Goal: Task Accomplishment & Management: Complete application form

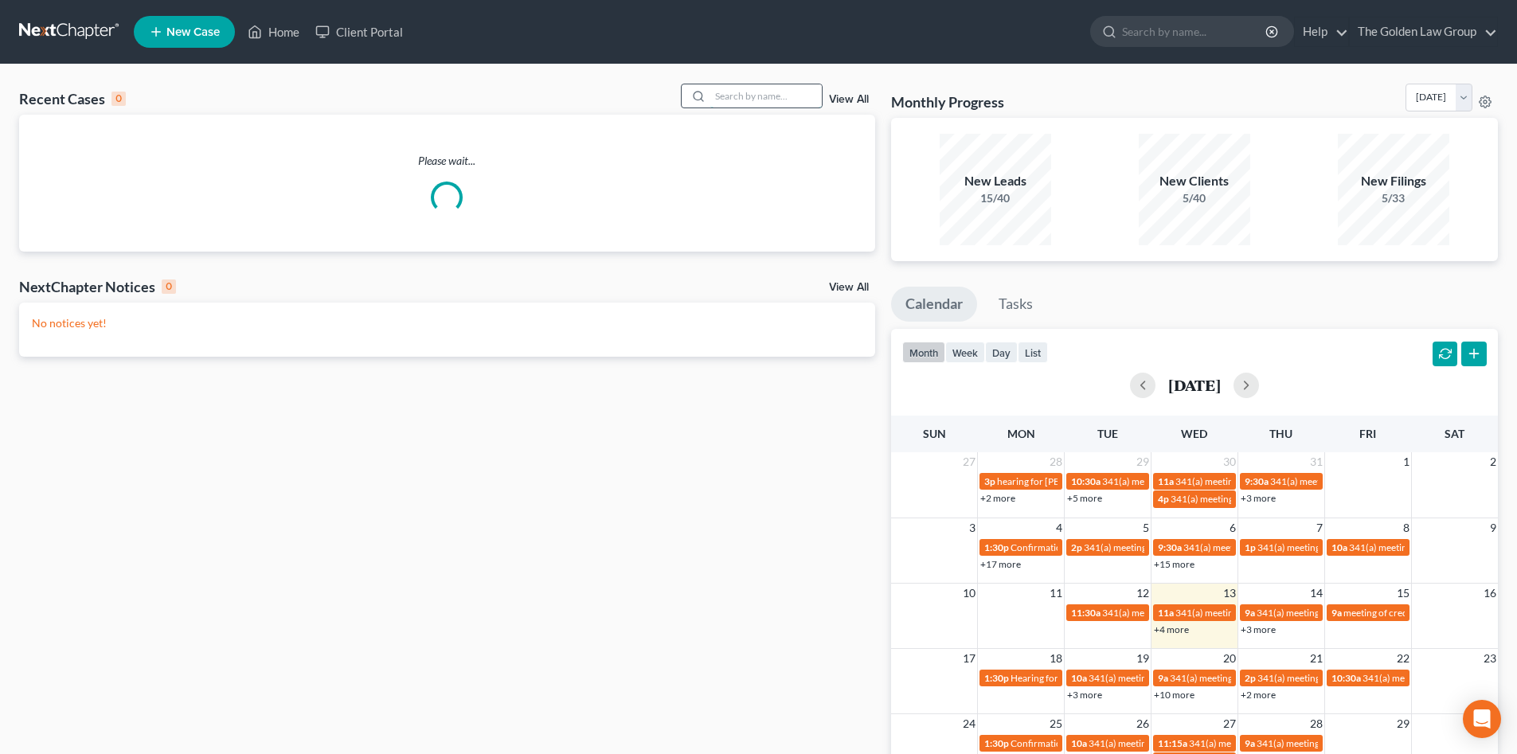
click at [728, 94] on input "search" at bounding box center [765, 95] width 111 height 23
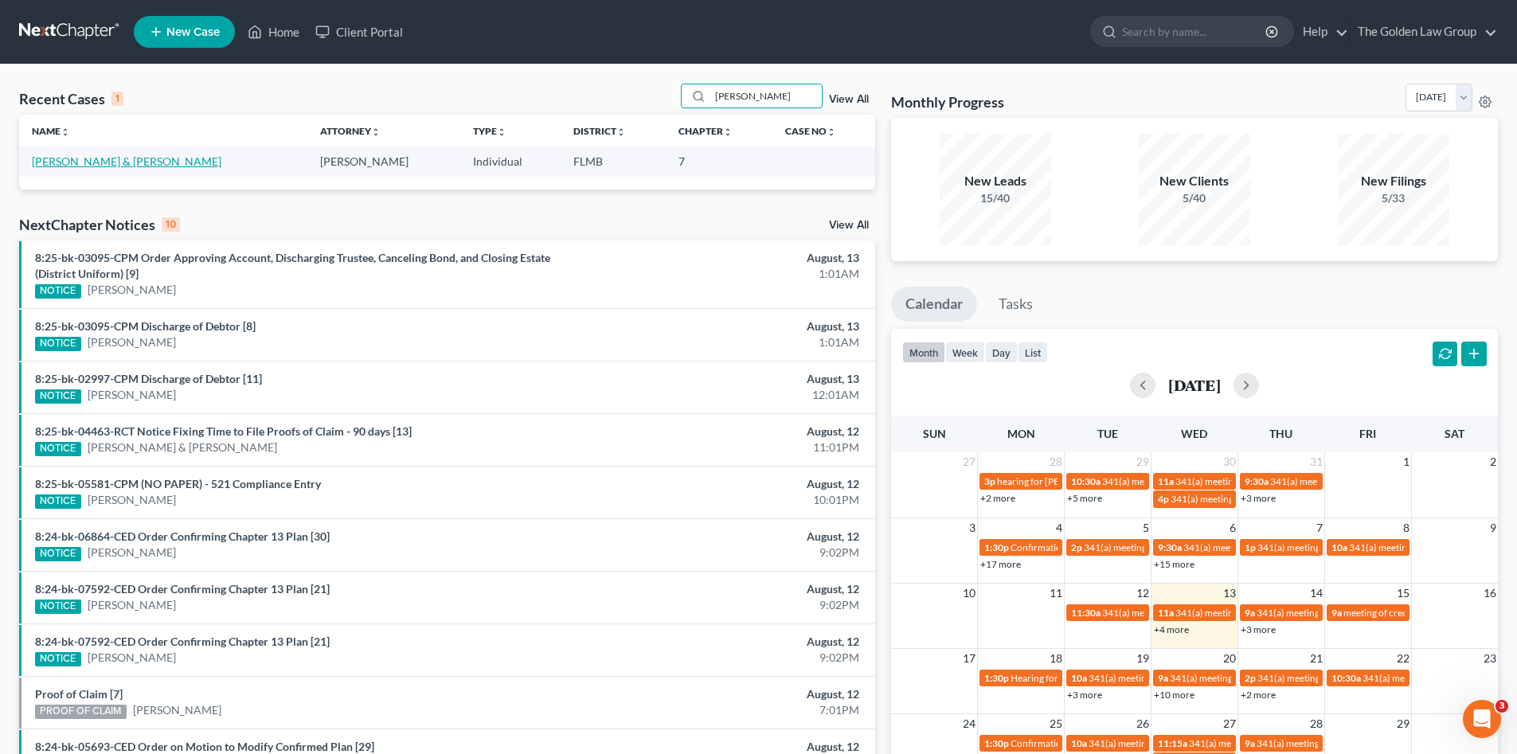
type input "ragan"
click at [77, 166] on link "[PERSON_NAME] & [PERSON_NAME]" at bounding box center [126, 161] width 189 height 14
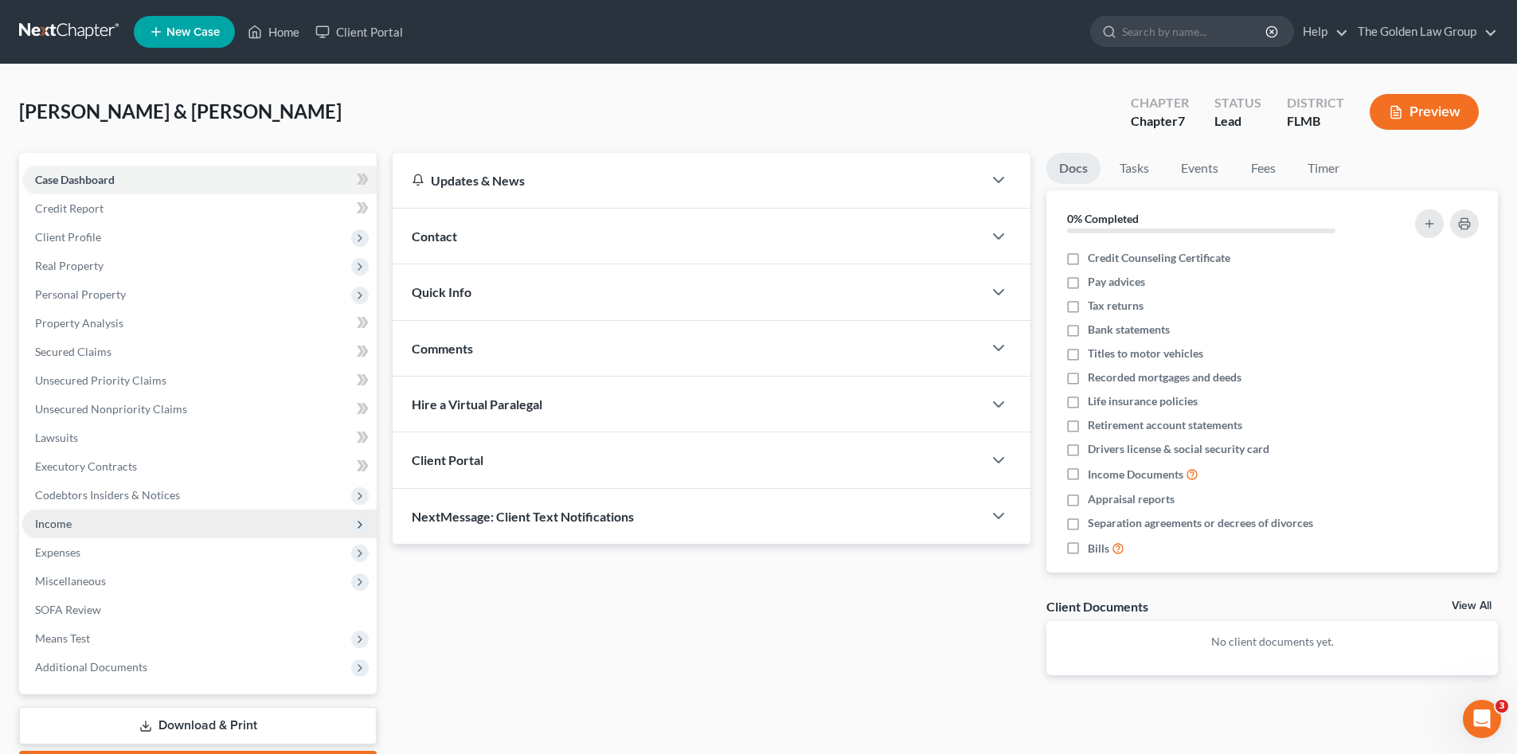
click at [65, 530] on span "Income" at bounding box center [199, 523] width 354 height 29
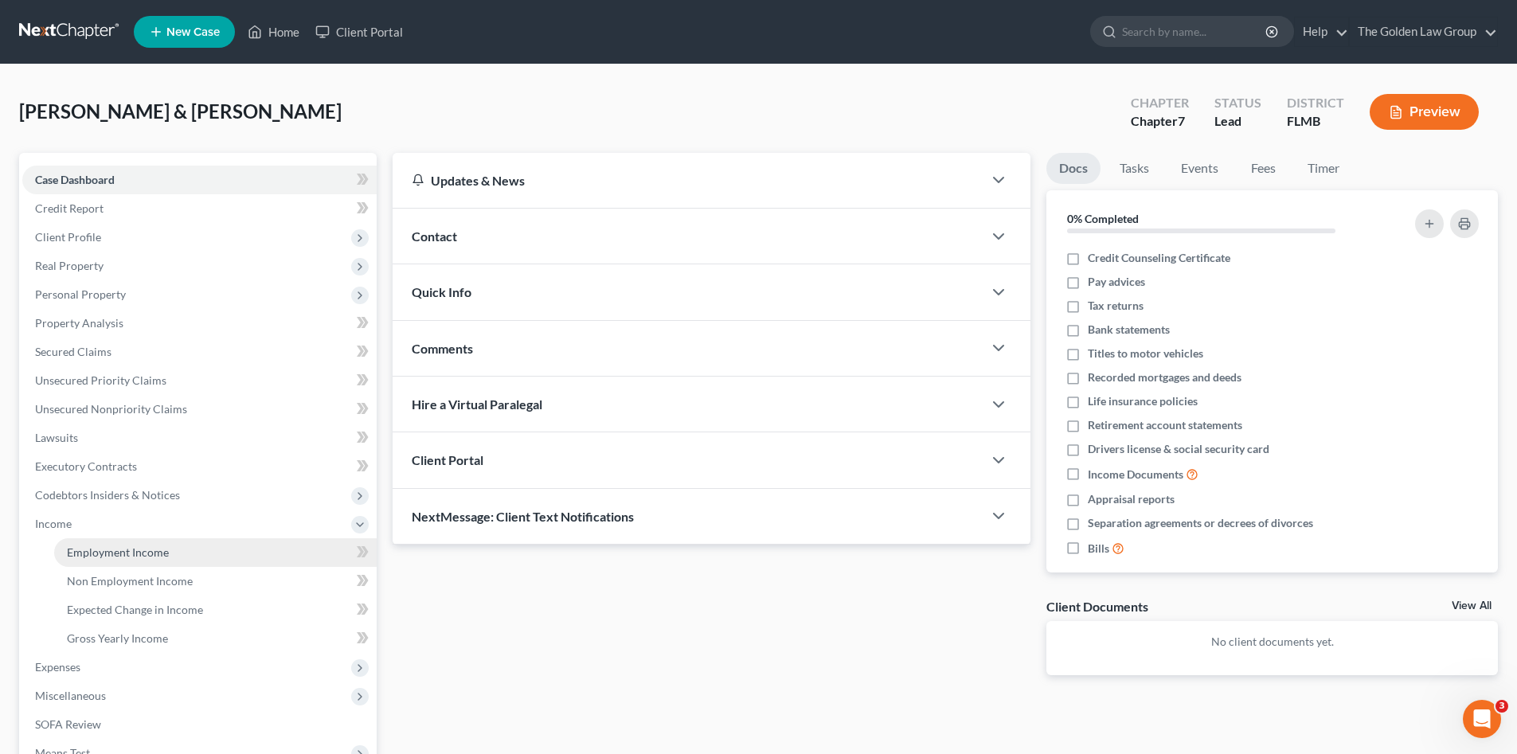
click at [109, 549] on span "Employment Income" at bounding box center [118, 552] width 102 height 14
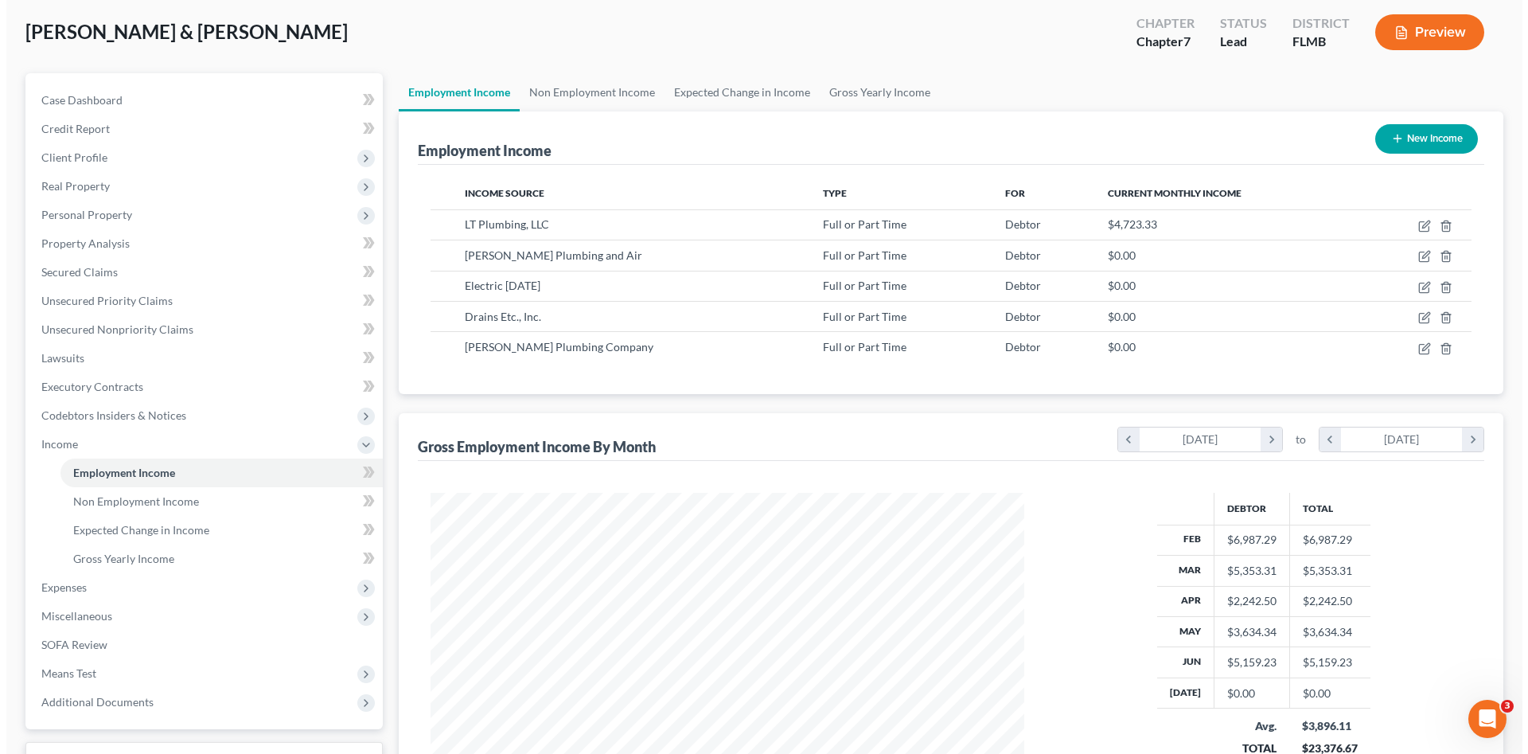
scroll to position [106, 0]
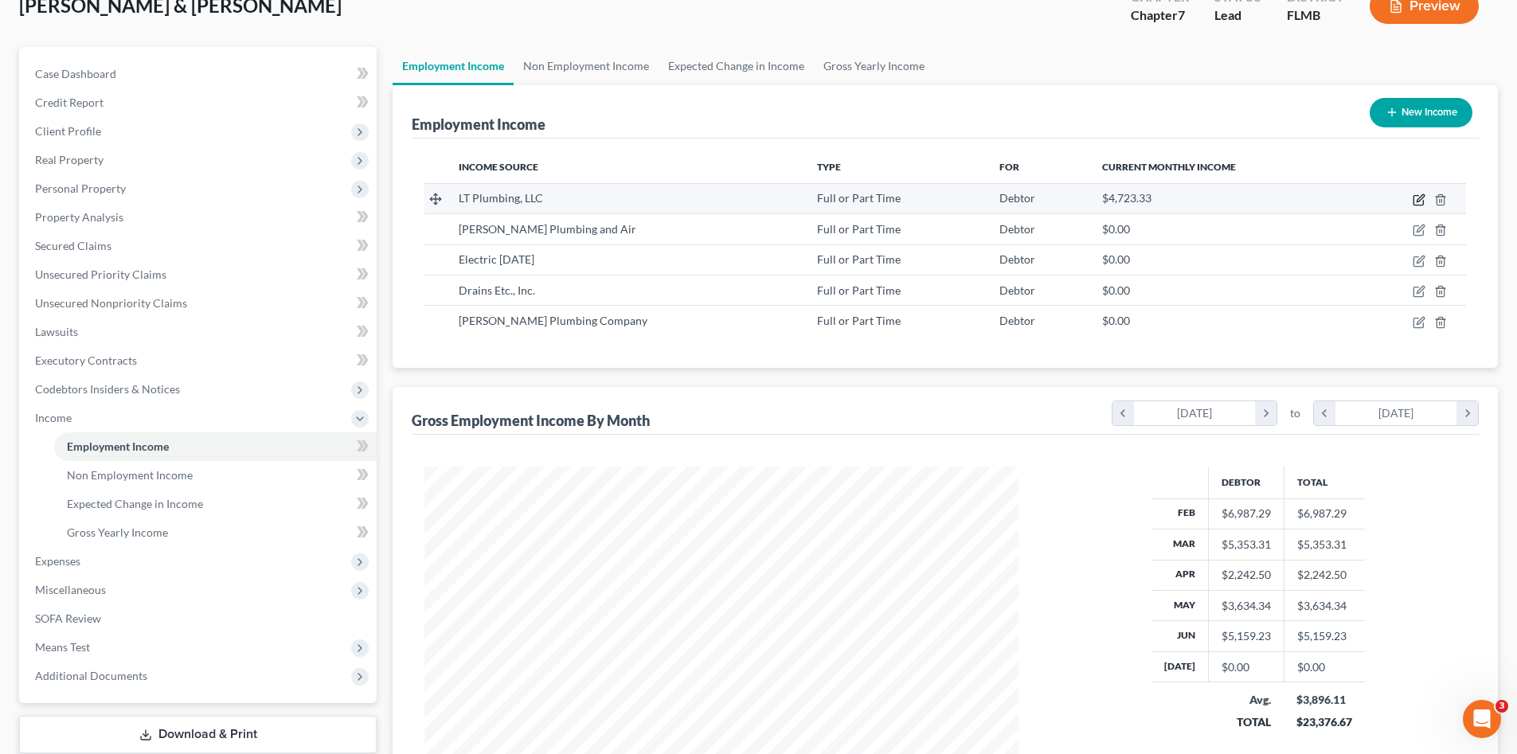
click at [1416, 203] on icon "button" at bounding box center [1418, 199] width 13 height 13
select select "0"
select select "9"
select select "3"
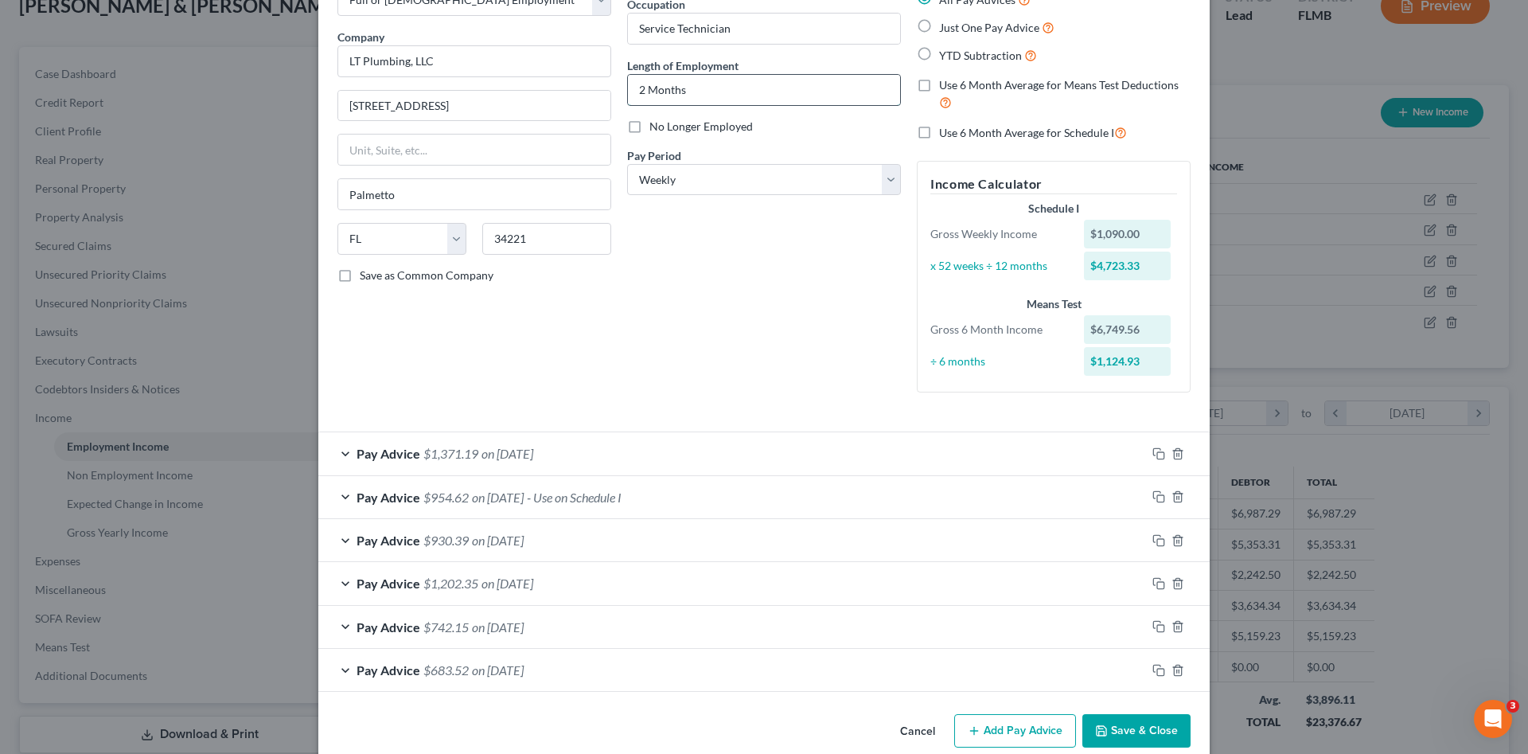
click at [634, 91] on input "2 Months" at bounding box center [764, 90] width 272 height 30
type input "4 Months"
click at [736, 340] on div "Debtor Spouse Occupation Service Technician Length of Employment 4 Months No Lo…" at bounding box center [764, 186] width 290 height 438
click at [767, 501] on div "Pay Advice $954.62 on 06/20/2025 - Use on Schedule I" at bounding box center [732, 497] width 828 height 42
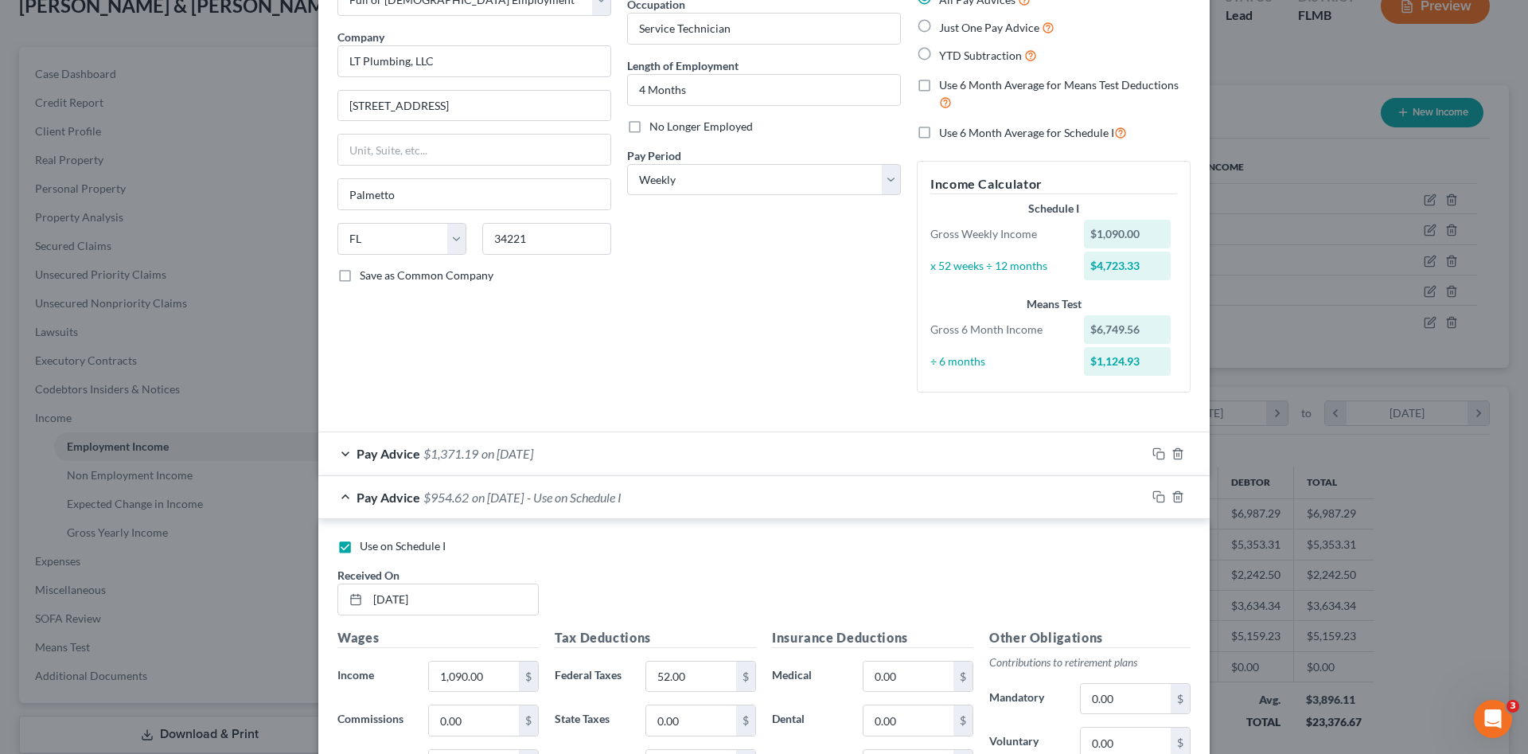
click at [382, 552] on label "Use on Schedule I" at bounding box center [403, 546] width 86 height 16
click at [377, 548] on input "Use on Schedule I" at bounding box center [371, 543] width 10 height 10
checkbox input "false"
click at [629, 497] on div "Pay Advice $954.62 on 06/20/2025" at bounding box center [732, 497] width 828 height 42
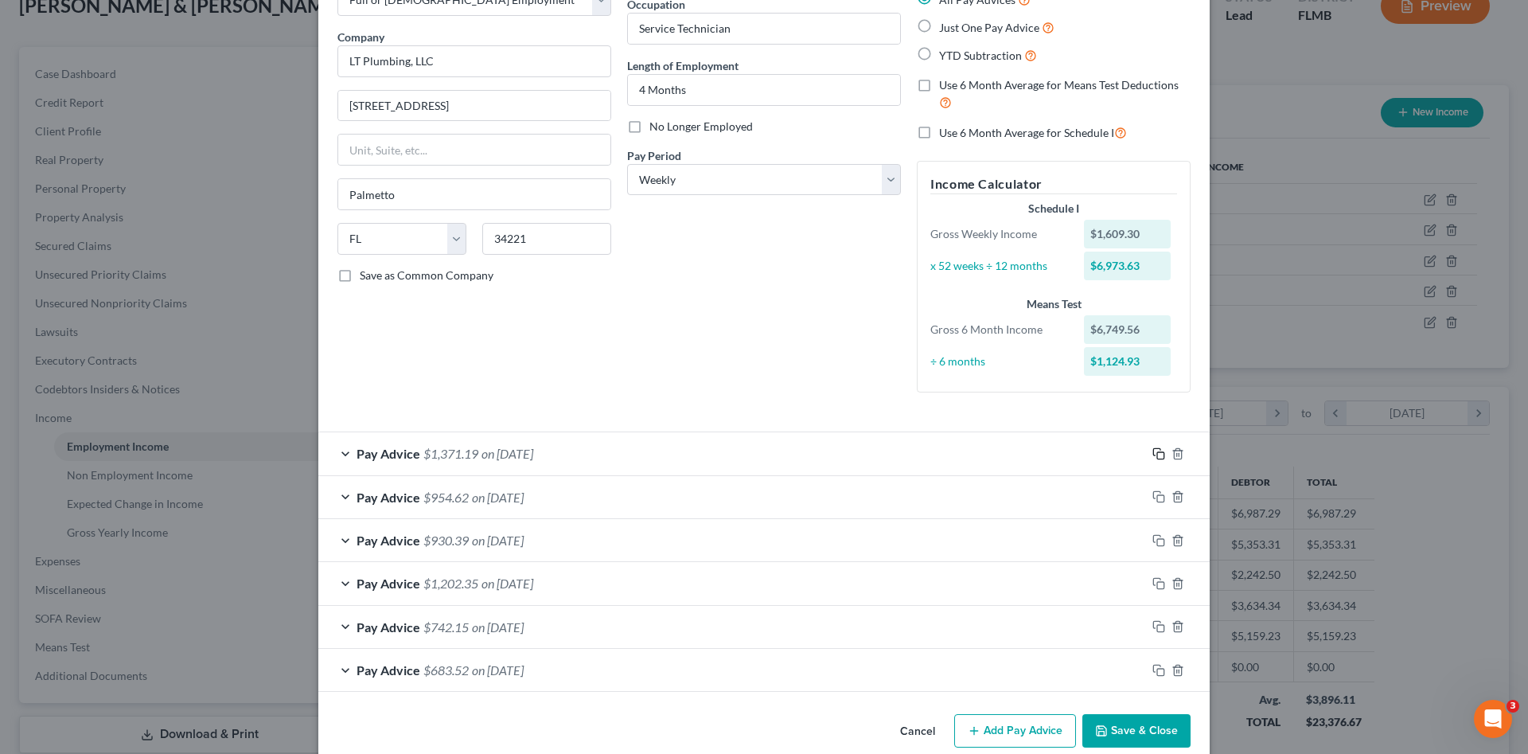
click at [1153, 455] on icon "button" at bounding box center [1159, 453] width 13 height 13
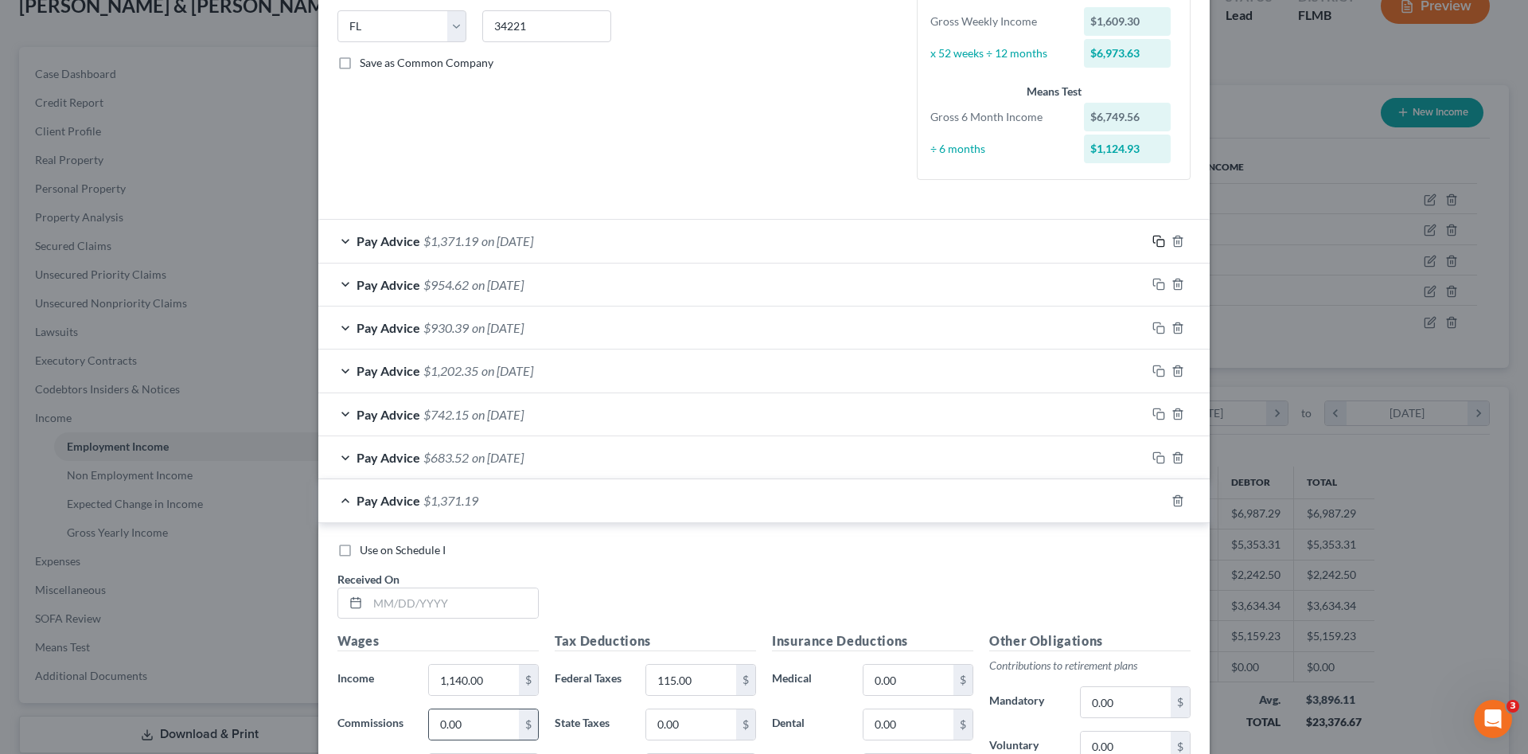
scroll to position [504, 0]
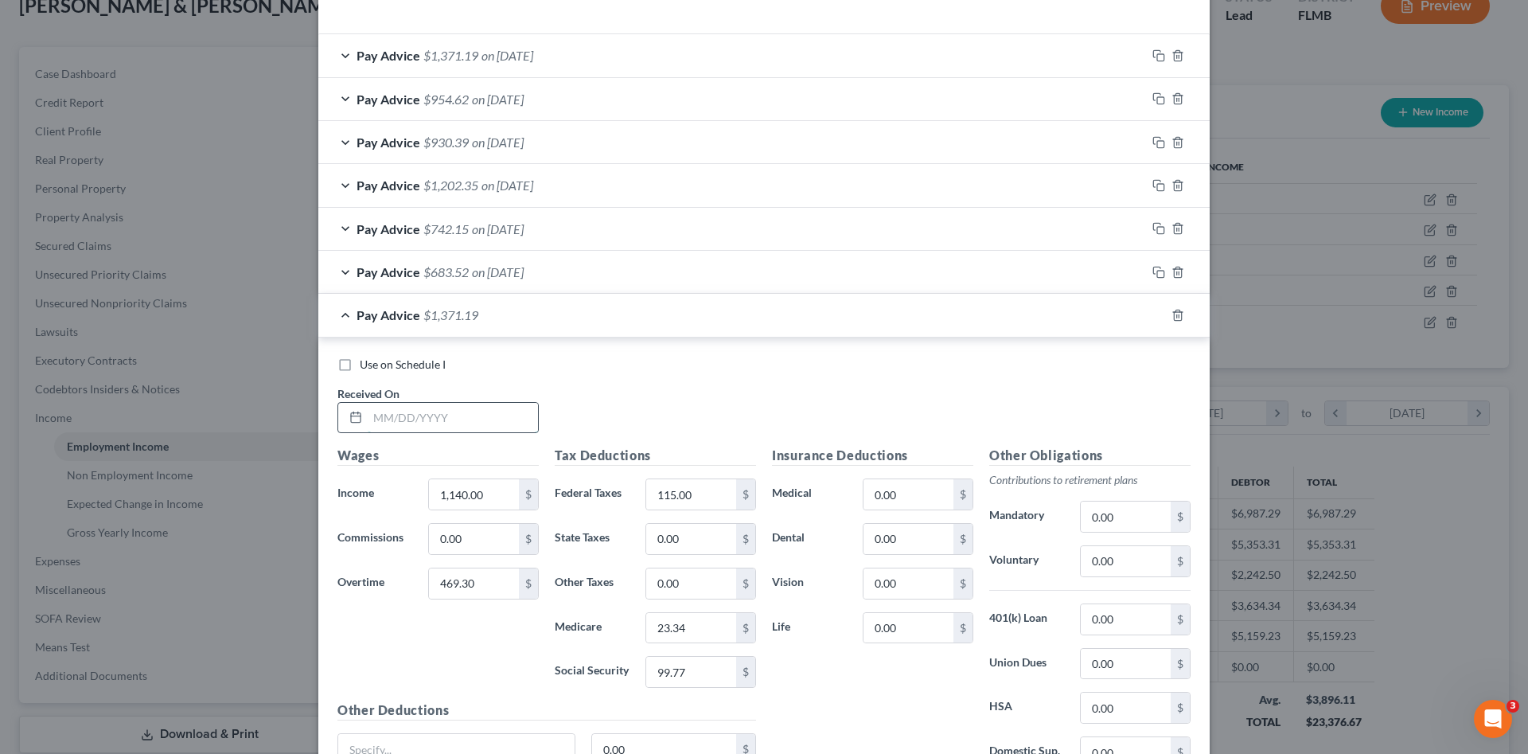
click at [471, 416] on input "text" at bounding box center [453, 418] width 170 height 30
type input "07/03/2025"
type input "1,090.00"
type input "525.33"
type input "115.00"
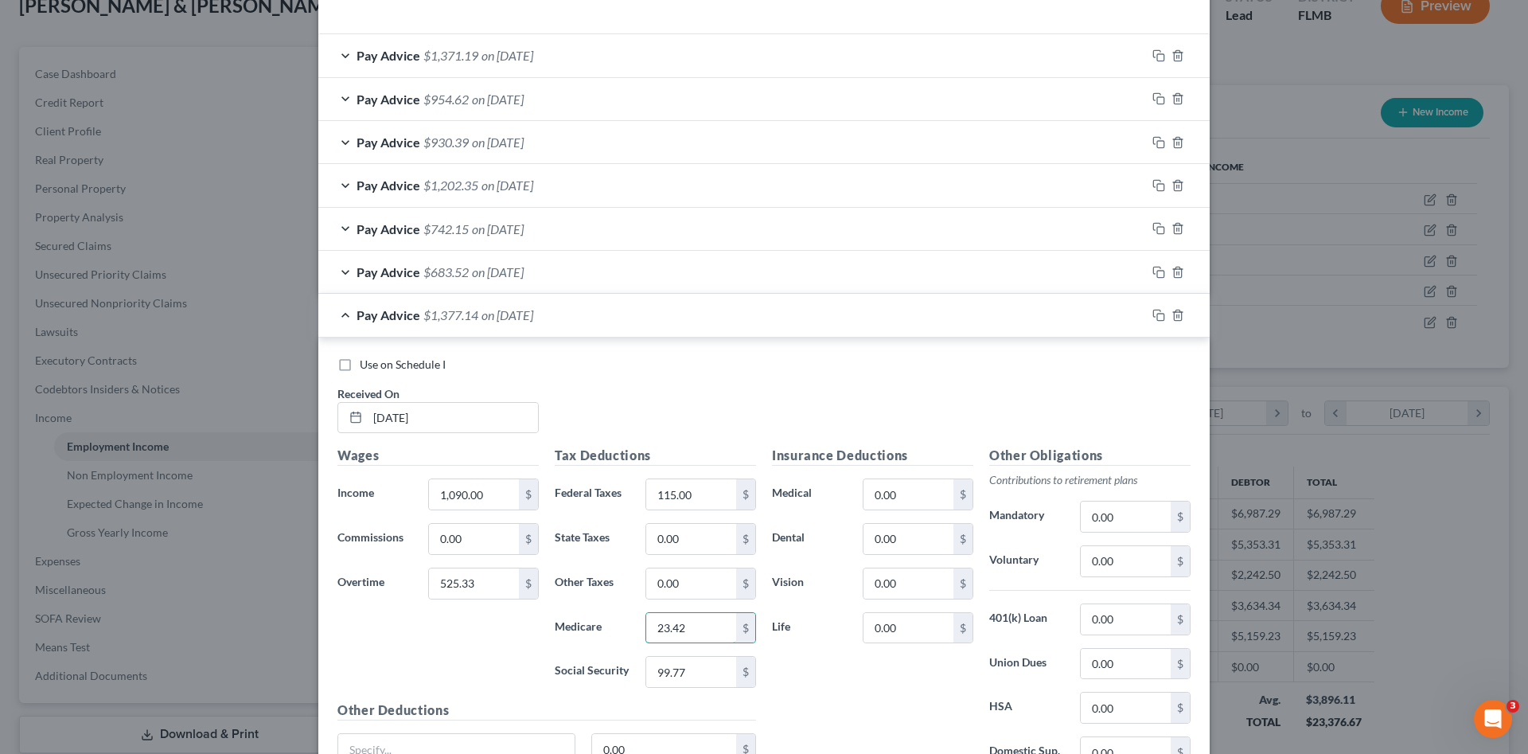
type input "23.42"
type input "100.15"
click at [1154, 310] on icon "button" at bounding box center [1157, 313] width 7 height 7
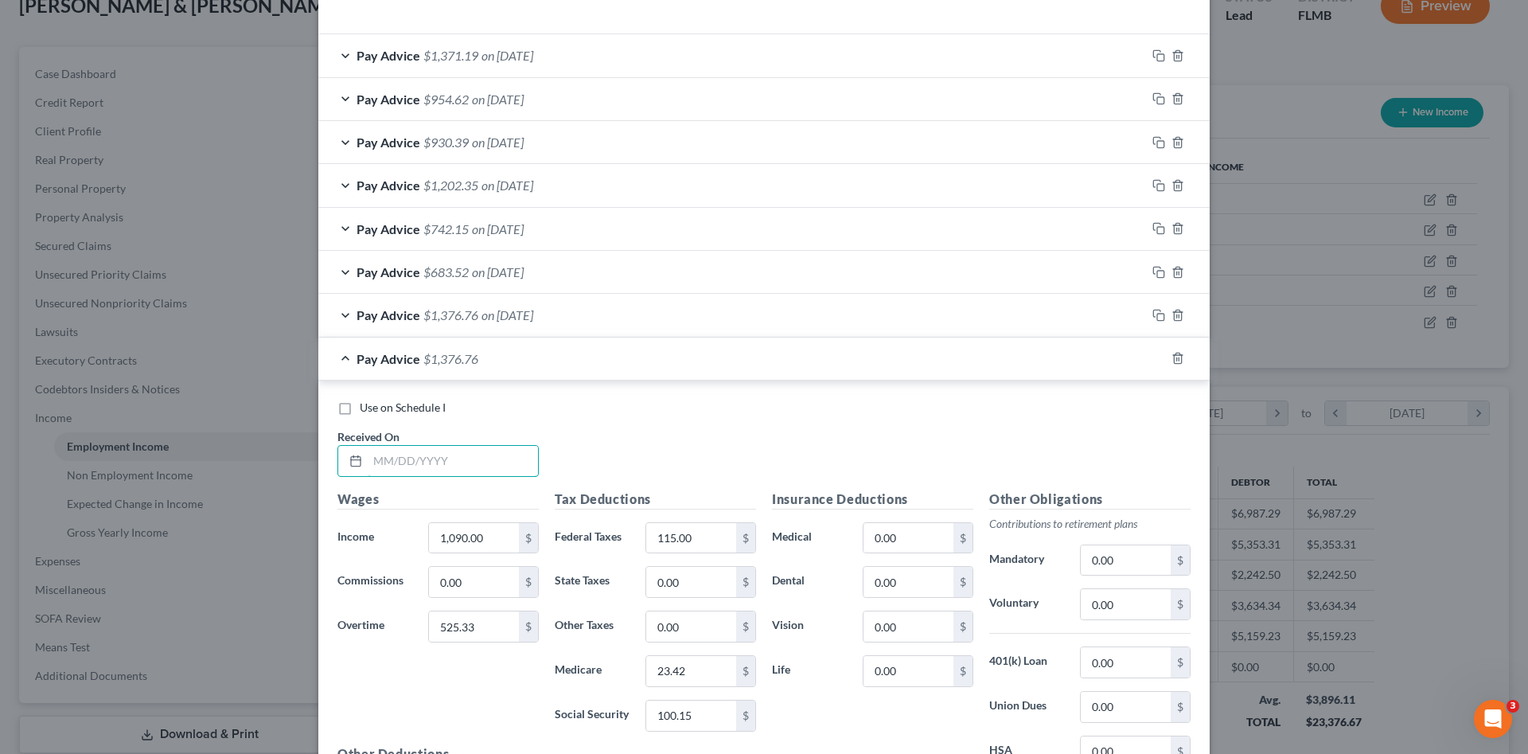
drag, startPoint x: 475, startPoint y: 459, endPoint x: 95, endPoint y: 482, distance: 381.3
click at [470, 459] on input "text" at bounding box center [453, 461] width 170 height 30
click at [451, 459] on input "text" at bounding box center [453, 461] width 170 height 30
type input "07/18/2025"
type input "273.65"
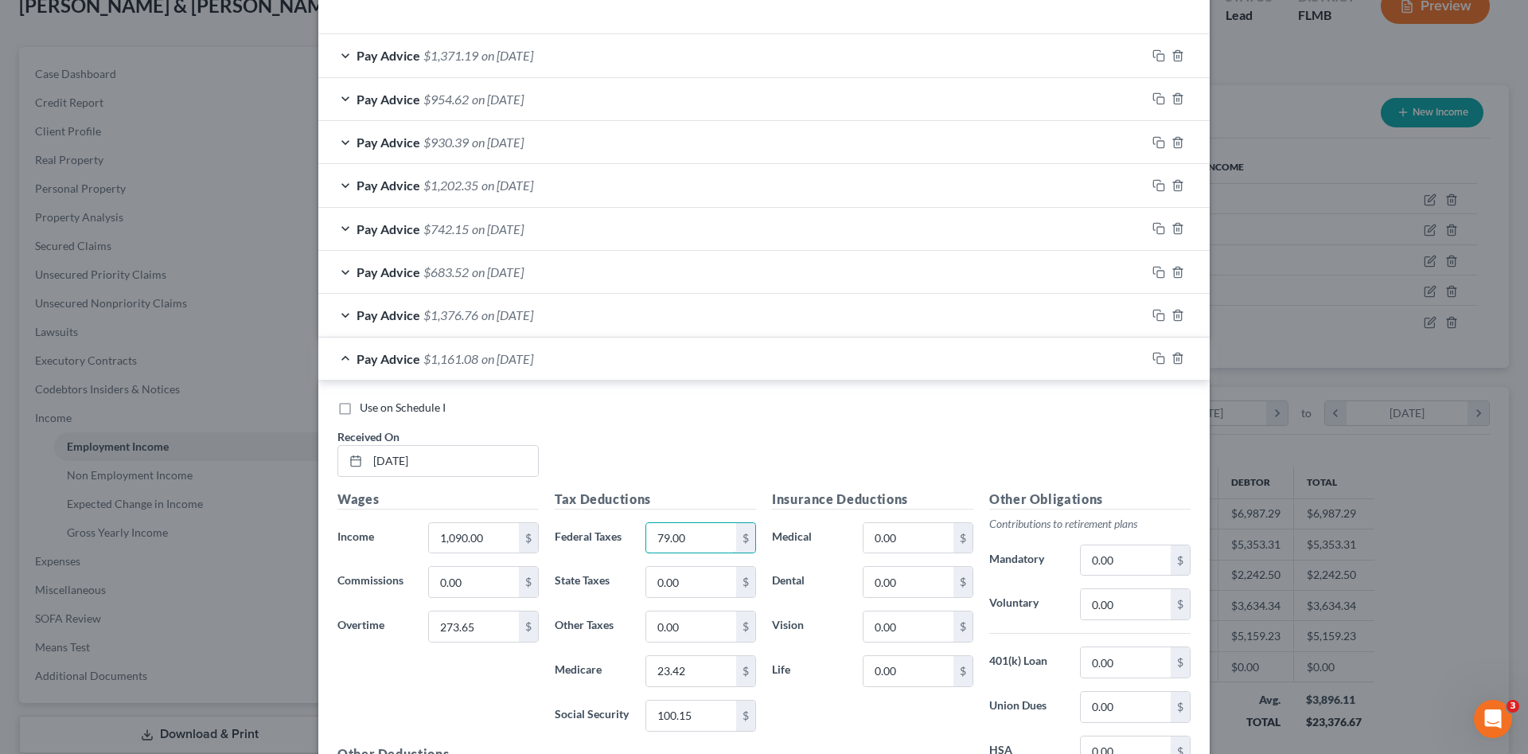
type input "79.00"
type input "19.05"
type input "81.45"
click at [464, 547] on input "1,090.00" at bounding box center [474, 538] width 90 height 30
type input "1,040.00"
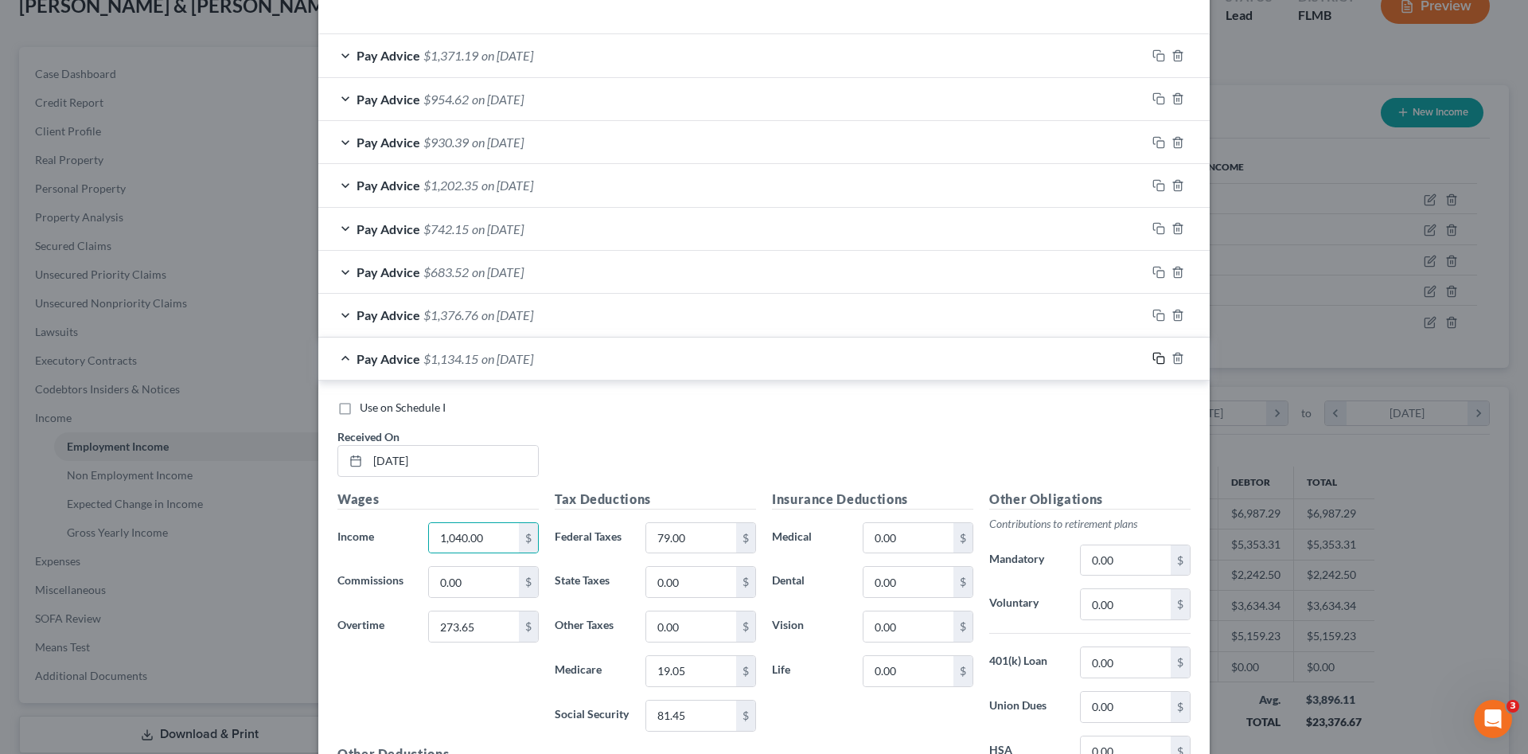
click at [1157, 359] on rect "button" at bounding box center [1160, 360] width 7 height 7
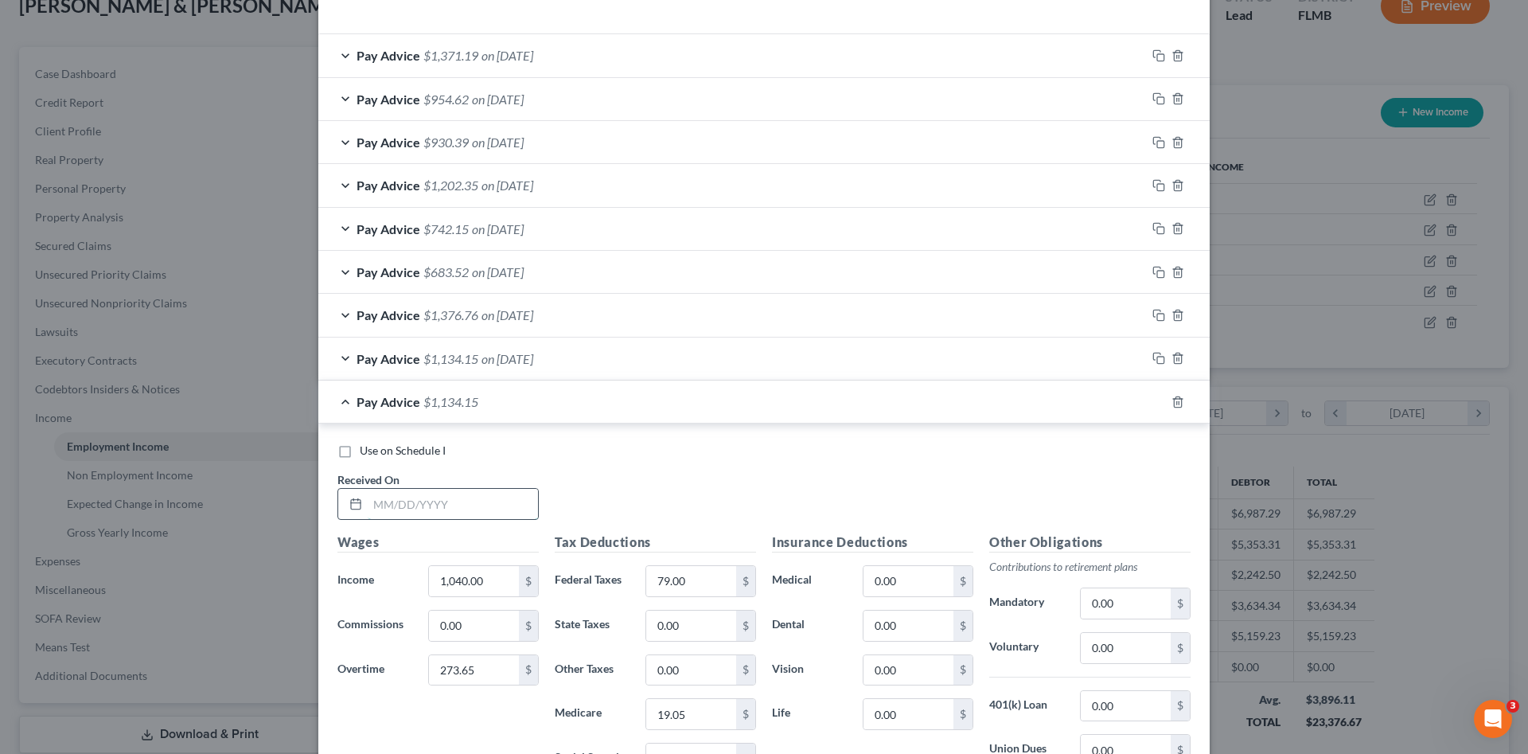
click at [448, 503] on input "text" at bounding box center [453, 504] width 170 height 30
type input "07/25/2025"
type input "985.83"
type input "0"
type input "41.00"
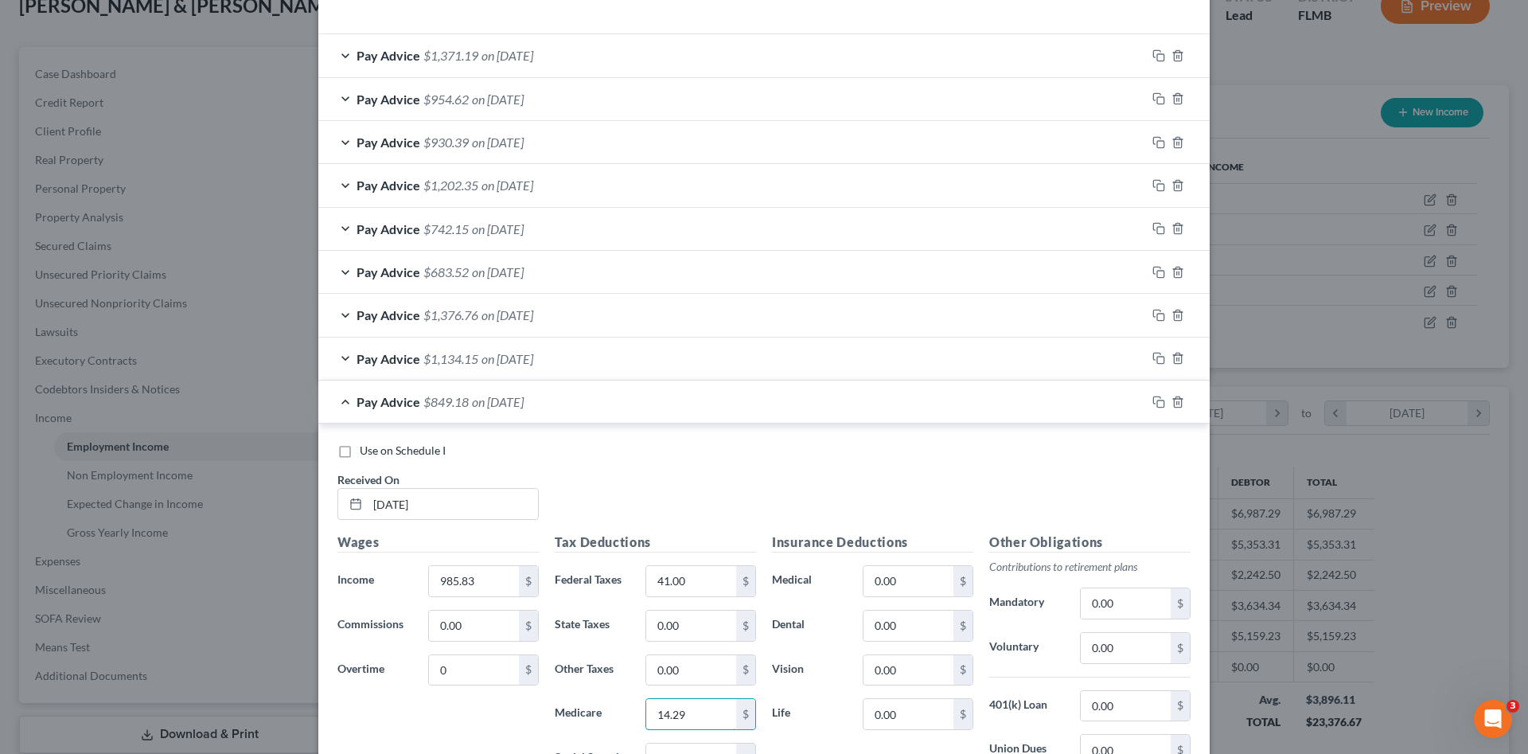
type input "14.29"
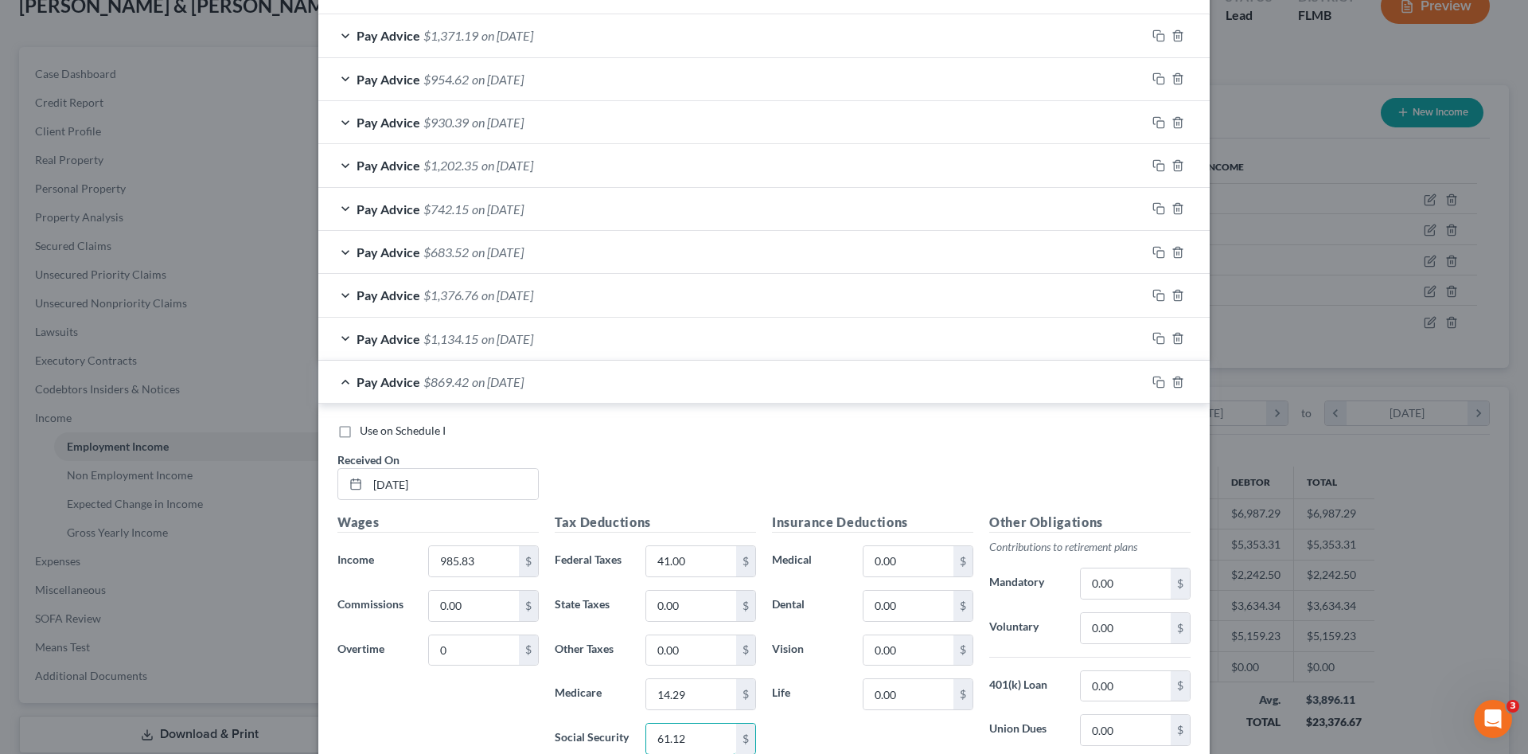
type input "61.12"
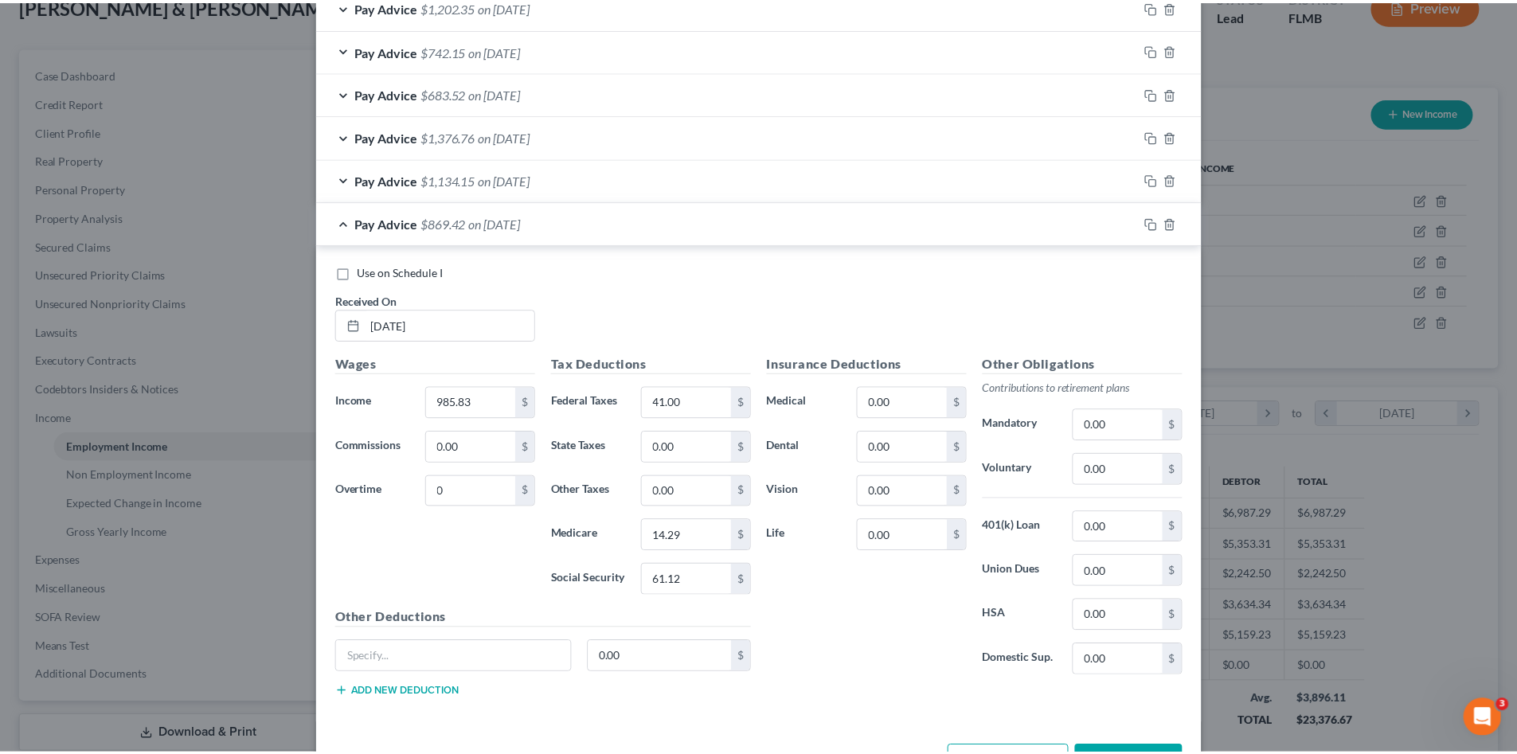
scroll to position [740, 0]
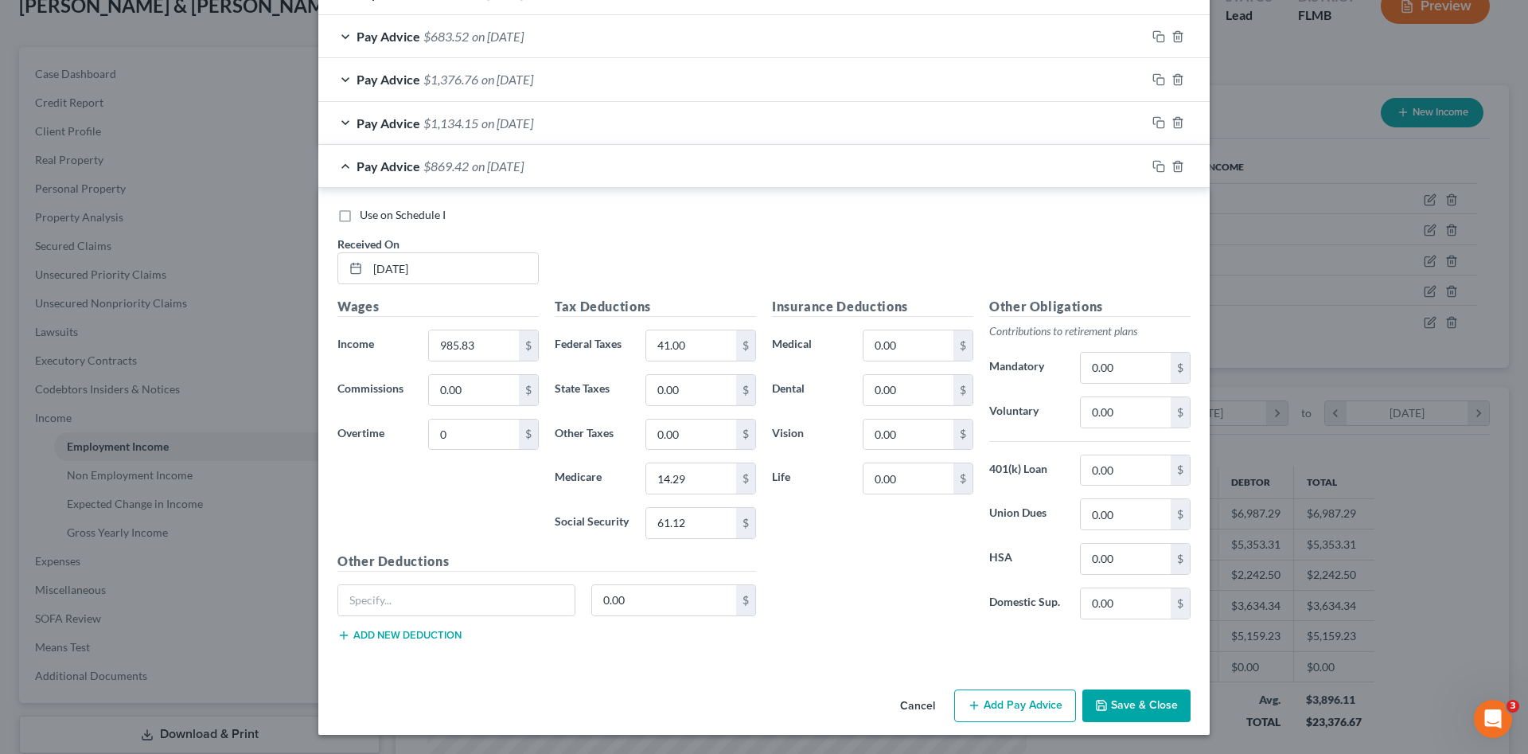
click at [1095, 705] on icon "button" at bounding box center [1101, 705] width 13 height 13
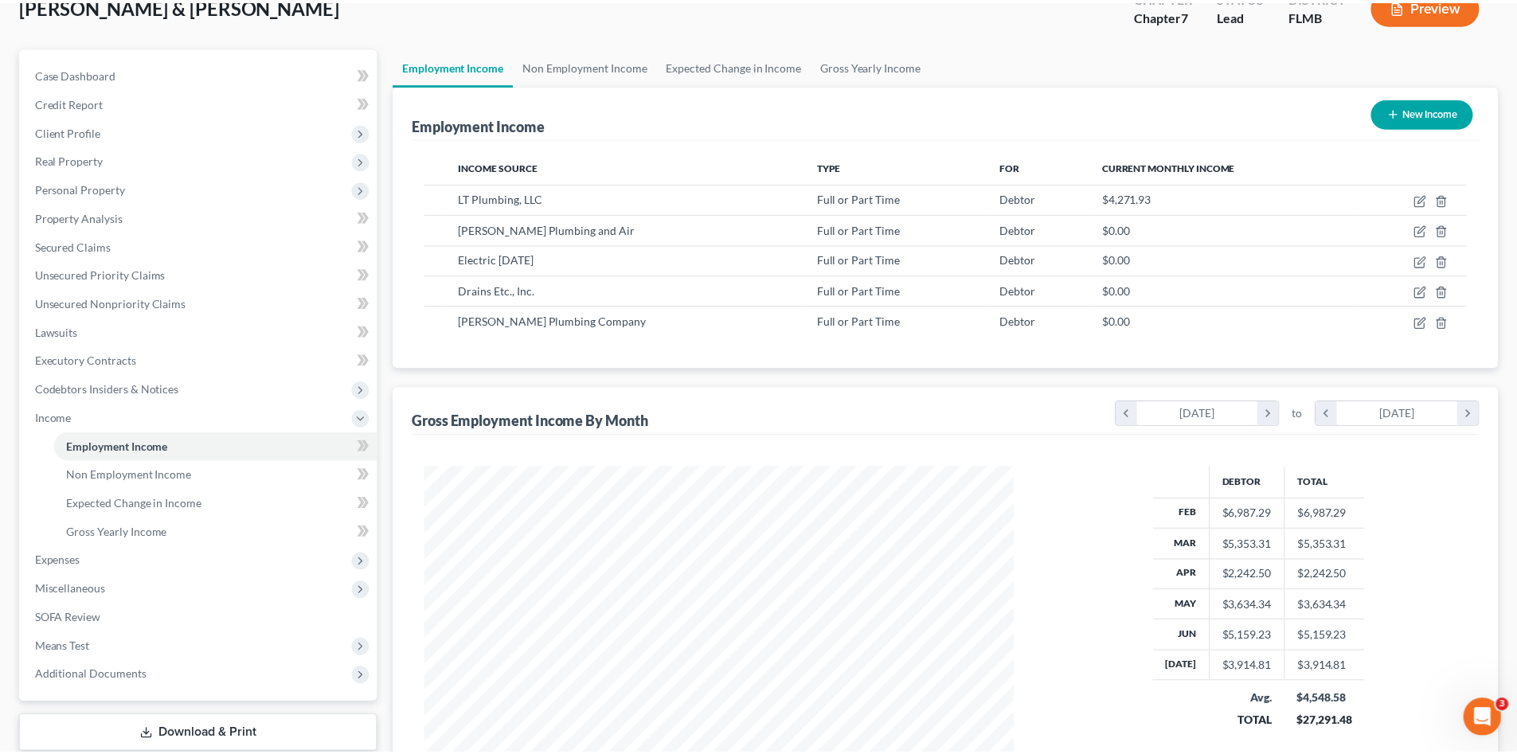
scroll to position [795776, 795447]
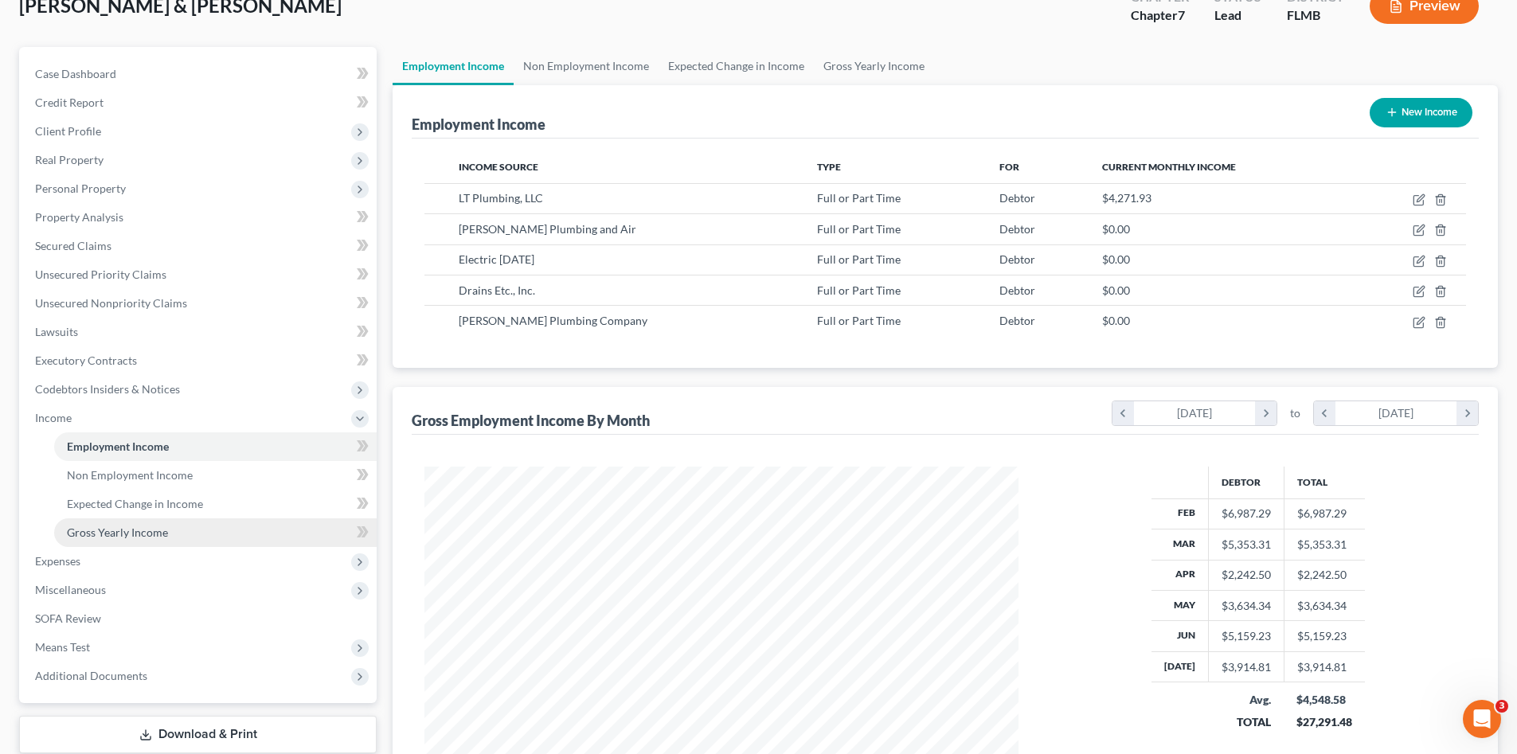
click at [165, 528] on span "Gross Yearly Income" at bounding box center [117, 532] width 101 height 14
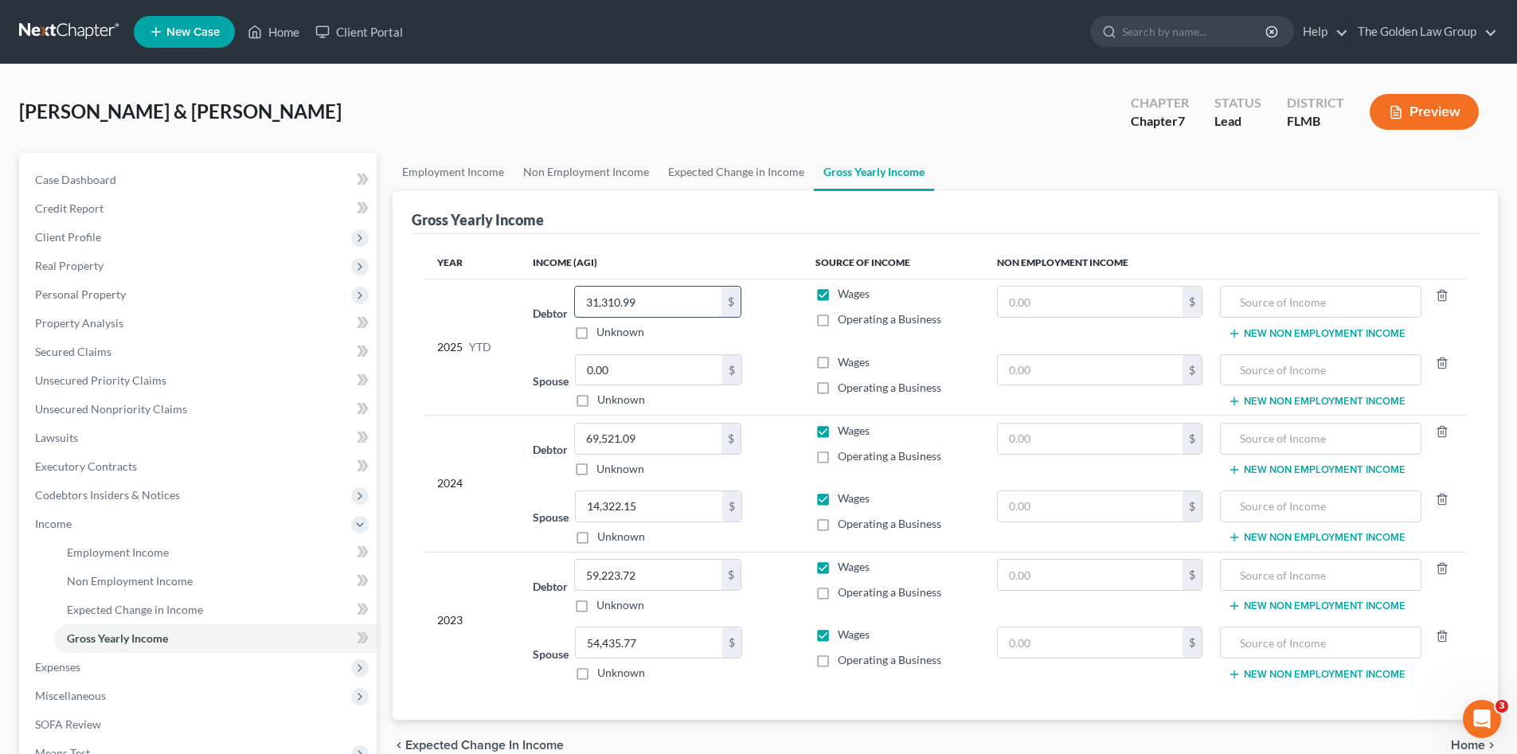
click at [642, 303] on input "31,310.99" at bounding box center [648, 302] width 146 height 30
type input "12,005.49"
click at [606, 80] on div "Ragan, Michael & Deanna Upgraded Chapter Chapter 7 Status Lead District FLMB Pr…" at bounding box center [758, 498] width 1517 height 868
click at [94, 670] on span "Expenses" at bounding box center [199, 667] width 354 height 29
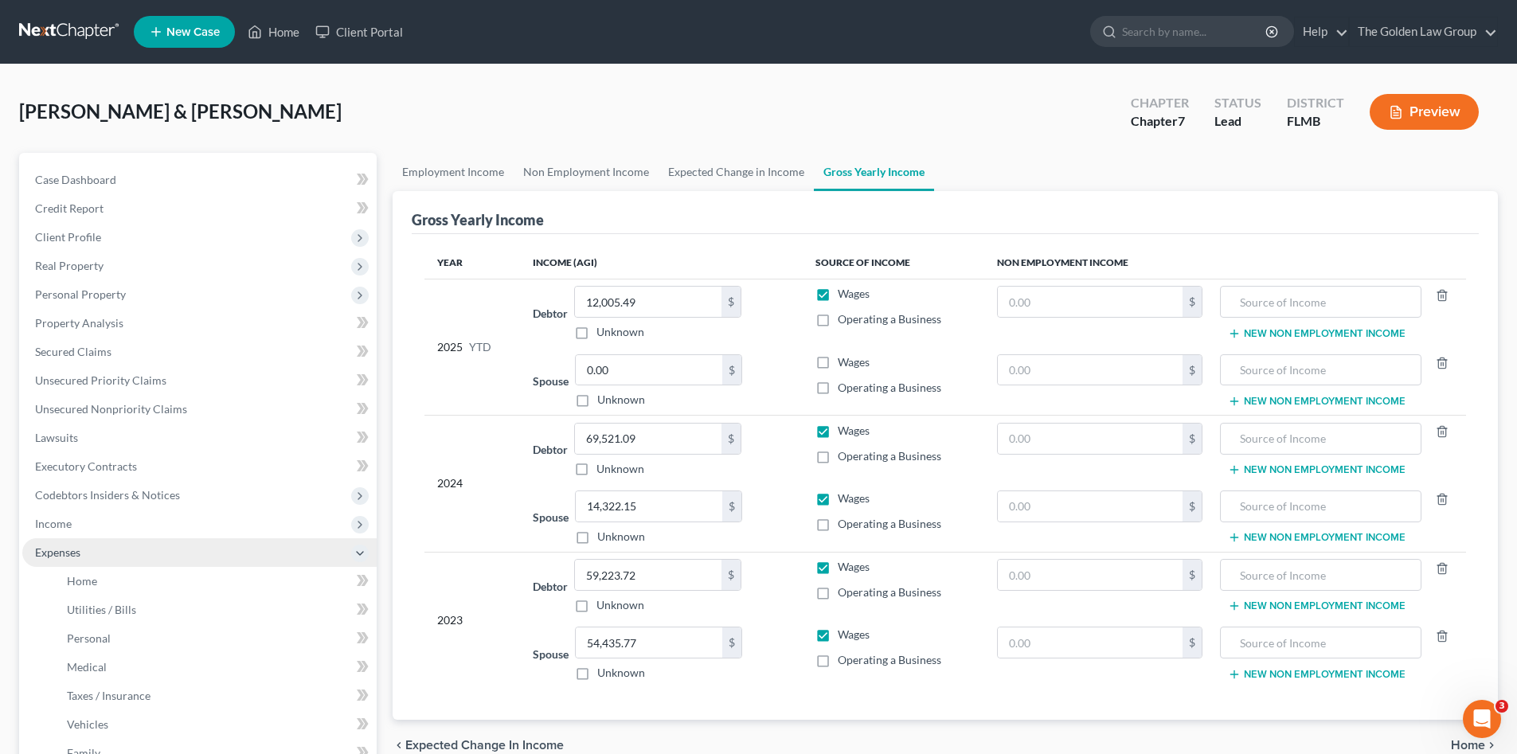
click at [61, 545] on span "Expenses" at bounding box center [57, 552] width 45 height 14
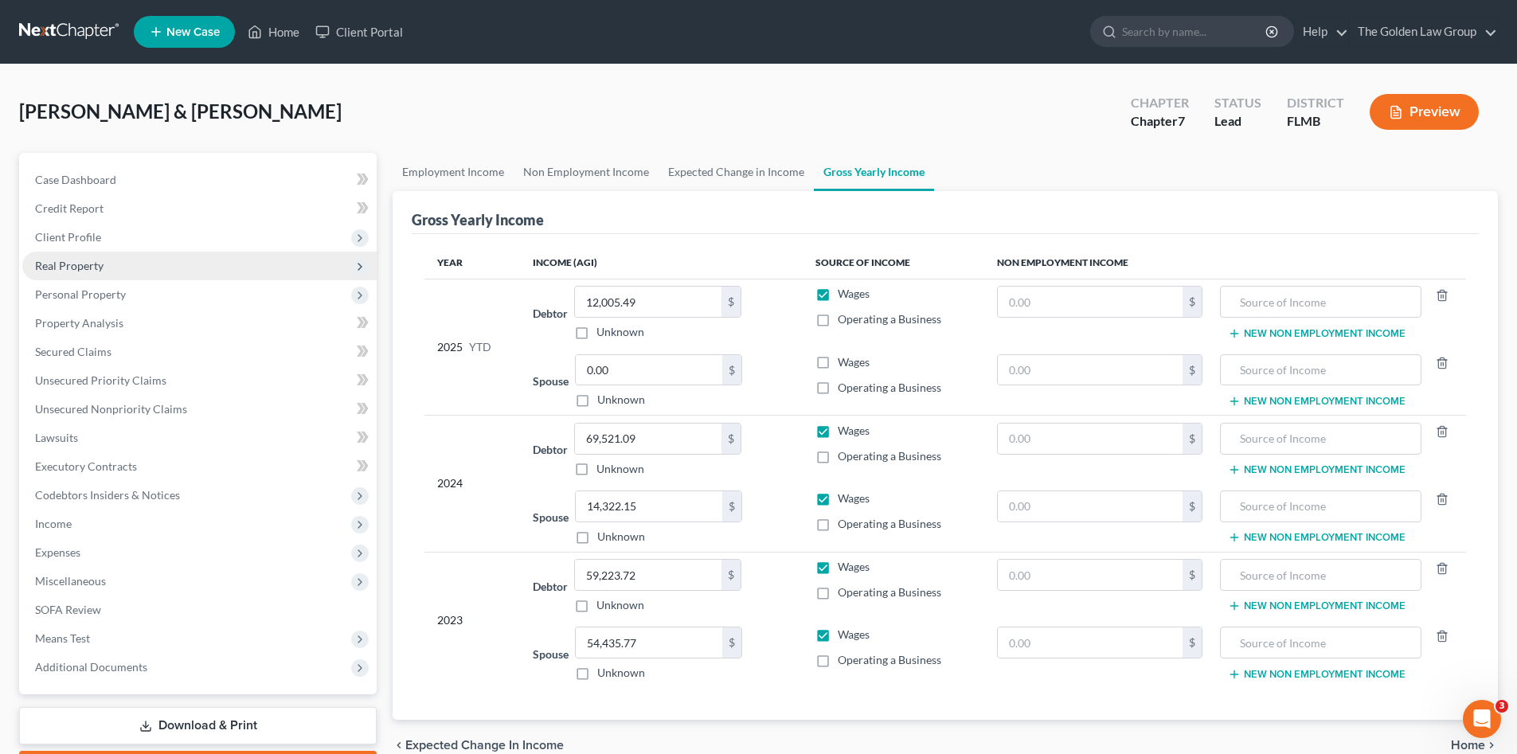
click at [88, 266] on span "Real Property" at bounding box center [69, 266] width 68 height 14
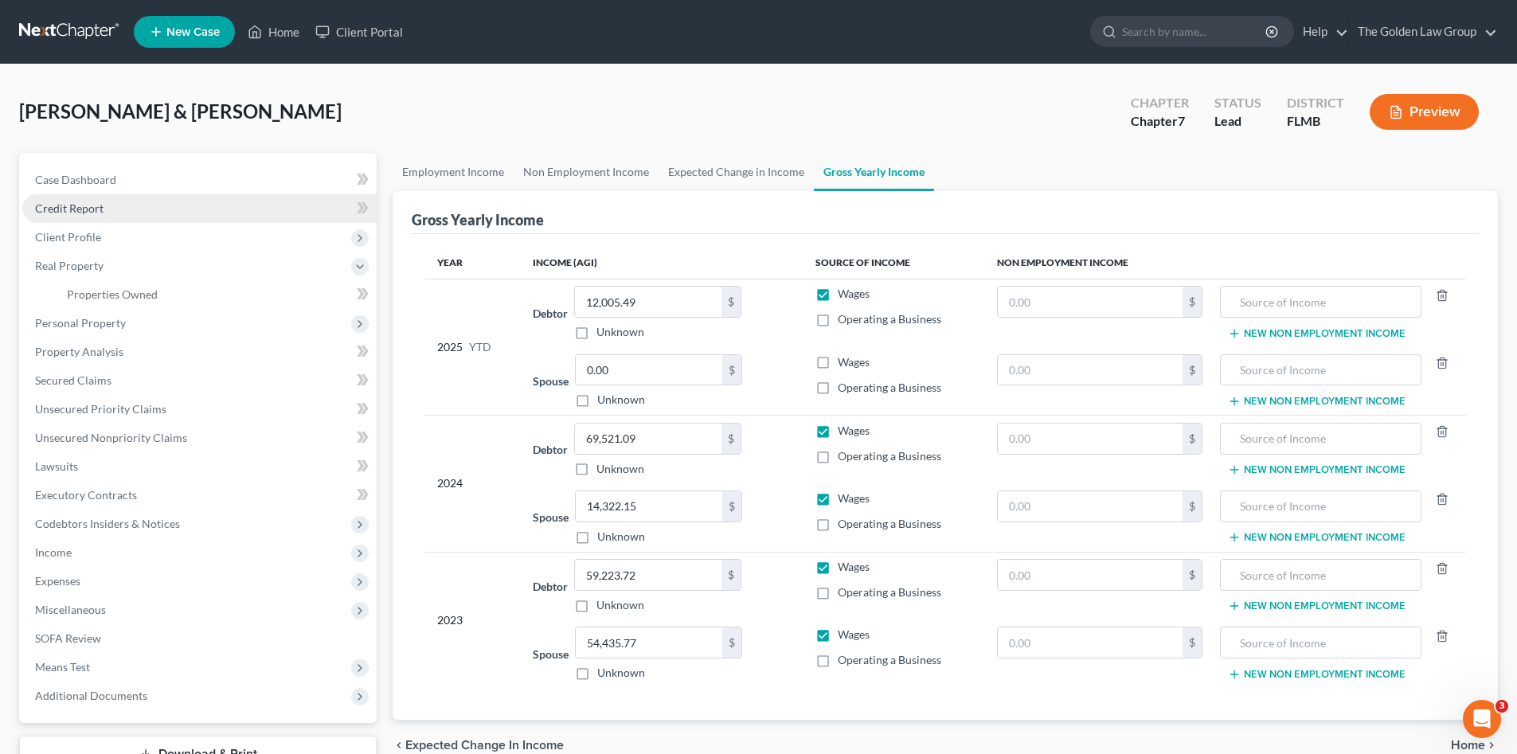
click at [66, 209] on span "Credit Report" at bounding box center [69, 208] width 68 height 14
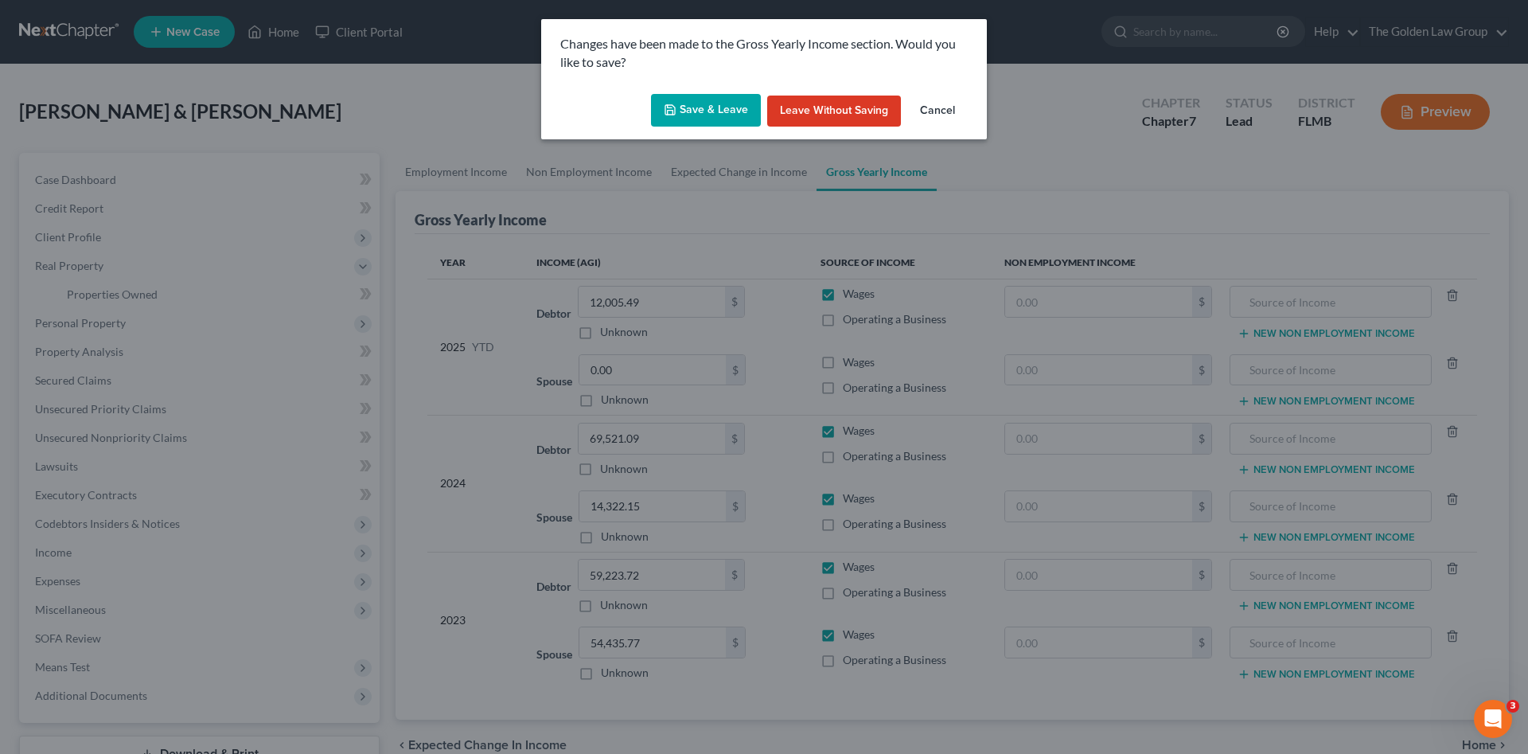
click at [697, 109] on button "Save & Leave" at bounding box center [706, 110] width 110 height 33
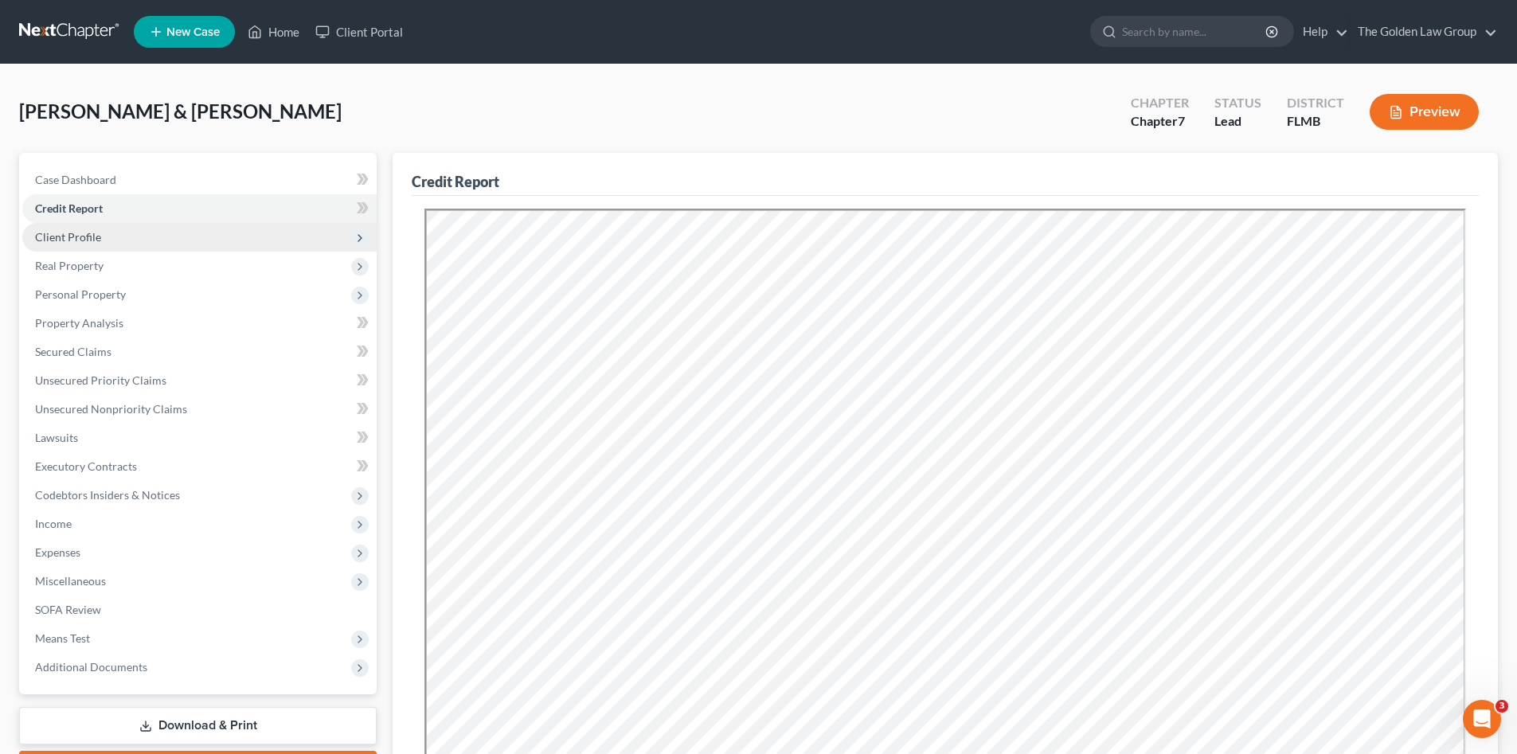
click at [77, 239] on span "Client Profile" at bounding box center [68, 237] width 66 height 14
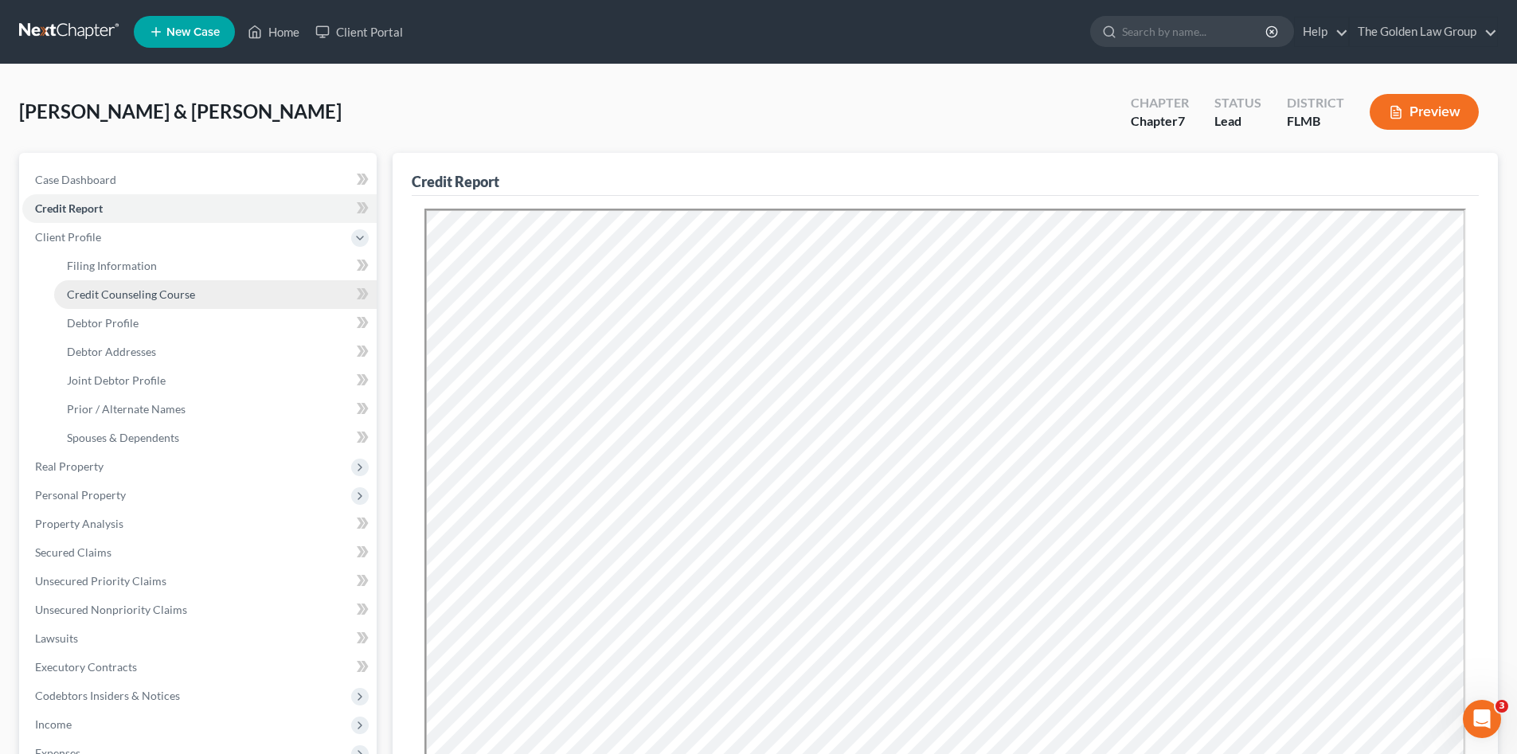
click at [109, 299] on span "Credit Counseling Course" at bounding box center [131, 294] width 128 height 14
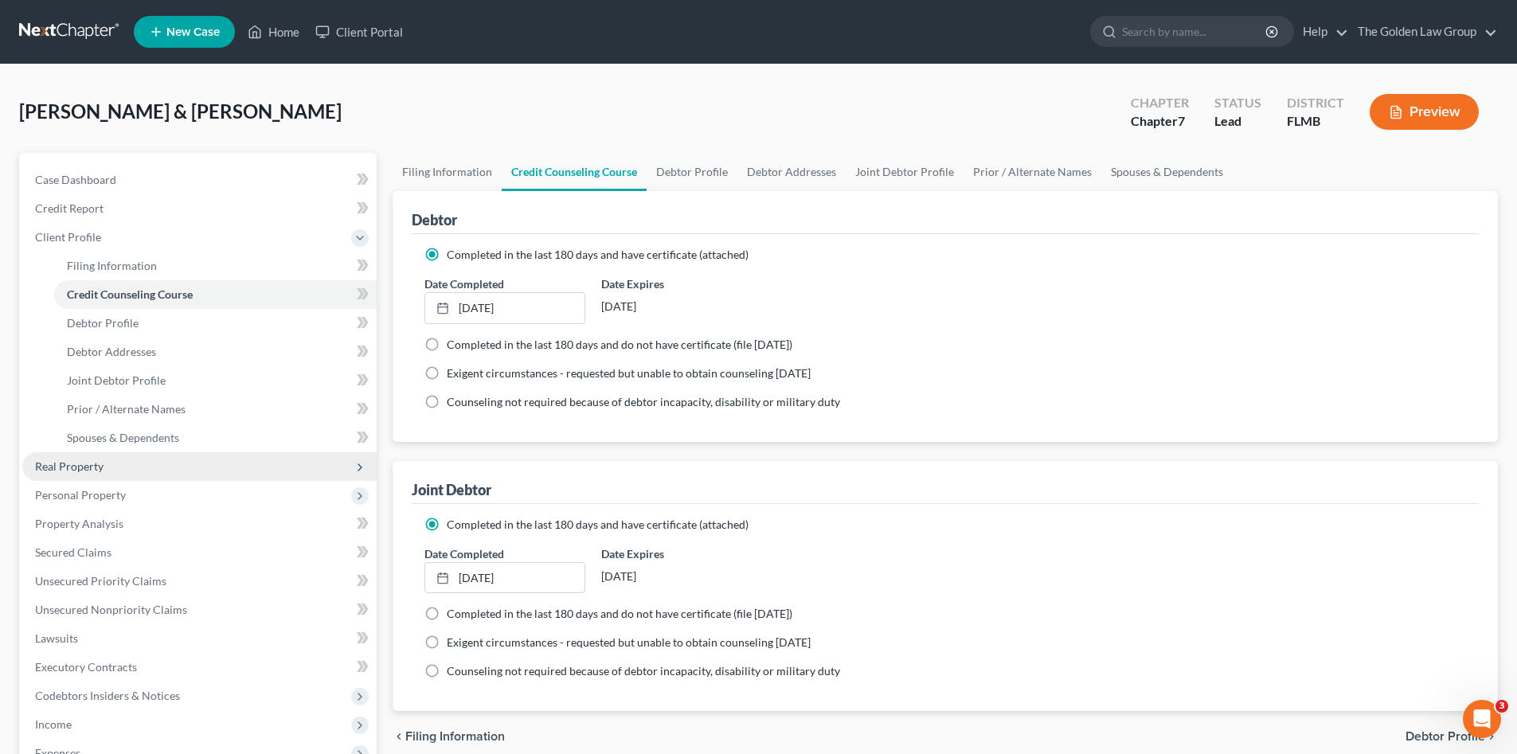
click at [88, 466] on span "Real Property" at bounding box center [69, 466] width 68 height 14
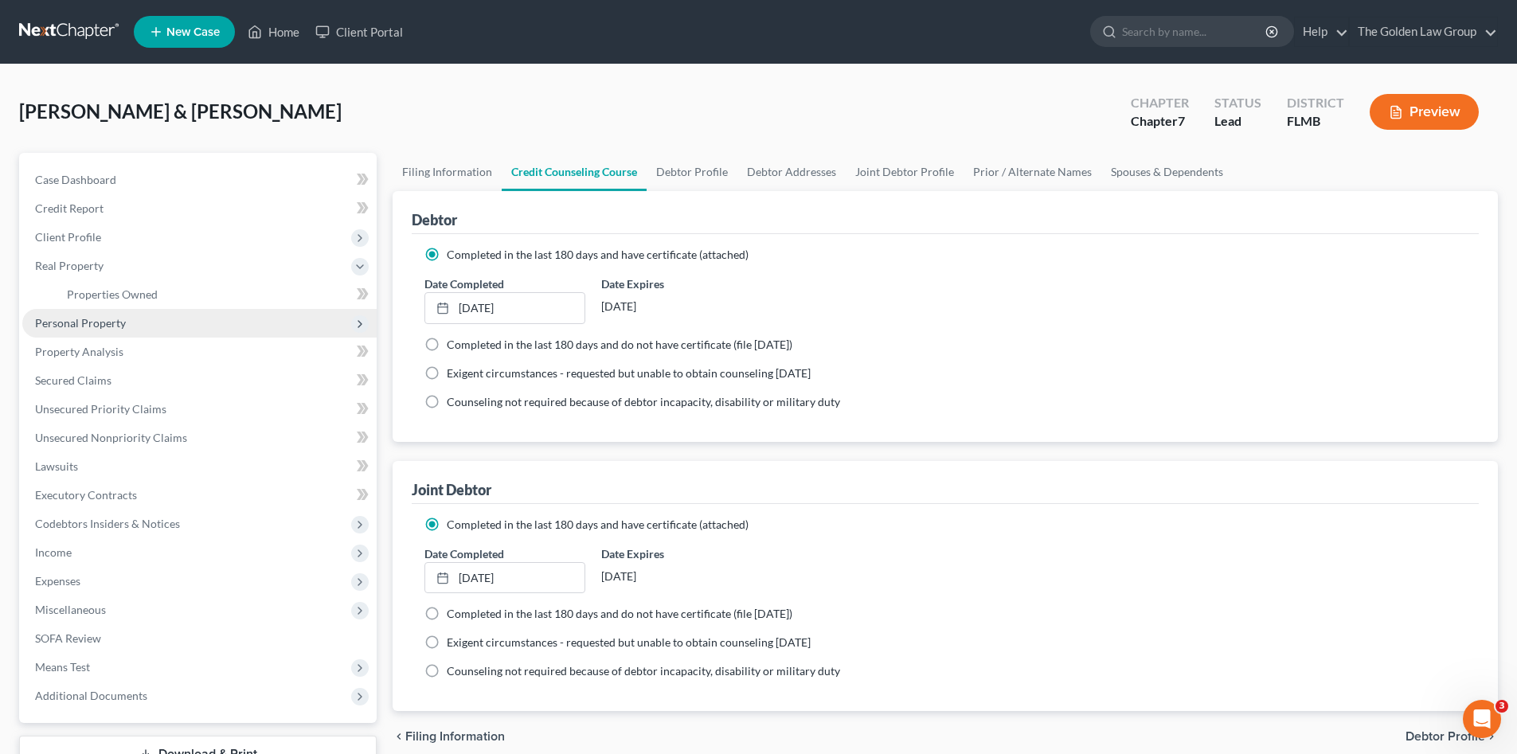
click at [89, 330] on span "Personal Property" at bounding box center [199, 323] width 354 height 29
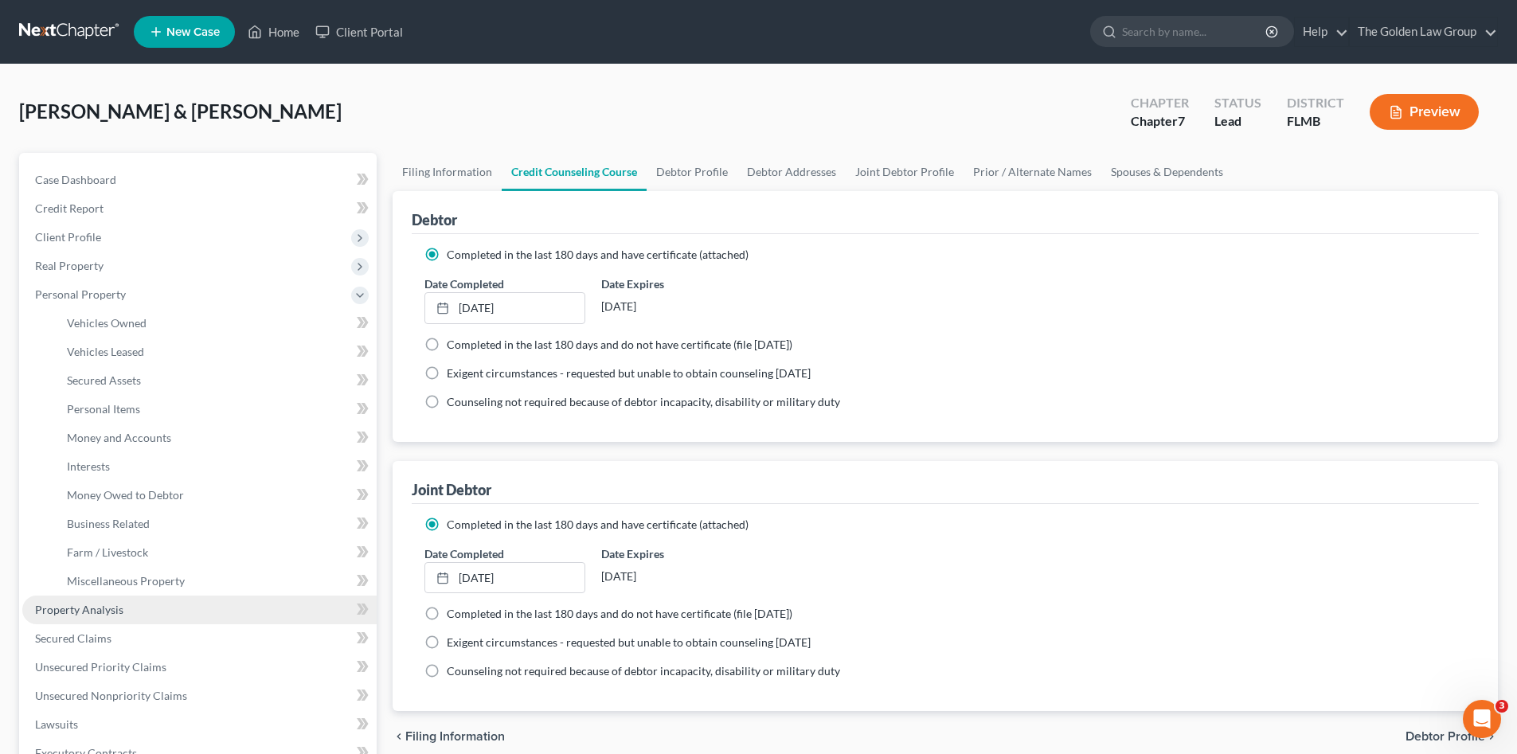
click at [122, 602] on link "Property Analysis" at bounding box center [199, 609] width 354 height 29
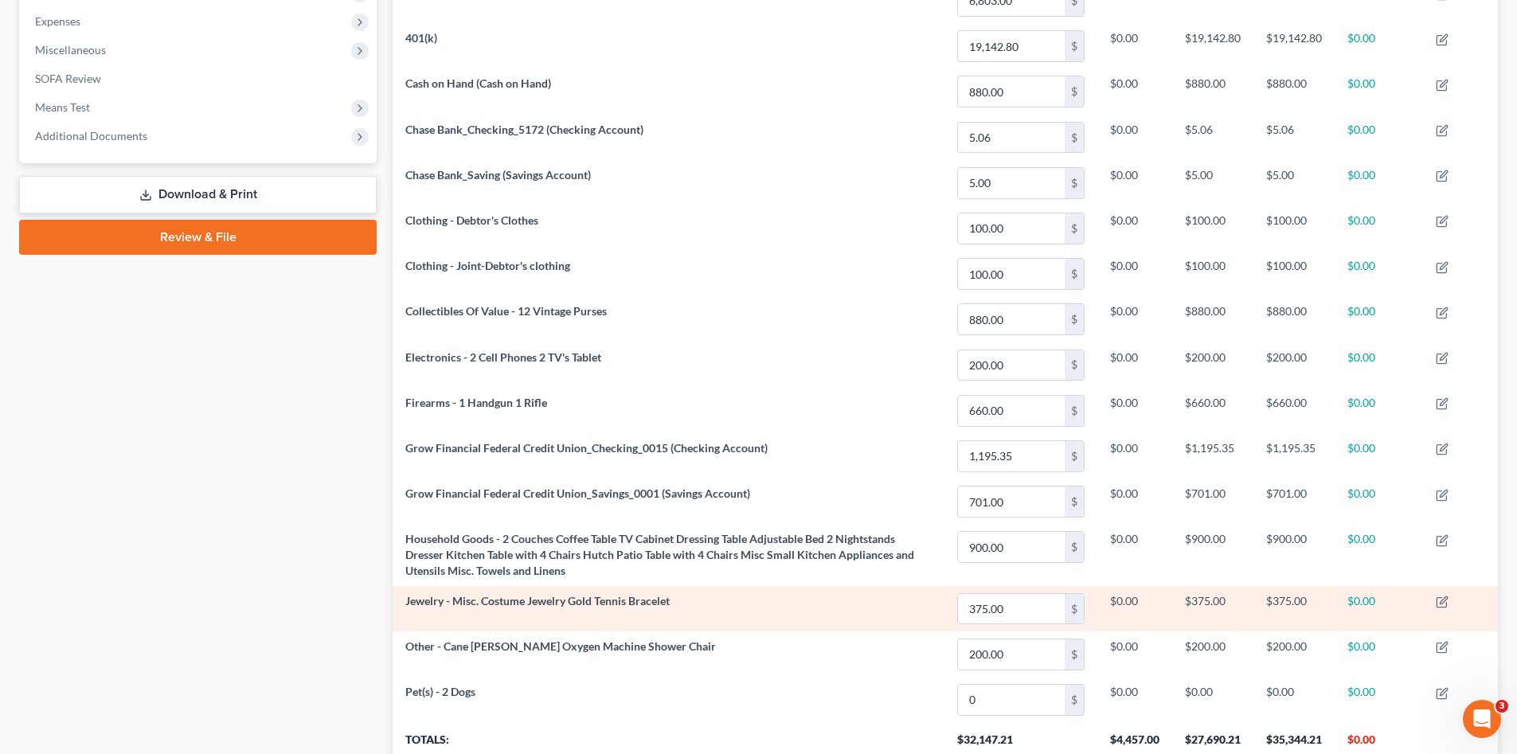
scroll to position [637, 0]
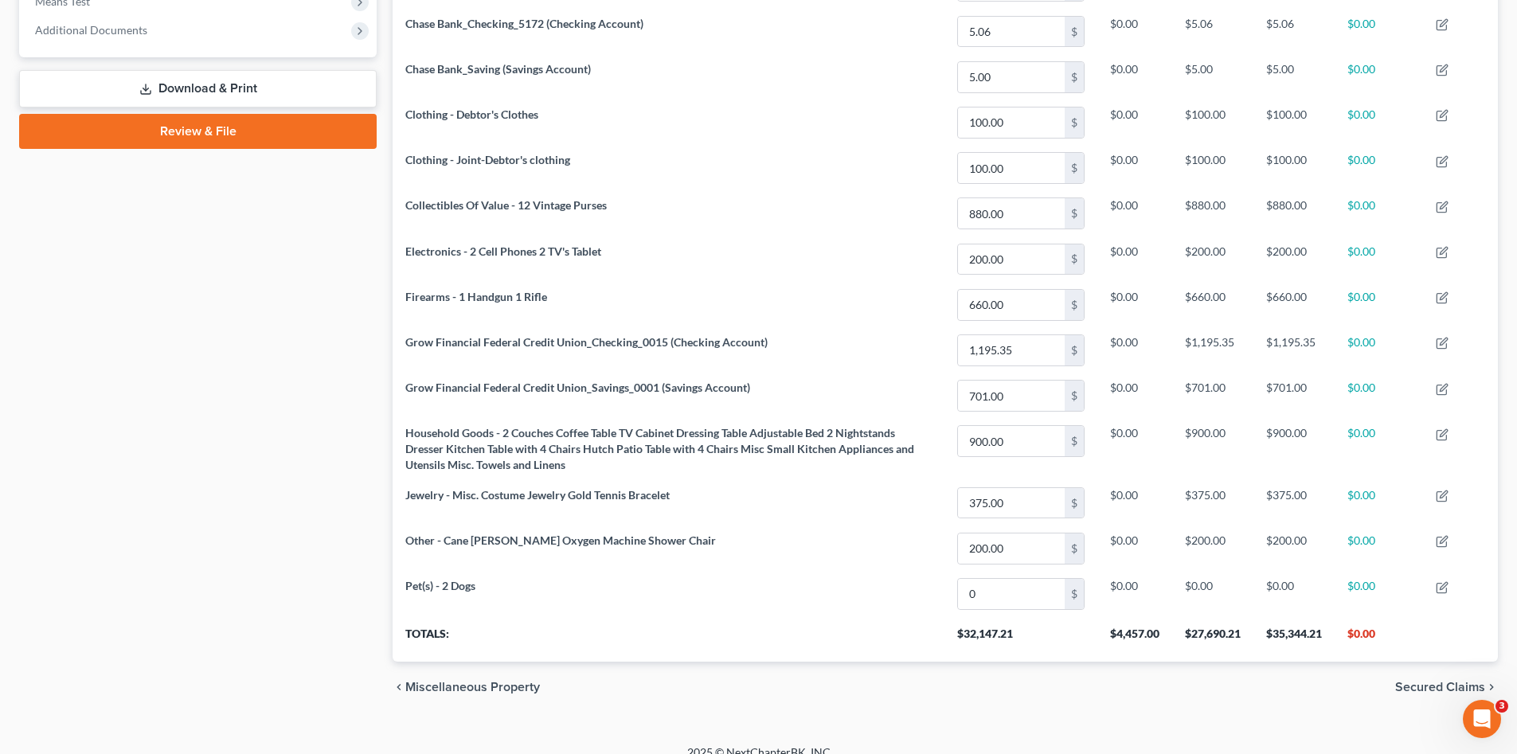
click at [189, 484] on div "Case Dashboard Payments Invoices Payments Payments Credit Report Client Profile" at bounding box center [197, 114] width 373 height 1196
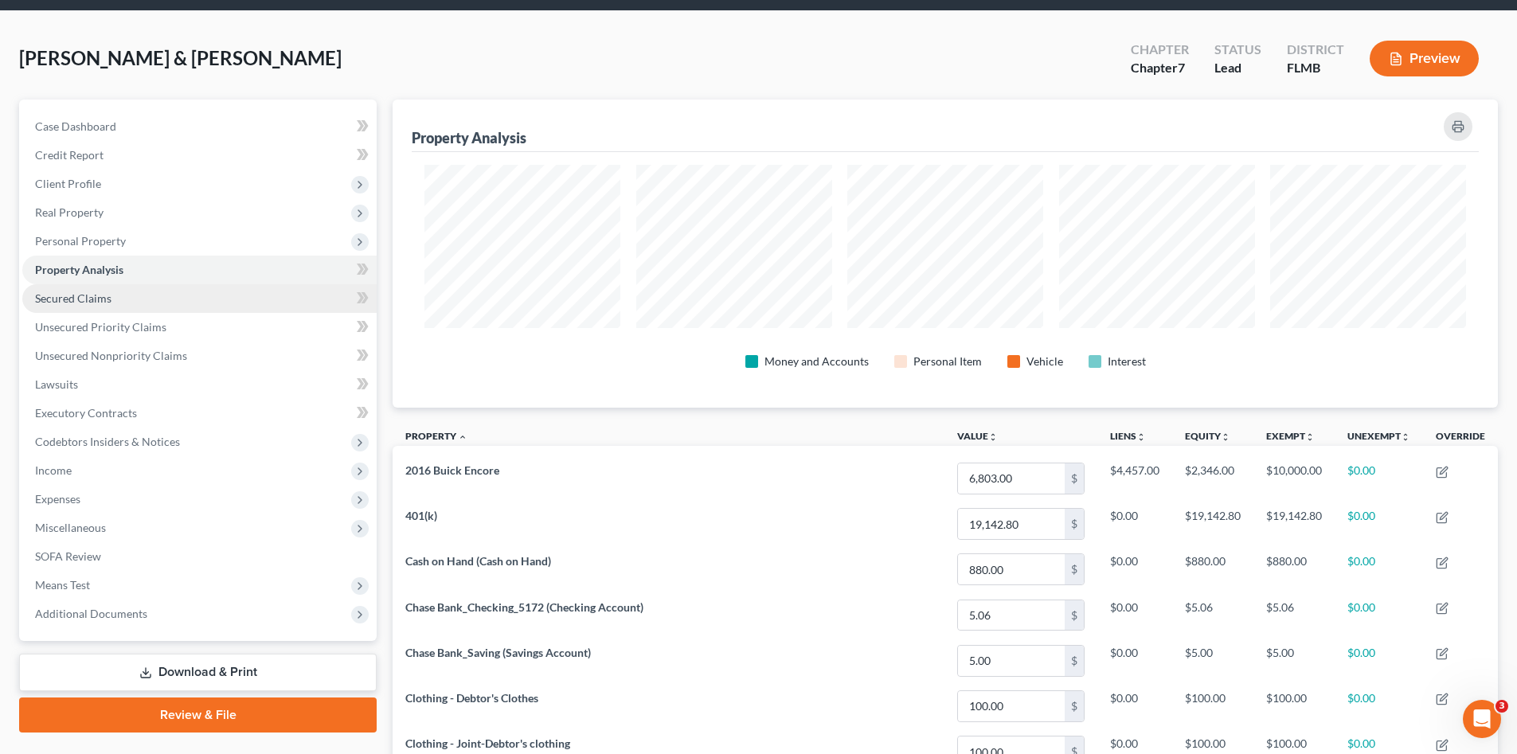
scroll to position [0, 0]
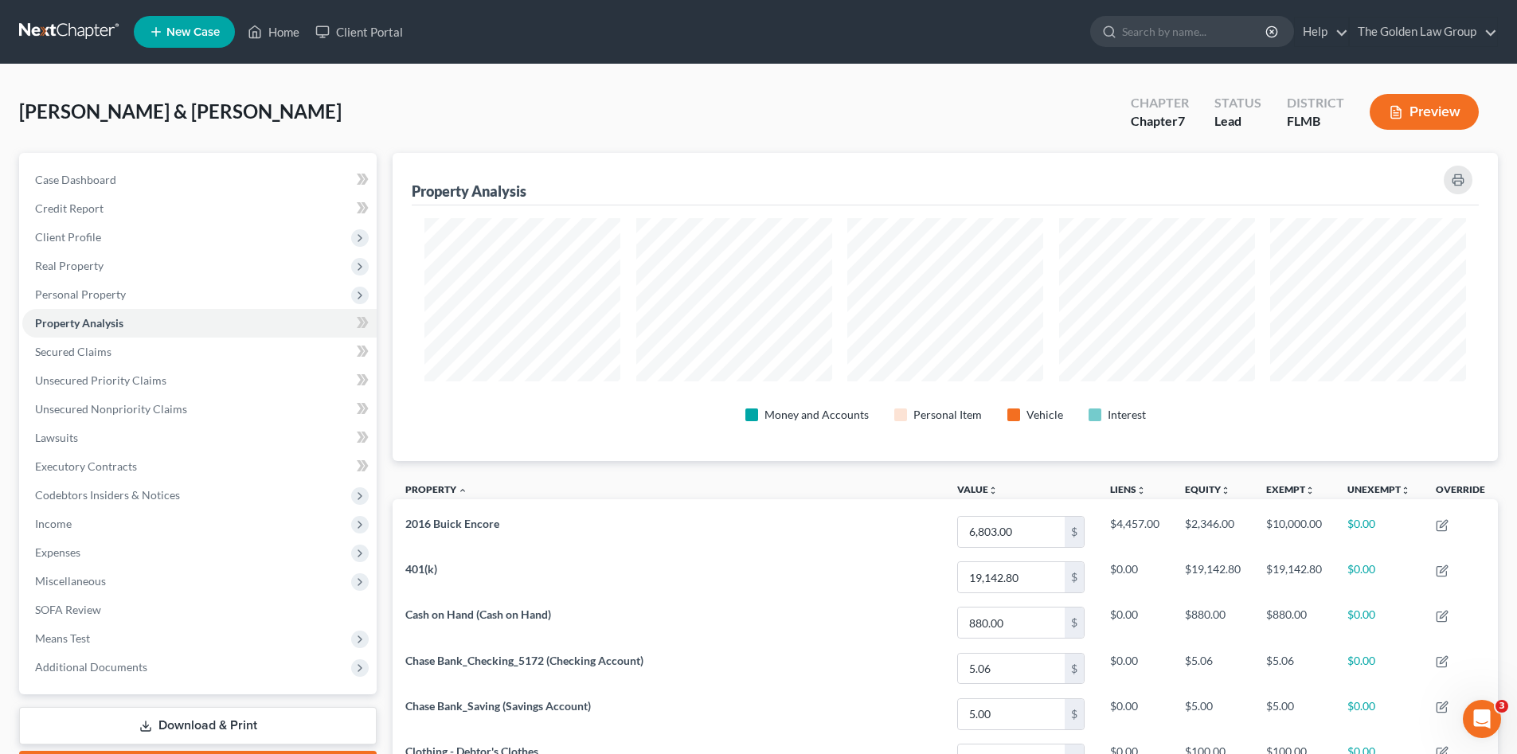
click at [72, 29] on link at bounding box center [70, 32] width 102 height 29
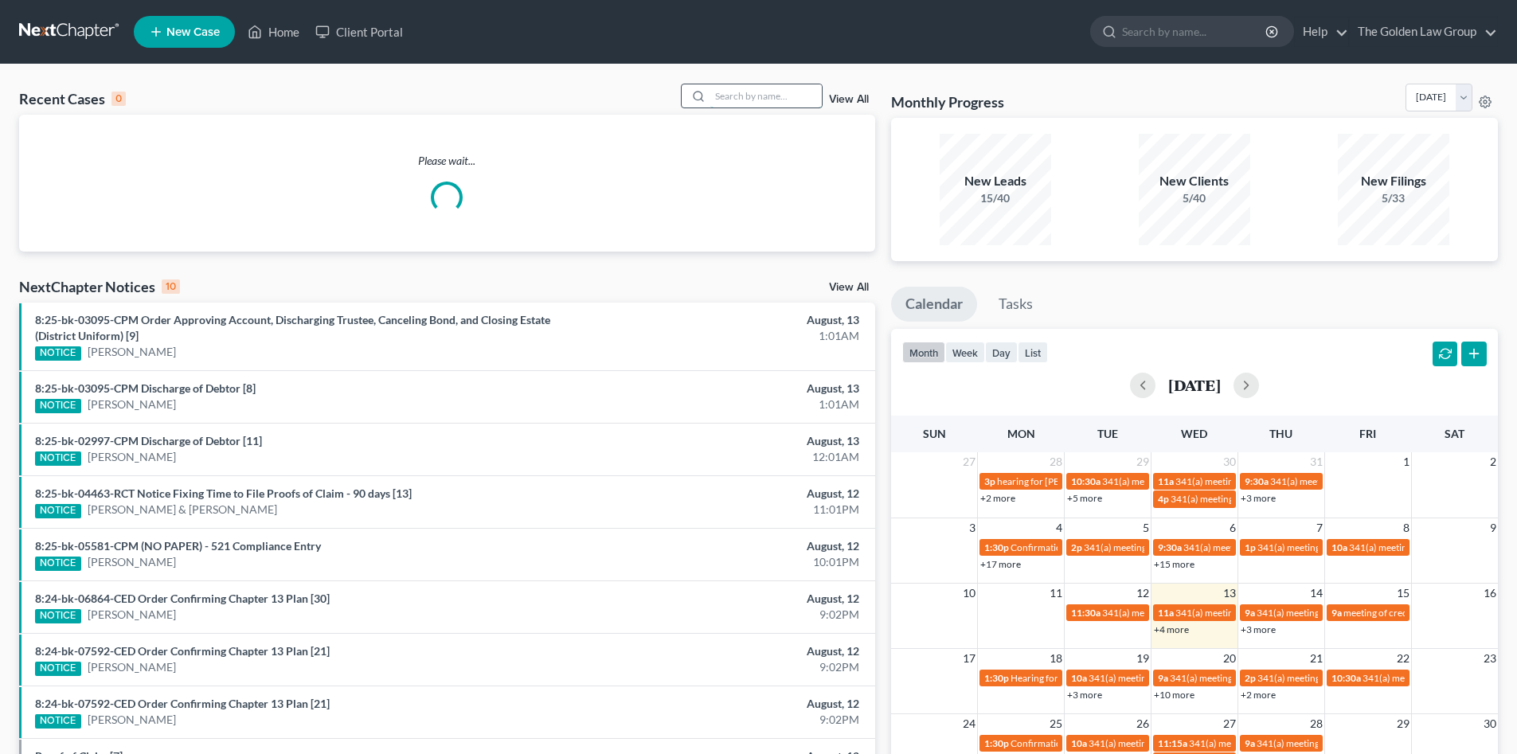
click at [762, 100] on input "search" at bounding box center [765, 95] width 111 height 23
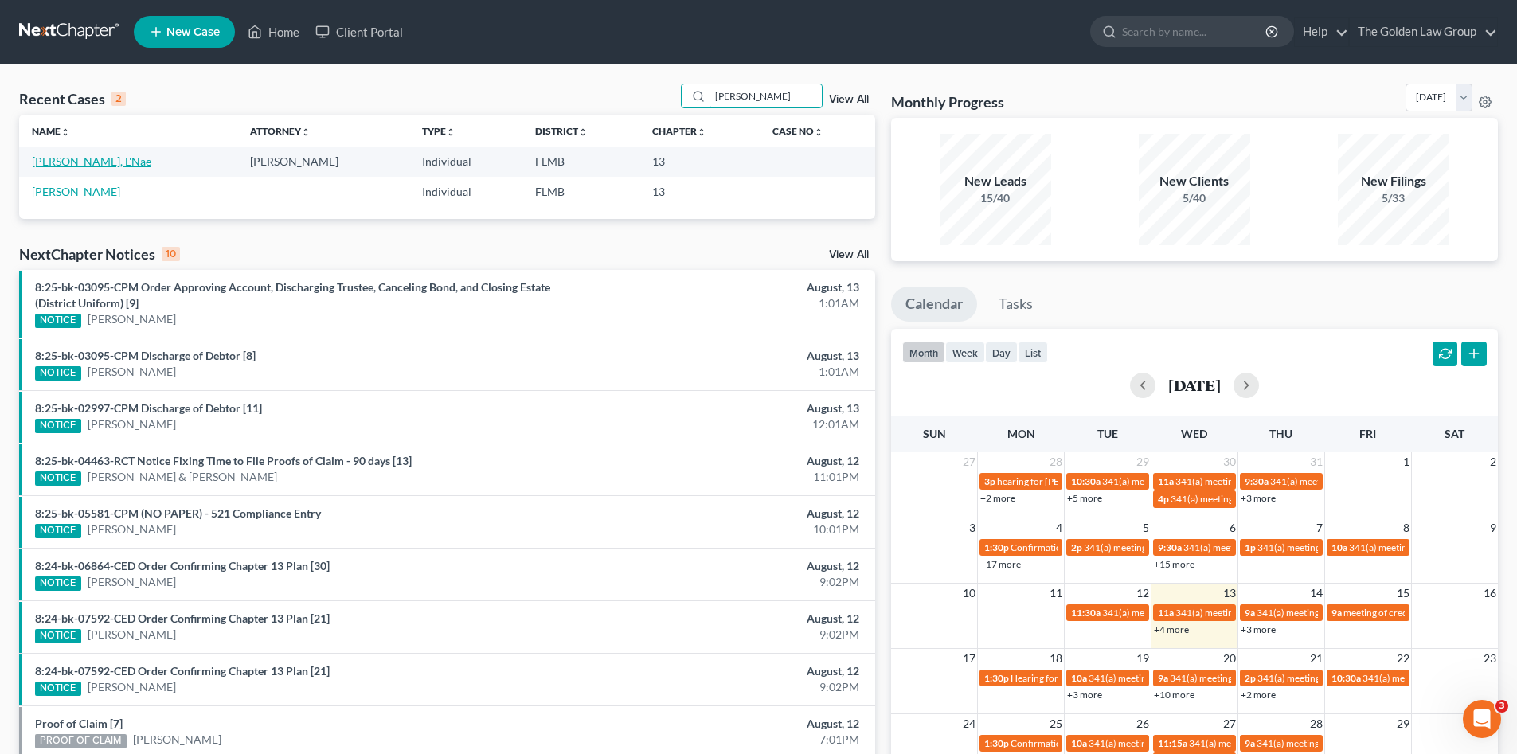
type input "patterson"
click at [88, 160] on link "[PERSON_NAME], L'Nae" at bounding box center [91, 161] width 119 height 14
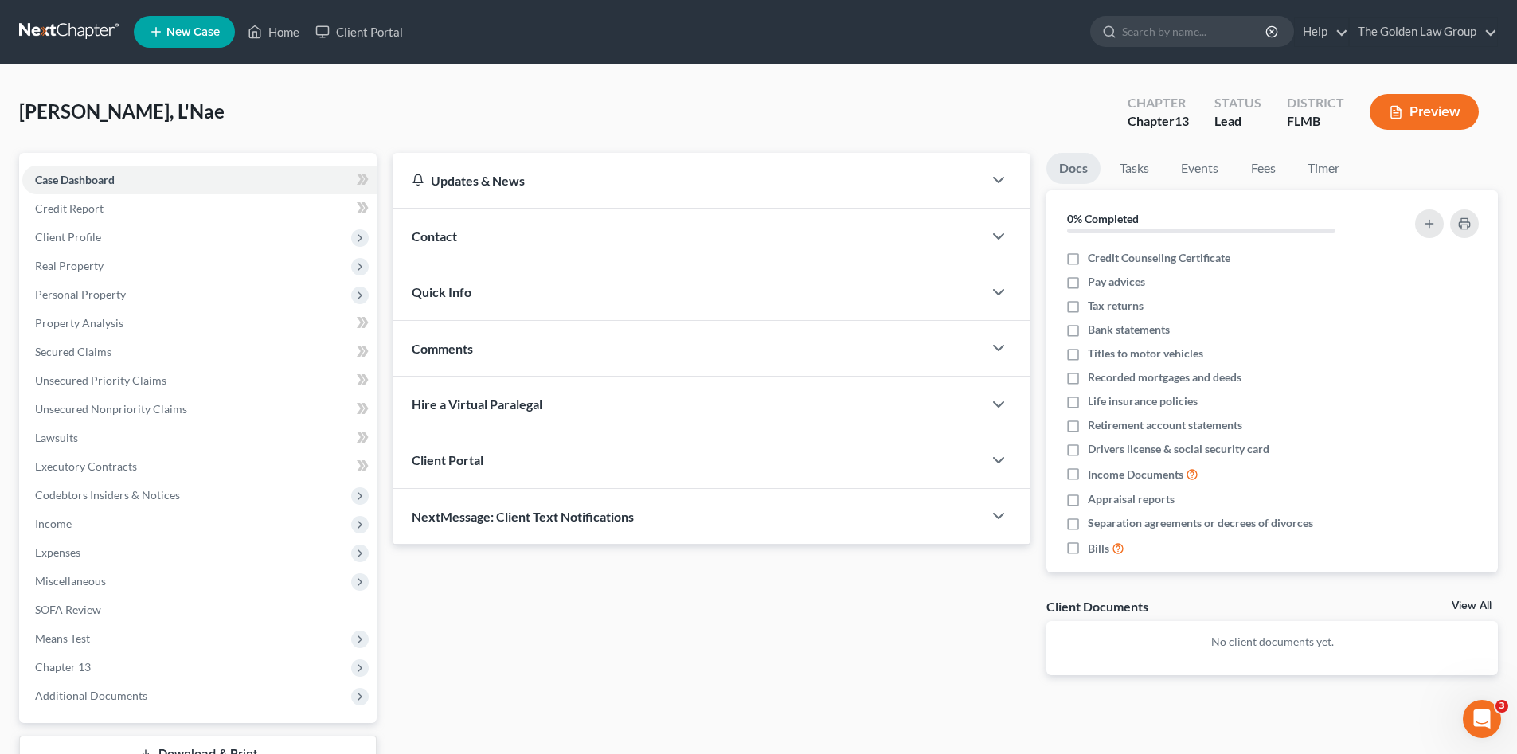
click at [334, 121] on div "Patterson, L'Nae Upgraded Chapter Chapter 13 Status Lead District FLMB Preview" at bounding box center [758, 118] width 1478 height 69
click at [114, 244] on span "Client Profile" at bounding box center [199, 237] width 354 height 29
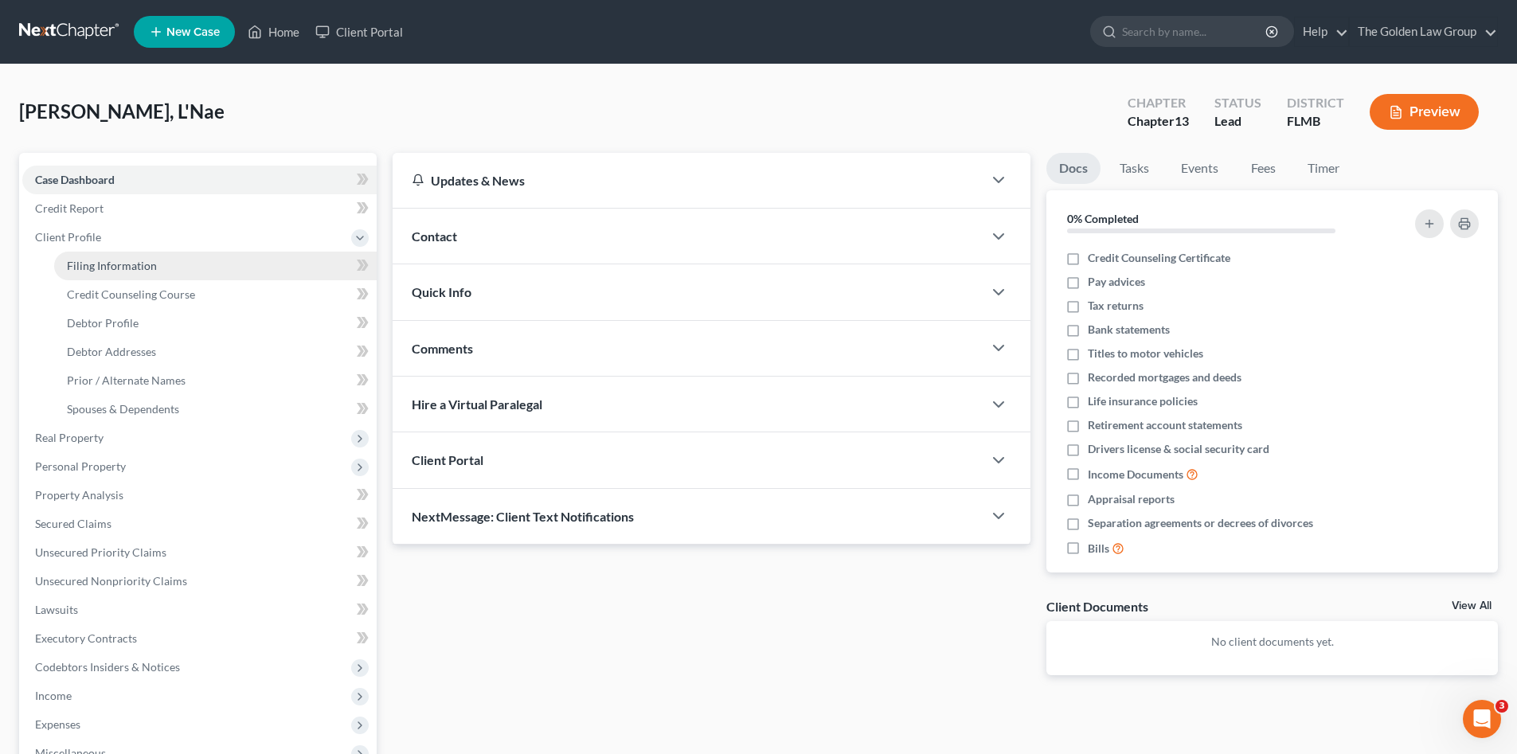
click at [151, 267] on span "Filing Information" at bounding box center [112, 266] width 90 height 14
select select "1"
select select "0"
select select "3"
select select "9"
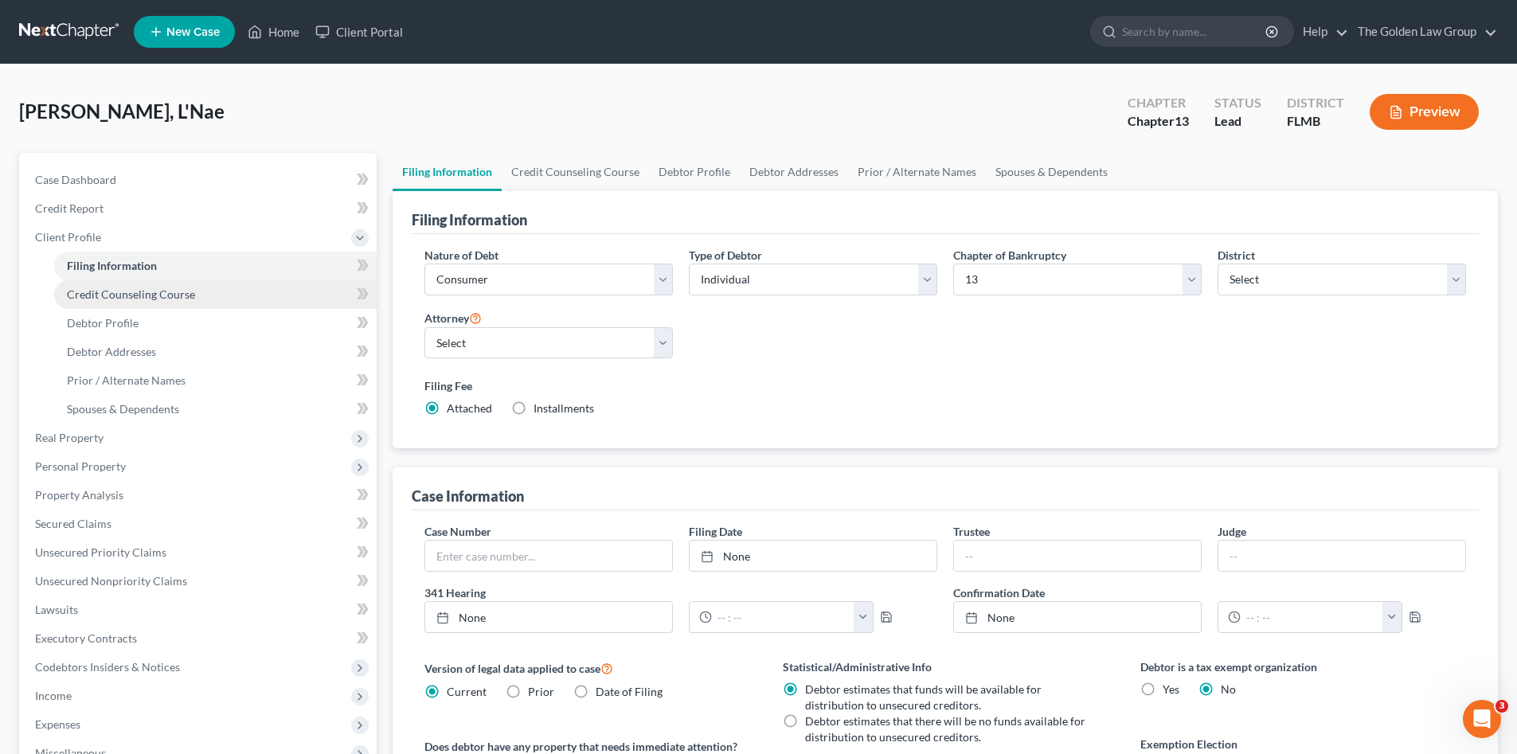
click at [181, 306] on link "Credit Counseling Course" at bounding box center [215, 294] width 322 height 29
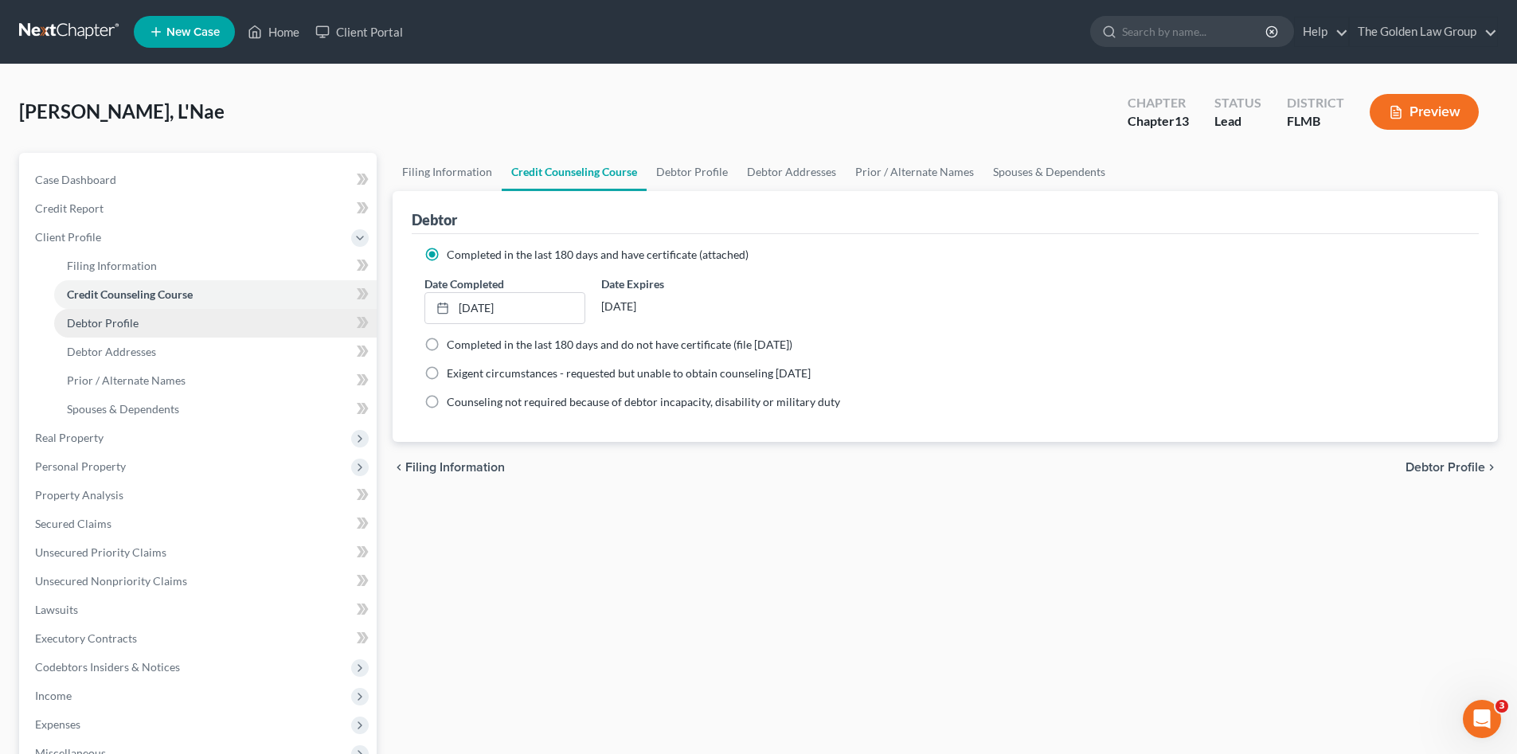
click at [185, 321] on link "Debtor Profile" at bounding box center [215, 323] width 322 height 29
select select "1"
select select "8"
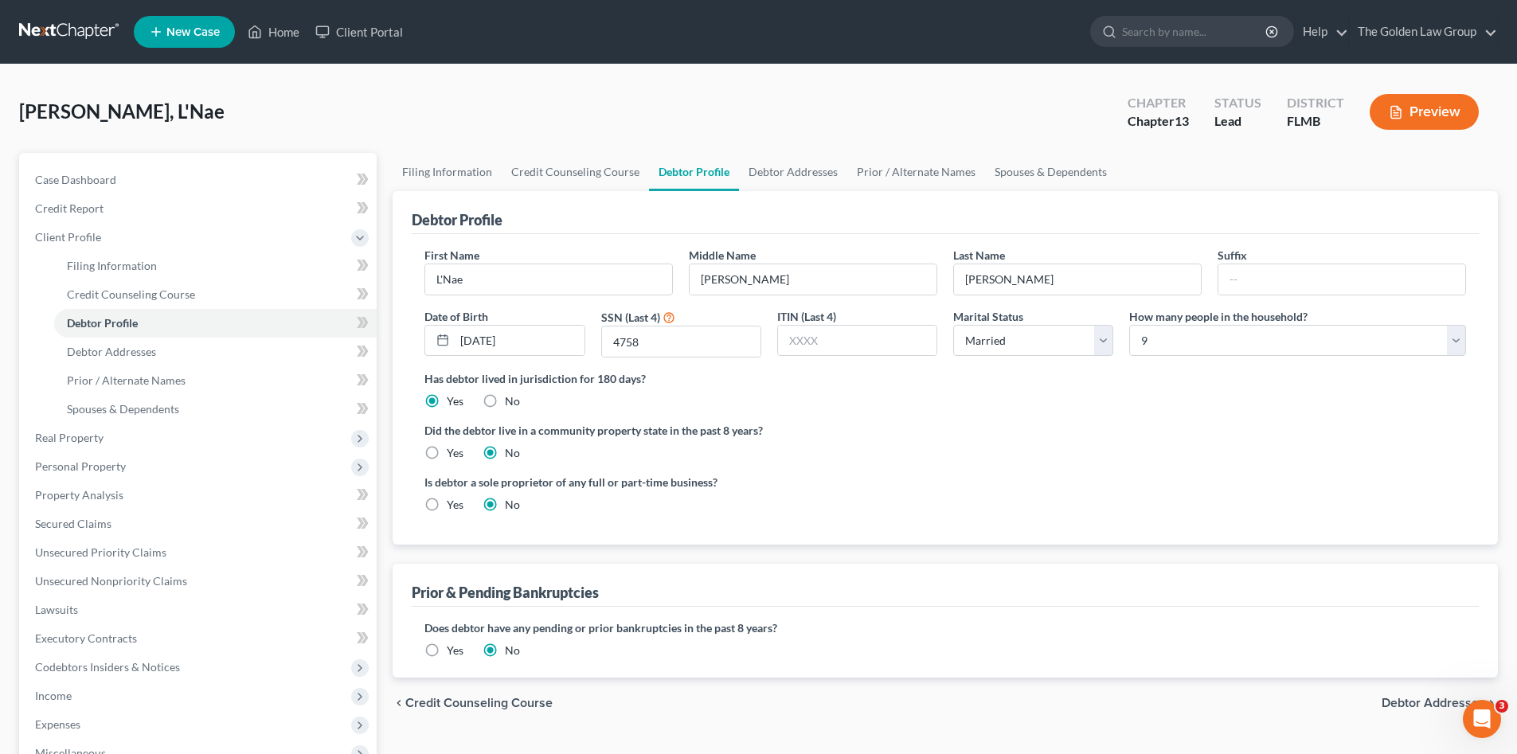
click at [1103, 416] on ng-include "First Name L'Nae Middle Name Daneille Last Name Patterson Suffix Date of Birth …" at bounding box center [944, 386] width 1041 height 279
click at [85, 433] on span "Real Property" at bounding box center [69, 438] width 68 height 14
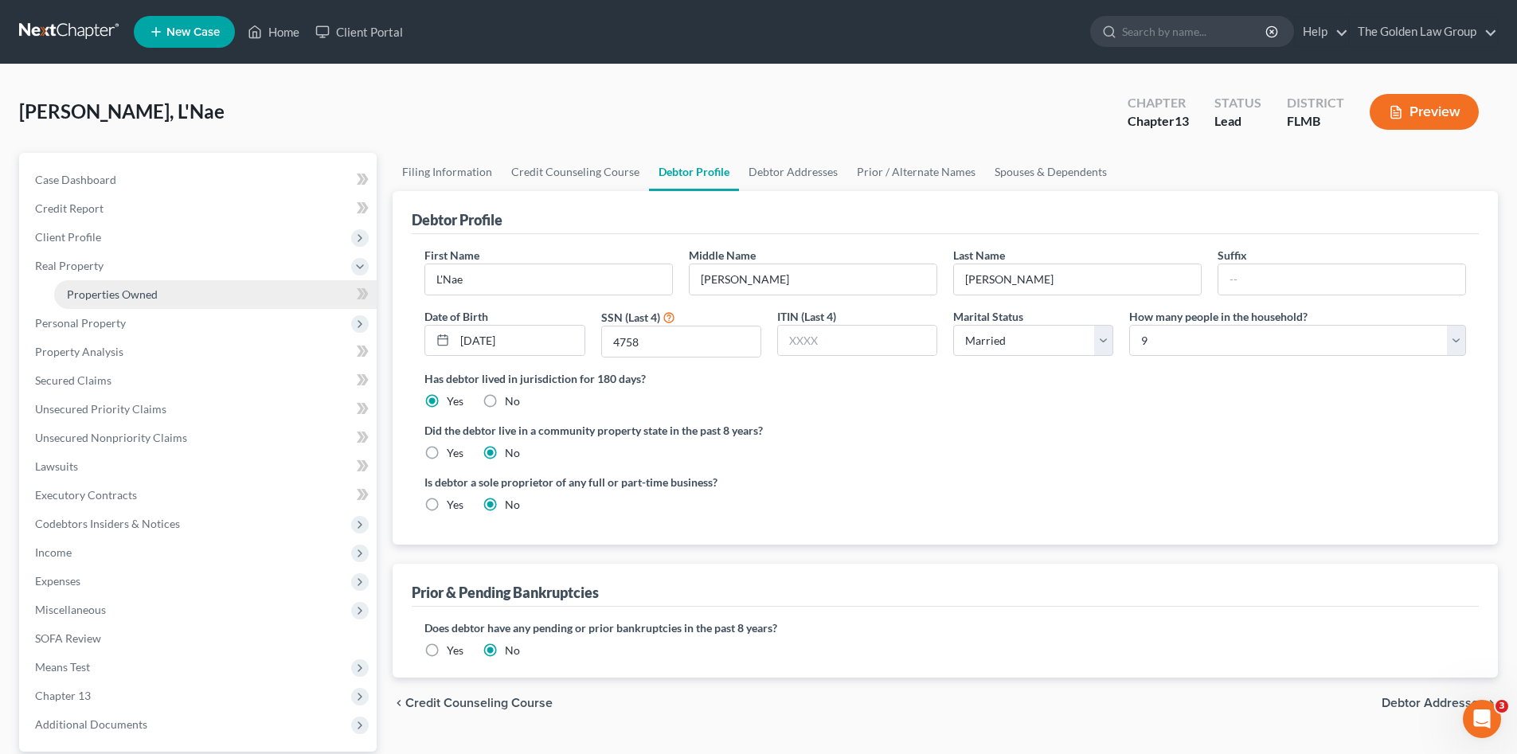
click at [135, 290] on span "Properties Owned" at bounding box center [112, 294] width 91 height 14
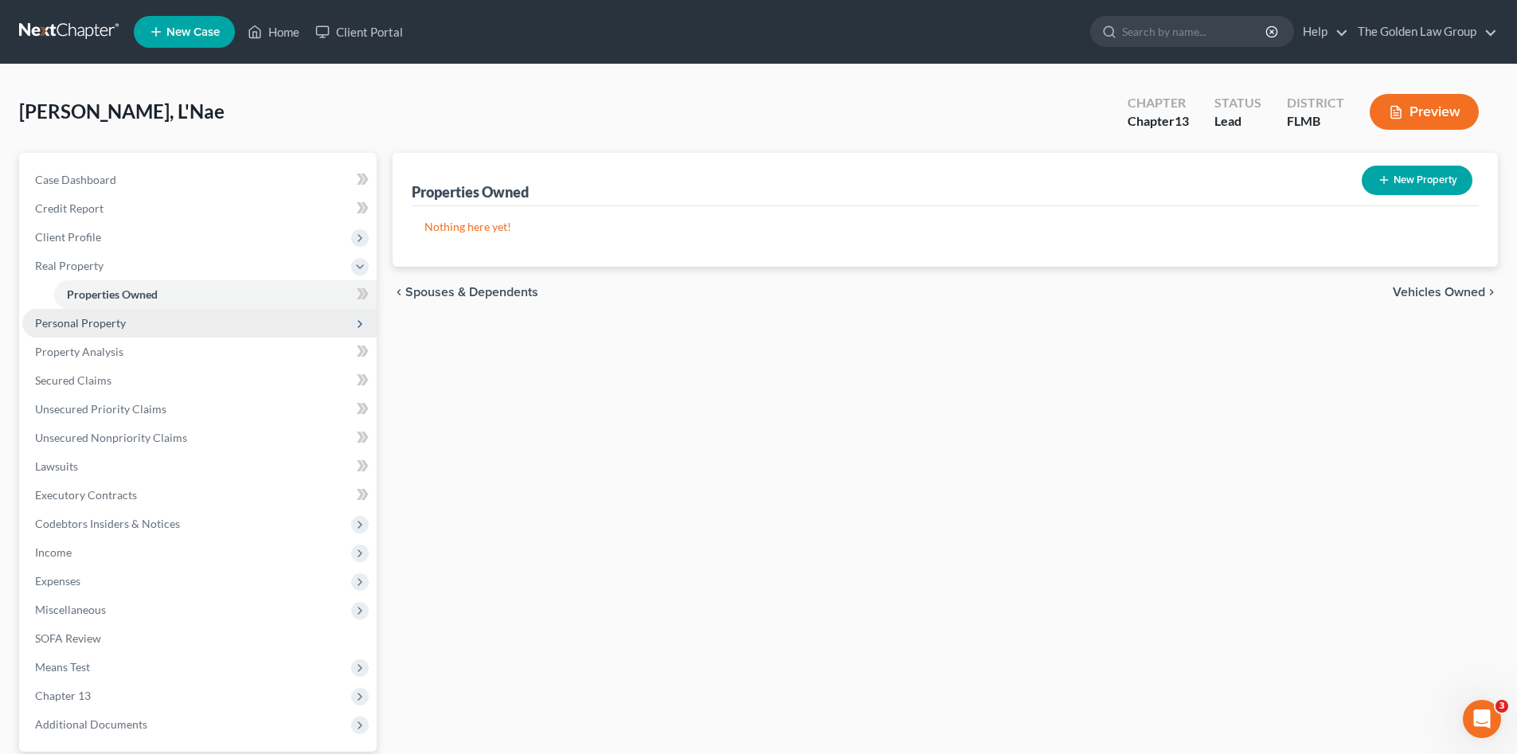
click at [148, 315] on span "Personal Property" at bounding box center [199, 323] width 354 height 29
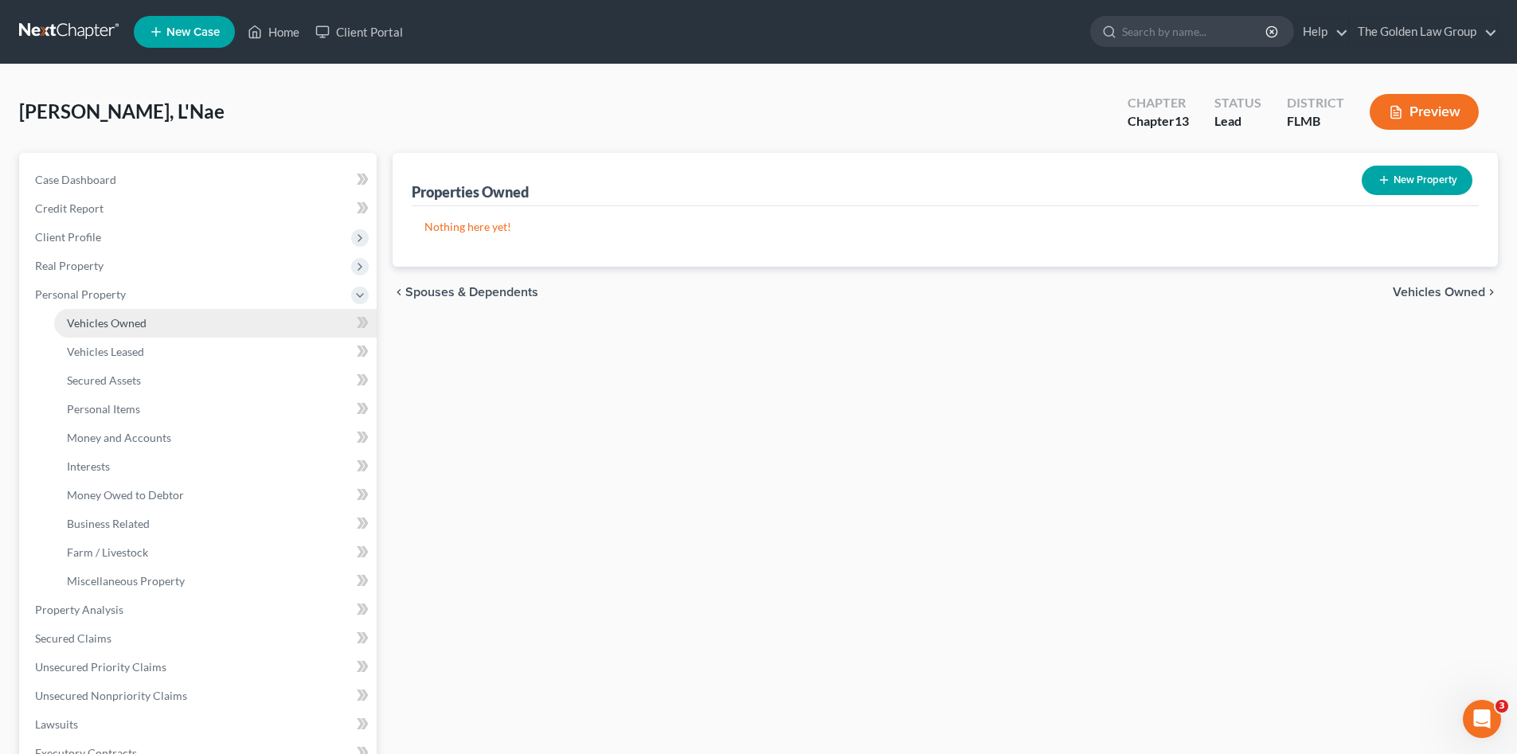
click at [157, 325] on link "Vehicles Owned" at bounding box center [215, 323] width 322 height 29
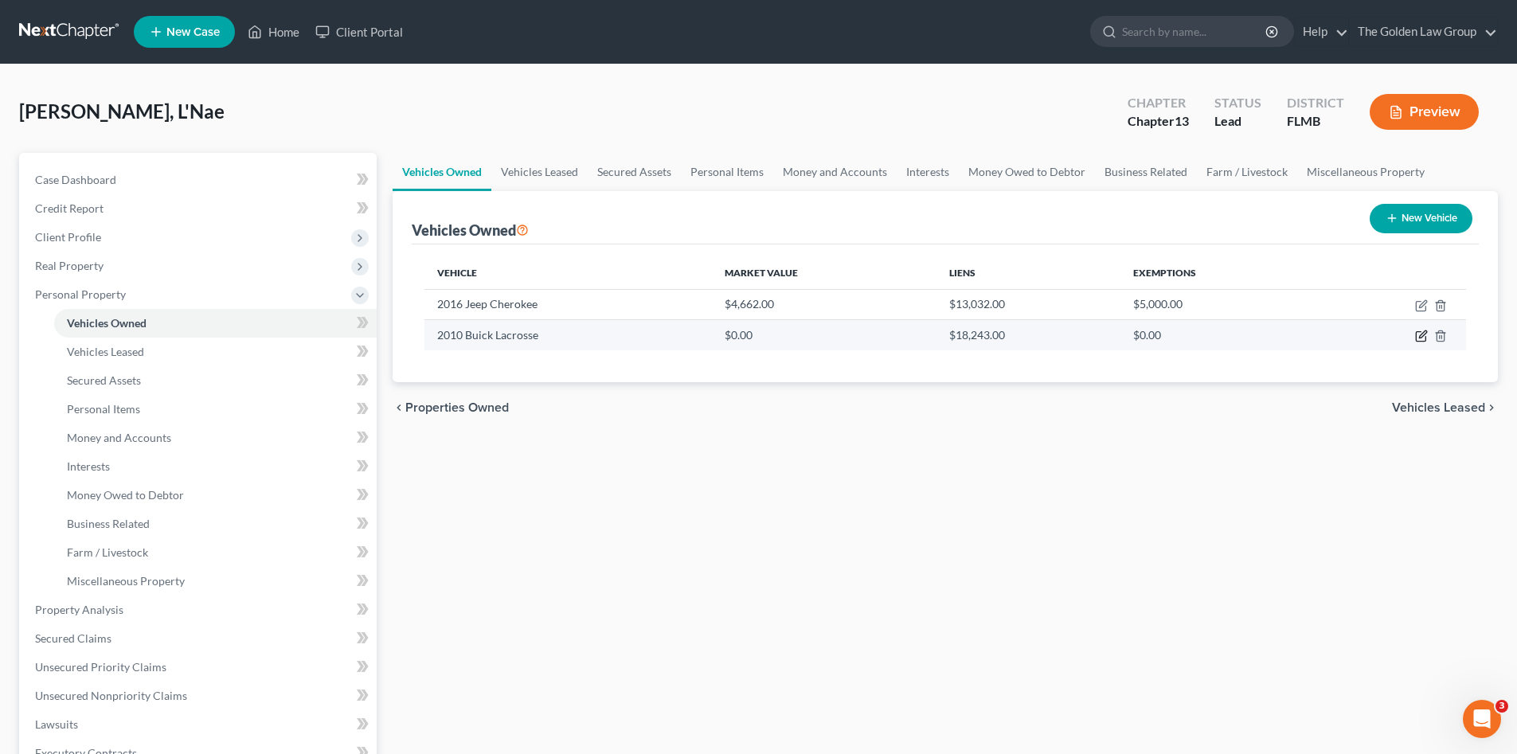
click at [1421, 336] on icon "button" at bounding box center [1421, 336] width 13 height 13
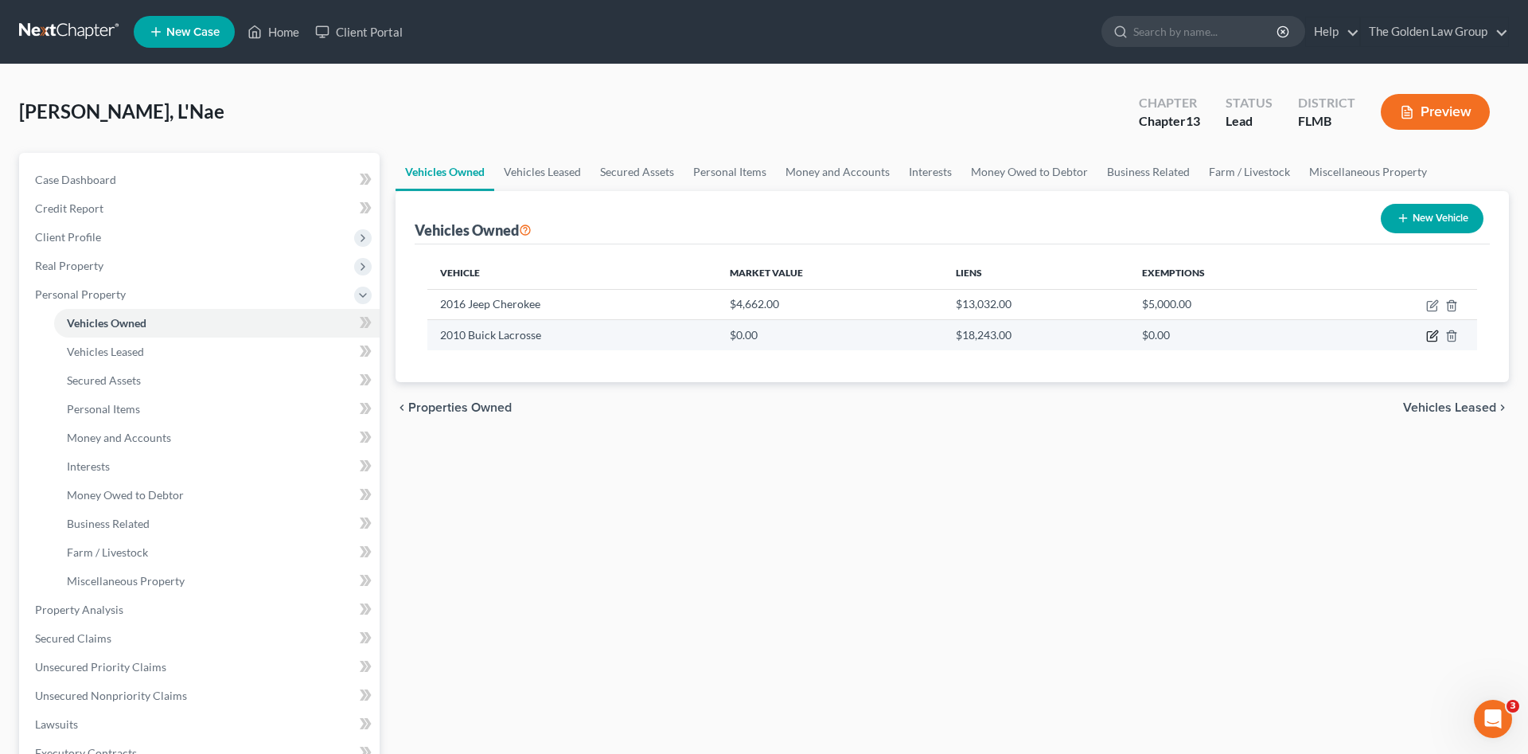
select select "0"
select select "16"
select select "4"
select select "0"
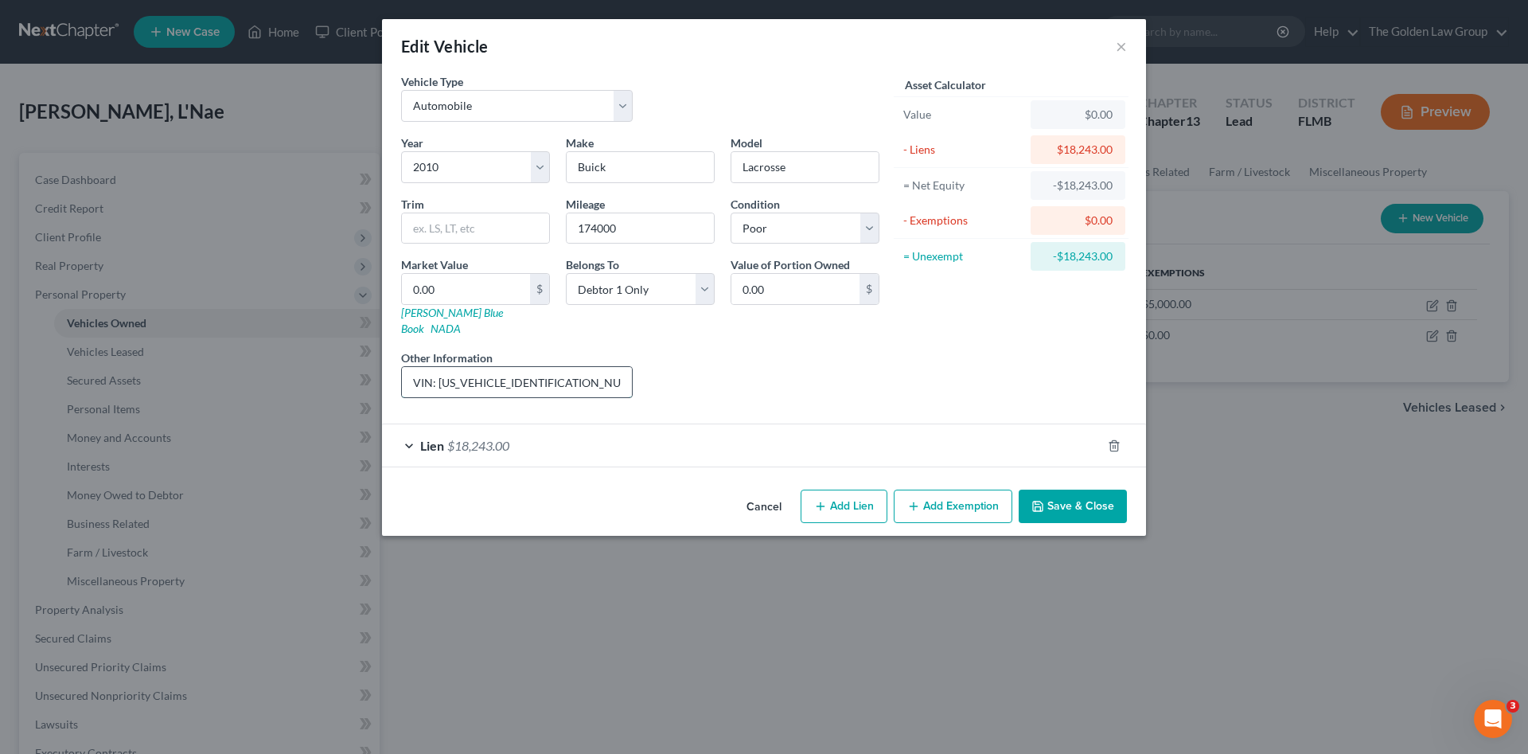
drag, startPoint x: 552, startPoint y: 369, endPoint x: 438, endPoint y: 372, distance: 113.9
click at [438, 372] on input "VIN: 1G4GC5EG0AF134116; Does not run" at bounding box center [517, 382] width 230 height 30
type input "1"
type input "1.00"
type input "13"
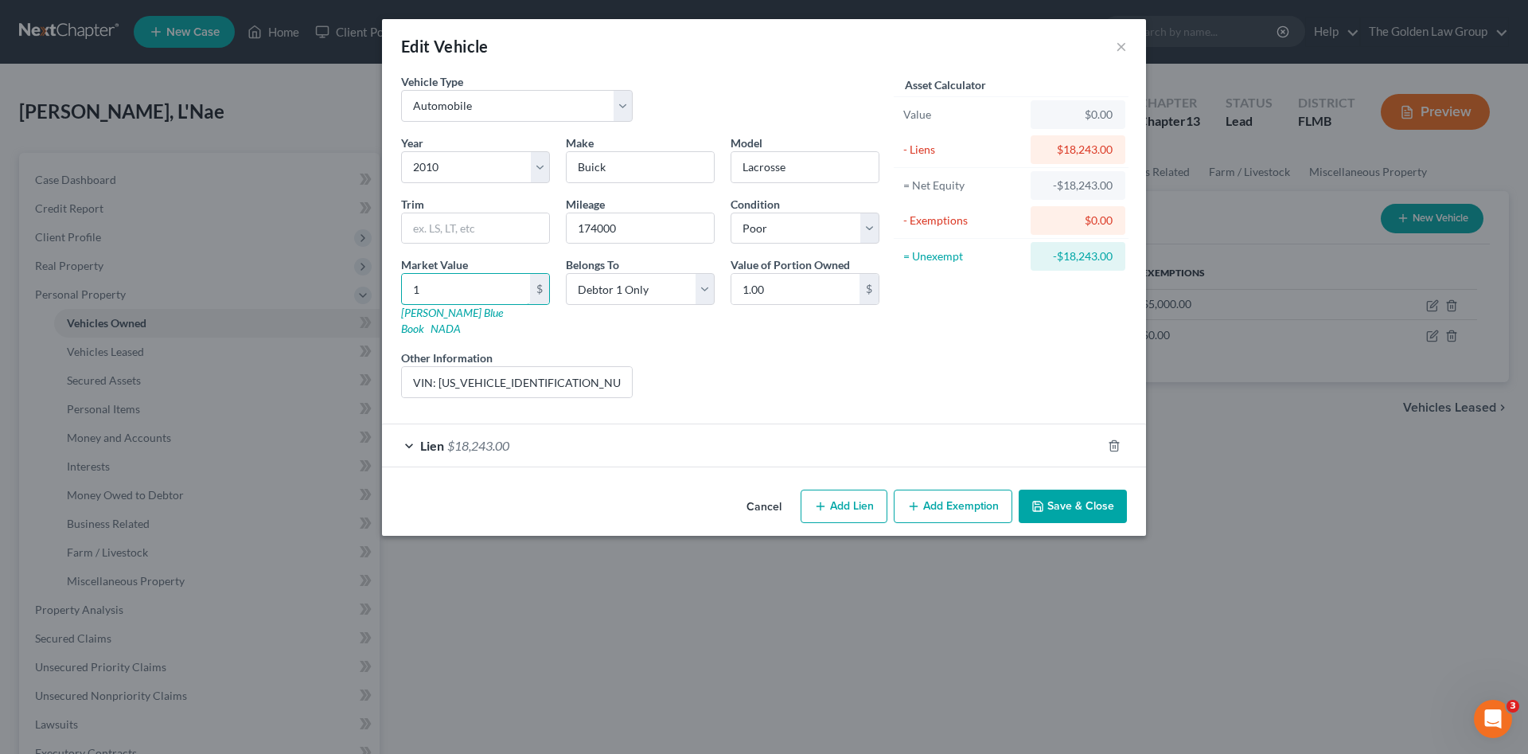
type input "13.00"
type input "131"
type input "131.00"
type input "1319"
type input "1,319.00"
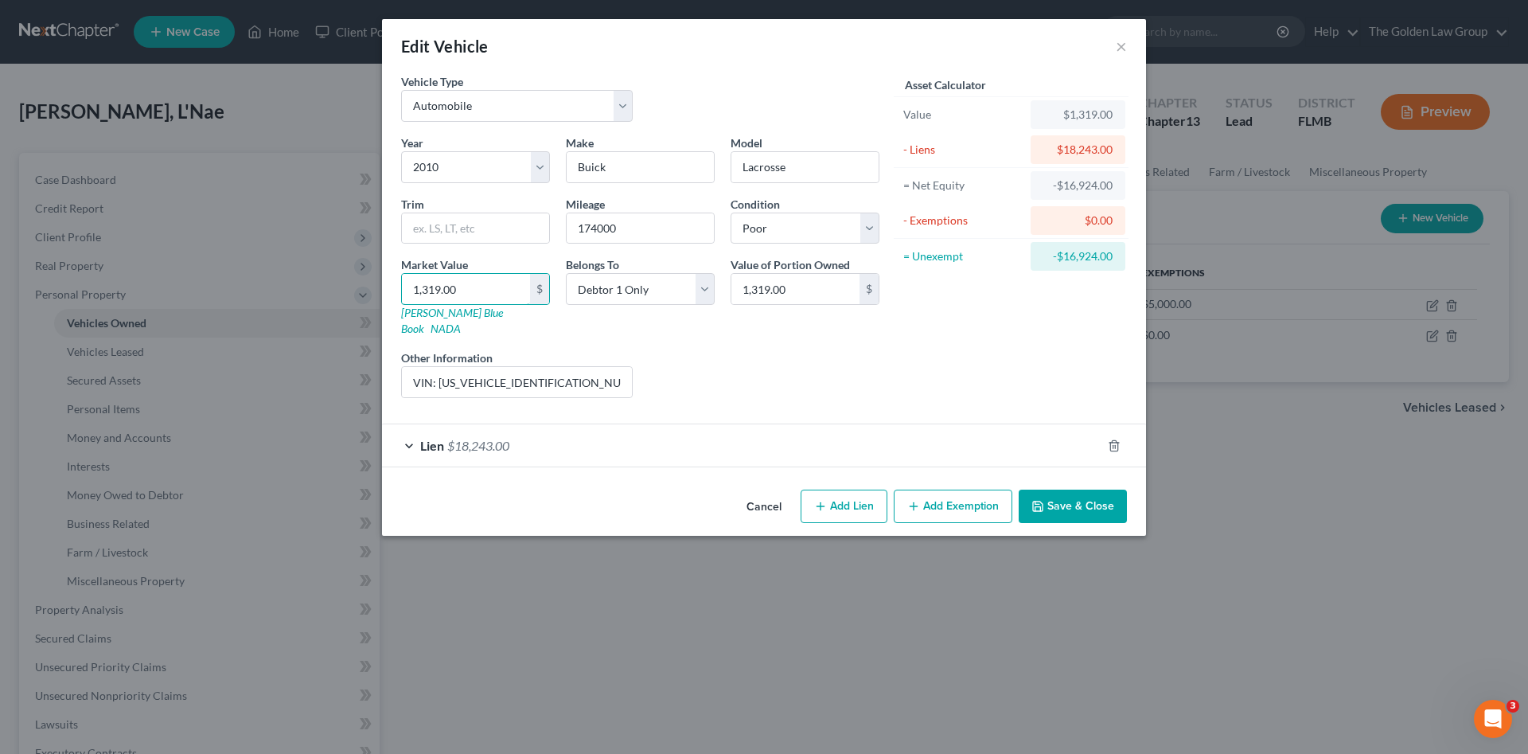
type input "1,319.00"
click at [931, 376] on div "Asset Calculator Value $1,319.00 - Liens $18,243.00 = Net Equity -$16,924.00 - …" at bounding box center [1012, 242] width 248 height 338
drag, startPoint x: 1068, startPoint y: 490, endPoint x: 916, endPoint y: 344, distance: 210.6
click at [909, 285] on div "Edit Vehicle × Vehicle Type Select Automobile Truck Trailer Watercraft Aircraft…" at bounding box center [764, 277] width 764 height 517
click at [935, 429] on div "Lien $18,243.00" at bounding box center [742, 445] width 720 height 42
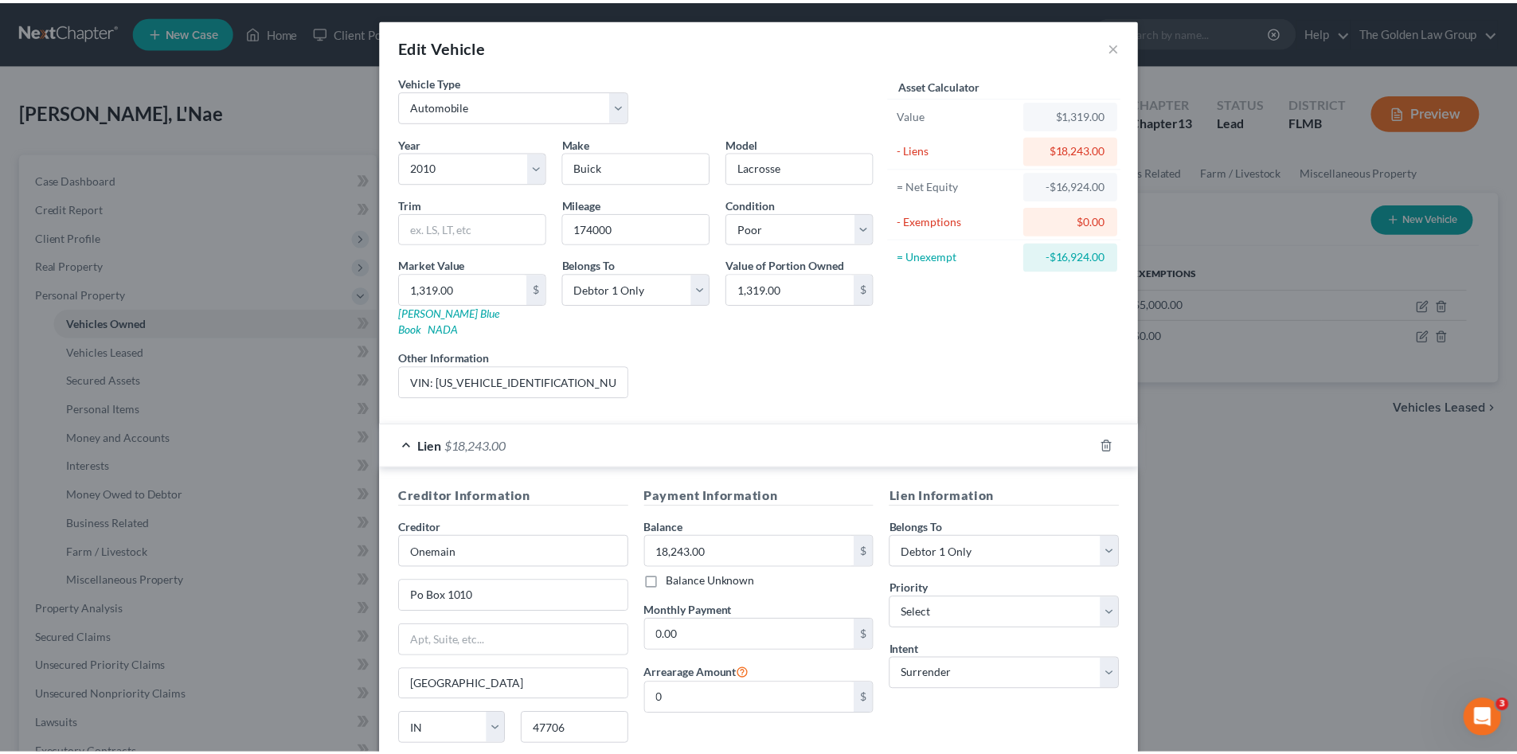
scroll to position [117, 0]
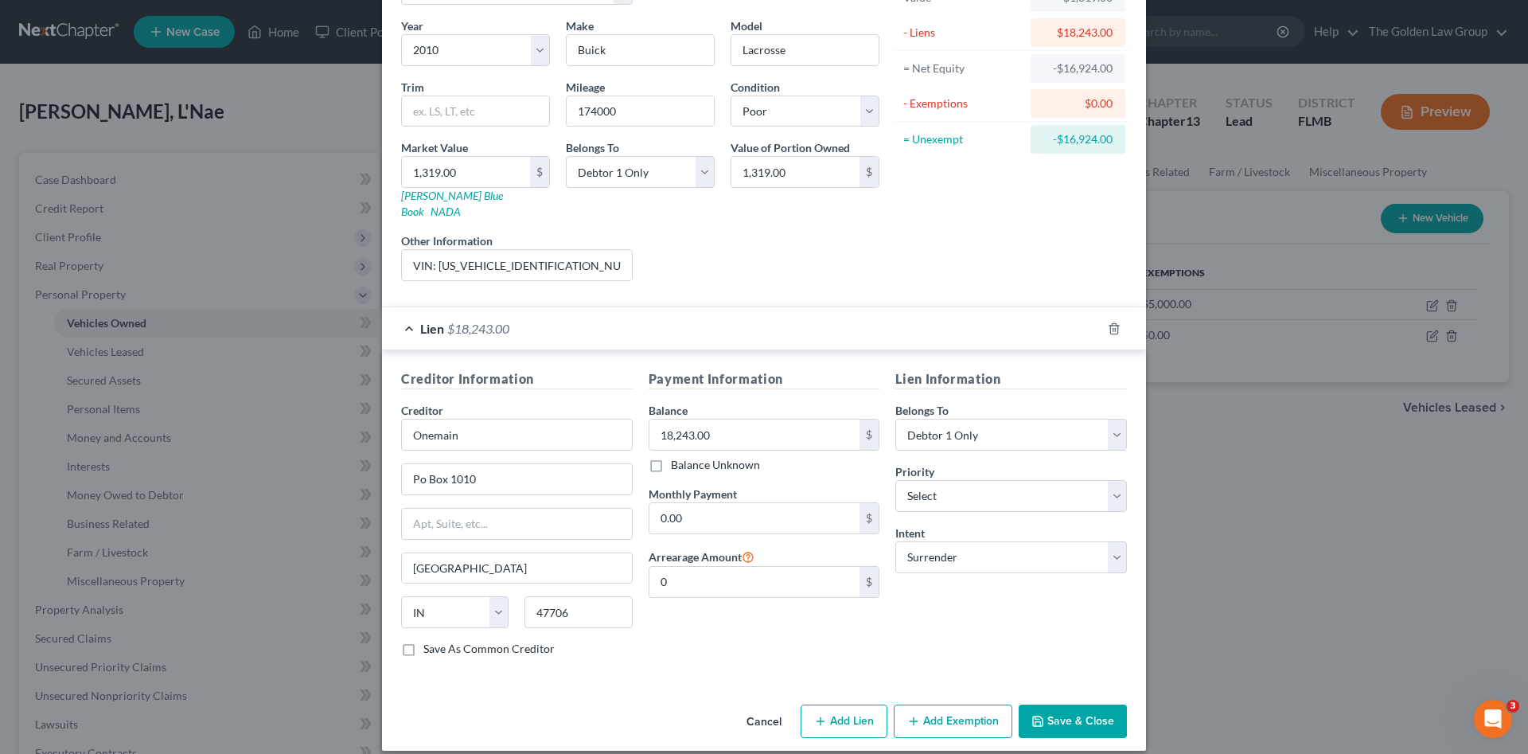
click at [1066, 705] on button "Save & Close" at bounding box center [1073, 721] width 108 height 33
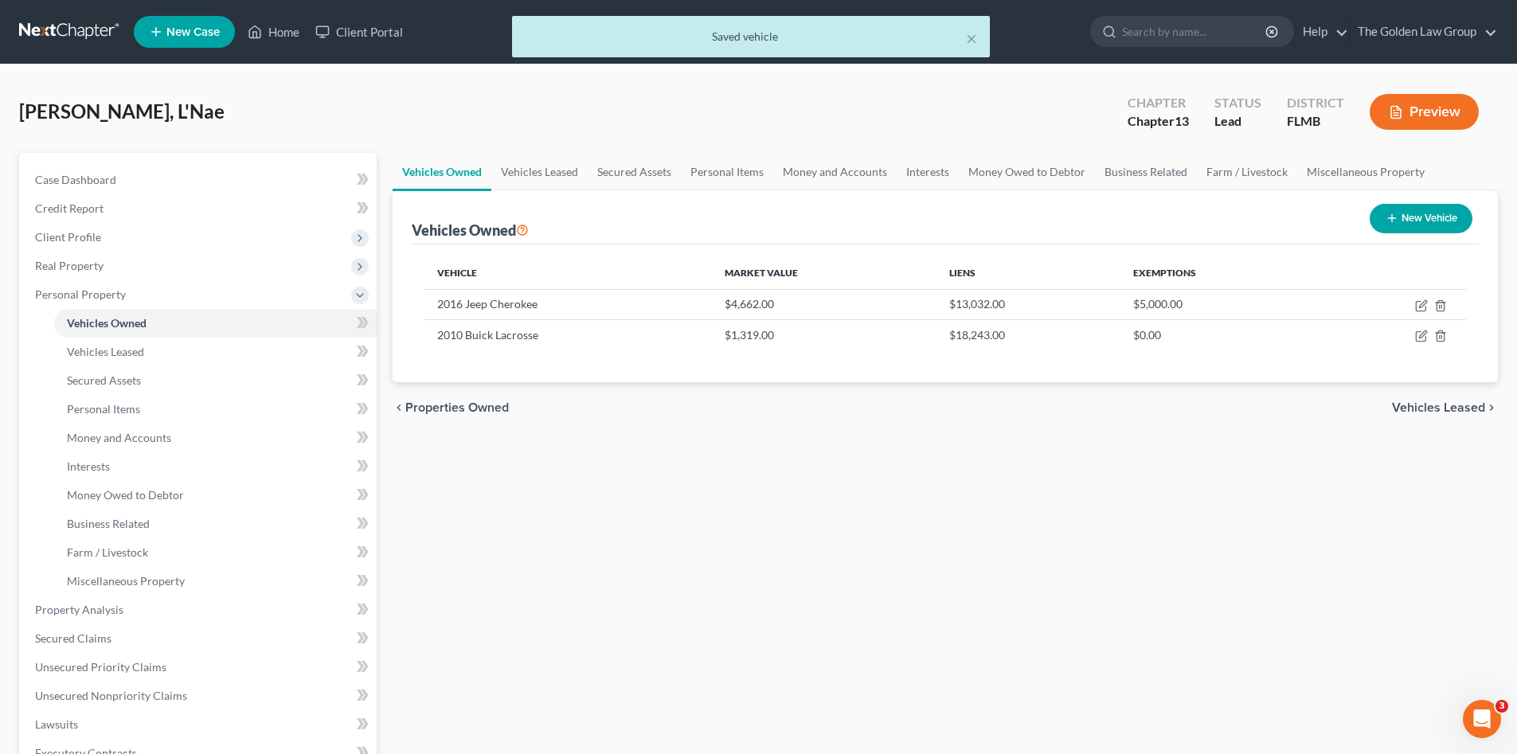
click at [976, 543] on div "Vehicles Owned Vehicles Leased Secured Assets Personal Items Money and Accounts…" at bounding box center [945, 627] width 1121 height 948
click at [90, 297] on span "Personal Property" at bounding box center [80, 294] width 91 height 14
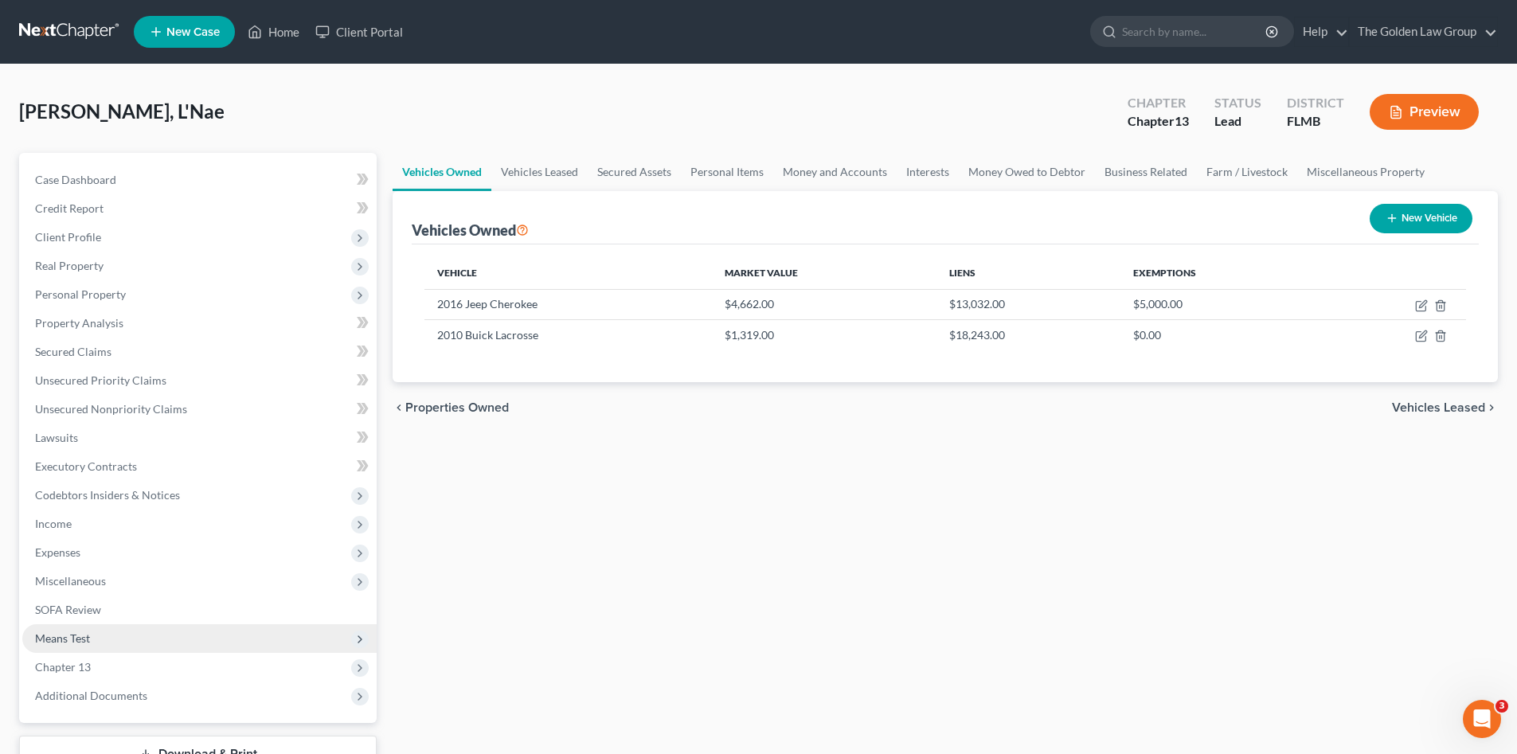
click at [100, 631] on span "Means Test" at bounding box center [199, 638] width 354 height 29
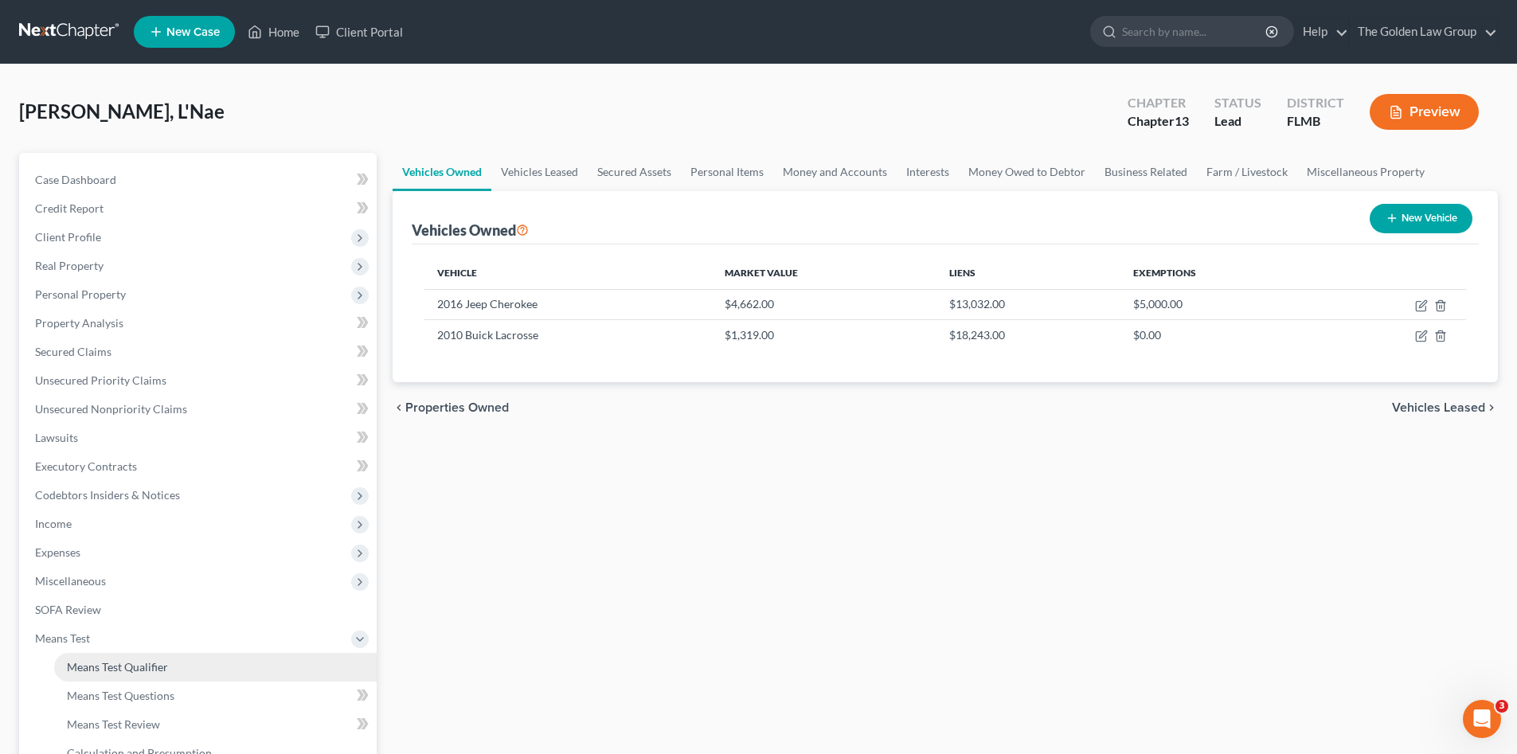
click at [134, 665] on span "Means Test Qualifier" at bounding box center [117, 667] width 101 height 14
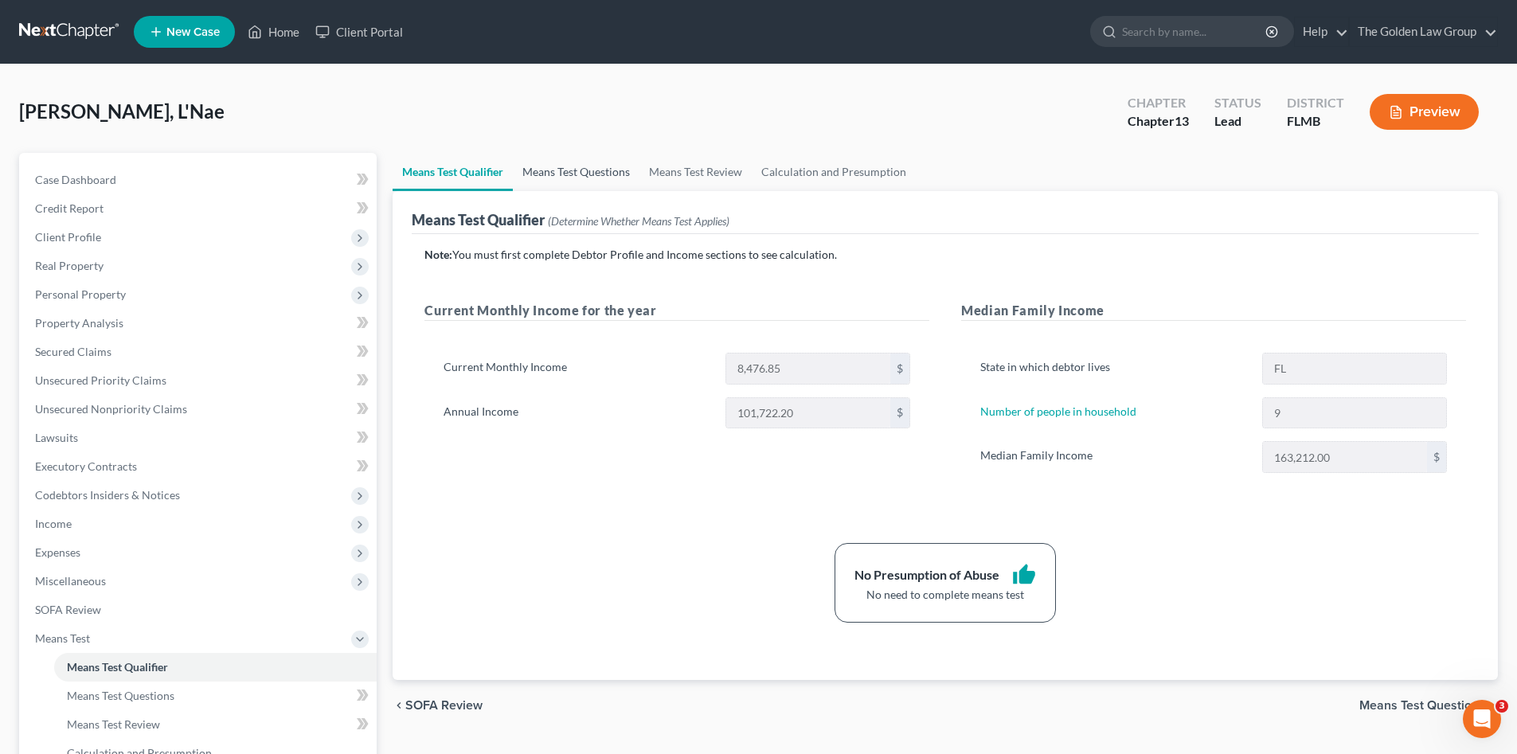
click at [577, 172] on link "Means Test Questions" at bounding box center [576, 172] width 127 height 38
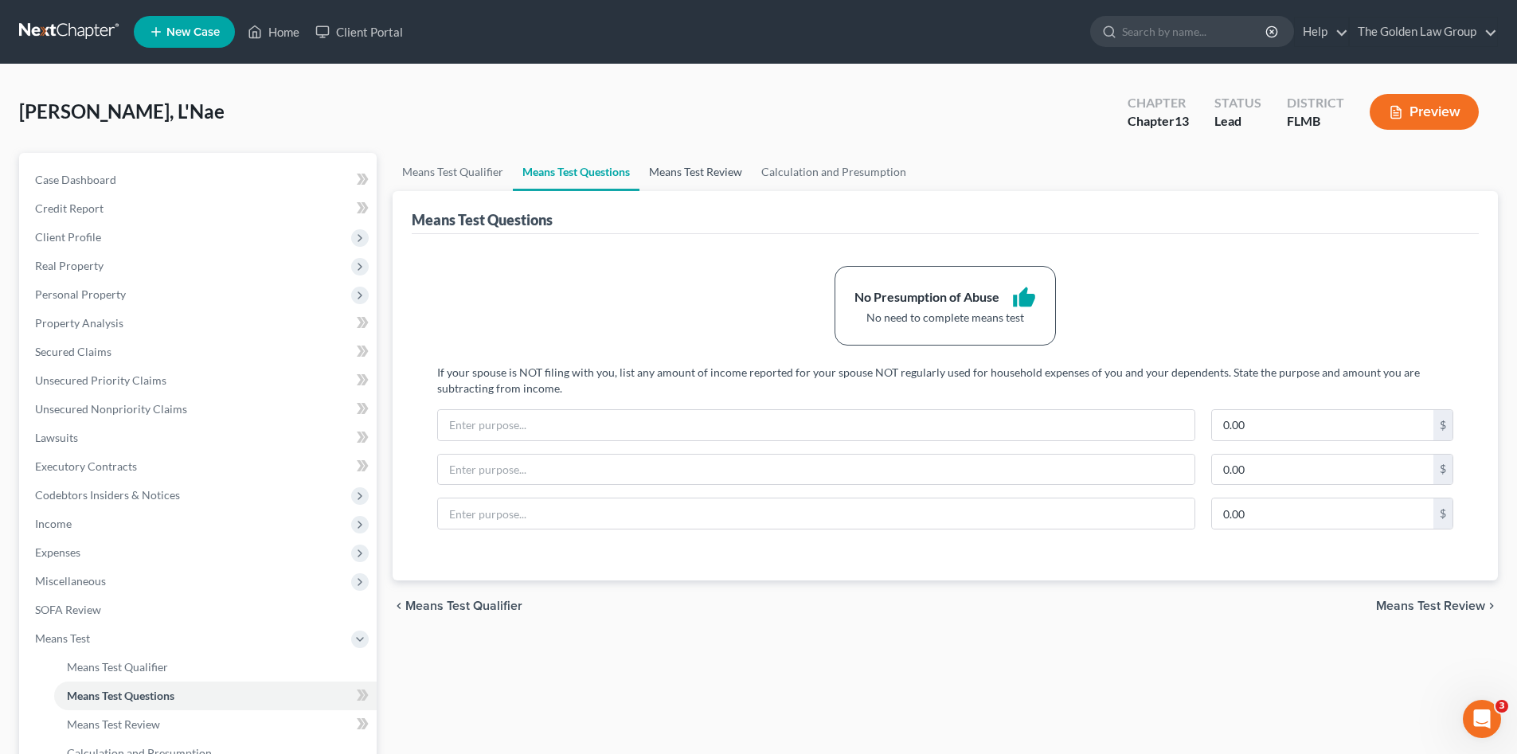
click at [703, 167] on link "Means Test Review" at bounding box center [695, 172] width 112 height 38
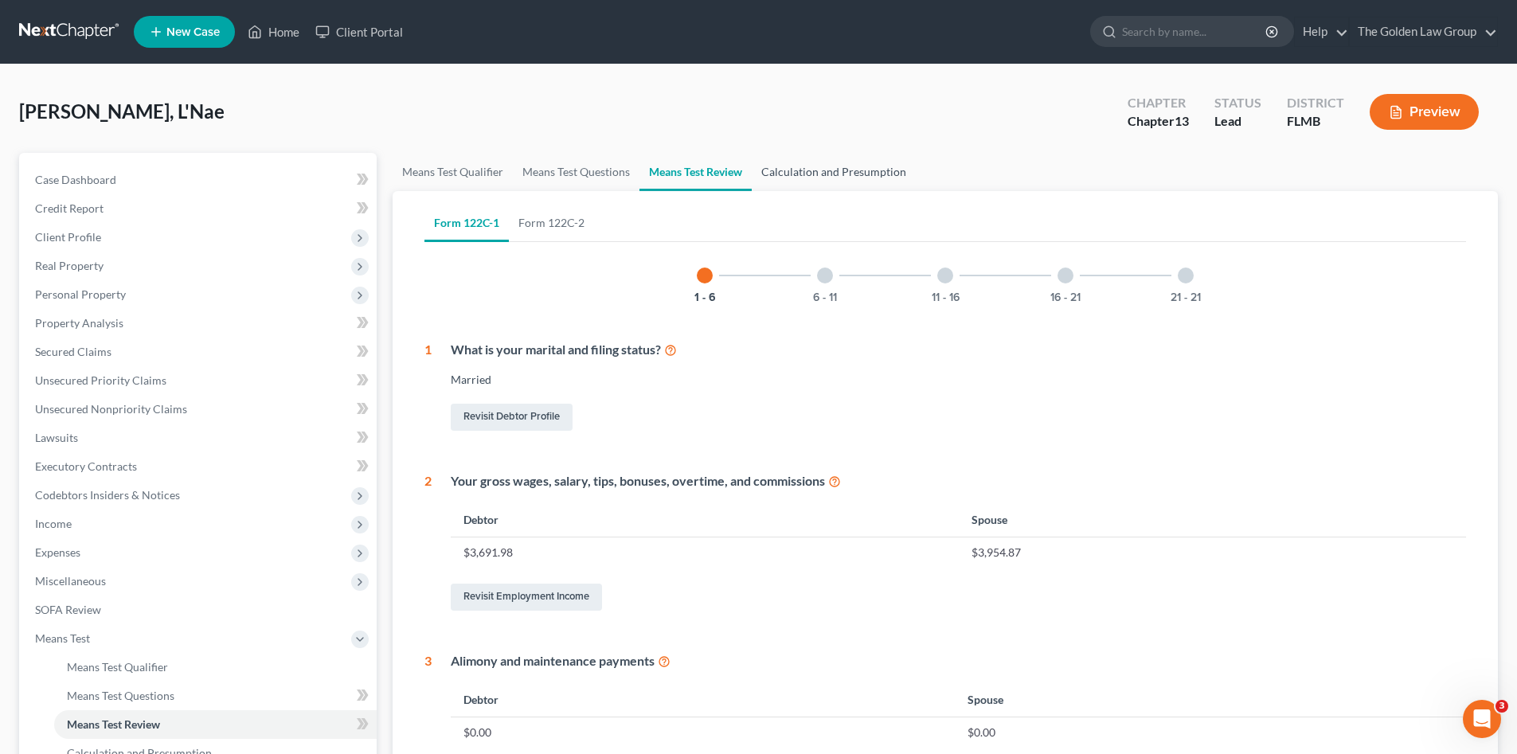
click at [830, 170] on link "Calculation and Presumption" at bounding box center [833, 172] width 164 height 38
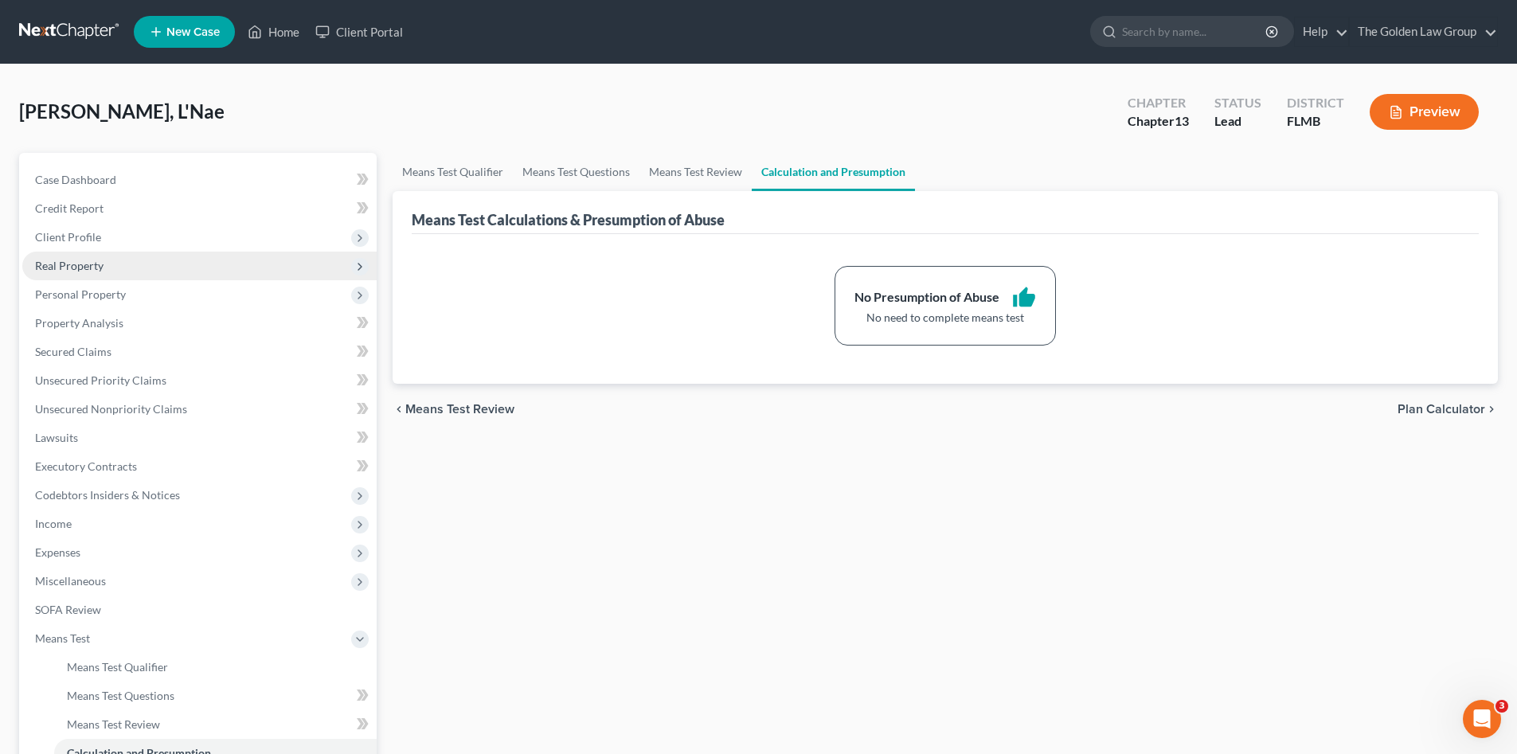
click at [102, 271] on span "Real Property" at bounding box center [69, 266] width 68 height 14
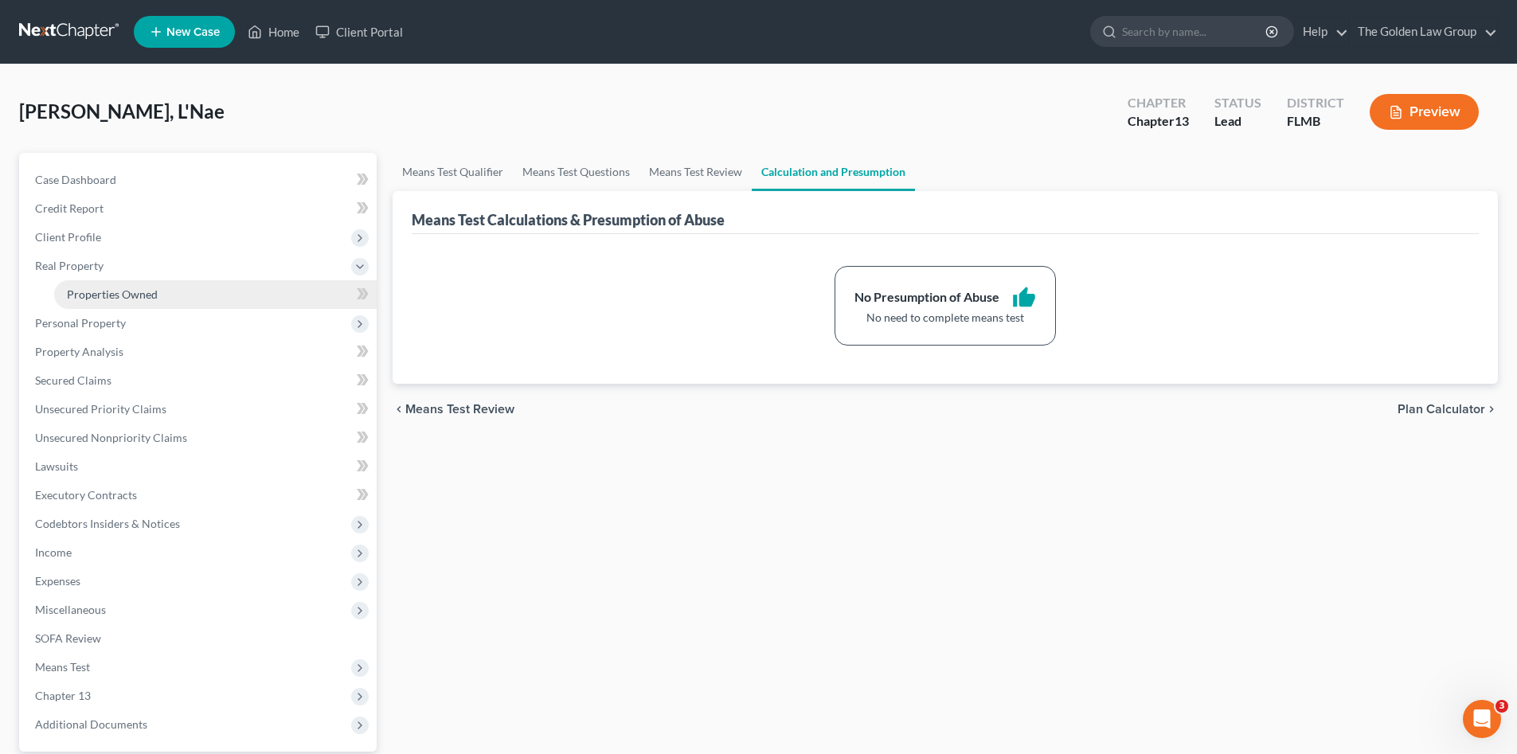
click at [122, 295] on span "Properties Owned" at bounding box center [112, 294] width 91 height 14
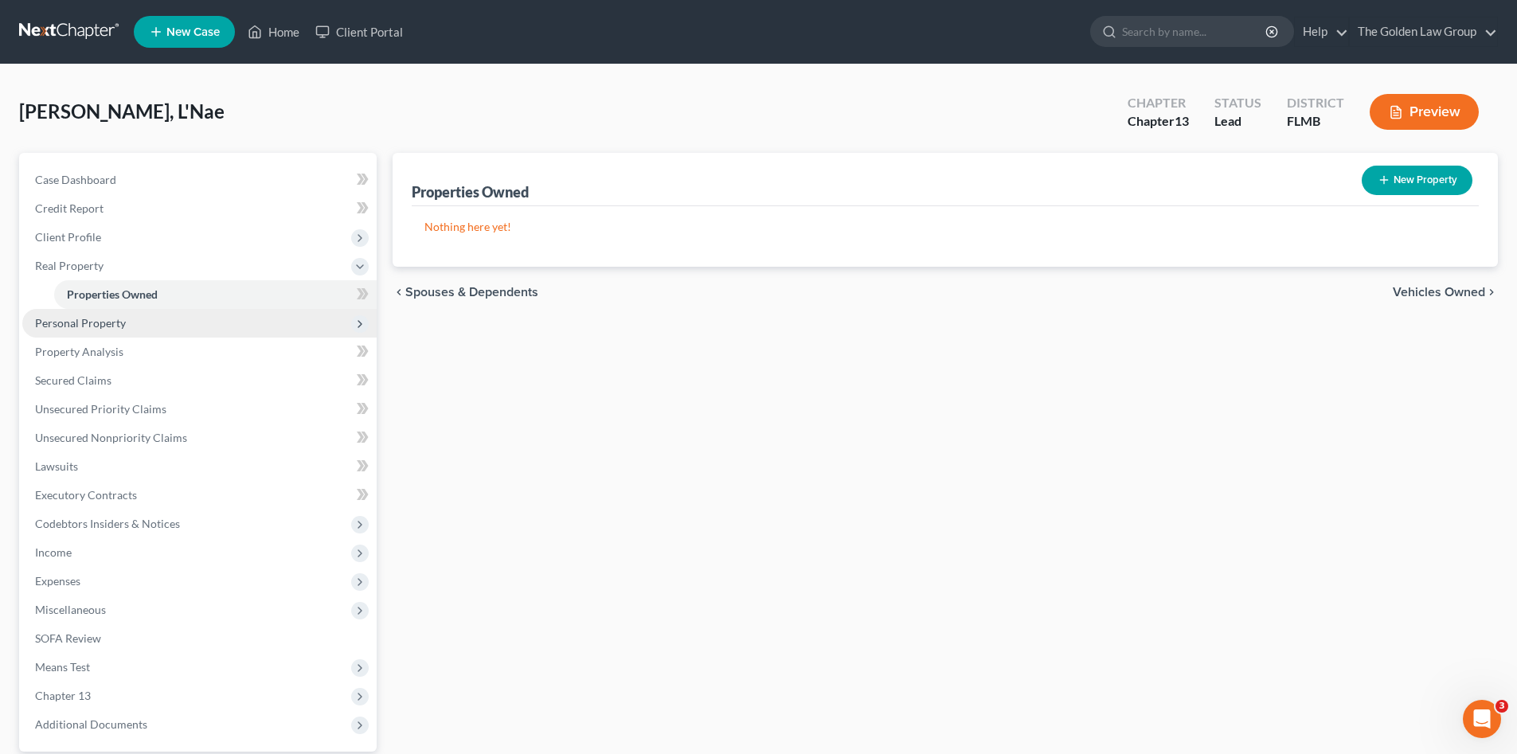
click at [135, 318] on span "Personal Property" at bounding box center [199, 323] width 354 height 29
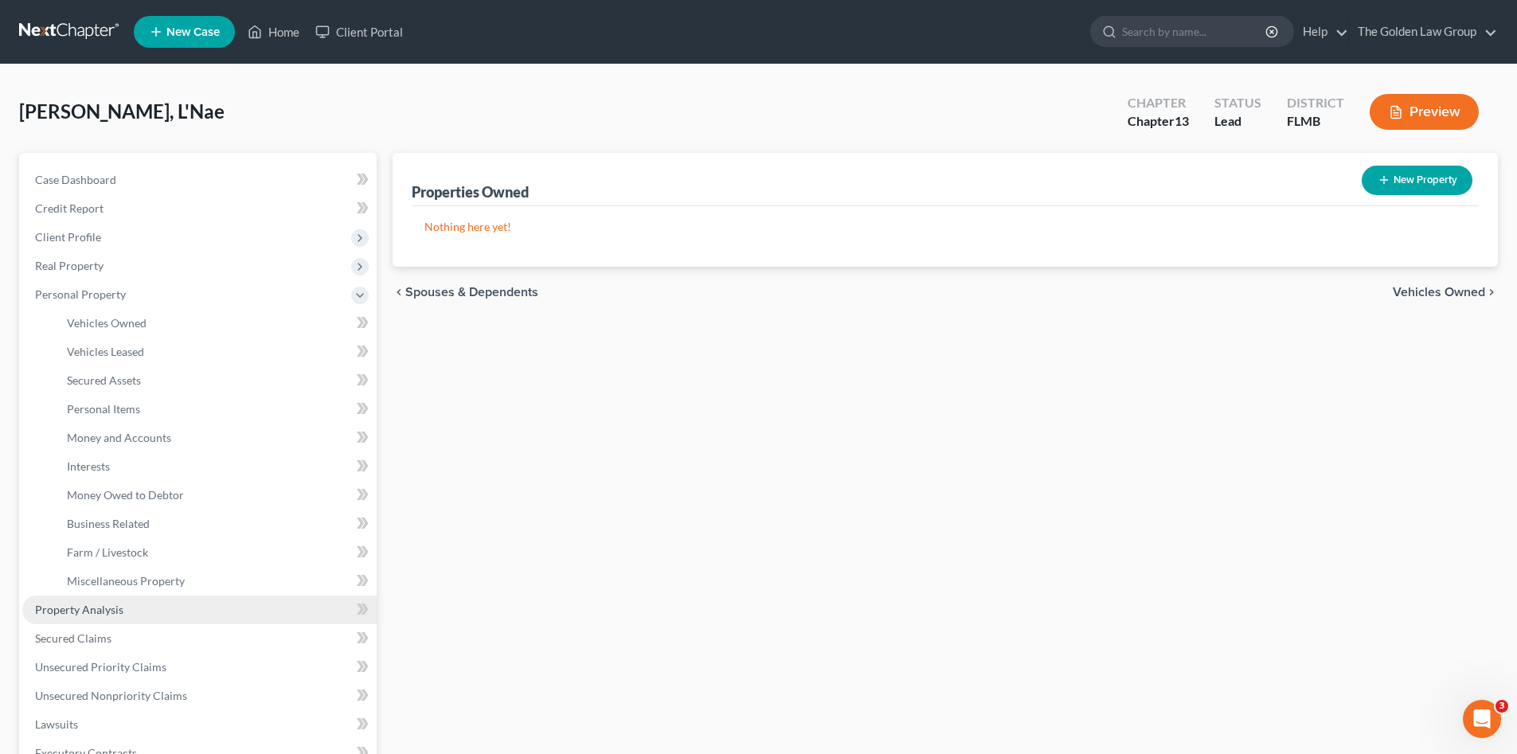
click at [128, 603] on link "Property Analysis" at bounding box center [199, 609] width 354 height 29
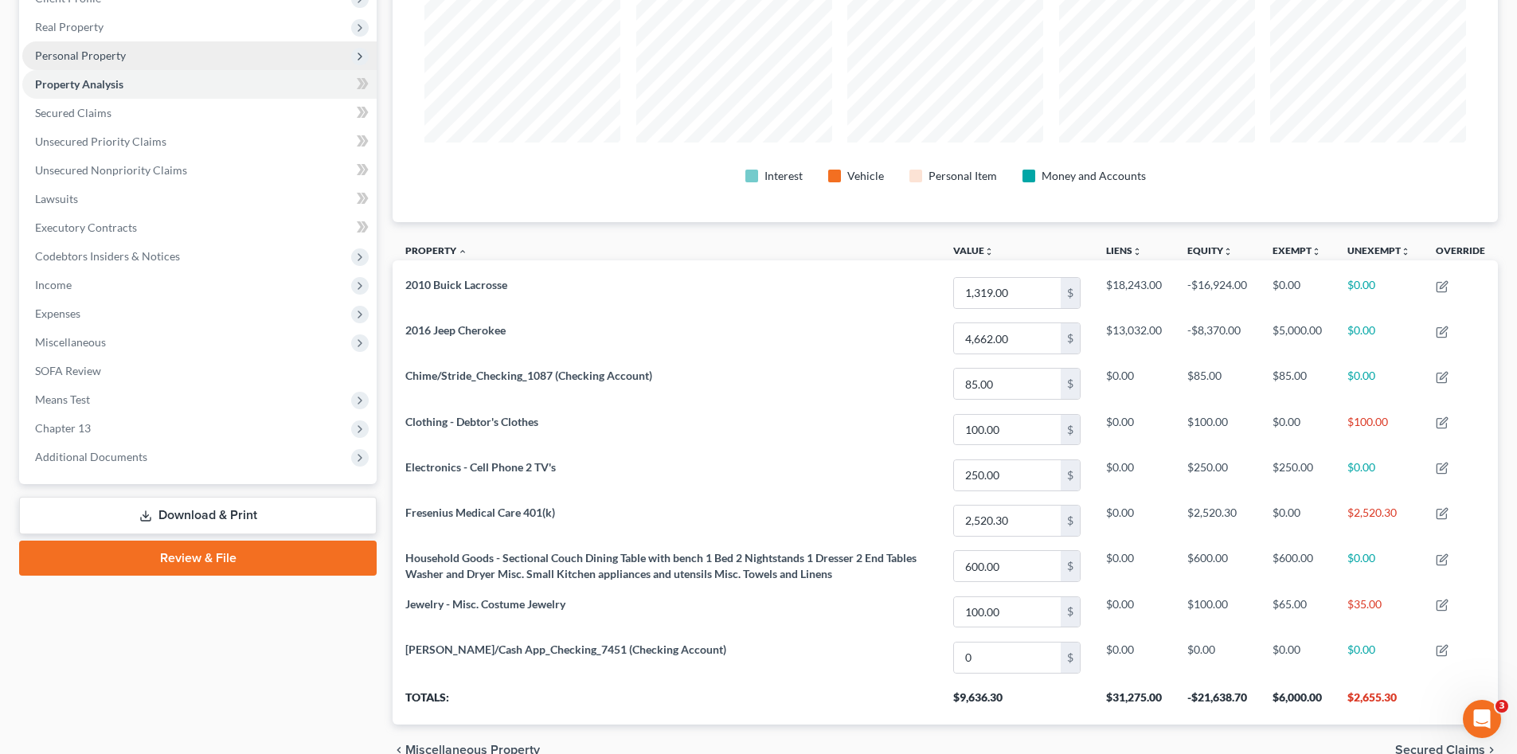
click at [86, 60] on span "Personal Property" at bounding box center [80, 56] width 91 height 14
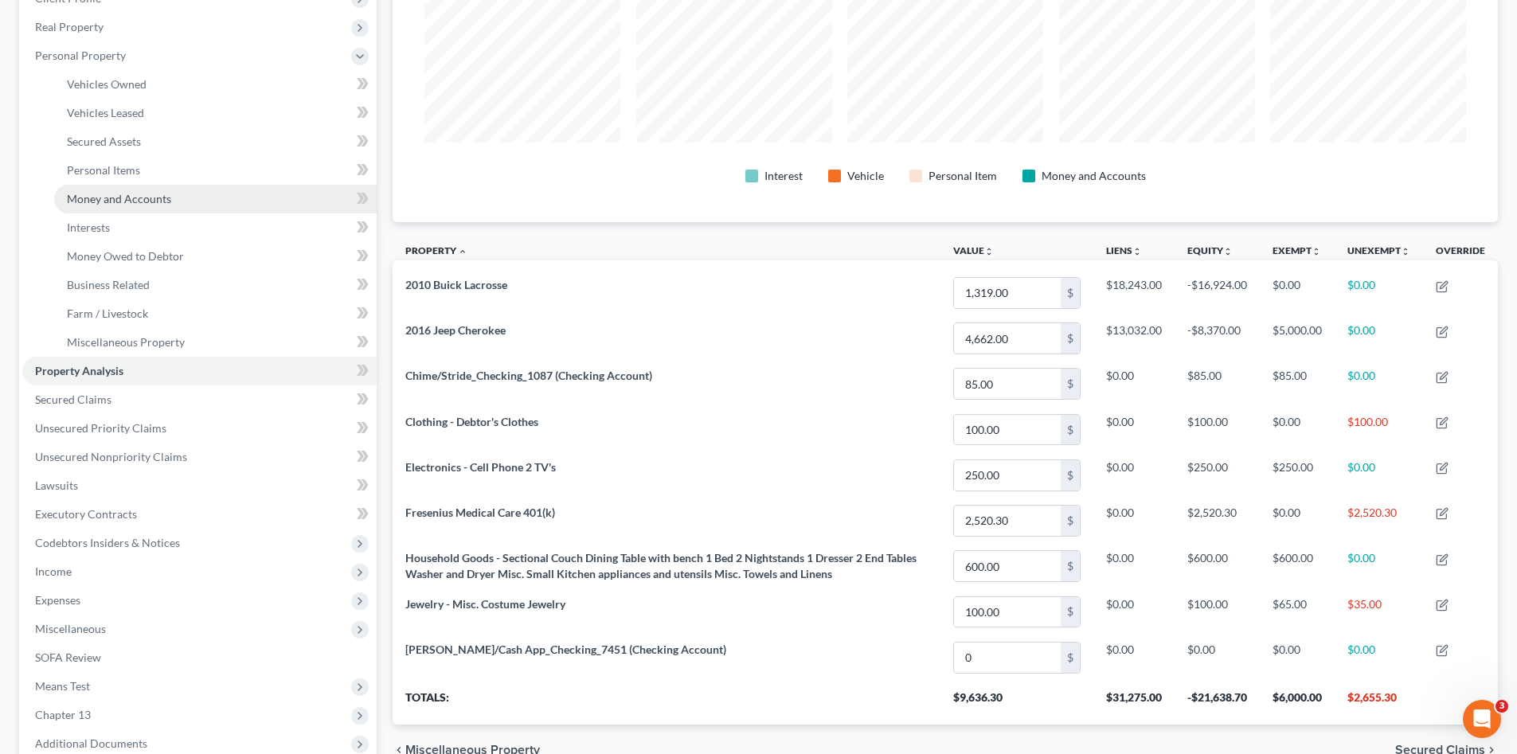
click at [137, 199] on span "Money and Accounts" at bounding box center [119, 199] width 104 height 14
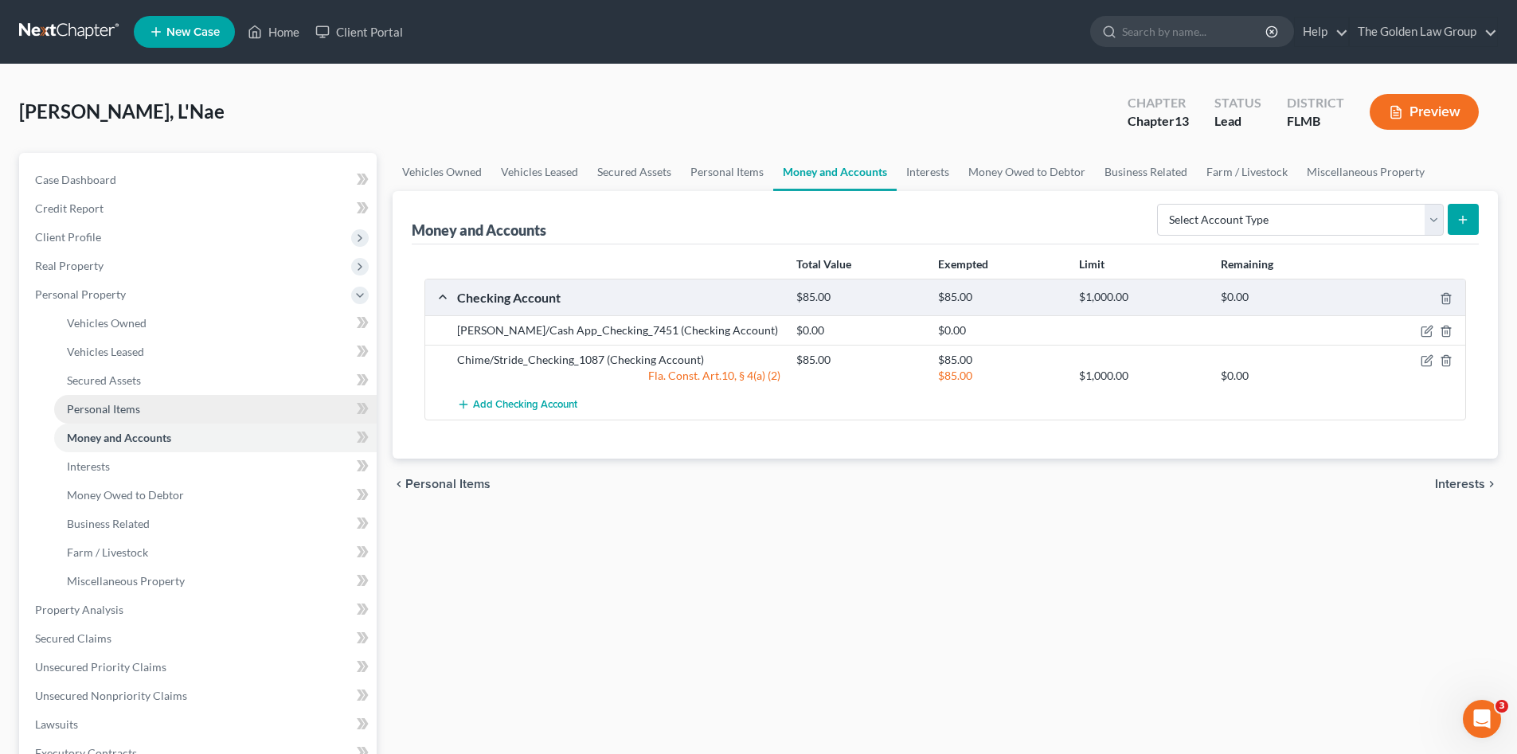
click at [127, 404] on span "Personal Items" at bounding box center [103, 409] width 73 height 14
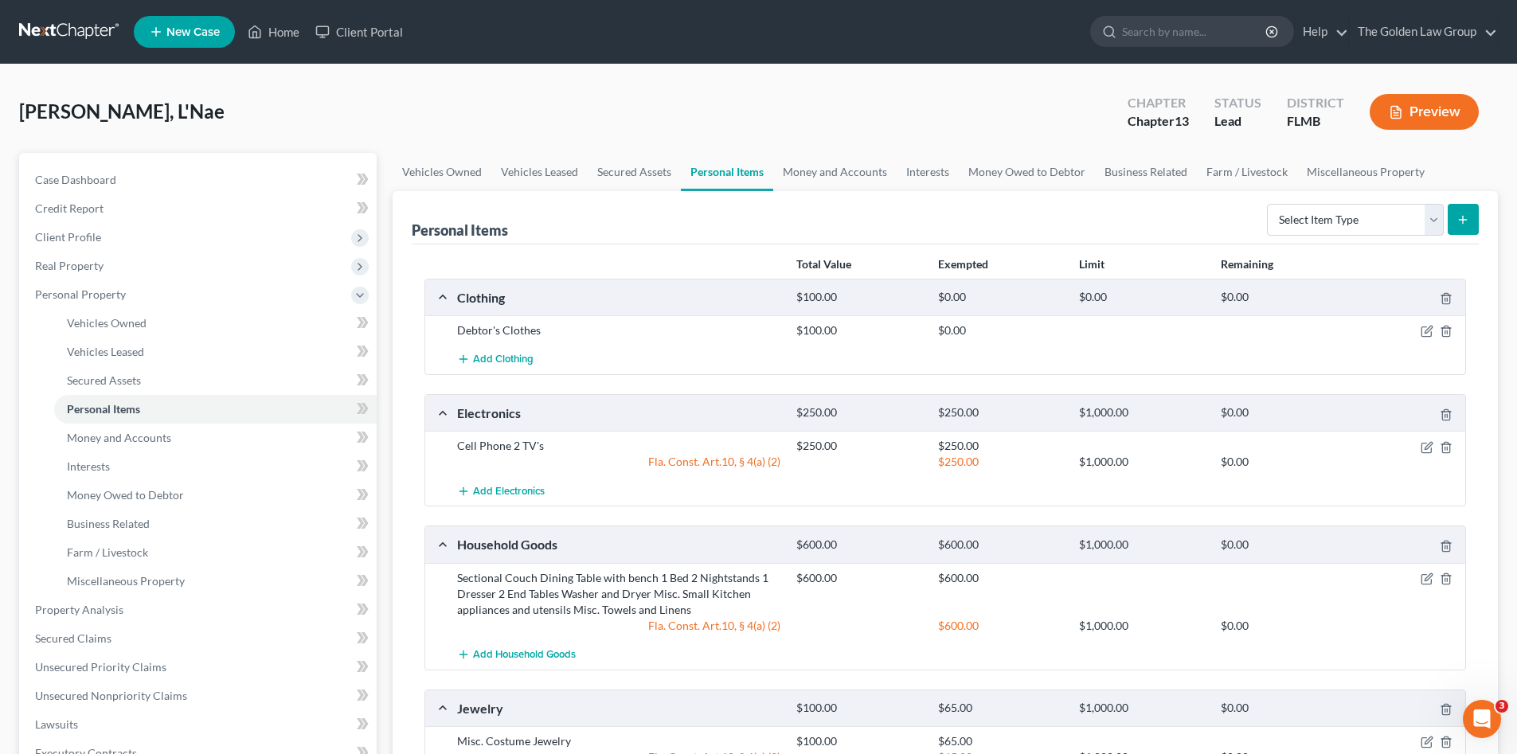
scroll to position [133, 0]
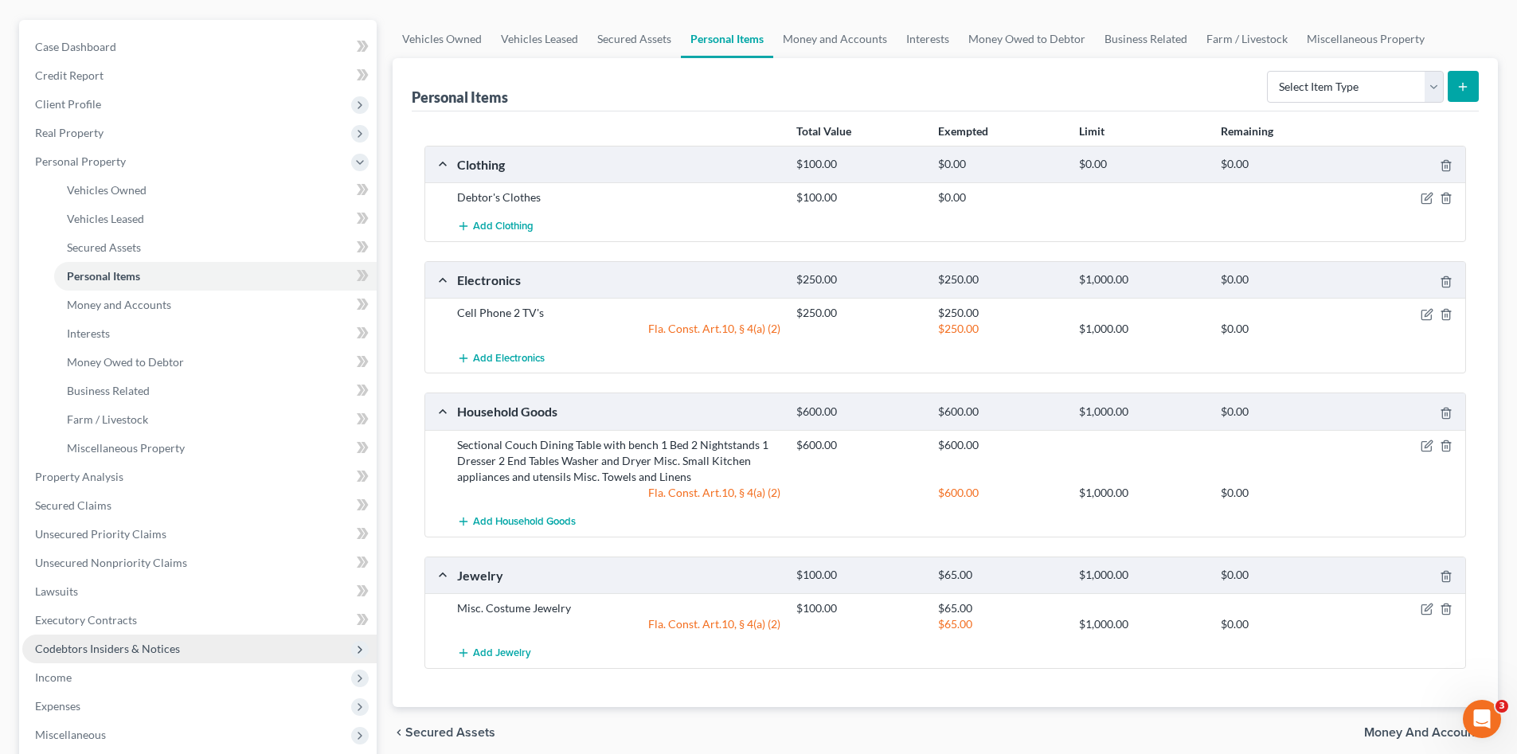
click at [185, 648] on span "Codebtors Insiders & Notices" at bounding box center [199, 648] width 354 height 29
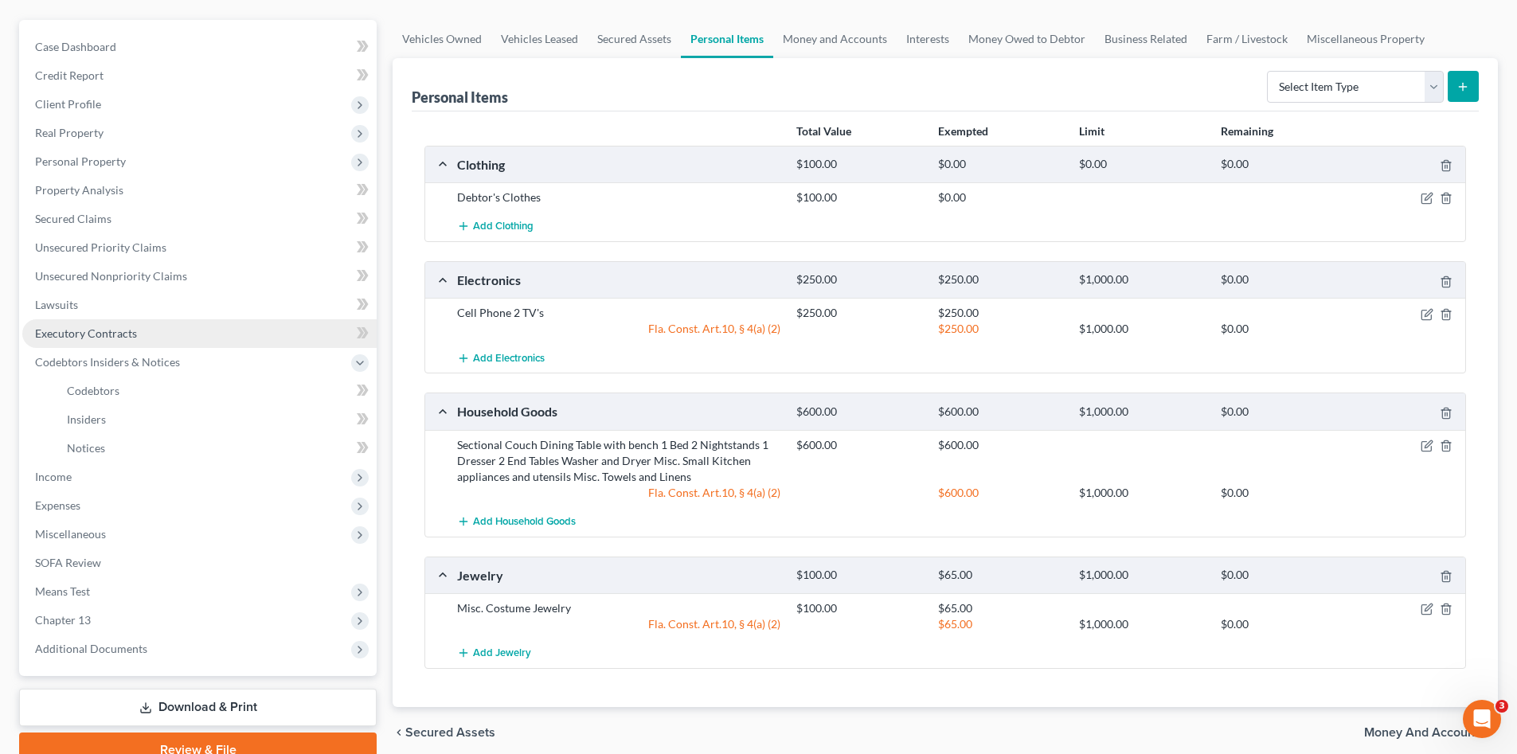
click at [109, 332] on span "Executory Contracts" at bounding box center [86, 333] width 102 height 14
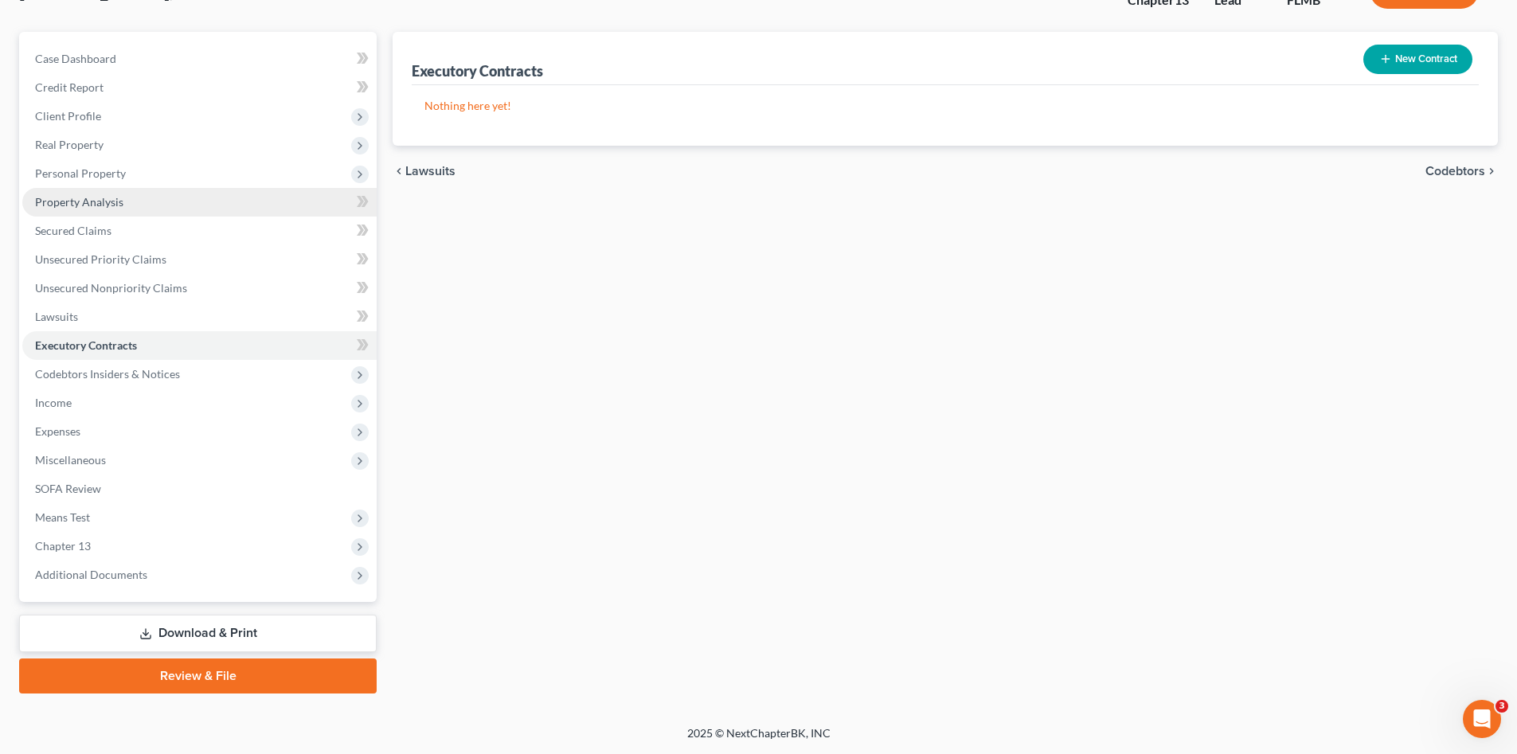
click at [109, 332] on ul "Case Dashboard Payments Invoices Payments Payments Credit Report Client Profile" at bounding box center [199, 317] width 354 height 545
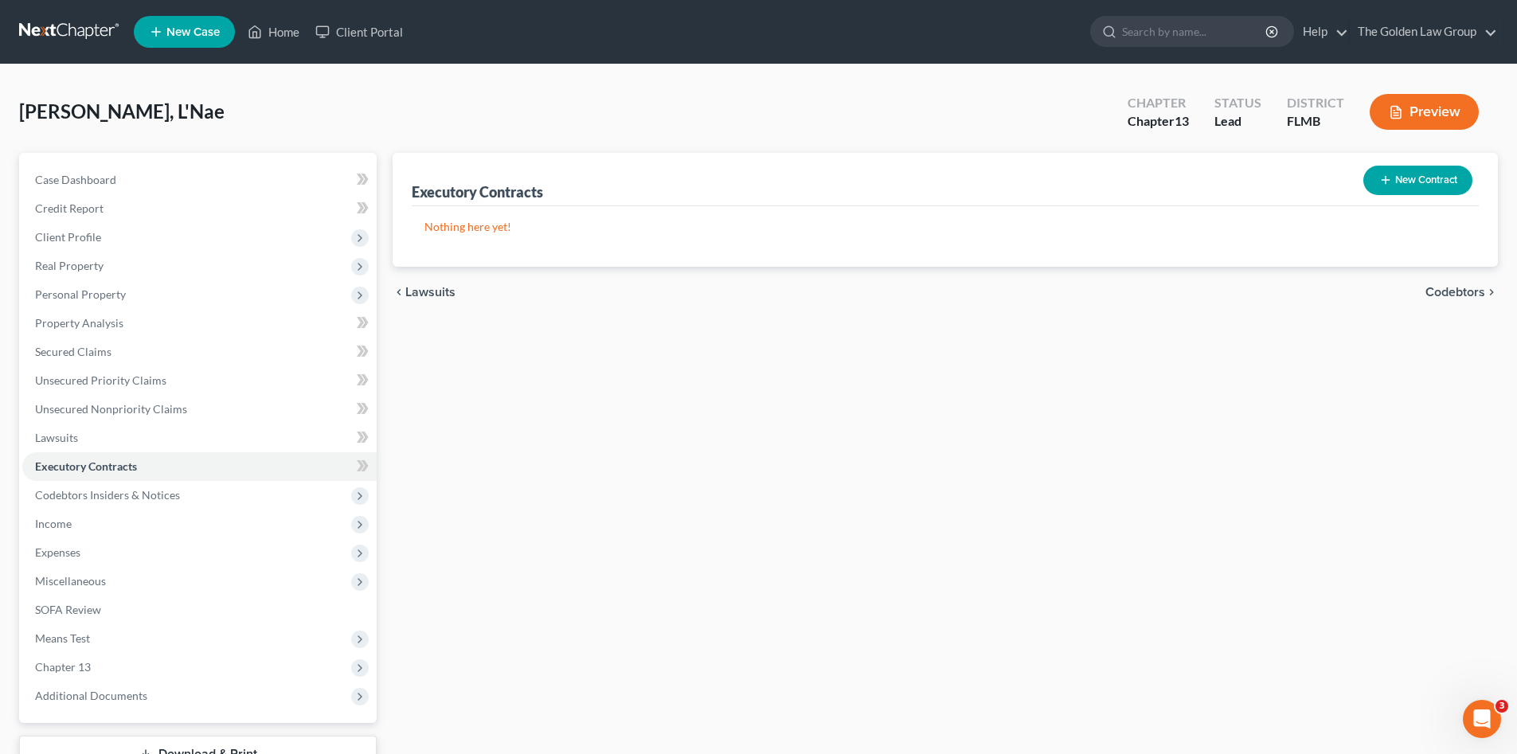
click at [1372, 188] on button "New Contract" at bounding box center [1417, 180] width 109 height 29
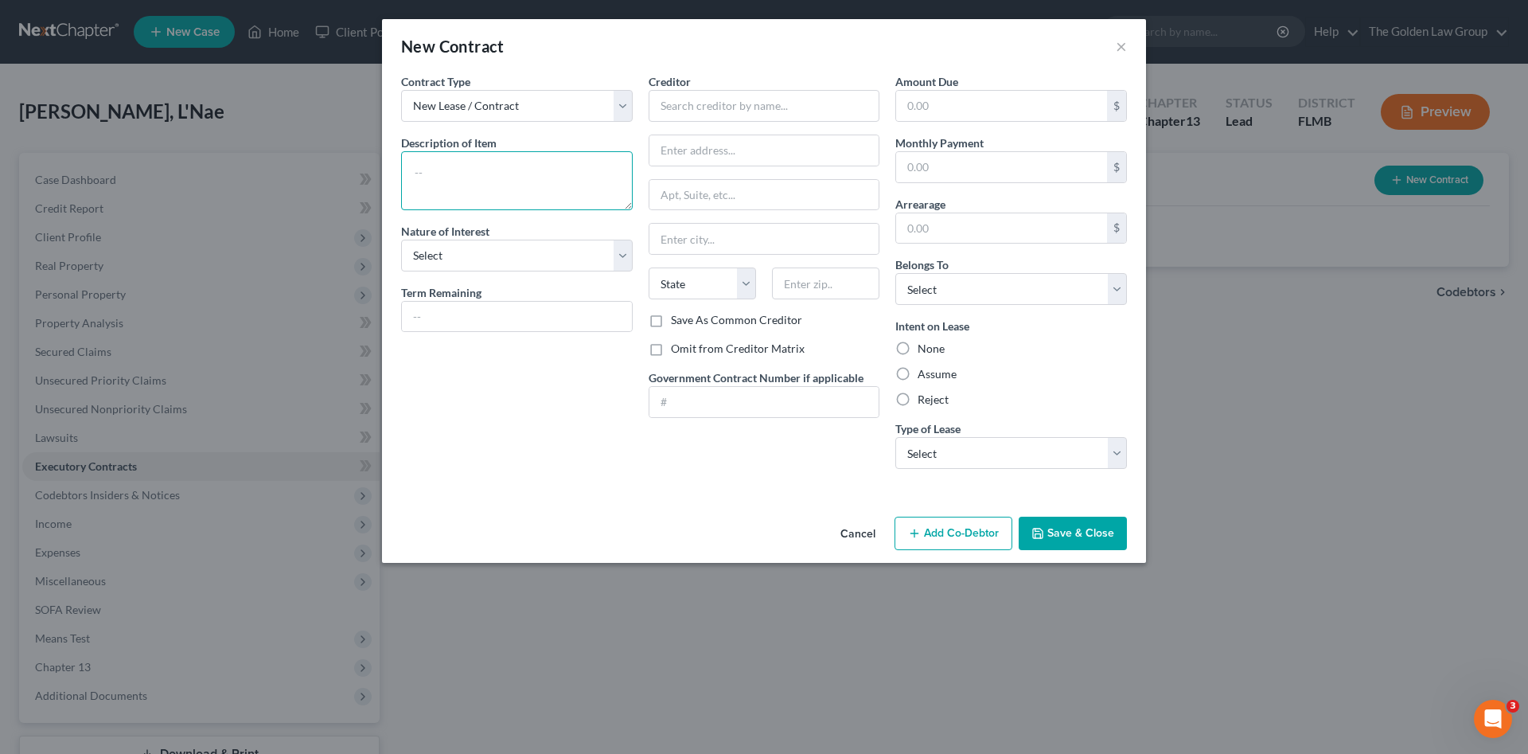
click at [529, 190] on textarea at bounding box center [517, 180] width 232 height 59
type textarea "Residential Lease"
drag, startPoint x: 529, startPoint y: 253, endPoint x: 528, endPoint y: 264, distance: 11.3
click at [529, 253] on select "Select Purchaser Agent Lessor Lessee" at bounding box center [517, 256] width 232 height 32
select select "3"
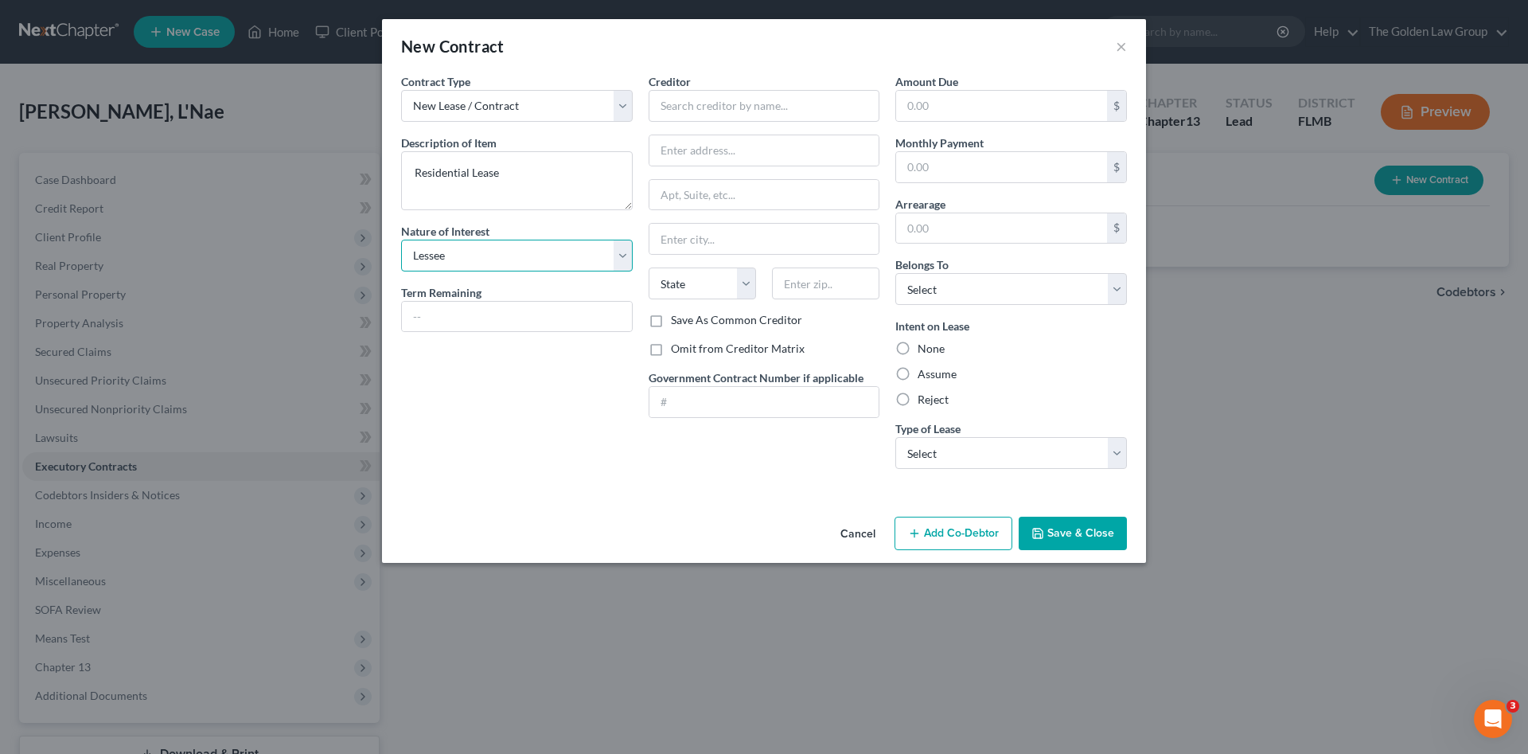
click at [401, 240] on select "Select Purchaser Agent Lessor Lessee" at bounding box center [517, 256] width 232 height 32
click at [714, 110] on input "text" at bounding box center [765, 106] width 232 height 32
click at [752, 102] on input "text" at bounding box center [765, 106] width 232 height 32
type input "Invitation Homes"
click at [747, 135] on div "Invitation Homes" at bounding box center [745, 134] width 166 height 16
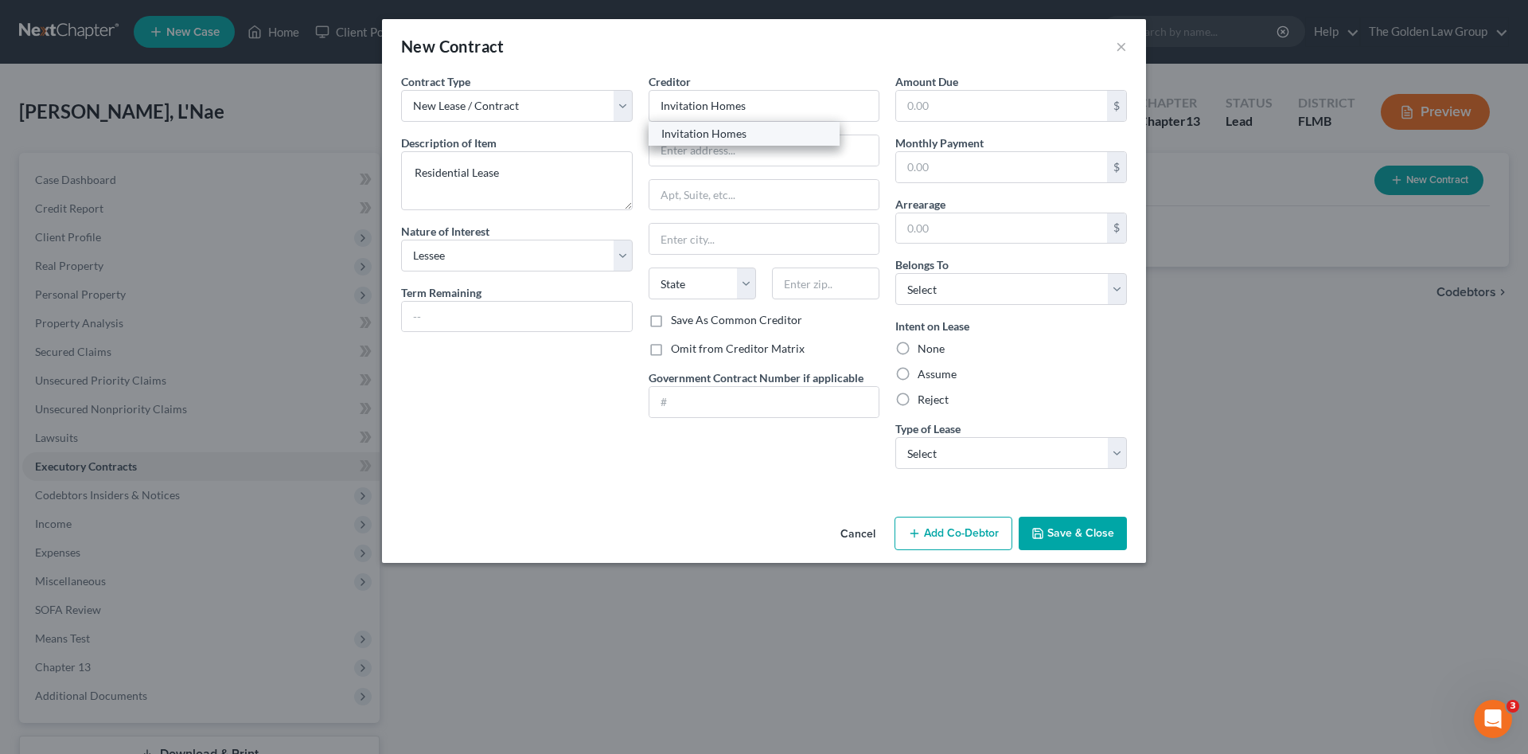
type input "5310 Cypress Center Drive"
type input "Suite 105"
type input "[GEOGRAPHIC_DATA]"
select select "9"
type input "33609"
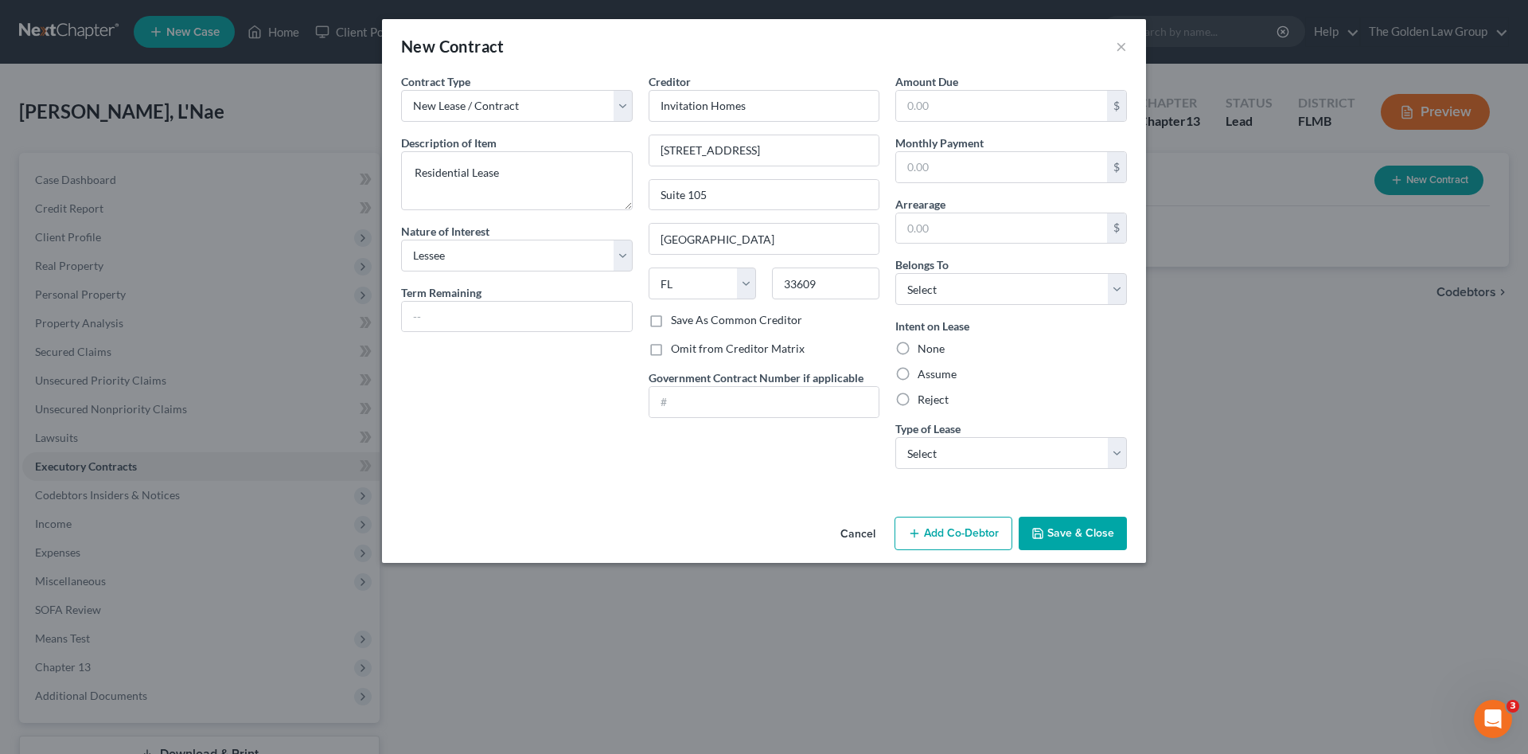
click at [956, 377] on label "Assume" at bounding box center [937, 374] width 39 height 16
click at [935, 377] on input "Assume" at bounding box center [929, 371] width 10 height 10
radio input "true"
click at [965, 295] on select "Select Debtor 1 Only Debtor 2 Only Debtor 1 And Debtor 2 Only At Least One Of T…" at bounding box center [1012, 289] width 232 height 32
select select "3"
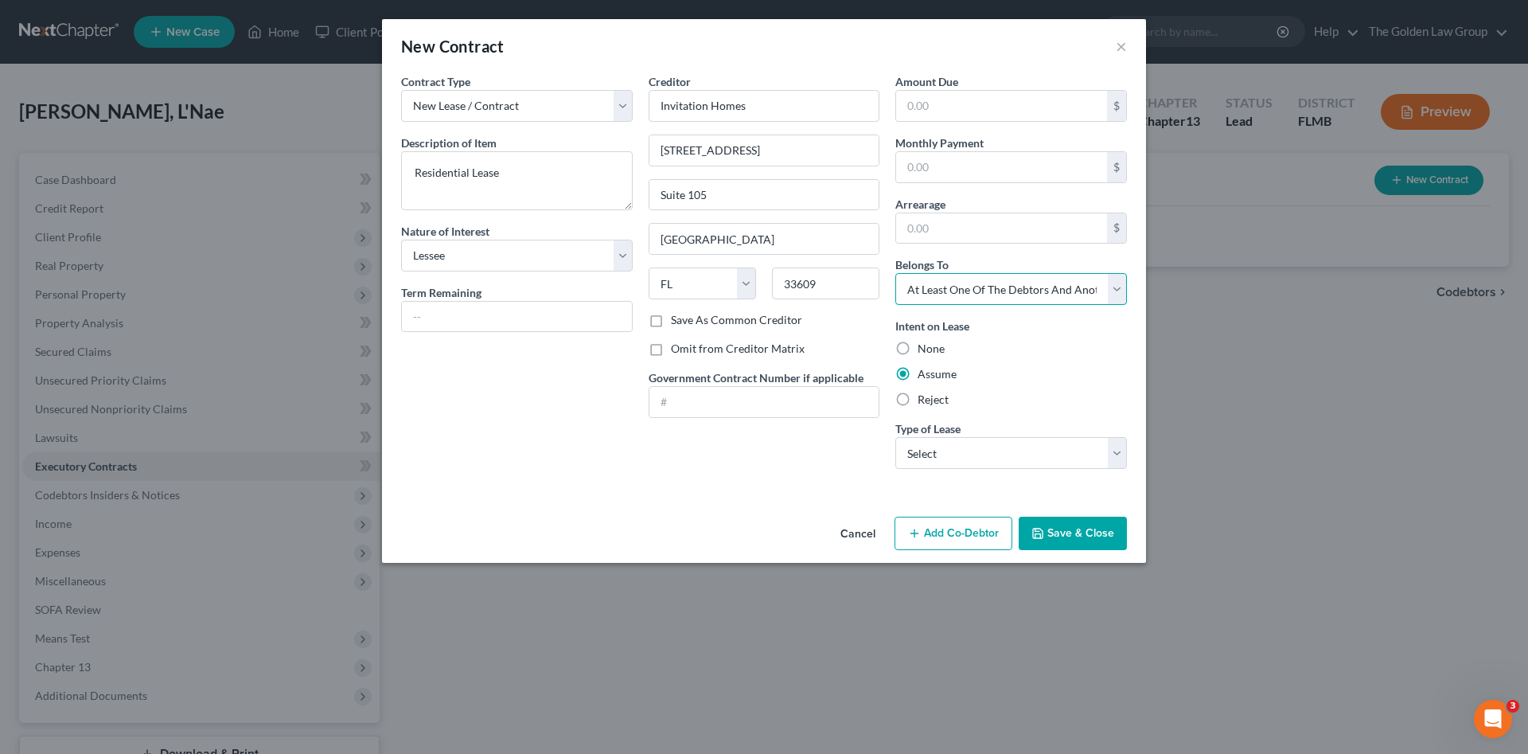
click at [896, 273] on select "Select Debtor 1 Only Debtor 2 Only Debtor 1 And Debtor 2 Only At Least One Of T…" at bounding box center [1012, 289] width 232 height 32
click at [962, 447] on select "Select Real Estate Car Other" at bounding box center [1012, 453] width 232 height 32
select select "2"
click at [896, 437] on select "Select Real Estate Car Other" at bounding box center [1012, 453] width 232 height 32
click at [1088, 533] on button "Save & Close" at bounding box center [1073, 533] width 108 height 33
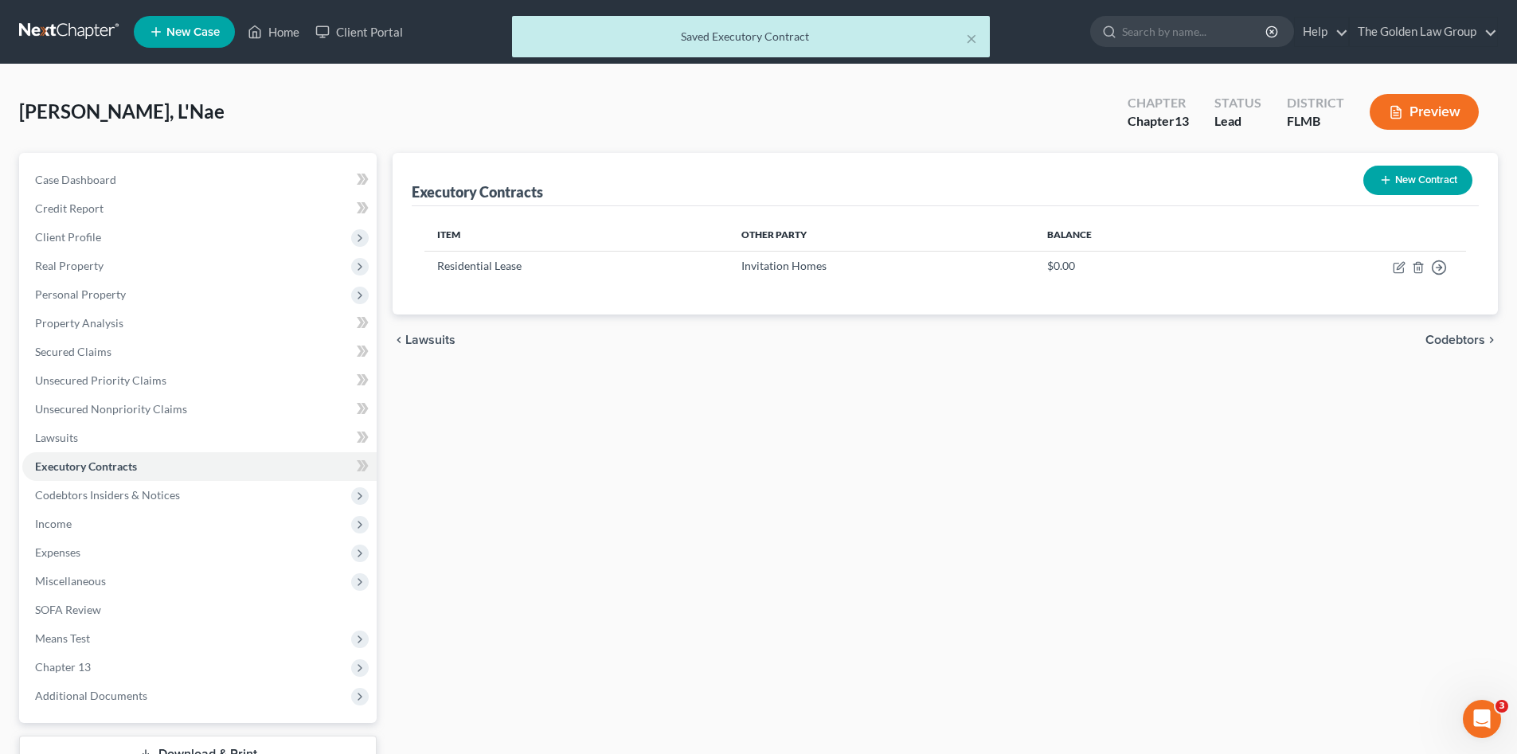
click at [572, 478] on div "Executory Contracts New Contract Item Other Party Balance Residential Lease Inv…" at bounding box center [945, 484] width 1121 height 662
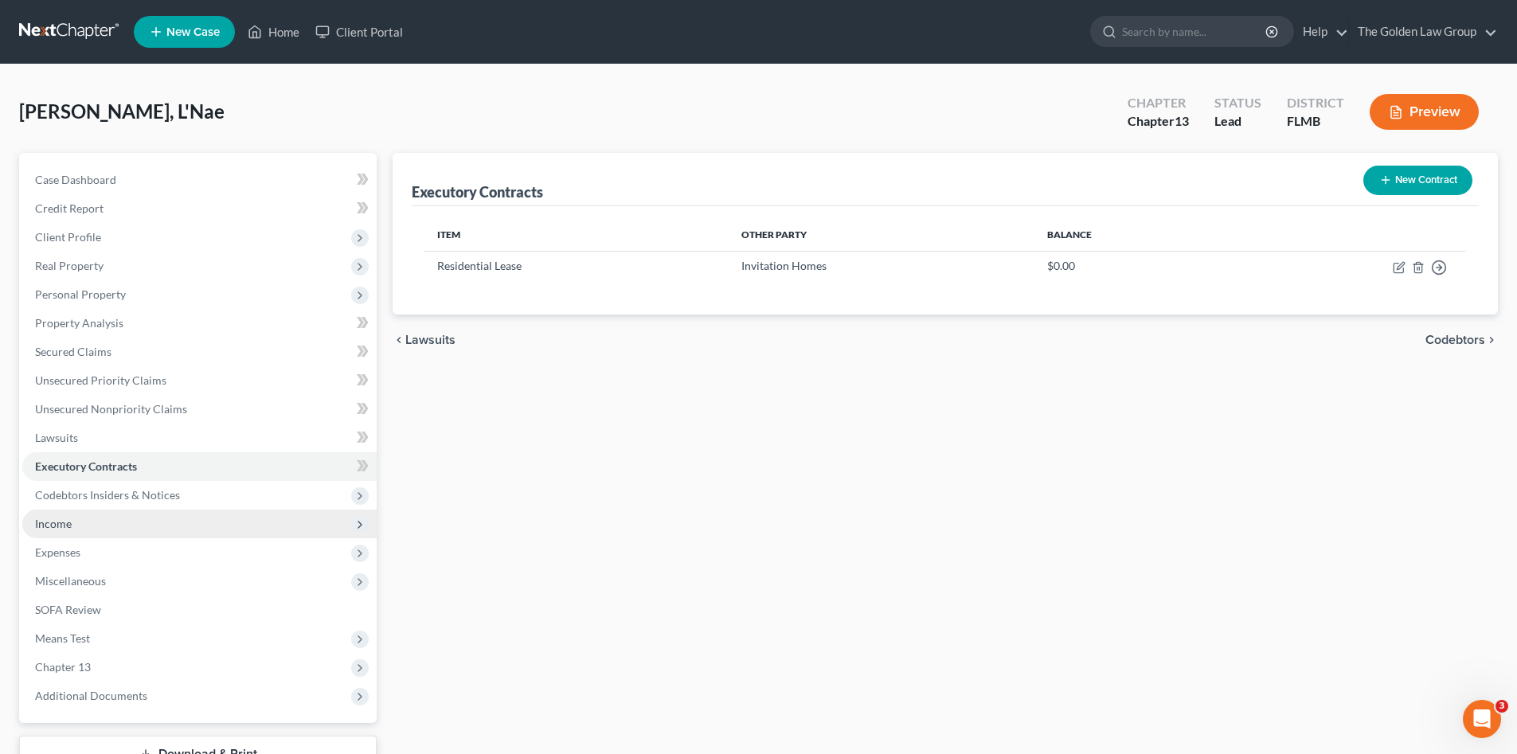
click at [107, 529] on span "Income" at bounding box center [199, 523] width 354 height 29
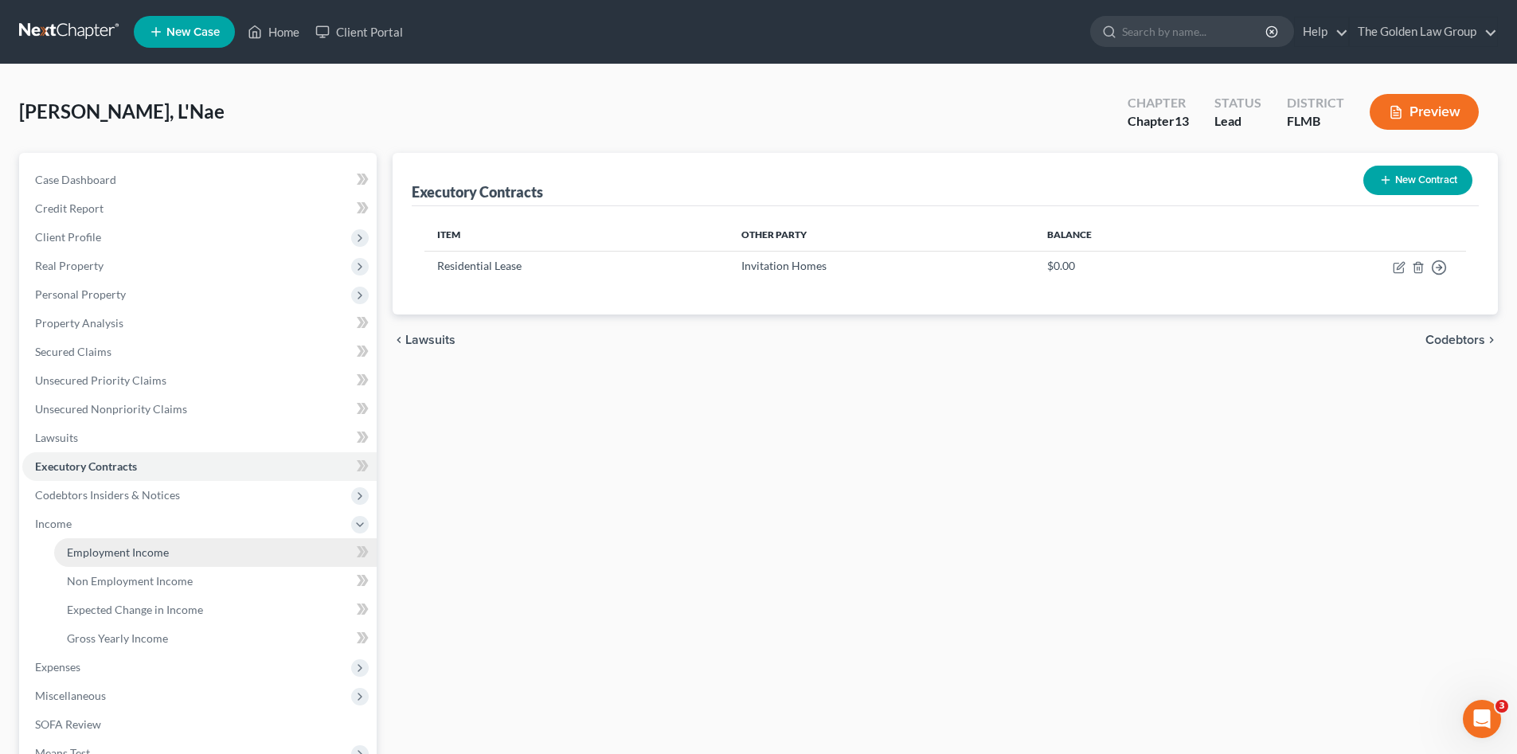
click at [121, 555] on span "Employment Income" at bounding box center [118, 552] width 102 height 14
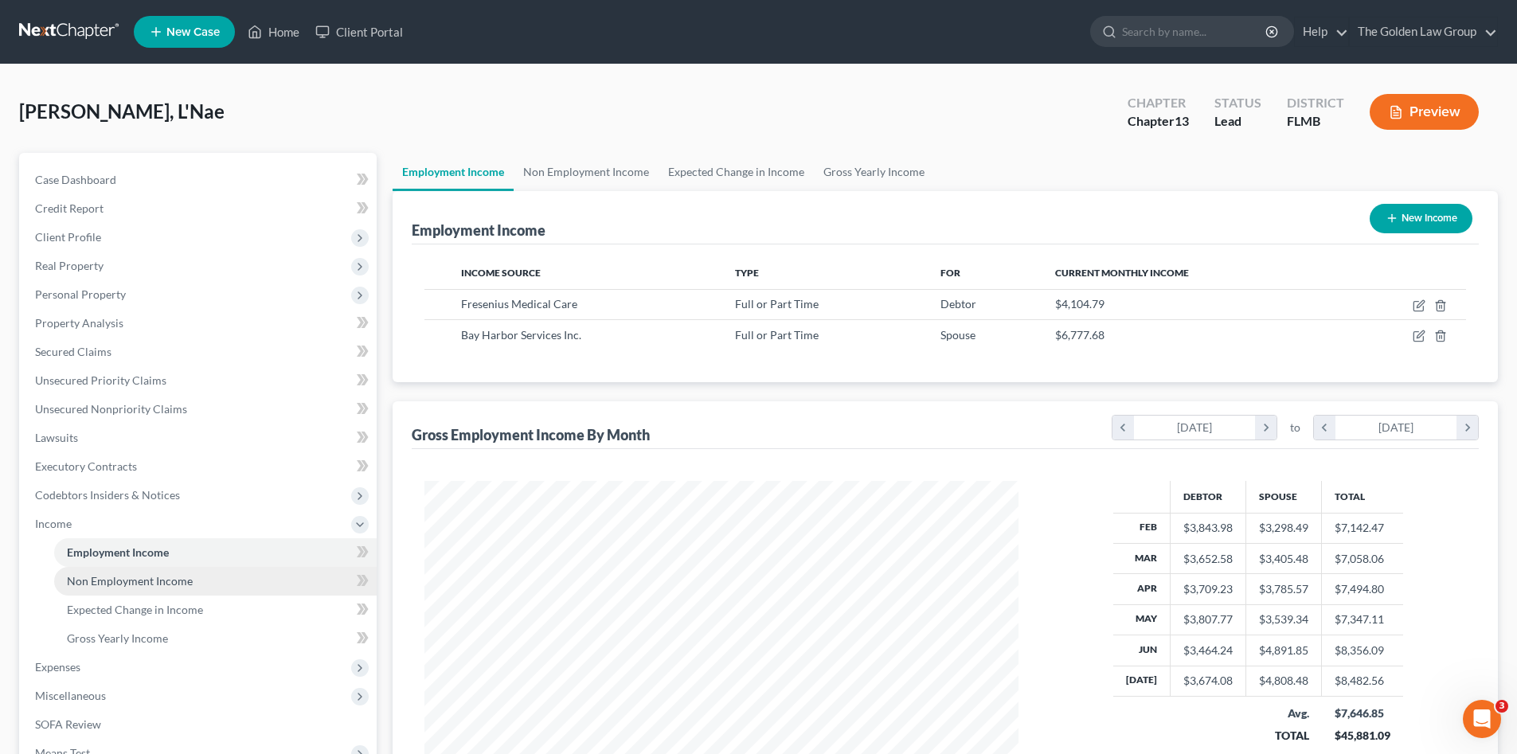
scroll to position [297, 626]
click at [131, 576] on span "Non Employment Income" at bounding box center [130, 581] width 126 height 14
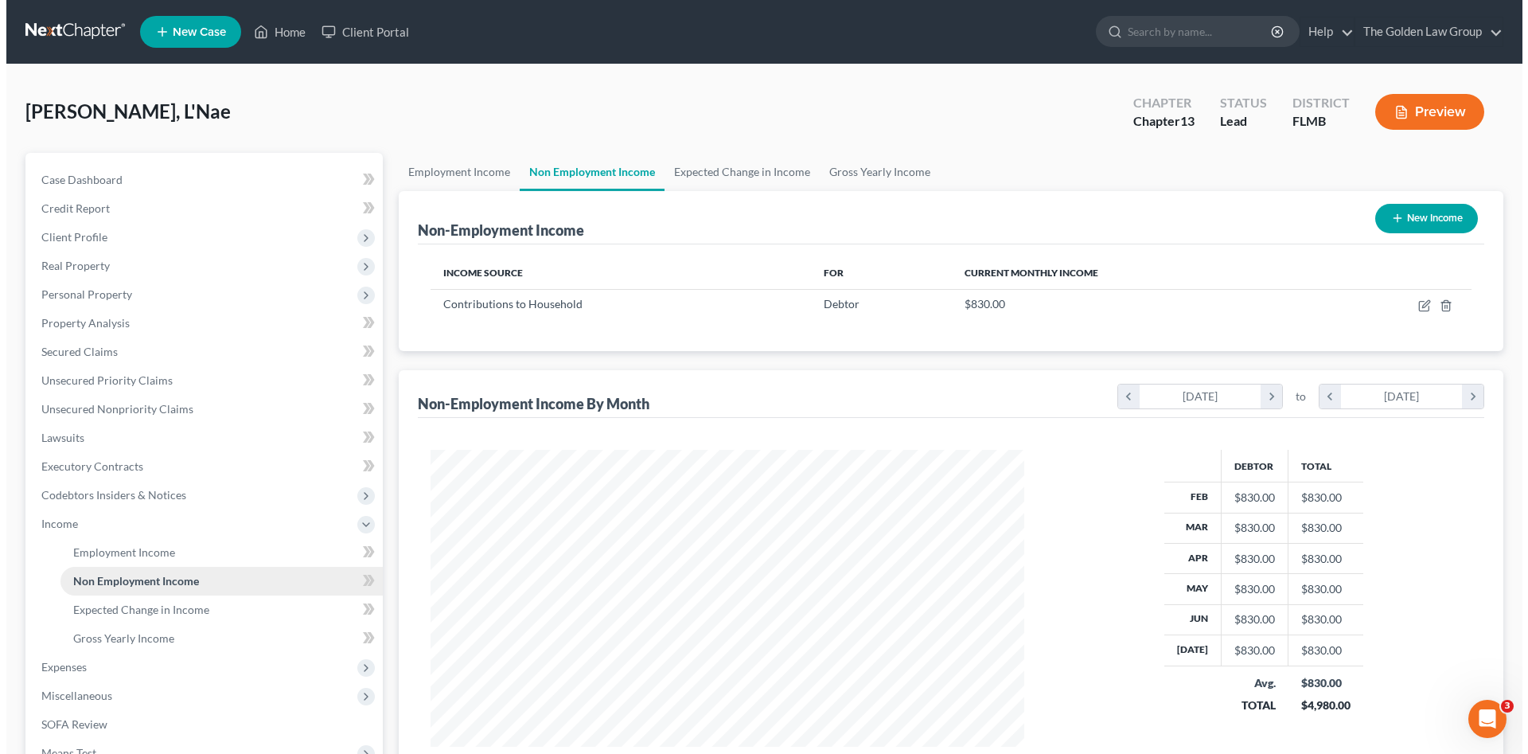
scroll to position [297, 626]
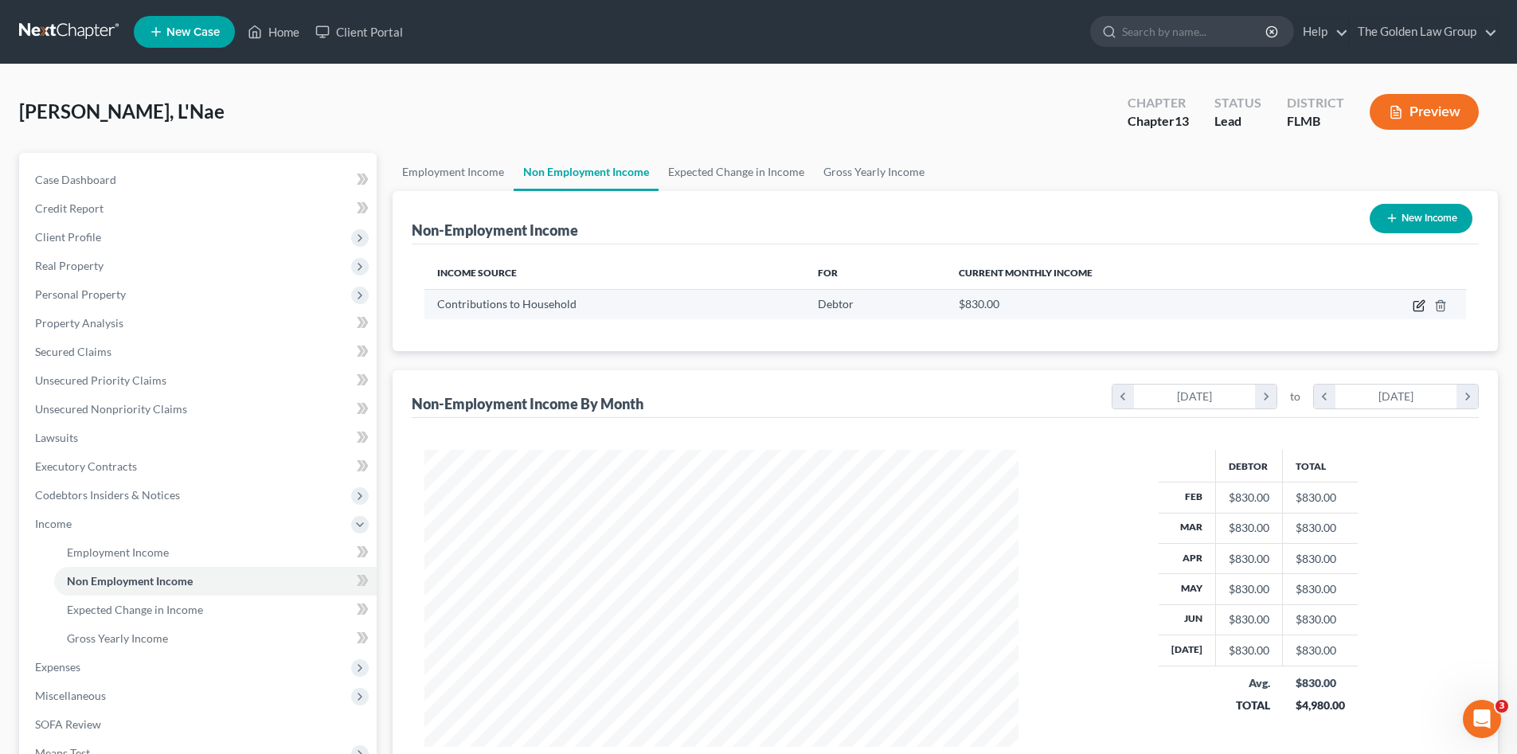
click at [1415, 303] on icon "button" at bounding box center [1418, 305] width 13 height 13
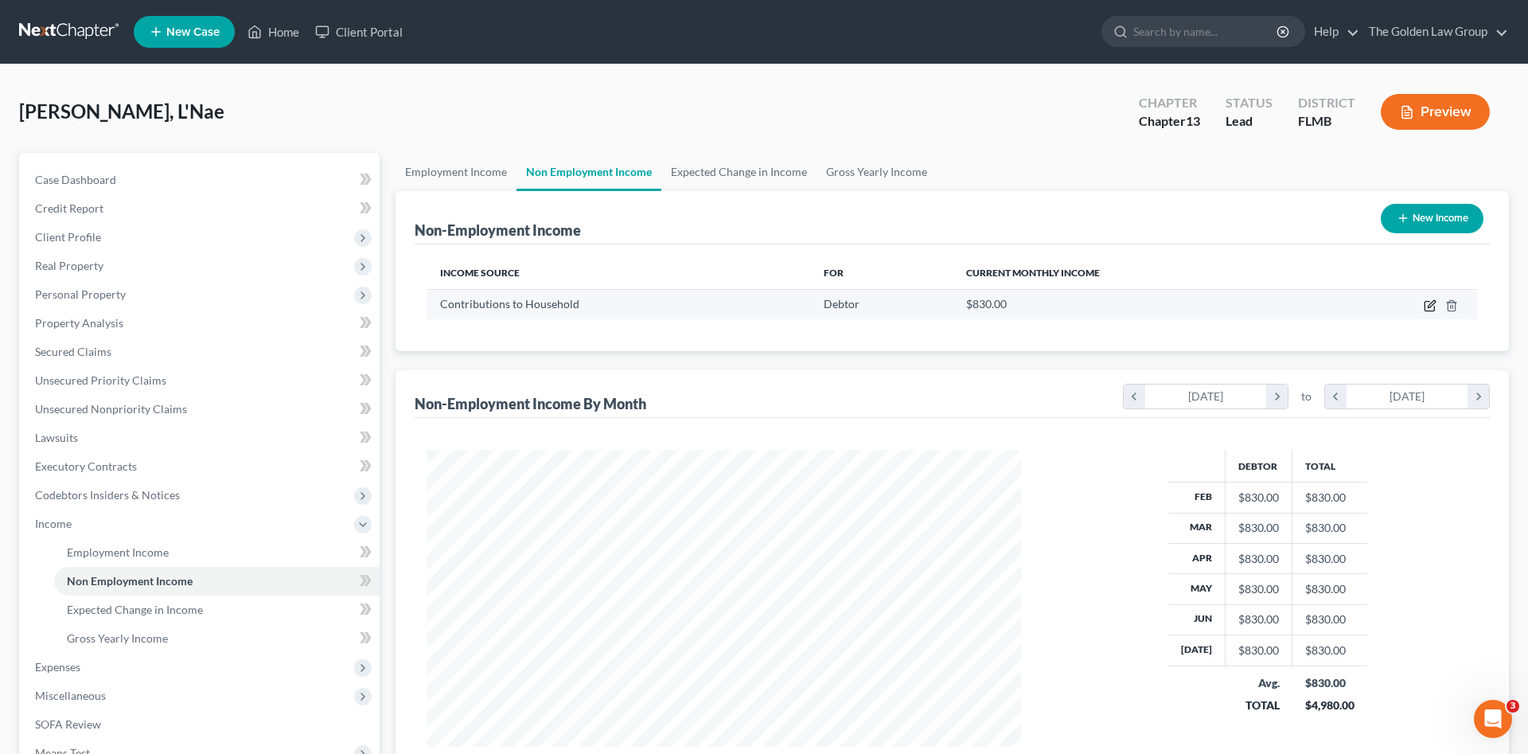
select select "8"
select select "0"
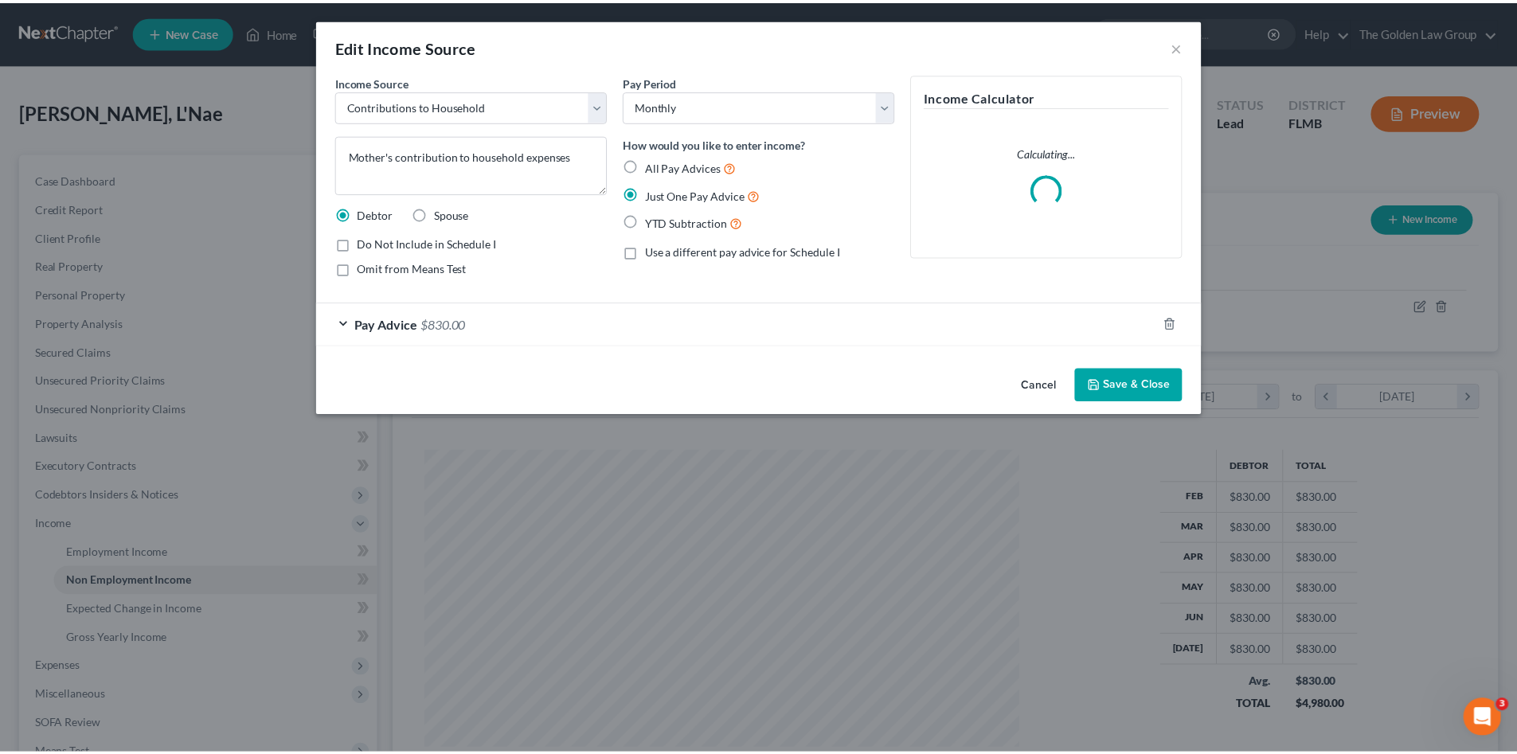
scroll to position [299, 631]
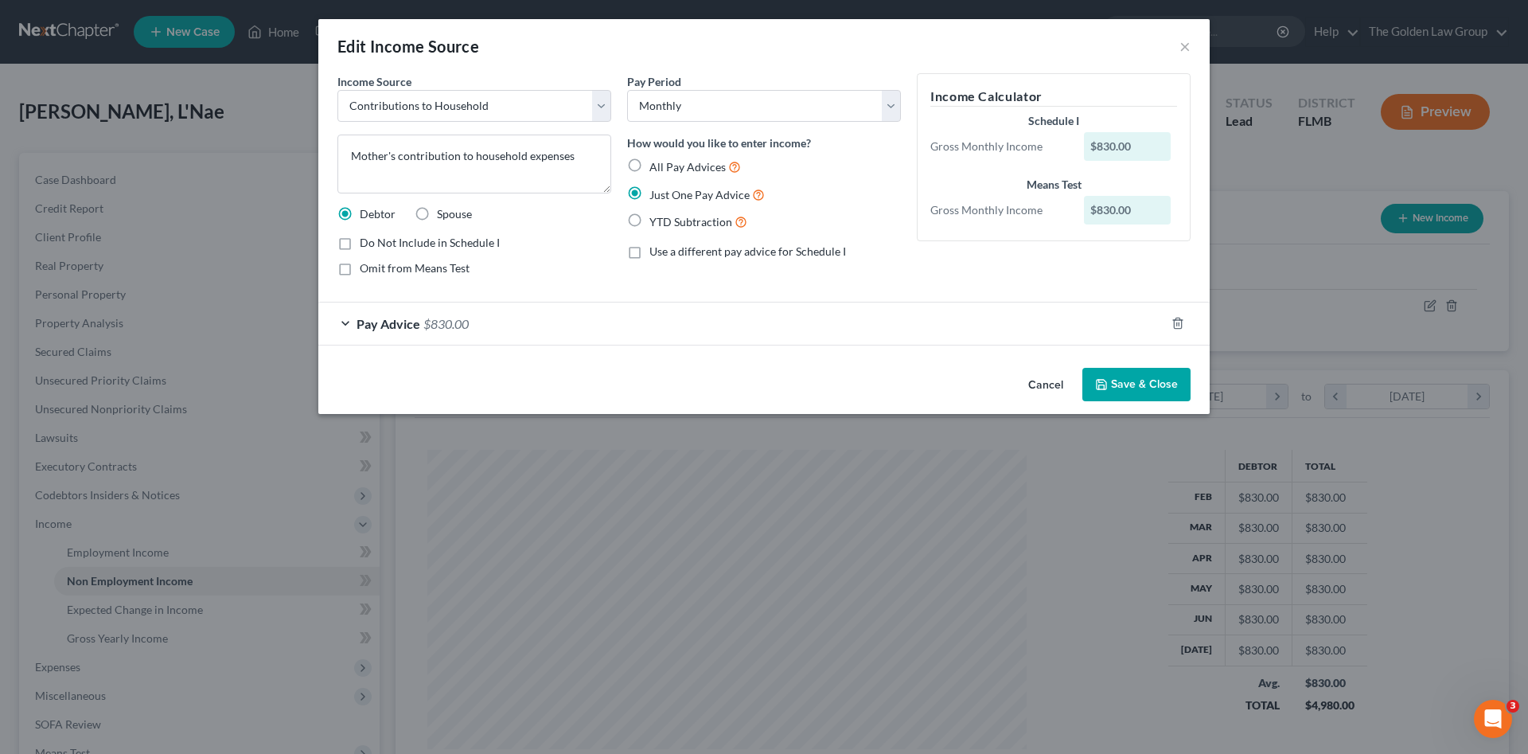
click at [1139, 390] on button "Save & Close" at bounding box center [1137, 384] width 108 height 33
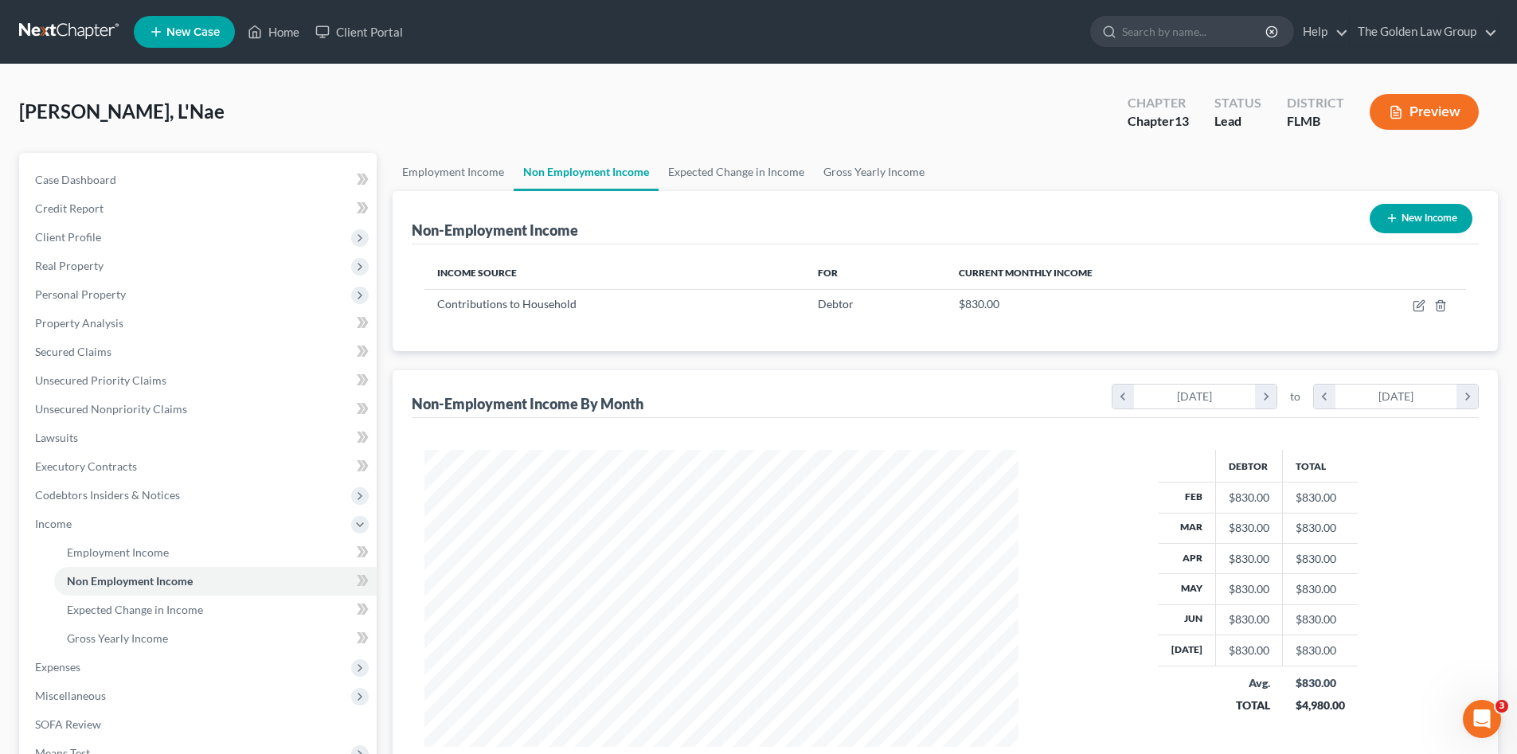
scroll to position [795776, 795447]
click at [54, 670] on span "Expenses" at bounding box center [57, 667] width 45 height 14
click at [96, 579] on span "Home" at bounding box center [82, 581] width 30 height 14
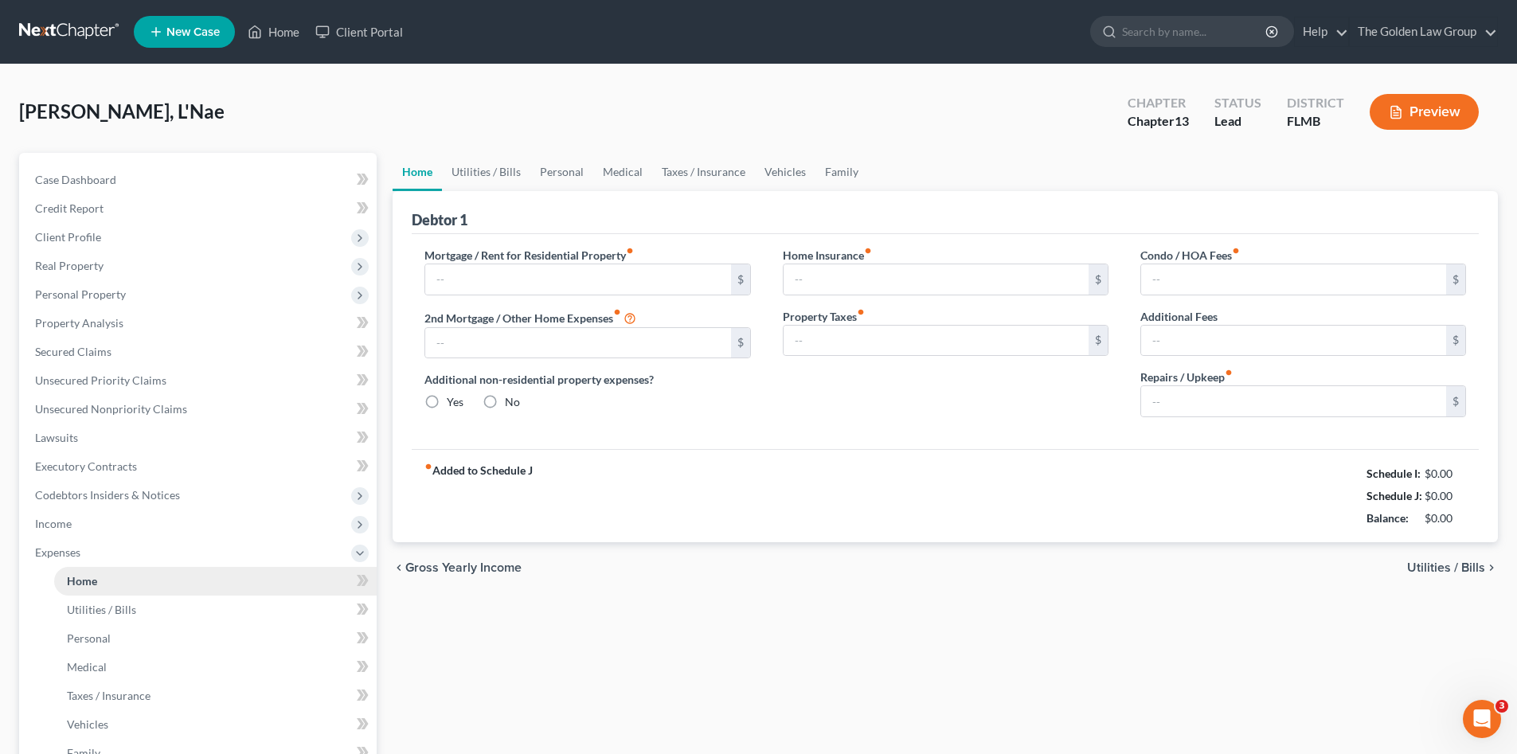
type input "2,668.00"
type input "0.00"
radio input "true"
type input "0.00"
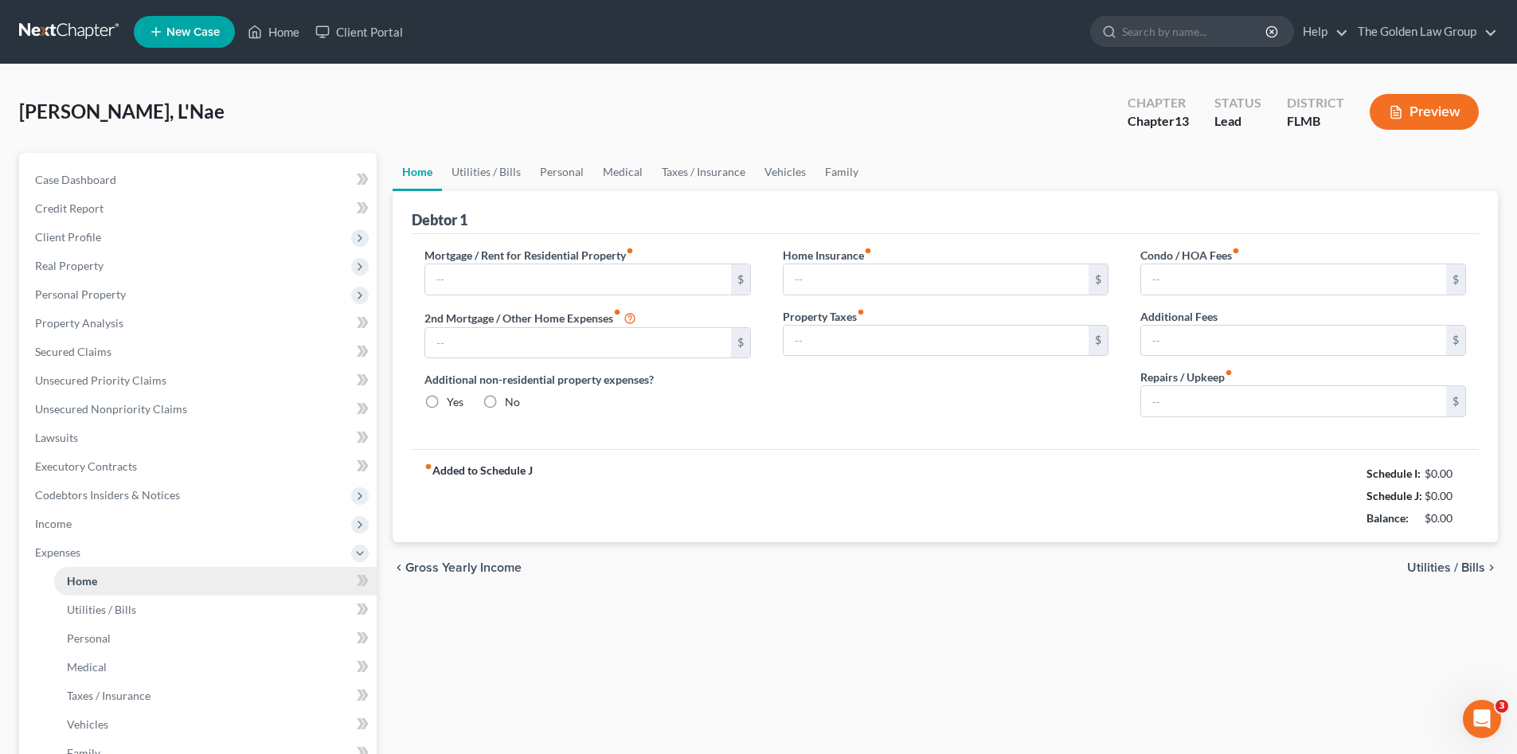
type input "0.00"
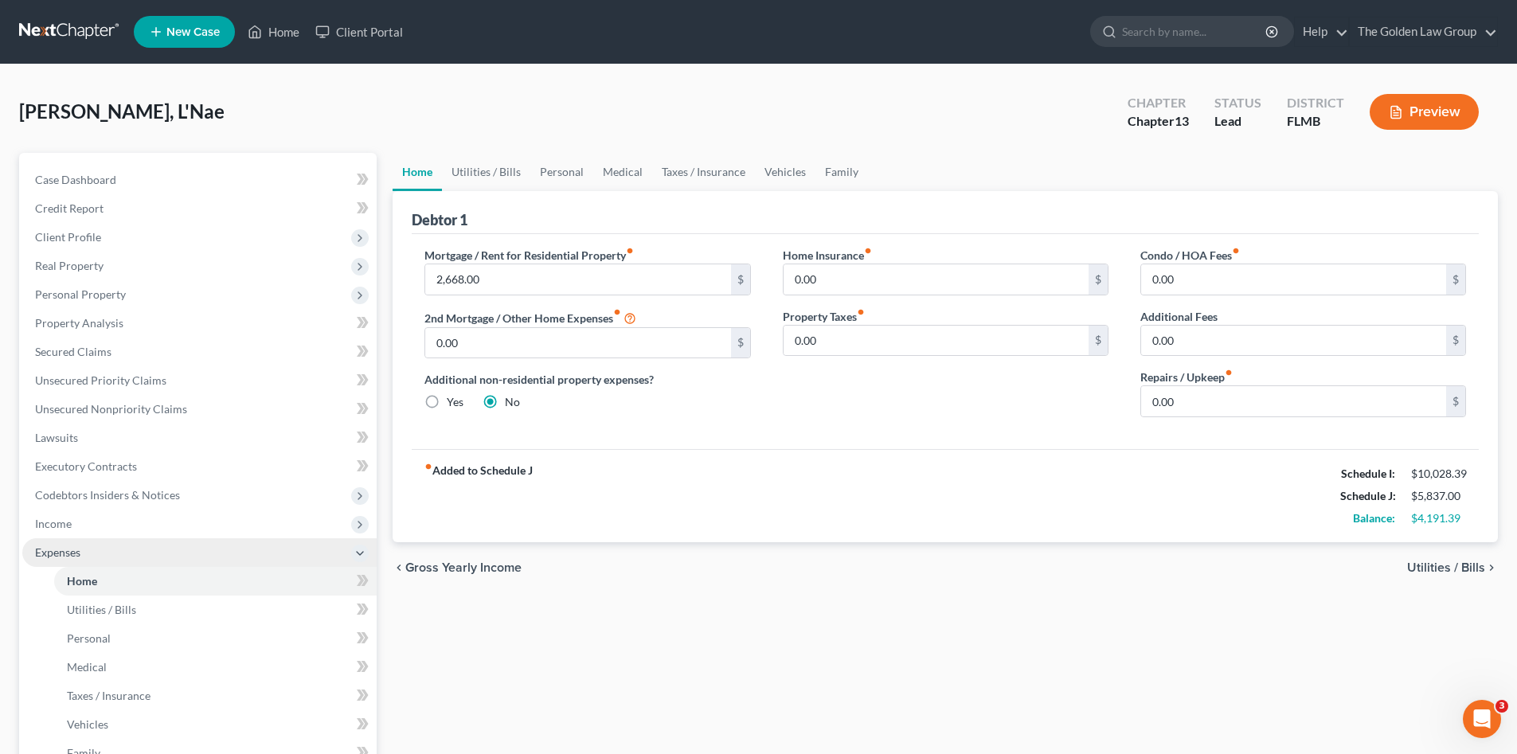
click at [104, 552] on span "Expenses" at bounding box center [199, 552] width 354 height 29
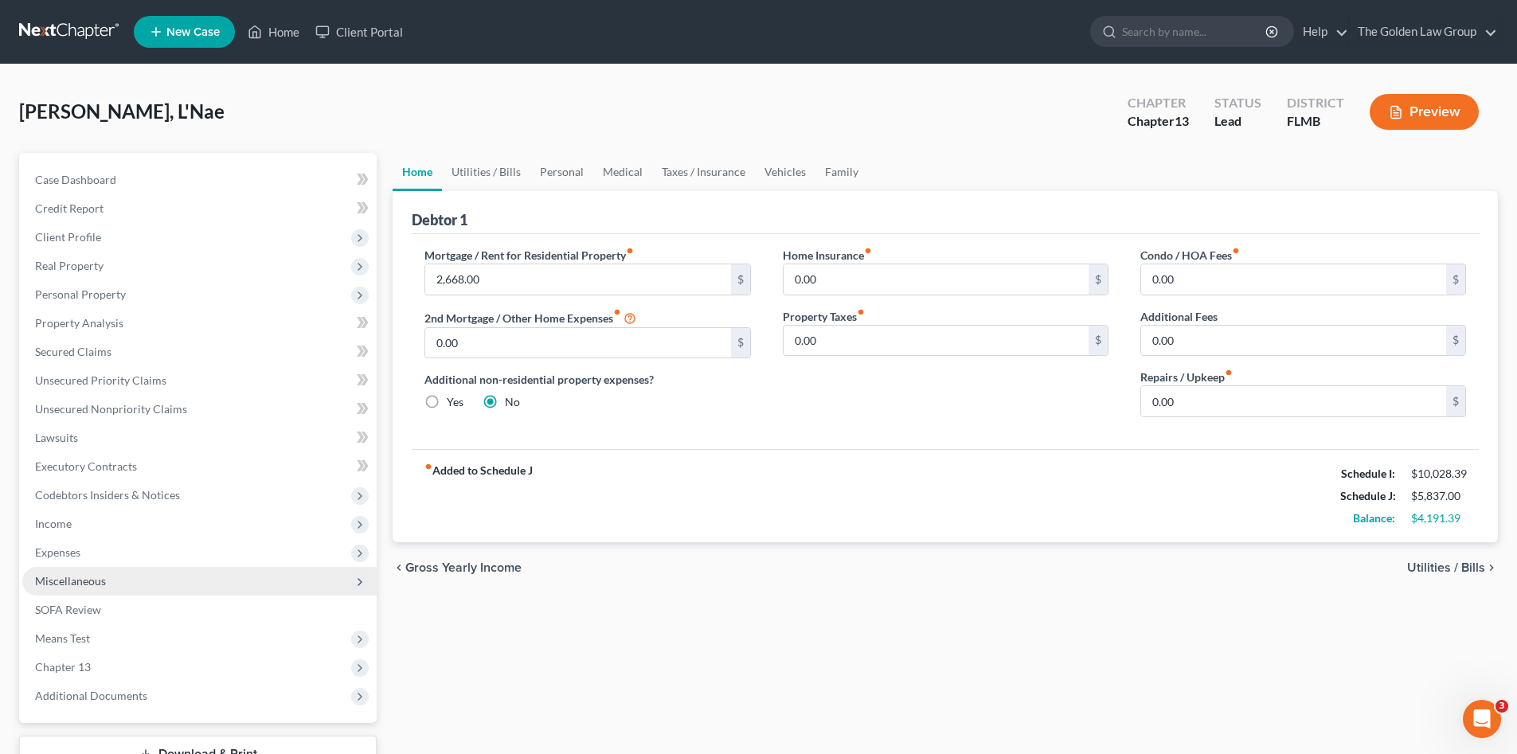
click at [119, 586] on span "Miscellaneous" at bounding box center [199, 581] width 354 height 29
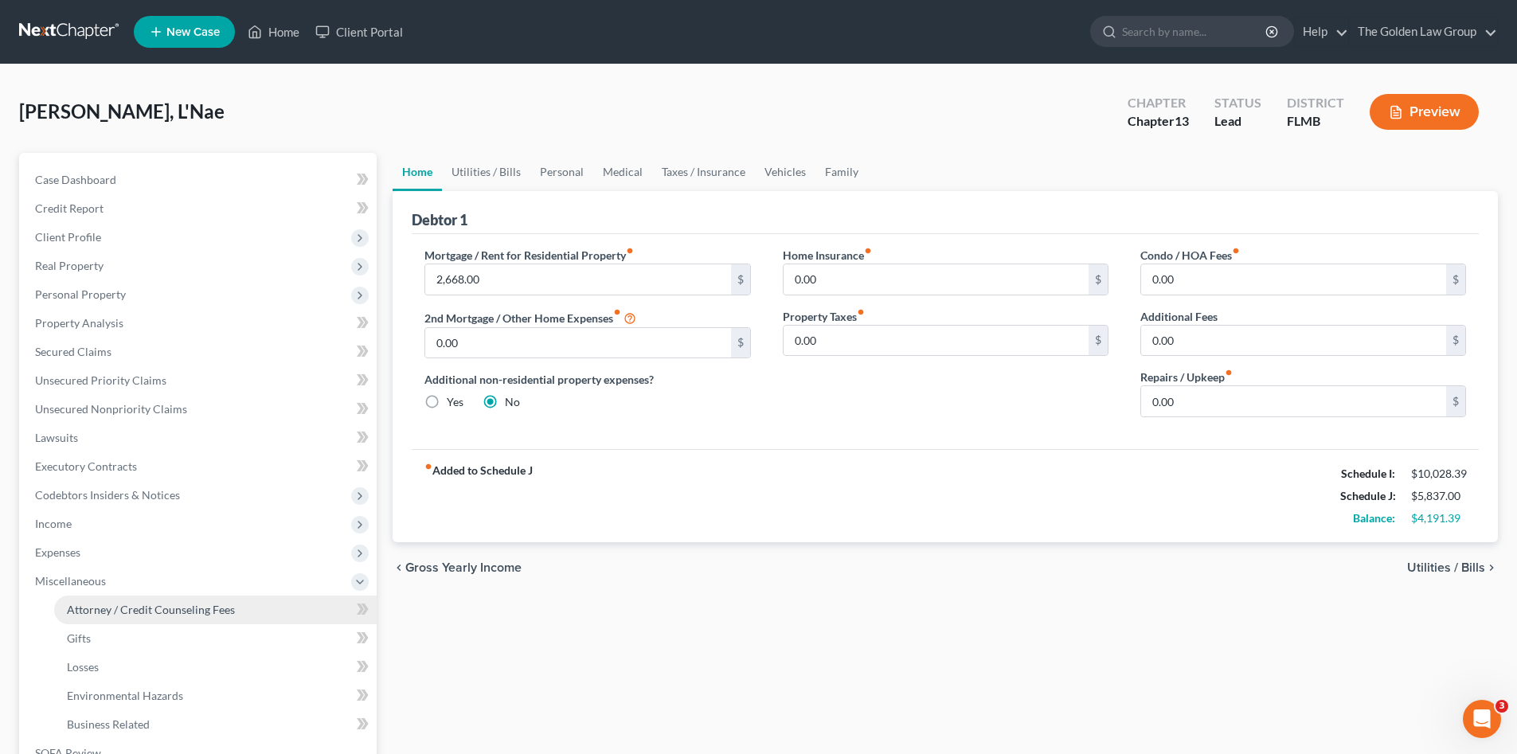
click at [135, 606] on span "Attorney / Credit Counseling Fees" at bounding box center [151, 610] width 168 height 14
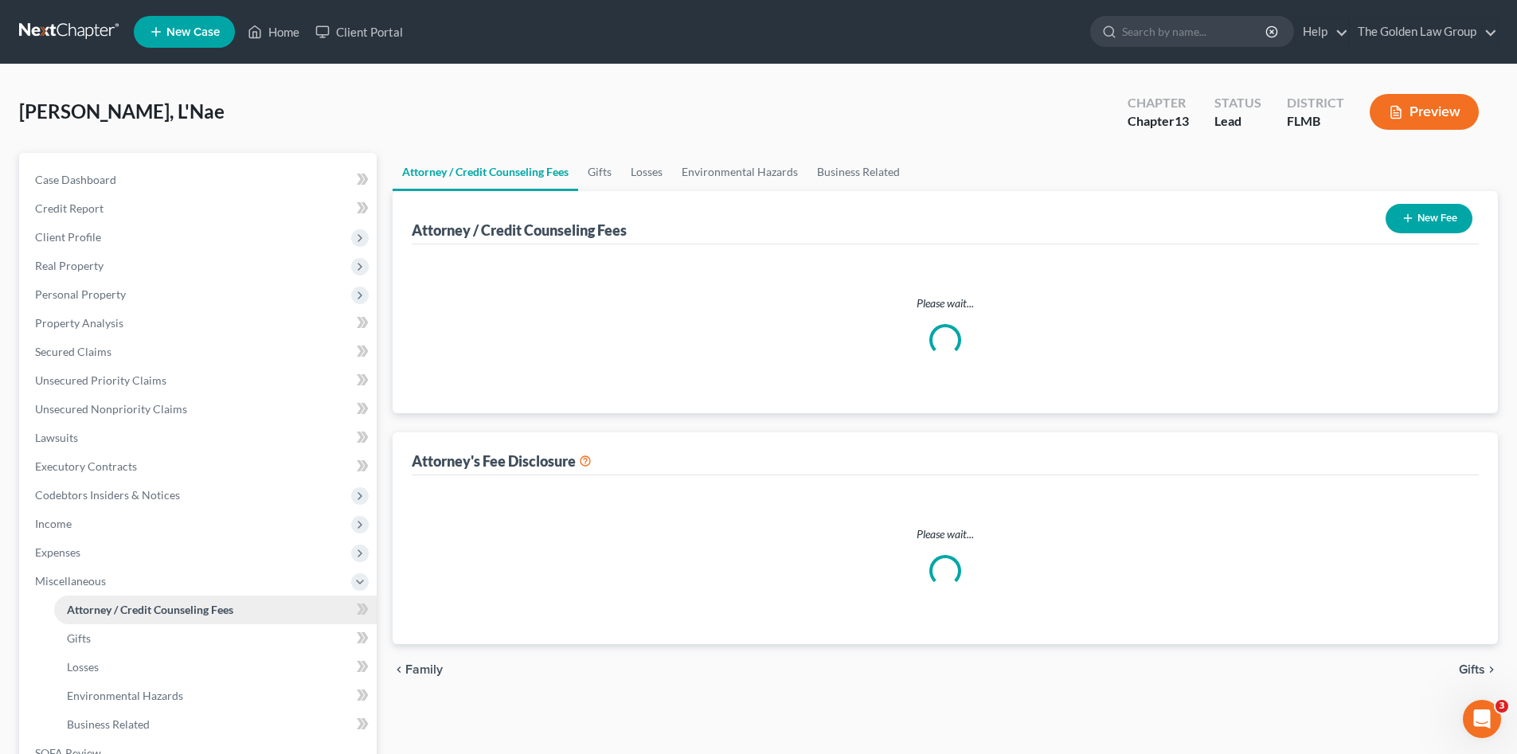
select select "1"
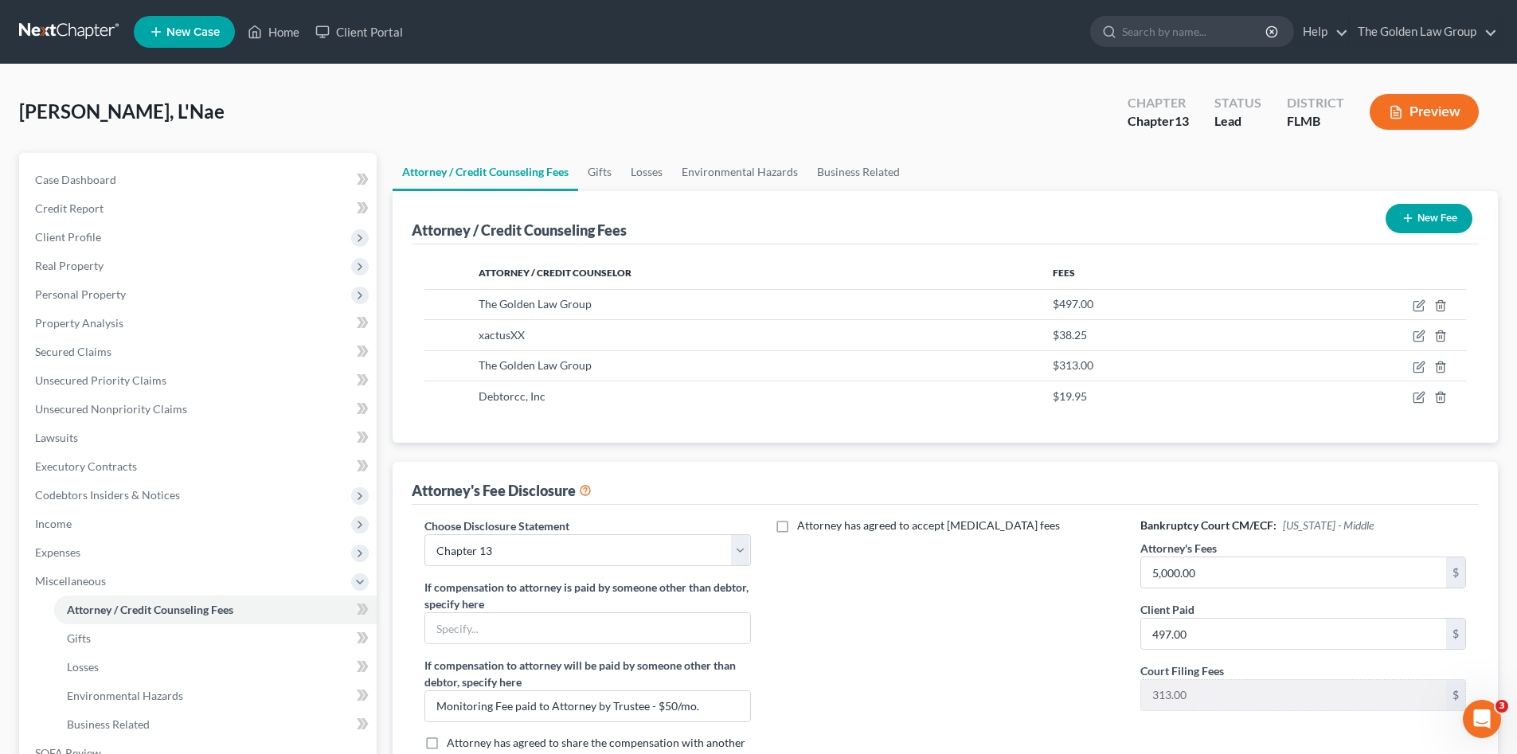
click at [948, 630] on div "Attorney has agreed to accept [MEDICAL_DATA] fees" at bounding box center [945, 649] width 357 height 264
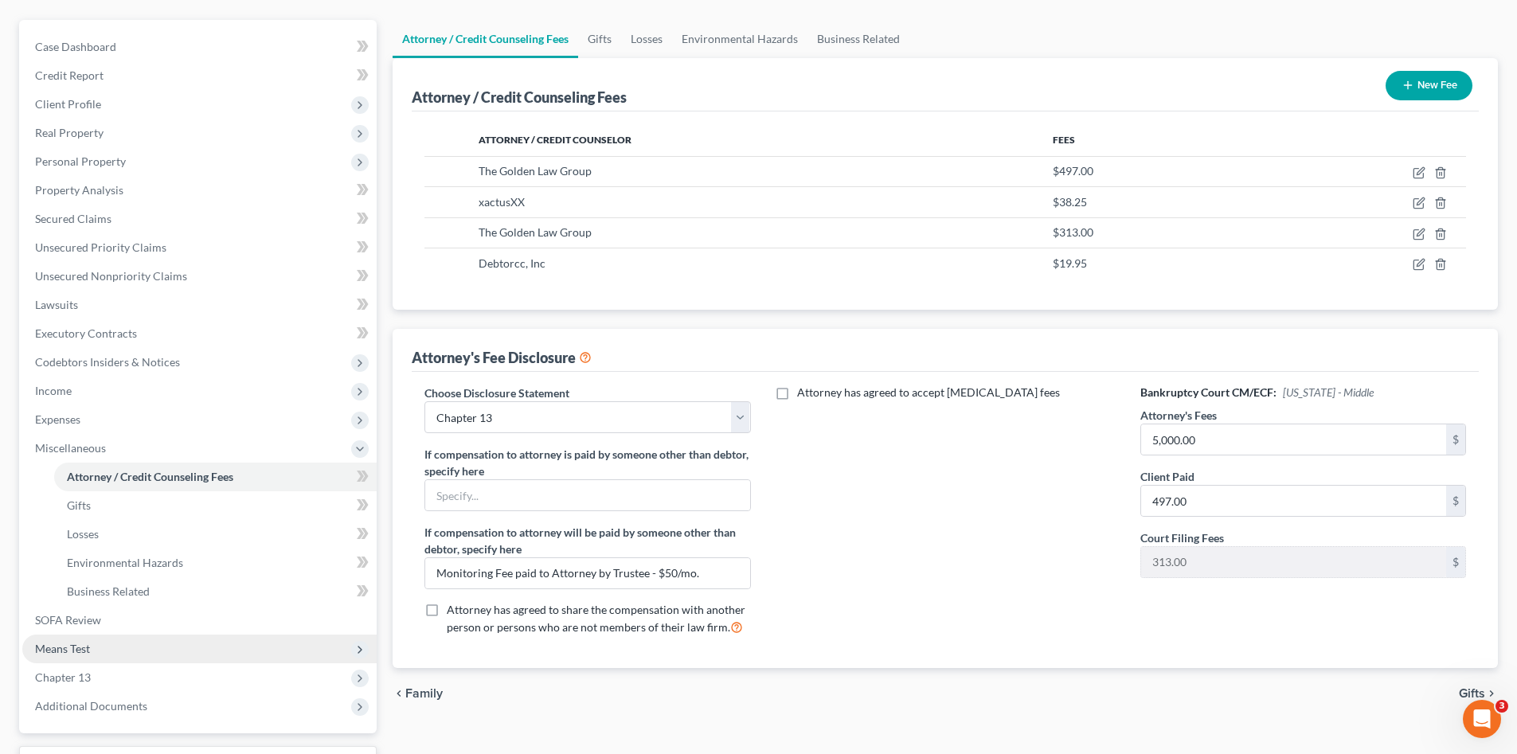
click at [87, 647] on span "Means Test" at bounding box center [62, 649] width 55 height 14
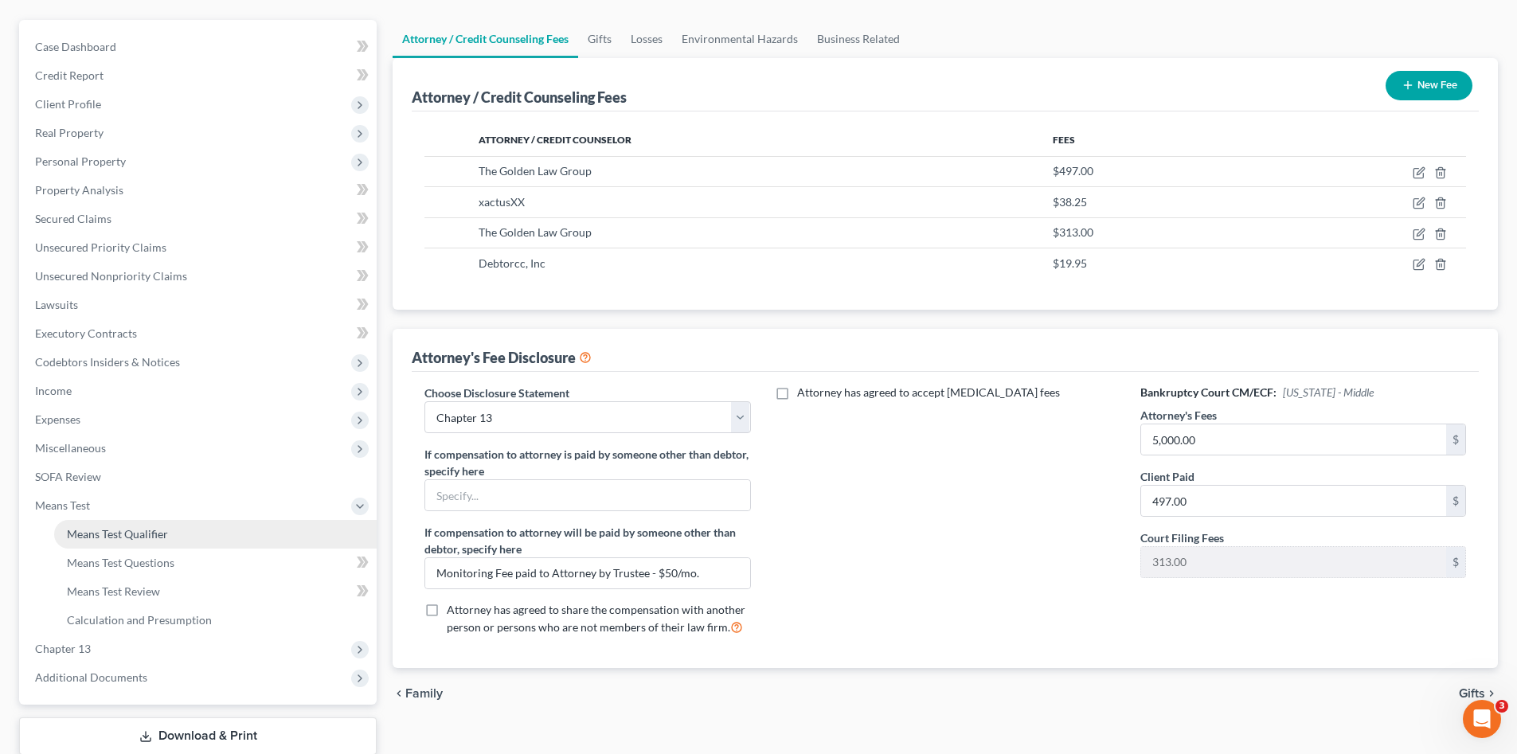
click at [151, 534] on span "Means Test Qualifier" at bounding box center [117, 534] width 101 height 14
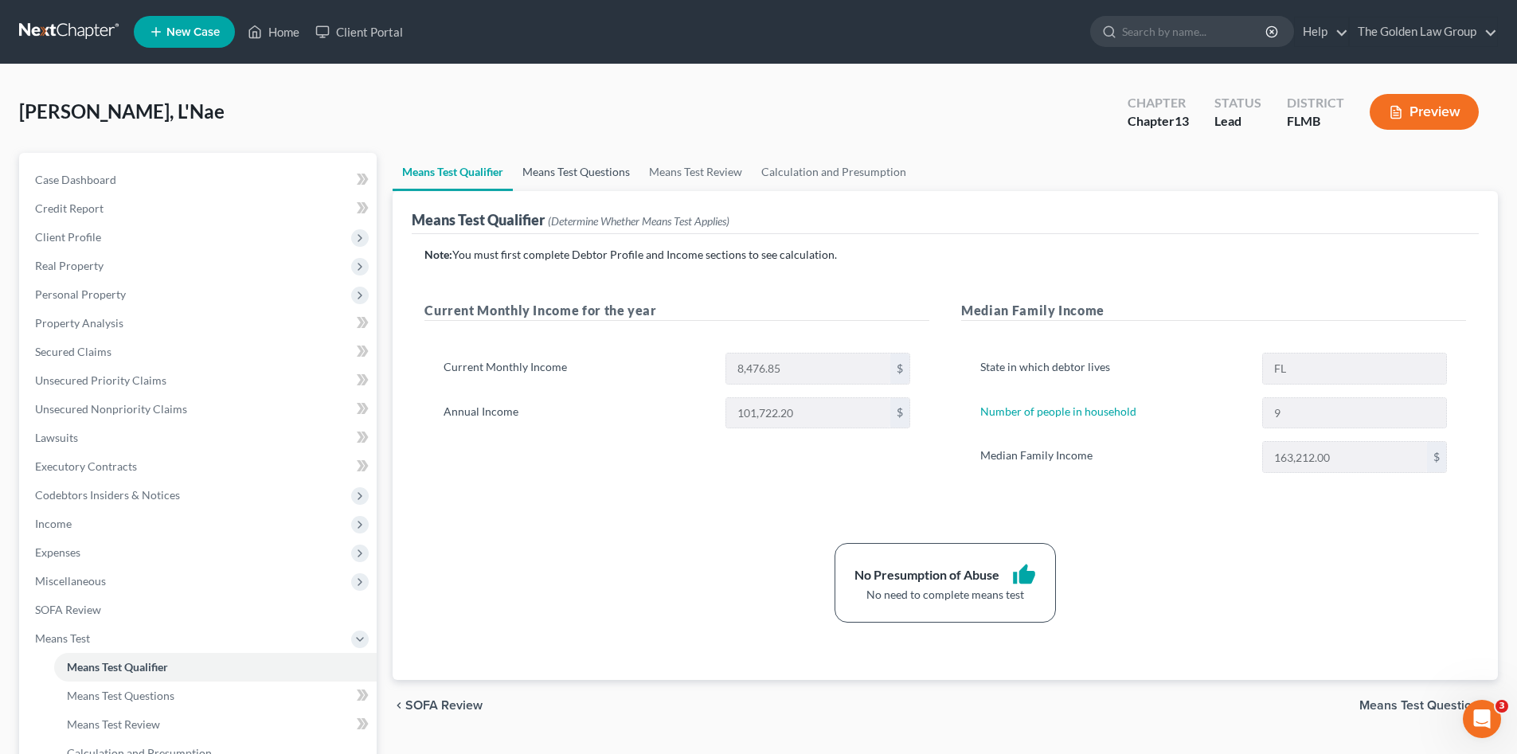
click at [595, 179] on link "Means Test Questions" at bounding box center [576, 172] width 127 height 38
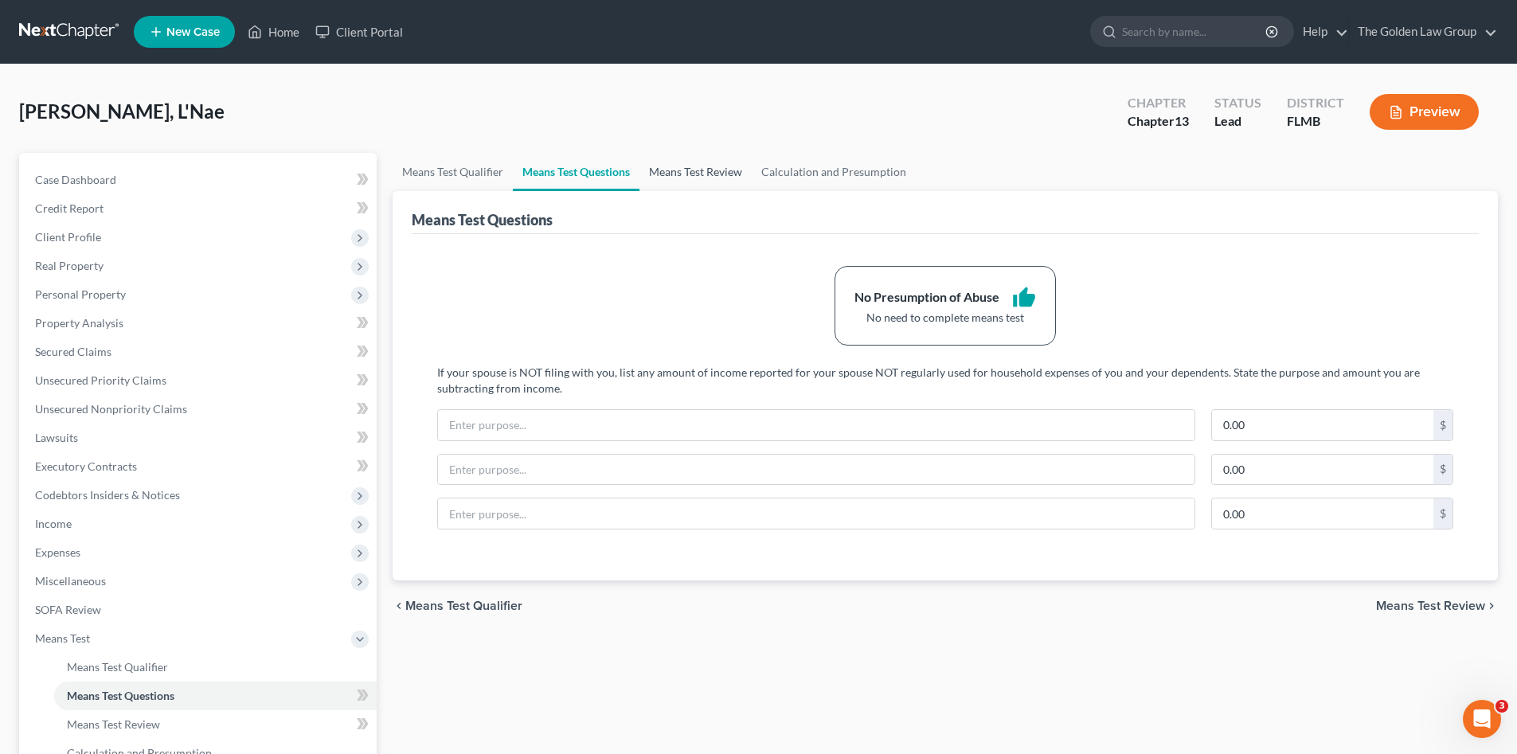
click at [692, 174] on link "Means Test Review" at bounding box center [695, 172] width 112 height 38
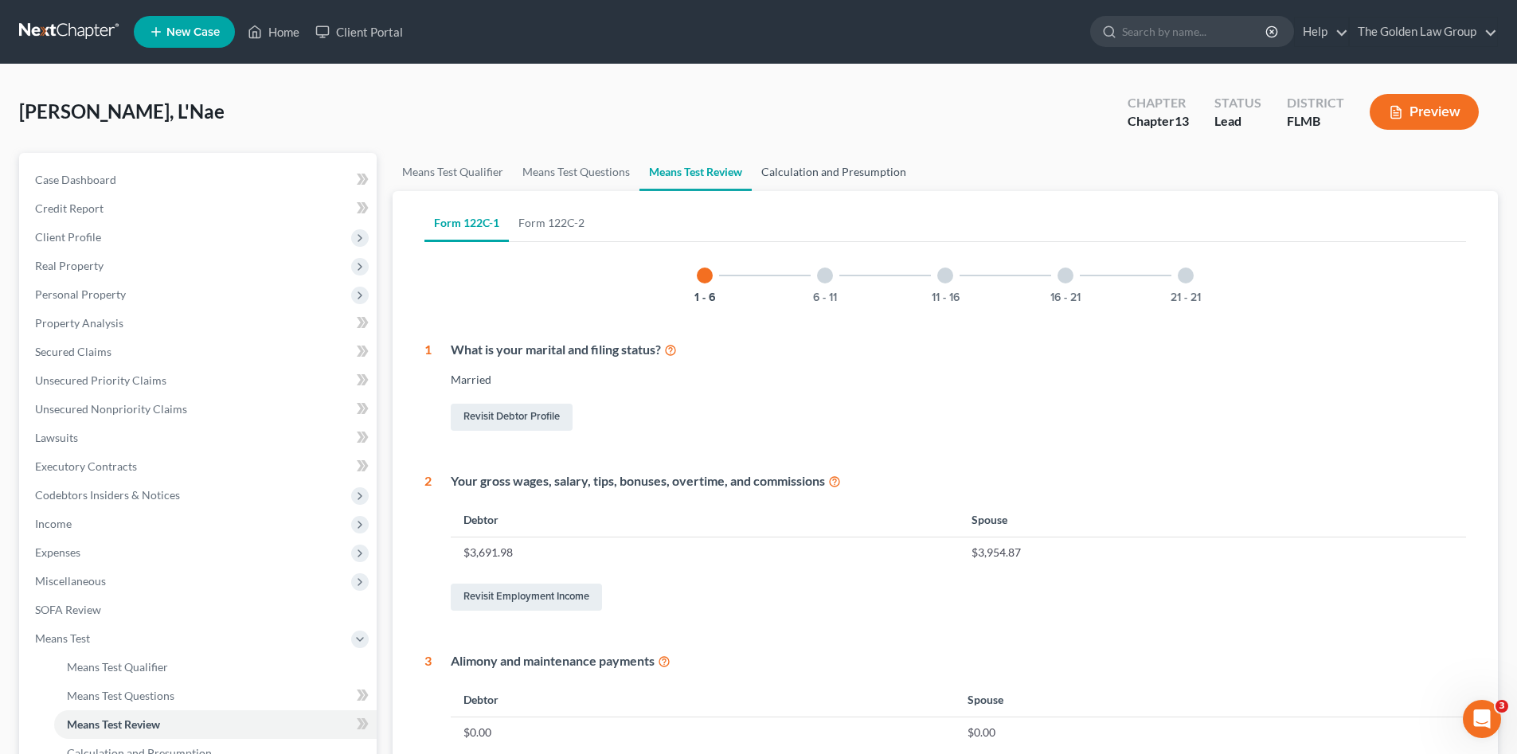
click at [794, 178] on link "Calculation and Presumption" at bounding box center [833, 172] width 164 height 38
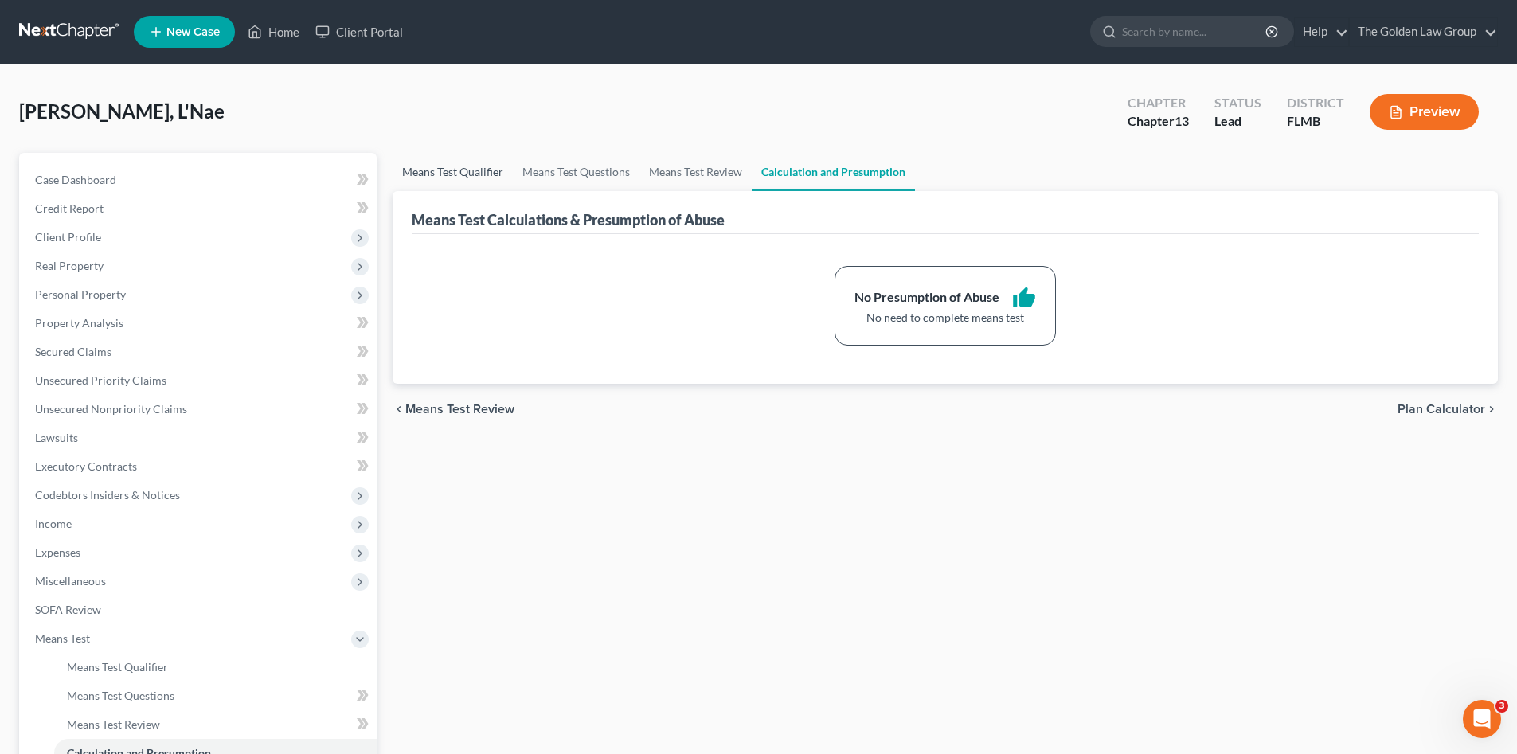
click at [480, 174] on link "Means Test Qualifier" at bounding box center [452, 172] width 120 height 38
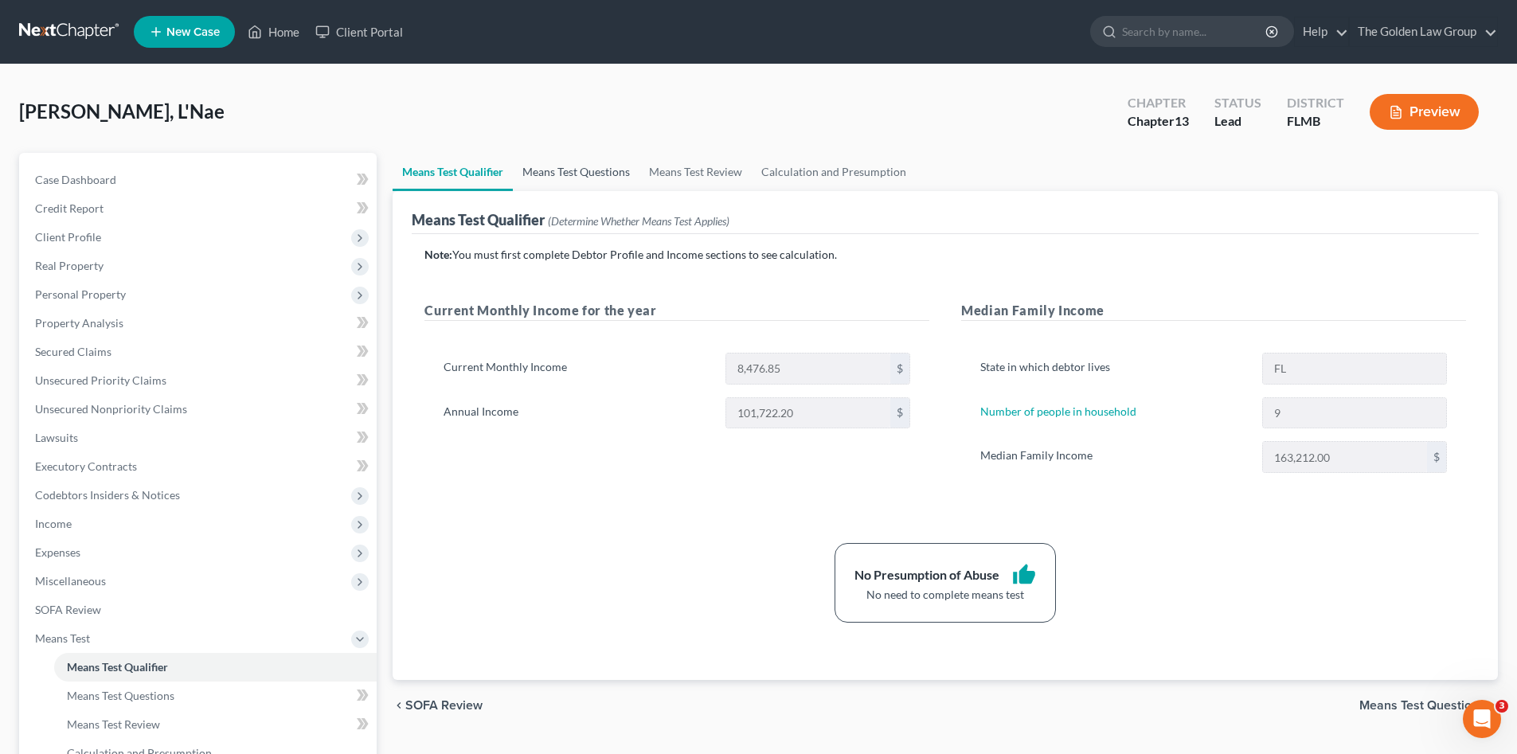
click at [557, 174] on link "Means Test Questions" at bounding box center [576, 172] width 127 height 38
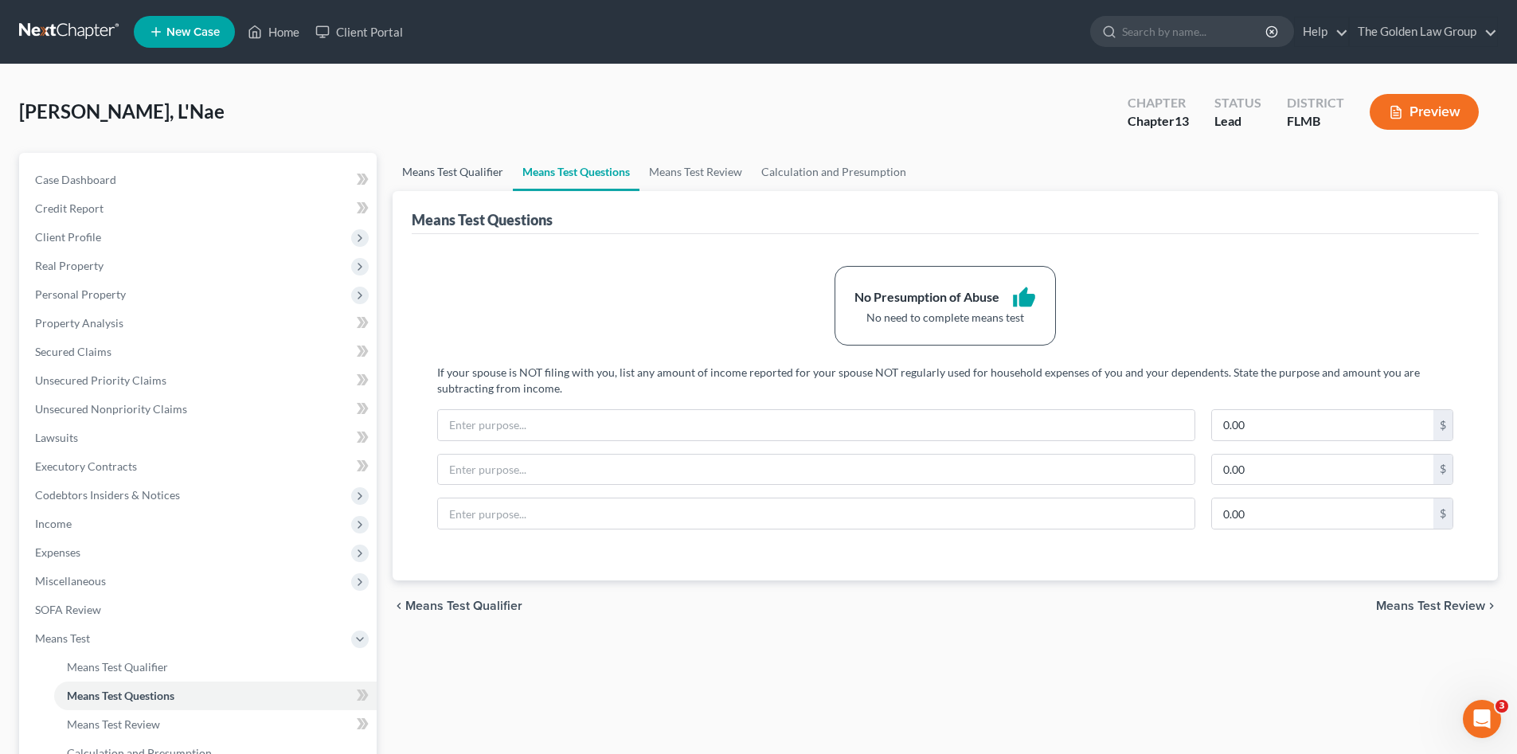
click at [474, 162] on link "Means Test Qualifier" at bounding box center [452, 172] width 120 height 38
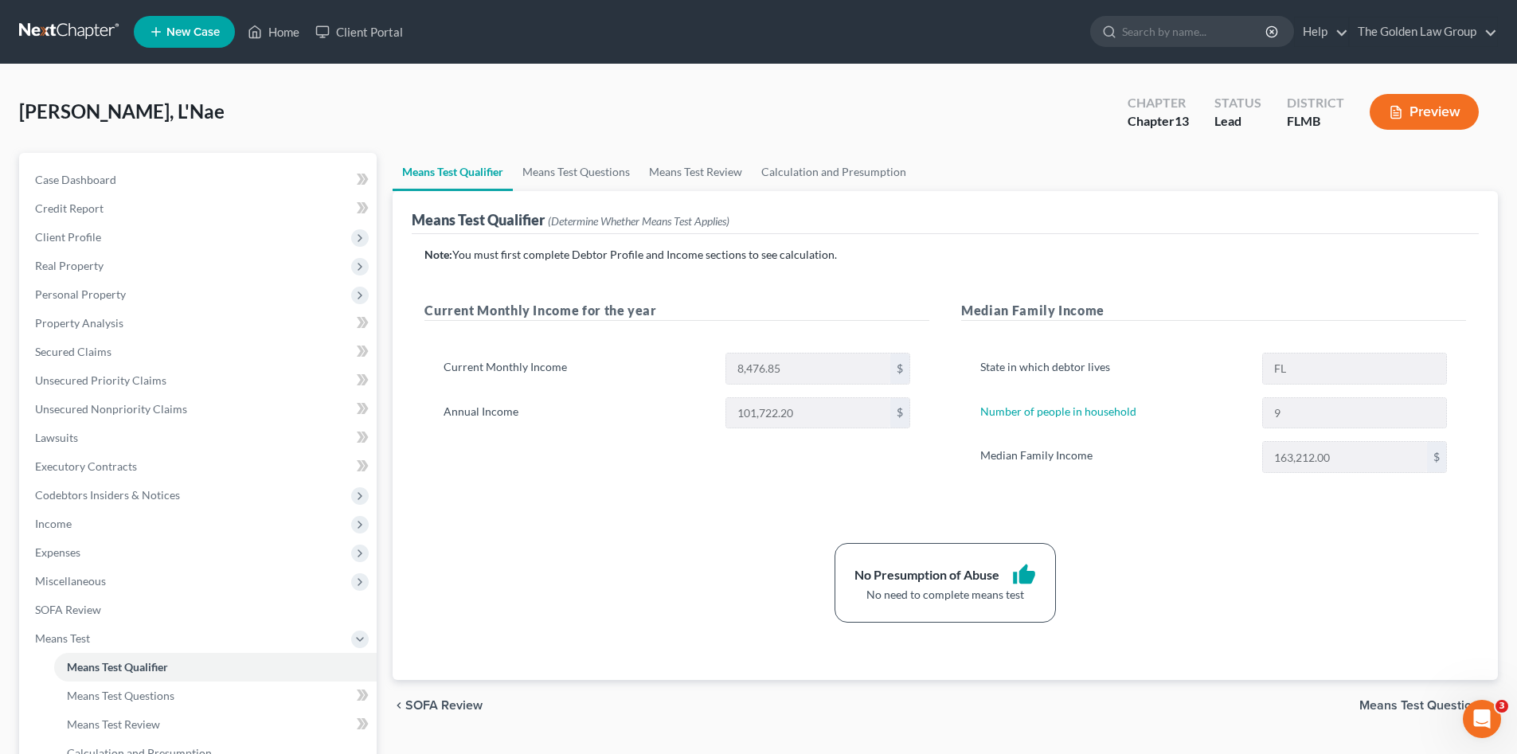
click at [555, 494] on div "Current Monthly Income for the year Current Monthly Income 8,476.85 $ Annual In…" at bounding box center [676, 403] width 537 height 204
drag, startPoint x: 623, startPoint y: 478, endPoint x: 585, endPoint y: 487, distance: 39.4
click at [624, 478] on div "Current Monthly Income for the year Current Monthly Income 8,476.85 $ Annual In…" at bounding box center [676, 403] width 537 height 204
click at [88, 638] on span "Means Test" at bounding box center [62, 638] width 55 height 14
click at [571, 555] on div "No Presumption of Abuse thumb_up No need to complete means test" at bounding box center [944, 583] width 1057 height 80
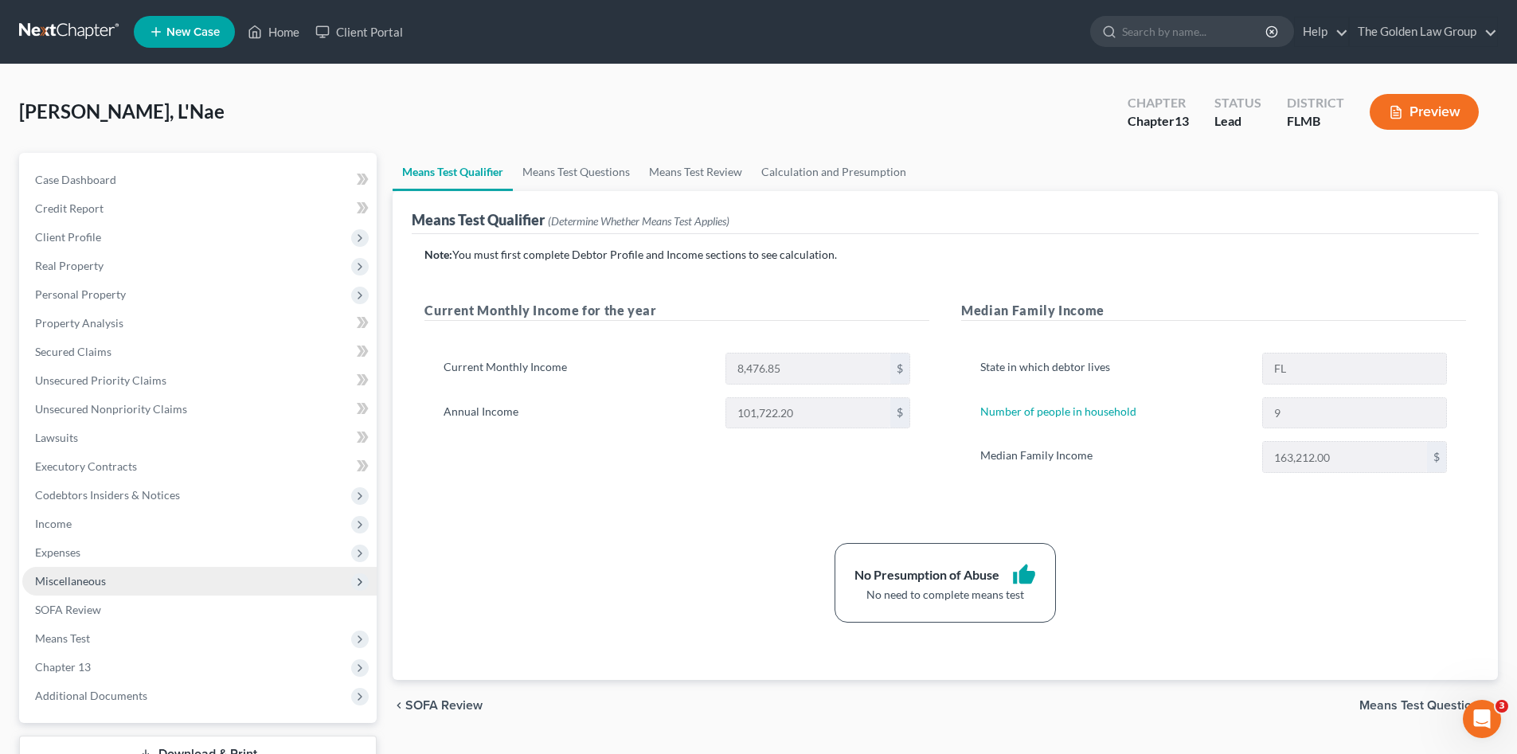
click at [132, 576] on span "Miscellaneous" at bounding box center [199, 581] width 354 height 29
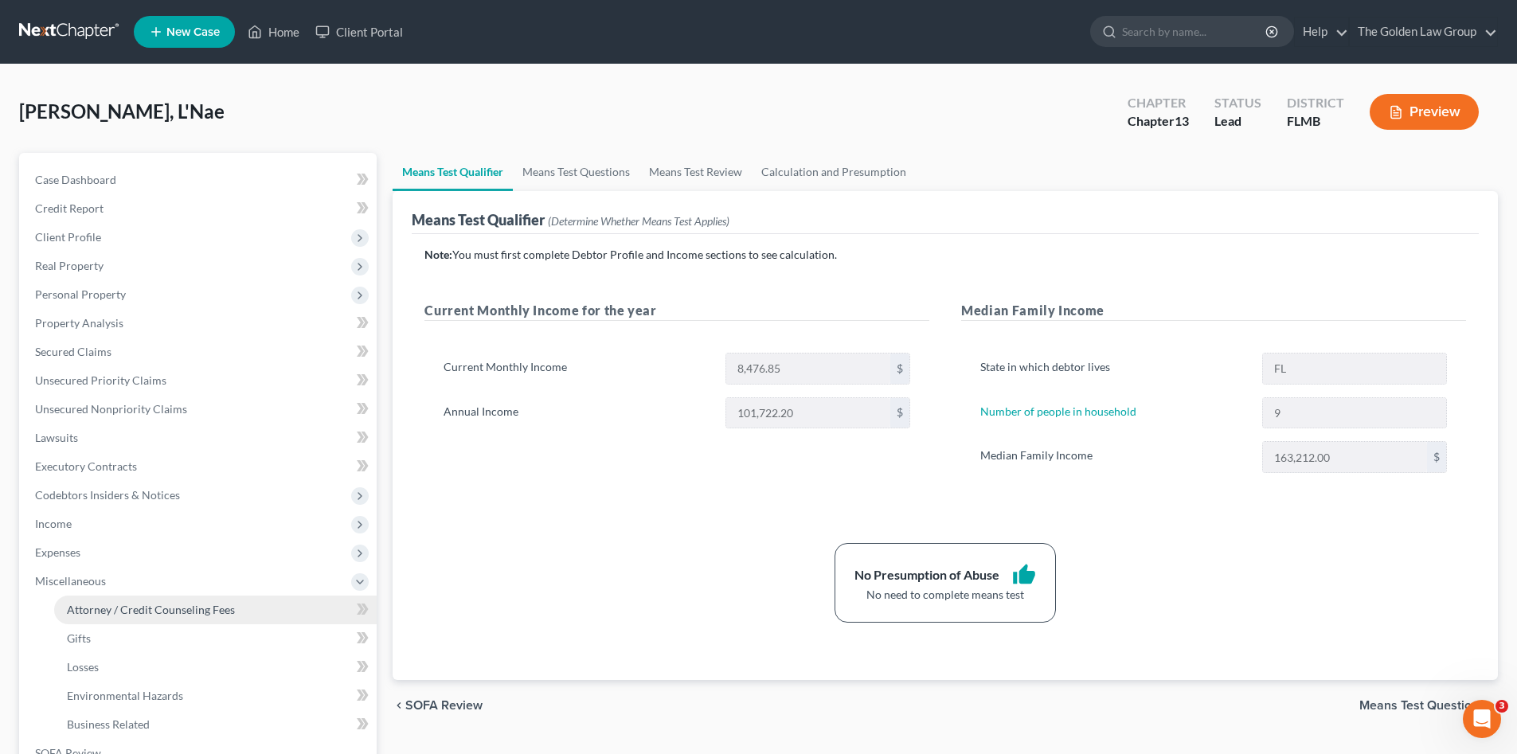
click at [245, 605] on link "Attorney / Credit Counseling Fees" at bounding box center [215, 609] width 322 height 29
select select "1"
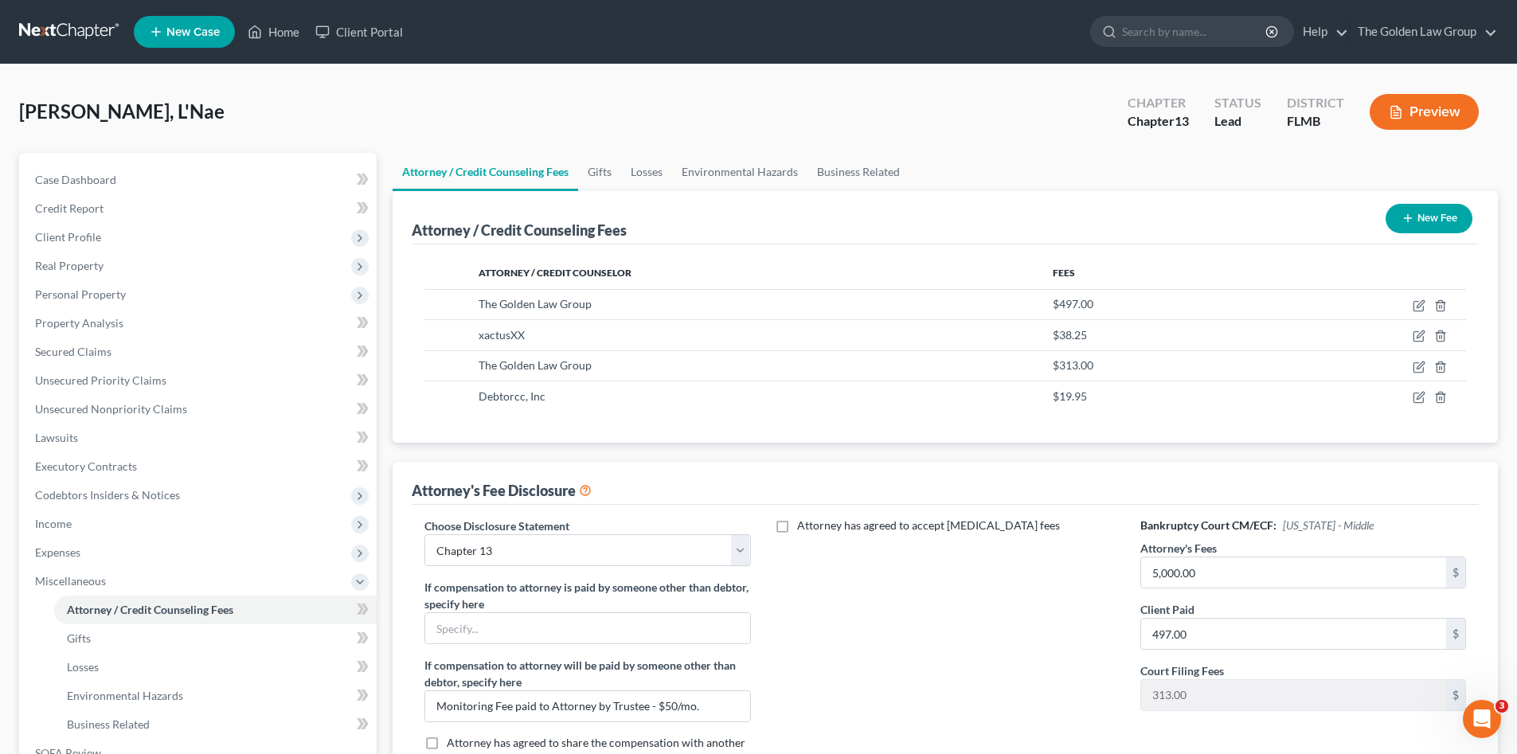
click at [838, 606] on div "Attorney has agreed to accept [MEDICAL_DATA] fees" at bounding box center [945, 649] width 357 height 264
click at [61, 581] on span "Miscellaneous" at bounding box center [70, 581] width 71 height 14
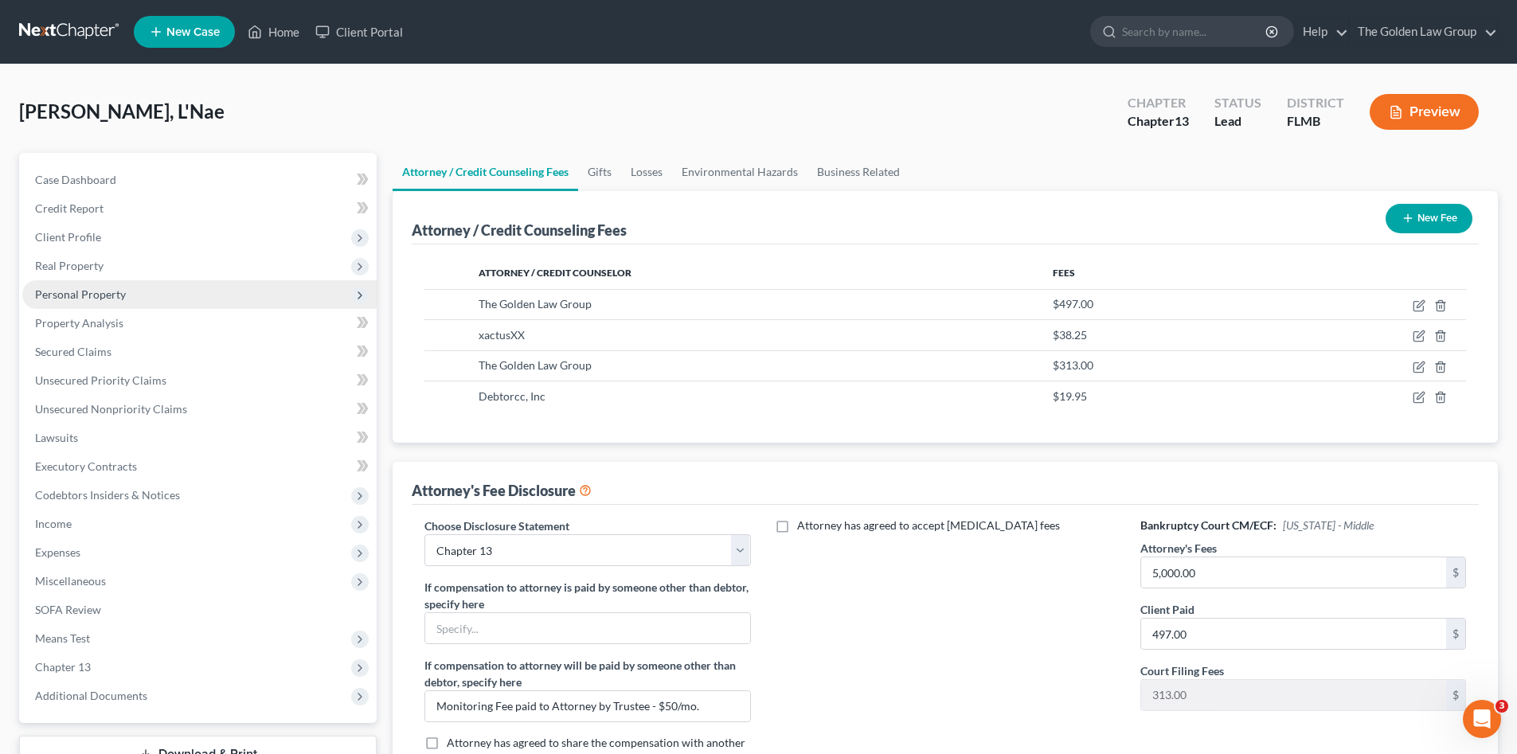
click at [104, 297] on span "Personal Property" at bounding box center [80, 294] width 91 height 14
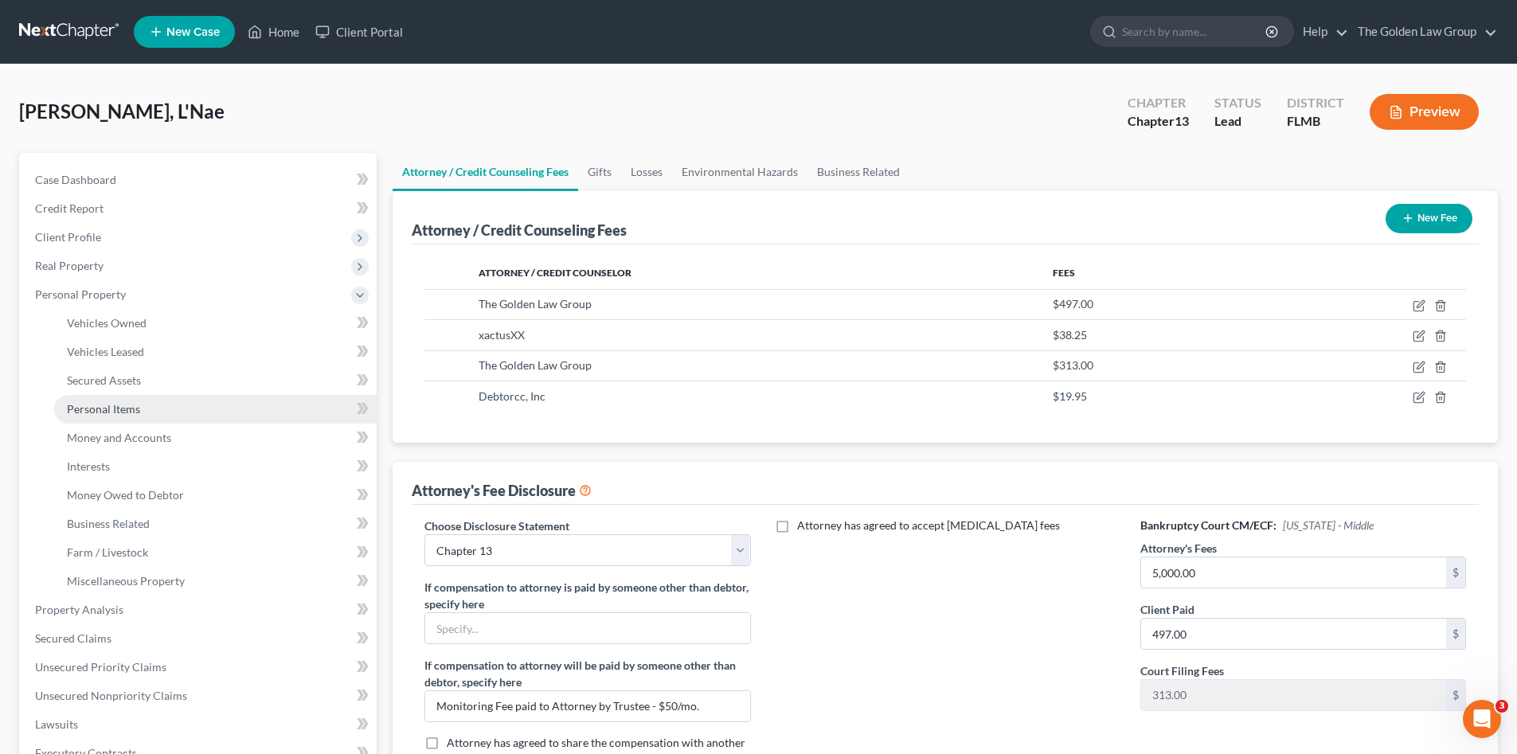
click at [135, 413] on span "Personal Items" at bounding box center [103, 409] width 73 height 14
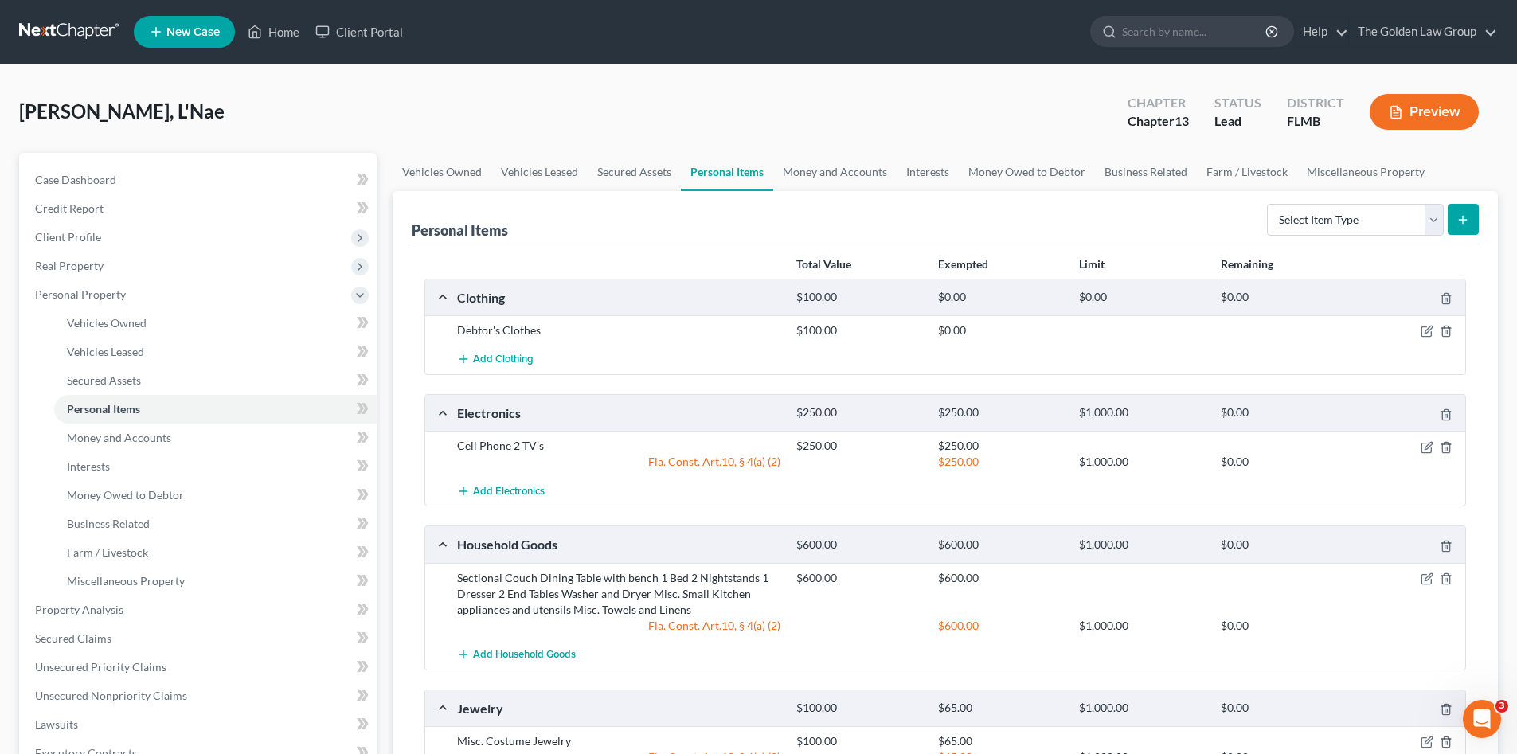
scroll to position [133, 0]
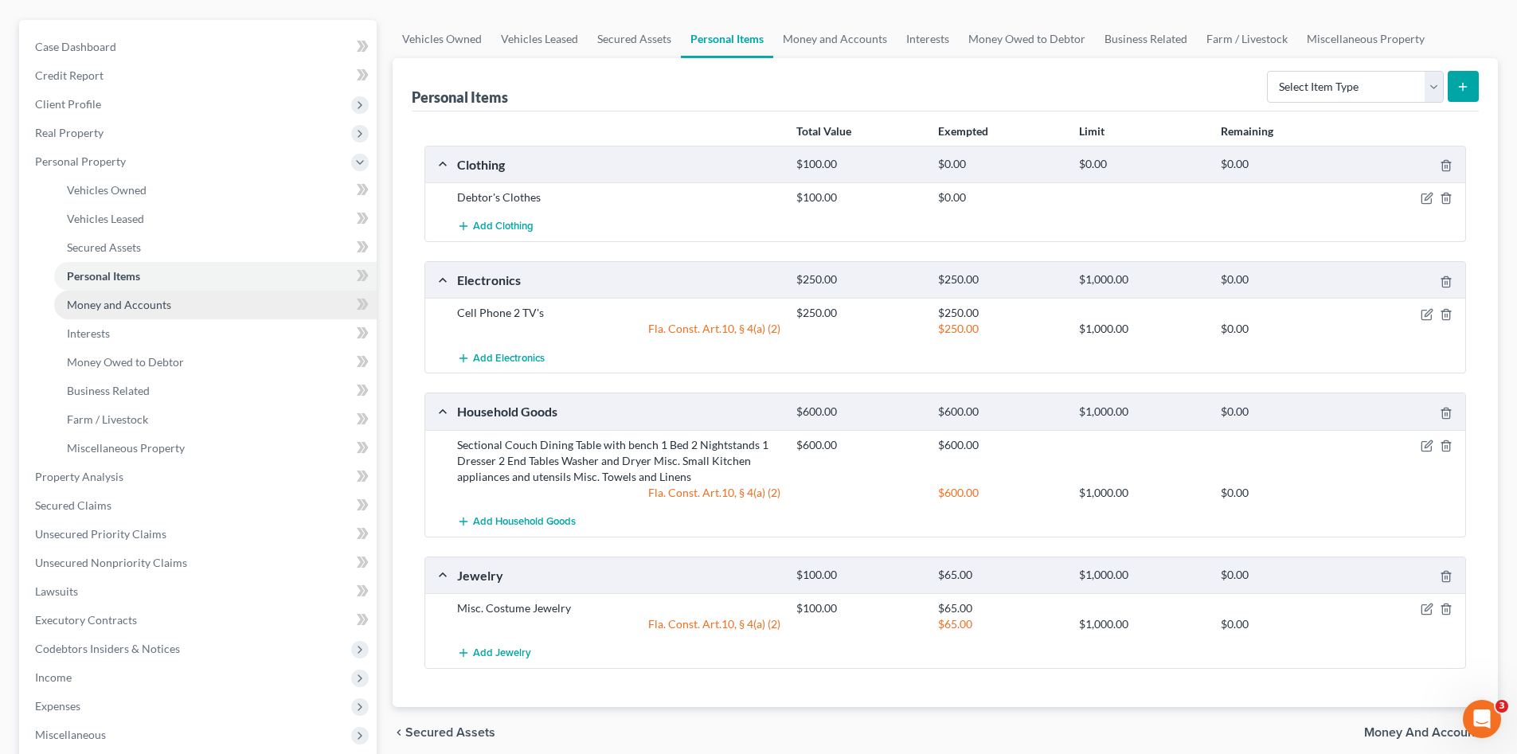
click at [116, 302] on span "Money and Accounts" at bounding box center [119, 305] width 104 height 14
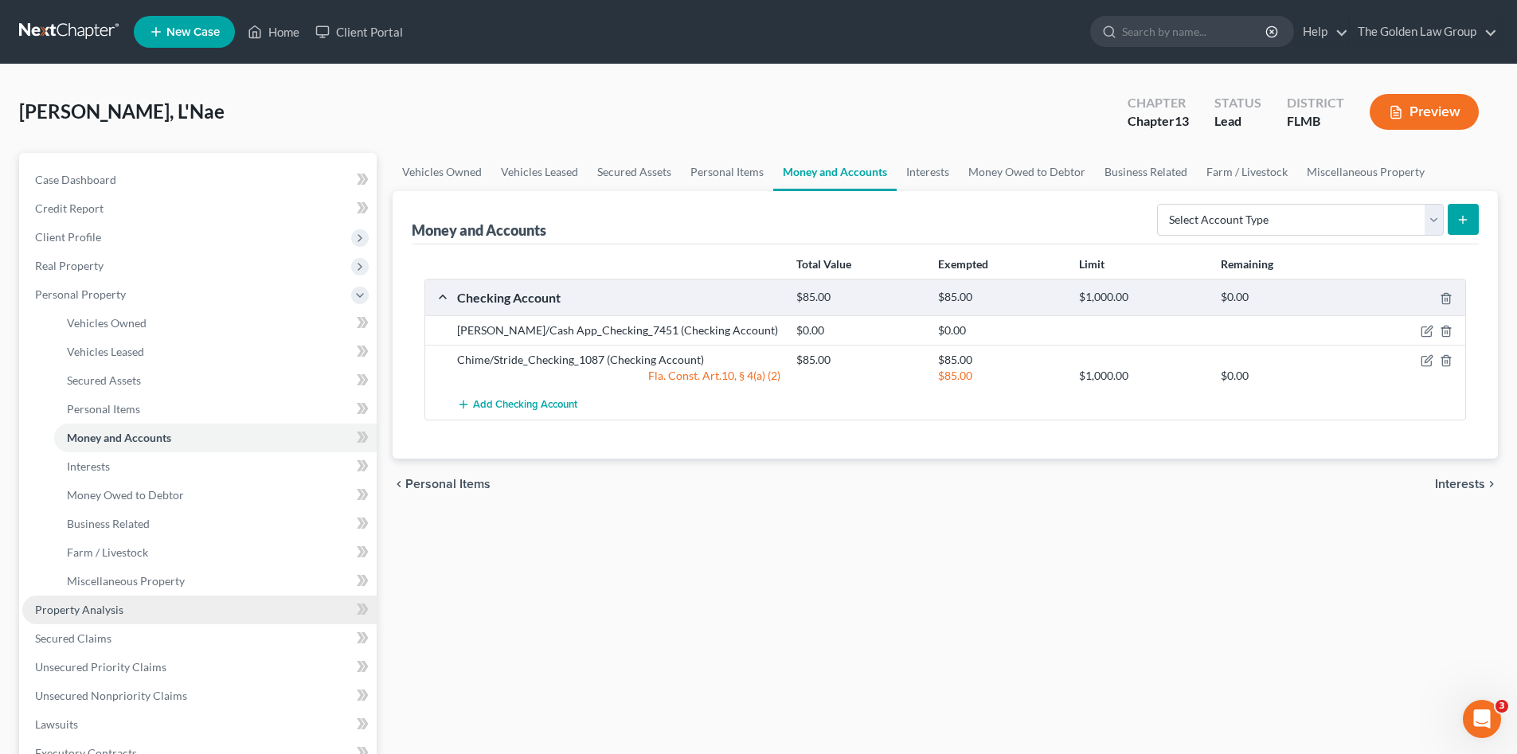
click at [115, 608] on span "Property Analysis" at bounding box center [79, 610] width 88 height 14
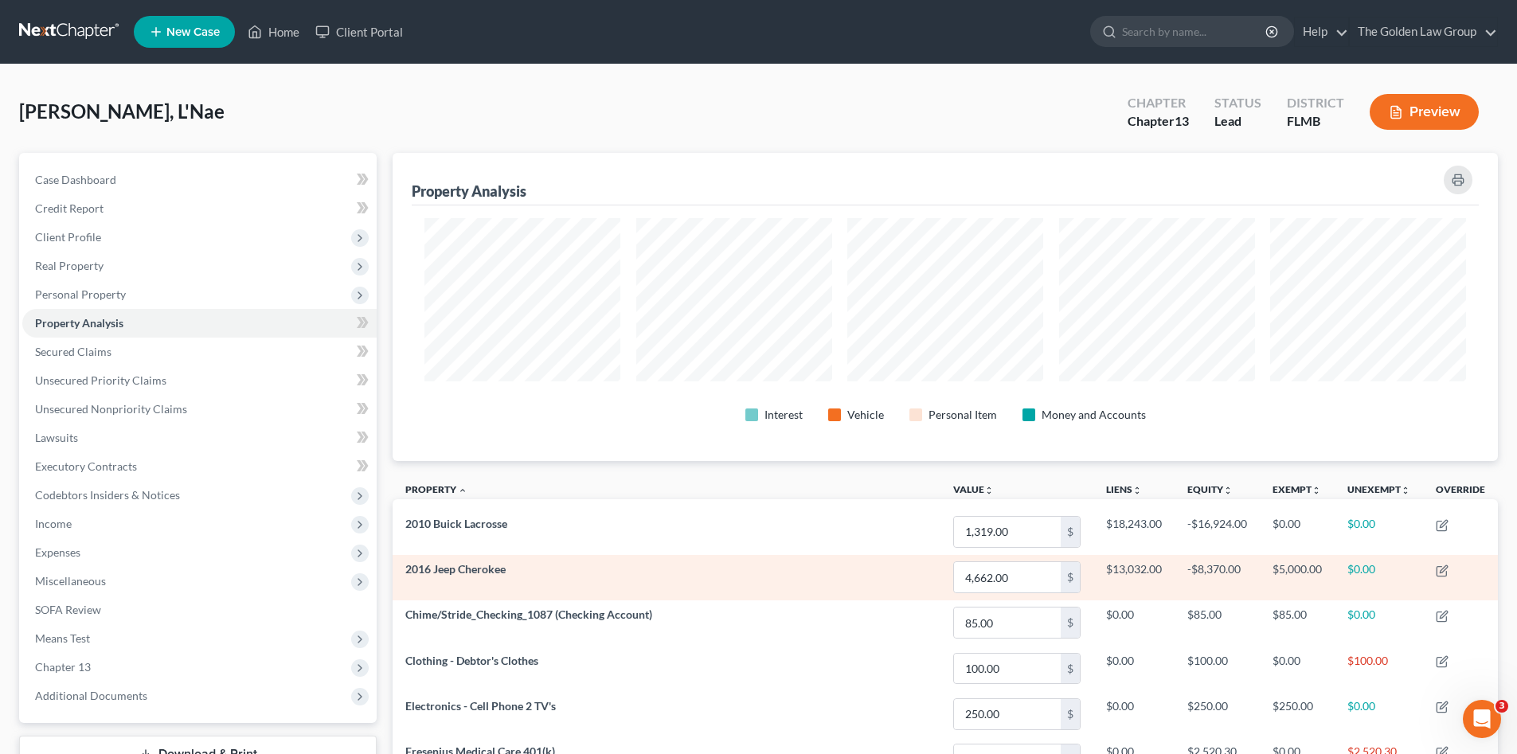
scroll to position [308, 1105]
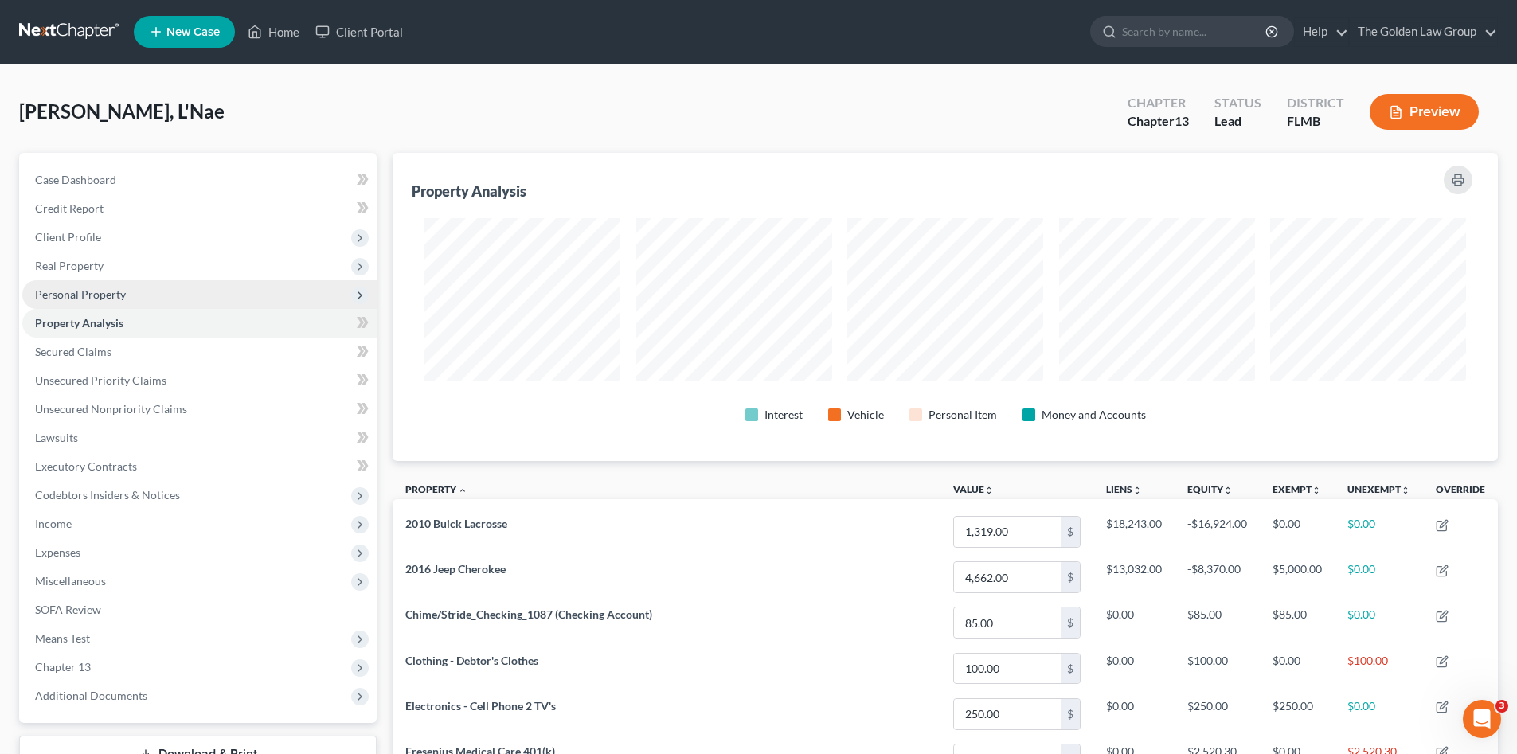
click at [107, 299] on span "Personal Property" at bounding box center [80, 294] width 91 height 14
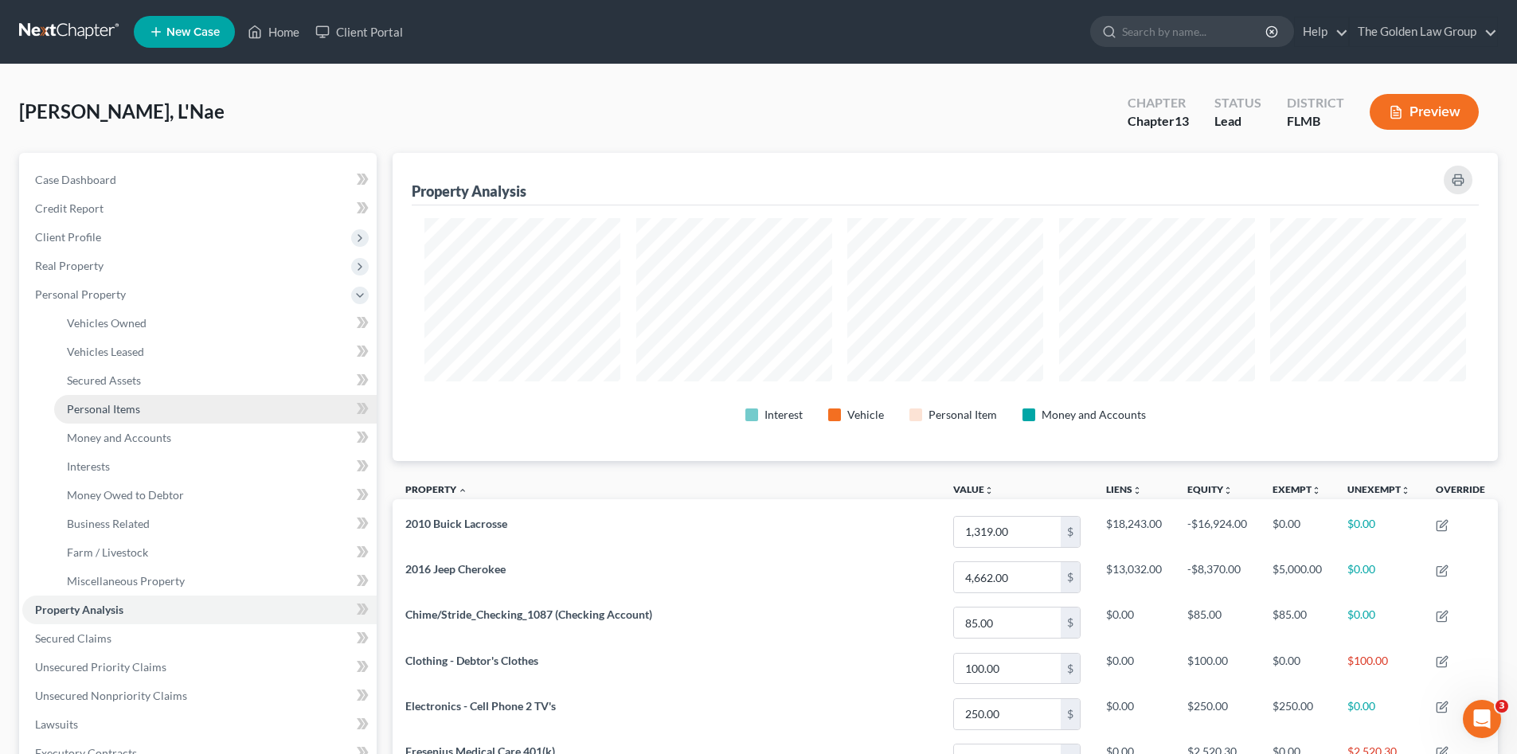
click at [192, 416] on link "Personal Items" at bounding box center [215, 409] width 322 height 29
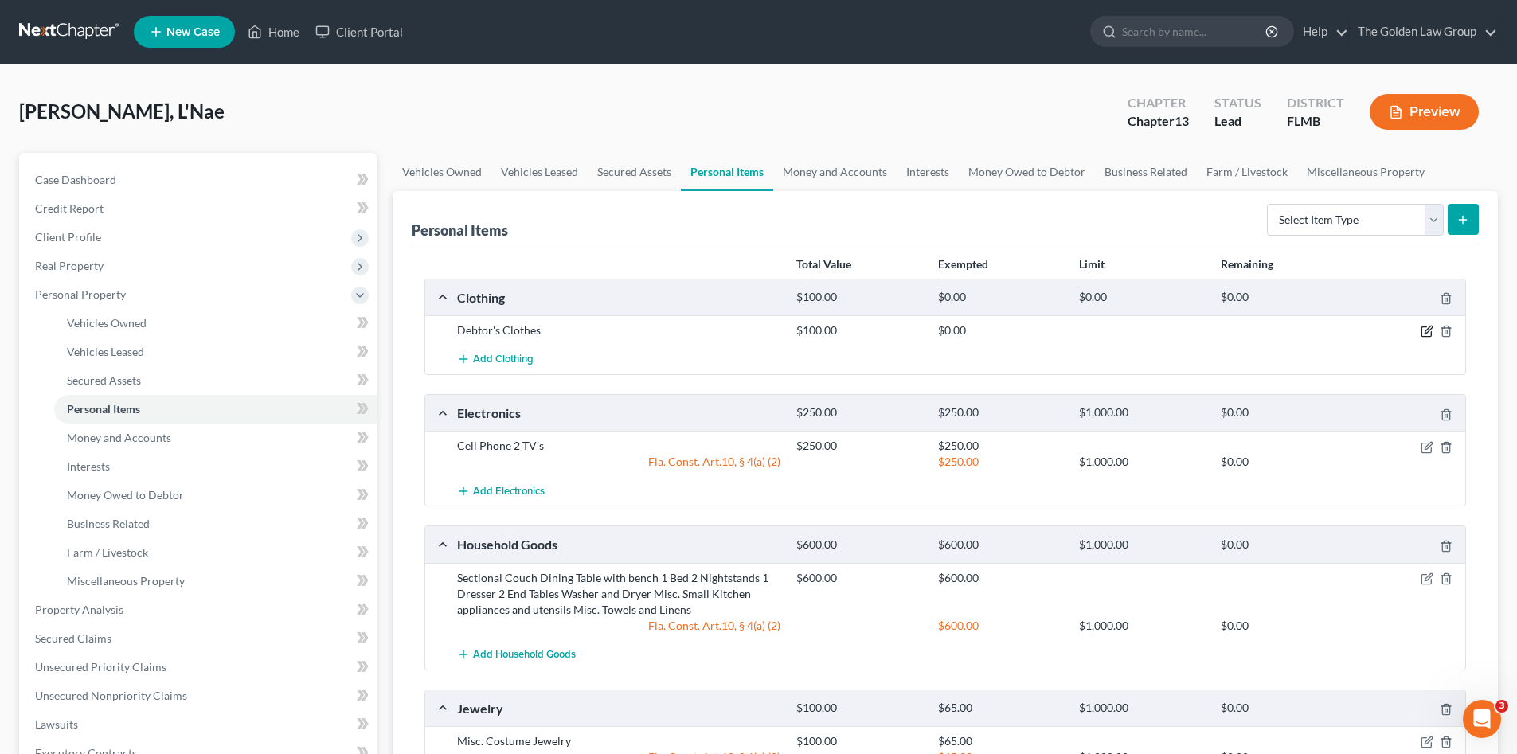
click at [1428, 335] on icon "button" at bounding box center [1426, 331] width 13 height 13
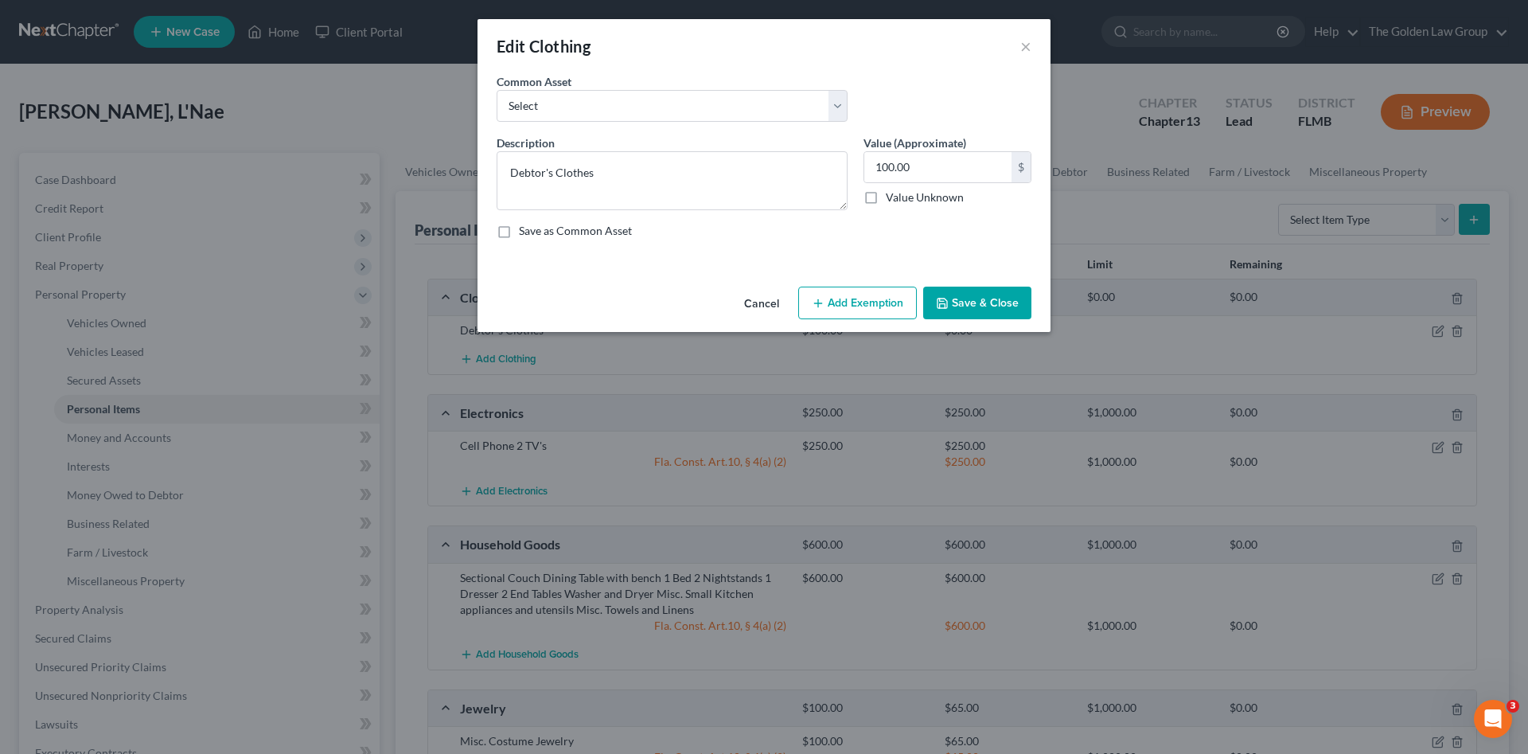
click at [872, 304] on button "Add Exemption" at bounding box center [857, 303] width 119 height 33
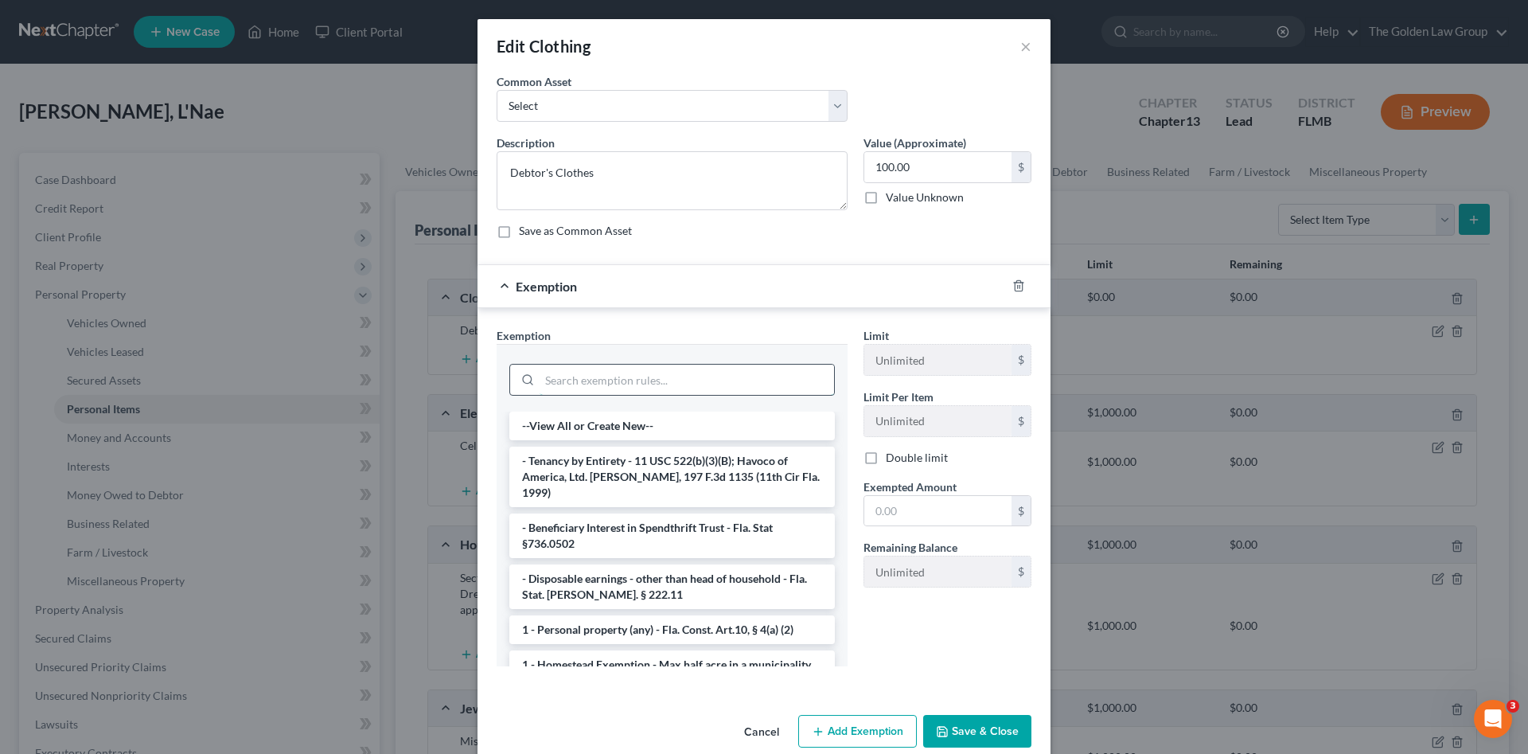
click at [666, 371] on input "search" at bounding box center [687, 380] width 295 height 30
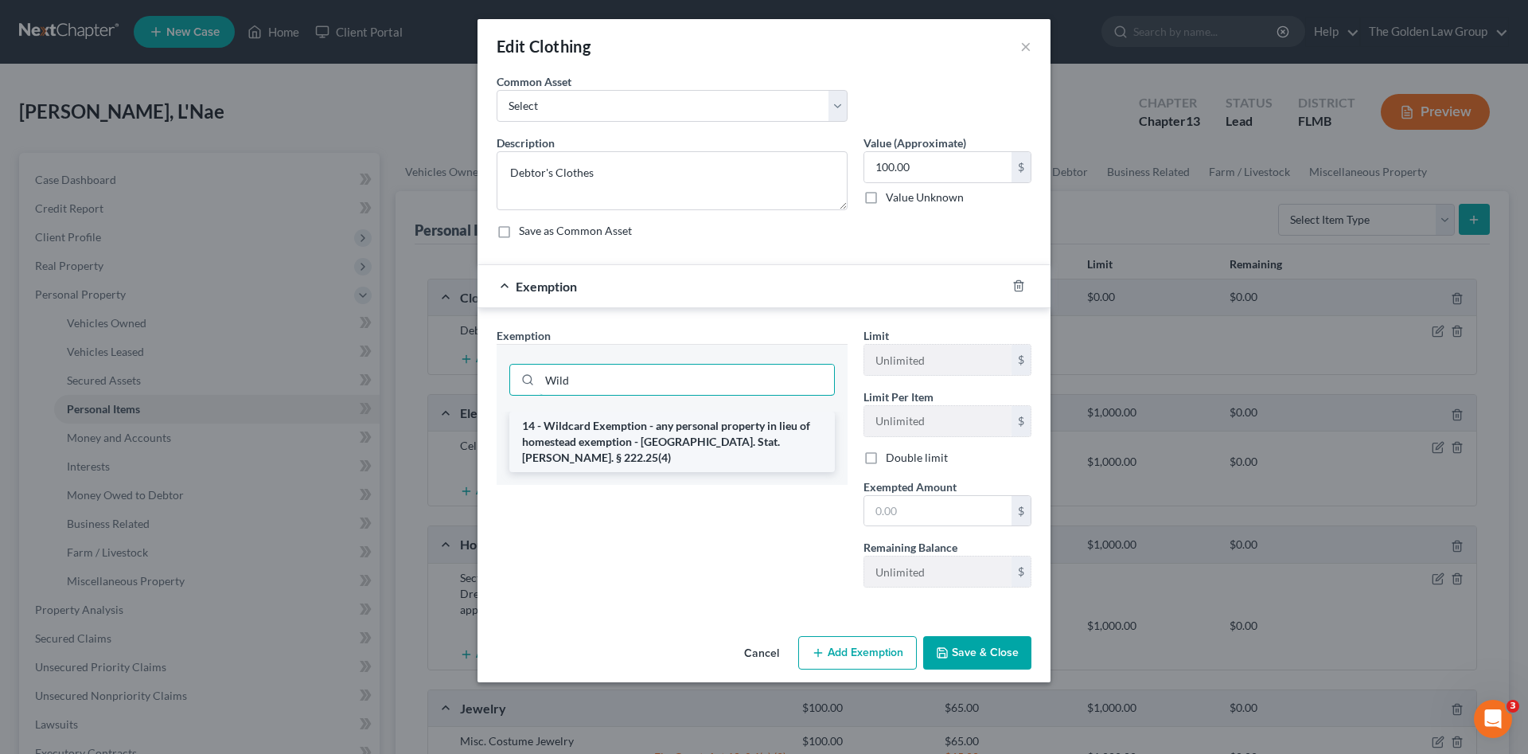
type input "Wild"
click at [720, 441] on li "14 - Wildcard Exemption - any personal property in lieu of homestead exemption …" at bounding box center [672, 442] width 326 height 61
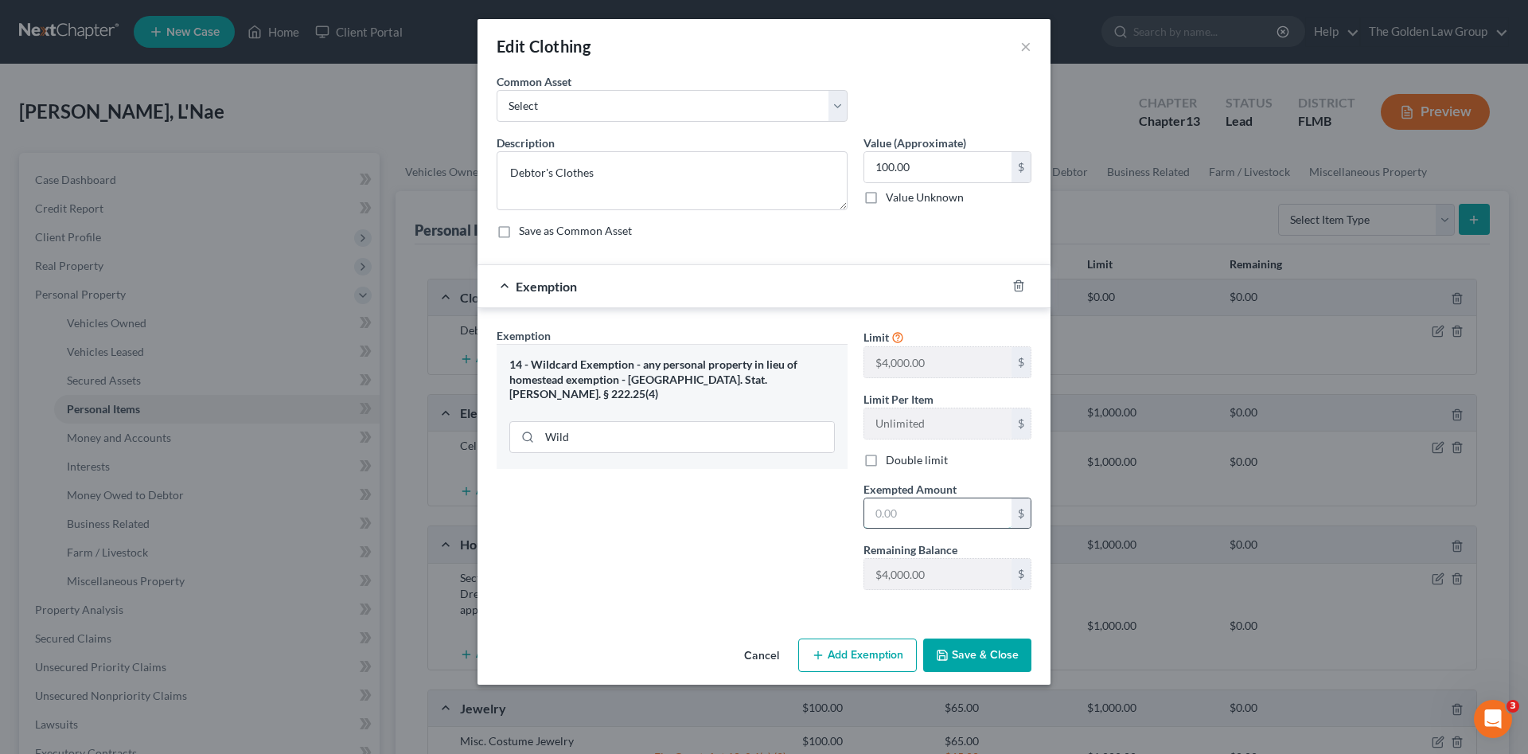
click at [908, 508] on input "text" at bounding box center [938, 513] width 147 height 30
type input "100.00"
click at [968, 654] on button "Save & Close" at bounding box center [977, 654] width 108 height 33
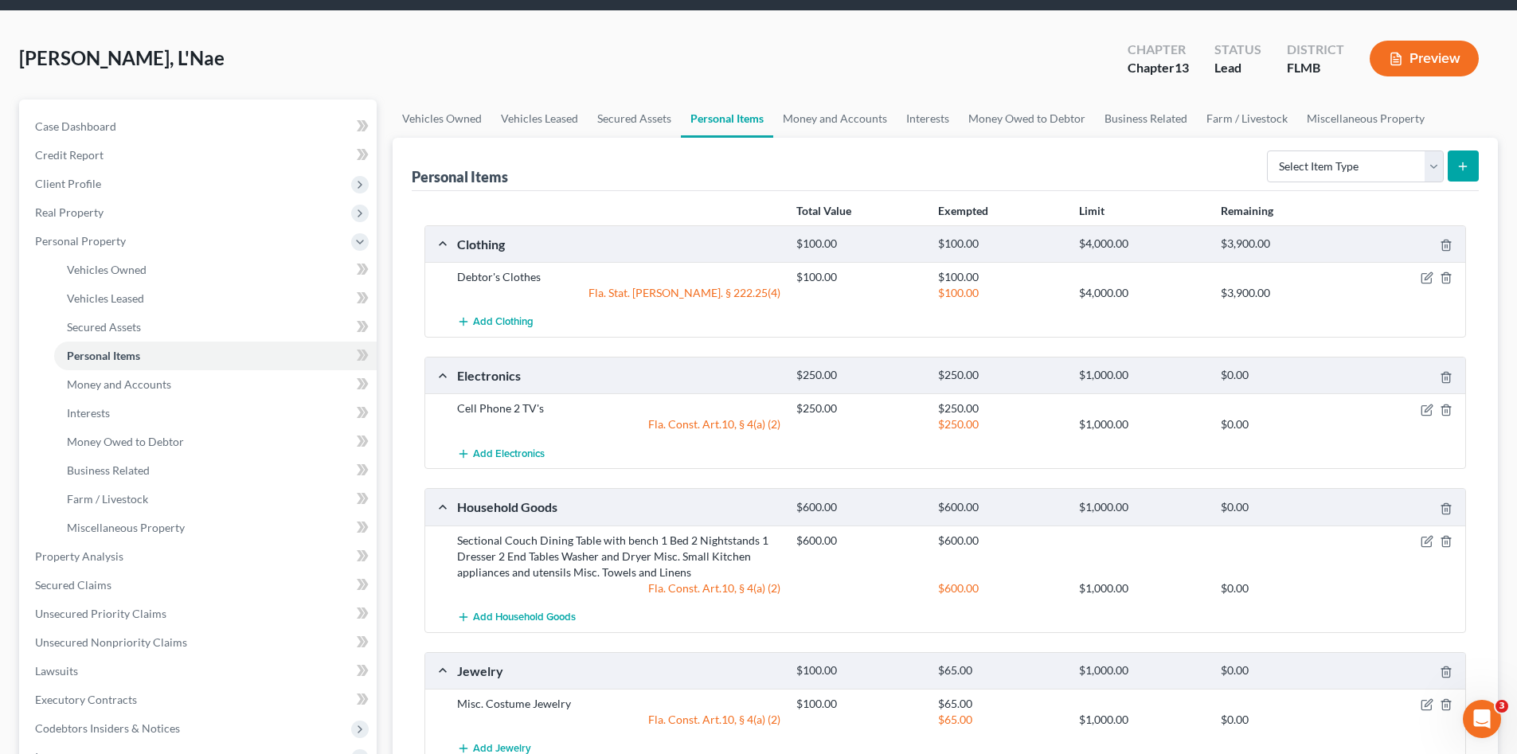
scroll to position [106, 0]
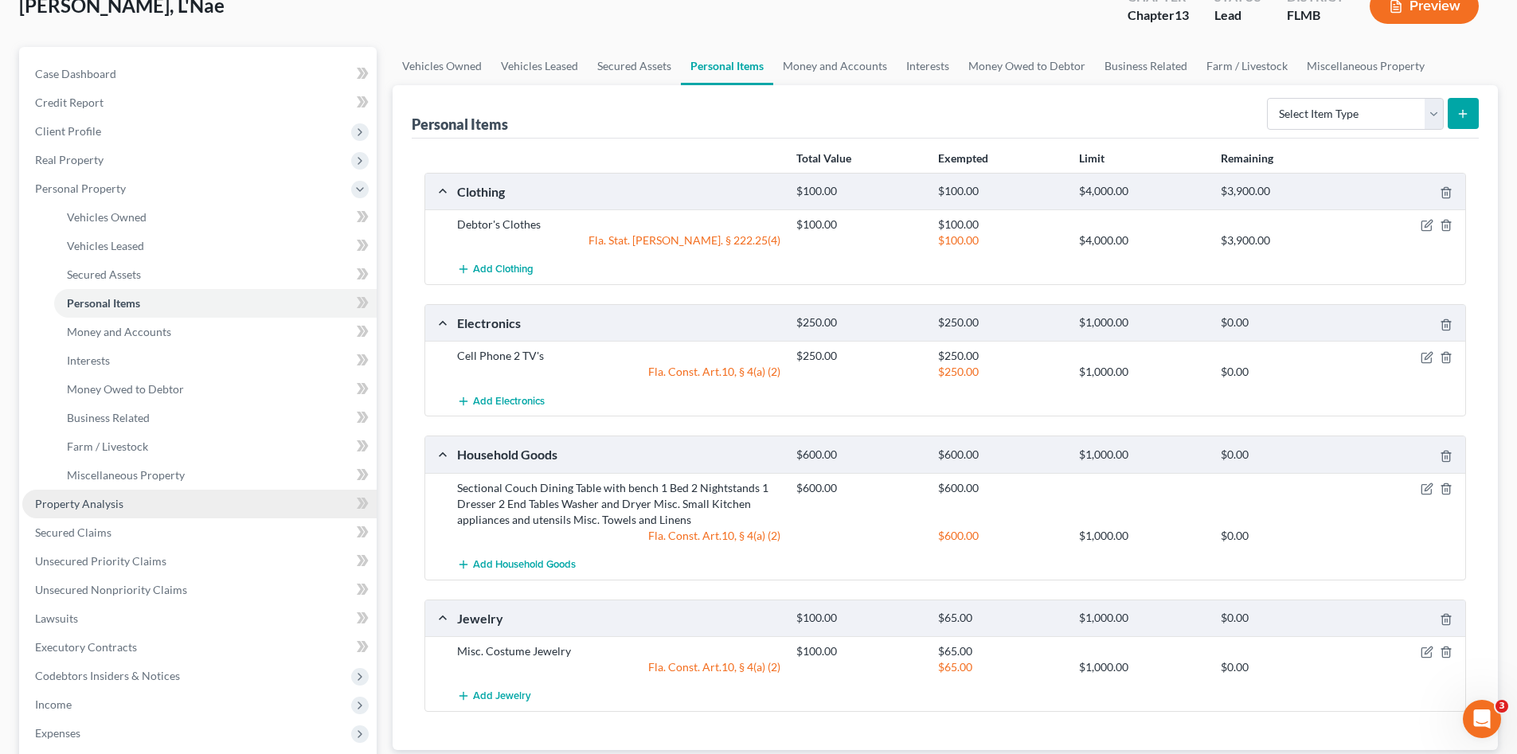
click at [156, 491] on link "Property Analysis" at bounding box center [199, 504] width 354 height 29
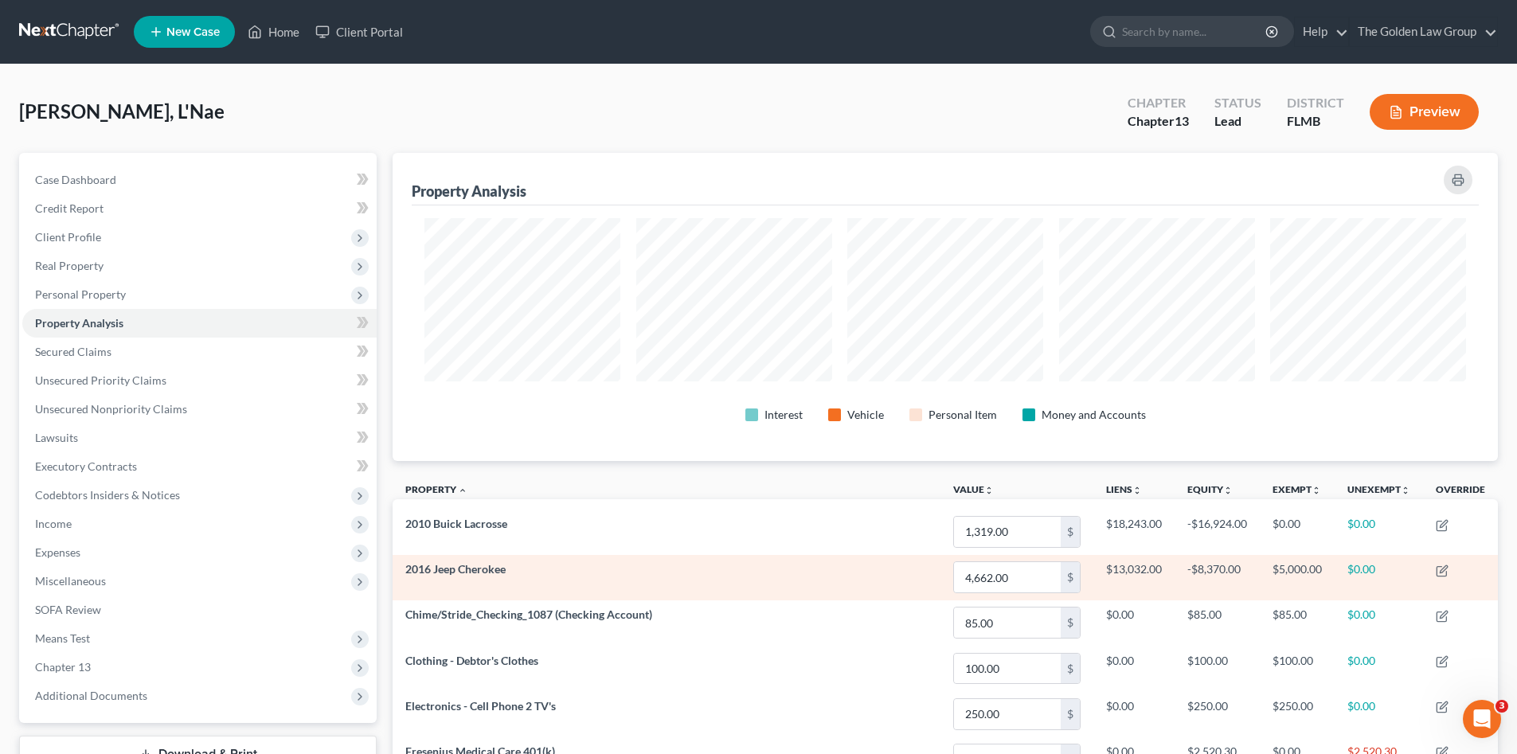
scroll to position [795765, 794968]
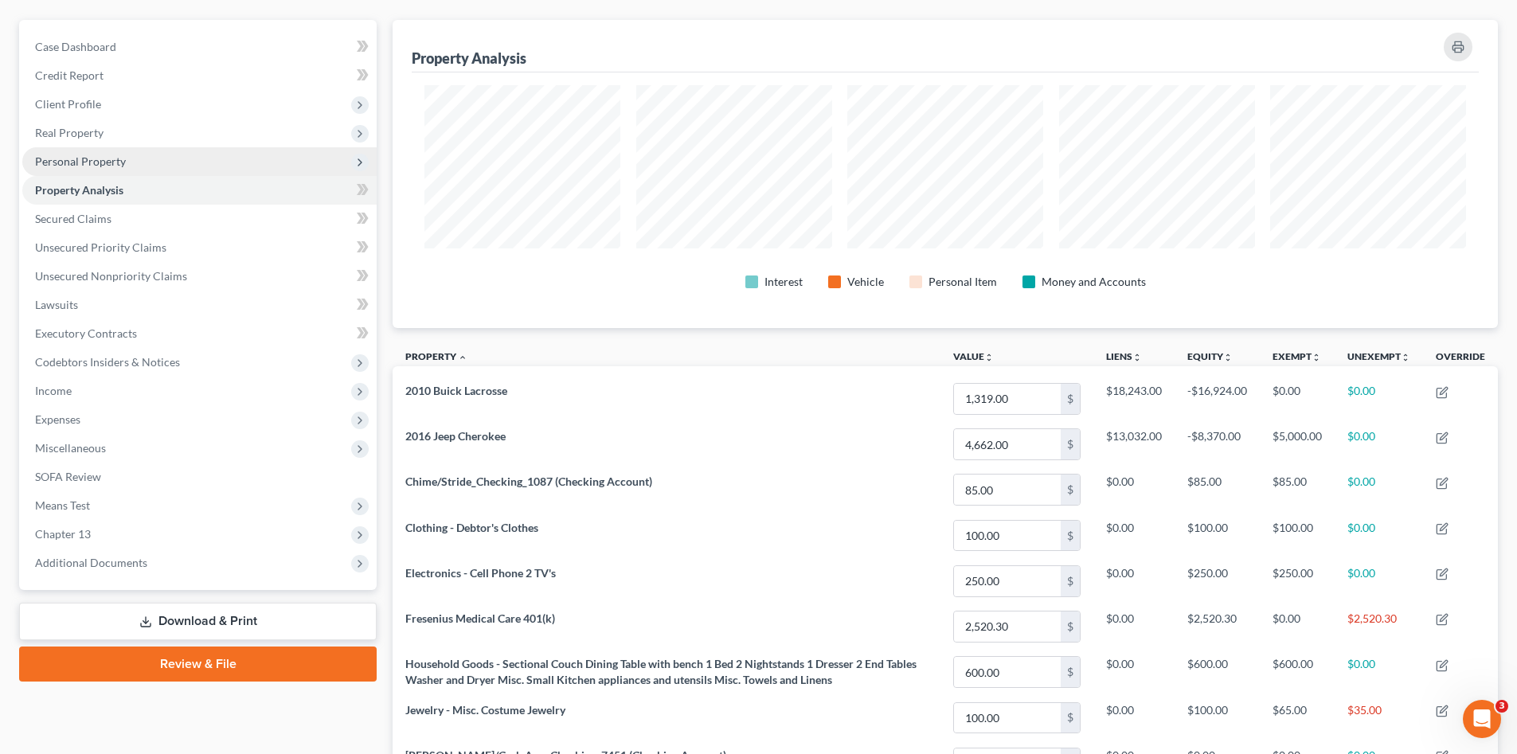
click at [162, 153] on span "Personal Property" at bounding box center [199, 161] width 354 height 29
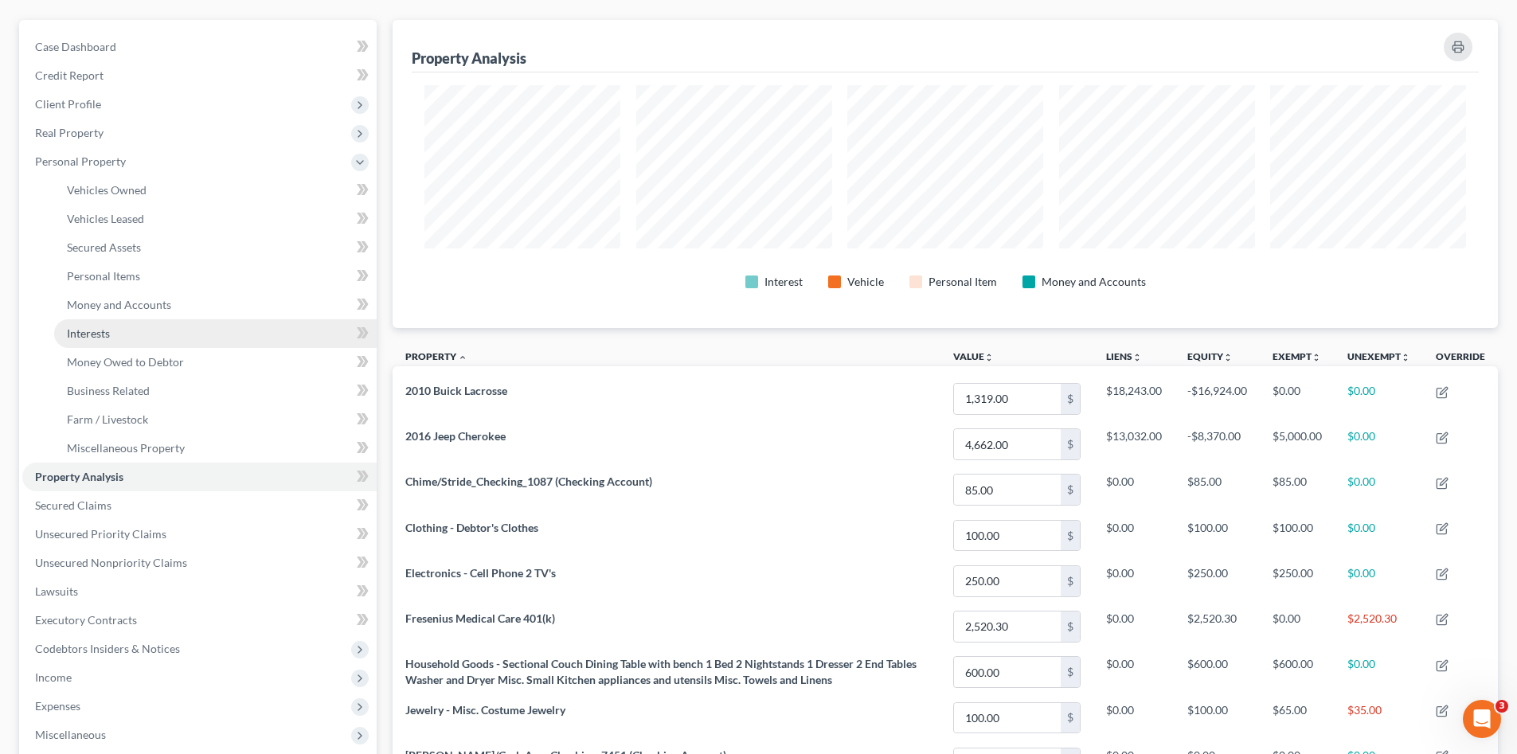
click at [193, 328] on link "Interests" at bounding box center [215, 333] width 322 height 29
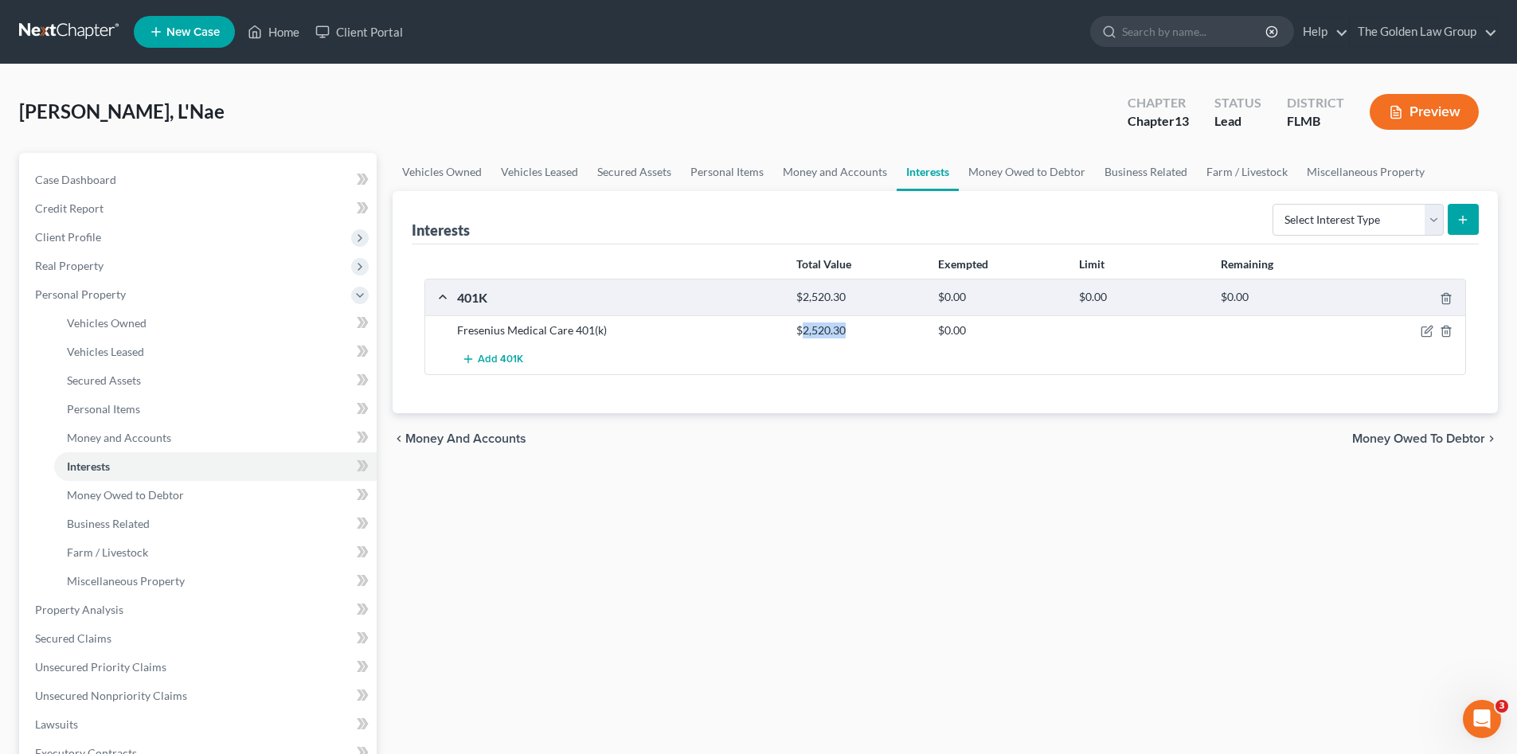
drag, startPoint x: 848, startPoint y: 329, endPoint x: 805, endPoint y: 330, distance: 43.0
click at [801, 329] on div "$2,520.30" at bounding box center [858, 330] width 141 height 16
copy div "2,520.30"
click at [1429, 329] on icon "button" at bounding box center [1426, 331] width 13 height 13
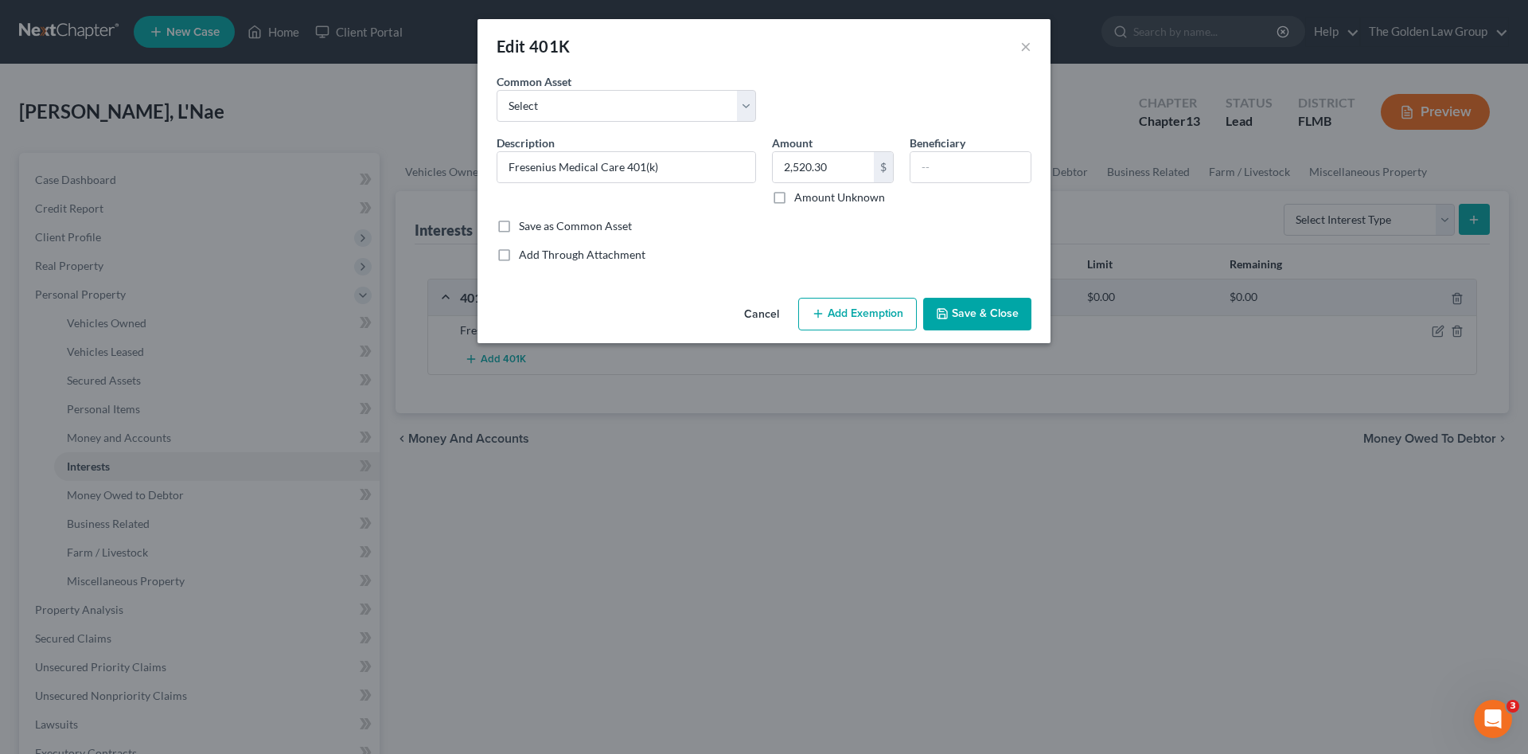
click at [830, 318] on button "Add Exemption" at bounding box center [857, 314] width 119 height 33
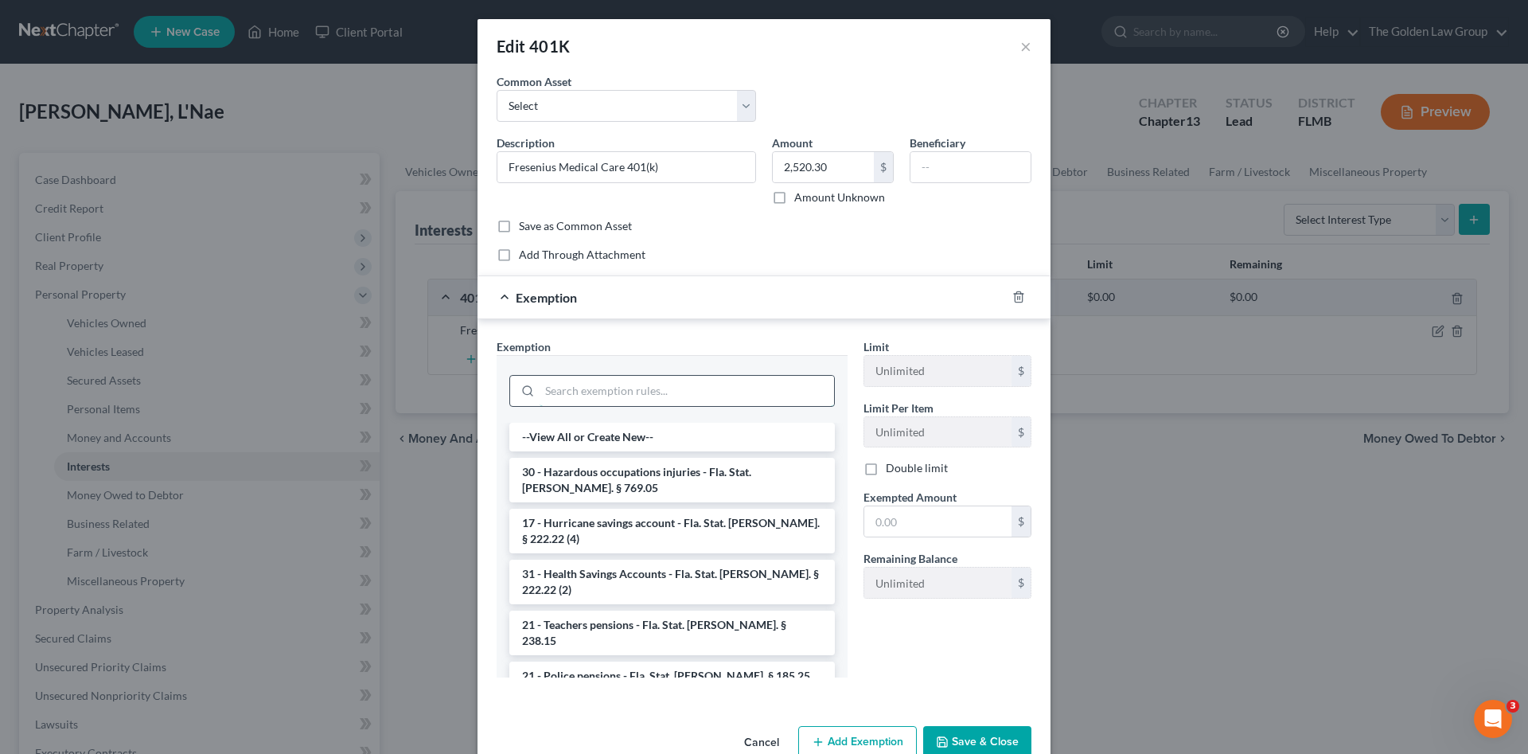
click at [747, 396] on input "search" at bounding box center [687, 391] width 295 height 30
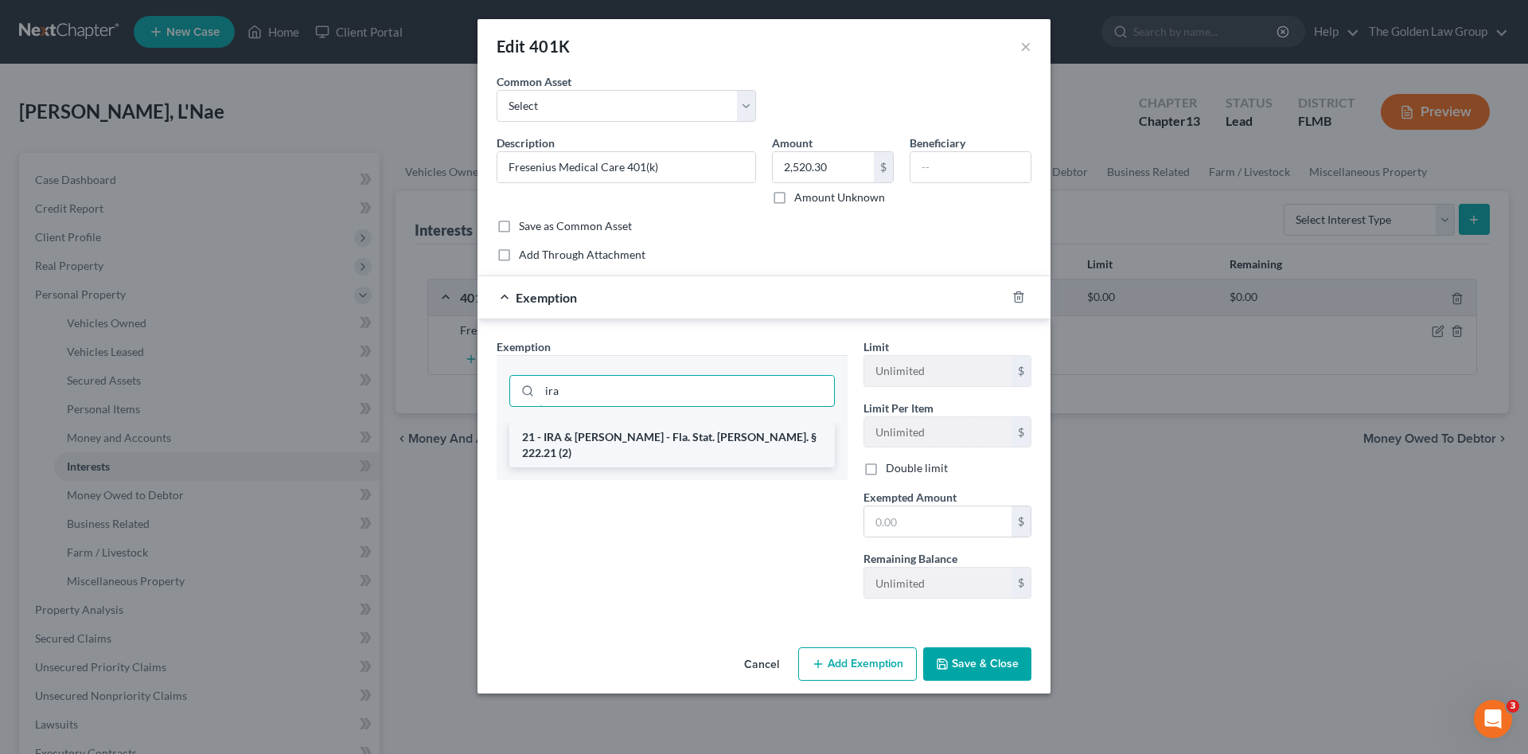
type input "ira"
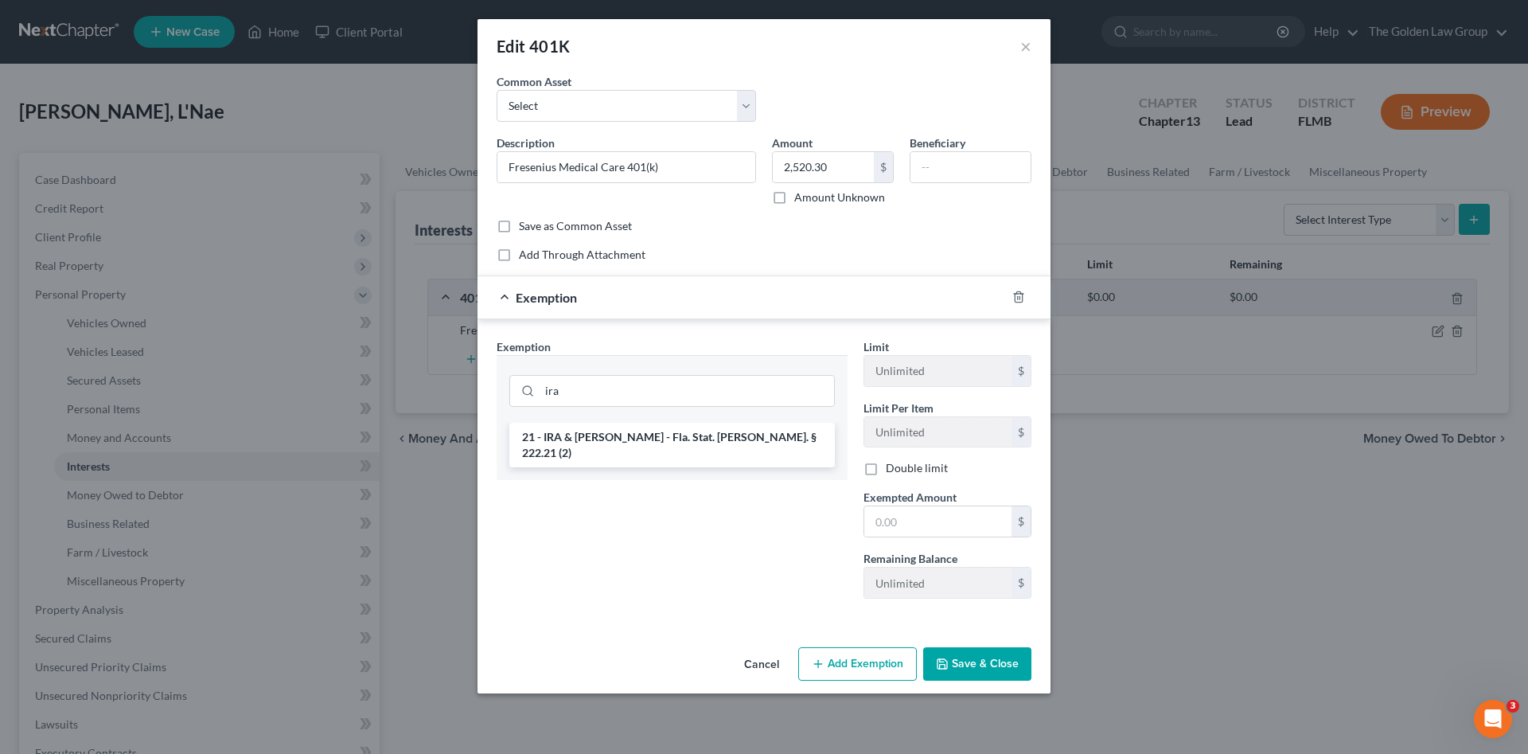
drag, startPoint x: 774, startPoint y: 440, endPoint x: 877, endPoint y: 502, distance: 120.3
click at [778, 442] on li "21 - IRA & Roth IRA - Fla. Stat. Ann. § 222.21 (2)" at bounding box center [672, 445] width 326 height 45
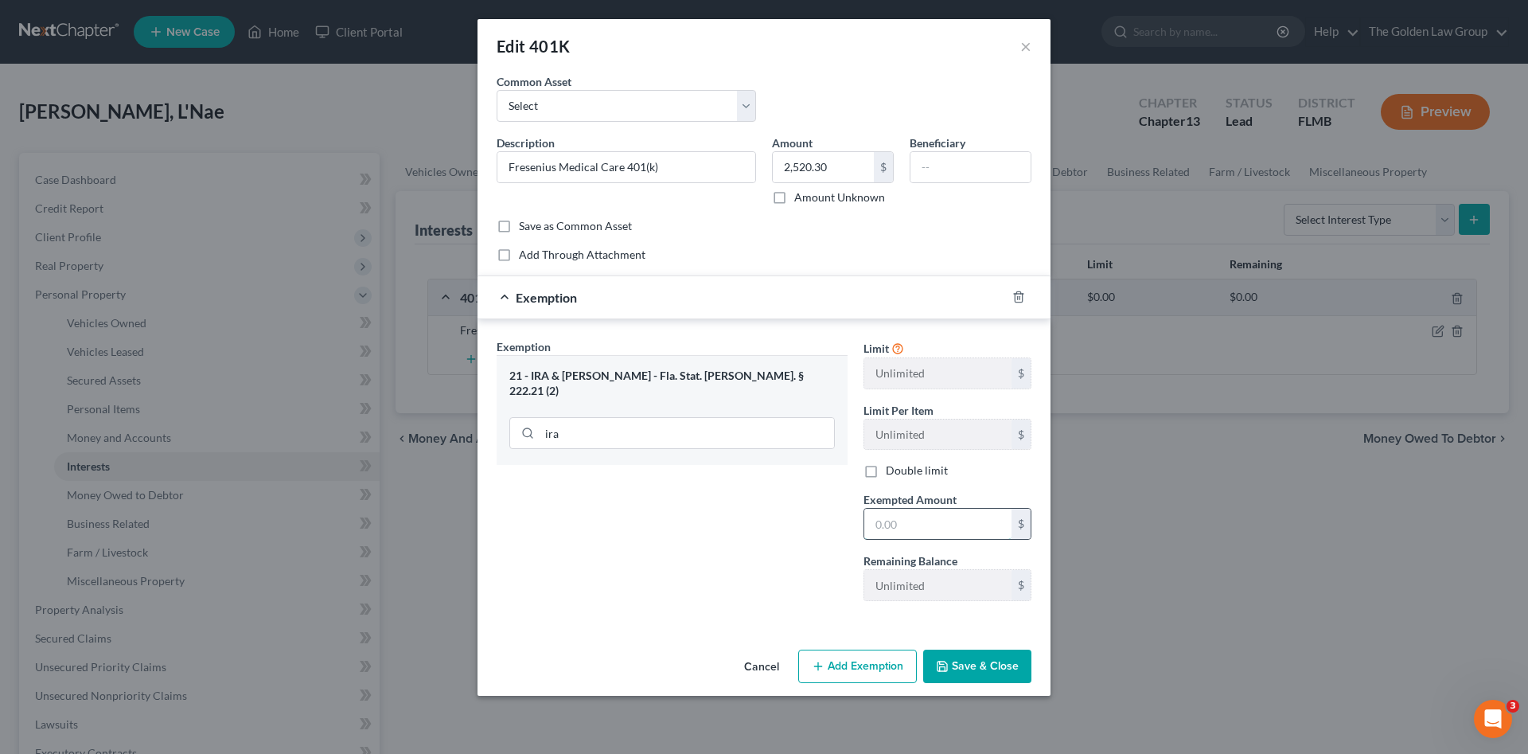
click at [904, 517] on input "text" at bounding box center [938, 524] width 147 height 30
paste input "2,520.30"
type input "2,520.30"
click at [974, 669] on button "Save & Close" at bounding box center [977, 666] width 108 height 33
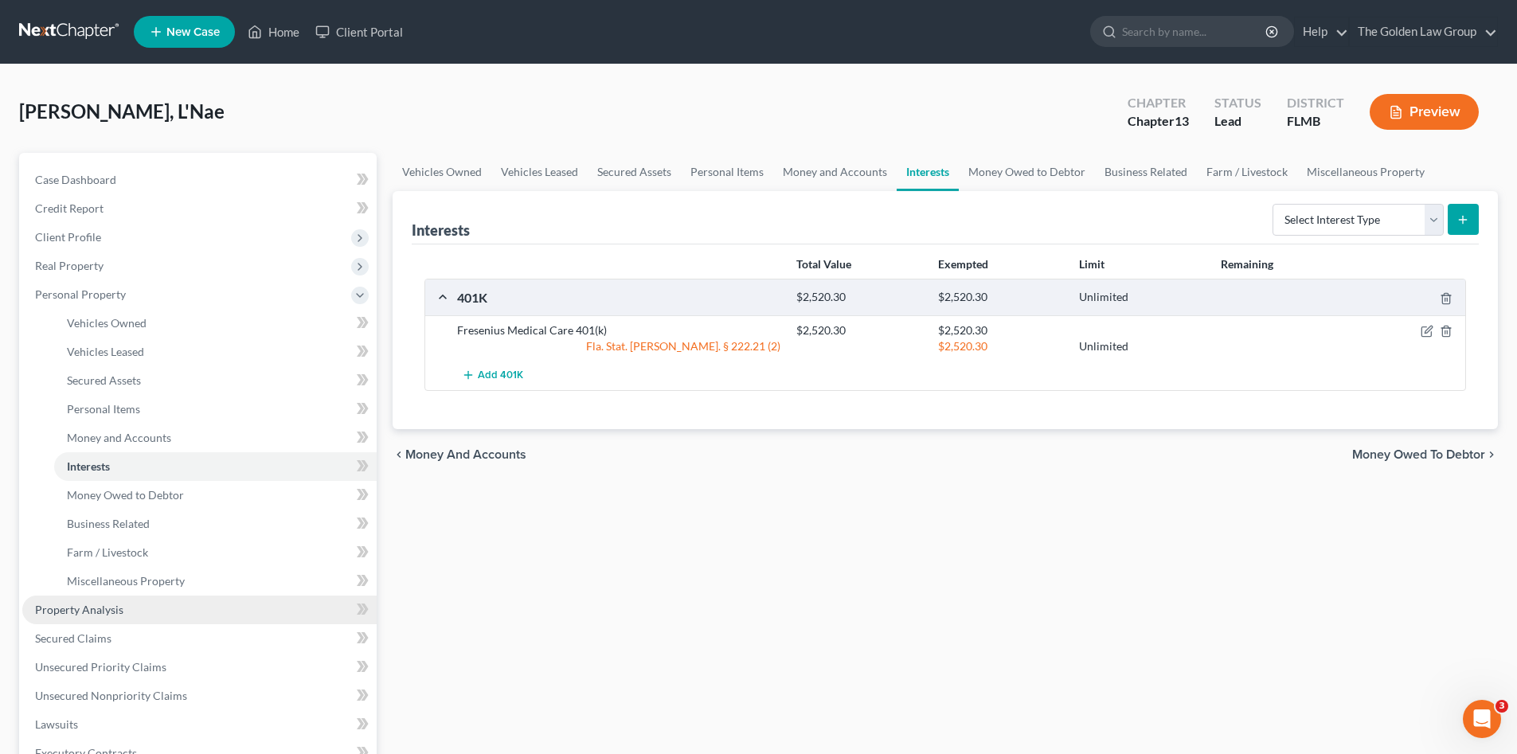
click at [202, 609] on link "Property Analysis" at bounding box center [199, 609] width 354 height 29
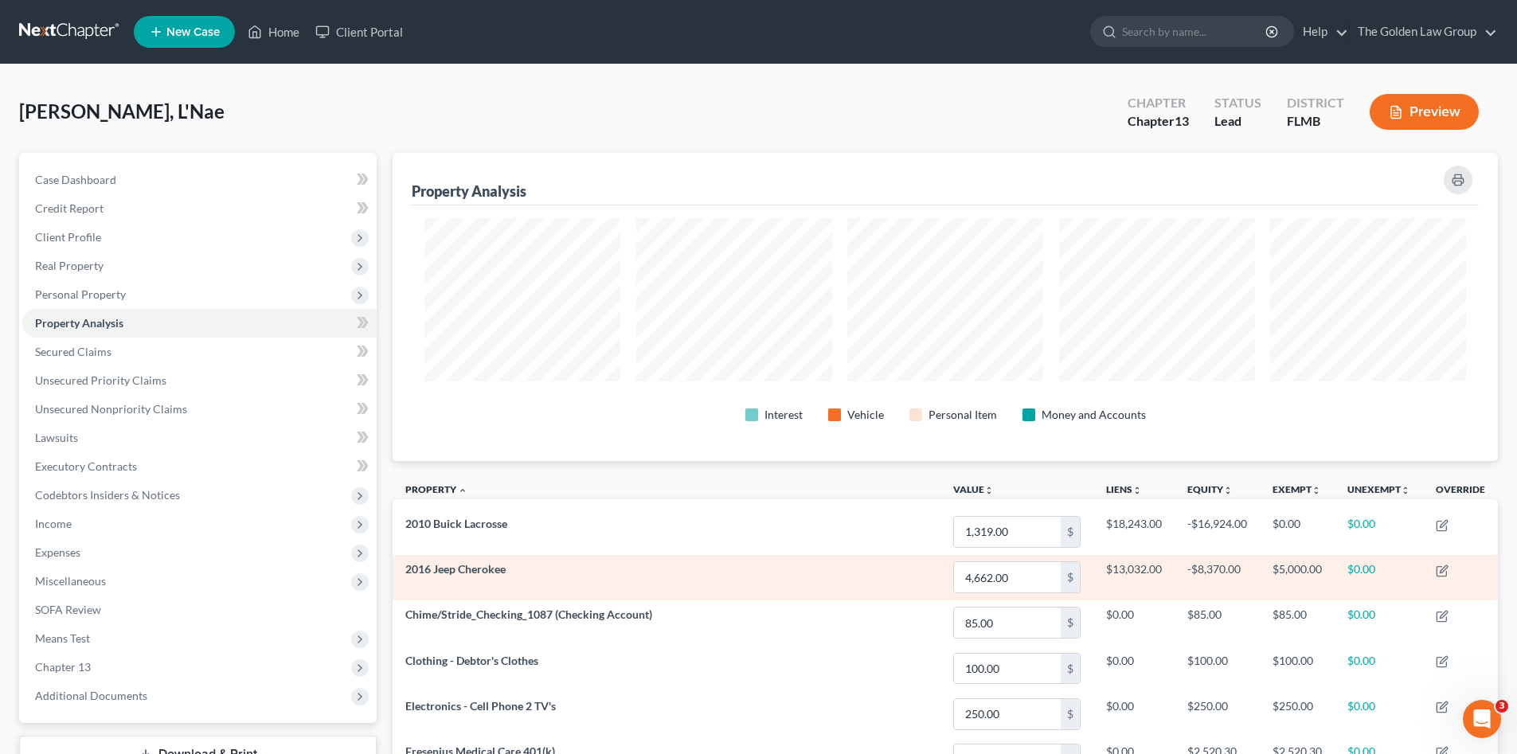
scroll to position [308, 1105]
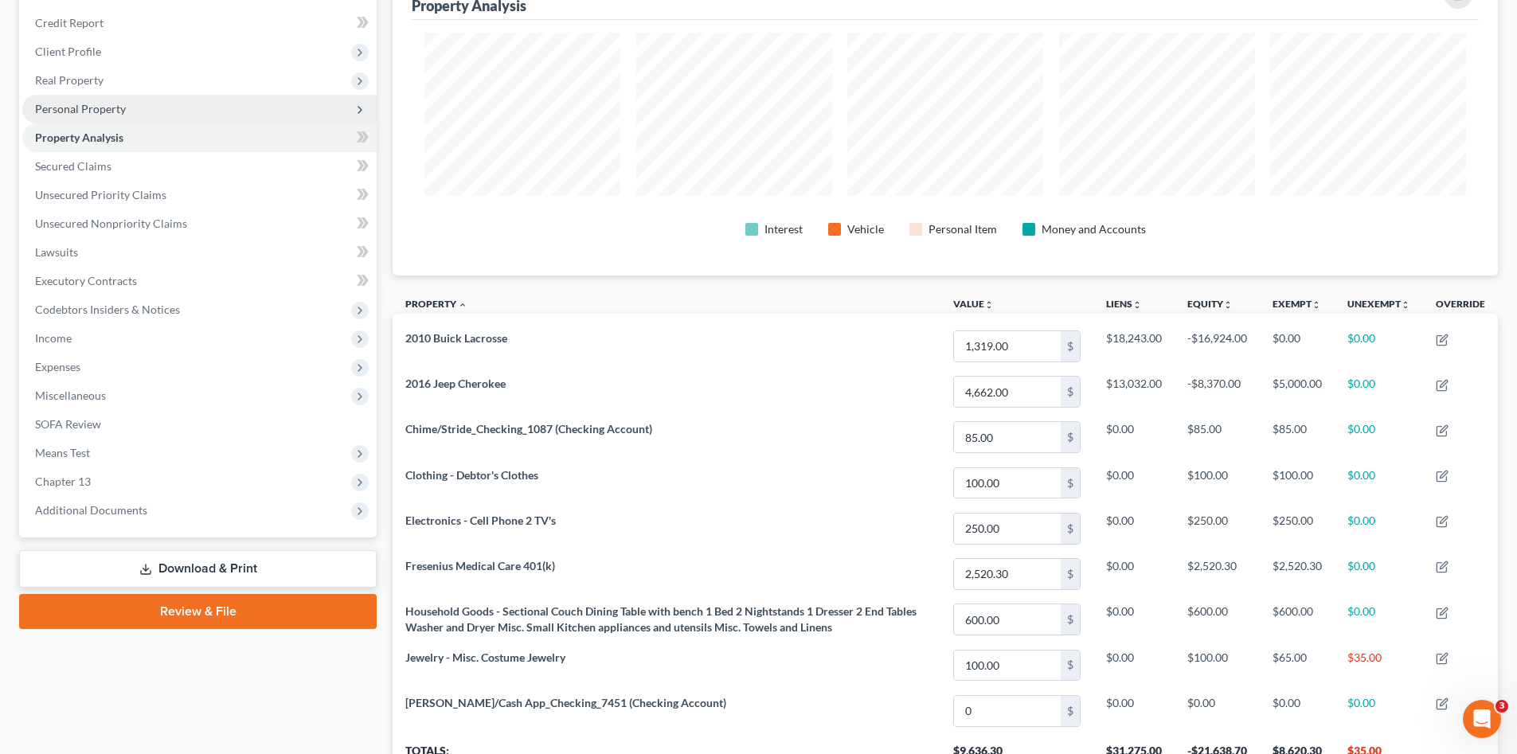
click at [134, 104] on span "Personal Property" at bounding box center [199, 109] width 354 height 29
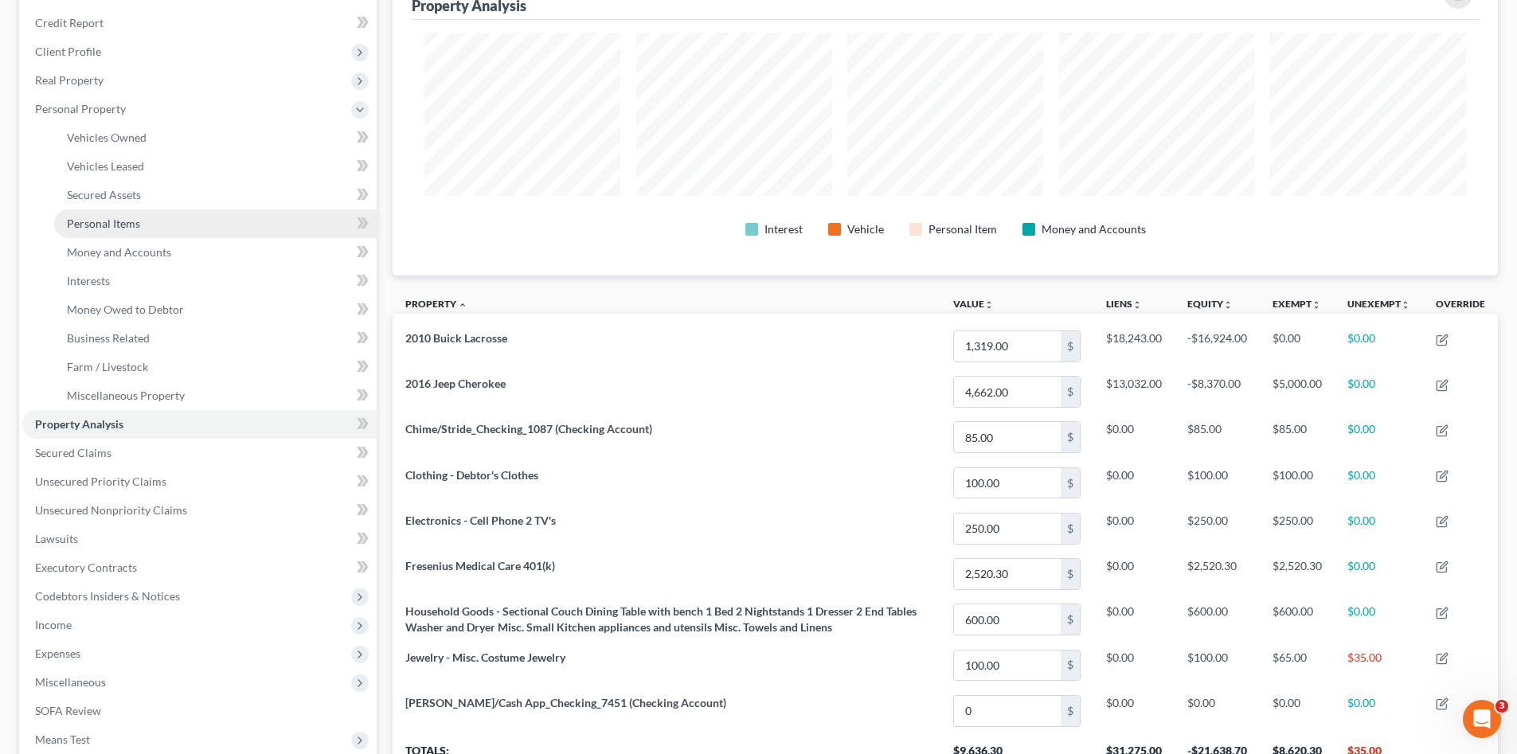
click at [177, 220] on link "Personal Items" at bounding box center [215, 223] width 322 height 29
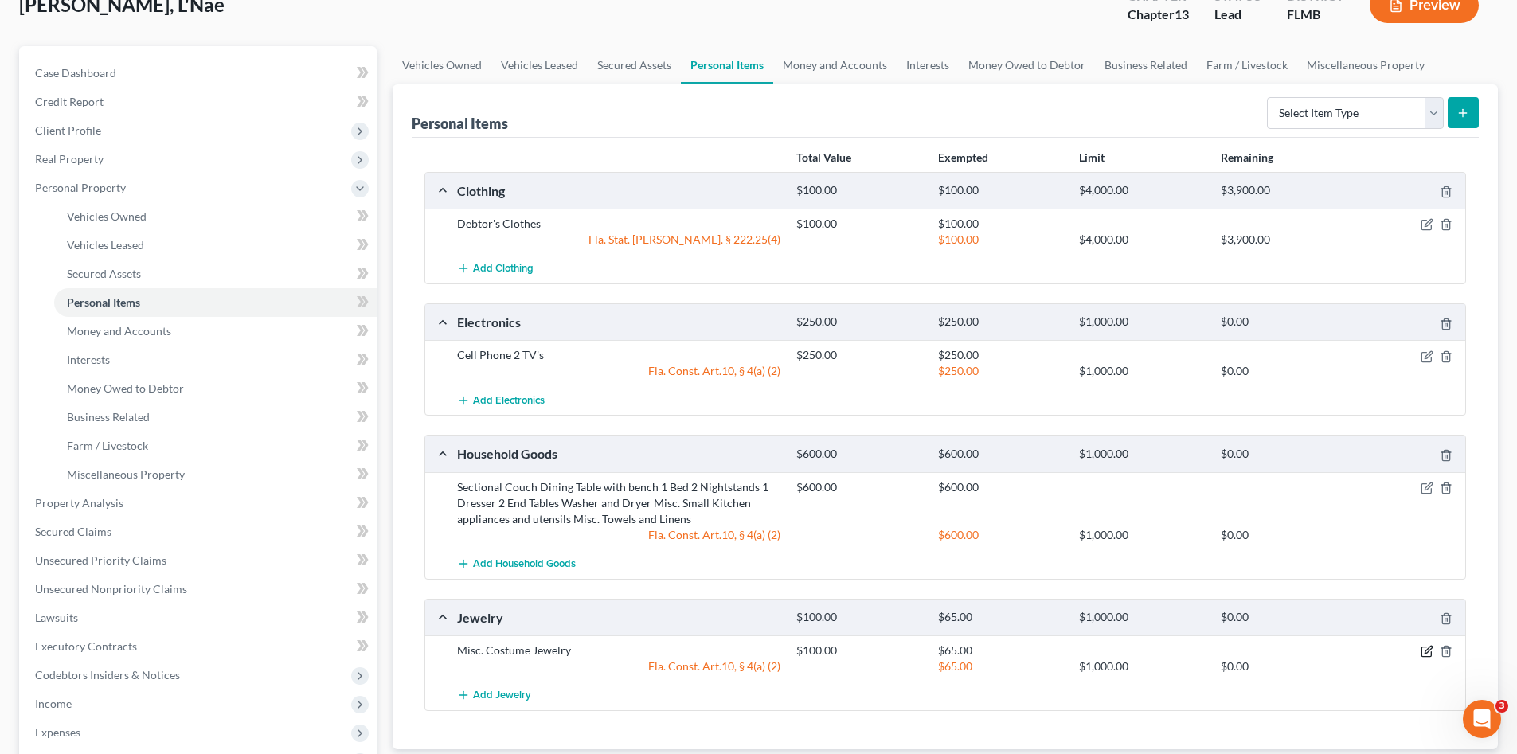
click at [1427, 650] on icon "button" at bounding box center [1426, 651] width 13 height 13
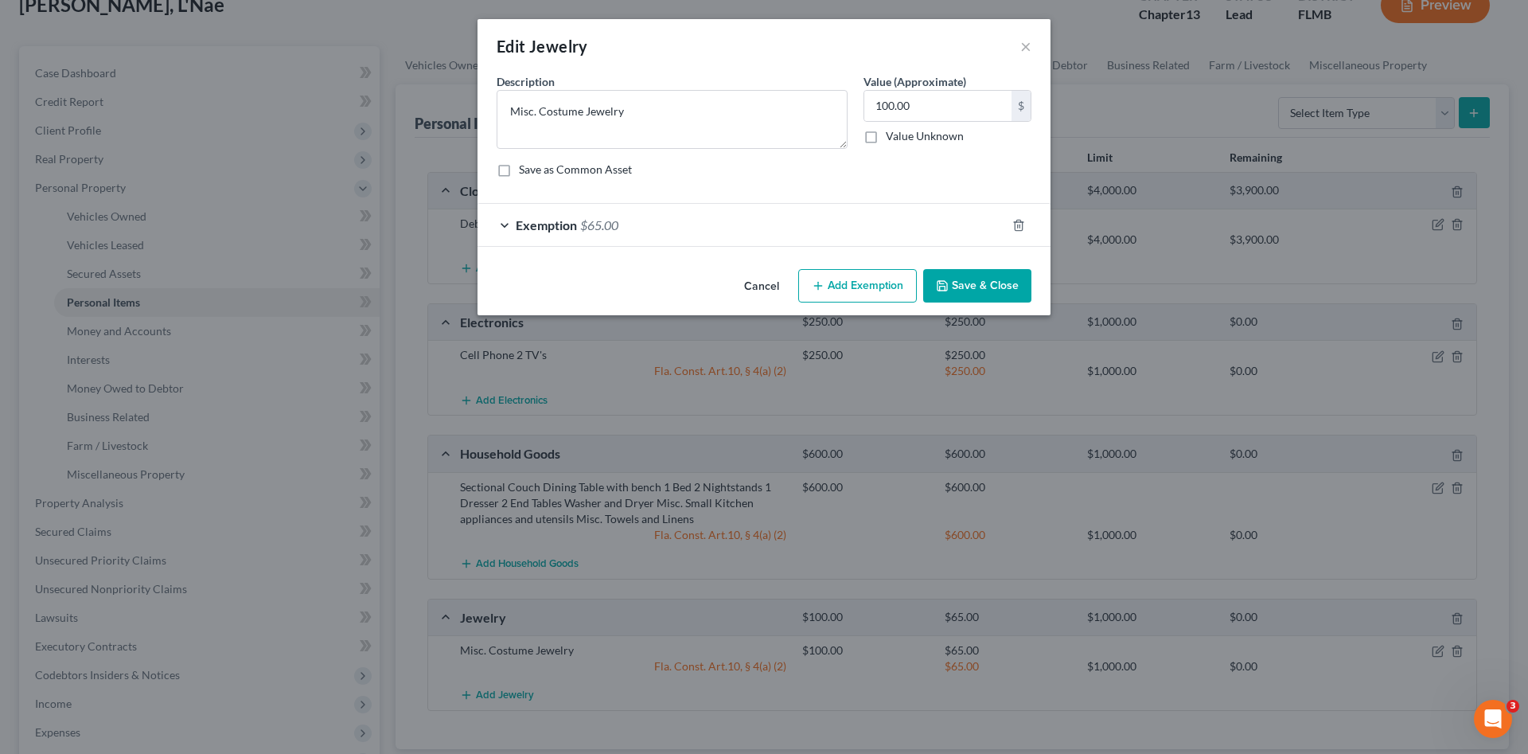
click at [837, 283] on button "Add Exemption" at bounding box center [857, 285] width 119 height 33
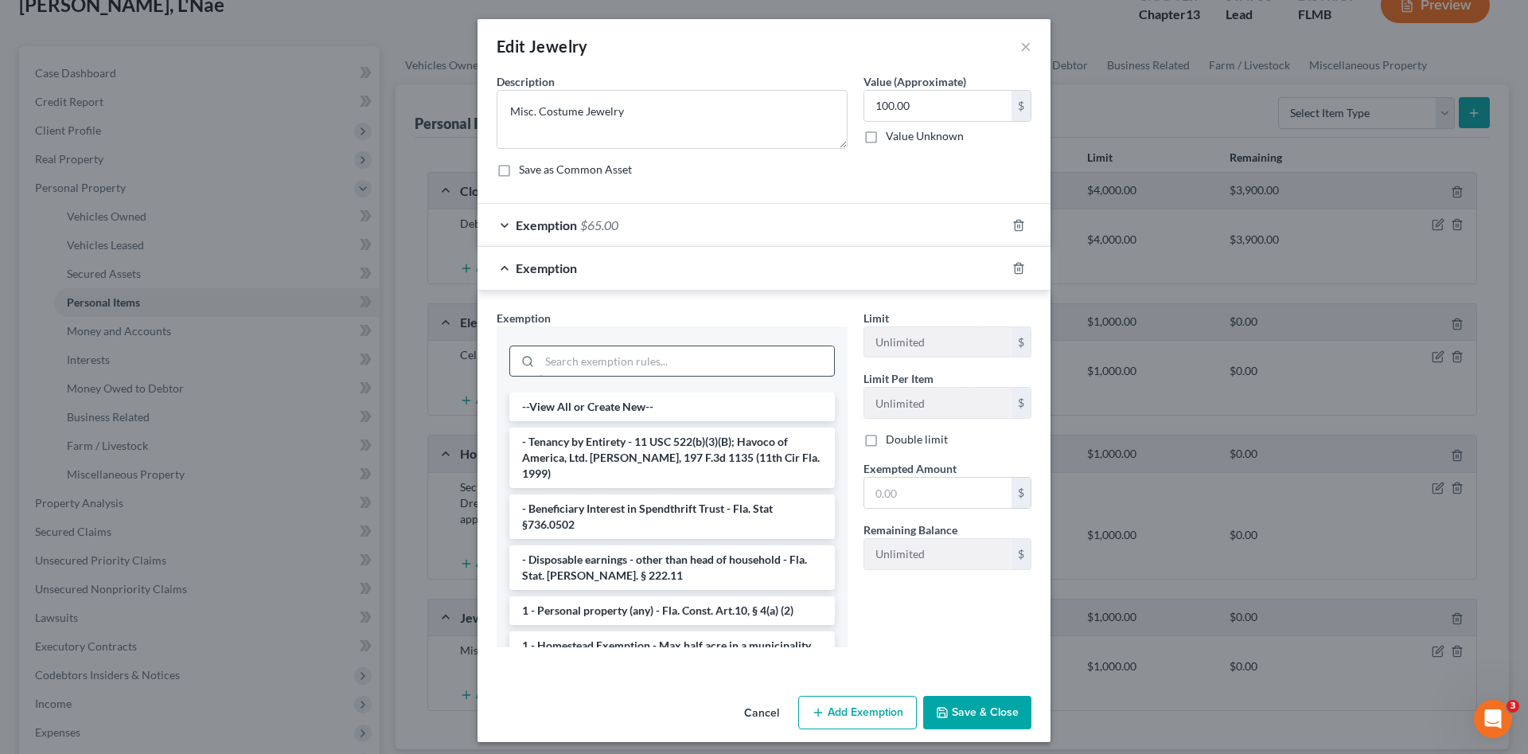
click at [736, 357] on input "search" at bounding box center [687, 361] width 295 height 30
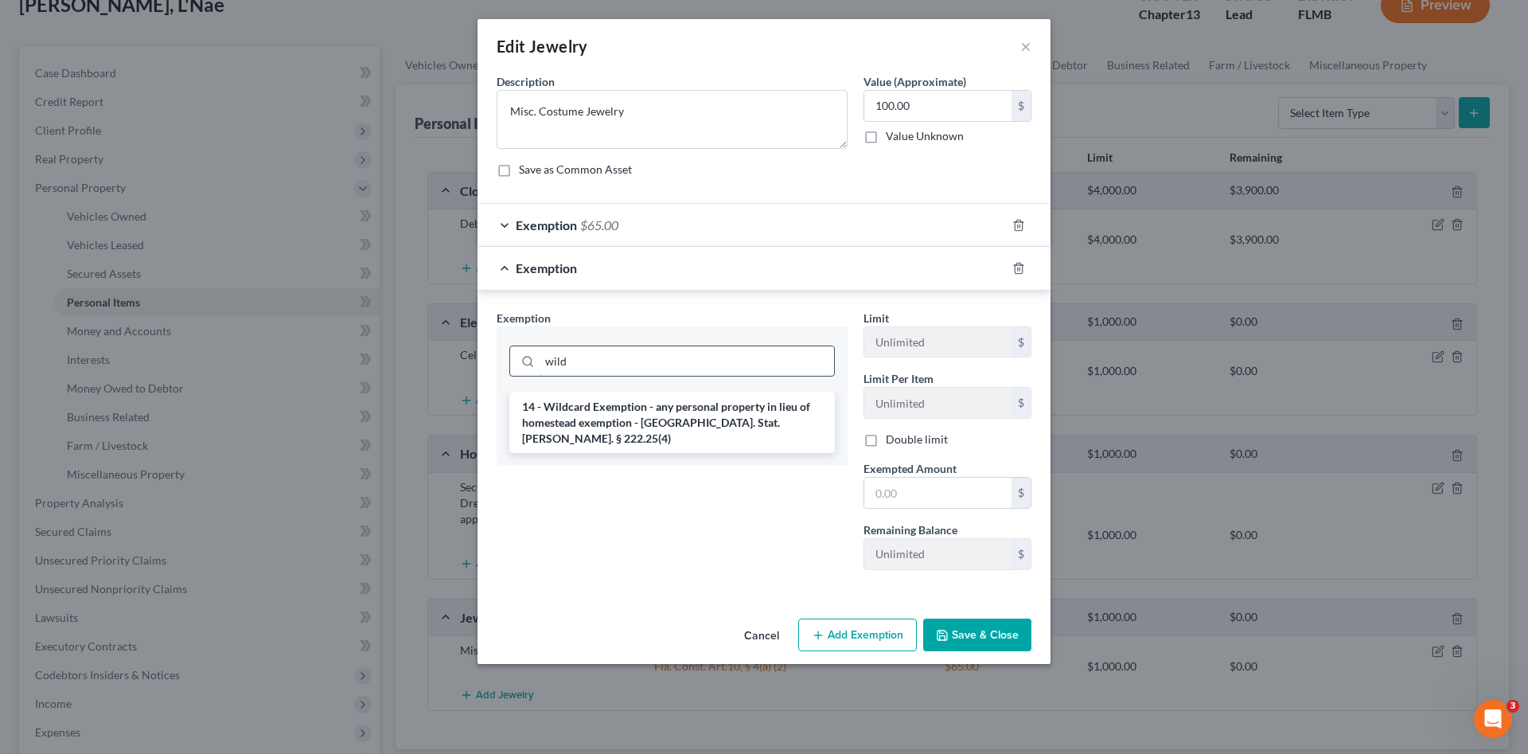
type input "wild"
type input "35.00"
click at [939, 630] on icon "button" at bounding box center [943, 635] width 10 height 10
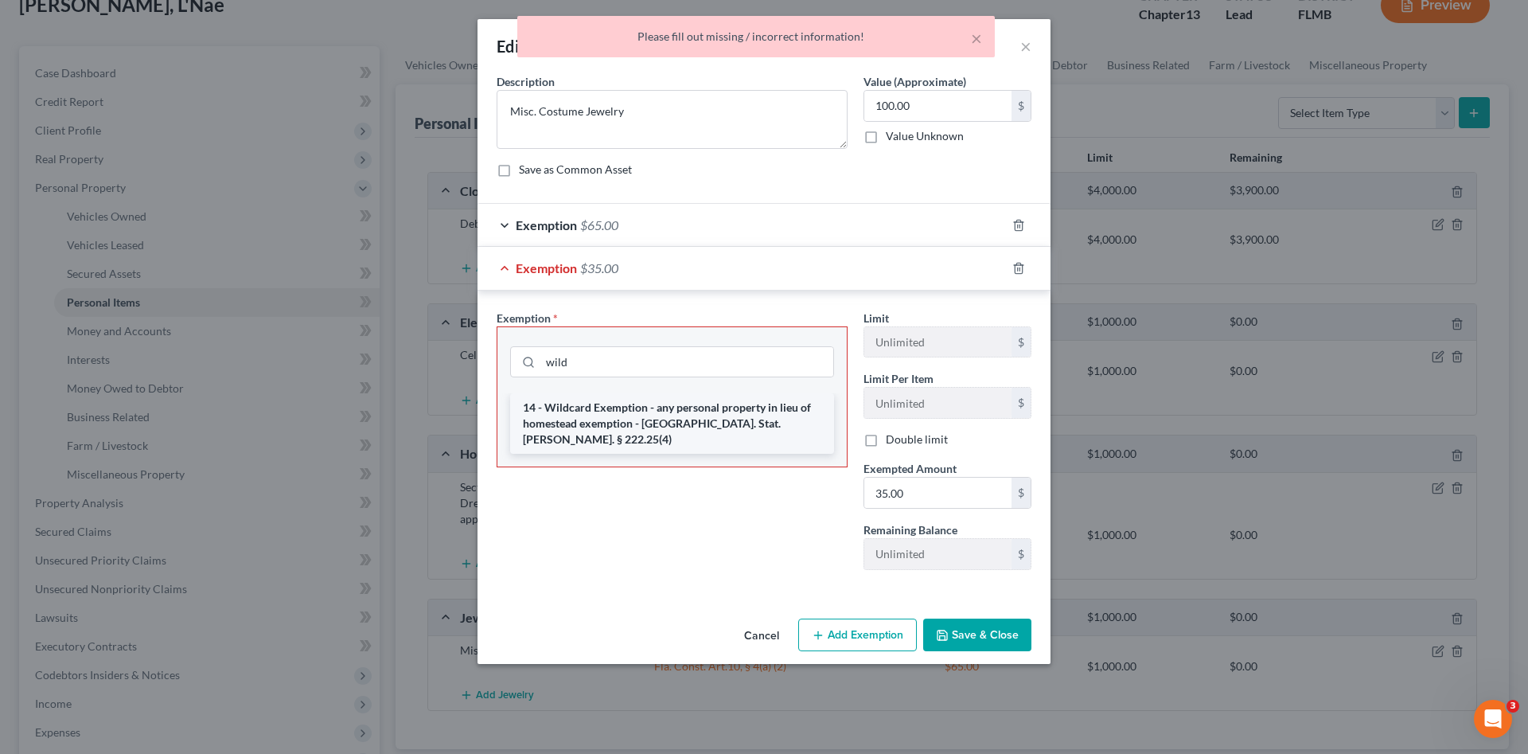
click at [608, 418] on li "14 - Wildcard Exemption - any personal property in lieu of homestead exemption …" at bounding box center [672, 423] width 324 height 61
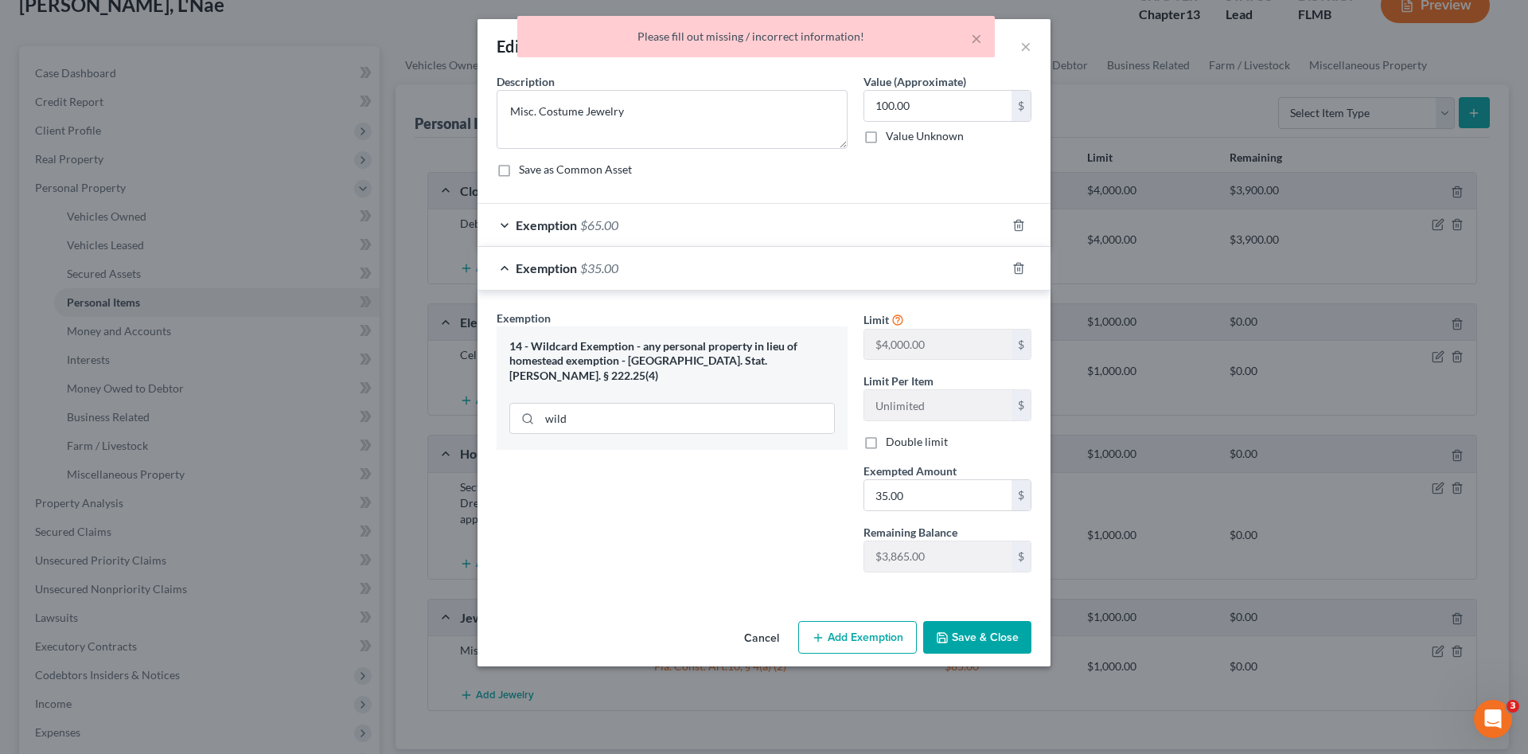
click at [964, 642] on button "Save & Close" at bounding box center [977, 637] width 108 height 33
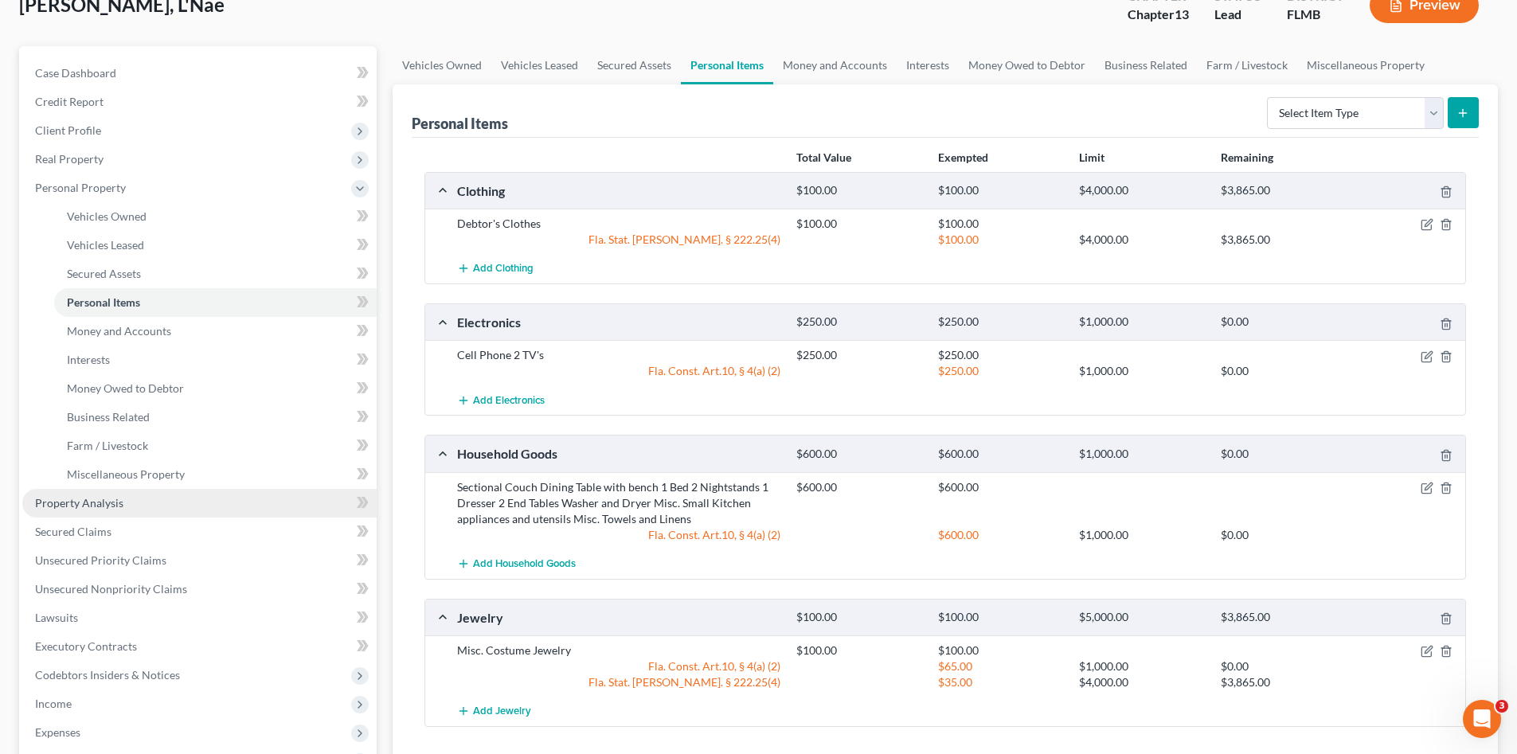
click at [172, 513] on link "Property Analysis" at bounding box center [199, 503] width 354 height 29
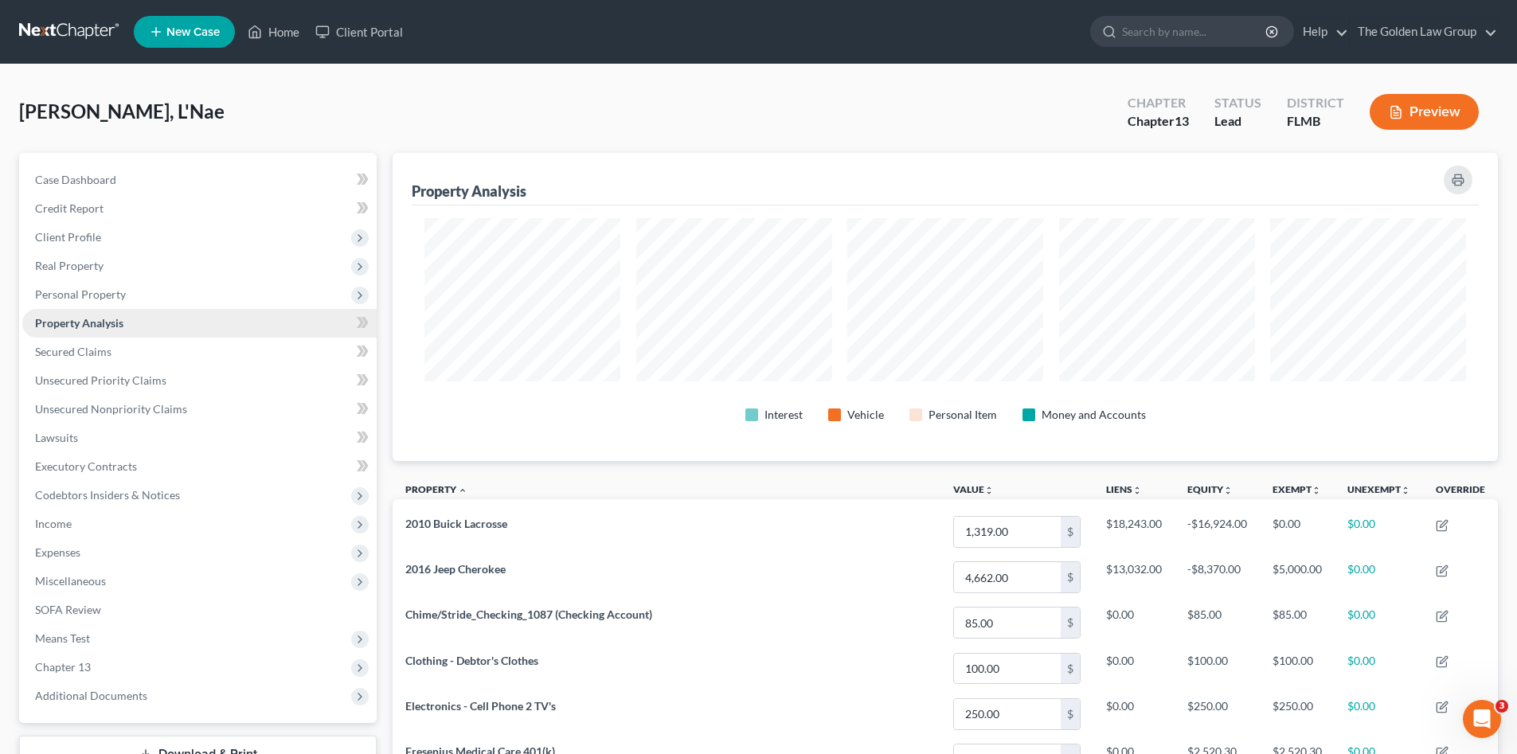
scroll to position [308, 1105]
click at [835, 105] on div "Patterson, L'Nae Upgraded Chapter Chapter 13 Status Lead District FLMB Preview" at bounding box center [758, 118] width 1478 height 69
click at [96, 298] on span "Personal Property" at bounding box center [80, 294] width 91 height 14
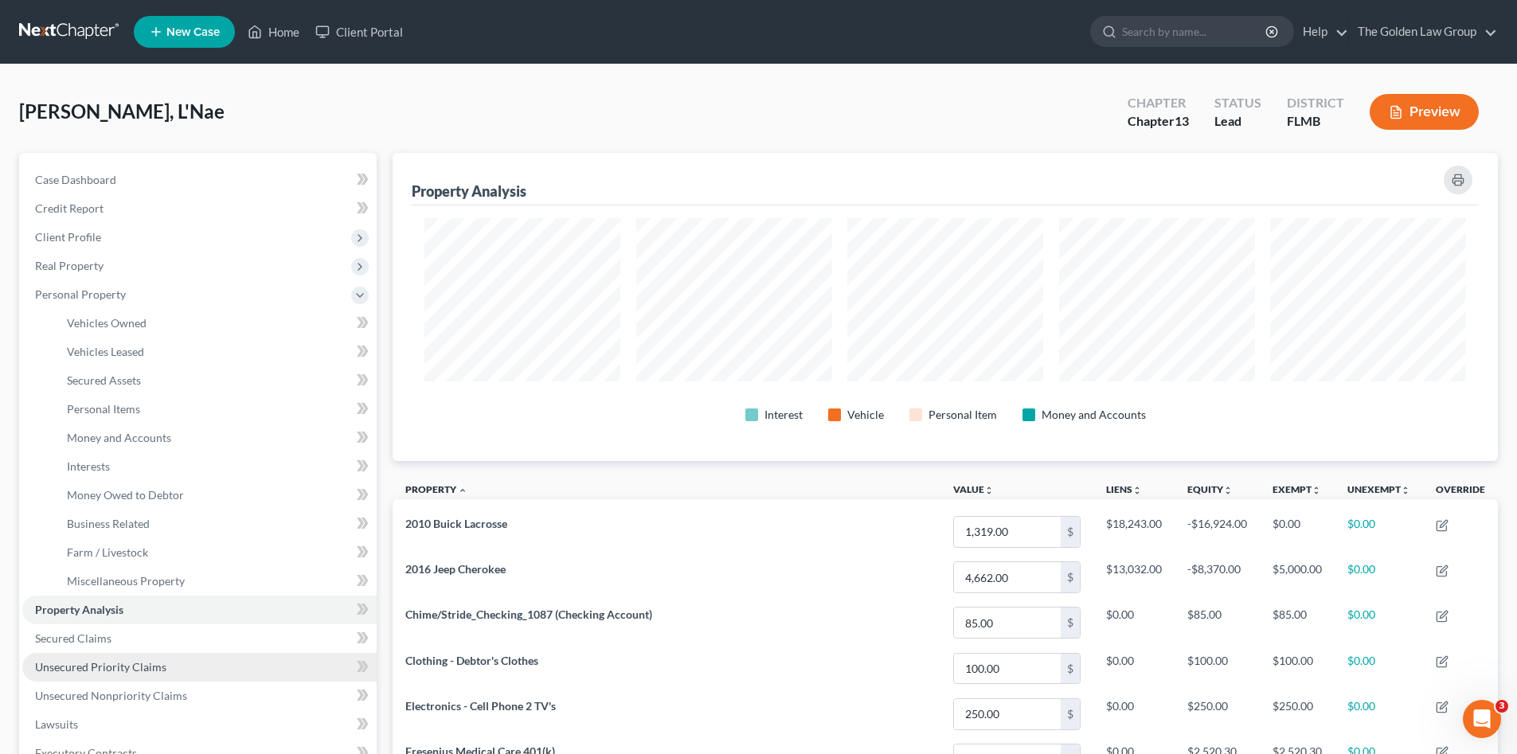
click at [182, 660] on link "Unsecured Priority Claims" at bounding box center [199, 667] width 354 height 29
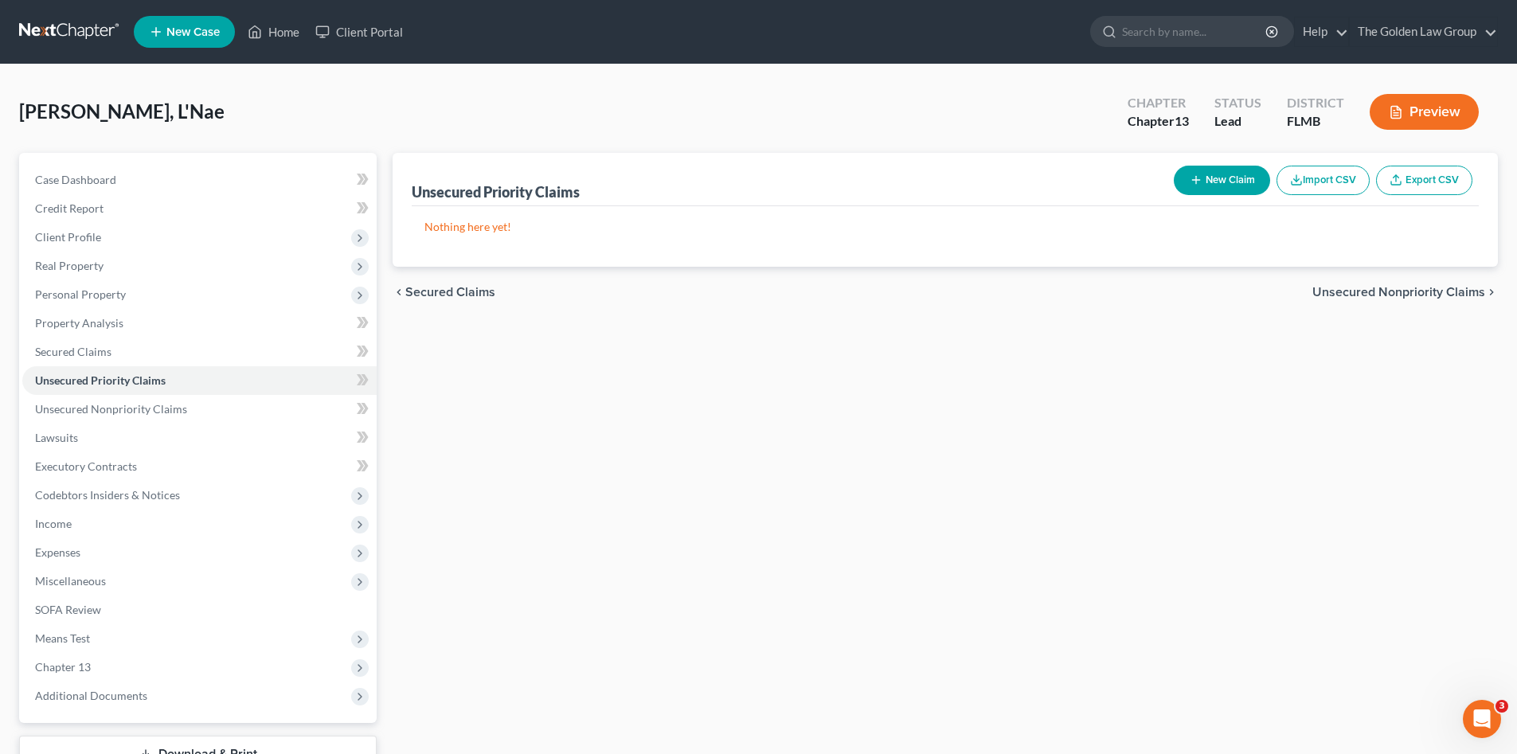
click at [517, 476] on div "Unsecured Priority Claims New Claim Import CSV Export CSV Nothing here yet! Pre…" at bounding box center [945, 484] width 1121 height 662
click at [94, 225] on span "Client Profile" at bounding box center [199, 237] width 354 height 29
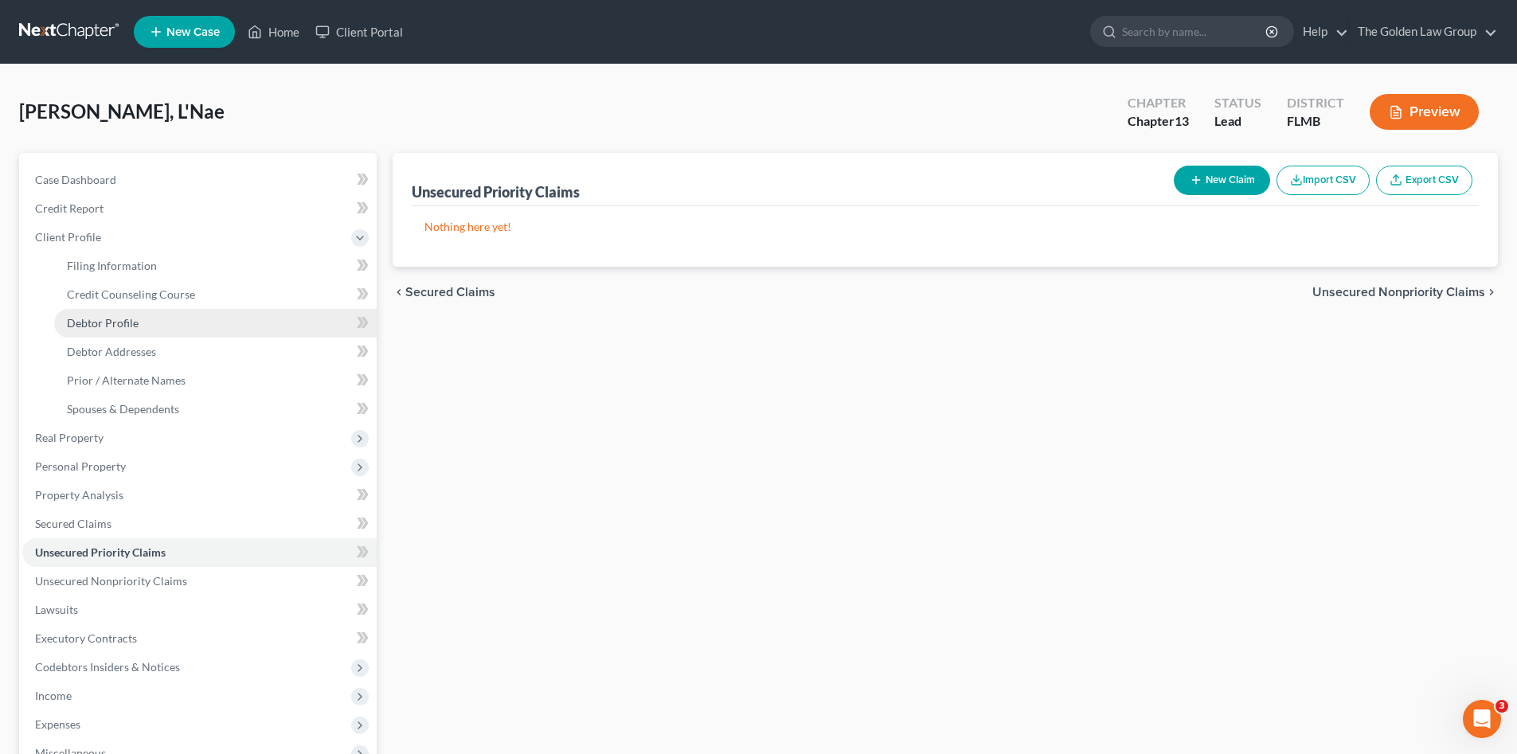
click at [137, 318] on link "Debtor Profile" at bounding box center [215, 323] width 322 height 29
select select "1"
select select "8"
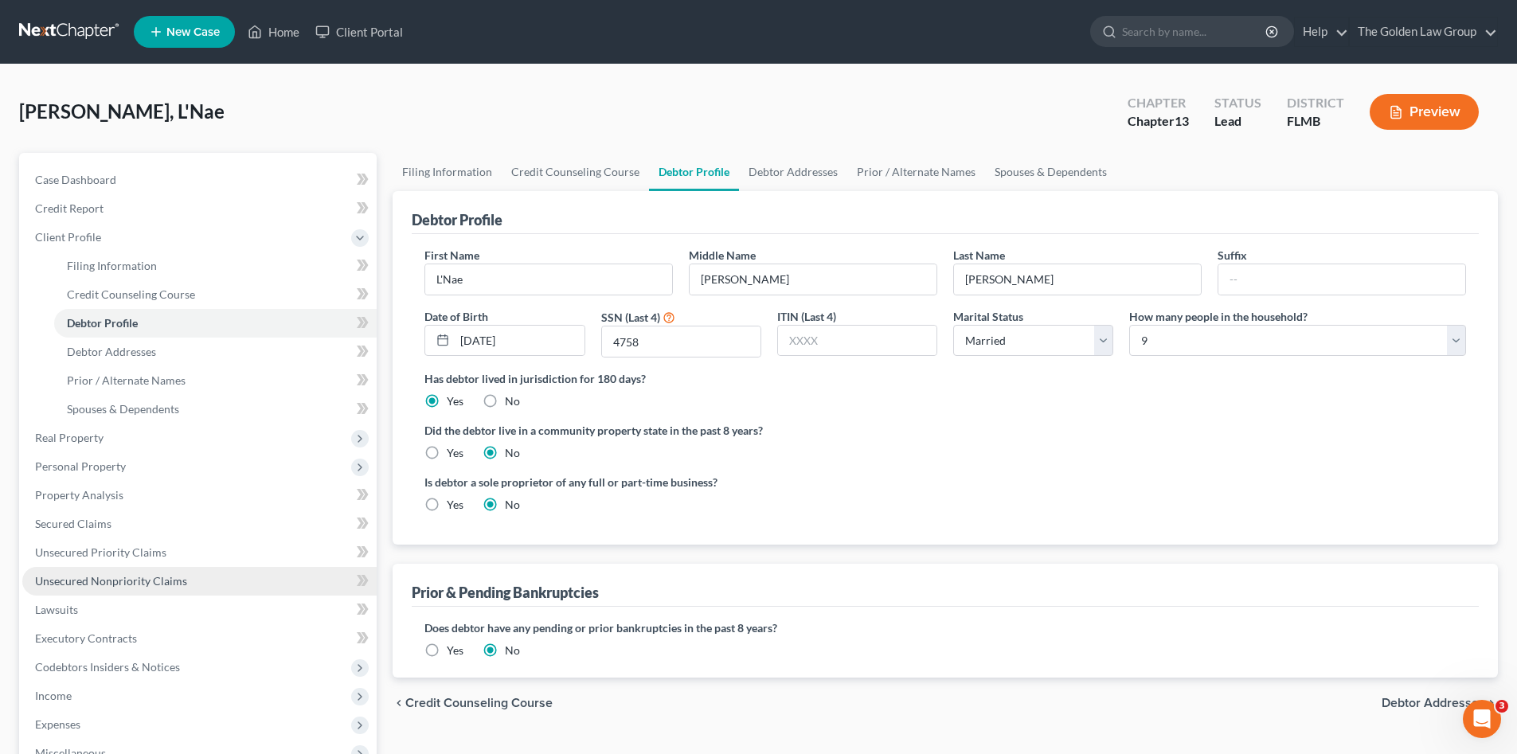
click at [171, 580] on span "Unsecured Nonpriority Claims" at bounding box center [111, 581] width 152 height 14
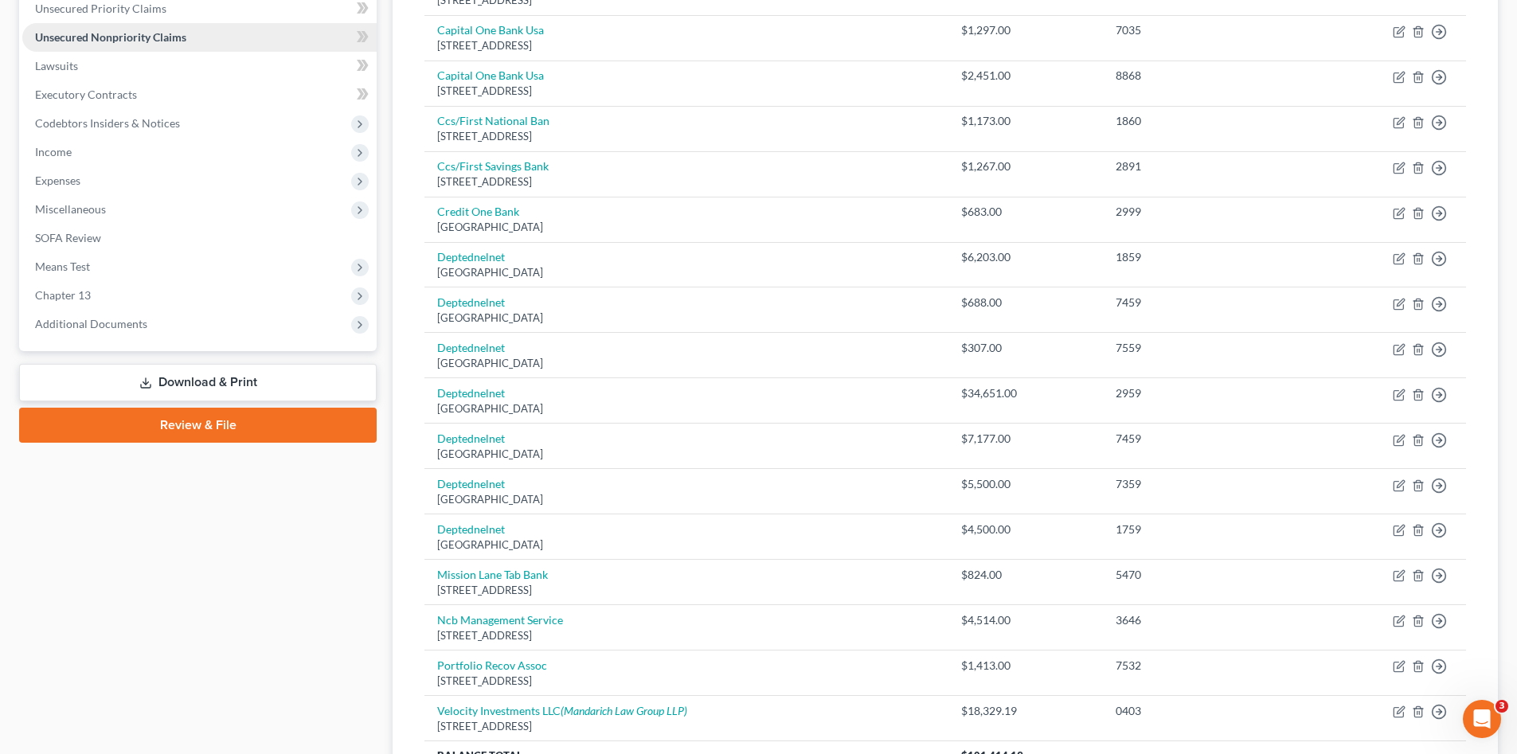
scroll to position [265, 0]
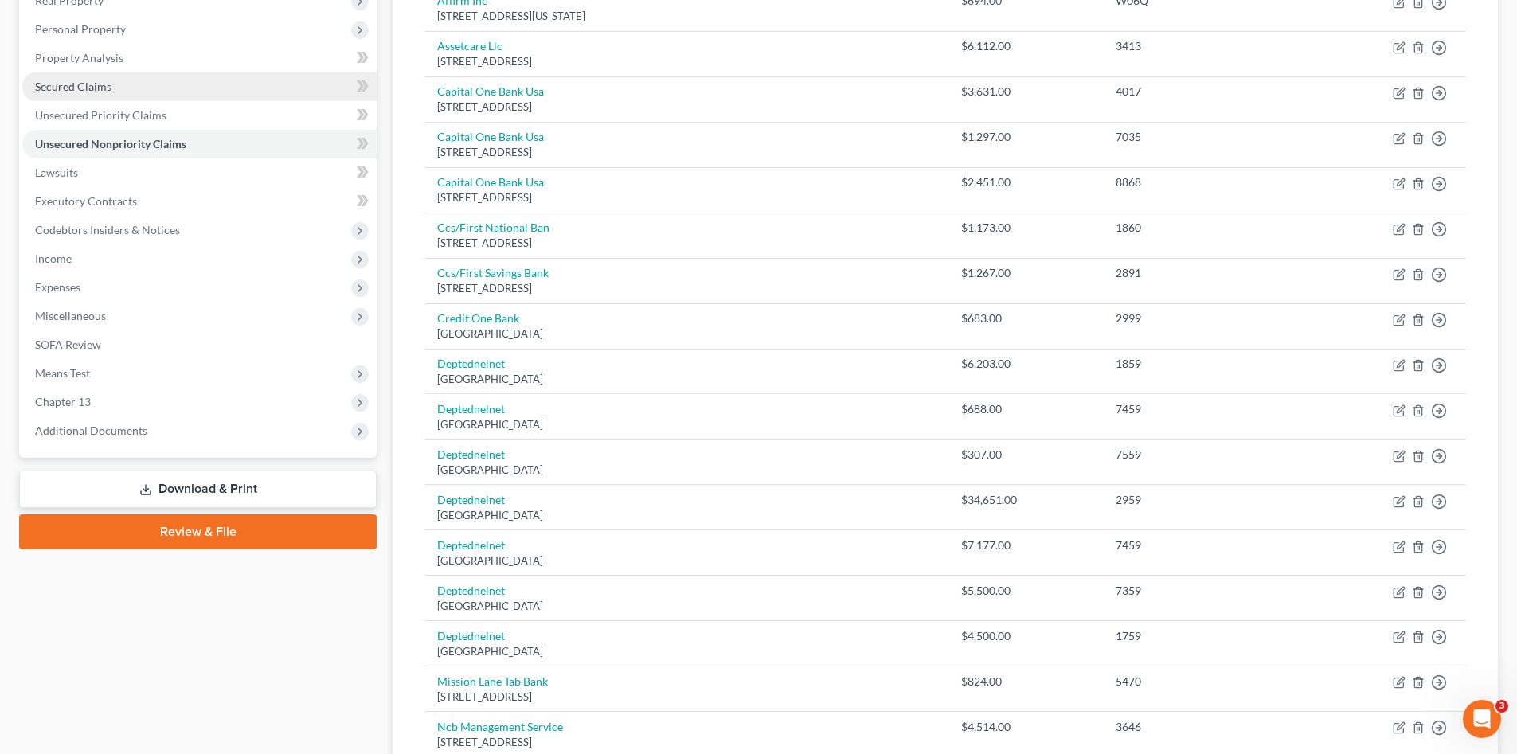
click at [167, 88] on link "Secured Claims" at bounding box center [199, 86] width 354 height 29
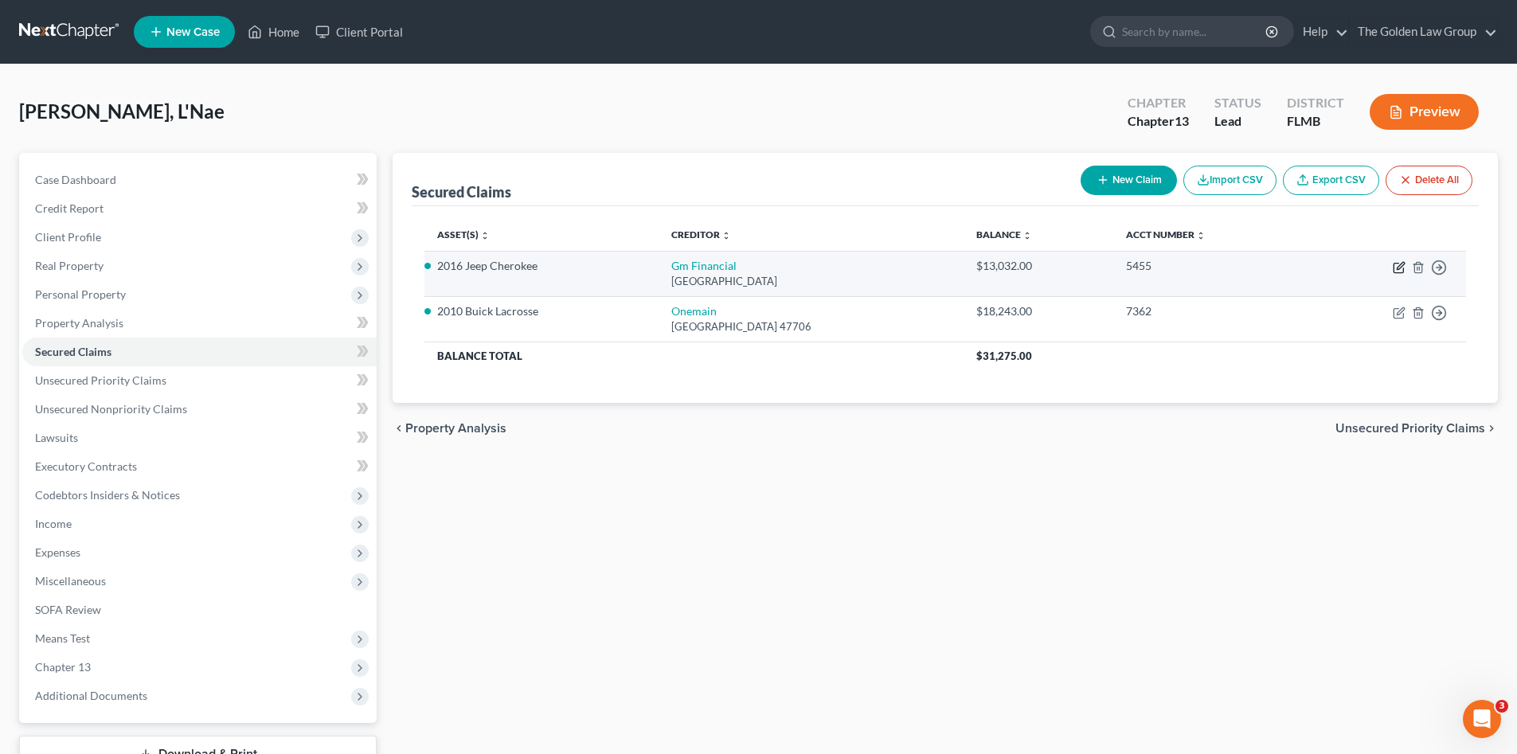
click at [1397, 264] on icon "button" at bounding box center [1398, 267] width 13 height 13
select select "45"
select select "0"
select select "2"
select select "0"
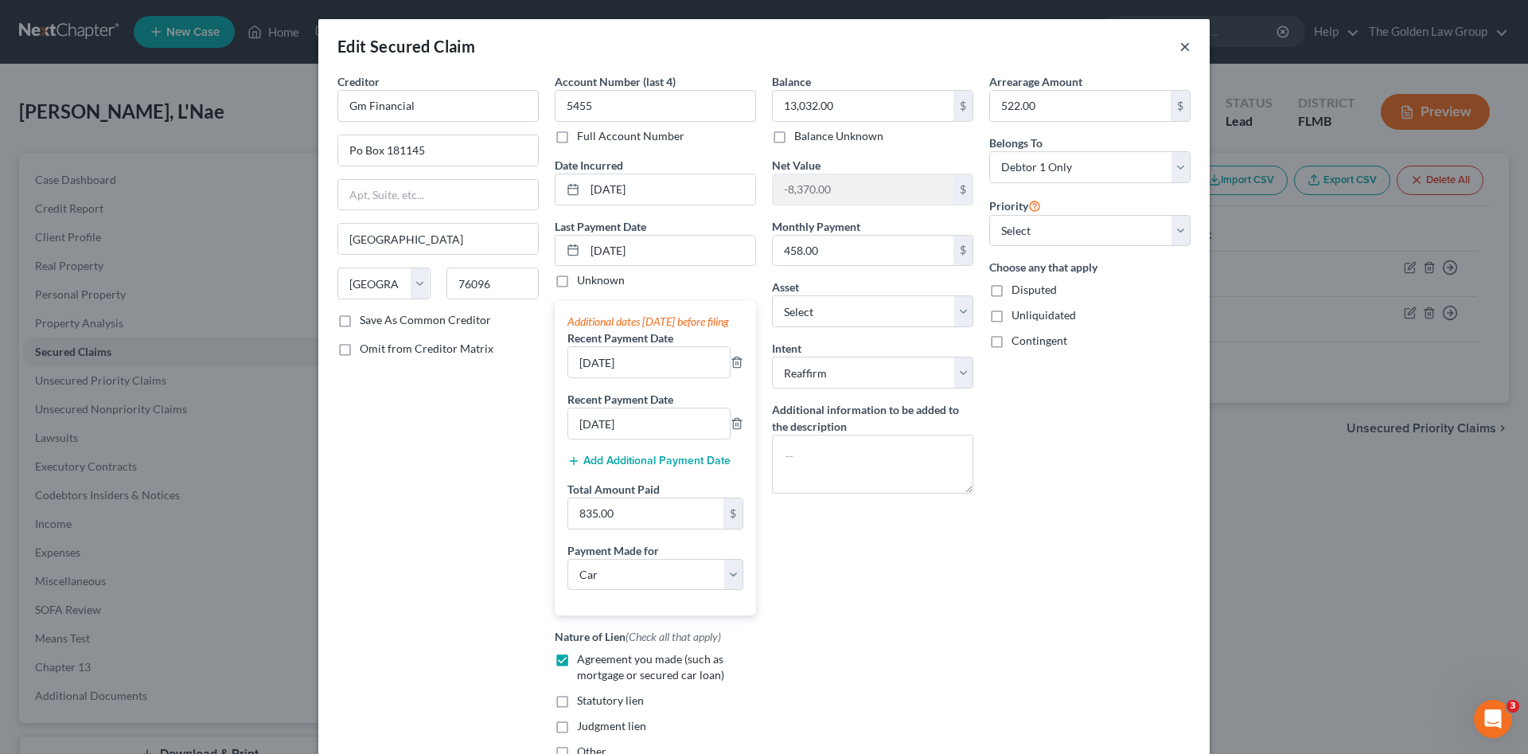
click at [1180, 45] on button "×" at bounding box center [1185, 46] width 11 height 19
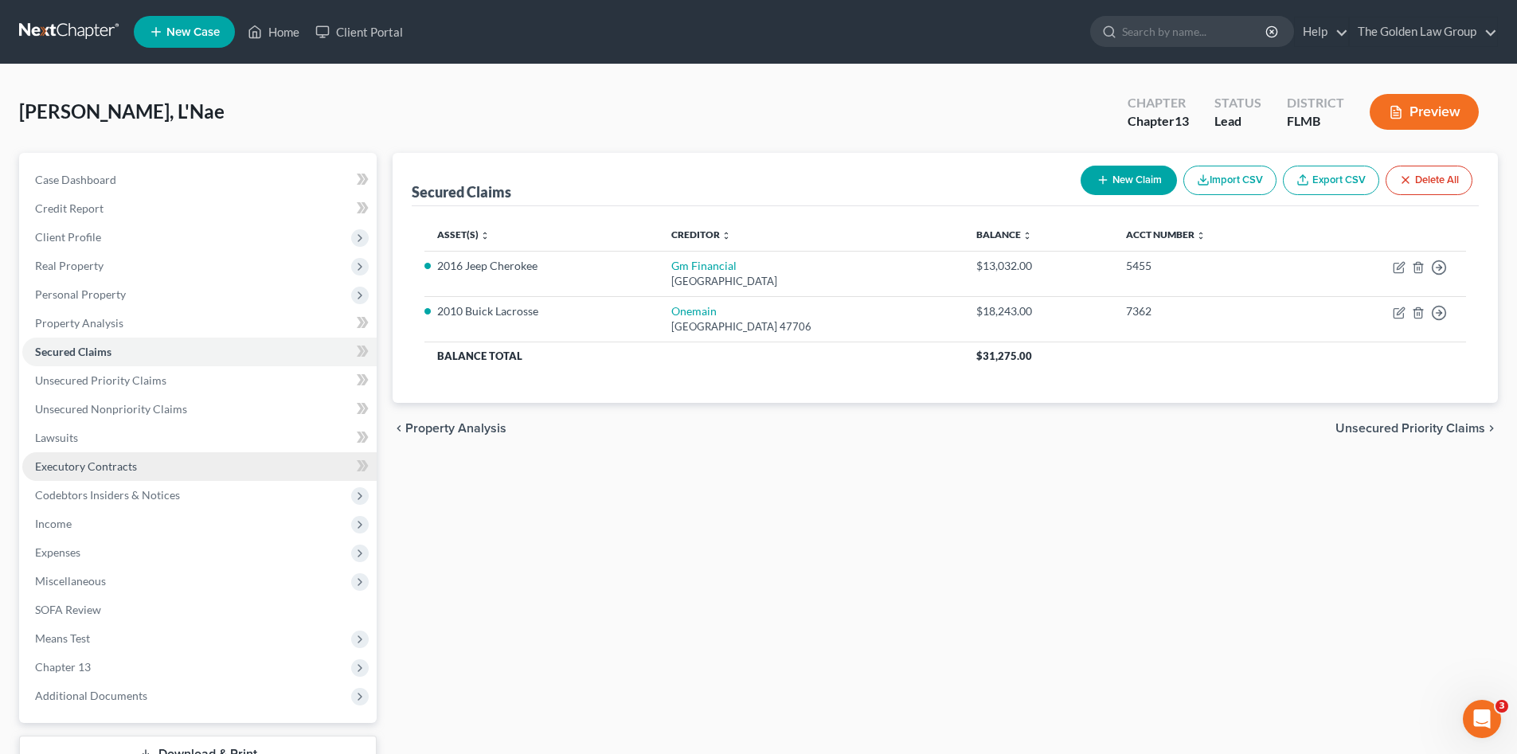
click at [150, 469] on link "Executory Contracts" at bounding box center [199, 466] width 354 height 29
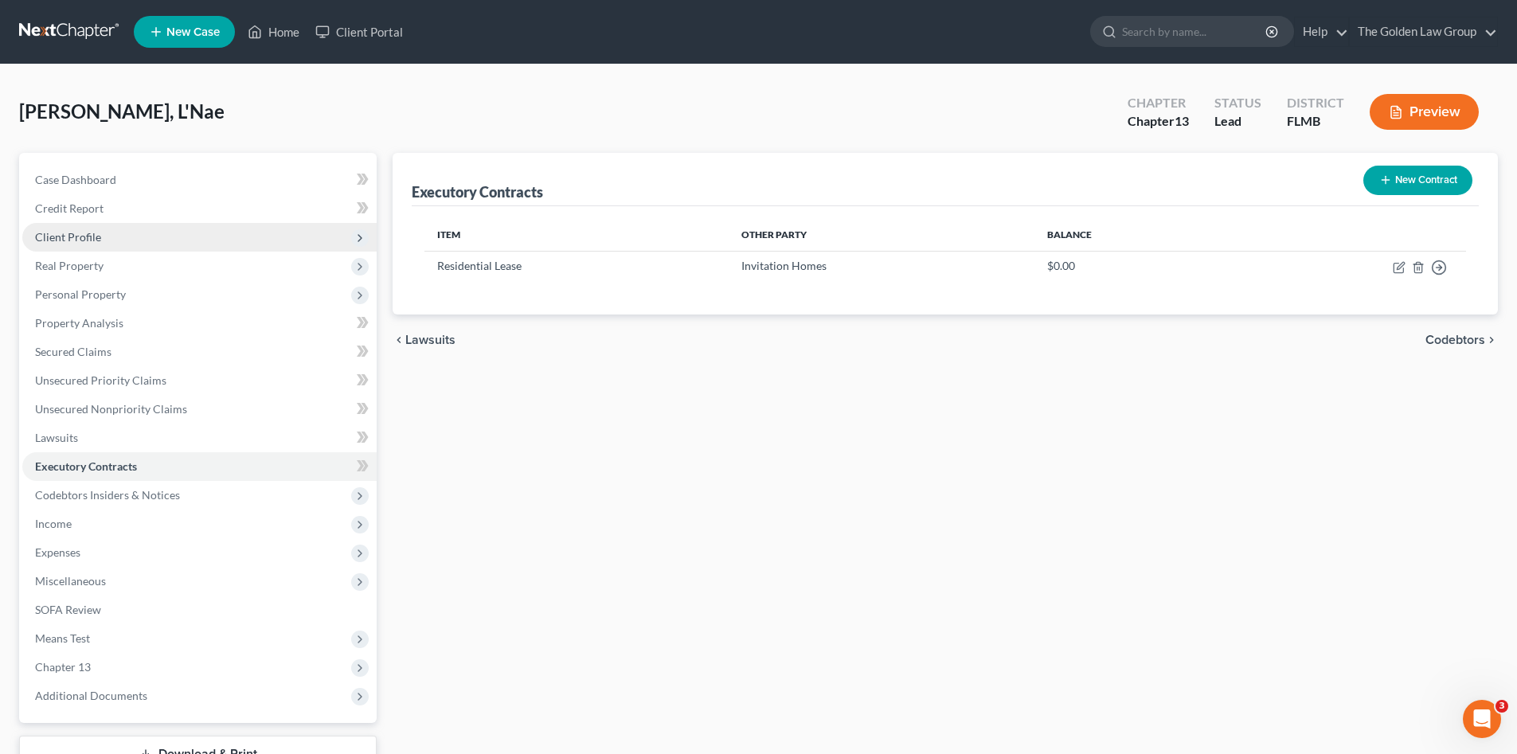
click at [82, 236] on span "Client Profile" at bounding box center [68, 237] width 66 height 14
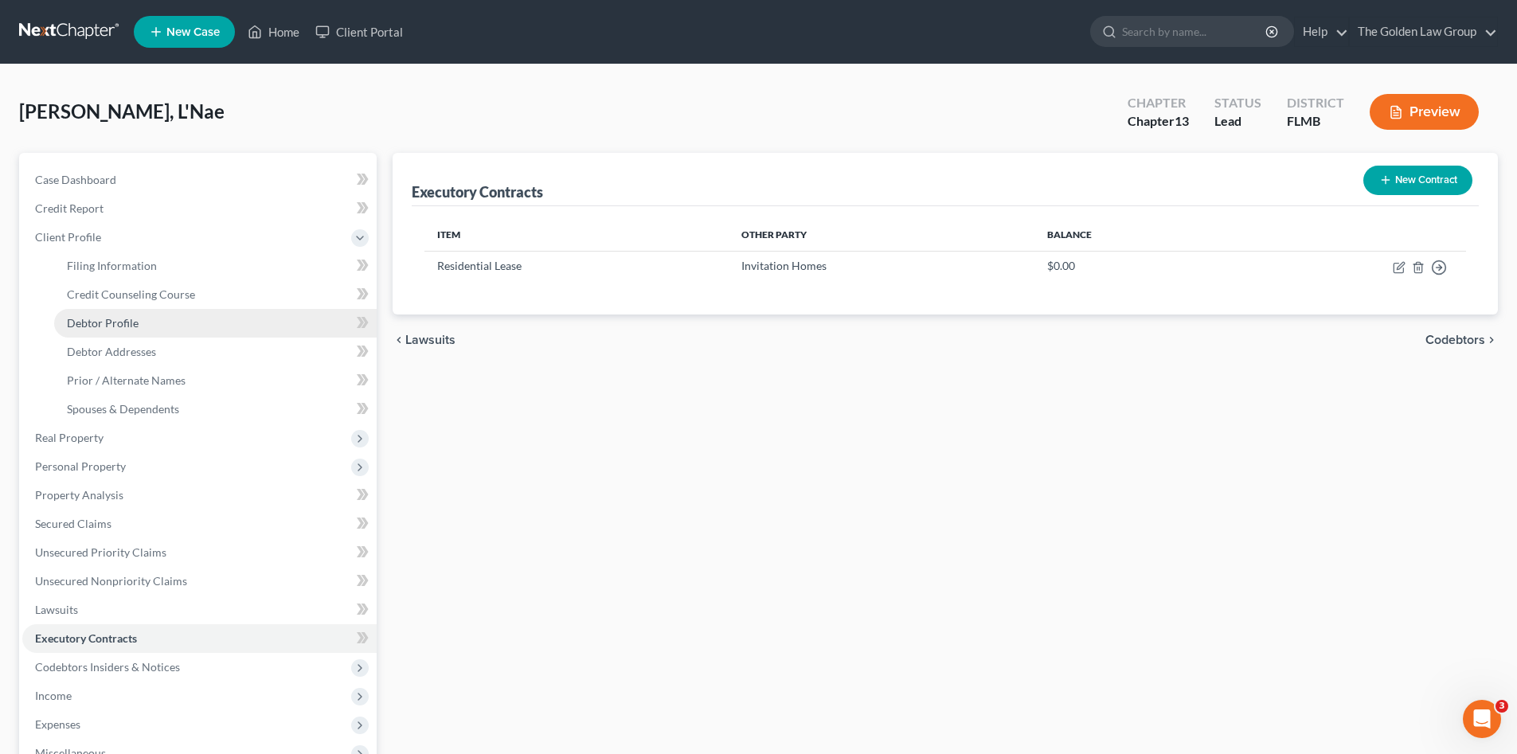
click at [115, 318] on span "Debtor Profile" at bounding box center [103, 323] width 72 height 14
select select "1"
select select "8"
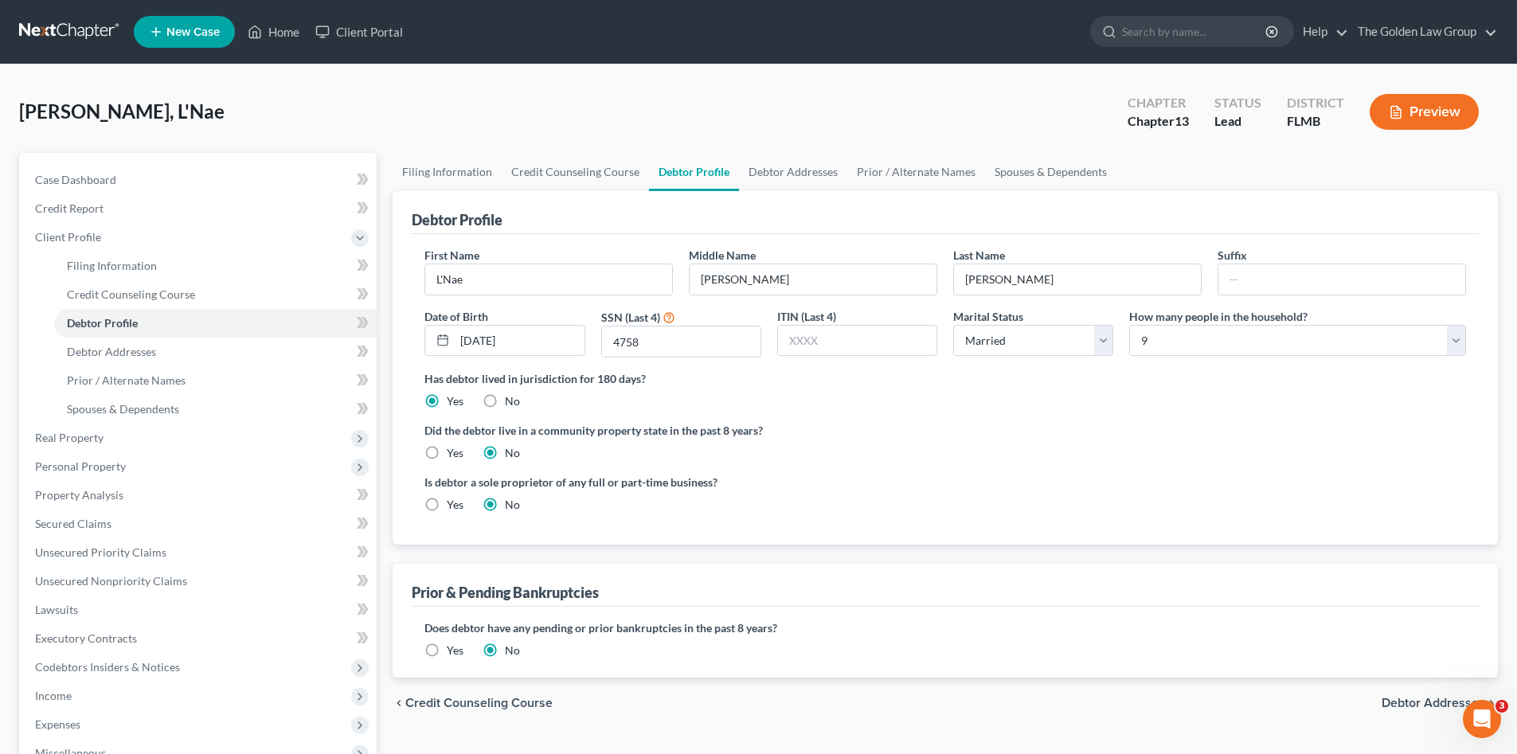
click at [1135, 469] on ng-include "First Name L'Nae Middle Name Daneille Last Name Patterson Suffix Date of Birth …" at bounding box center [944, 386] width 1041 height 279
click at [143, 620] on link "Lawsuits" at bounding box center [199, 609] width 354 height 29
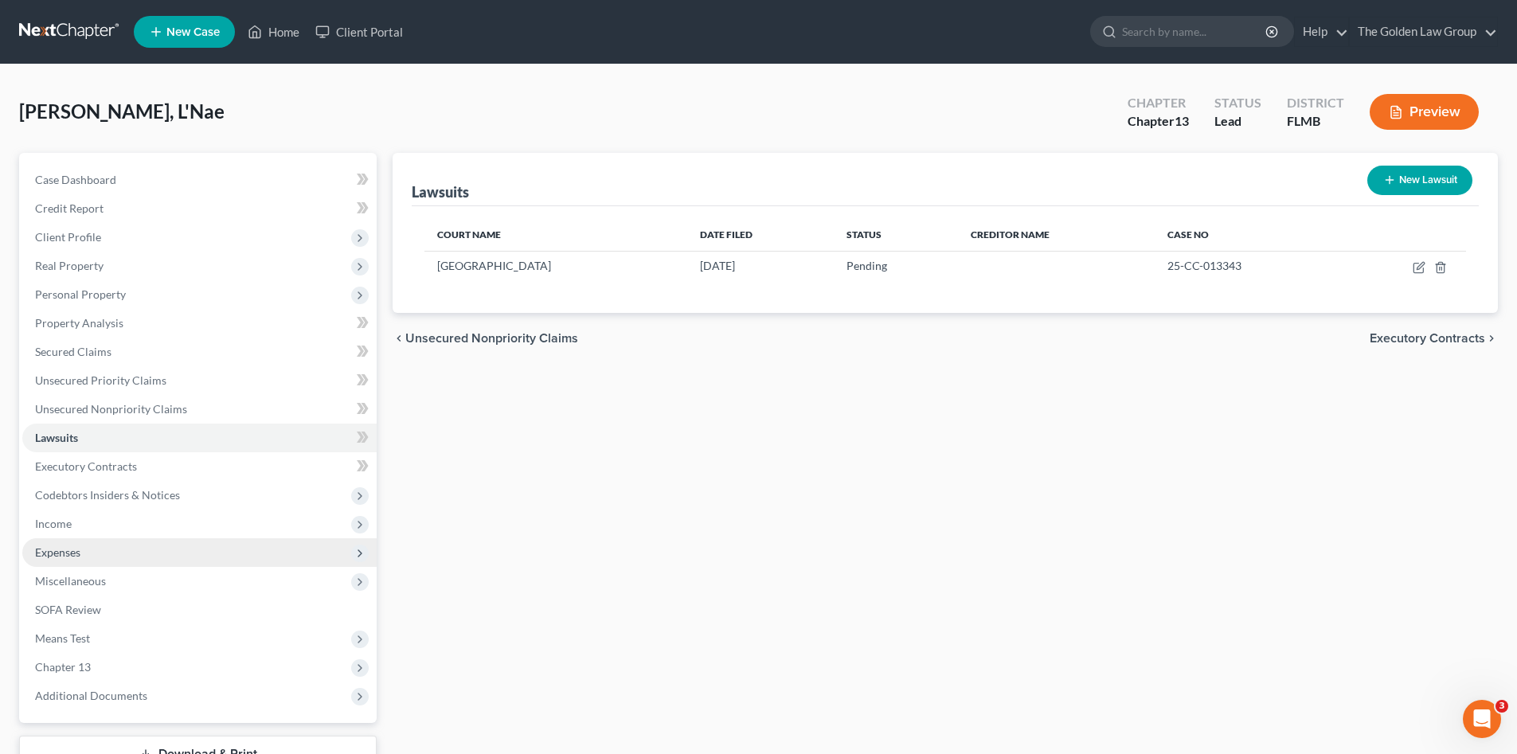
click at [122, 557] on span "Expenses" at bounding box center [199, 552] width 354 height 29
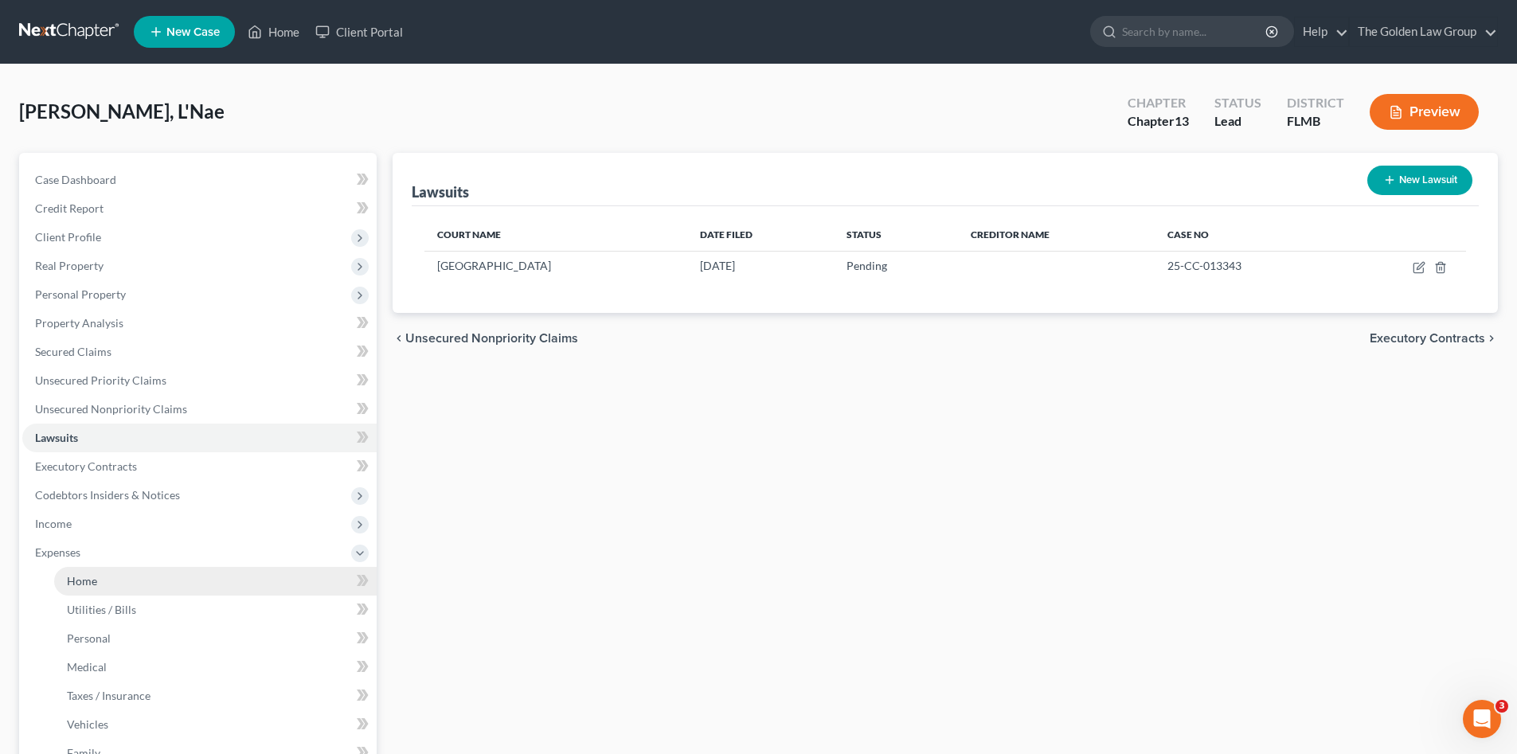
click at [134, 571] on link "Home" at bounding box center [215, 581] width 322 height 29
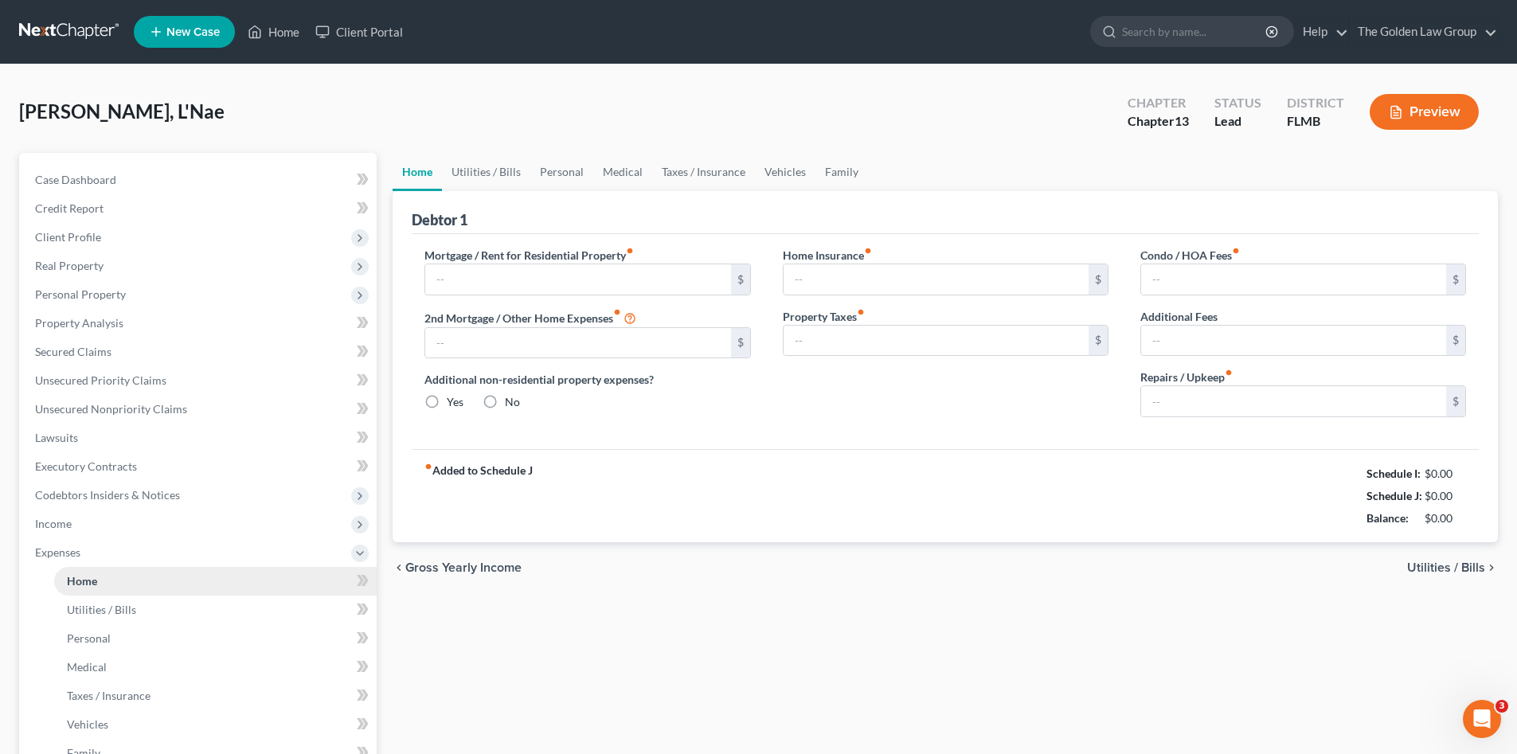
type input "2,668.00"
type input "0.00"
radio input "true"
type input "0.00"
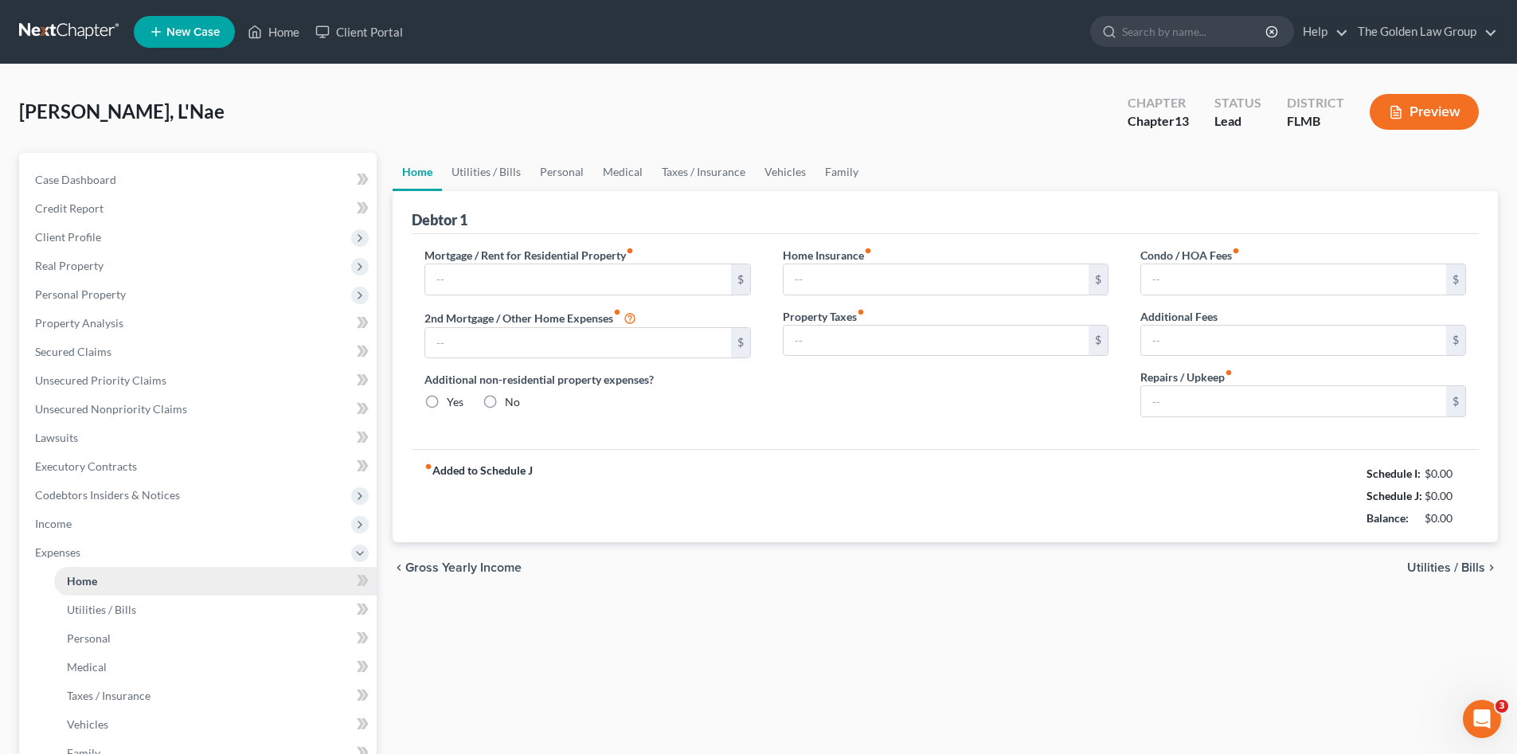
type input "0.00"
click at [465, 170] on link "Utilities / Bills" at bounding box center [486, 172] width 88 height 38
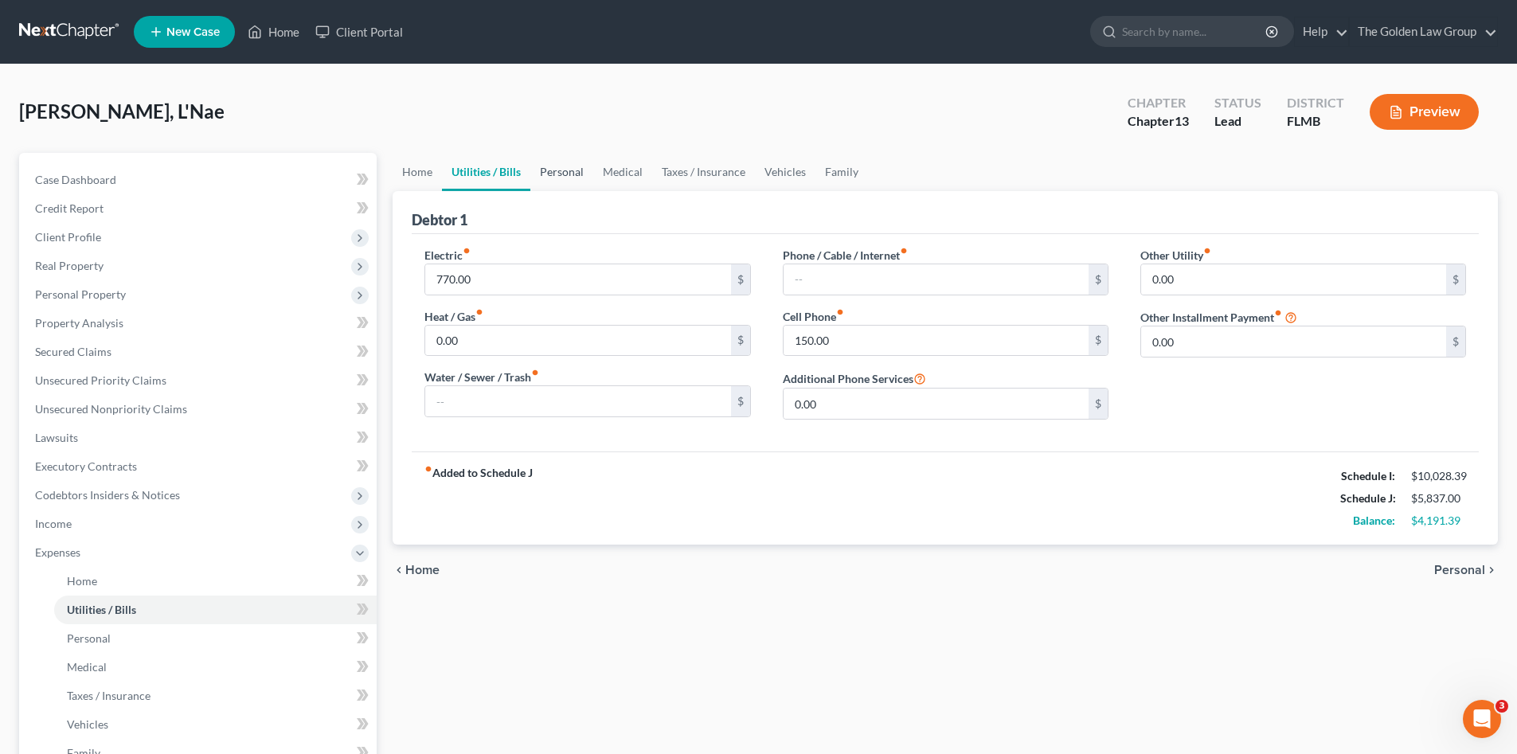
click at [549, 179] on link "Personal" at bounding box center [561, 172] width 63 height 38
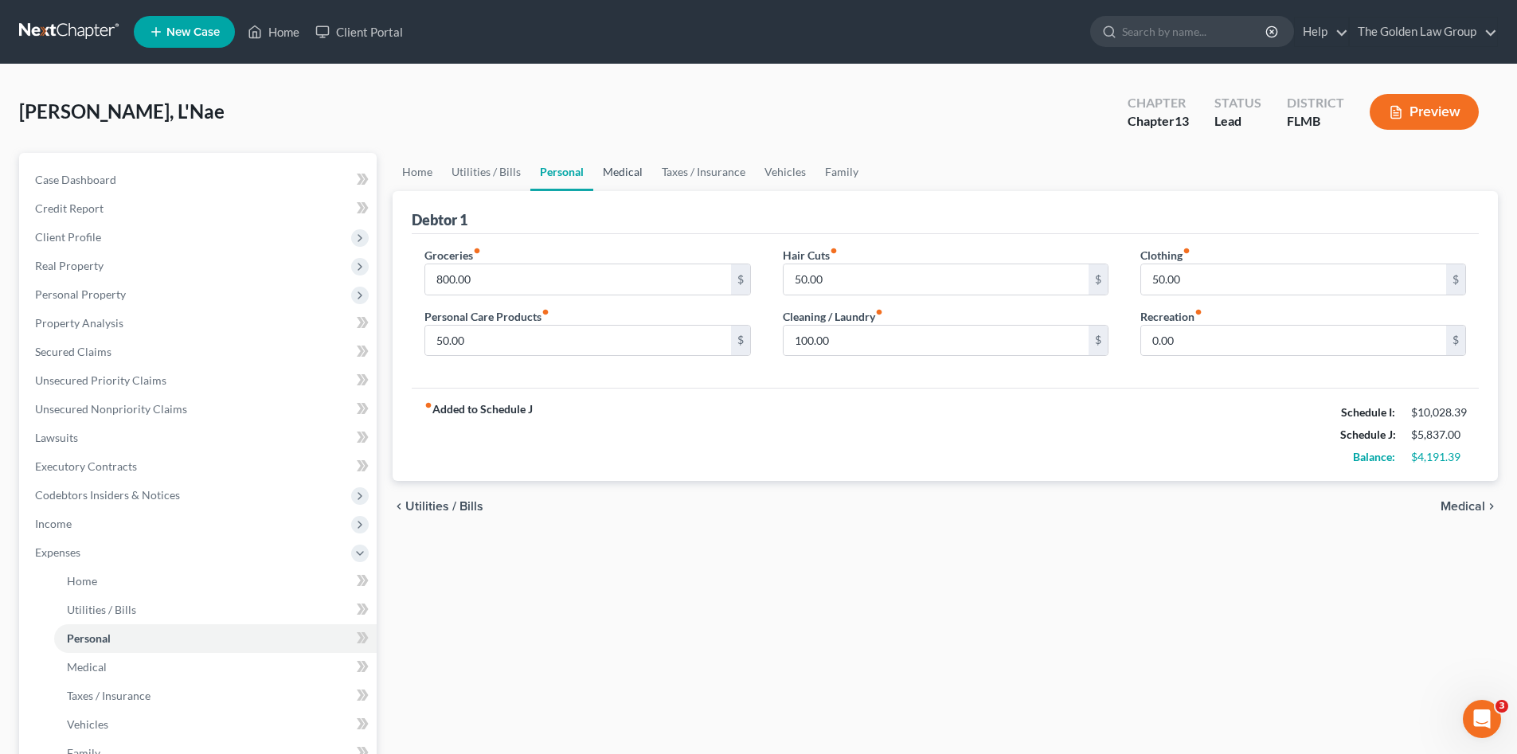
click at [616, 176] on link "Medical" at bounding box center [622, 172] width 59 height 38
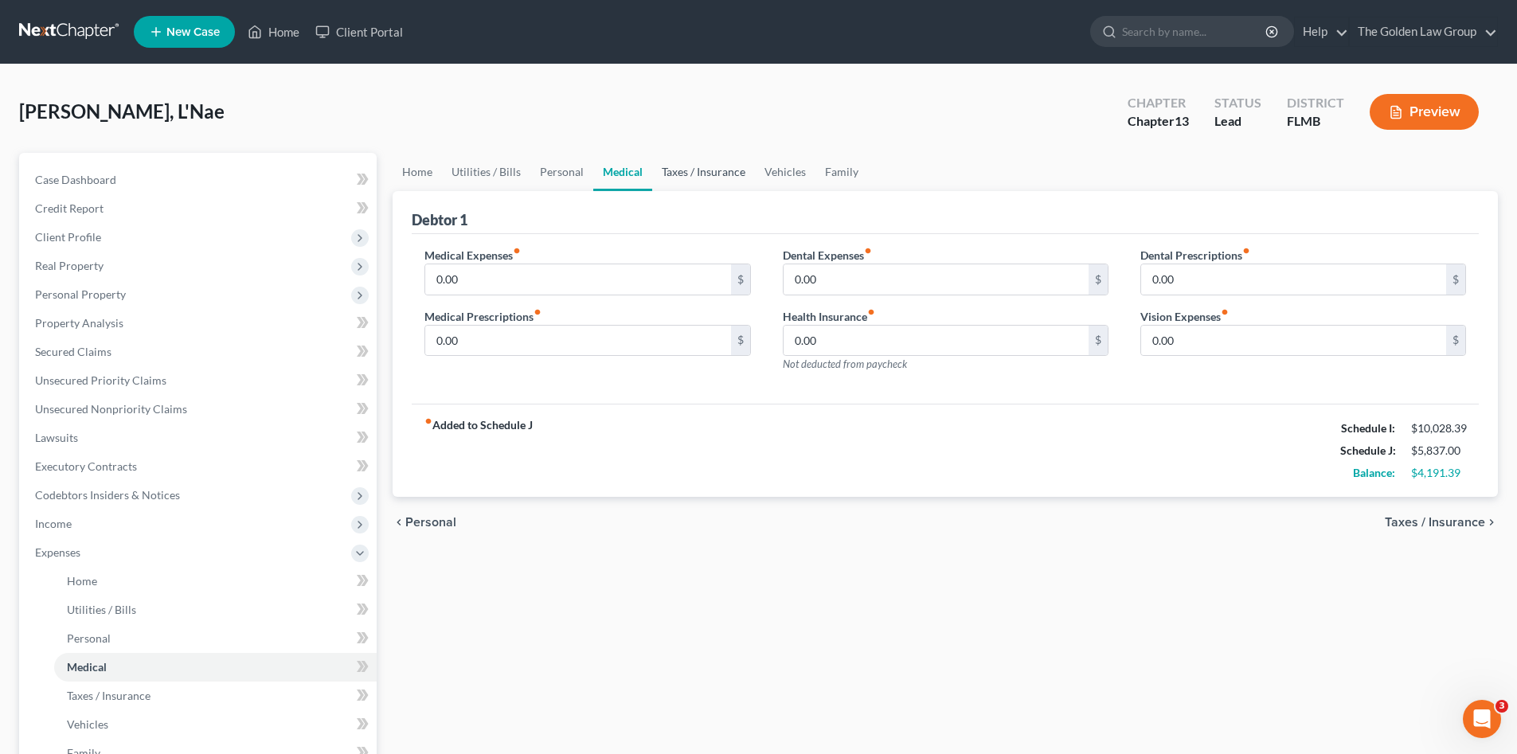
click at [693, 171] on link "Taxes / Insurance" at bounding box center [703, 172] width 103 height 38
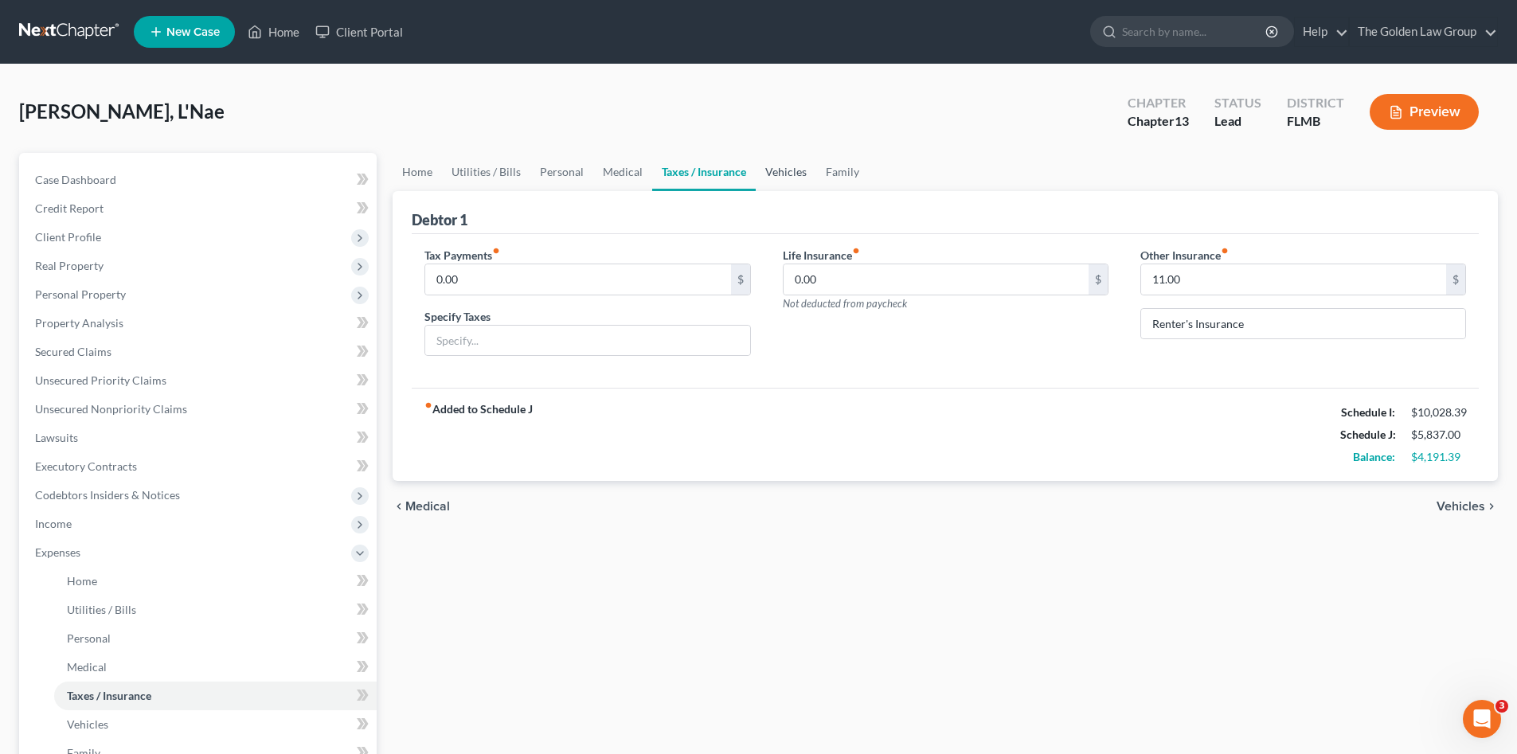
click at [794, 181] on link "Vehicles" at bounding box center [785, 172] width 61 height 38
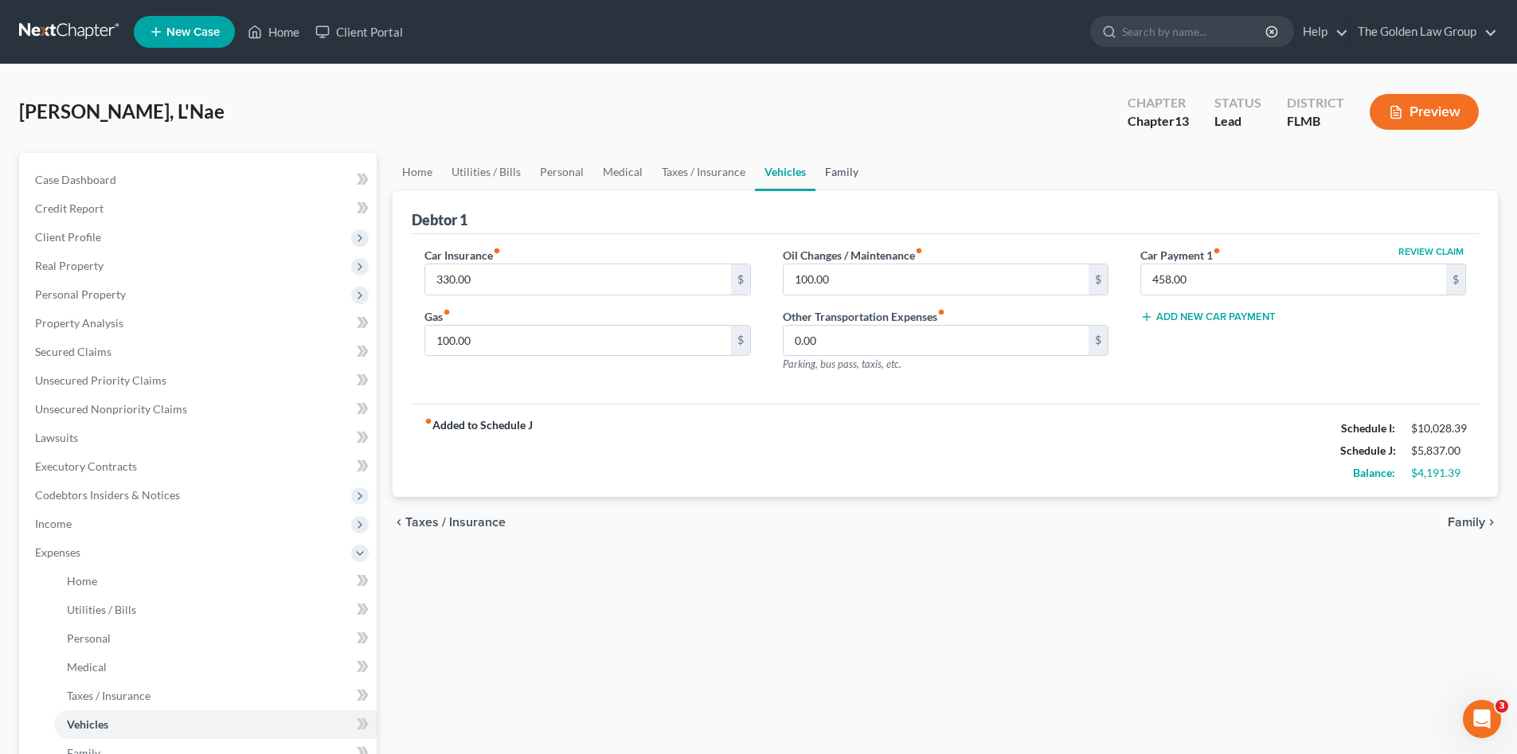
click at [833, 169] on link "Family" at bounding box center [841, 172] width 53 height 38
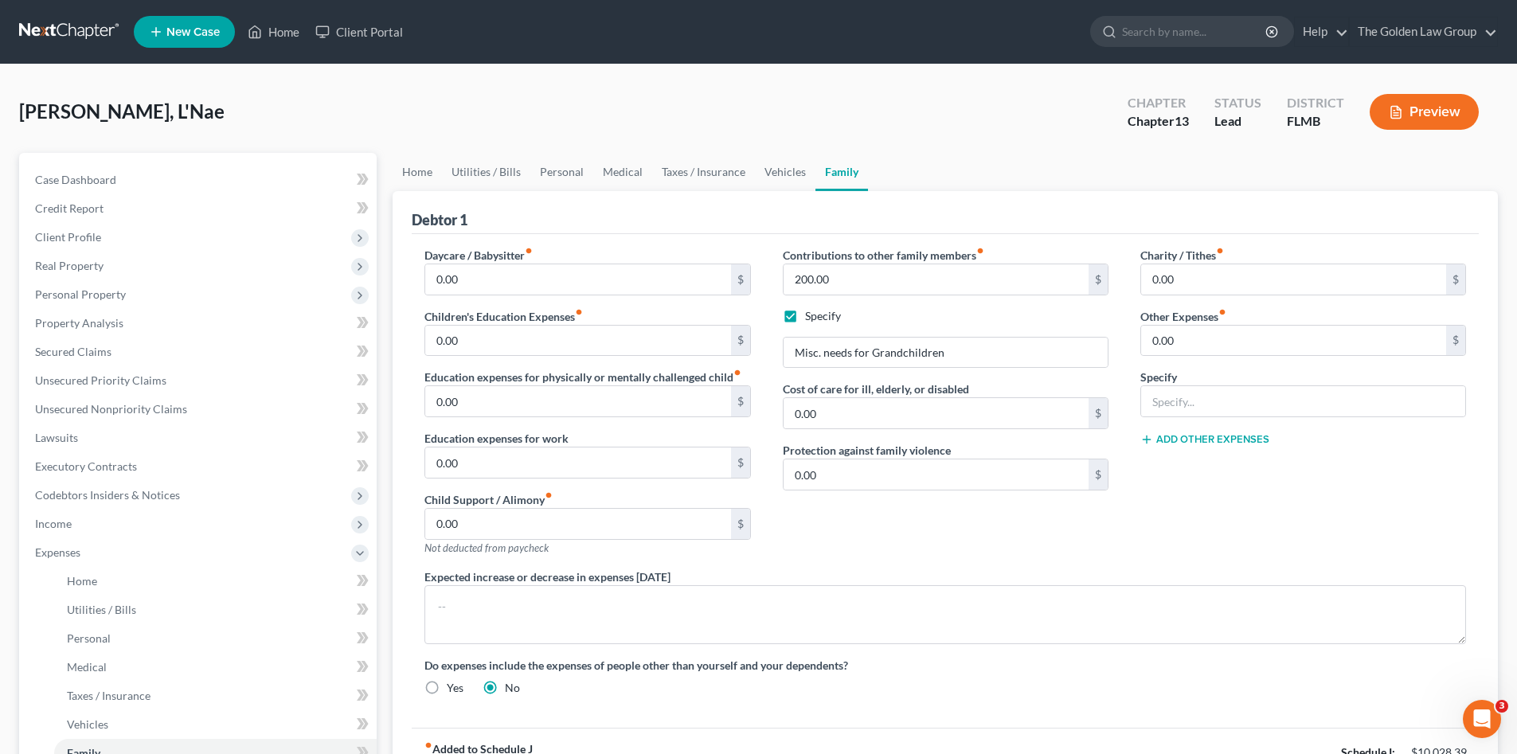
click at [59, 27] on link at bounding box center [70, 32] width 102 height 29
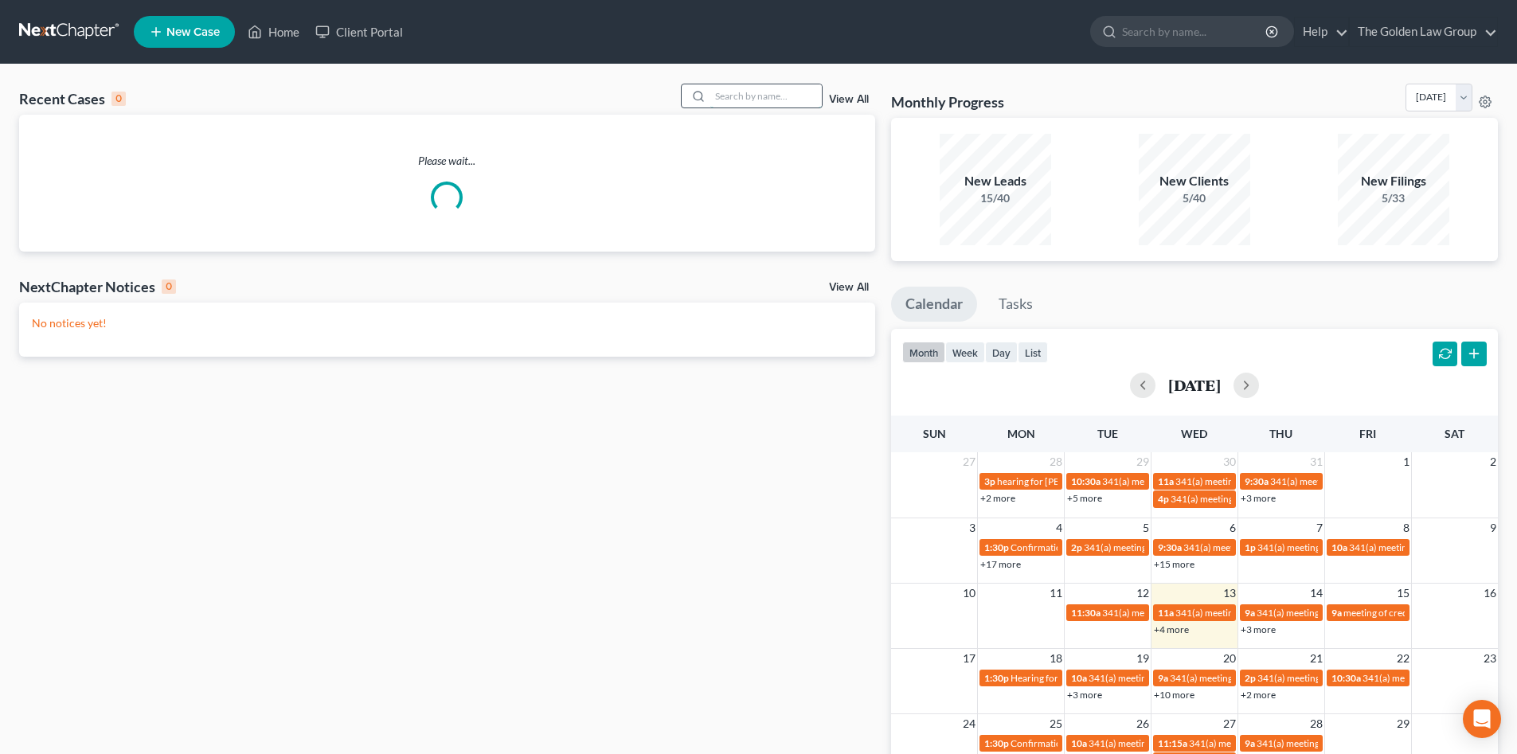
click at [729, 96] on input "search" at bounding box center [765, 95] width 111 height 23
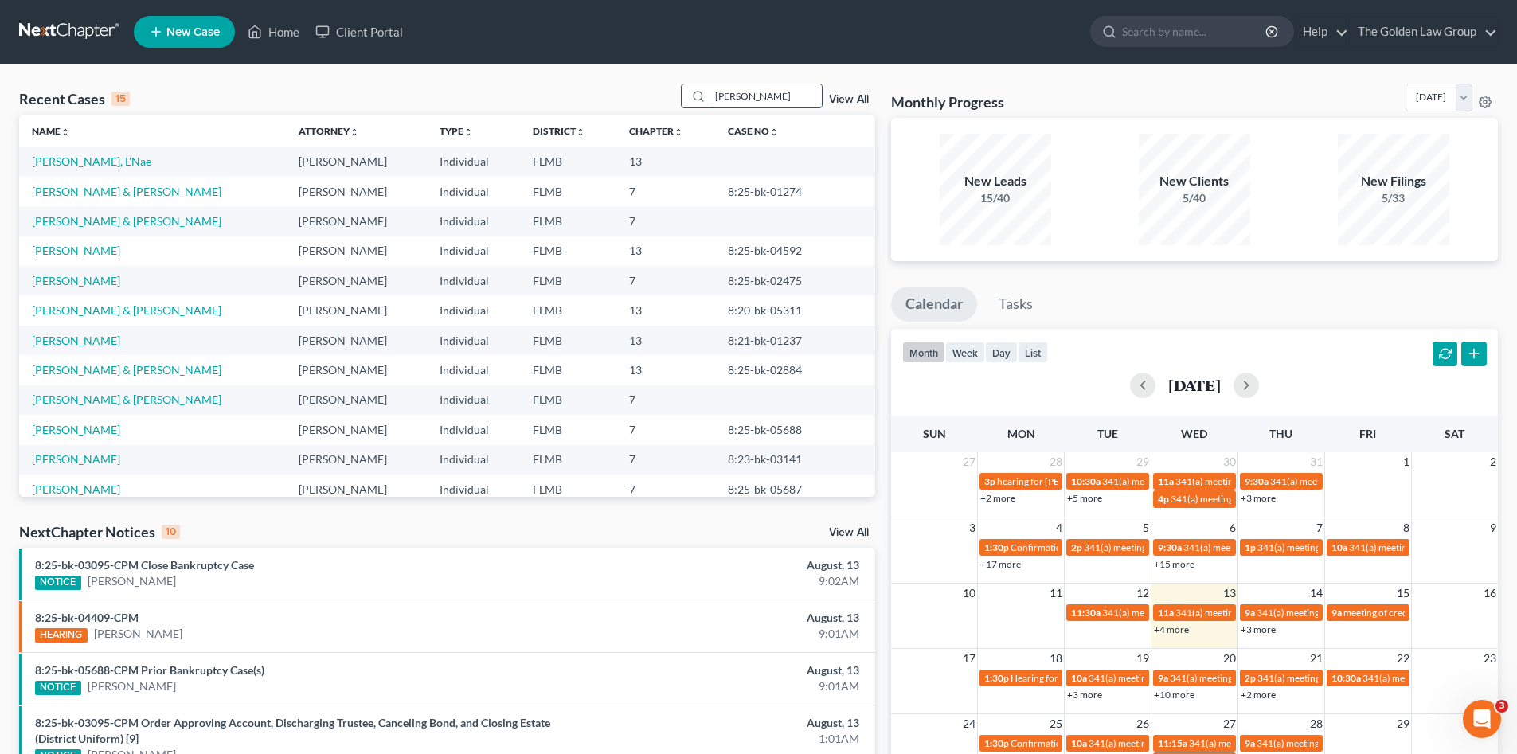
type input "[PERSON_NAME]"
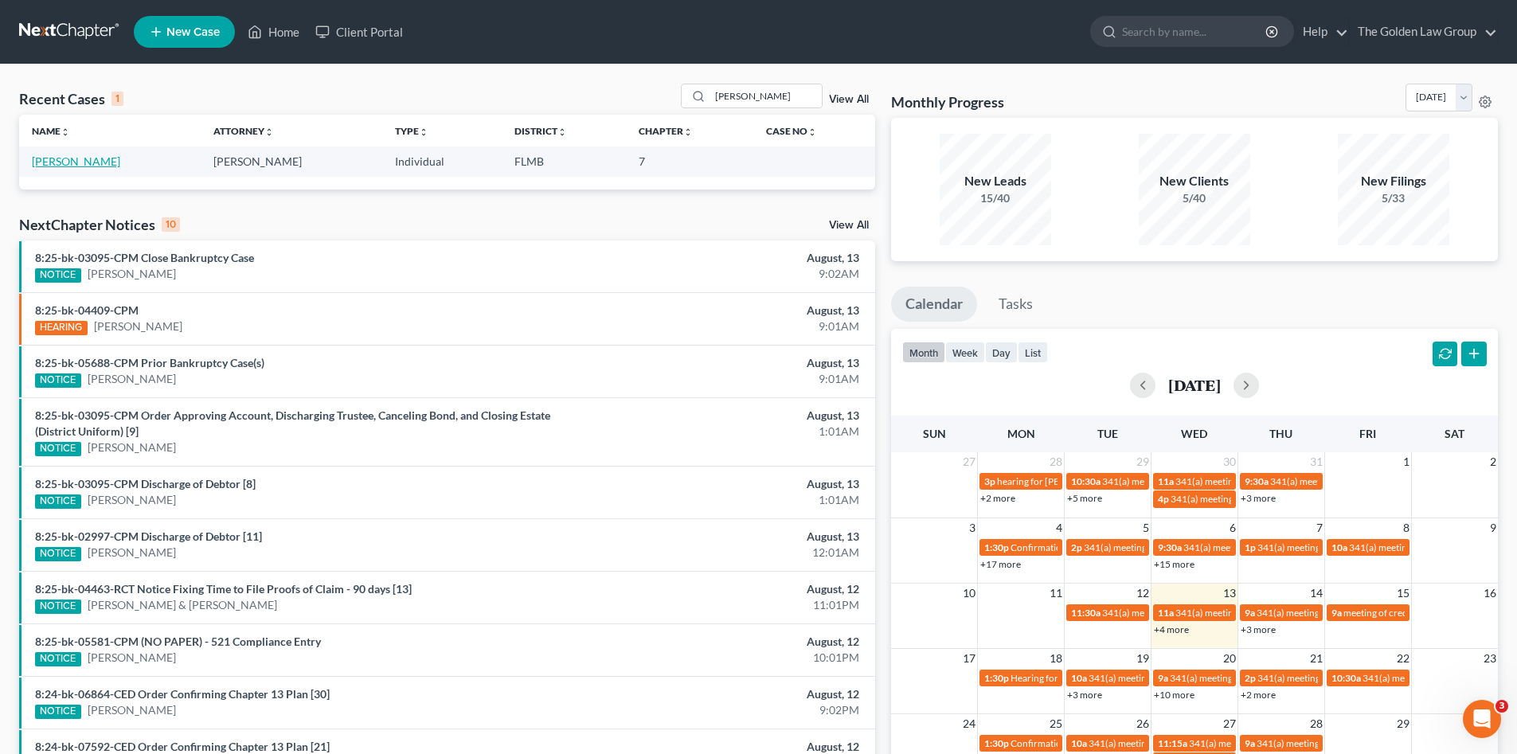
click at [60, 160] on link "[PERSON_NAME]" at bounding box center [76, 161] width 88 height 14
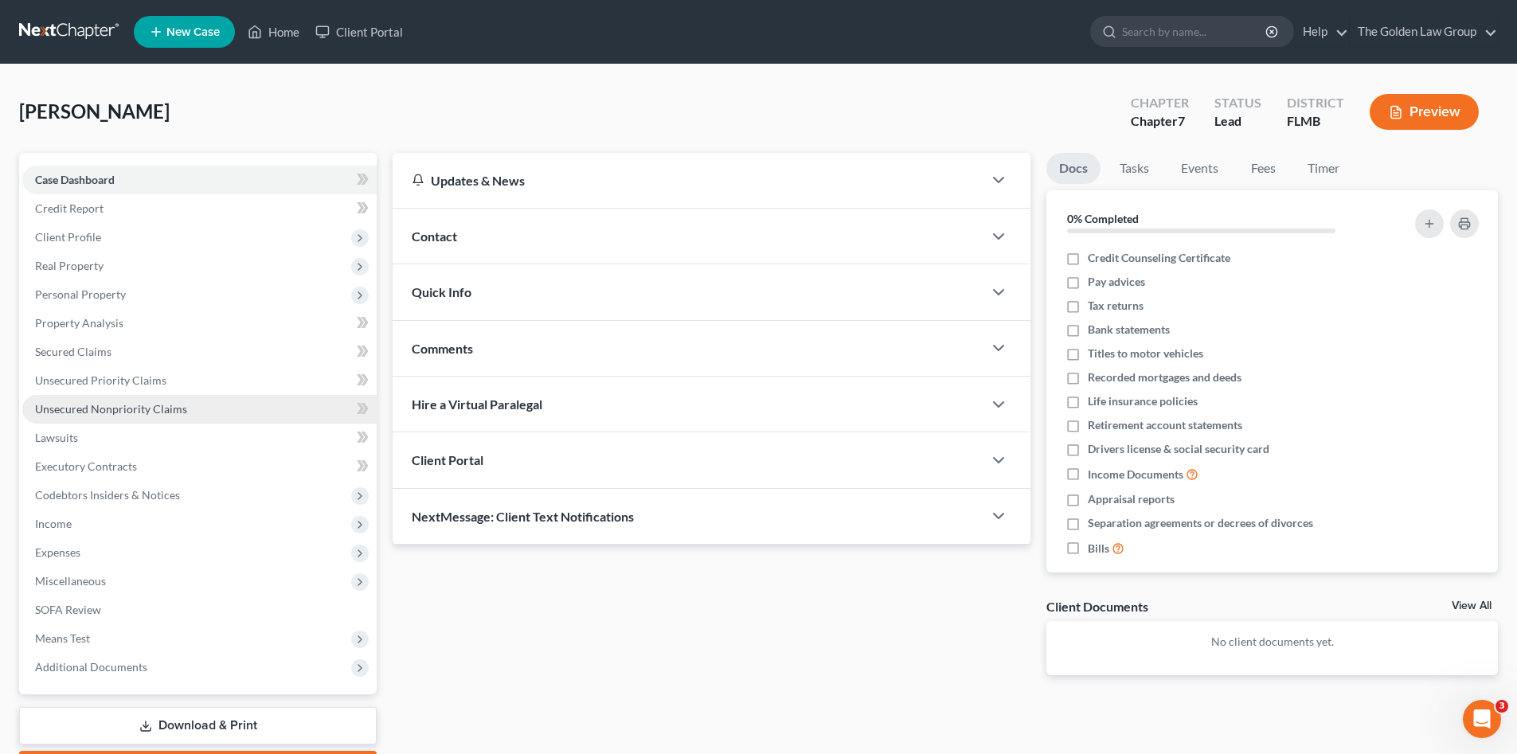
click at [143, 411] on span "Unsecured Nonpriority Claims" at bounding box center [111, 409] width 152 height 14
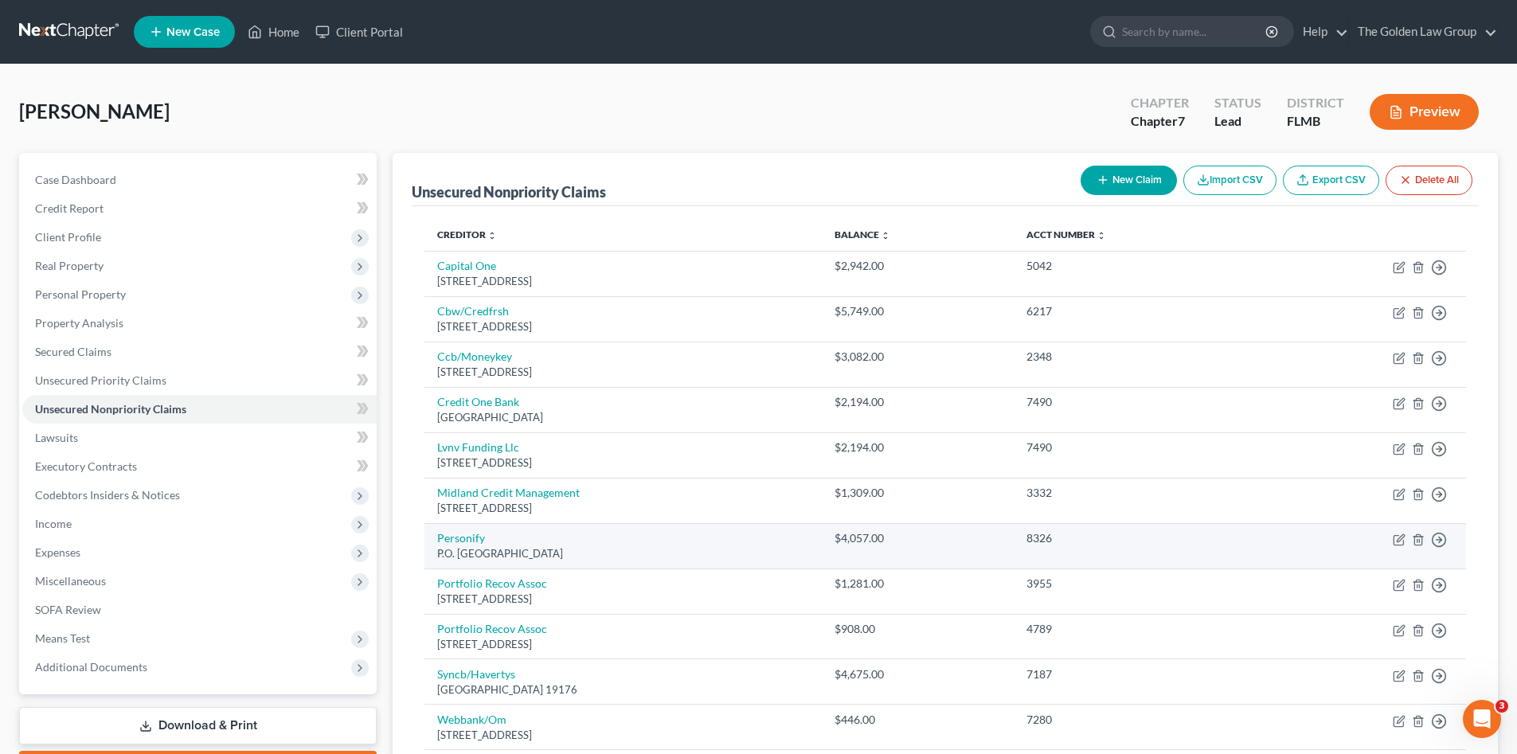
scroll to position [159, 0]
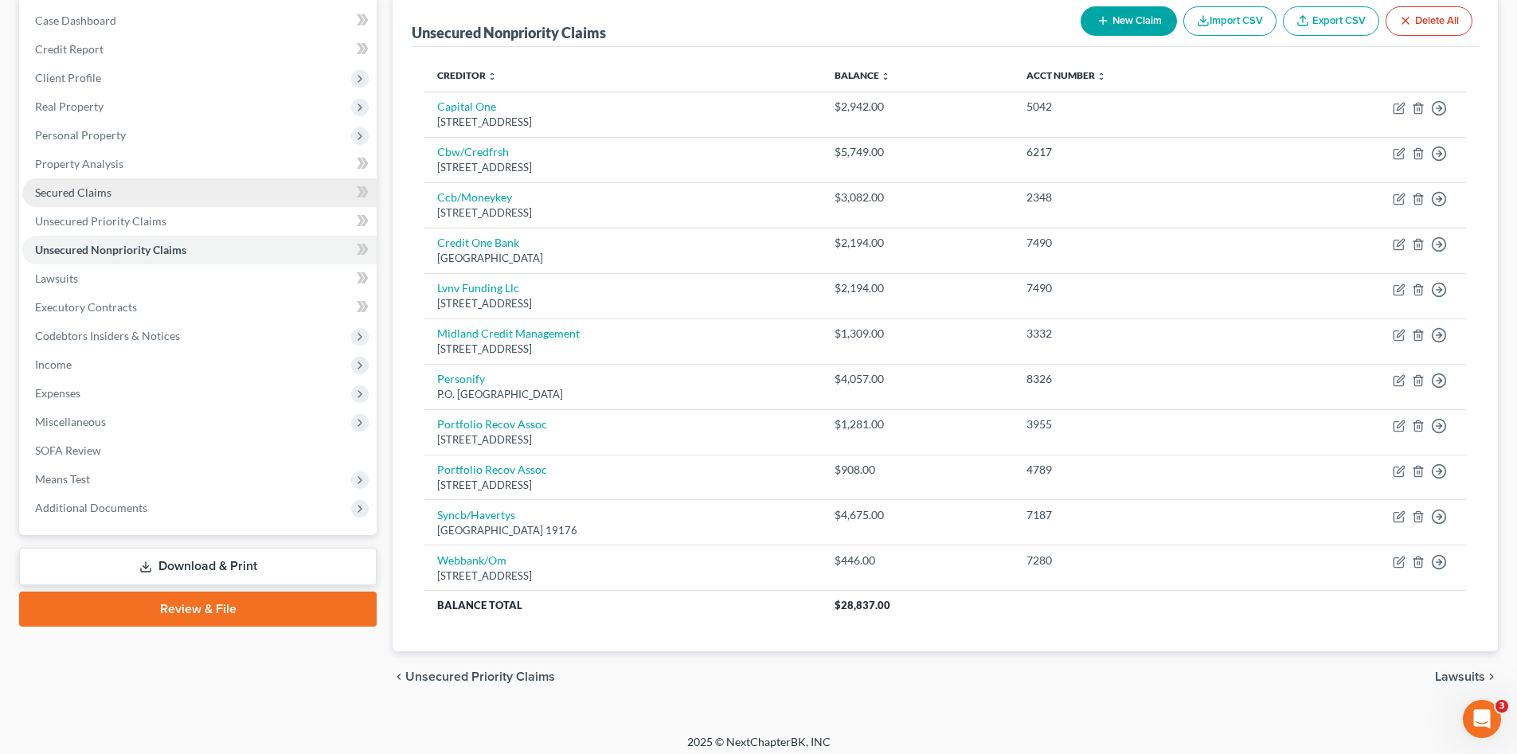
click at [90, 187] on span "Secured Claims" at bounding box center [73, 192] width 76 height 14
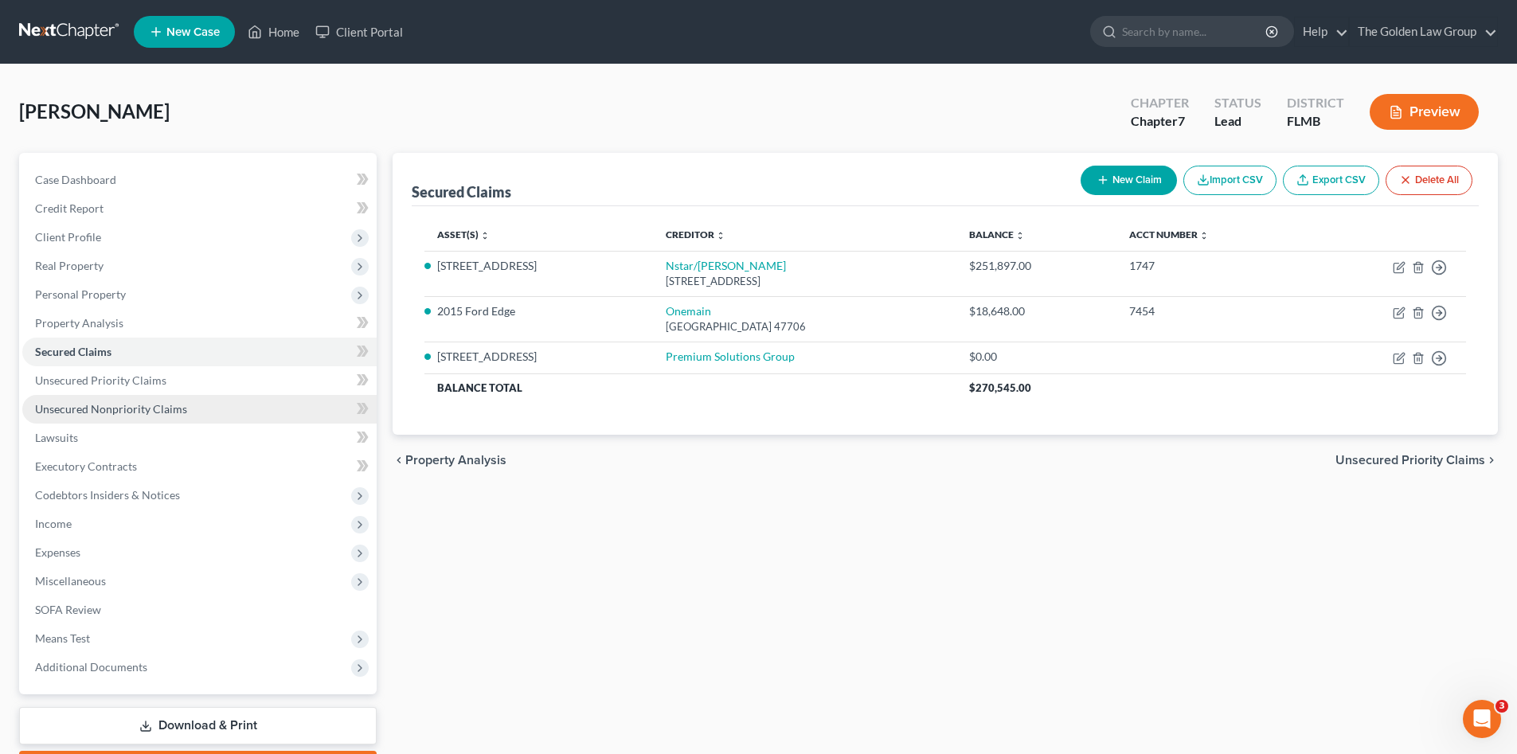
click at [178, 405] on span "Unsecured Nonpriority Claims" at bounding box center [111, 409] width 152 height 14
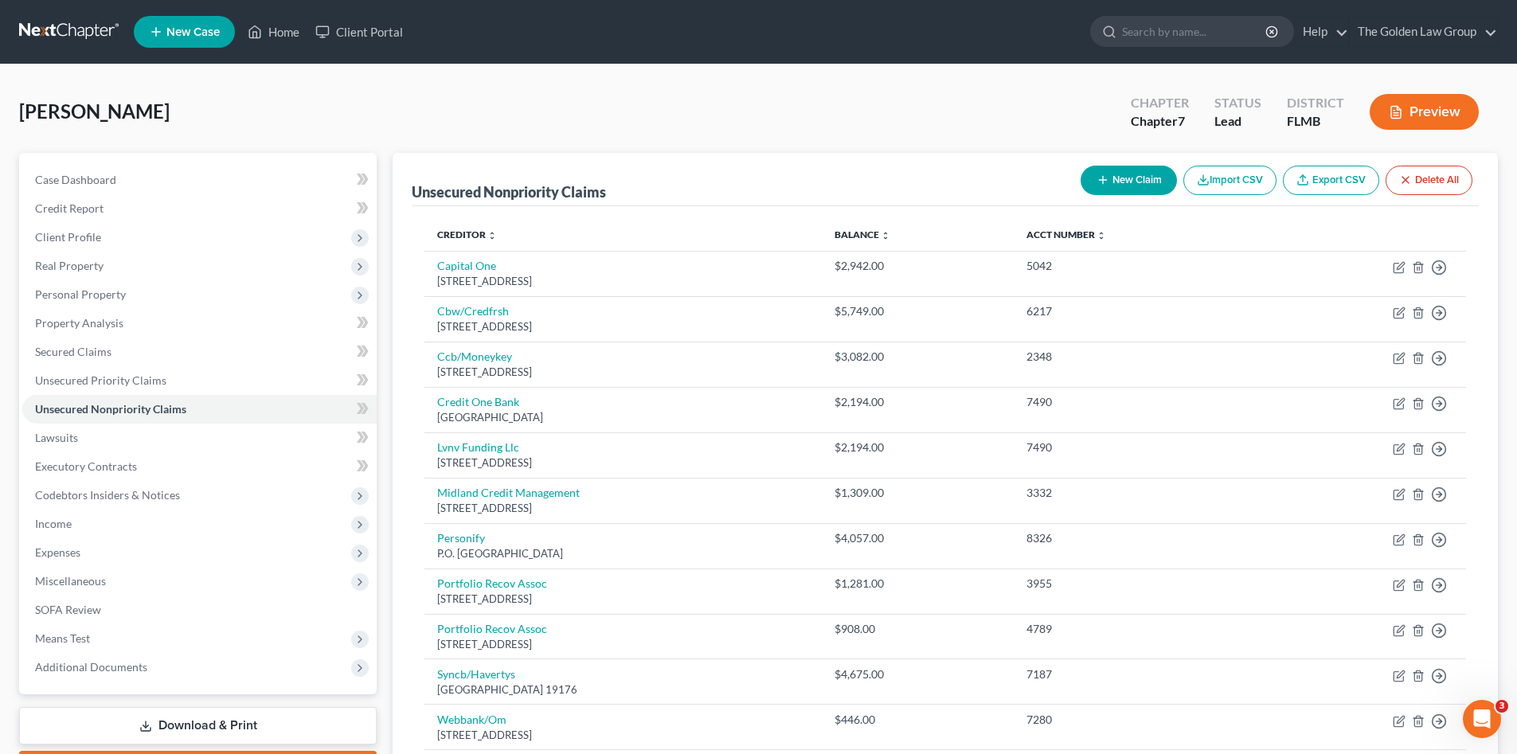
click at [1135, 178] on button "New Claim" at bounding box center [1128, 180] width 96 height 29
select select "0"
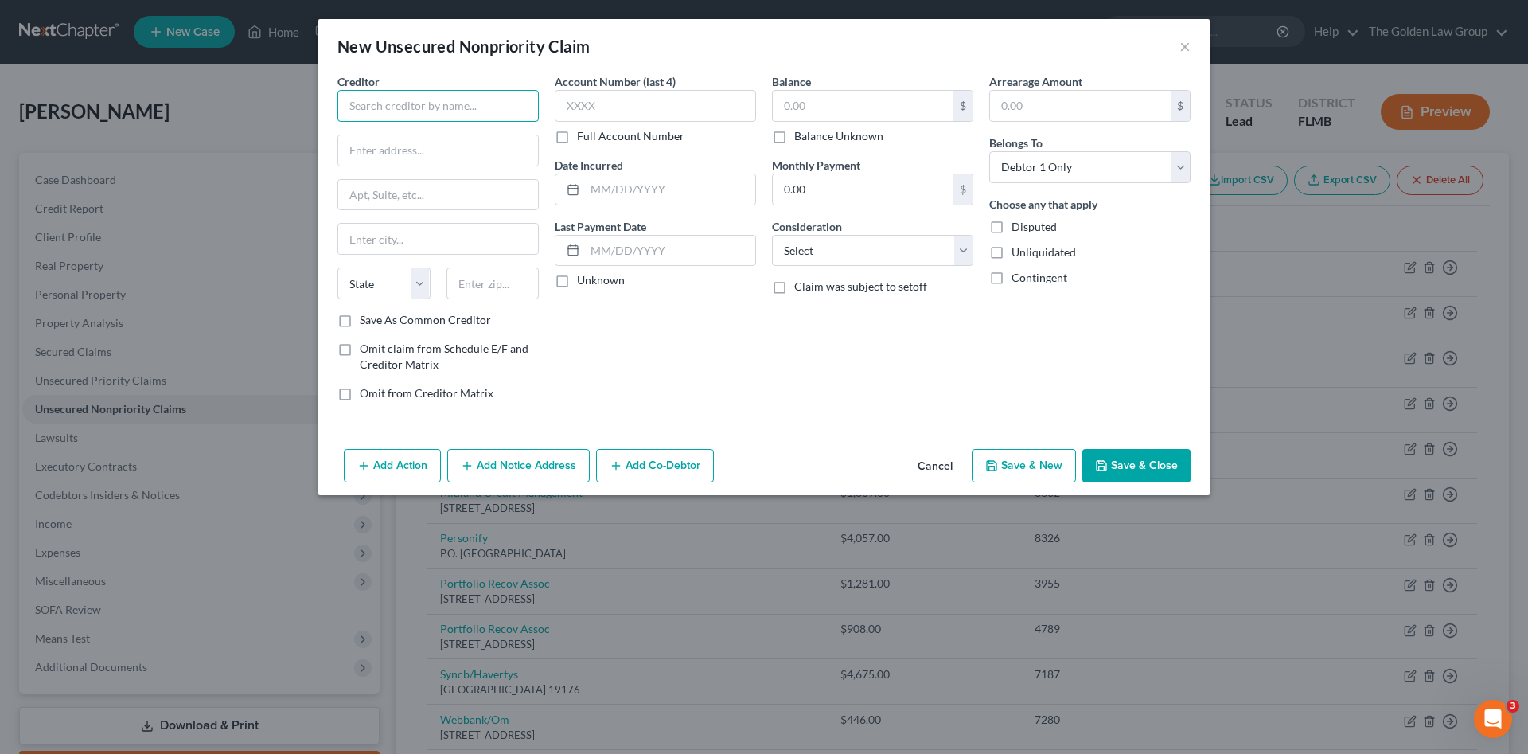
click at [479, 107] on input "text" at bounding box center [438, 106] width 201 height 32
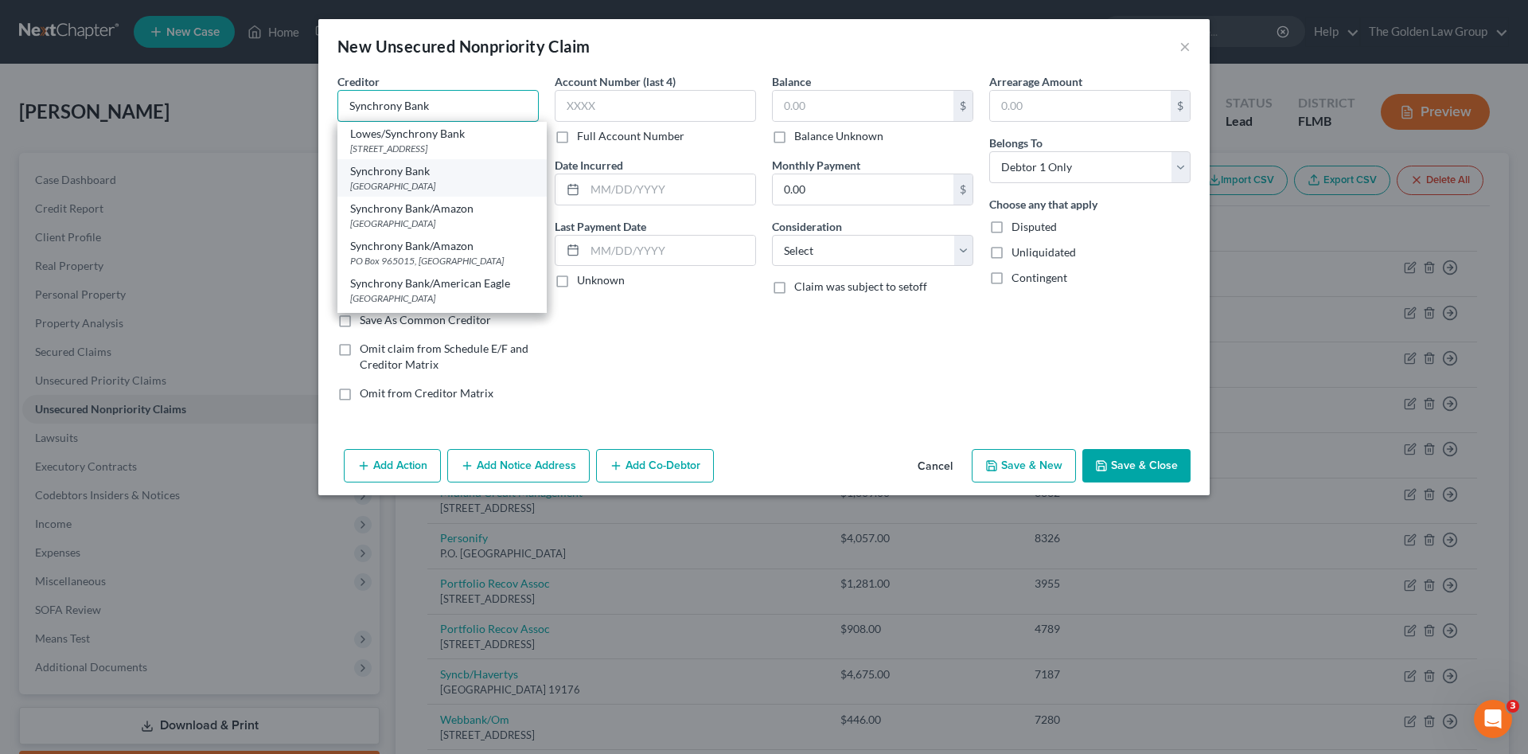
type input "Synchrony Bank"
click at [456, 193] on div "[GEOGRAPHIC_DATA]" at bounding box center [442, 186] width 184 height 14
type input "PO Box 960061"
type input "Orlando"
select select "9"
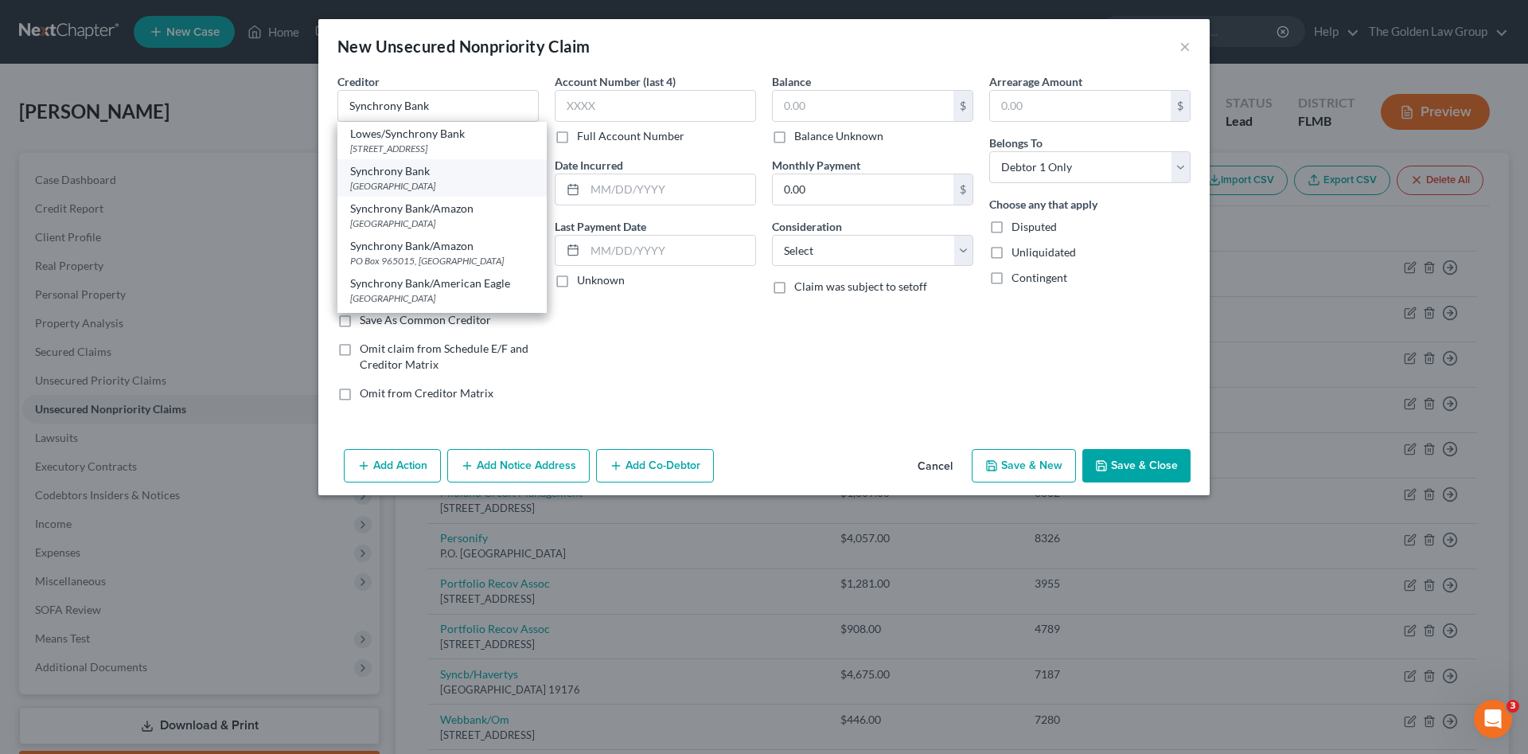
type input "32896"
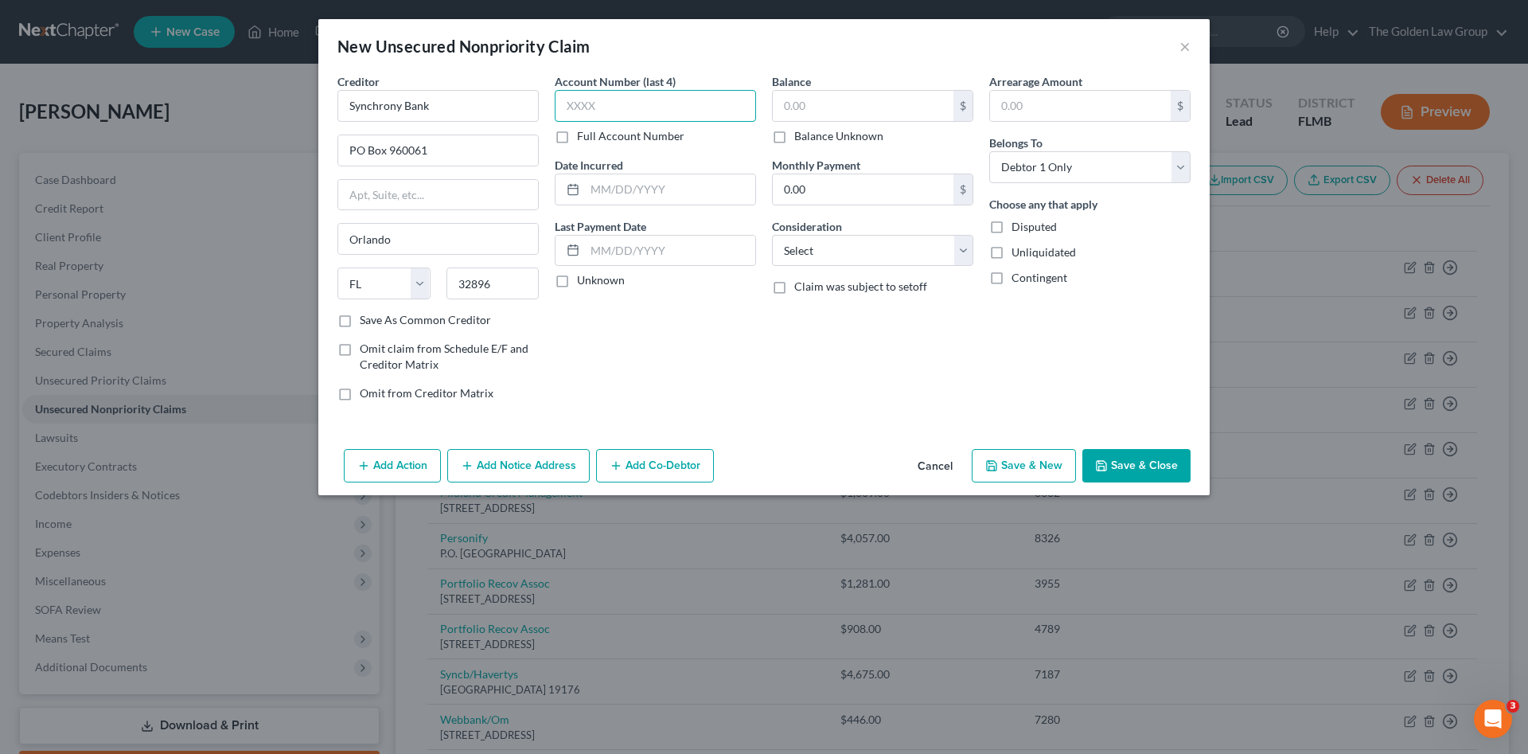
click at [598, 111] on input "text" at bounding box center [655, 106] width 201 height 32
type input "0968"
click at [794, 139] on label "Balance Unknown" at bounding box center [838, 136] width 89 height 16
click at [801, 139] on input "Balance Unknown" at bounding box center [806, 133] width 10 height 10
checkbox input "true"
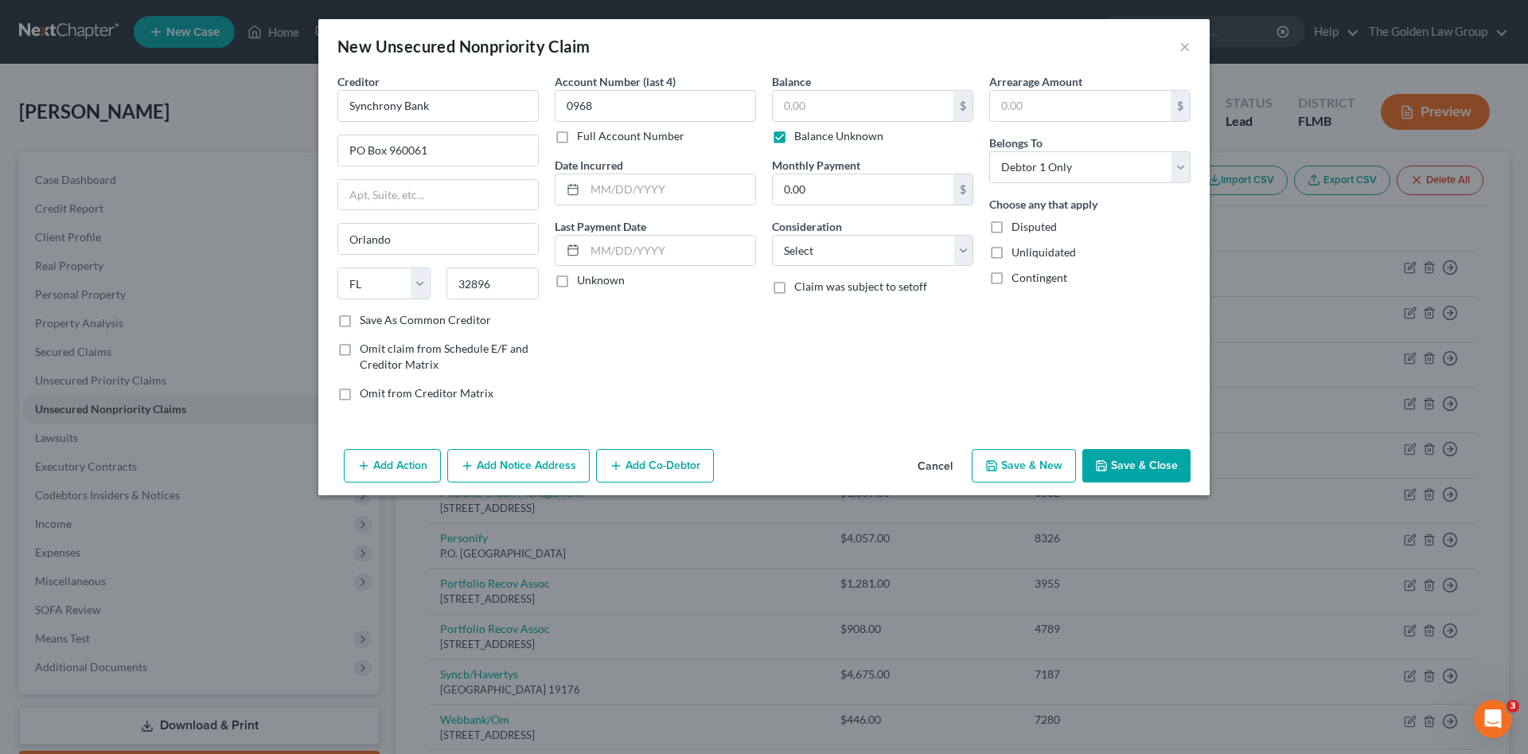
type input "0.00"
click at [855, 253] on select "Select Cable / Satellite Services Collection Agency Credit Card Debt Debt Couns…" at bounding box center [872, 251] width 201 height 32
select select "2"
click at [772, 235] on select "Select Cable / Satellite Services Collection Agency Credit Card Debt Debt Couns…" at bounding box center [872, 251] width 201 height 32
click at [1125, 468] on button "Save & Close" at bounding box center [1137, 465] width 108 height 33
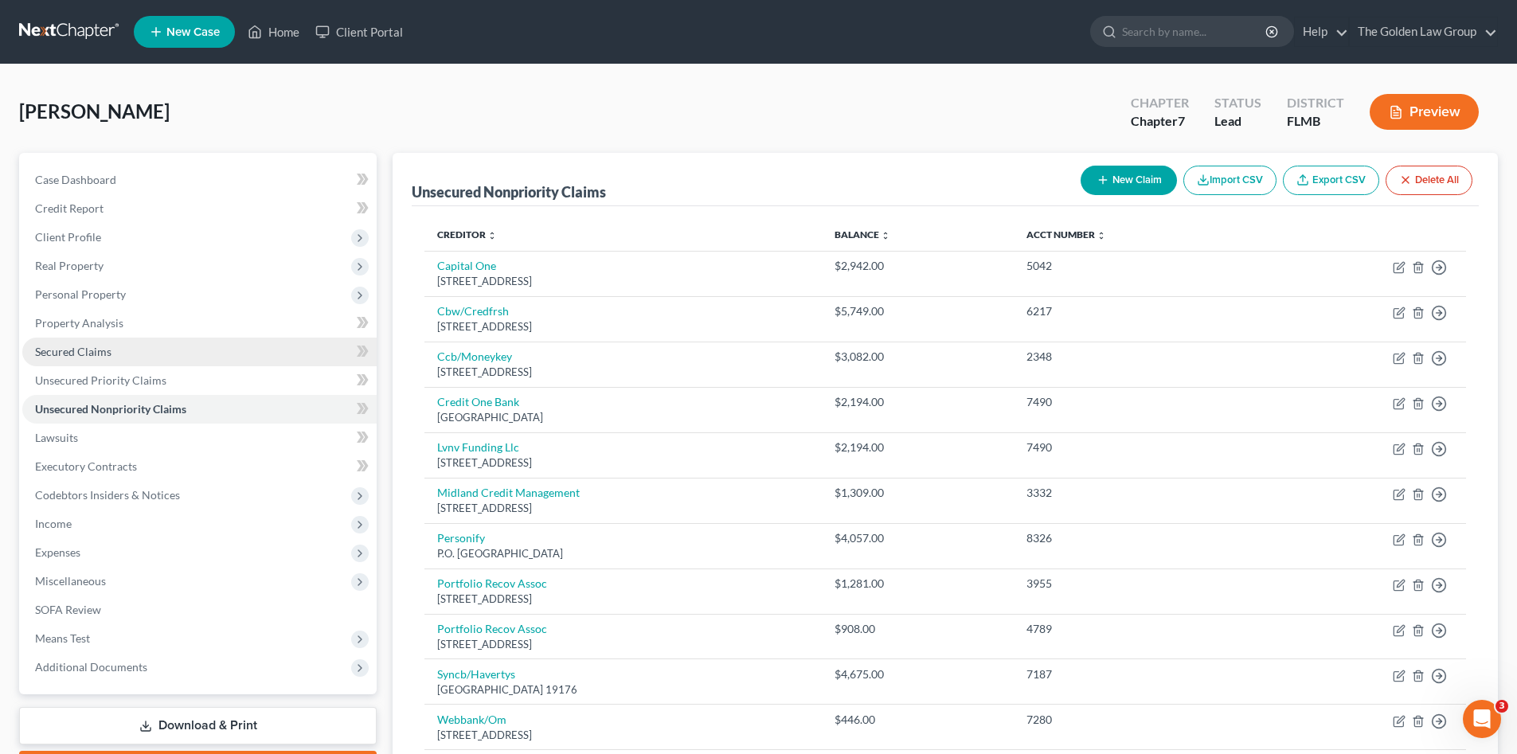
click at [109, 357] on span "Secured Claims" at bounding box center [73, 352] width 76 height 14
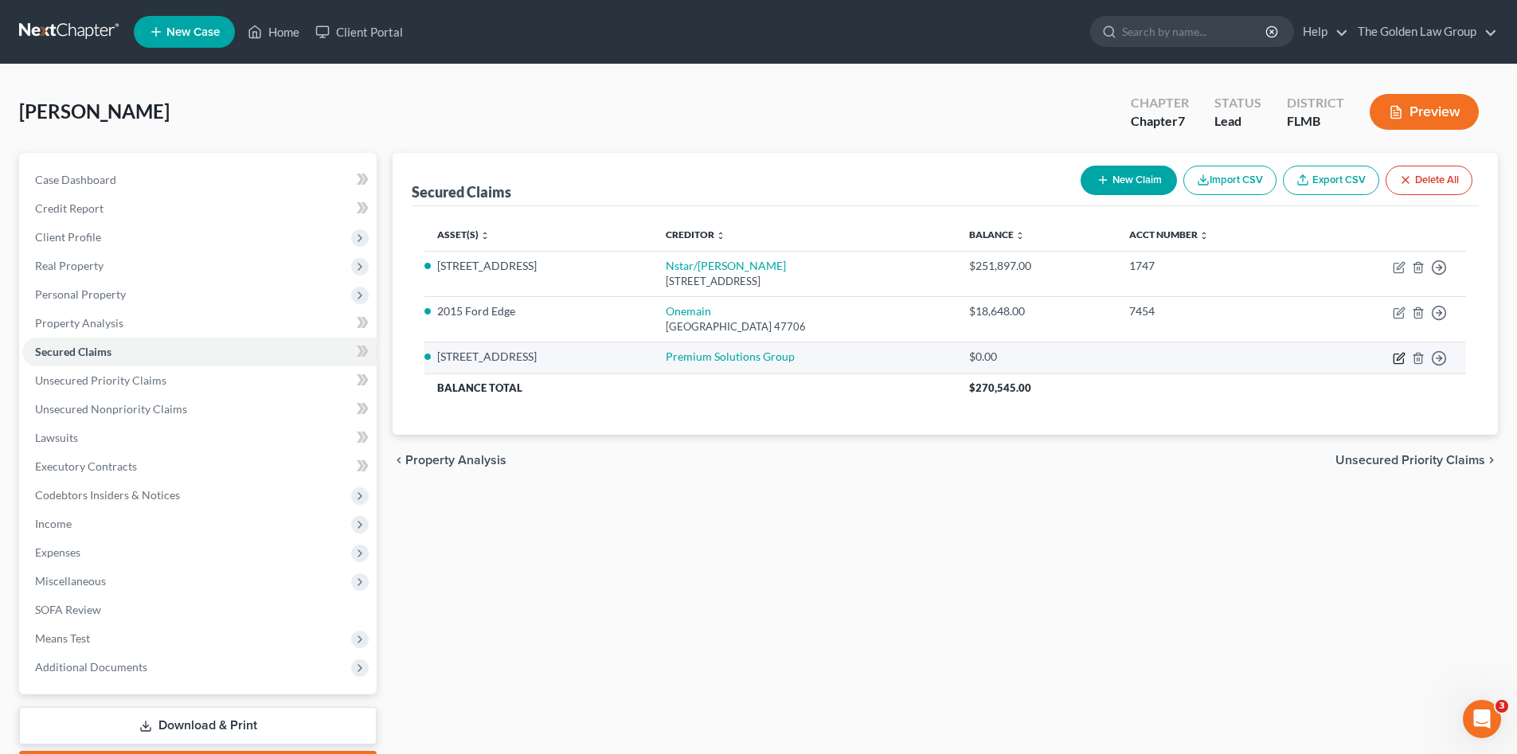
click at [1396, 358] on icon "button" at bounding box center [1398, 358] width 13 height 13
select select "4"
select select "0"
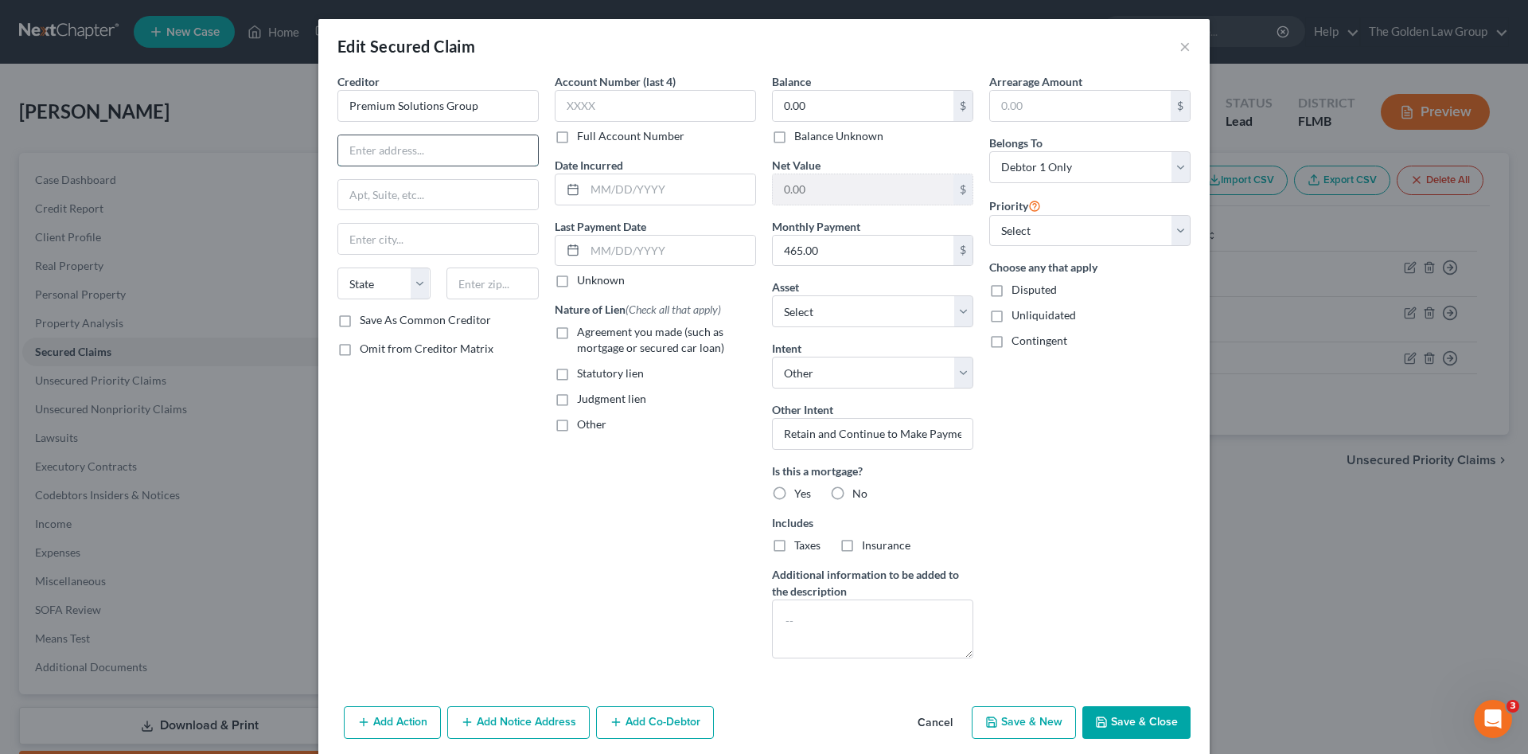
click at [404, 146] on input "text" at bounding box center [438, 150] width 200 height 30
paste input "[STREET_ADDRESS][PERSON_NAME][PERSON_NAME]"
type input "[STREET_ADDRESS][PERSON_NAME][PERSON_NAME]"
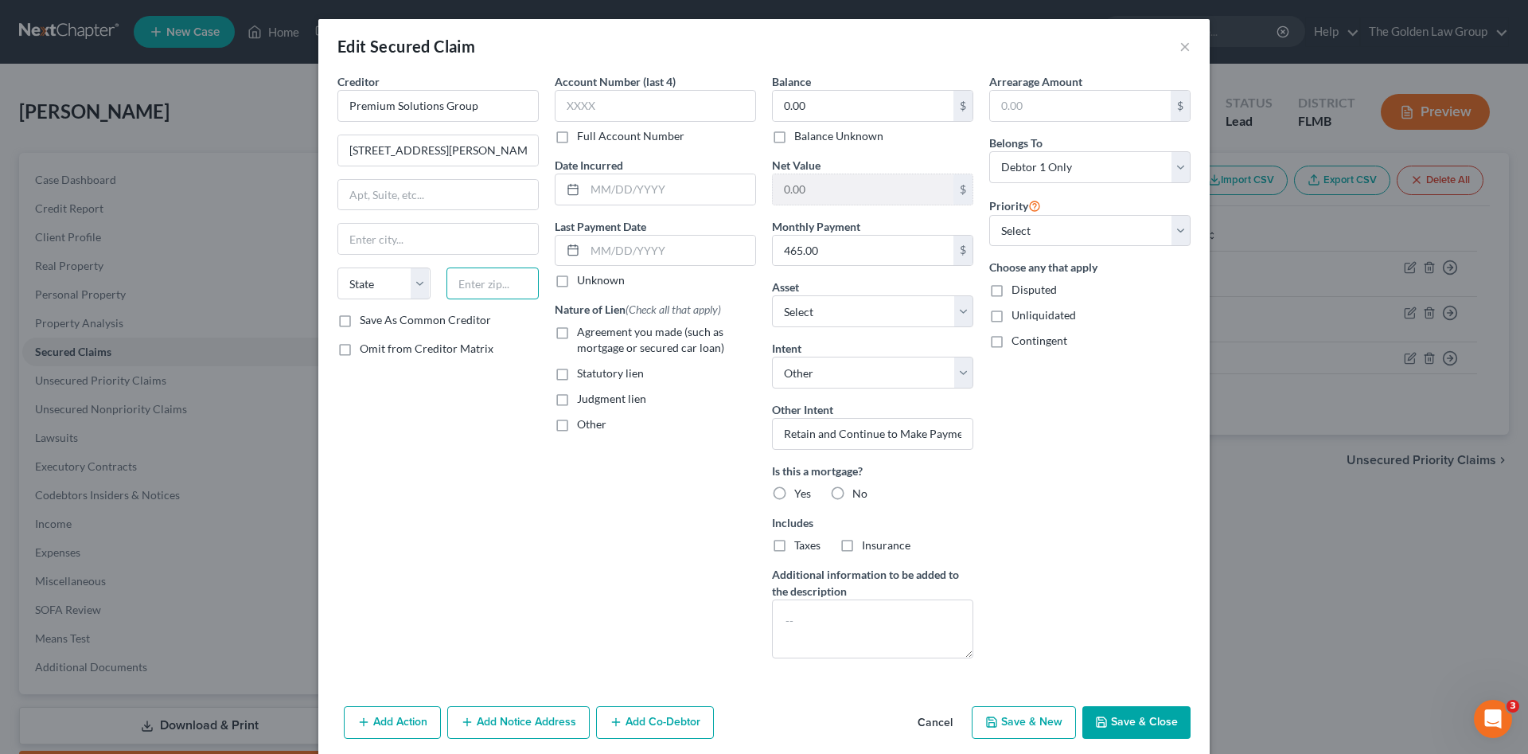
click at [476, 277] on input "text" at bounding box center [493, 283] width 93 height 32
type input "33543"
type input "Zephyrhills"
select select "9"
click at [466, 476] on div "Creditor * Premium Solutions Group [STREET_ADDRESS][PERSON_NAME][PERSON_NAME] Z…" at bounding box center [438, 372] width 217 height 598
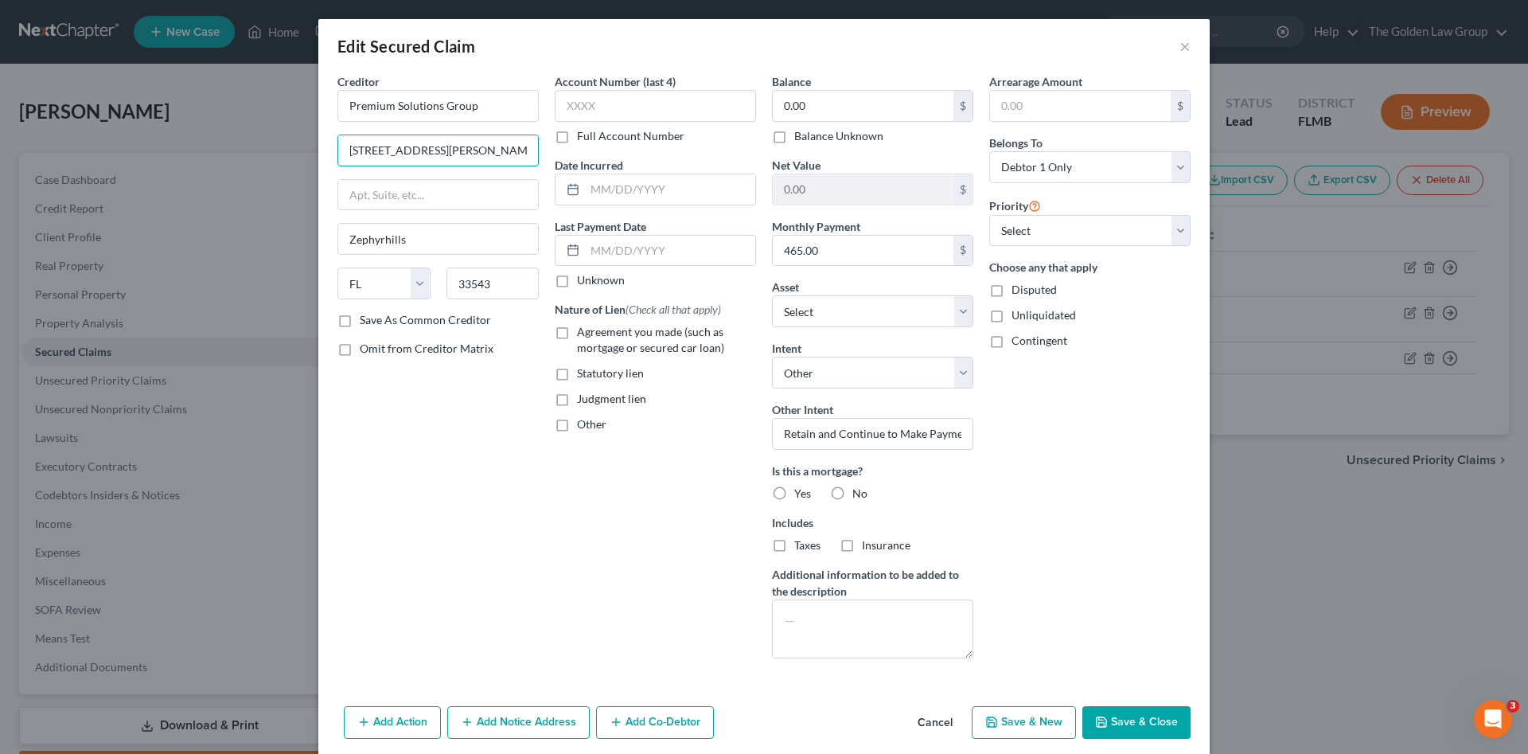
scroll to position [0, 75]
drag, startPoint x: 470, startPoint y: 150, endPoint x: 563, endPoint y: 159, distance: 92.8
click at [563, 159] on div "Creditor * Premium Solutions Group [STREET_ADDRESS][PERSON_NAME][PERSON_NAME] Z…" at bounding box center [764, 372] width 869 height 598
type input "[STREET_ADDRESS][PERSON_NAME]"
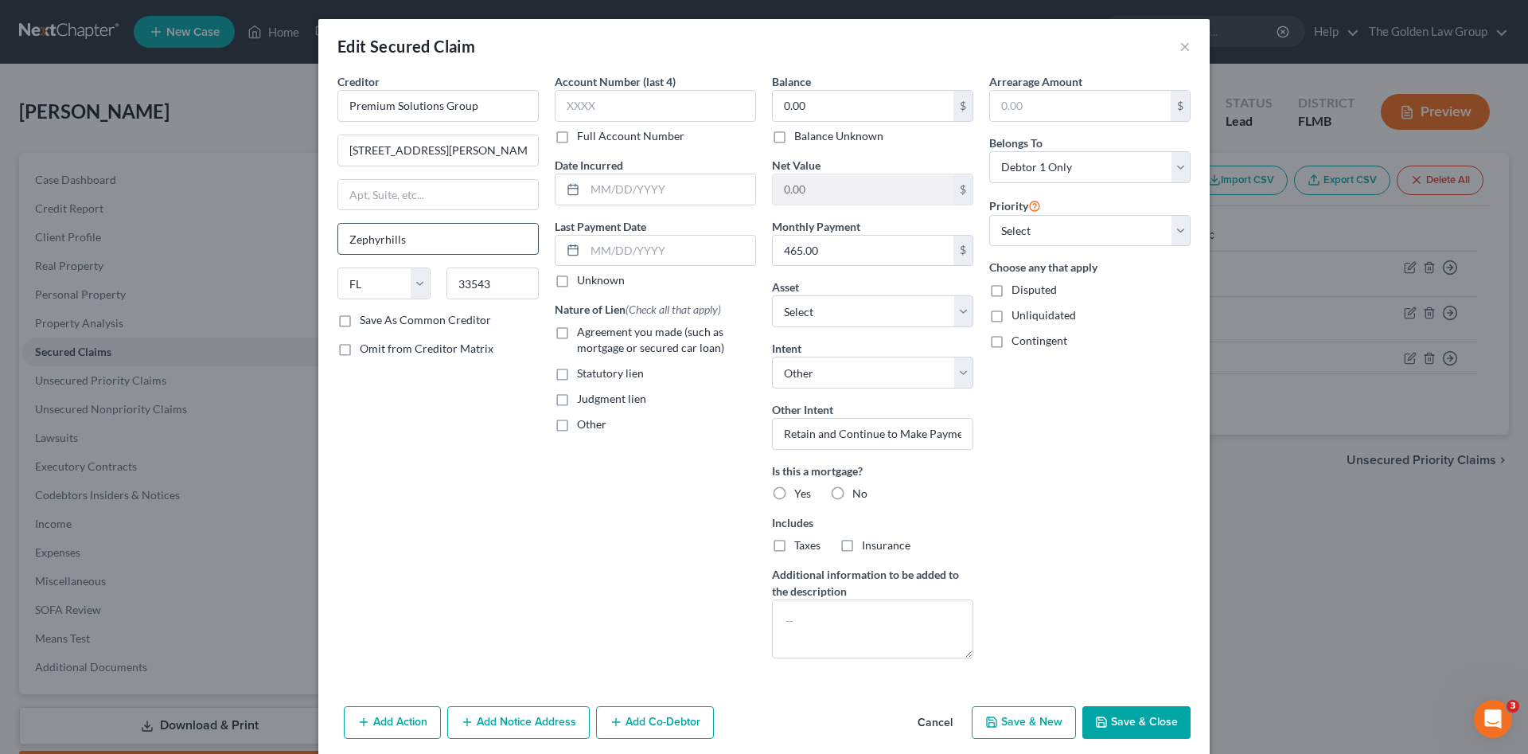
drag, startPoint x: 368, startPoint y: 243, endPoint x: 401, endPoint y: 233, distance: 34.8
click at [366, 242] on input "Zephyrhills" at bounding box center [438, 239] width 200 height 30
drag, startPoint x: 412, startPoint y: 240, endPoint x: 421, endPoint y: 236, distance: 10.3
click at [412, 240] on input "Zephyrhills" at bounding box center [438, 239] width 200 height 30
drag, startPoint x: 428, startPoint y: 236, endPoint x: 370, endPoint y: 349, distance: 127.1
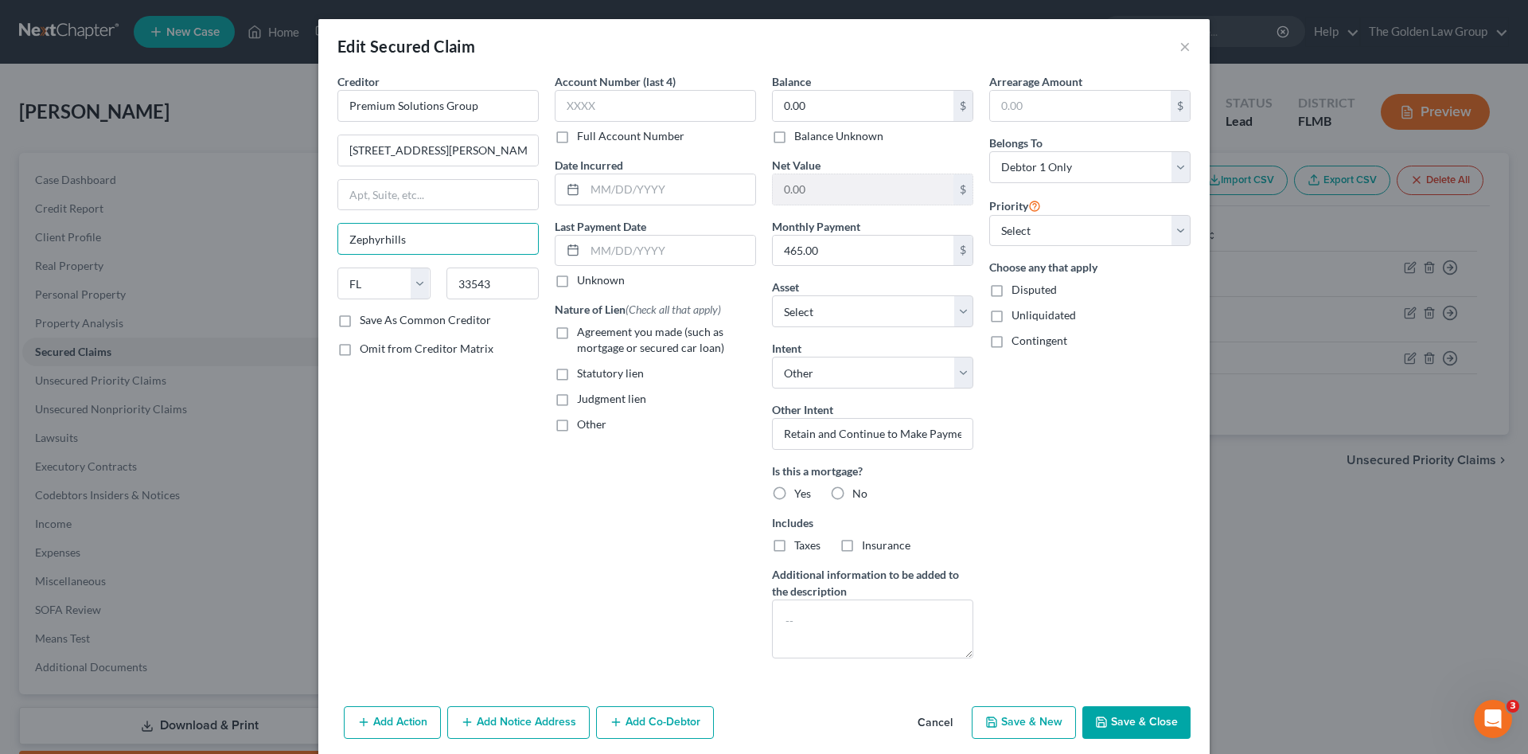
click at [428, 239] on input "Zephyrhills" at bounding box center [438, 239] width 200 height 30
click at [369, 375] on div "Creditor * Premium Solutions Group 31141 [PERSON_NAME] Place Zephyrhills State …" at bounding box center [438, 372] width 217 height 598
drag, startPoint x: 420, startPoint y: 245, endPoint x: 305, endPoint y: 249, distance: 114.7
click at [306, 249] on div "Edit Secured Claim × Creditor * Premium Solutions Group 31141 [PERSON_NAME] Pla…" at bounding box center [764, 377] width 1528 height 754
type input "[PERSON_NAME][DEMOGRAPHIC_DATA]"
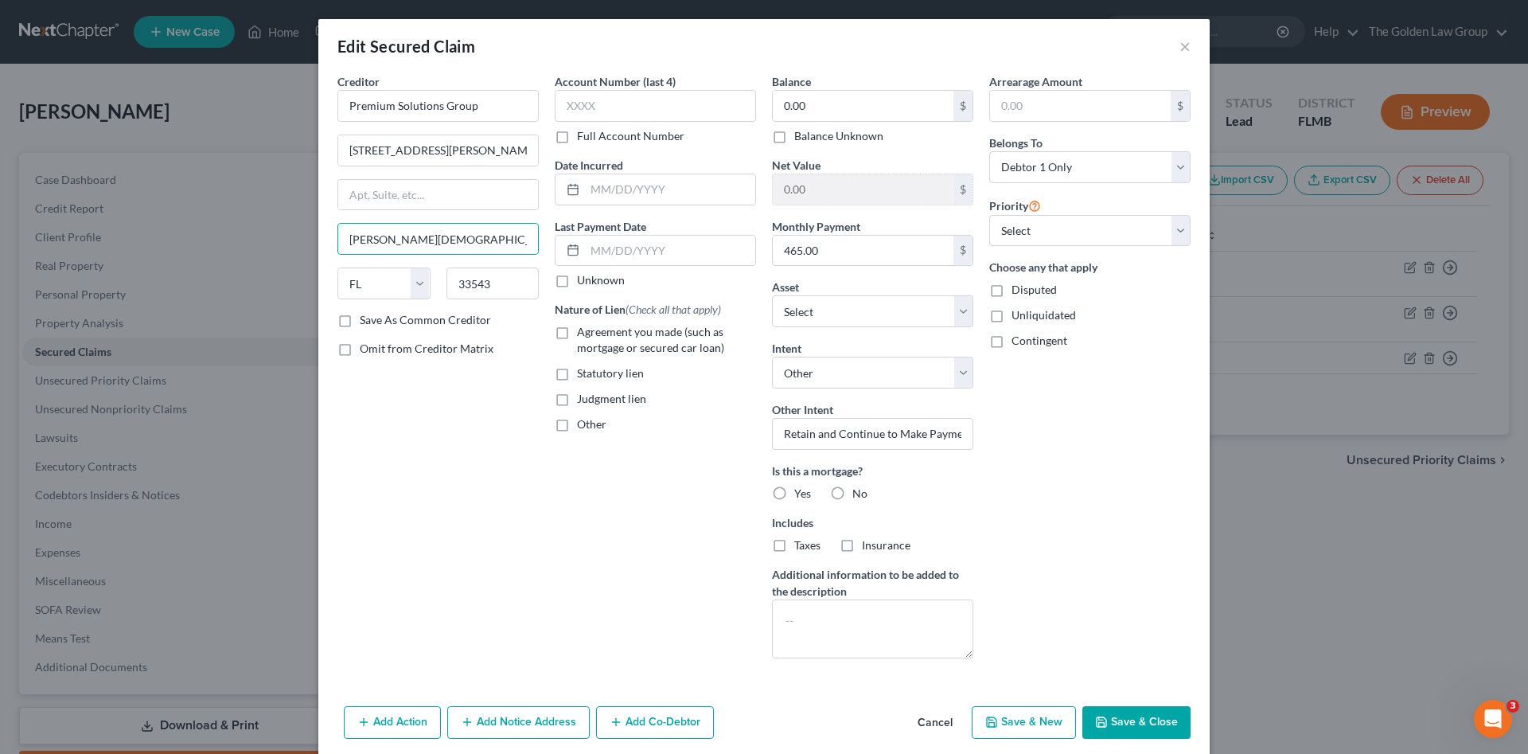
click at [425, 507] on div "Creditor * Premium Solutions Group [GEOGRAPHIC_DATA][PERSON_NAME] [PERSON_NAME]…" at bounding box center [438, 372] width 217 height 598
click at [595, 107] on input "text" at bounding box center [655, 106] width 201 height 32
click at [581, 533] on div "Account Number (last 4) Full Account Number Date Incurred Last Payment Date Unk…" at bounding box center [655, 372] width 217 height 598
click at [826, 98] on input "0.00" at bounding box center [863, 106] width 181 height 30
click at [804, 107] on input "0.00" at bounding box center [863, 106] width 181 height 30
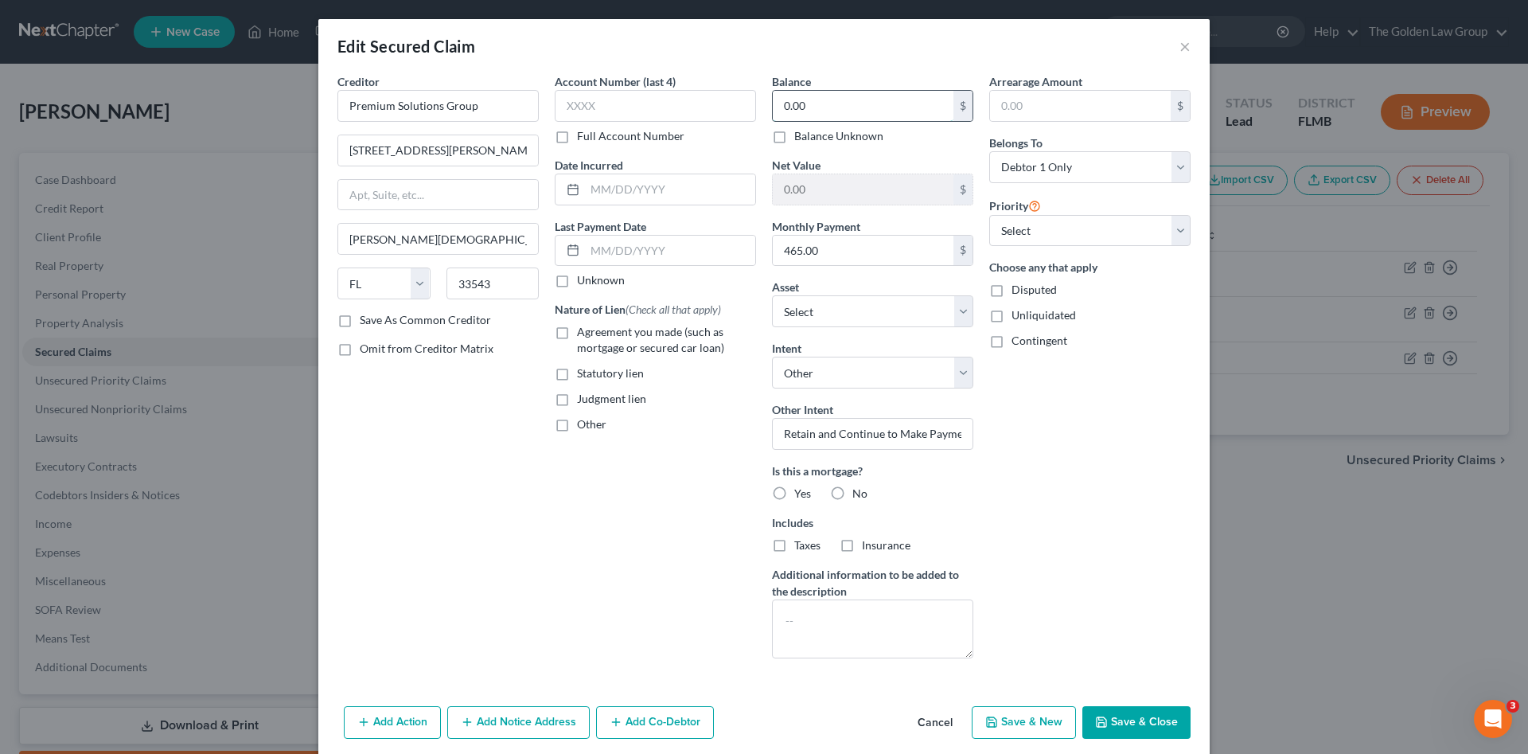
paste input "4,185"
click at [1103, 732] on button "Save & Close" at bounding box center [1137, 722] width 108 height 33
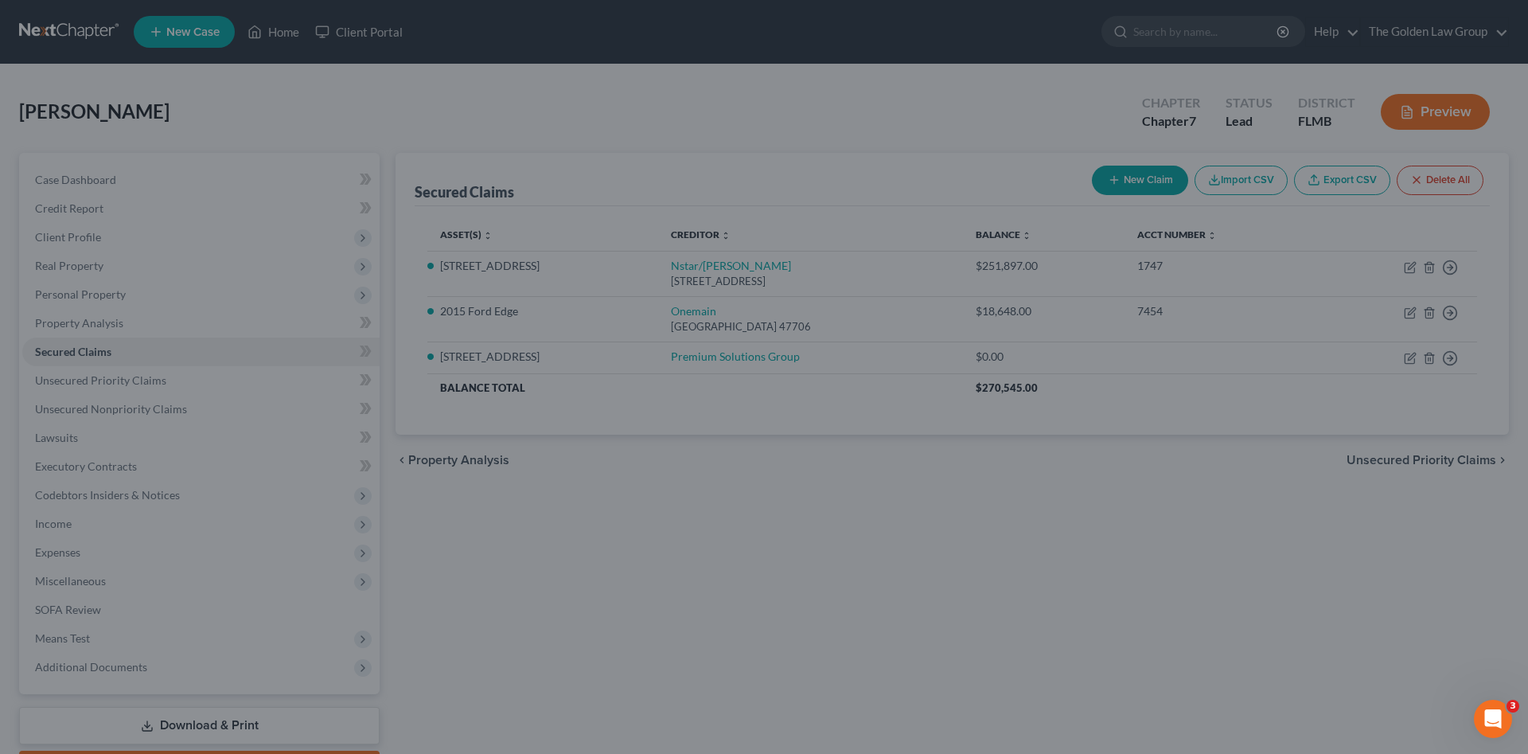
type input "4,185.00"
type input "-4,185.00"
select select "5"
type input "0"
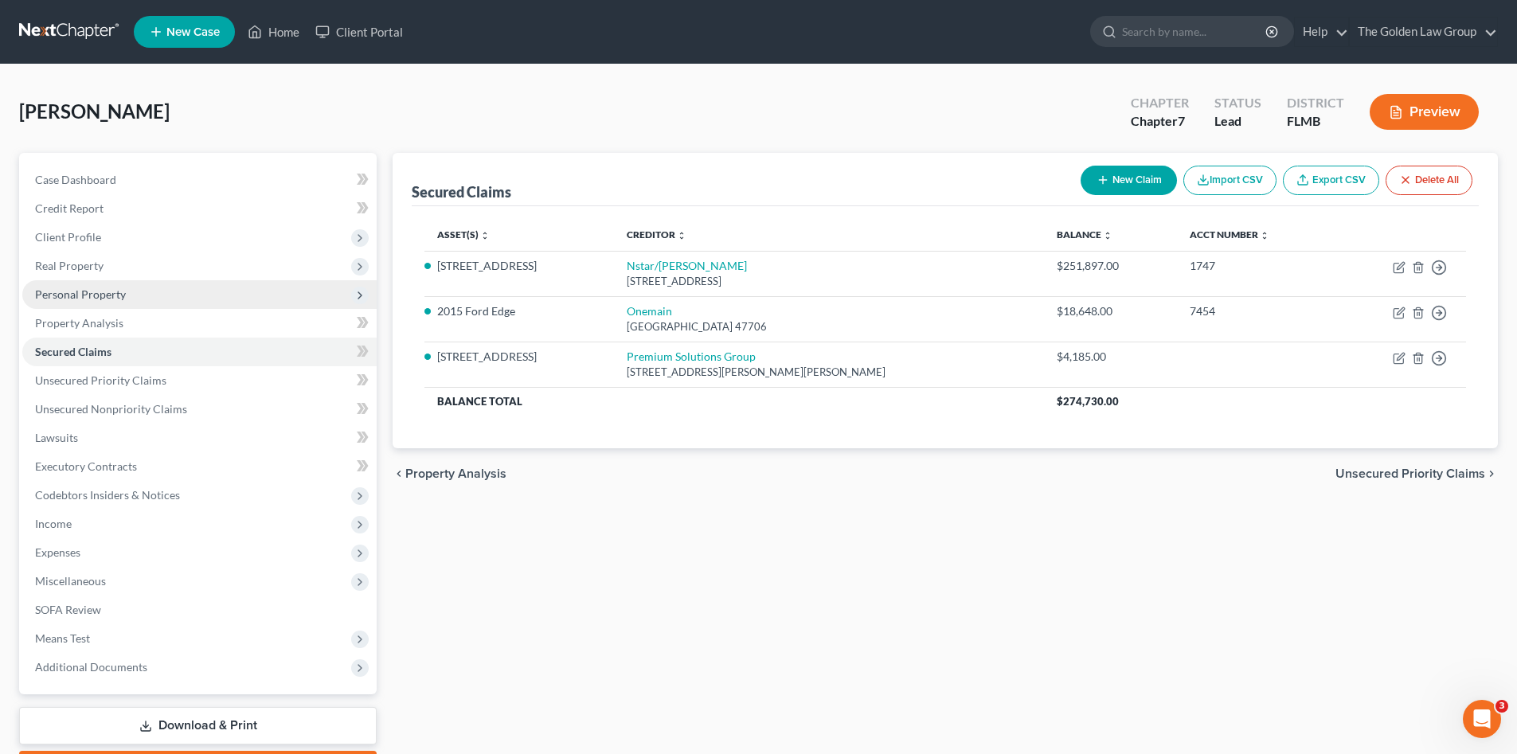
click at [103, 289] on span "Personal Property" at bounding box center [80, 294] width 91 height 14
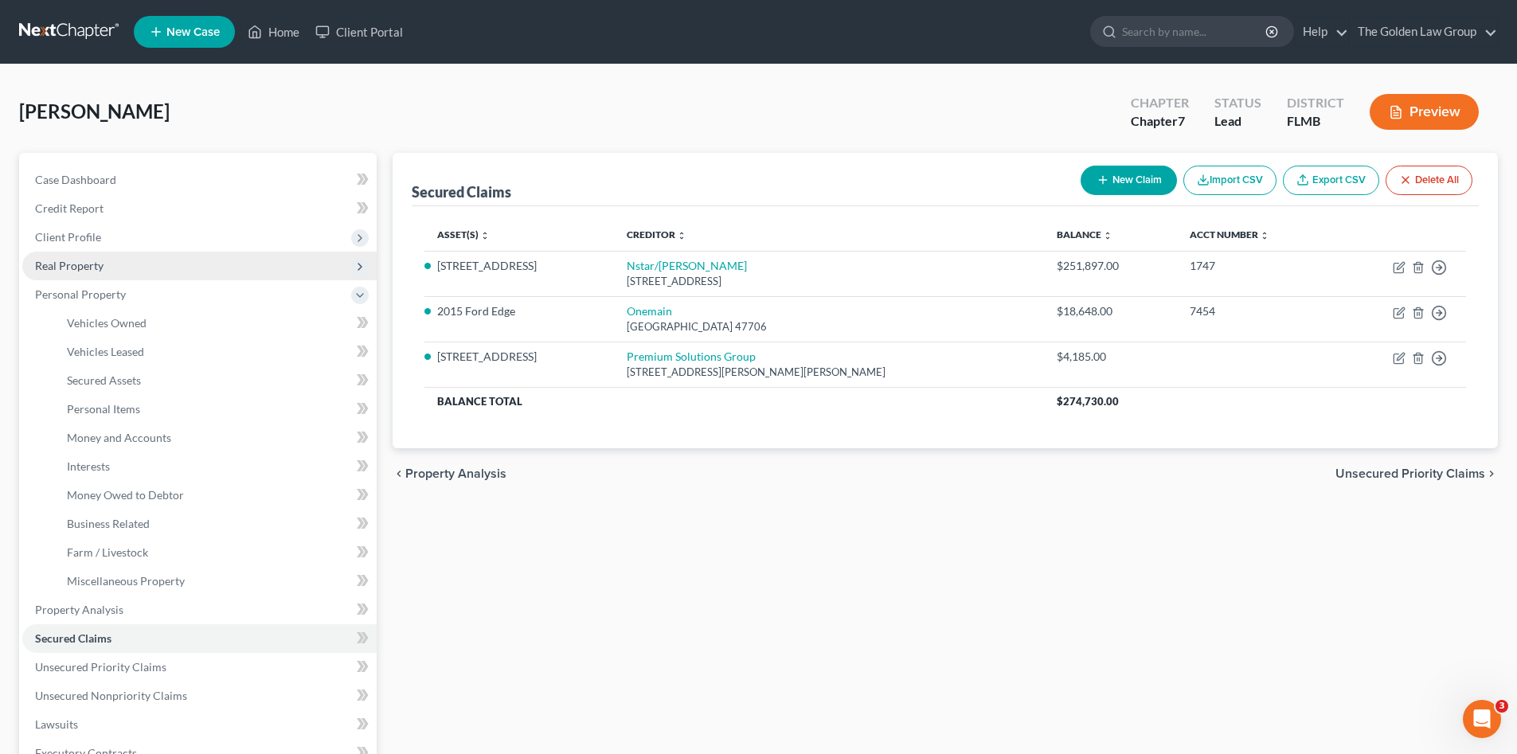
click at [86, 261] on span "Real Property" at bounding box center [69, 266] width 68 height 14
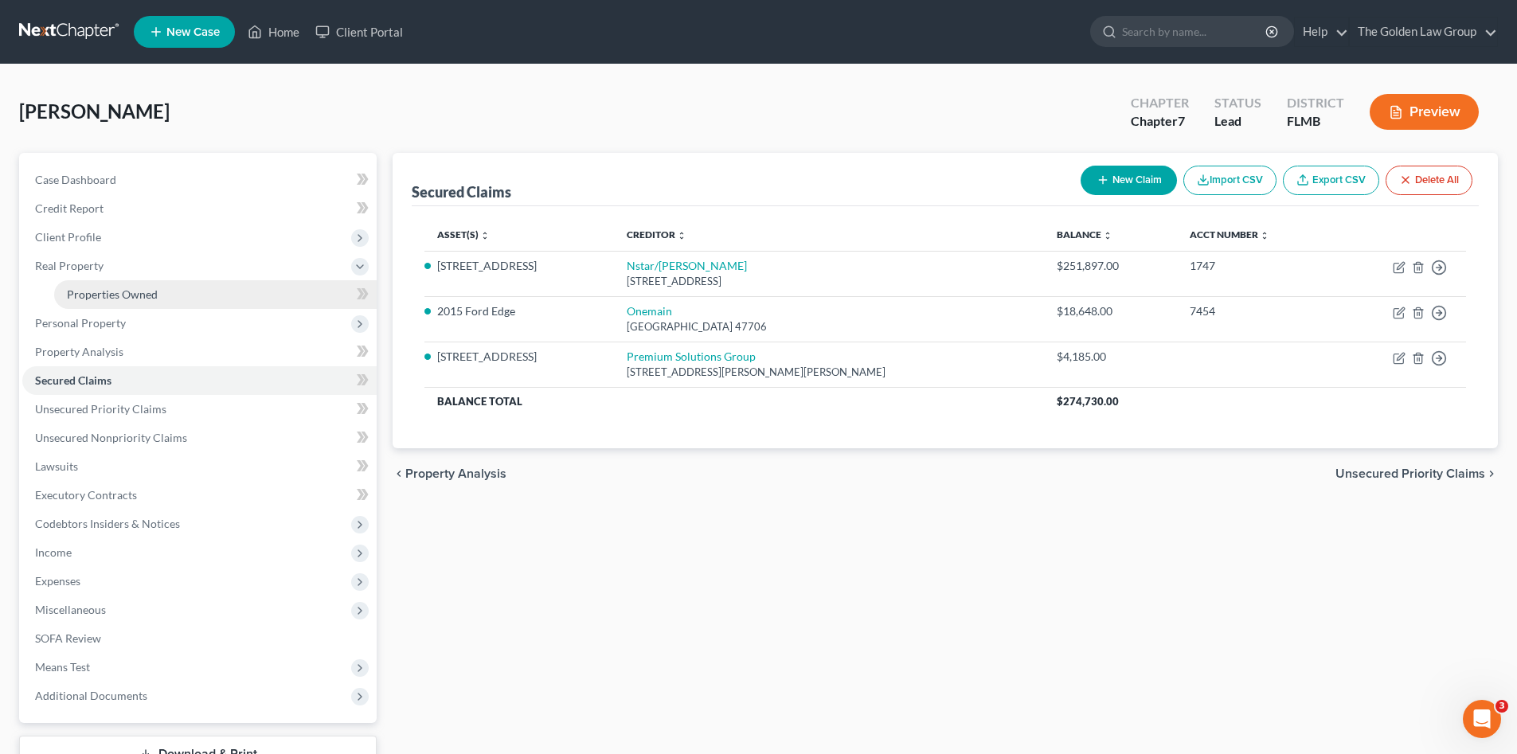
click at [117, 295] on span "Properties Owned" at bounding box center [112, 294] width 91 height 14
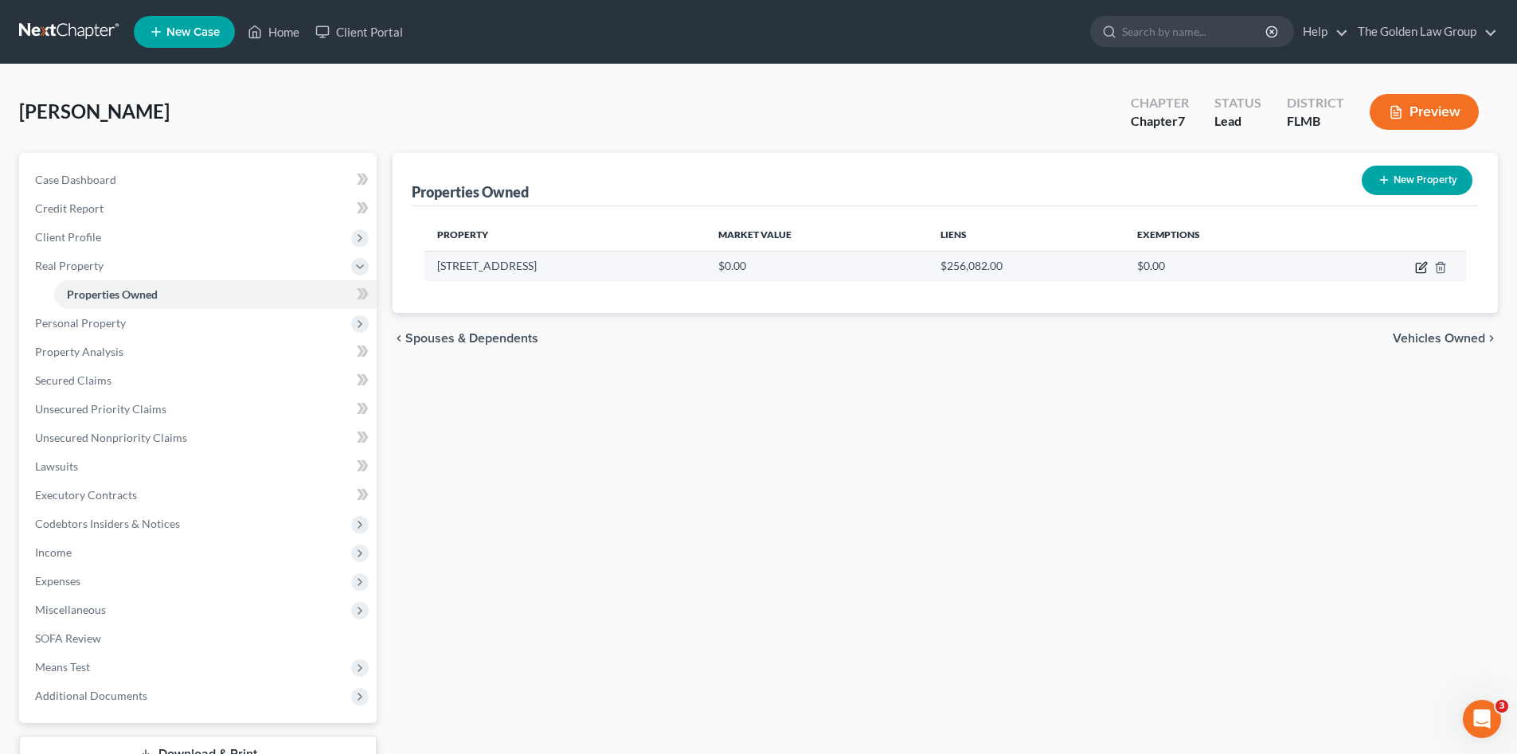
click at [1418, 265] on icon "button" at bounding box center [1421, 267] width 13 height 13
select select "9"
select select "27"
select select "0"
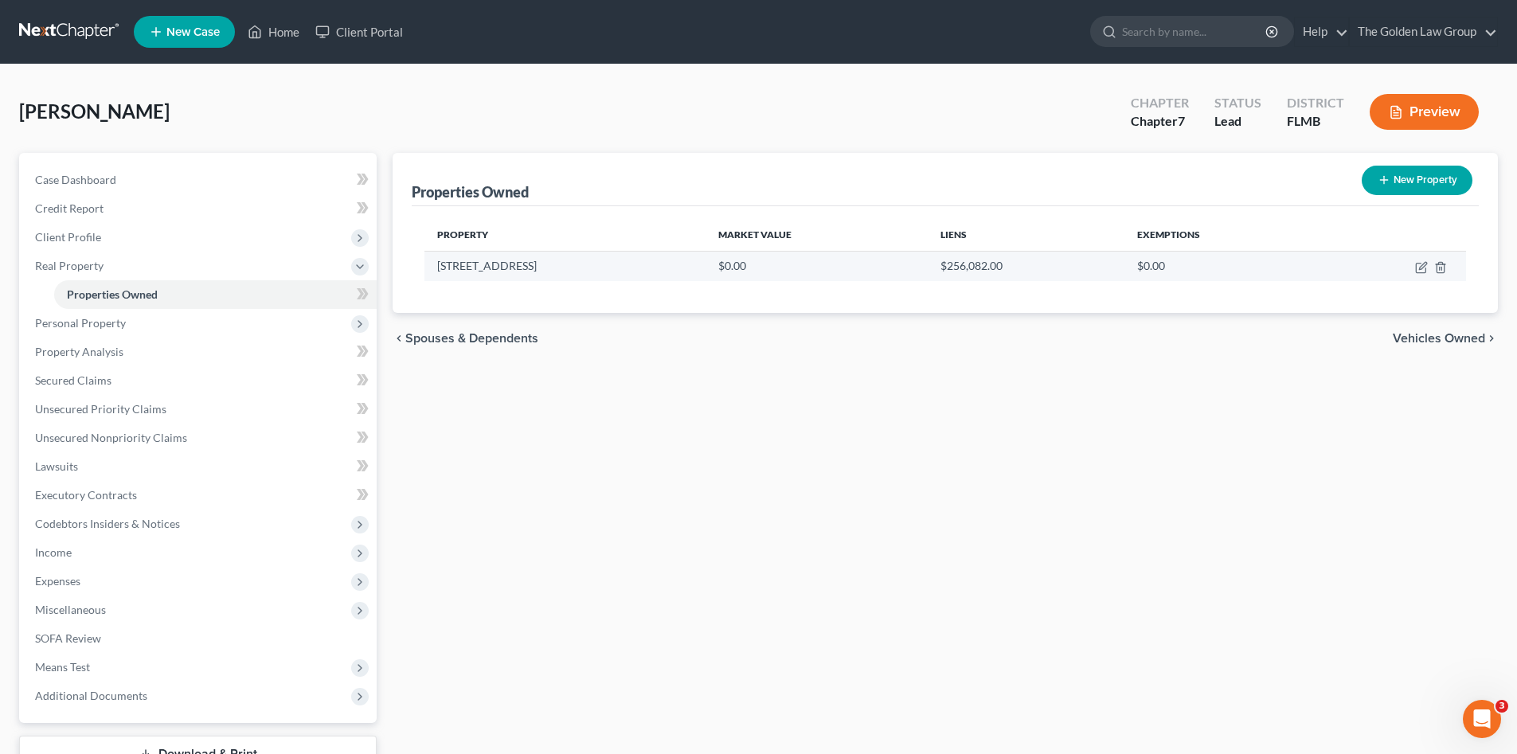
select select "9"
select select "0"
select select "4"
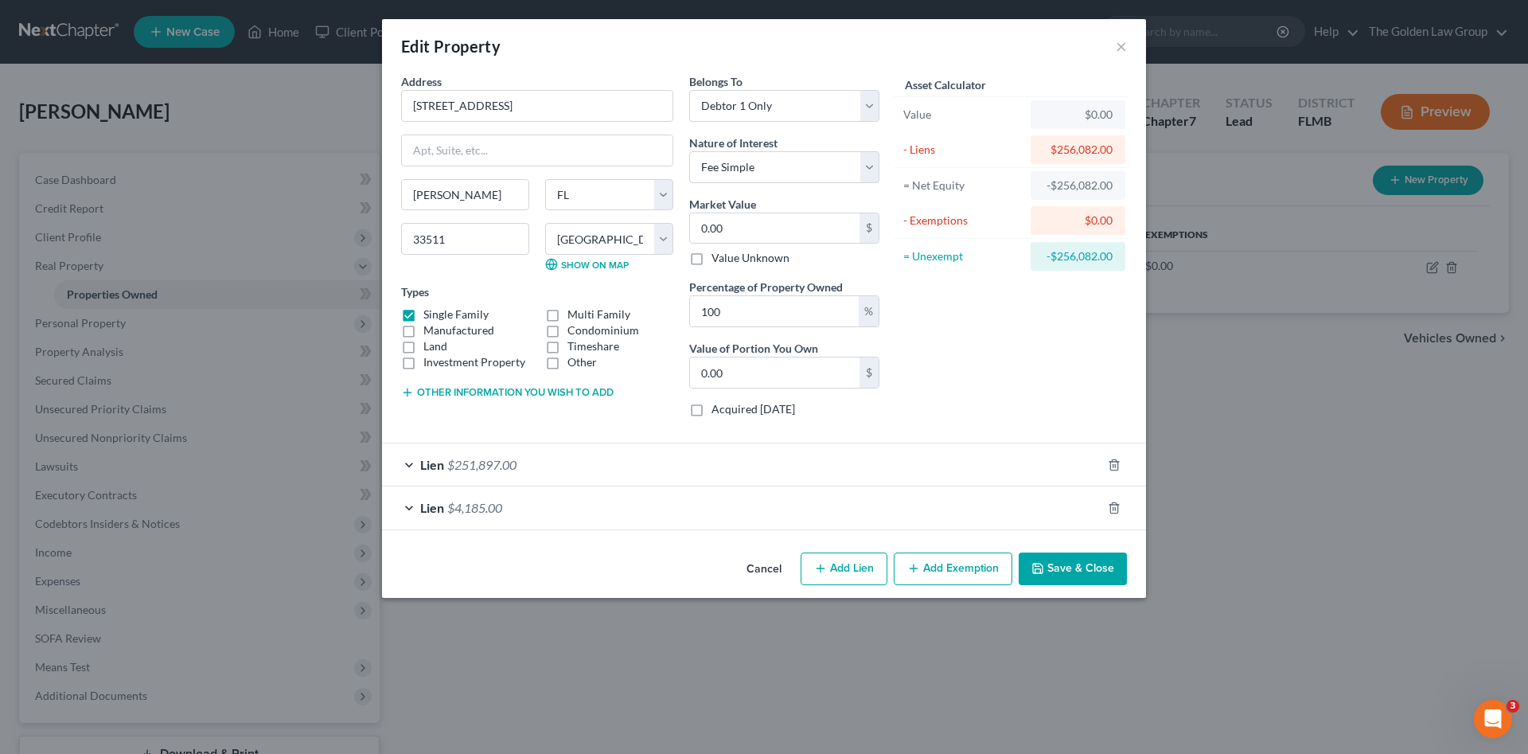
click at [683, 510] on div "Lien $4,185.00" at bounding box center [742, 507] width 720 height 42
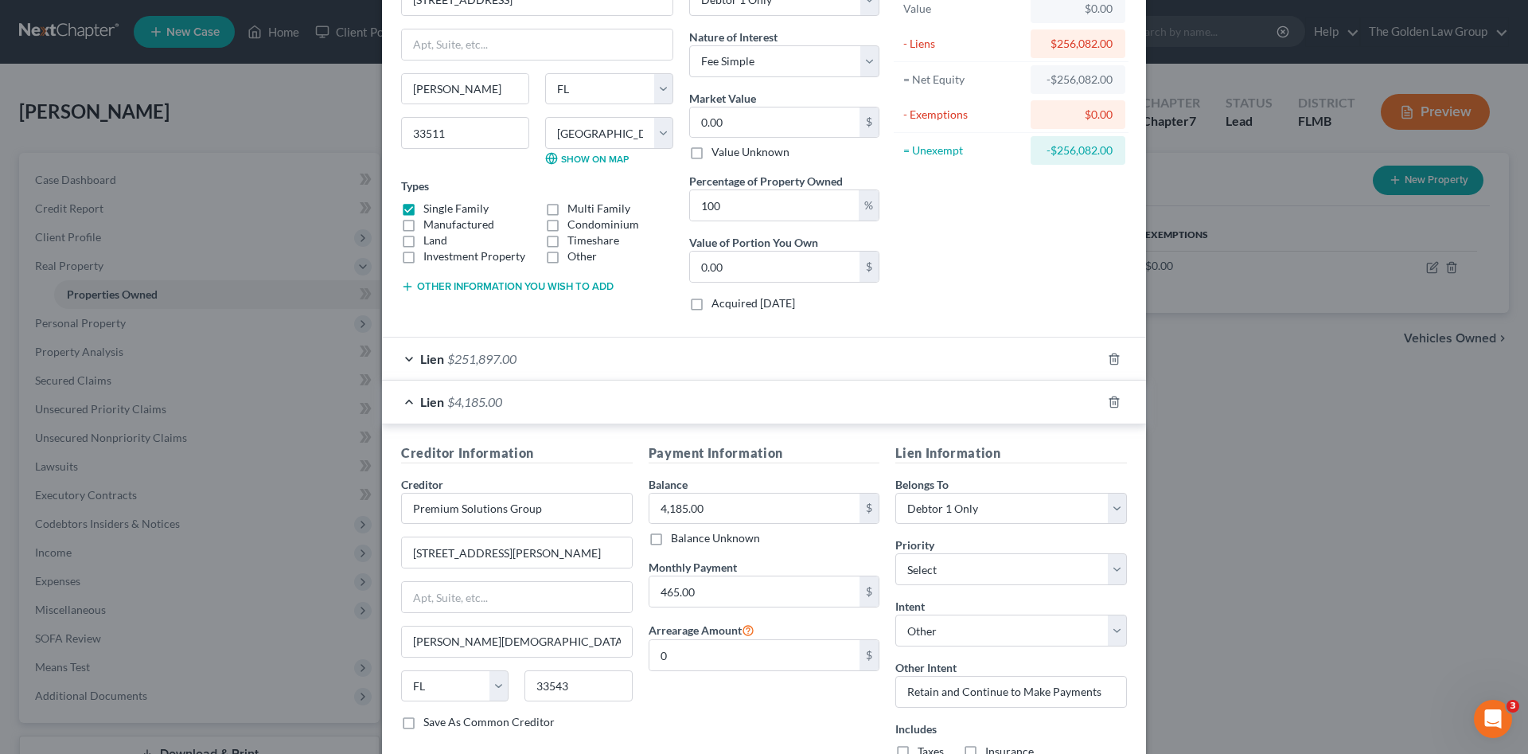
scroll to position [185, 0]
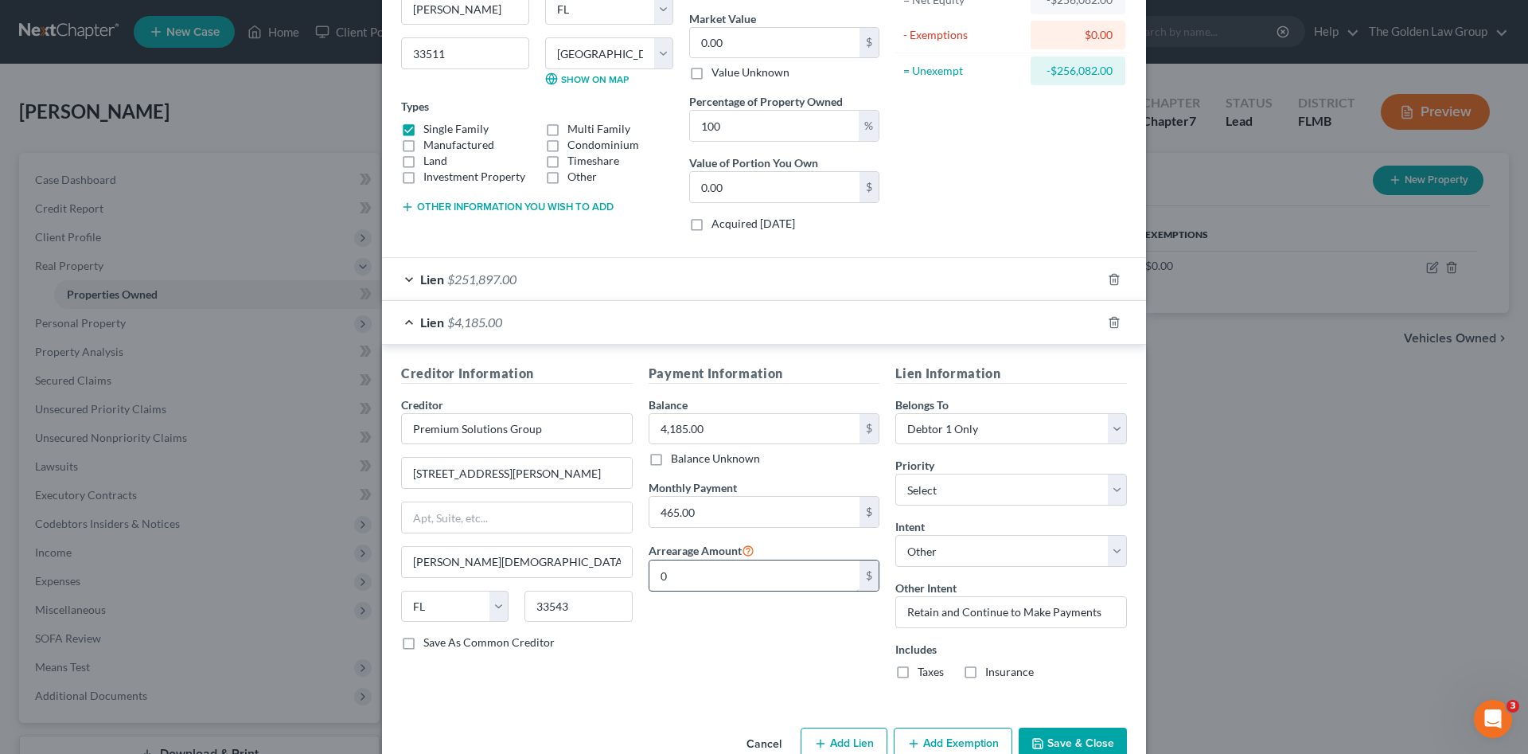
click at [692, 576] on input "0" at bounding box center [755, 575] width 211 height 30
type input "4,185.00"
click at [740, 650] on div "Payment Information Balance 4,185.00 $ Balance Unknown Balance Undetermined 4,1…" at bounding box center [765, 528] width 248 height 329
click at [1050, 738] on button "Save & Close" at bounding box center [1073, 744] width 108 height 33
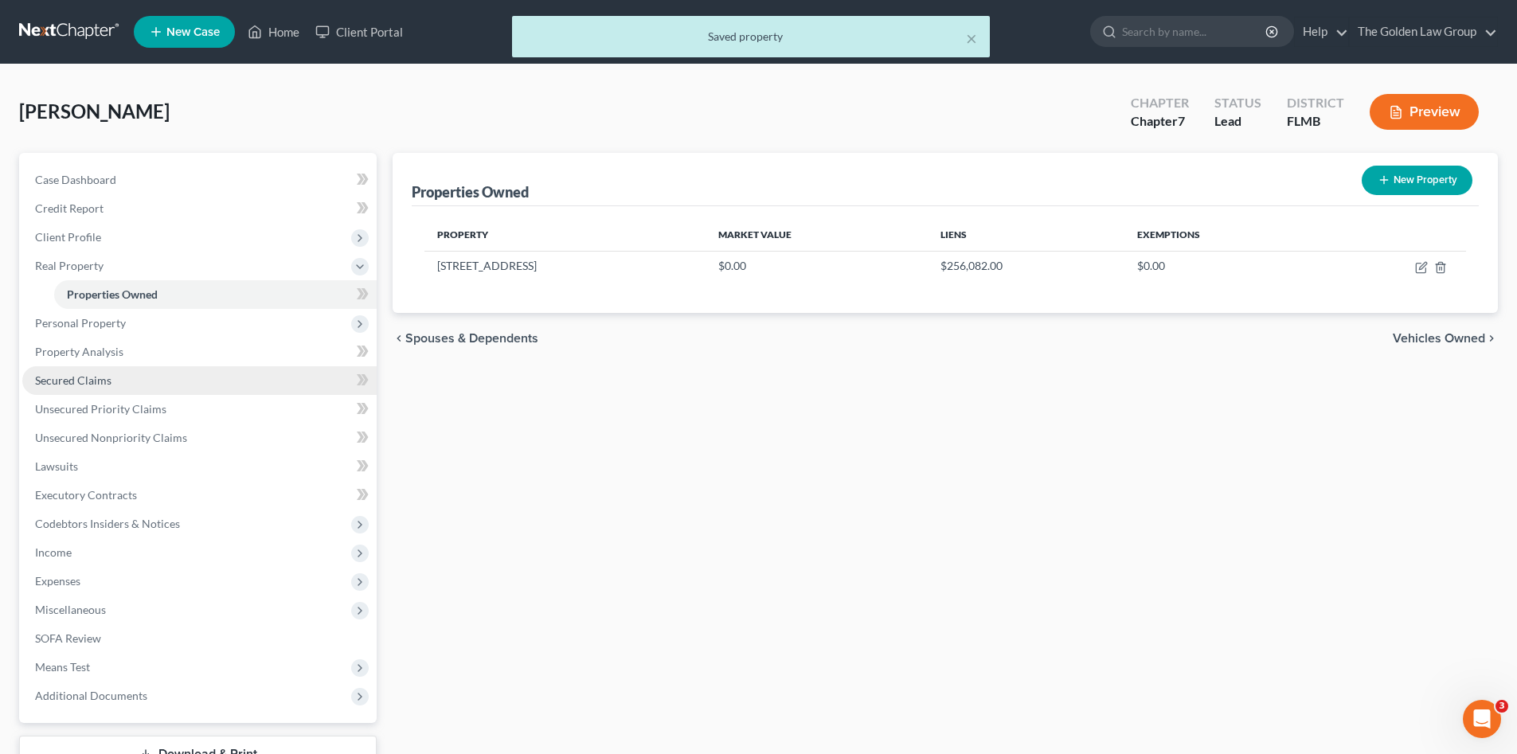
click at [131, 378] on link "Secured Claims" at bounding box center [199, 380] width 354 height 29
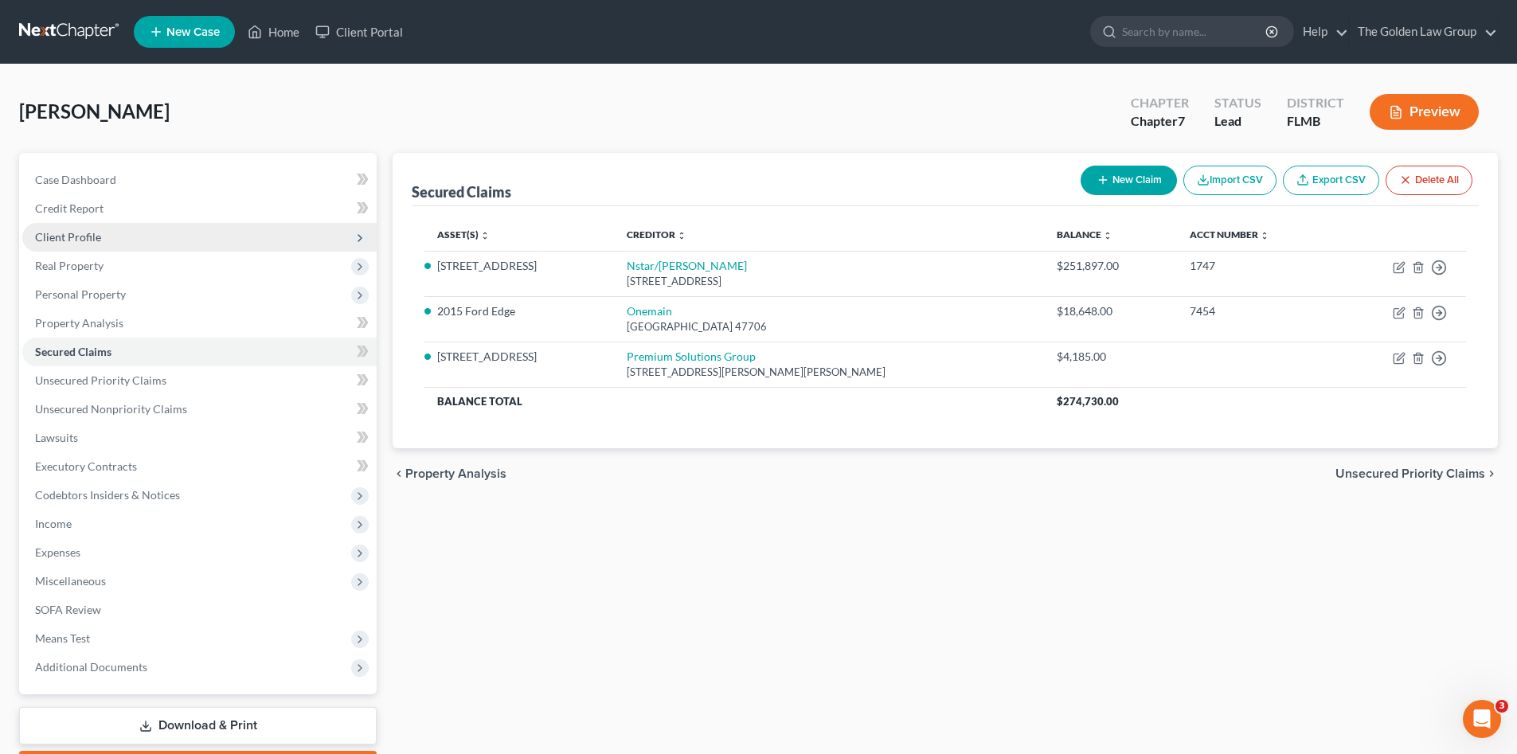
click at [93, 244] on span "Client Profile" at bounding box center [199, 237] width 354 height 29
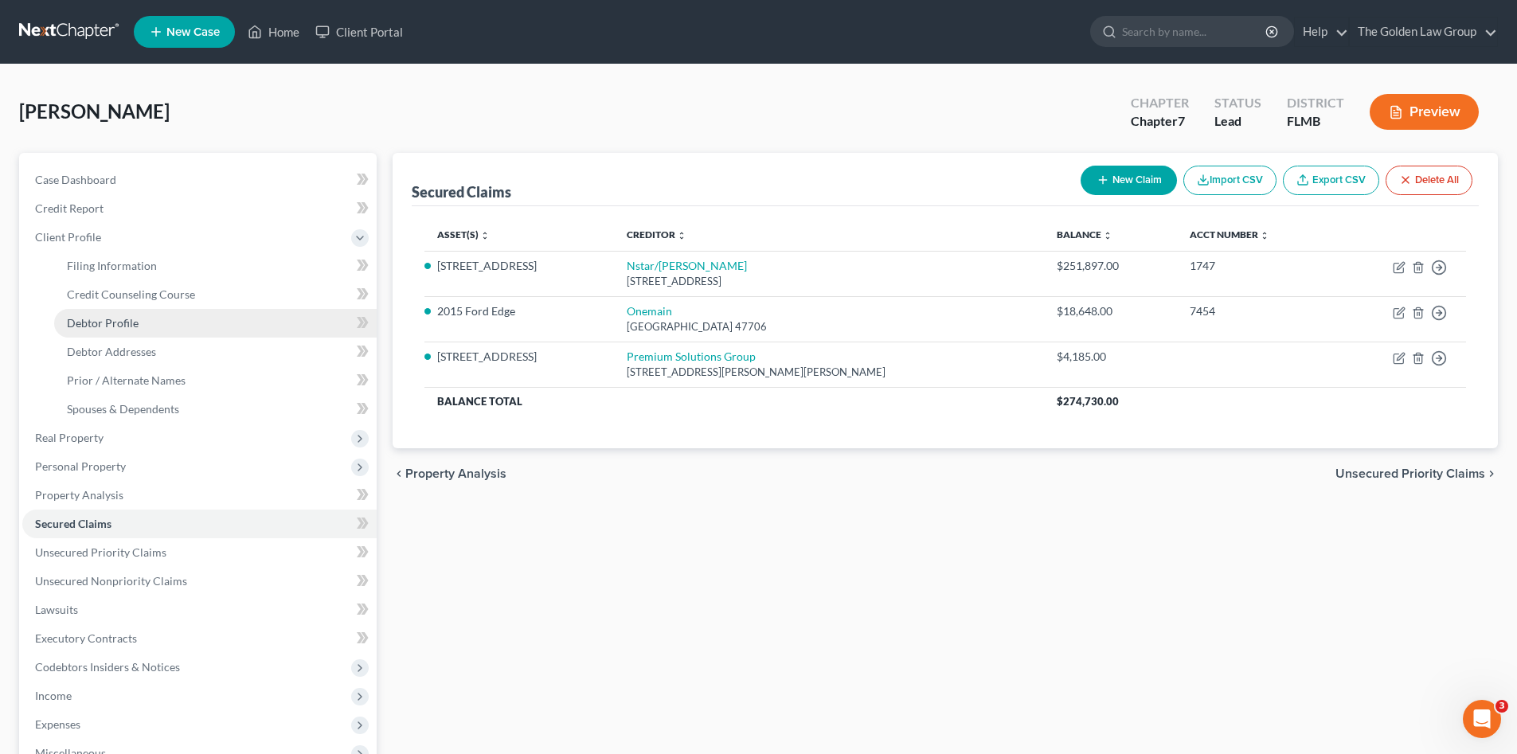
click at [119, 326] on span "Debtor Profile" at bounding box center [103, 323] width 72 height 14
select select "3"
select select "2"
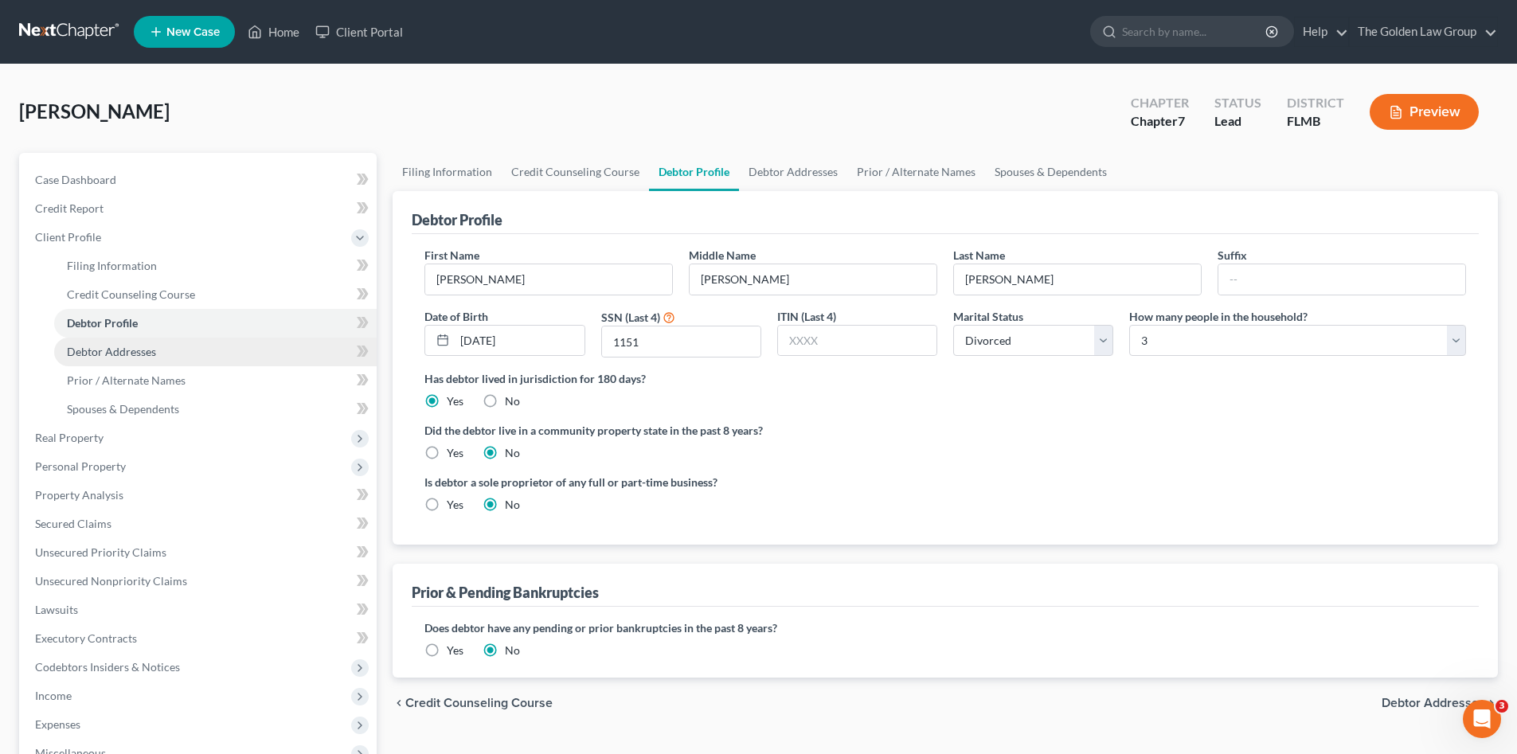
click at [135, 345] on span "Debtor Addresses" at bounding box center [111, 352] width 89 height 14
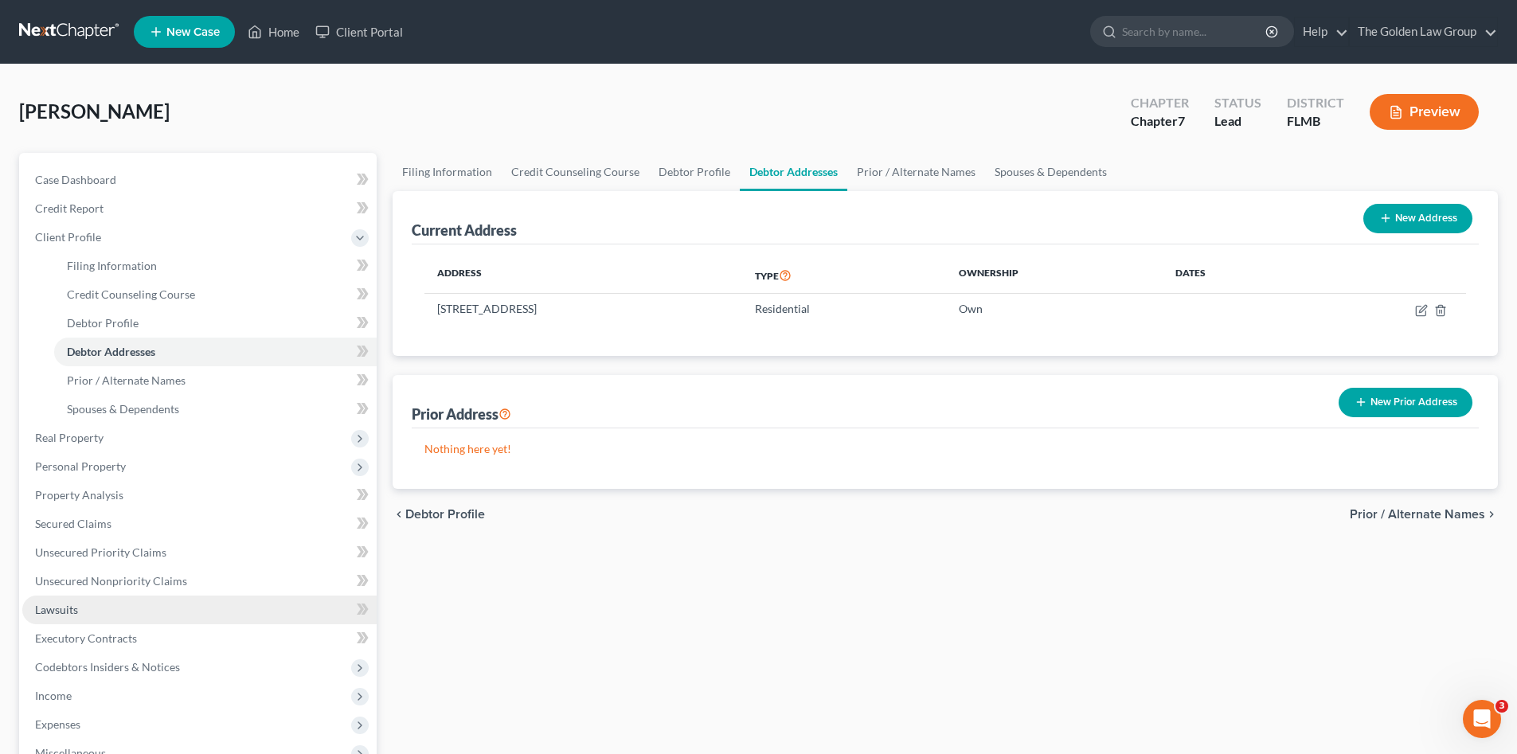
click at [89, 602] on link "Lawsuits" at bounding box center [199, 609] width 354 height 29
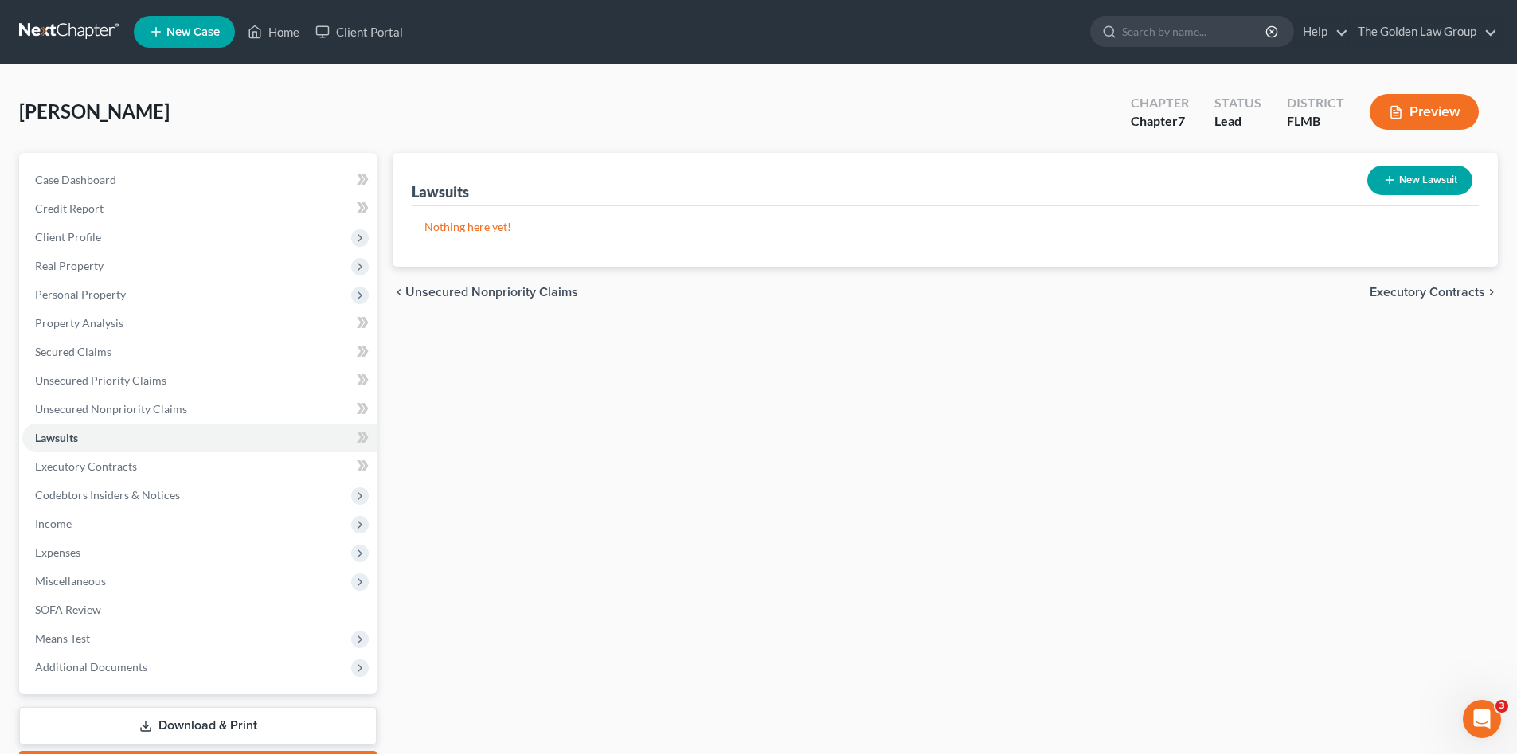
click at [1447, 183] on button "New Lawsuit" at bounding box center [1419, 180] width 105 height 29
select select "0"
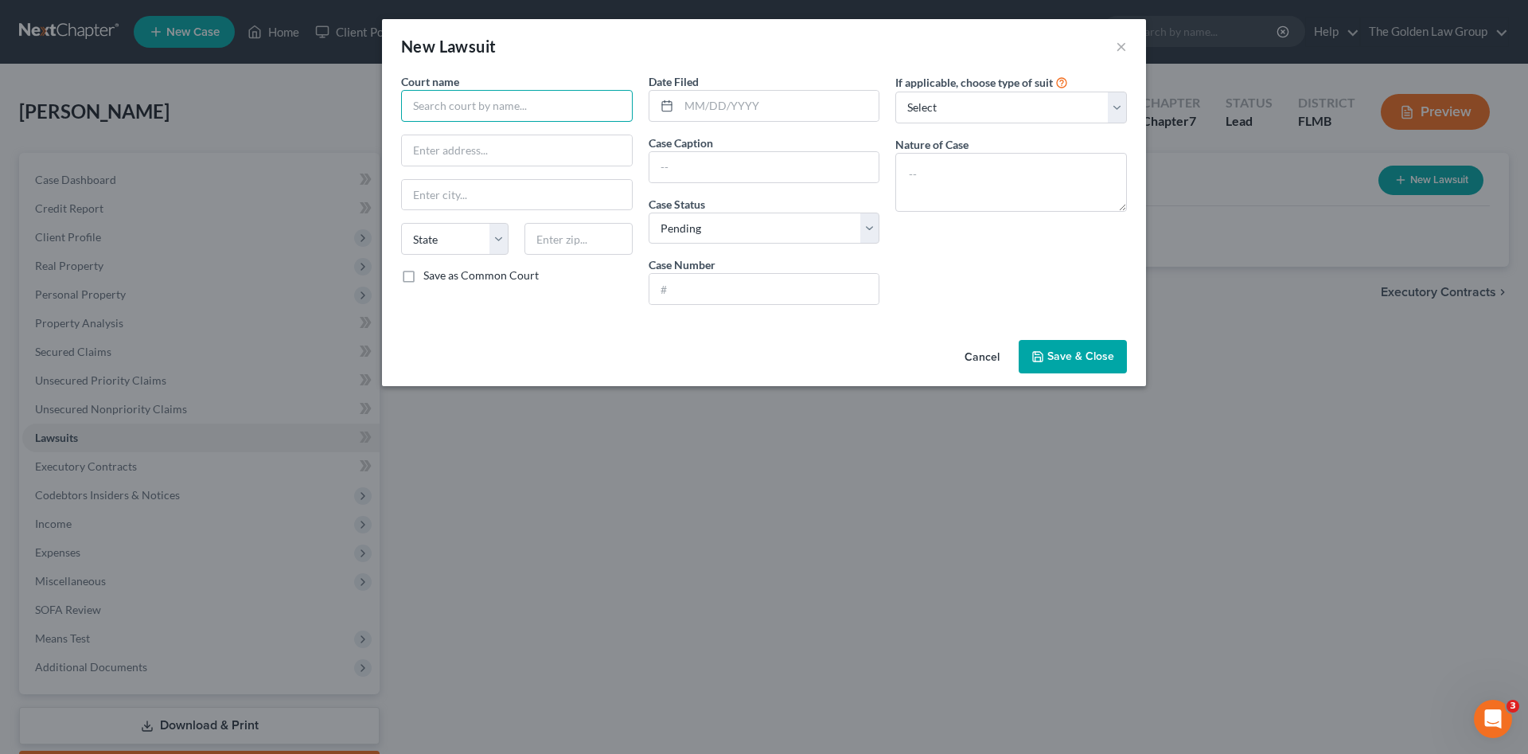
click at [576, 101] on input "text" at bounding box center [517, 106] width 232 height 32
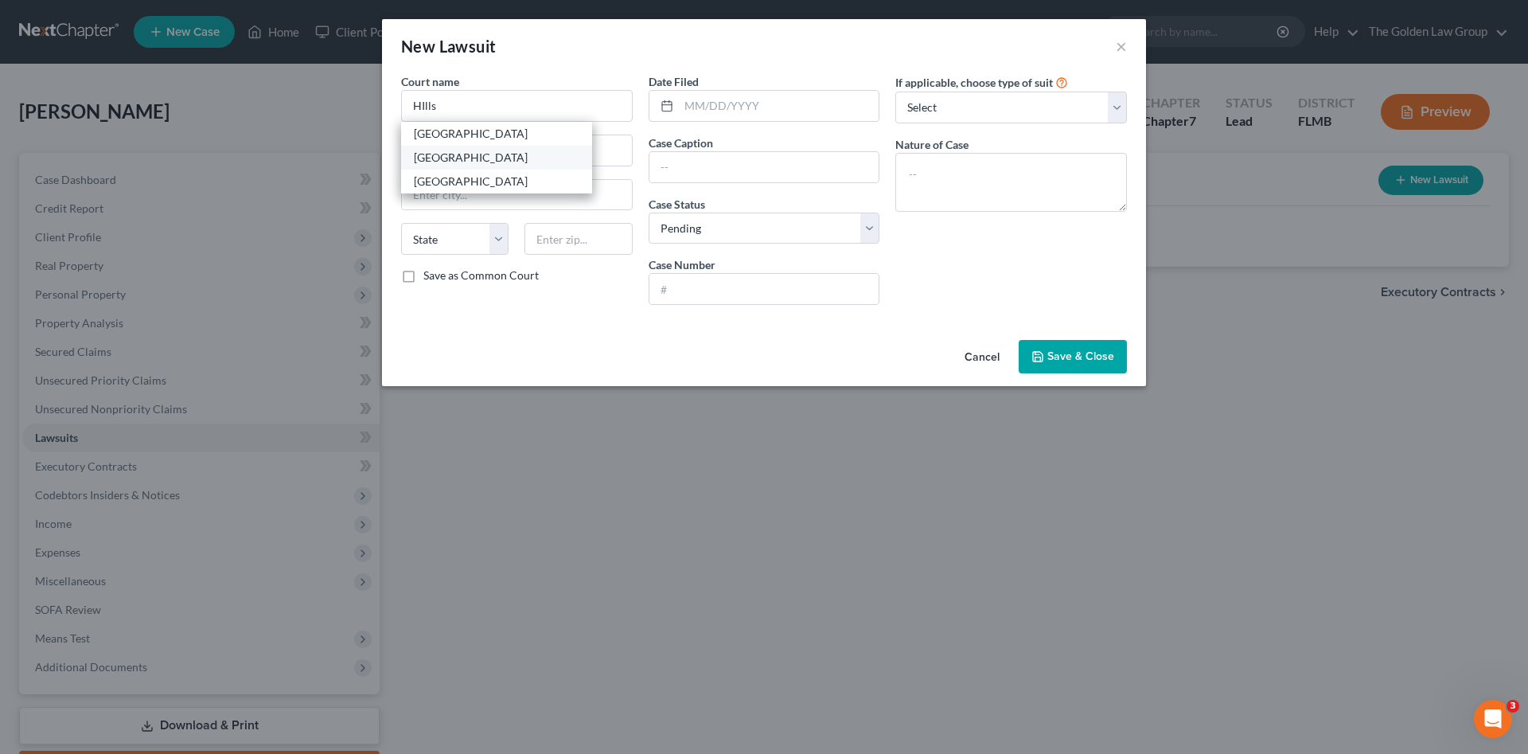
click at [520, 154] on div "Hillsborough County Courthouse" at bounding box center [497, 158] width 166 height 16
type input "Hillsborough County Courthouse"
type input "800 E. Twiggs St."
type input "Tampa"
select select "9"
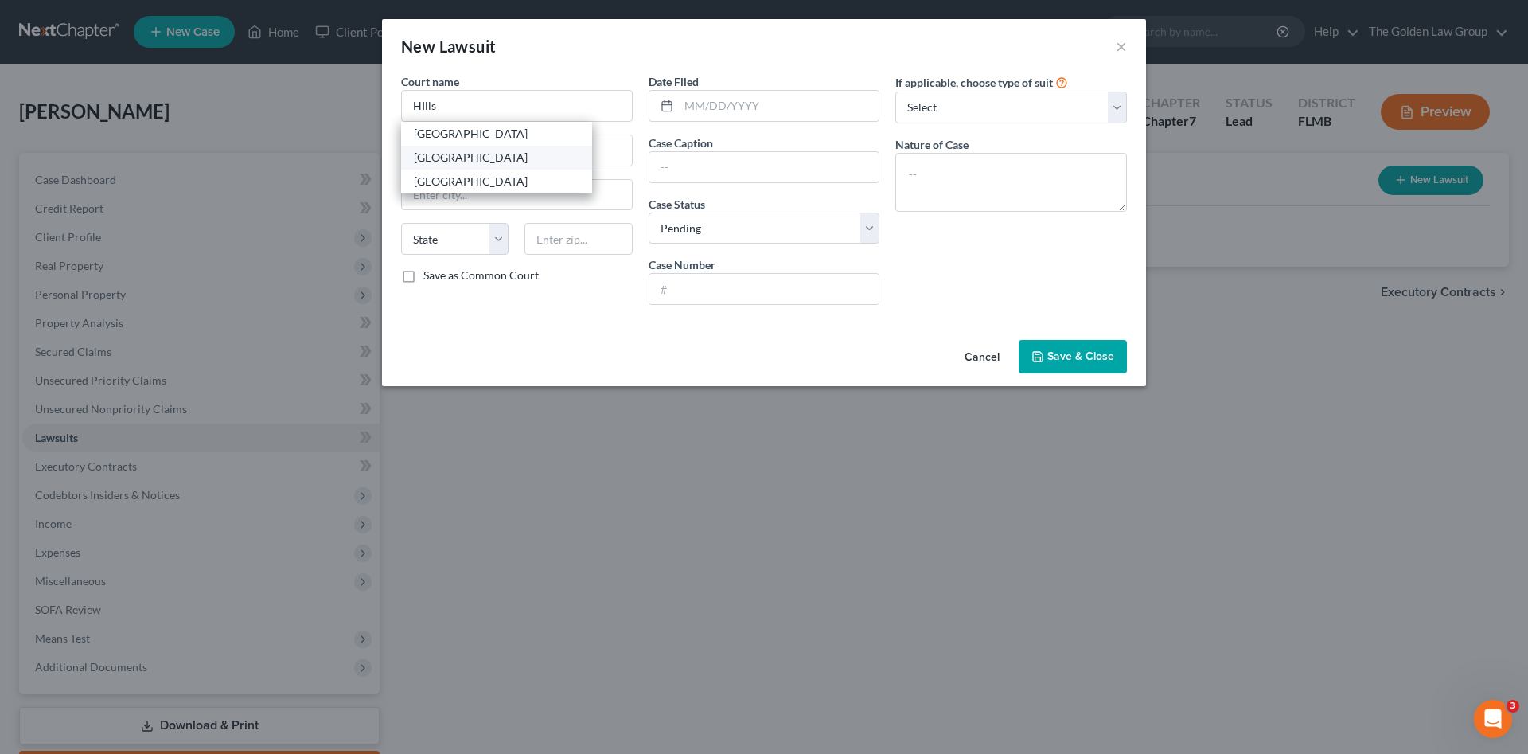
type input "33602"
click at [720, 100] on input "text" at bounding box center [779, 106] width 201 height 30
type input "07/26/2025"
click at [703, 168] on input "text" at bounding box center [765, 167] width 230 height 30
paste input "Crown Asset Management, Llc Assignee Of Cross River Bank (upgrade Inc.) vs Clar…"
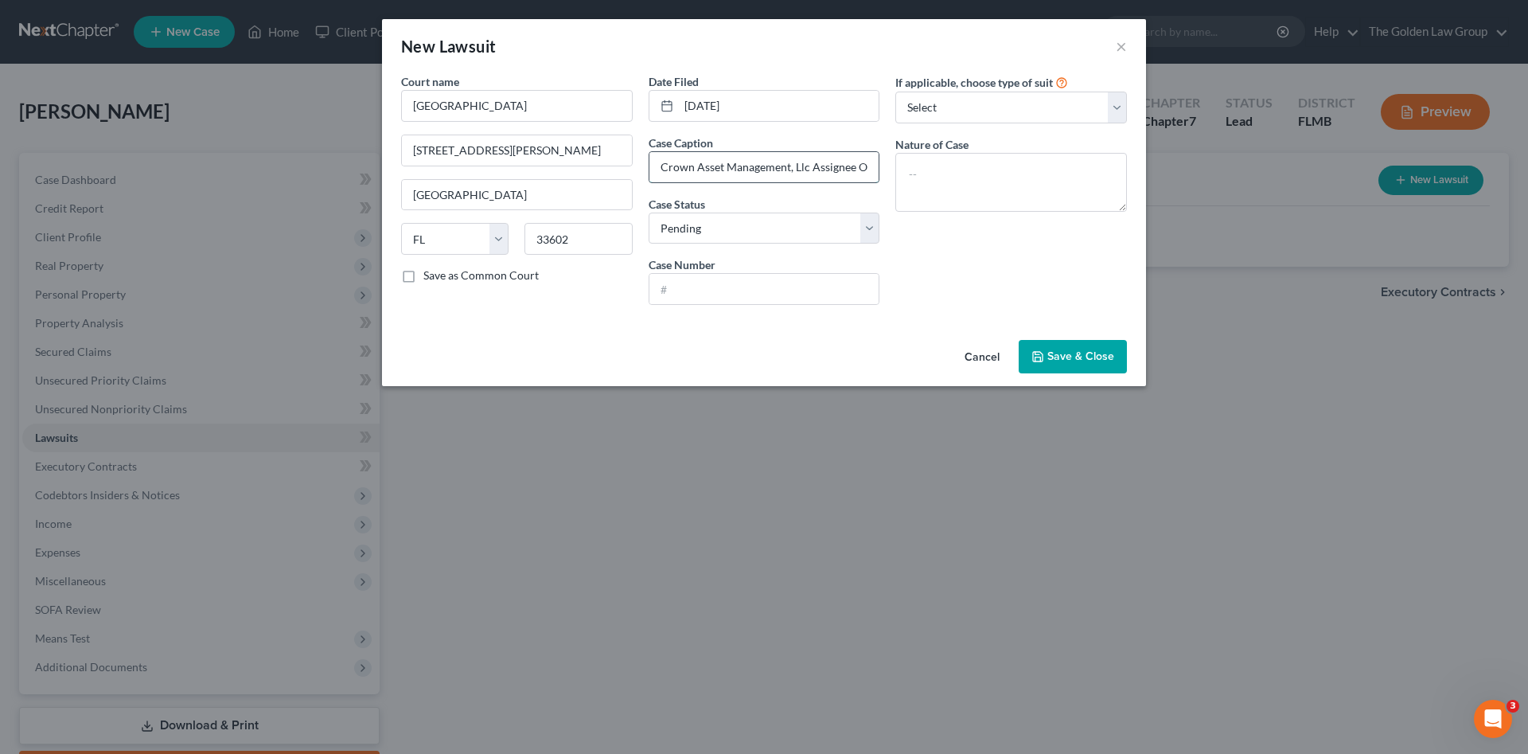
scroll to position [0, 235]
type input "Crown Asset Management, Llc Assignee Of Cross River Bank (upgrade Inc.) vs Clar…"
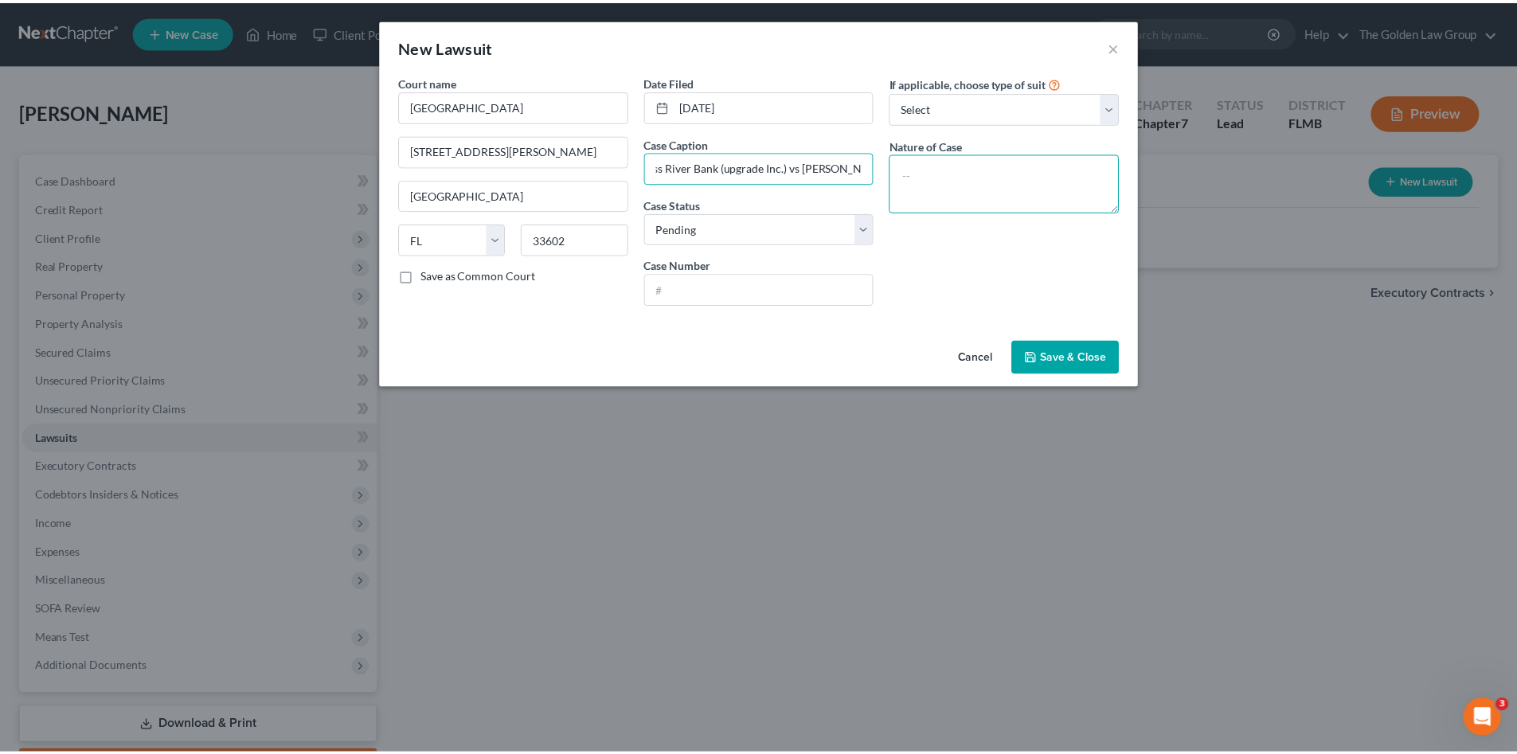
scroll to position [0, 0]
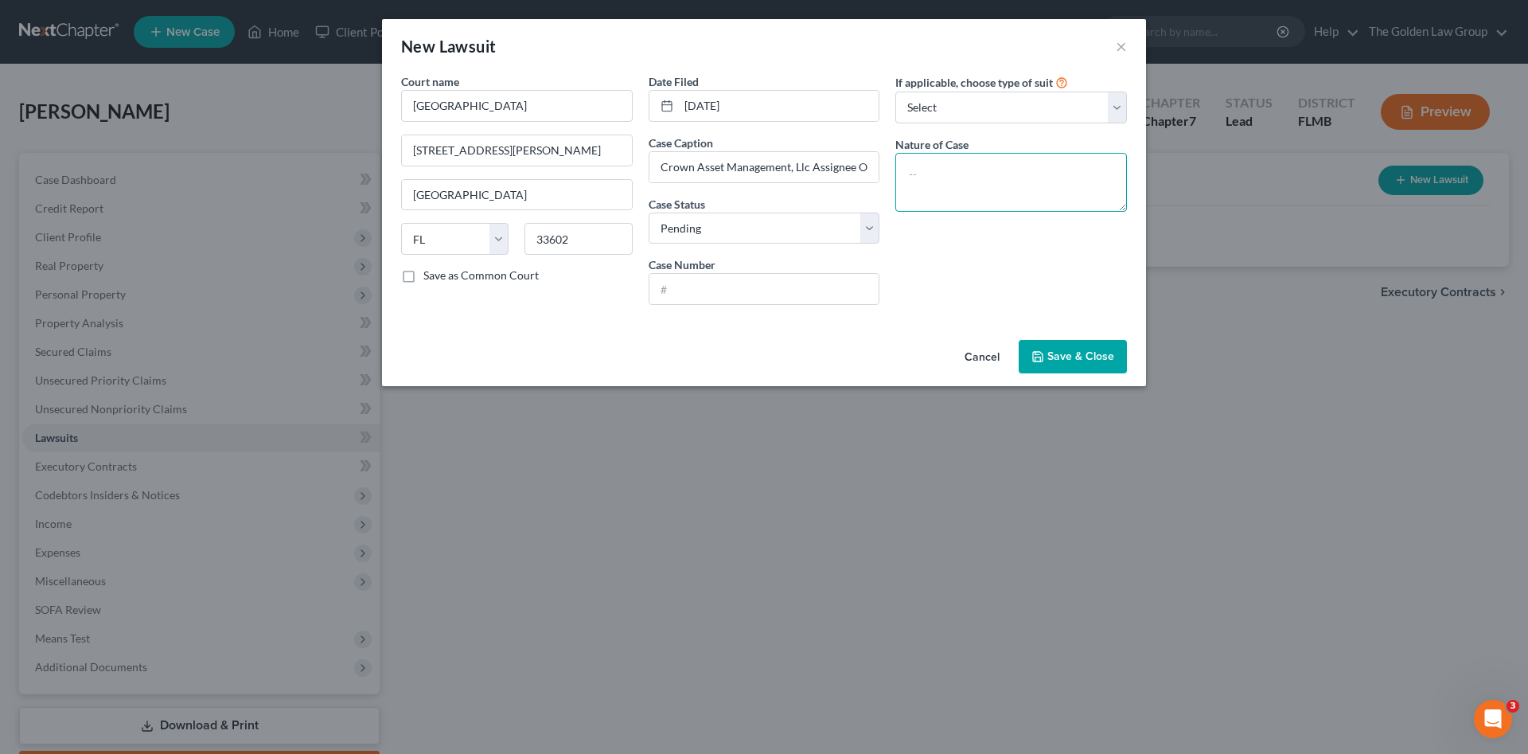
click at [938, 178] on textarea at bounding box center [1012, 182] width 232 height 59
click at [930, 193] on textarea at bounding box center [1012, 182] width 232 height 59
paste textarea "CC Debt Owed $8,000.01 to $15,000.00"
type textarea "CC Debt Owed $8,000.01 to $15,000.00"
click at [766, 288] on input "text" at bounding box center [765, 289] width 230 height 30
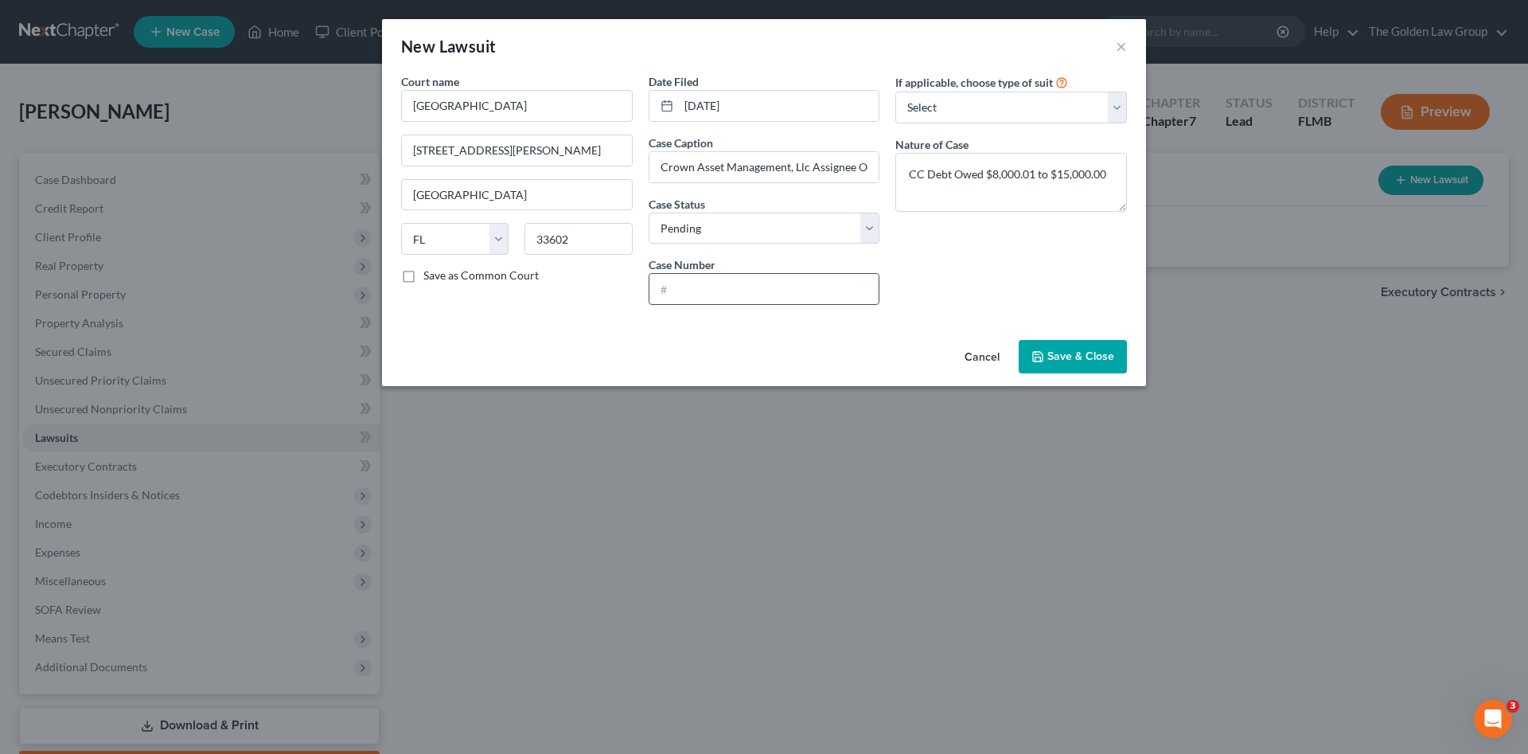
click at [719, 297] on input "text" at bounding box center [765, 289] width 230 height 30
paste input "25-CC-031952"
type input "25-CC-031952"
click at [805, 170] on input "Crown Asset Management, Llc Assignee Of Cross River Bank (upgrade Inc.) vs Clar…" at bounding box center [765, 167] width 230 height 30
type input "Crown Asset Management, LLC Assignee Of Cross River Bank (upgrade Inc.) vs Clar…"
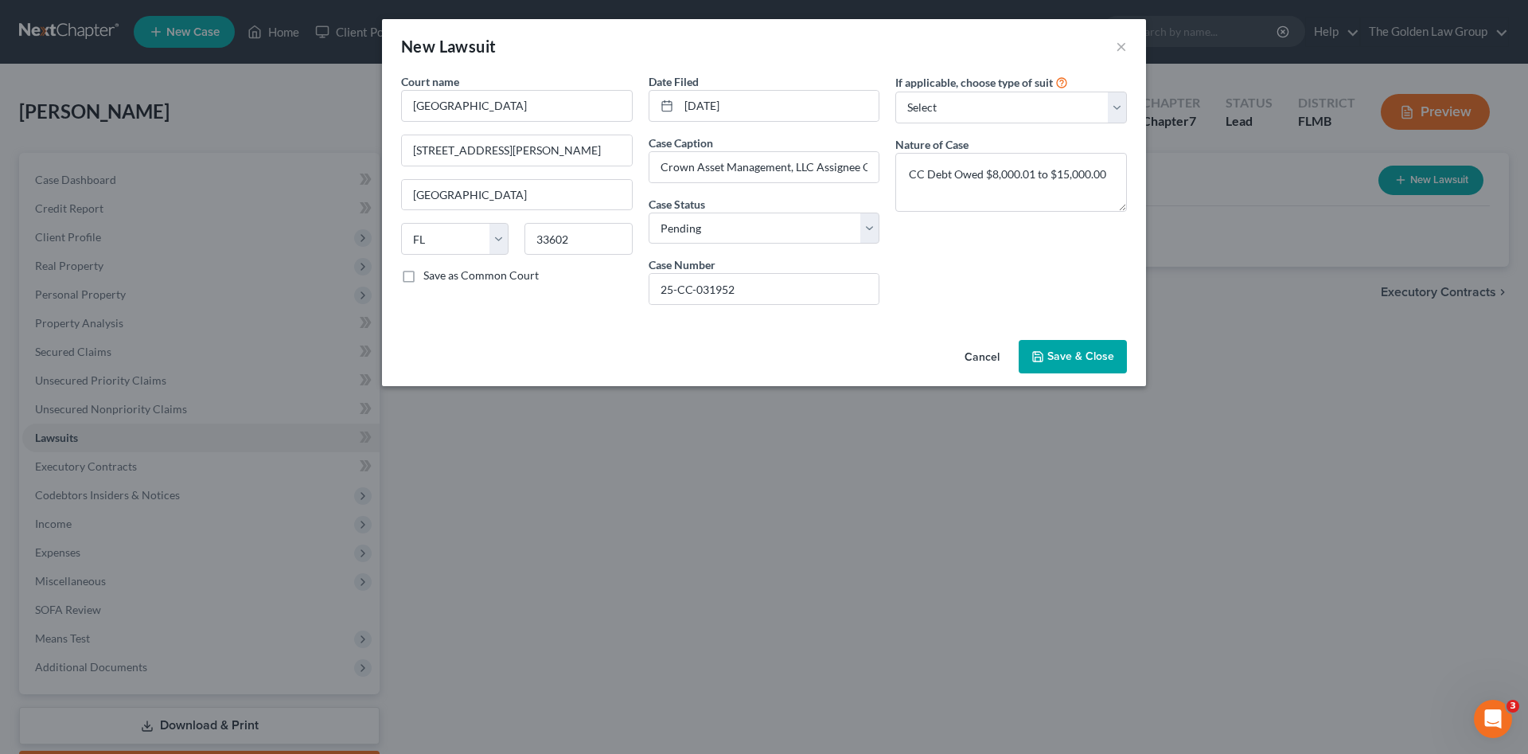
click at [1063, 351] on span "Save & Close" at bounding box center [1081, 356] width 67 height 14
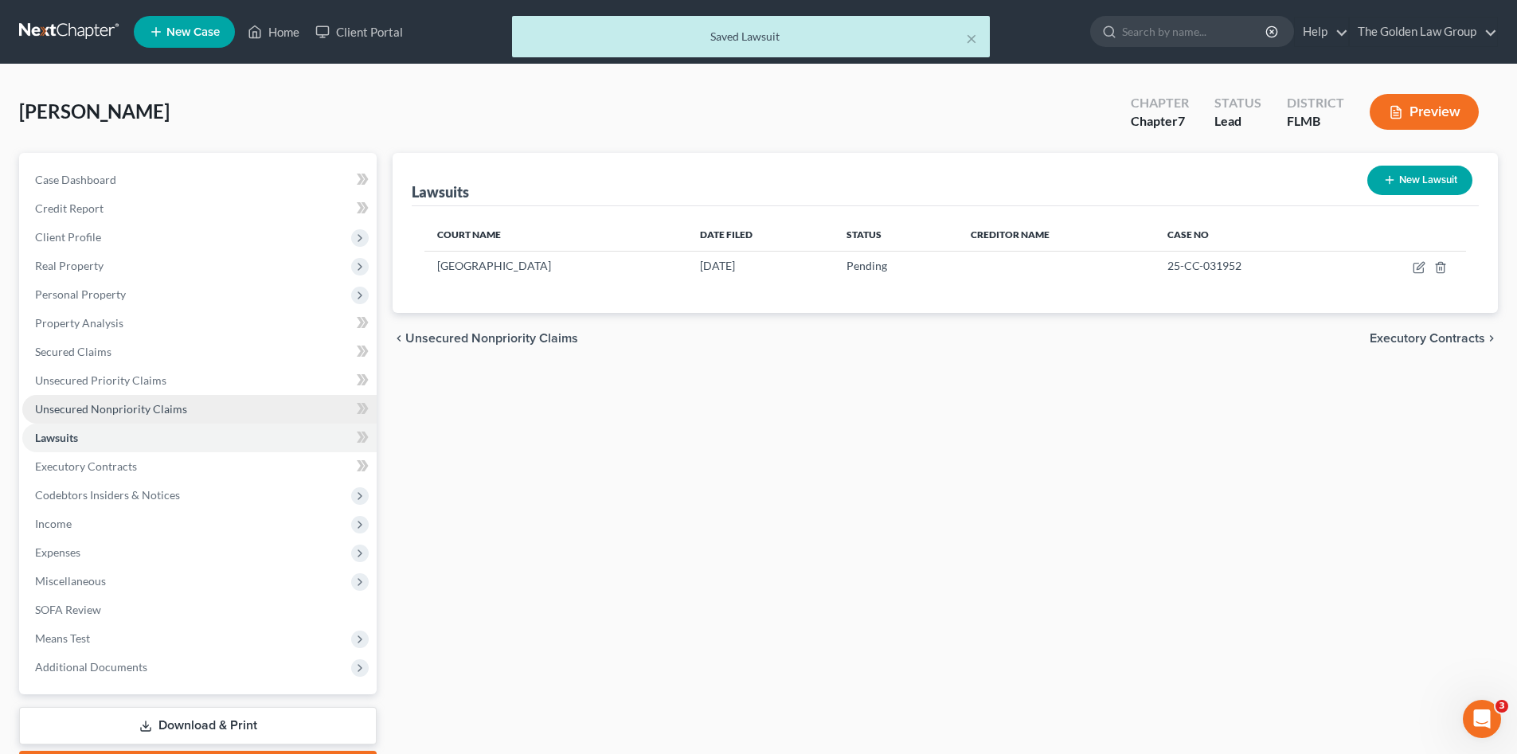
click at [188, 404] on link "Unsecured Nonpriority Claims" at bounding box center [199, 409] width 354 height 29
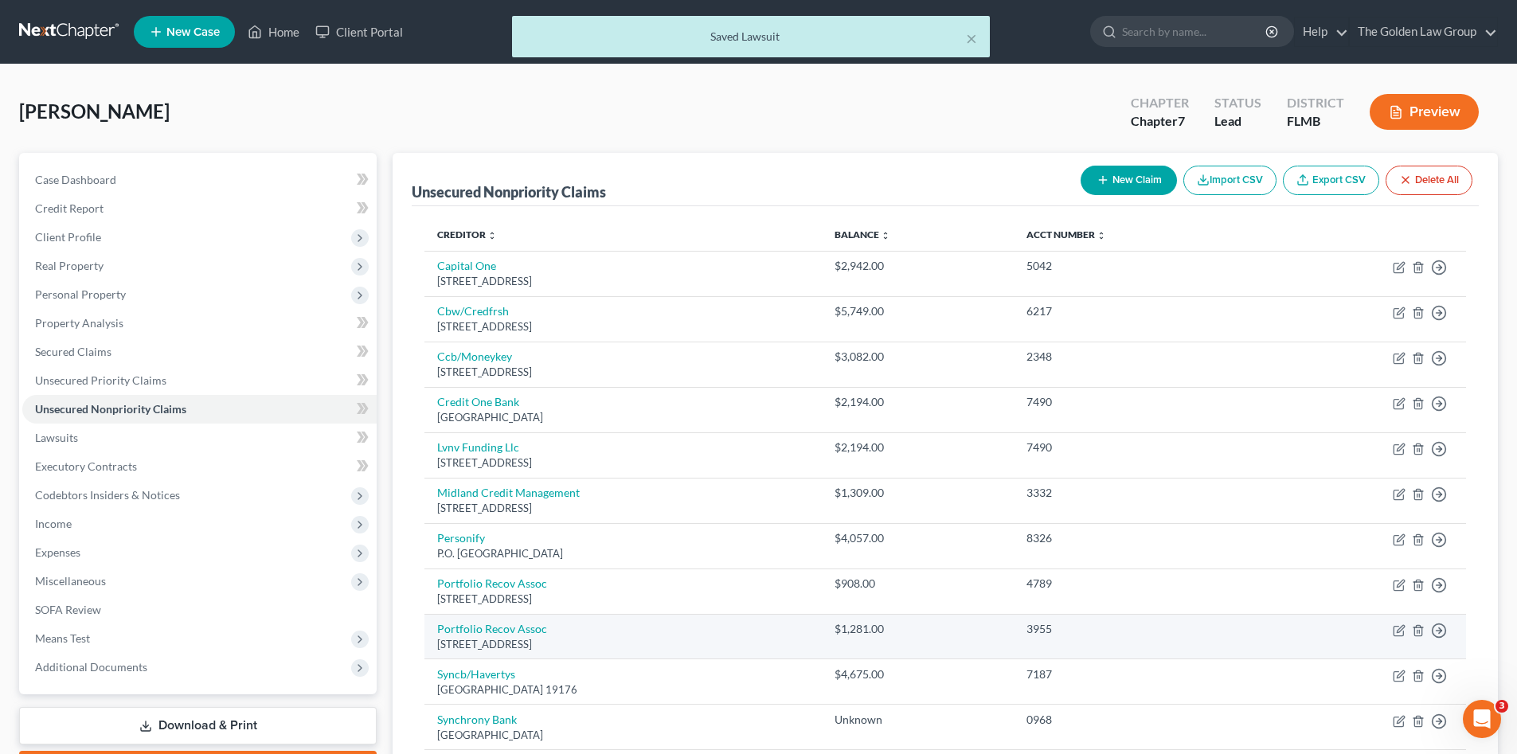
scroll to position [106, 0]
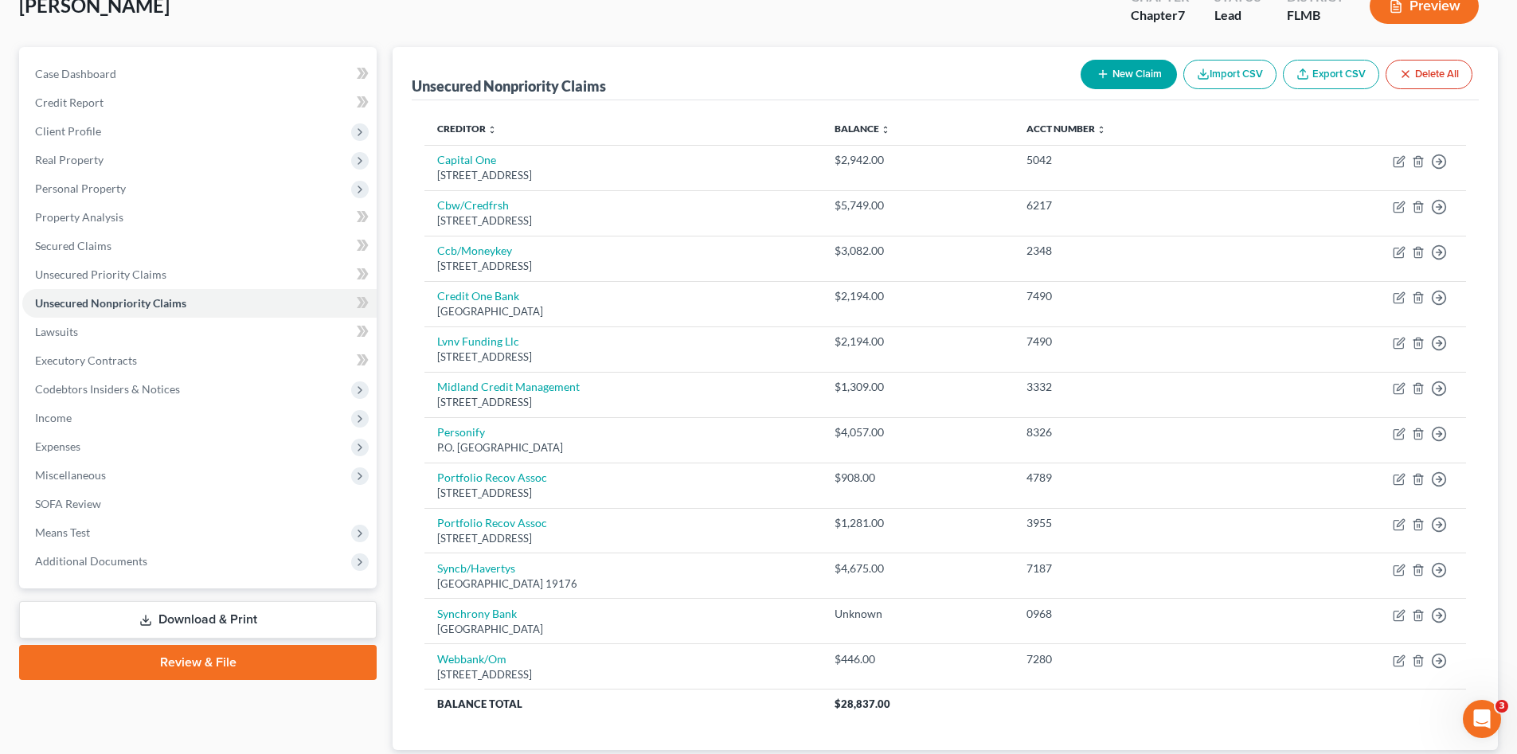
click at [1121, 69] on button "New Claim" at bounding box center [1128, 74] width 96 height 29
select select "0"
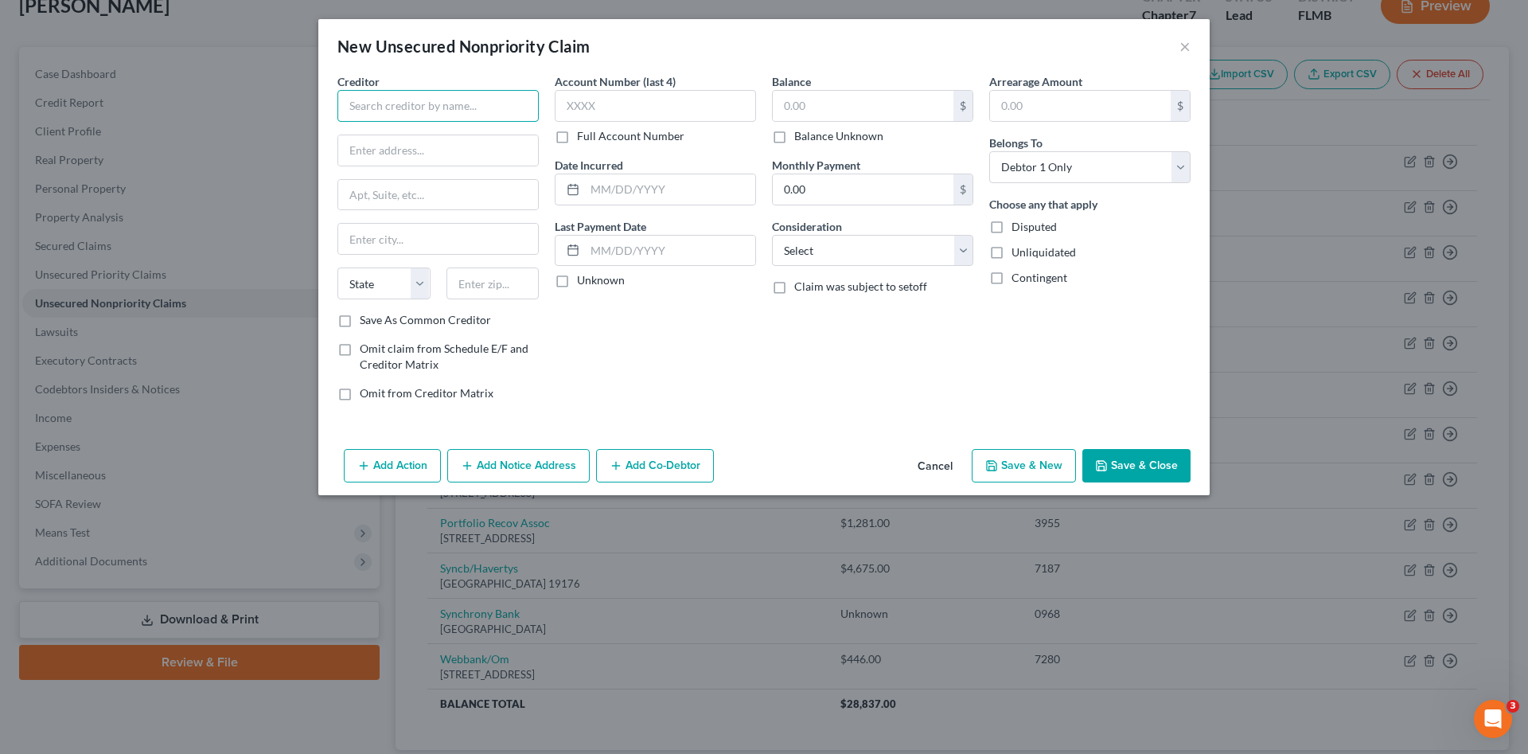
click at [440, 107] on input "text" at bounding box center [438, 106] width 201 height 32
click at [450, 138] on div "Crown Asset Management, LLC" at bounding box center [433, 134] width 166 height 16
type input "Crown Asset Management, LLC"
type input "3100 Breckinridge Blvd"
type input "STE 725"
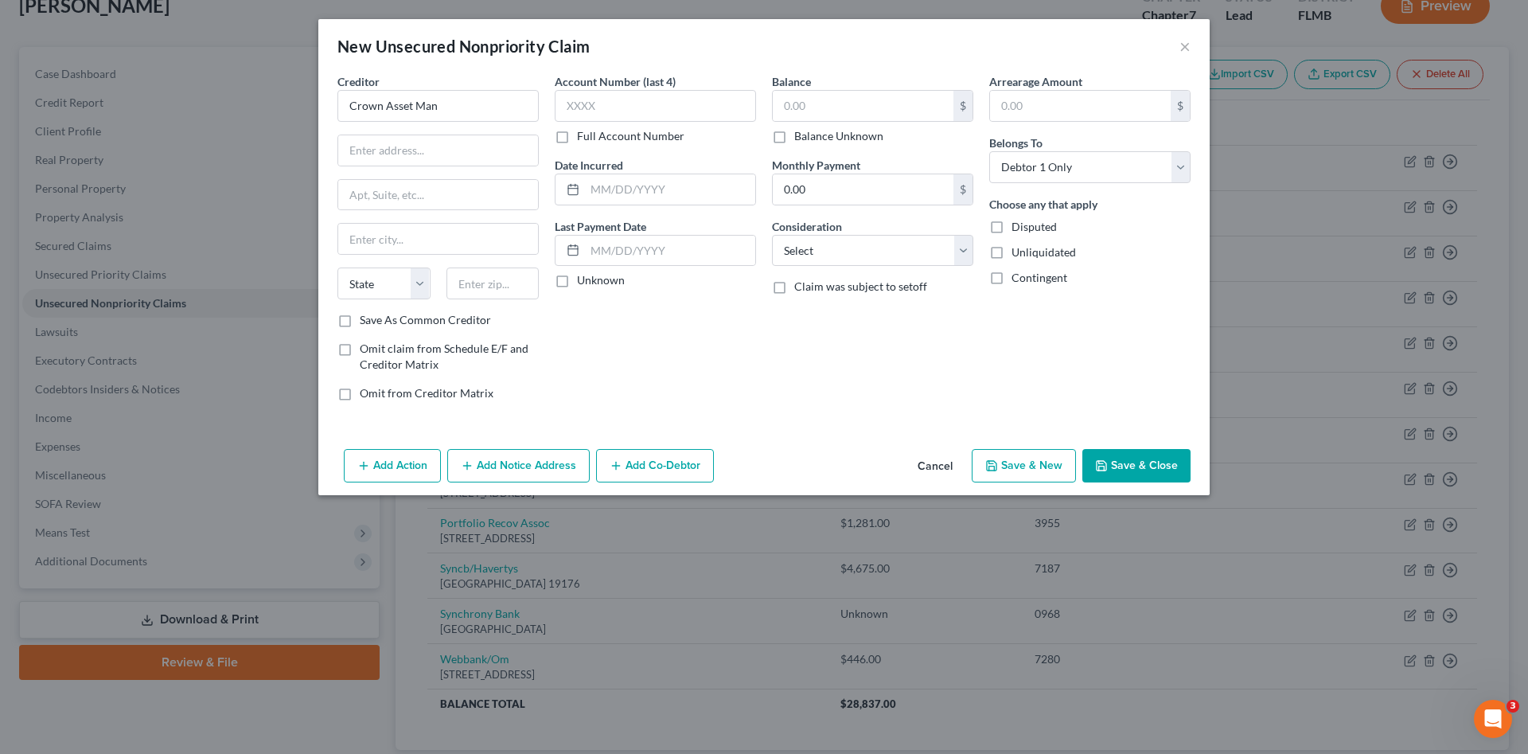
type input "Duluth"
select select "10"
type input "30096"
click at [861, 107] on input "text" at bounding box center [863, 106] width 181 height 30
click at [815, 252] on select "Select Cable / Satellite Services Collection Agency Credit Card Debt Debt Couns…" at bounding box center [872, 251] width 201 height 32
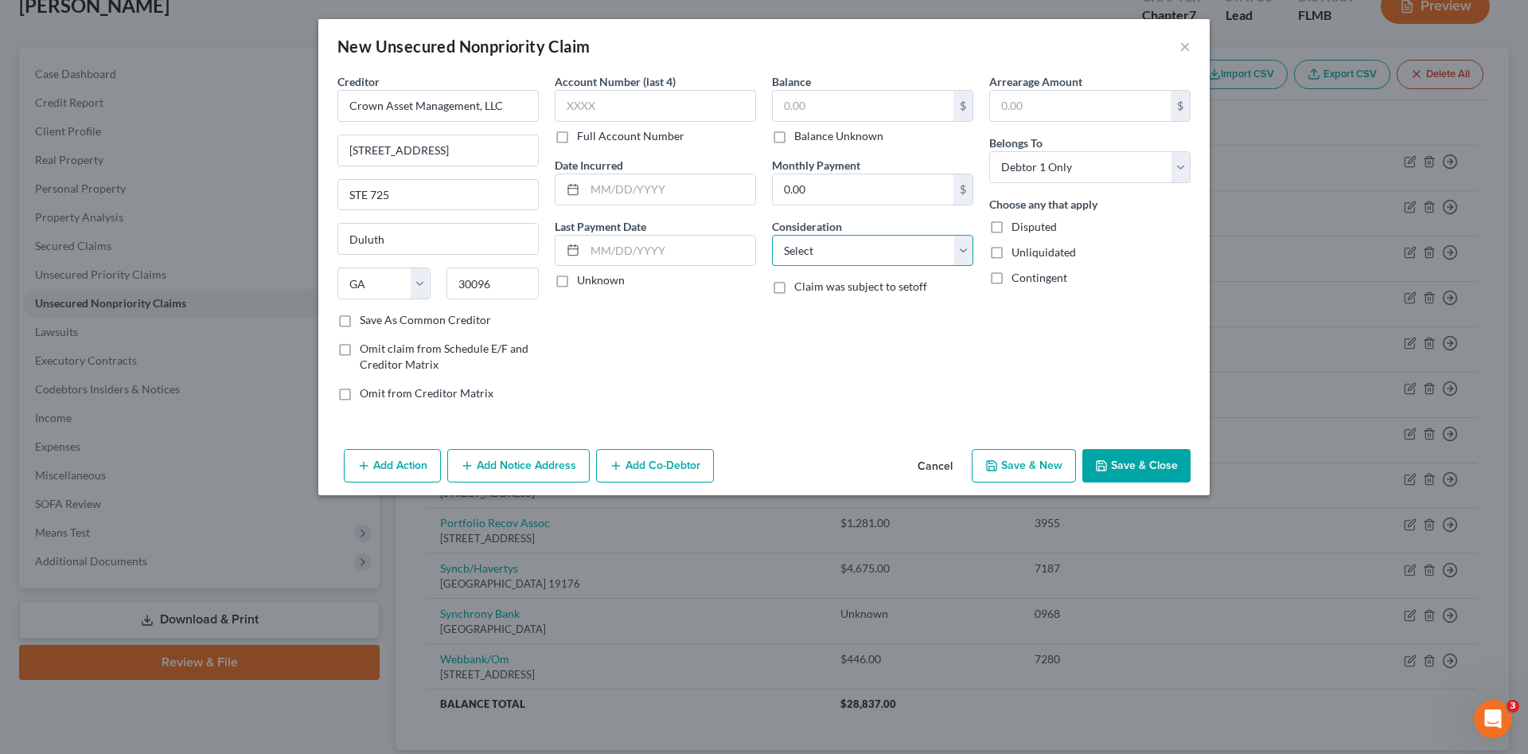
select select "1"
click at [772, 235] on select "Select Cable / Satellite Services Collection Agency Credit Card Debt Debt Couns…" at bounding box center [872, 251] width 201 height 32
drag, startPoint x: 1161, startPoint y: 464, endPoint x: 818, endPoint y: 315, distance: 373.3
click at [832, 366] on div "New Unsecured Nonpriority Claim × Creditor * Crown Asset Management, LLC 3100 B…" at bounding box center [764, 257] width 892 height 476
drag, startPoint x: 779, startPoint y: 140, endPoint x: 850, endPoint y: 213, distance: 101.3
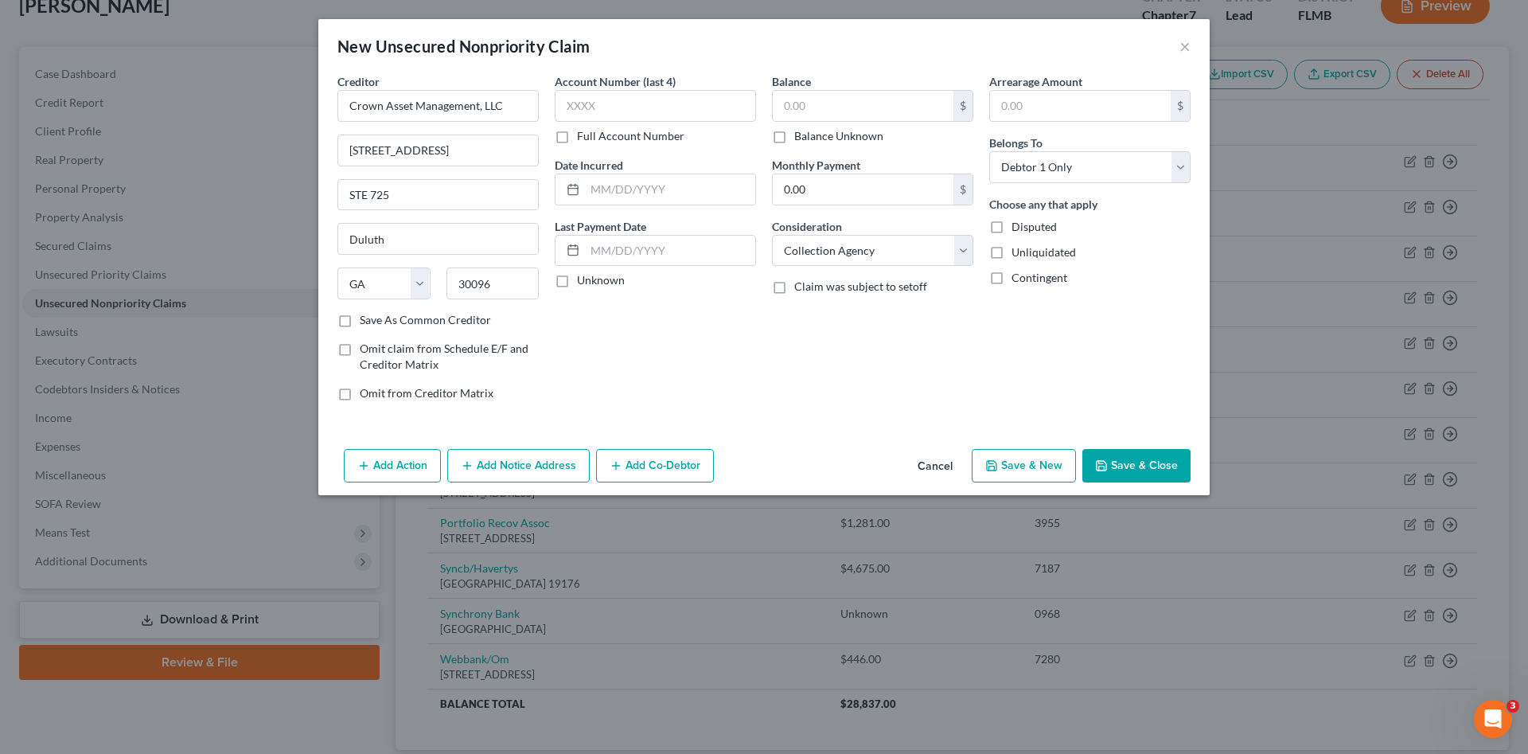
click at [794, 140] on label "Balance Unknown" at bounding box center [838, 136] width 89 height 16
click at [801, 139] on input "Balance Unknown" at bounding box center [806, 133] width 10 height 10
checkbox input "true"
type input "0.00"
click at [1122, 460] on button "Save & Close" at bounding box center [1137, 465] width 108 height 33
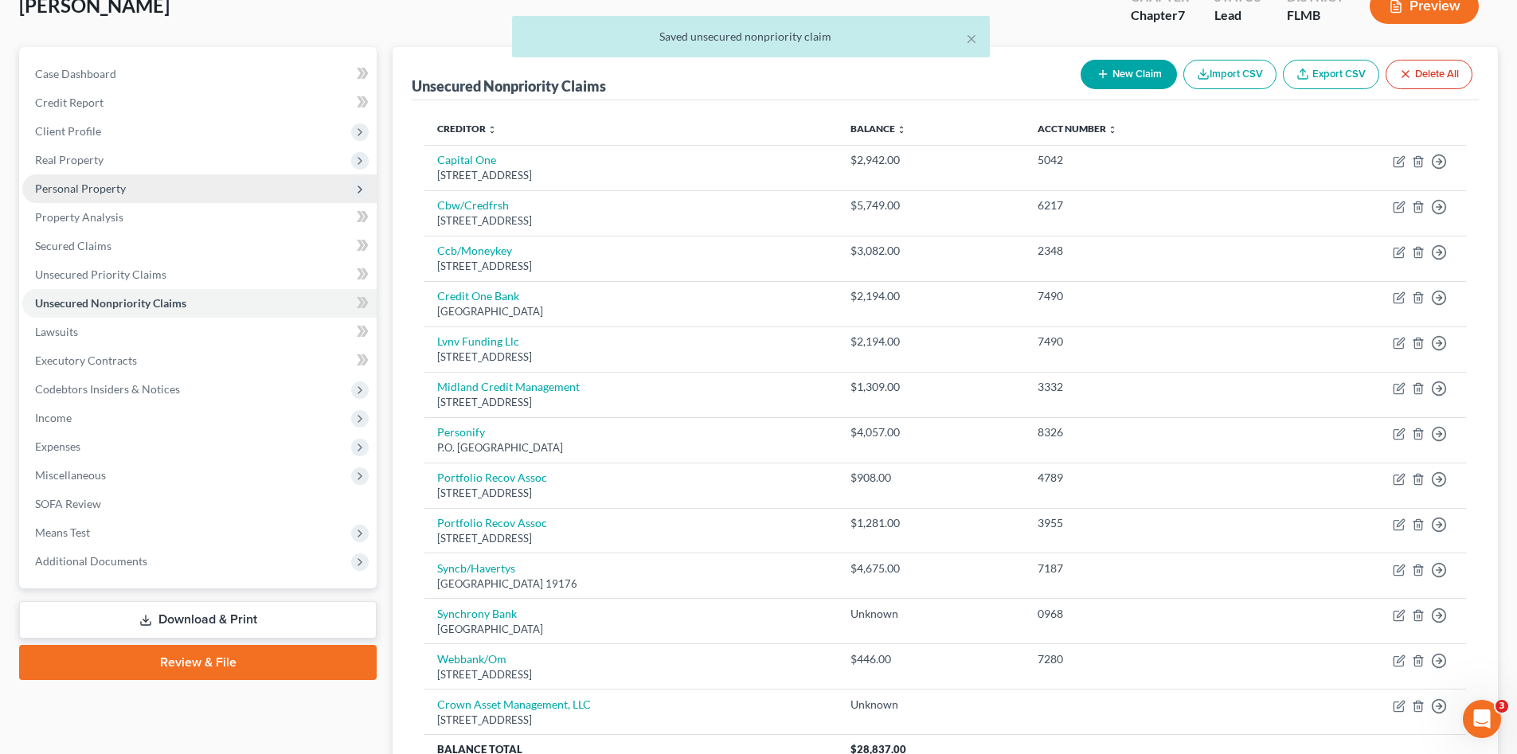
click at [68, 187] on span "Personal Property" at bounding box center [80, 189] width 91 height 14
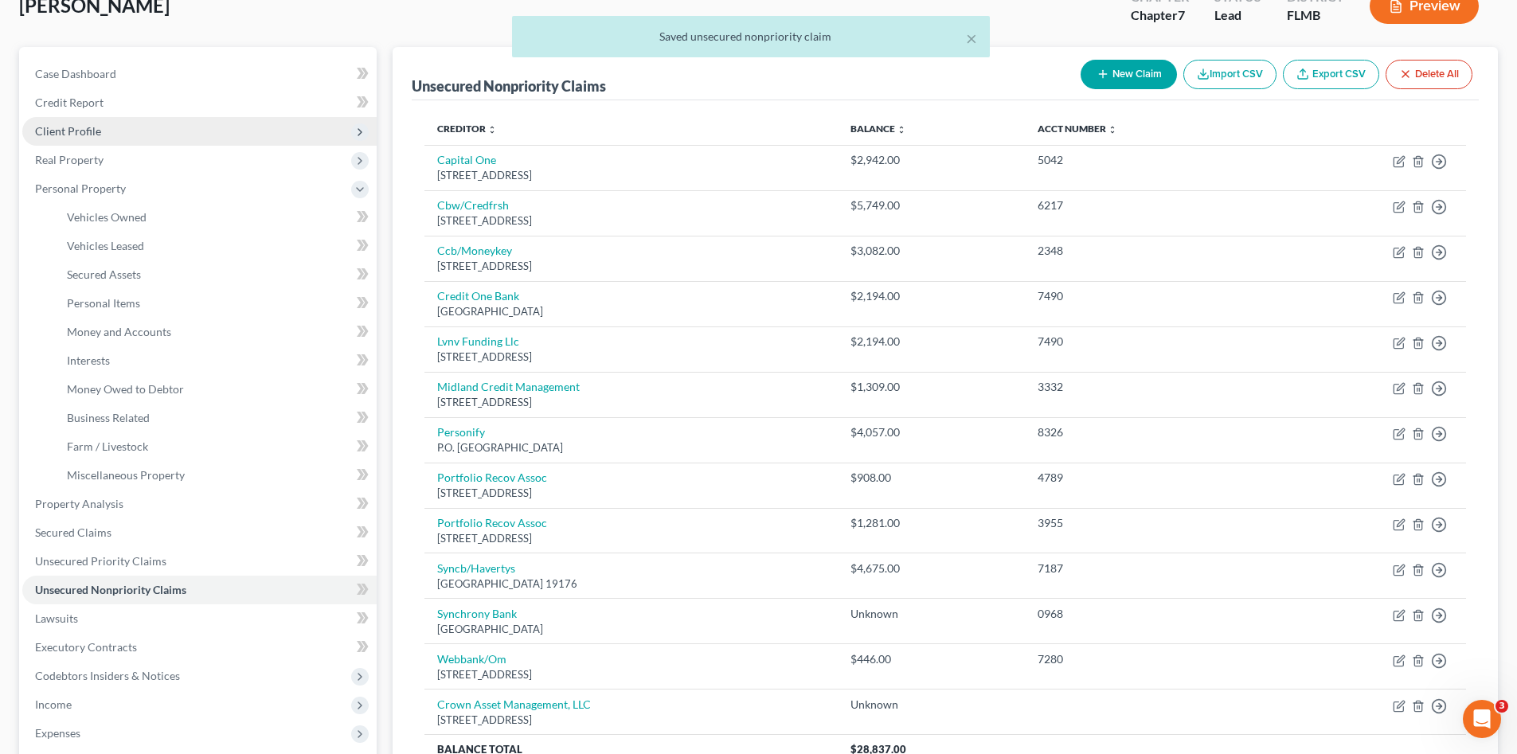
click at [68, 131] on span "Client Profile" at bounding box center [68, 131] width 66 height 14
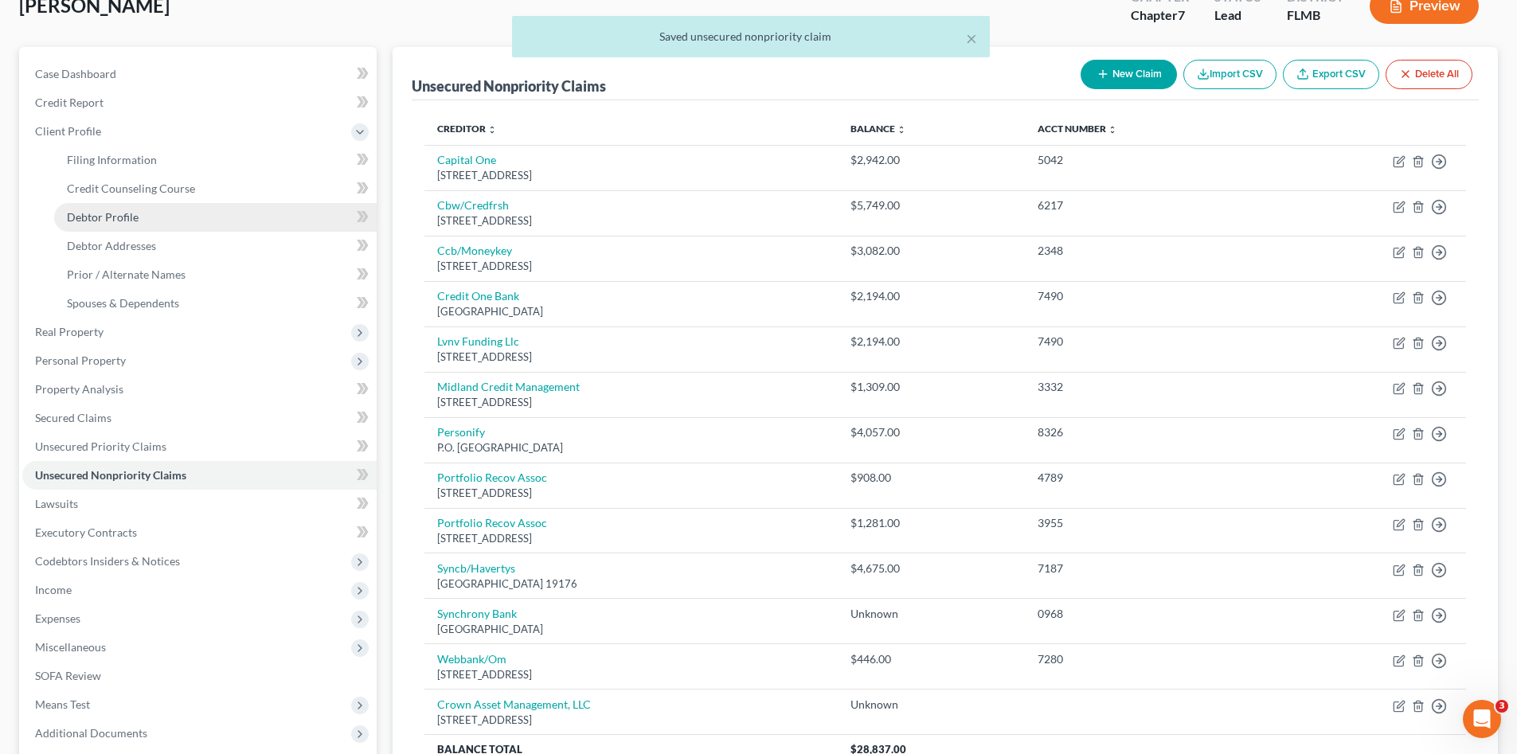
click at [120, 219] on span "Debtor Profile" at bounding box center [103, 217] width 72 height 14
select select "3"
select select "2"
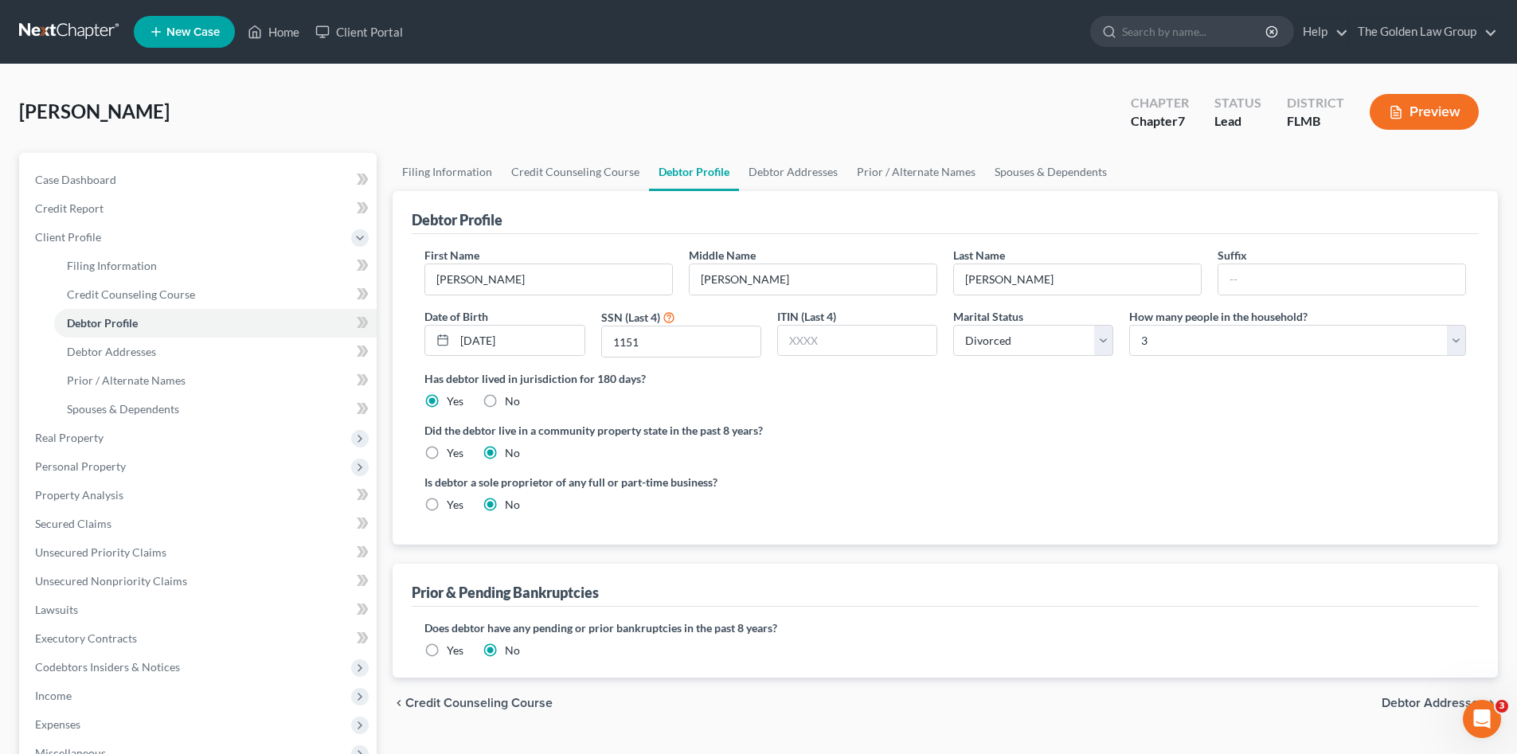
click at [989, 452] on div "Did the debtor live in a community property state in the past 8 years? Yes No" at bounding box center [944, 441] width 1041 height 39
click at [126, 345] on span "Debtor Addresses" at bounding box center [111, 352] width 89 height 14
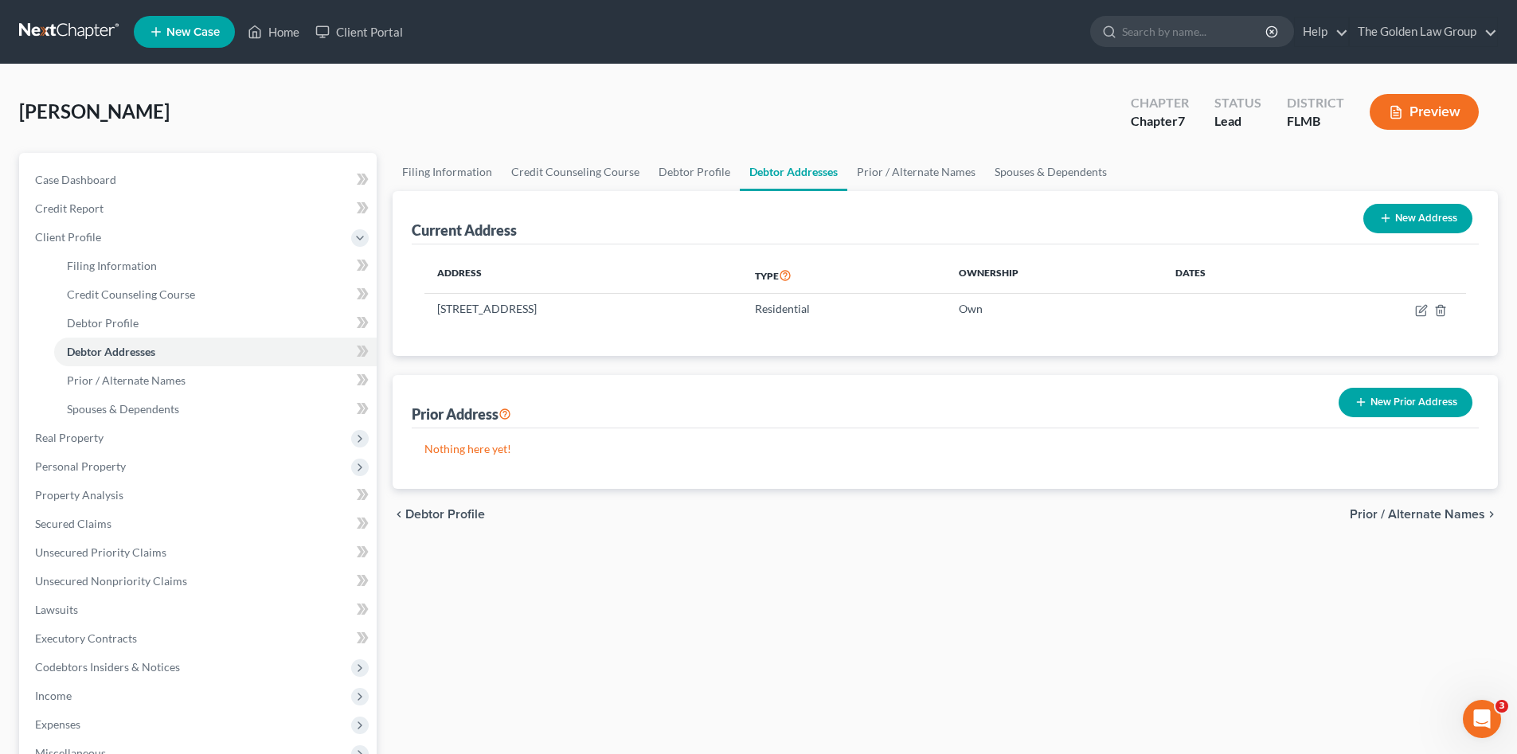
drag, startPoint x: 611, startPoint y: 539, endPoint x: 449, endPoint y: 475, distance: 173.7
click at [608, 539] on div "Filing Information Credit Counseling Course Debtor Profile Debtor Addresses Pri…" at bounding box center [945, 555] width 1121 height 805
click at [61, 241] on span "Client Profile" at bounding box center [68, 237] width 66 height 14
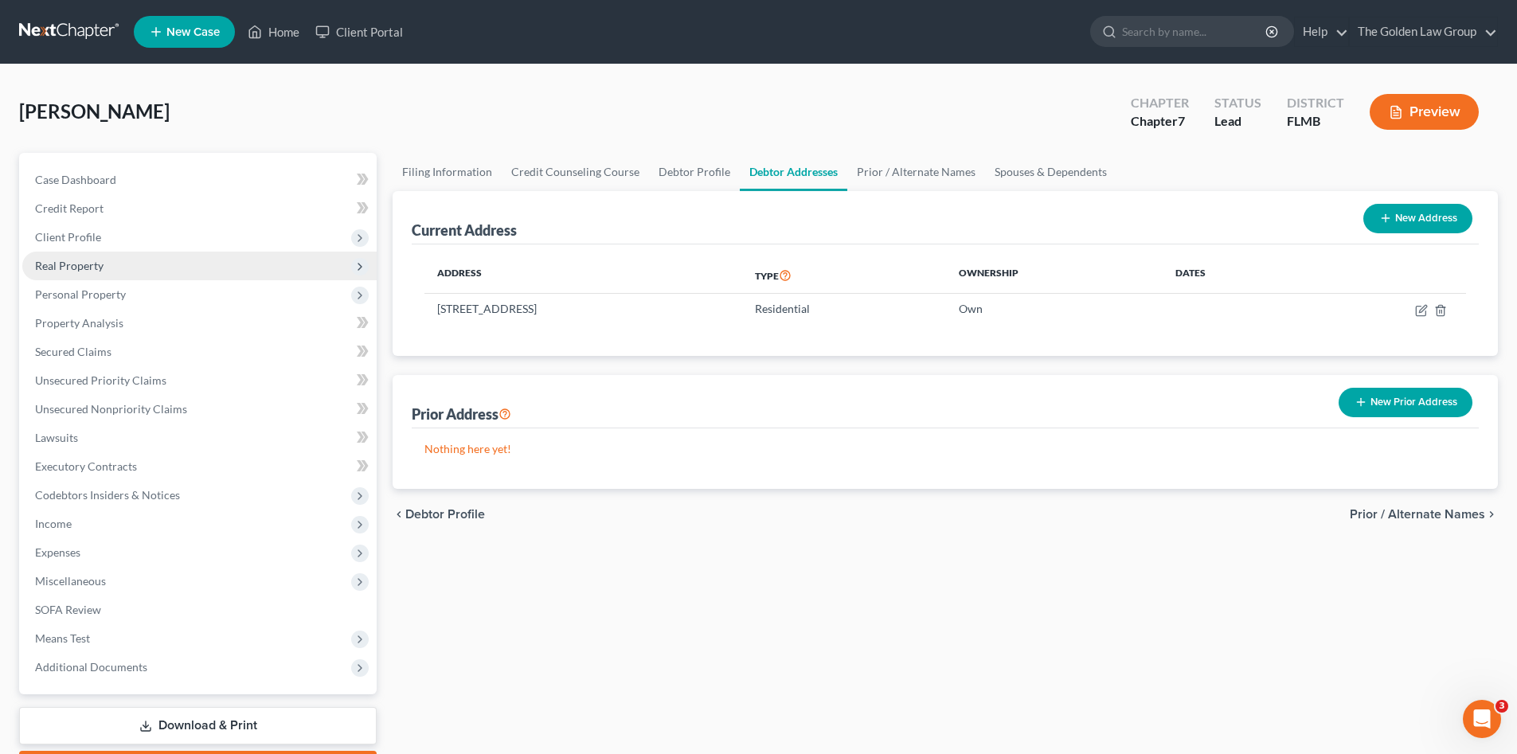
click at [76, 252] on span "Real Property" at bounding box center [199, 266] width 354 height 29
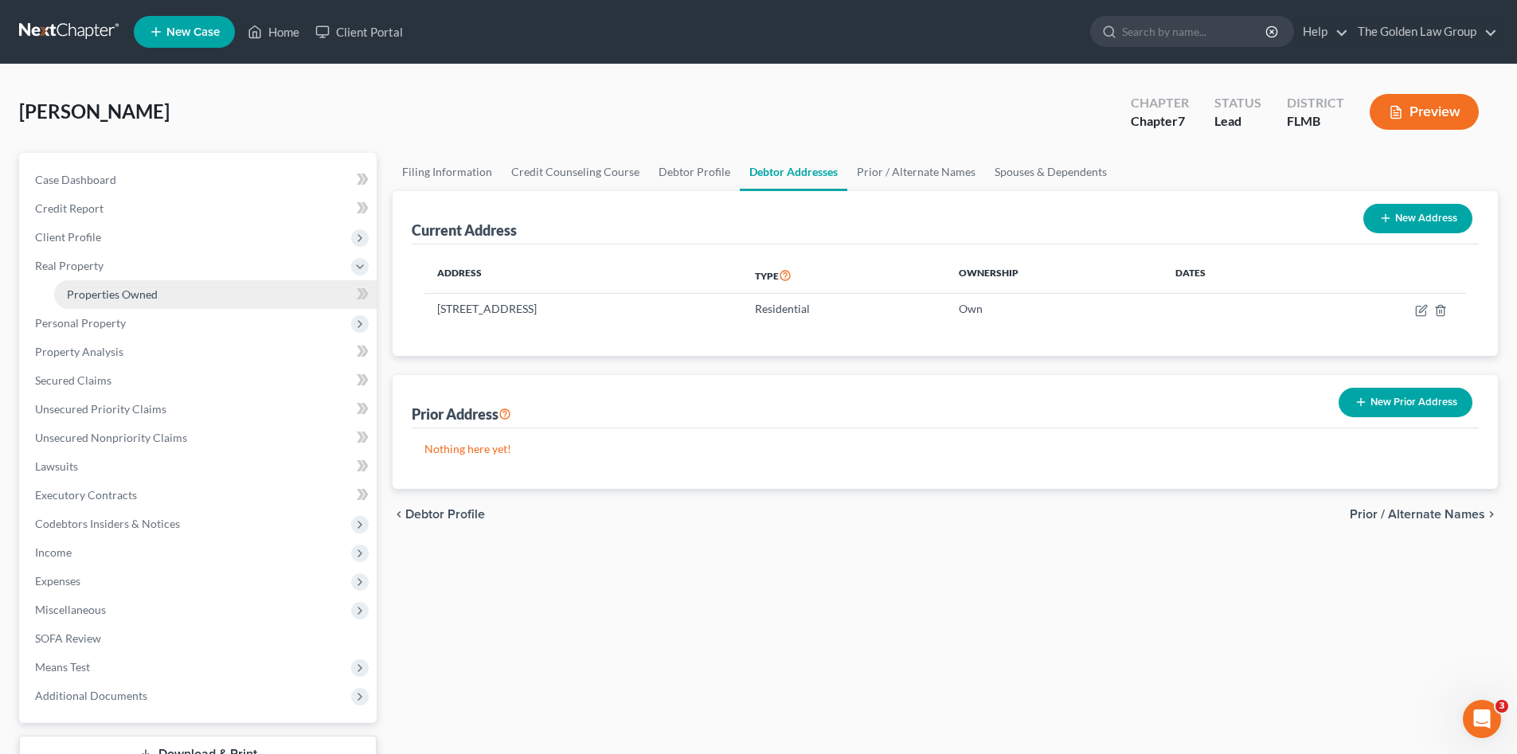
click at [92, 281] on link "Properties Owned" at bounding box center [215, 294] width 322 height 29
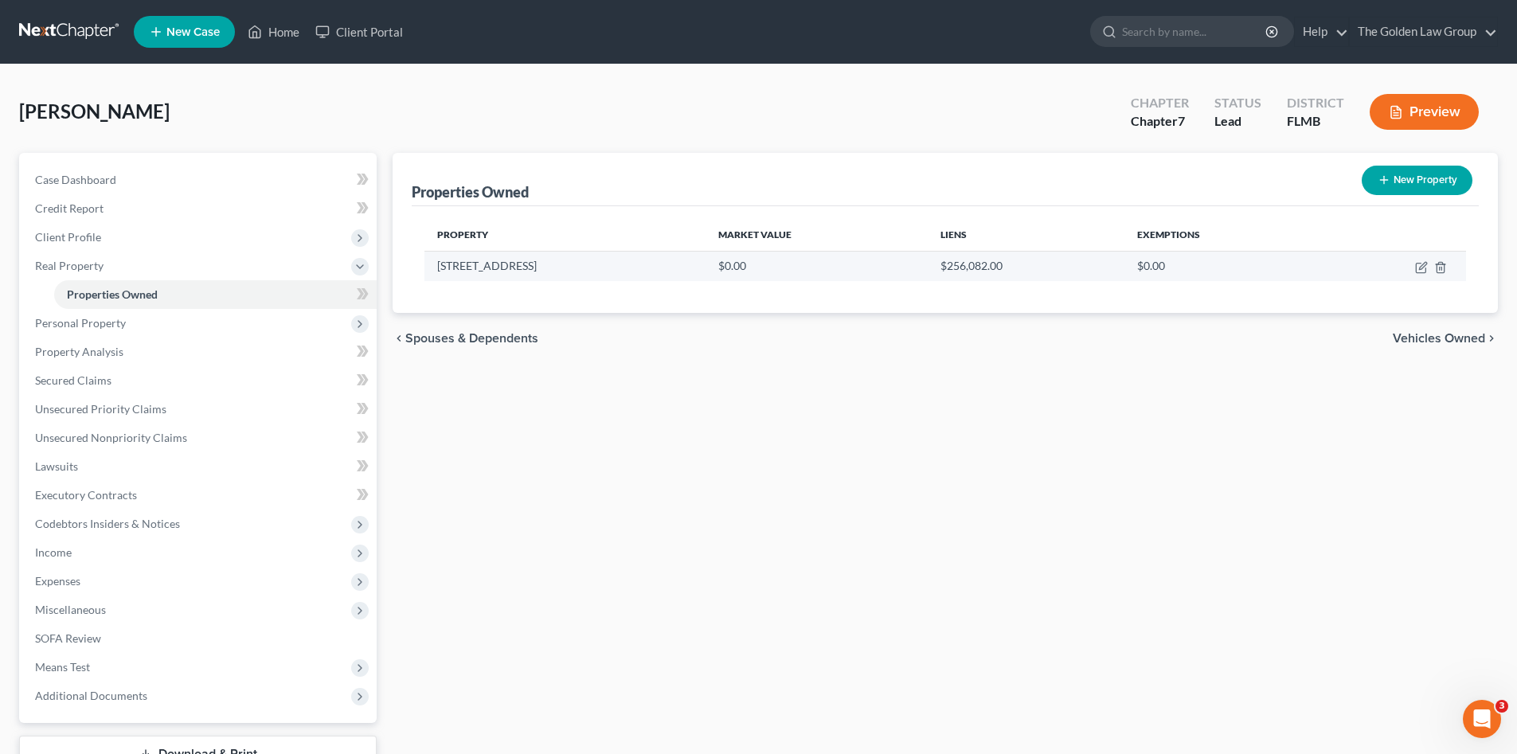
click at [1411, 270] on td at bounding box center [1393, 266] width 143 height 30
click at [1416, 269] on icon "button" at bounding box center [1420, 269] width 10 height 10
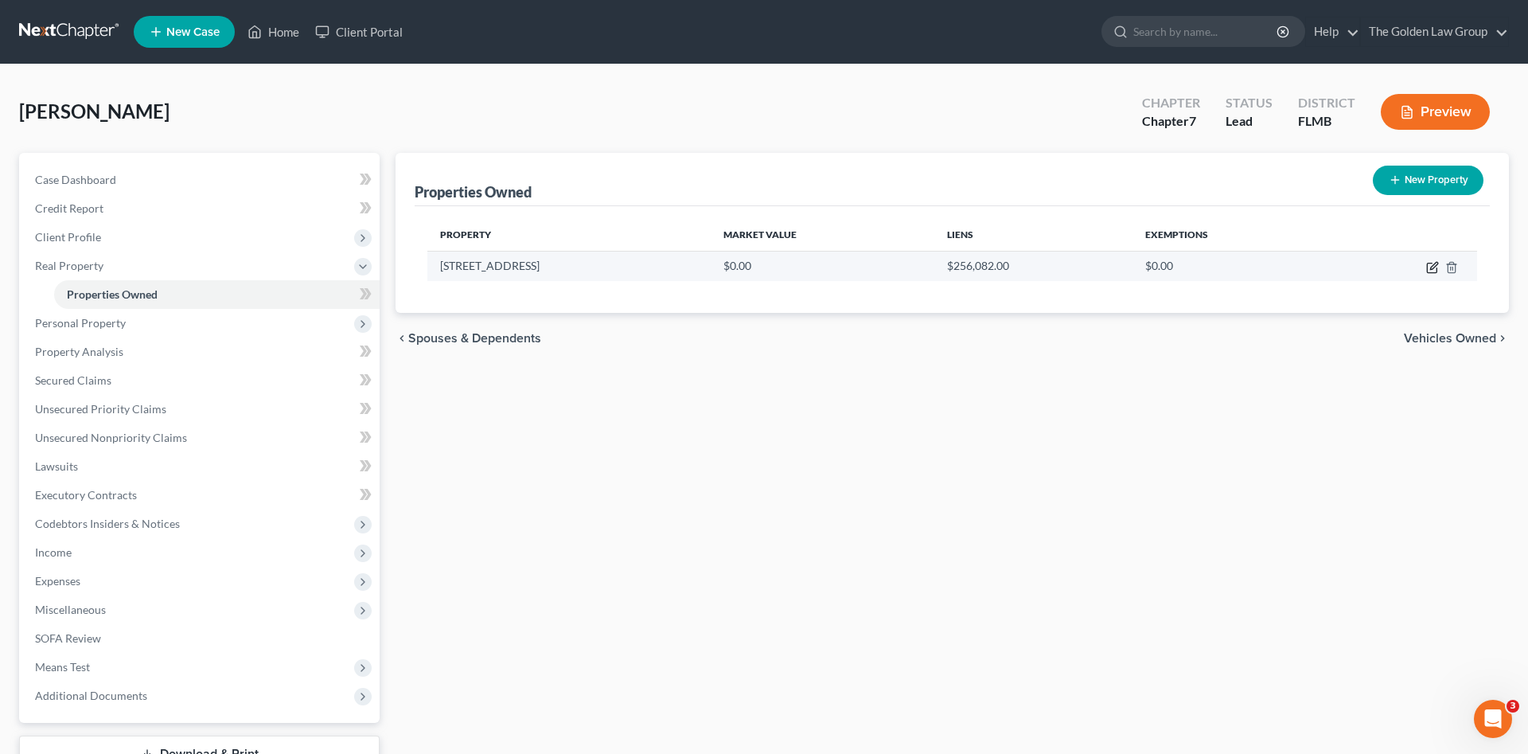
select select "9"
select select "27"
select select "0"
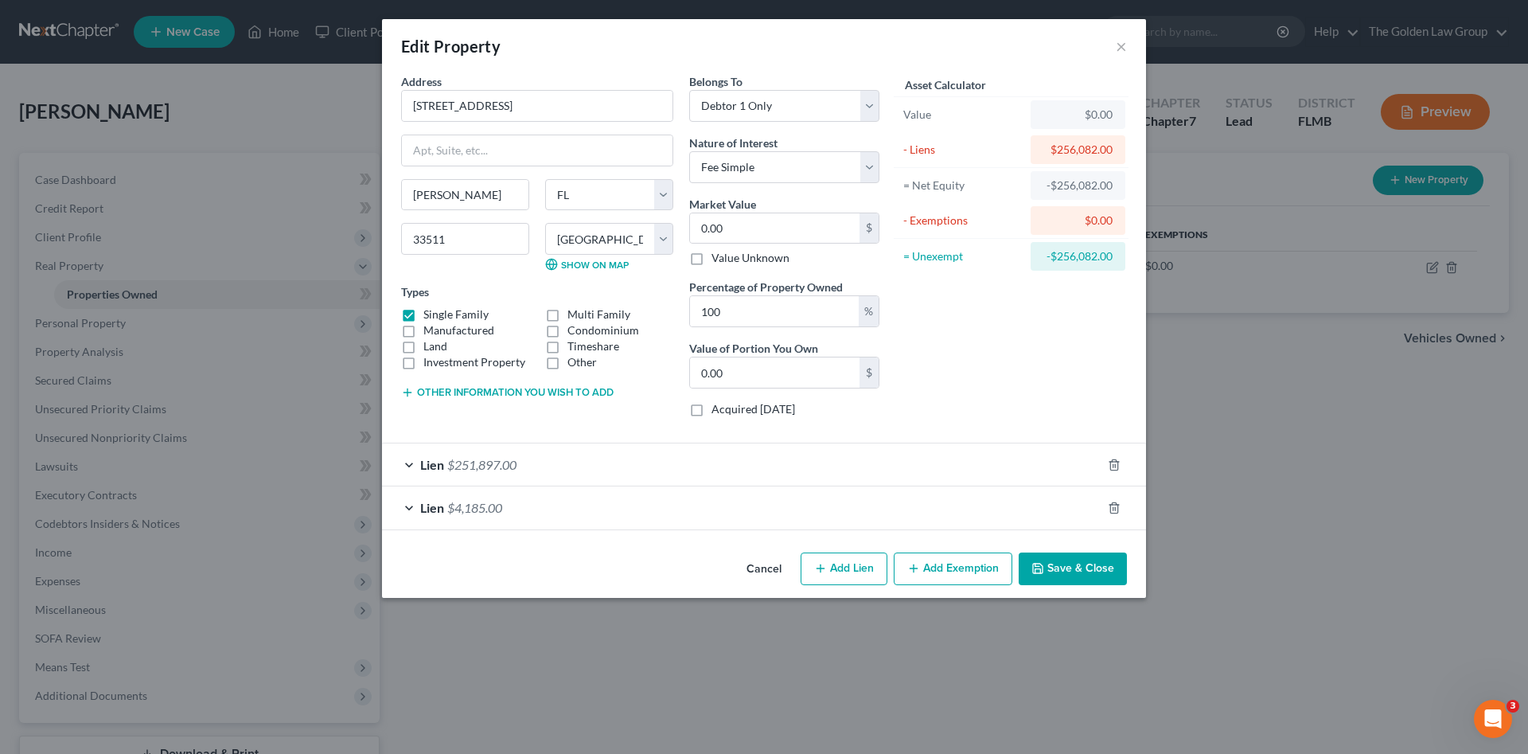
click at [568, 330] on label "Condominium" at bounding box center [604, 330] width 72 height 16
click at [574, 330] on input "Condominium" at bounding box center [579, 327] width 10 height 10
checkbox input "true"
click at [424, 314] on label "Single Family" at bounding box center [456, 314] width 65 height 16
click at [430, 314] on input "Single Family" at bounding box center [435, 311] width 10 height 10
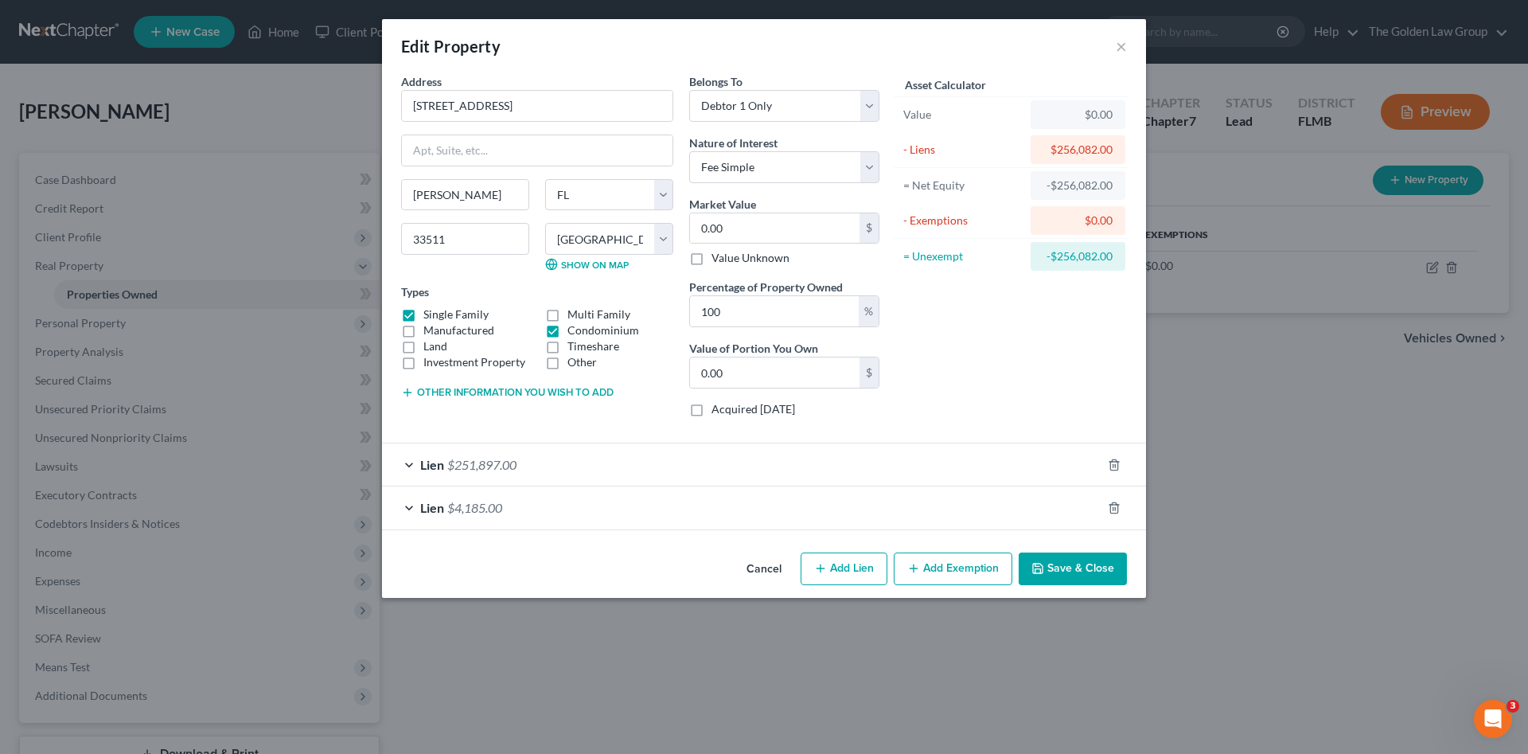
checkbox input "false"
paste input "251,863"
type input "251,863"
type input "251,863.00"
type input "251,863"
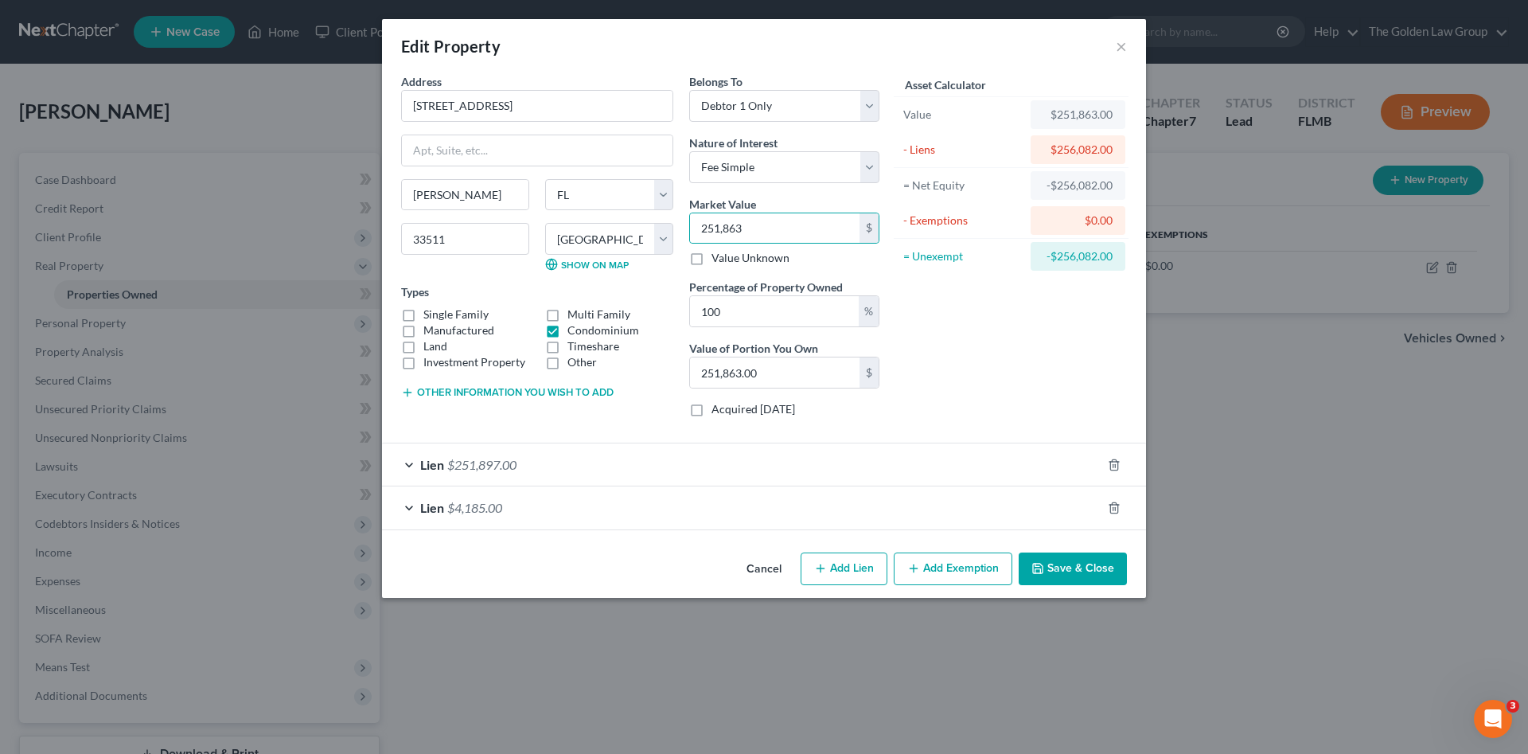
click at [603, 415] on div "Address * 2426 Middleton Grove Drive Brandon State AL AK AR AZ CA CO CT DE DC F…" at bounding box center [537, 251] width 288 height 357
click at [588, 394] on button "Other information you wish to add" at bounding box center [507, 392] width 213 height 13
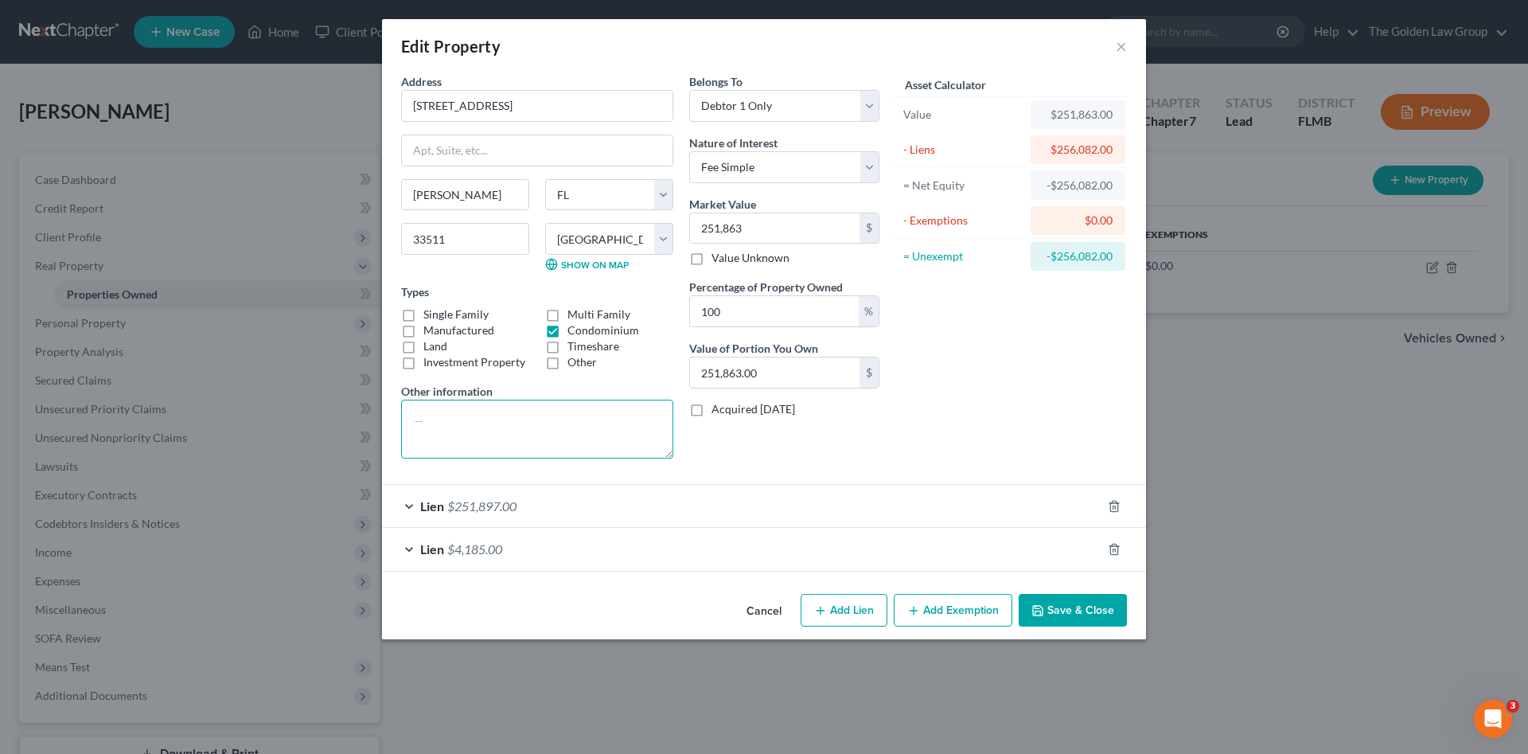
click at [549, 422] on textarea at bounding box center [537, 429] width 272 height 59
paste textarea "Lot 5, Block 18, LAKE BRANDON PARCEL 113, according to the Plat thereof, as rec…"
click at [413, 419] on textarea "Lot 5, Block 18, LAKE BRANDON PARCEL 113, according to the Plat thereof, as rec…" at bounding box center [537, 429] width 272 height 59
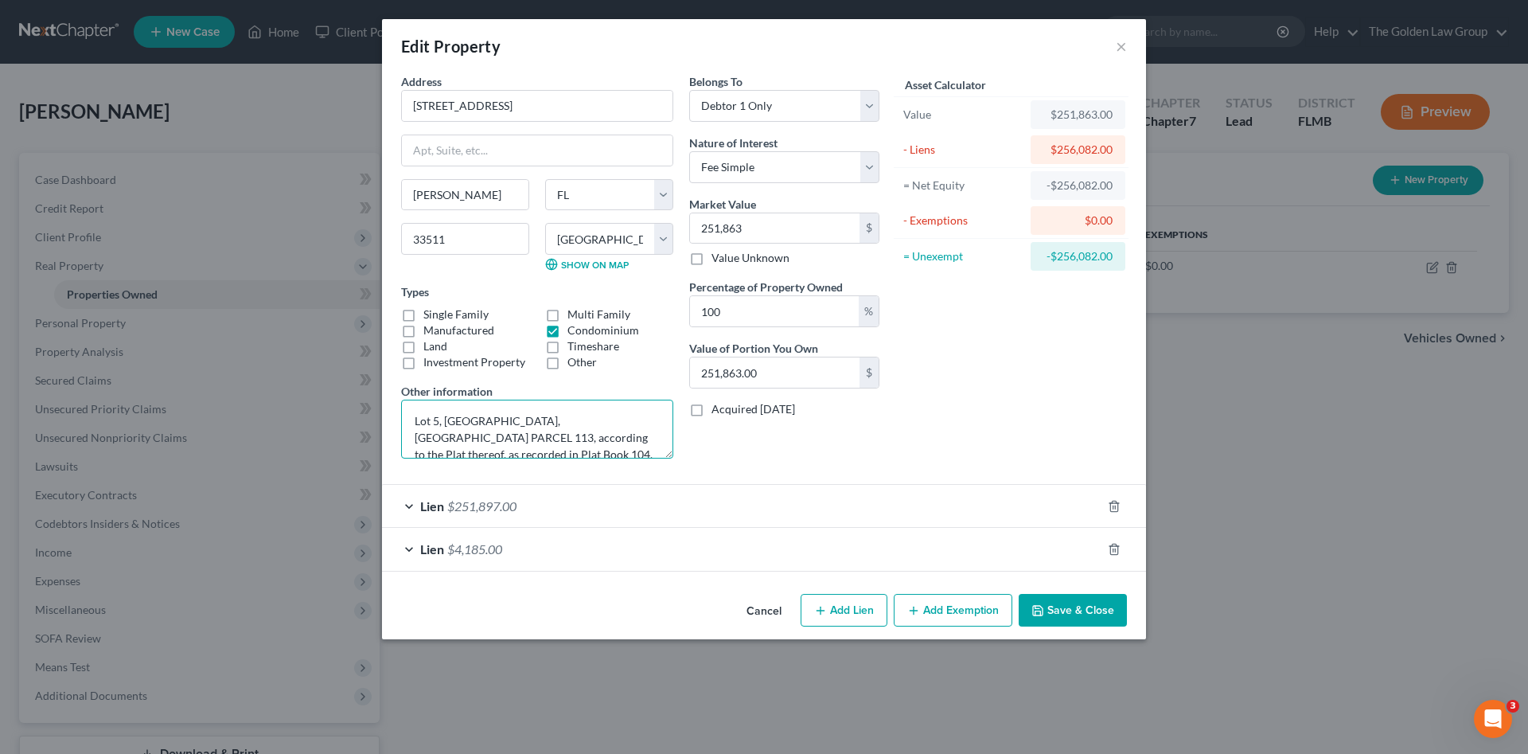
type textarea "Lot 5, Block 18, LAKE BRANDON PARCEL 113, according to the Plat thereof, as rec…"
click at [867, 444] on div "Belongs To * Select Debtor 1 Only Debtor 2 Only Debtor 1 And Debtor 2 Only At L…" at bounding box center [784, 272] width 206 height 398
click at [818, 549] on div "Lien $4,185.00" at bounding box center [742, 549] width 720 height 42
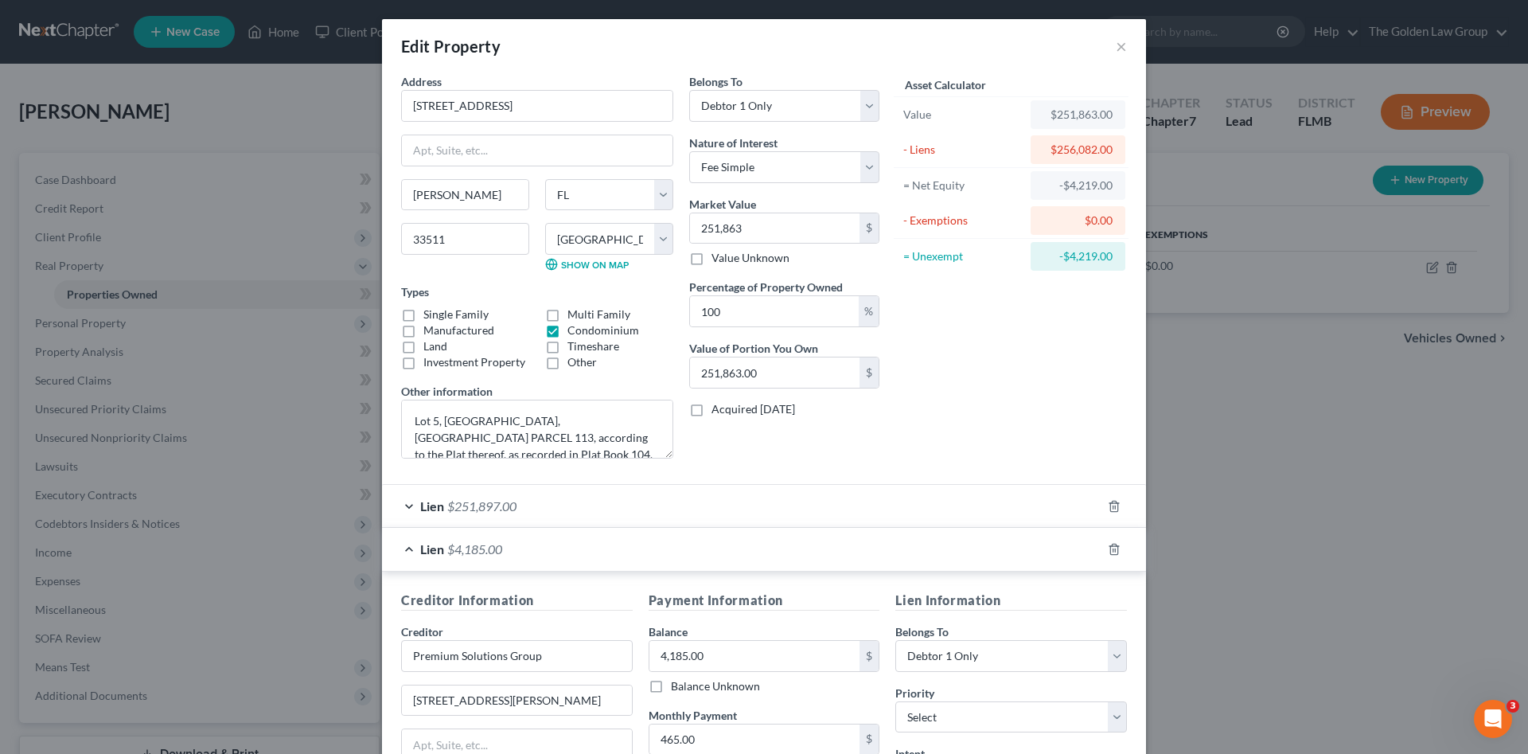
click at [818, 548] on div "Lien $4,185.00" at bounding box center [742, 549] width 720 height 42
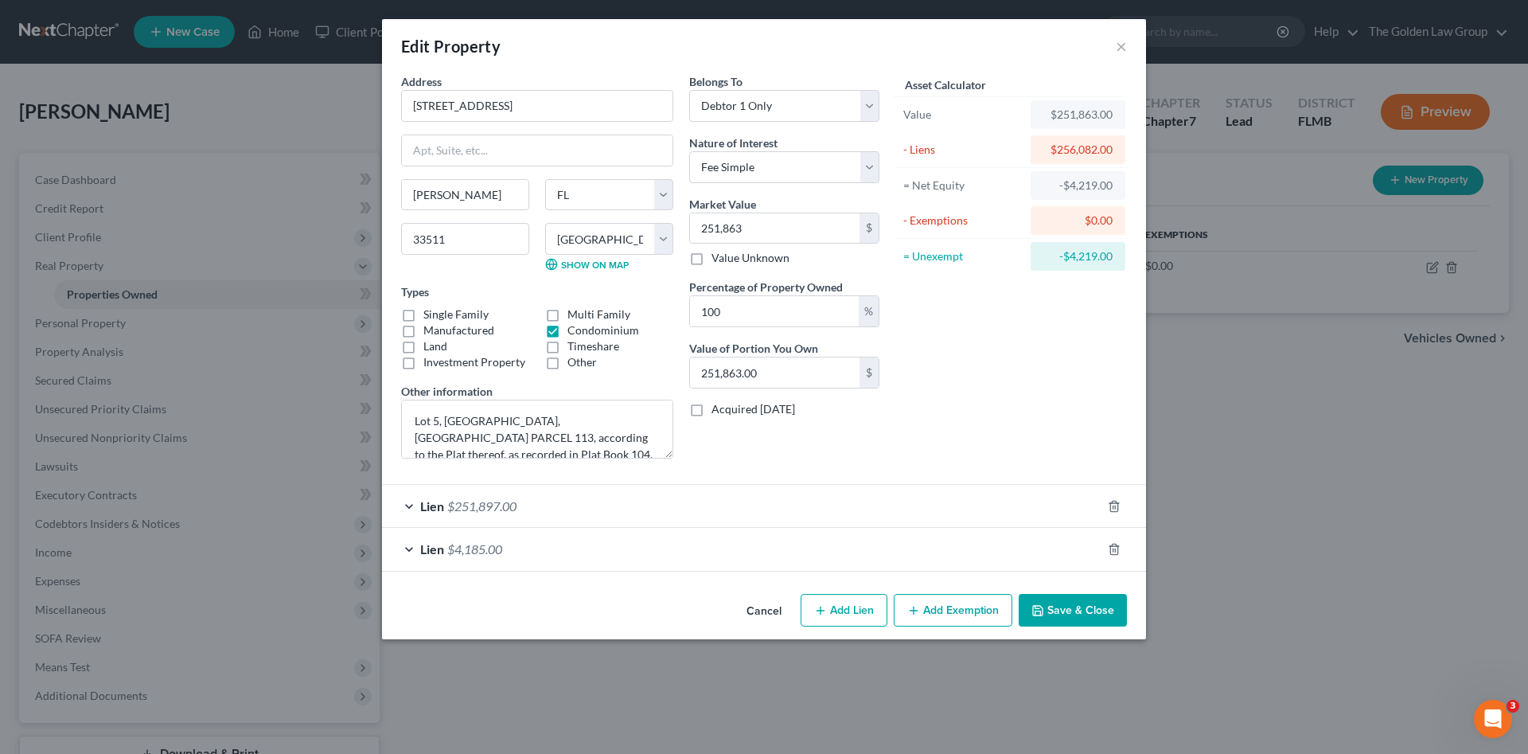
click at [1079, 608] on button "Save & Close" at bounding box center [1073, 610] width 108 height 33
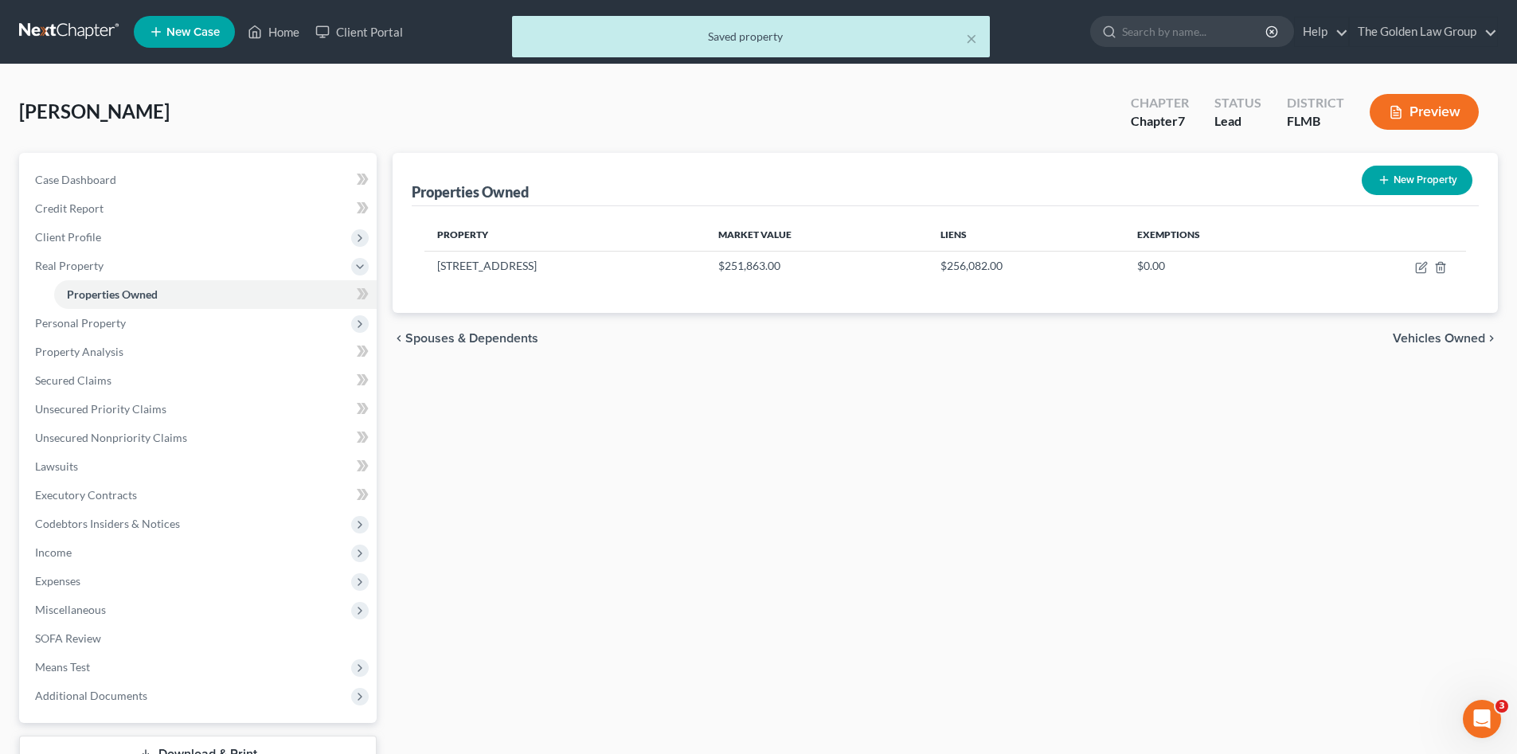
drag, startPoint x: 844, startPoint y: 529, endPoint x: 869, endPoint y: 525, distance: 25.8
click at [844, 527] on div "Properties Owned New Property Property Market Value Liens Exemptions 2426 Middl…" at bounding box center [945, 484] width 1121 height 662
click at [58, 325] on span "Personal Property" at bounding box center [80, 323] width 91 height 14
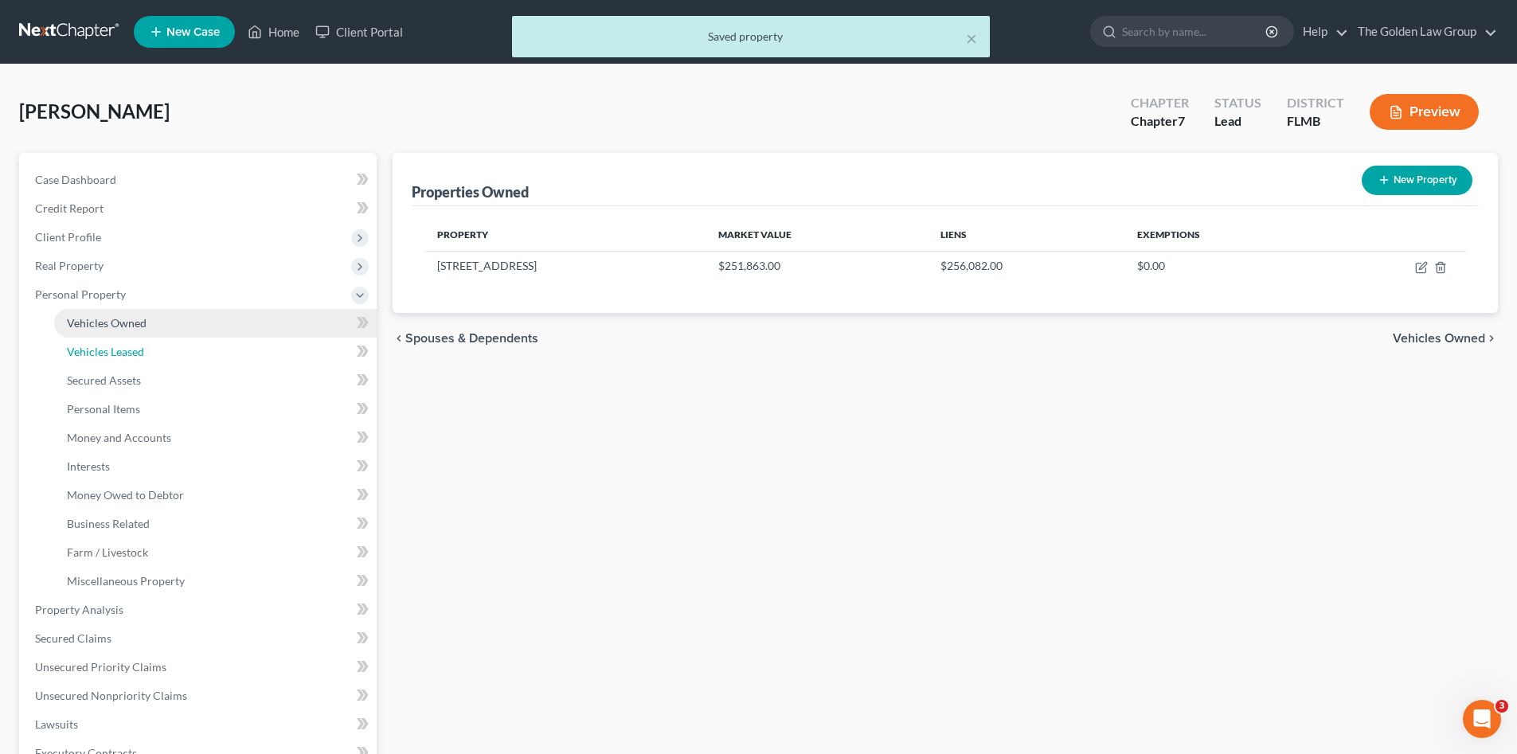
click at [76, 346] on span "Vehicles Leased" at bounding box center [105, 352] width 77 height 14
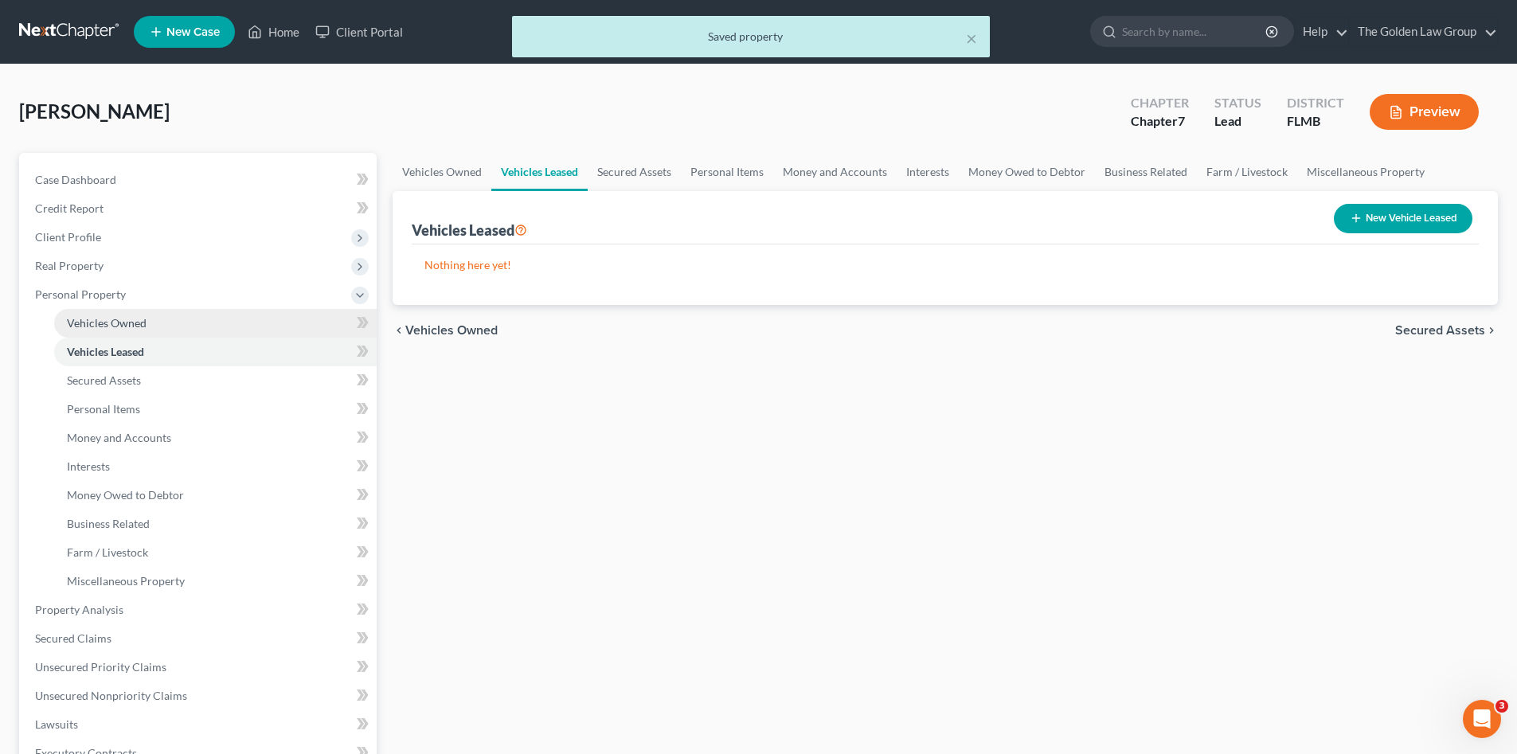
click at [94, 322] on span "Vehicles Owned" at bounding box center [107, 323] width 80 height 14
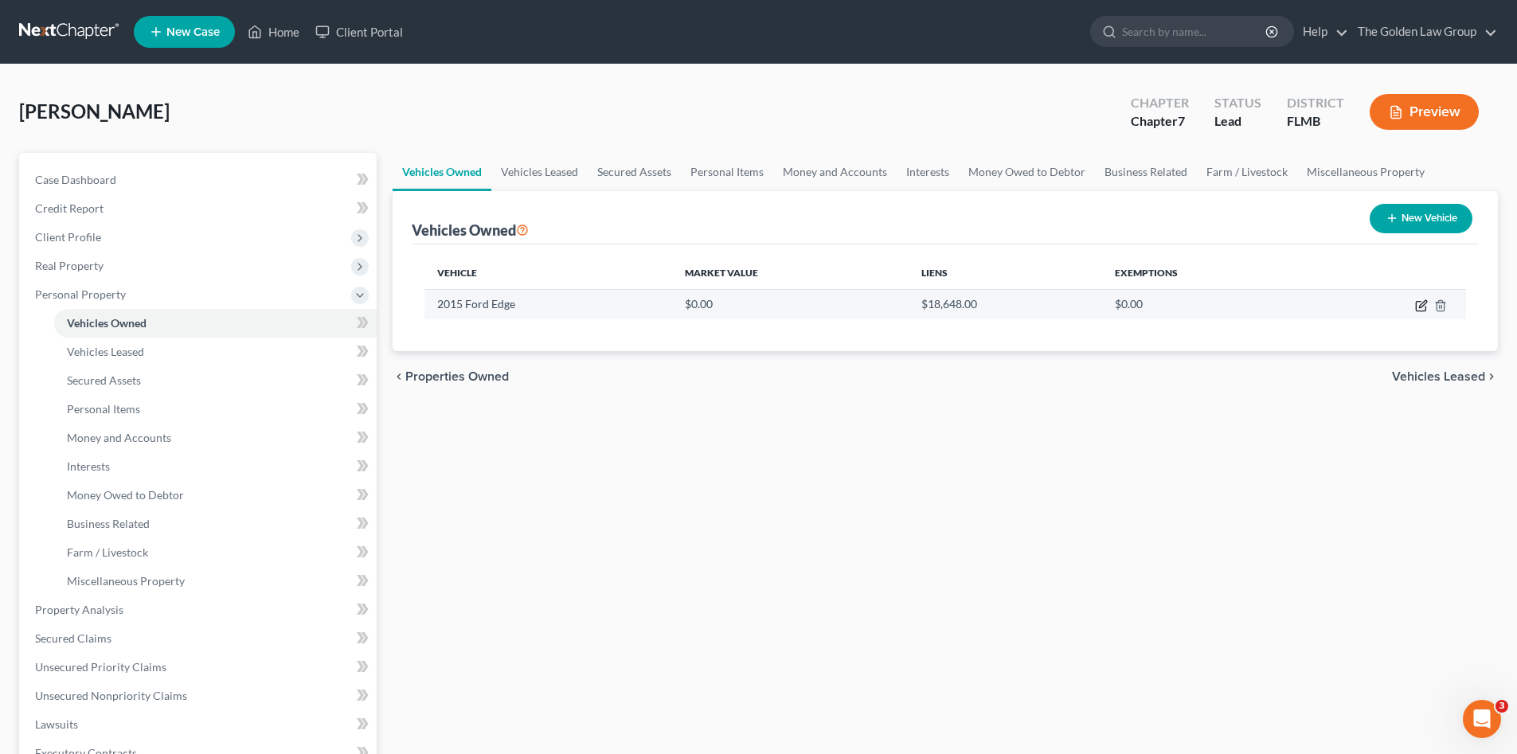
click at [1416, 306] on icon "button" at bounding box center [1420, 307] width 10 height 10
select select "0"
select select "11"
select select "3"
select select "0"
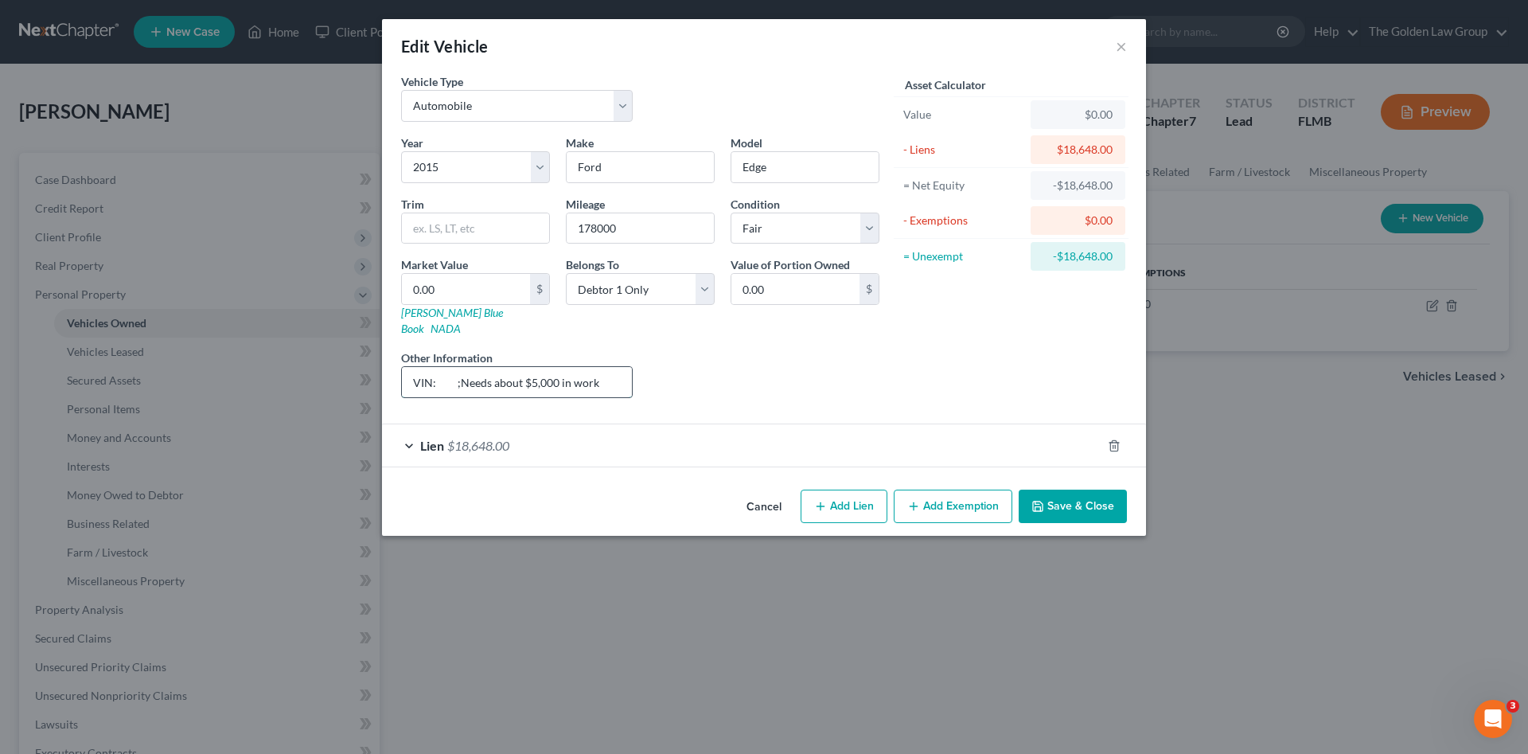
click at [439, 368] on input "VIN: ;Needs about $5,000 in work" at bounding box center [517, 382] width 230 height 30
click at [441, 367] on input "VIN: ;Needs about $5,000 in work" at bounding box center [517, 382] width 230 height 30
click at [460, 367] on input "VIN: 2FMTK4K84FBB31226 ;Needs about $5,000 in work" at bounding box center [517, 382] width 230 height 30
type input "VIN: 2FMTK4K84FBB31226 ;Needs about $5,000 in work"
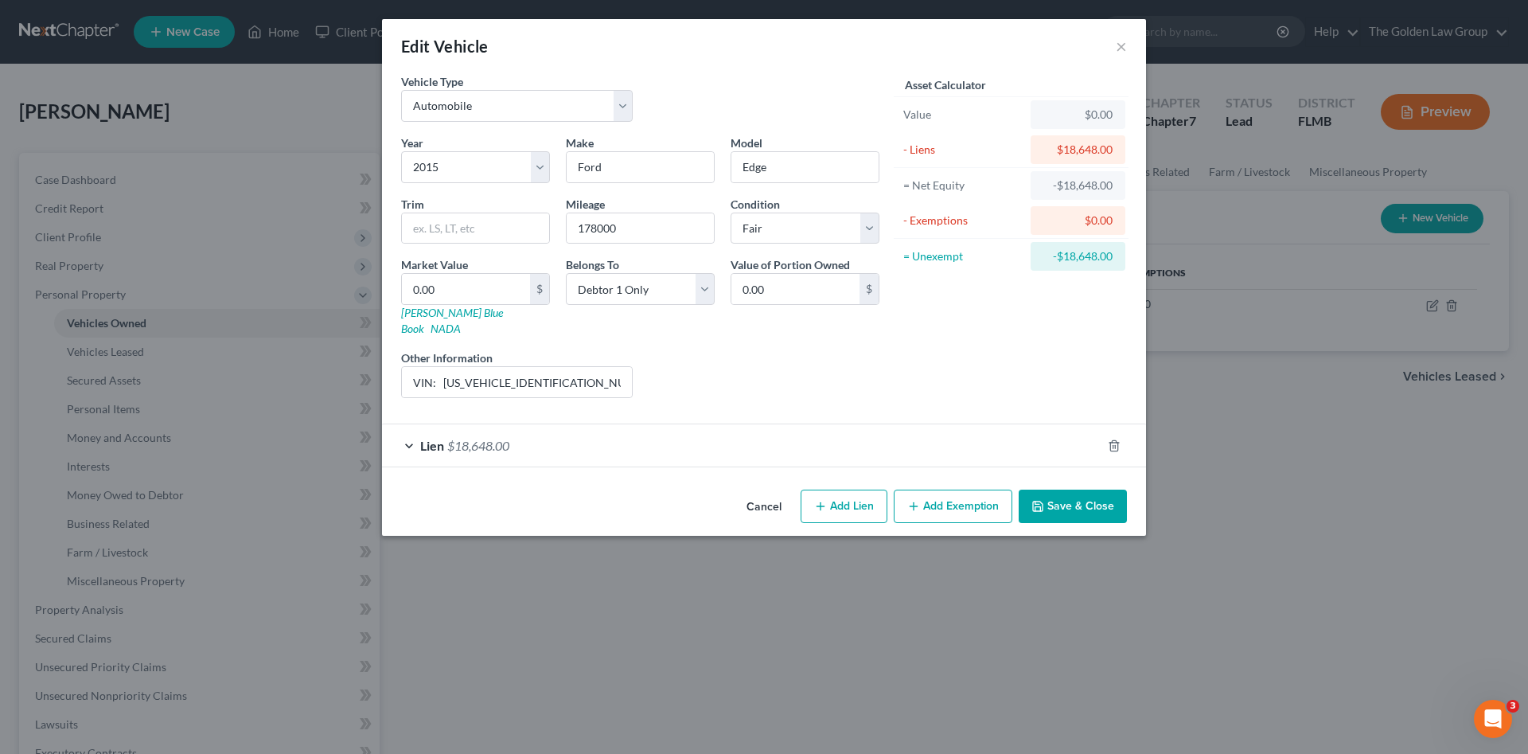
click at [541, 391] on div "Year Select 2026 2025 2024 2023 2022 2021 2020 2019 2018 2017 2016 2015 2014 20…" at bounding box center [640, 273] width 494 height 276
drag, startPoint x: 558, startPoint y: 369, endPoint x: 443, endPoint y: 364, distance: 115.5
click at [443, 367] on input "VIN: 2FMTK4K84FBB31226 ;Needs about $5,000 in work" at bounding box center [517, 382] width 230 height 30
click at [461, 290] on input "0.00" at bounding box center [466, 289] width 128 height 30
type input "4"
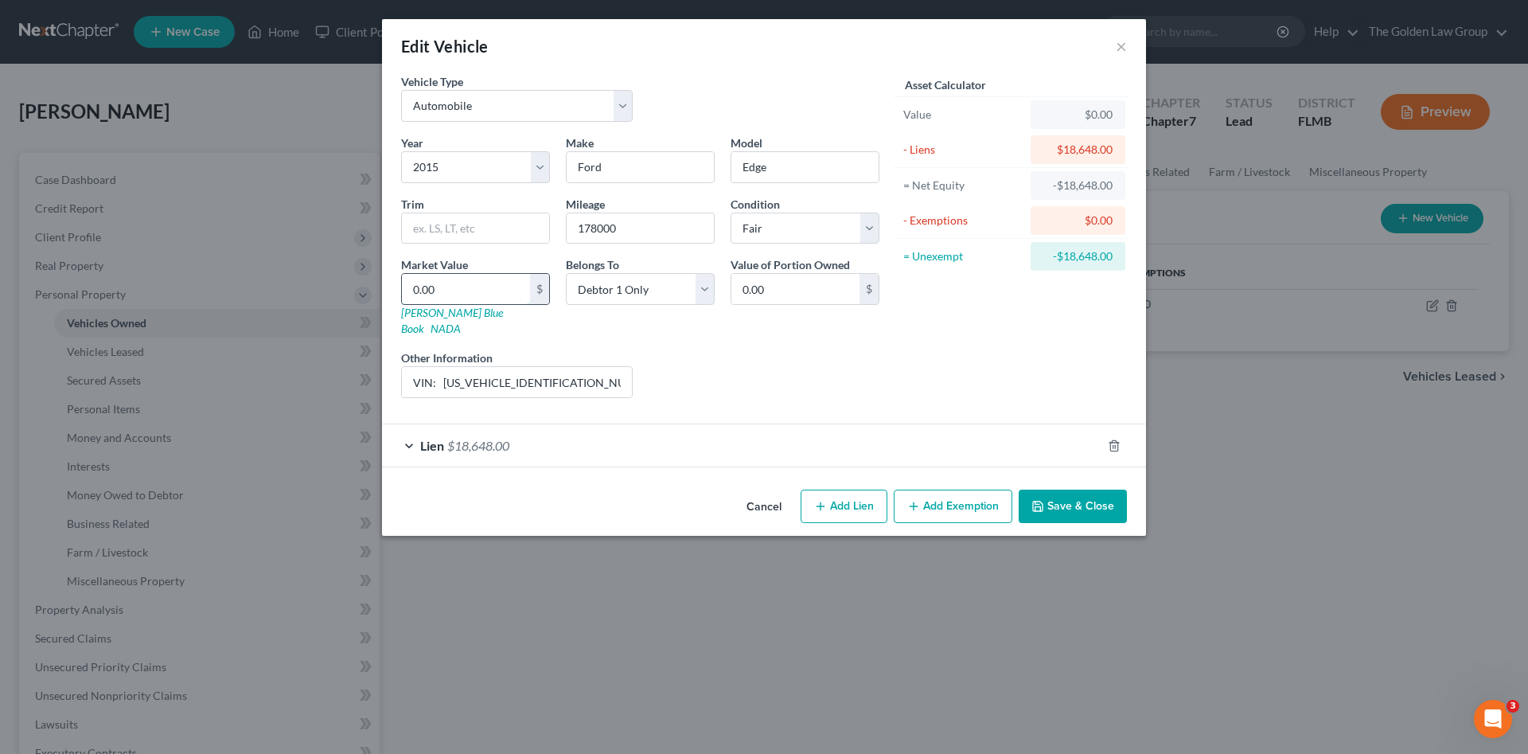
type input "4.00"
type input "47"
type input "47.00"
type input "477"
type input "477.00"
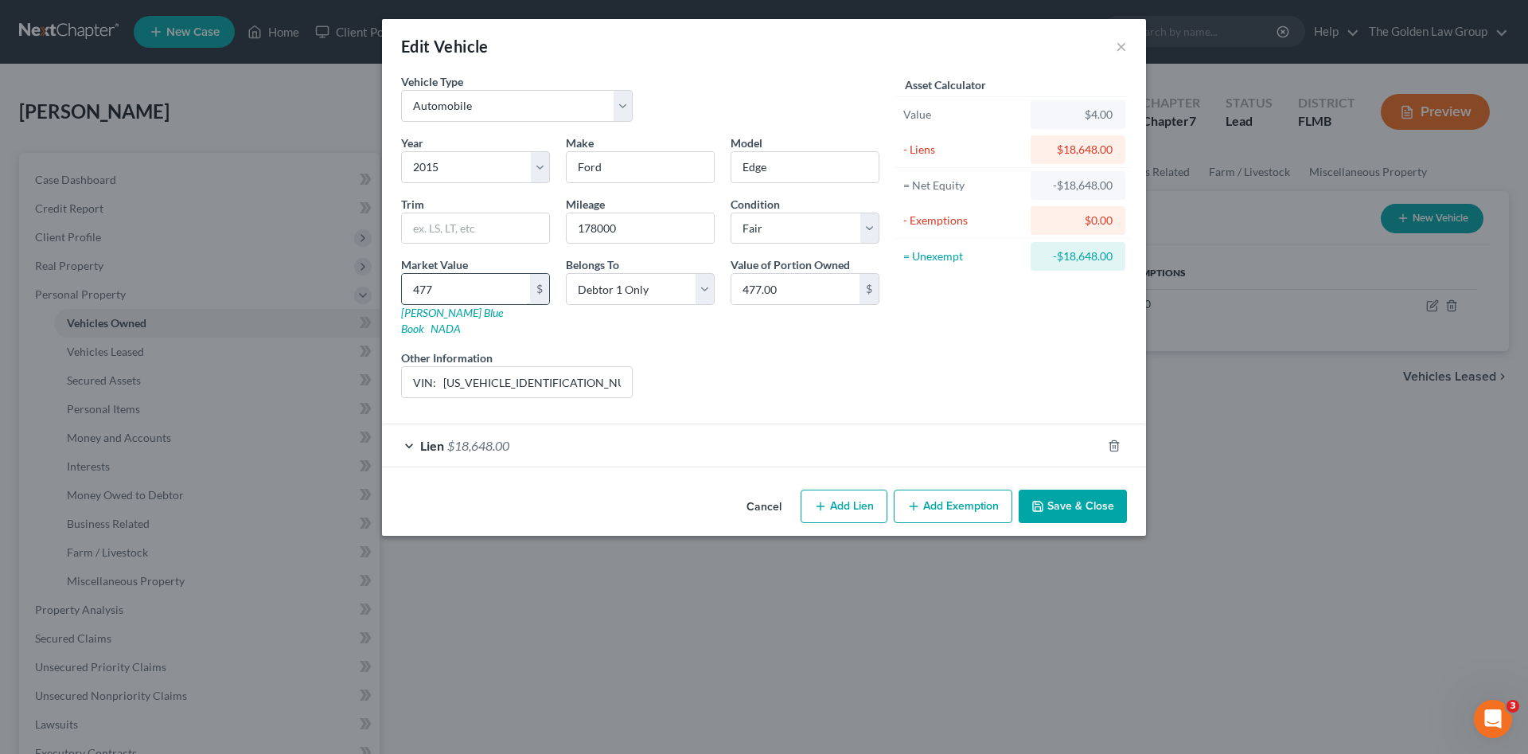
type input "4777"
type input "4,777.00"
click at [960, 493] on button "Add Exemption" at bounding box center [953, 506] width 119 height 33
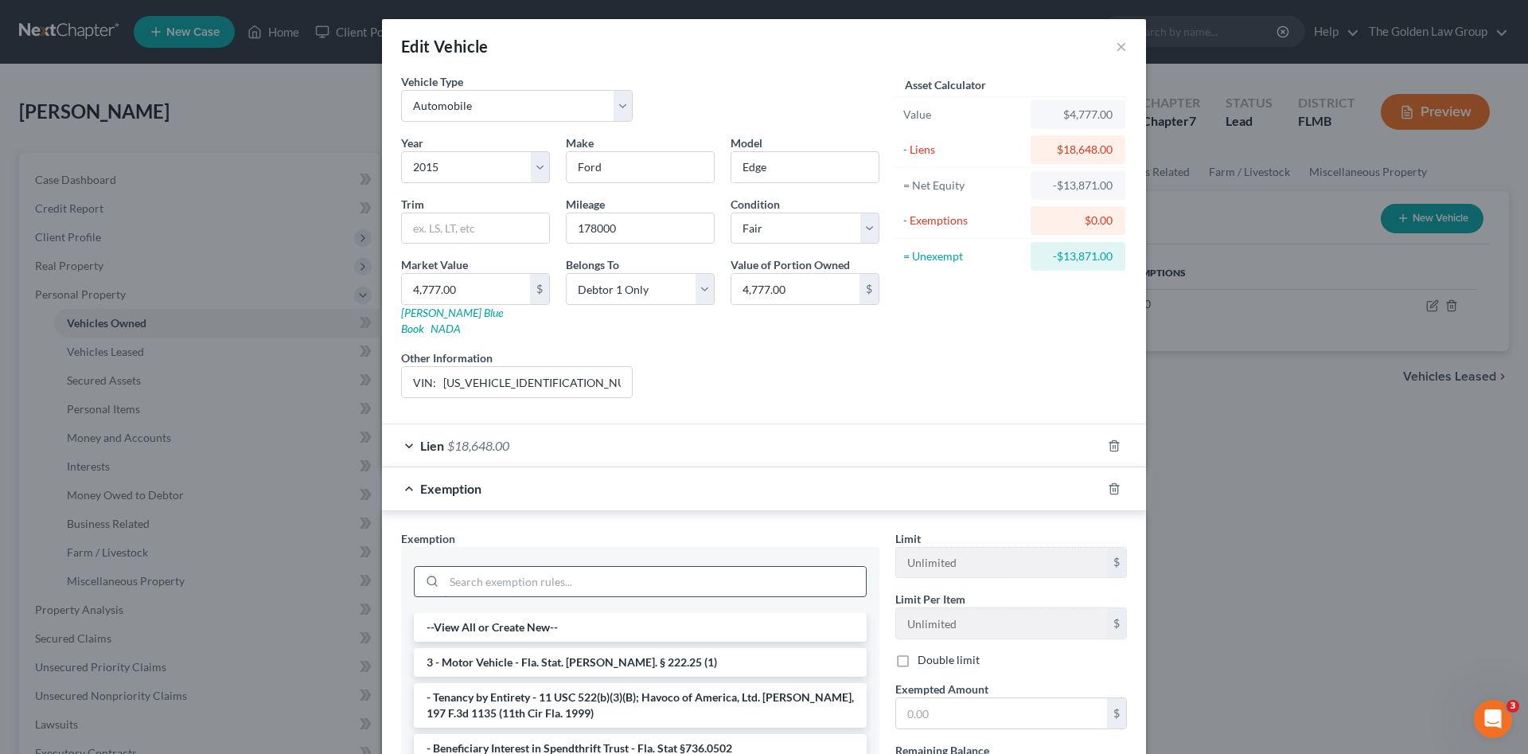
click at [700, 569] on input "search" at bounding box center [655, 582] width 422 height 30
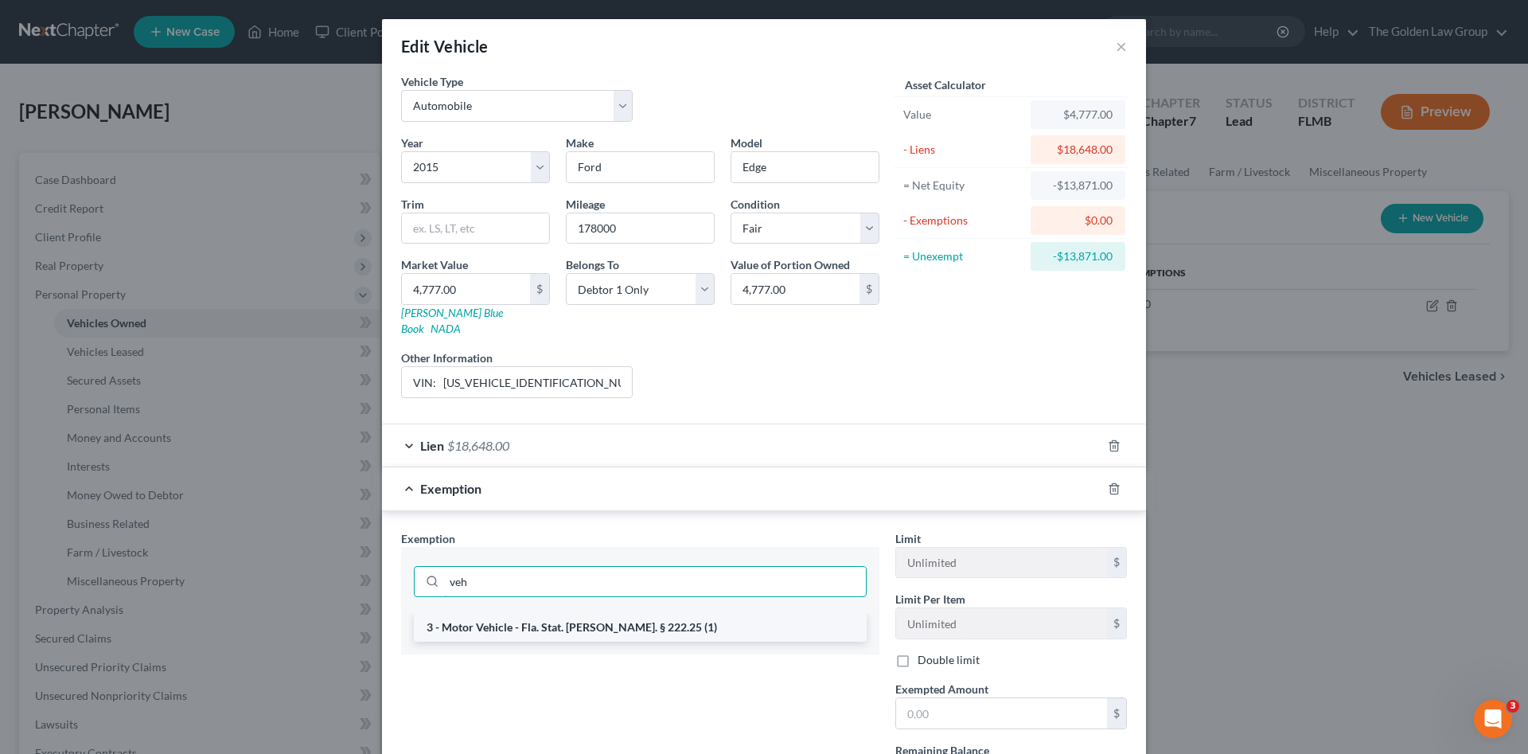
type input "veh"
click at [705, 617] on li "3 - Motor Vehicle - Fla. Stat. Ann. § 222.25 (1)" at bounding box center [640, 627] width 453 height 29
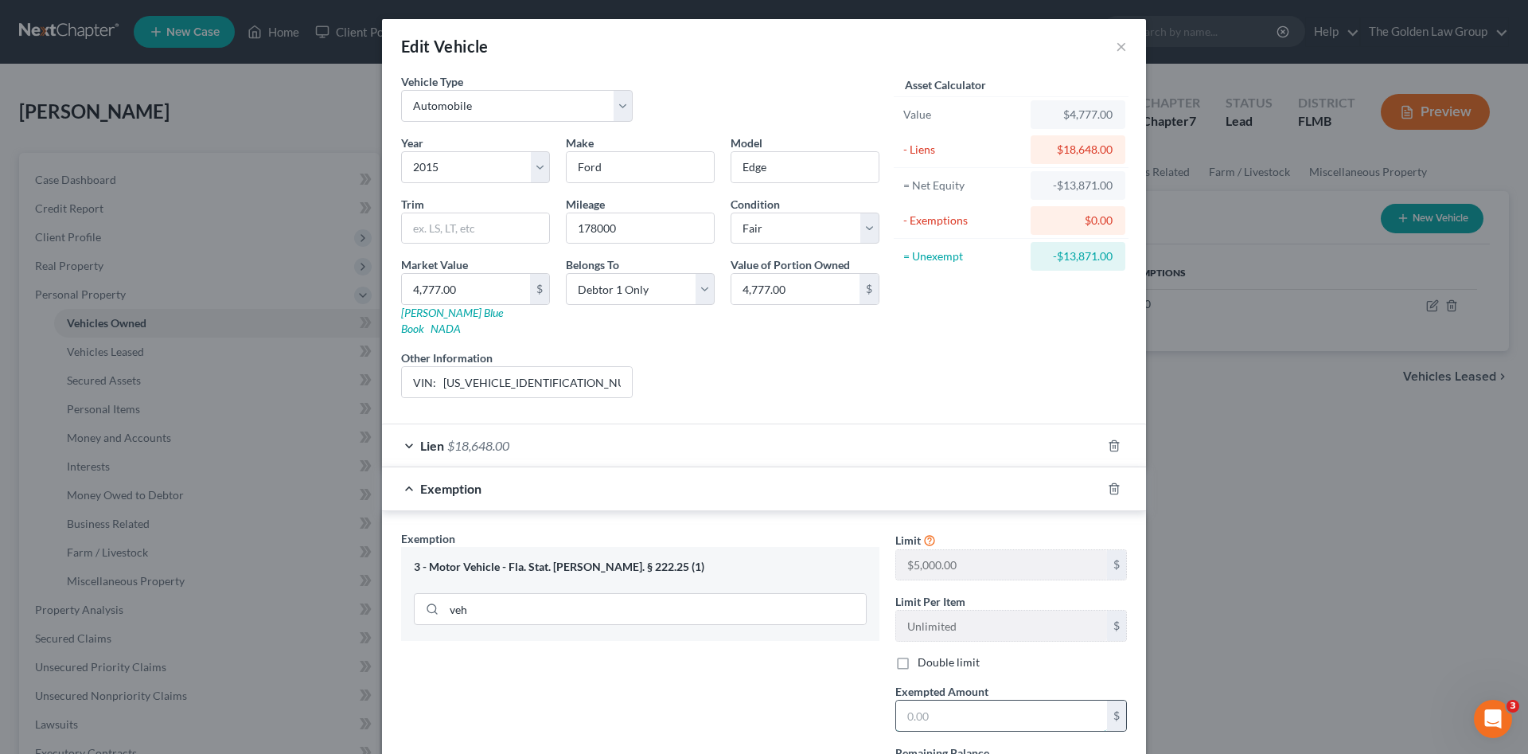
click at [939, 701] on input "text" at bounding box center [1001, 716] width 211 height 30
type input "5,000.00"
click at [844, 720] on div "Exemption Set must be selected for CA. Exemption * 3 - Motor Vehicle - Fla. Sta…" at bounding box center [640, 667] width 494 height 275
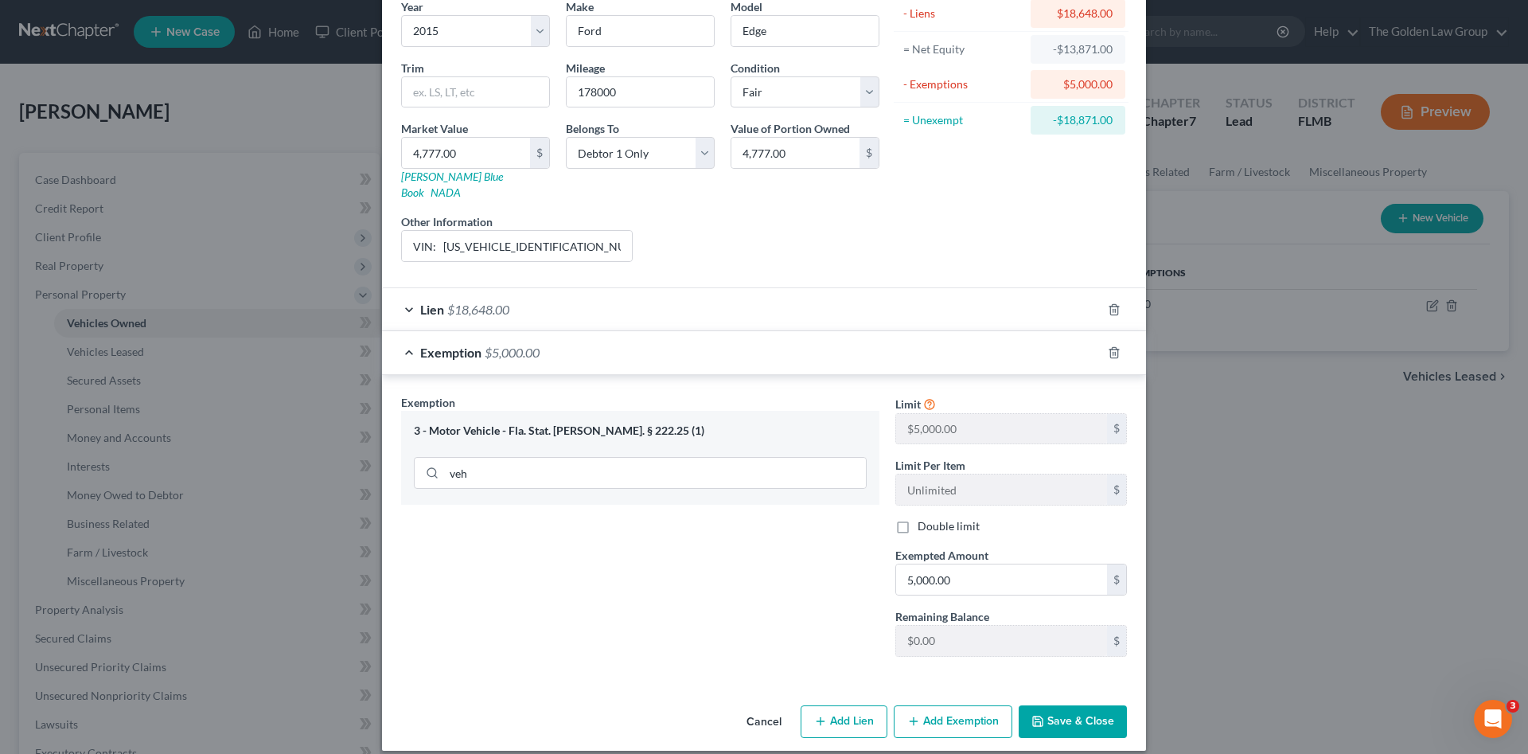
click at [1070, 715] on button "Save & Close" at bounding box center [1073, 721] width 108 height 33
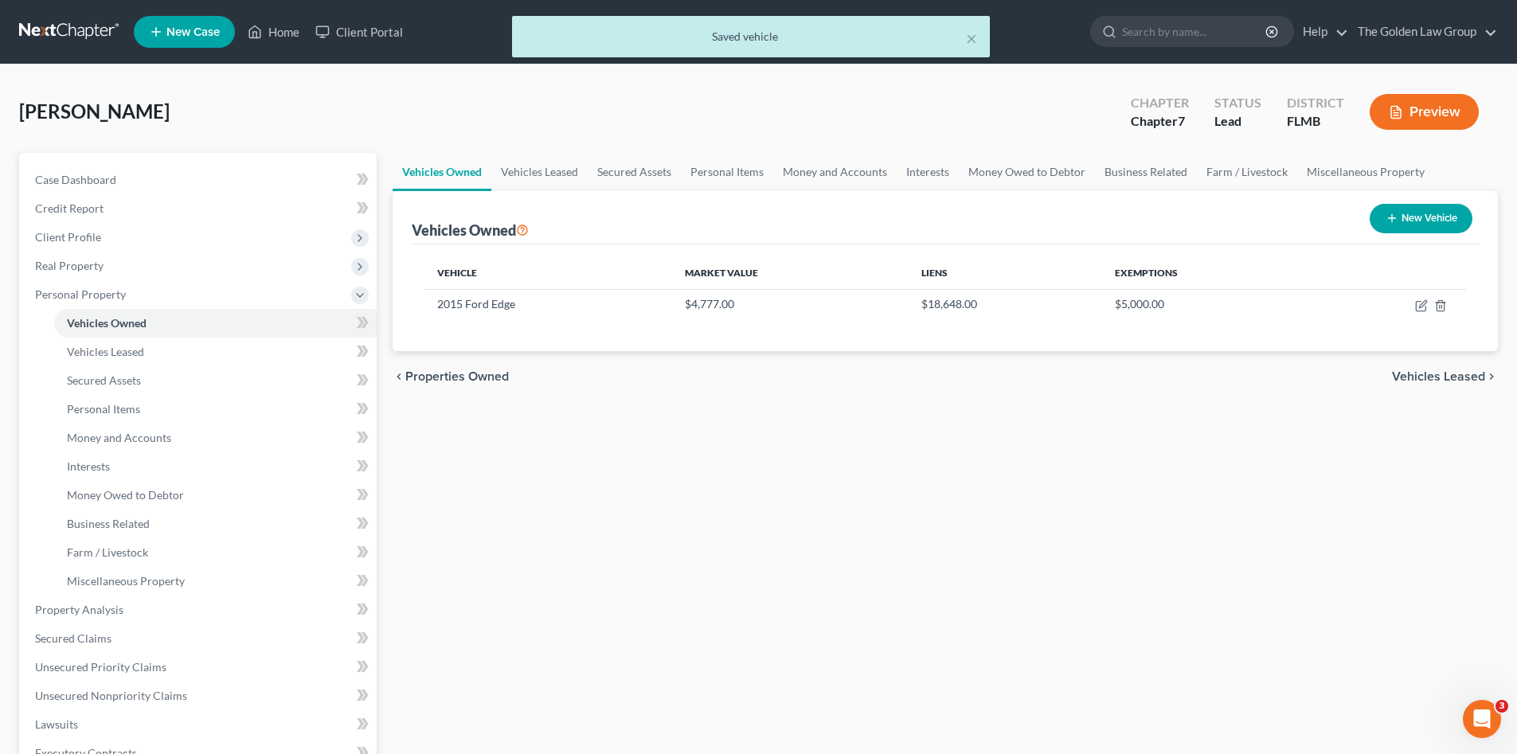
click at [844, 603] on div "Vehicles Owned Vehicles Leased Secured Assets Personal Items Money and Accounts…" at bounding box center [945, 612] width 1121 height 919
drag, startPoint x: 83, startPoint y: 340, endPoint x: 98, endPoint y: 357, distance: 22.5
click at [84, 340] on link "Vehicles Leased" at bounding box center [215, 352] width 322 height 29
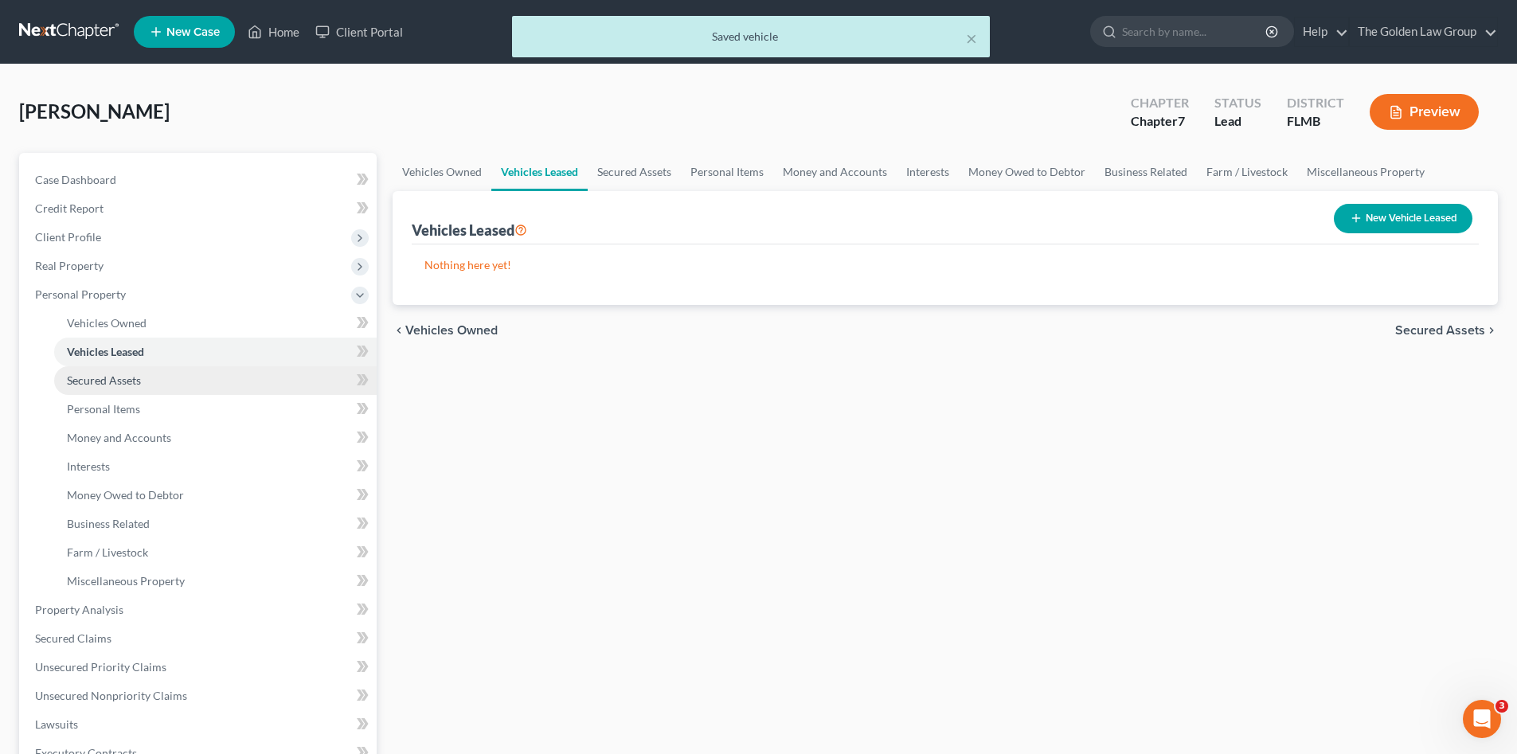
click at [120, 380] on span "Secured Assets" at bounding box center [104, 380] width 74 height 14
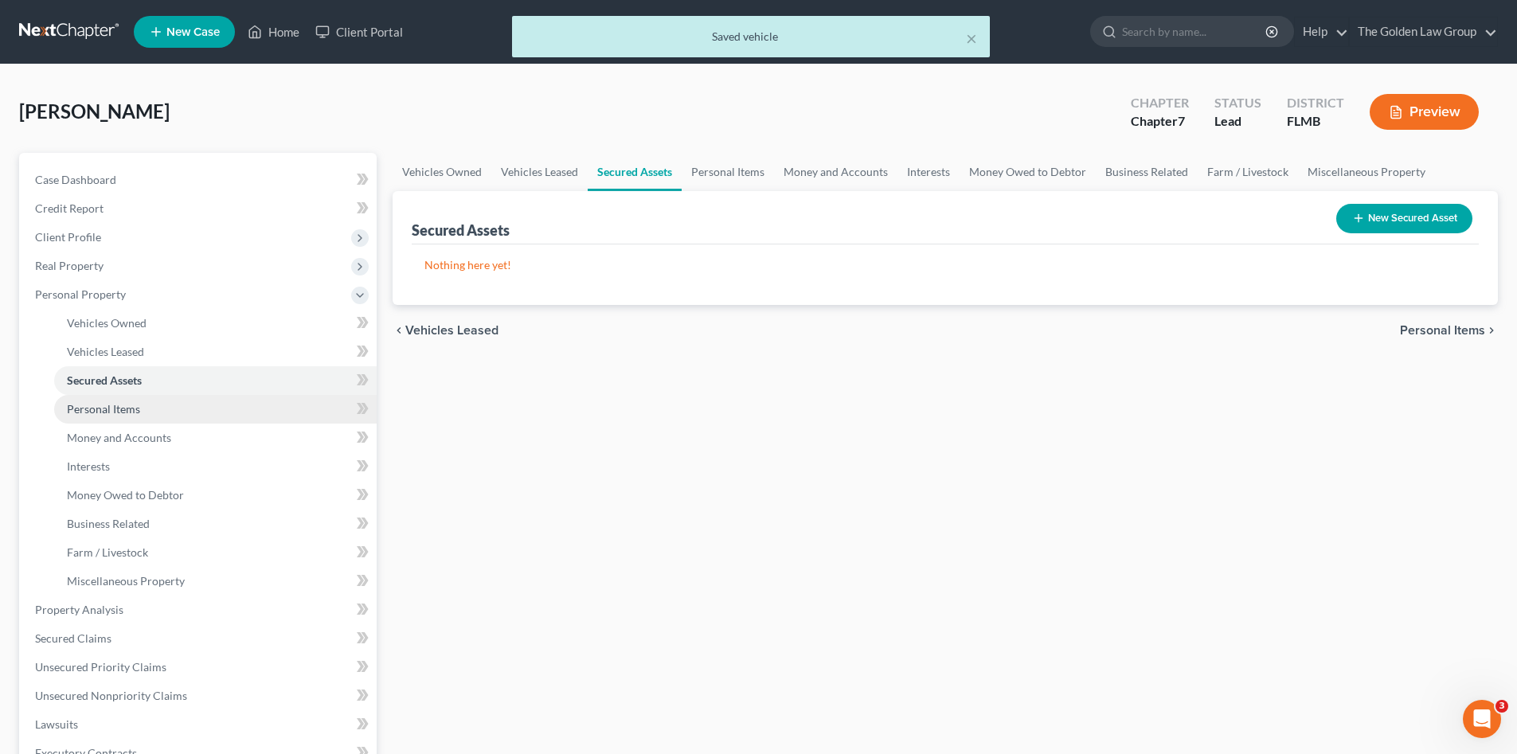
click at [137, 405] on span "Personal Items" at bounding box center [103, 409] width 73 height 14
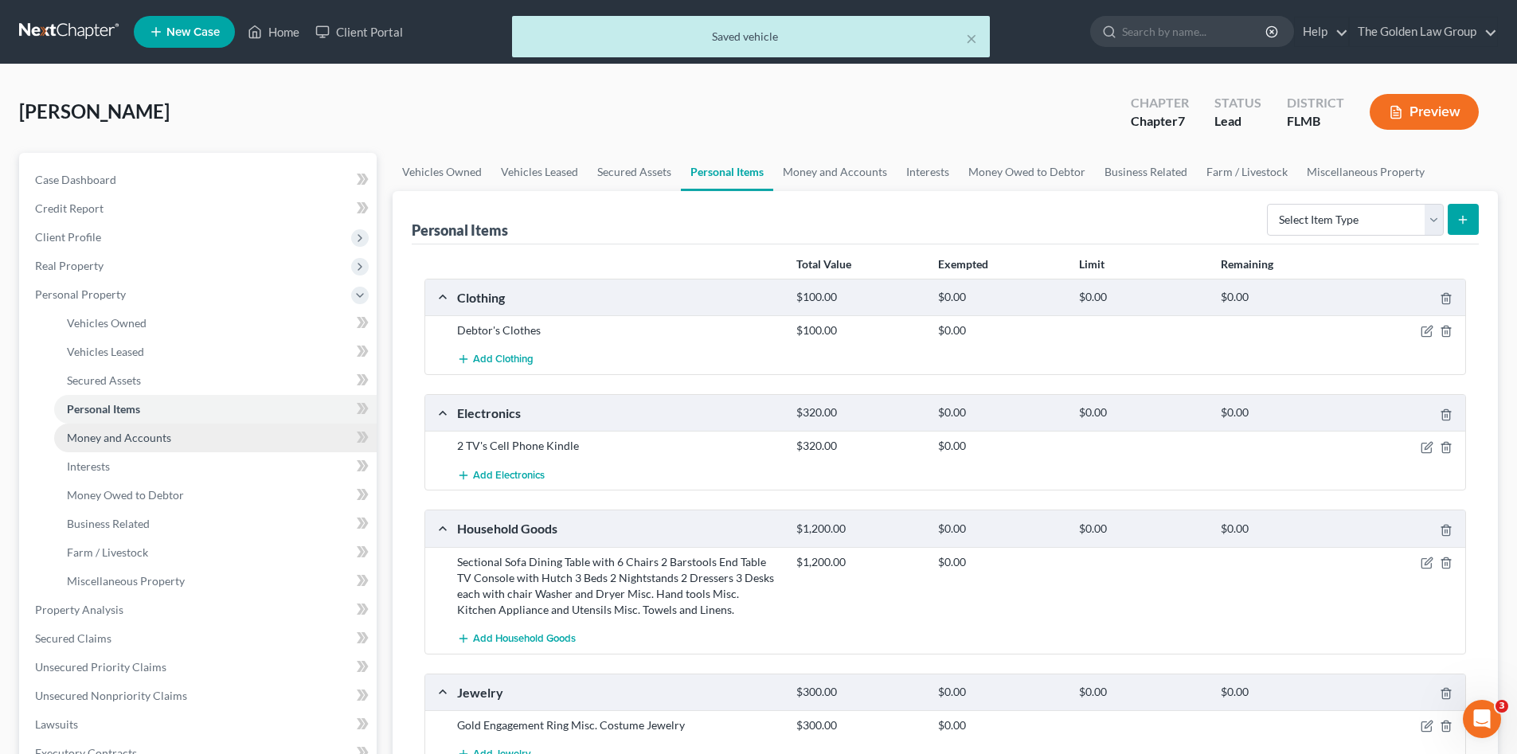
click at [154, 431] on span "Money and Accounts" at bounding box center [119, 438] width 104 height 14
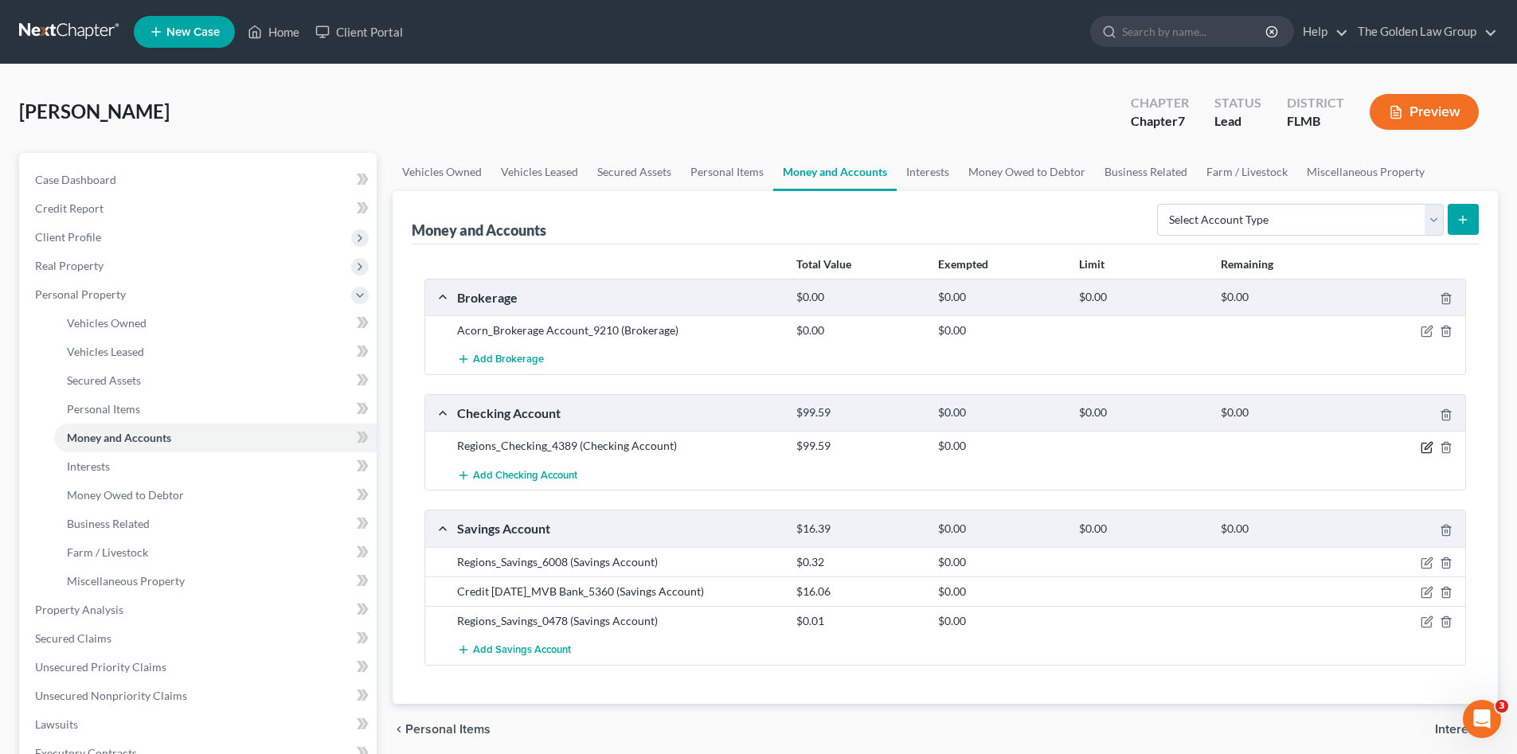
click at [1428, 447] on icon "button" at bounding box center [1427, 445] width 7 height 7
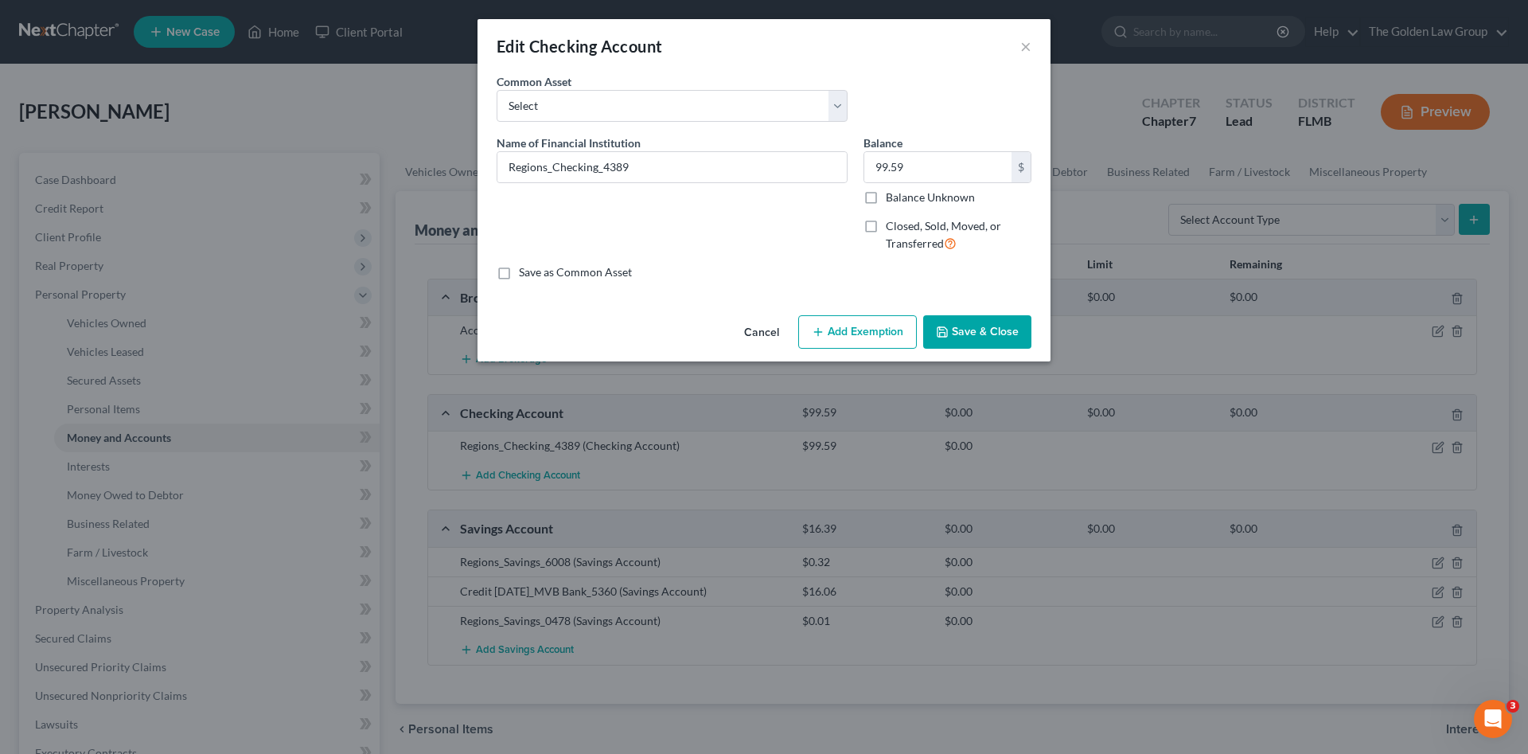
click at [857, 328] on button "Add Exemption" at bounding box center [857, 331] width 119 height 33
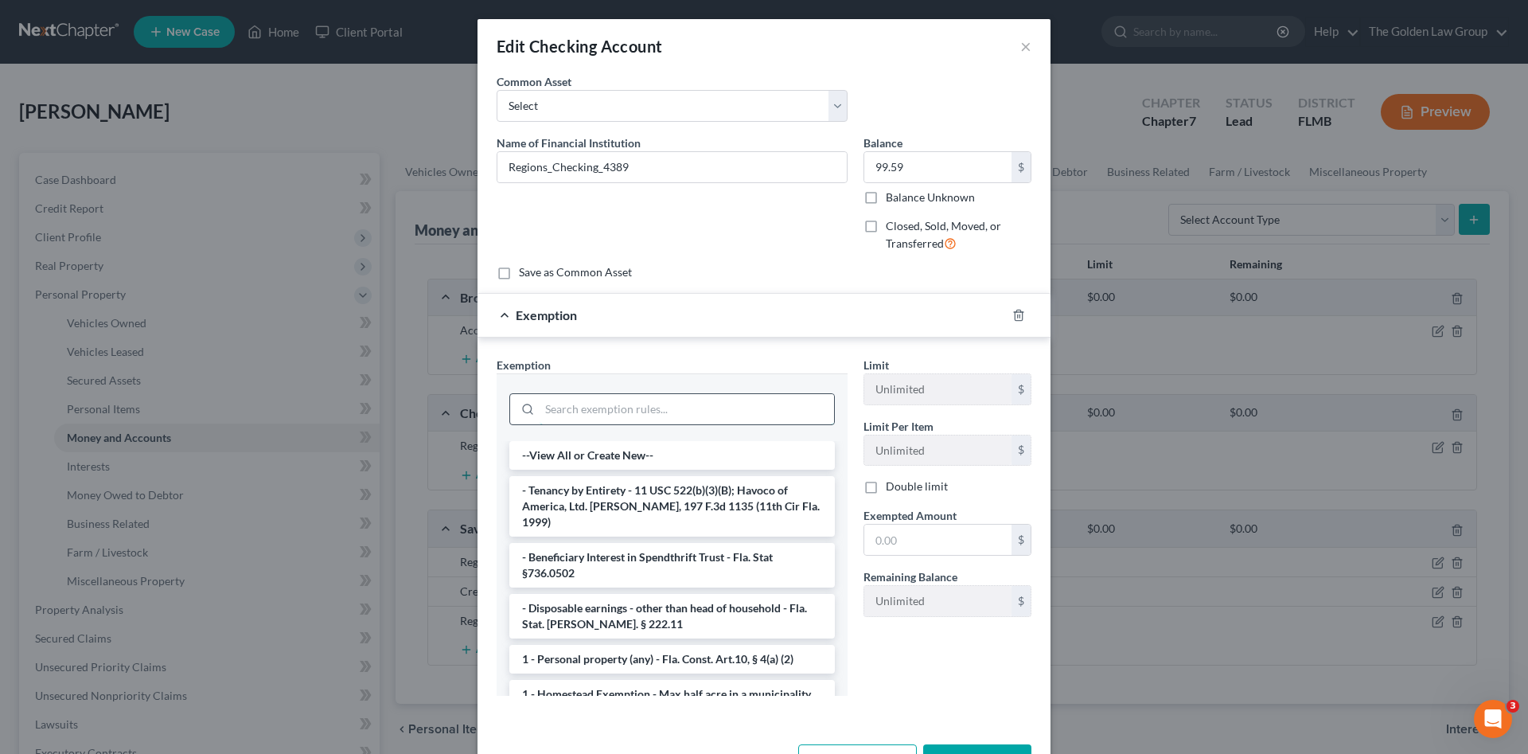
click at [670, 409] on input "search" at bounding box center [687, 409] width 295 height 30
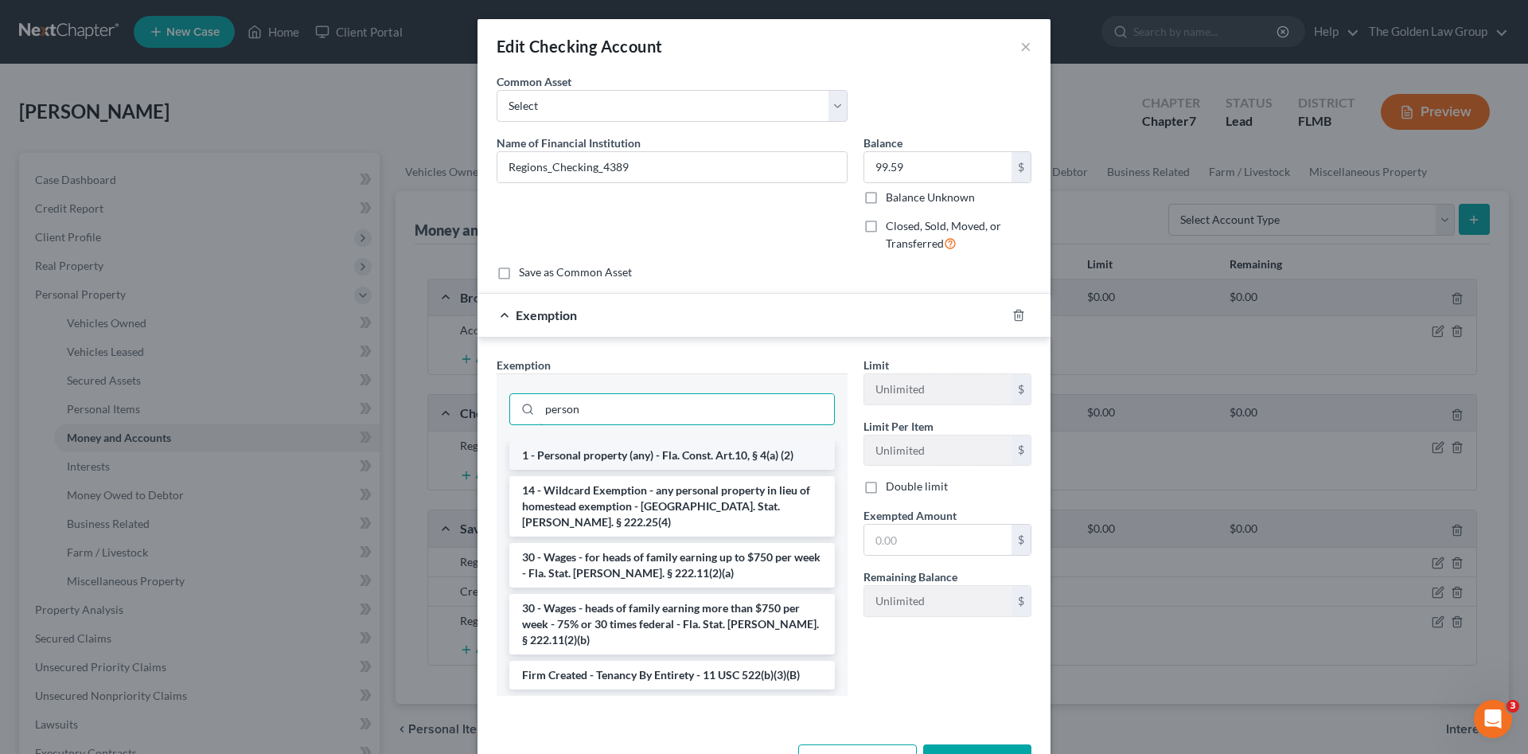
type input "person"
click at [697, 450] on li "1 - Personal property (any) - Fla. Const. Art.10, § 4(a) (2)" at bounding box center [672, 455] width 326 height 29
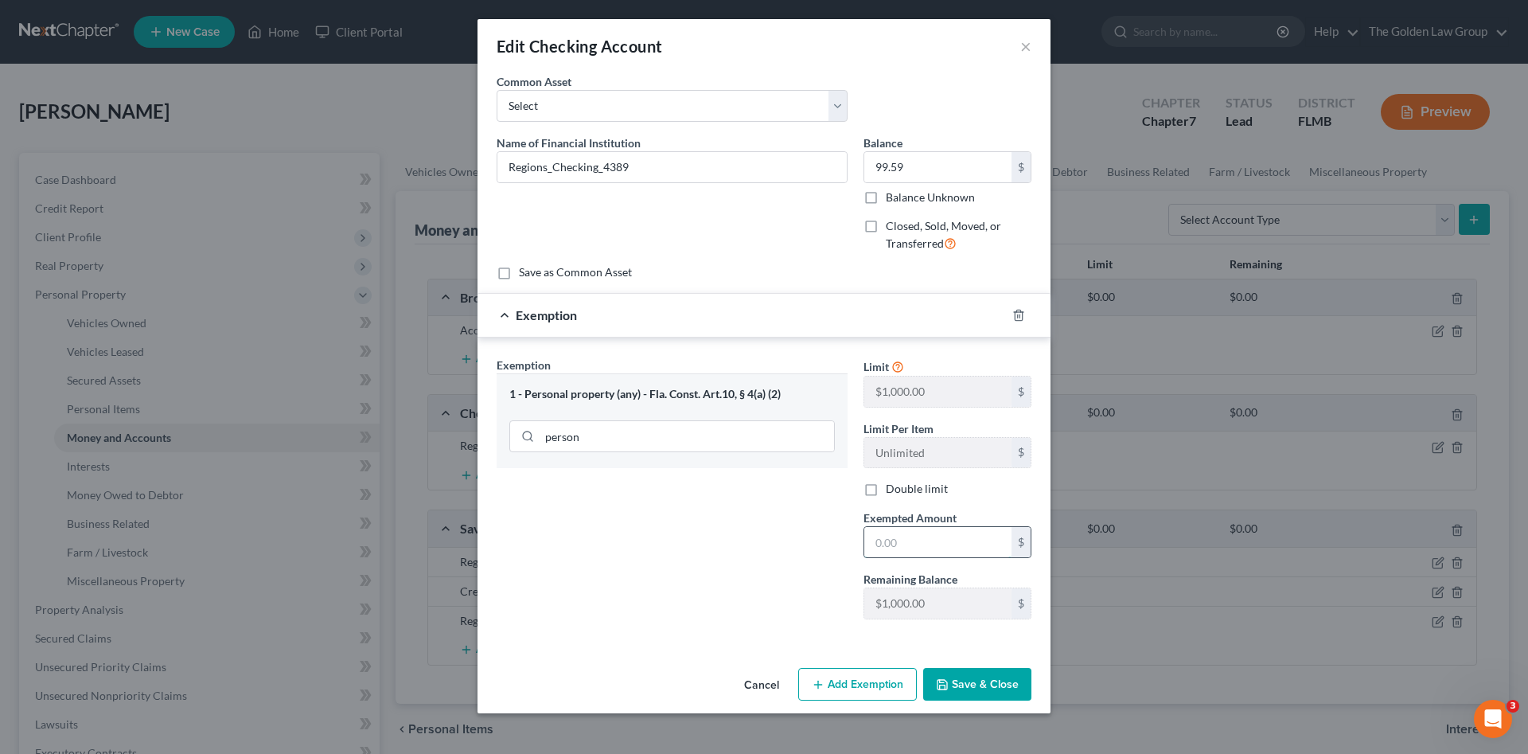
click at [950, 537] on input "text" at bounding box center [938, 542] width 147 height 30
type input "99.59"
click at [990, 688] on button "Save & Close" at bounding box center [977, 684] width 108 height 33
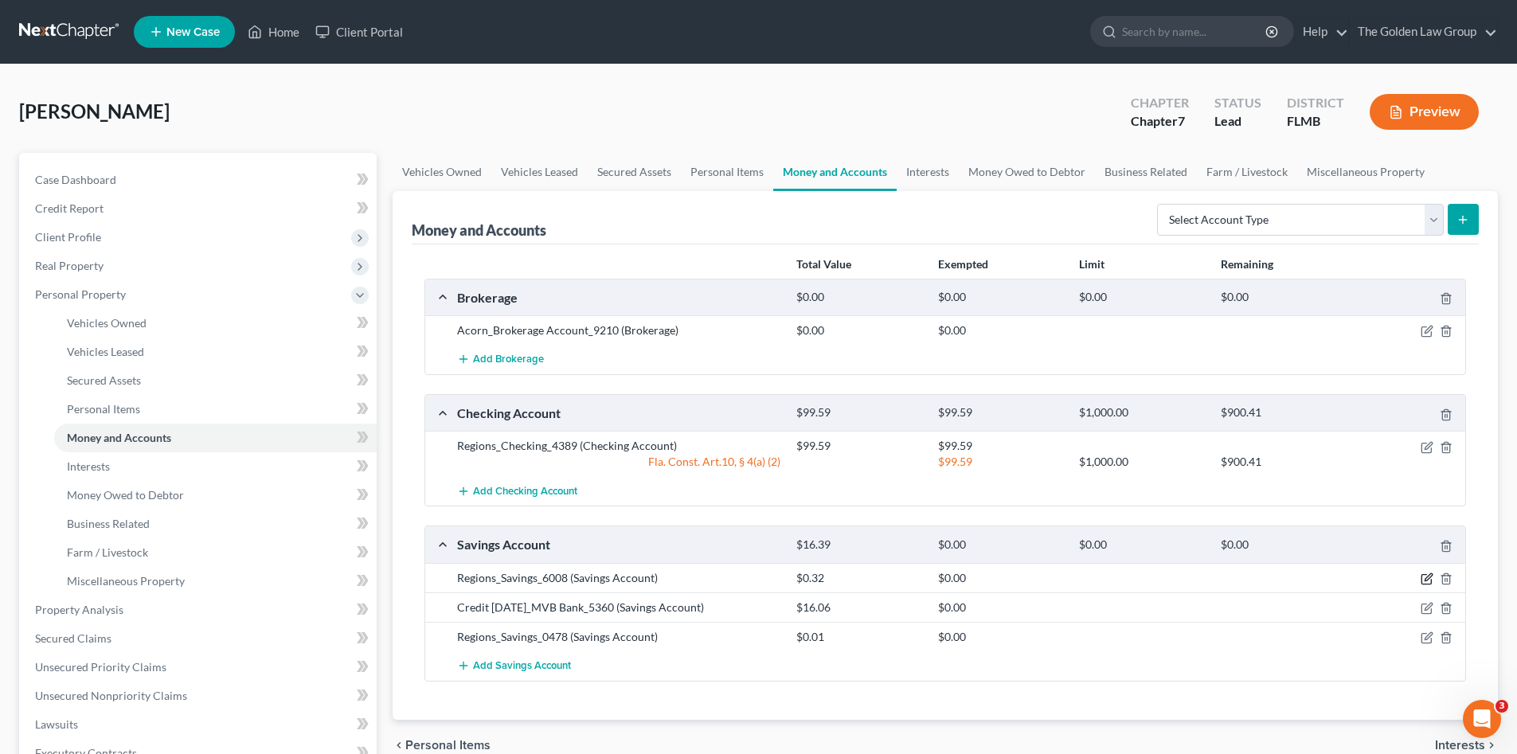
click at [1422, 578] on icon "button" at bounding box center [1426, 578] width 13 height 13
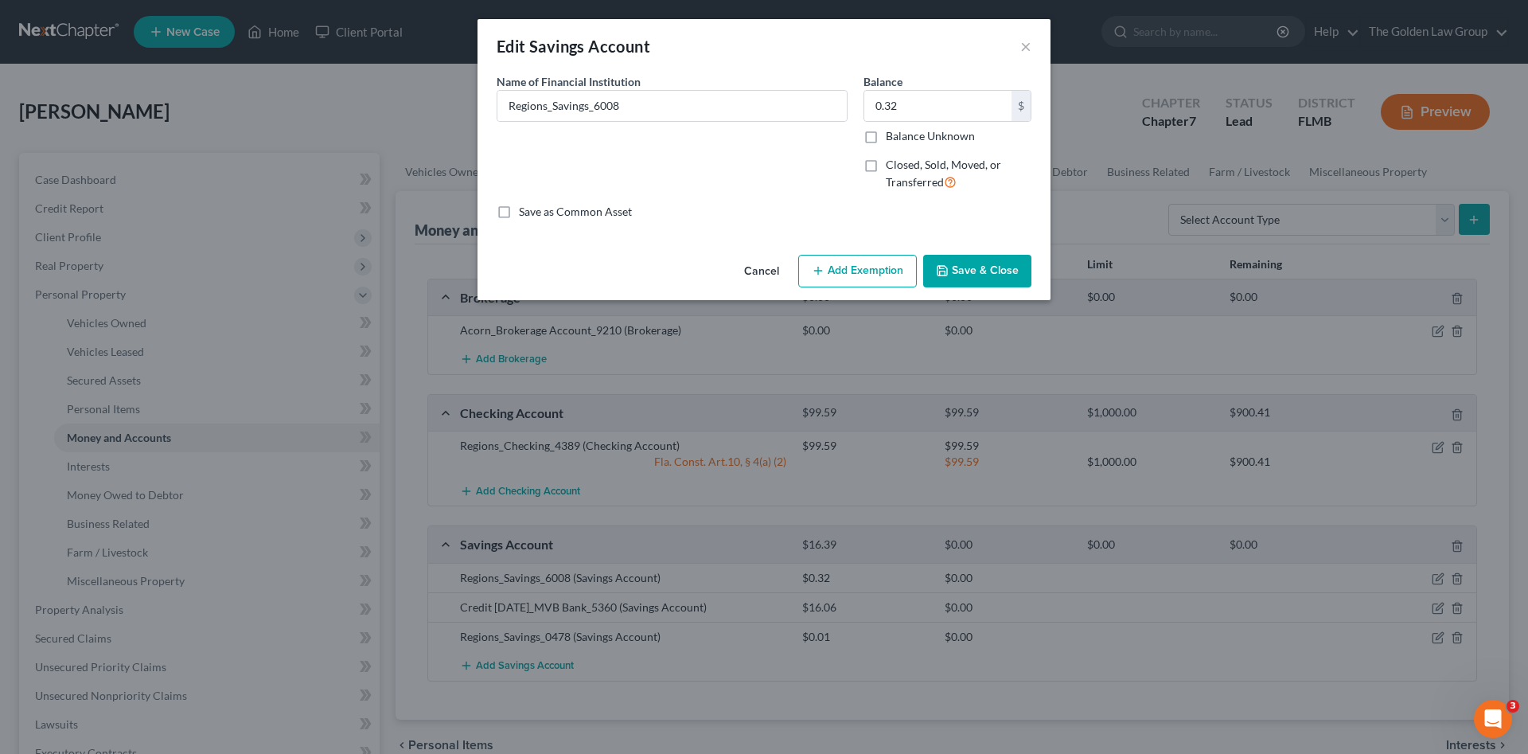
click at [903, 264] on button "Add Exemption" at bounding box center [857, 271] width 119 height 33
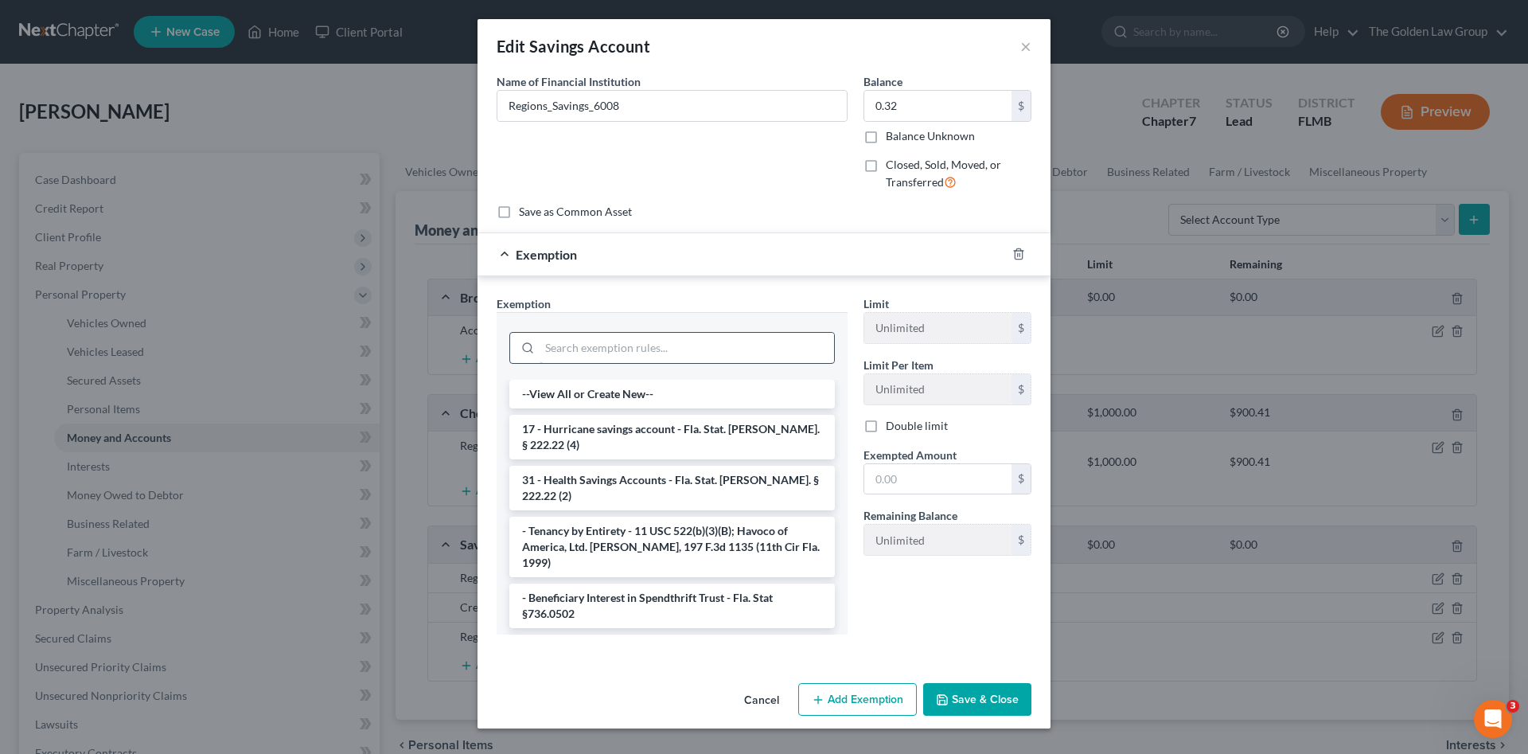
click at [671, 345] on input "search" at bounding box center [687, 348] width 295 height 30
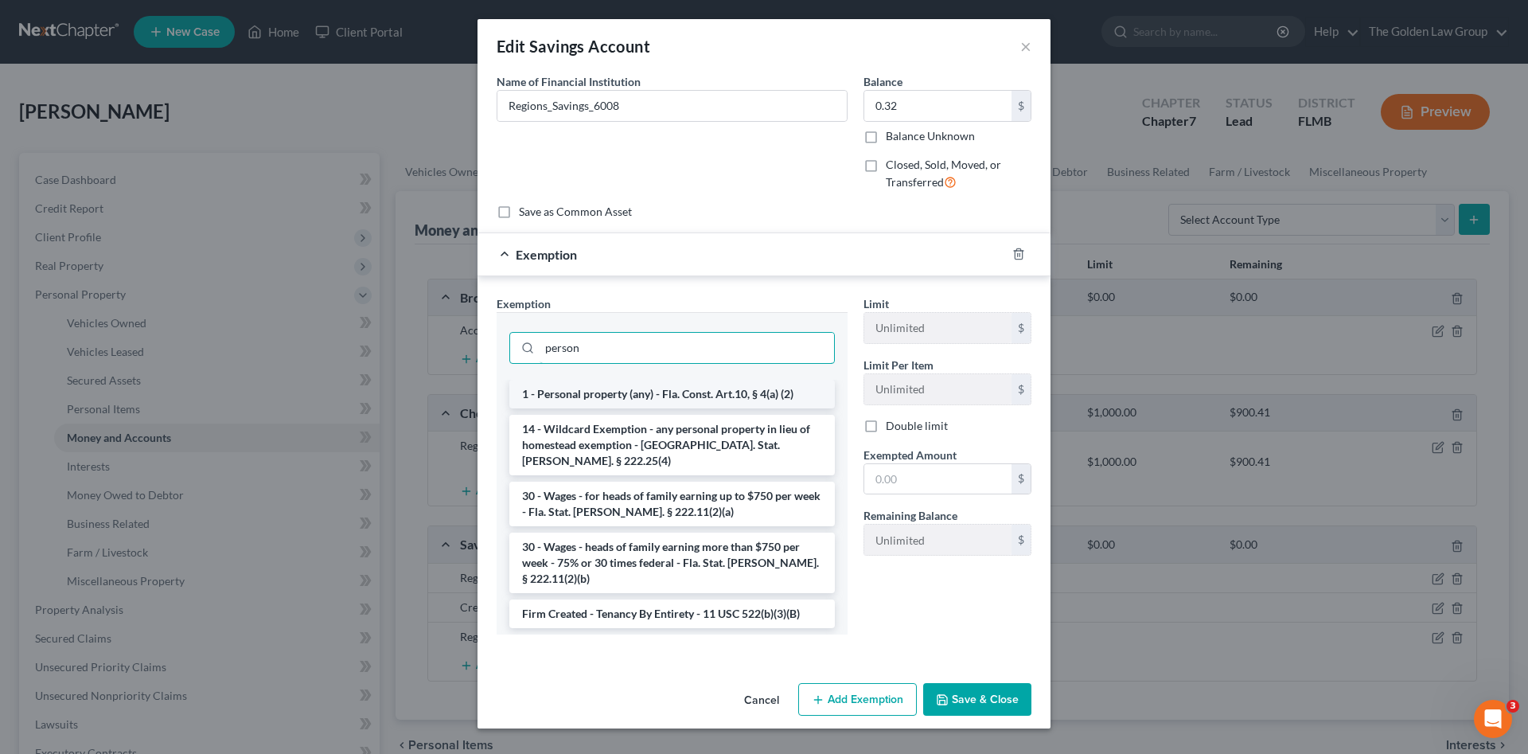
type input "person"
click at [774, 392] on li "1 - Personal property (any) - Fla. Const. Art.10, § 4(a) (2)" at bounding box center [672, 394] width 326 height 29
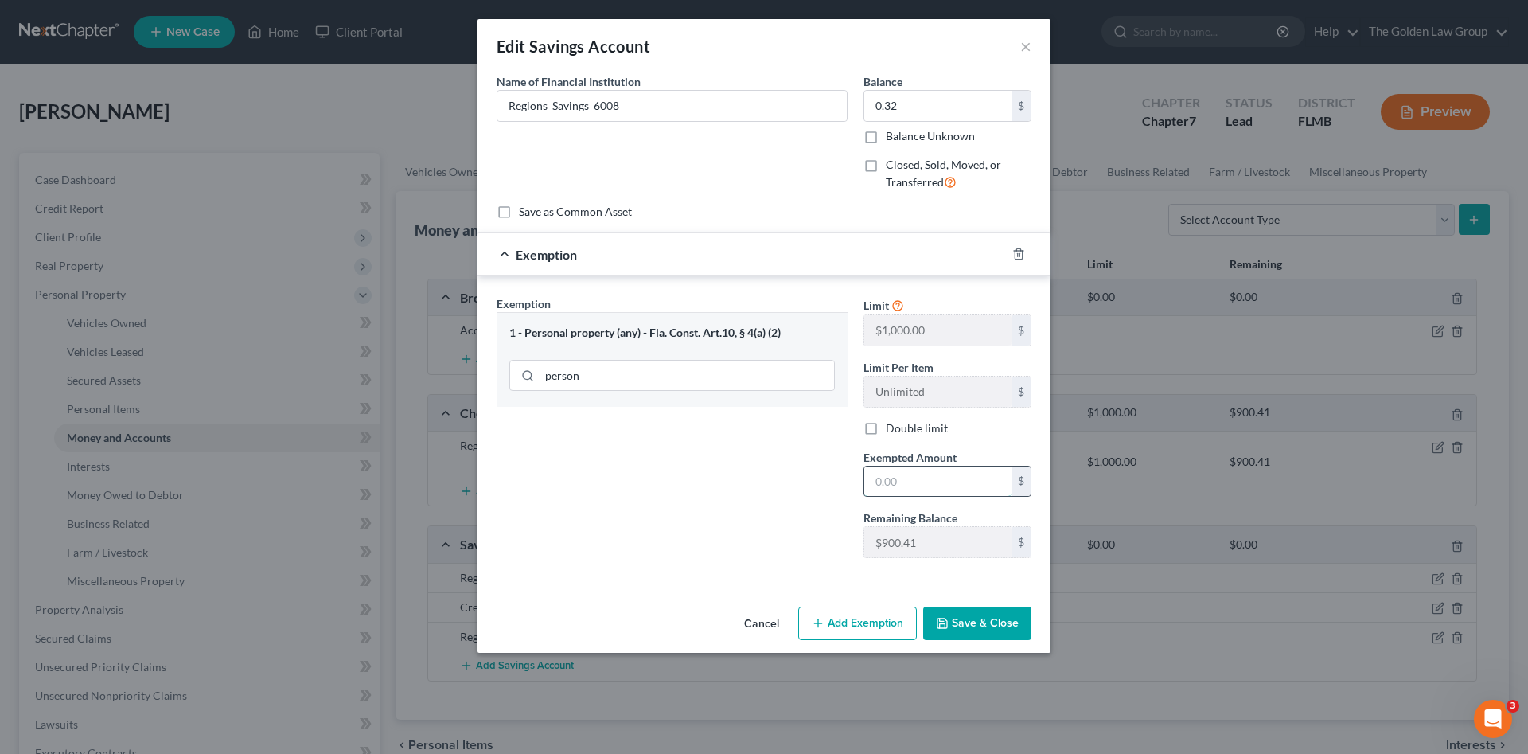
click at [894, 478] on input "text" at bounding box center [938, 481] width 147 height 30
type input "0.32"
click at [982, 615] on button "Save & Close" at bounding box center [977, 623] width 108 height 33
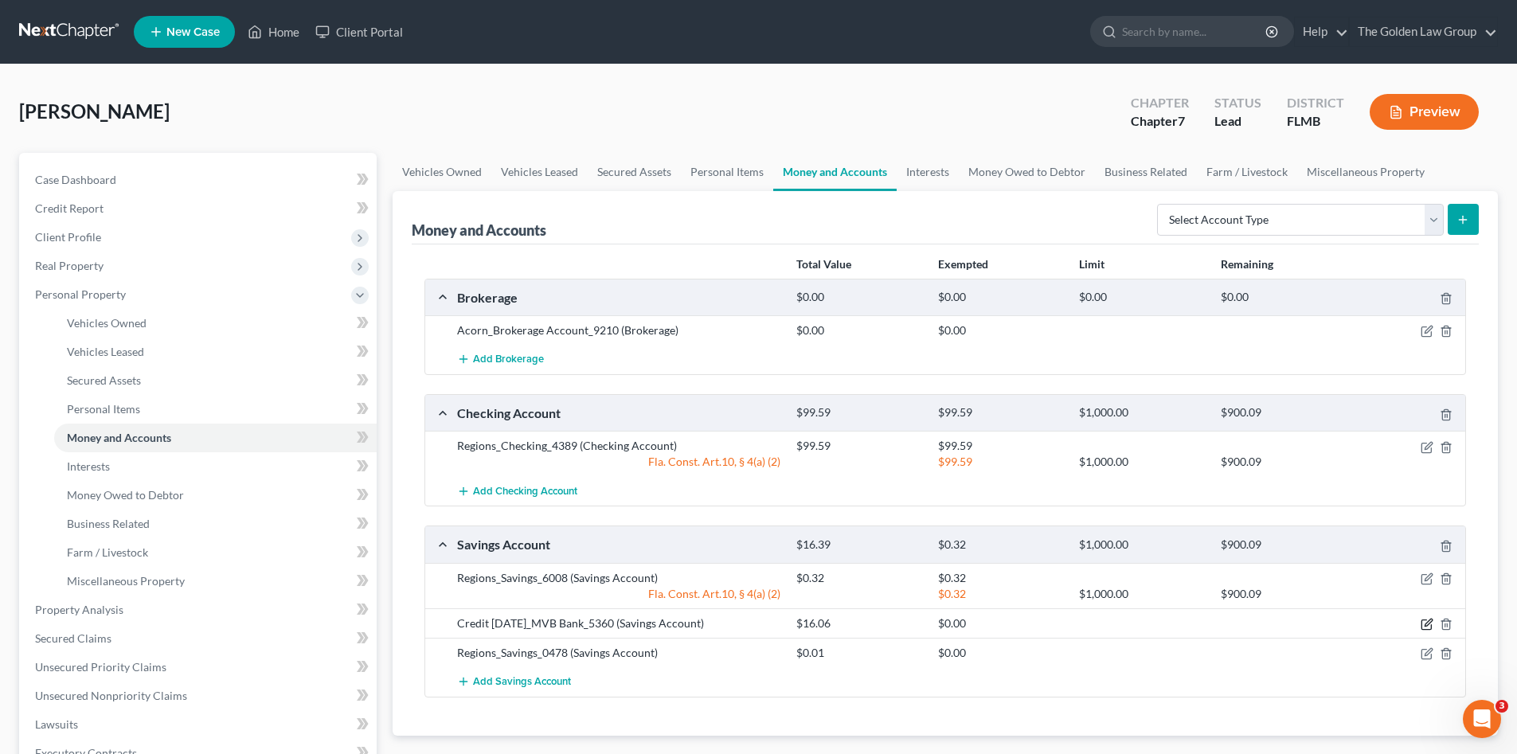
click at [1425, 626] on icon "button" at bounding box center [1427, 622] width 7 height 7
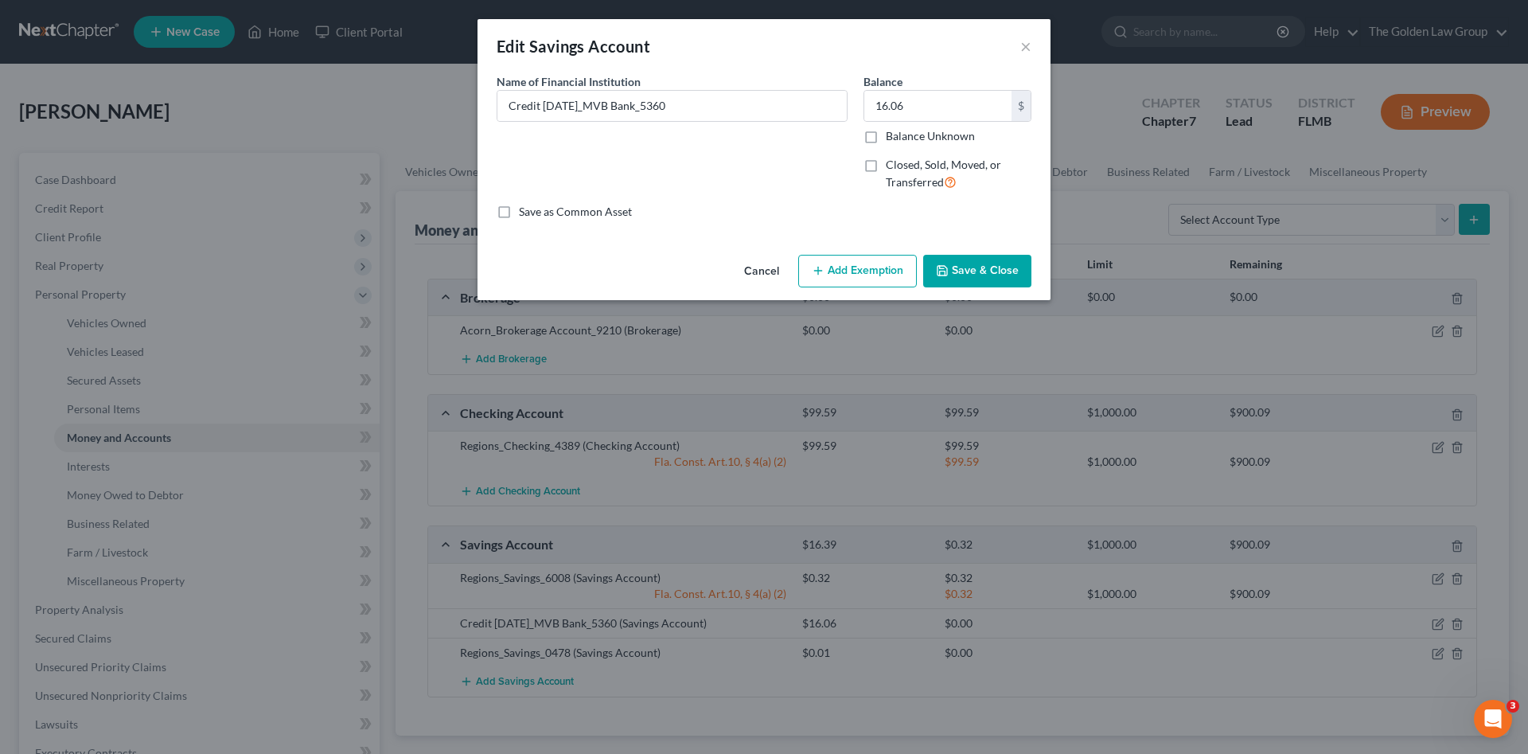
click at [833, 270] on button "Add Exemption" at bounding box center [857, 271] width 119 height 33
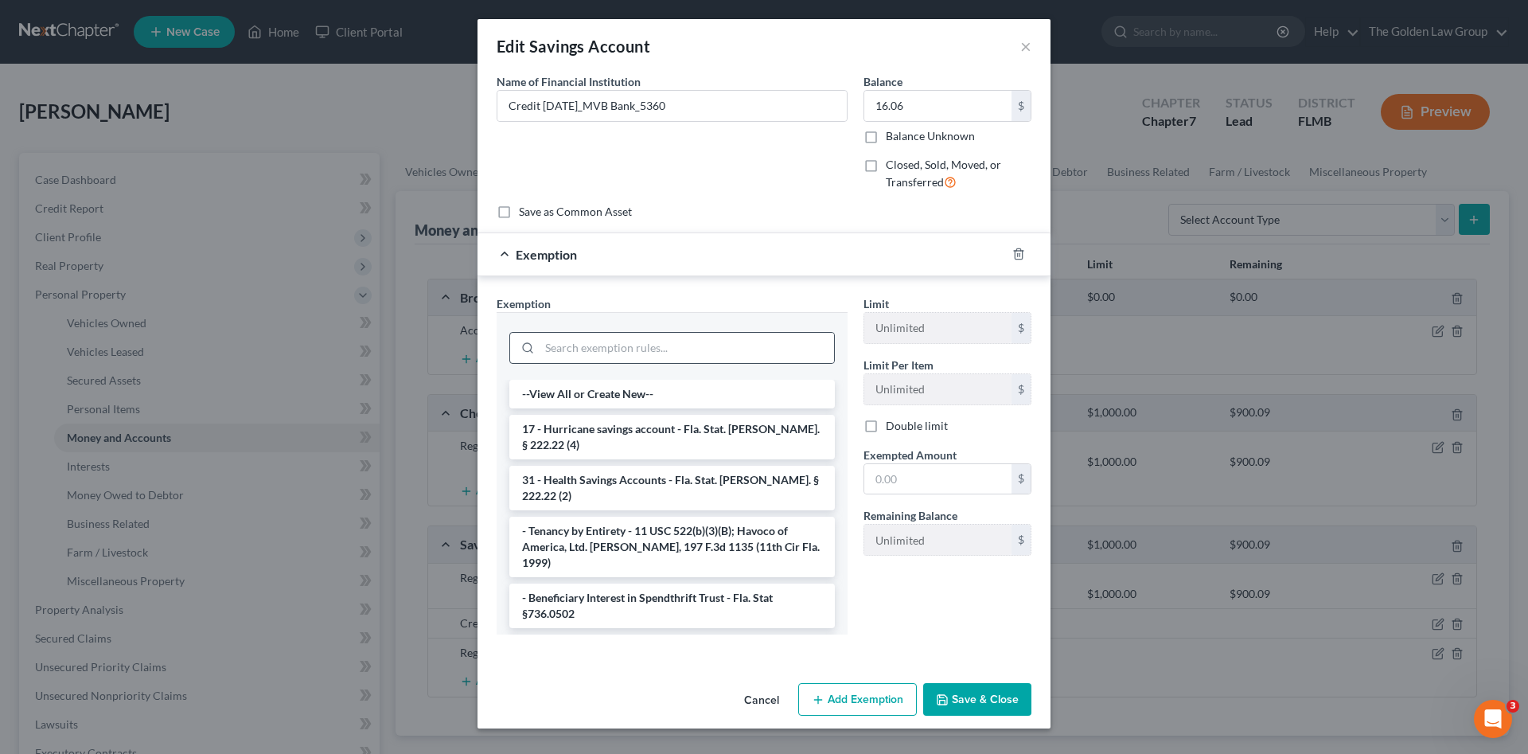
click at [672, 332] on div at bounding box center [672, 348] width 326 height 32
click at [668, 349] on input "search" at bounding box center [687, 348] width 295 height 30
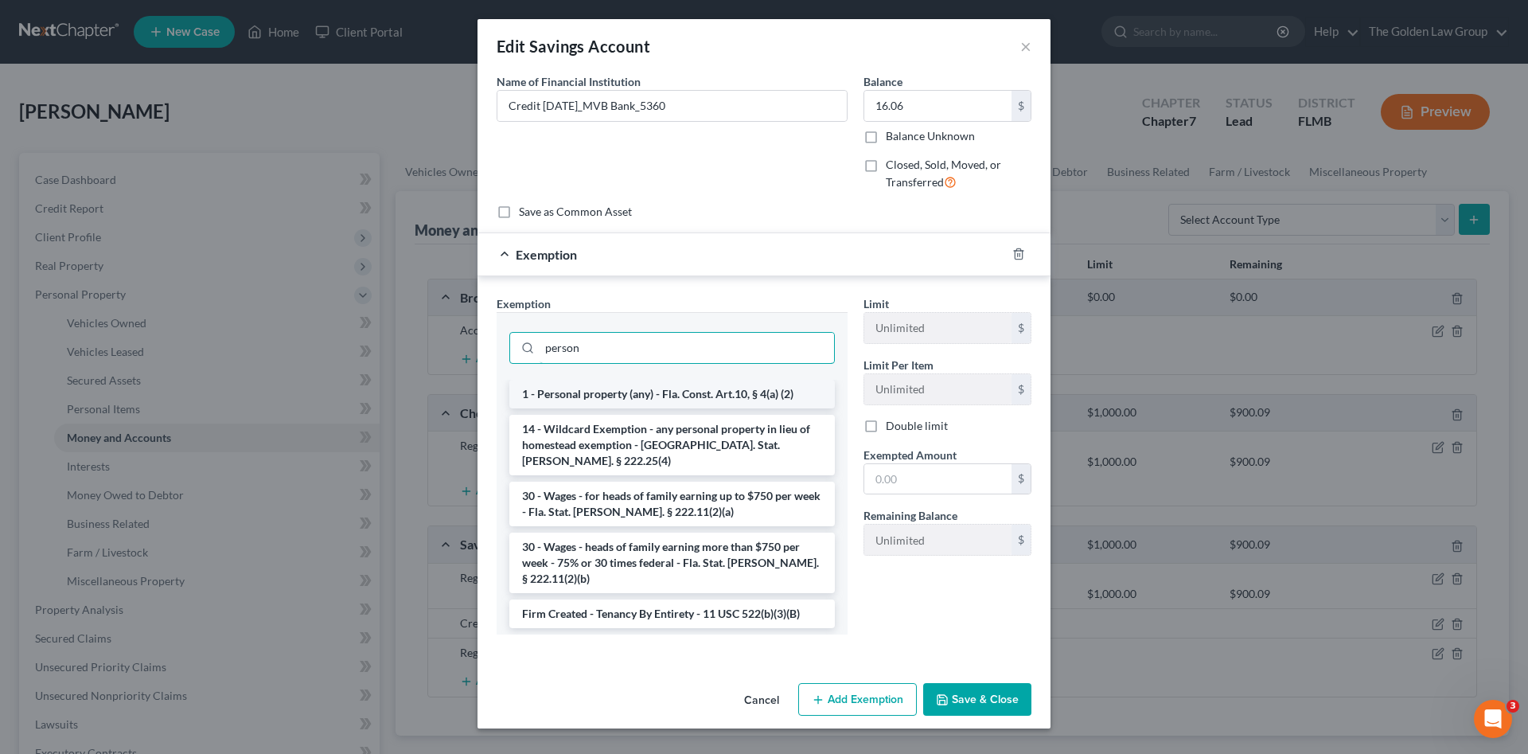
type input "person"
click at [694, 396] on li "1 - Personal property (any) - Fla. Const. Art.10, § 4(a) (2)" at bounding box center [672, 394] width 326 height 29
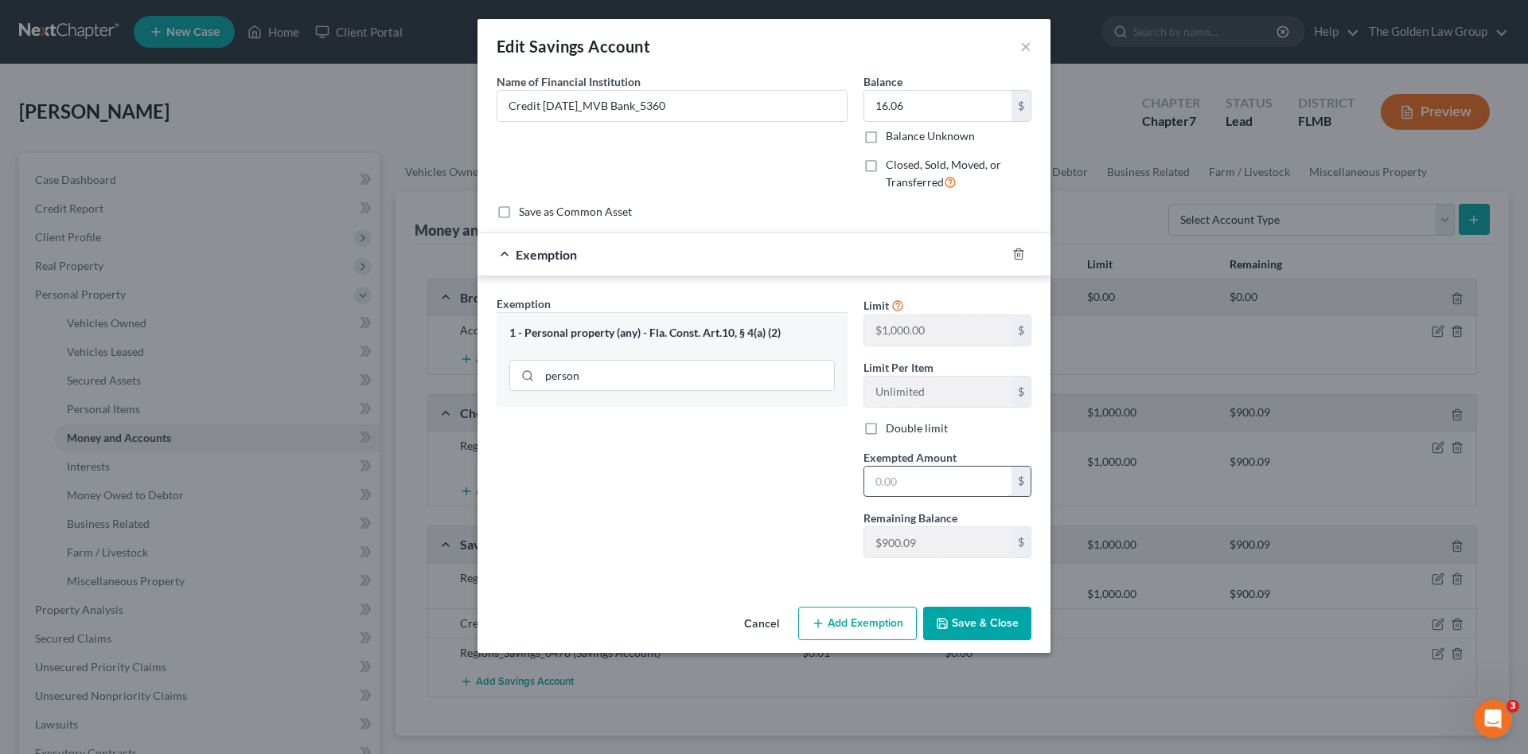
click at [888, 473] on input "text" at bounding box center [938, 481] width 147 height 30
type input "16.06"
click at [992, 630] on button "Save & Close" at bounding box center [977, 623] width 108 height 33
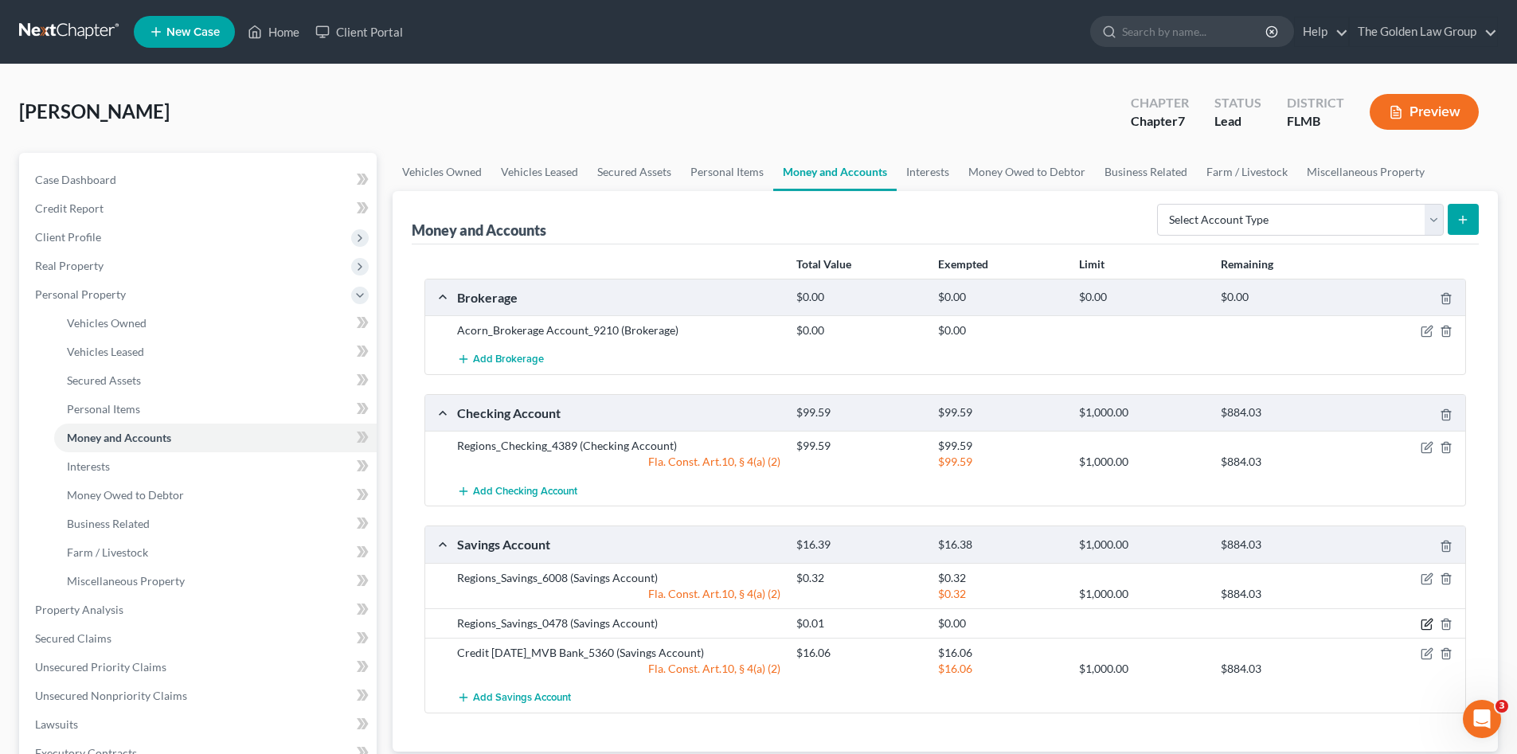
click at [1429, 627] on icon "button" at bounding box center [1426, 624] width 13 height 13
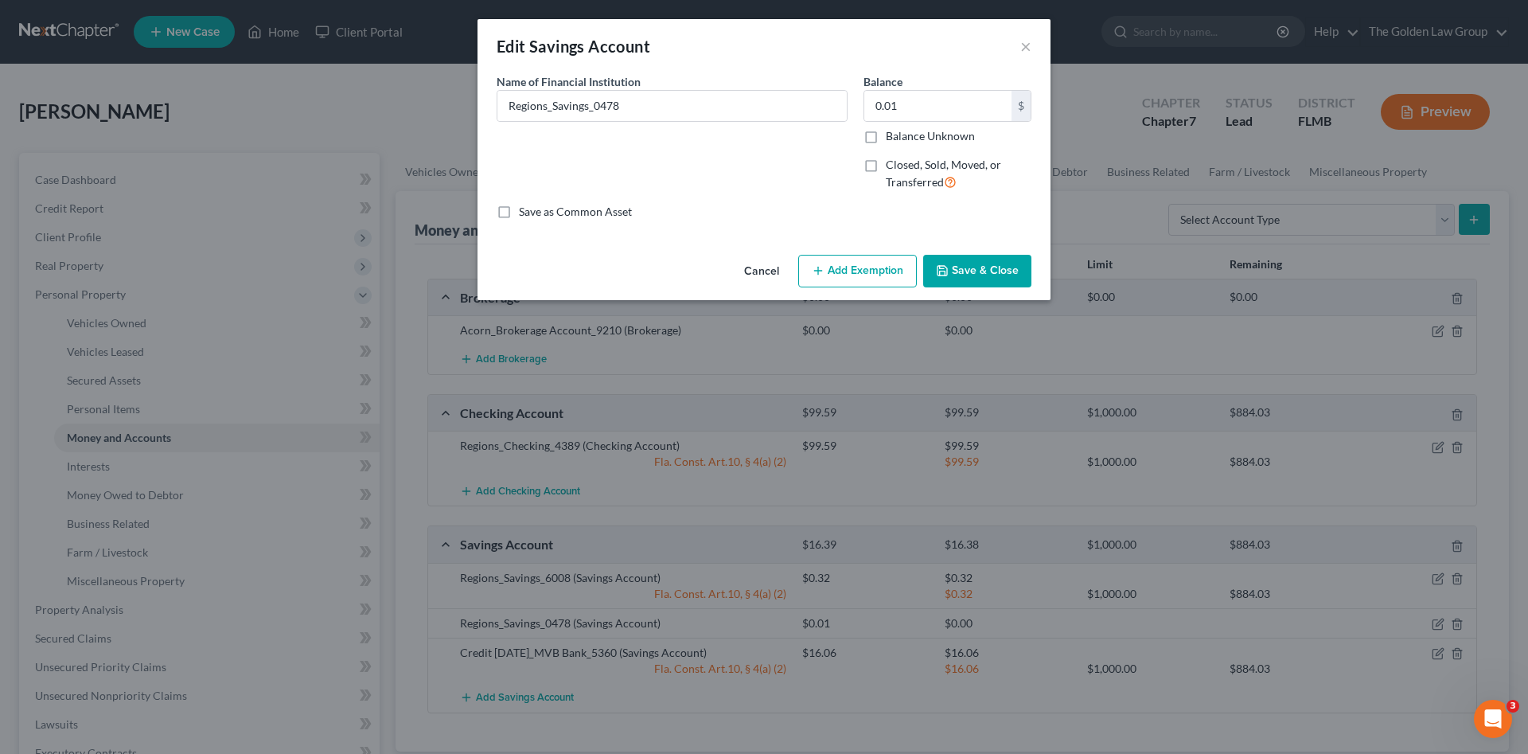
click at [845, 270] on button "Add Exemption" at bounding box center [857, 271] width 119 height 33
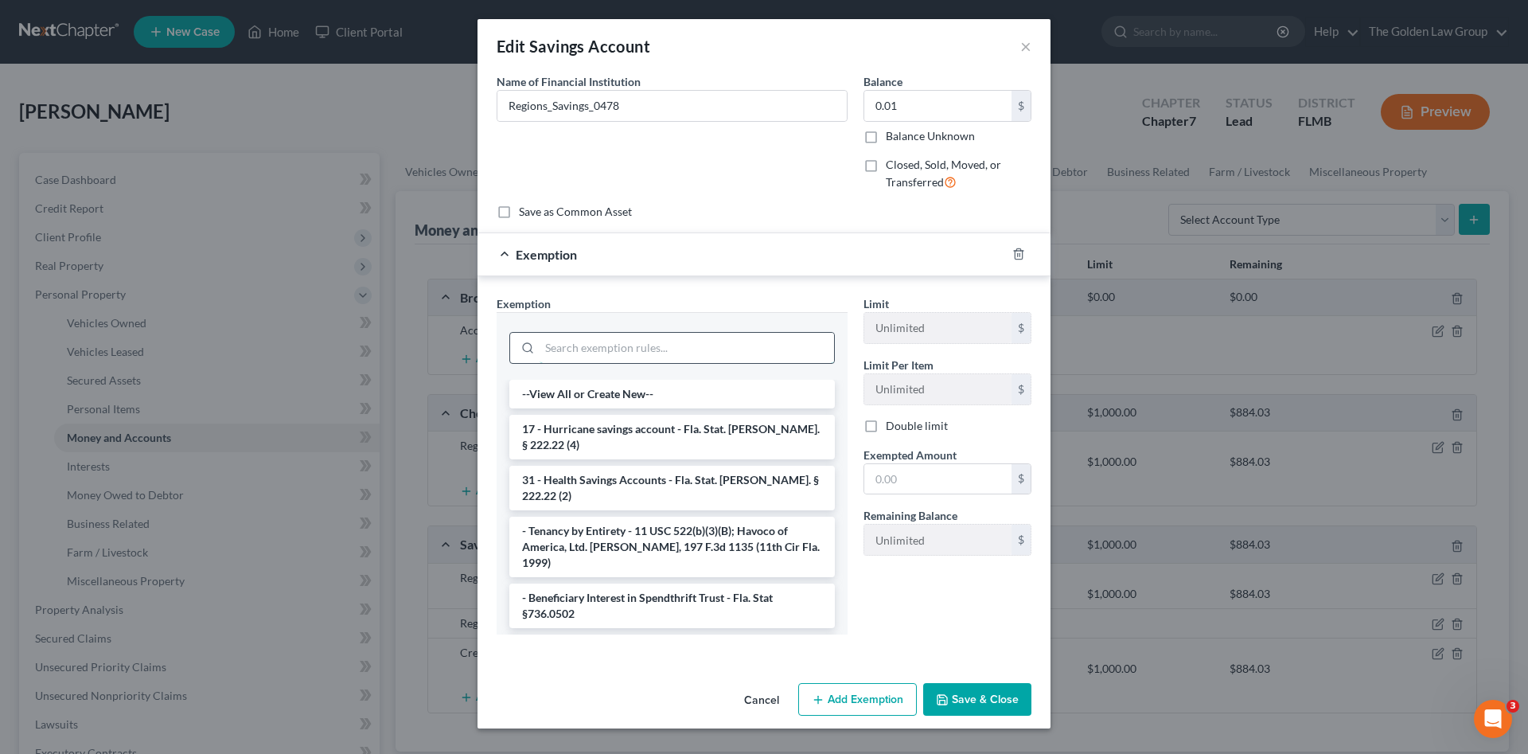
click at [658, 345] on input "search" at bounding box center [687, 348] width 295 height 30
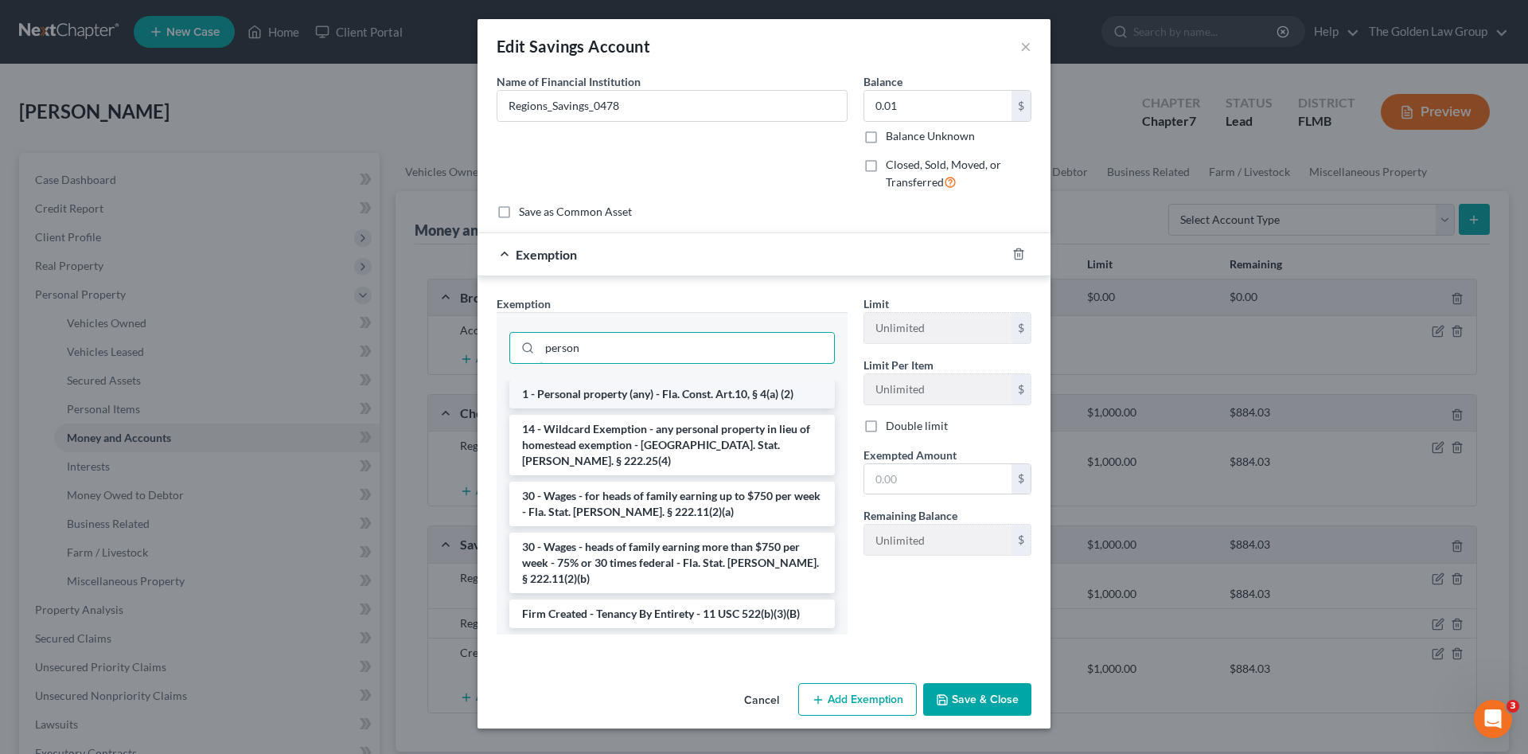
type input "person"
drag, startPoint x: 662, startPoint y: 395, endPoint x: 1005, endPoint y: 514, distance: 363.3
click at [662, 395] on li "1 - Personal property (any) - Fla. Const. Art.10, § 4(a) (2)" at bounding box center [672, 394] width 326 height 29
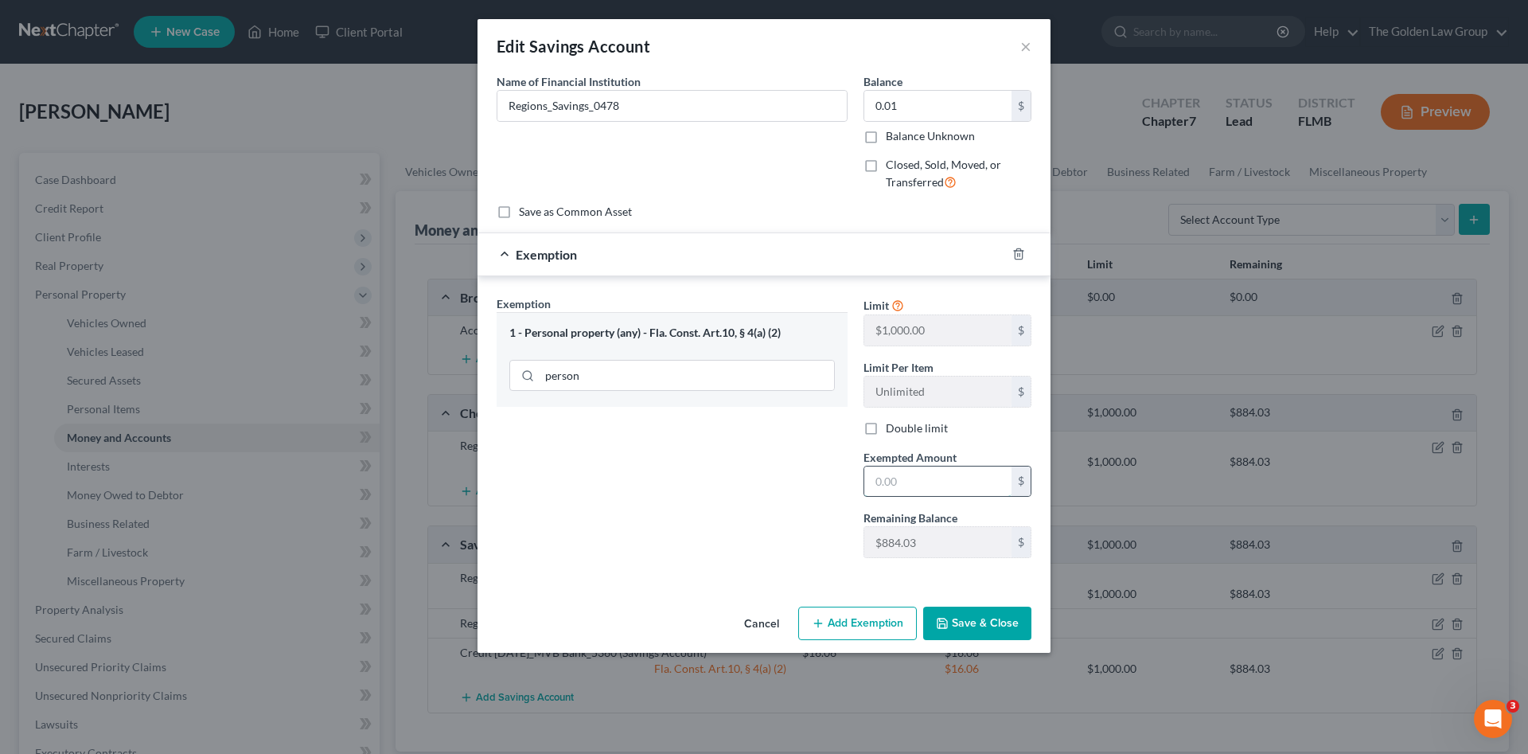
click at [957, 483] on input "text" at bounding box center [938, 481] width 147 height 30
type input "0.01"
click at [982, 615] on button "Save & Close" at bounding box center [977, 623] width 108 height 33
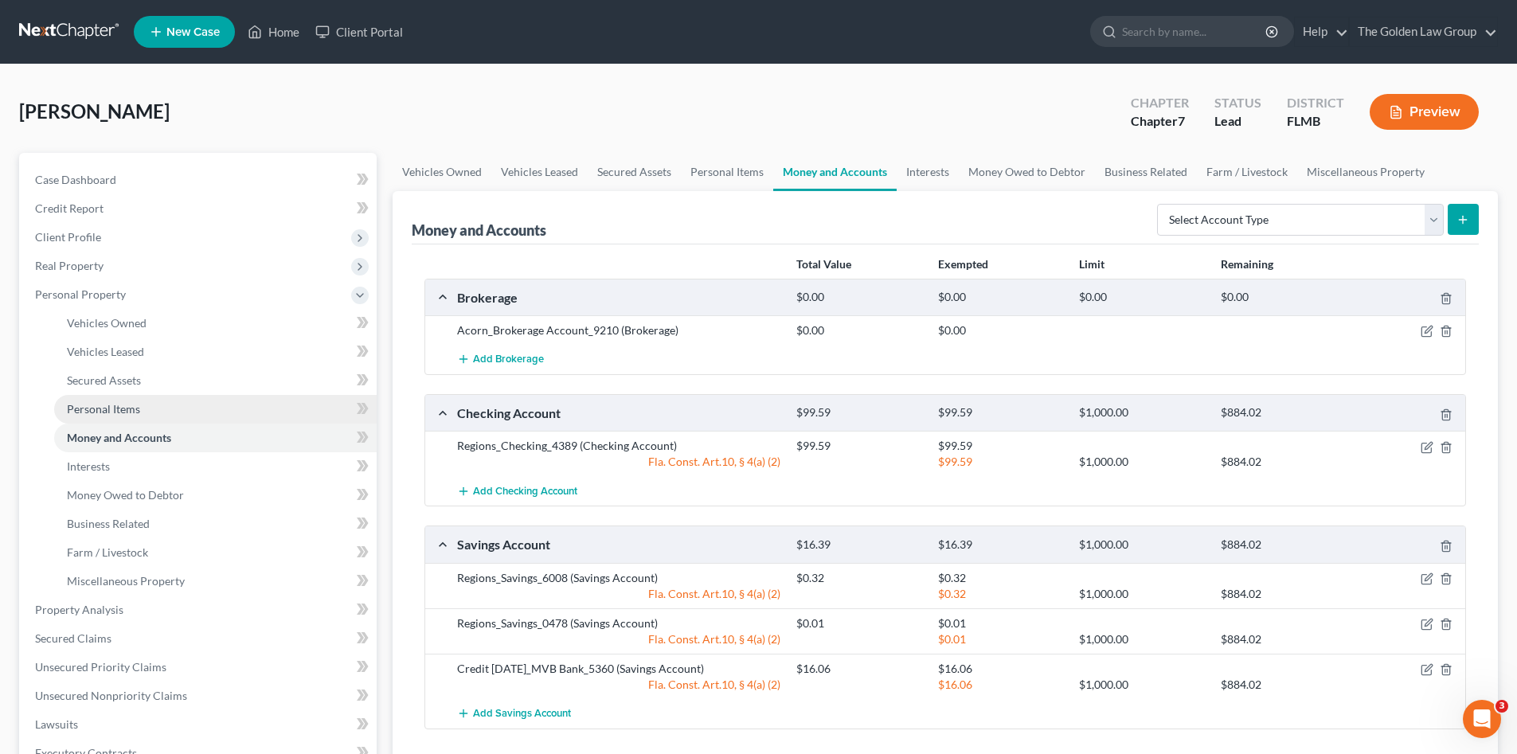
click at [142, 412] on link "Personal Items" at bounding box center [215, 409] width 322 height 29
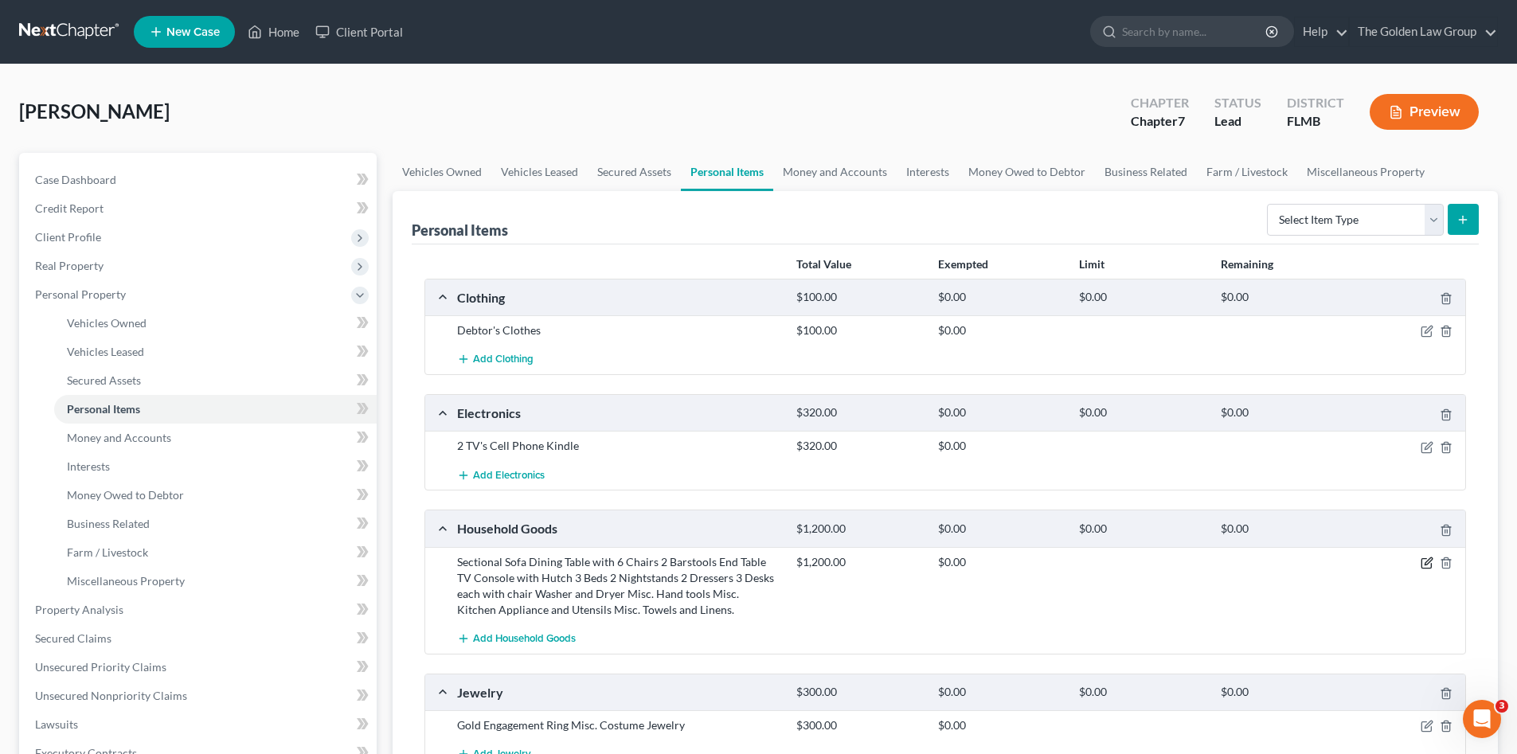
click at [1427, 560] on icon "button" at bounding box center [1426, 562] width 13 height 13
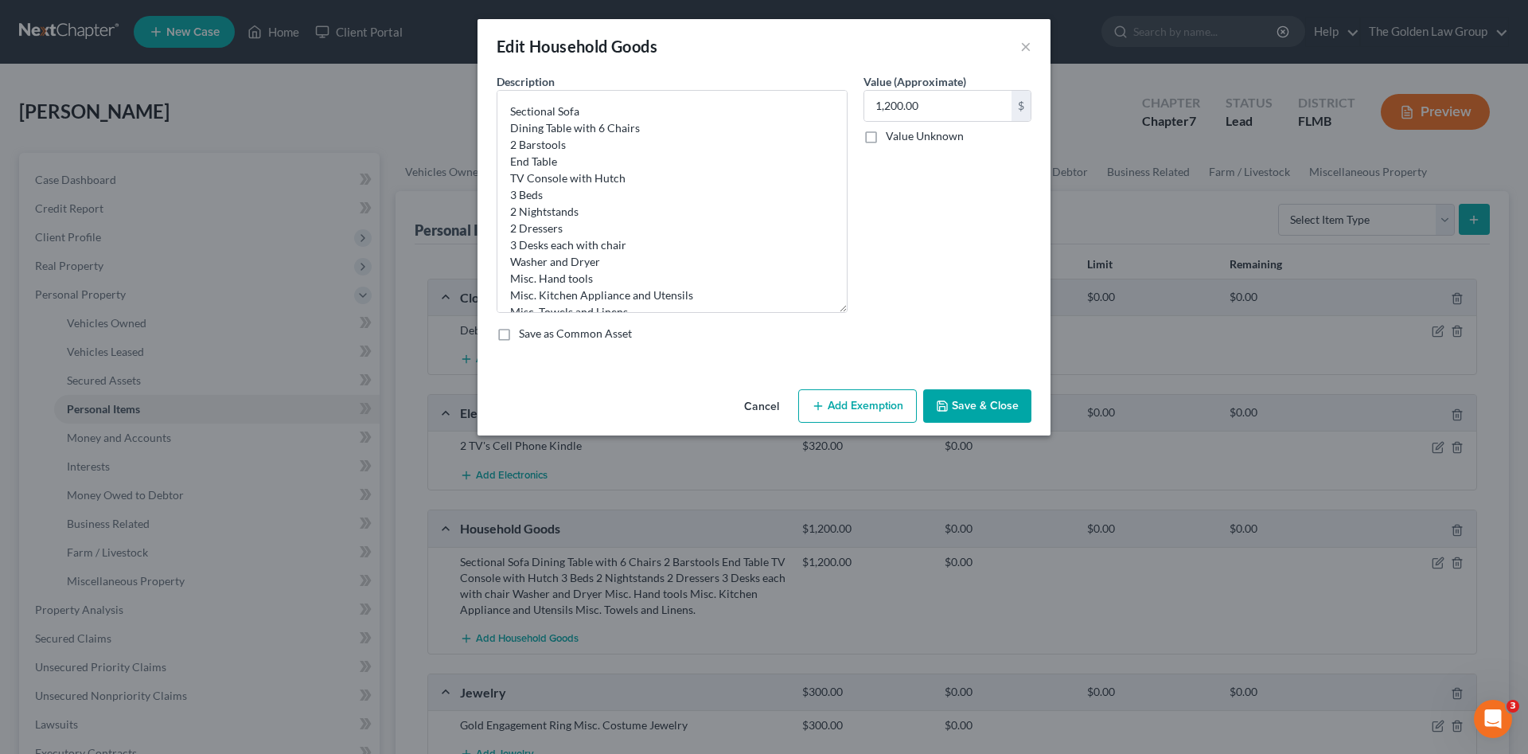
drag, startPoint x: 844, startPoint y: 142, endPoint x: 855, endPoint y: 294, distance: 152.5
click at [851, 306] on div "Description * Sectional Sofa Dining Table with 6 Chairs 2 Barstools End Table T…" at bounding box center [672, 193] width 367 height 240
click at [898, 392] on button "Add Exemption" at bounding box center [857, 405] width 119 height 33
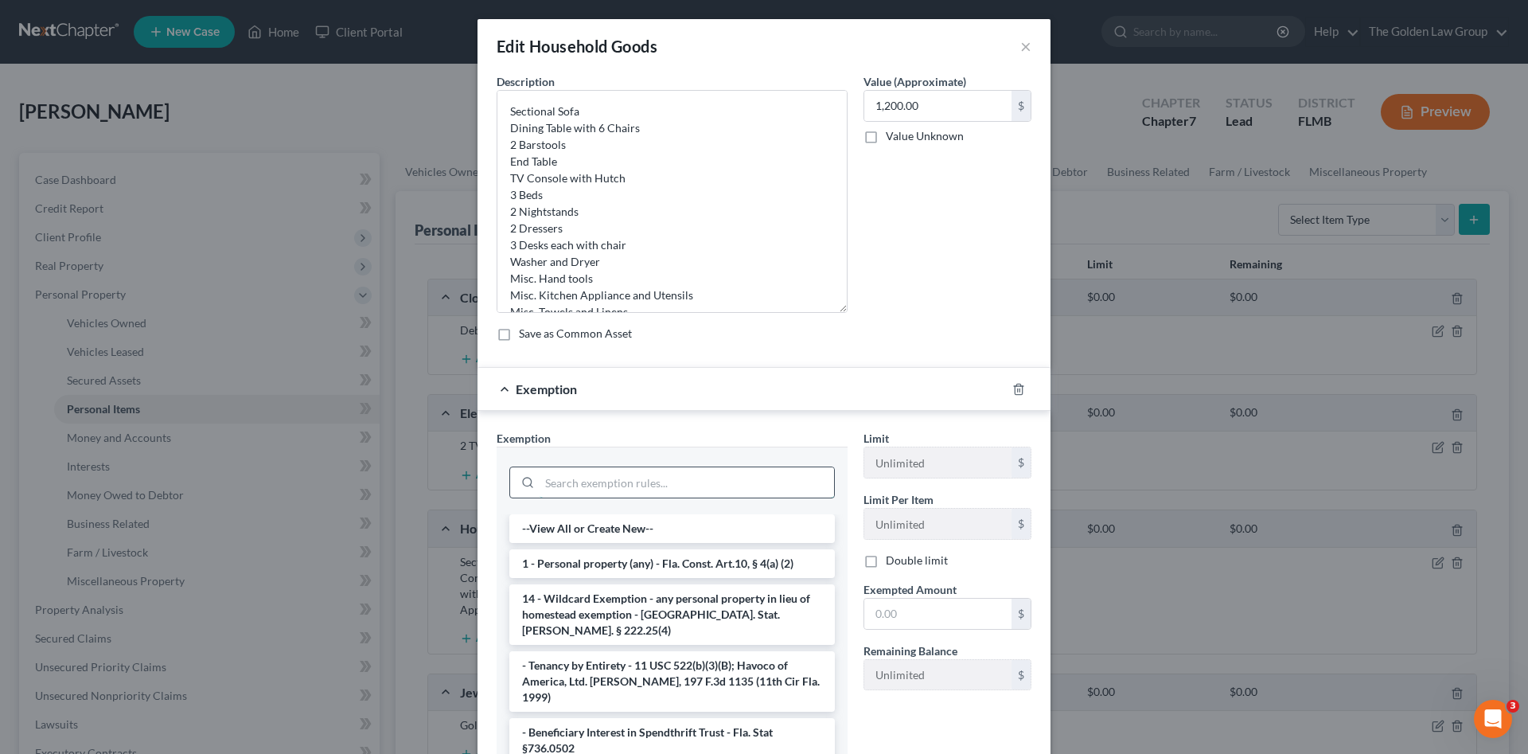
click at [767, 477] on input "search" at bounding box center [687, 482] width 295 height 30
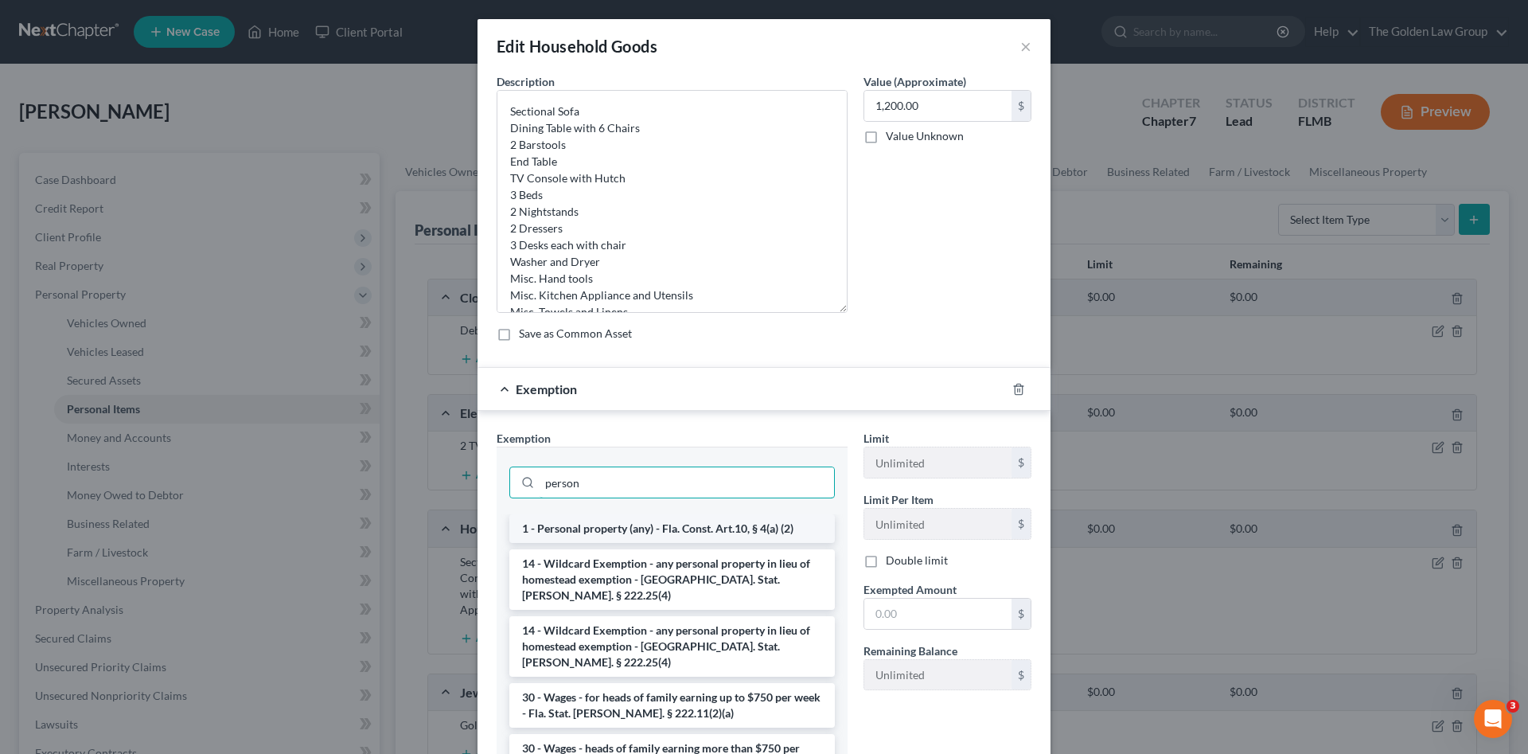
type input "person"
click at [758, 533] on li "1 - Personal property (any) - Fla. Const. Art.10, § 4(a) (2)" at bounding box center [672, 528] width 326 height 29
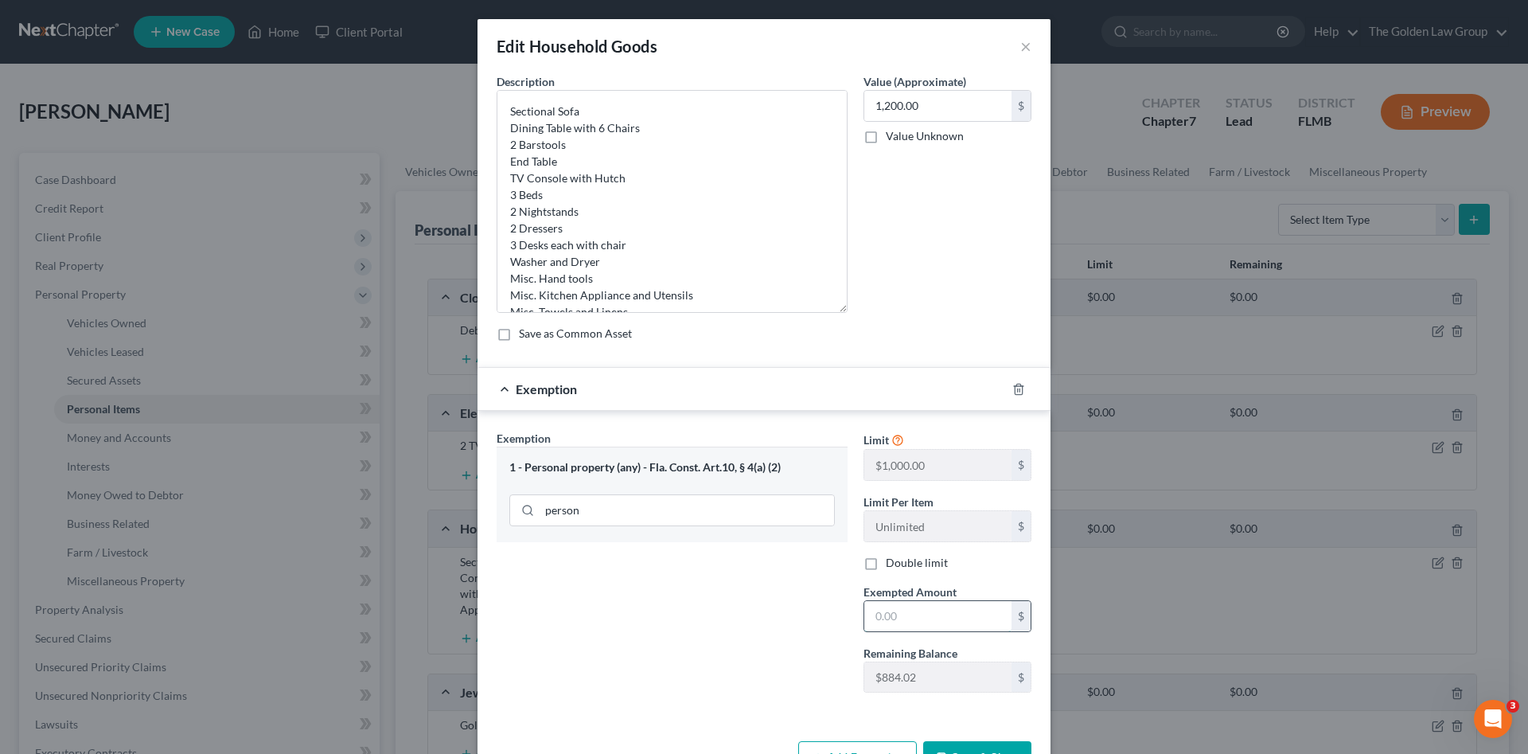
click at [934, 614] on input "text" at bounding box center [938, 616] width 147 height 30
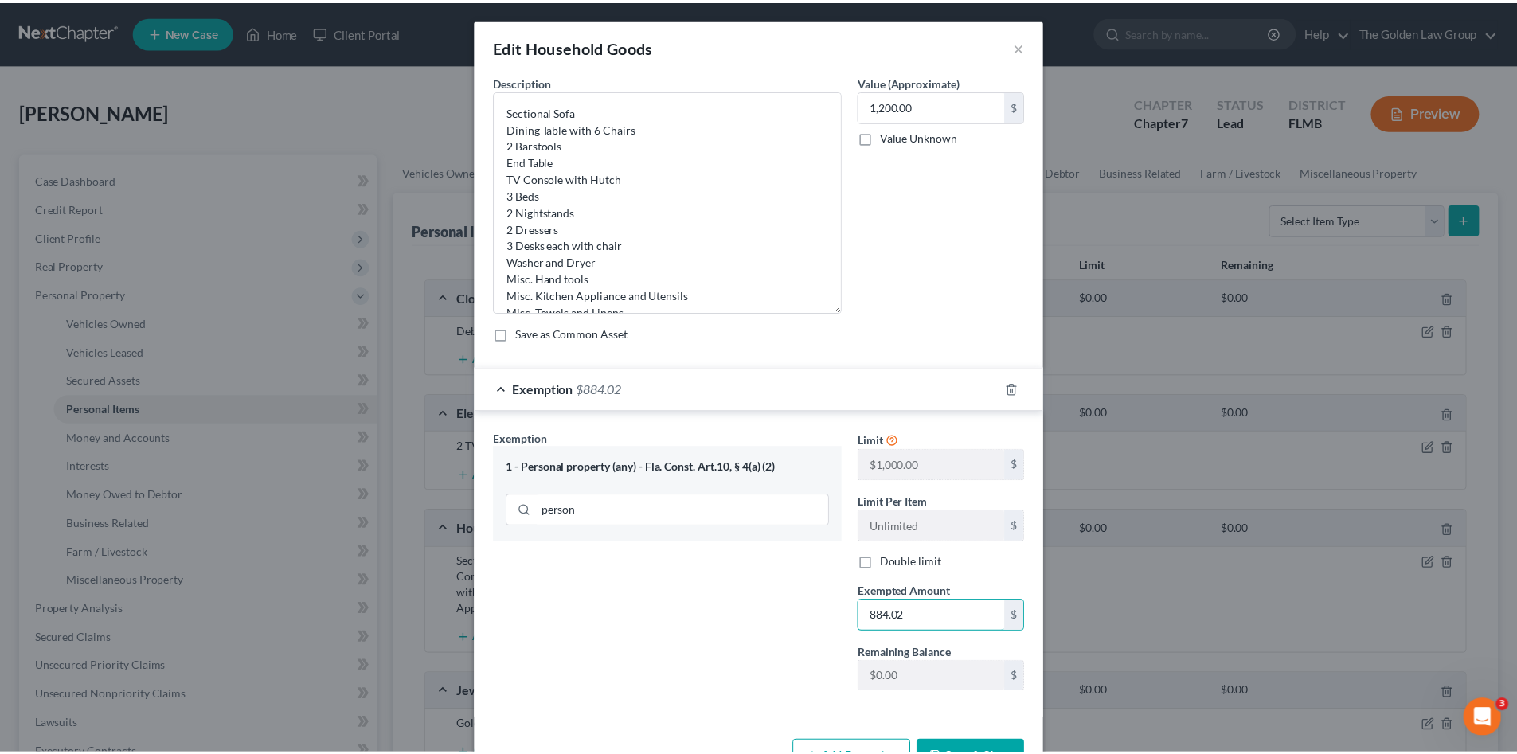
scroll to position [53, 0]
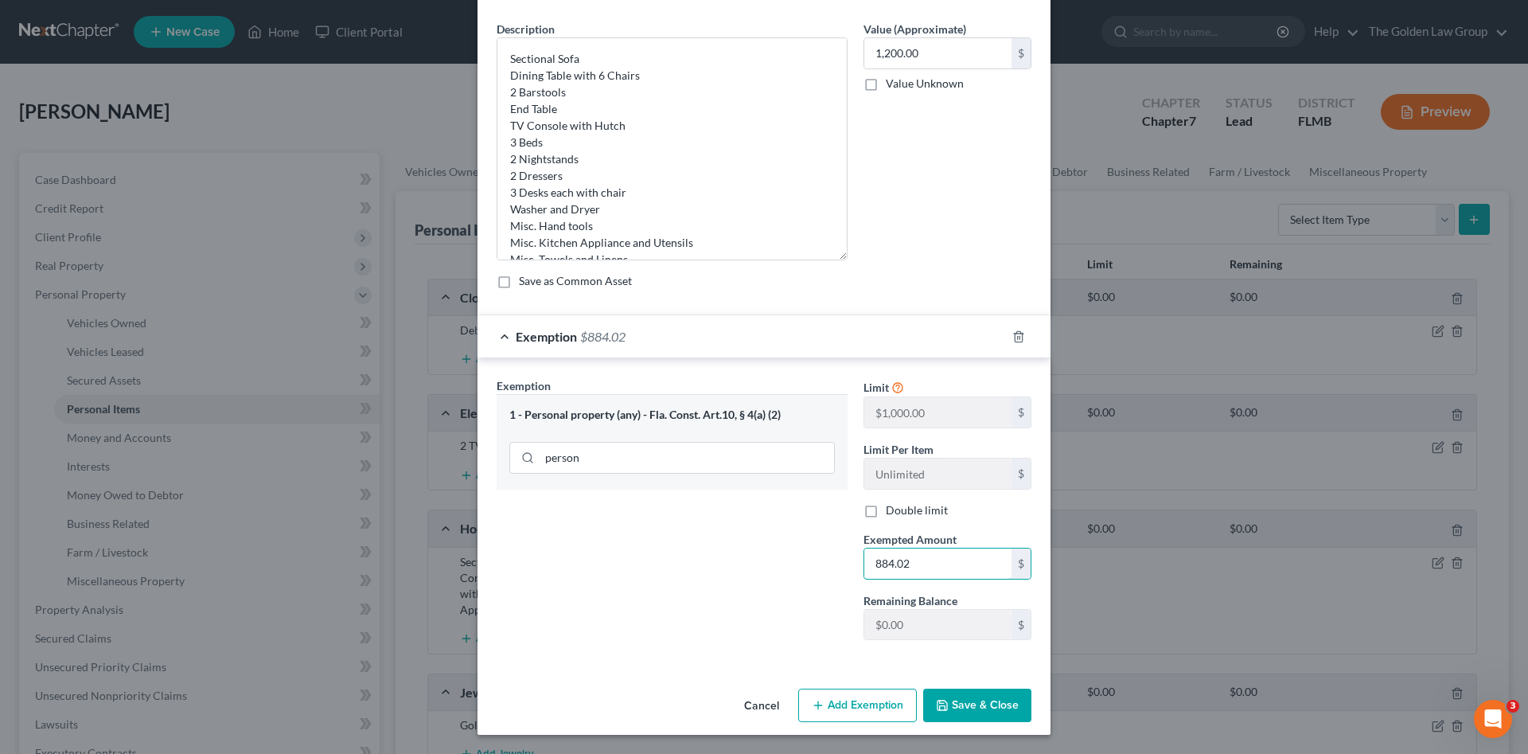
type input "884.02"
click at [958, 701] on button "Save & Close" at bounding box center [977, 705] width 108 height 33
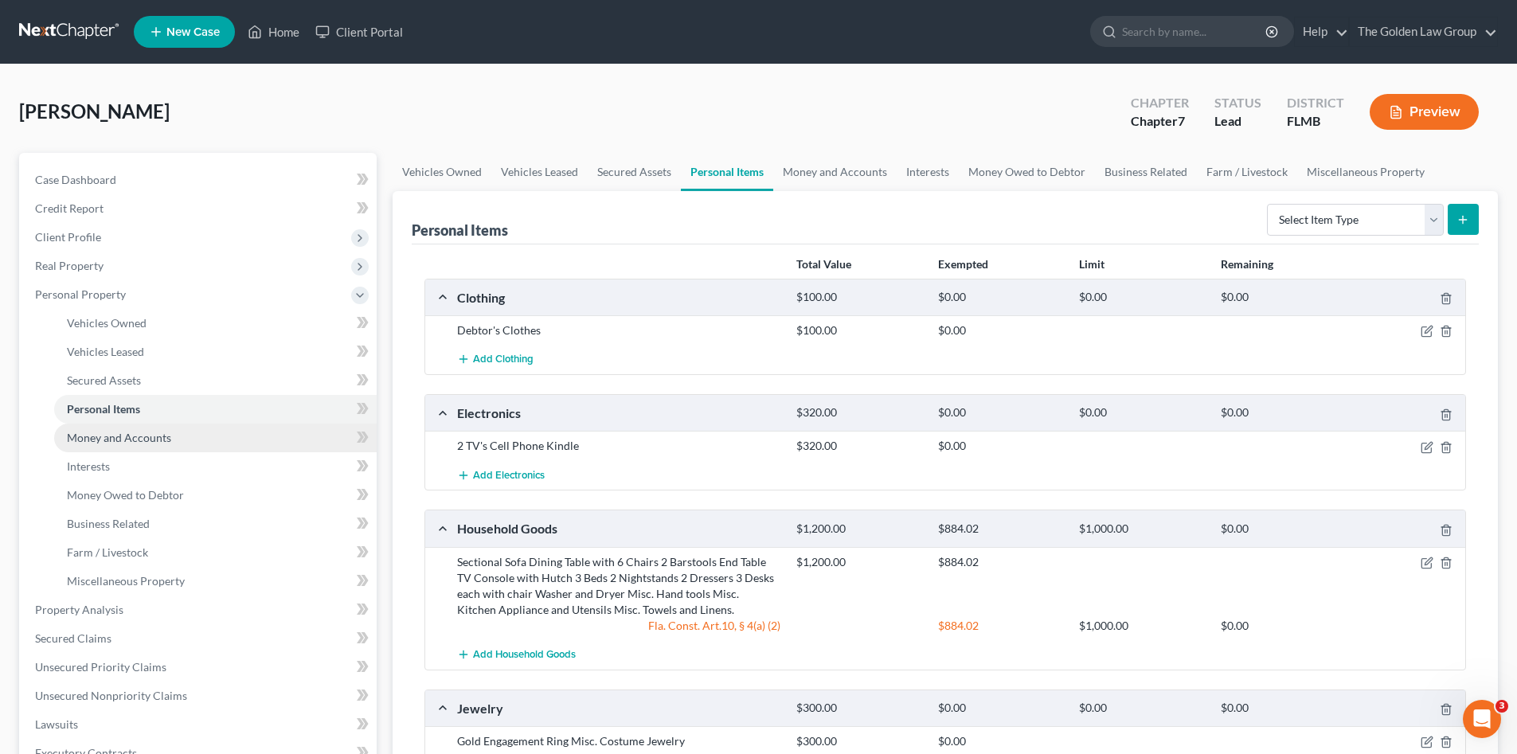
click at [111, 439] on span "Money and Accounts" at bounding box center [119, 438] width 104 height 14
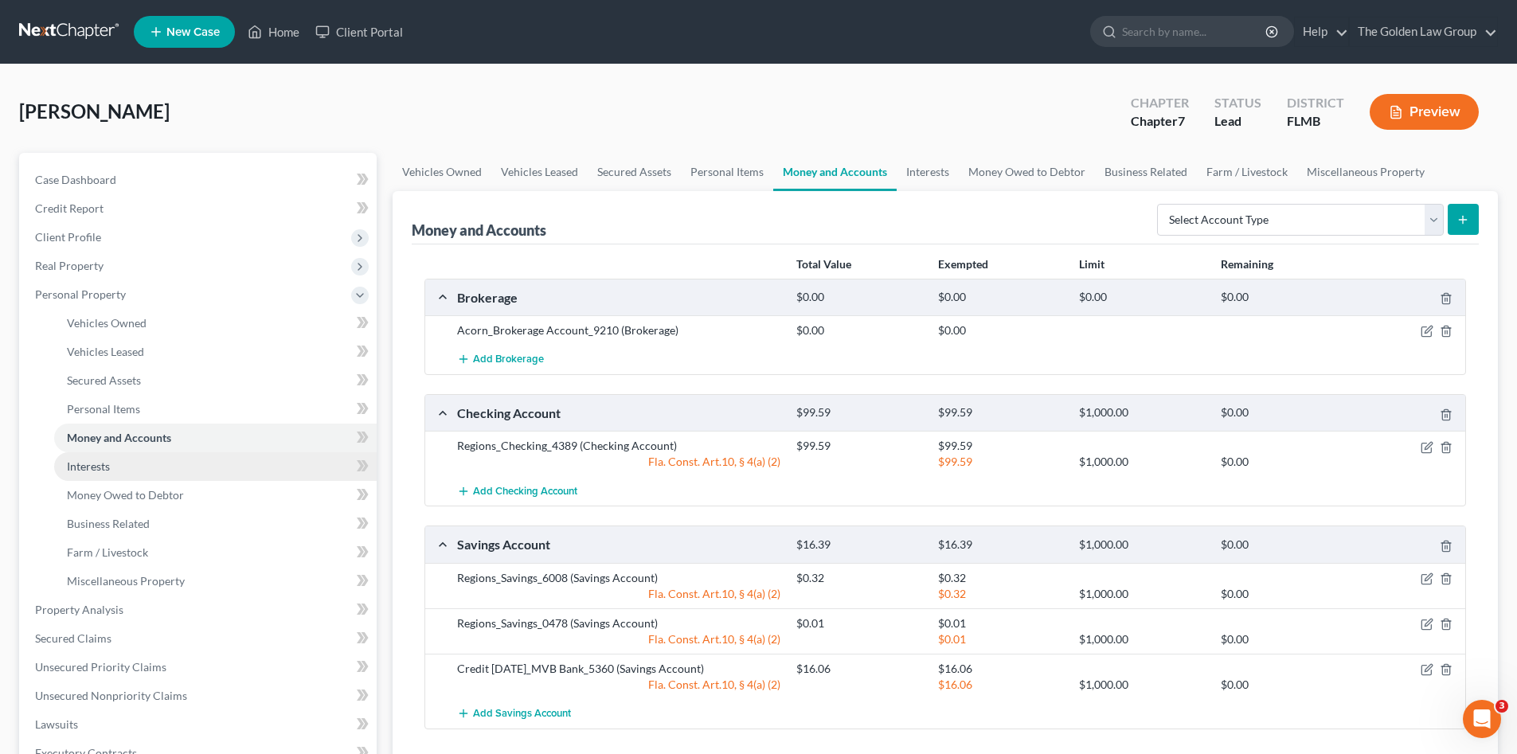
click at [112, 463] on link "Interests" at bounding box center [215, 466] width 322 height 29
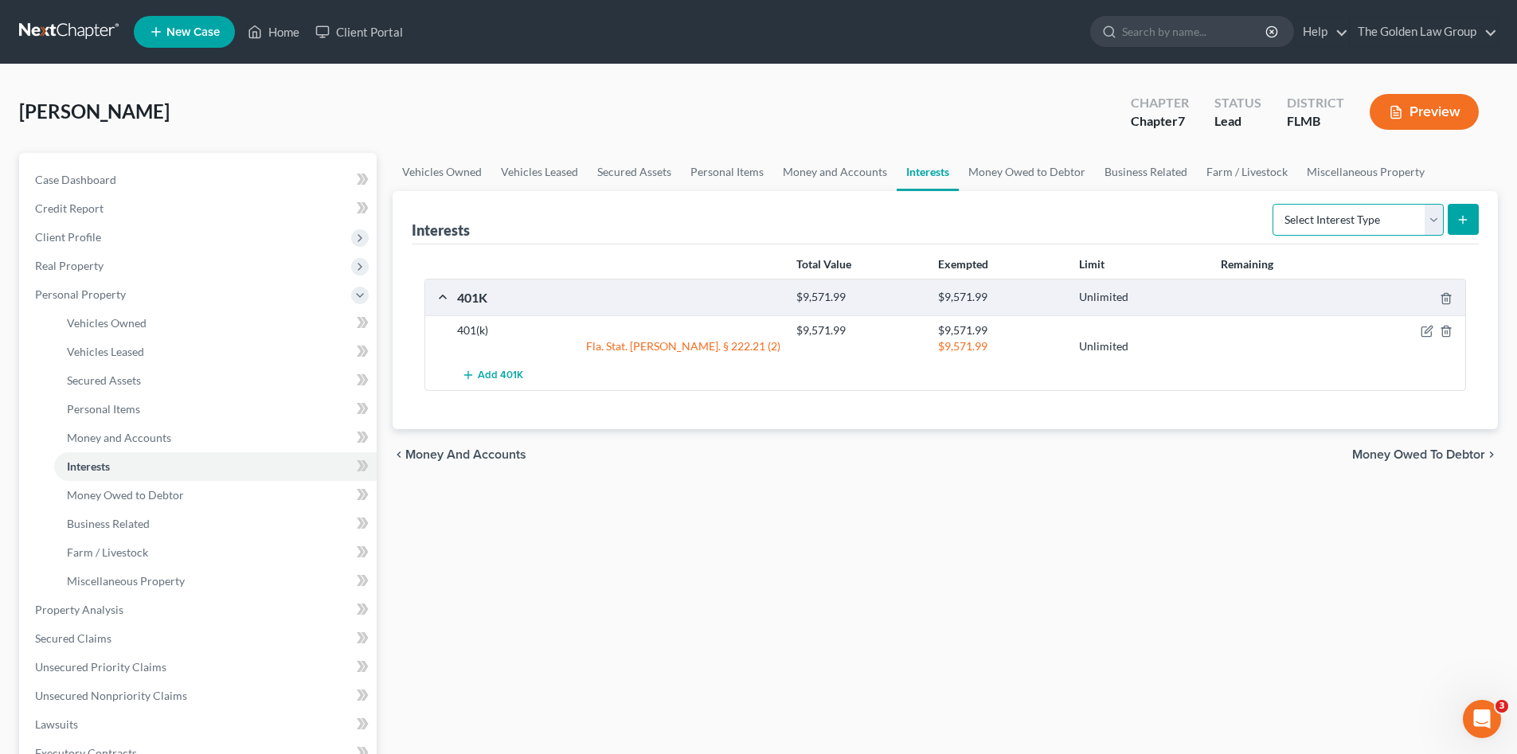
click at [1376, 218] on select "Select Interest Type 401K Annuity Bond Education IRA Government Bond Government…" at bounding box center [1357, 220] width 171 height 32
select select "other_retirement_plan"
click at [1274, 204] on select "Select Interest Type 401K Annuity Bond Education IRA Government Bond Government…" at bounding box center [1357, 220] width 171 height 32
click at [1472, 212] on button "submit" at bounding box center [1462, 219] width 31 height 31
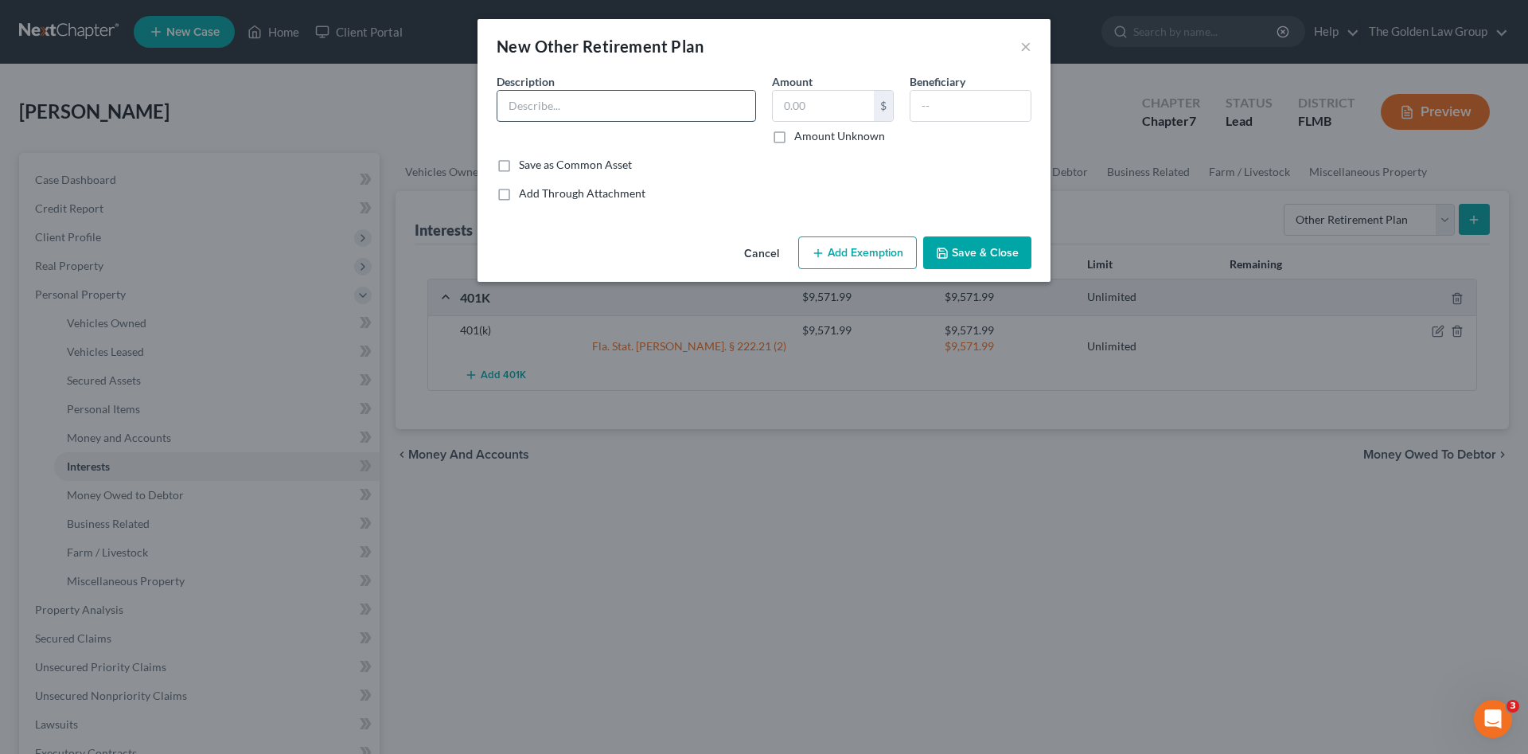
click at [552, 107] on input "text" at bounding box center [627, 106] width 258 height 30
type input "BOS Holdings Empoloyee Stock Ownership Plan"
click at [800, 104] on input "40,729.39" at bounding box center [823, 106] width 101 height 30
type input "40,729.39"
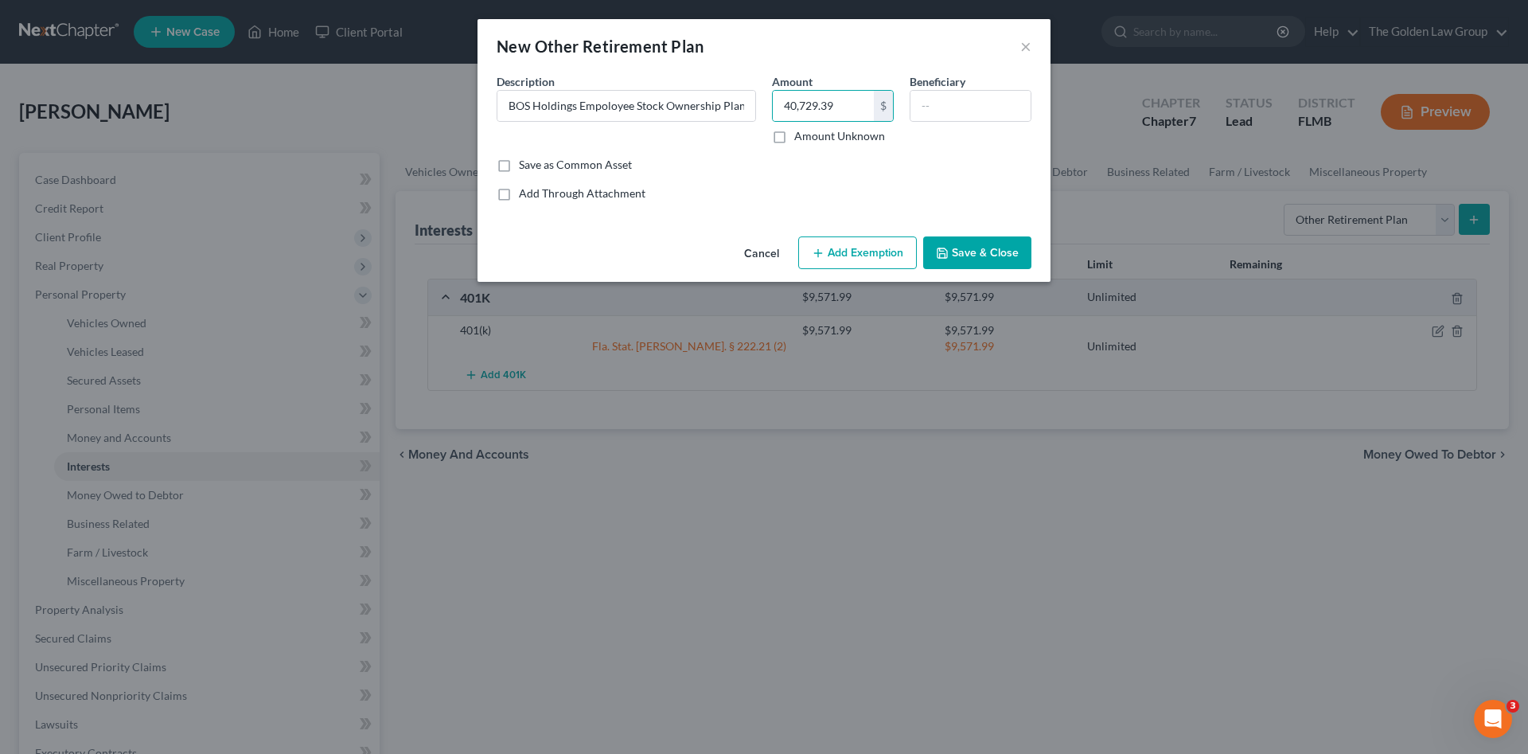
click at [884, 244] on button "Add Exemption" at bounding box center [857, 252] width 119 height 33
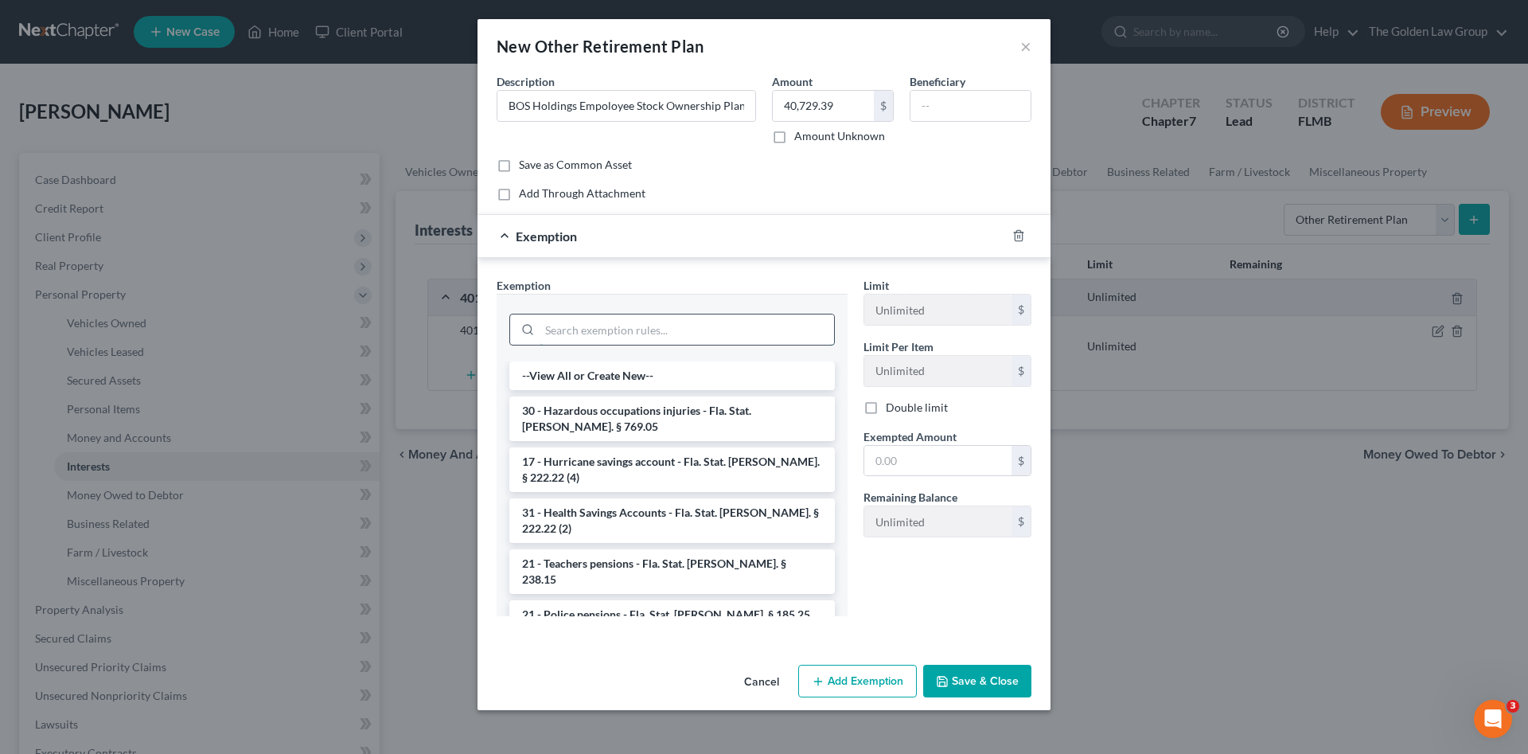
click at [691, 328] on input "search" at bounding box center [687, 329] width 295 height 30
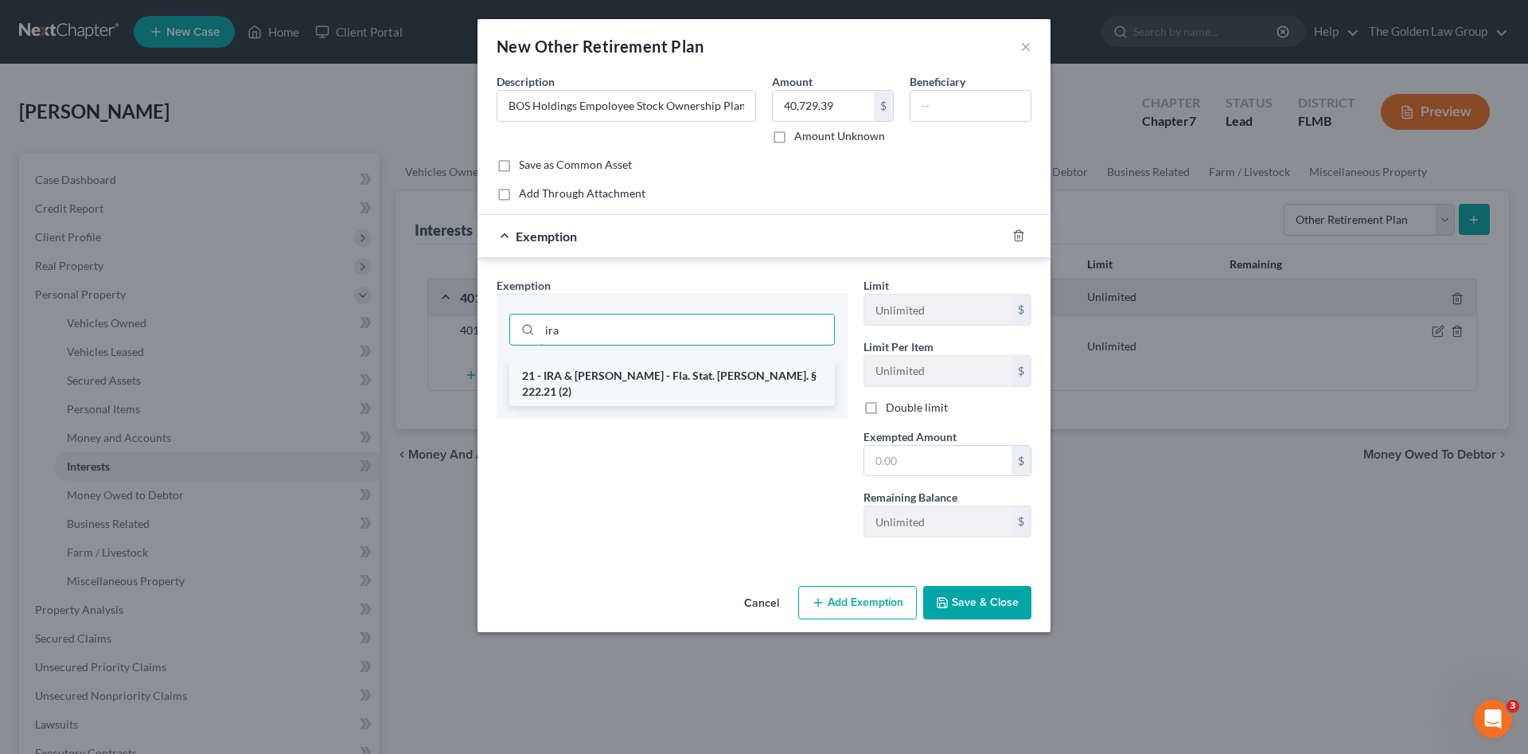
type input "ira"
drag, startPoint x: 713, startPoint y: 377, endPoint x: 865, endPoint y: 437, distance: 163.4
click at [714, 377] on li "21 - IRA & Roth IRA - Fla. Stat. Ann. § 222.21 (2)" at bounding box center [672, 383] width 326 height 45
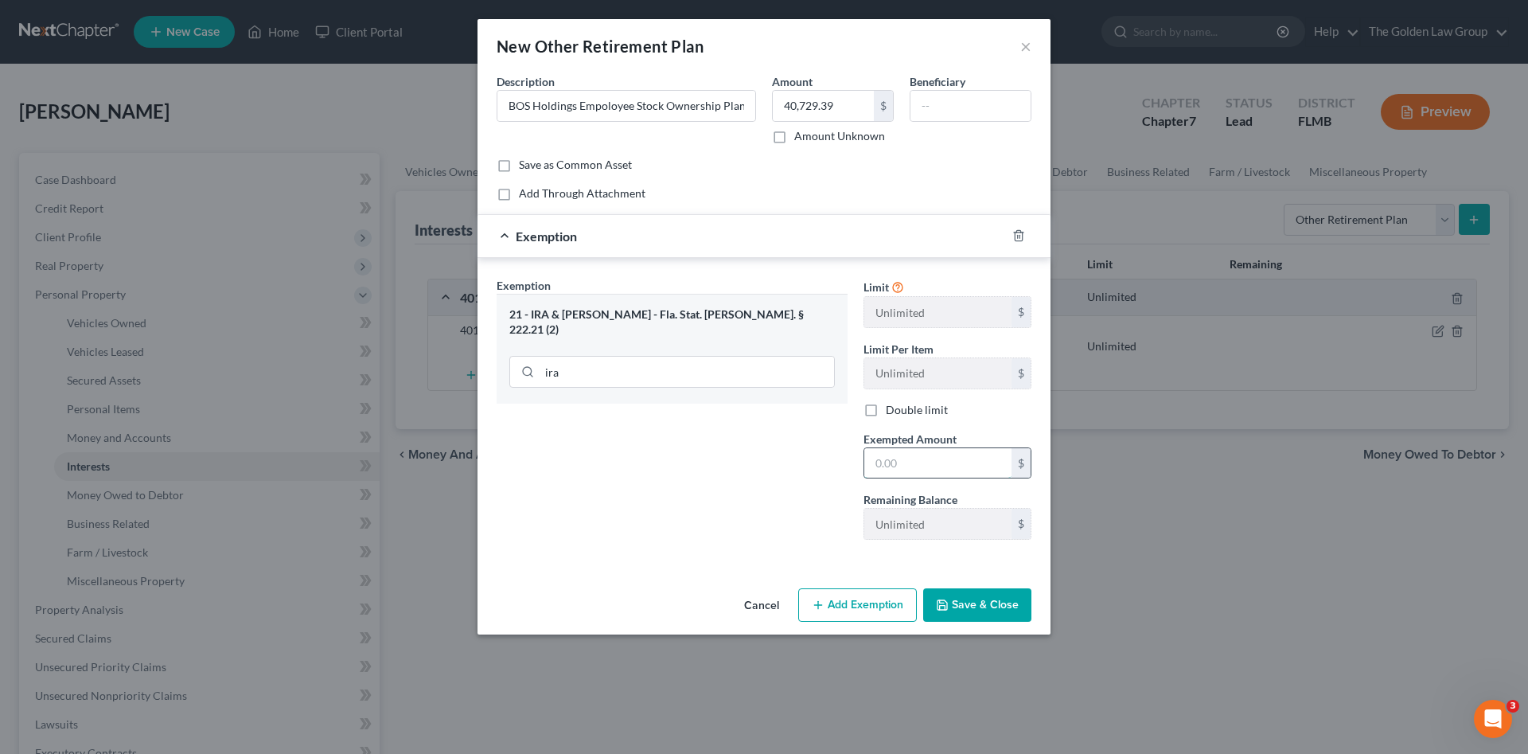
click at [934, 472] on input "text" at bounding box center [938, 463] width 147 height 30
paste input "40,729.39"
type input "40,729.39"
click at [985, 618] on button "Save & Close" at bounding box center [977, 604] width 108 height 33
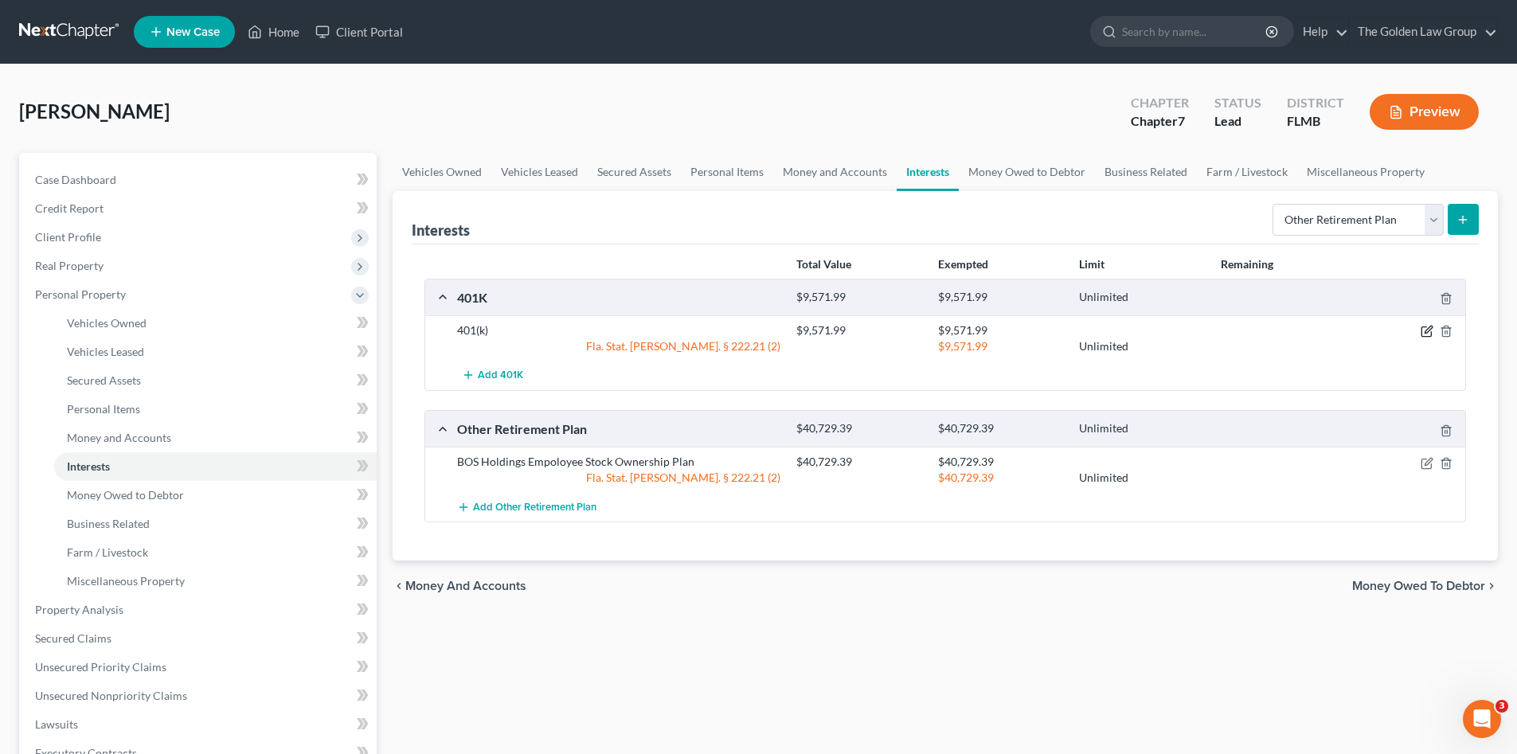
click at [1425, 334] on icon "button" at bounding box center [1427, 329] width 7 height 7
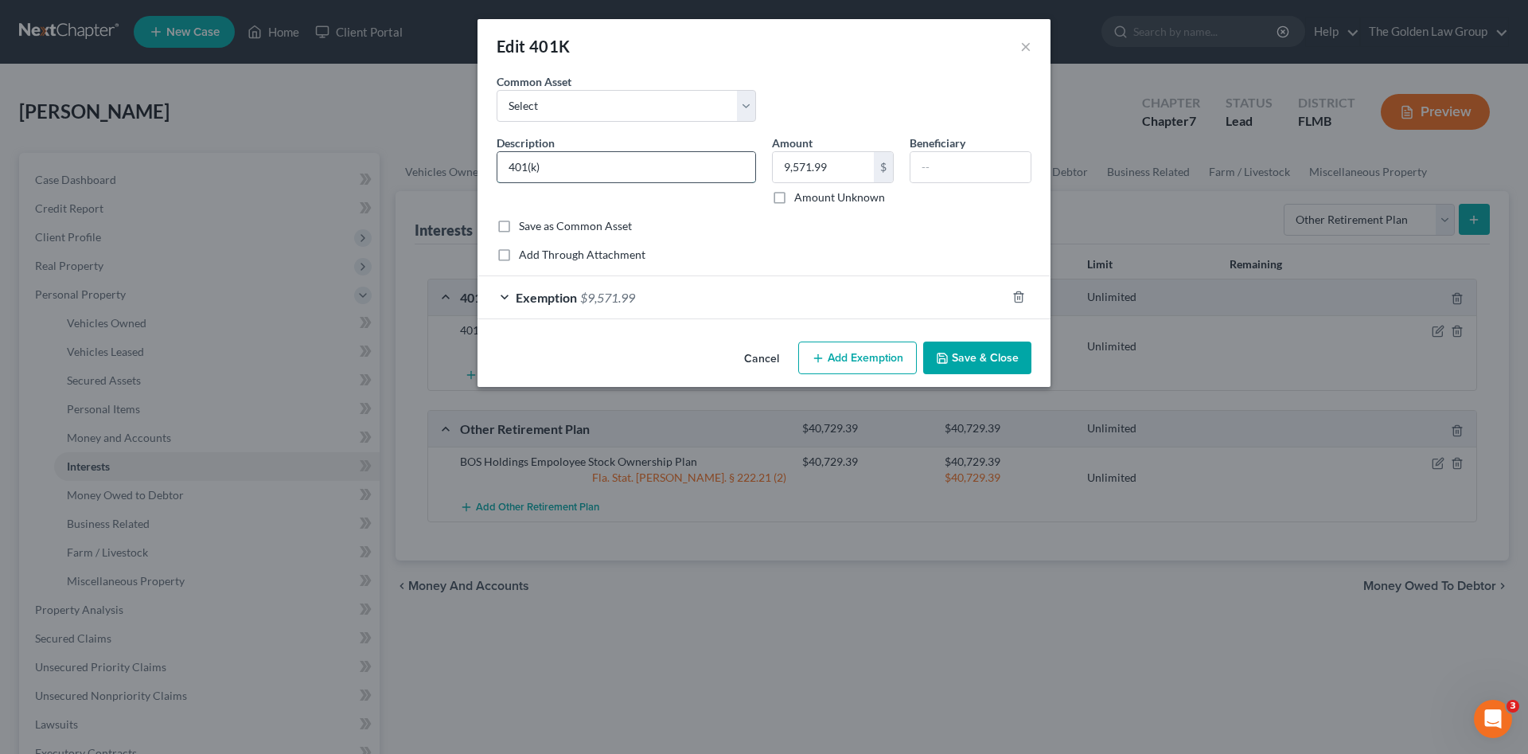
click at [502, 168] on input "401(k)" at bounding box center [627, 167] width 258 height 30
type input "BOS of Illinois, Inc. 401(k)"
drag, startPoint x: 982, startPoint y: 357, endPoint x: 655, endPoint y: 253, distance: 343.4
click at [640, 320] on div "Edit 401K × An exemption set must first be selected from the Filing Information…" at bounding box center [764, 203] width 573 height 368
click at [610, 109] on select "Select Empower Retirement" at bounding box center [627, 106] width 260 height 32
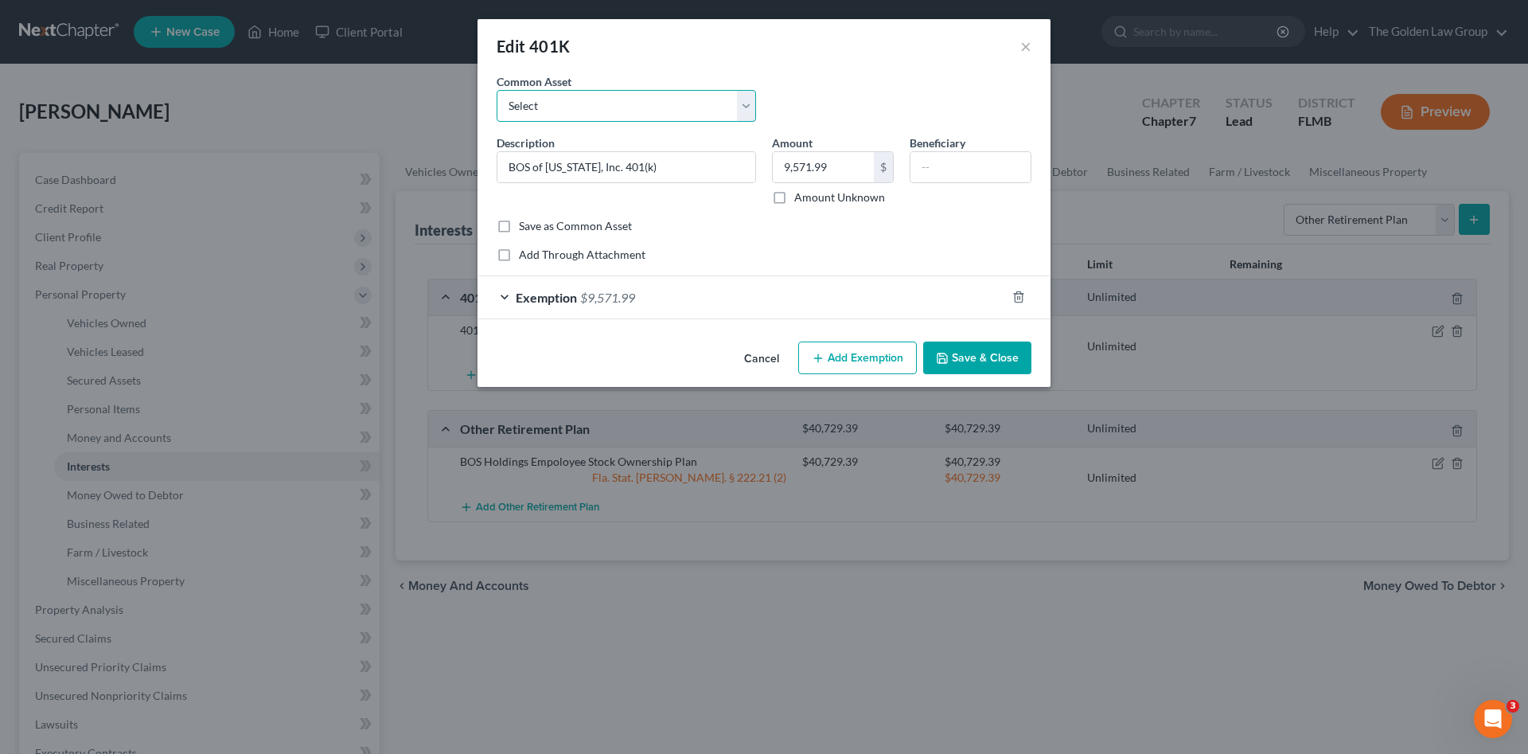
click at [610, 109] on select "Select Empower Retirement" at bounding box center [627, 106] width 260 height 32
click at [998, 357] on button "Save & Close" at bounding box center [977, 358] width 108 height 33
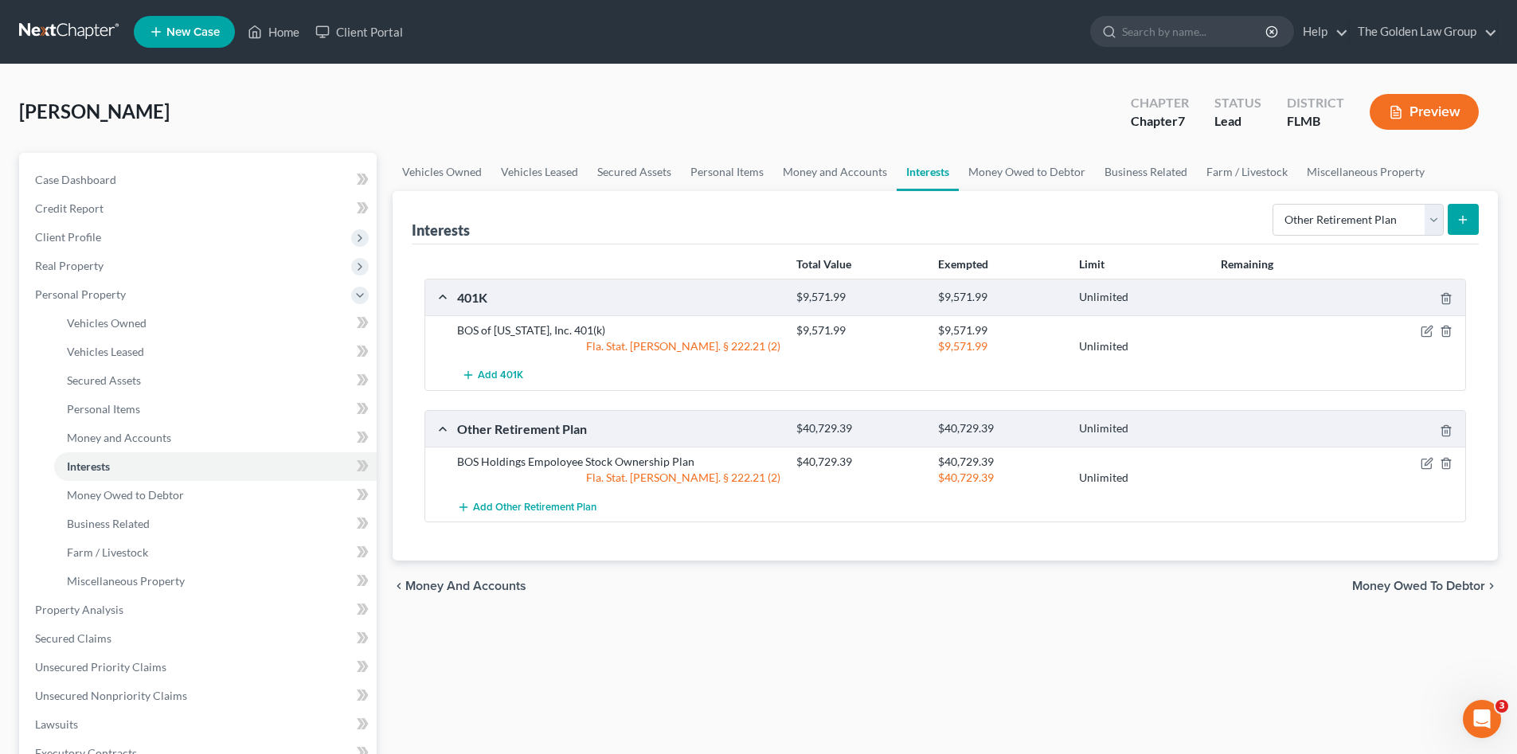
click at [898, 612] on div "Vehicles Owned Vehicles Leased Secured Assets Personal Items Money and Accounts…" at bounding box center [945, 612] width 1121 height 919
click at [138, 641] on link "Secured Claims" at bounding box center [199, 638] width 354 height 29
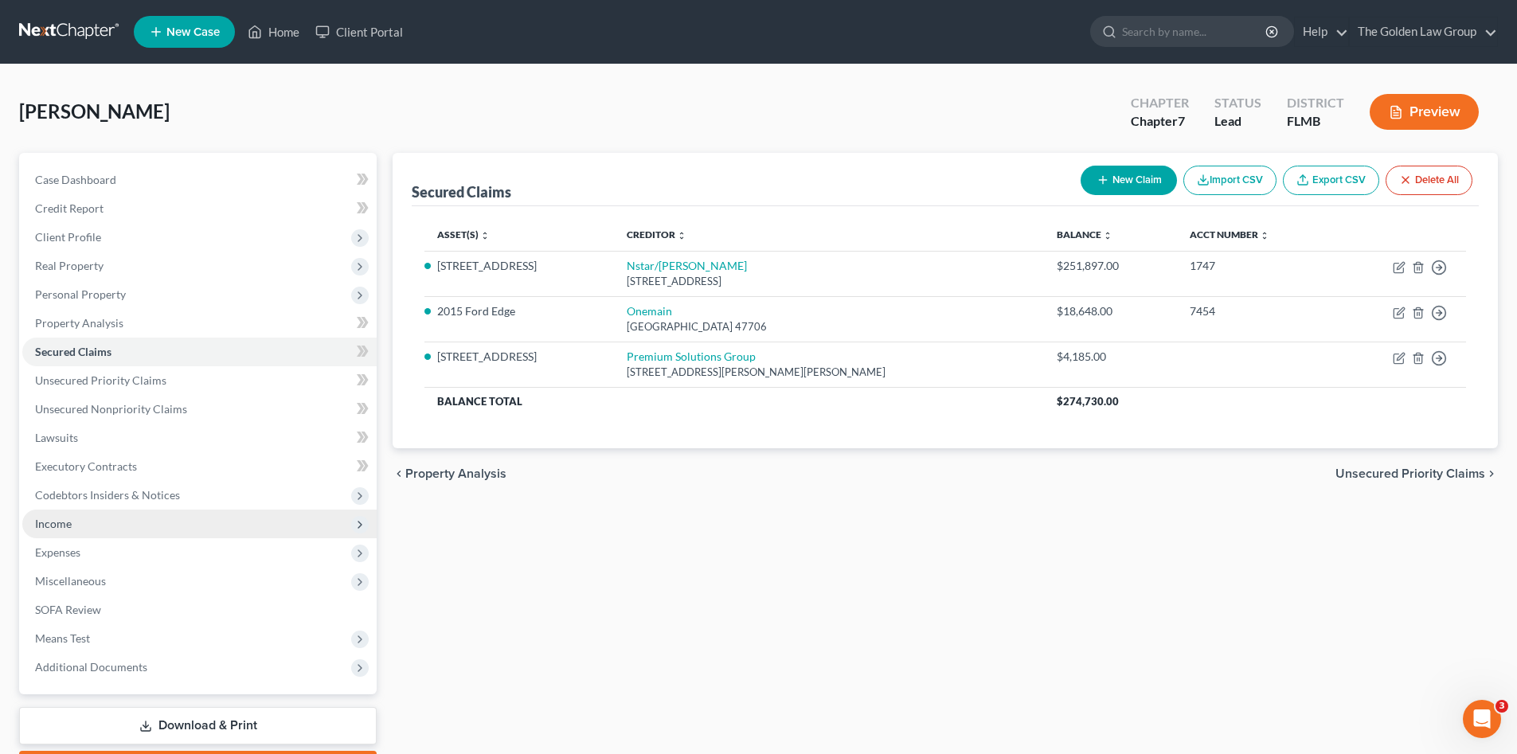
click at [56, 521] on span "Income" at bounding box center [53, 524] width 37 height 14
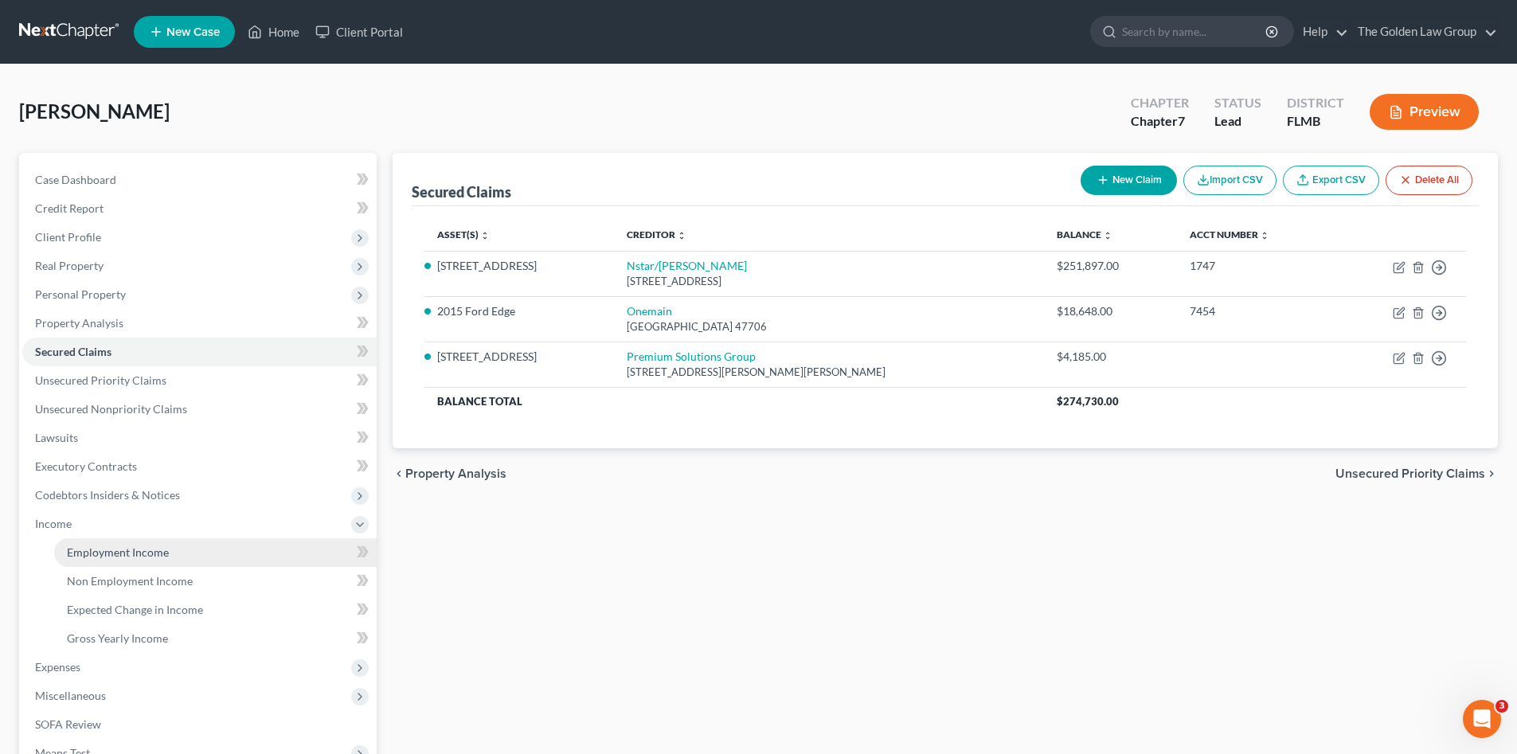
click at [80, 548] on span "Employment Income" at bounding box center [118, 552] width 102 height 14
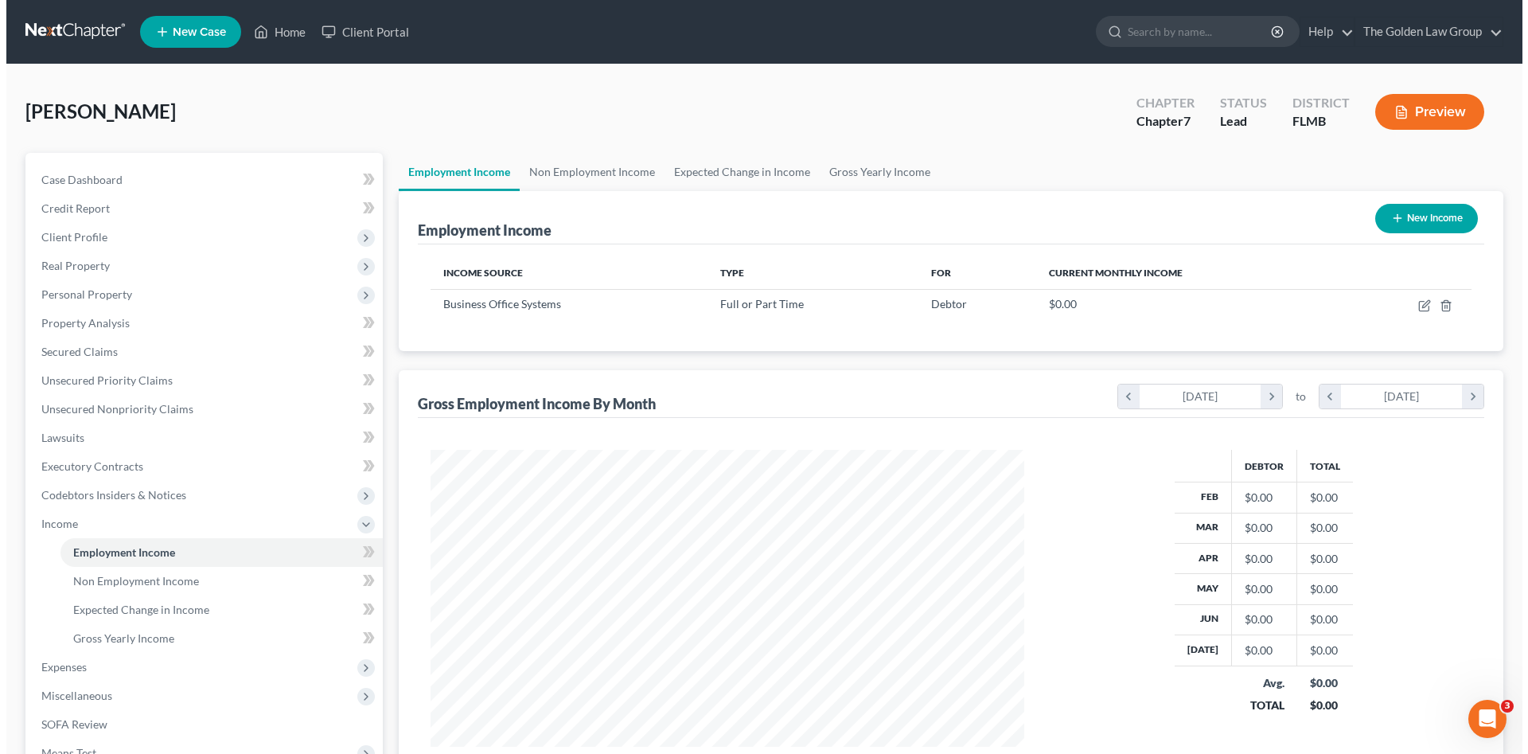
scroll to position [297, 626]
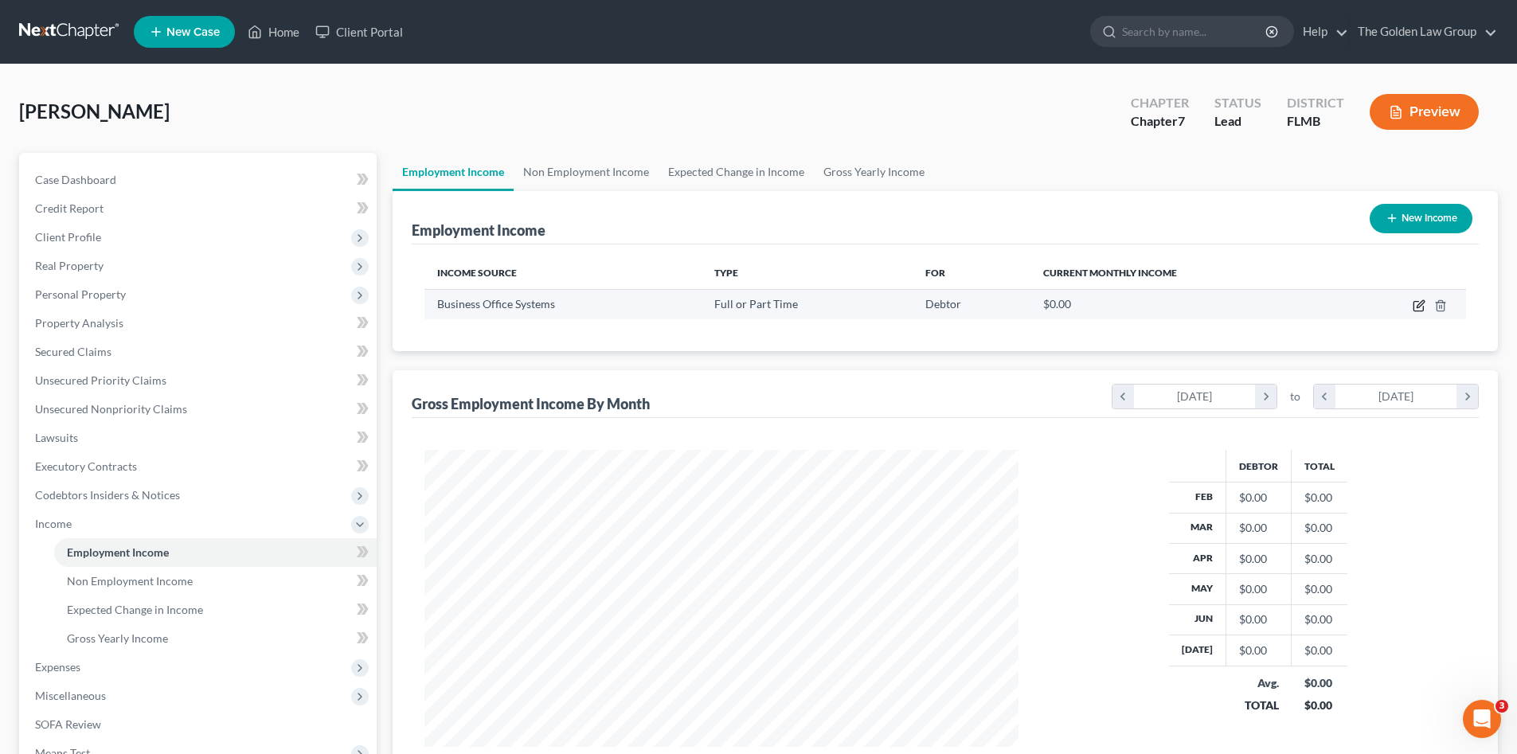
click at [1415, 309] on icon "button" at bounding box center [1418, 305] width 13 height 13
select select "0"
select select "1"
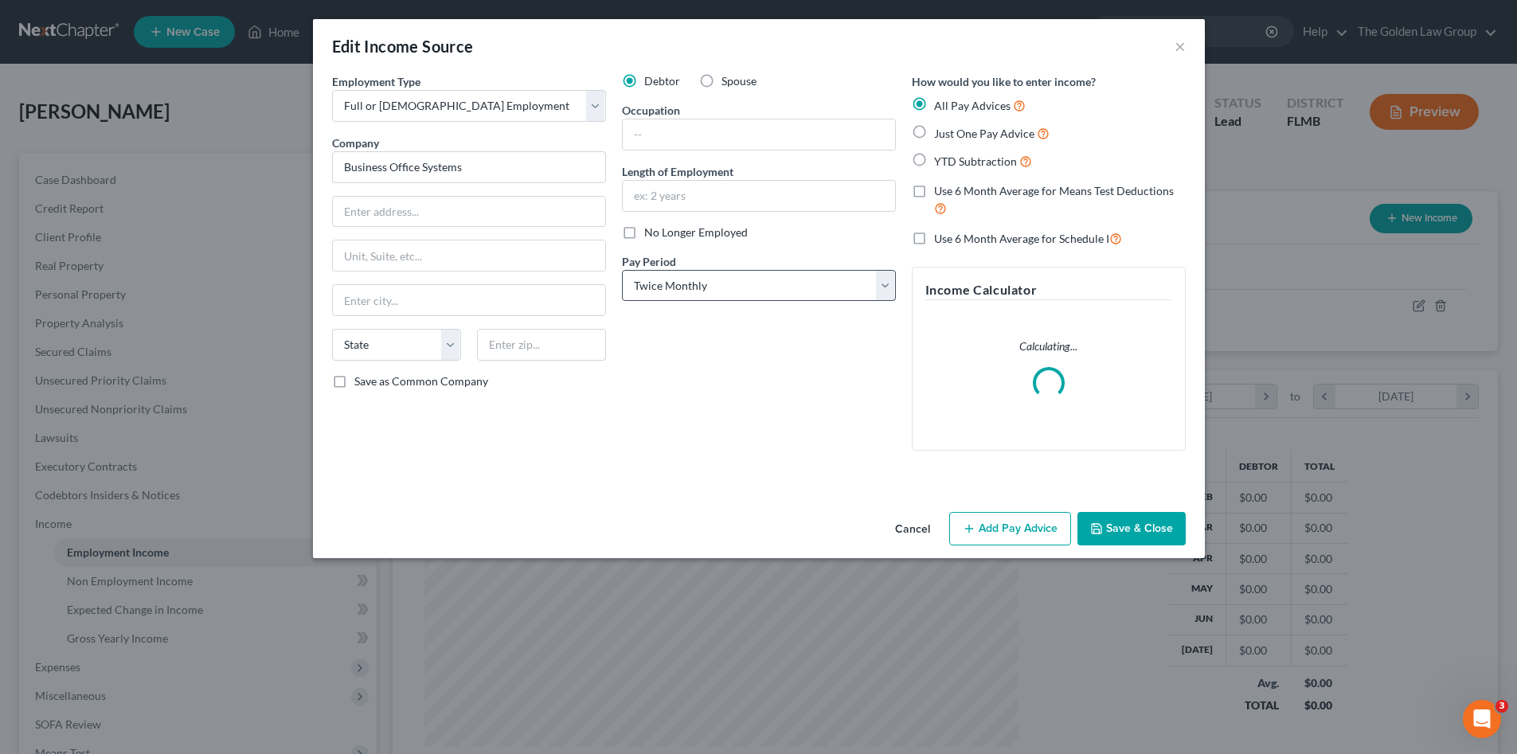
scroll to position [299, 631]
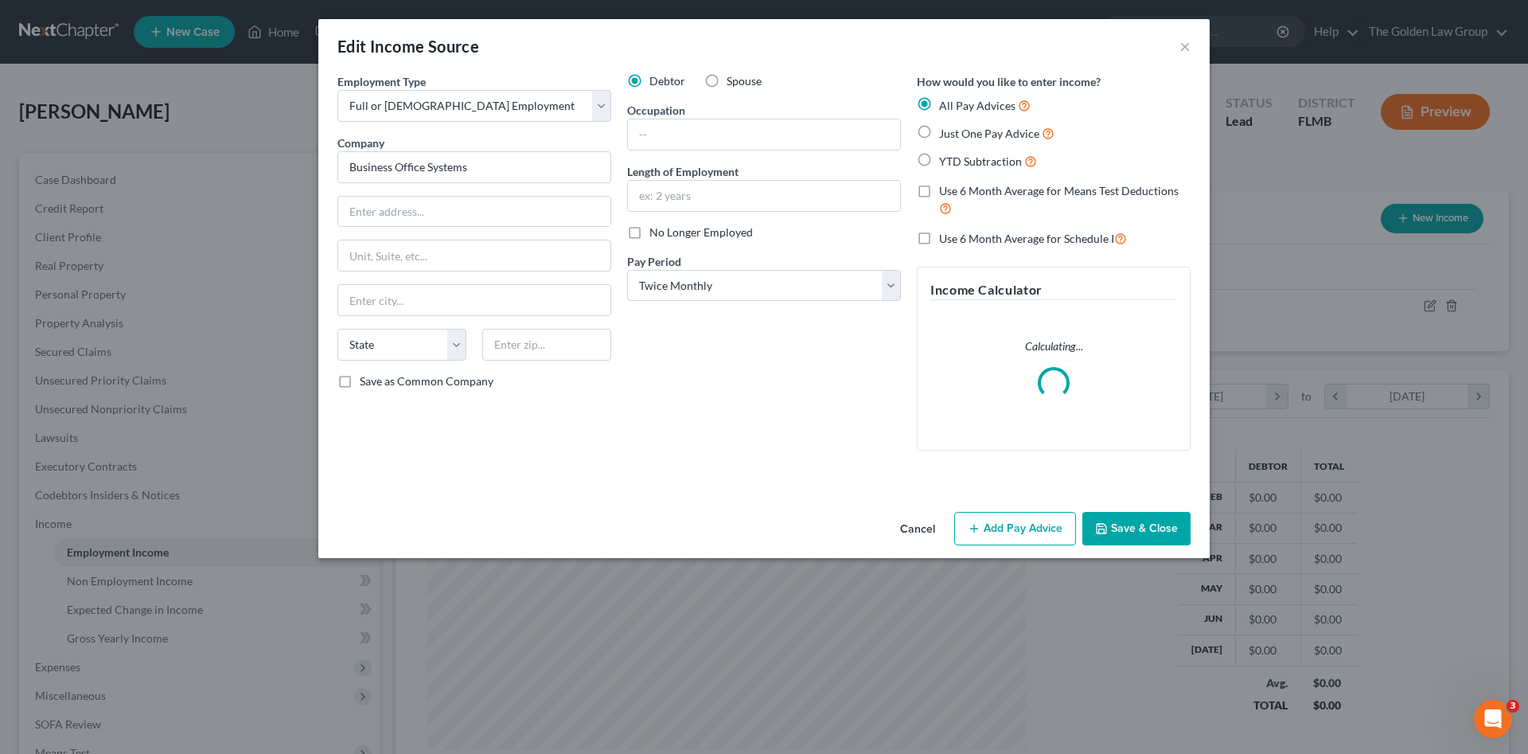
click at [926, 534] on button "Cancel" at bounding box center [918, 529] width 61 height 32
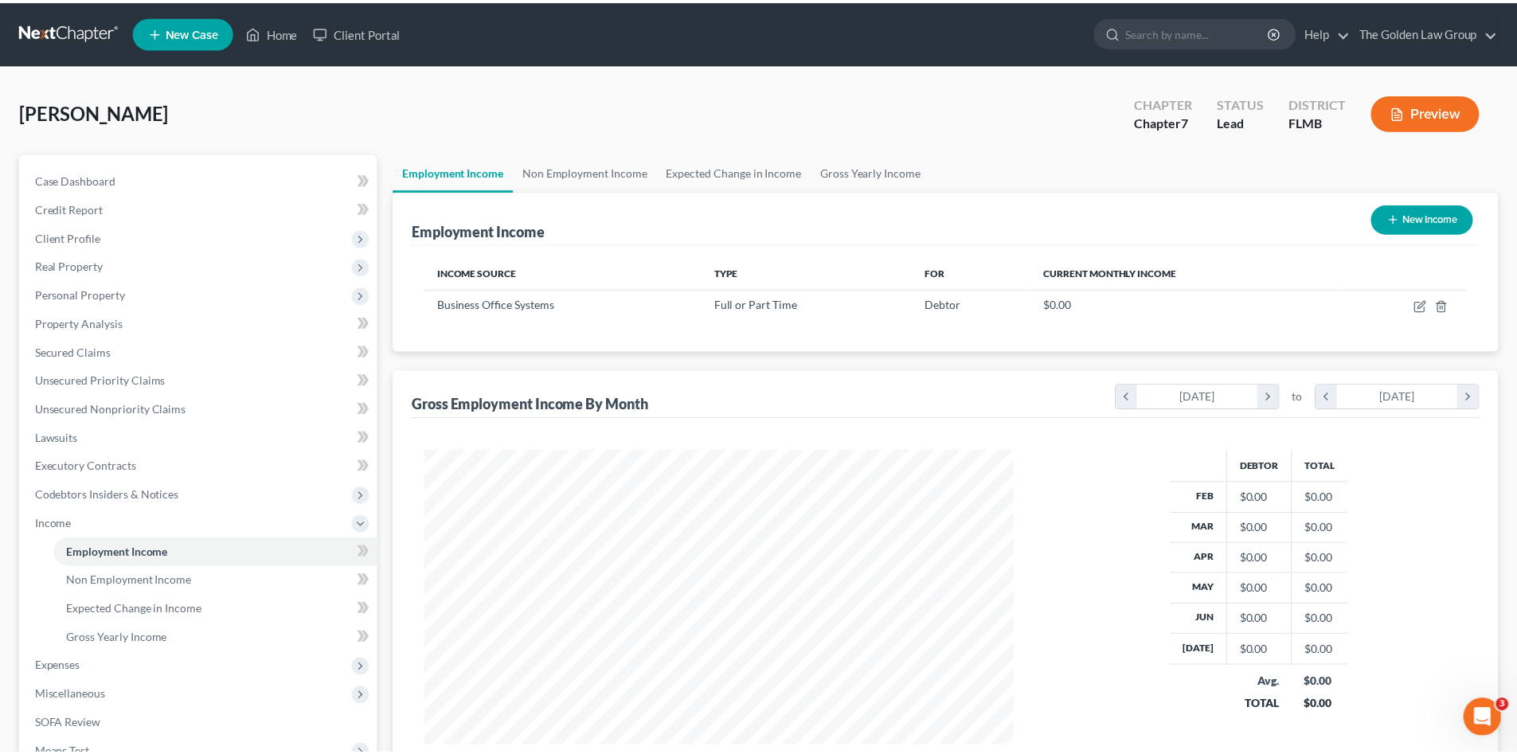
scroll to position [297, 626]
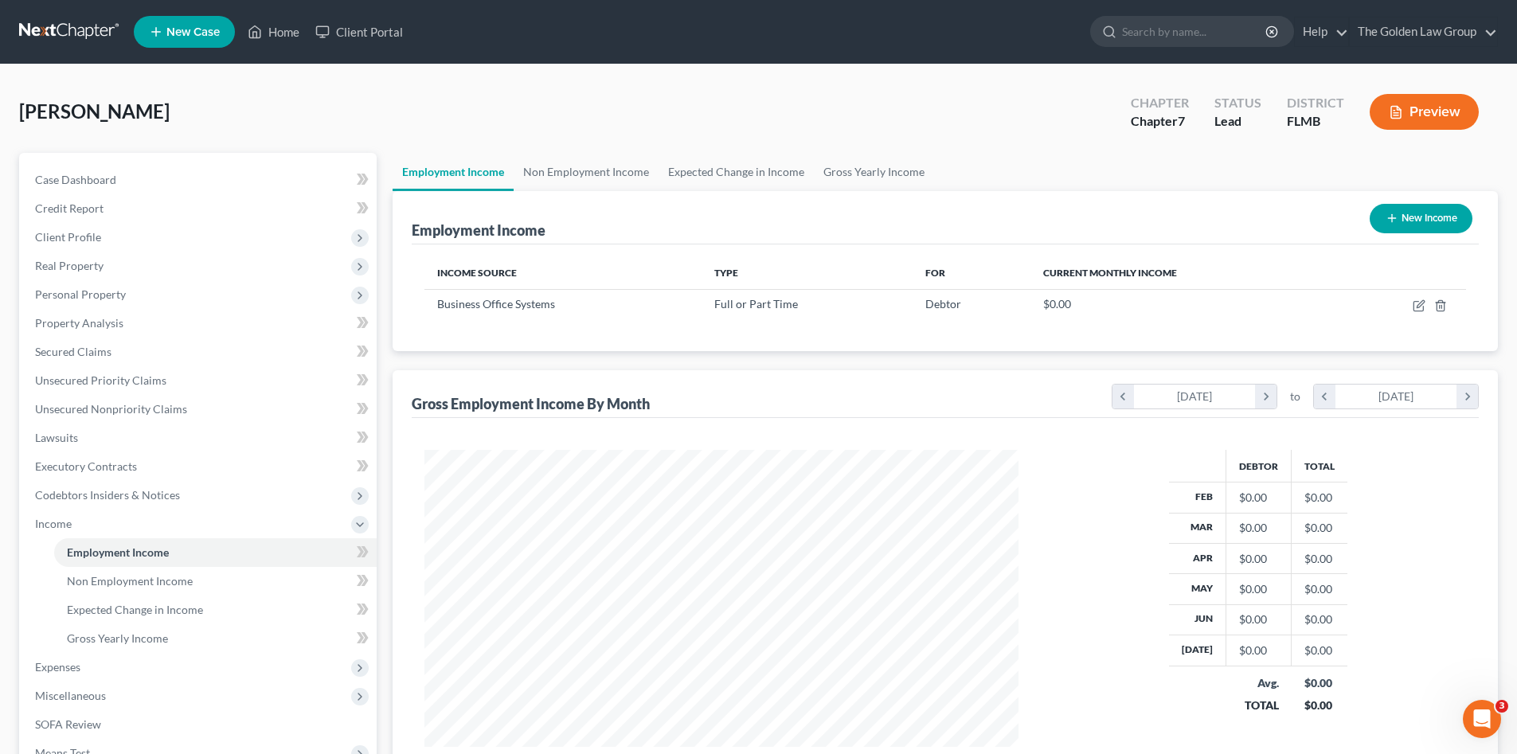
click at [1411, 211] on button "New Income" at bounding box center [1420, 218] width 103 height 29
select select "0"
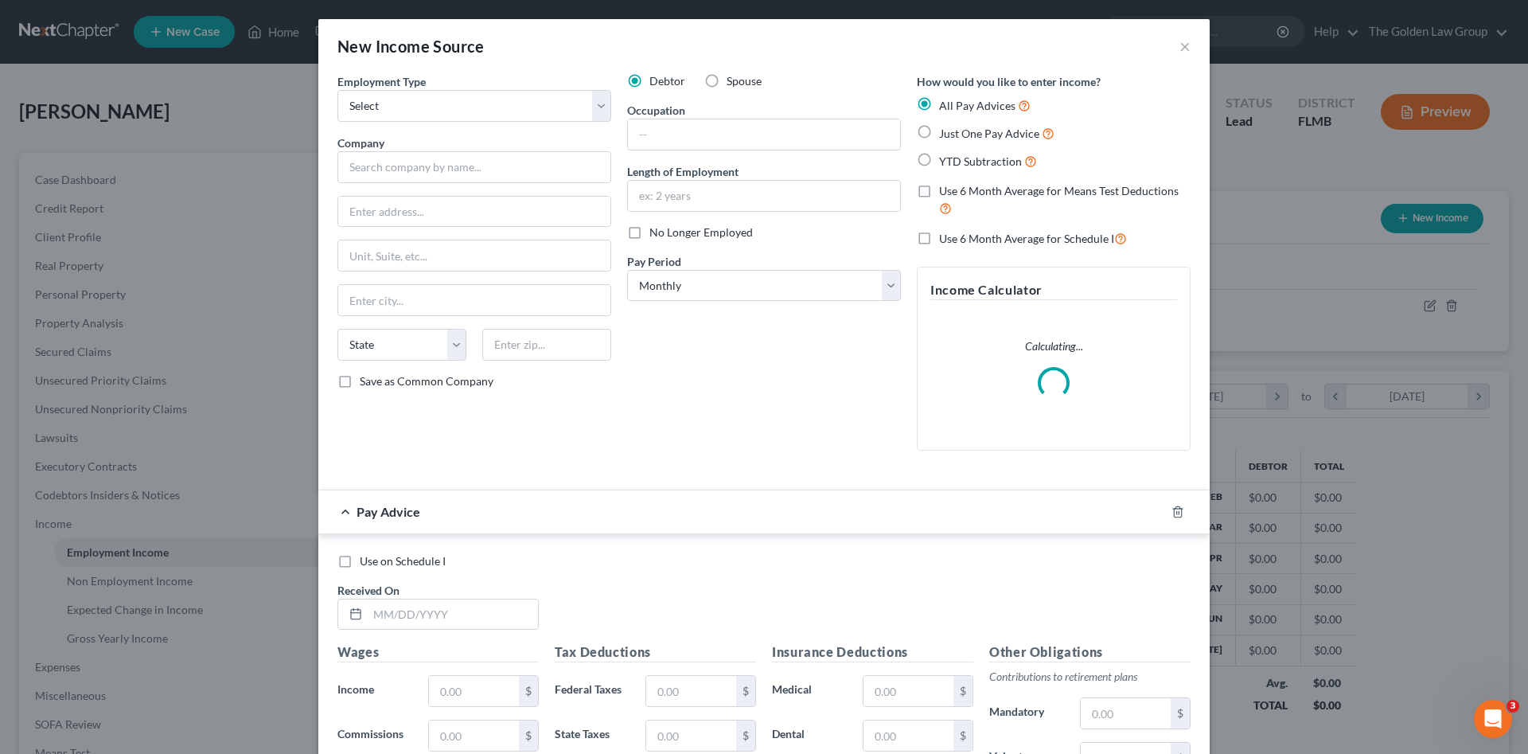
scroll to position [299, 631]
click at [434, 107] on select "Select Full or Part Time Employment Self Employment" at bounding box center [475, 106] width 274 height 32
select select "0"
click at [338, 90] on select "Select Full or Part Time Employment Self Employment" at bounding box center [475, 106] width 274 height 32
click at [436, 169] on input "text" at bounding box center [475, 167] width 274 height 32
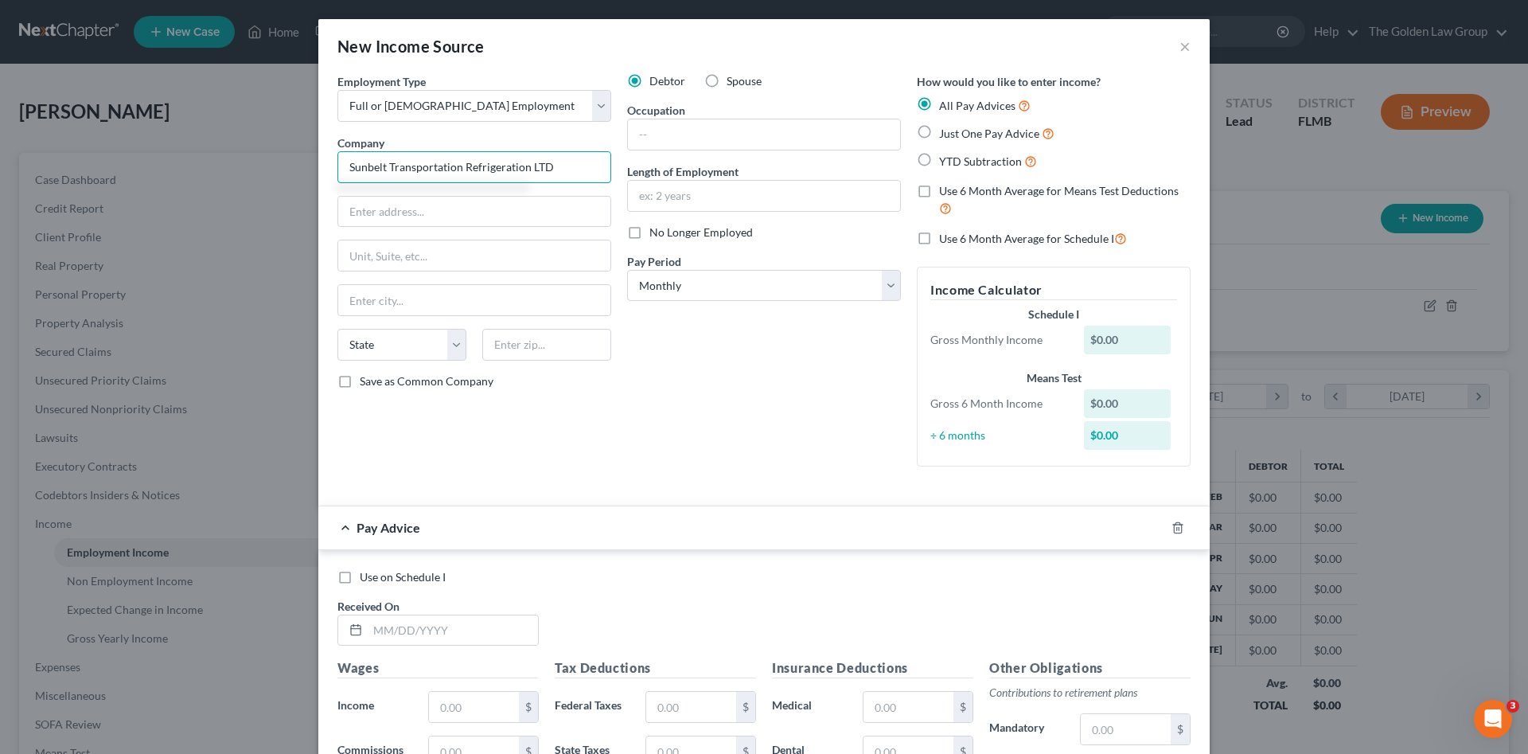
type input "Sunbelt Transportation Refrigeration LTD"
click at [395, 217] on input "3635 E. Pehatan Avenue" at bounding box center [474, 212] width 272 height 30
type input "3635 E. Powhatan Avenue"
click at [411, 259] on input "text" at bounding box center [474, 255] width 272 height 30
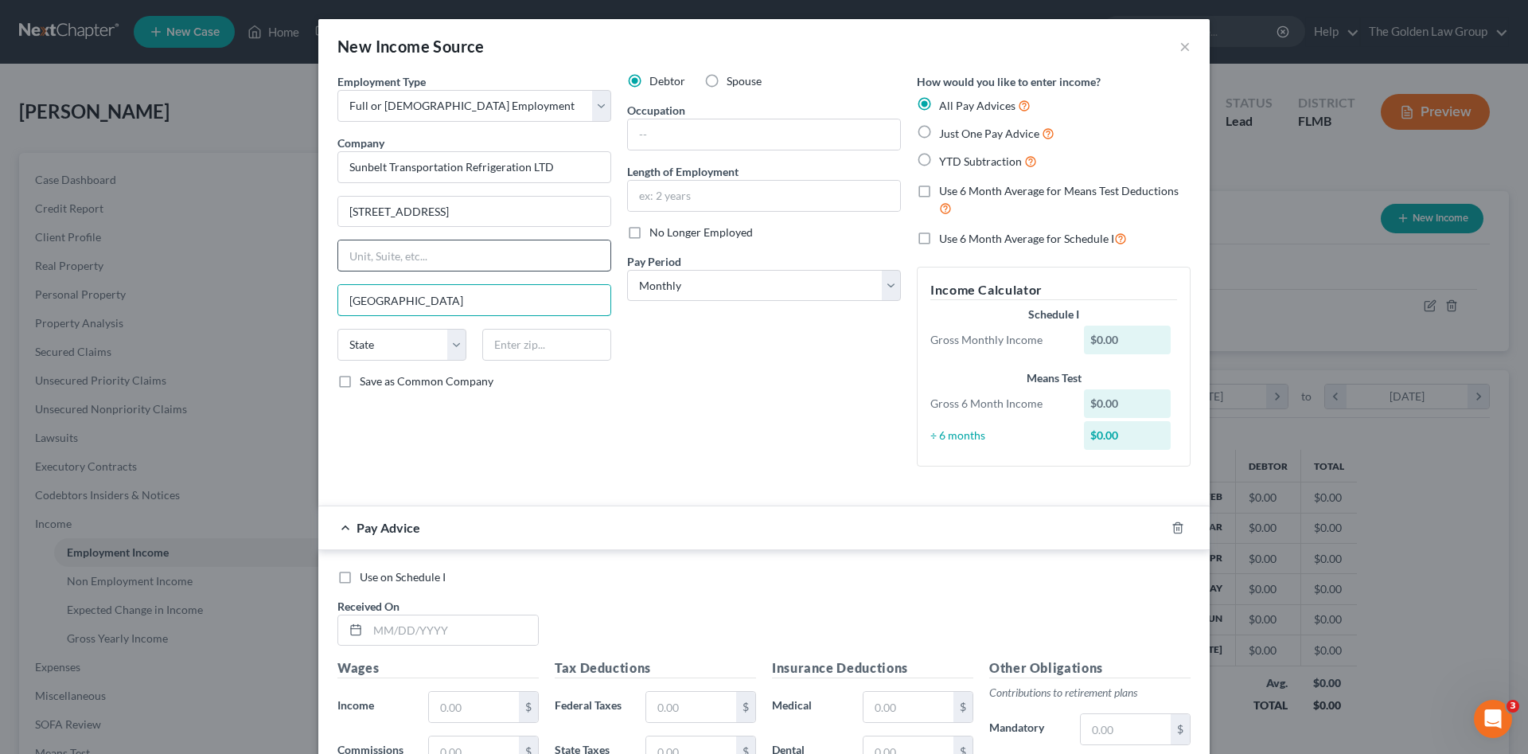
type input "[GEOGRAPHIC_DATA]"
select select "9"
type input "33610"
click at [737, 353] on div "Debtor Spouse Occupation Length of Employment No Longer Employed Pay Period * S…" at bounding box center [764, 276] width 290 height 406
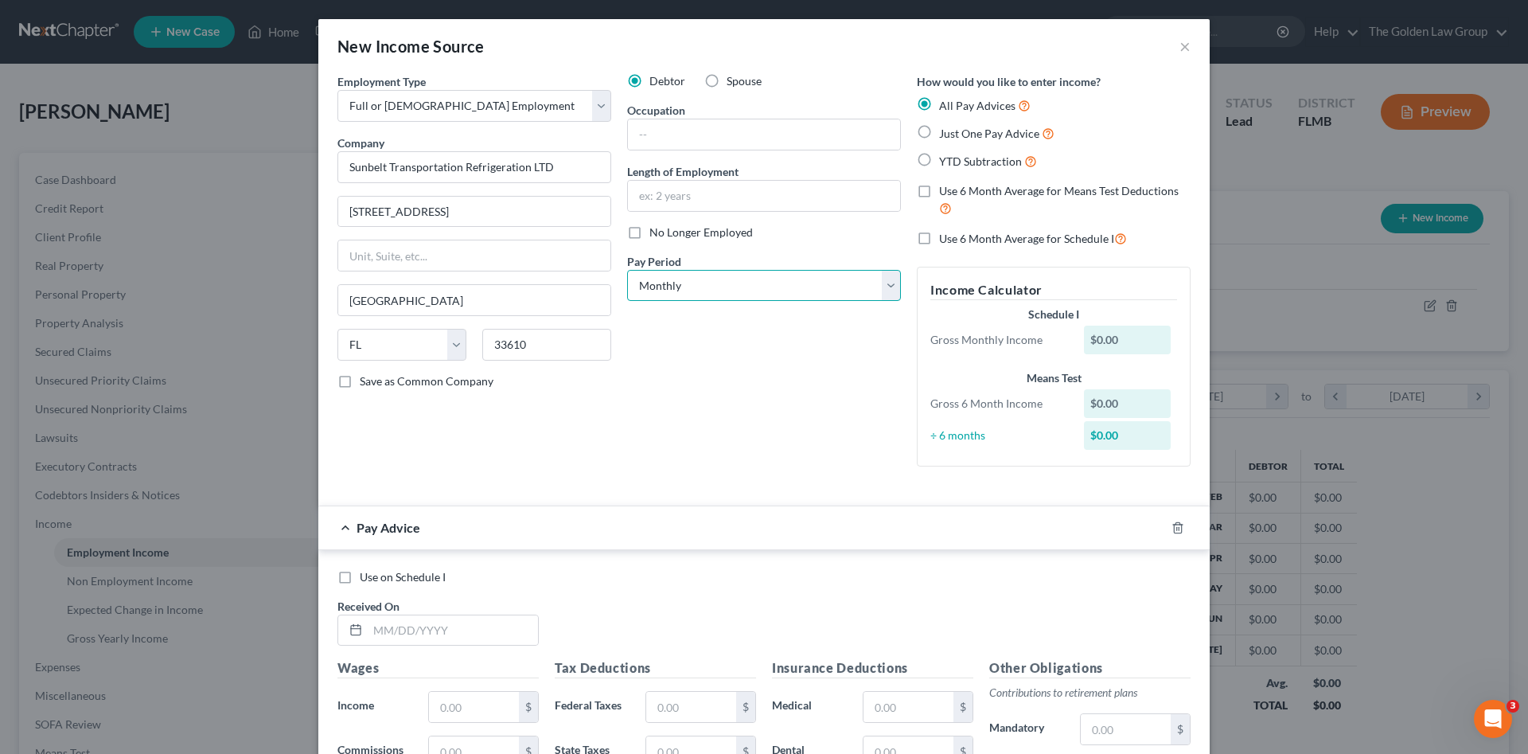
click at [697, 290] on select "Select Monthly Twice Monthly Every Other Week Weekly" at bounding box center [764, 286] width 274 height 32
select select "2"
click at [627, 270] on select "Select Monthly Twice Monthly Every Other Week Weekly" at bounding box center [764, 286] width 274 height 32
click at [688, 384] on div "Debtor Spouse Occupation Length of Employment No Longer Employed Pay Period * S…" at bounding box center [764, 276] width 290 height 406
click at [1173, 526] on icon "button" at bounding box center [1178, 527] width 13 height 13
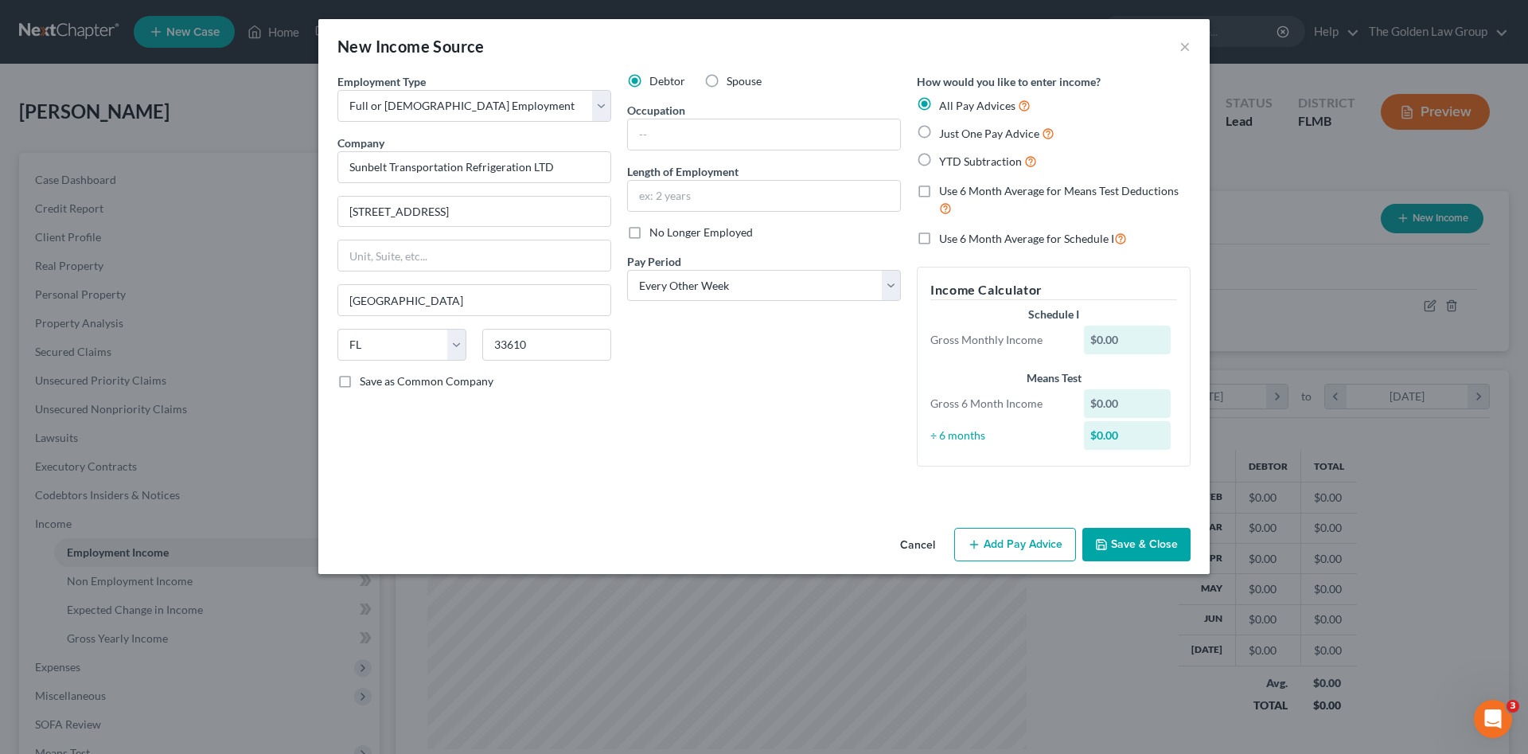
click at [645, 431] on div "Debtor Spouse Occupation Length of Employment No Longer Employed Pay Period * S…" at bounding box center [764, 276] width 290 height 406
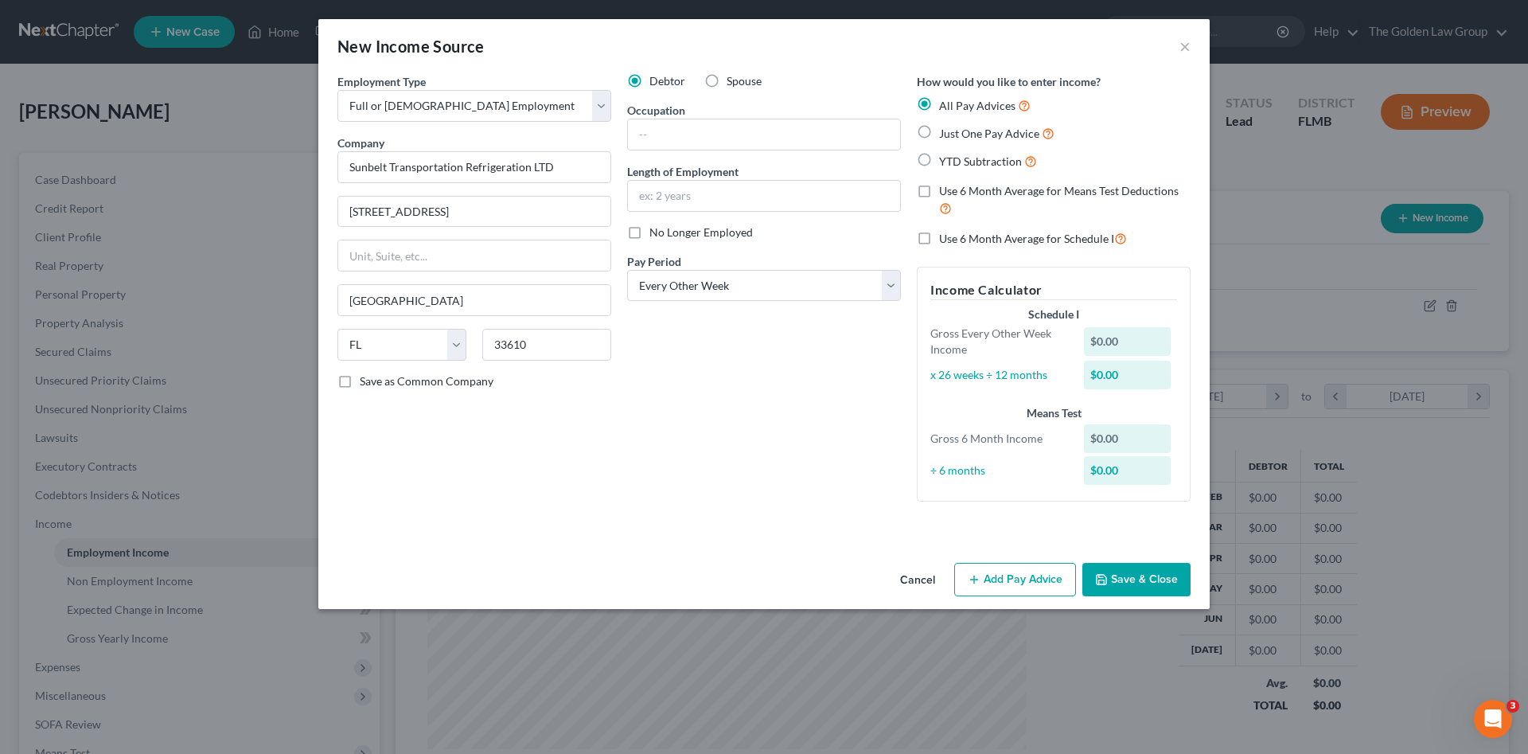
drag, startPoint x: 724, startPoint y: 491, endPoint x: 923, endPoint y: 581, distance: 217.7
click at [740, 498] on div "Debtor Spouse Occupation Length of Employment No Longer Employed Pay Period * S…" at bounding box center [764, 293] width 290 height 441
click at [971, 576] on icon "button" at bounding box center [974, 579] width 13 height 13
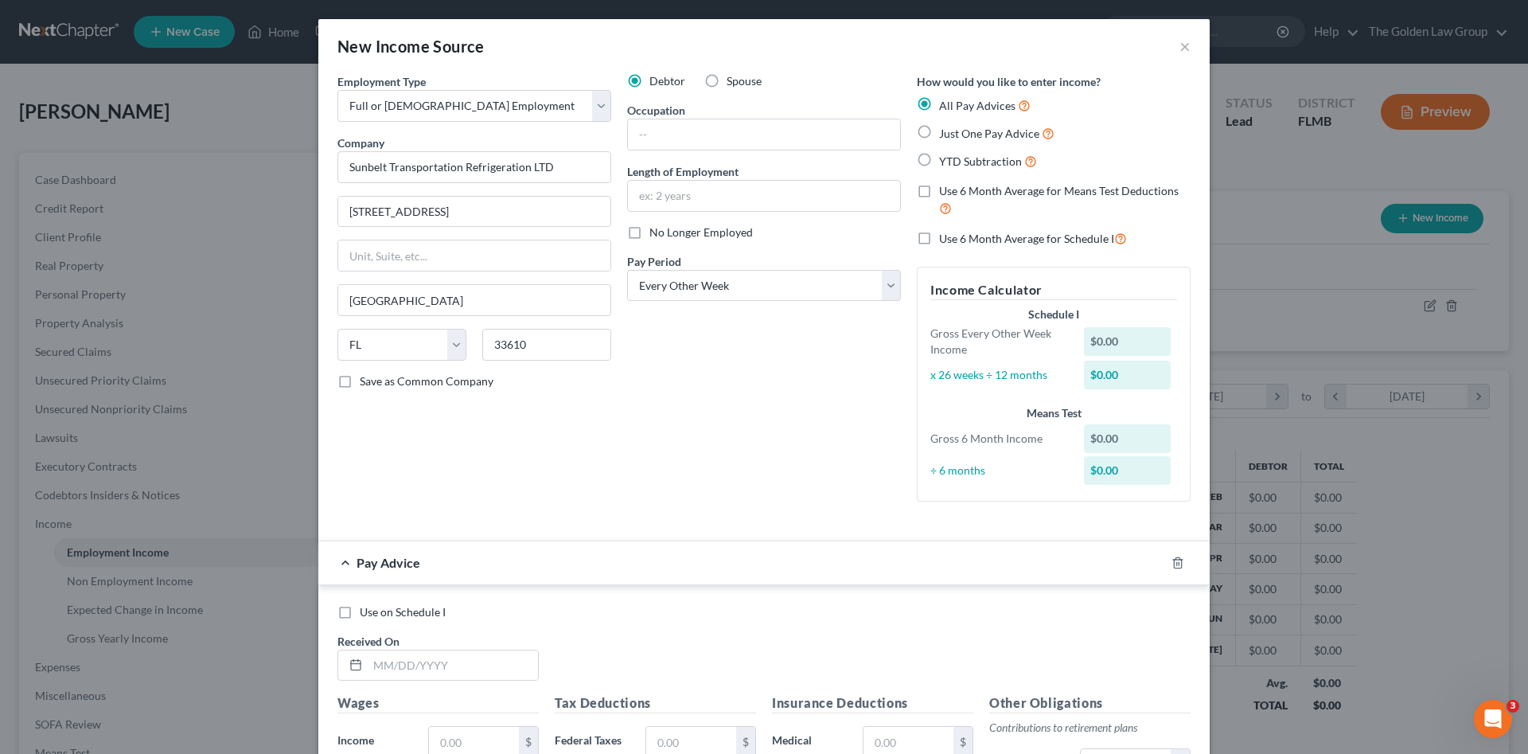
click at [650, 240] on label "No Longer Employed" at bounding box center [701, 232] width 103 height 16
click at [656, 235] on input "No Longer Employed" at bounding box center [661, 229] width 10 height 10
checkbox input "true"
click at [611, 449] on div "Employment Type * Select Full or Part Time Employment Self Employment Company *…" at bounding box center [475, 293] width 290 height 441
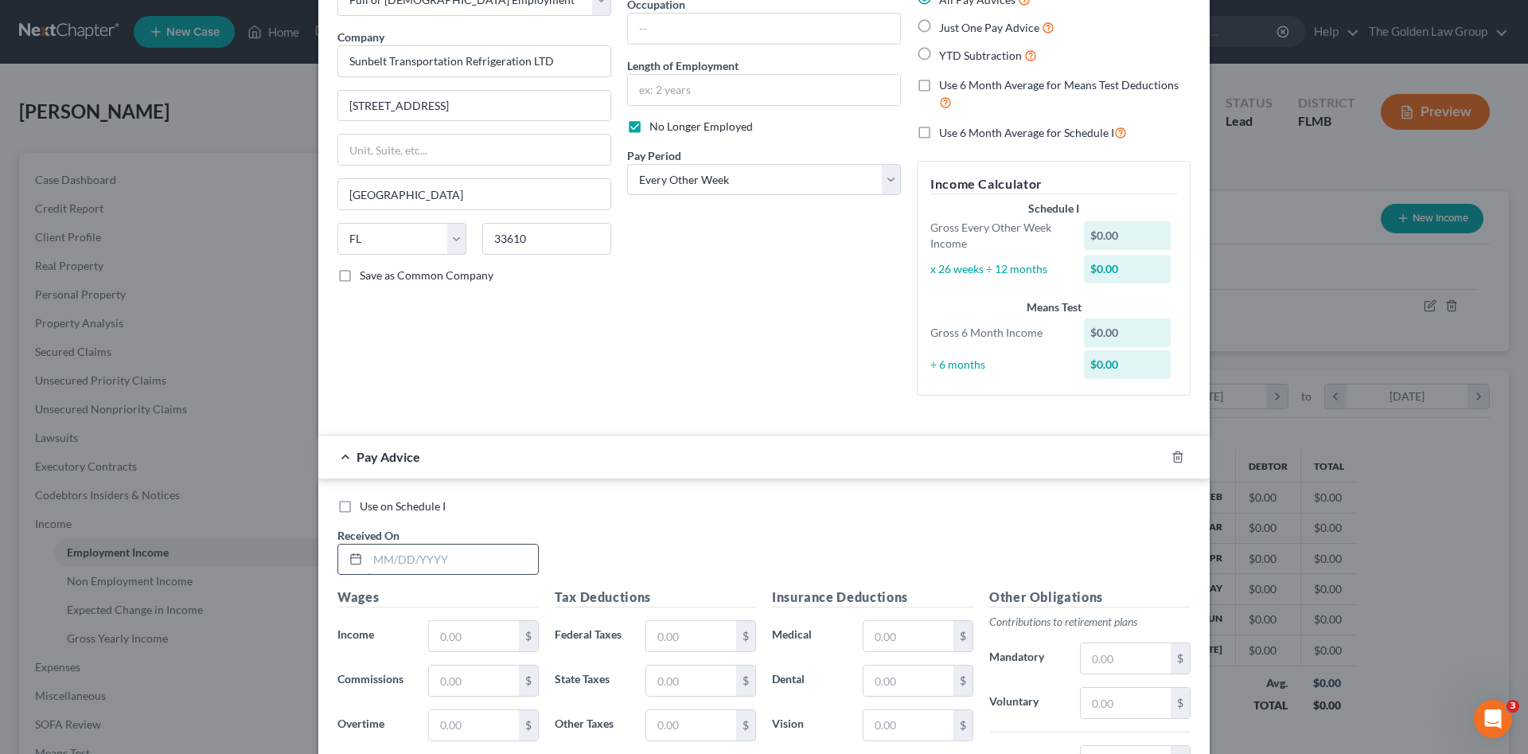
click at [437, 558] on input "text" at bounding box center [453, 560] width 170 height 30
type input "02/07/2025"
type input "1,730.77"
type input "105.23"
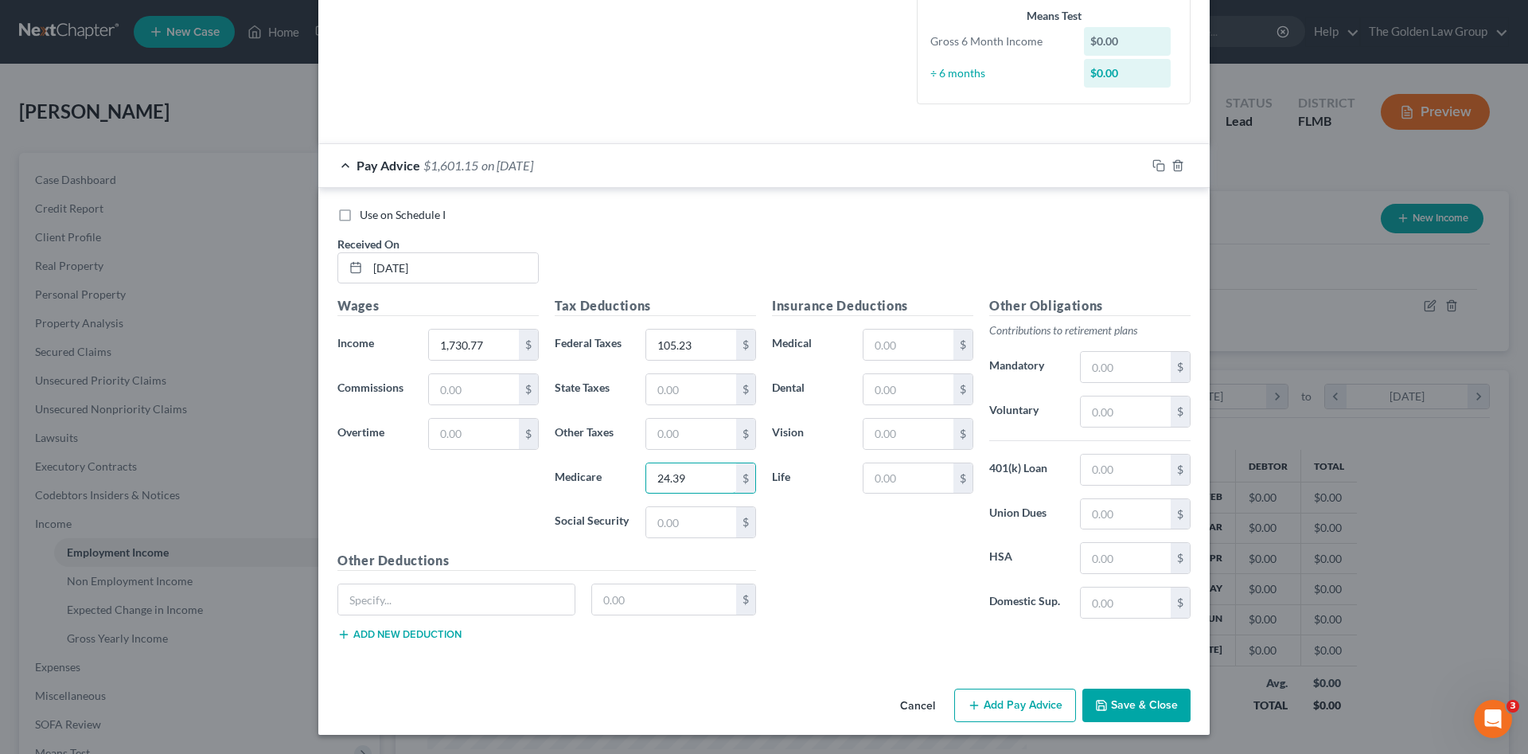
type input "24.39"
type input "104.31"
click at [900, 337] on input "text" at bounding box center [909, 345] width 90 height 30
type input "27.51"
type input "17.74"
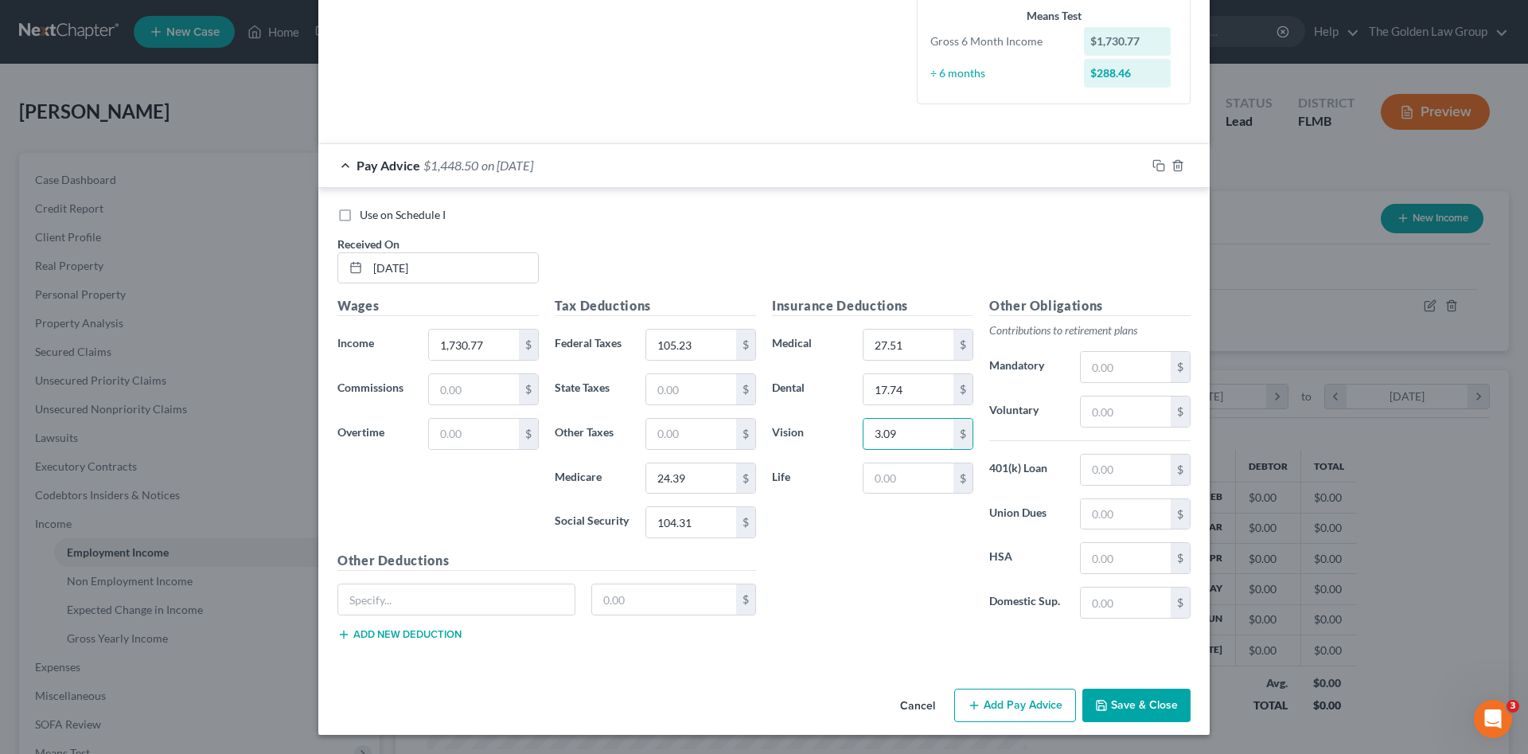
type input "3.09"
click at [1051, 704] on button "Add Pay Advice" at bounding box center [1015, 705] width 122 height 33
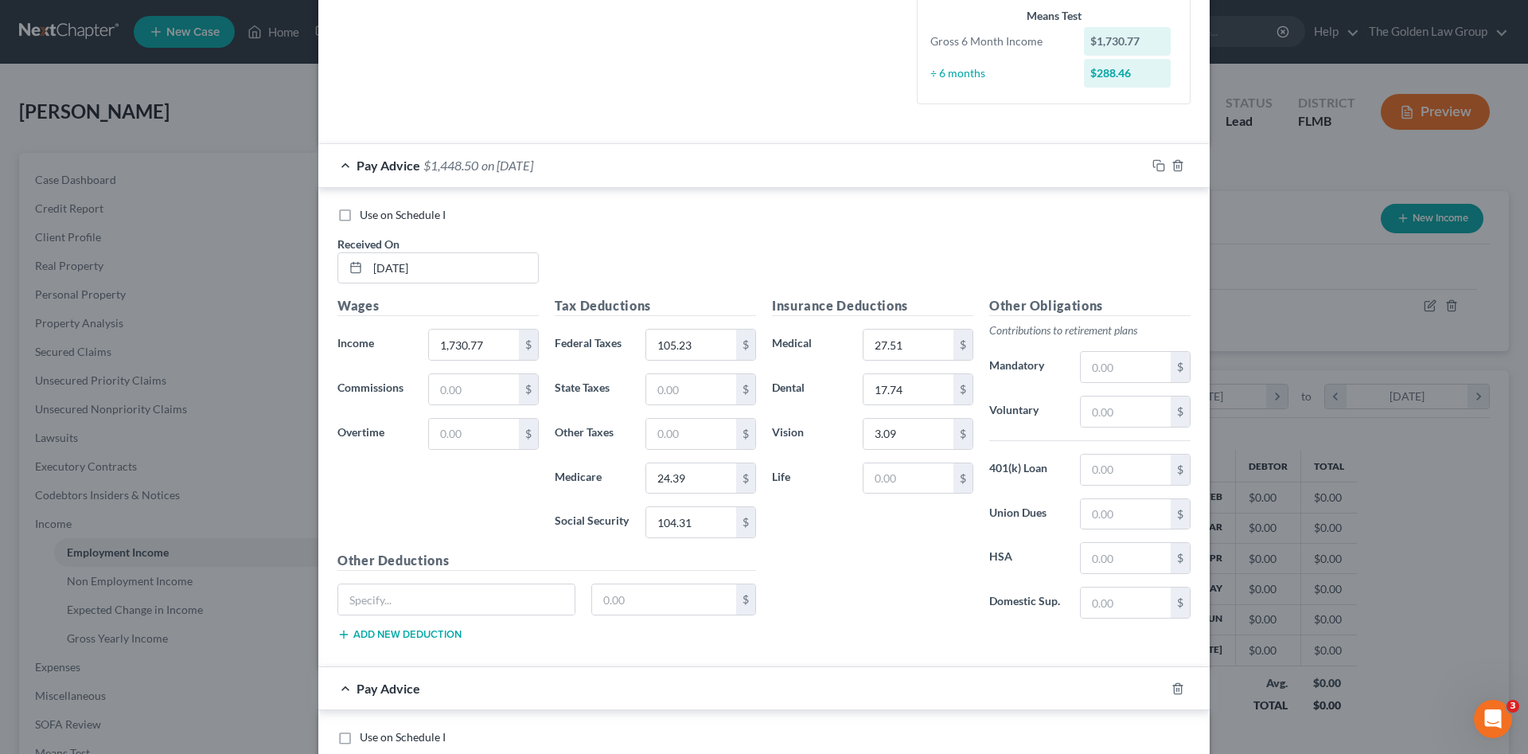
scroll to position [584, 0]
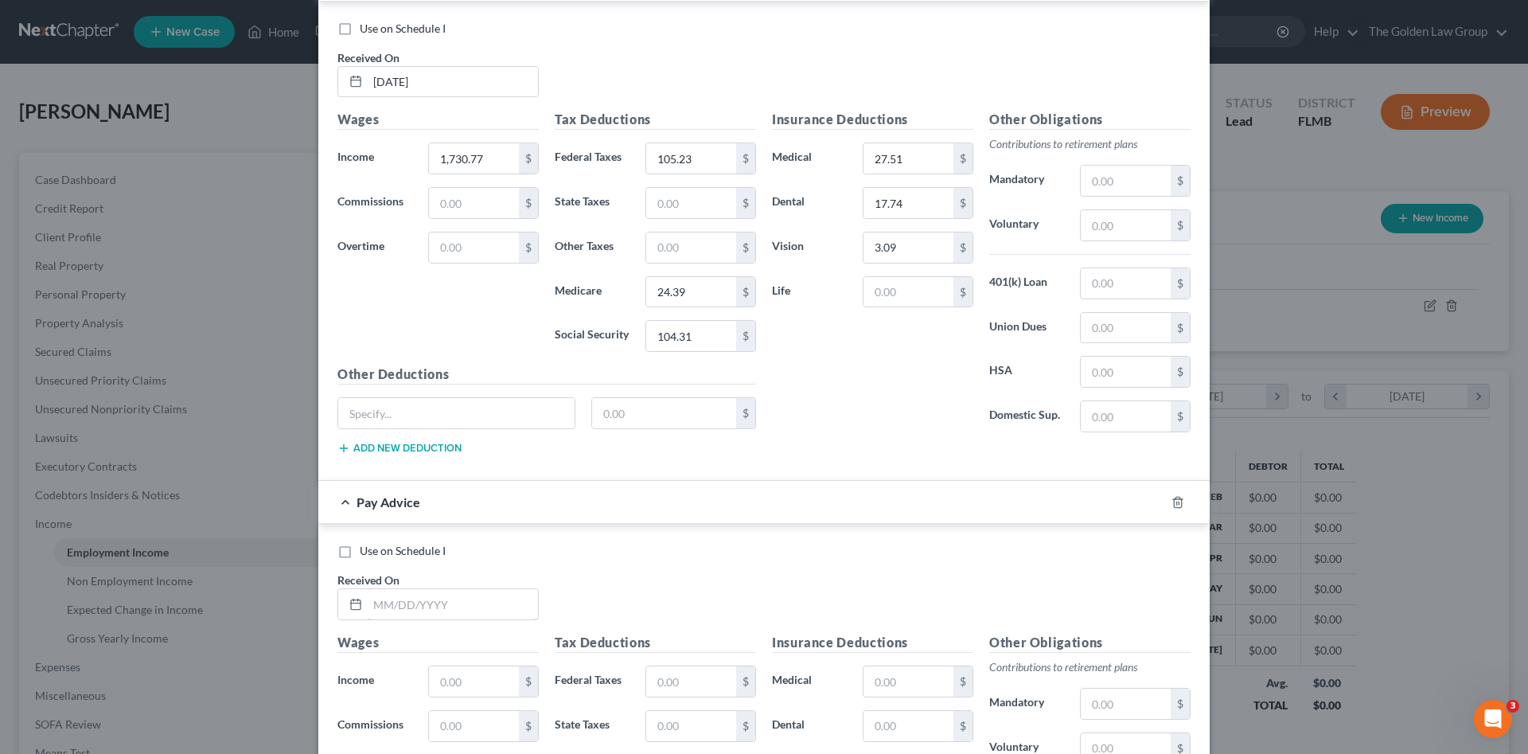
click at [442, 604] on input "text" at bounding box center [453, 604] width 170 height 30
click at [395, 593] on input "text" at bounding box center [453, 604] width 170 height 30
type input "02/14/2025"
type input "1,730.77"
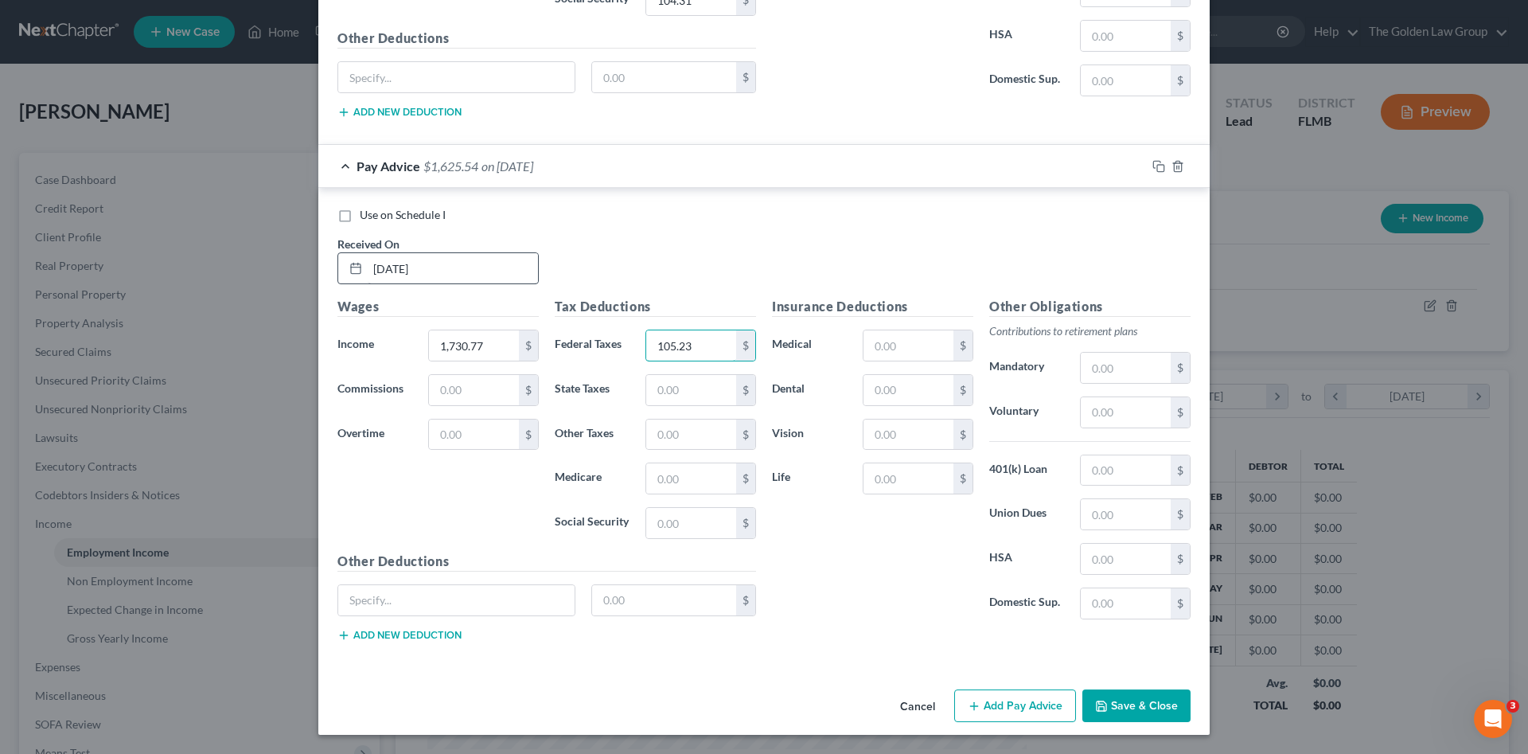
type input "105.23"
type input "24.40"
type input "104.31"
type input "27.51"
type input "17.74"
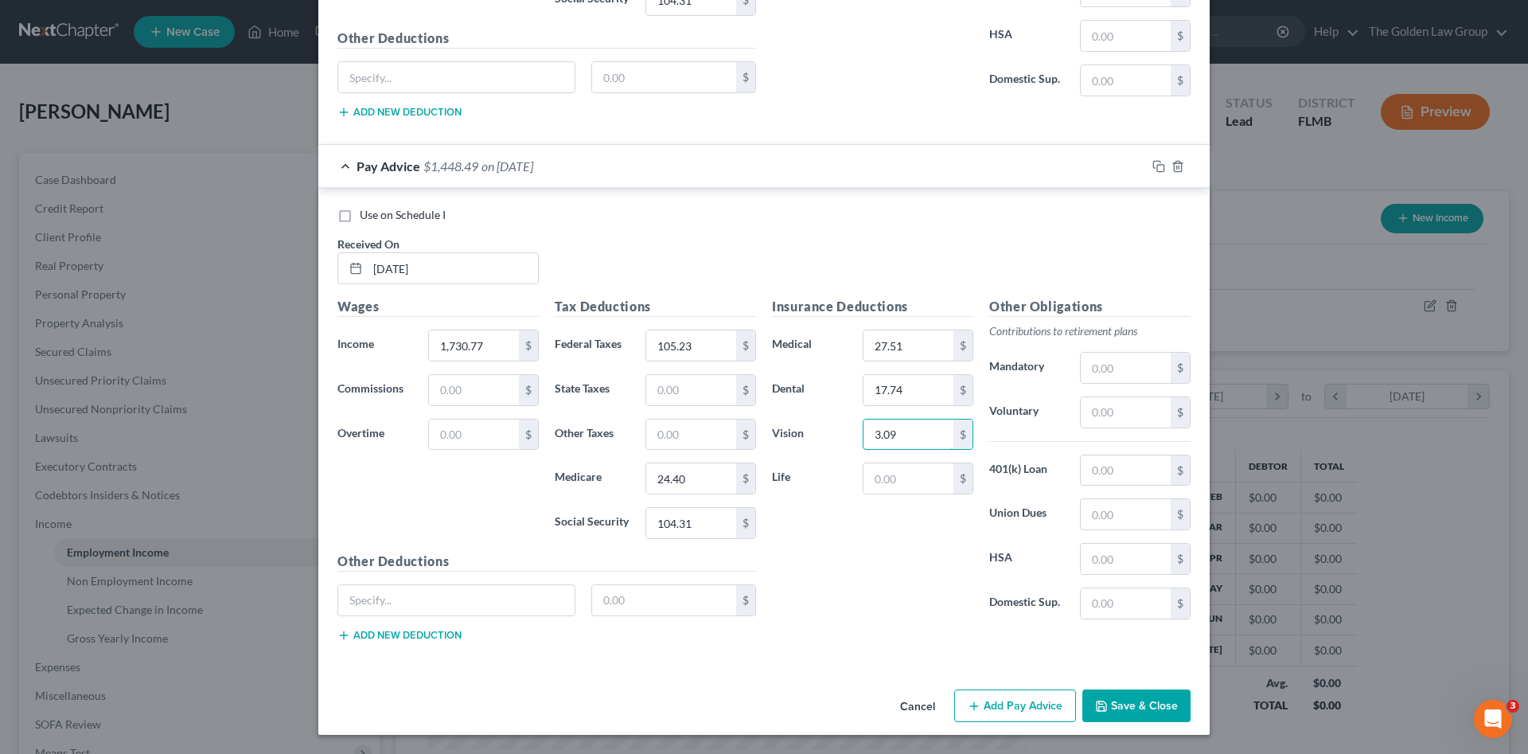
type input "3.09"
click at [1153, 165] on icon "button" at bounding box center [1159, 166] width 13 height 13
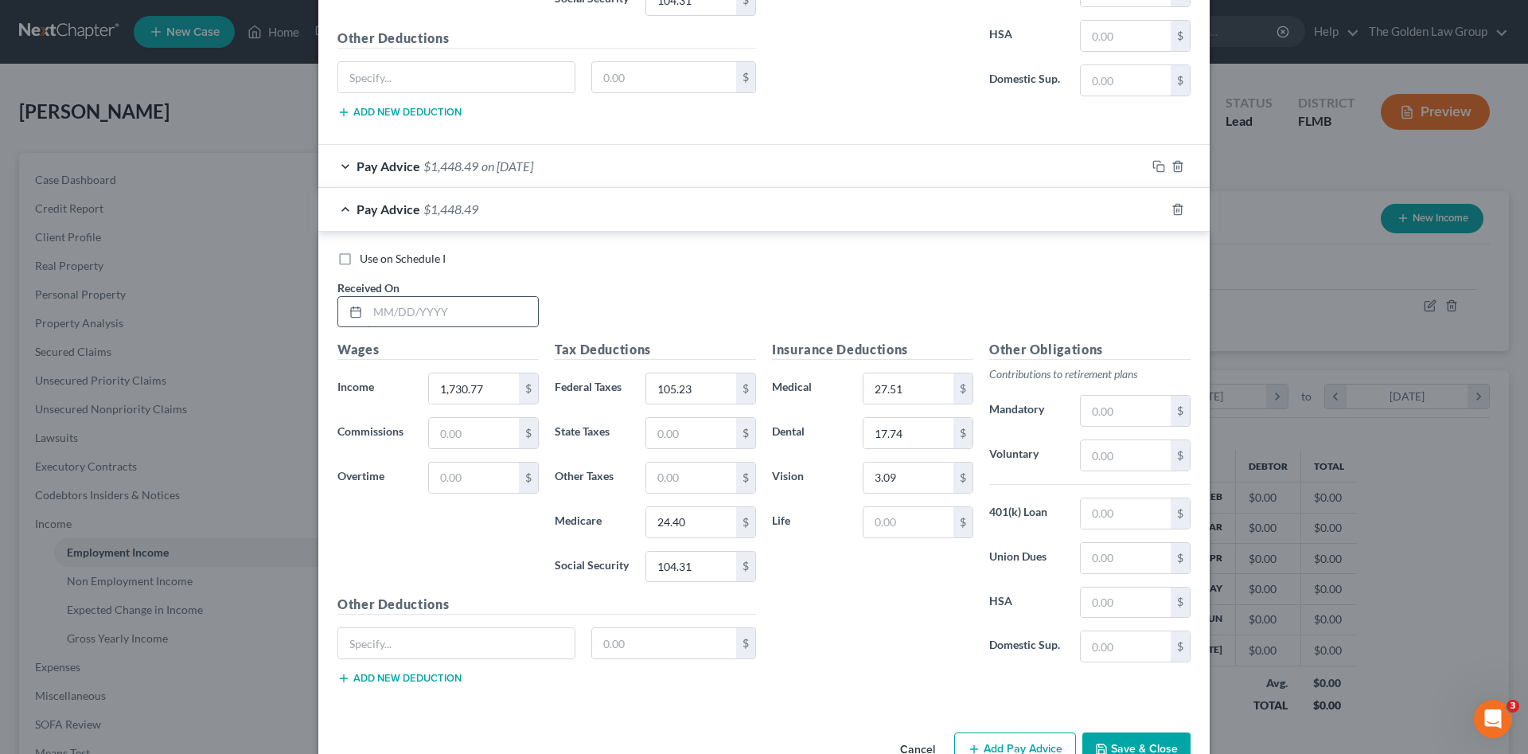
click at [404, 321] on input "text" at bounding box center [453, 312] width 170 height 30
type input "02/21/2025"
type input "99.17"
type input "23.69"
type input "101.32"
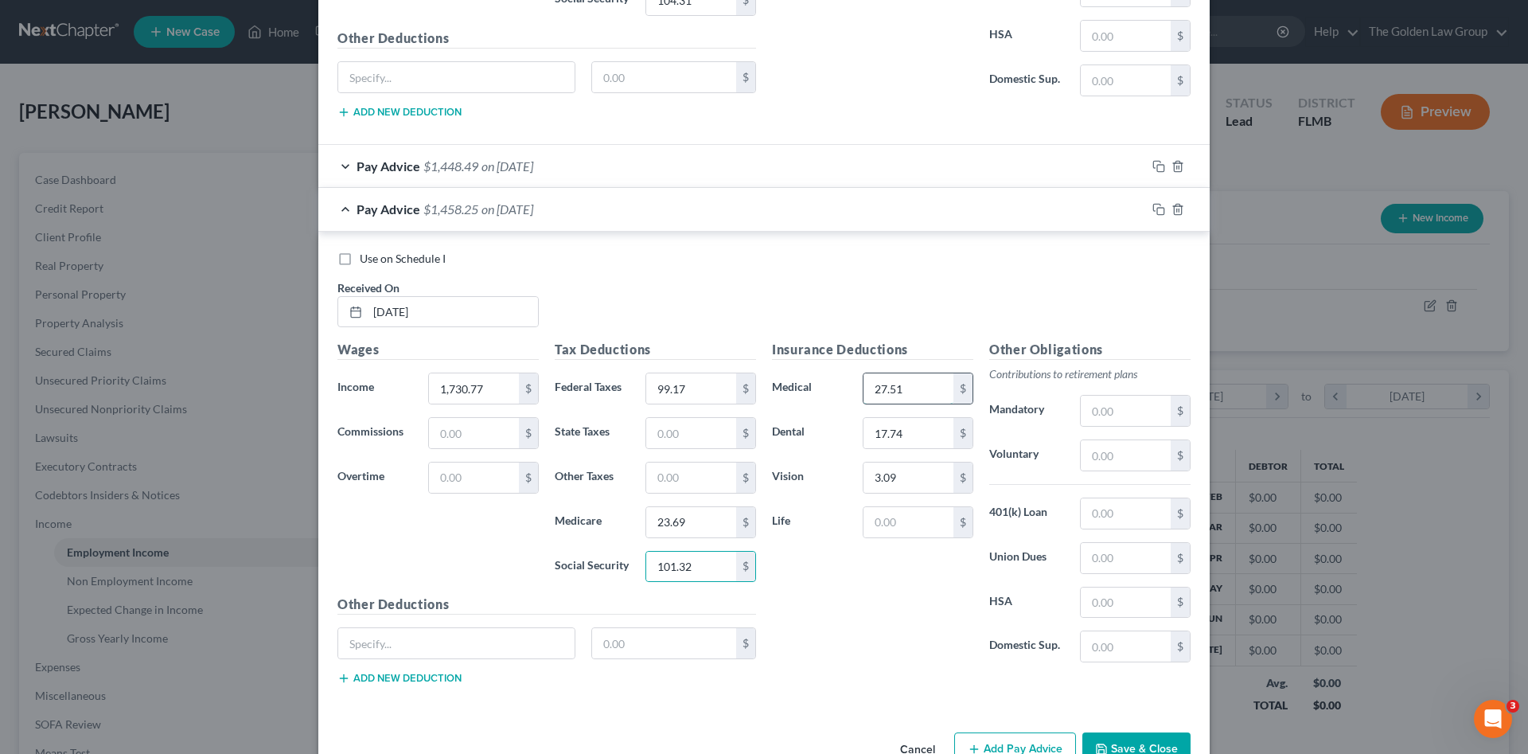
click at [880, 388] on input "27.51" at bounding box center [909, 388] width 90 height 30
type input "55.02"
type input "35.48"
type input "6.18"
click at [712, 206] on div "Pay Advice $1,409.91 on 02/21/2025" at bounding box center [732, 209] width 828 height 42
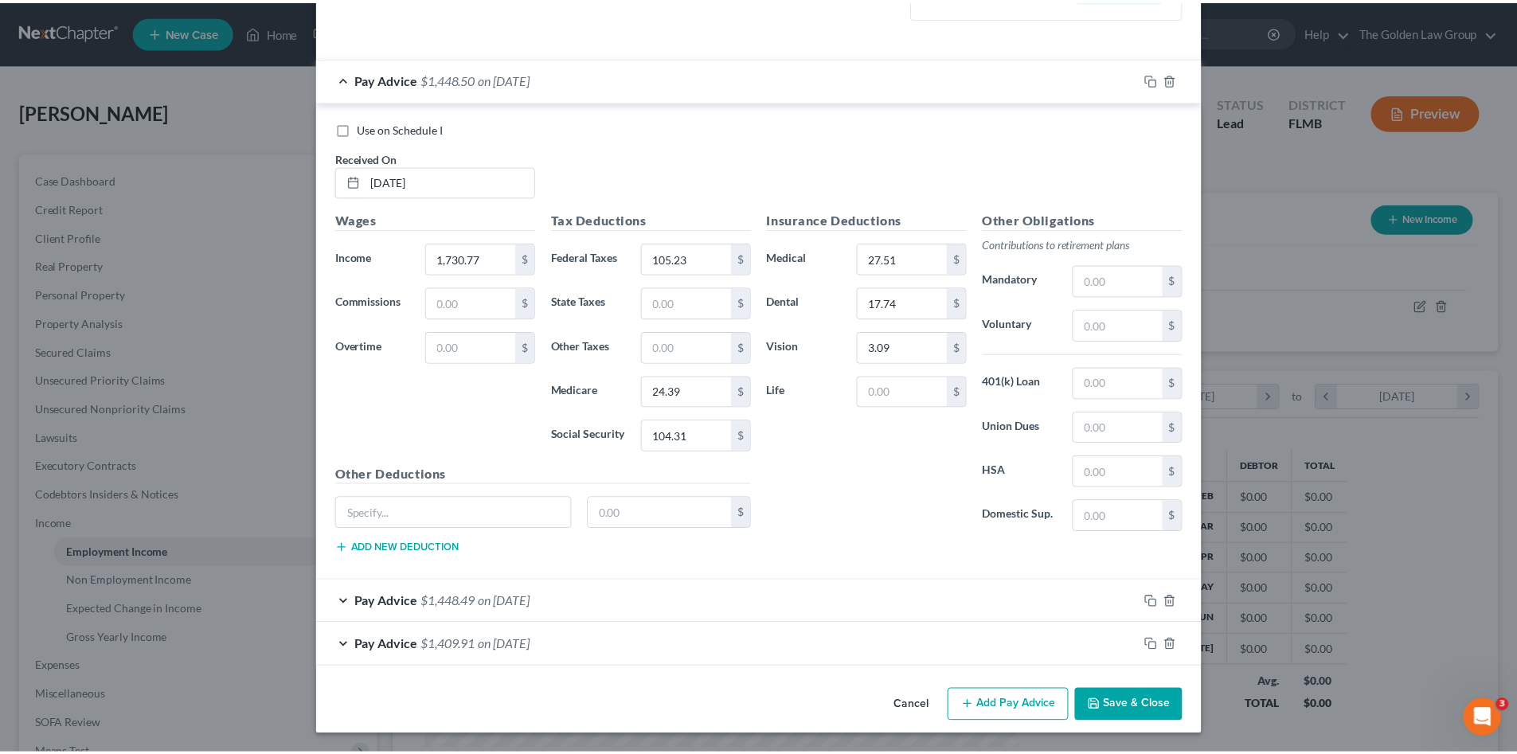
scroll to position [484, 0]
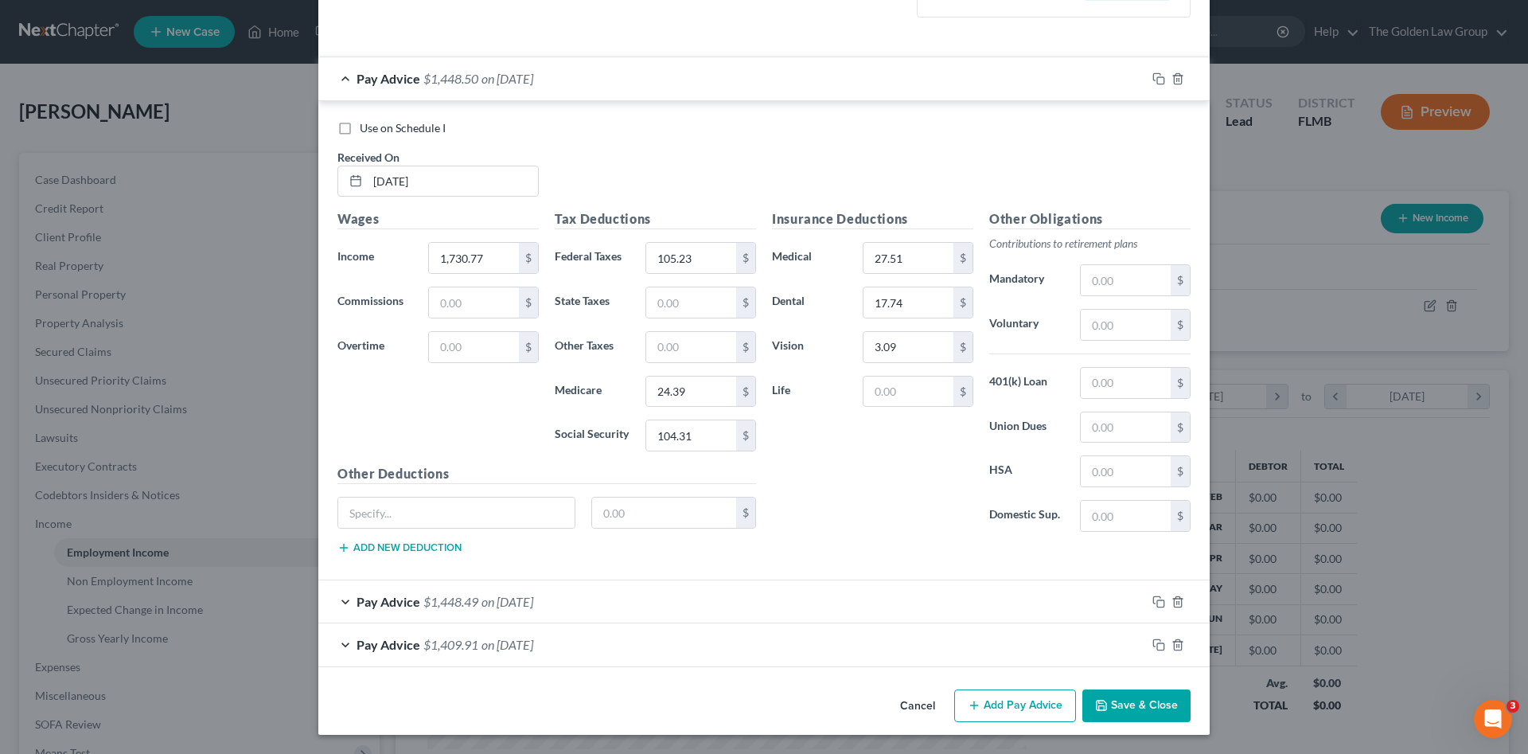
click at [1143, 704] on button "Save & Close" at bounding box center [1137, 705] width 108 height 33
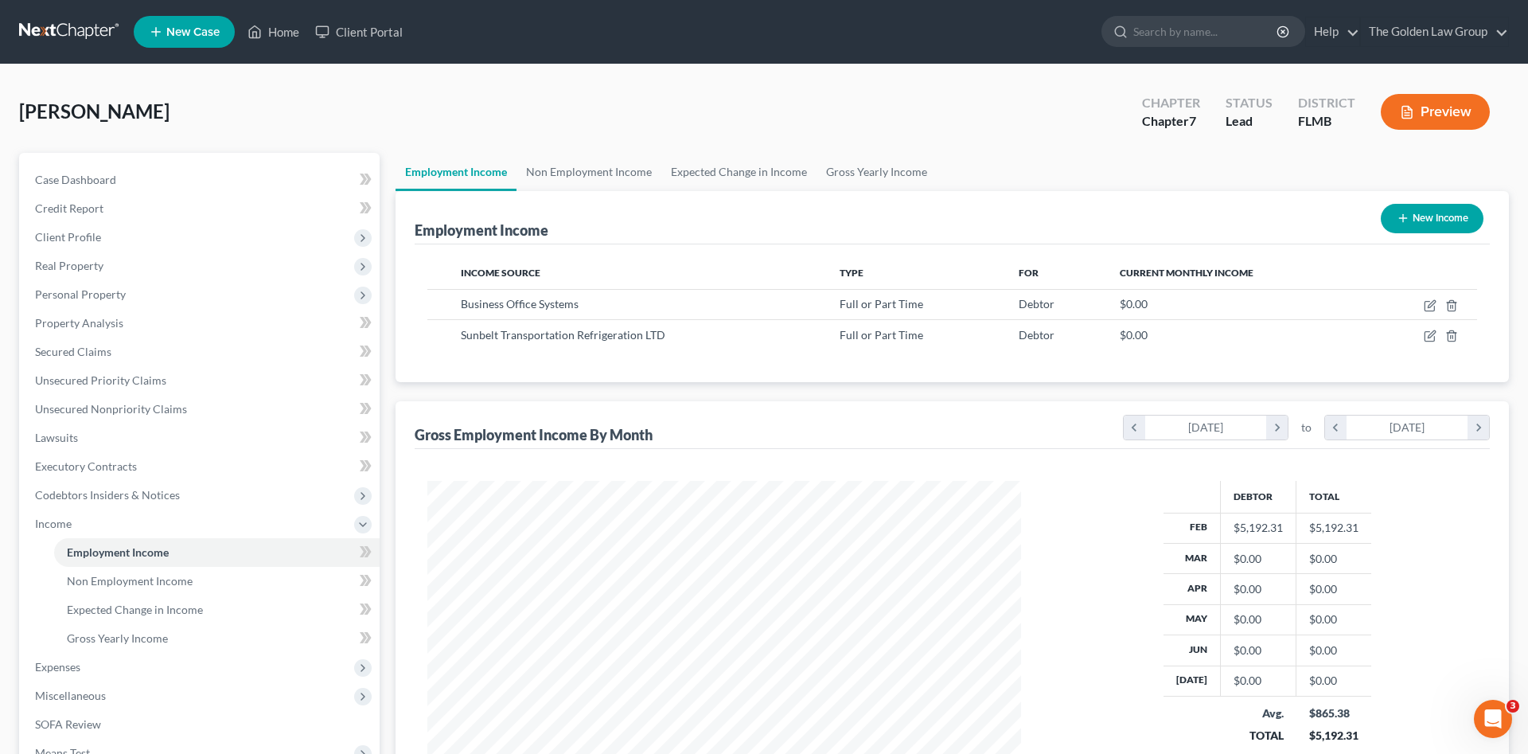
scroll to position [795776, 795447]
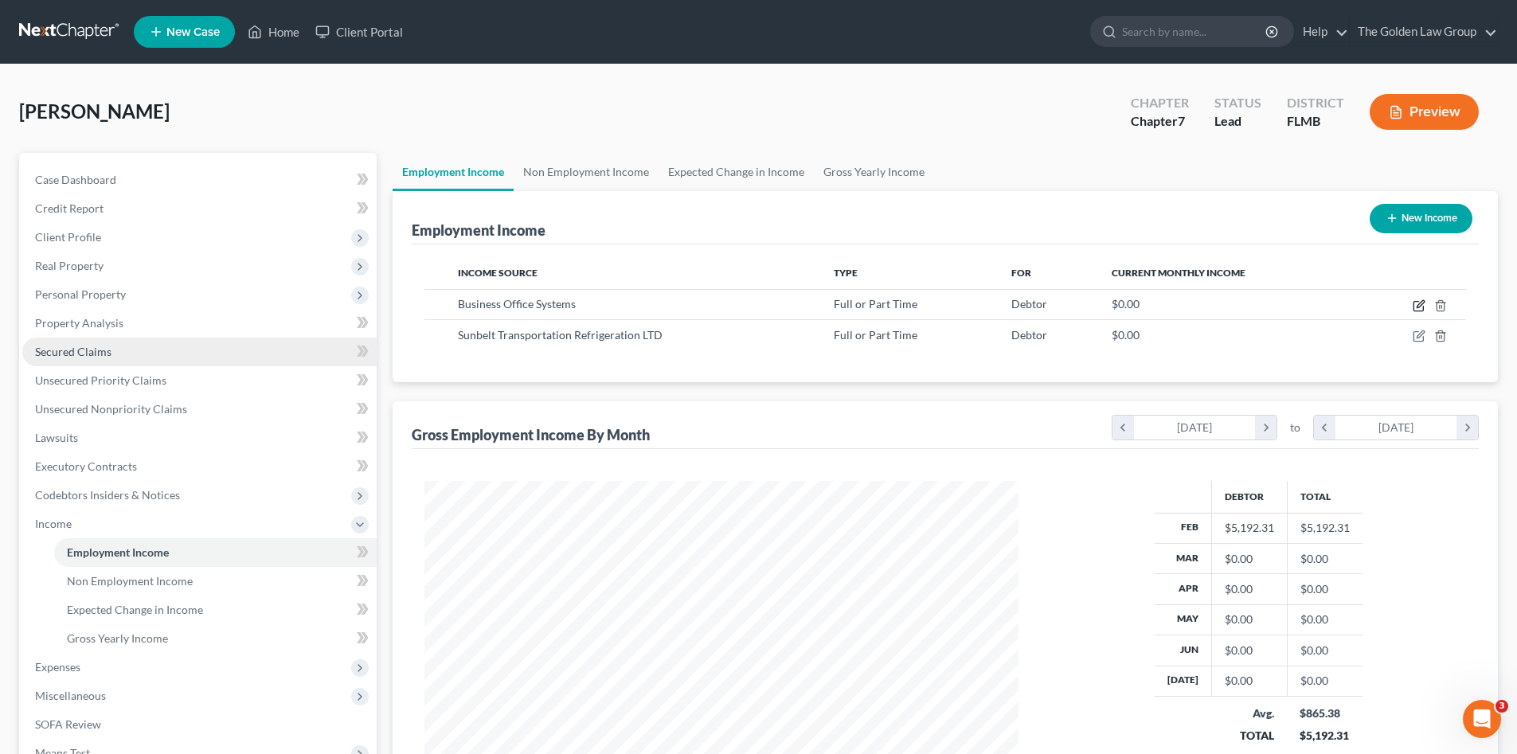
drag, startPoint x: 1413, startPoint y: 305, endPoint x: 34, endPoint y: 339, distance: 1379.2
click at [1411, 306] on td at bounding box center [1411, 304] width 107 height 30
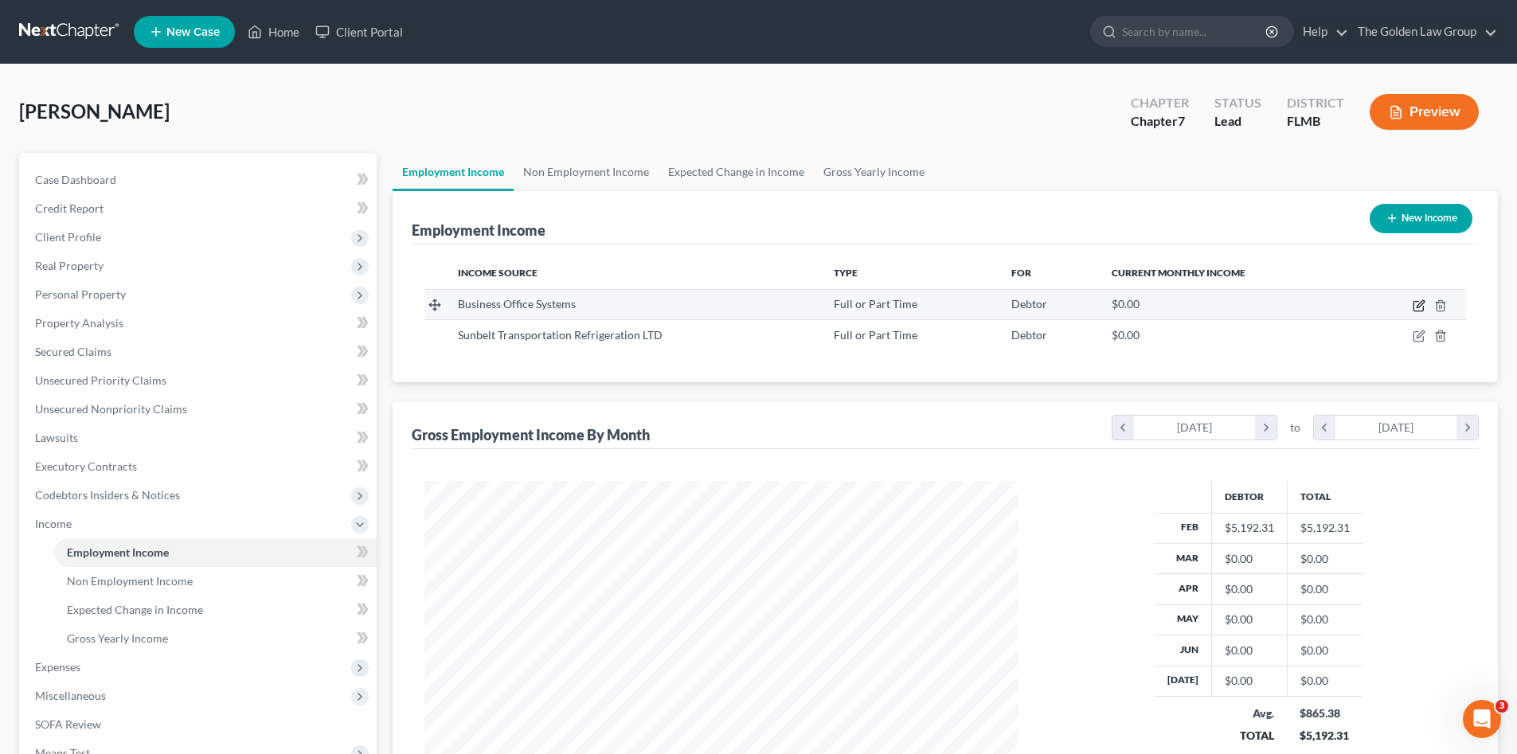
click at [1418, 304] on icon "button" at bounding box center [1418, 305] width 13 height 13
select select "0"
select select "1"
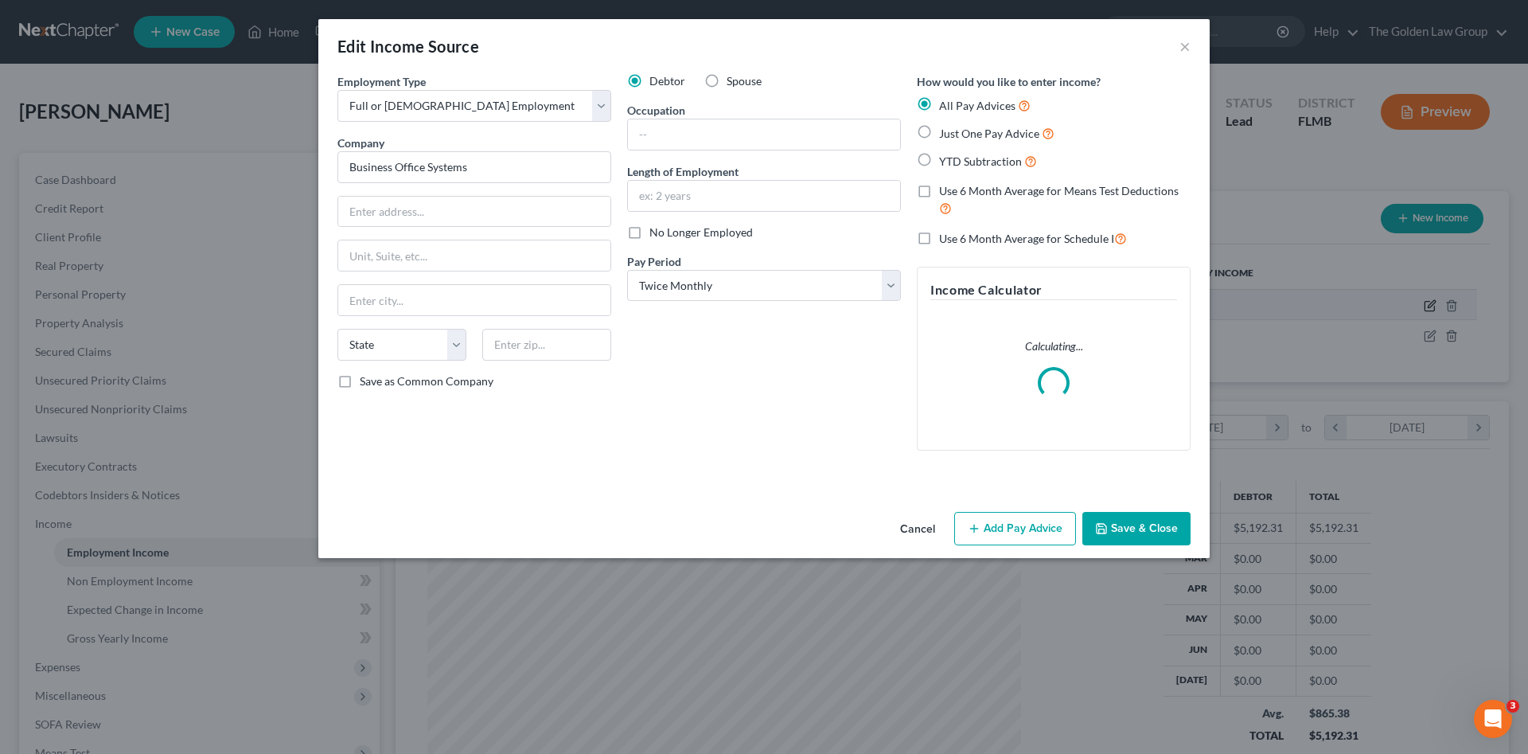
scroll to position [299, 631]
click at [475, 206] on input "text" at bounding box center [474, 212] width 272 height 30
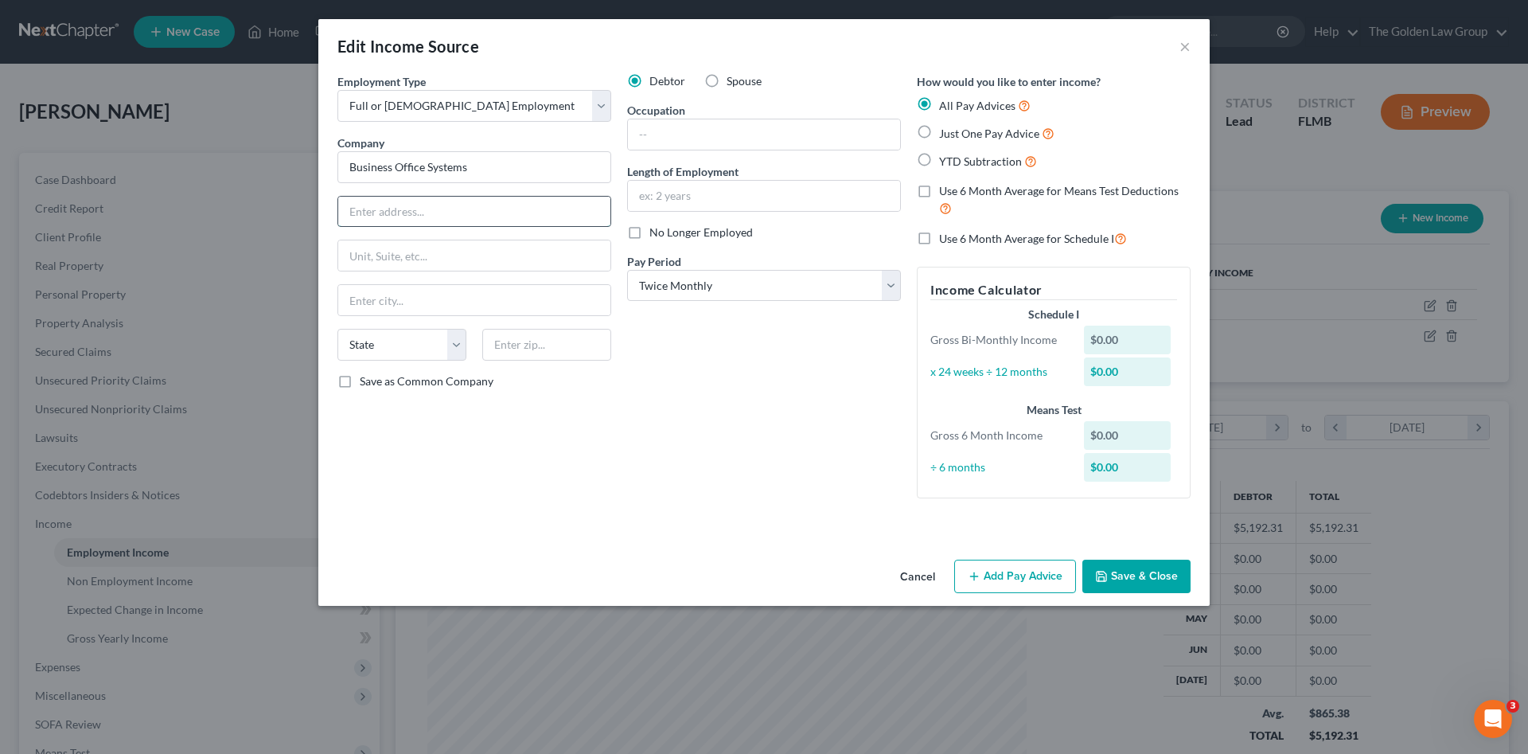
click at [434, 219] on input "text" at bounding box center [474, 212] width 272 height 30
type input "501 South Gary Avenue"
type input "Roseville"
select select "14"
type input "60172"
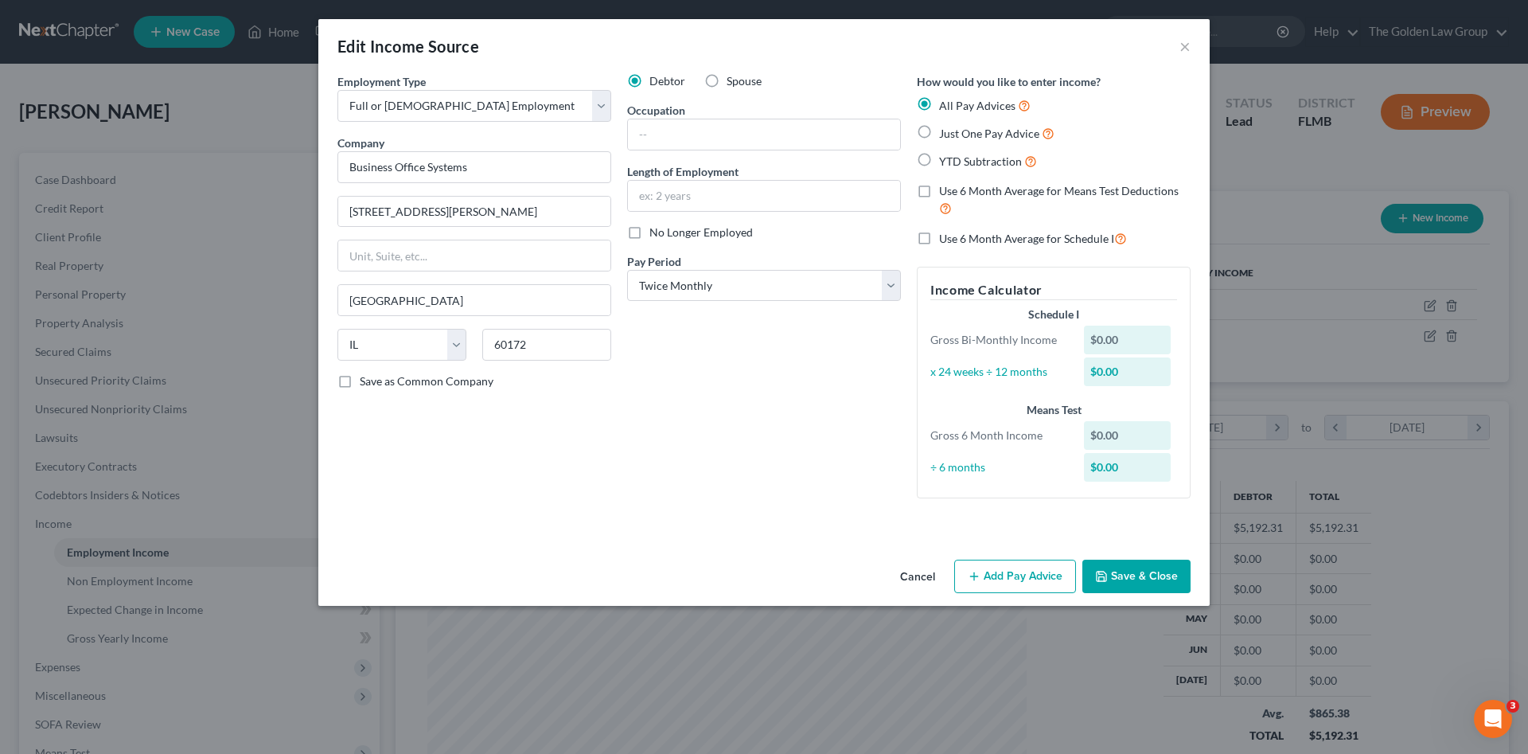
click at [568, 436] on div "Employment Type * Select Full or Part Time Employment Self Employment Company *…" at bounding box center [475, 292] width 290 height 438
type input "Roselle"
click at [576, 344] on input "60172" at bounding box center [546, 345] width 129 height 32
click at [677, 368] on div "Debtor Spouse Occupation Length of Employment No Longer Employed Pay Period * S…" at bounding box center [764, 292] width 290 height 438
click at [687, 137] on input "text" at bounding box center [764, 134] width 272 height 30
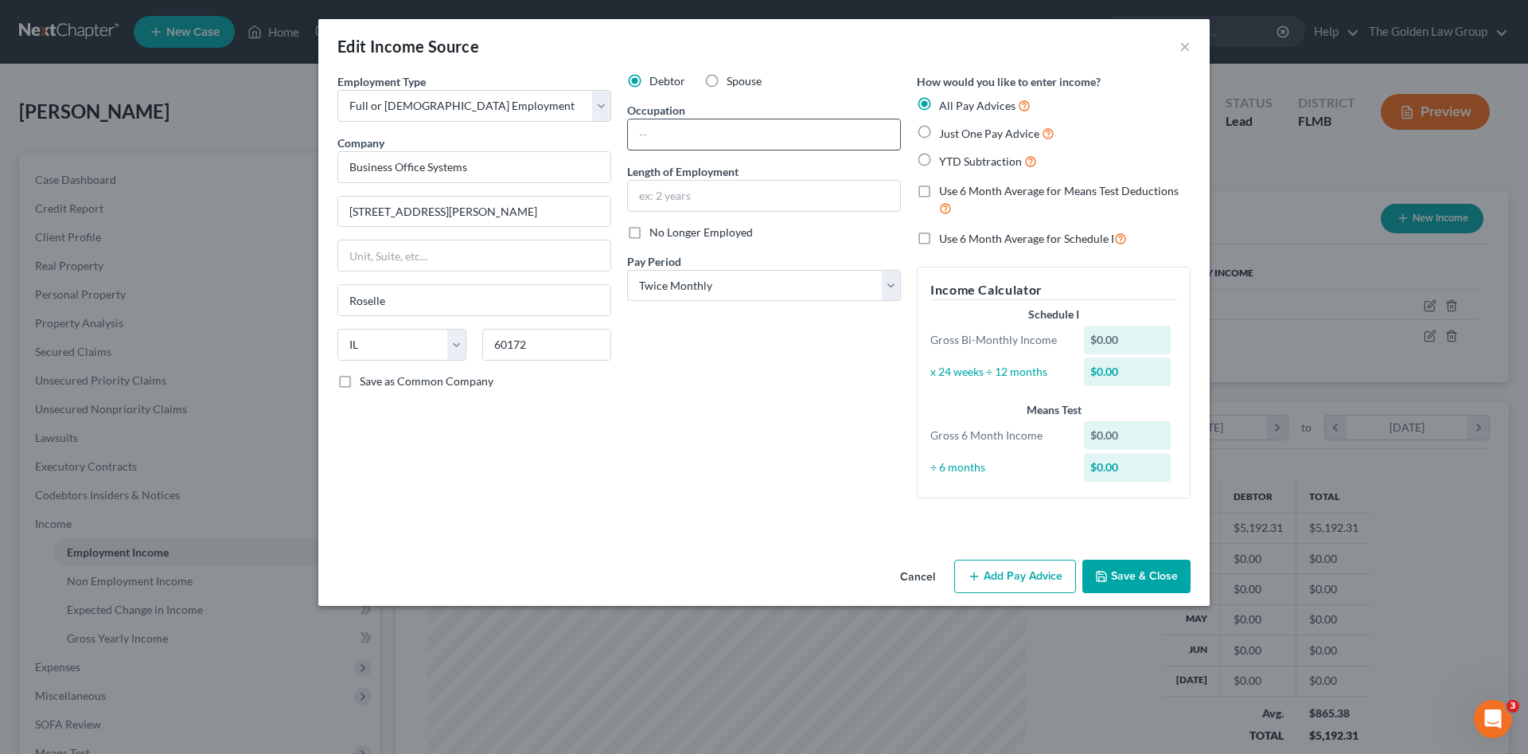
click at [668, 133] on input "text" at bounding box center [764, 134] width 272 height 30
type input "Corporate Accountant"
type input "9 Years"
click at [720, 420] on div "Debtor Spouse Occupation Corporate Accountant Length of Employment 9 Years No L…" at bounding box center [764, 292] width 290 height 438
click at [1025, 577] on button "Add Pay Advice" at bounding box center [1015, 576] width 122 height 33
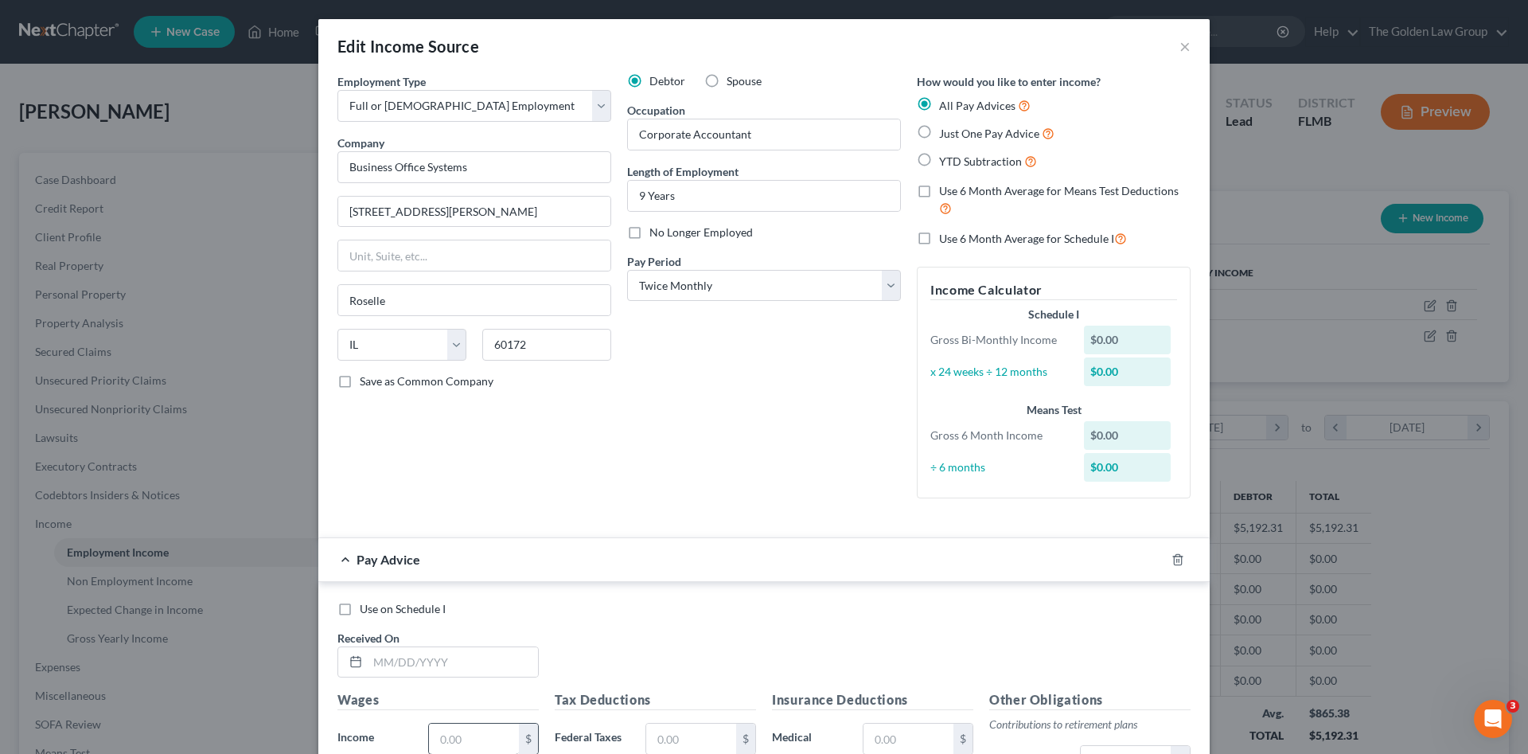
scroll to position [133, 0]
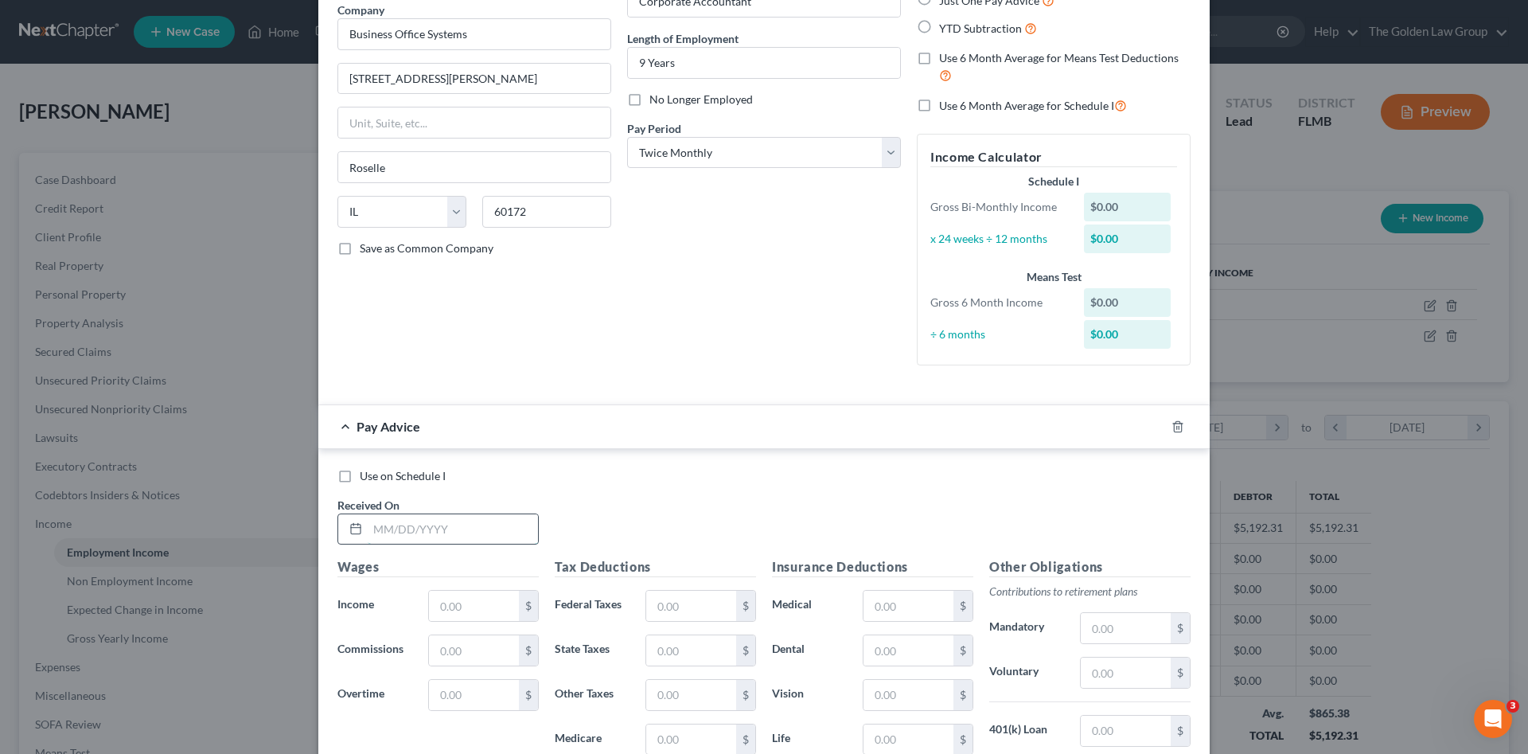
click at [443, 526] on input "text" at bounding box center [453, 529] width 170 height 30
type input "02/14/2025"
click at [446, 606] on input "text" at bounding box center [474, 606] width 90 height 30
type input "1,121.58"
type input "3.17"
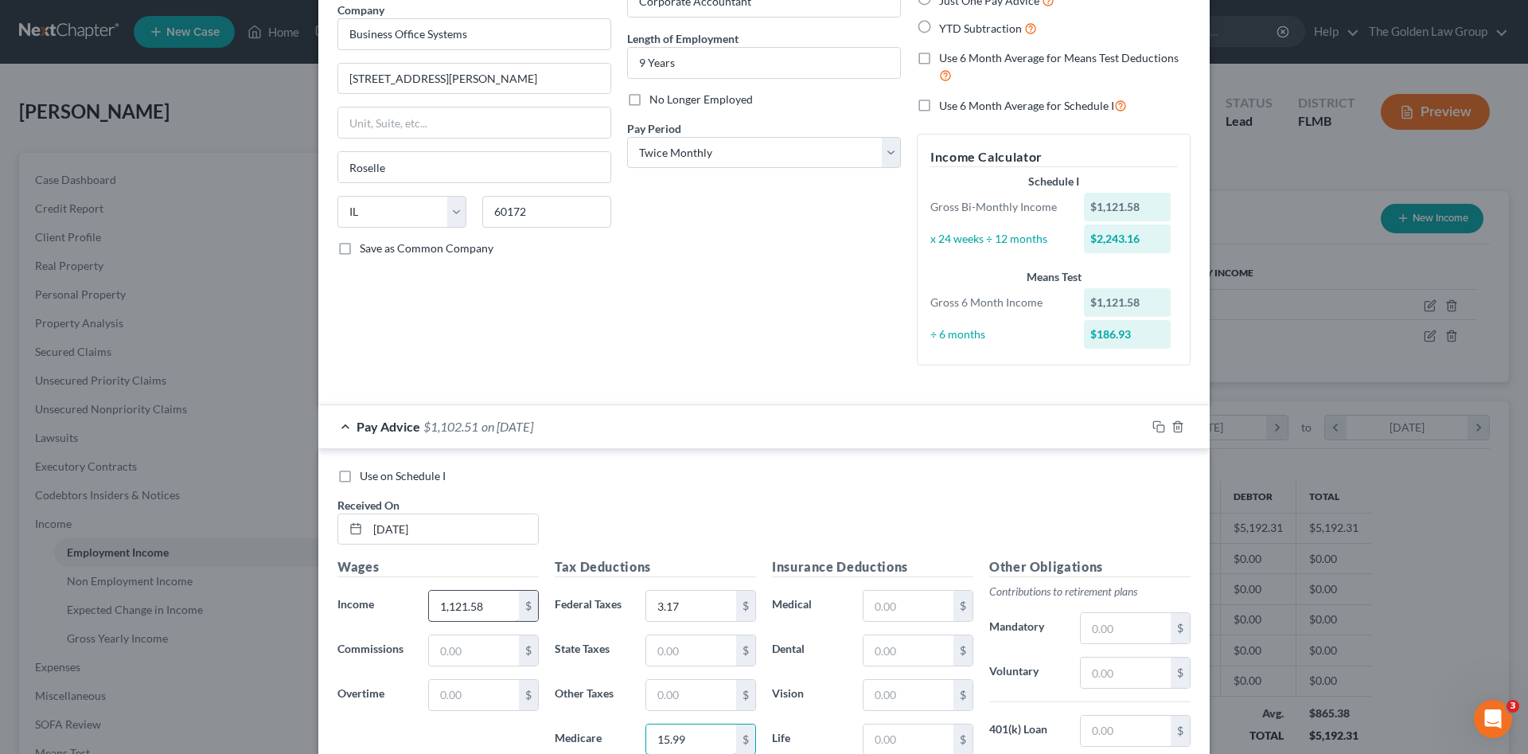
type input "15.99"
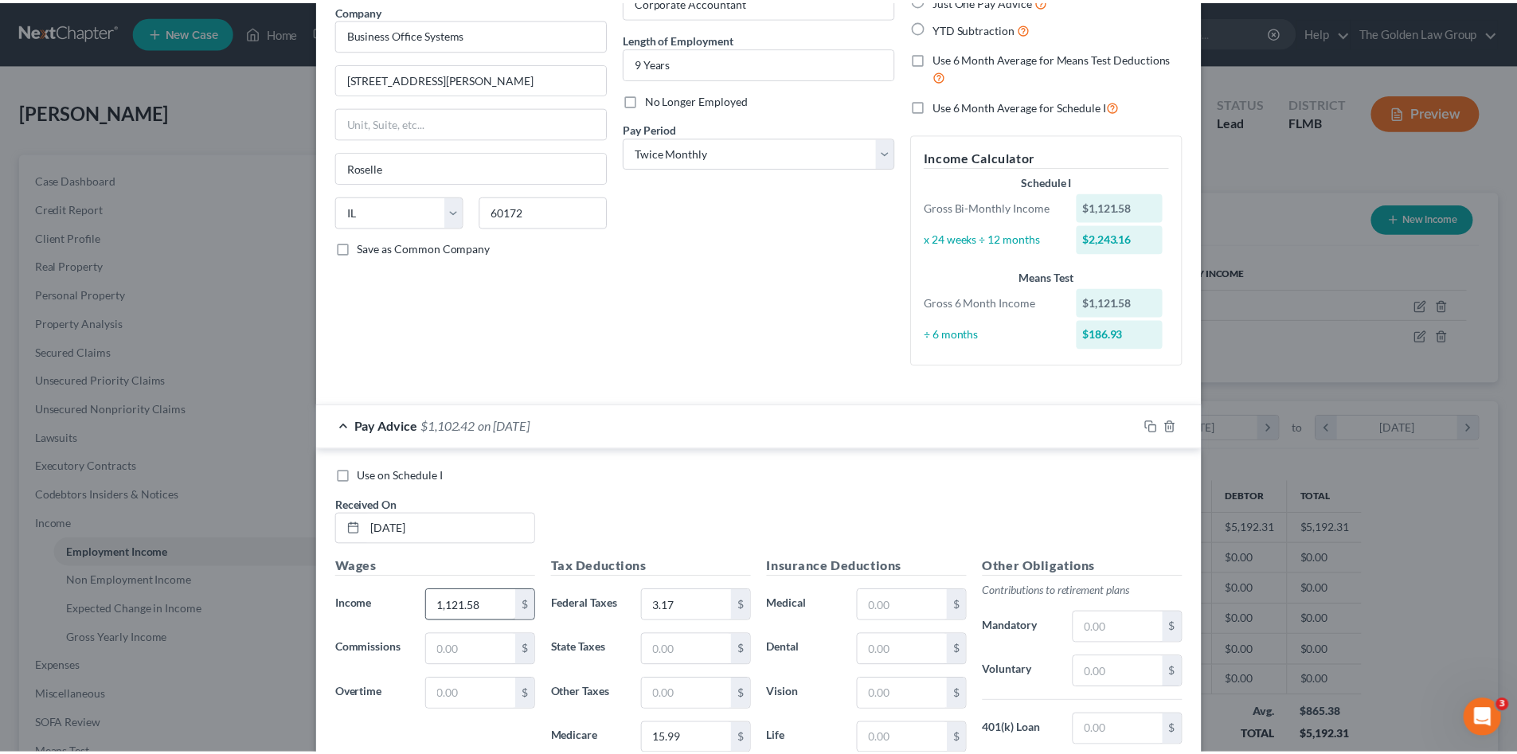
scroll to position [394, 0]
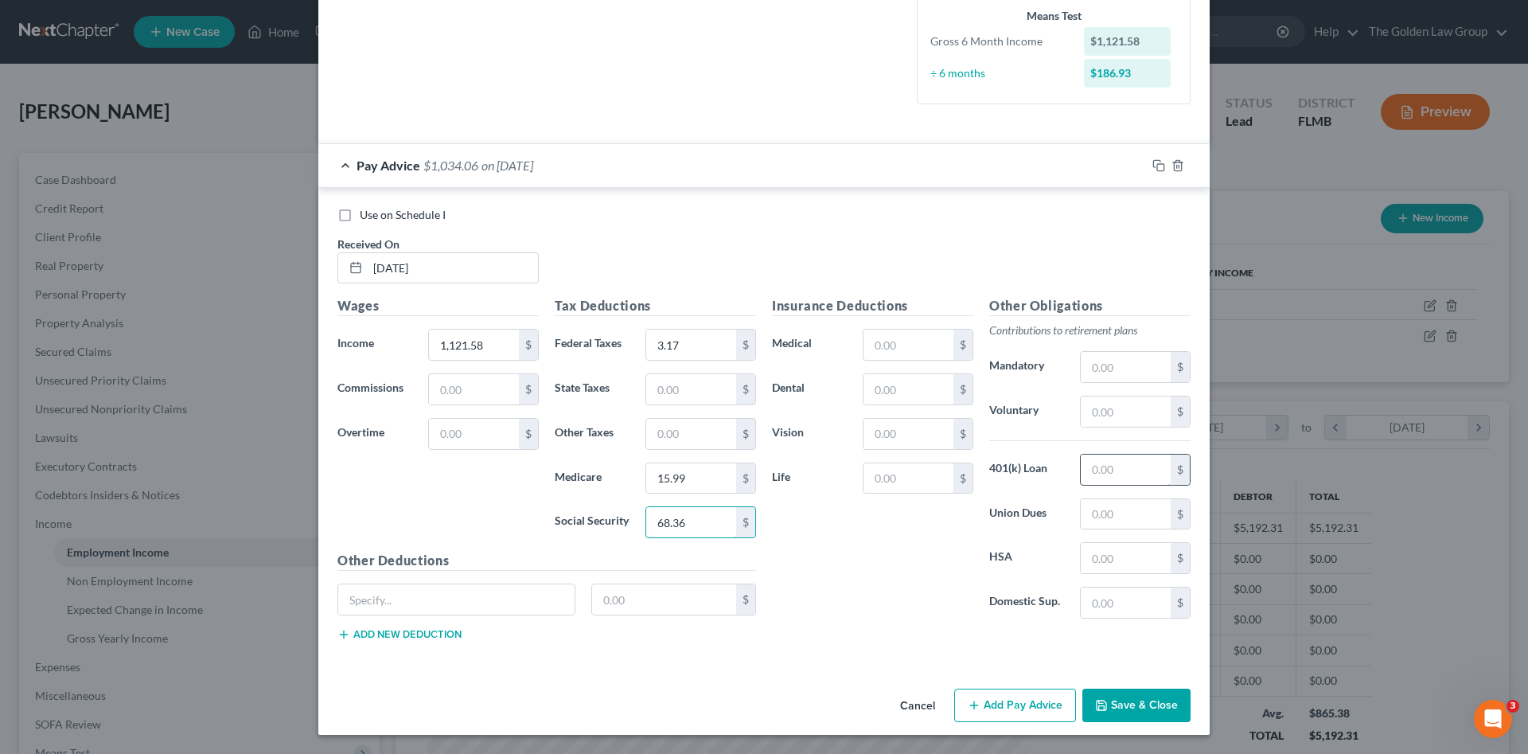
type input "68.36"
click at [1119, 464] on input "text" at bounding box center [1126, 470] width 90 height 30
click at [374, 600] on input "text" at bounding box center [456, 599] width 236 height 30
type input "Aflac - Cancer"
type input "19.04"
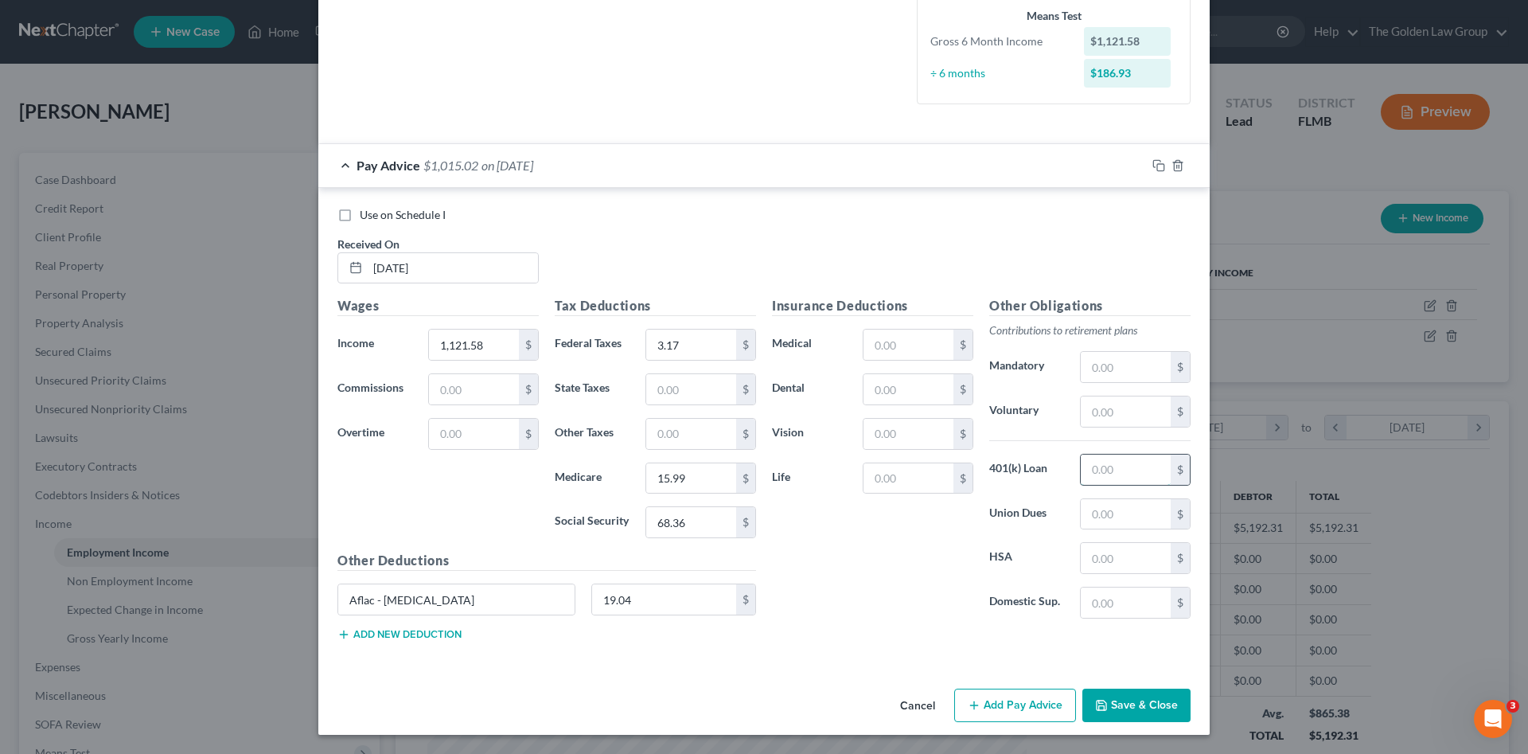
click at [1119, 465] on input "text" at bounding box center [1126, 470] width 90 height 30
type input "60.02"
click at [904, 581] on div "Insurance Deductions Medical $ Dental $ Vision $ Life $" at bounding box center [872, 463] width 217 height 335
click at [1114, 697] on button "Save & Close" at bounding box center [1137, 705] width 108 height 33
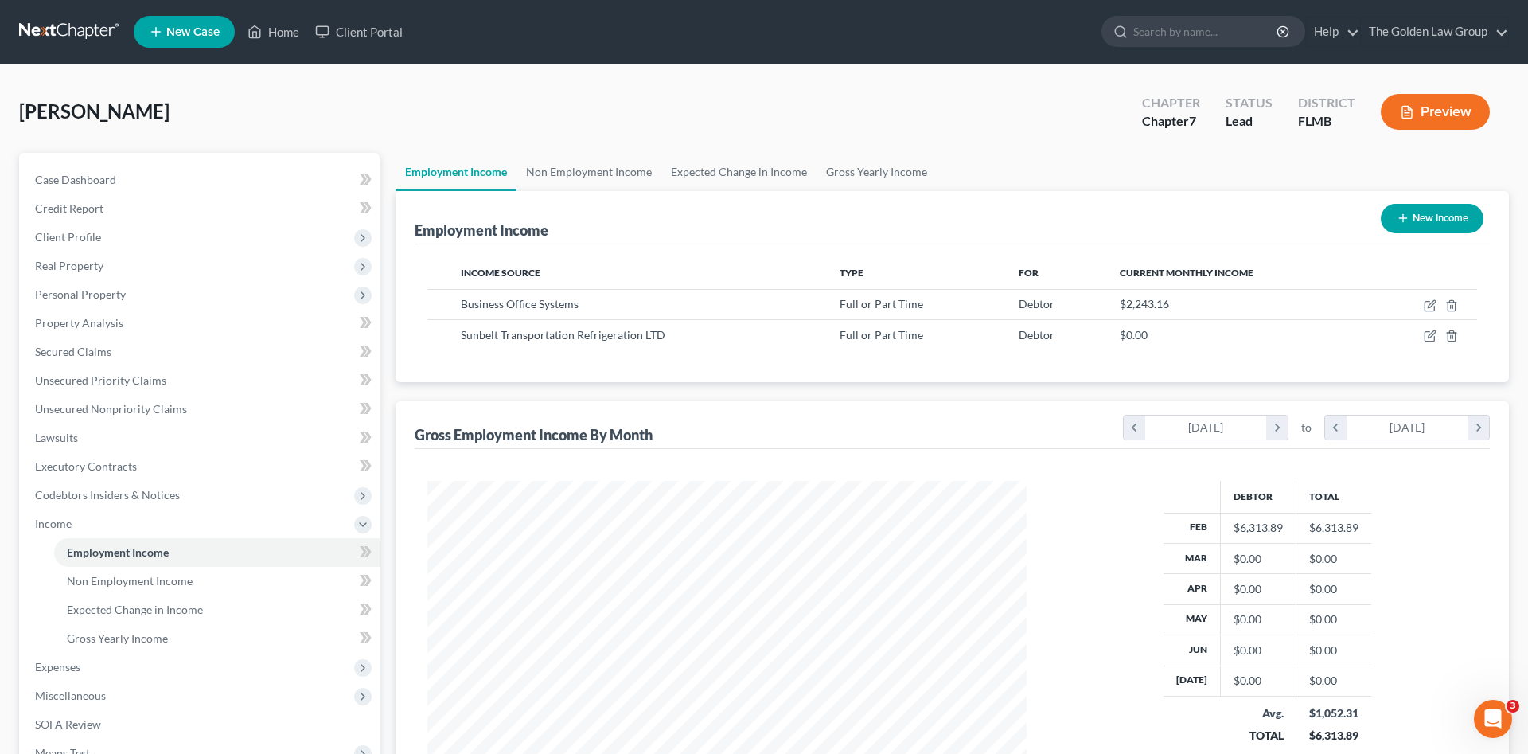
scroll to position [795776, 795447]
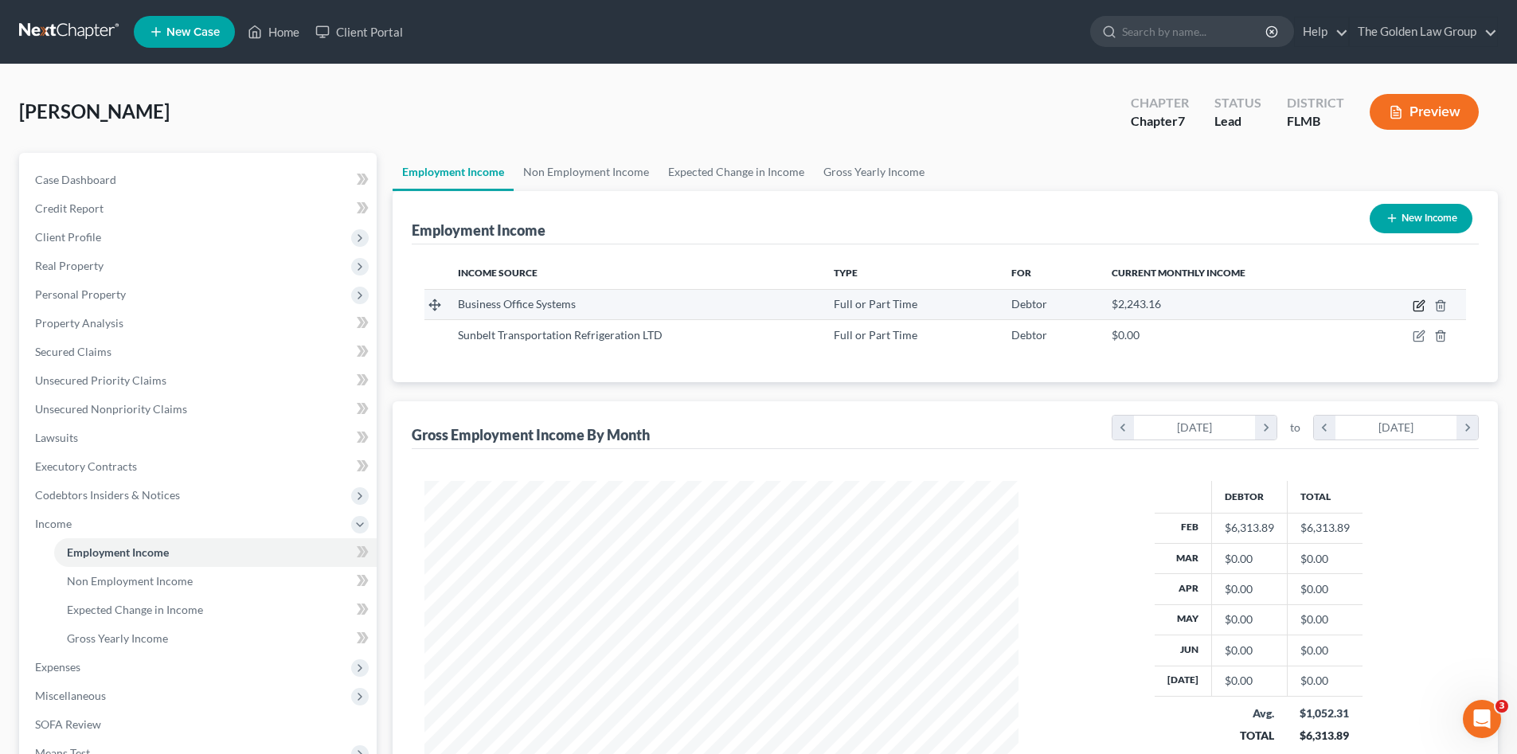
click at [1419, 300] on icon "button" at bounding box center [1418, 305] width 13 height 13
select select "0"
select select "14"
select select "1"
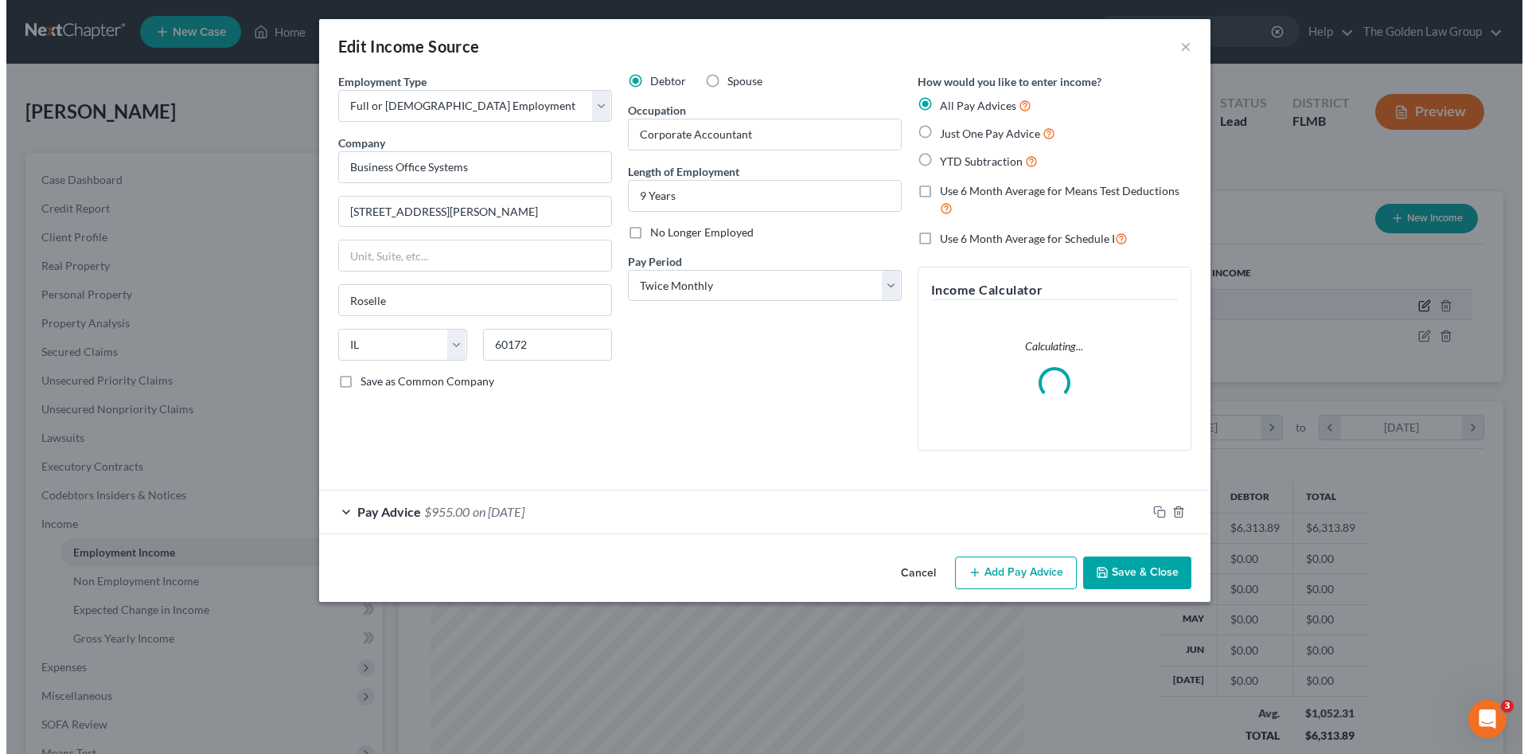
scroll to position [299, 631]
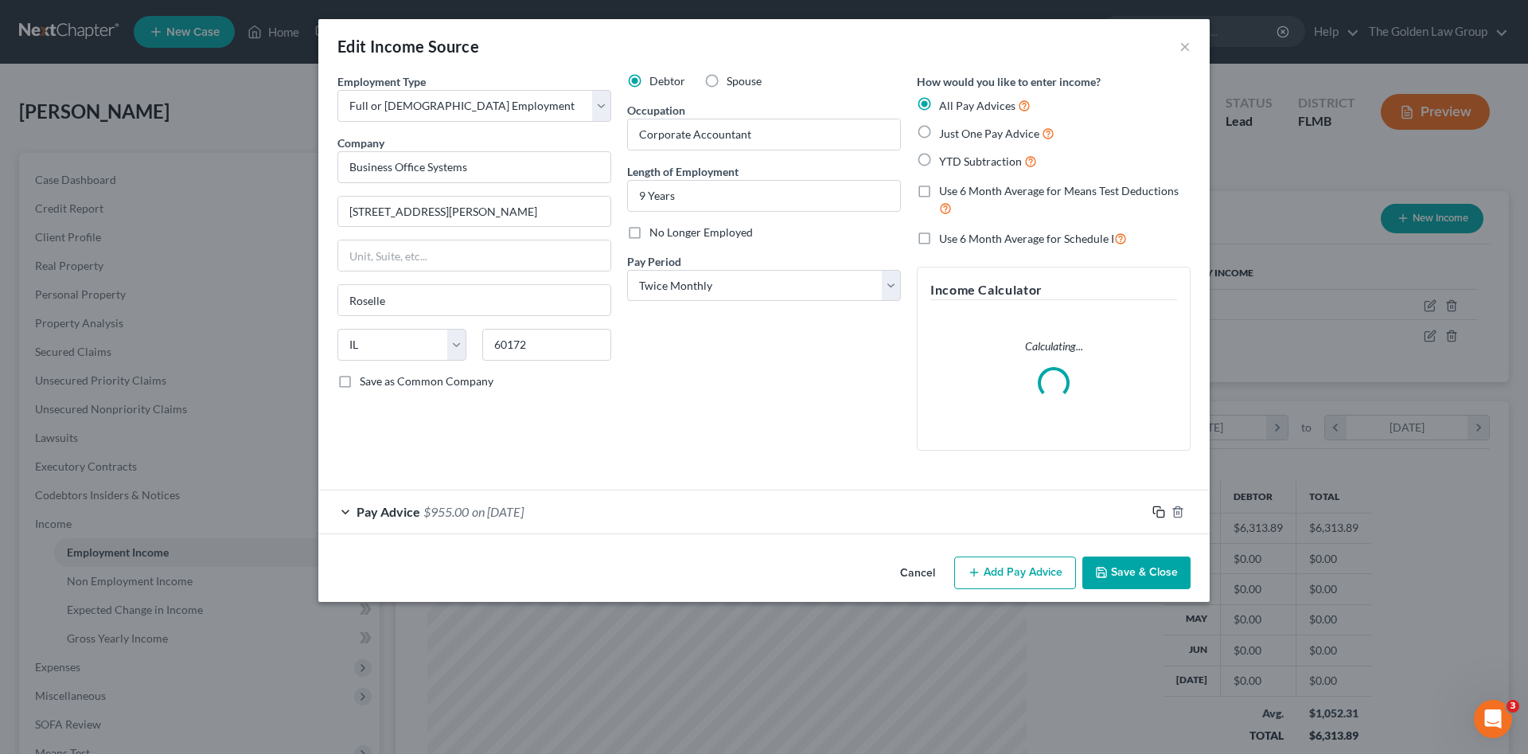
click at [1156, 515] on icon "button" at bounding box center [1159, 512] width 13 height 13
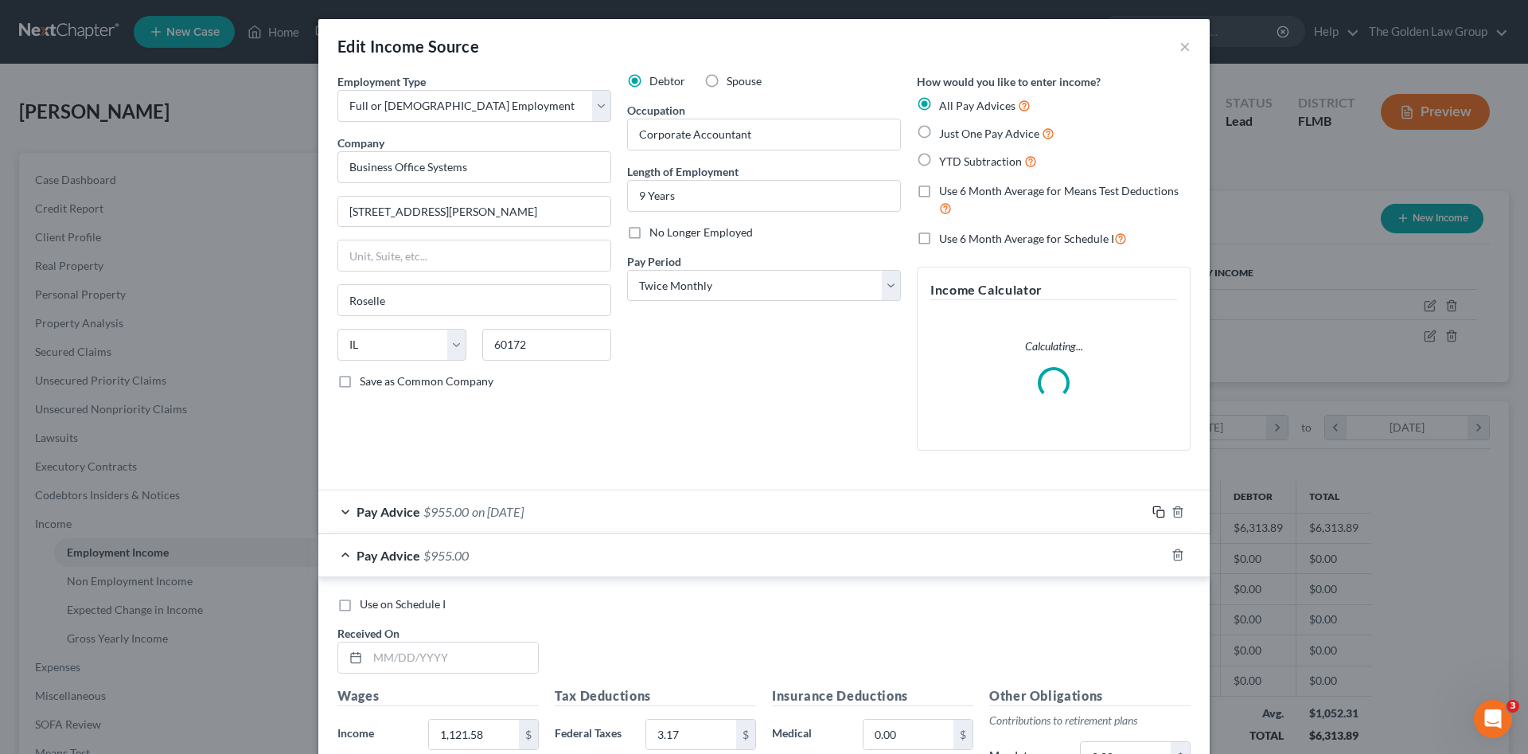
scroll to position [133, 0]
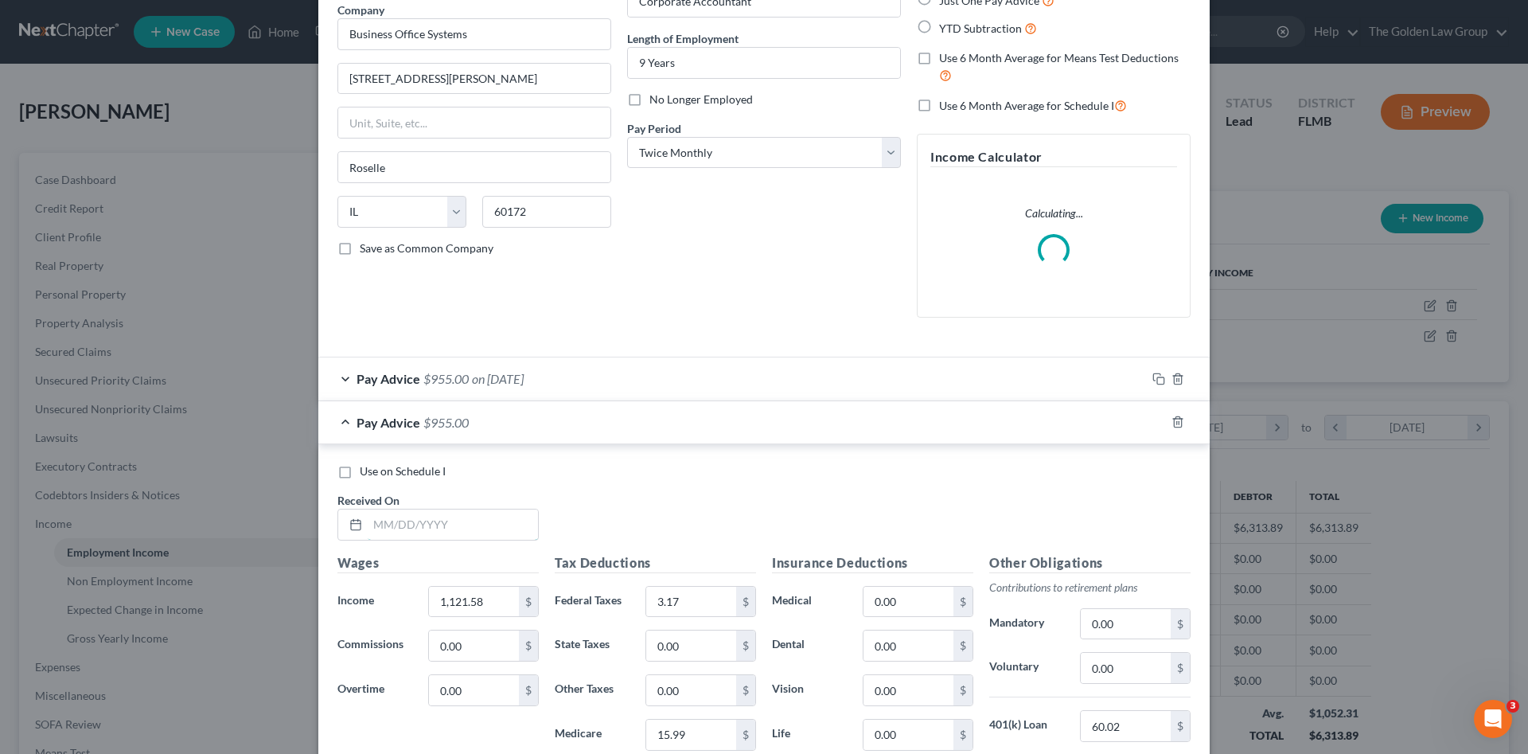
click at [469, 530] on input "text" at bounding box center [453, 524] width 170 height 30
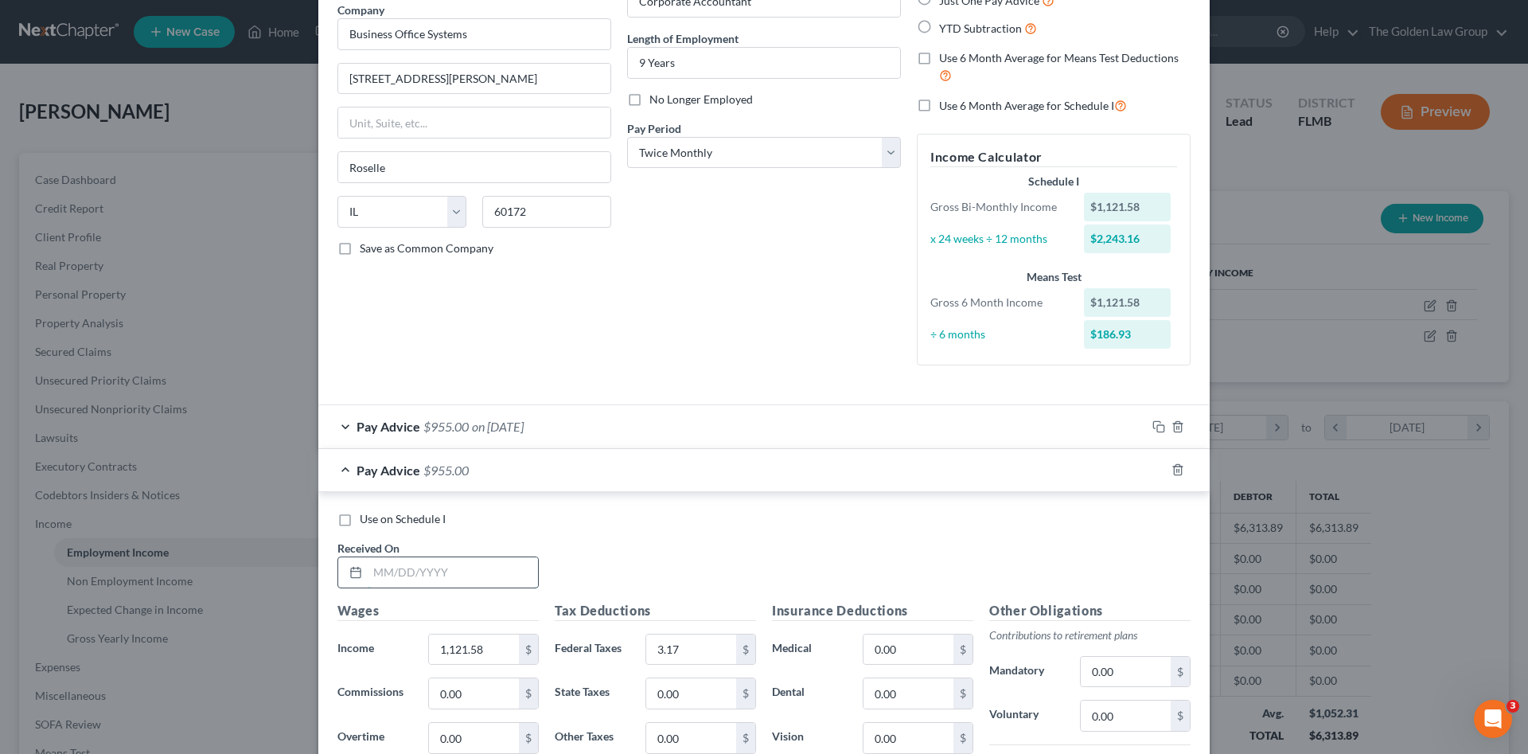
click at [398, 561] on input "text" at bounding box center [453, 572] width 170 height 30
type input "02/28/2025"
type input "3,776.47"
type input "305.58"
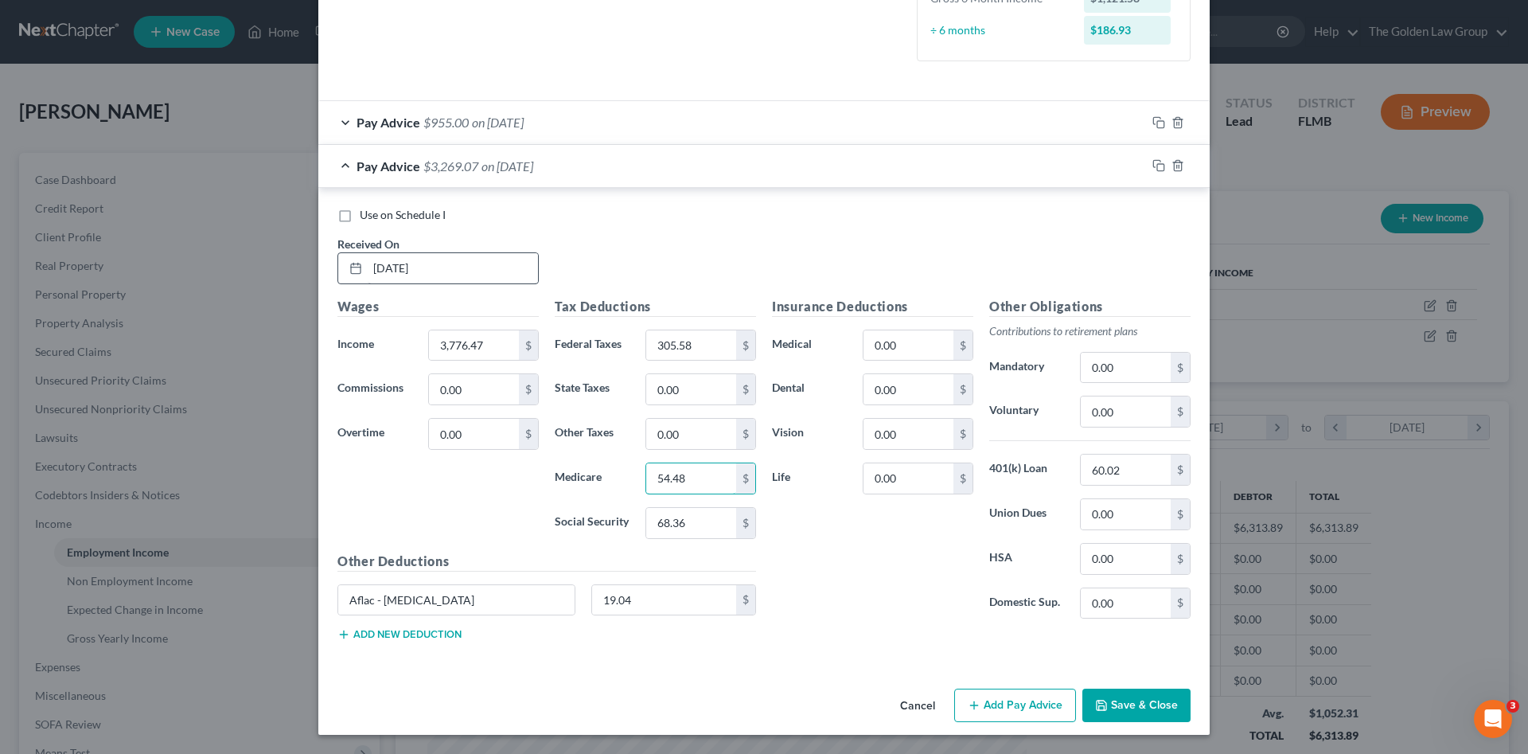
type input "54.48"
type input "232.96"
type input "302.52"
click at [1154, 165] on icon "button" at bounding box center [1159, 165] width 13 height 13
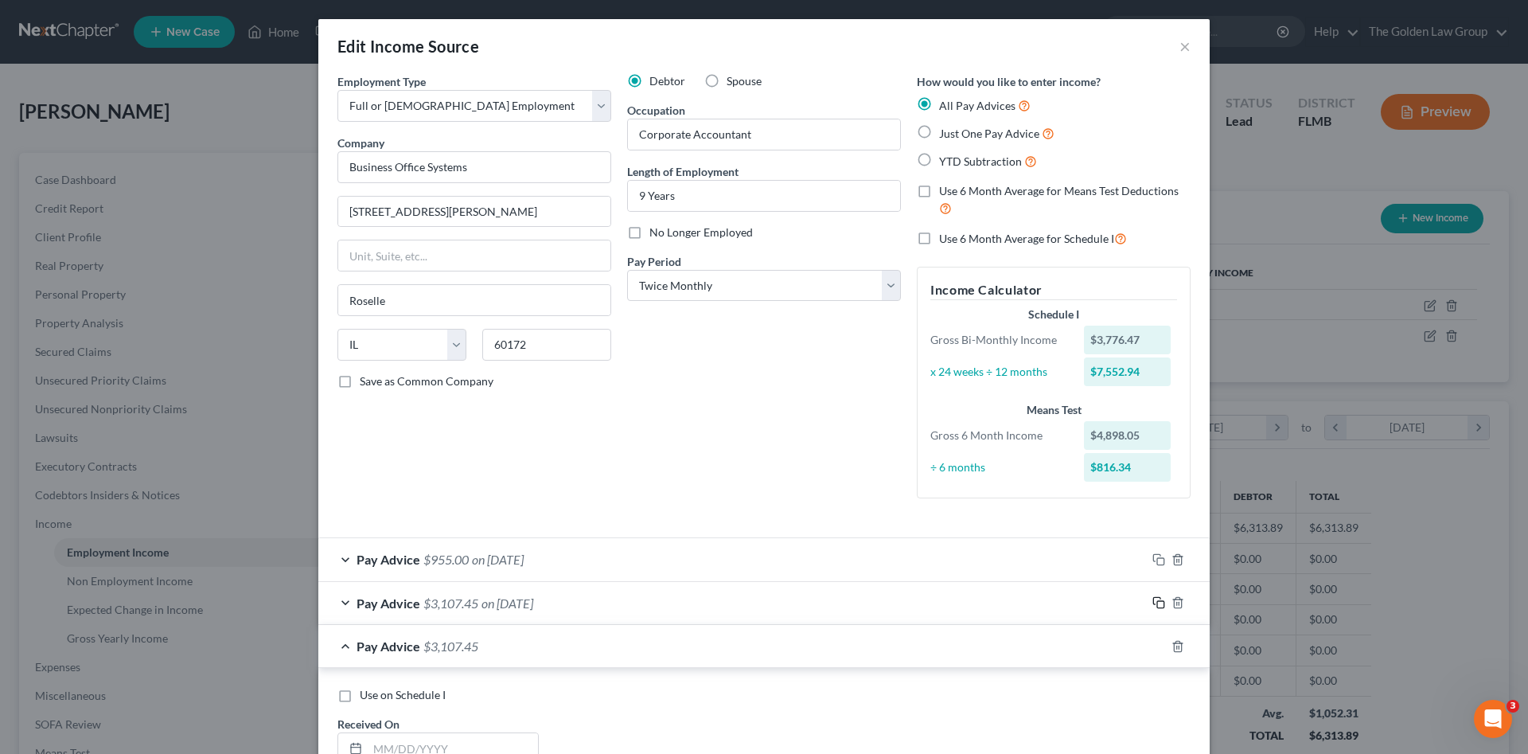
scroll to position [159, 0]
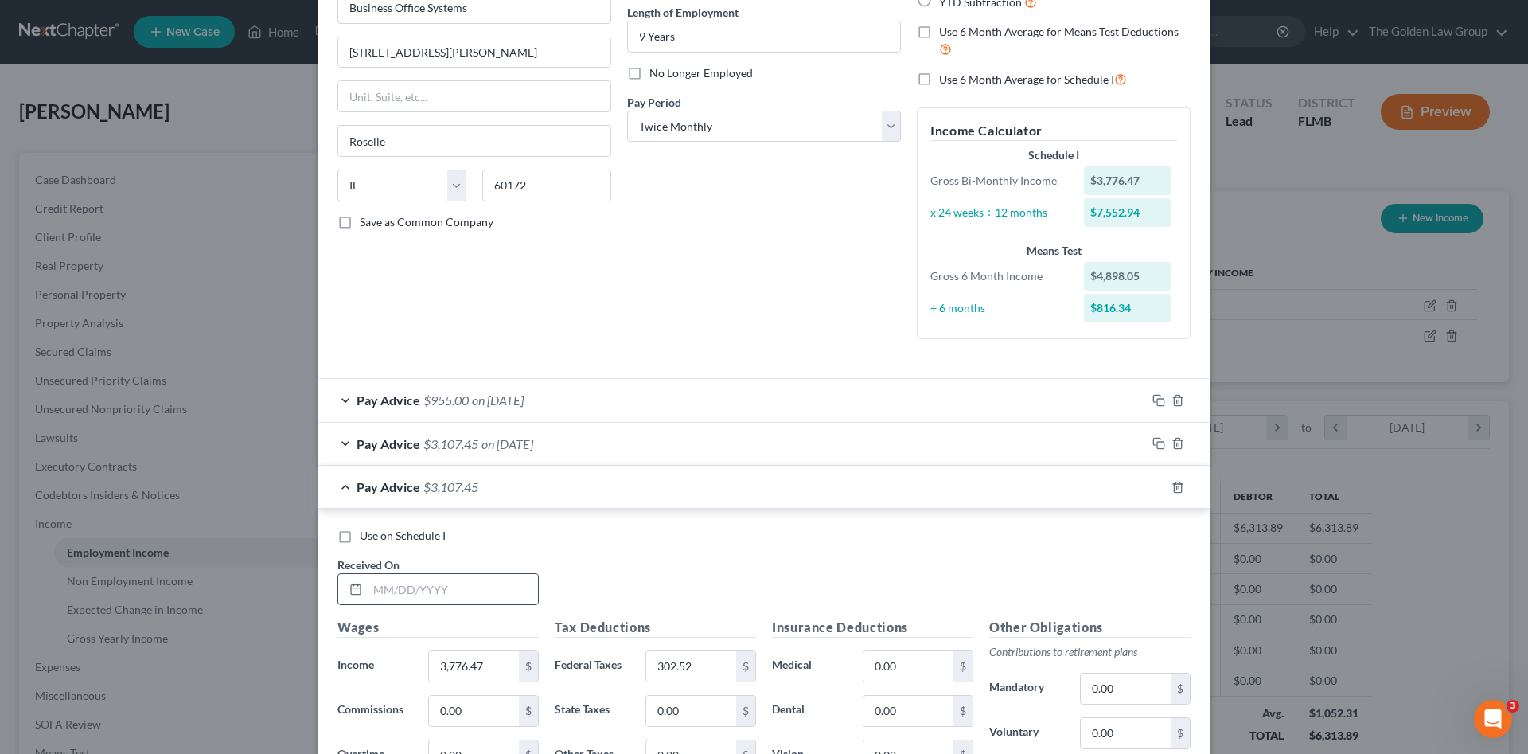
click at [443, 587] on input "text" at bounding box center [453, 589] width 170 height 30
type input "03/14/2025"
type input "3,599.93"
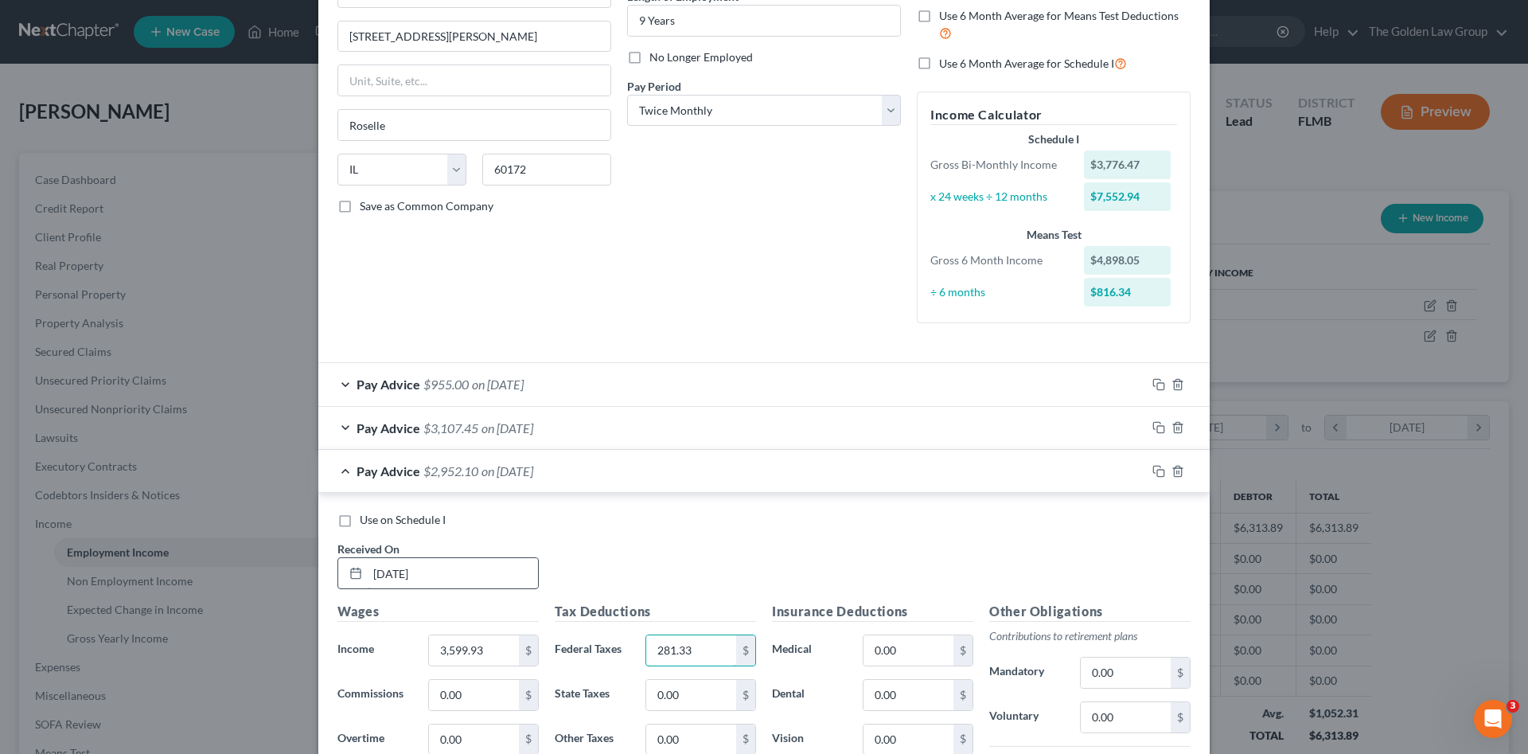
type input "281.33"
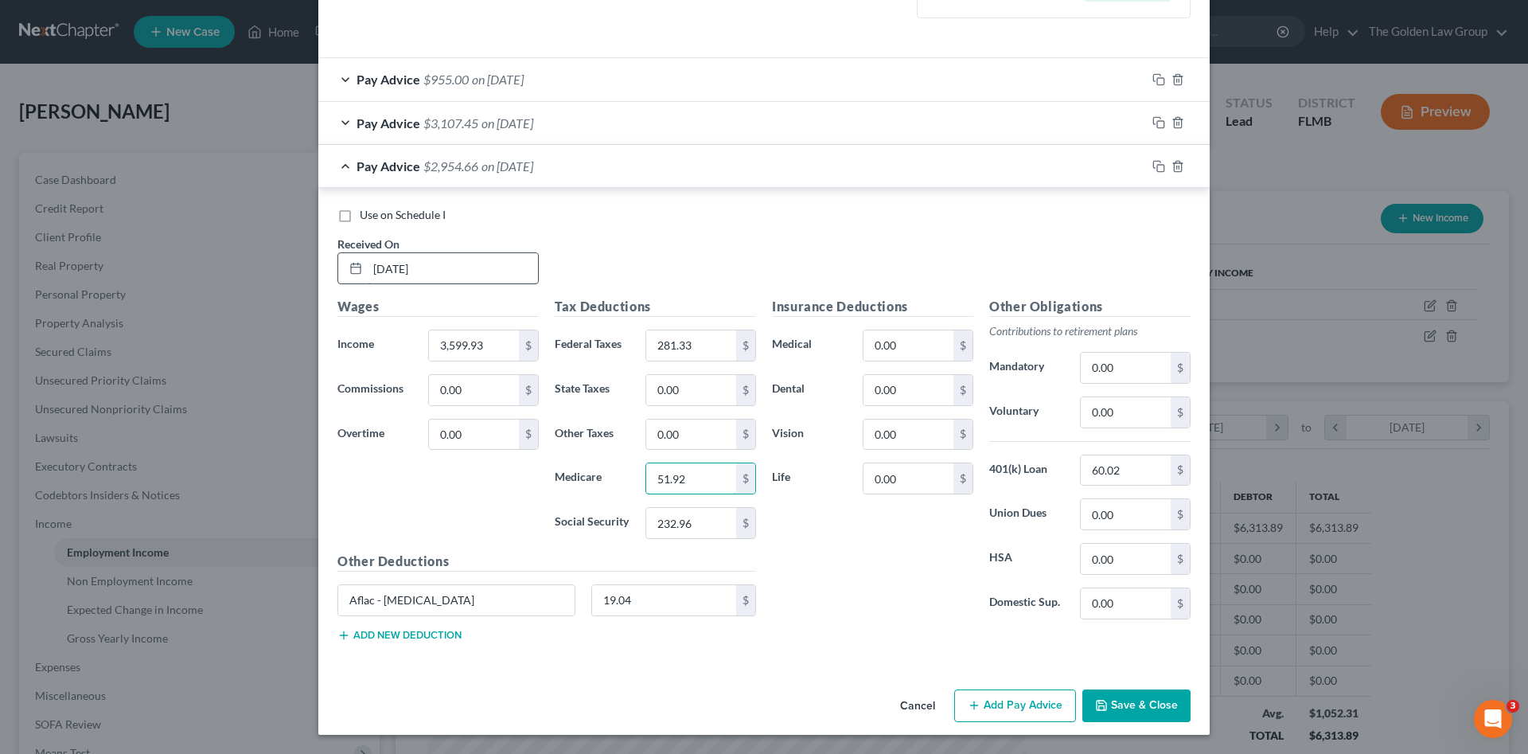
type input "51.92"
type input "222.02"
click at [469, 347] on input "3,599.93" at bounding box center [474, 345] width 90 height 30
type input "3,649.93"
click at [1154, 168] on icon "button" at bounding box center [1157, 164] width 7 height 7
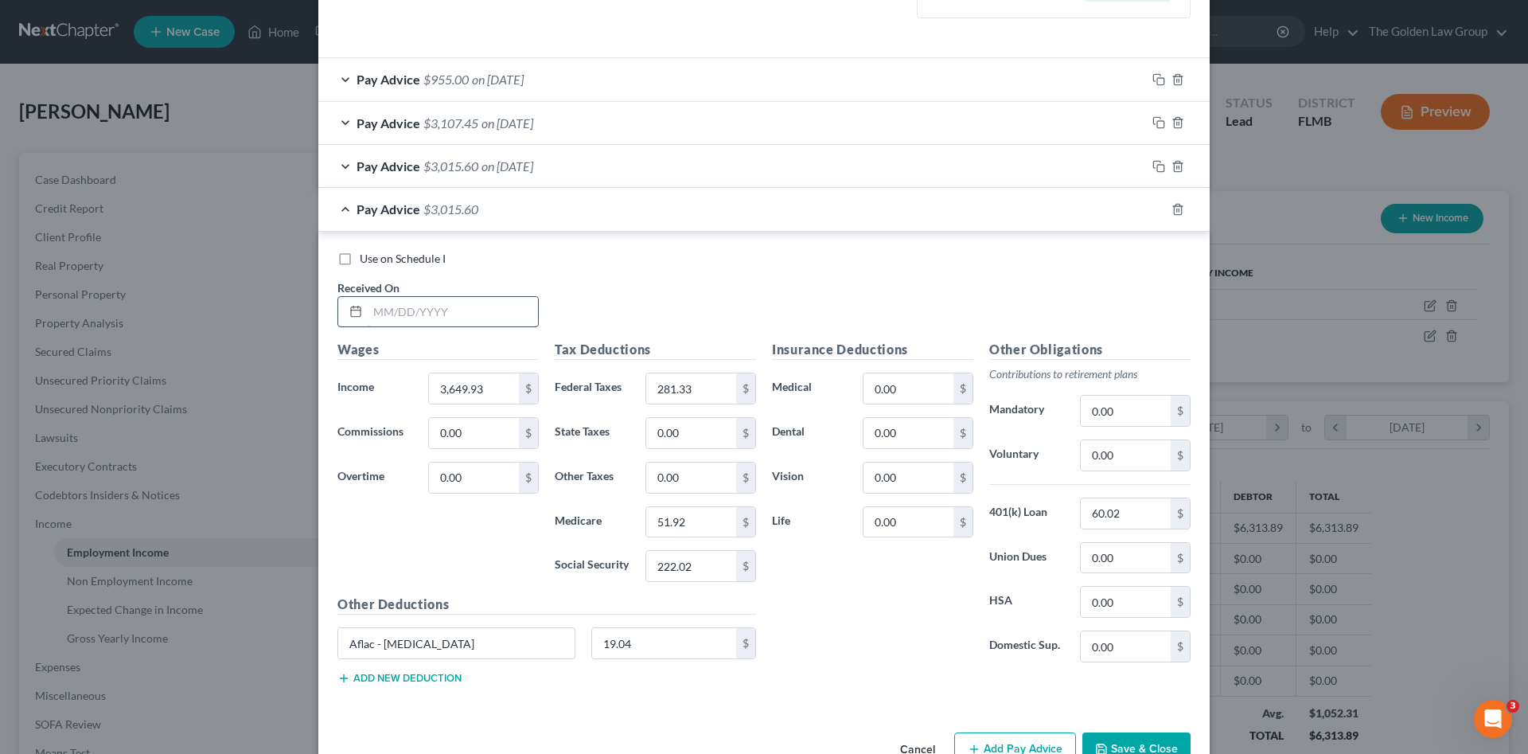
click at [433, 309] on input "text" at bounding box center [453, 312] width 170 height 30
type input "03/31/2025"
type input "3,600.07"
type input "281.35"
type input "51.92"
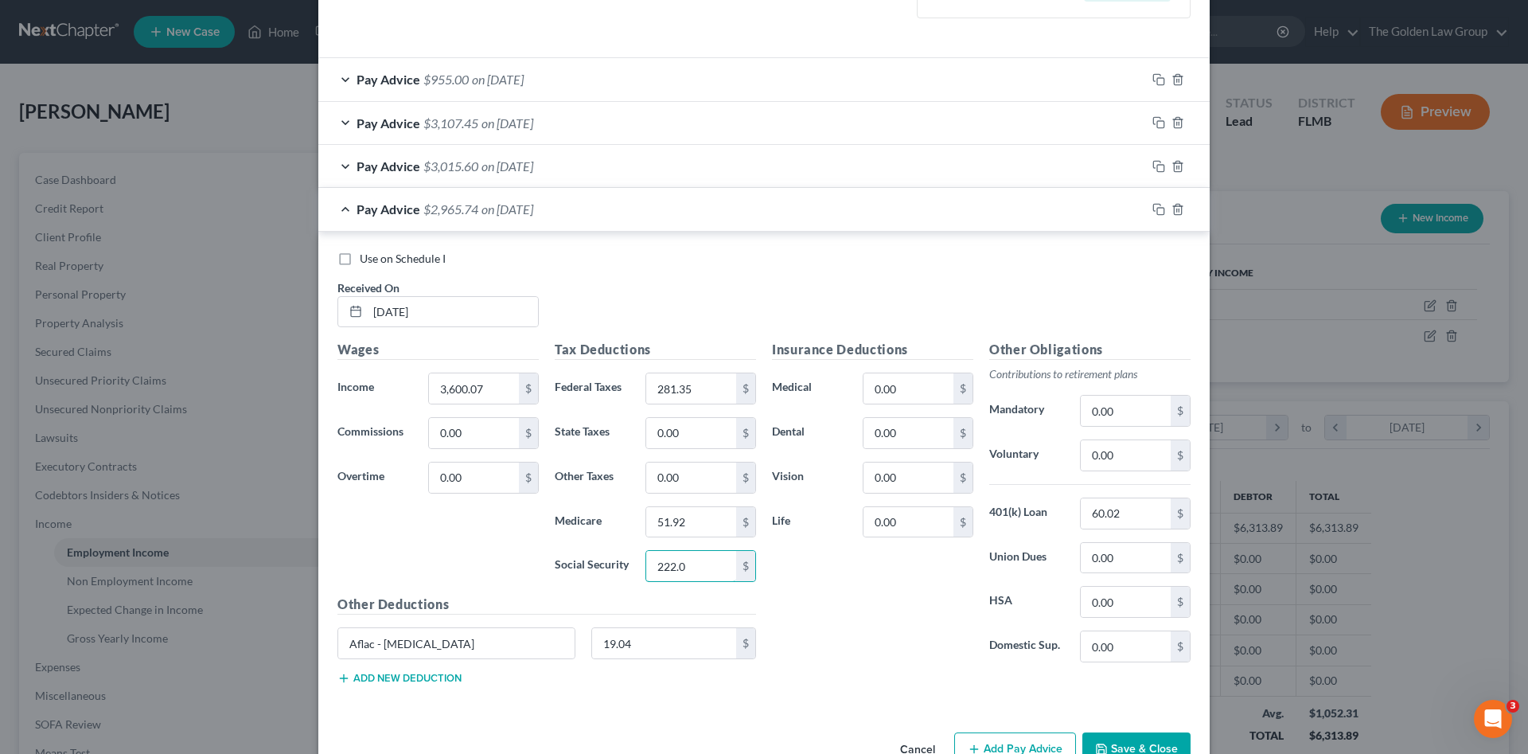
type input "222.02"
click at [1159, 212] on icon "button" at bounding box center [1159, 209] width 13 height 13
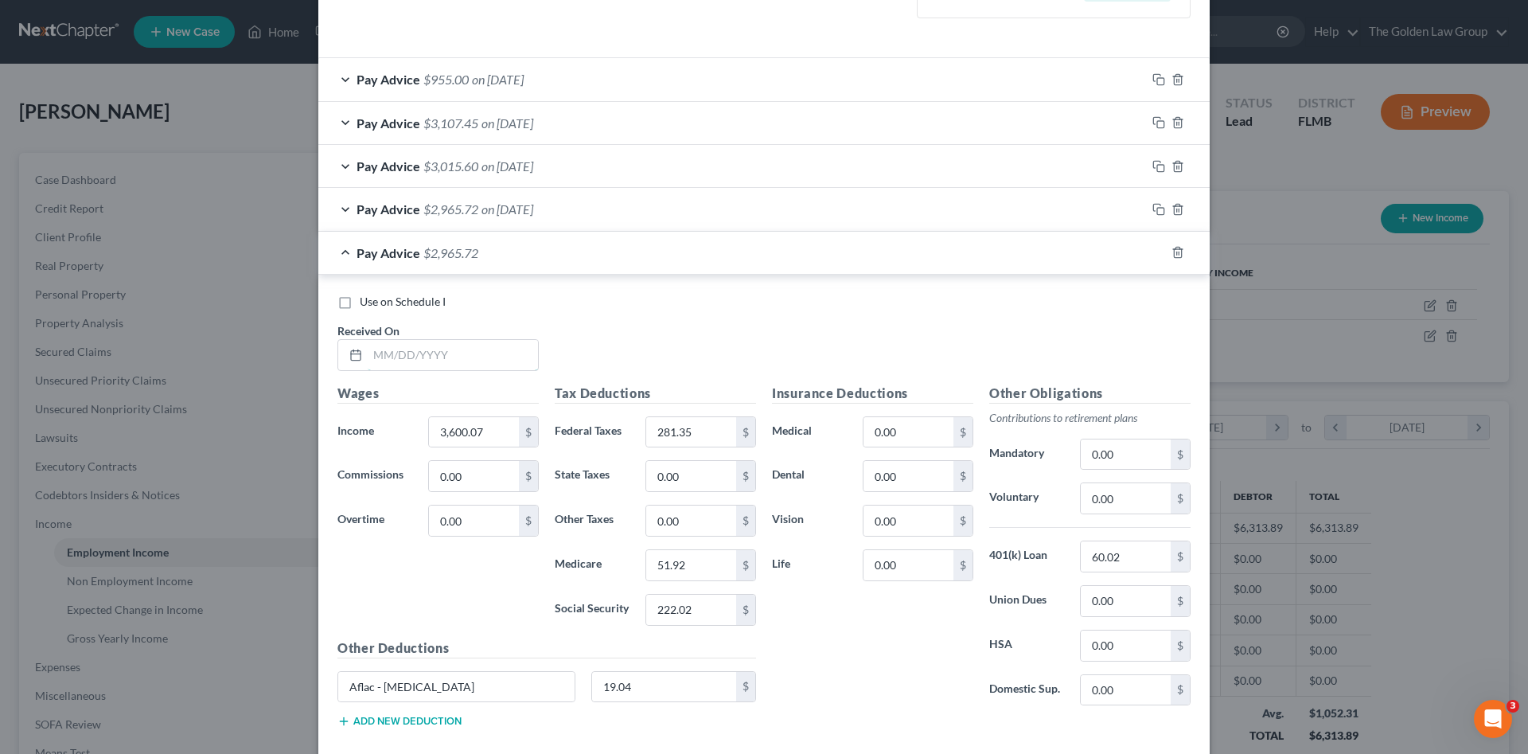
click at [389, 357] on input "text" at bounding box center [453, 355] width 170 height 30
click at [428, 357] on input "text" at bounding box center [453, 355] width 170 height 30
type input "04/15/2025"
type input "3,599.93"
type input "262.26"
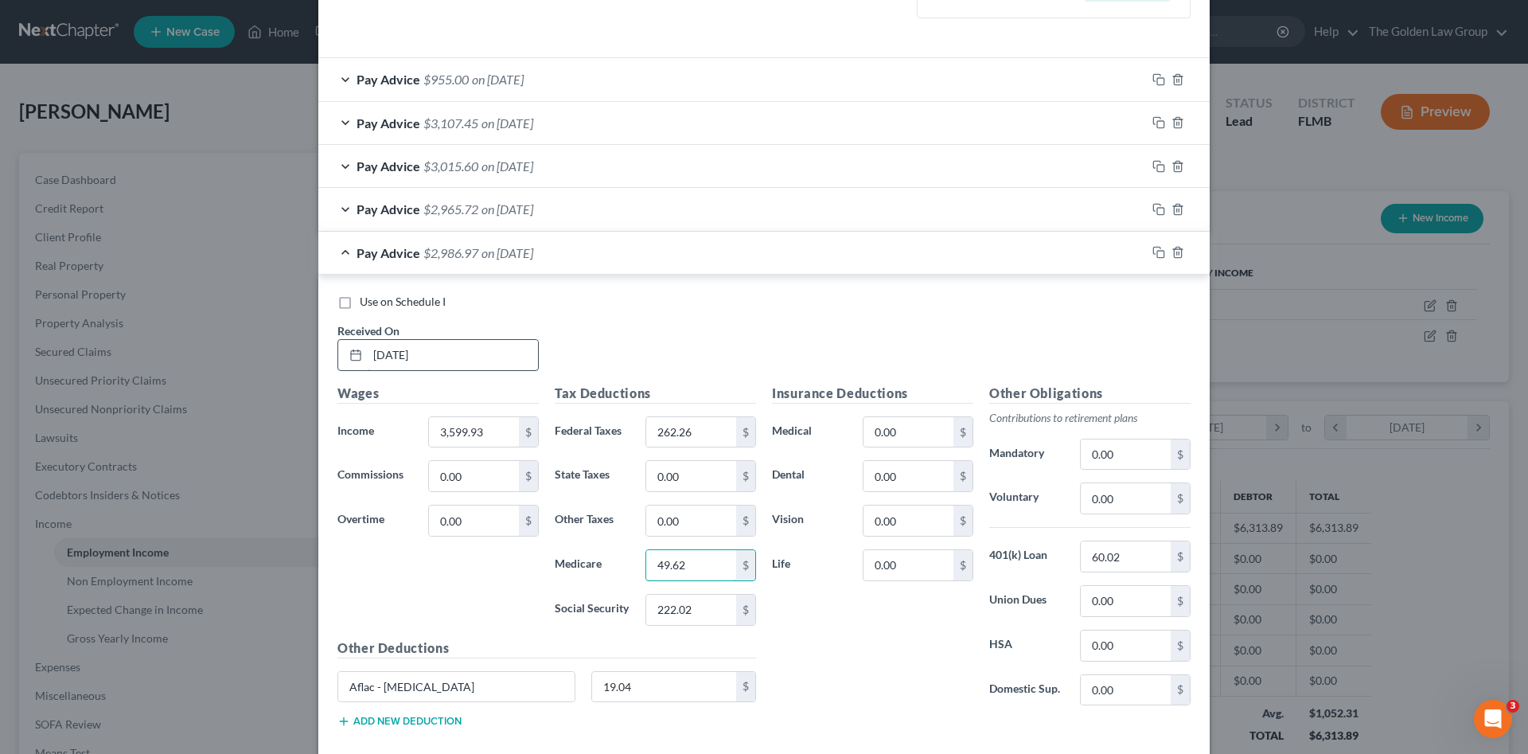
type input "49.62"
type input "212.16"
click at [905, 474] on input "0.00" at bounding box center [909, 476] width 90 height 30
type input "6"
type input "63.36"
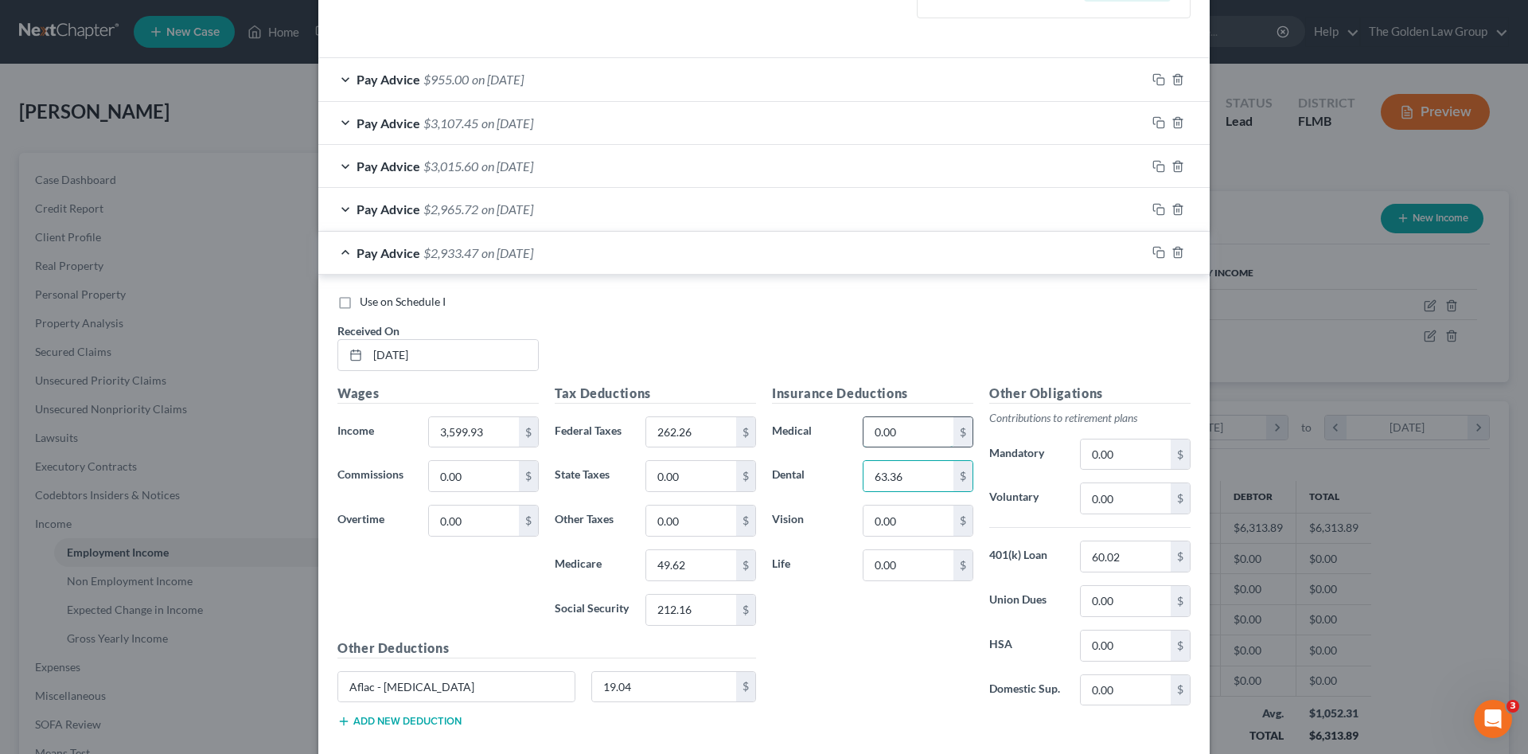
click at [906, 439] on input "0.00" at bounding box center [909, 432] width 90 height 30
type input "87.95"
click at [928, 521] on input "0.00" at bounding box center [909, 521] width 90 height 30
type input "7.62"
click at [667, 678] on input "19.04" at bounding box center [664, 687] width 145 height 30
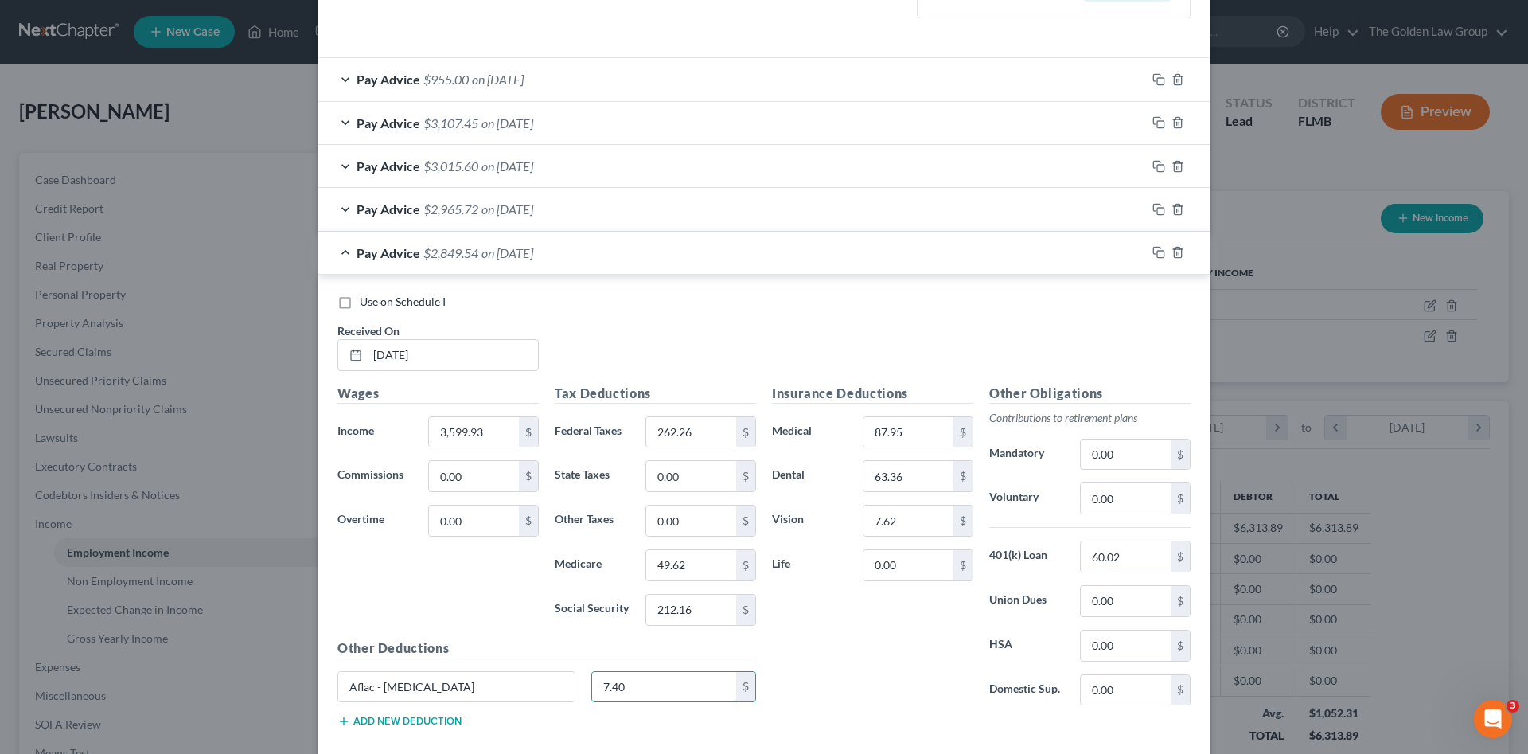
type input "7.40"
click at [469, 429] on input "3,599.93" at bounding box center [474, 432] width 90 height 30
type input "3,649.93"
click at [383, 722] on button "Add new deduction" at bounding box center [400, 721] width 124 height 13
click at [383, 722] on input "text" at bounding box center [456, 731] width 236 height 30
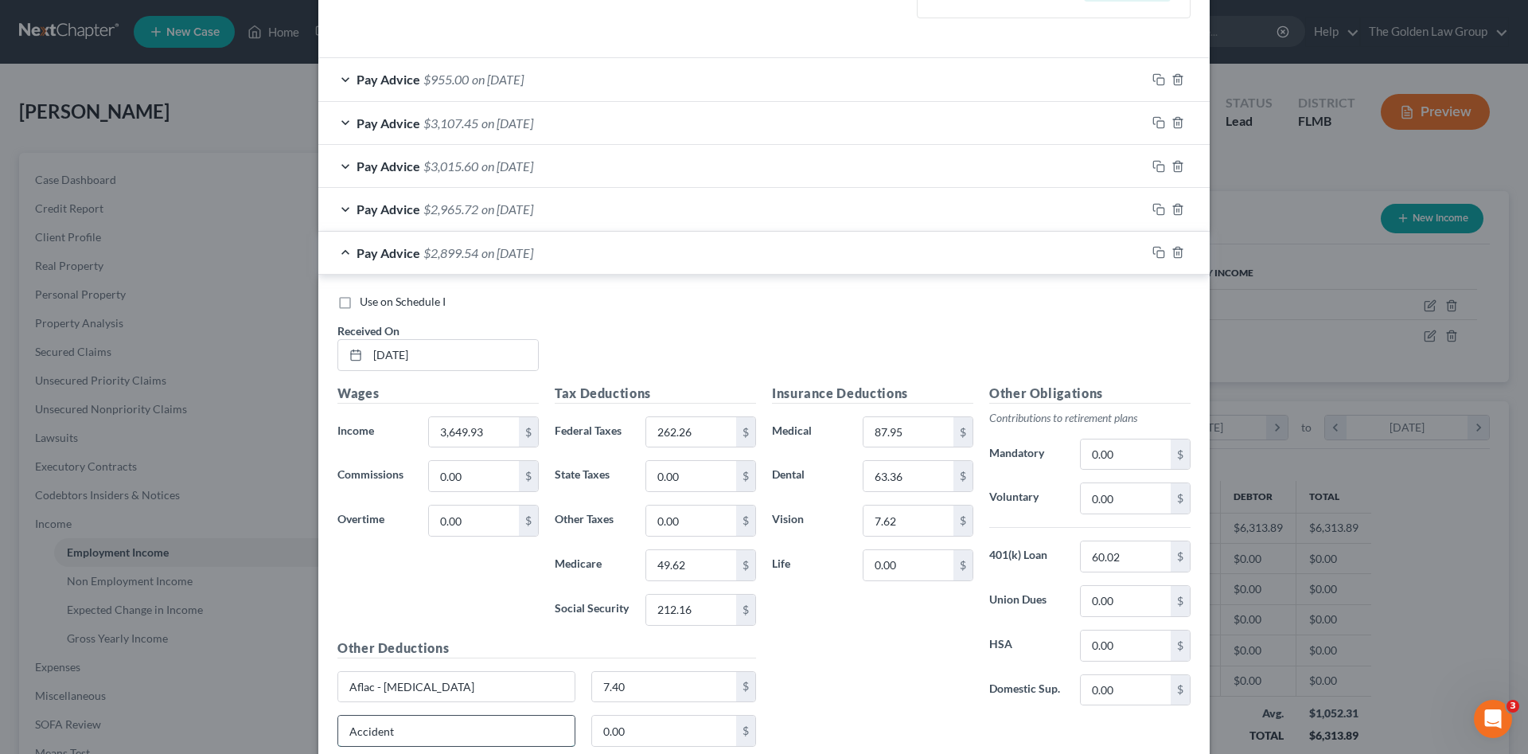
type input "Accident"
type input "7.40"
type input "19.04"
drag, startPoint x: 1154, startPoint y: 252, endPoint x: 984, endPoint y: 328, distance: 186.0
click at [1154, 251] on icon "button" at bounding box center [1159, 252] width 13 height 13
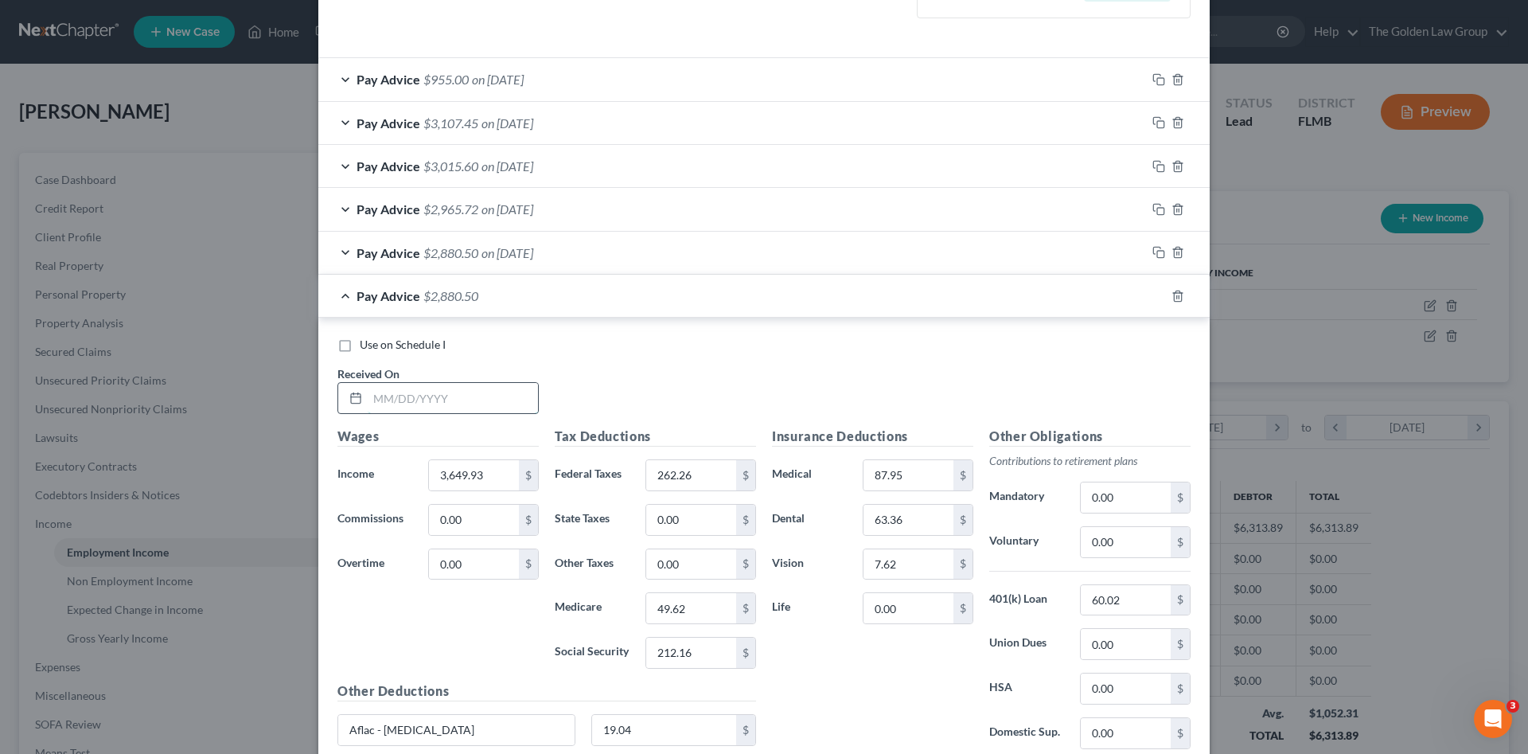
click at [408, 391] on input "text" at bounding box center [453, 398] width 170 height 30
click at [400, 393] on input "text" at bounding box center [453, 398] width 170 height 30
type input "04/30/2025"
type input "3,887.93"
type input "296.82"
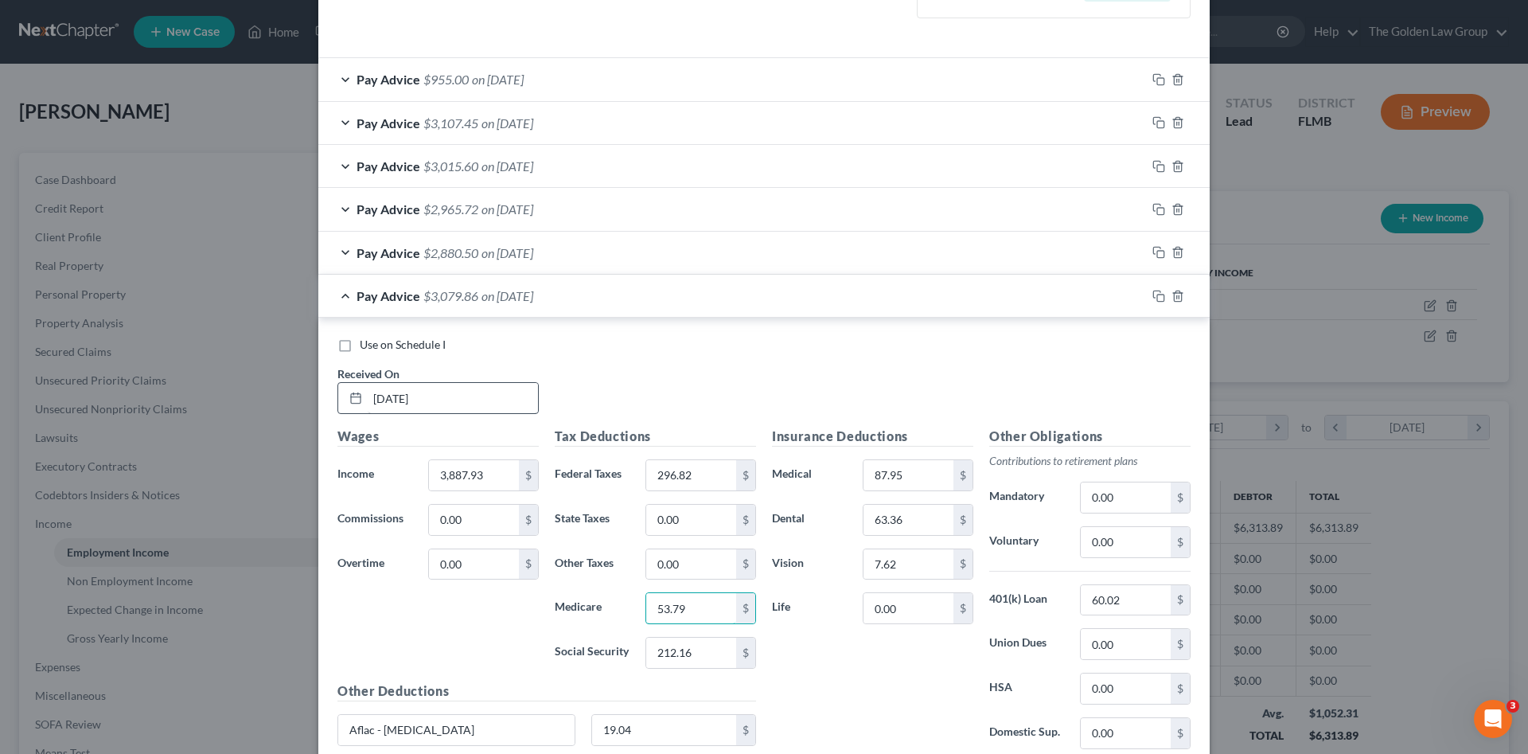
type input "53.79"
type input "230.02"
click at [1157, 295] on rect "button" at bounding box center [1160, 298] width 7 height 7
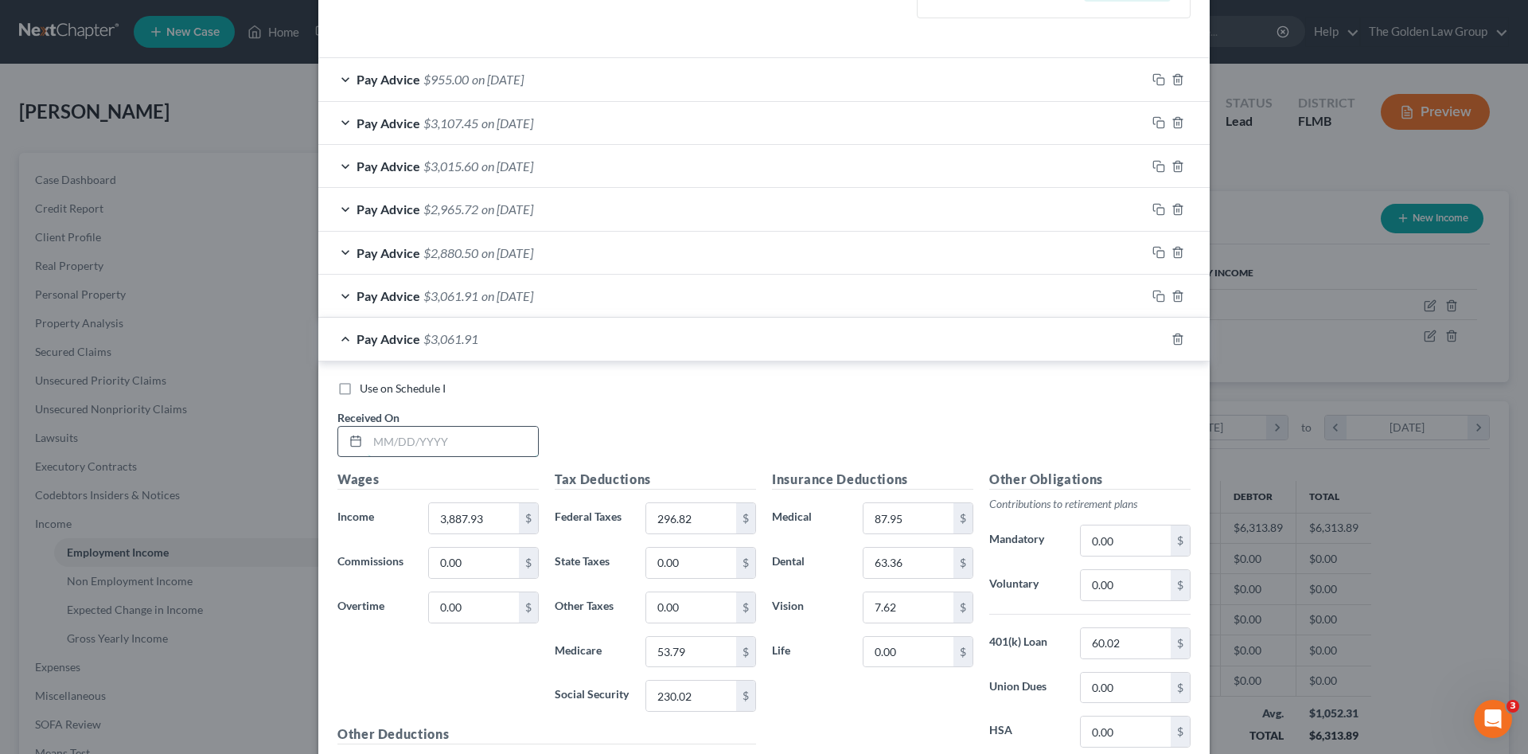
click at [467, 447] on input "text" at bounding box center [453, 442] width 170 height 30
type input "05/15/2025"
type input "3,743.93"
type input "279.54"
type input "51.71"
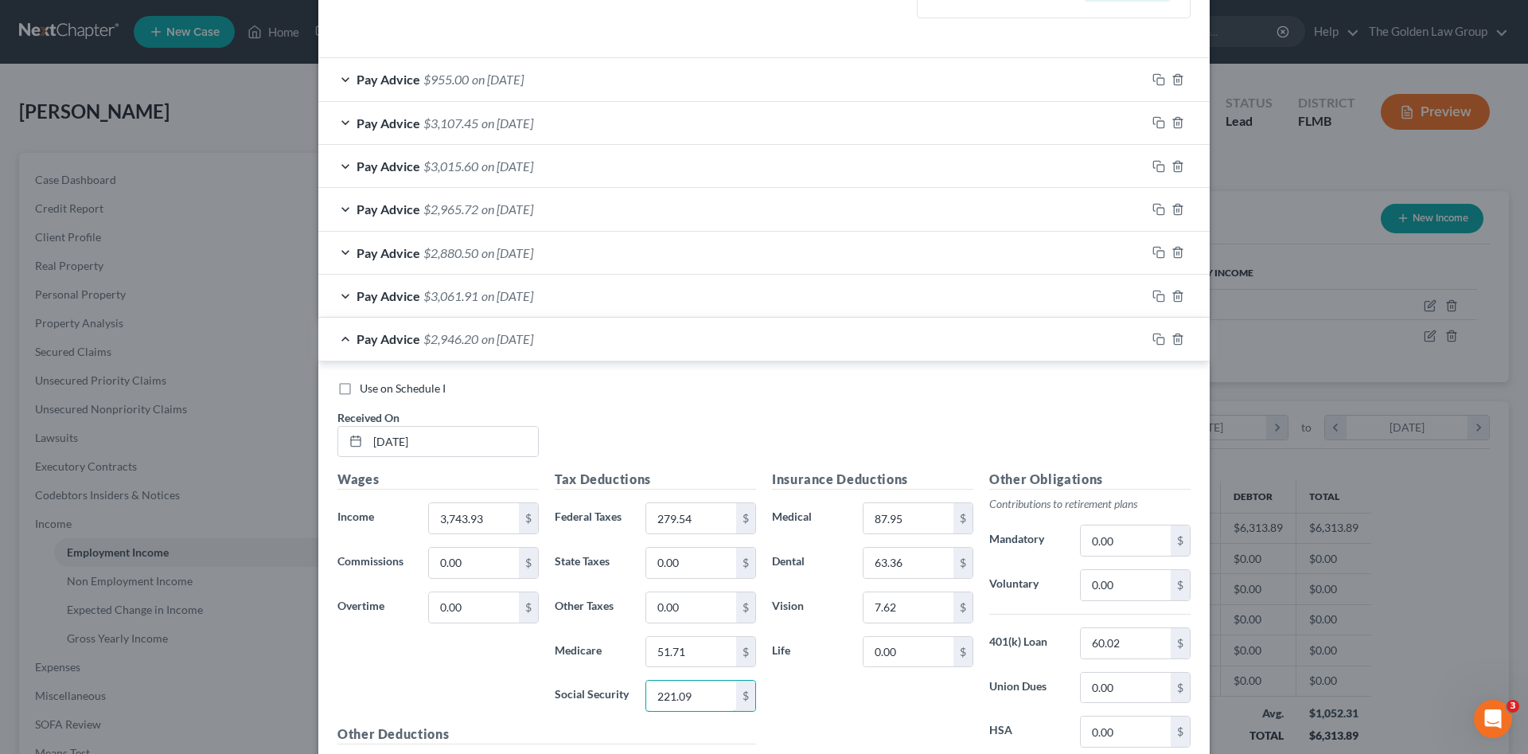
type input "221.09"
click at [454, 525] on input "3,743.93" at bounding box center [474, 518] width 90 height 30
click at [455, 522] on input "3,743.93" at bounding box center [474, 518] width 90 height 30
click at [457, 521] on input "3,743.93" at bounding box center [474, 518] width 90 height 30
type input "3"
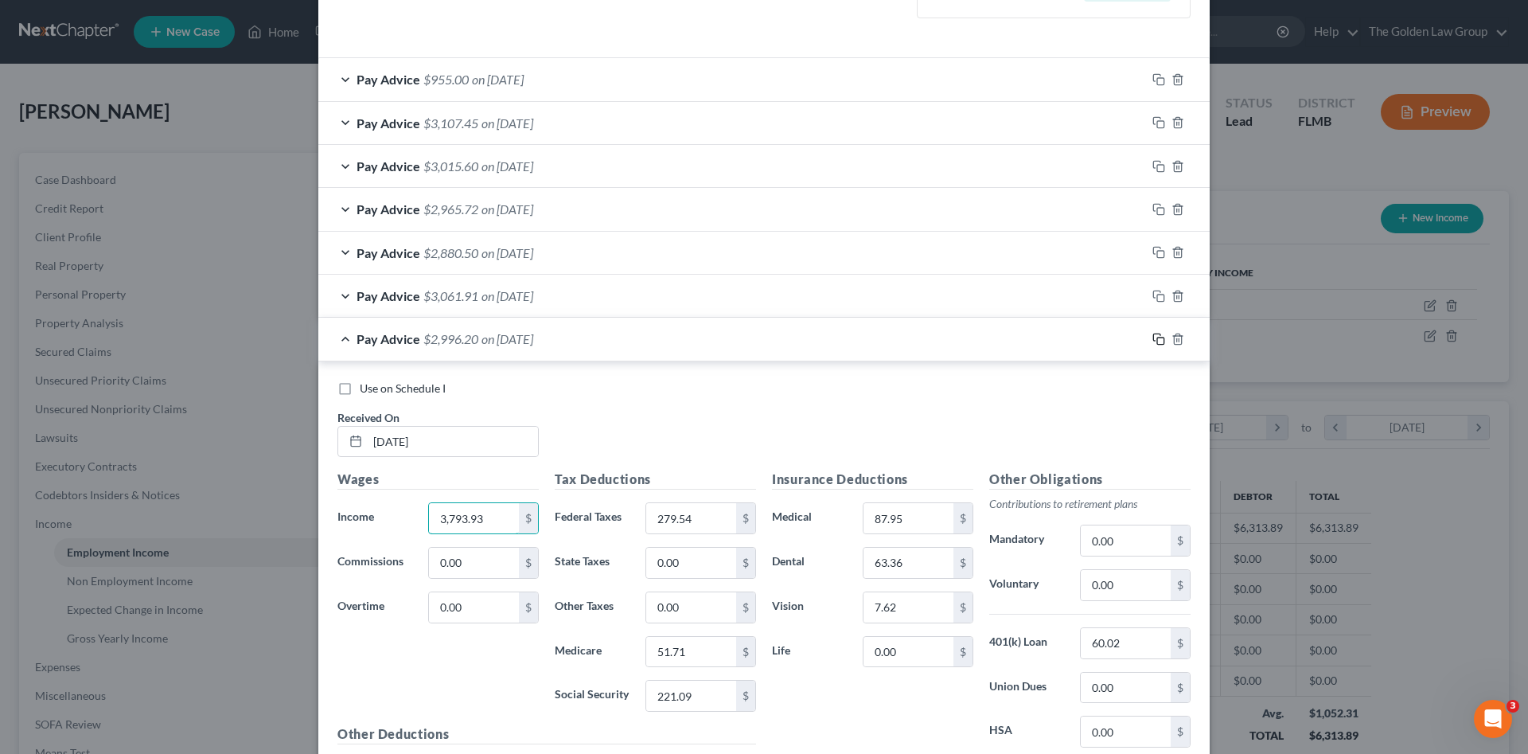
type input "3,793.93"
click at [1157, 342] on rect "button" at bounding box center [1160, 341] width 7 height 7
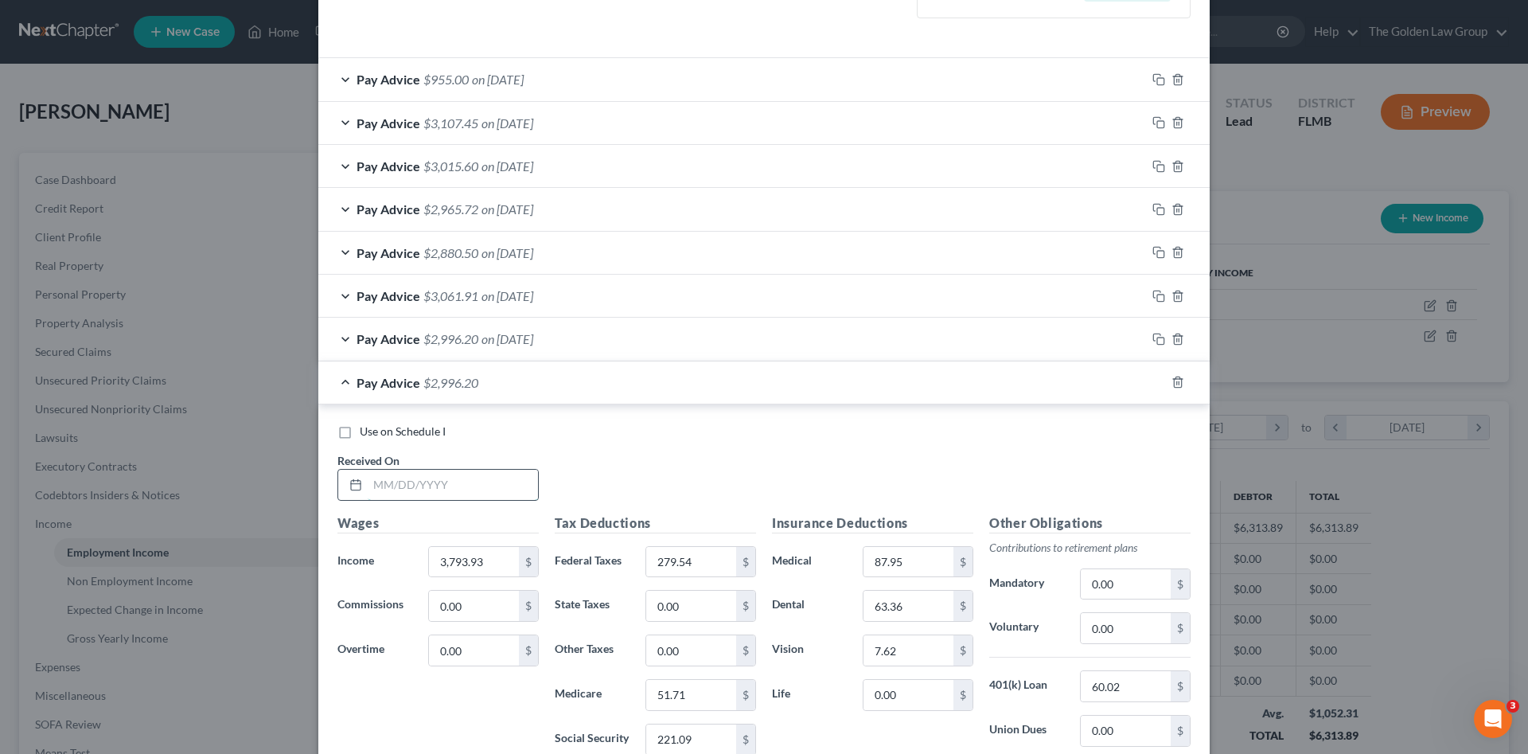
click at [429, 481] on input "text" at bounding box center [453, 485] width 170 height 30
type input "[DATE]"
type input "3,743.93"
click at [1156, 379] on icon "button" at bounding box center [1159, 381] width 13 height 13
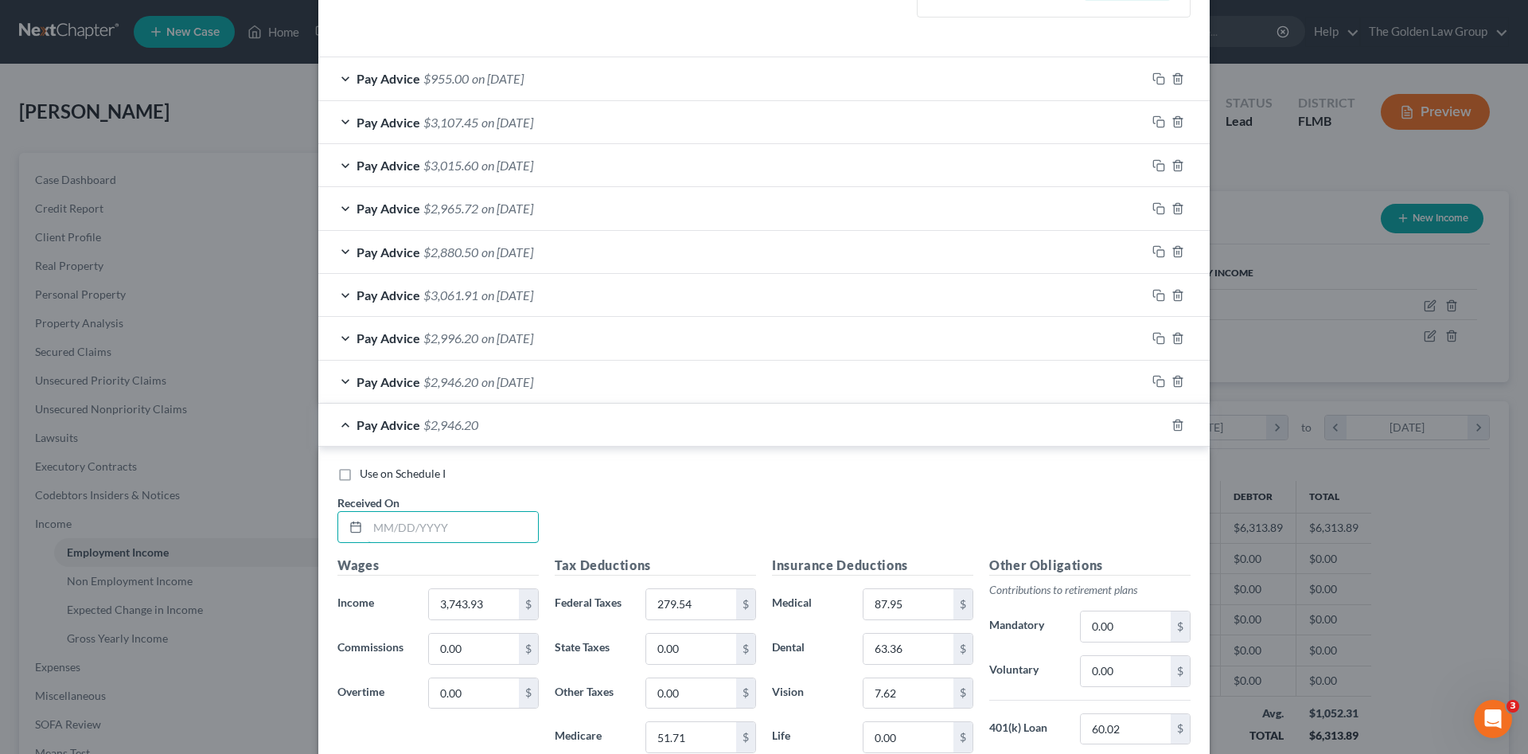
drag, startPoint x: 442, startPoint y: 519, endPoint x: 38, endPoint y: 540, distance: 404.1
click at [435, 517] on input "text" at bounding box center [453, 527] width 170 height 30
click at [405, 533] on input "text" at bounding box center [453, 527] width 170 height 30
type input "[DATE]"
click at [456, 607] on input "3,743.93" at bounding box center [474, 604] width 90 height 30
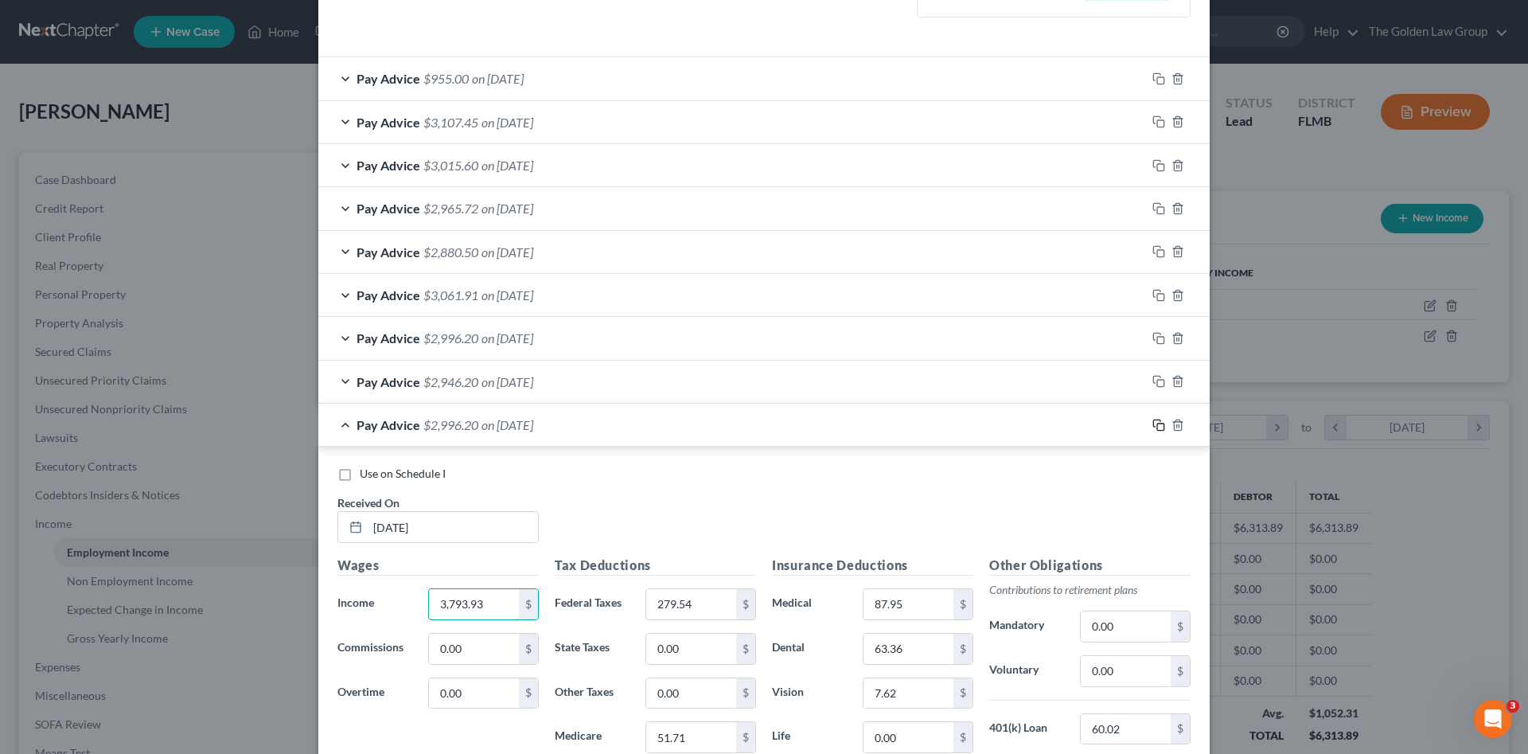
type input "3,793.93"
click at [1157, 427] on icon "button" at bounding box center [1159, 425] width 13 height 13
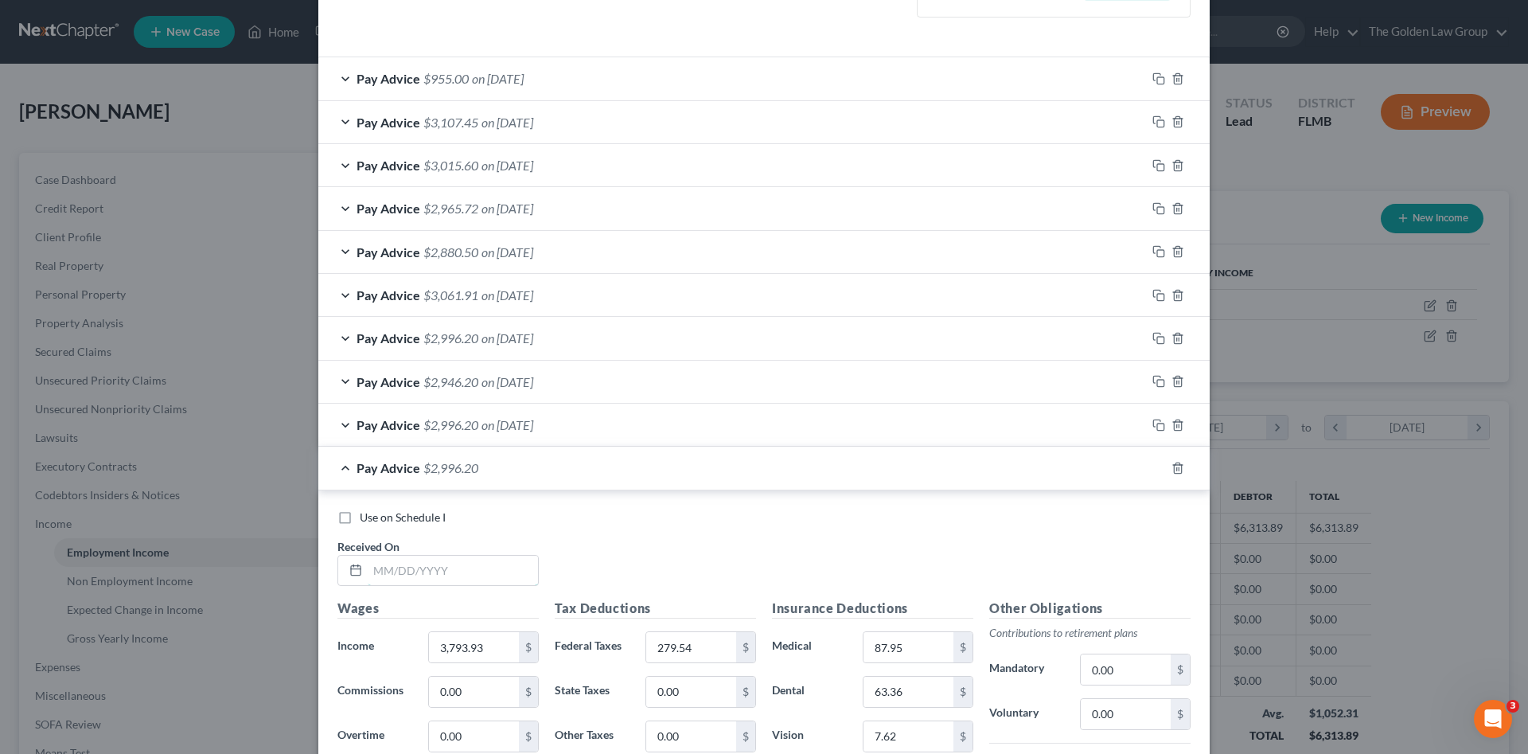
drag, startPoint x: 479, startPoint y: 570, endPoint x: 43, endPoint y: 484, distance: 444.6
click at [478, 570] on input "text" at bounding box center [453, 571] width 170 height 30
click at [368, 565] on input "text" at bounding box center [453, 571] width 170 height 30
click at [399, 577] on input "text" at bounding box center [453, 571] width 170 height 30
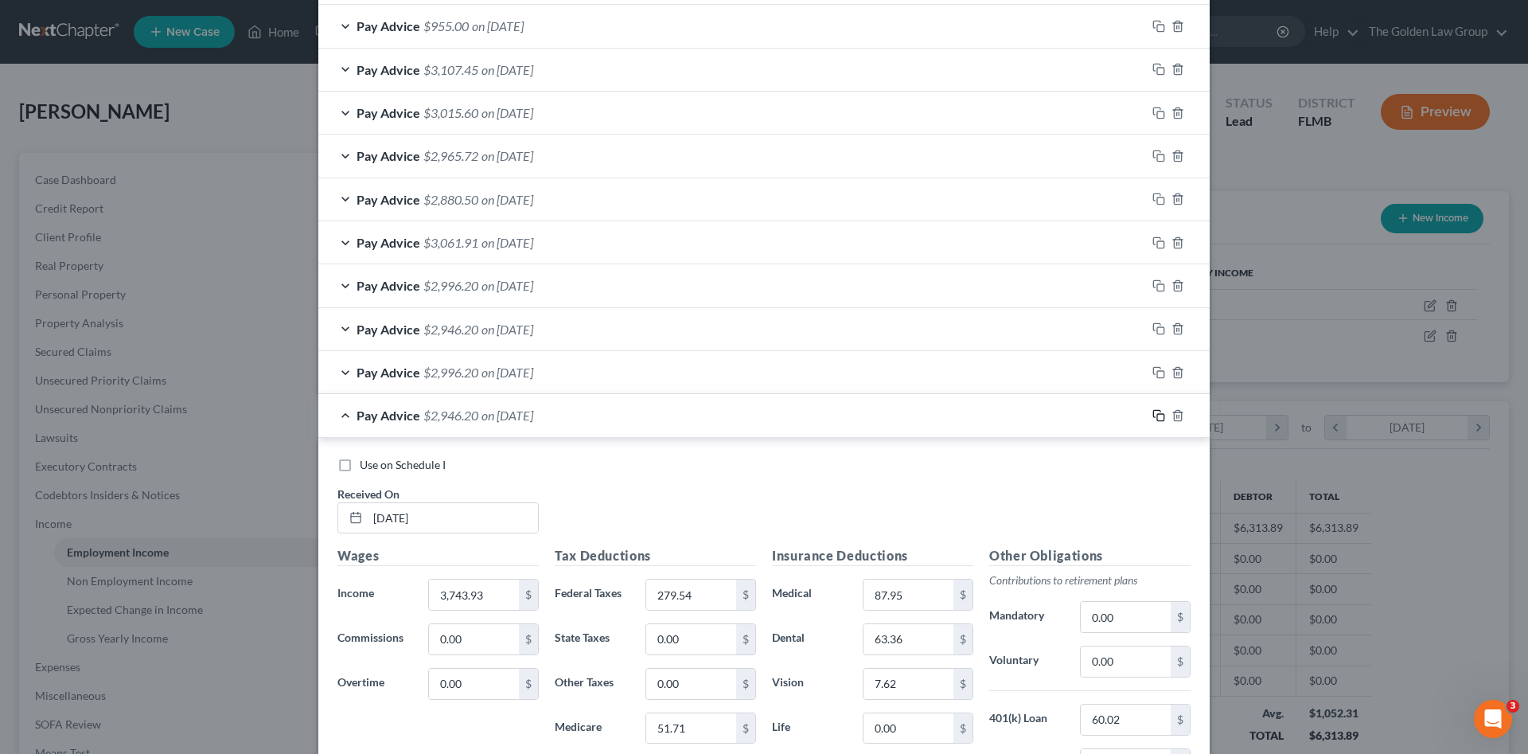
click at [1155, 419] on icon "button" at bounding box center [1159, 415] width 13 height 13
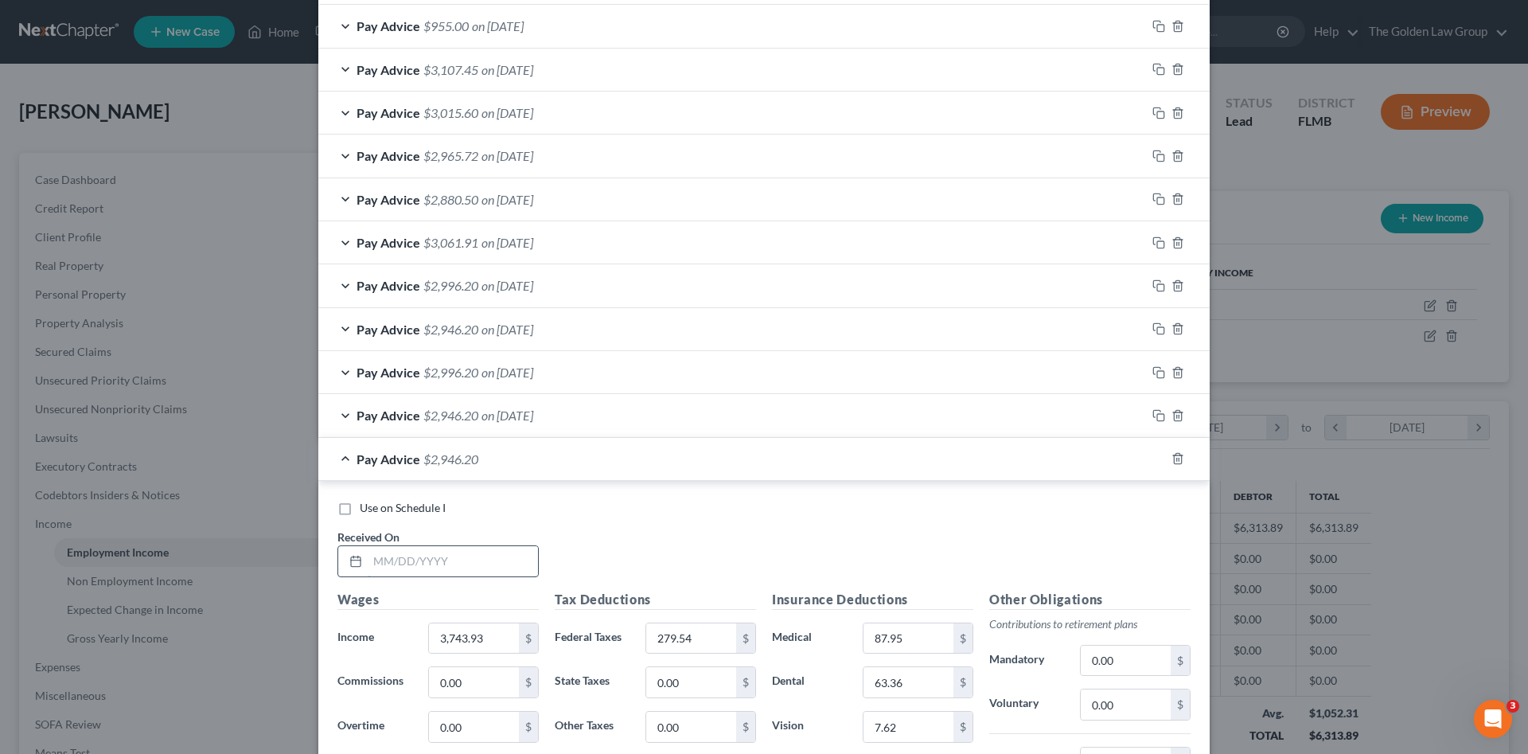
click at [442, 564] on input "text" at bounding box center [453, 561] width 170 height 30
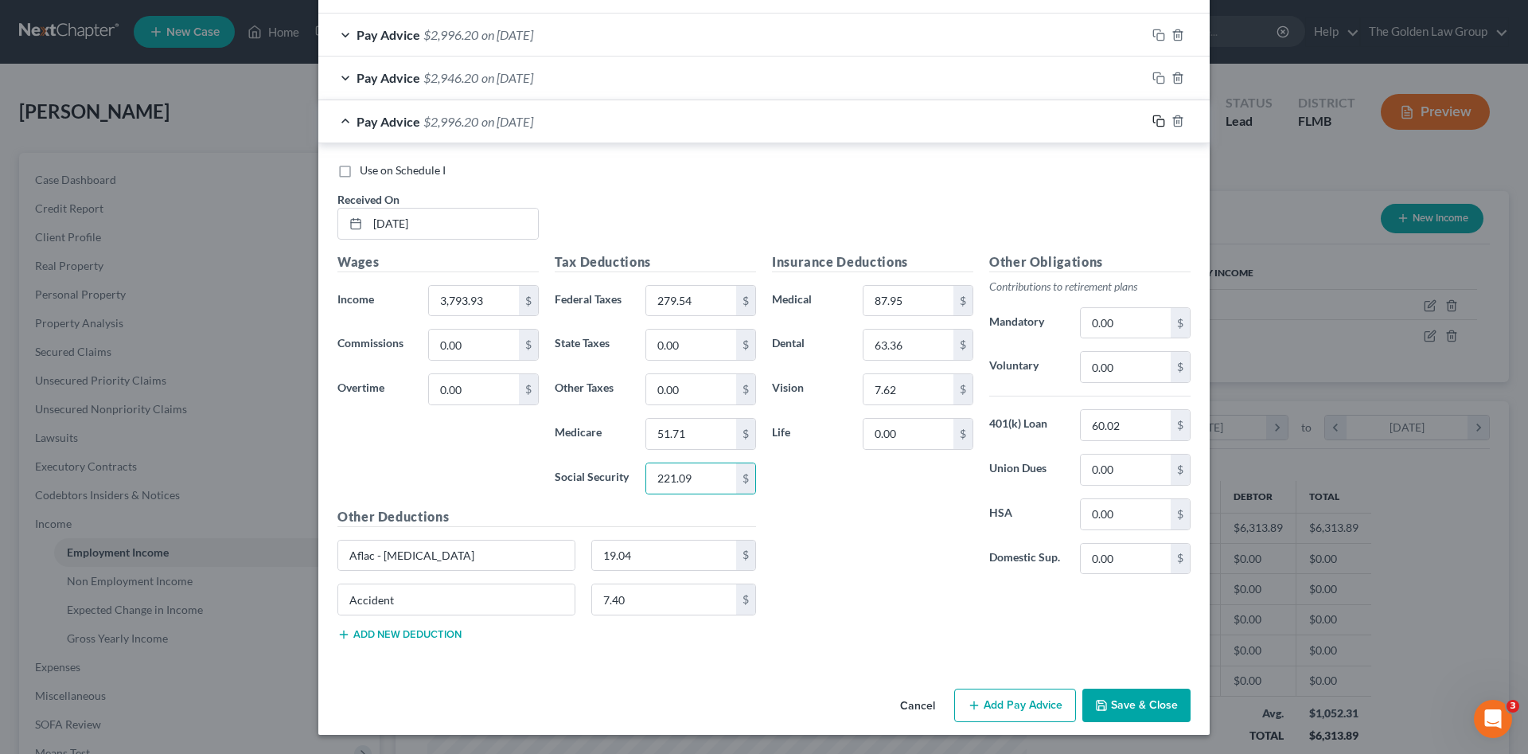
drag, startPoint x: 1153, startPoint y: 119, endPoint x: 212, endPoint y: 269, distance: 952.9
click at [1153, 119] on icon "button" at bounding box center [1159, 121] width 13 height 13
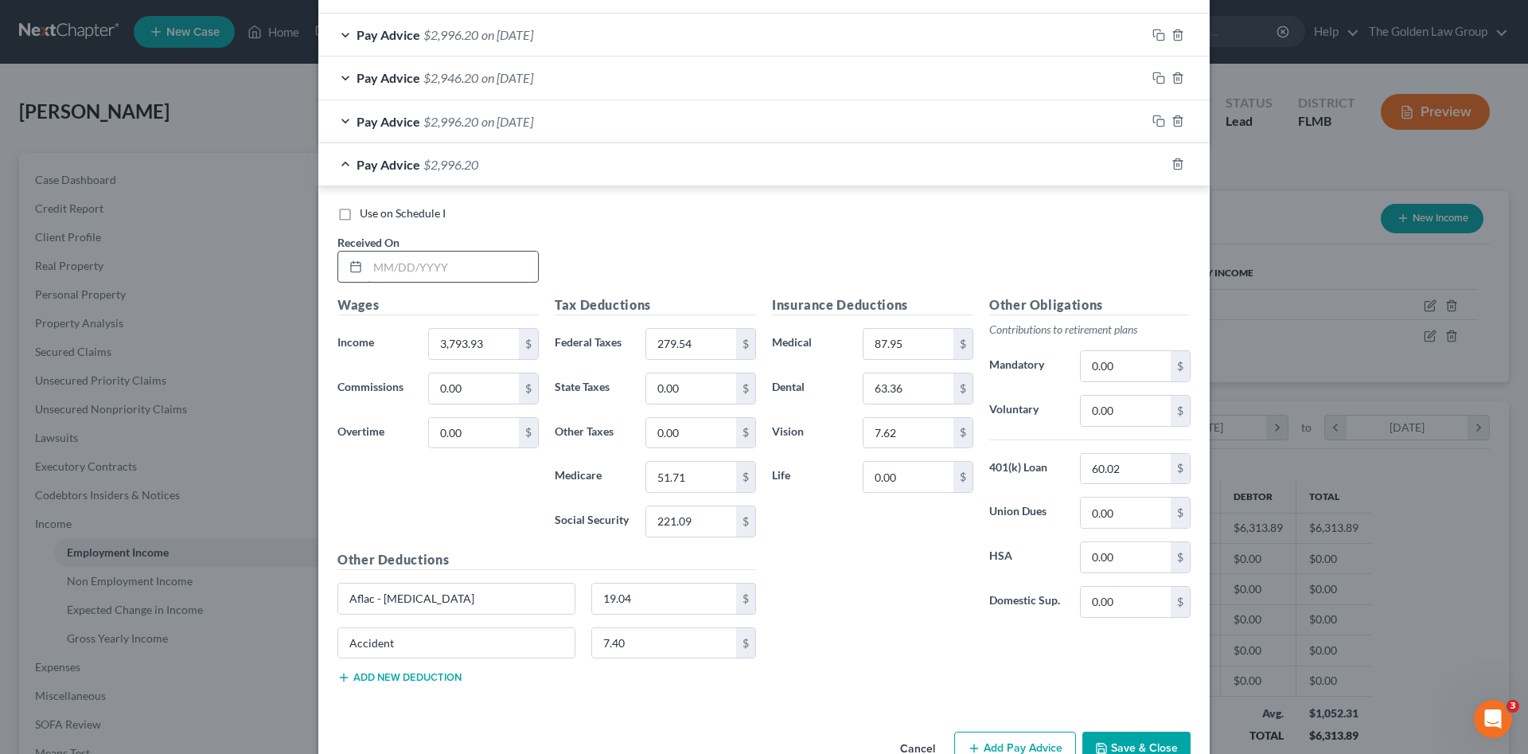
click at [445, 271] on input "text" at bounding box center [453, 267] width 170 height 30
click at [669, 349] on input "279.54" at bounding box center [691, 344] width 90 height 30
click at [408, 207] on span "Use on Schedule I" at bounding box center [403, 213] width 86 height 14
click at [377, 207] on input "Use on Schedule I" at bounding box center [371, 210] width 10 height 10
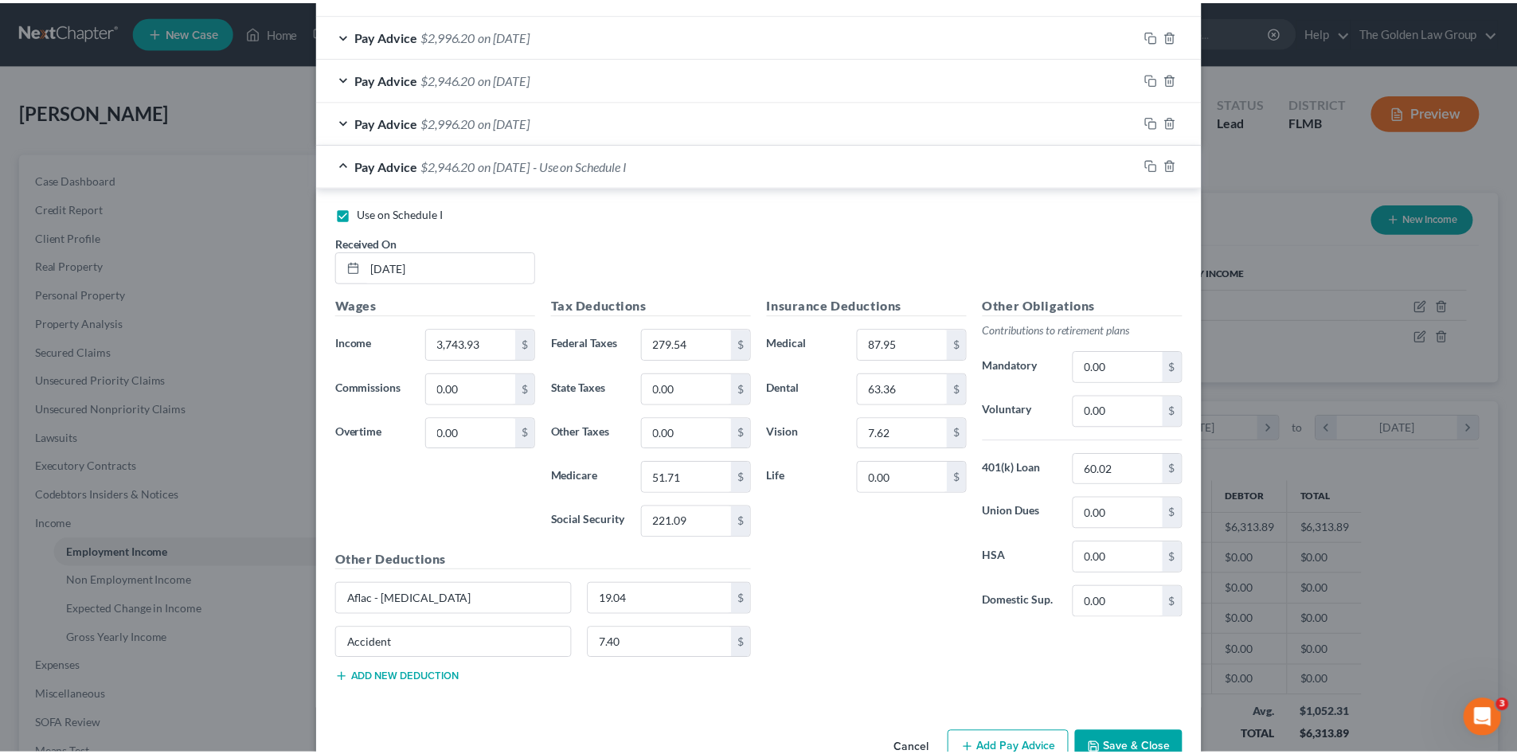
scroll to position [914, 0]
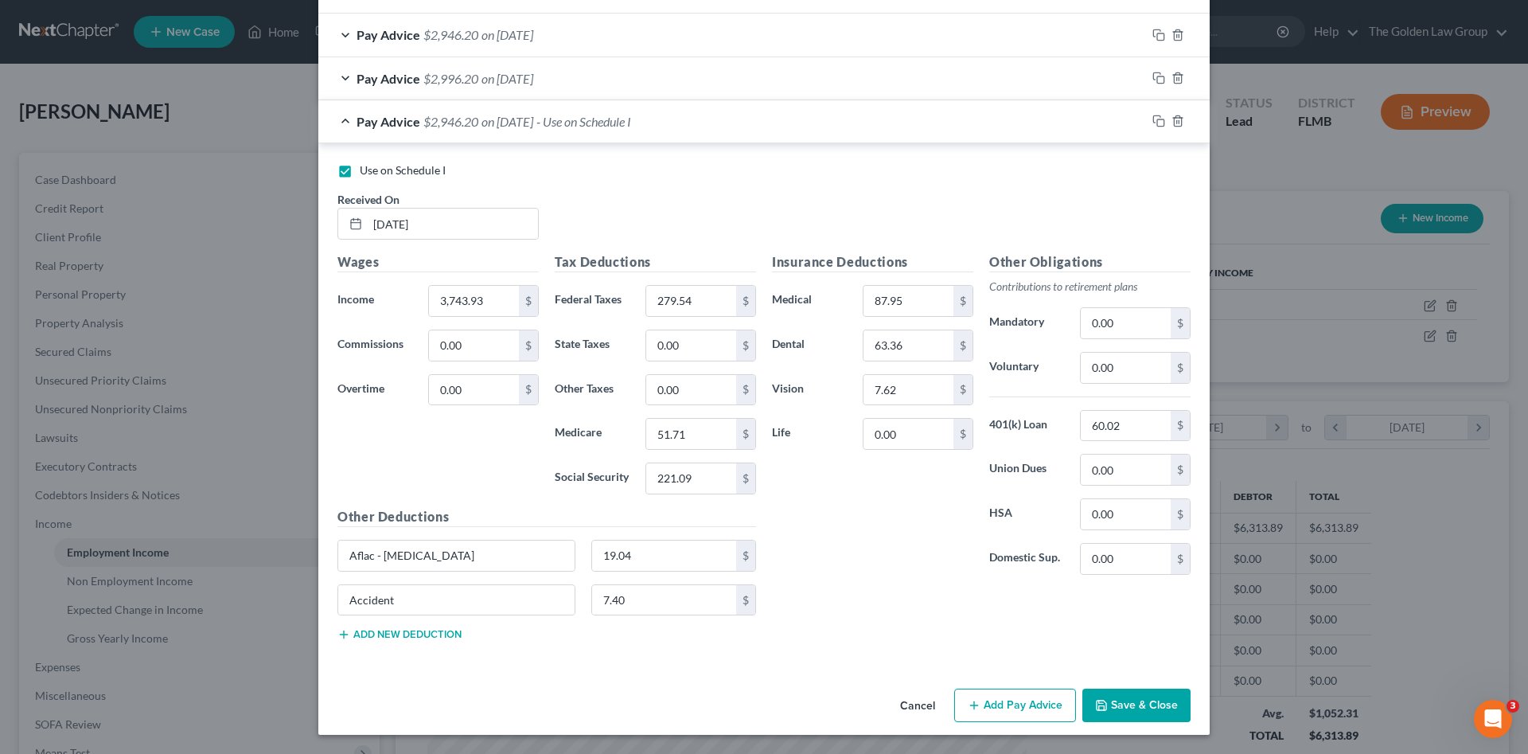
click at [1163, 702] on button "Save & Close" at bounding box center [1137, 705] width 108 height 33
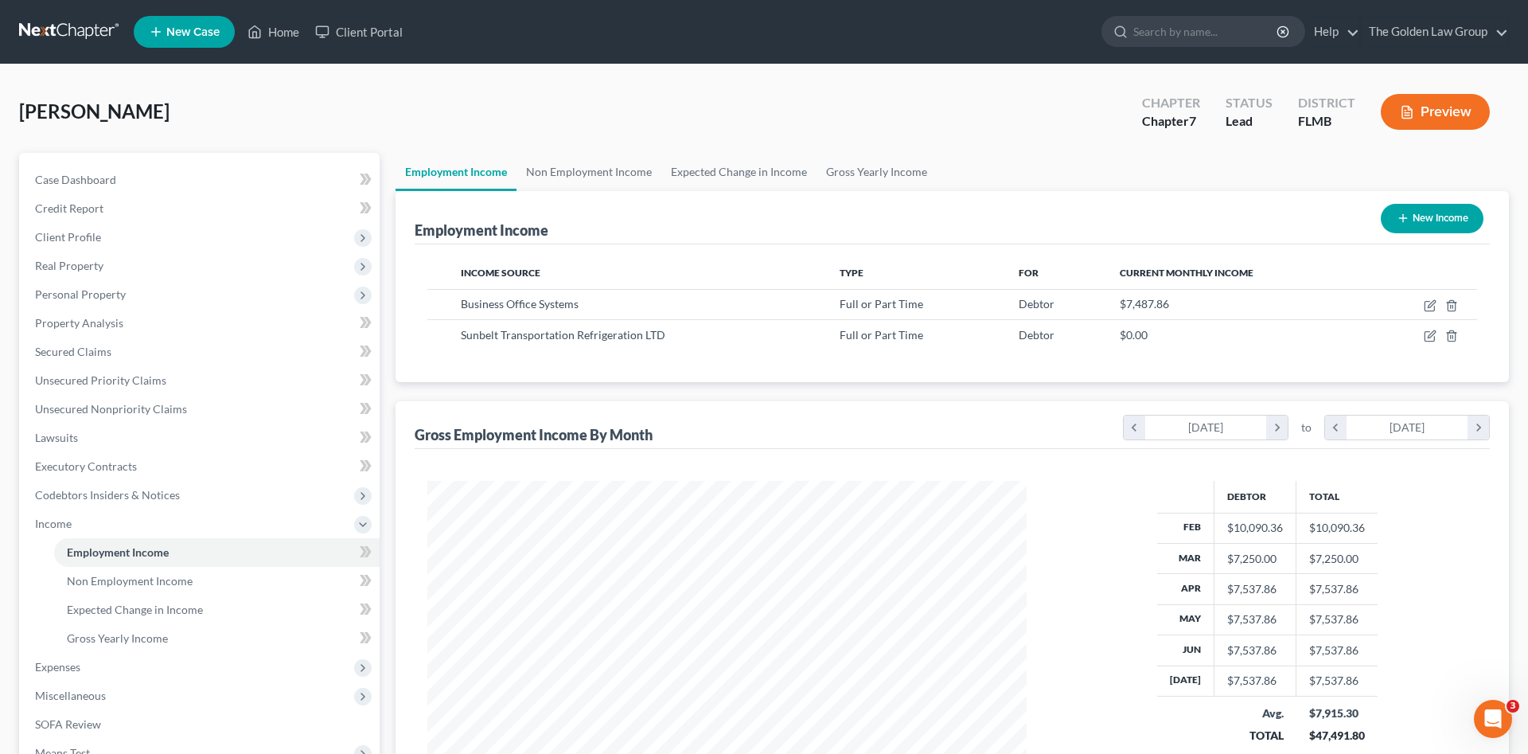
scroll to position [795776, 795447]
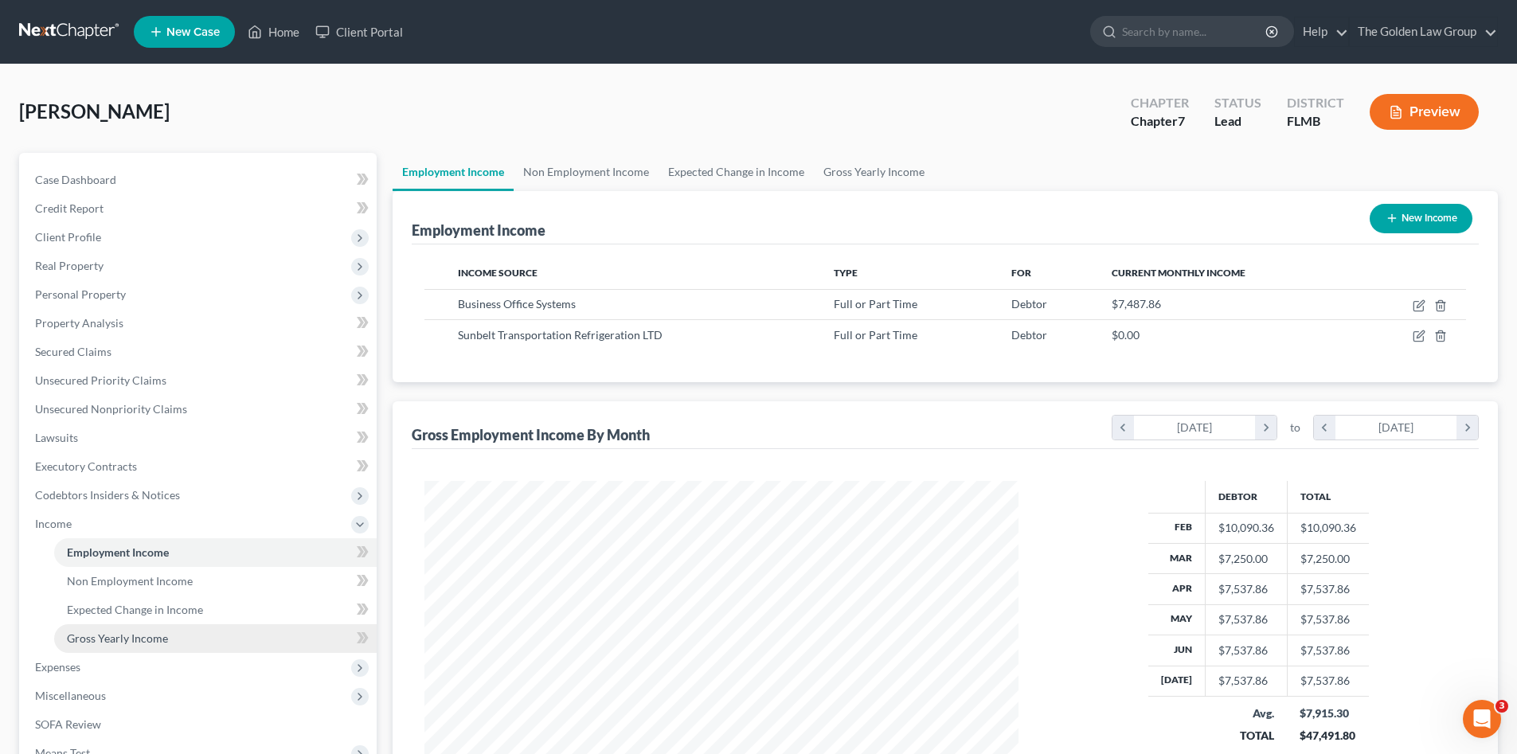
click at [122, 643] on span "Gross Yearly Income" at bounding box center [117, 638] width 101 height 14
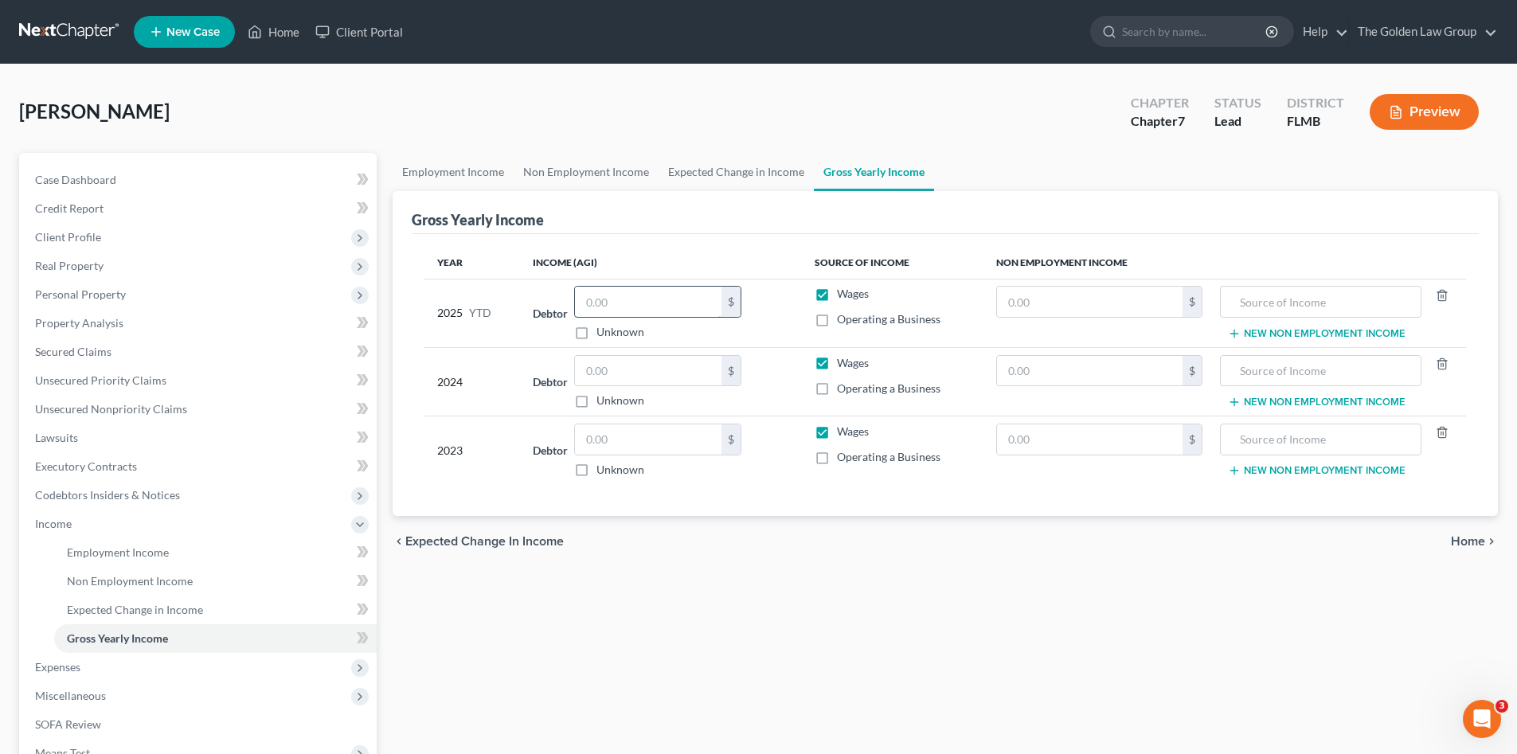
click at [670, 303] on input "text" at bounding box center [648, 302] width 146 height 30
click at [656, 308] on input "text" at bounding box center [648, 302] width 146 height 30
click at [715, 557] on div "chevron_left Expected Change in Income Home chevron_right" at bounding box center [944, 541] width 1105 height 51
click at [631, 372] on input "text" at bounding box center [648, 371] width 146 height 30
click at [593, 433] on input "text" at bounding box center [648, 439] width 146 height 30
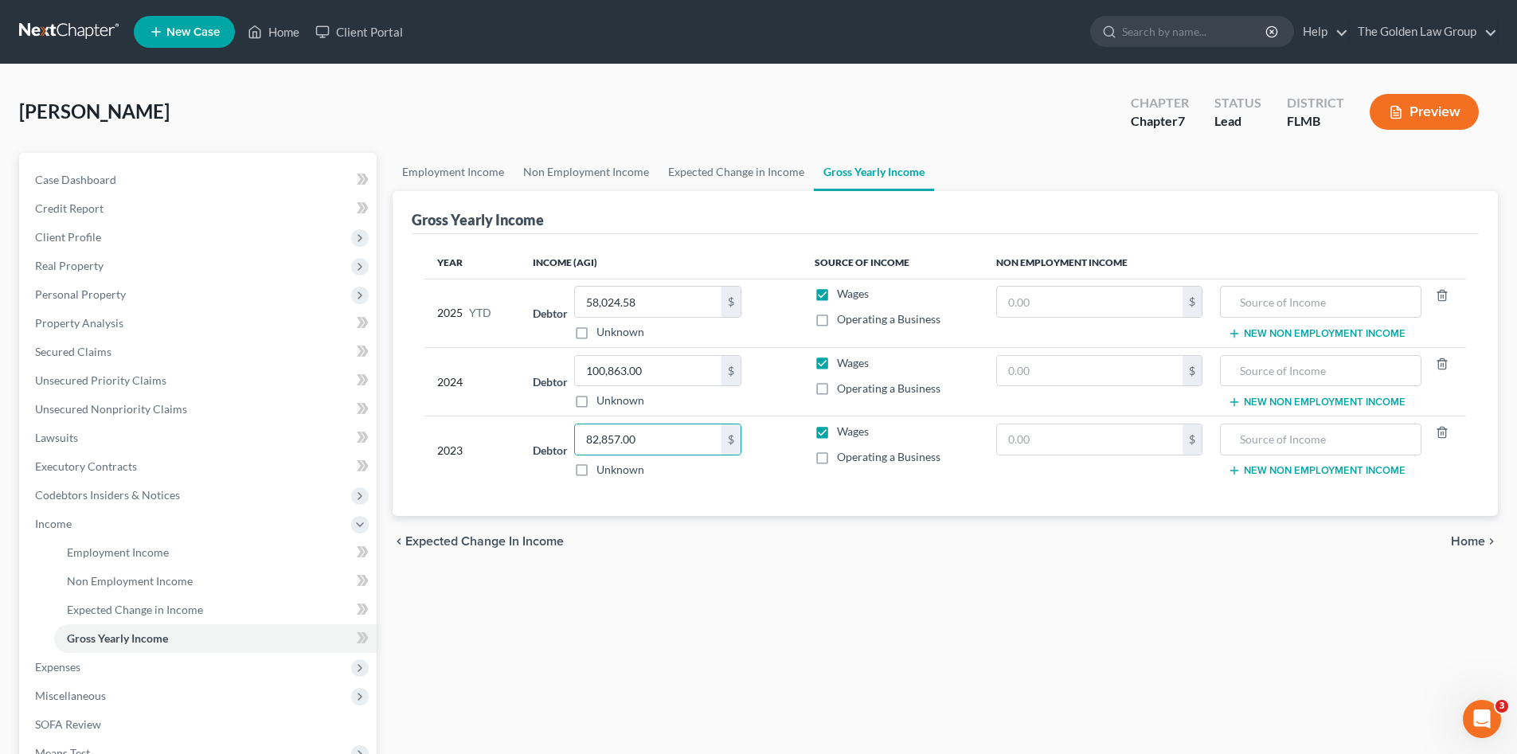
click at [686, 579] on div "Employment Income Non Employment Income Expected Change in Income Gross Yearly …" at bounding box center [945, 527] width 1121 height 748
click at [43, 674] on span "Expenses" at bounding box center [199, 667] width 354 height 29
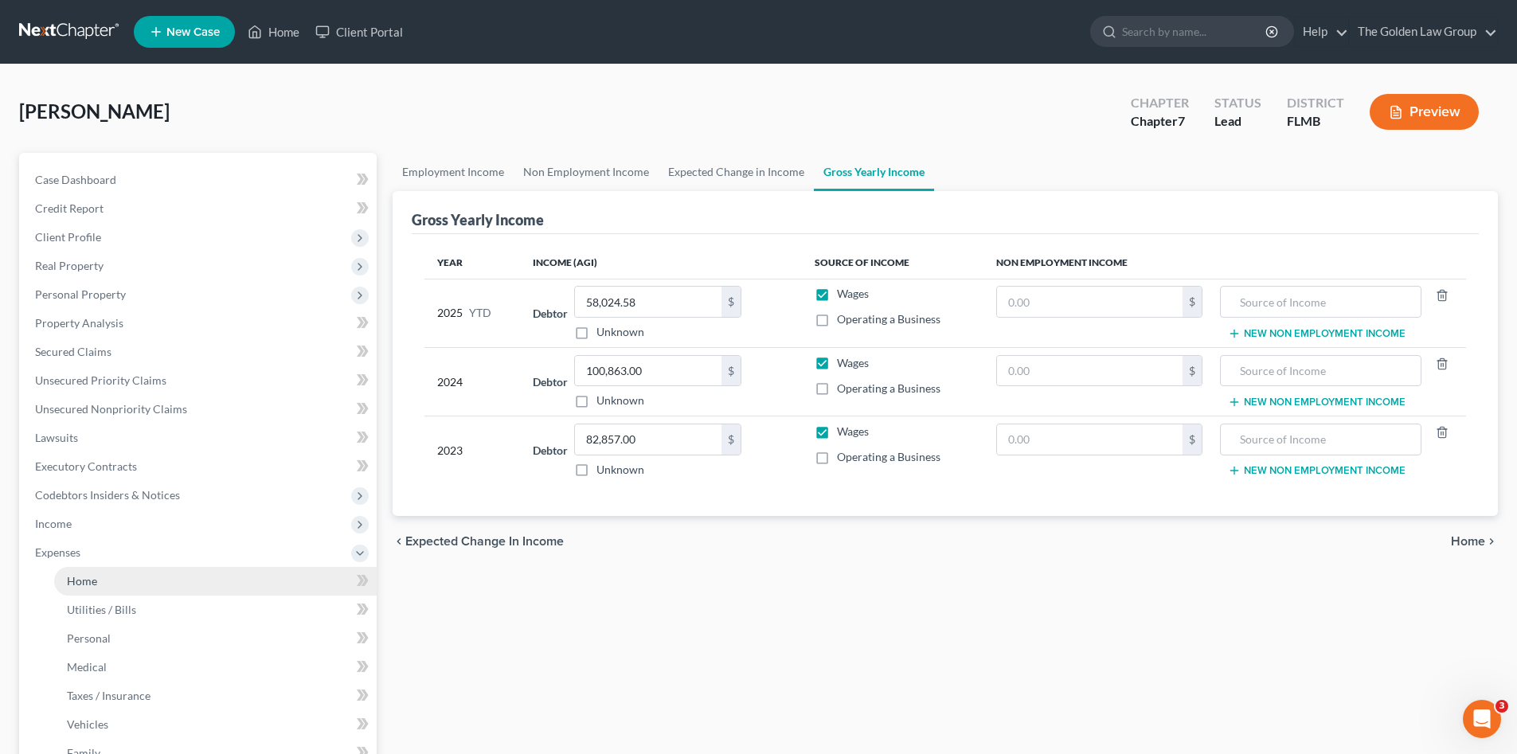
click at [92, 579] on span "Home" at bounding box center [82, 581] width 30 height 14
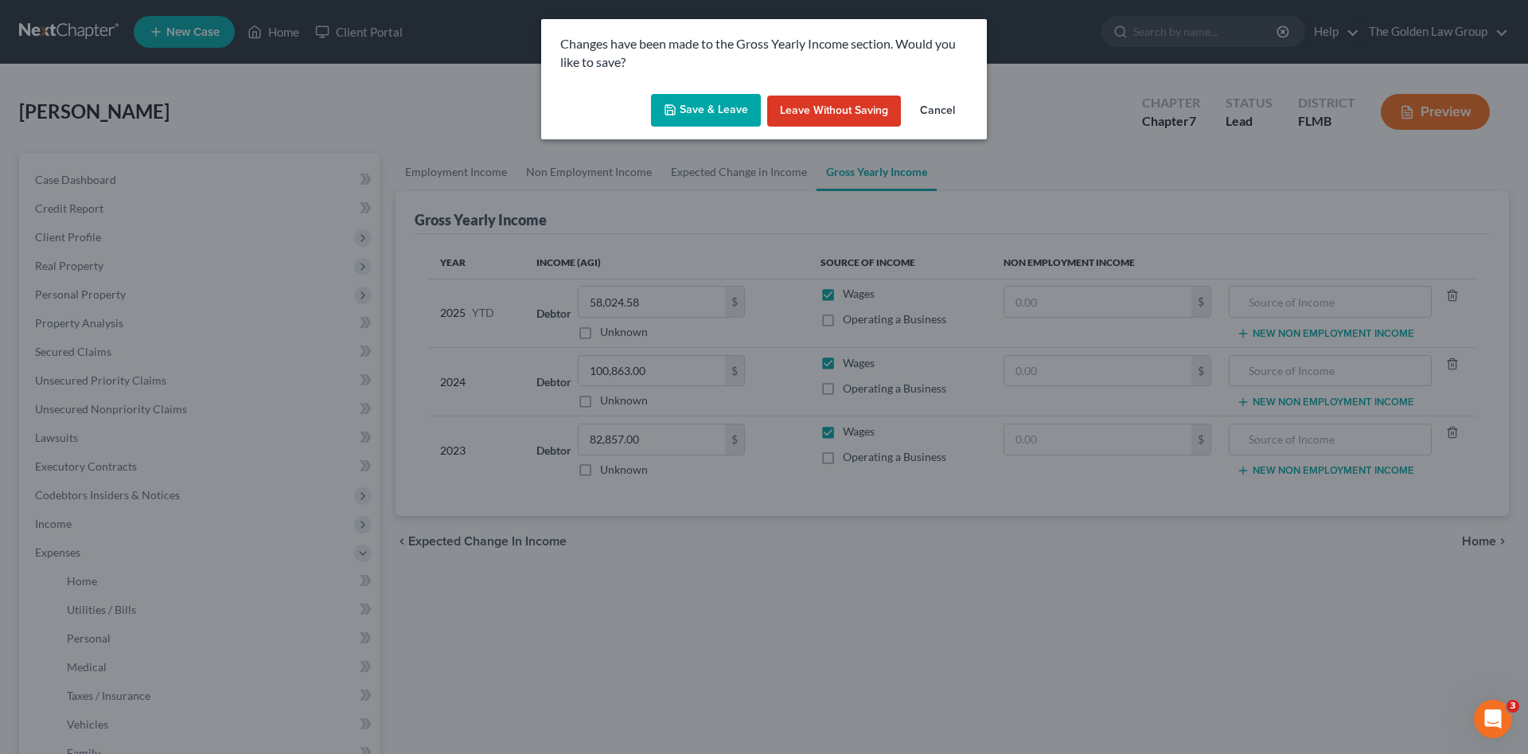
click at [684, 90] on div "Save & Leave Leave without Saving Cancel" at bounding box center [764, 114] width 446 height 53
drag, startPoint x: 685, startPoint y: 96, endPoint x: 693, endPoint y: 115, distance: 20.7
click at [685, 96] on button "Save & Leave" at bounding box center [706, 110] width 110 height 33
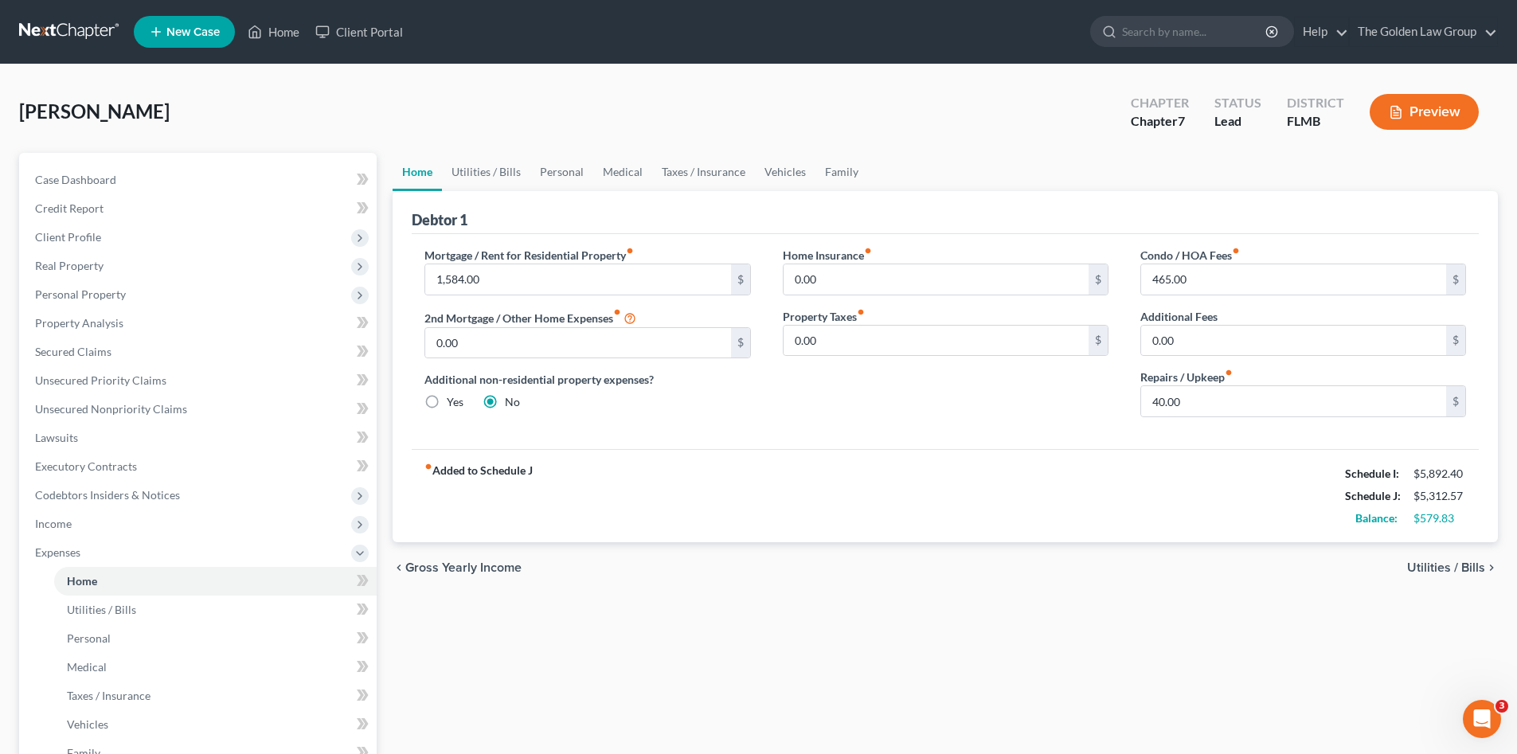
click at [808, 658] on div "Home Utilities / Bills Personal Medical Taxes / Insurance Vehicles Family Debto…" at bounding box center [945, 569] width 1121 height 833
click at [62, 544] on span "Expenses" at bounding box center [199, 552] width 354 height 29
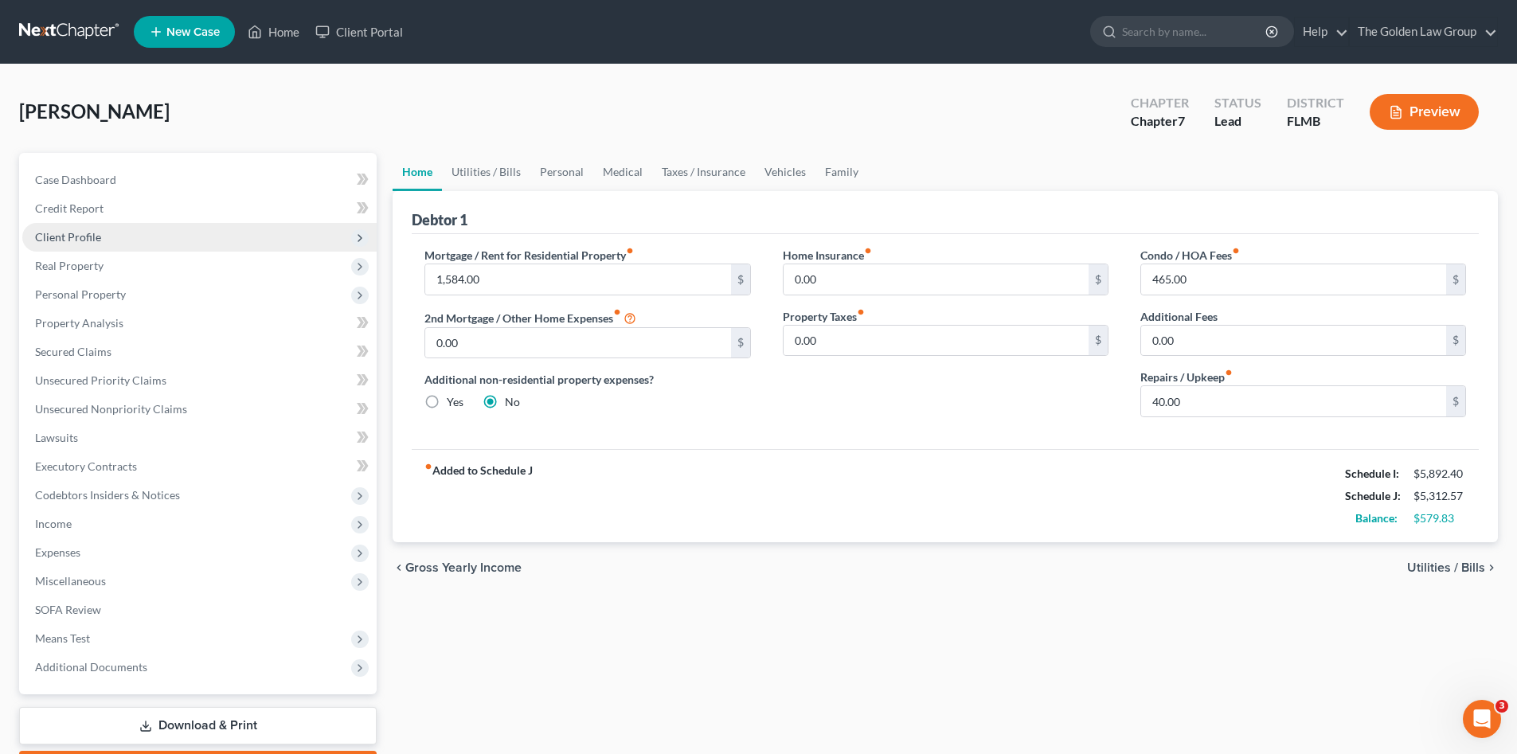
click at [73, 239] on span "Client Profile" at bounding box center [68, 237] width 66 height 14
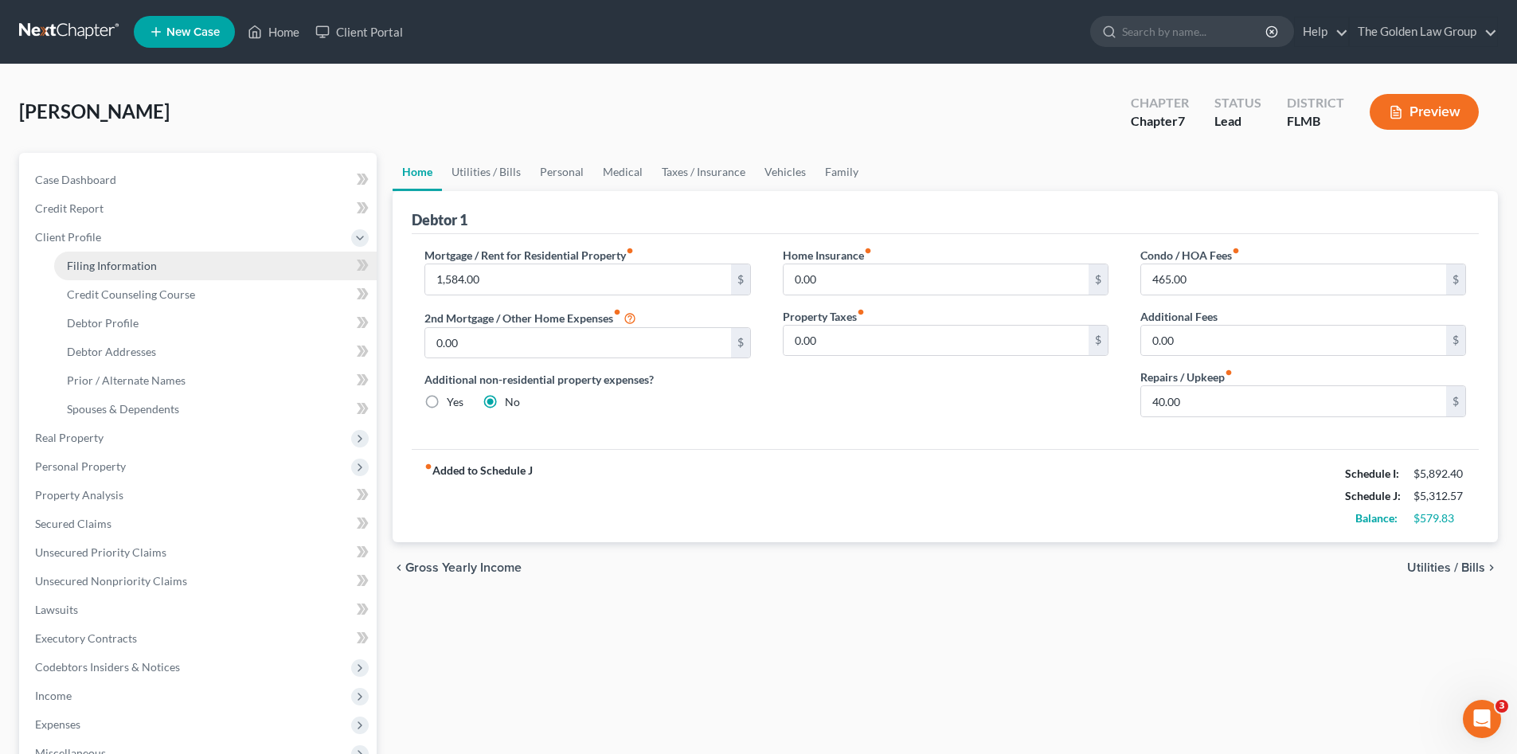
click at [88, 272] on link "Filing Information" at bounding box center [215, 266] width 322 height 29
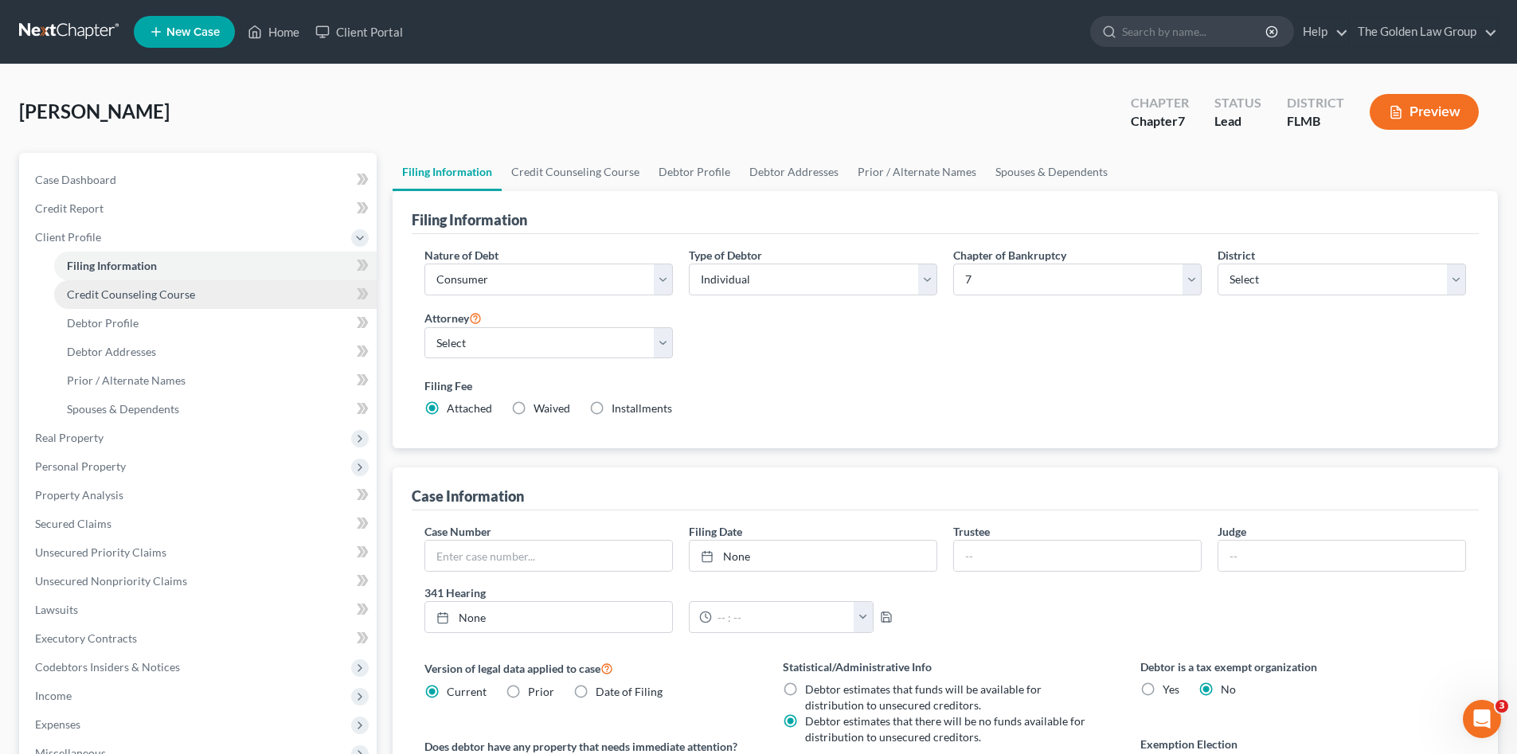
click at [101, 293] on span "Credit Counseling Course" at bounding box center [131, 294] width 128 height 14
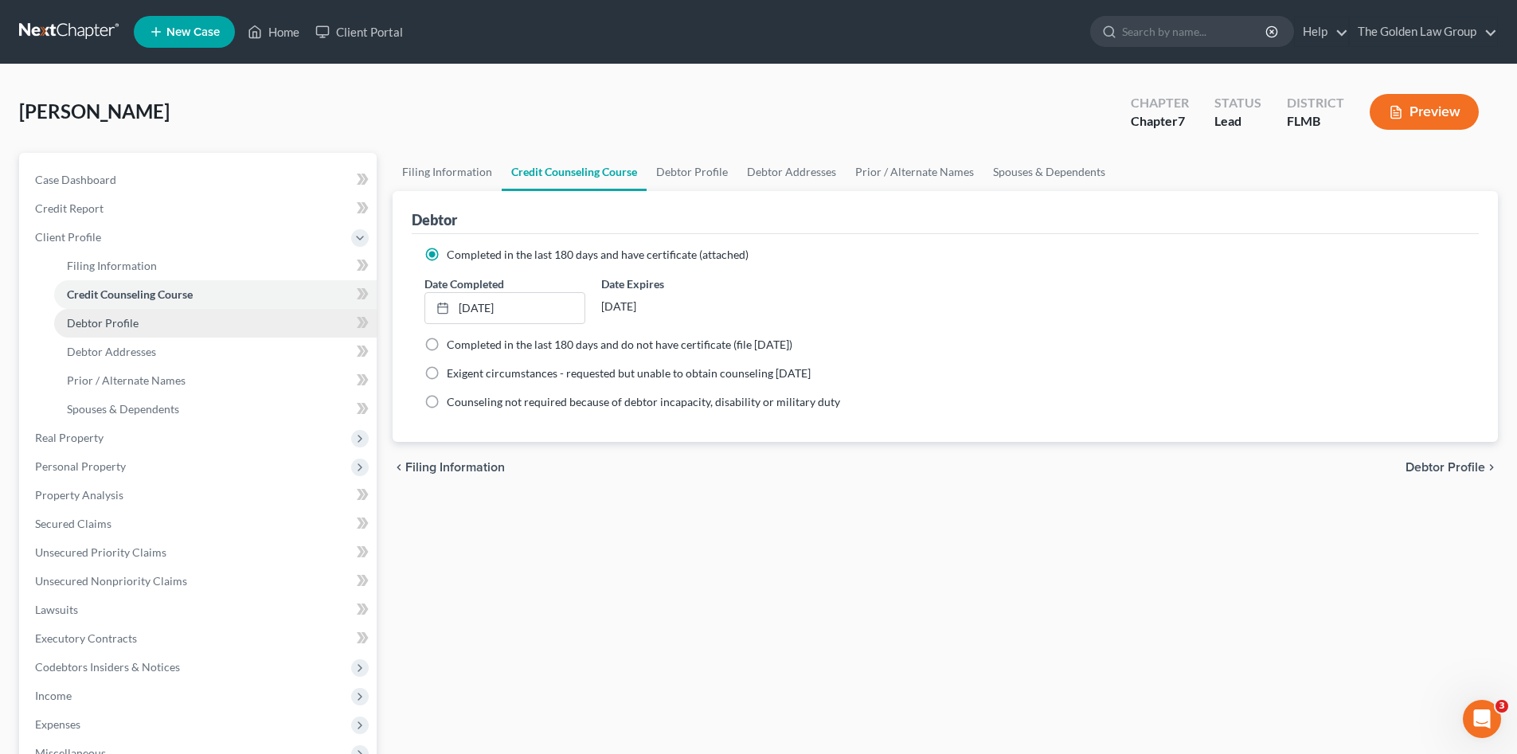
click at [123, 334] on link "Debtor Profile" at bounding box center [215, 323] width 322 height 29
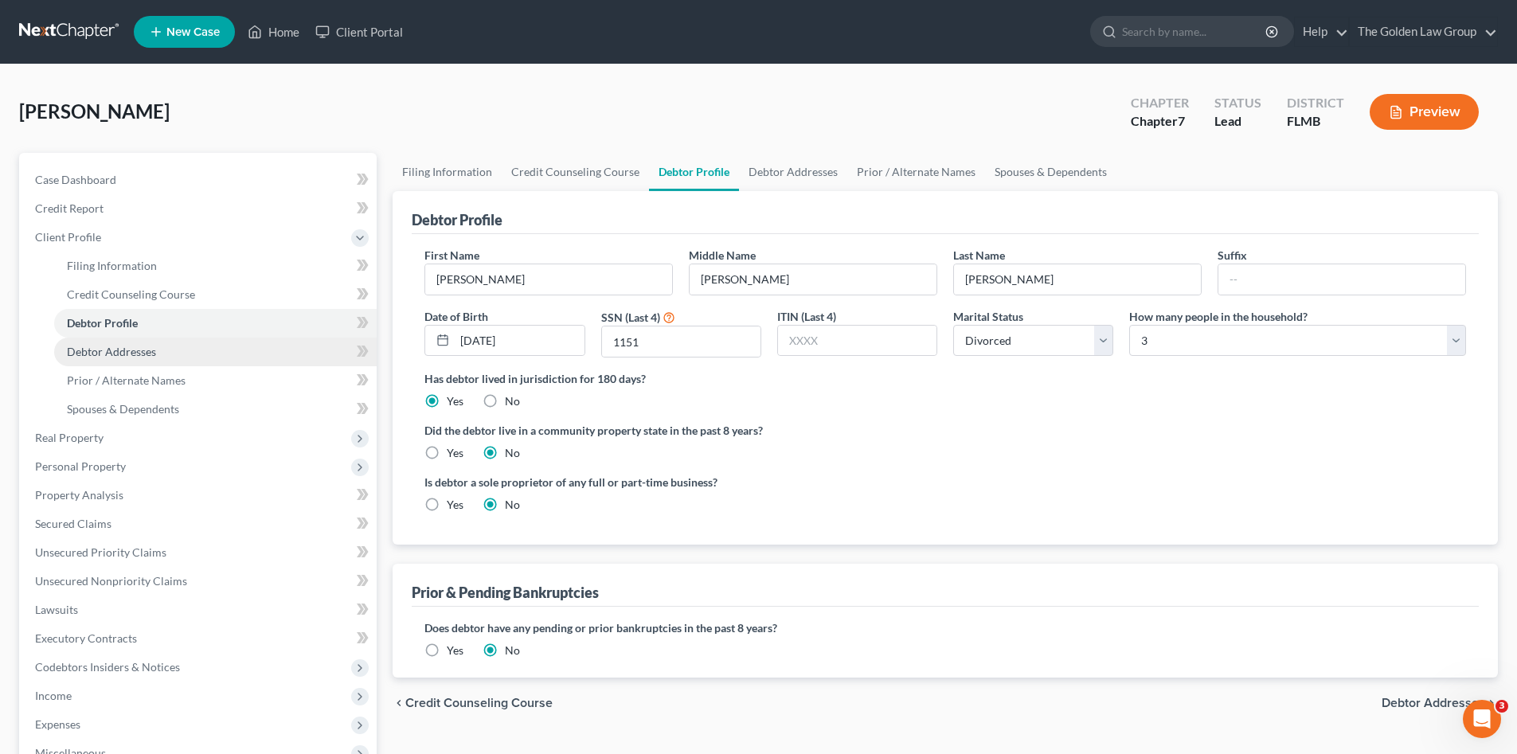
click at [130, 345] on span "Debtor Addresses" at bounding box center [111, 352] width 89 height 14
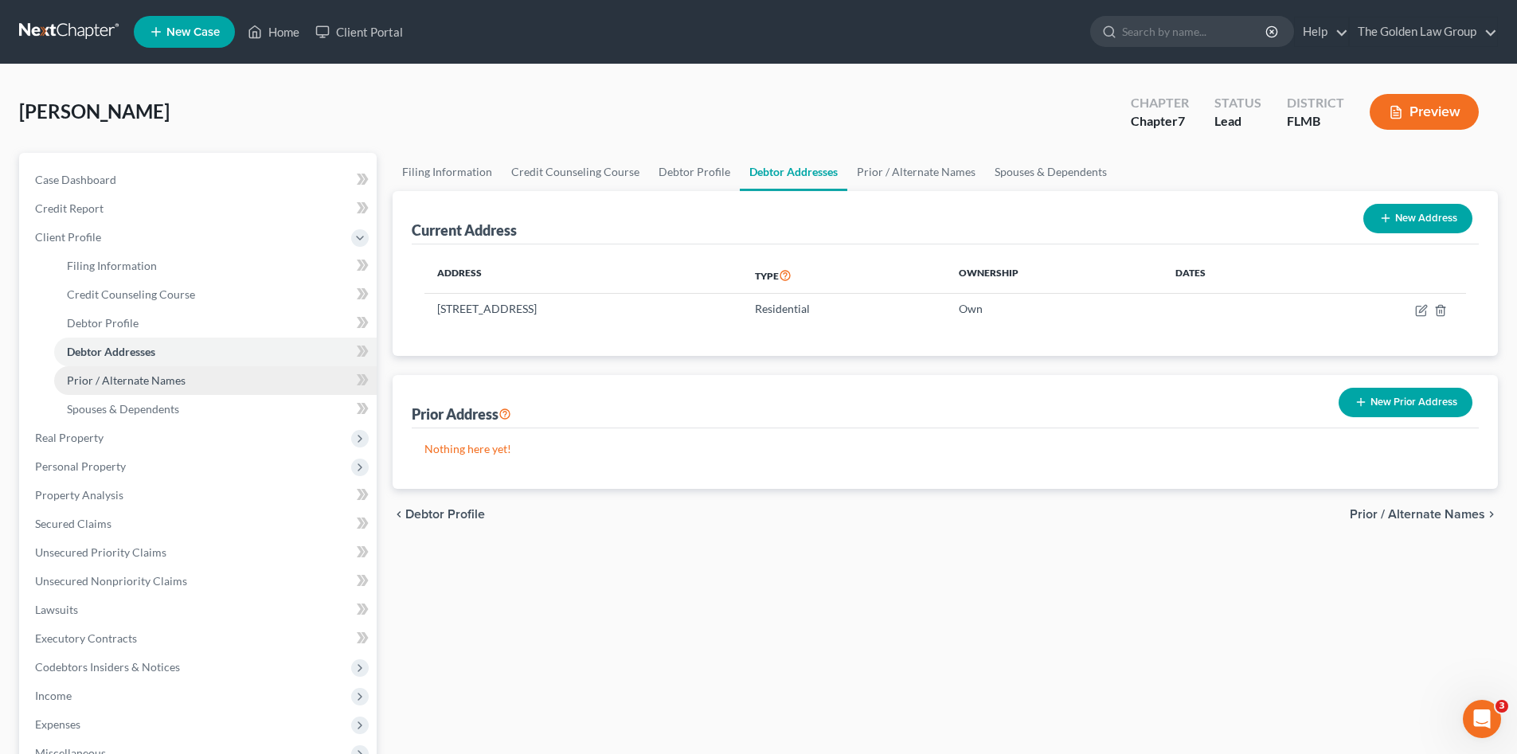
click at [146, 383] on span "Prior / Alternate Names" at bounding box center [126, 380] width 119 height 14
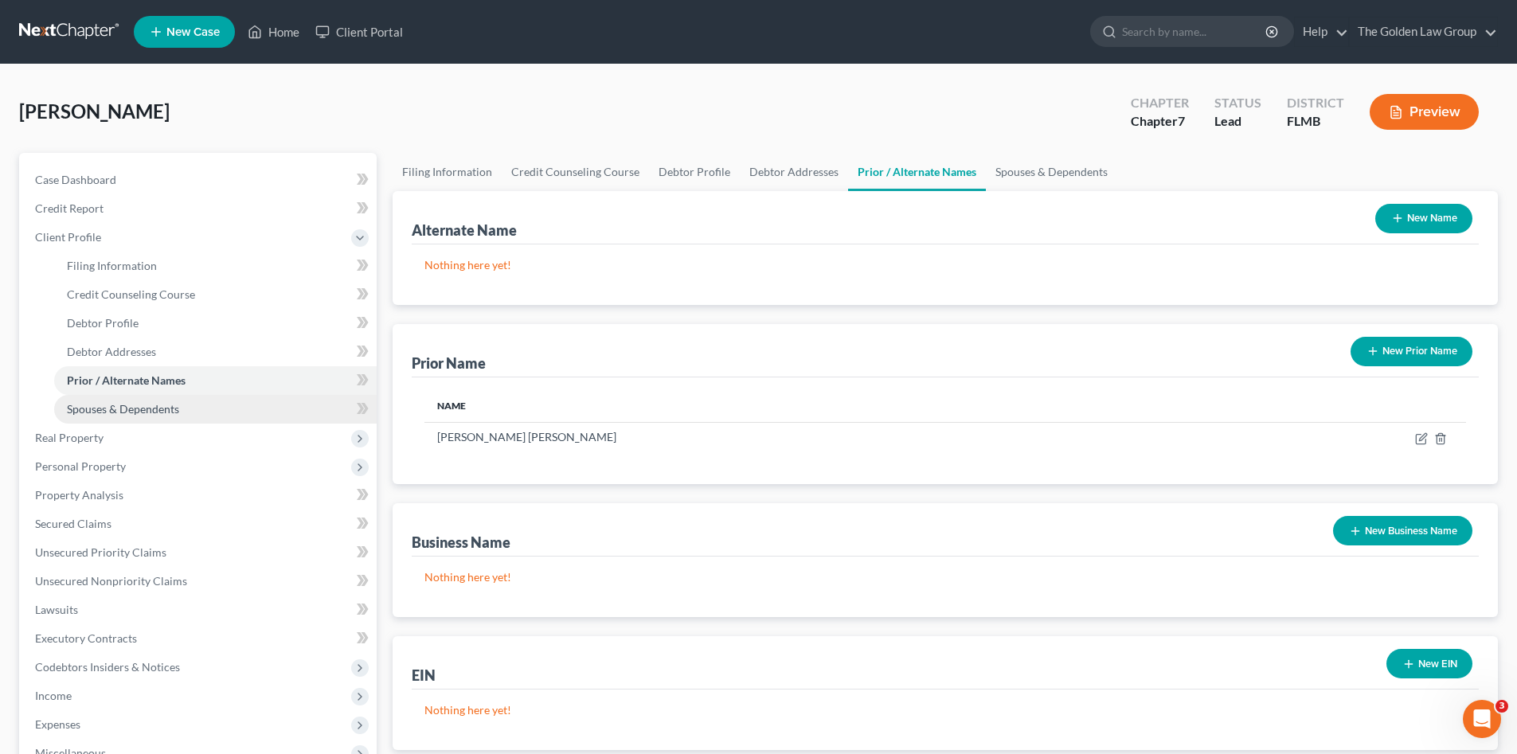
click at [147, 408] on span "Spouses & Dependents" at bounding box center [123, 409] width 112 height 14
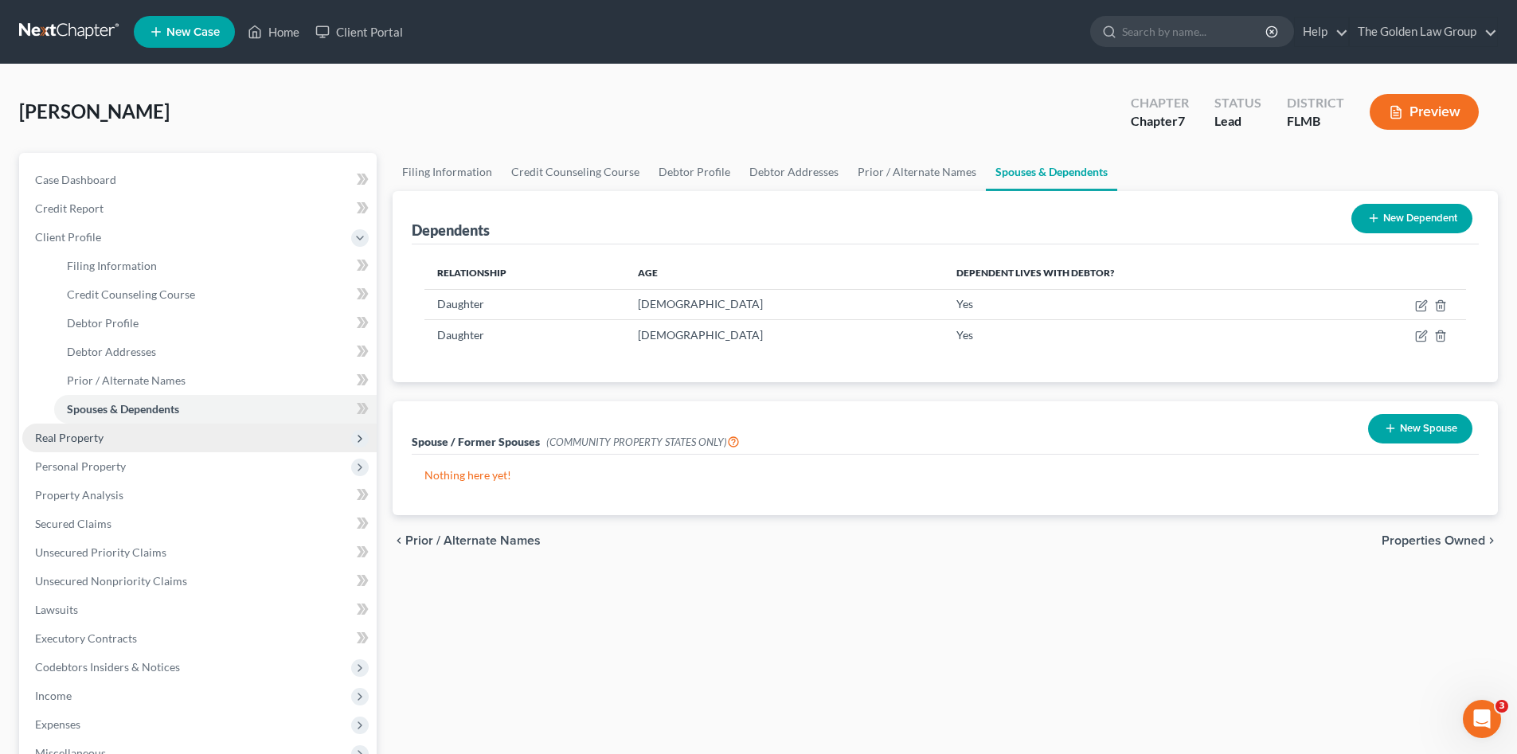
click at [112, 436] on span "Real Property" at bounding box center [199, 438] width 354 height 29
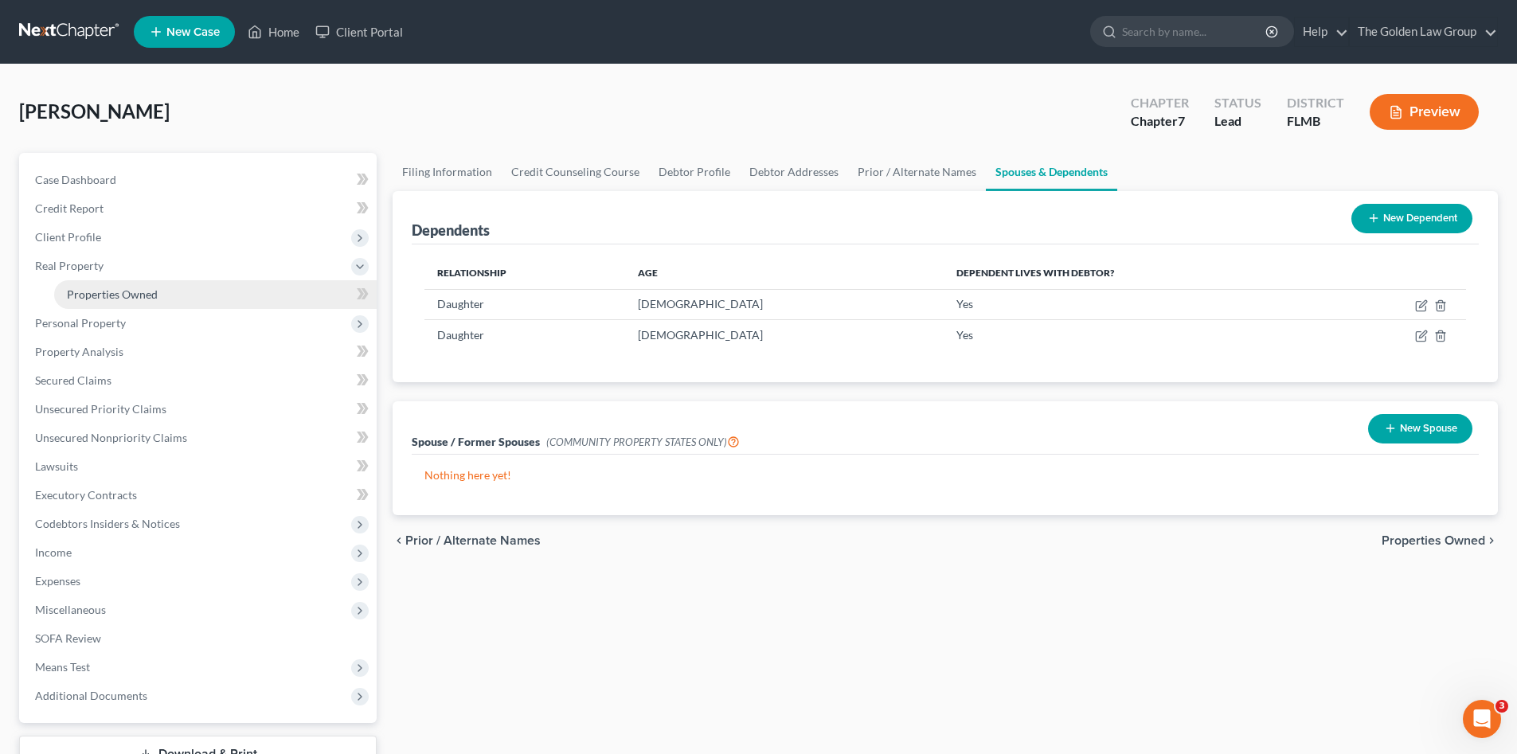
click at [122, 299] on span "Properties Owned" at bounding box center [112, 294] width 91 height 14
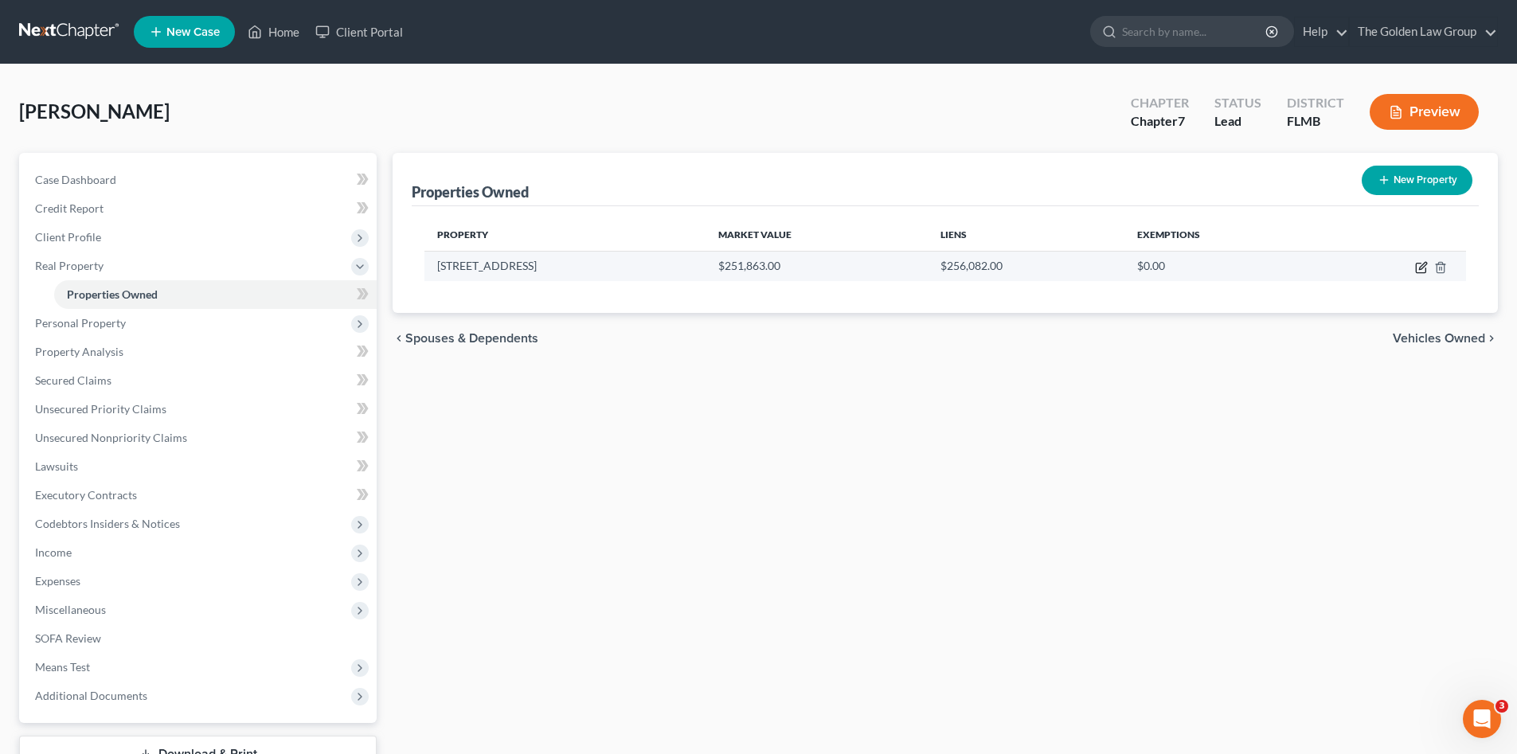
click at [1420, 271] on icon "button" at bounding box center [1421, 267] width 13 height 13
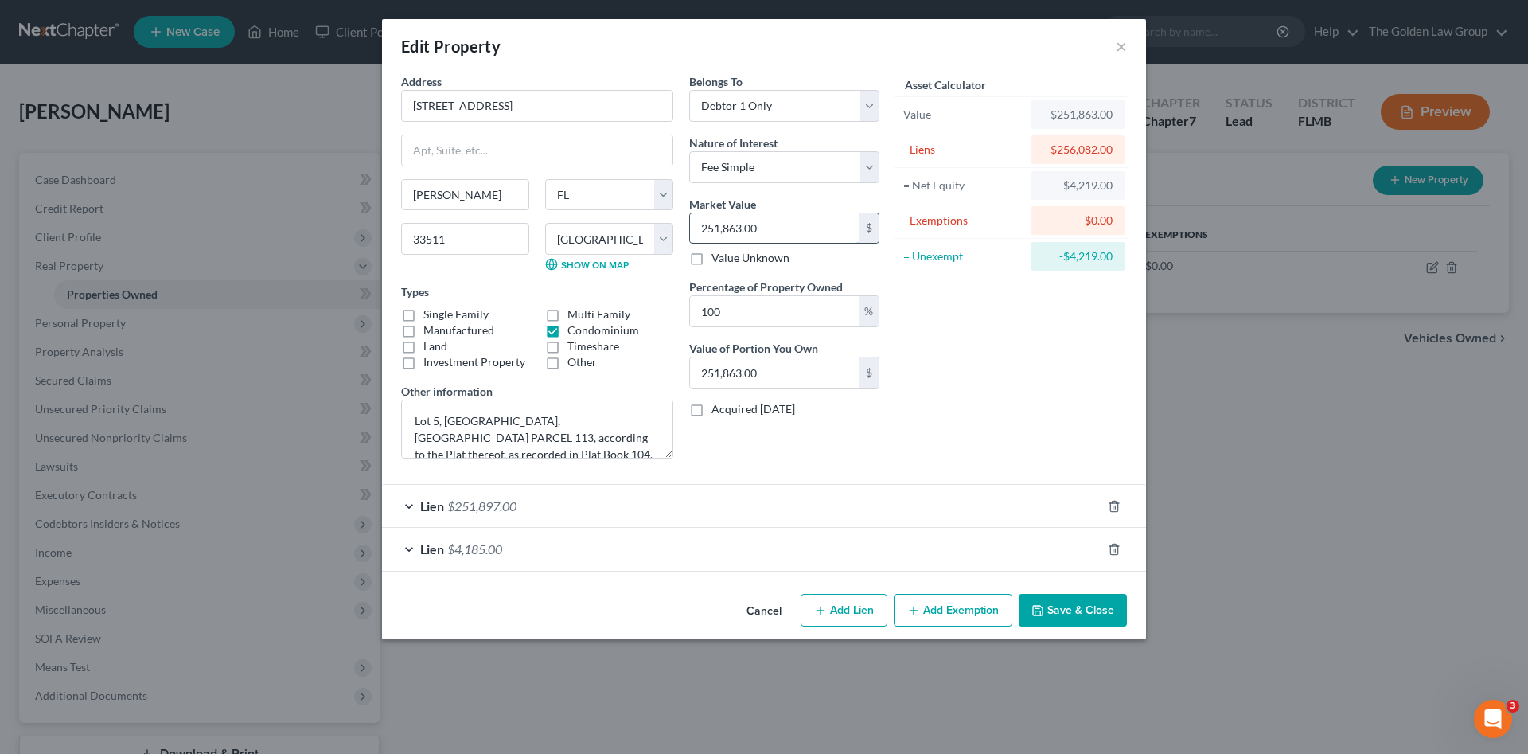
click at [738, 231] on input "251,863.00" at bounding box center [775, 228] width 170 height 30
click at [968, 619] on button "Add Exemption" at bounding box center [953, 610] width 119 height 33
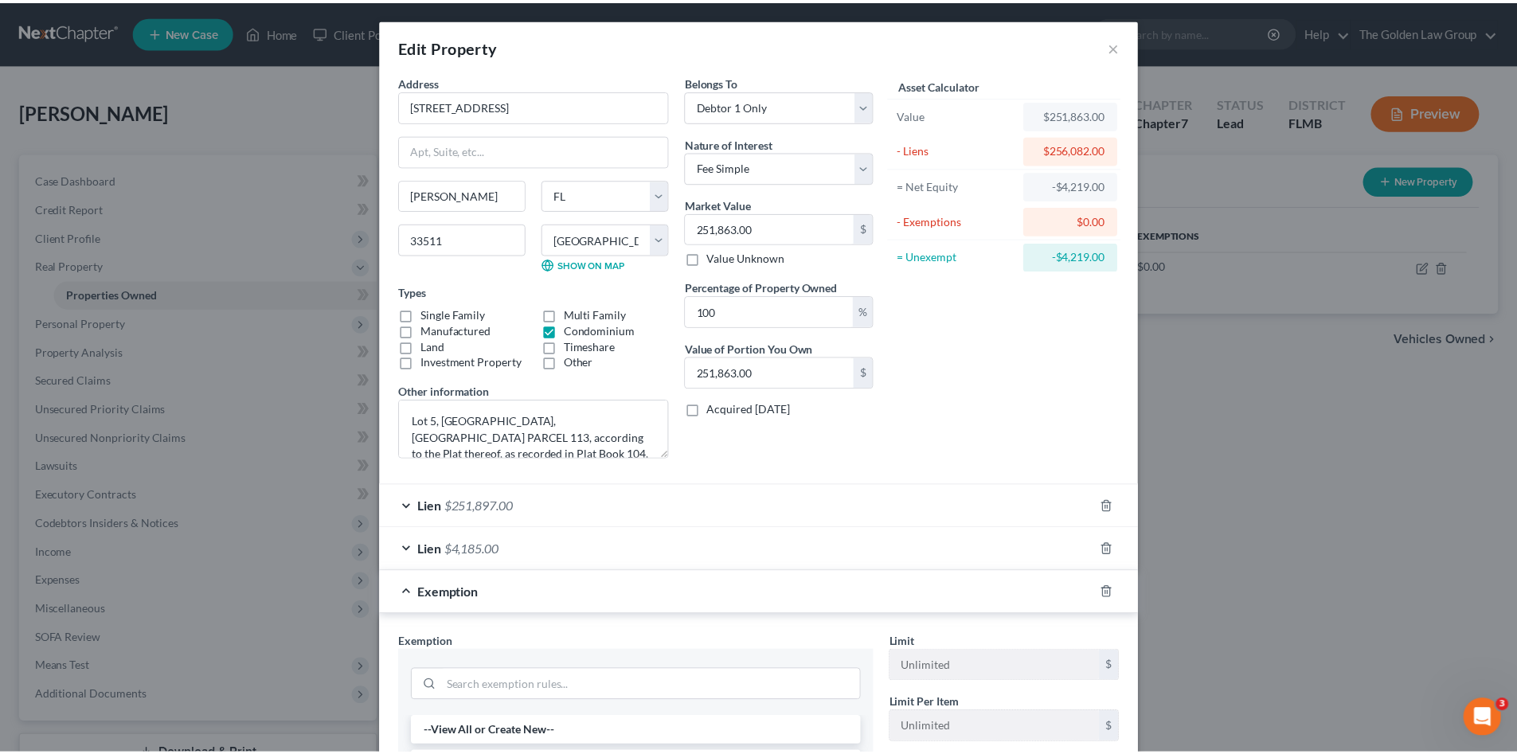
scroll to position [213, 0]
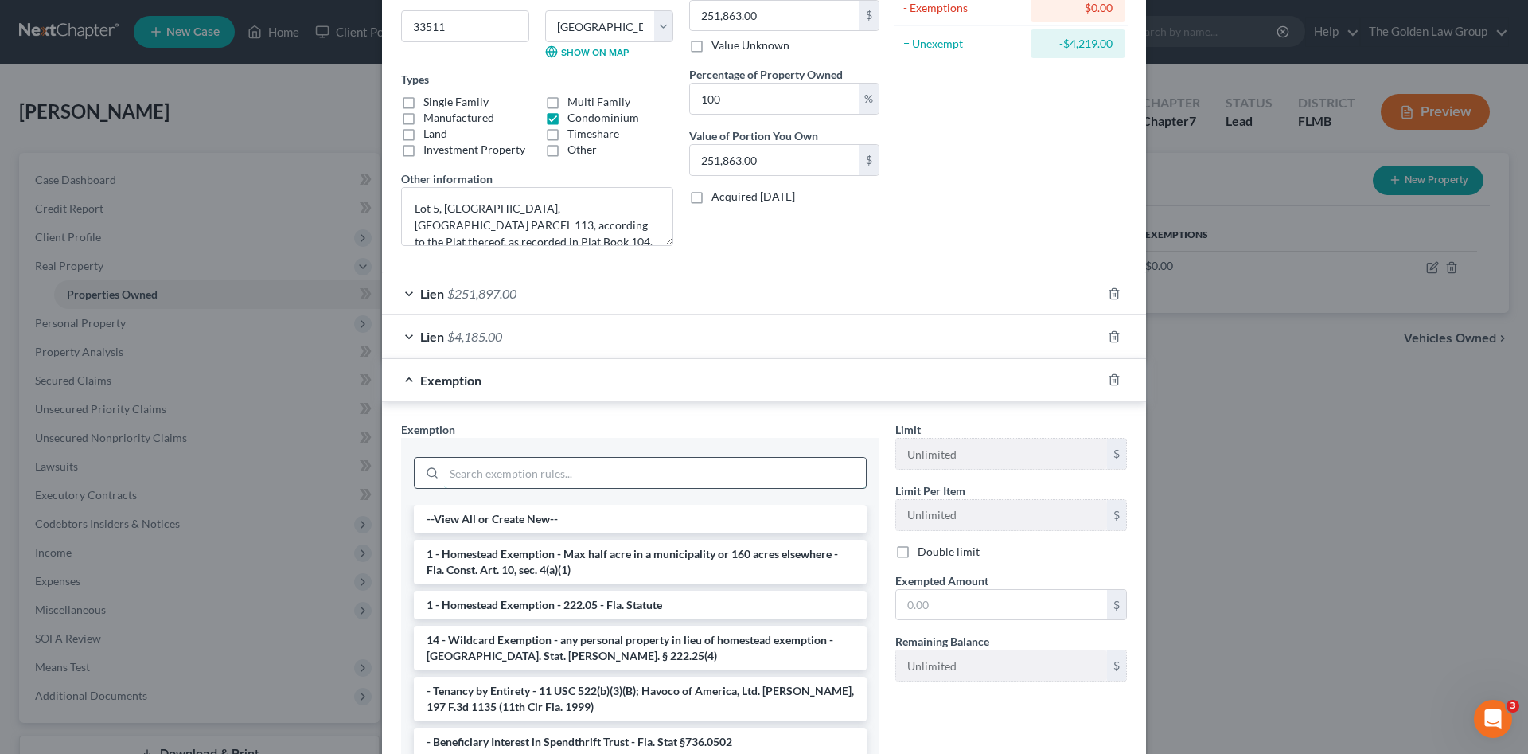
click at [582, 473] on input "search" at bounding box center [655, 473] width 422 height 30
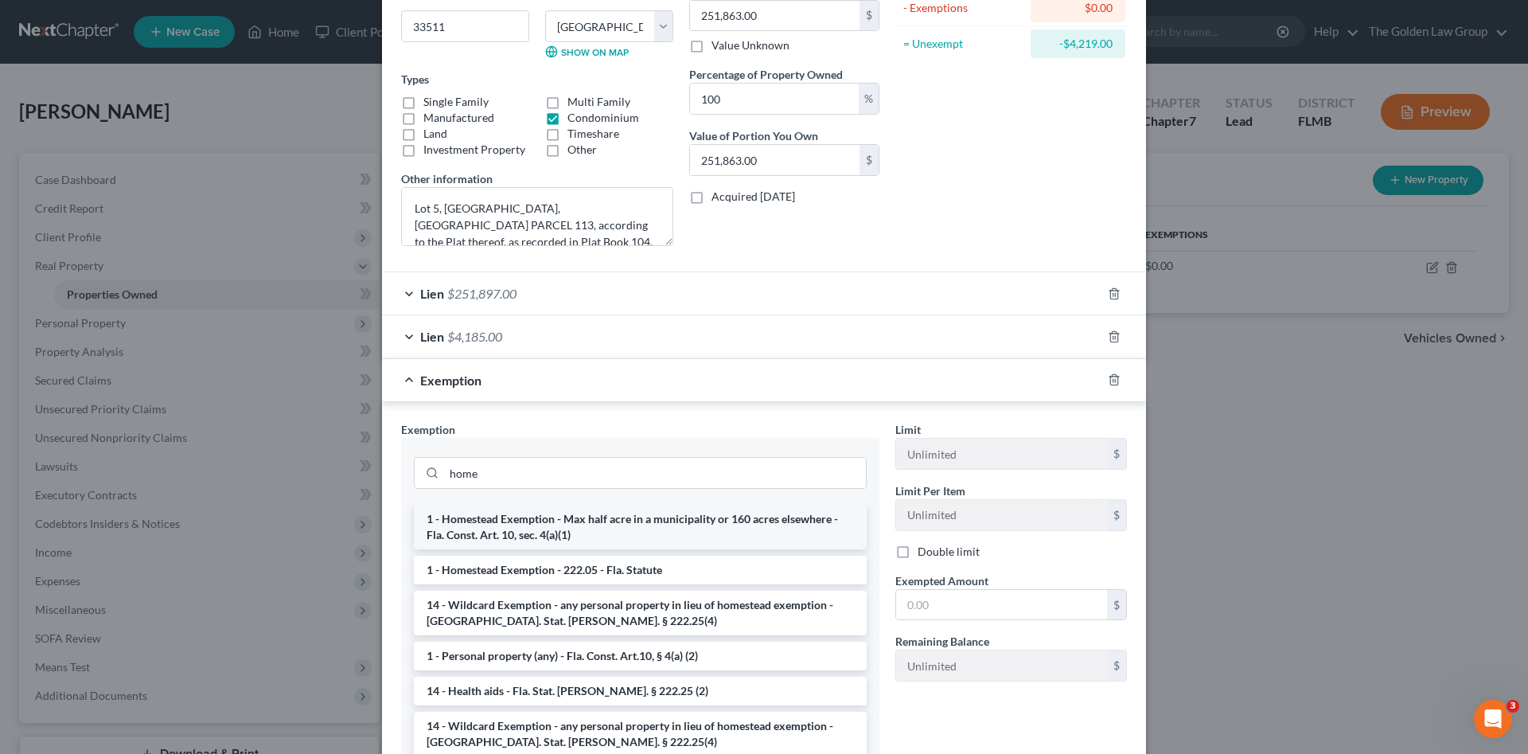
click at [639, 529] on li "1 - Homestead Exemption - Max half acre in a municipality or 160 acres elsewher…" at bounding box center [640, 527] width 453 height 45
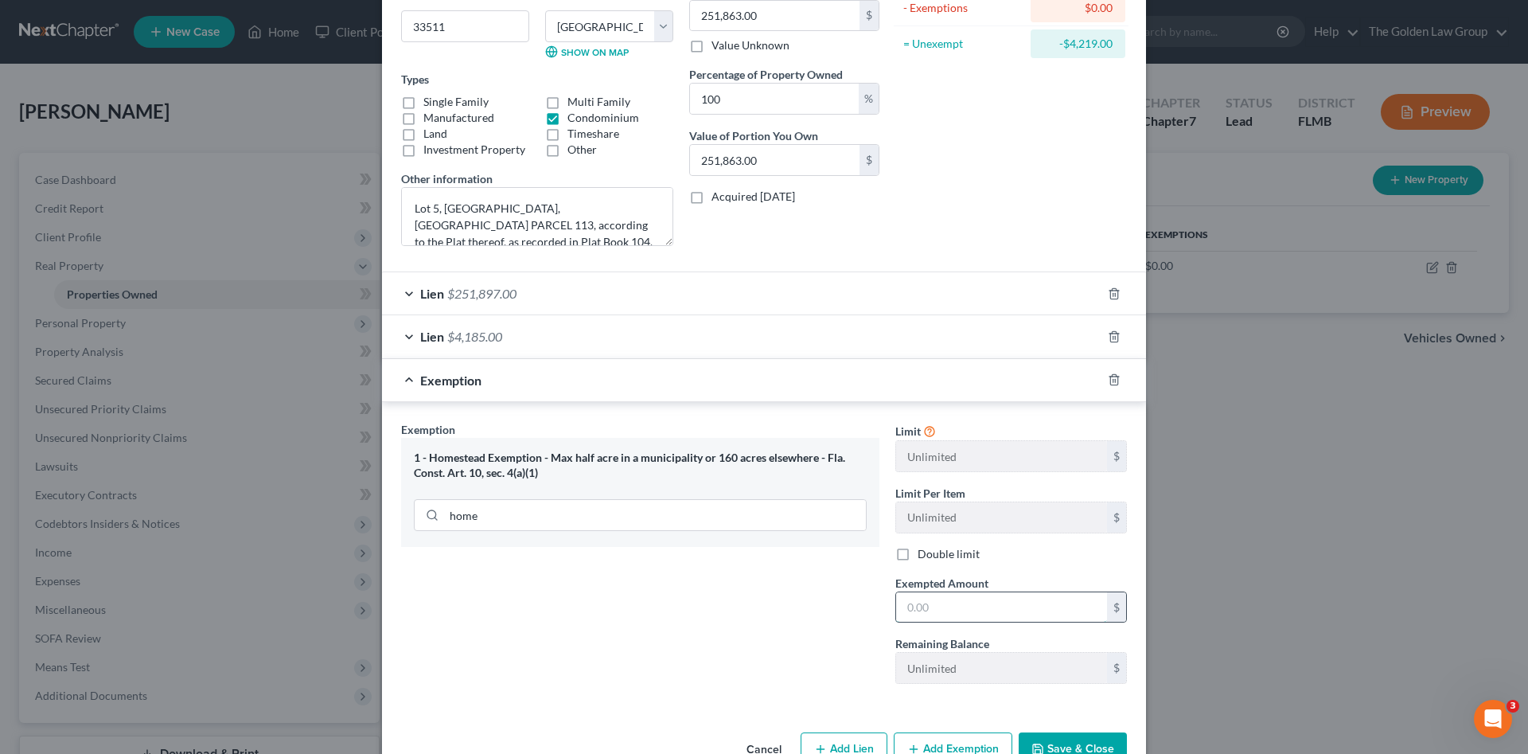
click at [951, 607] on input "text" at bounding box center [1001, 607] width 211 height 30
paste input "251,863.00"
click at [1056, 743] on button "Save & Close" at bounding box center [1073, 748] width 108 height 33
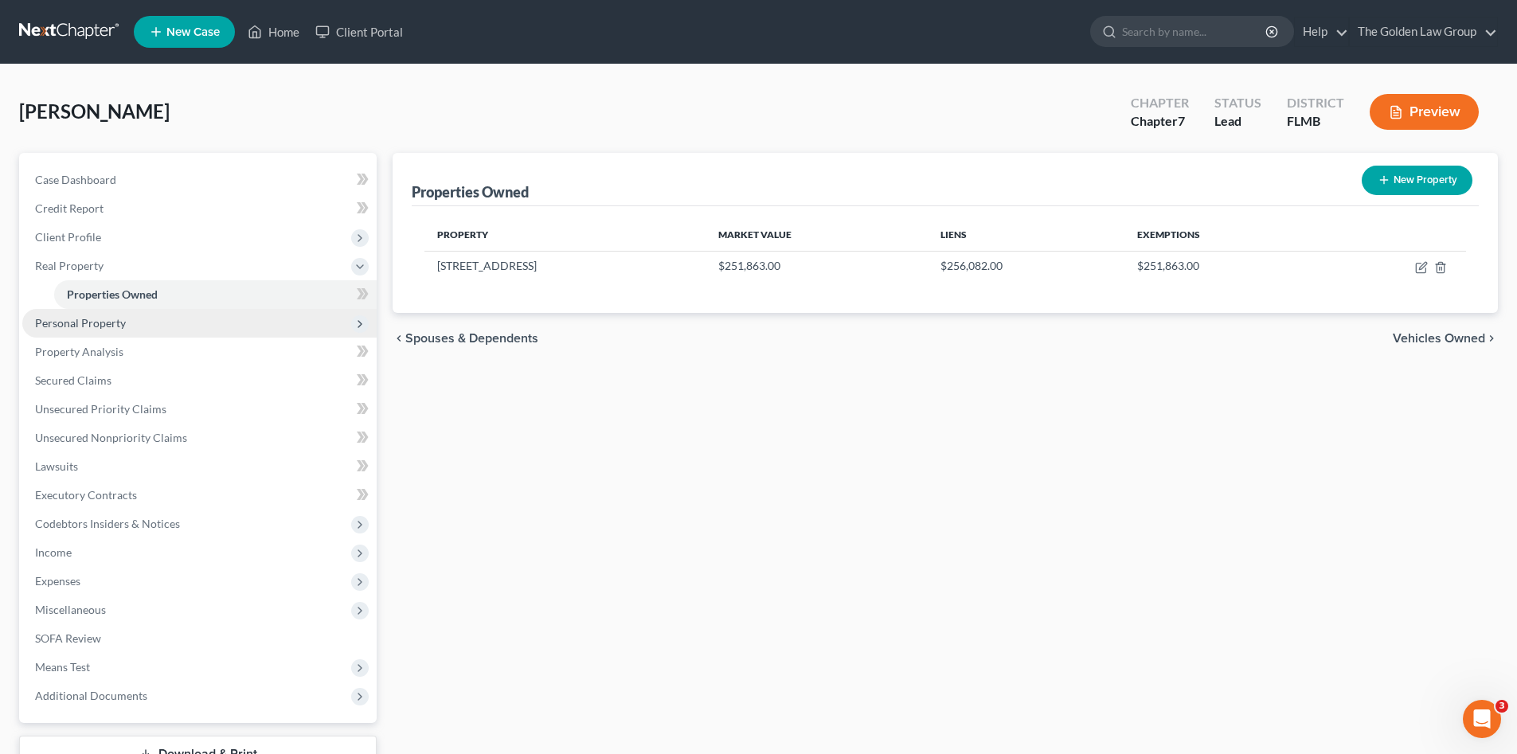
click at [116, 326] on span "Personal Property" at bounding box center [80, 323] width 91 height 14
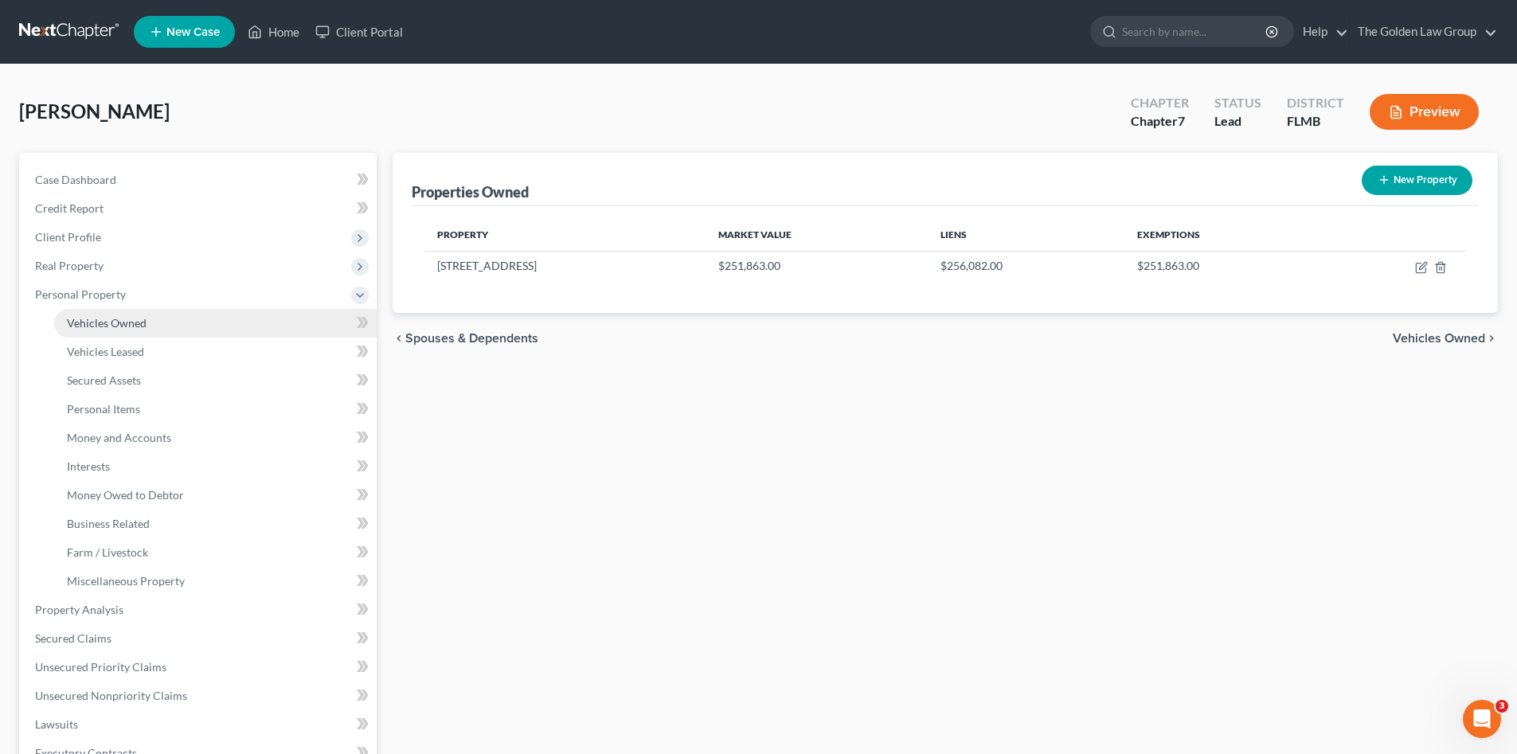
click at [126, 324] on span "Vehicles Owned" at bounding box center [107, 323] width 80 height 14
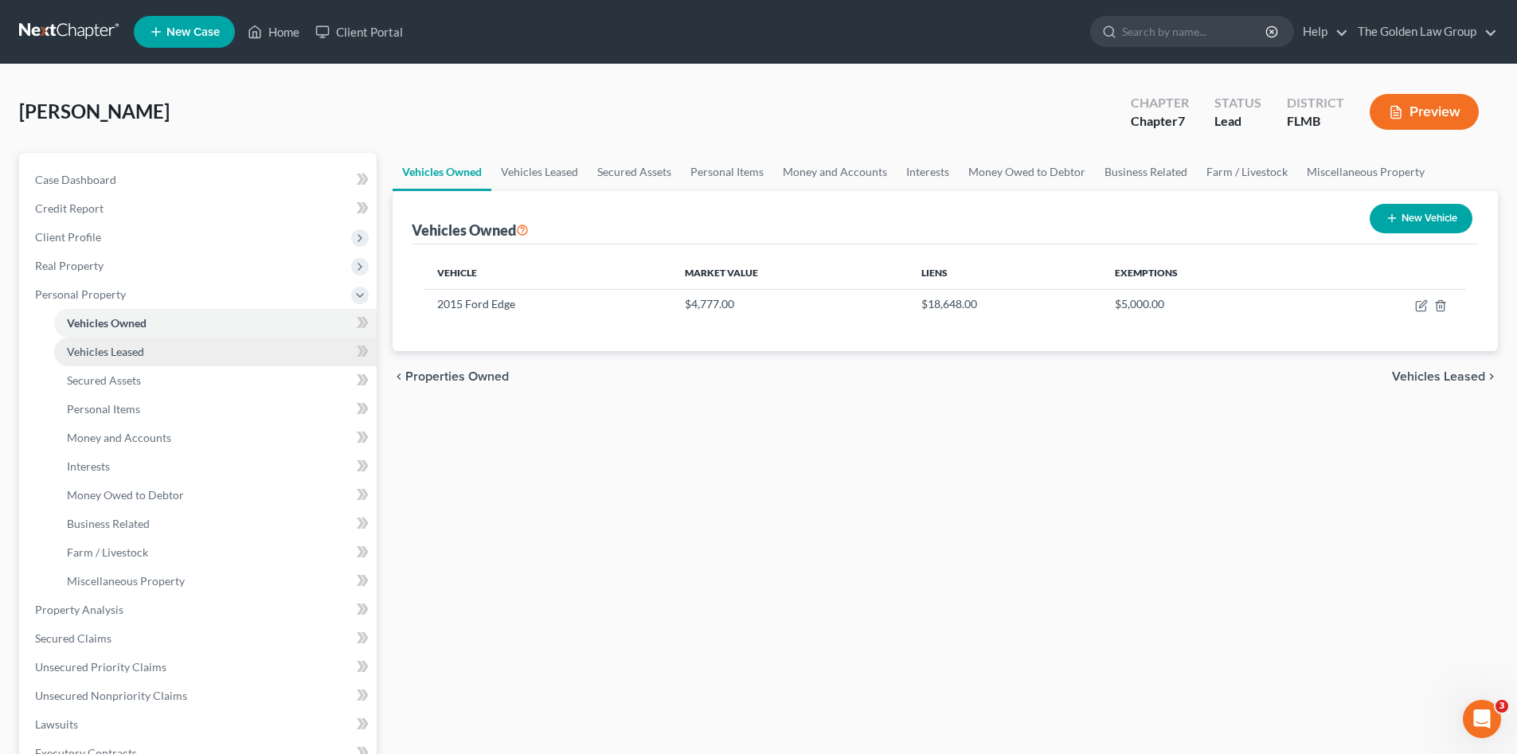
click at [131, 346] on span "Vehicles Leased" at bounding box center [105, 352] width 77 height 14
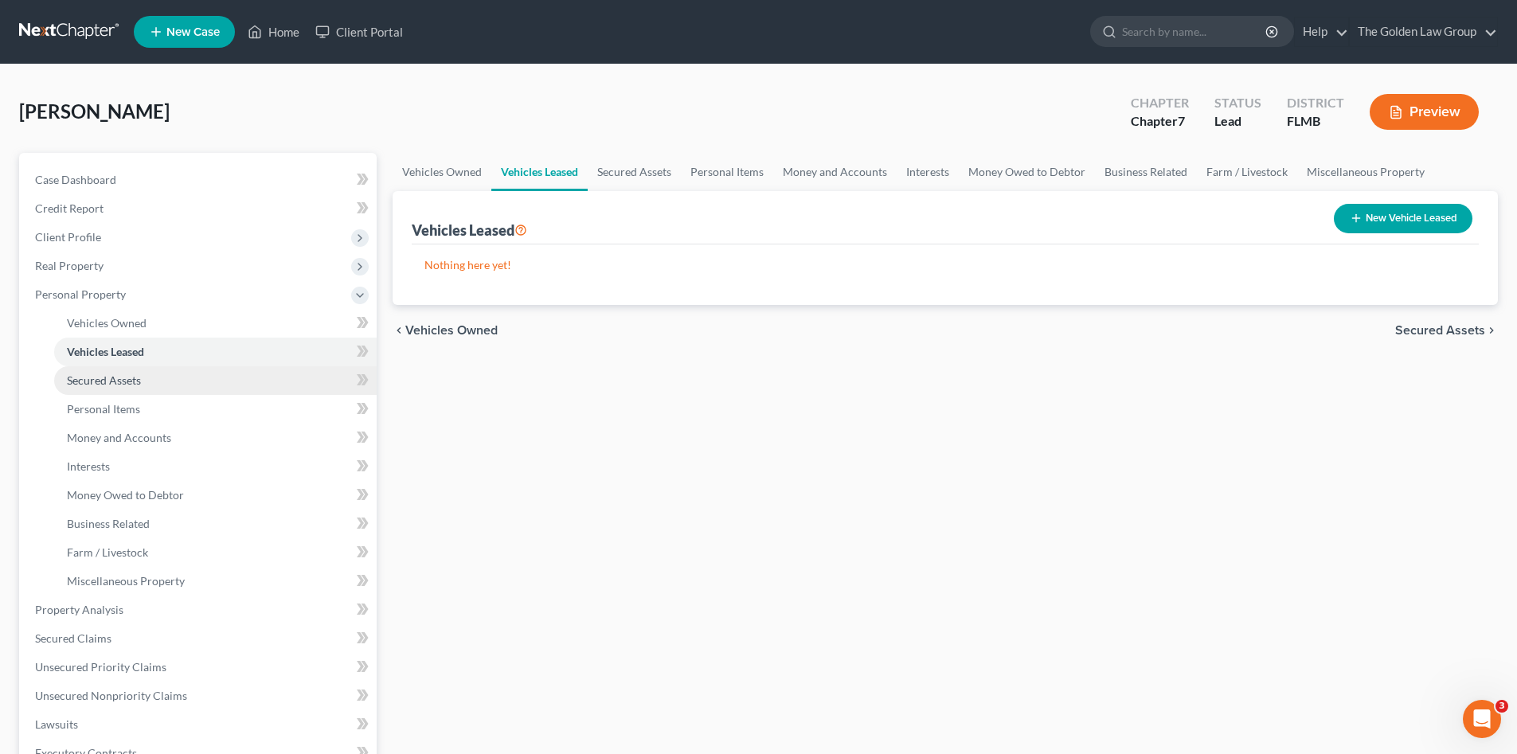
click at [139, 379] on span "Secured Assets" at bounding box center [104, 380] width 74 height 14
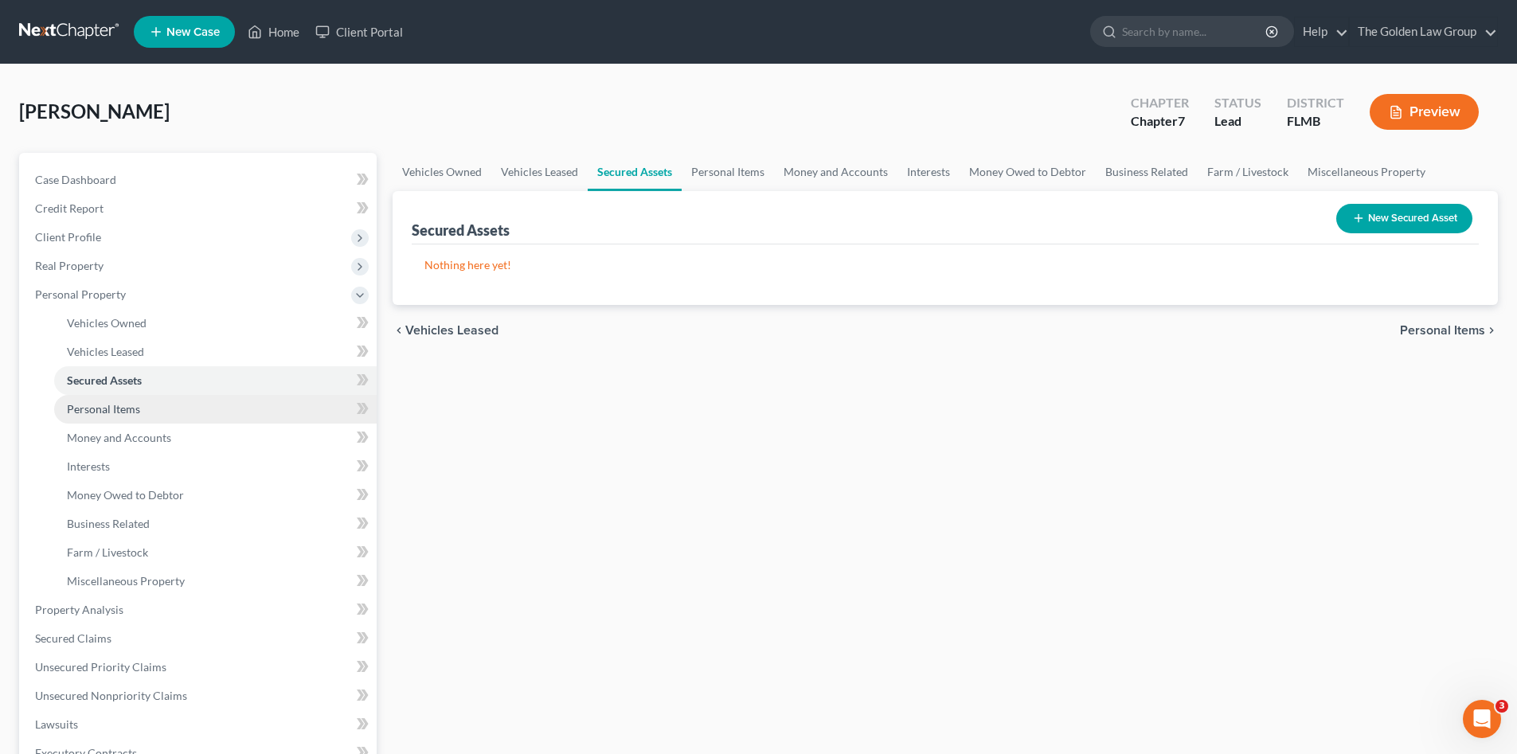
click at [147, 406] on link "Personal Items" at bounding box center [215, 409] width 322 height 29
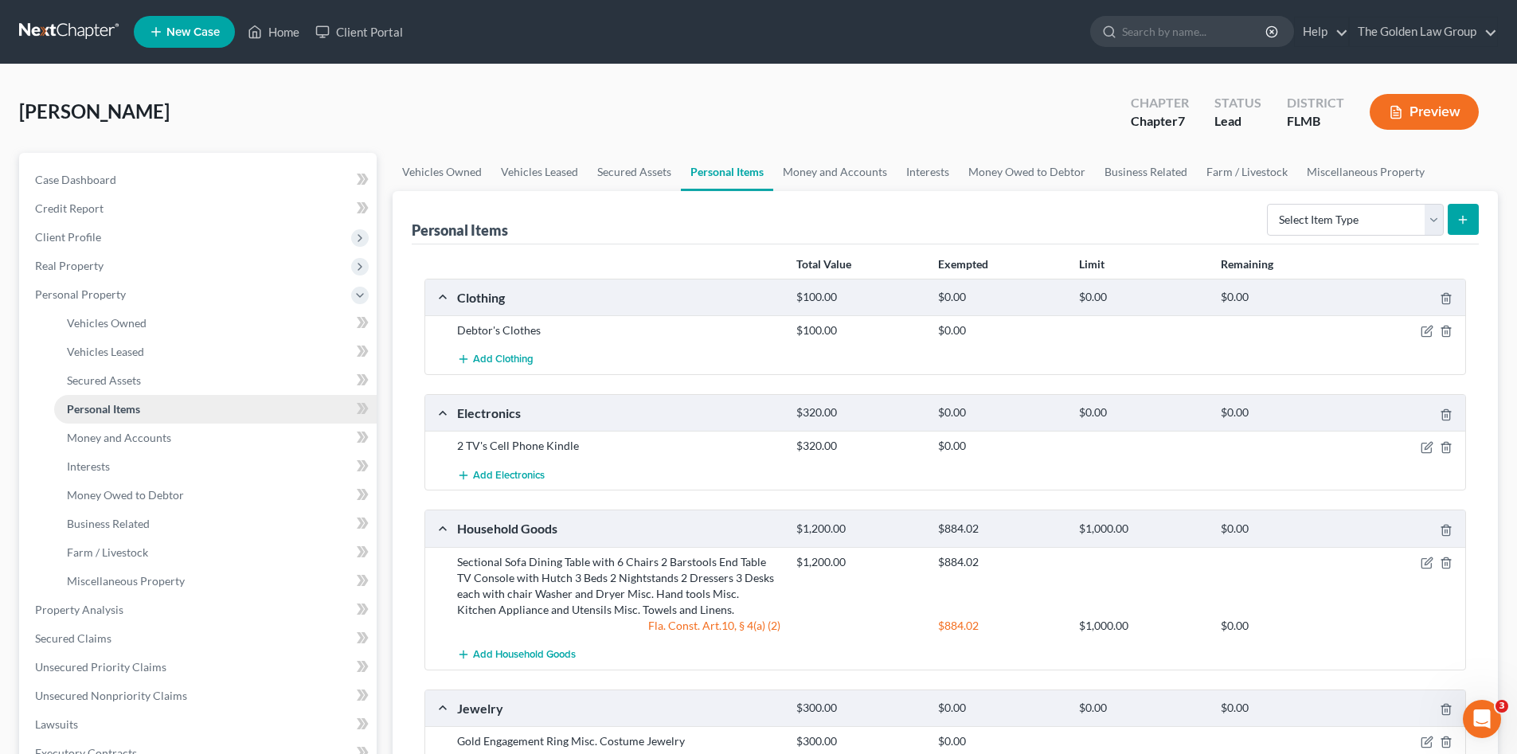
click at [150, 421] on link "Personal Items" at bounding box center [215, 409] width 322 height 29
click at [155, 435] on span "Money and Accounts" at bounding box center [119, 438] width 104 height 14
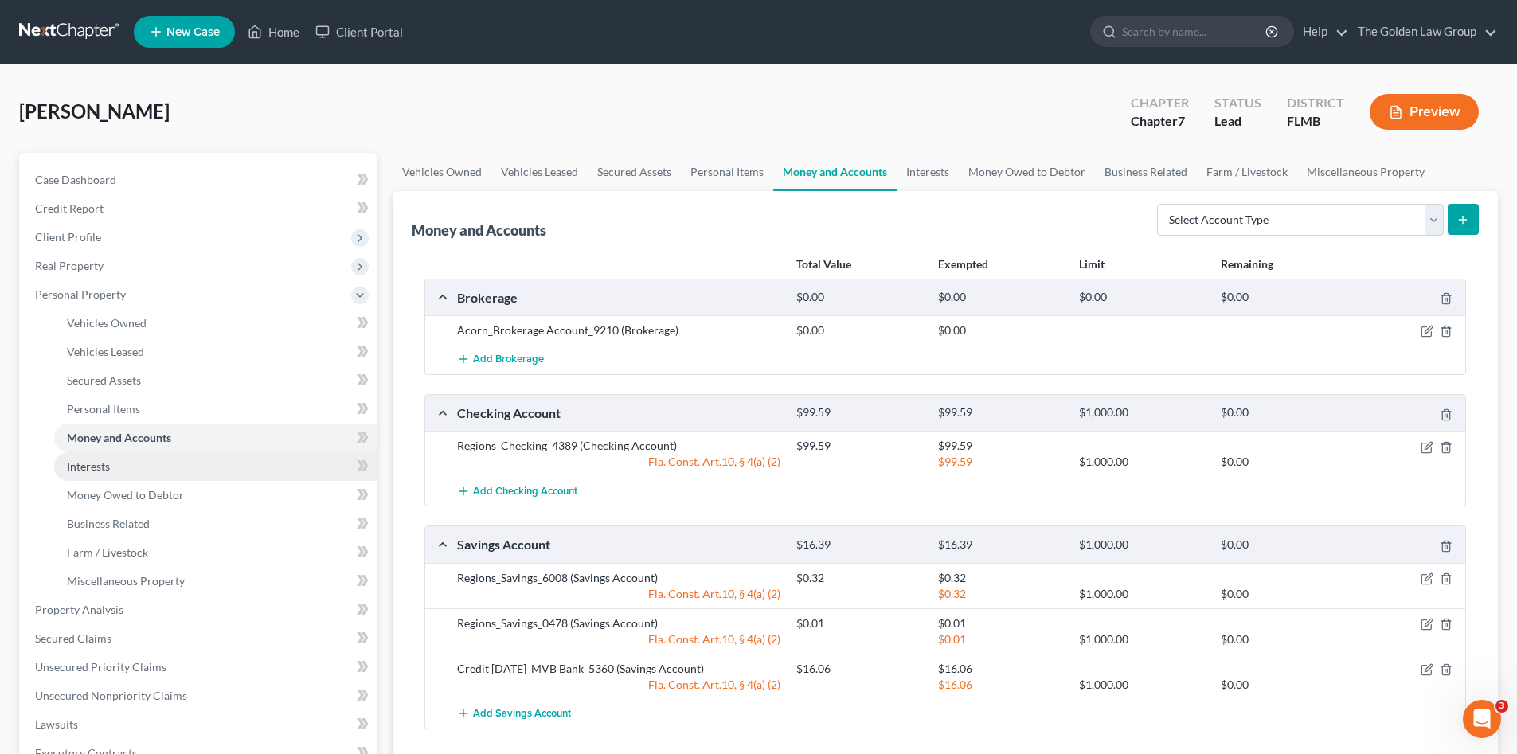
click at [154, 466] on link "Interests" at bounding box center [215, 466] width 322 height 29
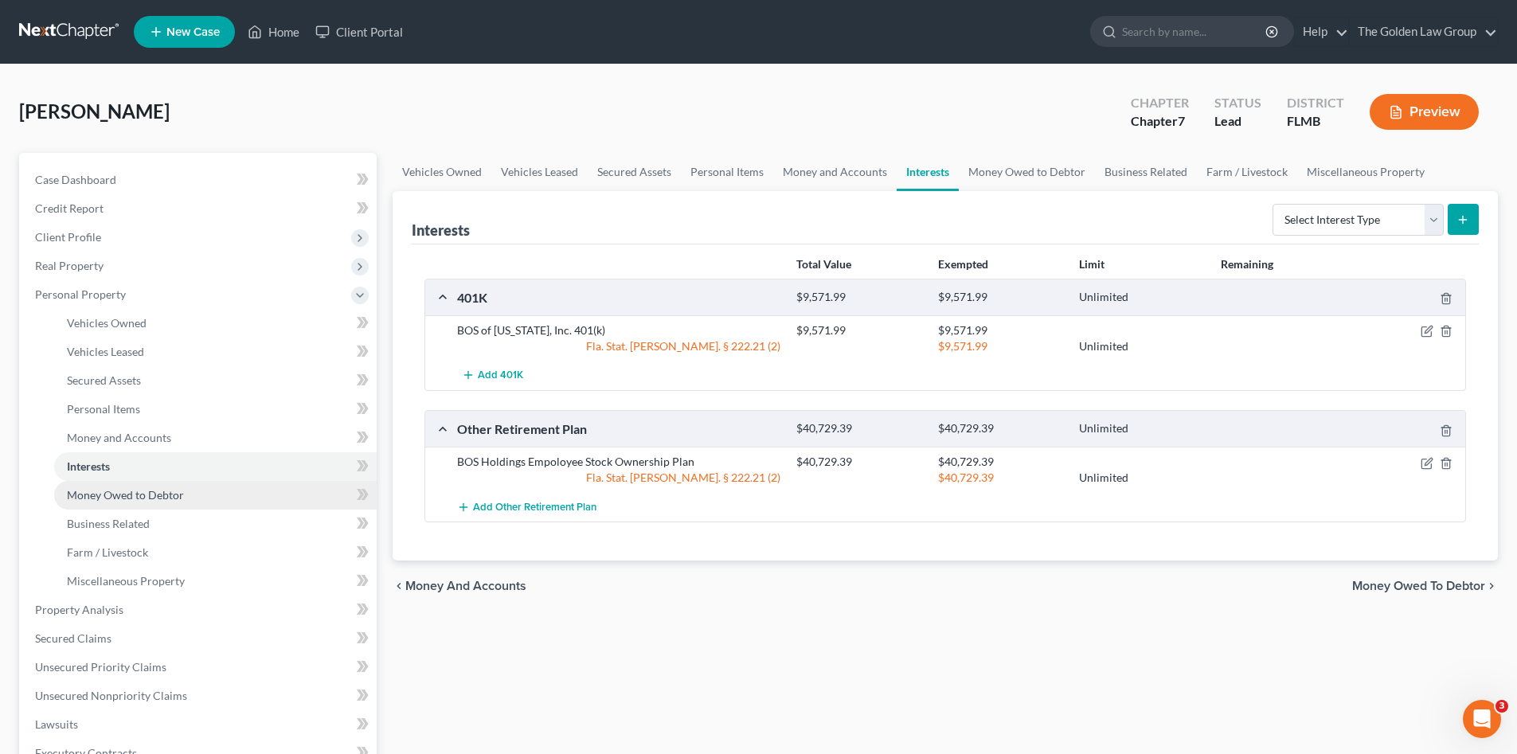
click at [158, 488] on span "Money Owed to Debtor" at bounding box center [125, 495] width 117 height 14
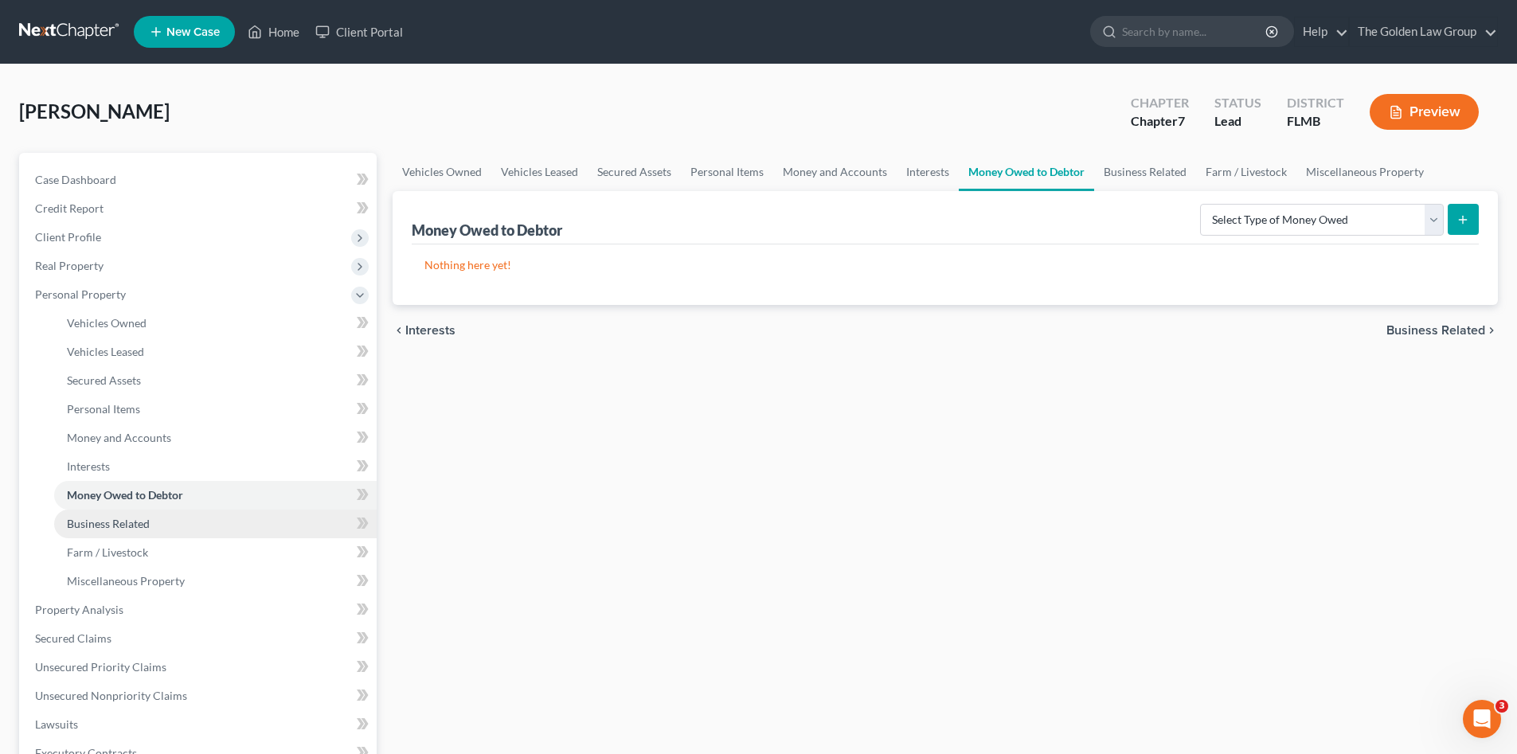
click at [146, 518] on span "Business Related" at bounding box center [108, 524] width 83 height 14
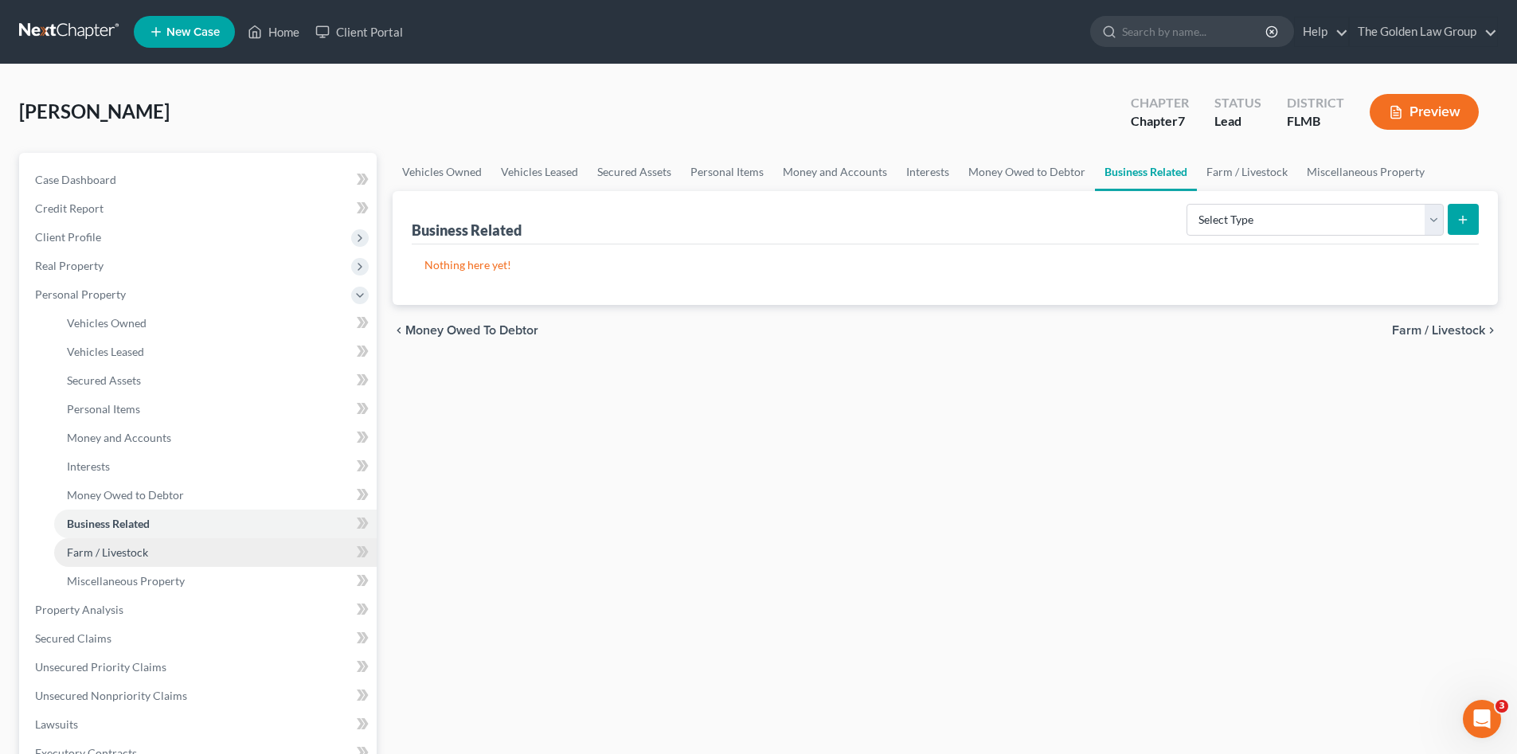
click at [150, 545] on link "Farm / Livestock" at bounding box center [215, 552] width 322 height 29
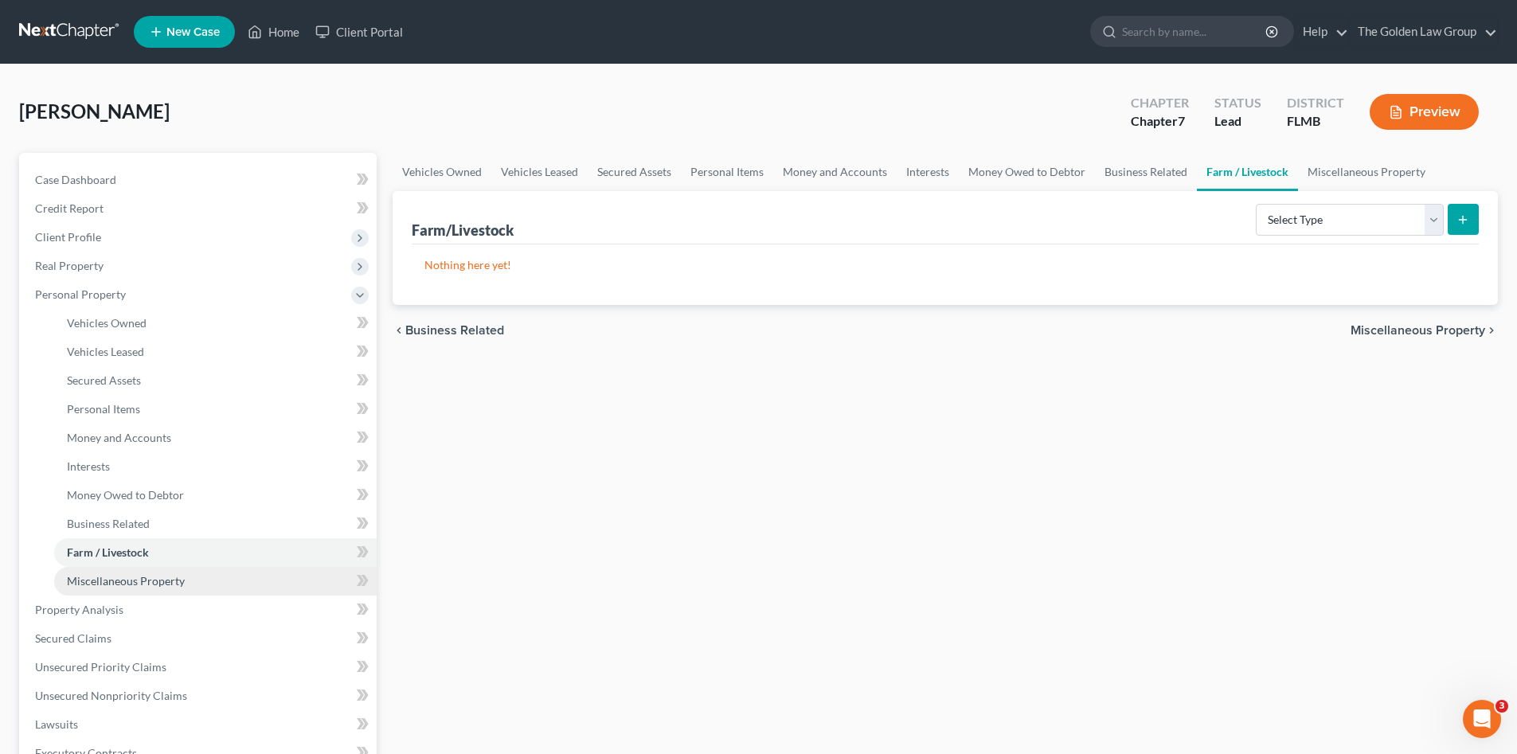
click at [174, 576] on span "Miscellaneous Property" at bounding box center [126, 581] width 118 height 14
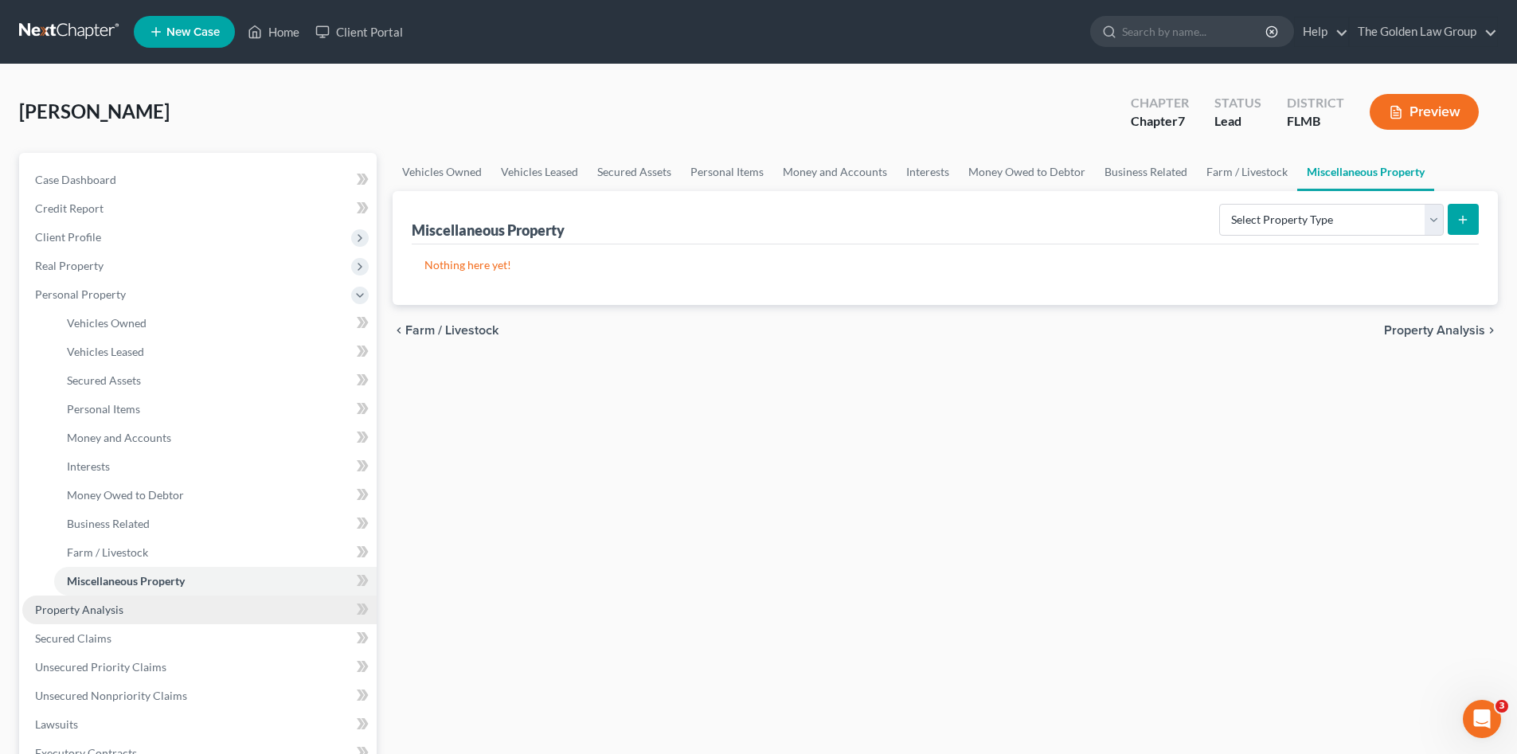
click at [162, 610] on link "Property Analysis" at bounding box center [199, 609] width 354 height 29
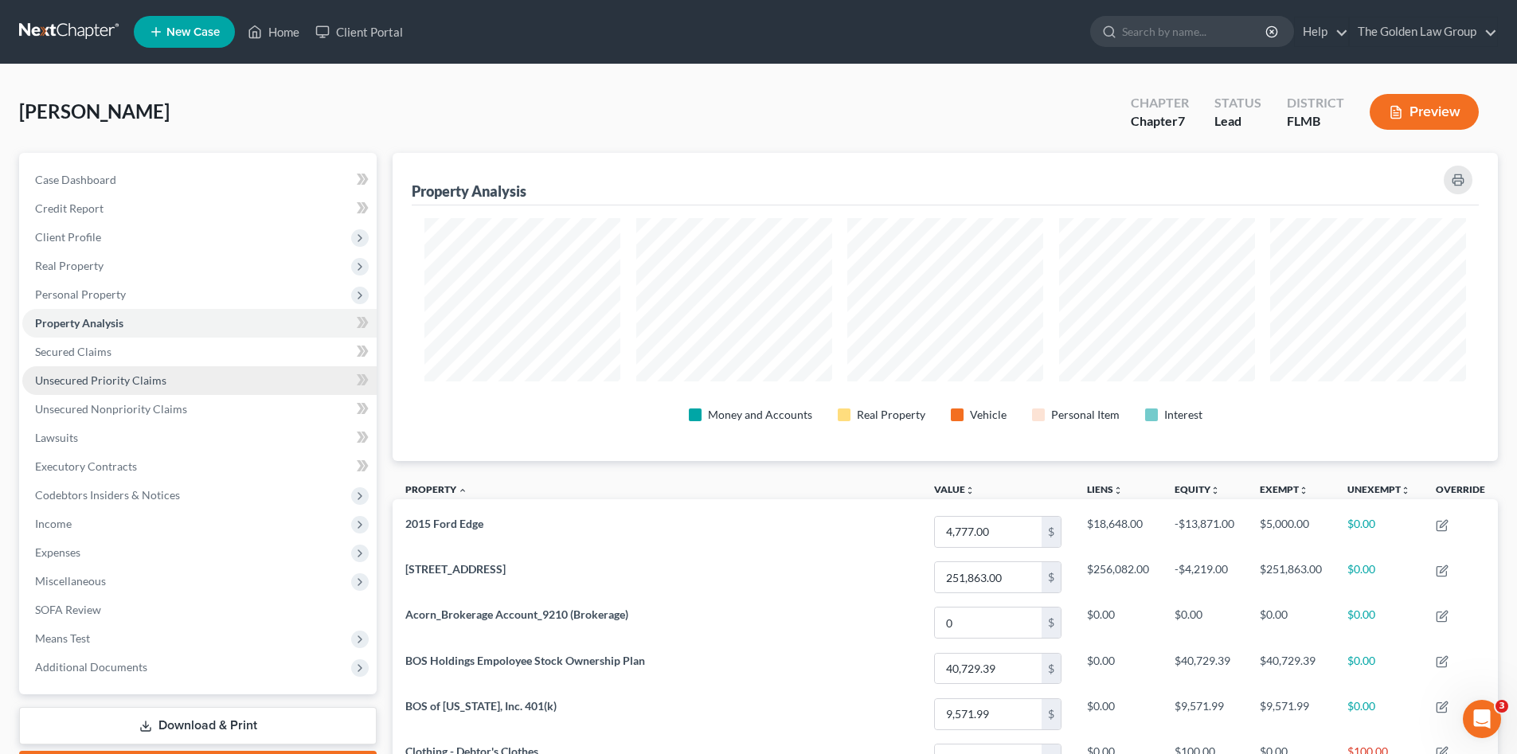
scroll to position [308, 1105]
click at [100, 355] on span "Secured Claims" at bounding box center [73, 352] width 76 height 14
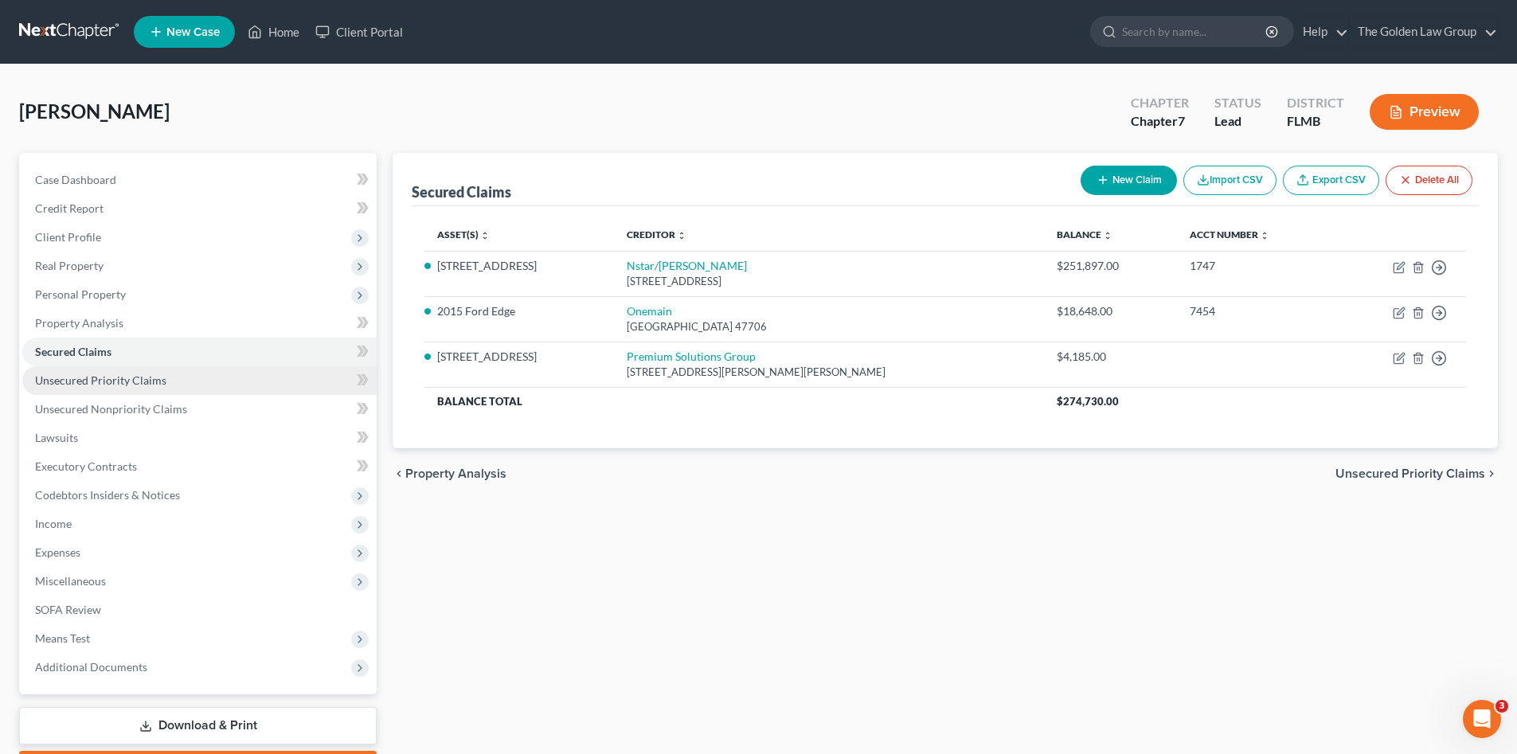
click at [113, 377] on span "Unsecured Priority Claims" at bounding box center [100, 380] width 131 height 14
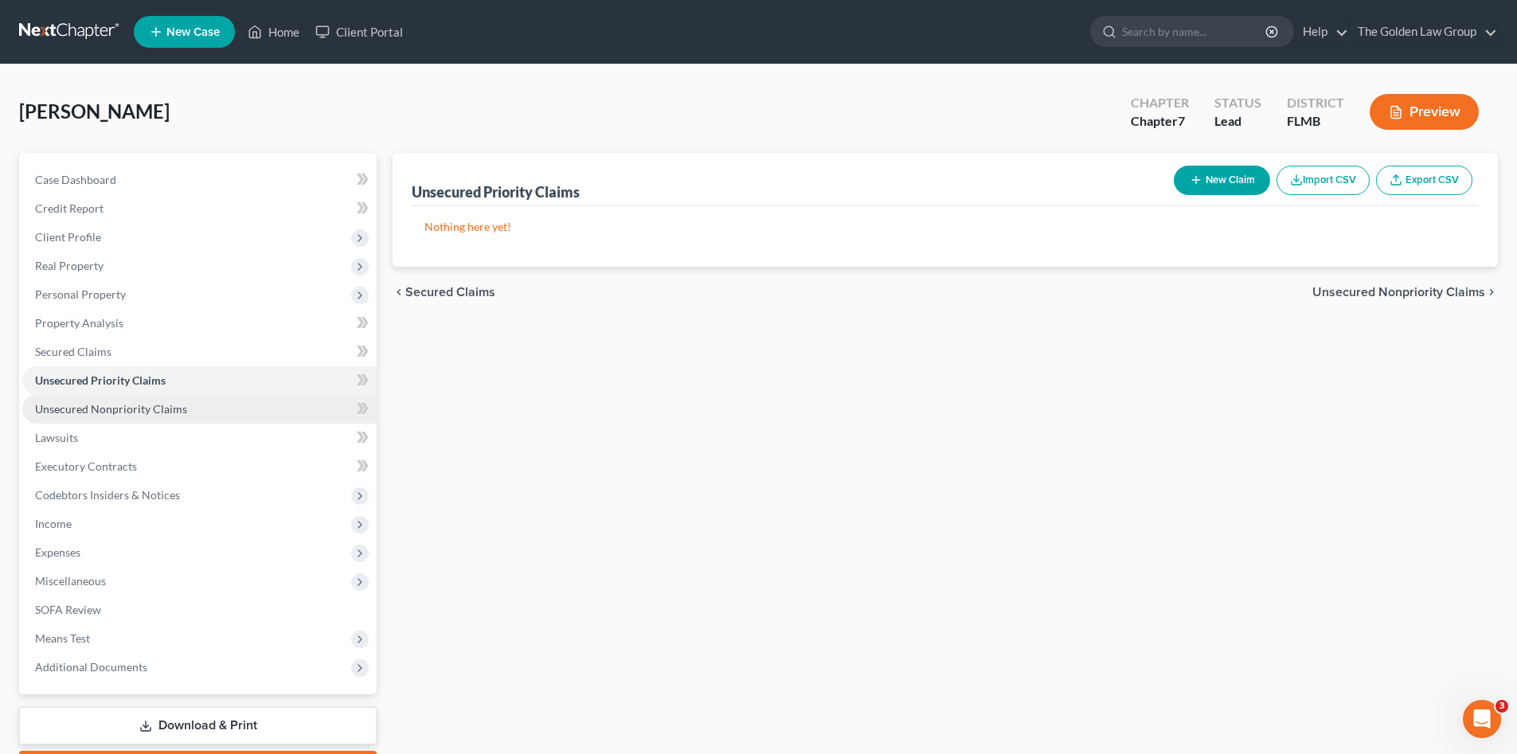
click at [124, 404] on span "Unsecured Nonpriority Claims" at bounding box center [111, 409] width 152 height 14
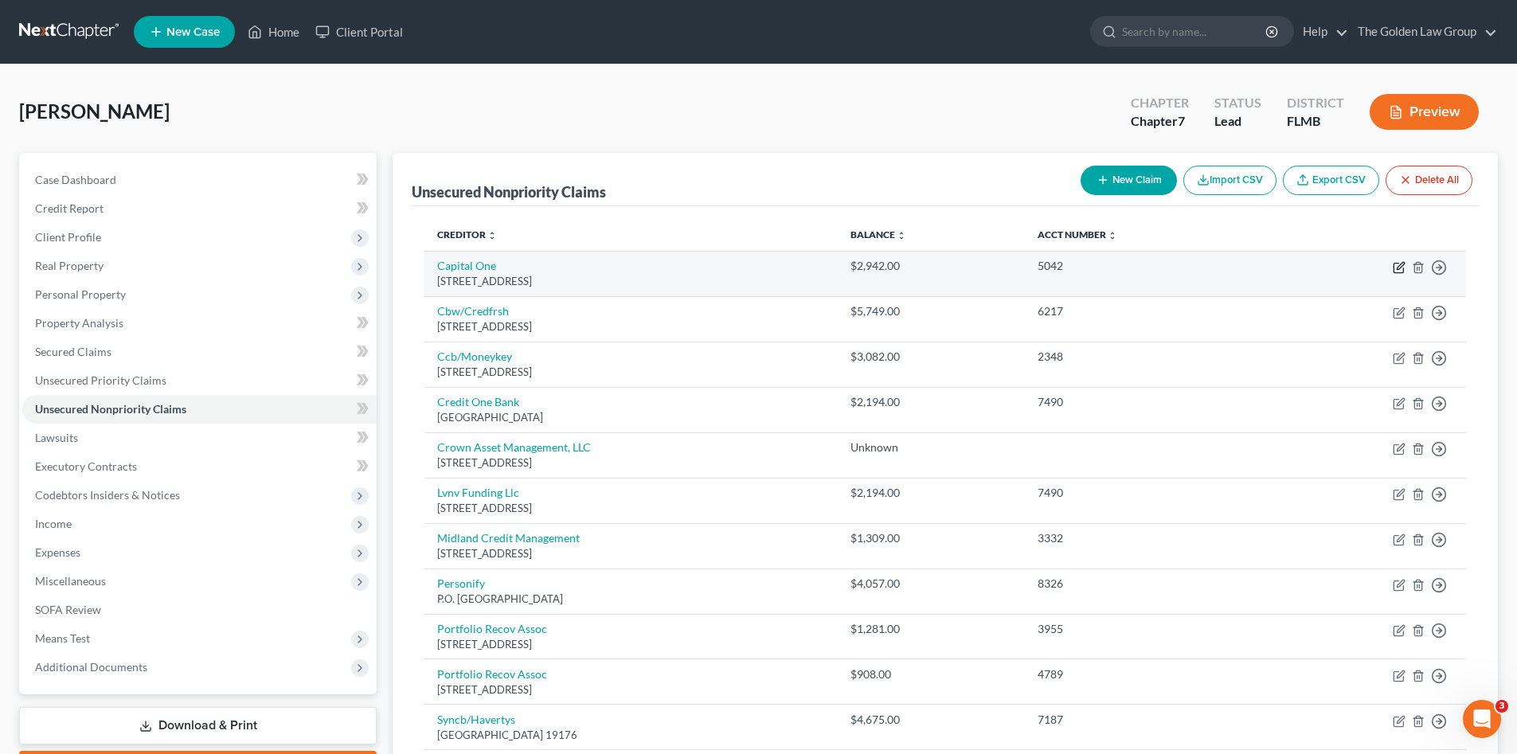
click at [1396, 268] on icon "button" at bounding box center [1398, 267] width 13 height 13
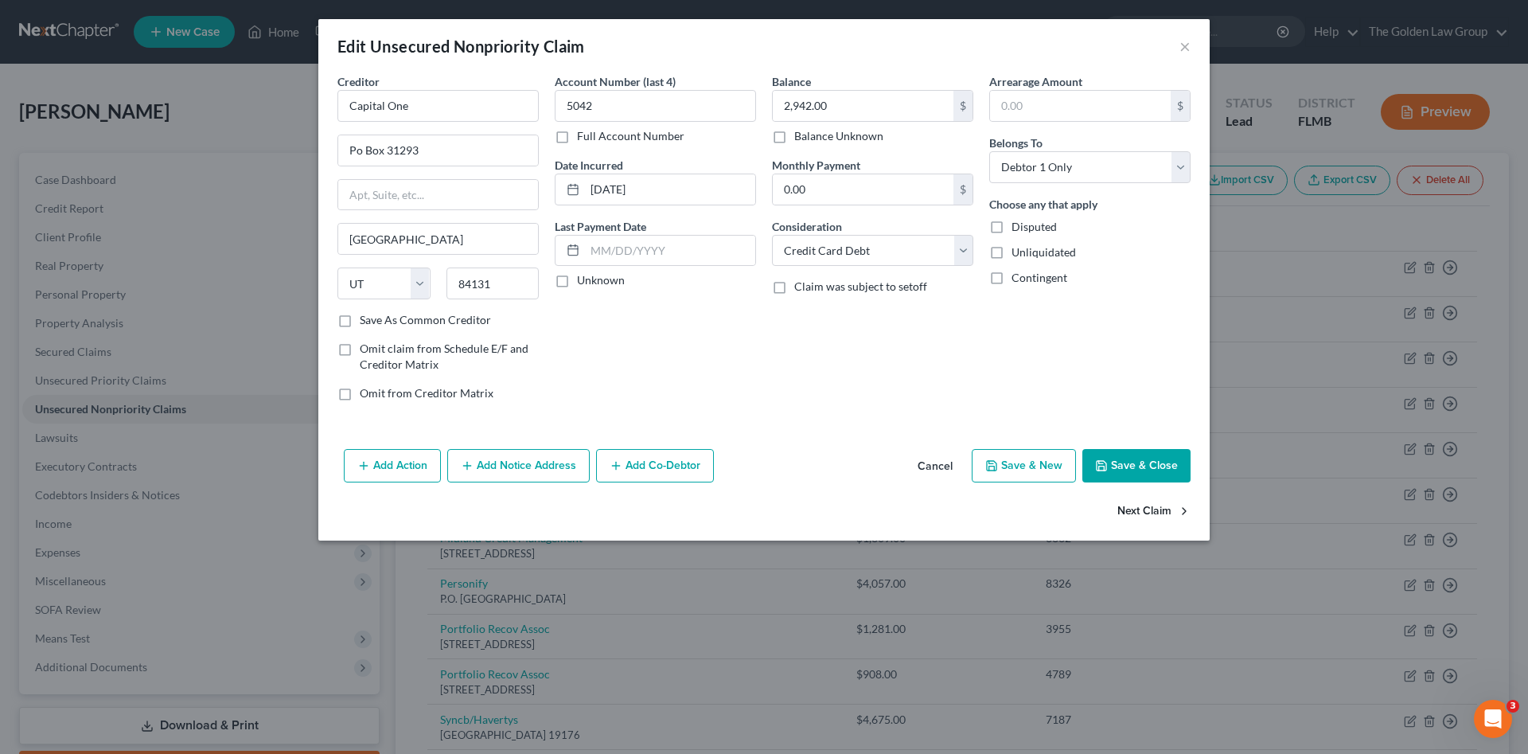
click at [1150, 504] on button "Next Claim" at bounding box center [1154, 511] width 73 height 33
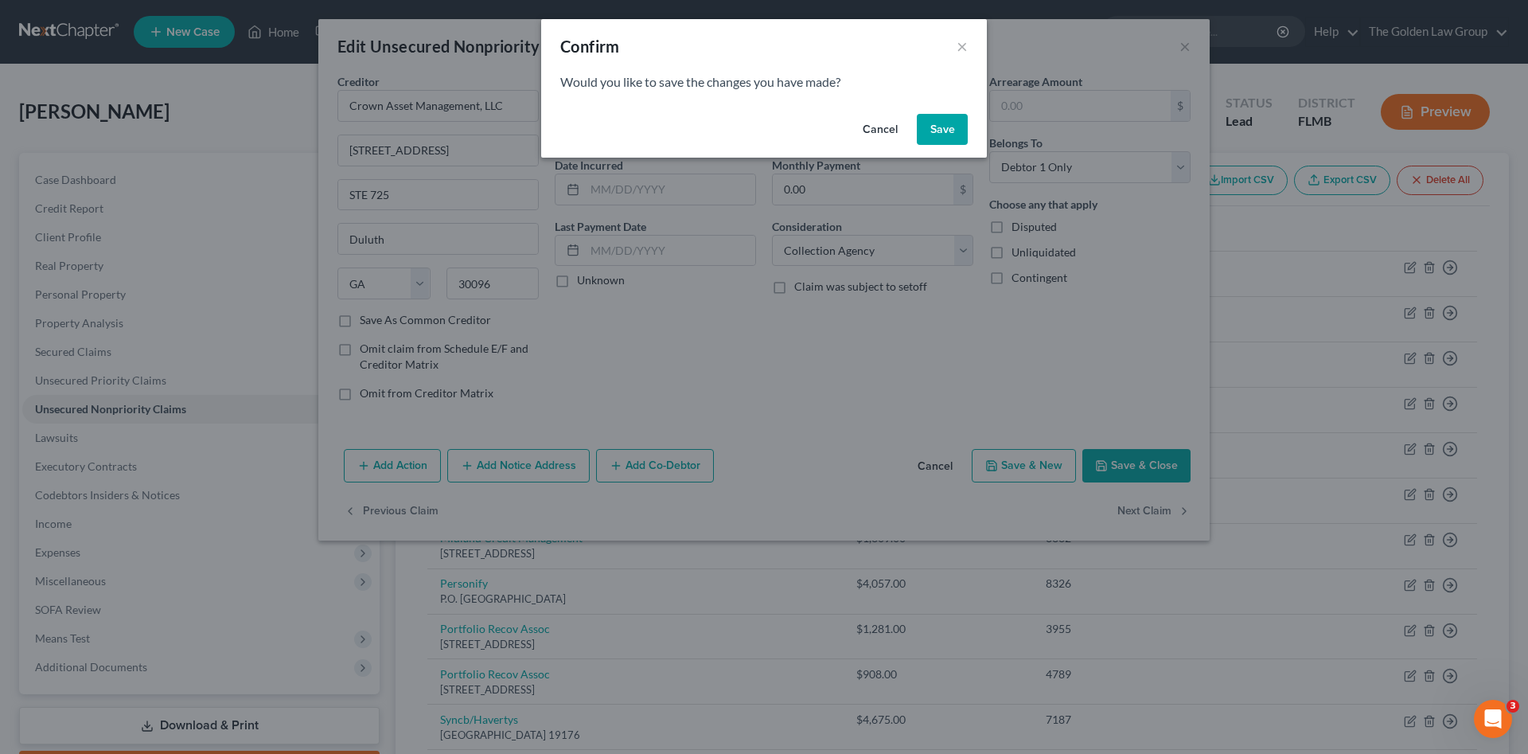
click at [936, 124] on button "Save" at bounding box center [942, 130] width 51 height 32
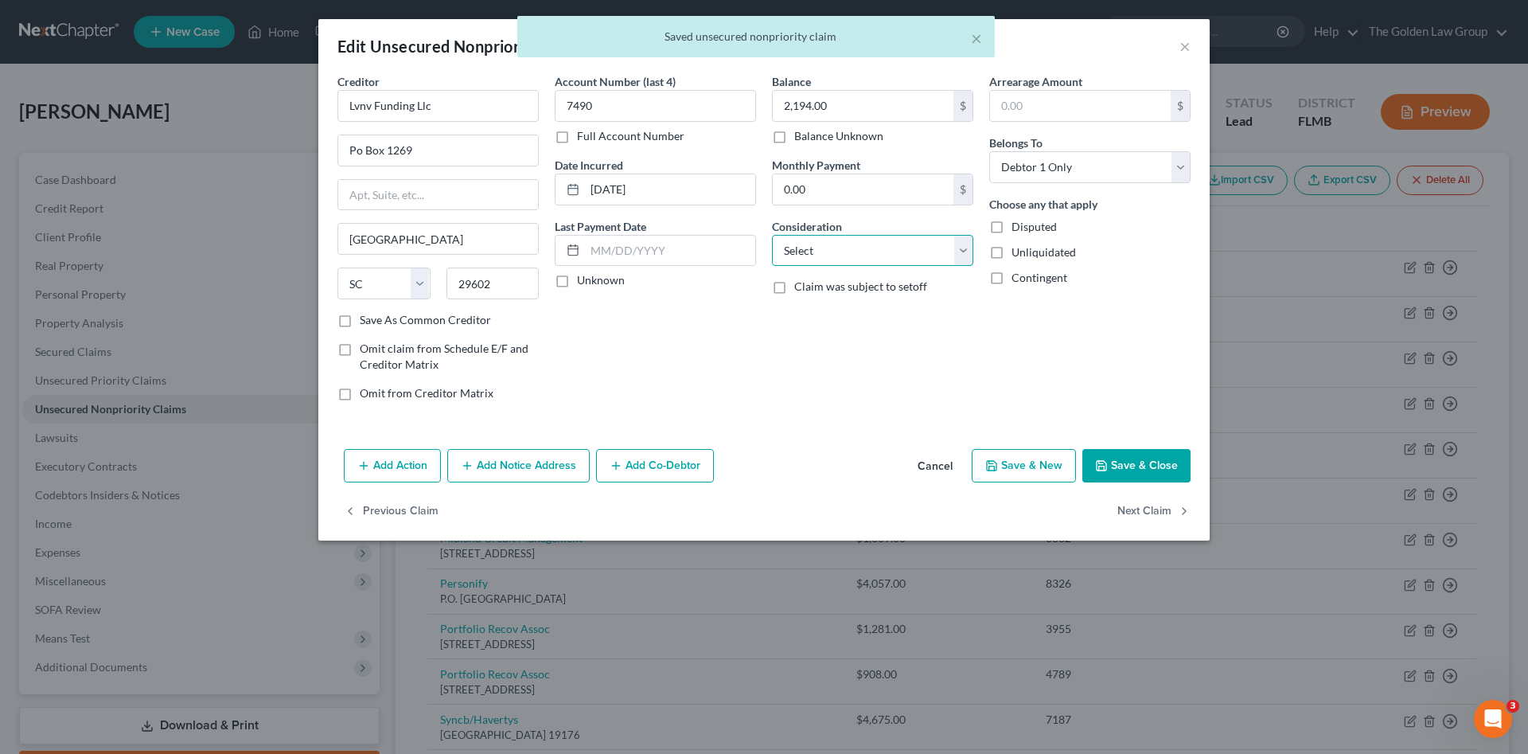
drag, startPoint x: 850, startPoint y: 253, endPoint x: 853, endPoint y: 261, distance: 8.3
click at [850, 253] on select "Select Cable / Satellite Services Collection Agency Credit Card Debt Debt Couns…" at bounding box center [872, 251] width 201 height 32
click at [772, 235] on select "Select Cable / Satellite Services Collection Agency Credit Card Debt Debt Couns…" at bounding box center [872, 251] width 201 height 32
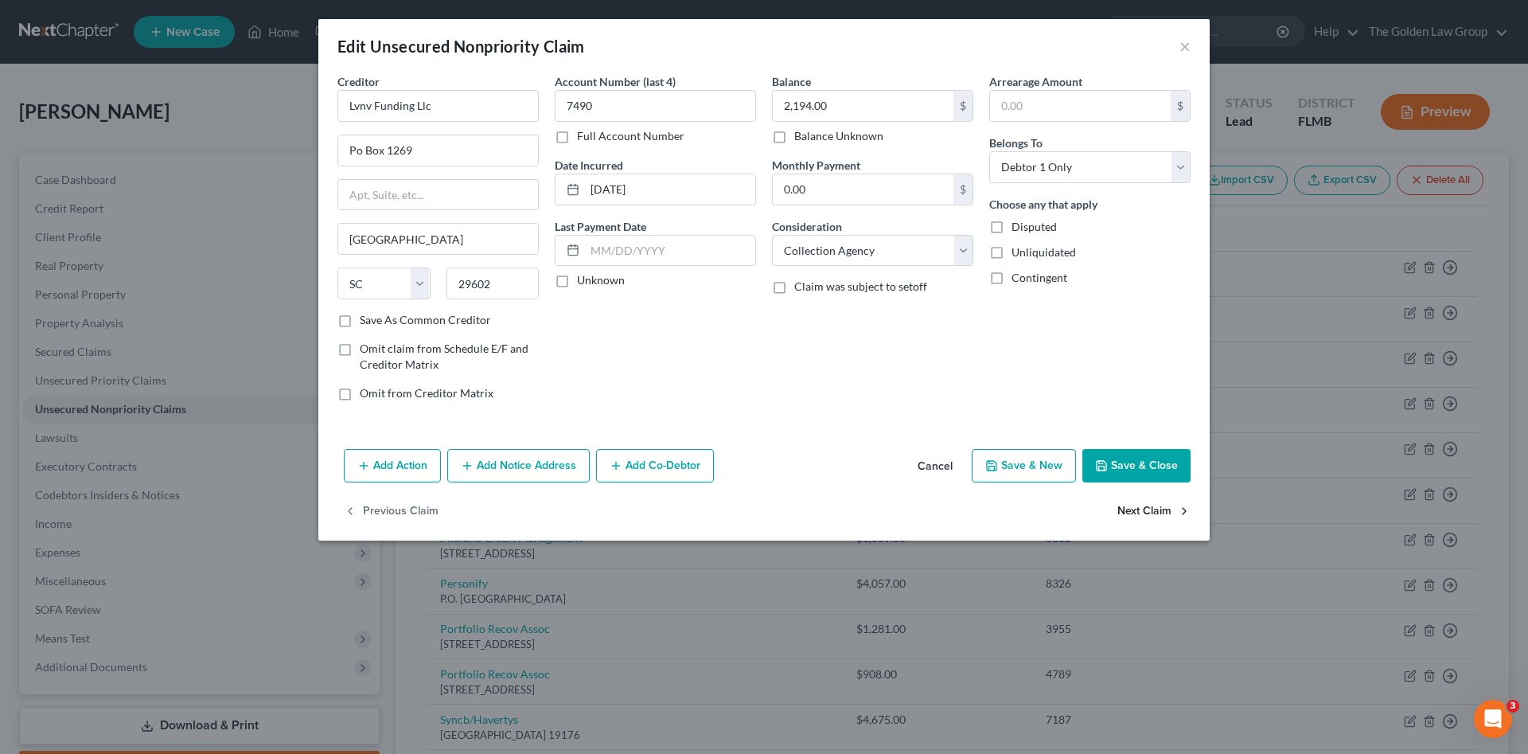
click at [1152, 505] on button "Next Claim" at bounding box center [1154, 511] width 73 height 33
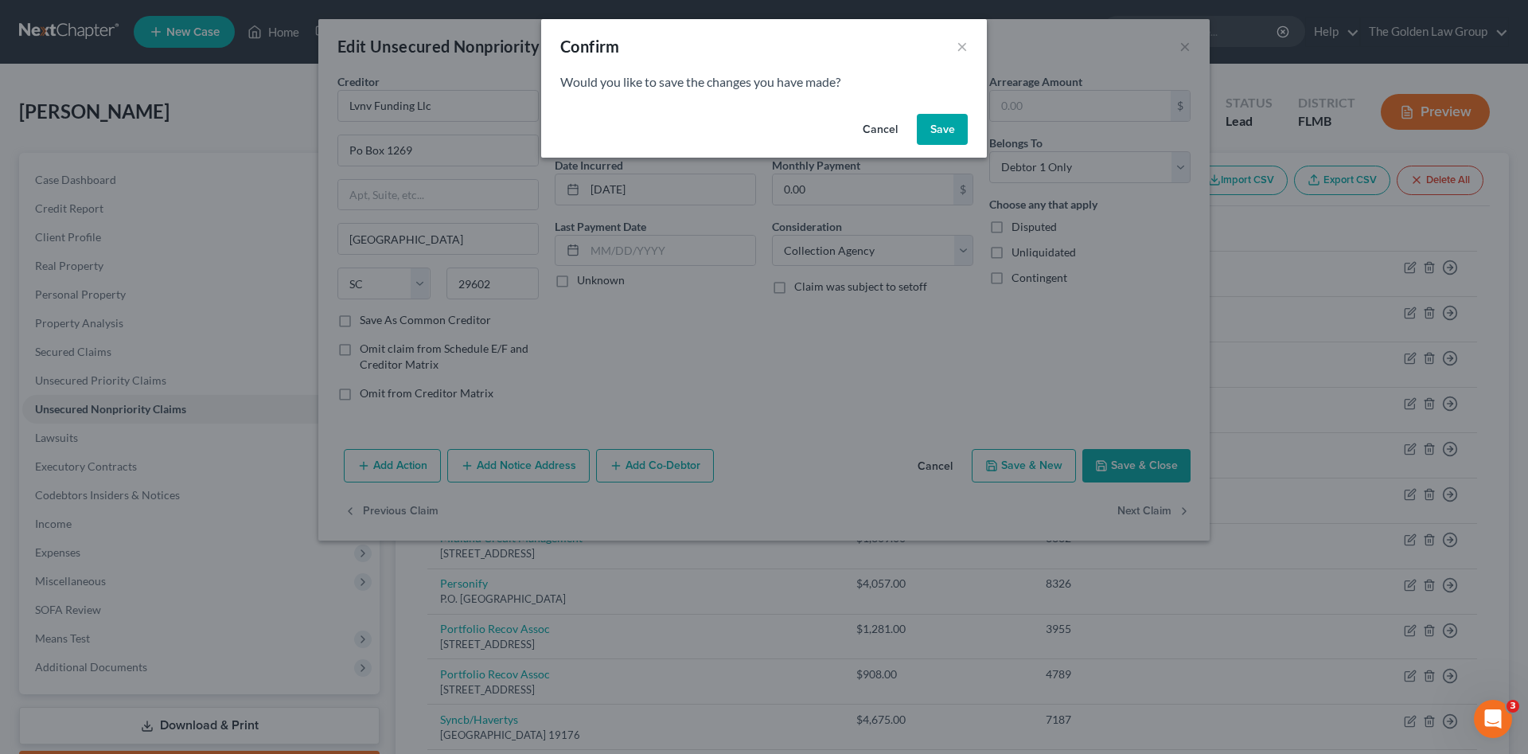
click at [949, 135] on button "Save" at bounding box center [942, 130] width 51 height 32
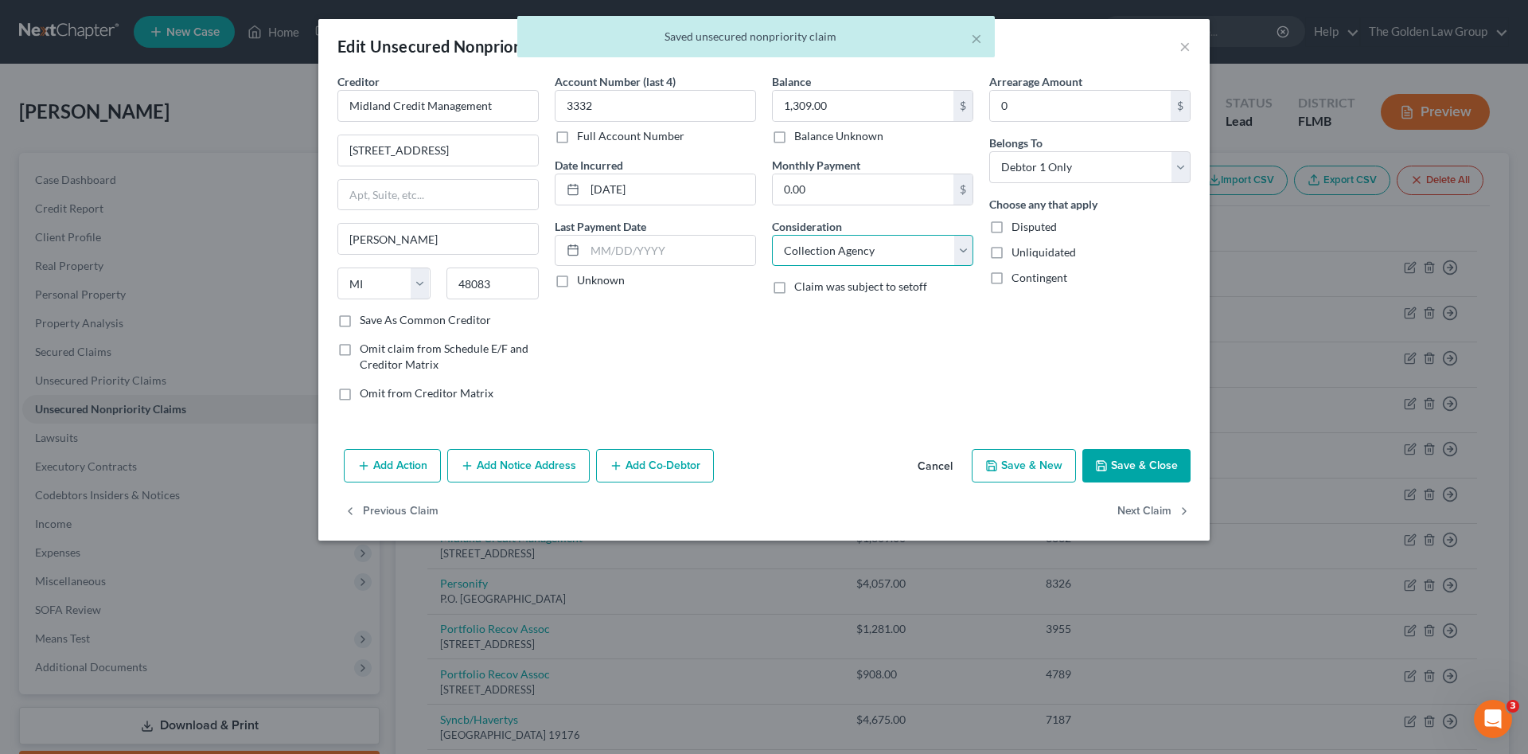
click at [856, 253] on select "Select Cable / Satellite Services Collection Agency Credit Card Debt Debt Couns…" at bounding box center [872, 251] width 201 height 32
click at [638, 349] on div "Account Number (last 4) 3332 Full Account Number Date Incurred 11-22-2023 Last …" at bounding box center [655, 243] width 217 height 341
click at [1156, 507] on button "Next Claim" at bounding box center [1154, 511] width 73 height 33
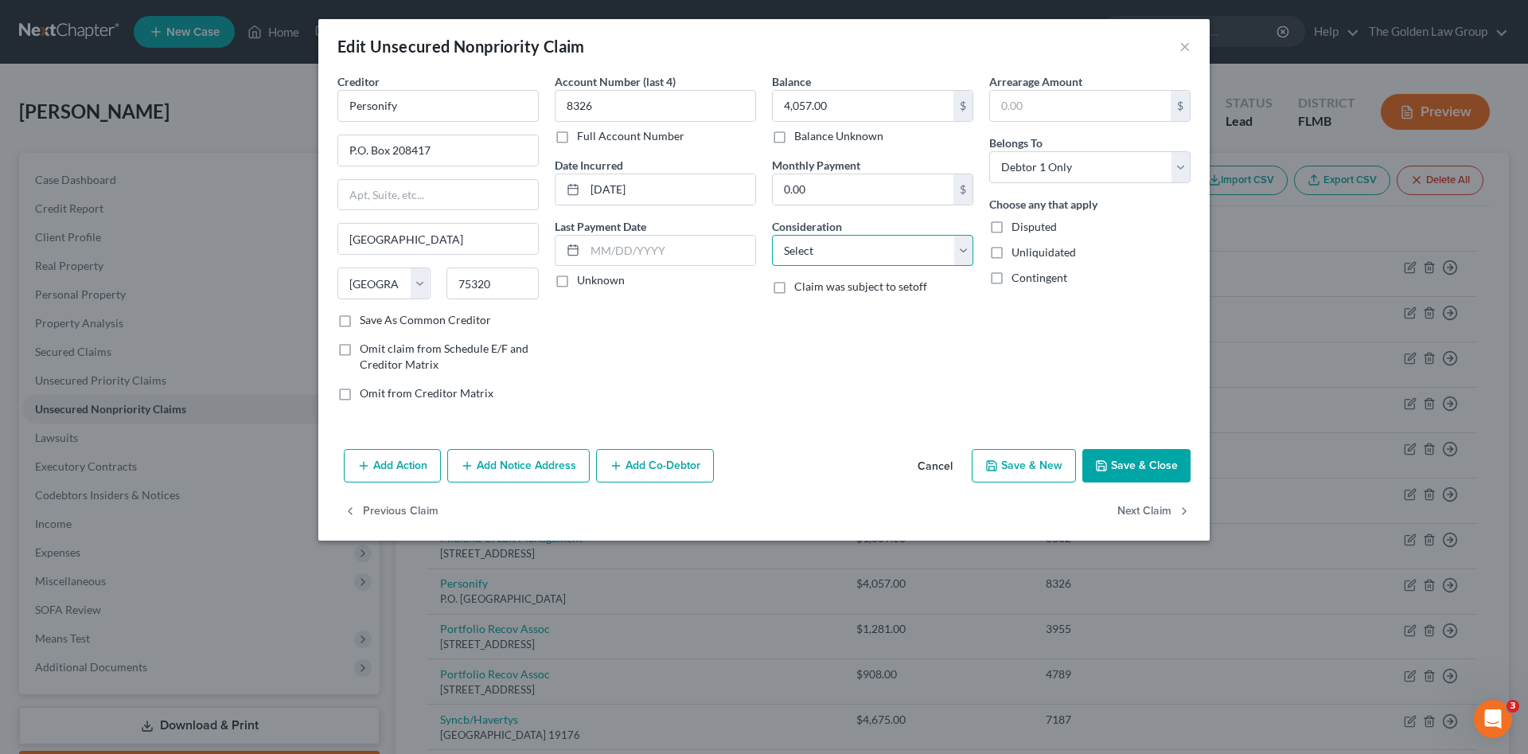
drag, startPoint x: 849, startPoint y: 239, endPoint x: 854, endPoint y: 260, distance: 22.0
click at [849, 239] on select "Select Cable / Satellite Services Collection Agency Credit Card Debt Debt Couns…" at bounding box center [872, 251] width 201 height 32
click at [772, 235] on select "Select Cable / Satellite Services Collection Agency Credit Card Debt Debt Couns…" at bounding box center [872, 251] width 201 height 32
click at [1119, 507] on button "Next Claim" at bounding box center [1154, 511] width 73 height 33
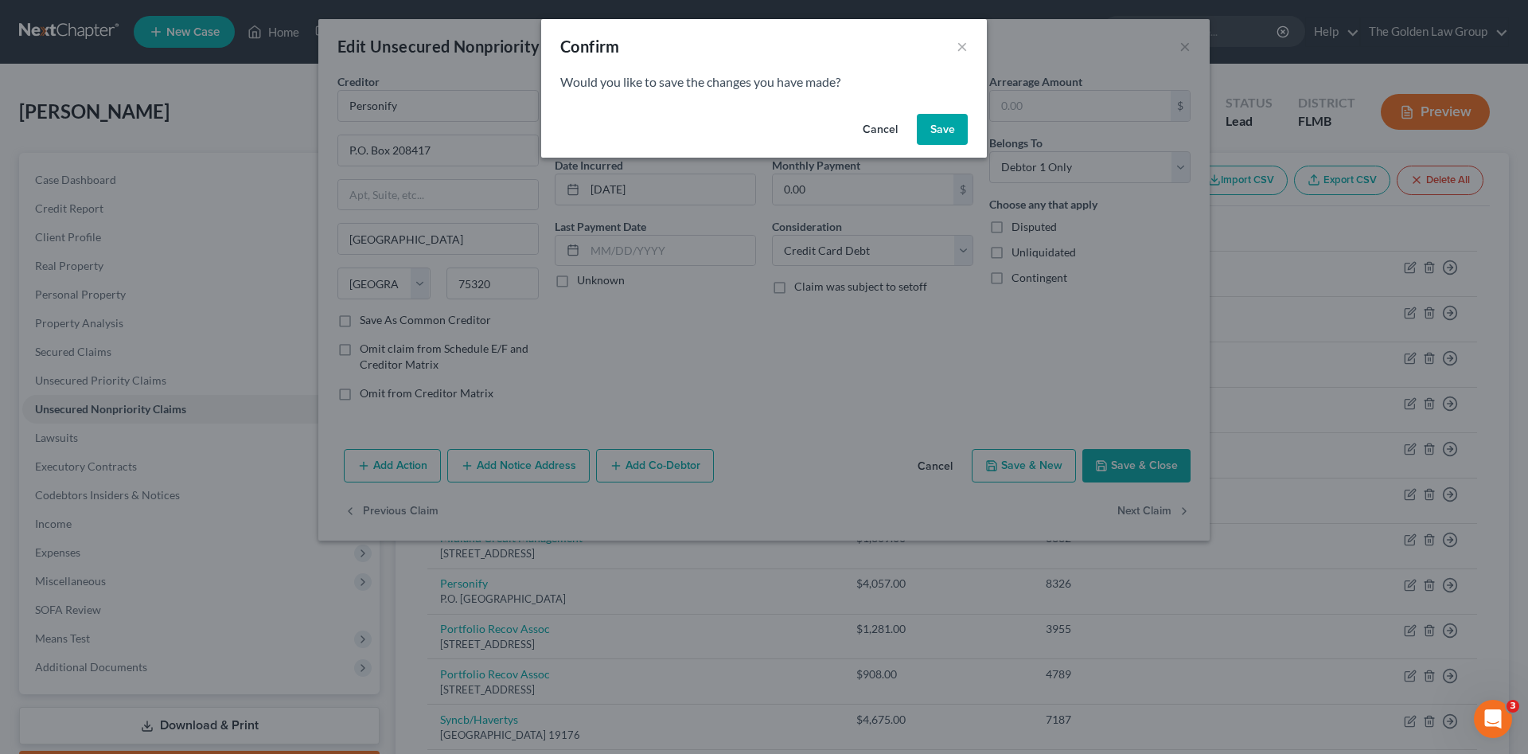
click at [935, 139] on button "Save" at bounding box center [942, 130] width 51 height 32
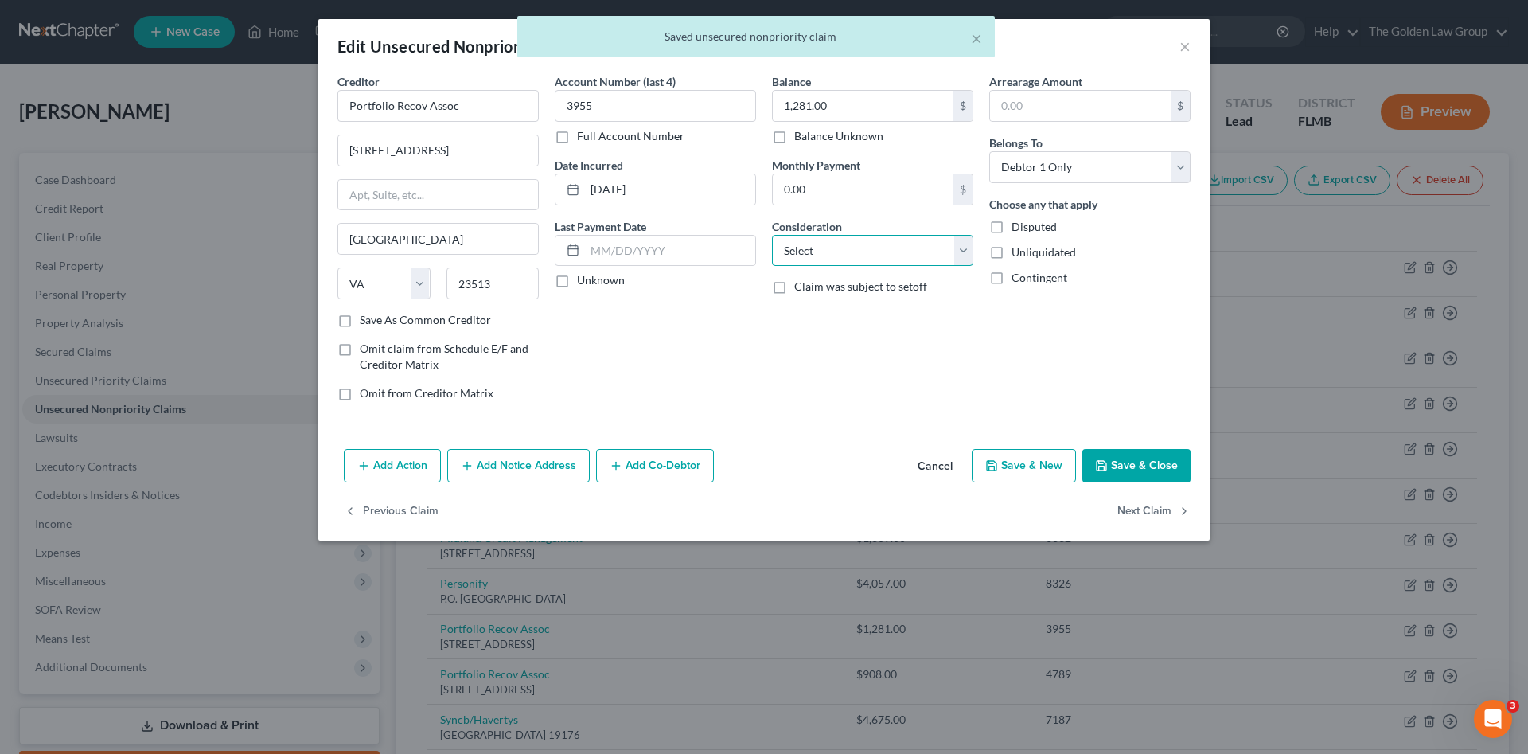
click at [880, 246] on select "Select Cable / Satellite Services Collection Agency Credit Card Debt Debt Couns…" at bounding box center [872, 251] width 201 height 32
click at [772, 235] on select "Select Cable / Satellite Services Collection Agency Credit Card Debt Debt Couns…" at bounding box center [872, 251] width 201 height 32
drag, startPoint x: 1157, startPoint y: 503, endPoint x: 978, endPoint y: 224, distance: 331.2
click at [1152, 494] on div "Edit Unsecured Nonpriority Claim × Creditor * Portfolio Recov Assoc 120 Corpora…" at bounding box center [764, 279] width 892 height 521
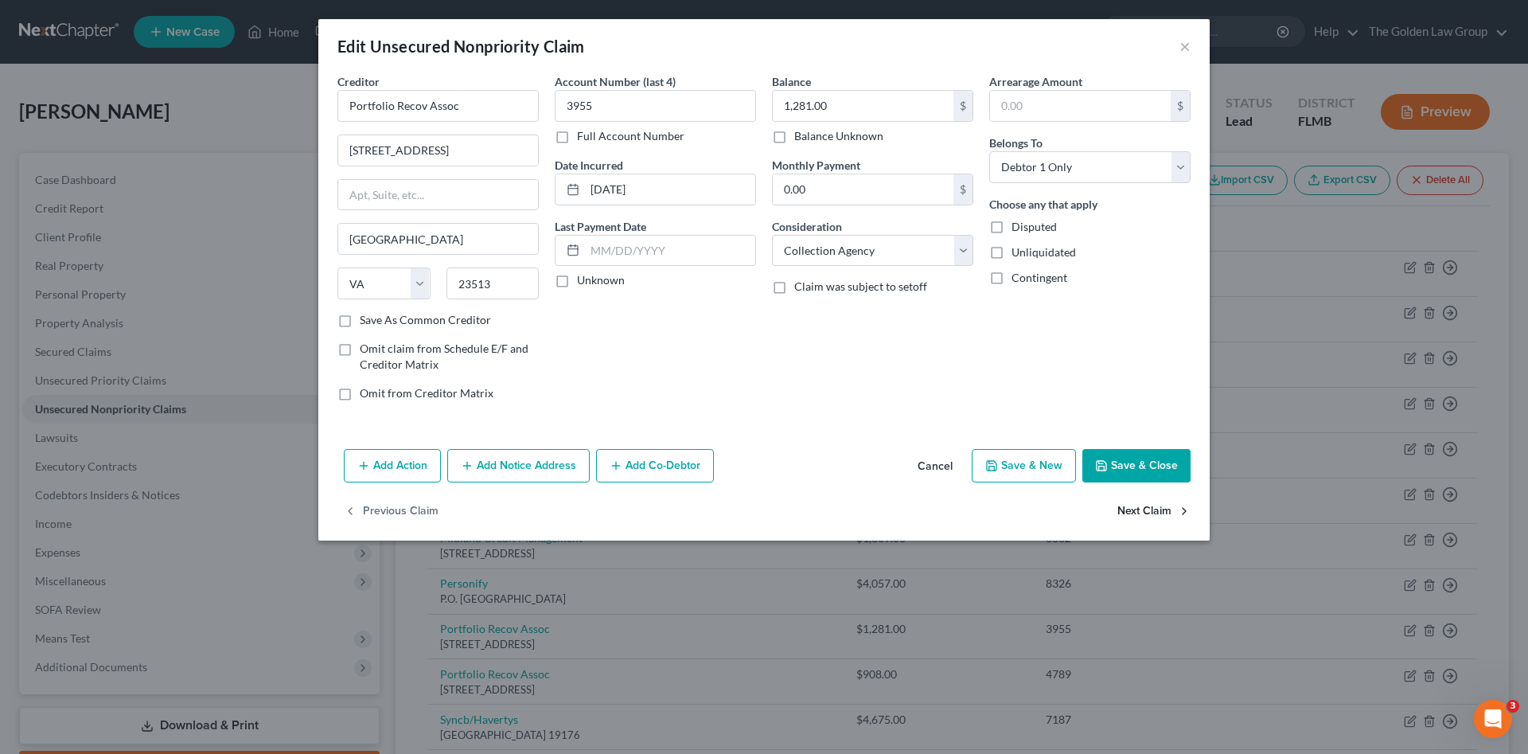
click at [1127, 509] on button "Next Claim" at bounding box center [1154, 511] width 73 height 33
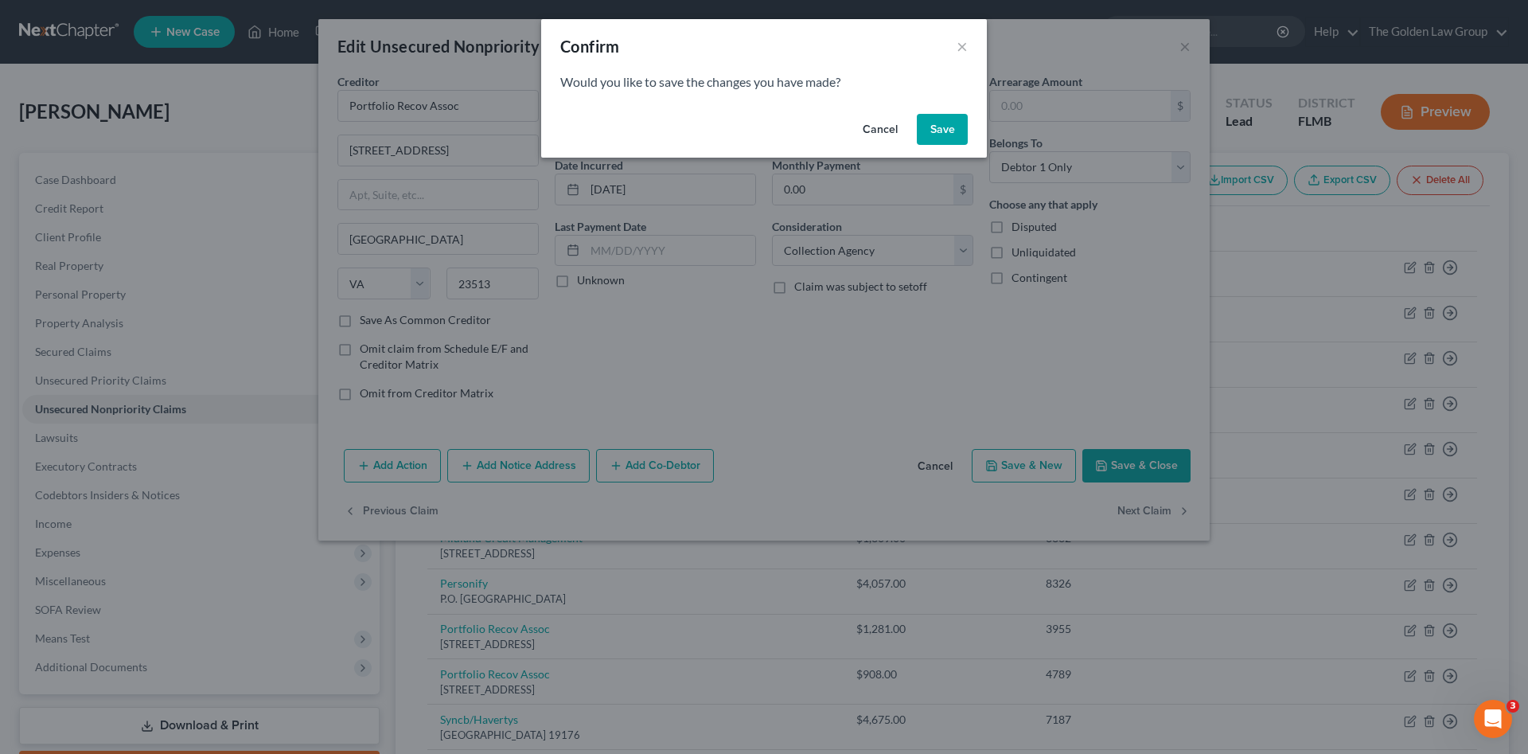
click at [934, 120] on button "Save" at bounding box center [942, 130] width 51 height 32
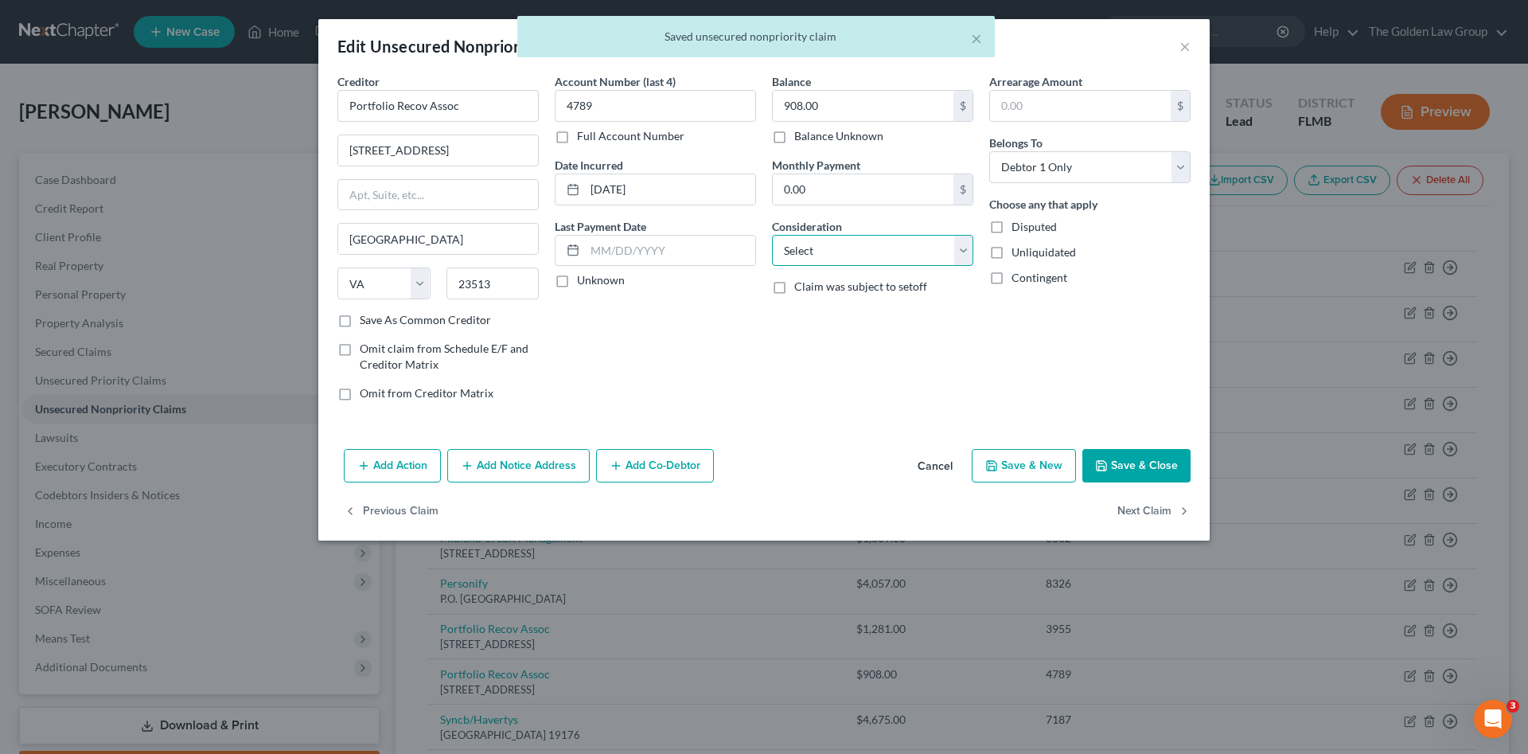
drag, startPoint x: 921, startPoint y: 252, endPoint x: 907, endPoint y: 267, distance: 20.8
click at [921, 252] on select "Select Cable / Satellite Services Collection Agency Credit Card Debt Debt Couns…" at bounding box center [872, 251] width 201 height 32
click at [772, 235] on select "Select Cable / Satellite Services Collection Agency Credit Card Debt Debt Couns…" at bounding box center [872, 251] width 201 height 32
click at [1162, 510] on button "Next Claim" at bounding box center [1154, 511] width 73 height 33
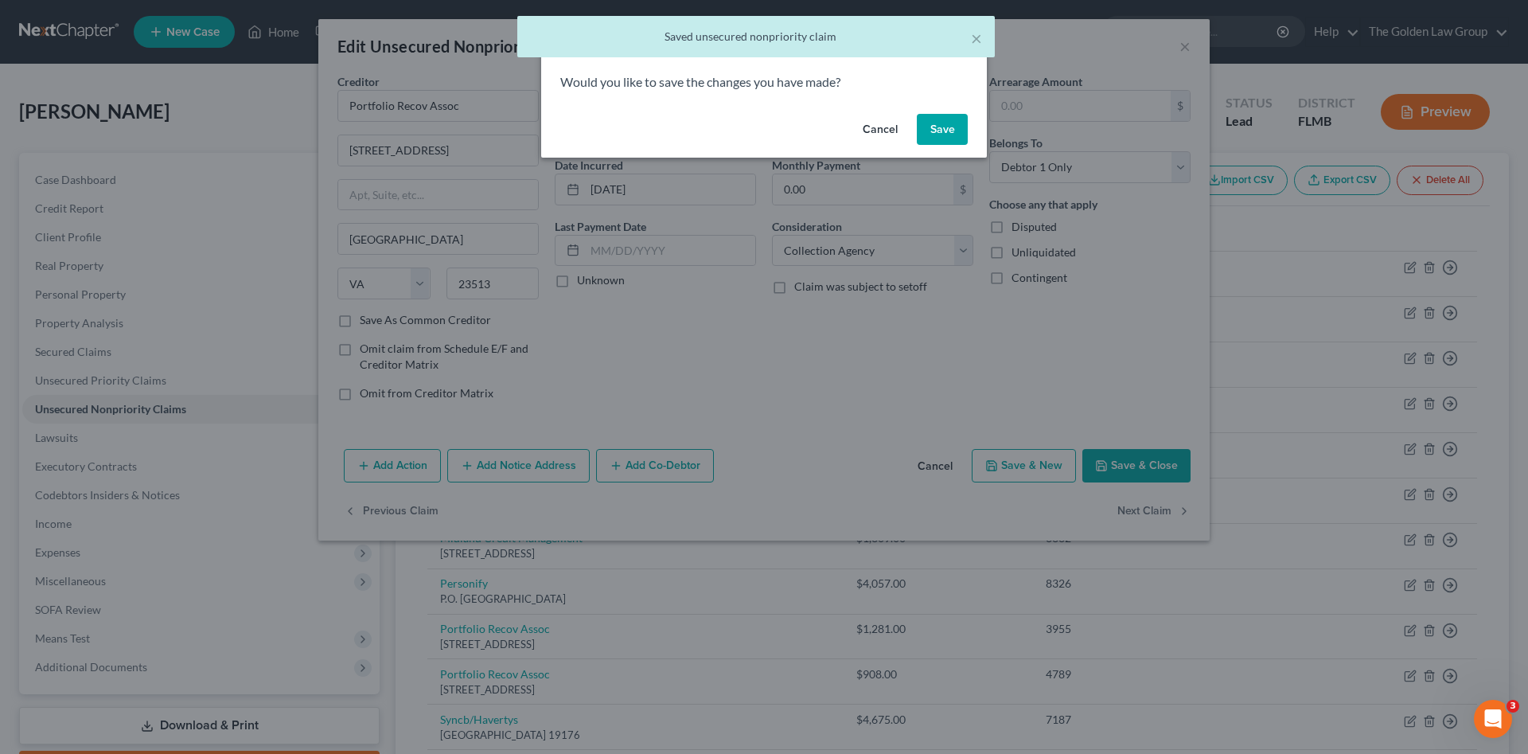
click at [935, 141] on button "Save" at bounding box center [942, 130] width 51 height 32
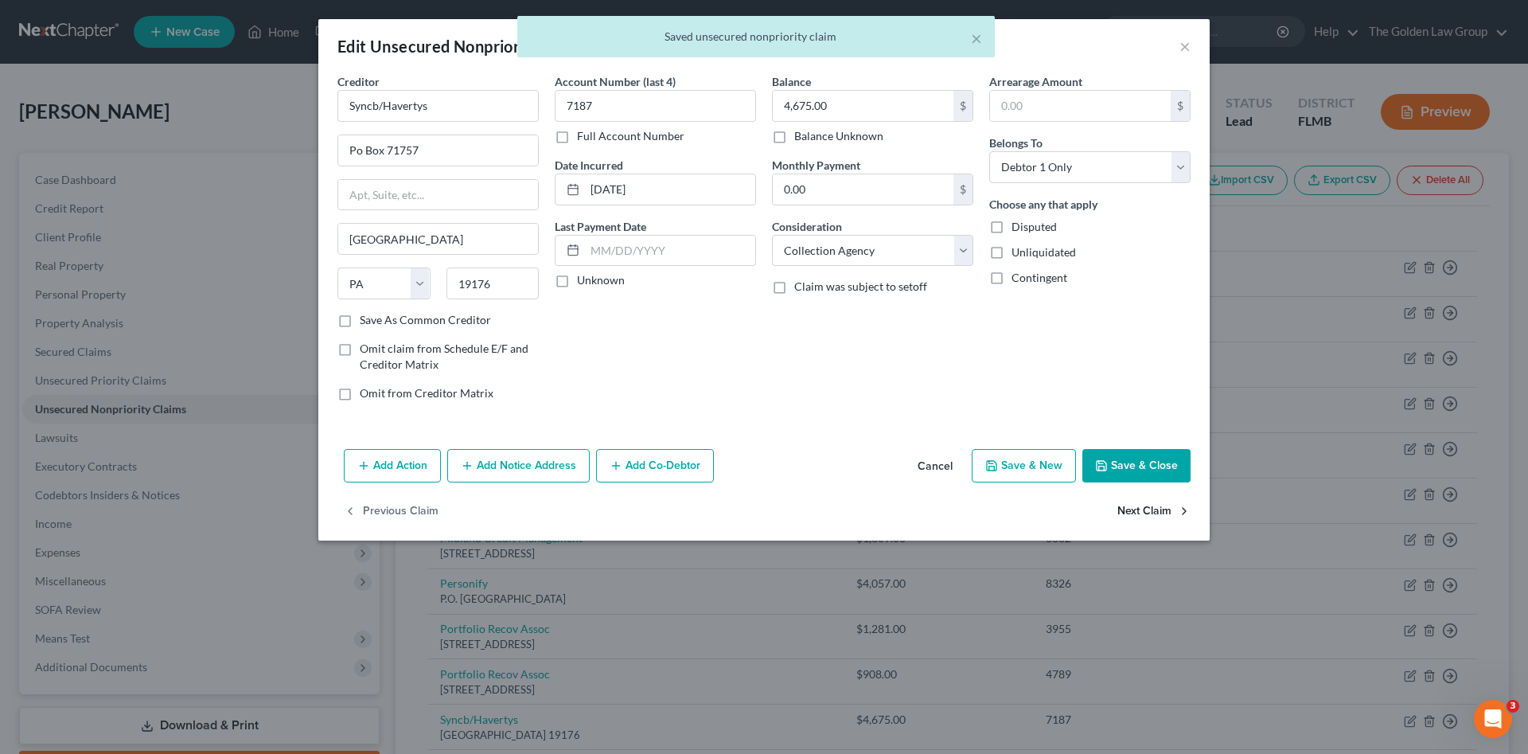
click at [1123, 502] on button "Next Claim" at bounding box center [1154, 511] width 73 height 33
click at [1124, 502] on button "Next Claim" at bounding box center [1154, 511] width 73 height 33
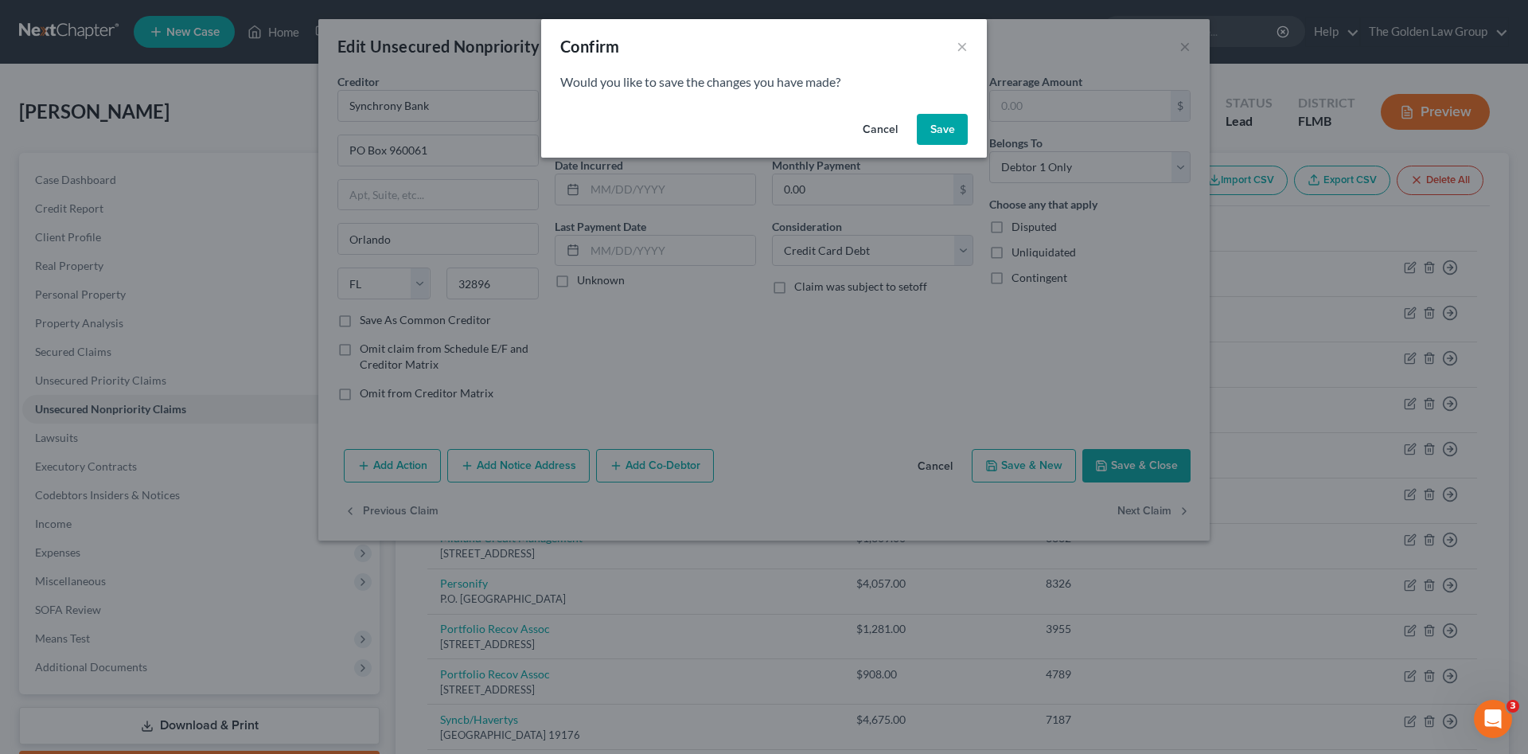
click at [944, 126] on button "Save" at bounding box center [942, 130] width 51 height 32
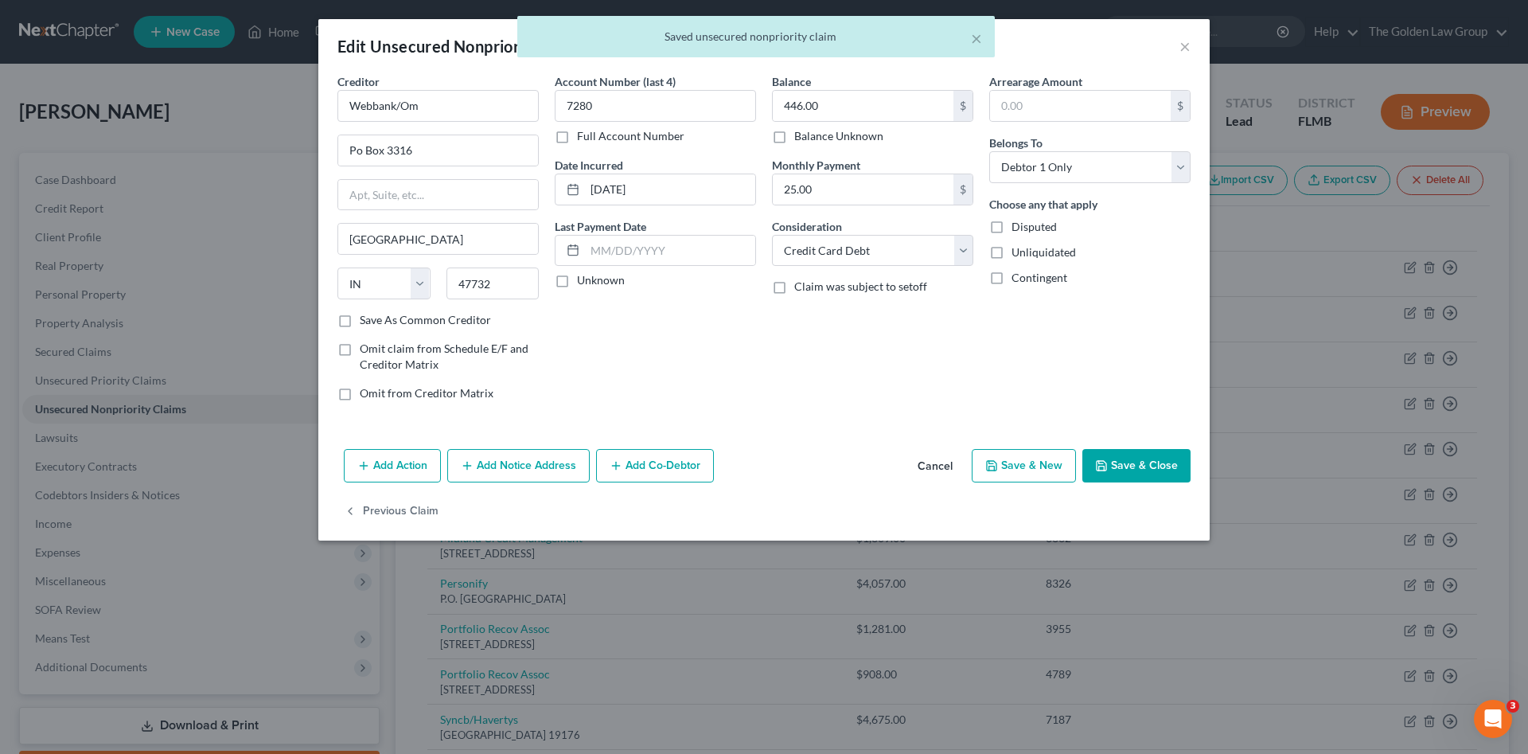
click at [1126, 459] on button "Save & Close" at bounding box center [1137, 465] width 108 height 33
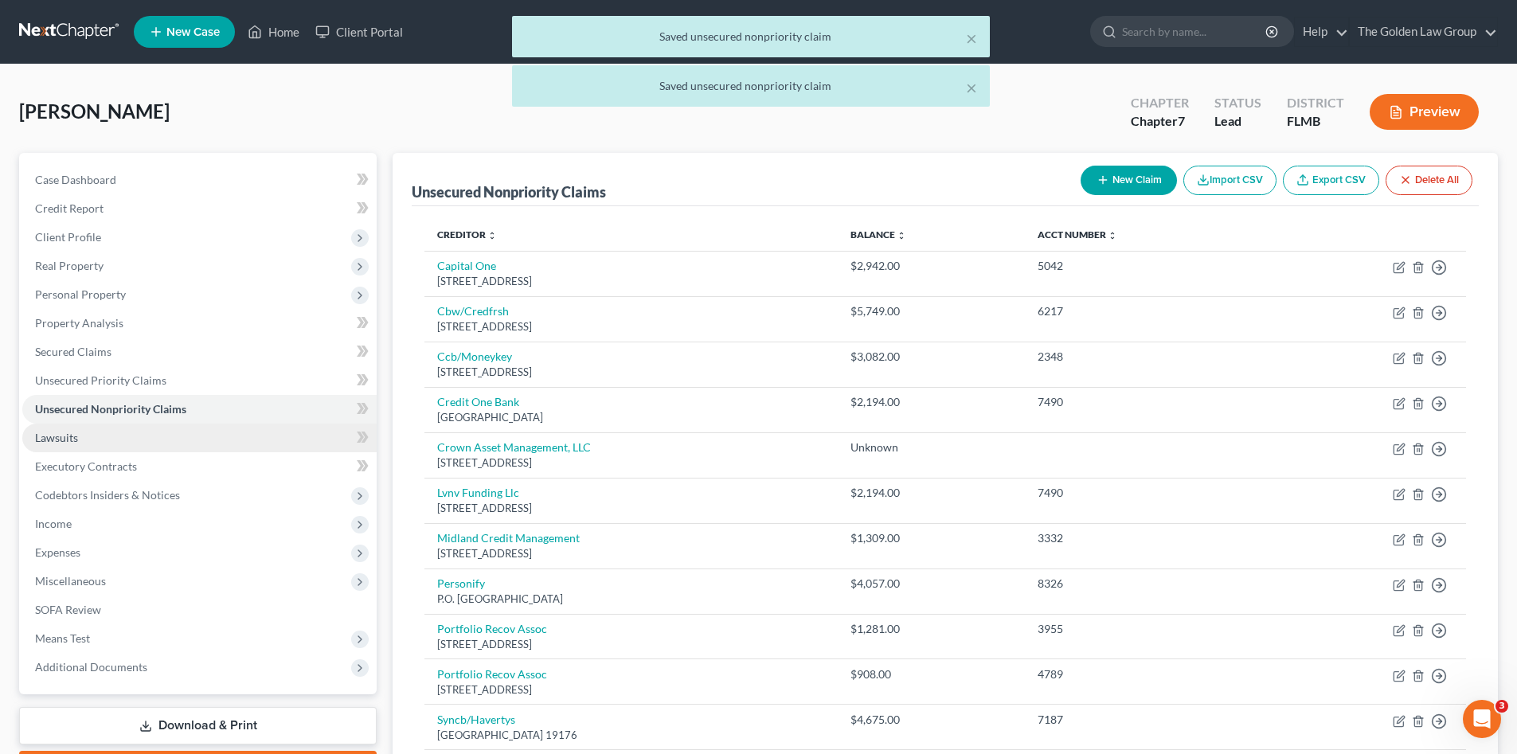
click at [137, 433] on link "Lawsuits" at bounding box center [199, 438] width 354 height 29
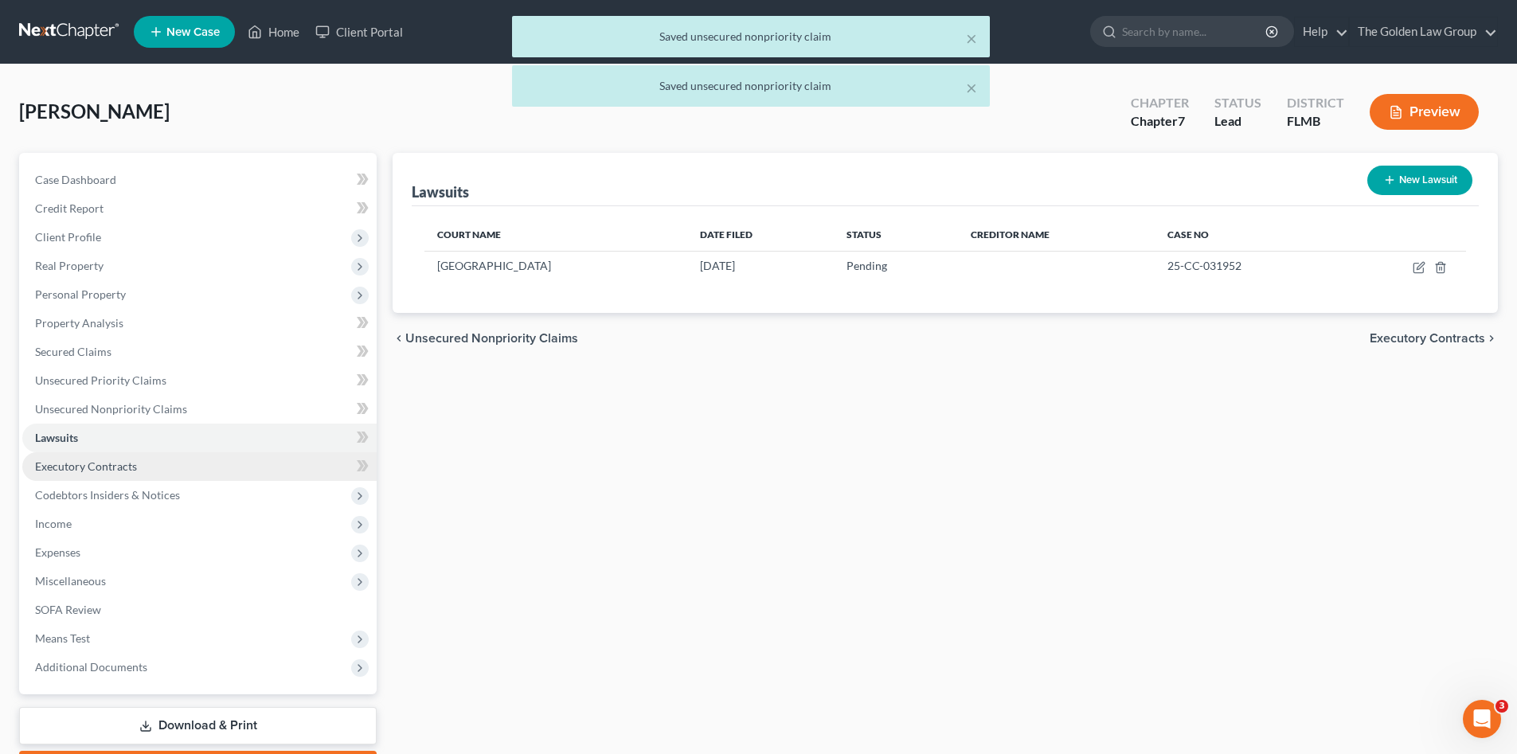
click at [143, 463] on link "Executory Contracts" at bounding box center [199, 466] width 354 height 29
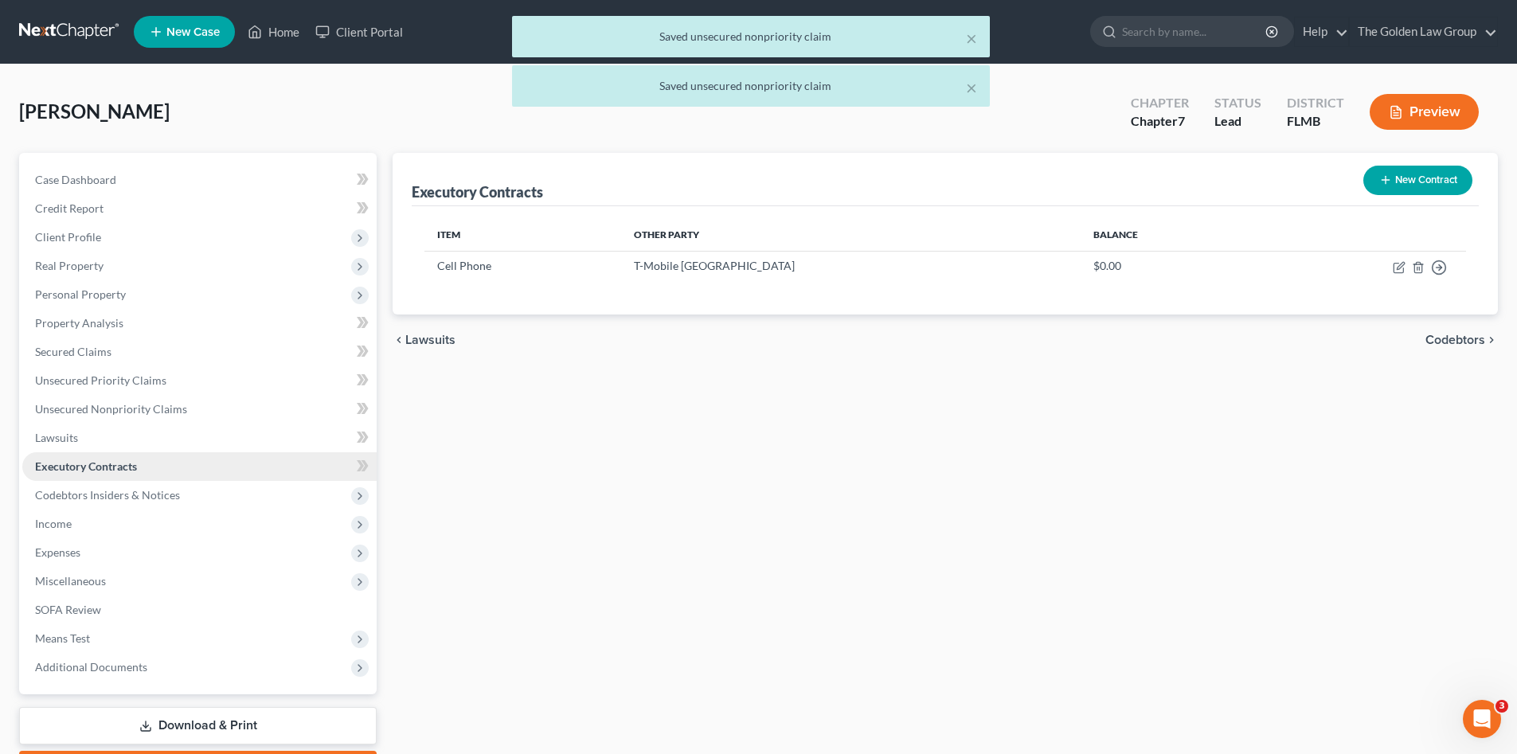
drag, startPoint x: 143, startPoint y: 463, endPoint x: 117, endPoint y: 464, distance: 26.3
click at [117, 464] on span "Executory Contracts" at bounding box center [86, 466] width 102 height 14
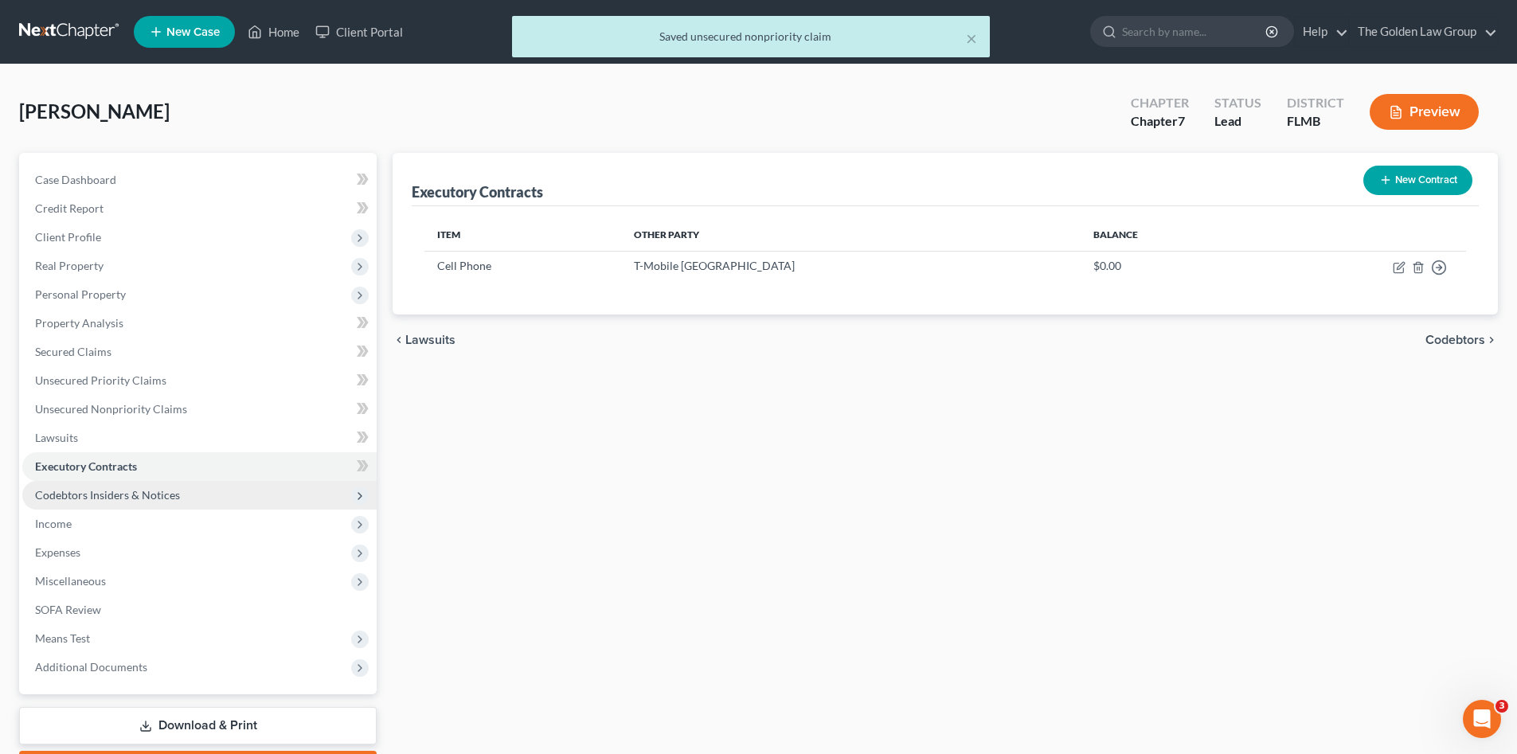
click at [136, 490] on span "Codebtors Insiders & Notices" at bounding box center [107, 495] width 145 height 14
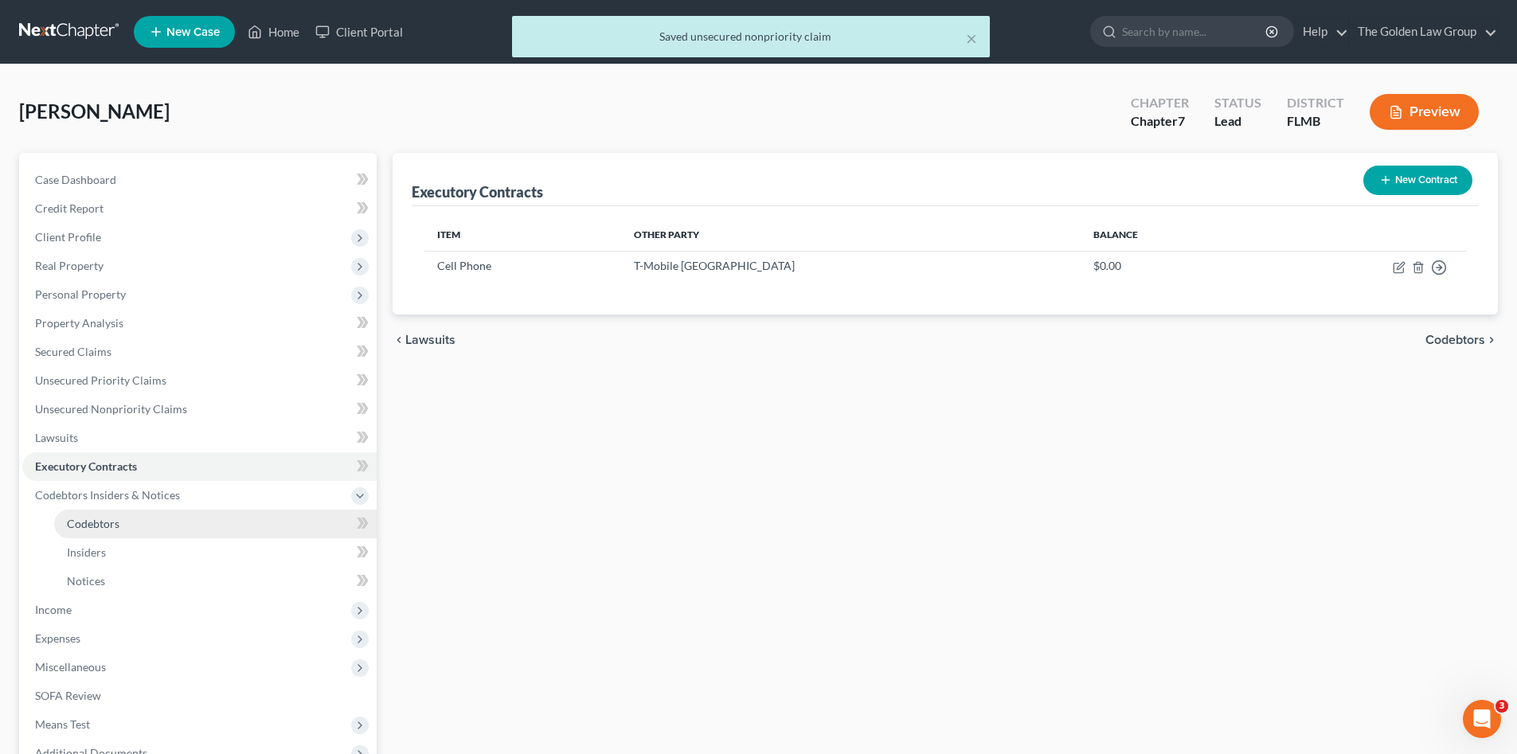
click at [102, 521] on span "Codebtors" at bounding box center [93, 524] width 53 height 14
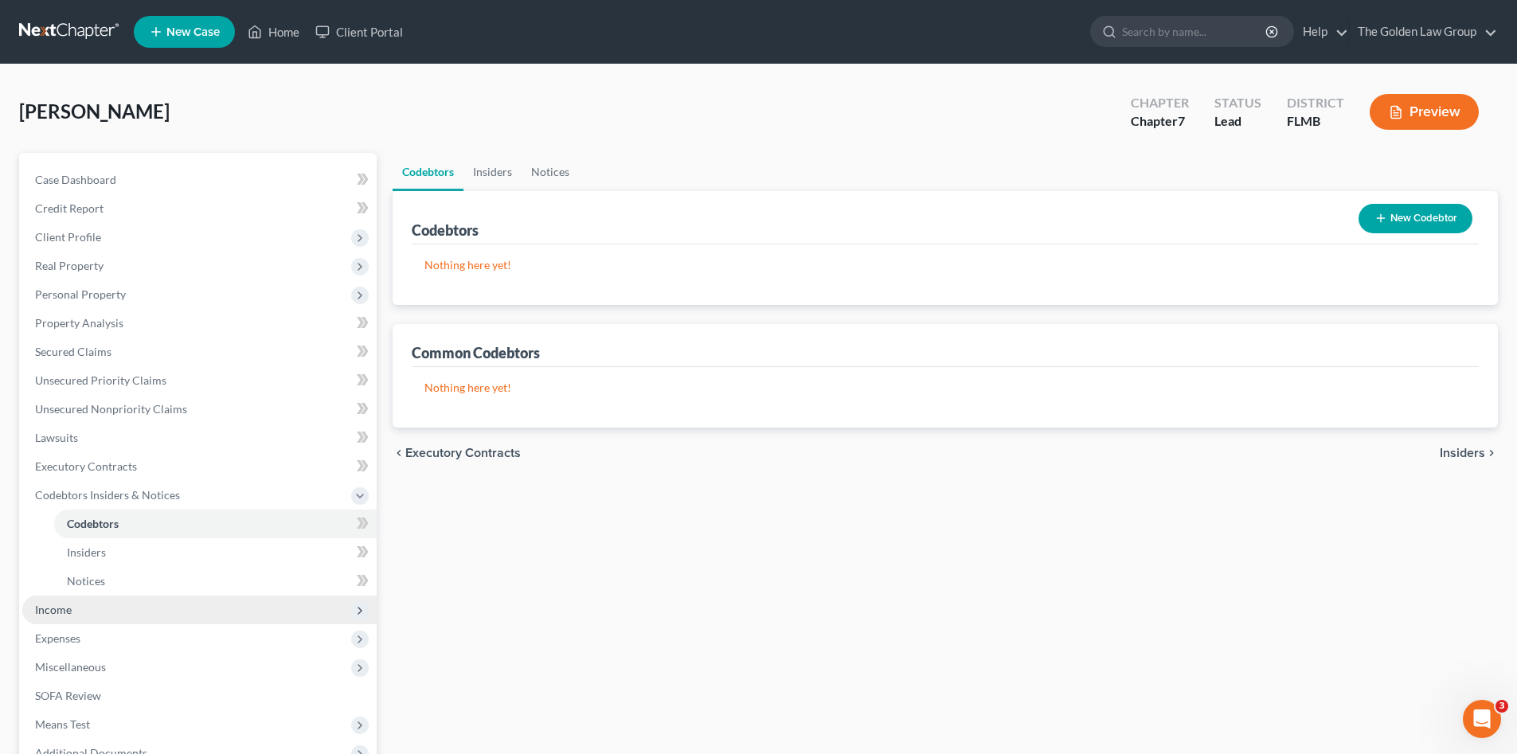
click at [68, 608] on span "Income" at bounding box center [53, 610] width 37 height 14
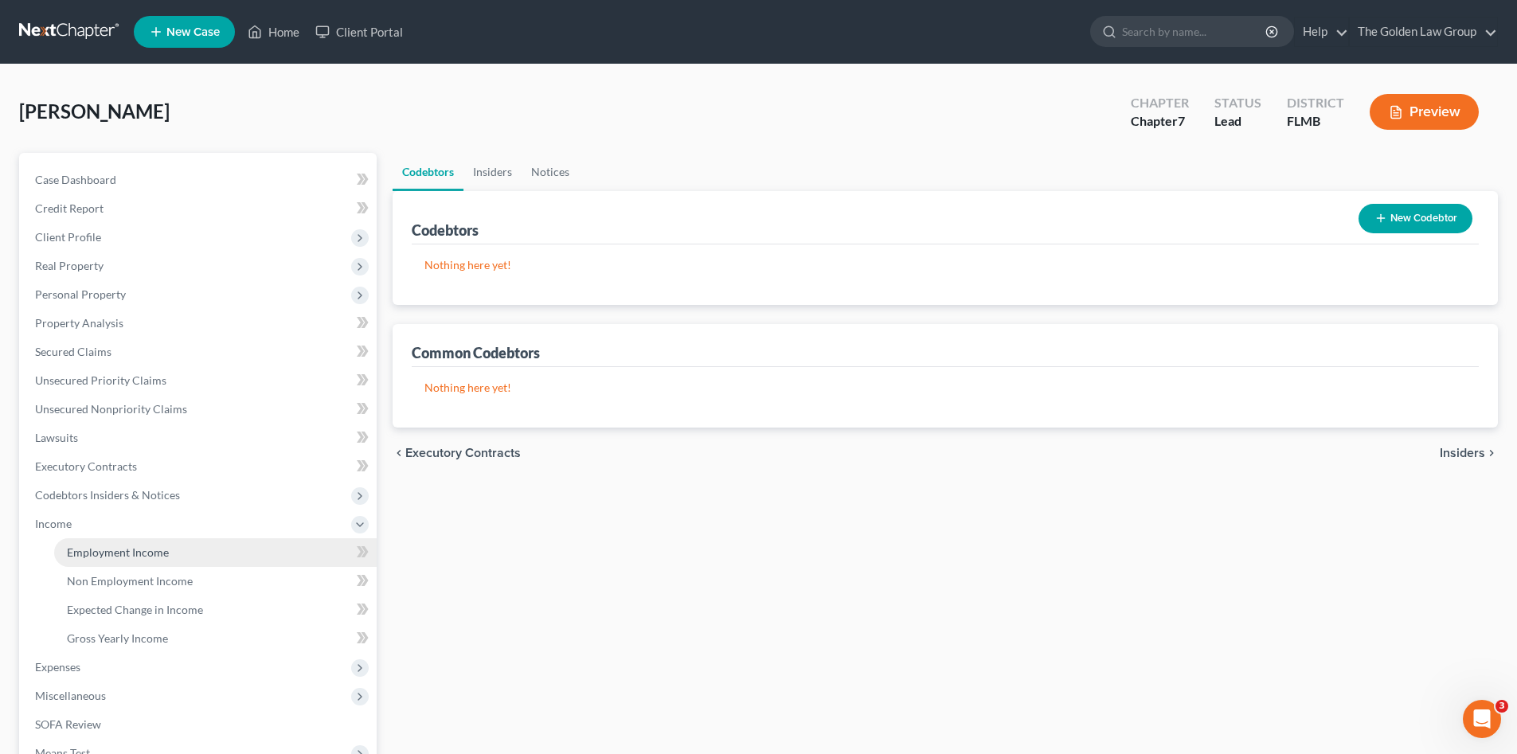
click at [100, 543] on link "Employment Income" at bounding box center [215, 552] width 322 height 29
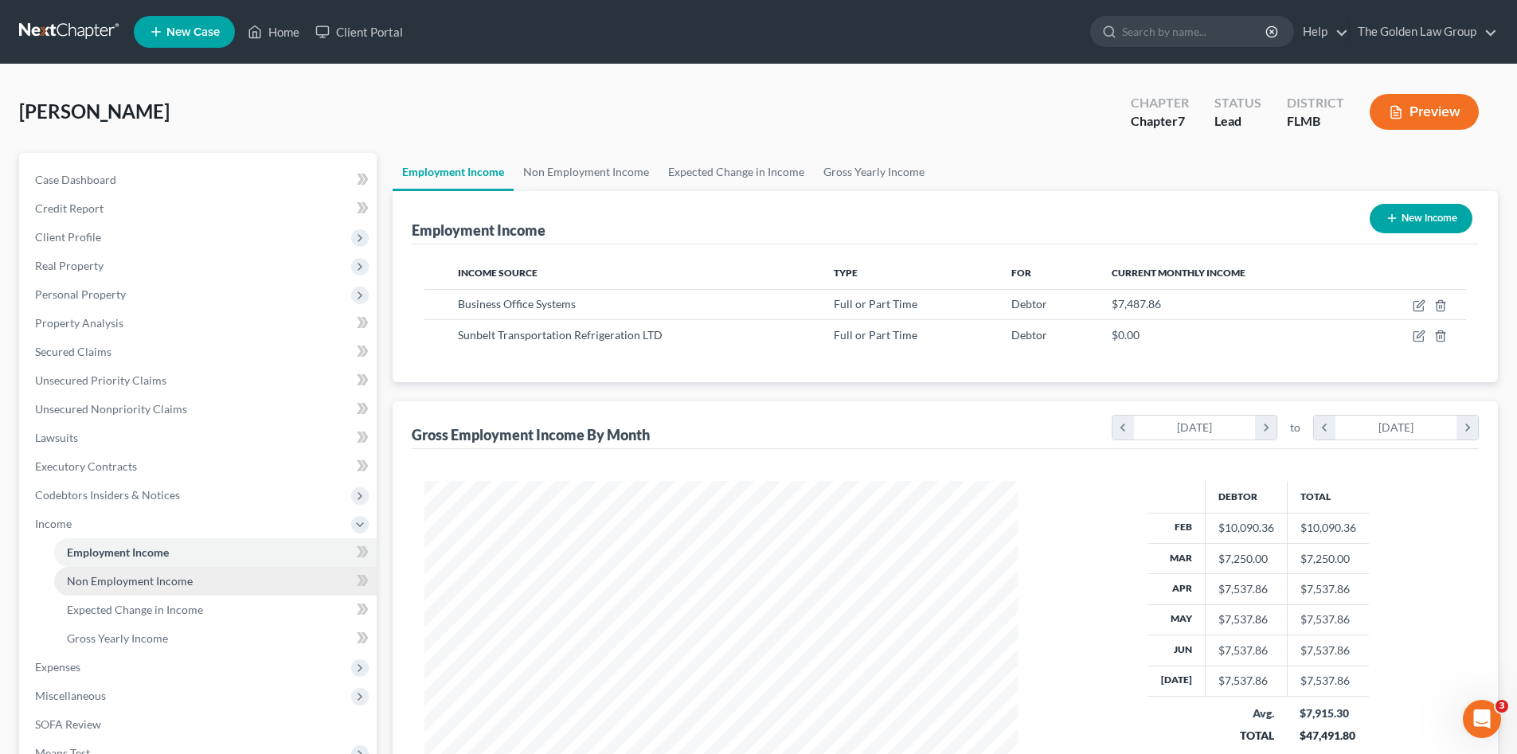
scroll to position [297, 626]
click at [107, 581] on span "Non Employment Income" at bounding box center [130, 581] width 126 height 14
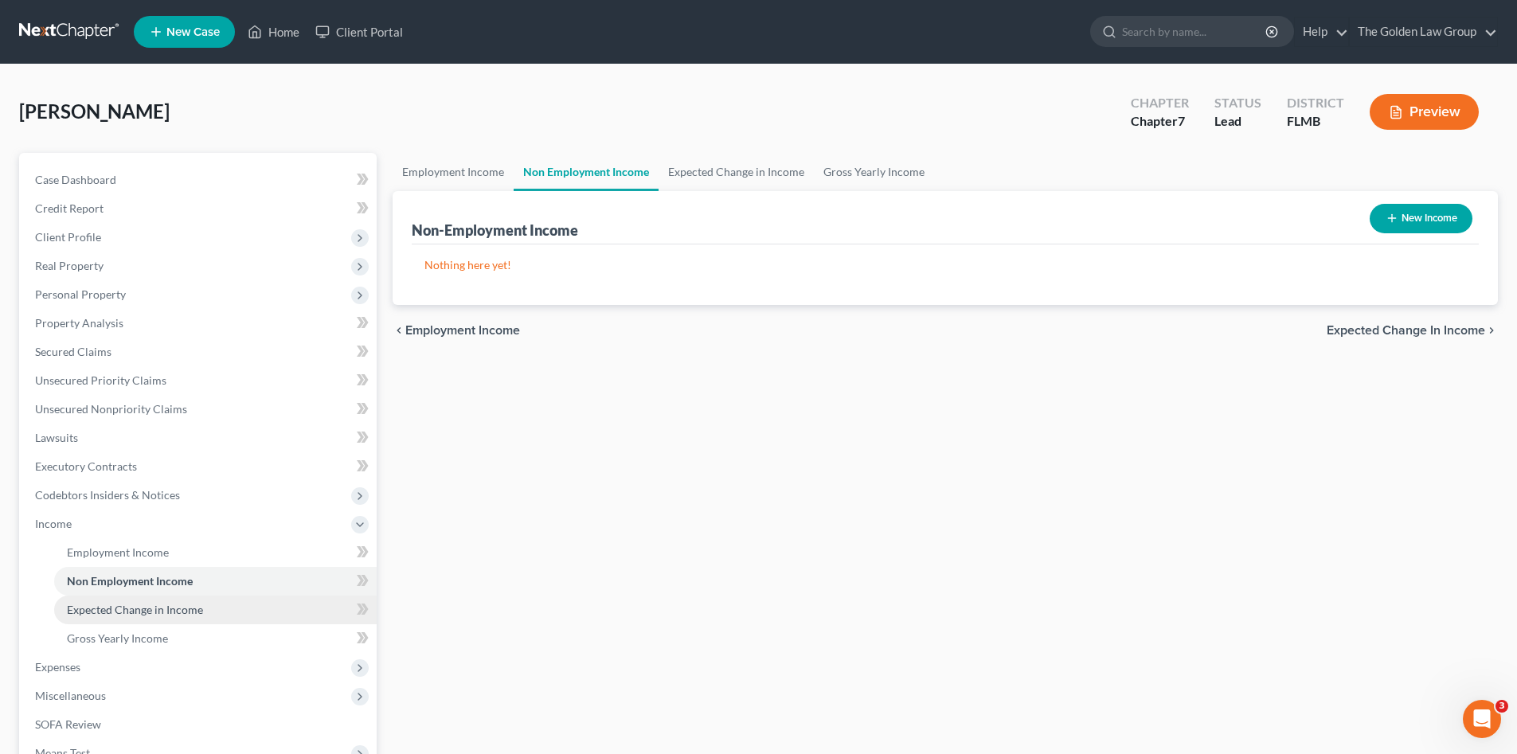
click at [120, 603] on span "Expected Change in Income" at bounding box center [135, 610] width 136 height 14
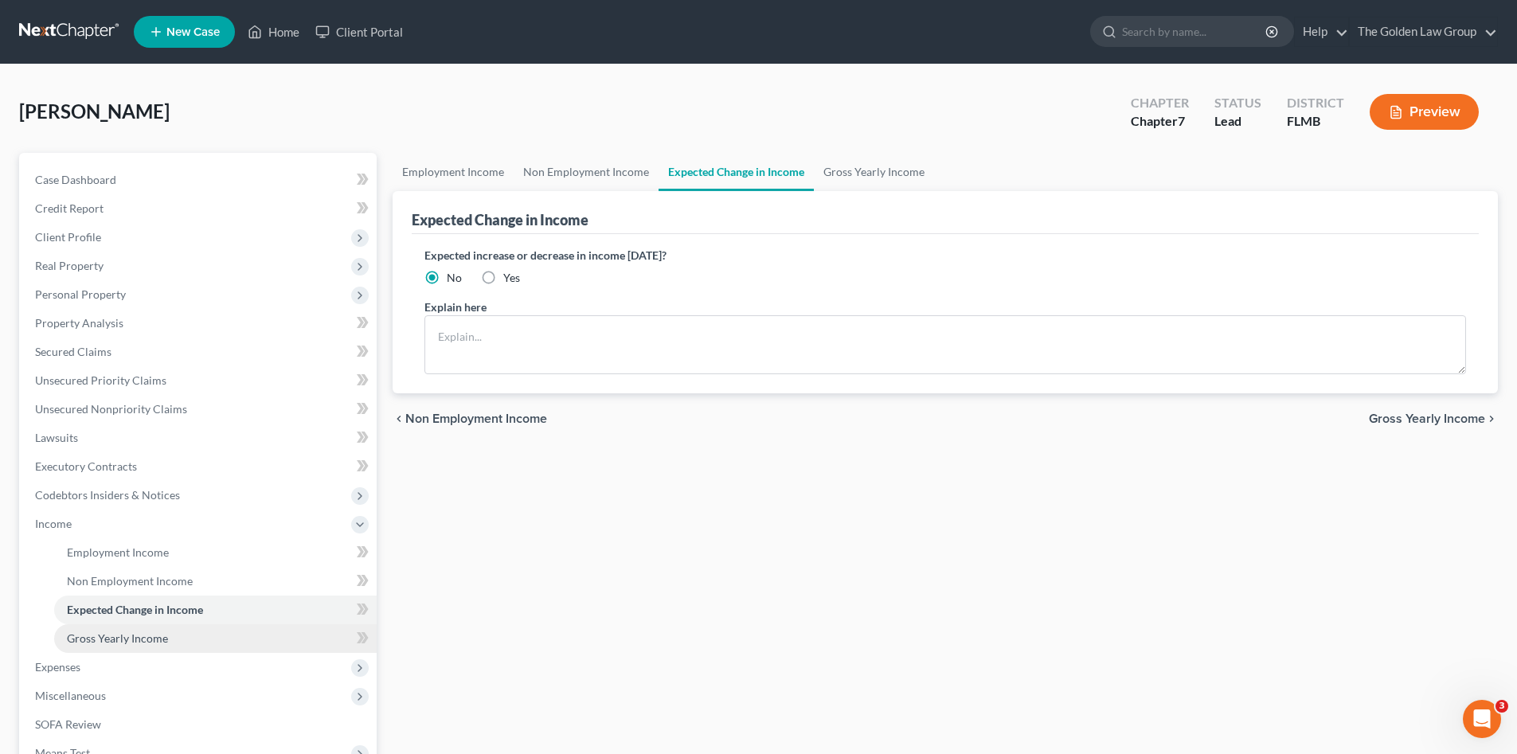
click at [128, 634] on span "Gross Yearly Income" at bounding box center [117, 638] width 101 height 14
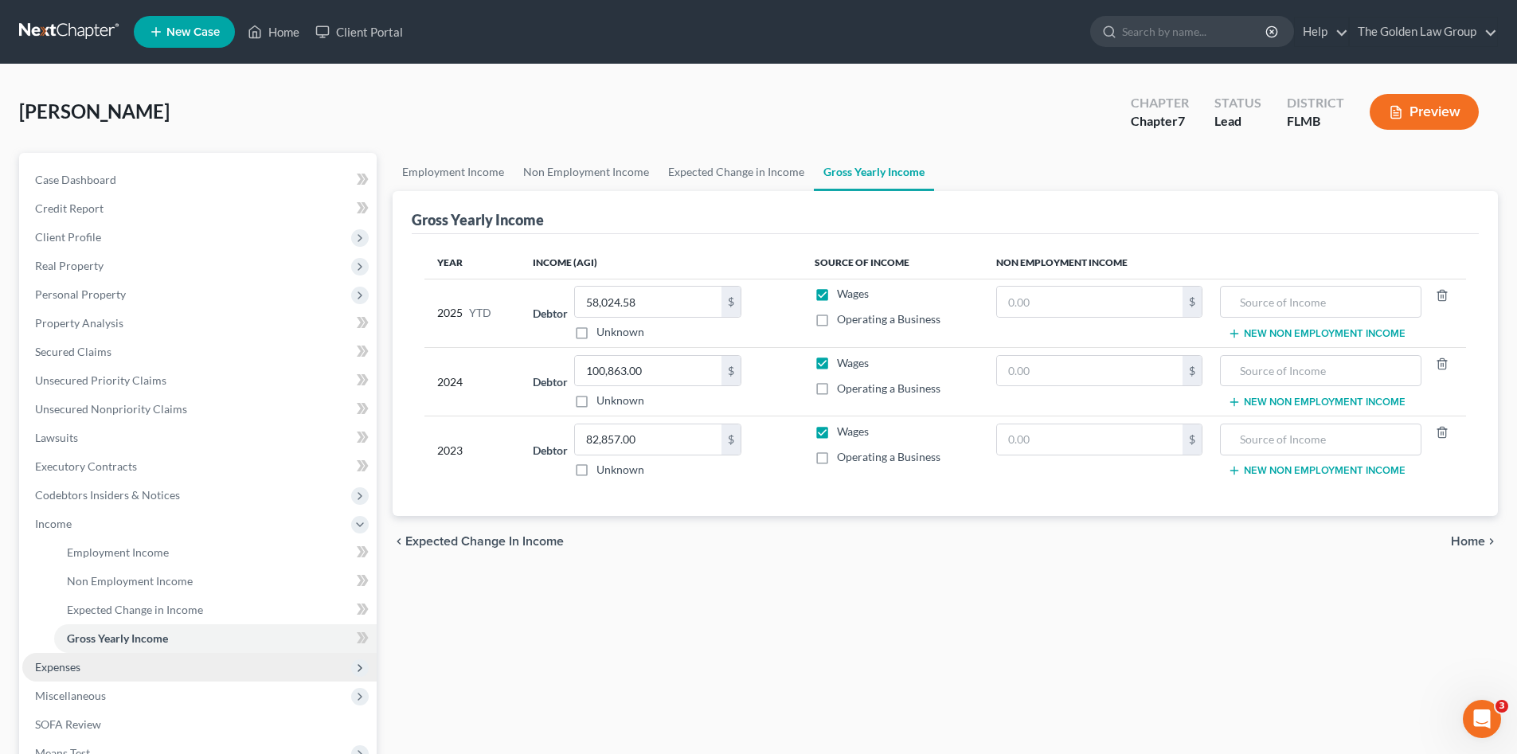
click at [82, 660] on span "Expenses" at bounding box center [199, 667] width 354 height 29
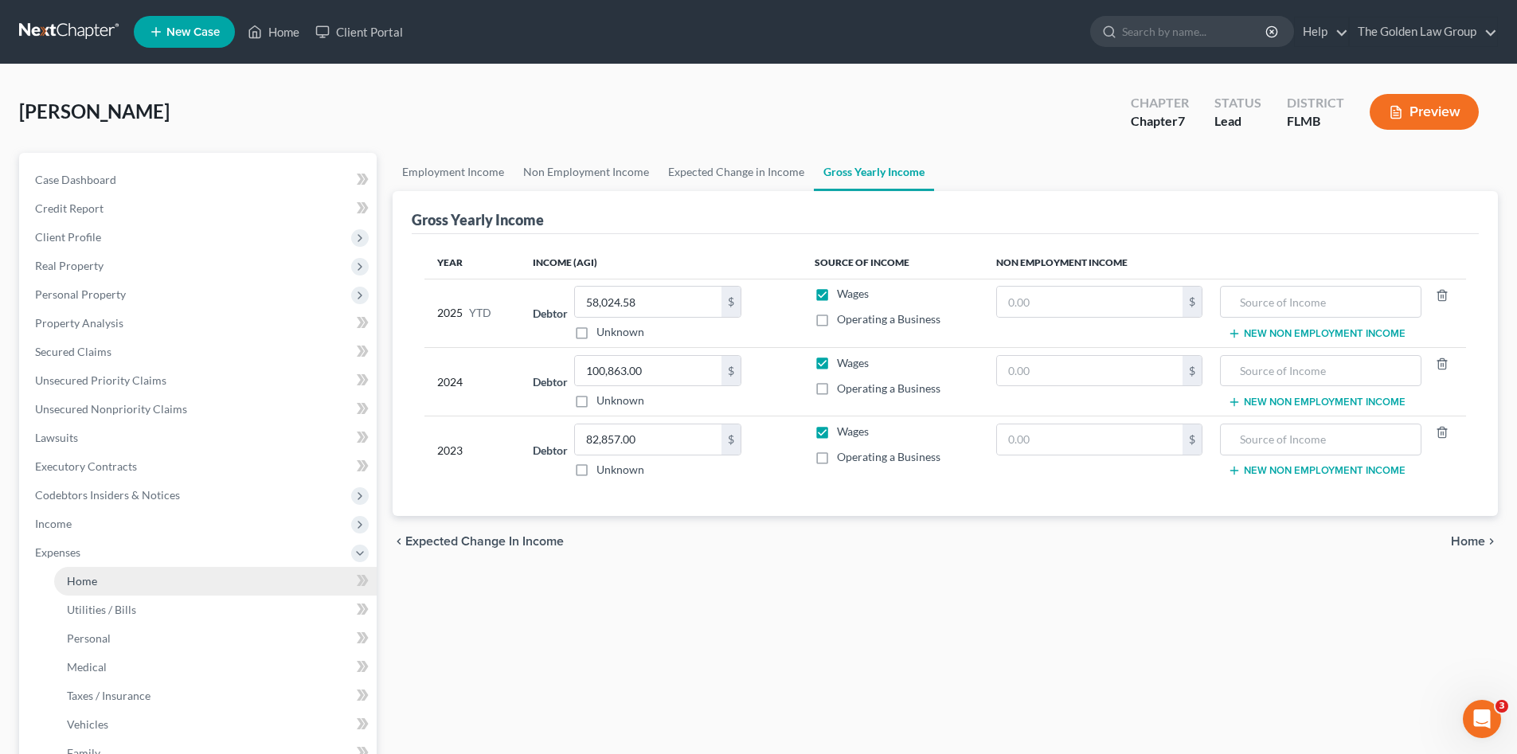
click at [107, 580] on link "Home" at bounding box center [215, 581] width 322 height 29
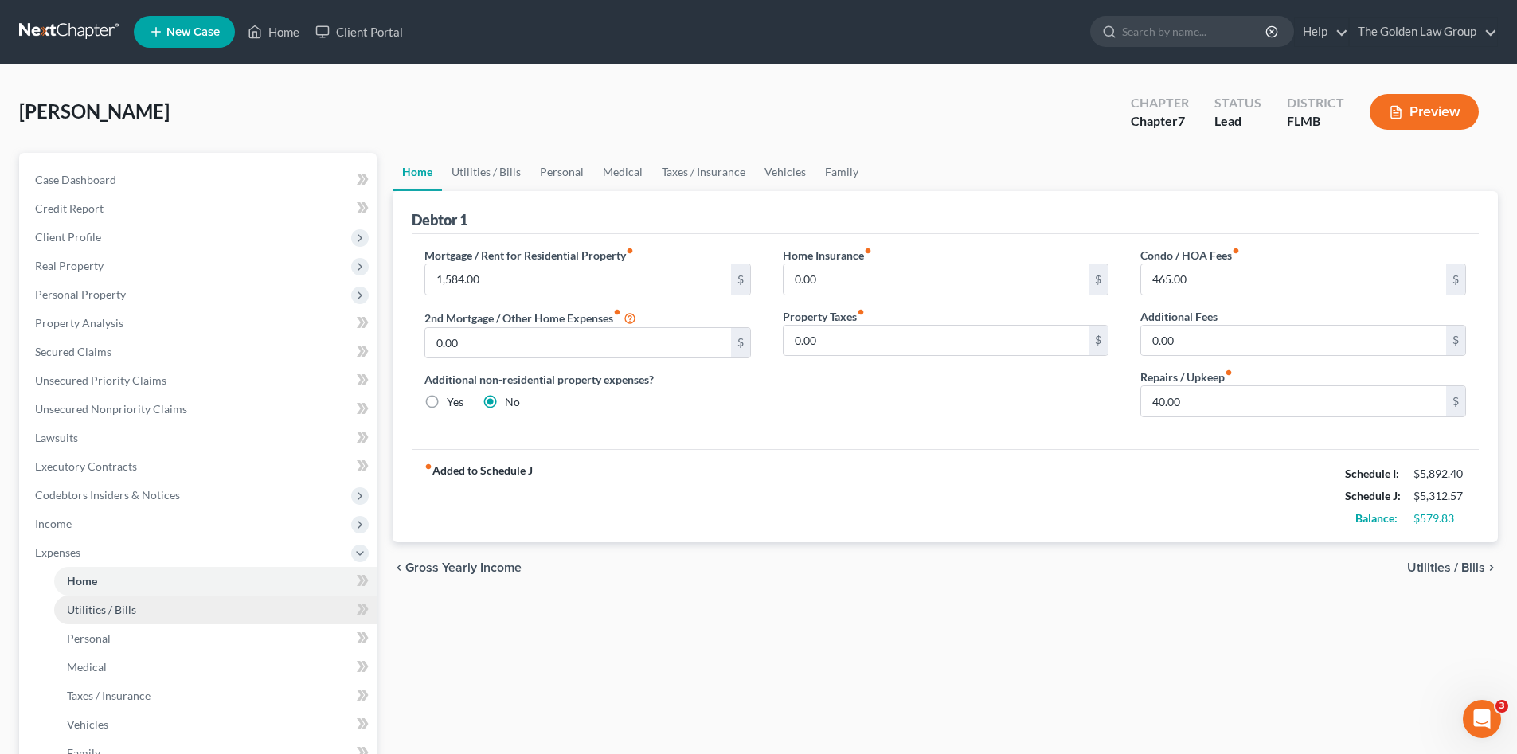
click at [114, 610] on span "Utilities / Bills" at bounding box center [101, 610] width 69 height 14
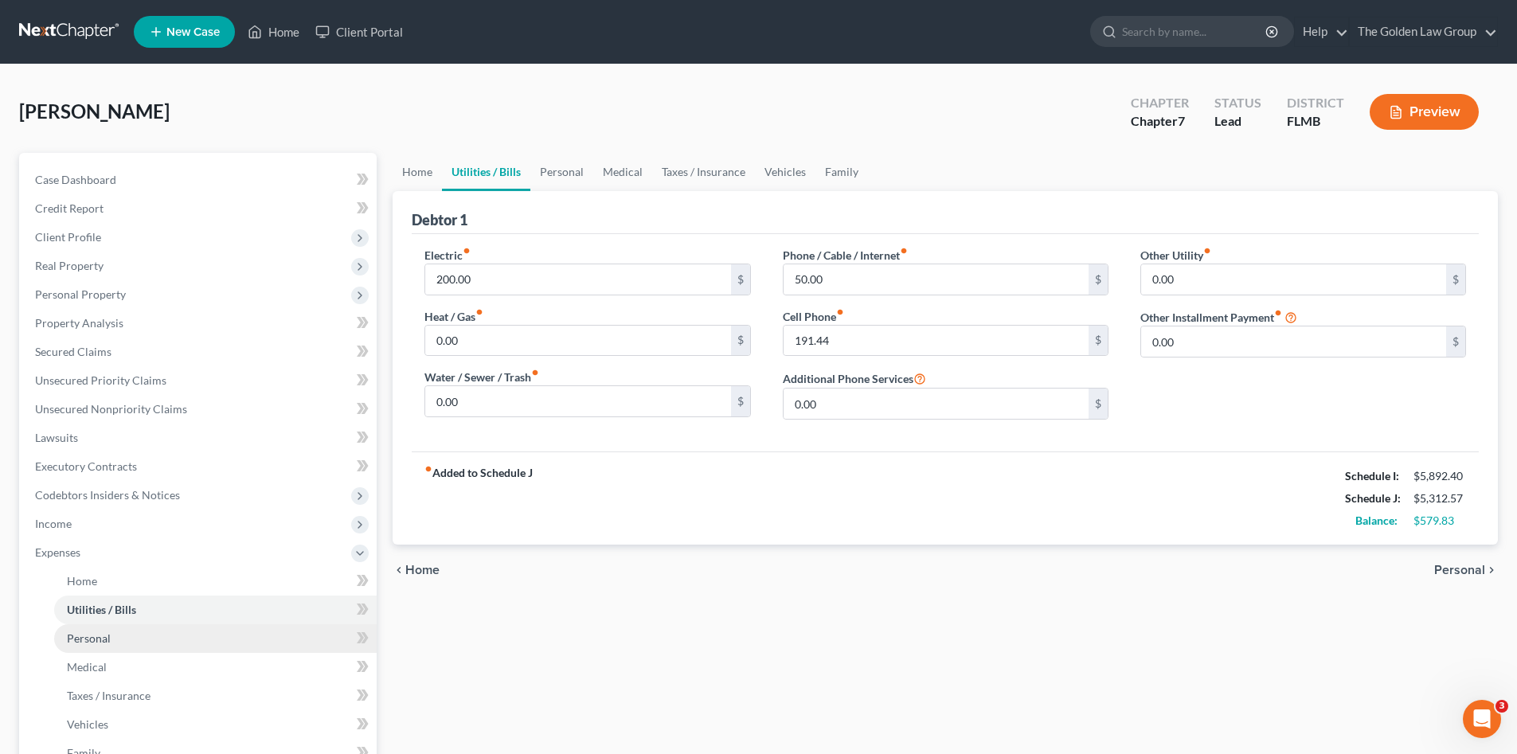
click at [118, 629] on link "Personal" at bounding box center [215, 638] width 322 height 29
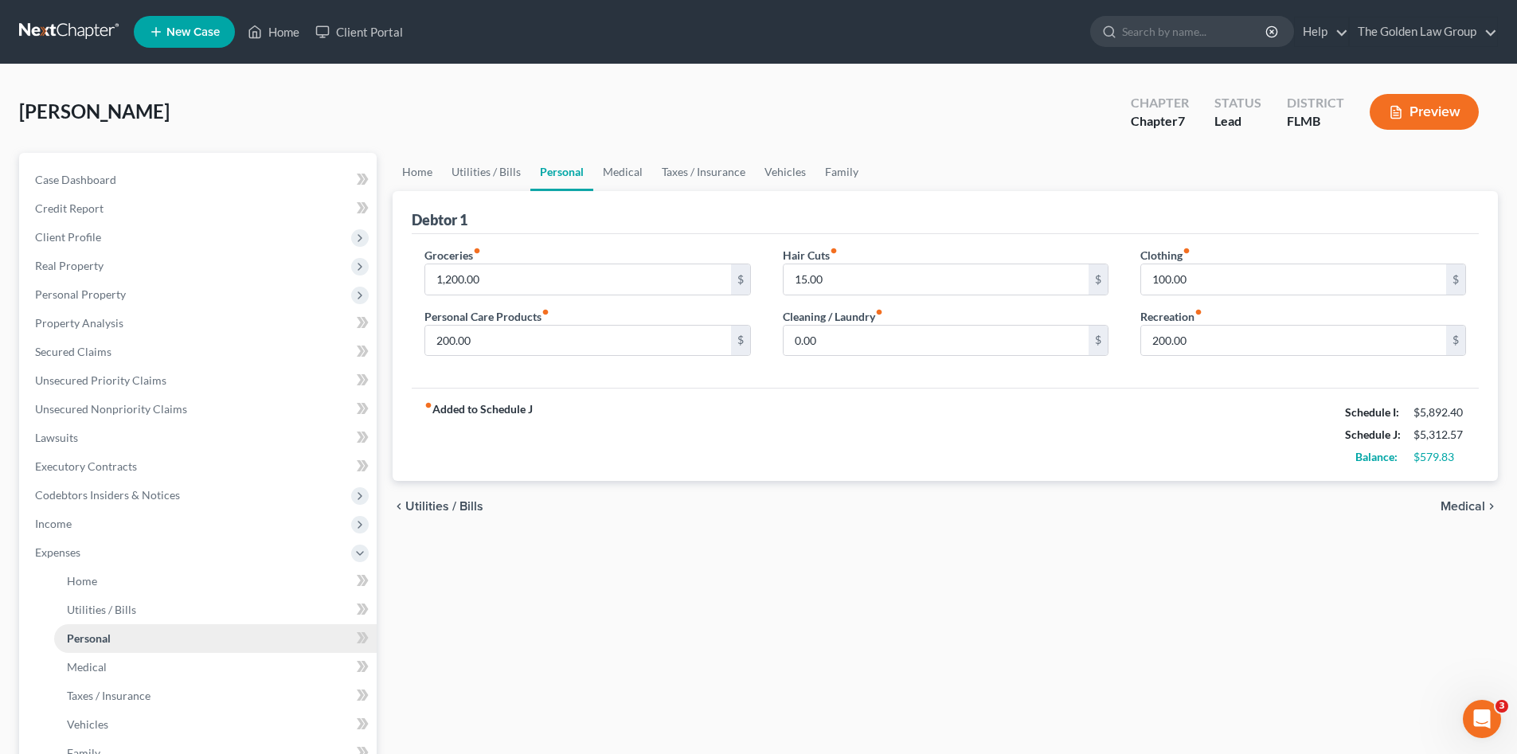
click at [115, 650] on link "Personal" at bounding box center [215, 638] width 322 height 29
click at [115, 662] on link "Medical" at bounding box center [215, 667] width 322 height 29
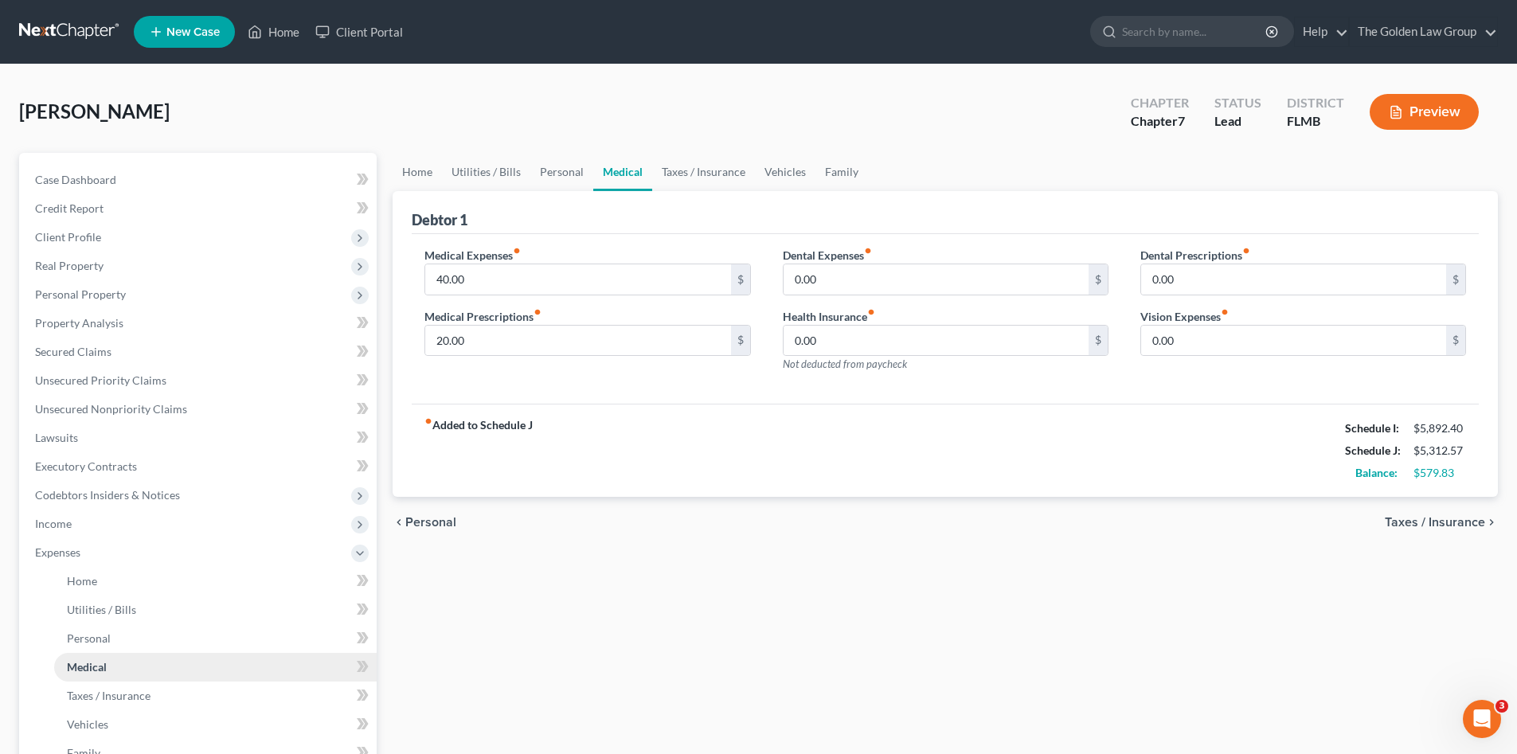
scroll to position [107, 0]
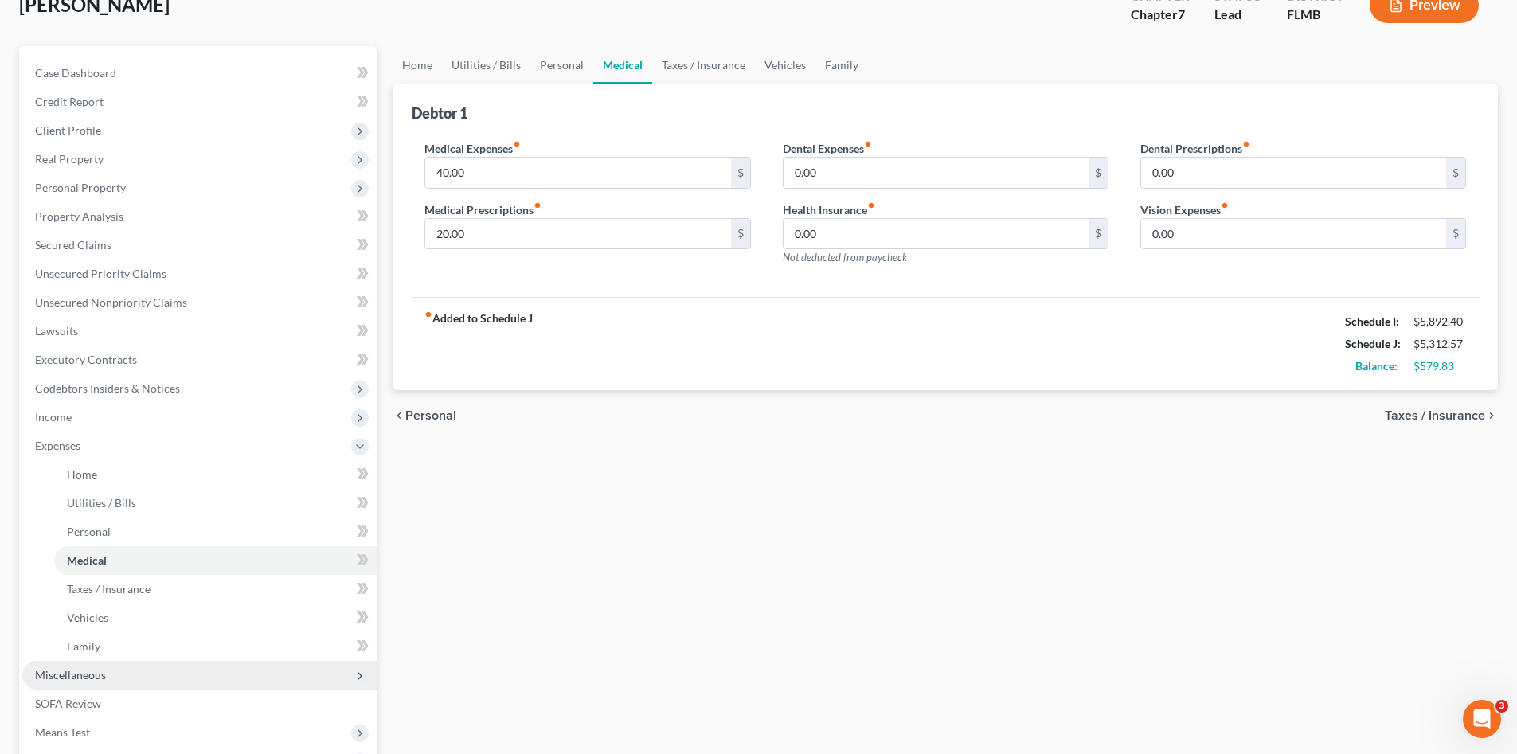
click at [108, 674] on span "Miscellaneous" at bounding box center [199, 675] width 354 height 29
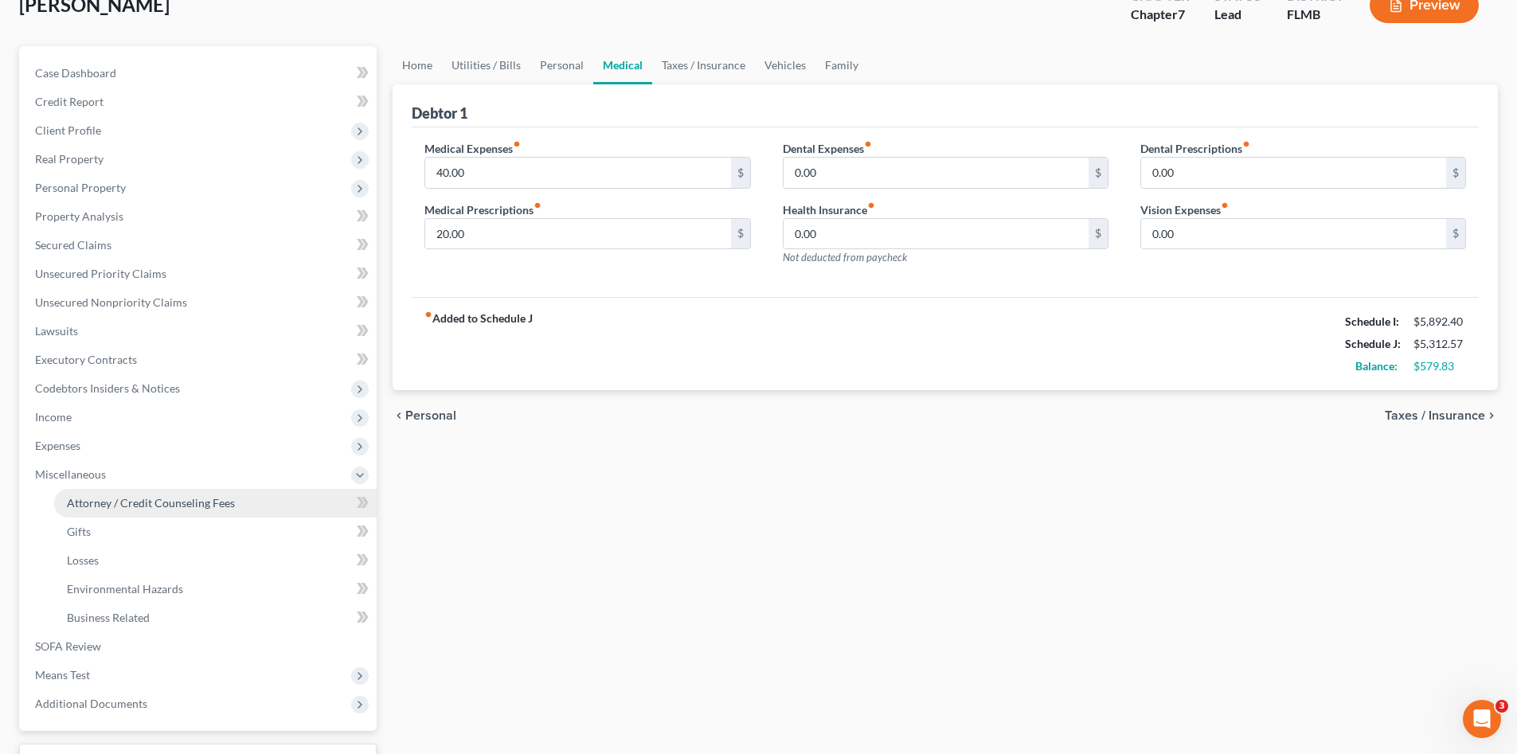
click at [152, 509] on span "Attorney / Credit Counseling Fees" at bounding box center [151, 503] width 168 height 14
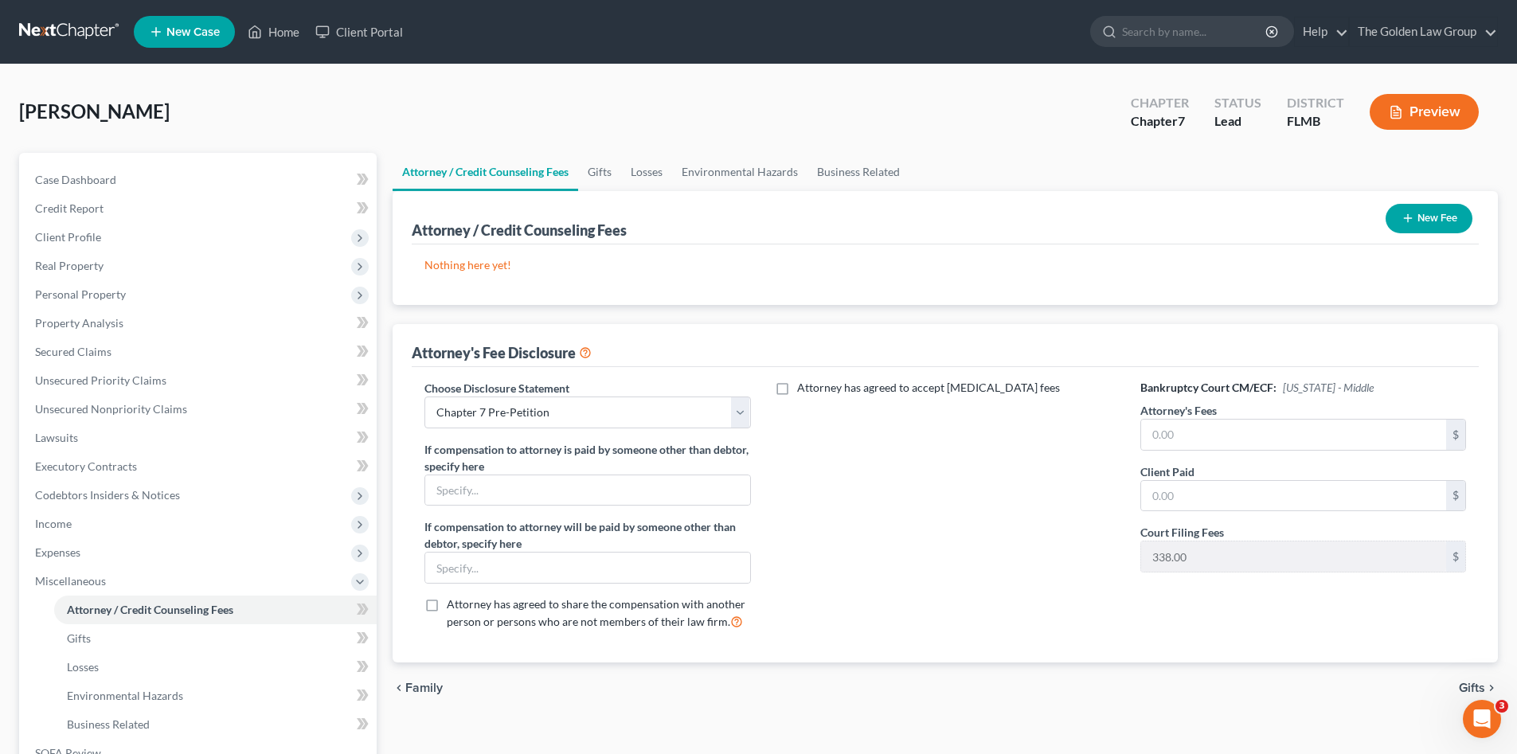
click at [908, 548] on div "Attorney has agreed to accept retainer fees" at bounding box center [945, 512] width 357 height 264
click at [1181, 441] on input "text" at bounding box center [1293, 435] width 305 height 30
click at [1072, 538] on div "Attorney has agreed to accept retainer fees" at bounding box center [945, 512] width 357 height 264
click at [1403, 226] on button "New Fee" at bounding box center [1428, 218] width 87 height 29
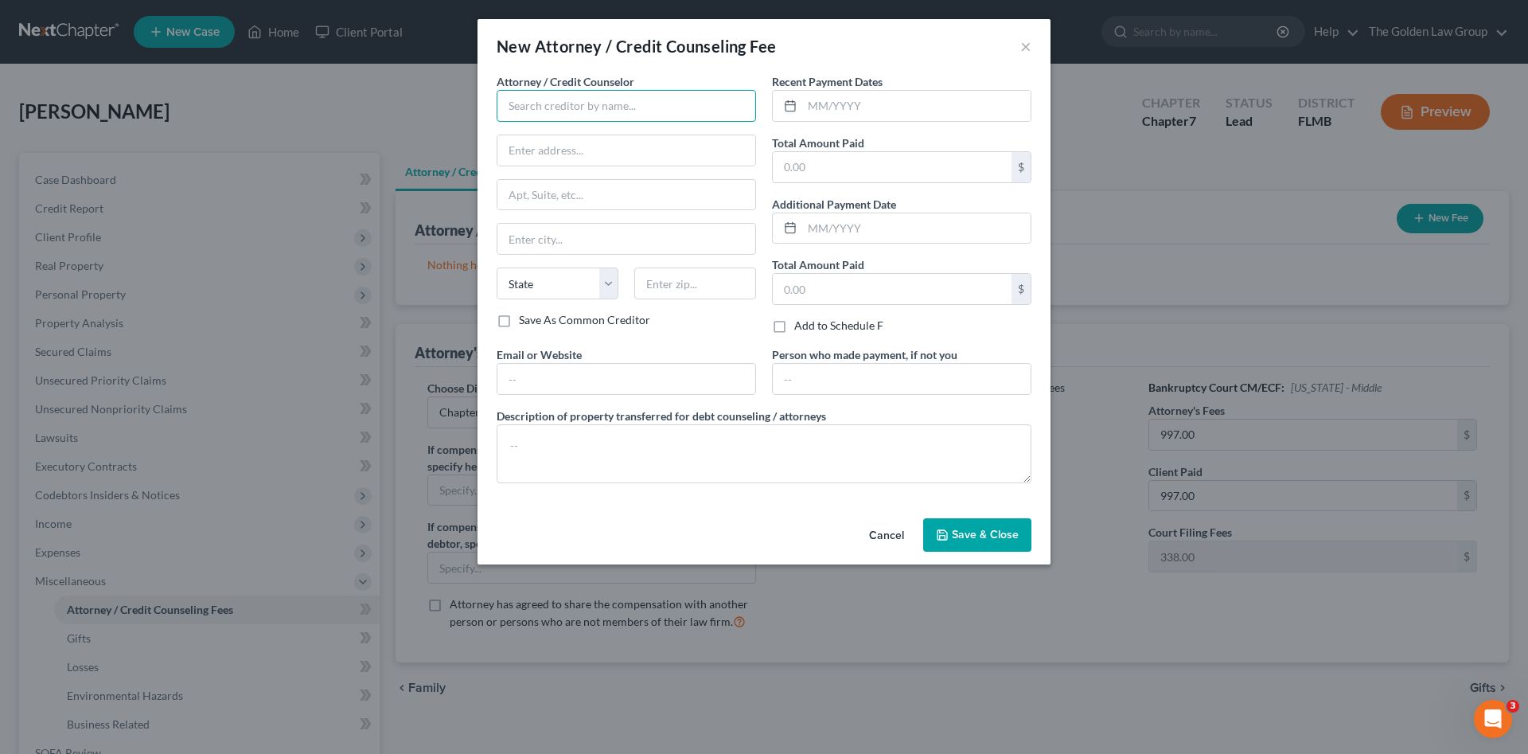
click at [561, 111] on input "text" at bounding box center [627, 106] width 260 height 32
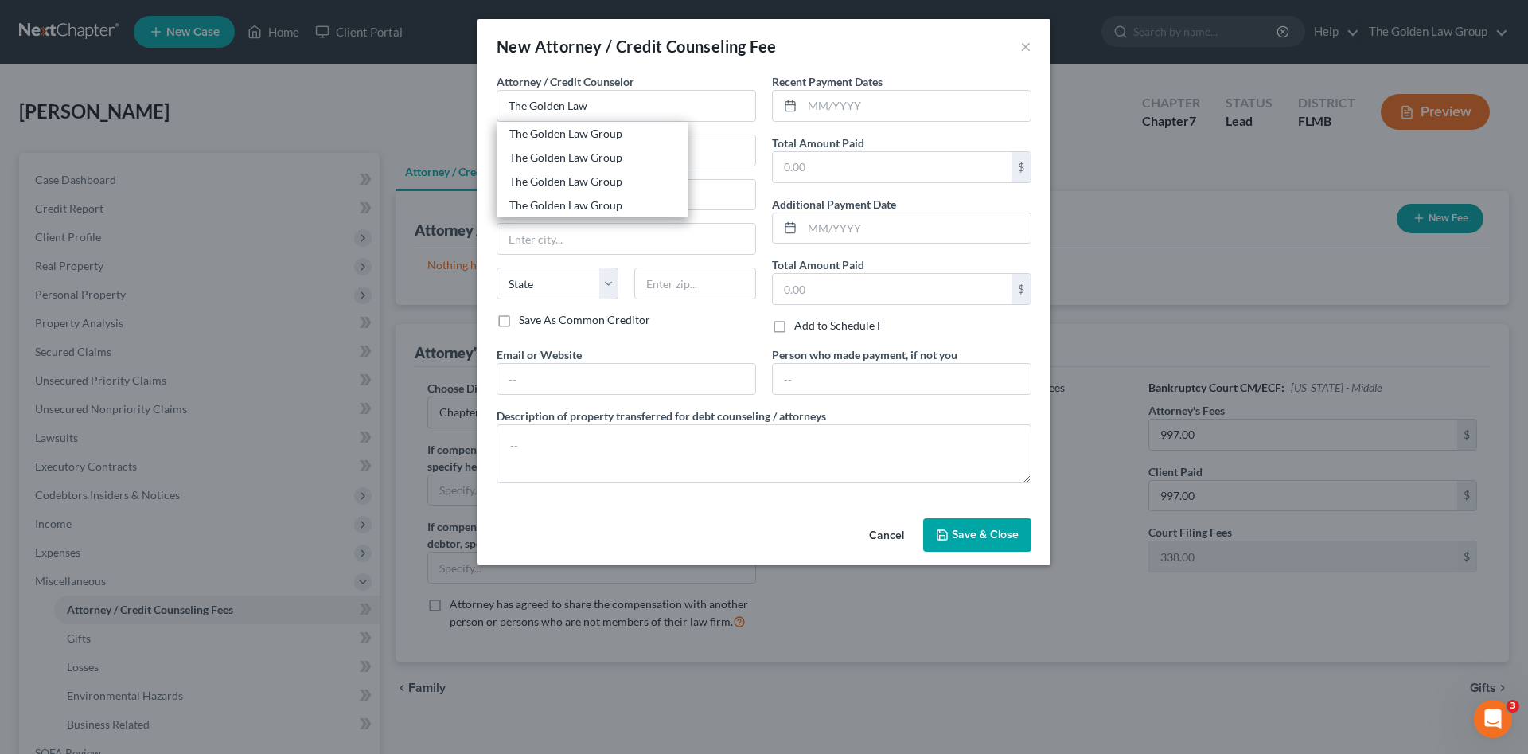
click at [561, 132] on div "The Golden Law Group" at bounding box center [592, 134] width 166 height 16
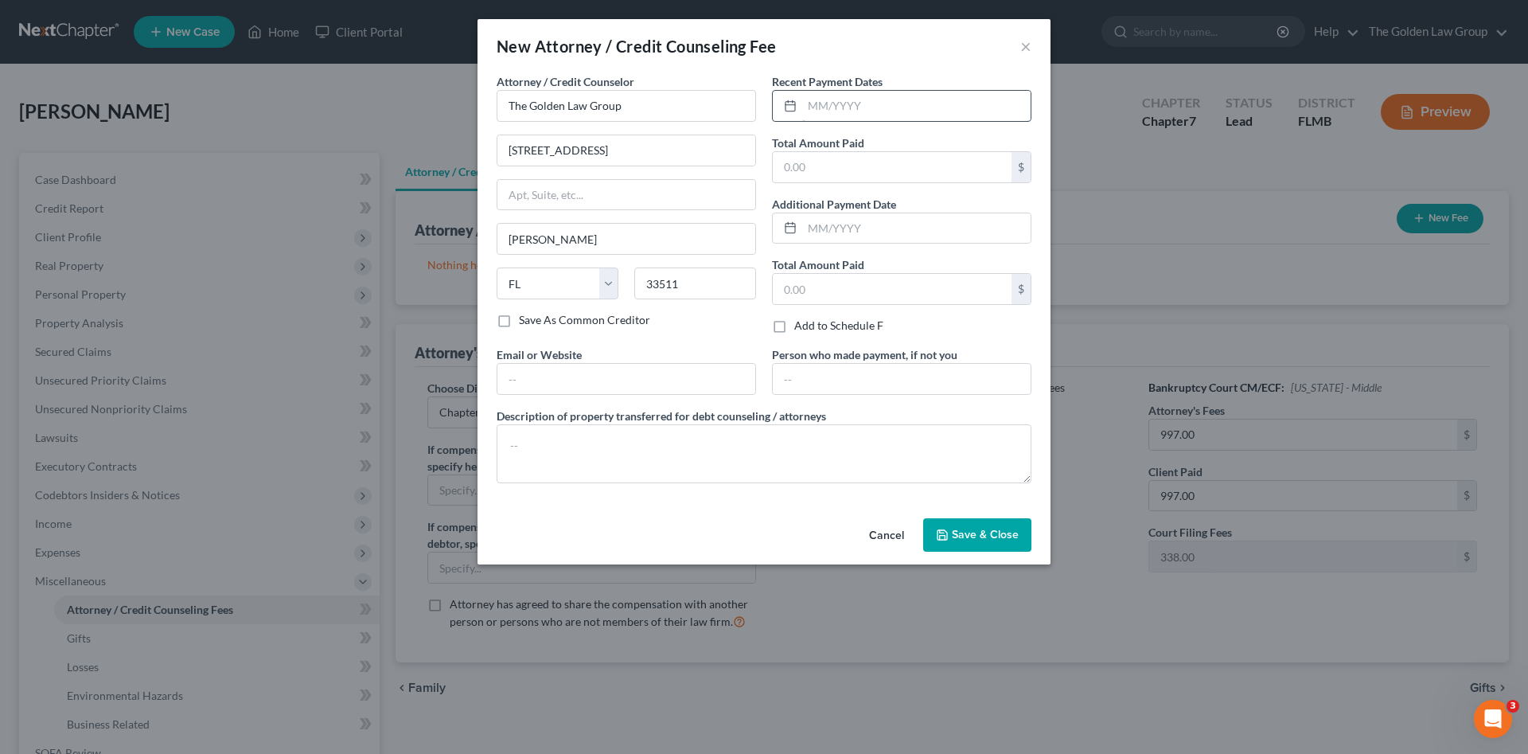
drag, startPoint x: 842, startPoint y: 86, endPoint x: 854, endPoint y: 103, distance: 21.2
click at [842, 86] on label "Recent Payment Dates" at bounding box center [827, 81] width 111 height 17
click at [854, 103] on input "text" at bounding box center [916, 106] width 228 height 30
click at [728, 462] on textarea at bounding box center [764, 453] width 535 height 59
click at [951, 541] on button "Save & Close" at bounding box center [977, 534] width 108 height 33
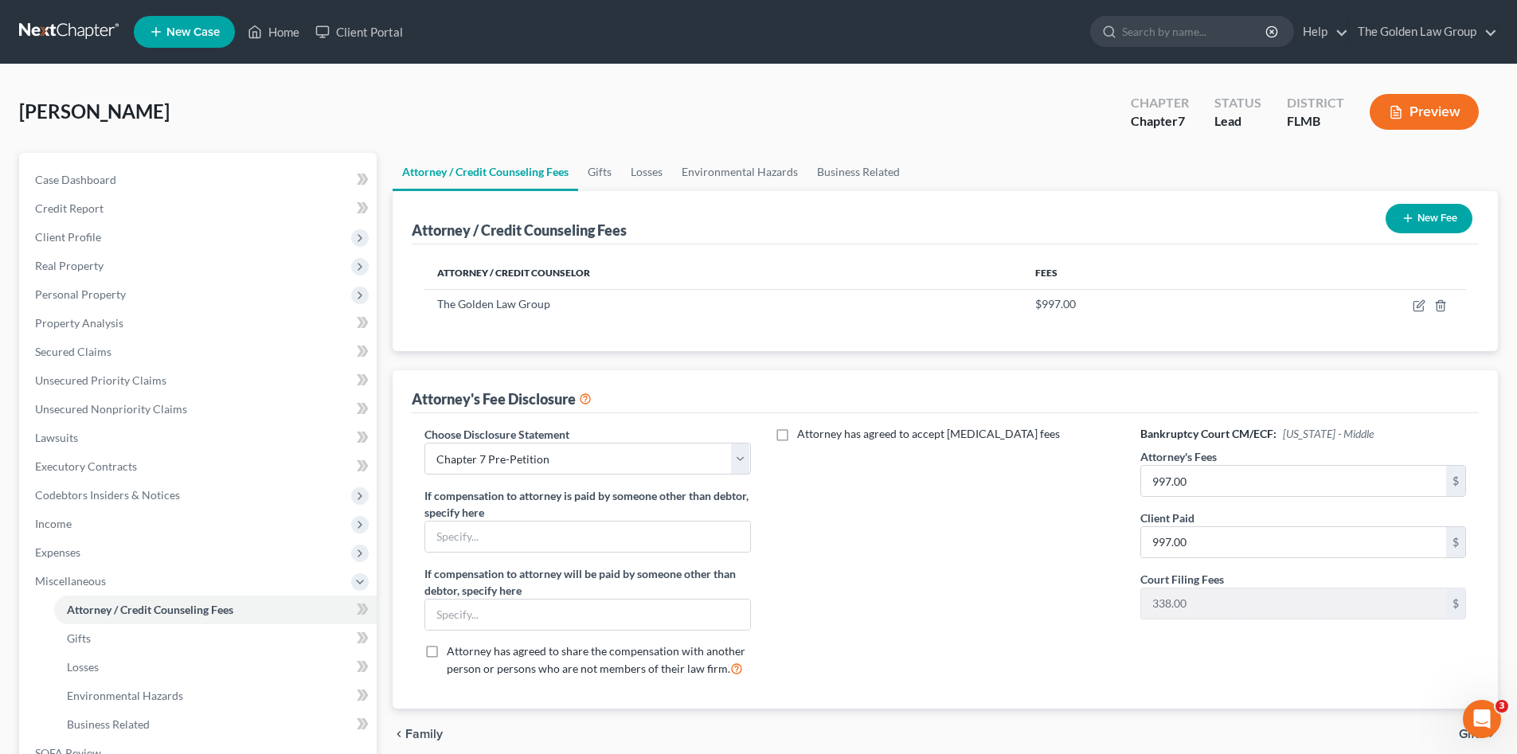
click at [1428, 222] on button "New Fee" at bounding box center [1428, 218] width 87 height 29
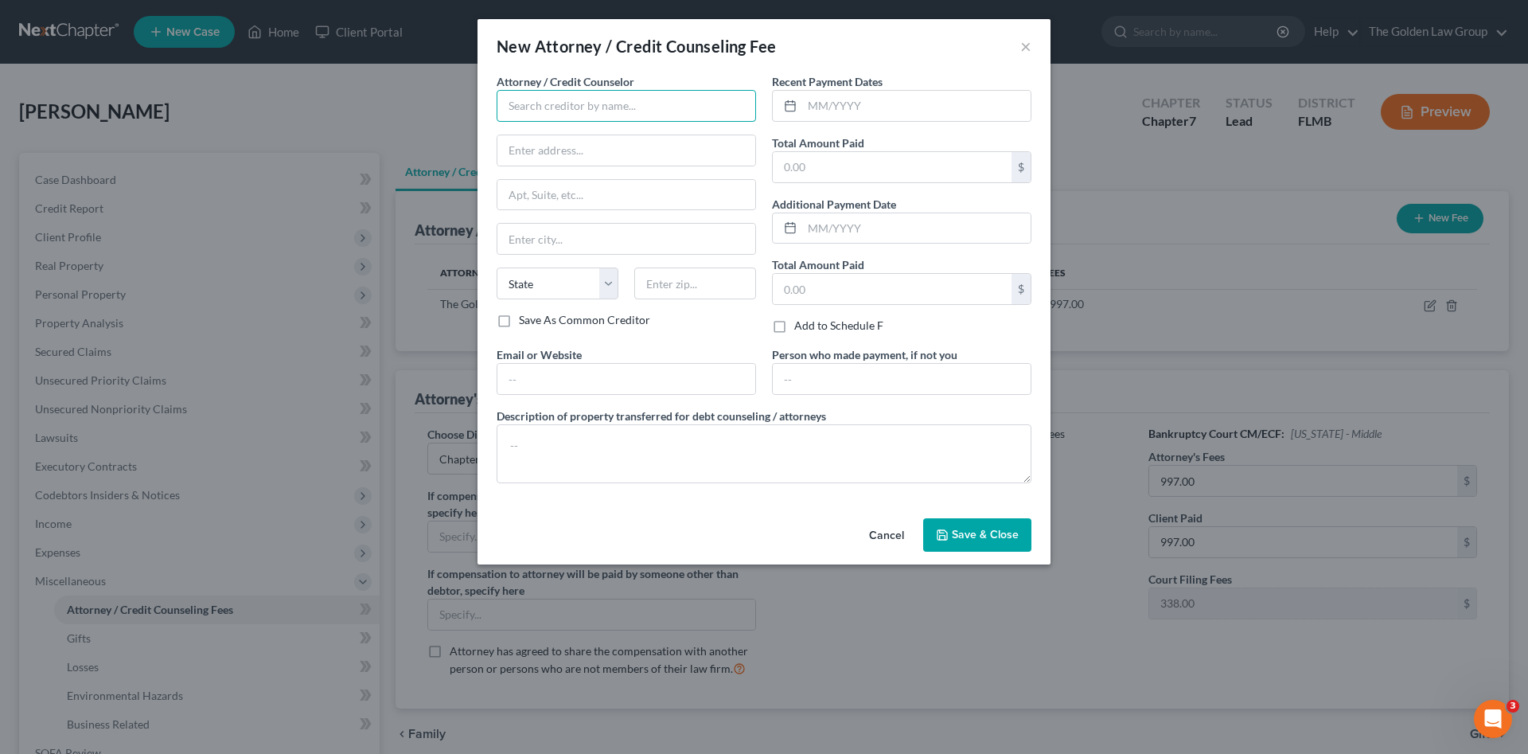
click at [610, 112] on input "text" at bounding box center [627, 106] width 260 height 32
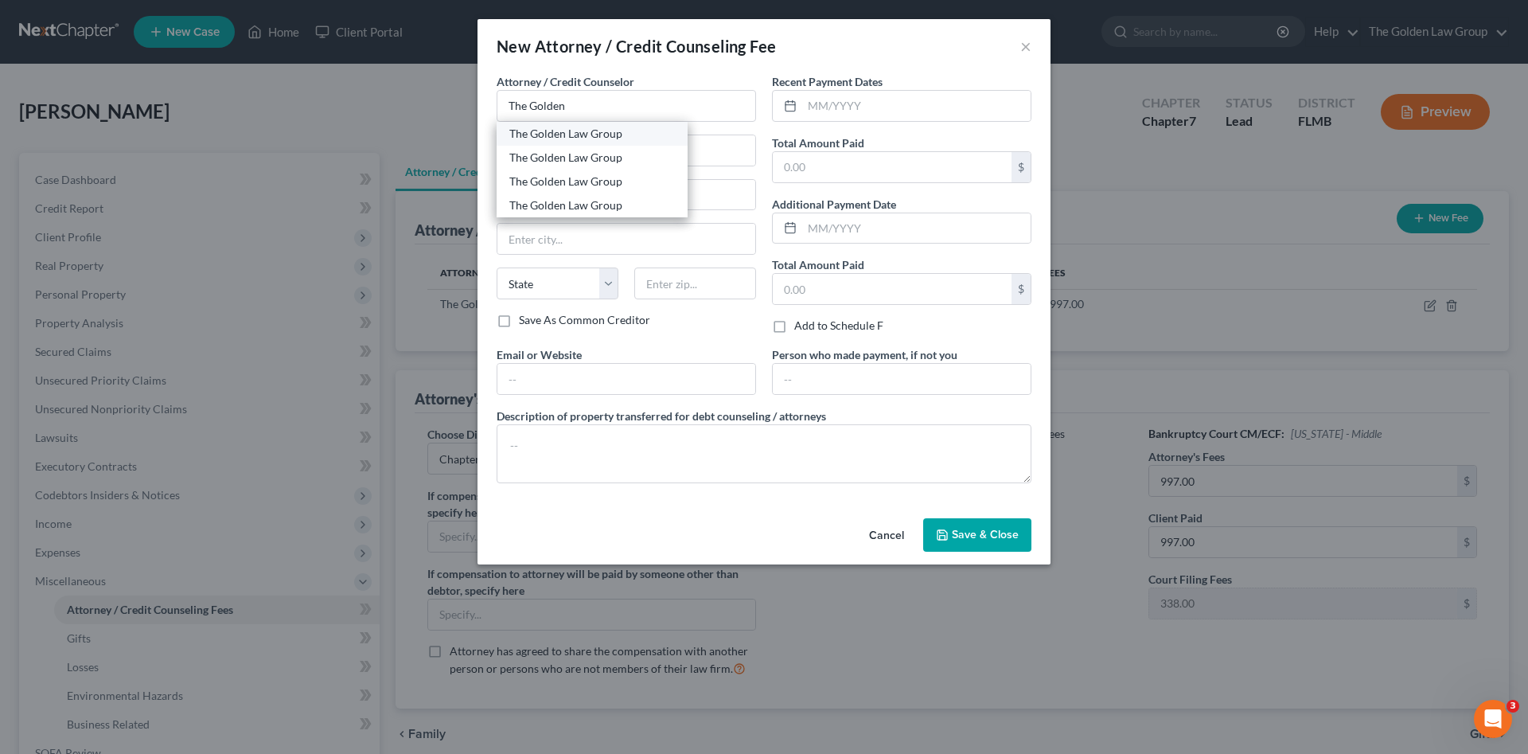
click at [599, 142] on div "The Golden Law Group" at bounding box center [592, 134] width 191 height 24
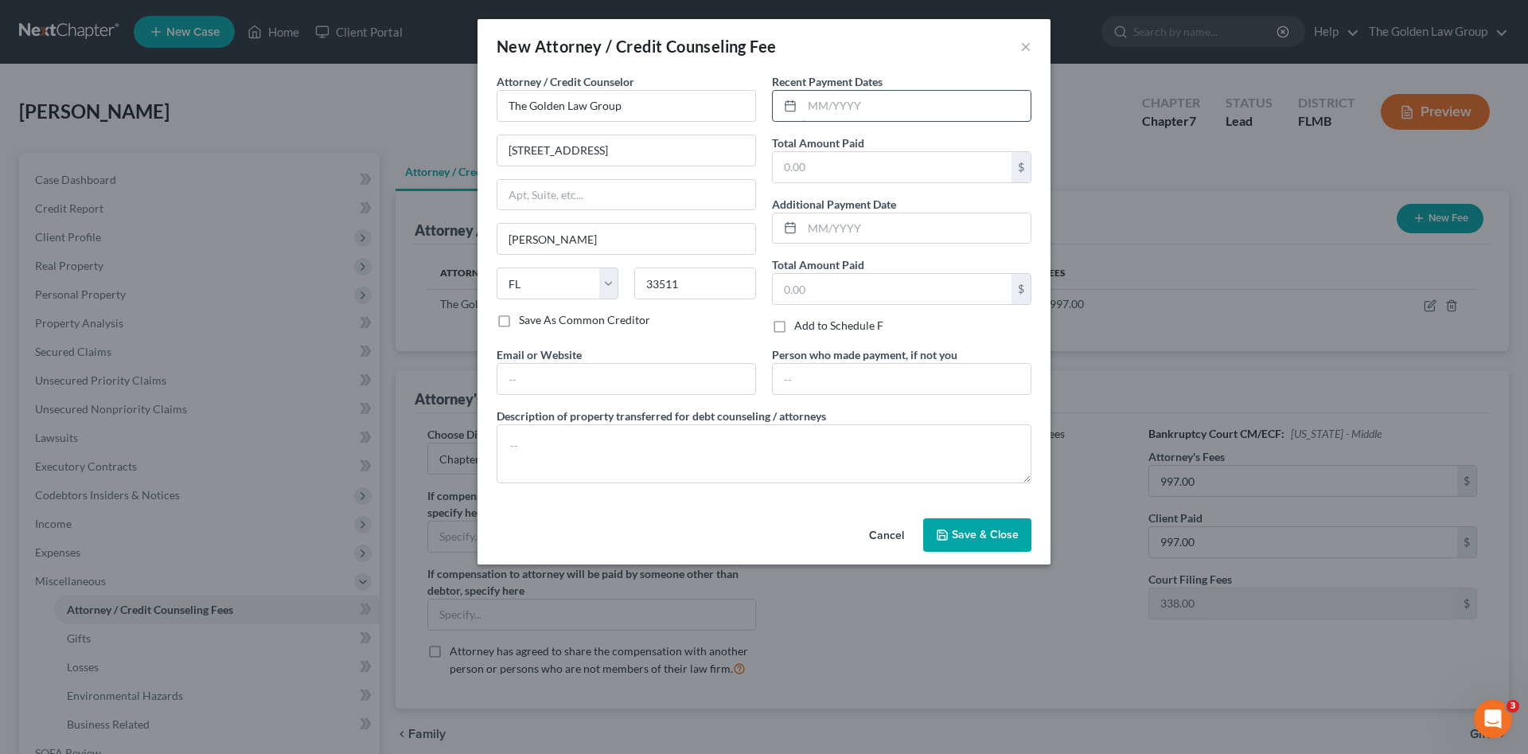
click at [845, 106] on input "text" at bounding box center [916, 106] width 228 height 30
click at [829, 466] on textarea at bounding box center [764, 453] width 535 height 59
click at [927, 162] on input "text" at bounding box center [892, 167] width 239 height 30
click at [956, 539] on span "Save & Close" at bounding box center [985, 535] width 67 height 14
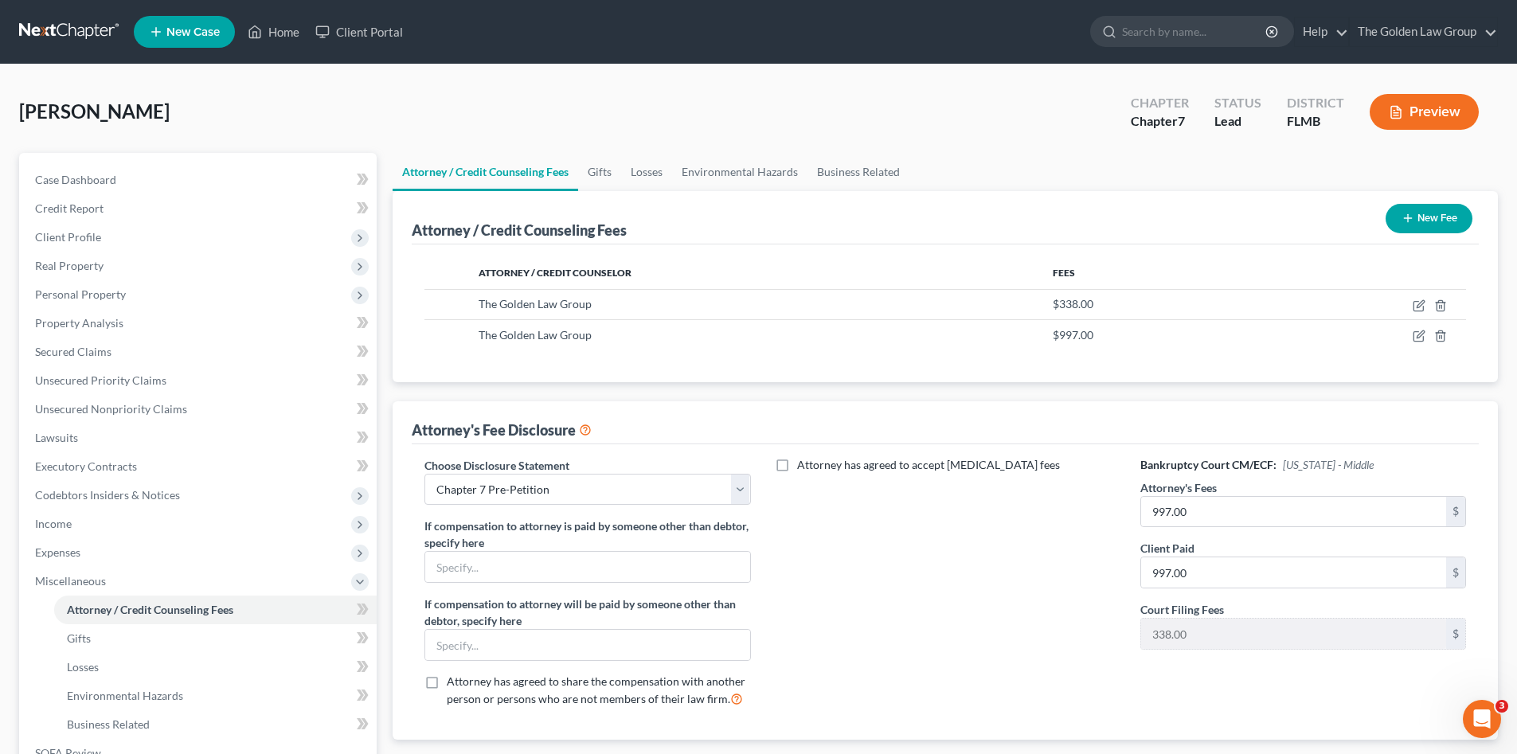
click at [1411, 222] on icon "button" at bounding box center [1407, 218] width 13 height 13
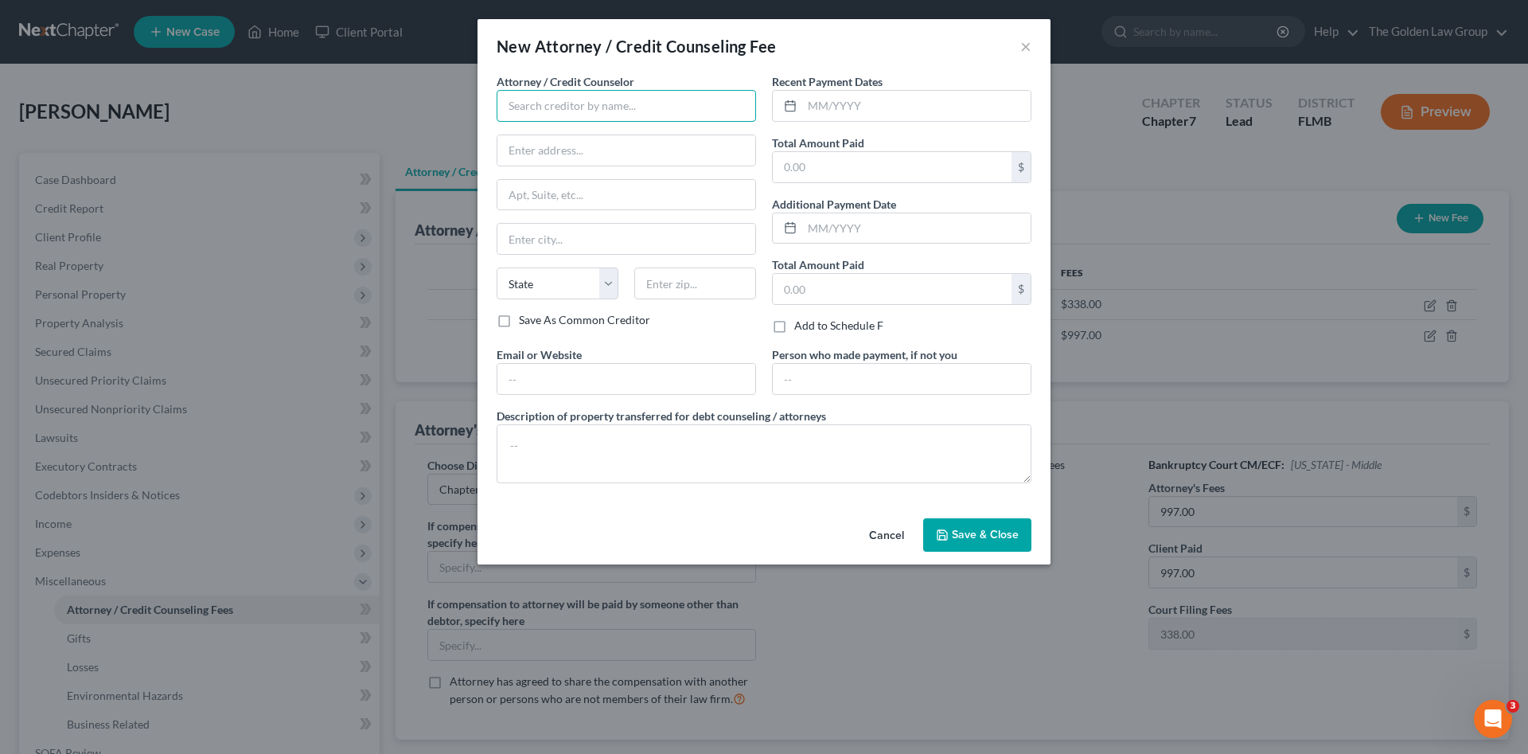
click at [572, 101] on input "text" at bounding box center [627, 106] width 260 height 32
click at [564, 131] on div "Debtorcc, Inc" at bounding box center [592, 134] width 166 height 16
click at [834, 99] on input "text" at bounding box center [916, 106] width 228 height 30
click at [834, 106] on input "text" at bounding box center [916, 106] width 228 height 30
click at [848, 111] on input "text" at bounding box center [916, 106] width 228 height 30
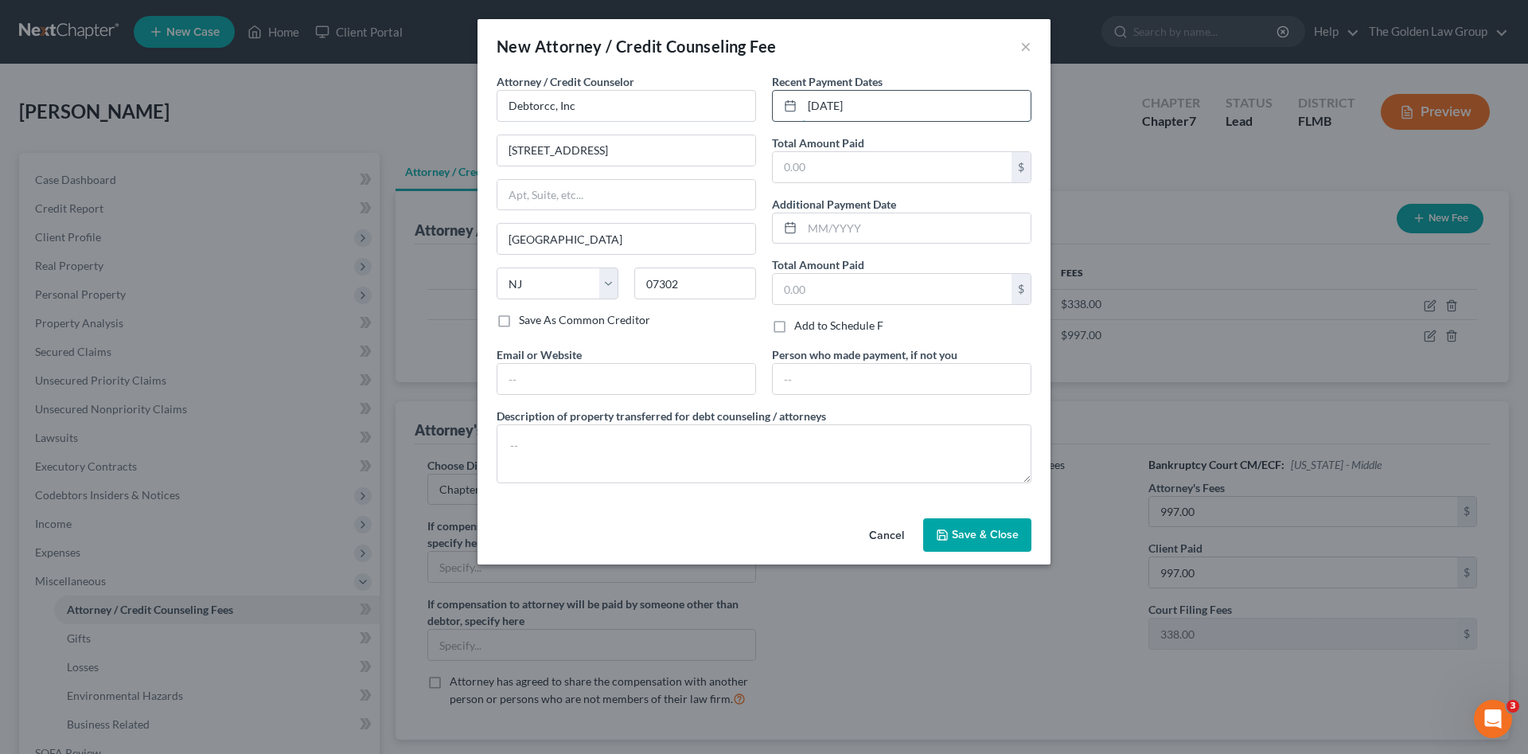
drag, startPoint x: 870, startPoint y: 108, endPoint x: 951, endPoint y: 121, distance: 82.2
click at [781, 103] on div "08/12/2025" at bounding box center [902, 106] width 260 height 32
click at [893, 109] on input "08/12/2025" at bounding box center [916, 106] width 228 height 30
click at [886, 467] on textarea at bounding box center [764, 453] width 535 height 59
click at [986, 529] on span "Save & Close" at bounding box center [985, 535] width 67 height 14
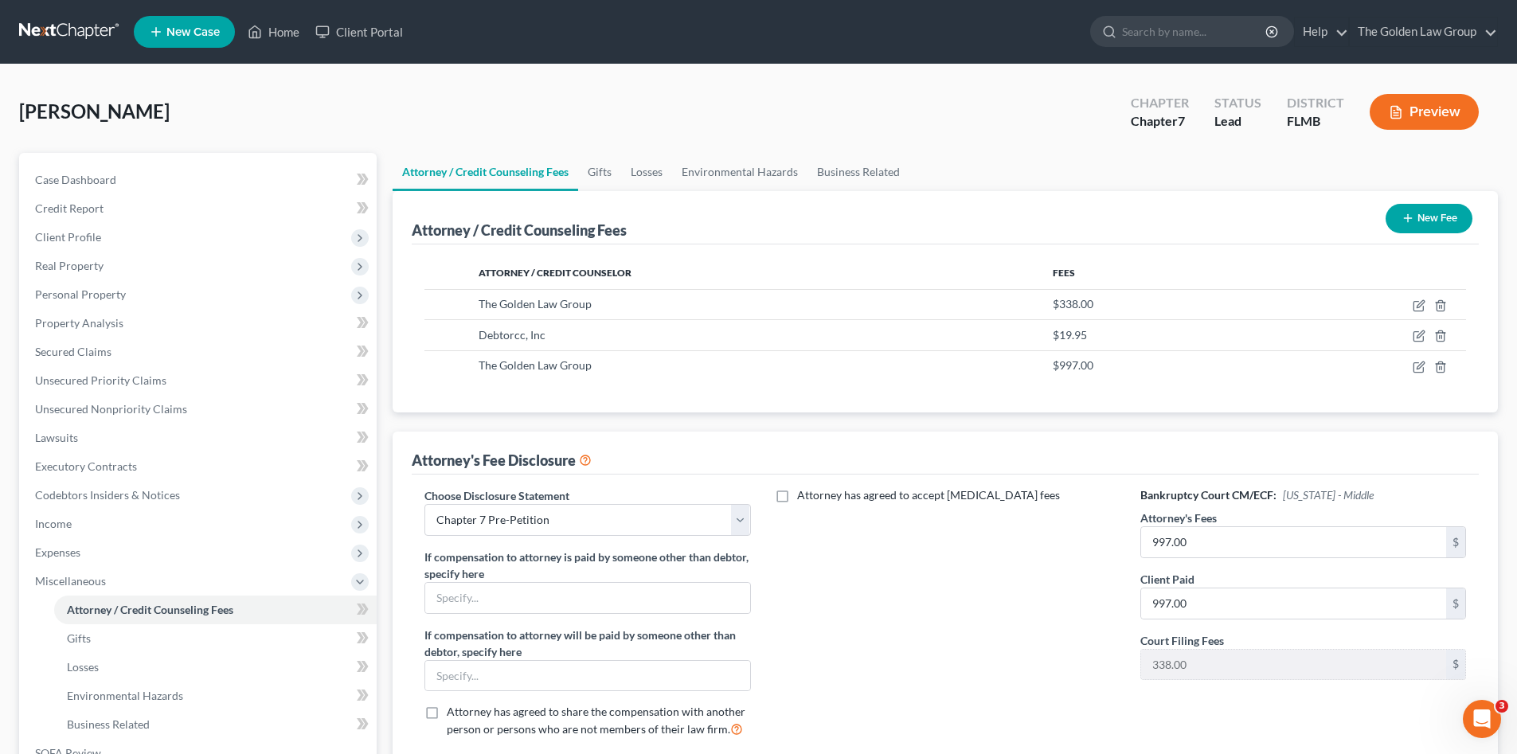
click at [1427, 216] on button "New Fee" at bounding box center [1428, 218] width 87 height 29
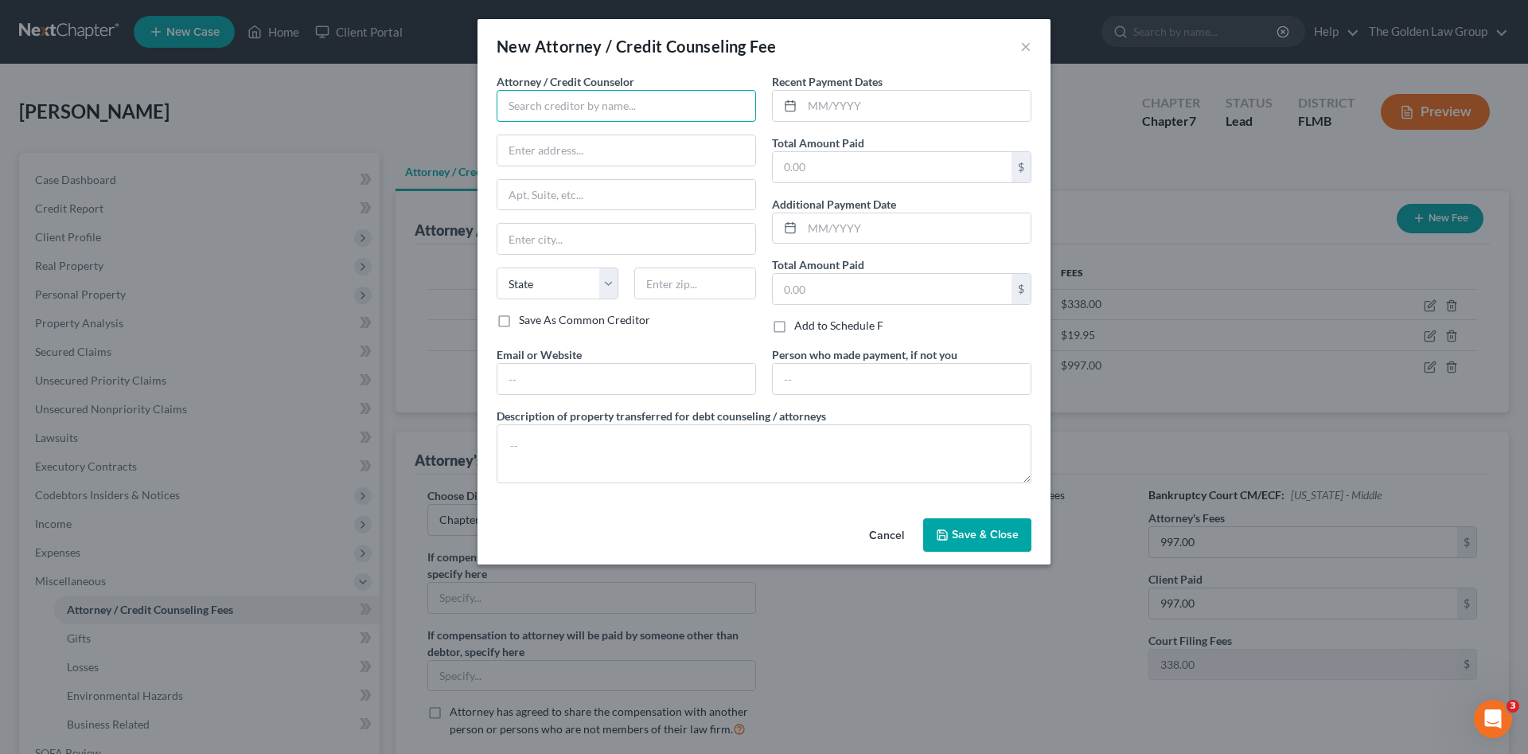
click at [556, 109] on input "text" at bounding box center [627, 106] width 260 height 32
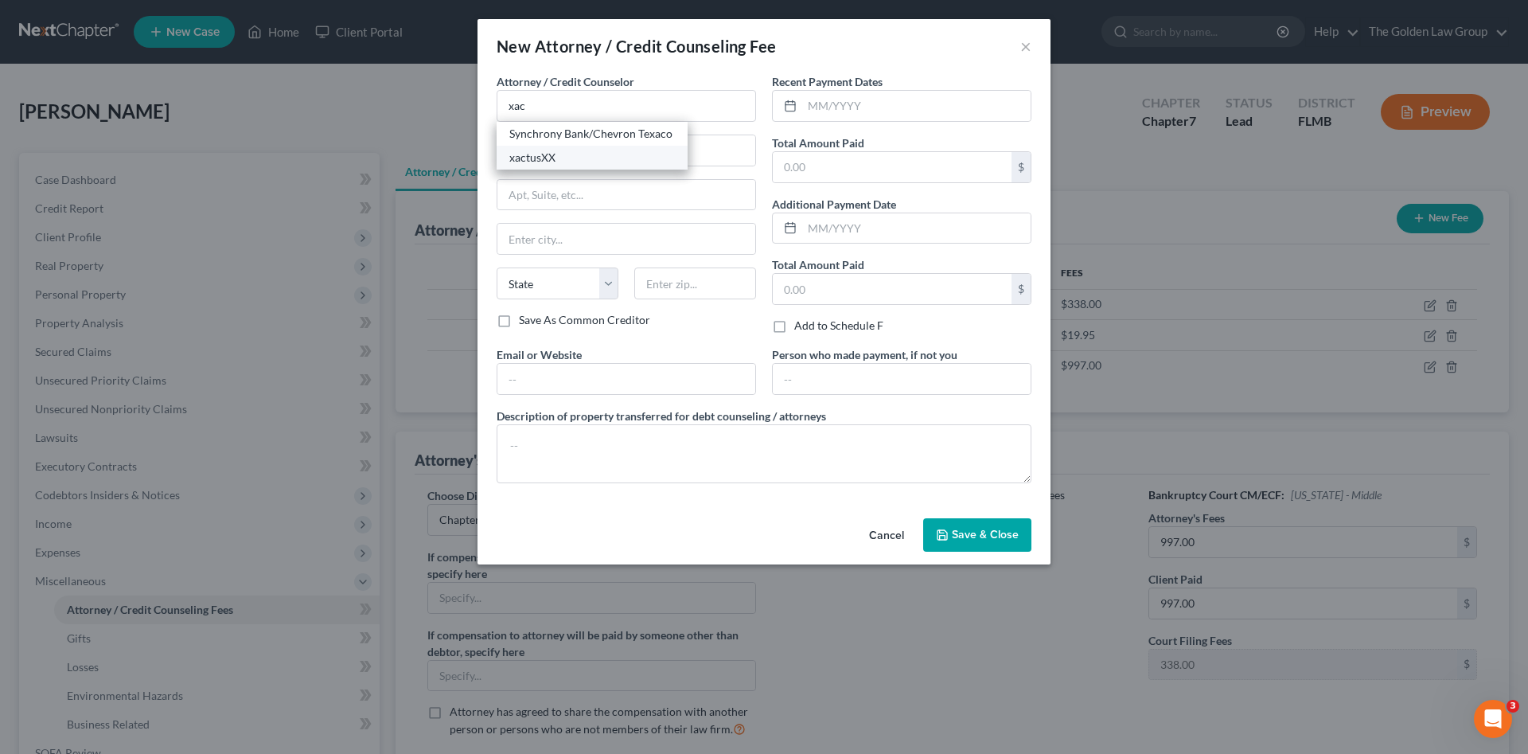
click at [564, 157] on div "xactusXX" at bounding box center [592, 158] width 166 height 16
click at [861, 108] on input "text" at bounding box center [916, 106] width 228 height 30
click at [814, 106] on input "text" at bounding box center [916, 106] width 228 height 30
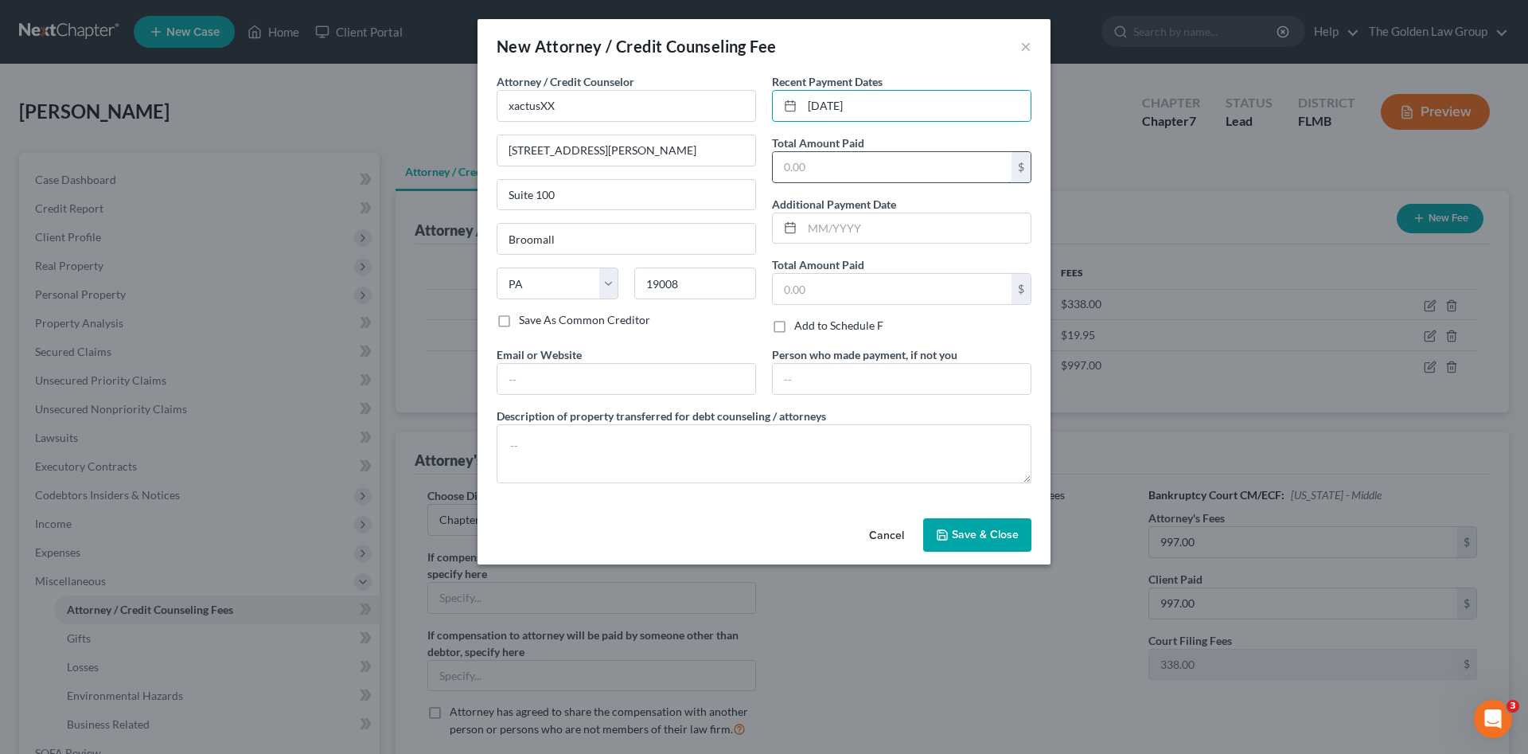
click at [845, 162] on input "text" at bounding box center [892, 167] width 239 height 30
click at [916, 462] on textarea at bounding box center [764, 453] width 535 height 59
click at [962, 523] on button "Save & Close" at bounding box center [977, 534] width 108 height 33
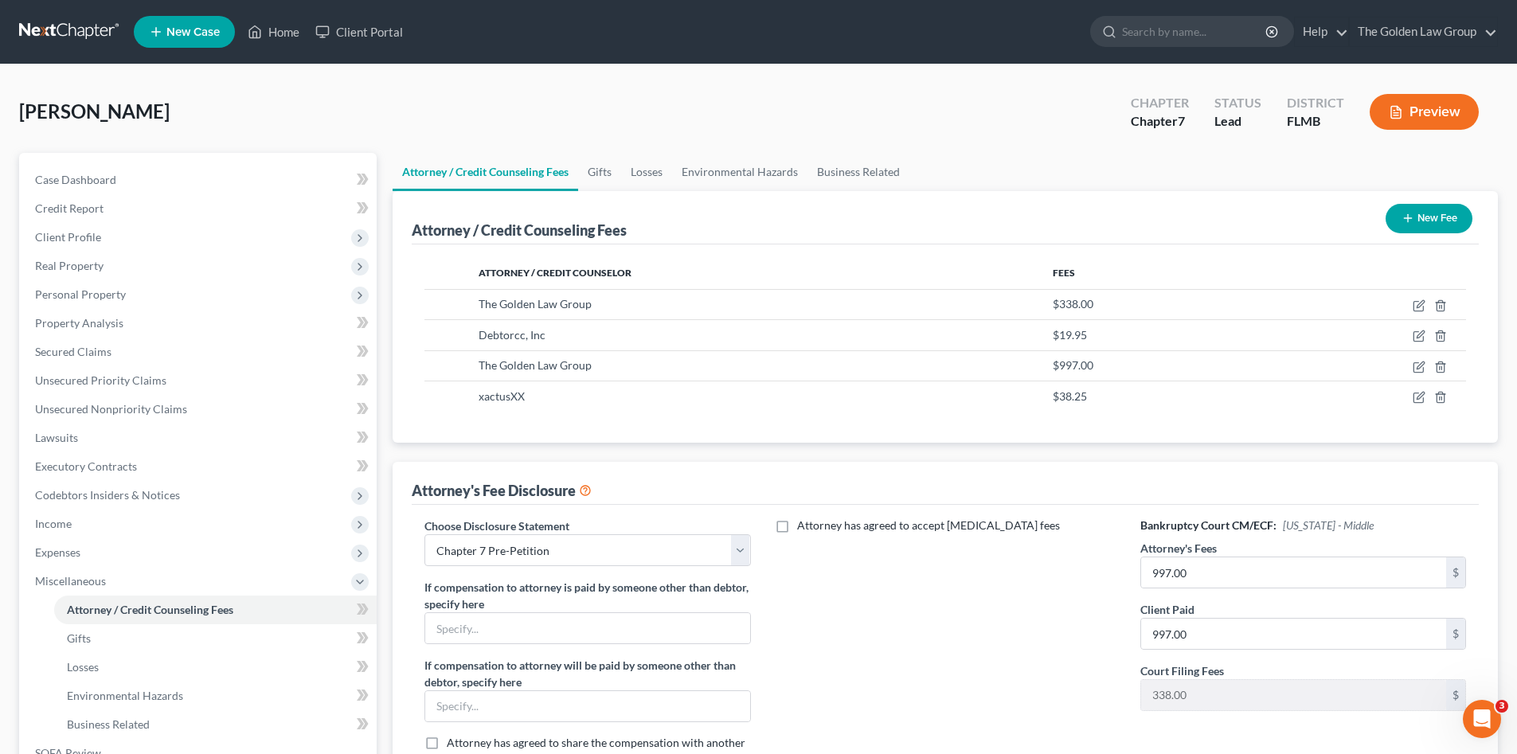
click at [978, 602] on div "Attorney has agreed to accept retainer fees" at bounding box center [945, 649] width 357 height 264
click at [361, 121] on div "Clark, Debbie Upgraded Chapter Chapter 7 Status Lead District FLMB Preview" at bounding box center [758, 118] width 1478 height 69
click at [135, 577] on span "Miscellaneous" at bounding box center [199, 581] width 354 height 29
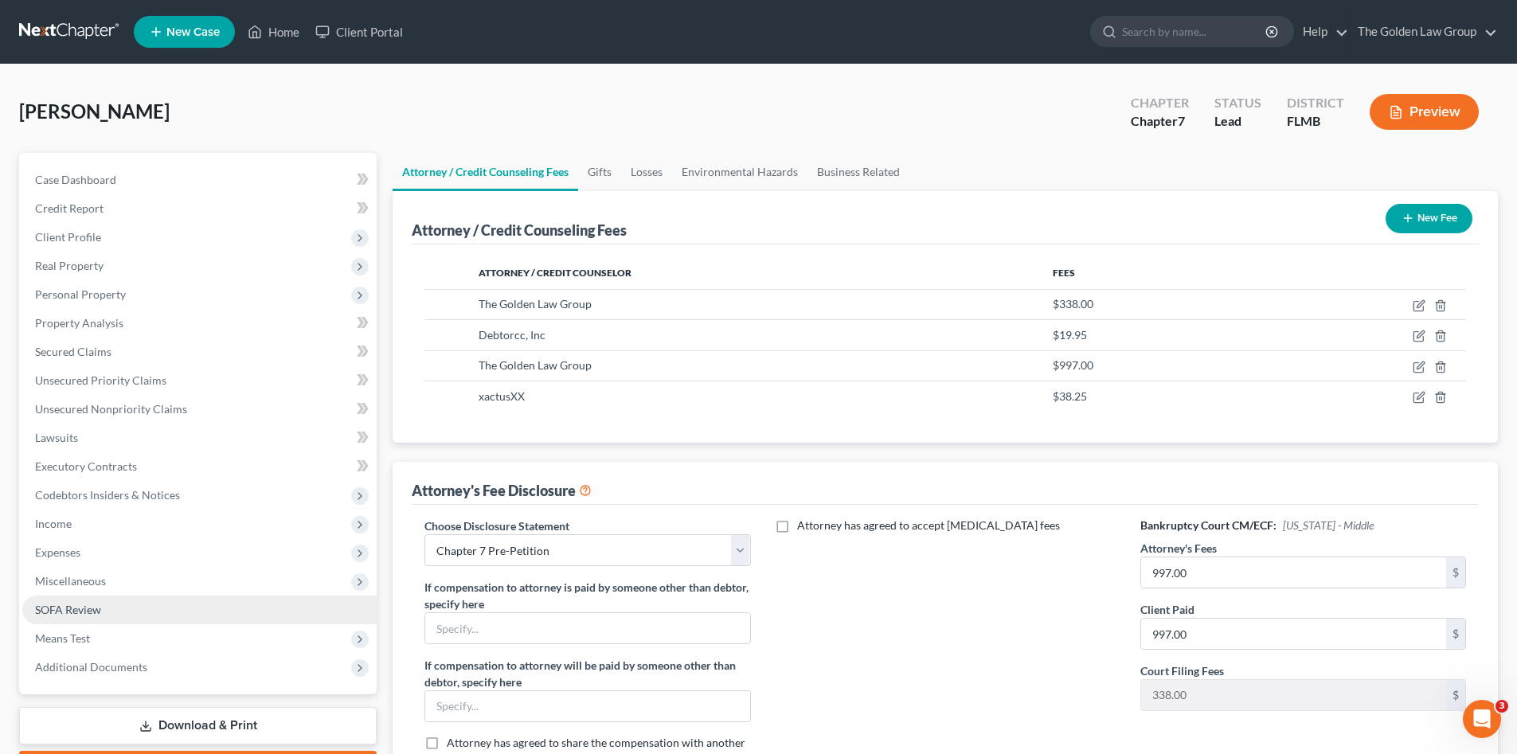
click at [122, 602] on link "SOFA Review" at bounding box center [199, 609] width 354 height 29
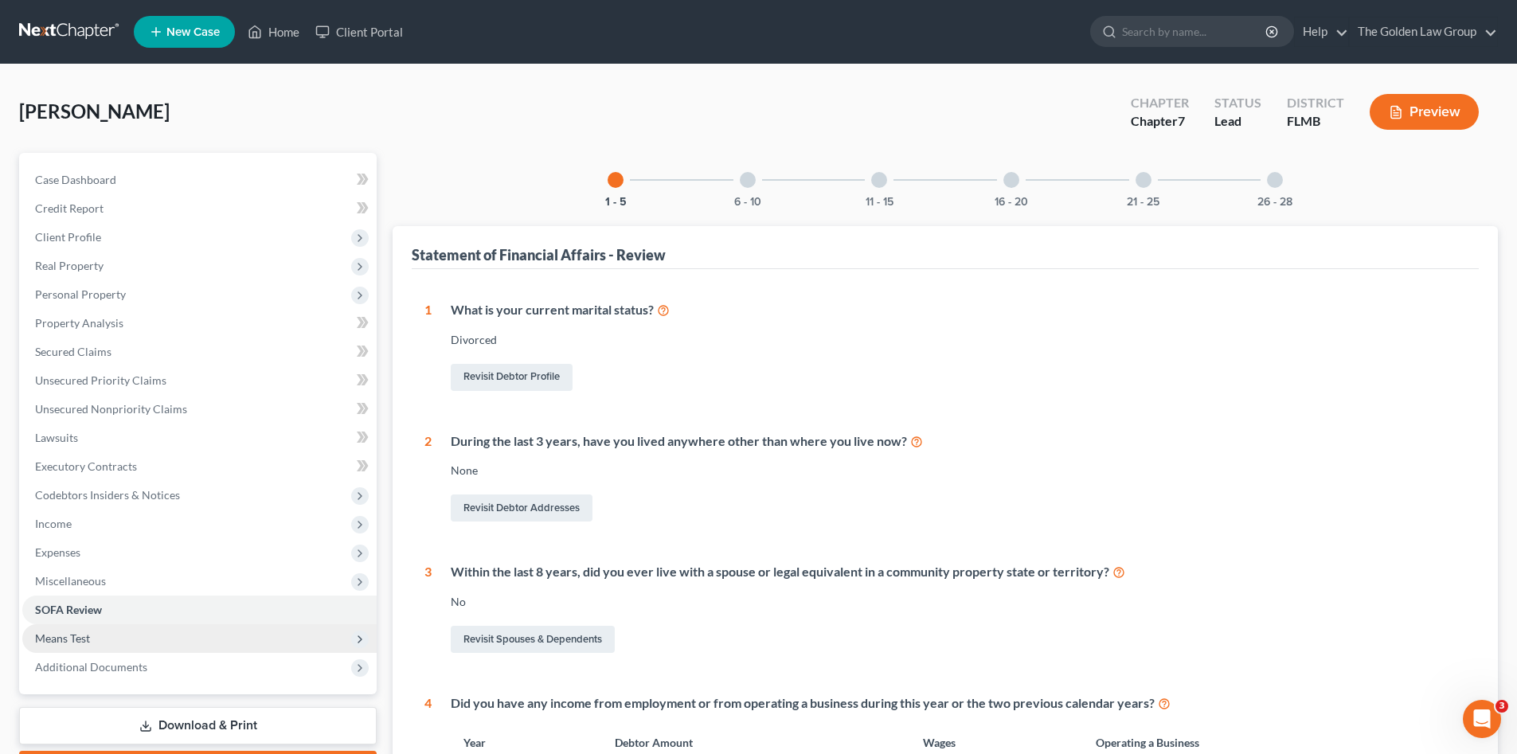
click at [91, 633] on span "Means Test" at bounding box center [199, 638] width 354 height 29
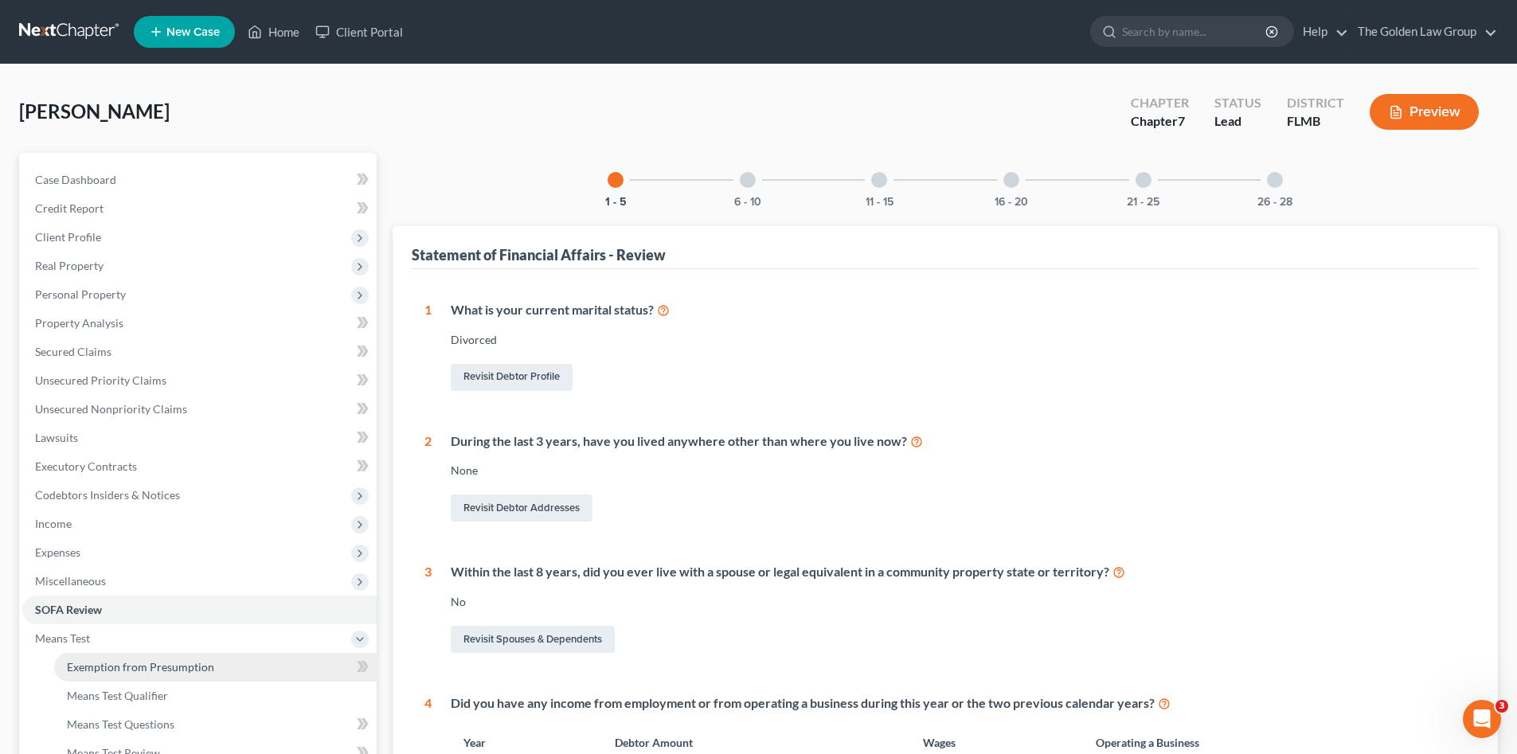
click at [123, 665] on span "Exemption from Presumption" at bounding box center [140, 667] width 147 height 14
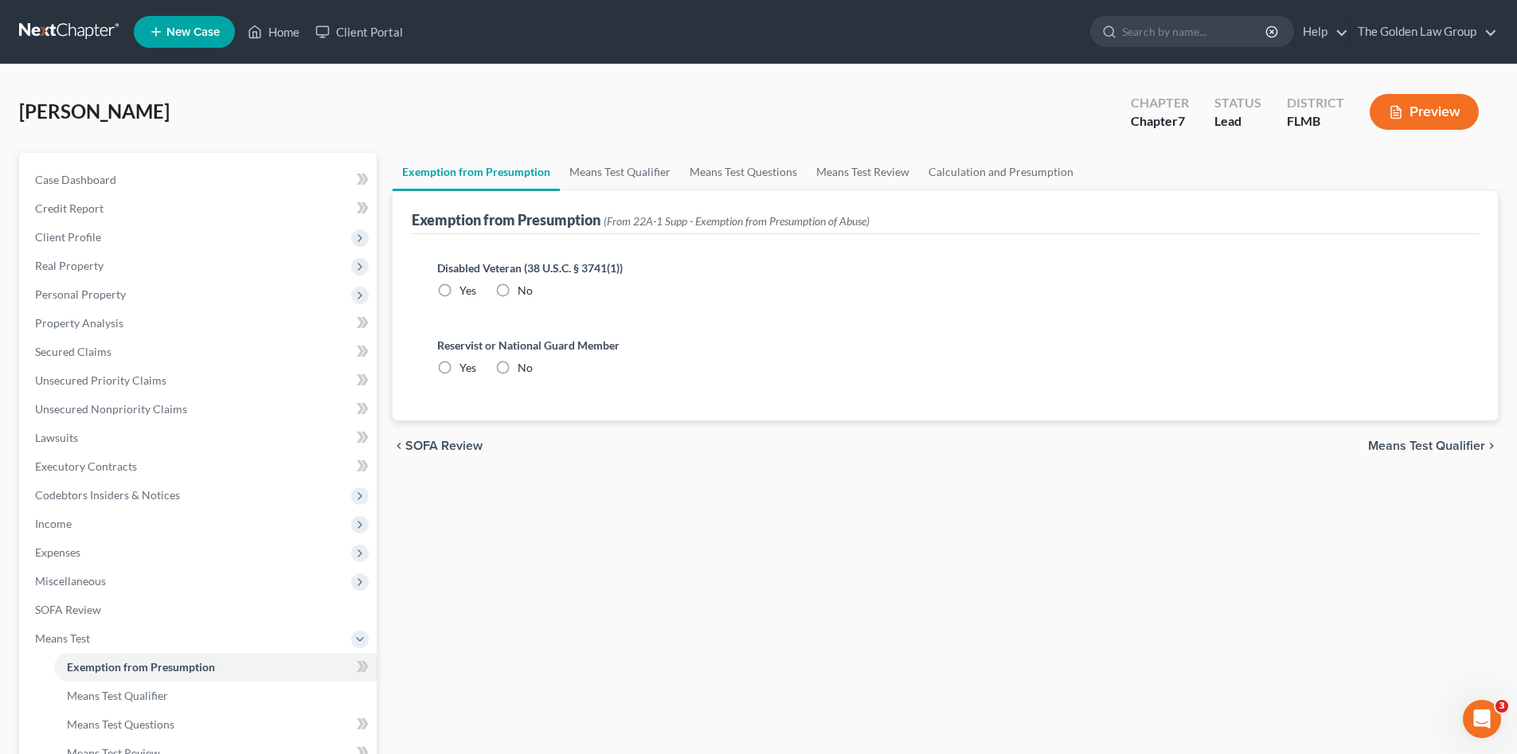
drag, startPoint x: 503, startPoint y: 290, endPoint x: 490, endPoint y: 382, distance: 93.3
click at [517, 297] on label "No" at bounding box center [524, 291] width 15 height 16
click at [524, 293] on input "No" at bounding box center [529, 288] width 10 height 10
click at [517, 370] on label "No" at bounding box center [524, 368] width 15 height 16
click at [524, 370] on input "No" at bounding box center [529, 365] width 10 height 10
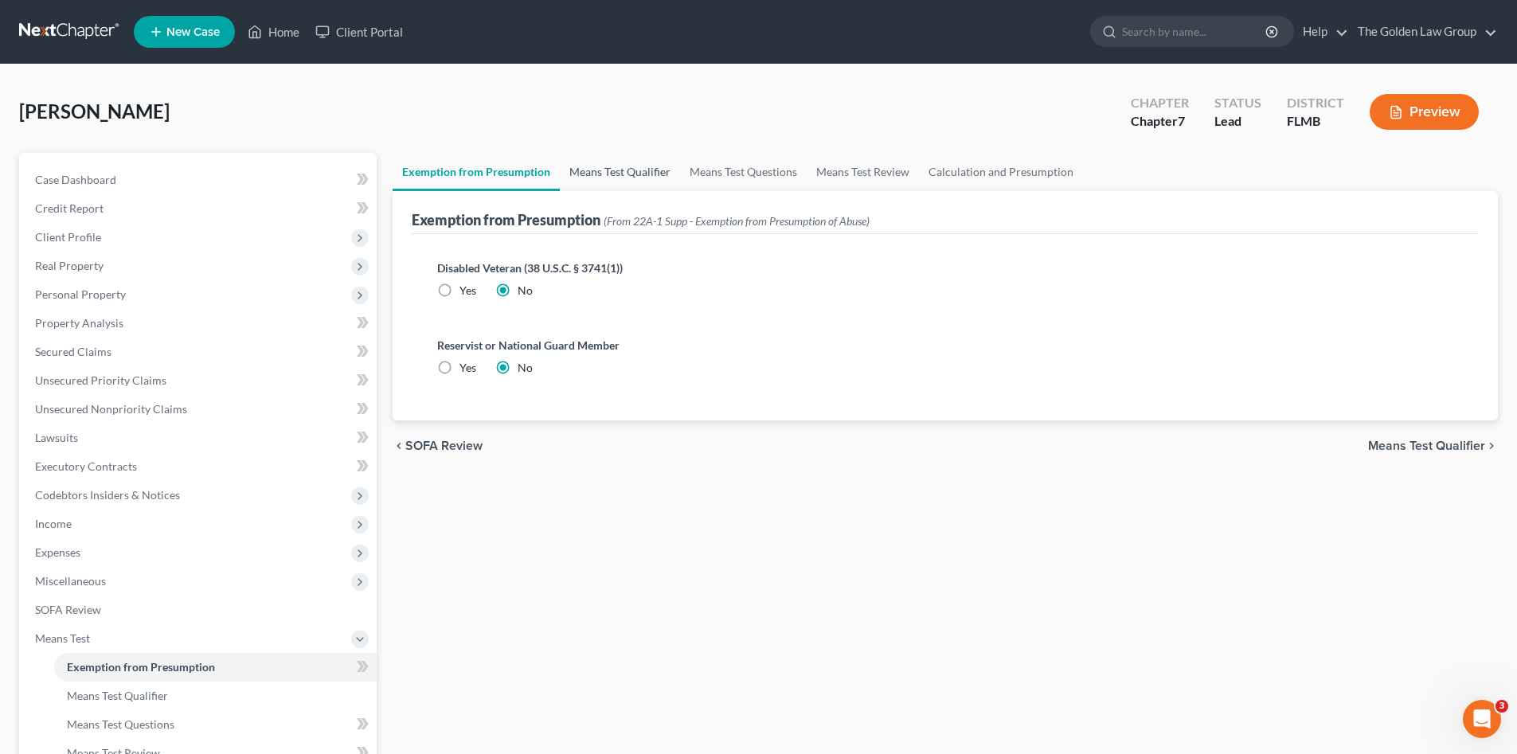
click at [630, 172] on link "Means Test Qualifier" at bounding box center [620, 172] width 120 height 38
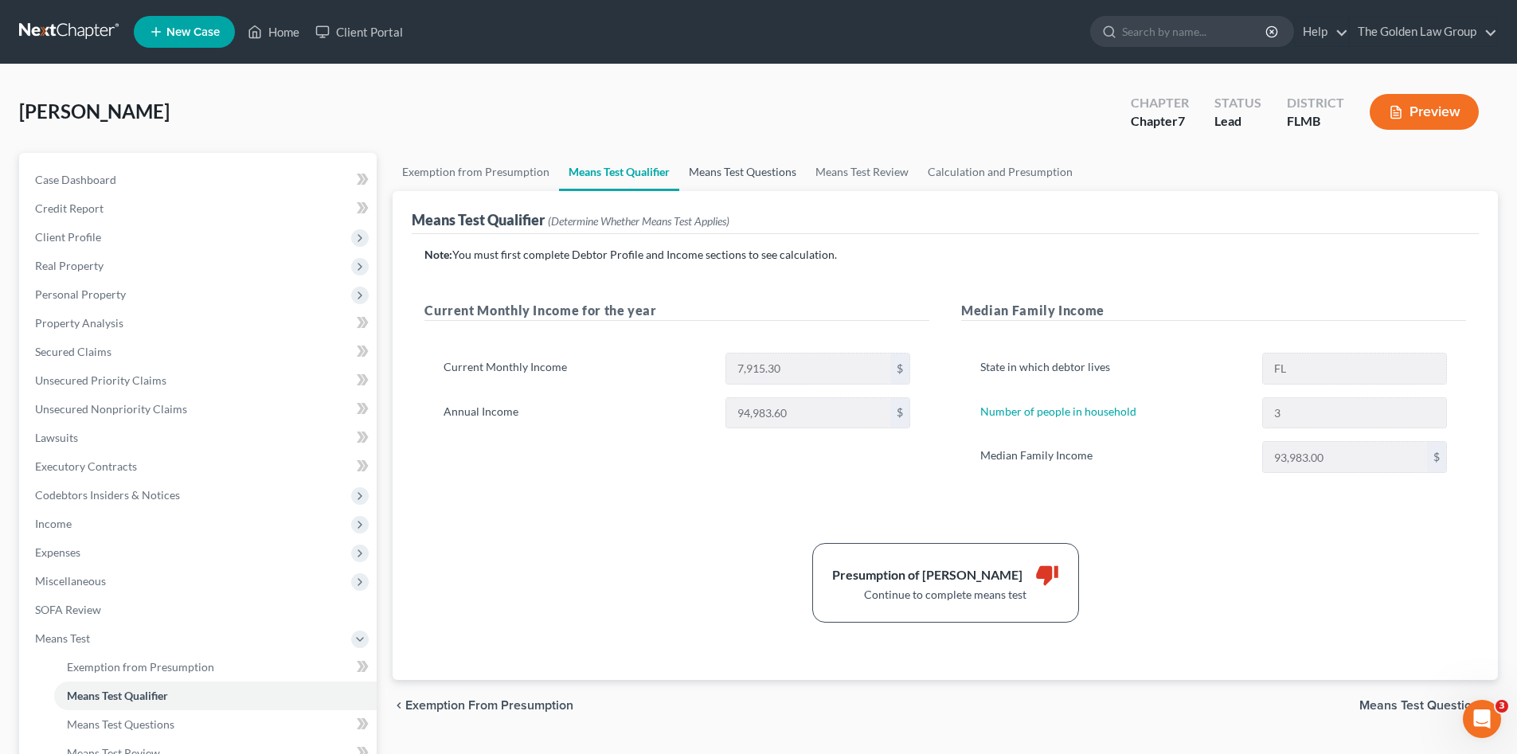
click at [794, 177] on link "Means Test Questions" at bounding box center [742, 172] width 127 height 38
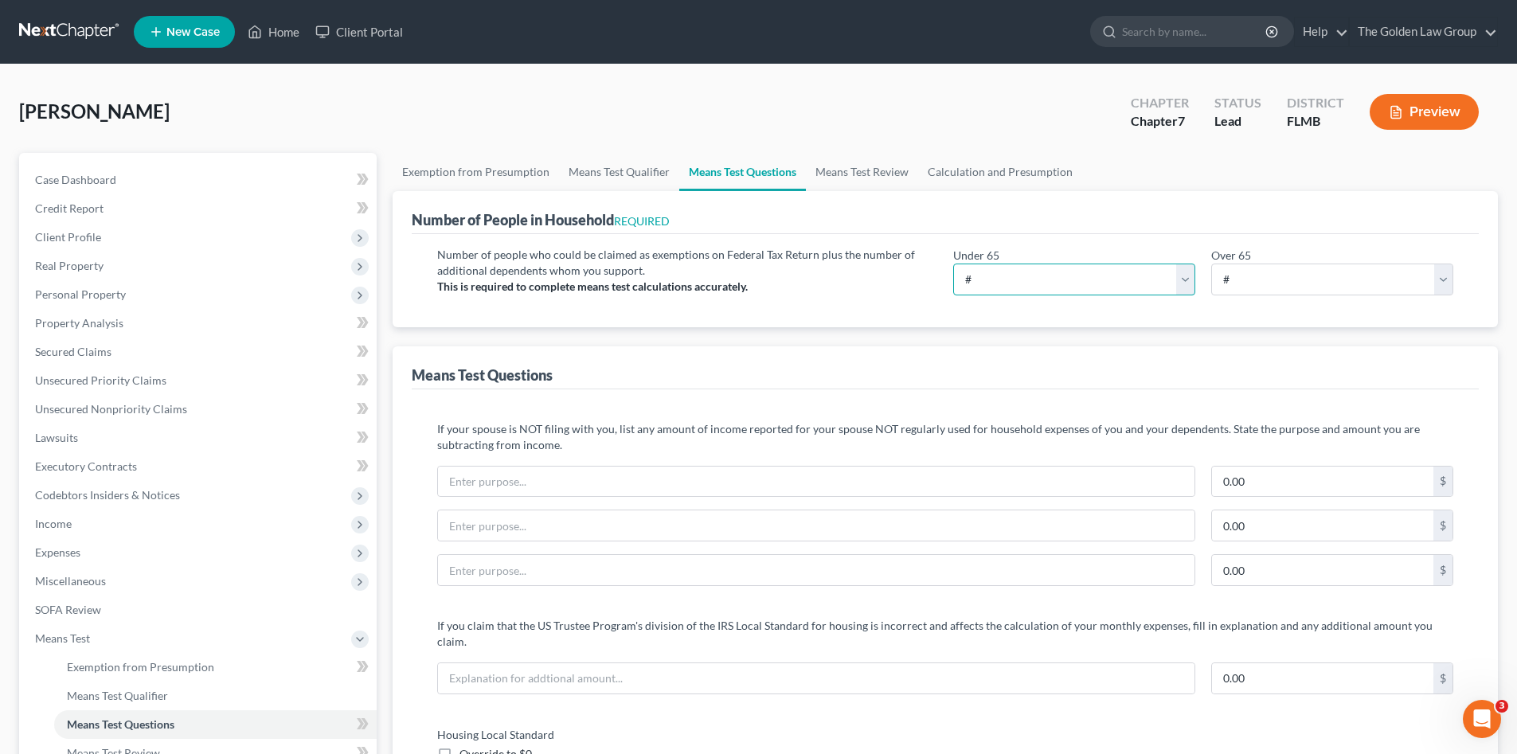
drag, startPoint x: 1042, startPoint y: 278, endPoint x: 1044, endPoint y: 292, distance: 14.4
click at [1042, 278] on select "# 0 1 2 3 4 5 6 7 8 9 10" at bounding box center [1074, 280] width 242 height 32
drag, startPoint x: 1052, startPoint y: 284, endPoint x: 1047, endPoint y: 293, distance: 10.4
click at [1052, 284] on select "# 0 1 2 3 4 5 6 7 8 9 10" at bounding box center [1074, 280] width 242 height 32
click at [953, 264] on select "# 0 1 2 3 4 5 6 7 8 9 10" at bounding box center [1074, 280] width 242 height 32
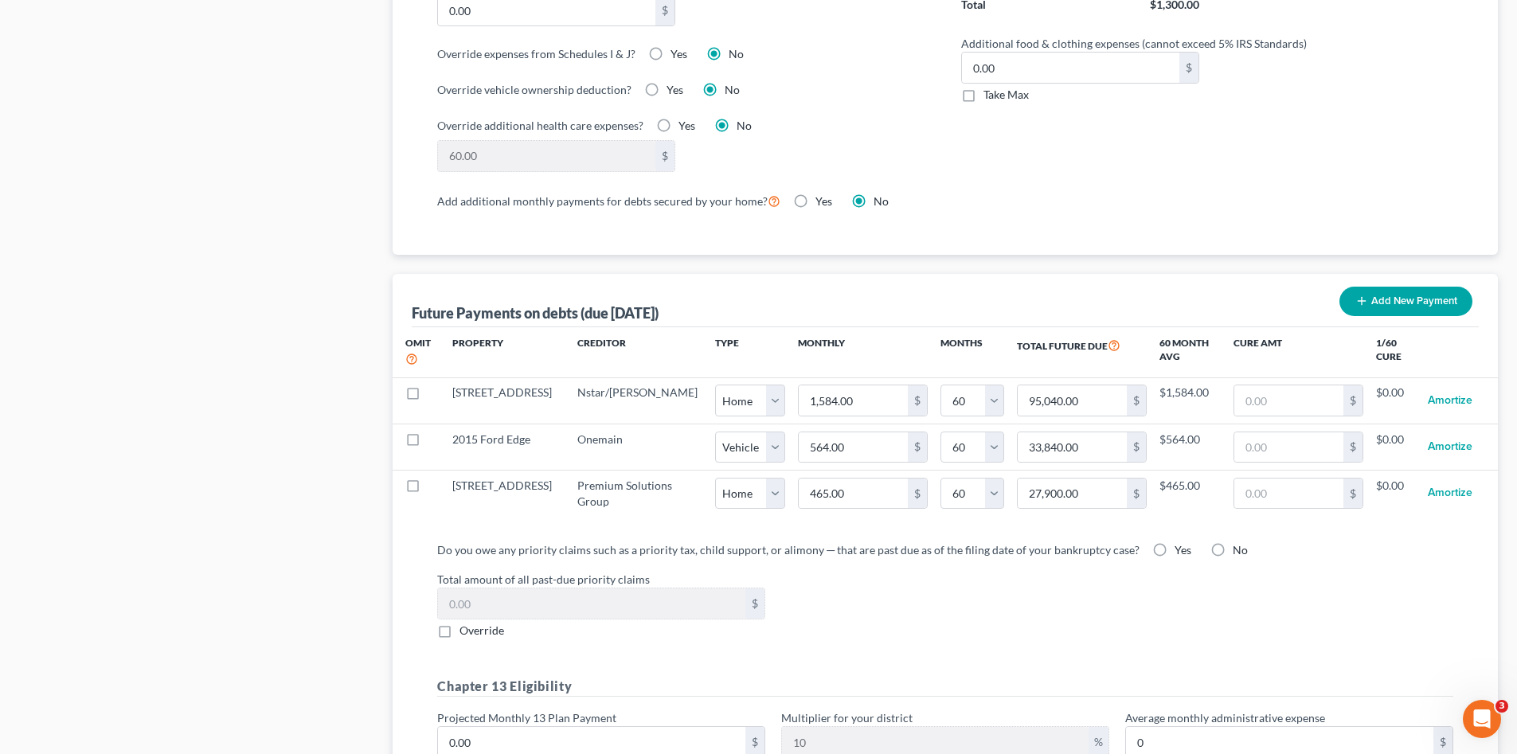
scroll to position [1353, 0]
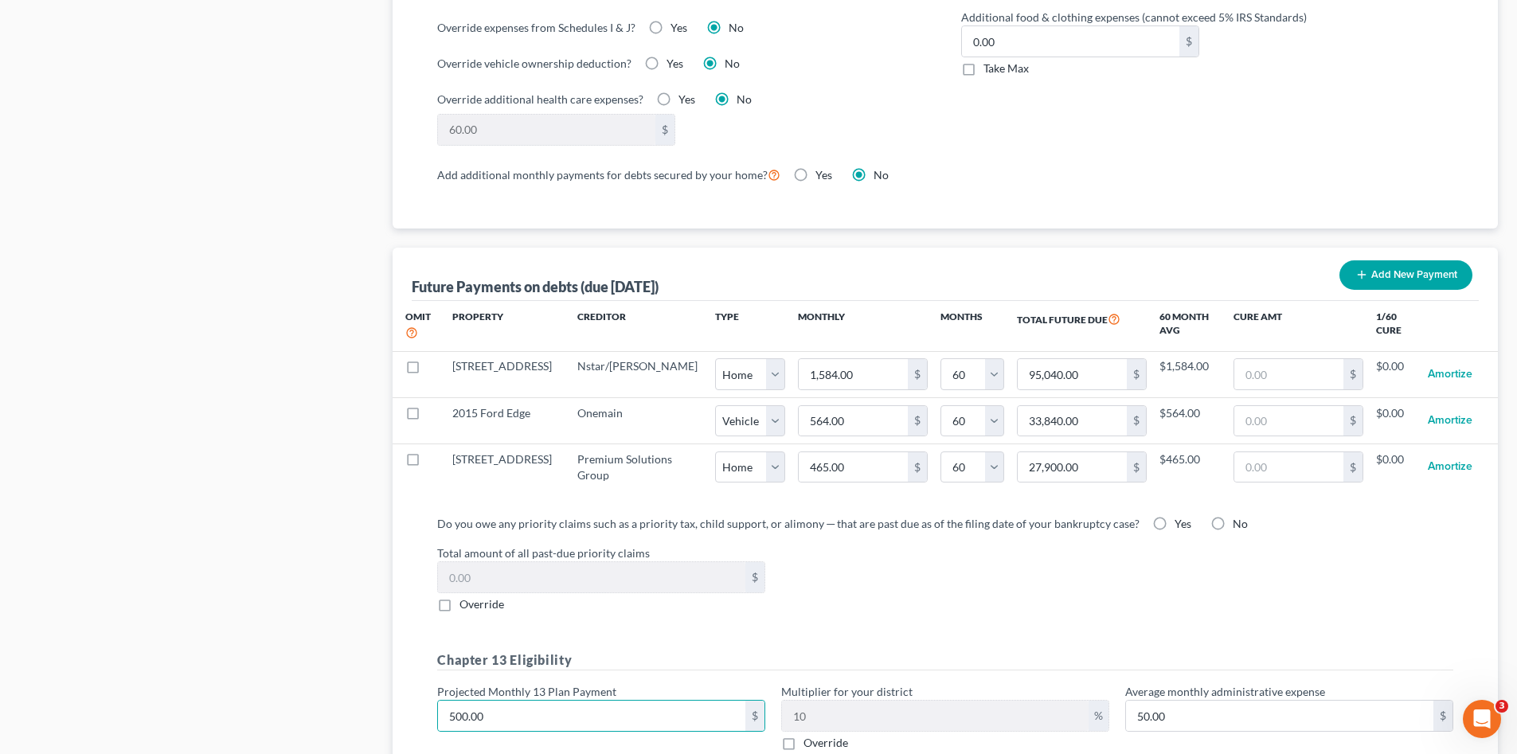
click at [842, 592] on div "Total amount of all past-due priority claims $ Override" at bounding box center [945, 579] width 1032 height 68
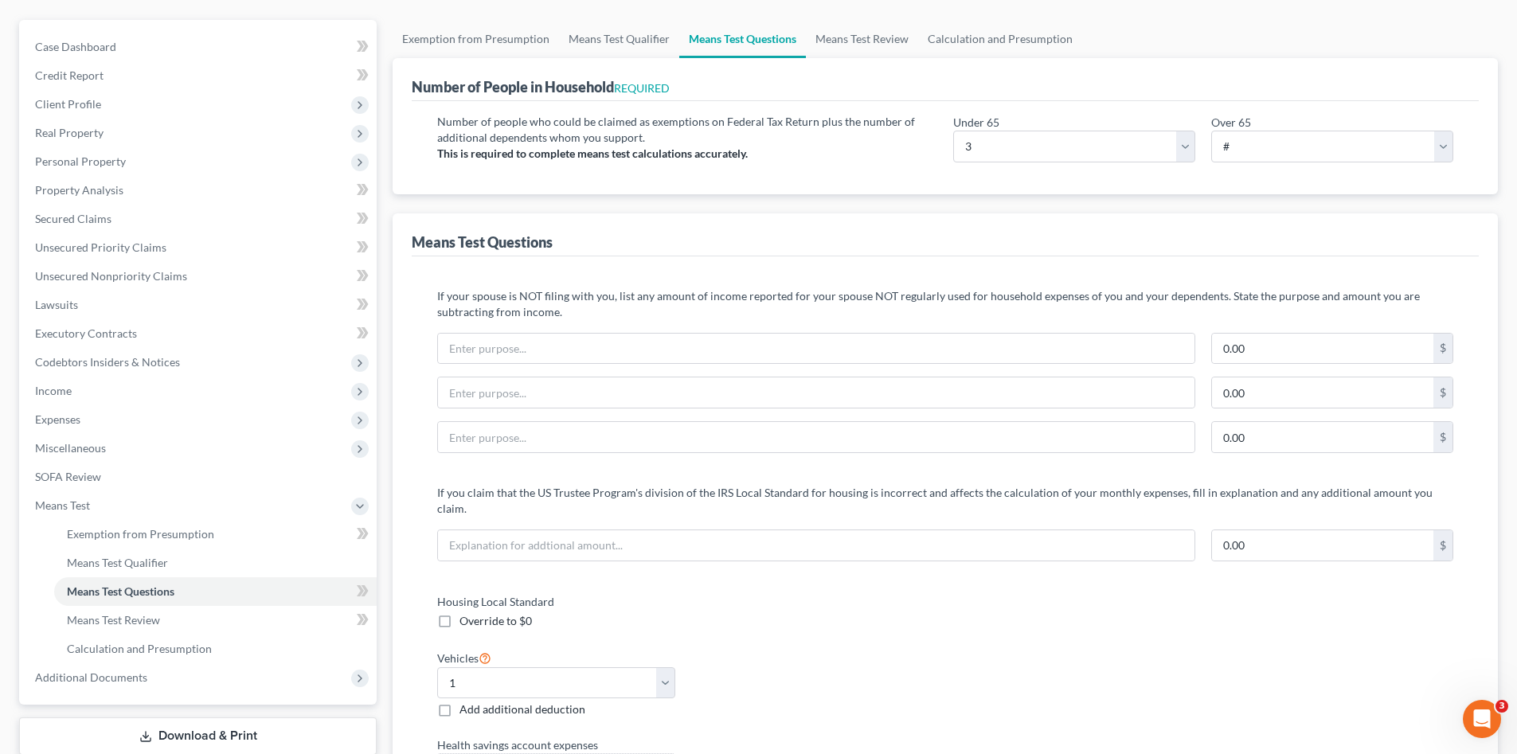
scroll to position [0, 0]
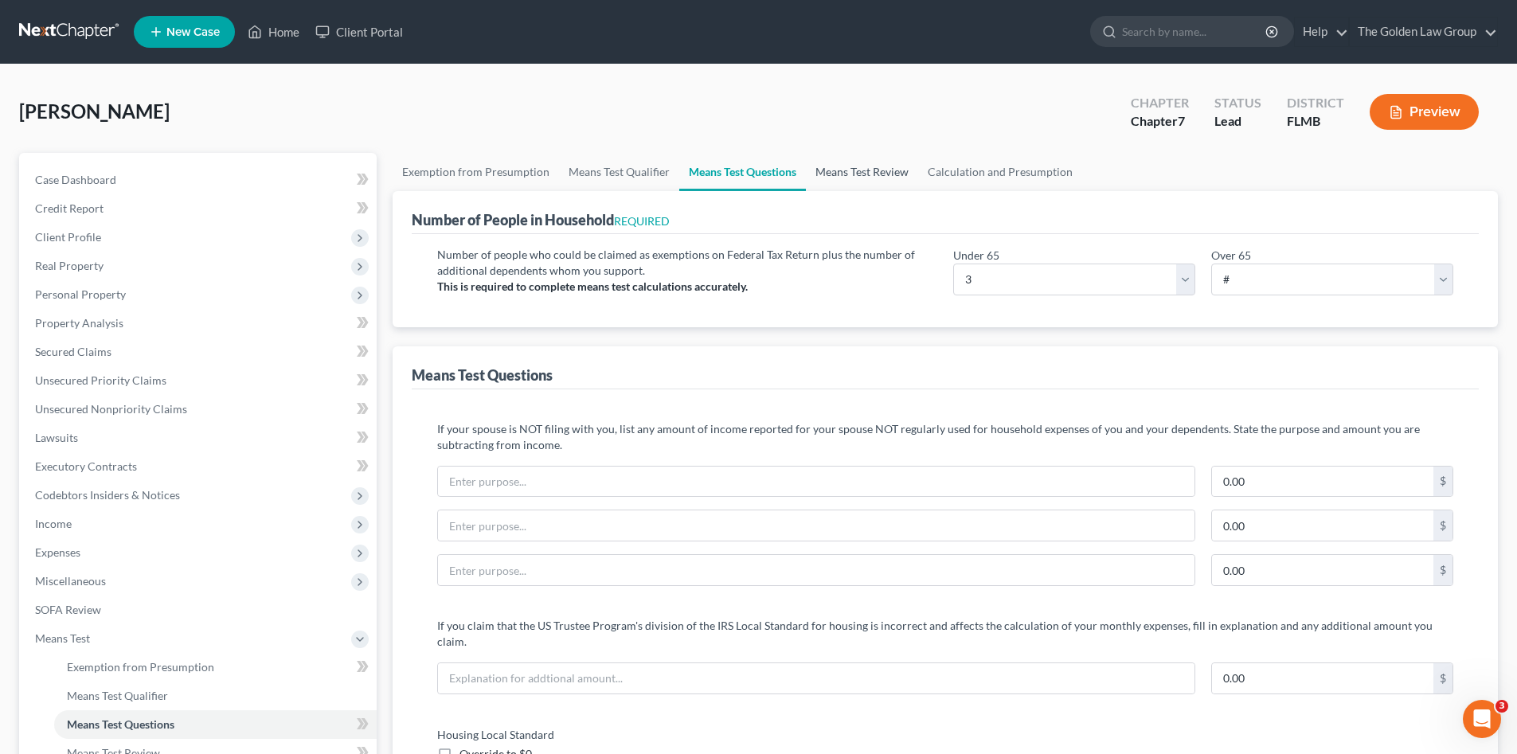
click at [863, 170] on link "Means Test Review" at bounding box center [862, 172] width 112 height 38
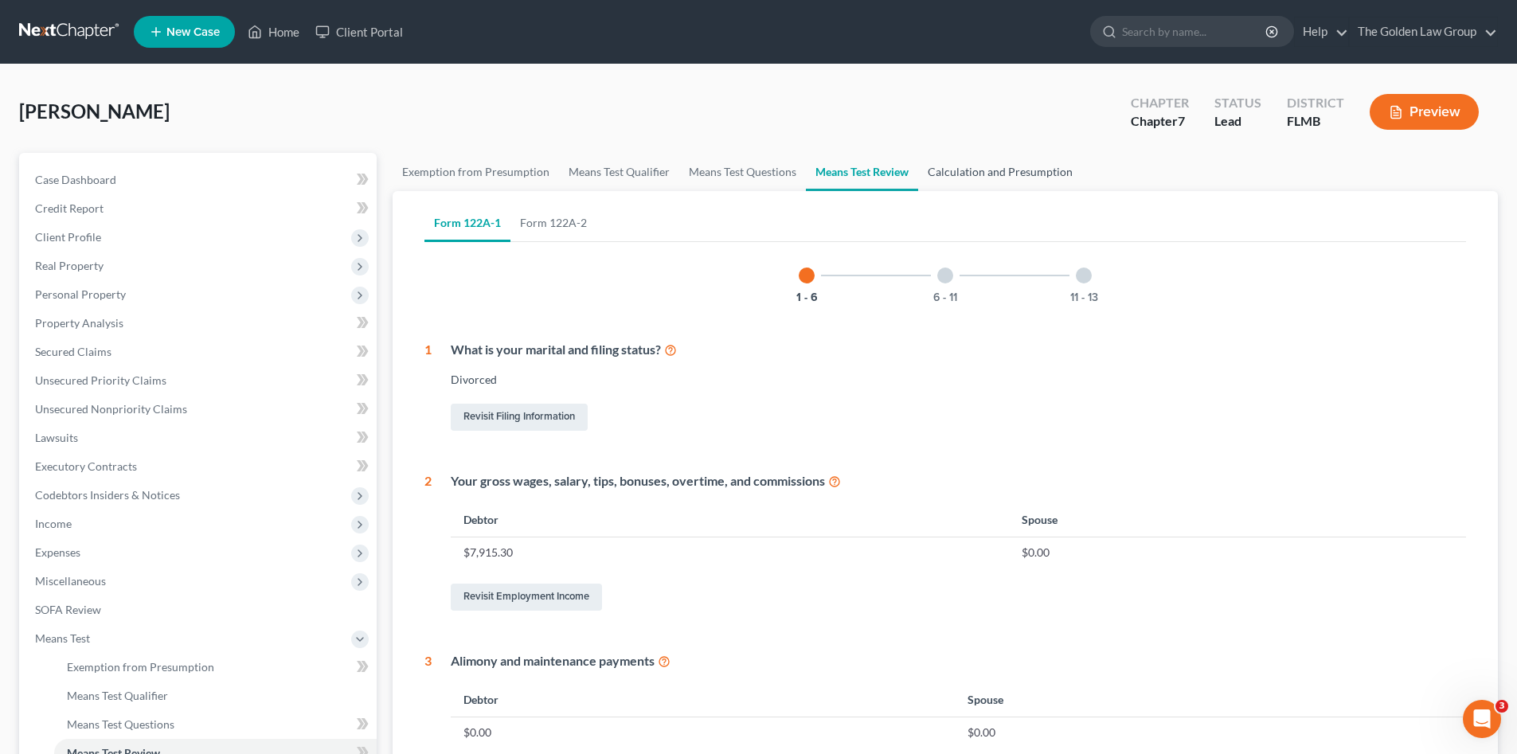
click at [952, 178] on link "Calculation and Presumption" at bounding box center [1000, 172] width 164 height 38
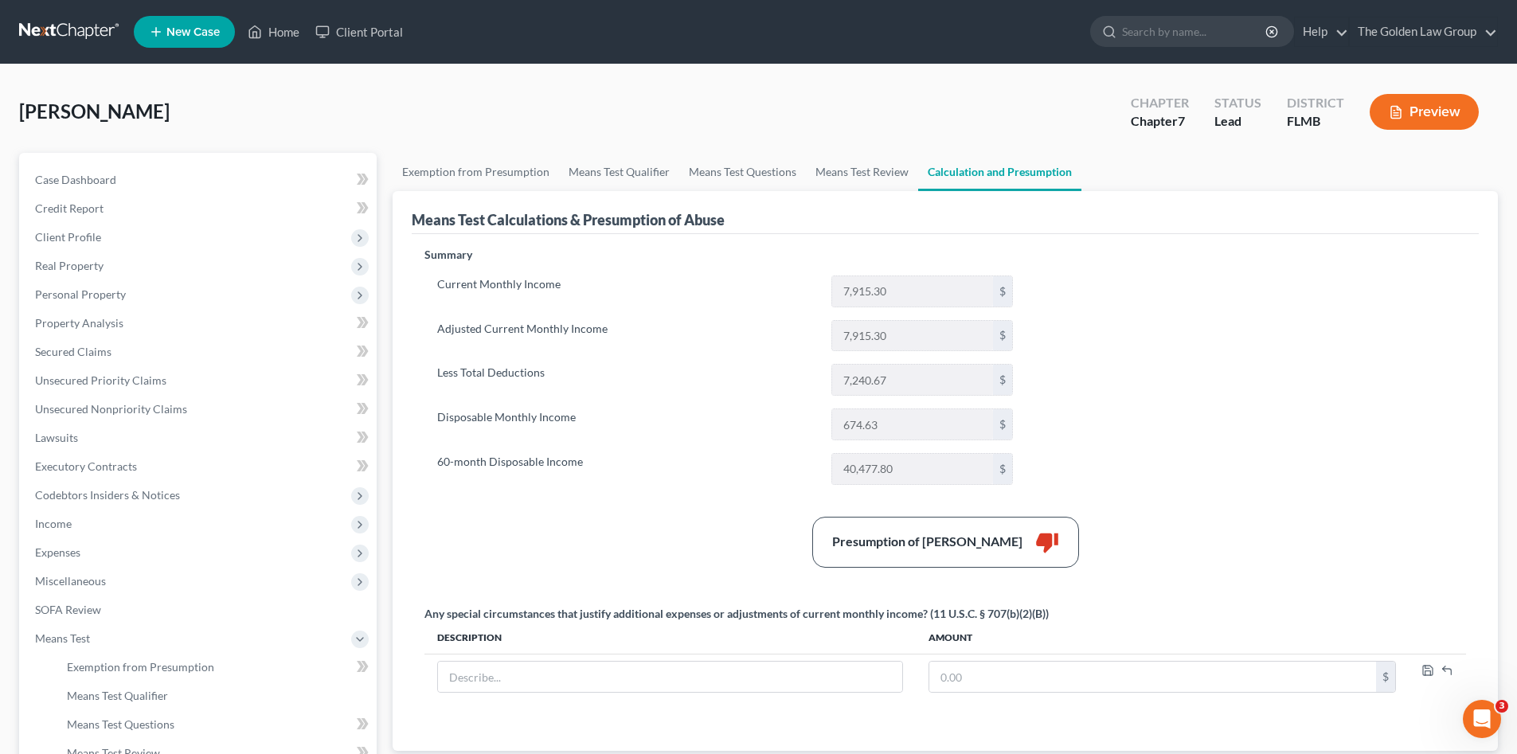
click at [706, 463] on label "60-month Disposable Income" at bounding box center [626, 469] width 394 height 32
click at [74, 639] on span "Means Test" at bounding box center [62, 638] width 55 height 14
click at [396, 110] on div "[PERSON_NAME] Upgraded Chapter Chapter 7 Status Lead District FLMB Preview" at bounding box center [758, 118] width 1478 height 69
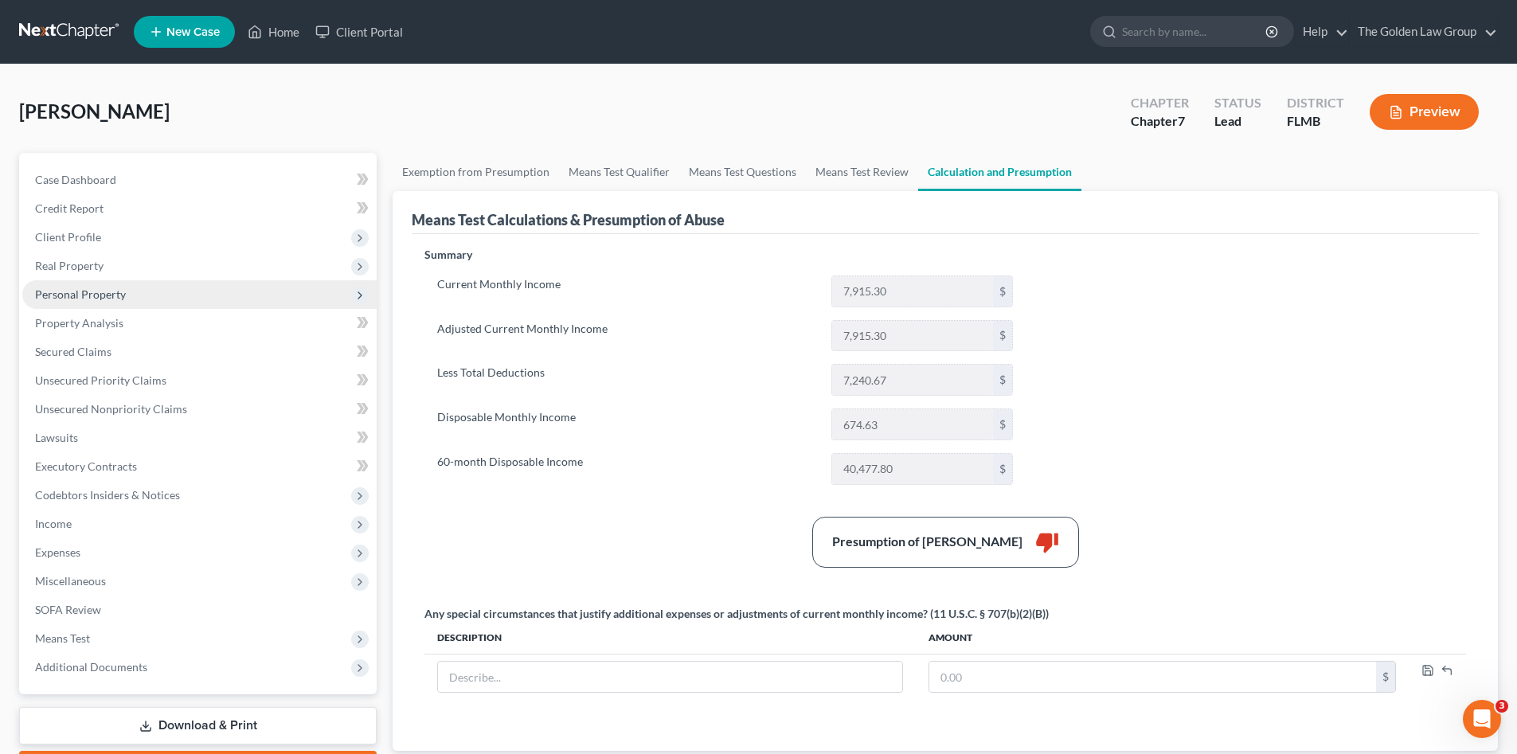
click at [69, 295] on span "Personal Property" at bounding box center [80, 294] width 91 height 14
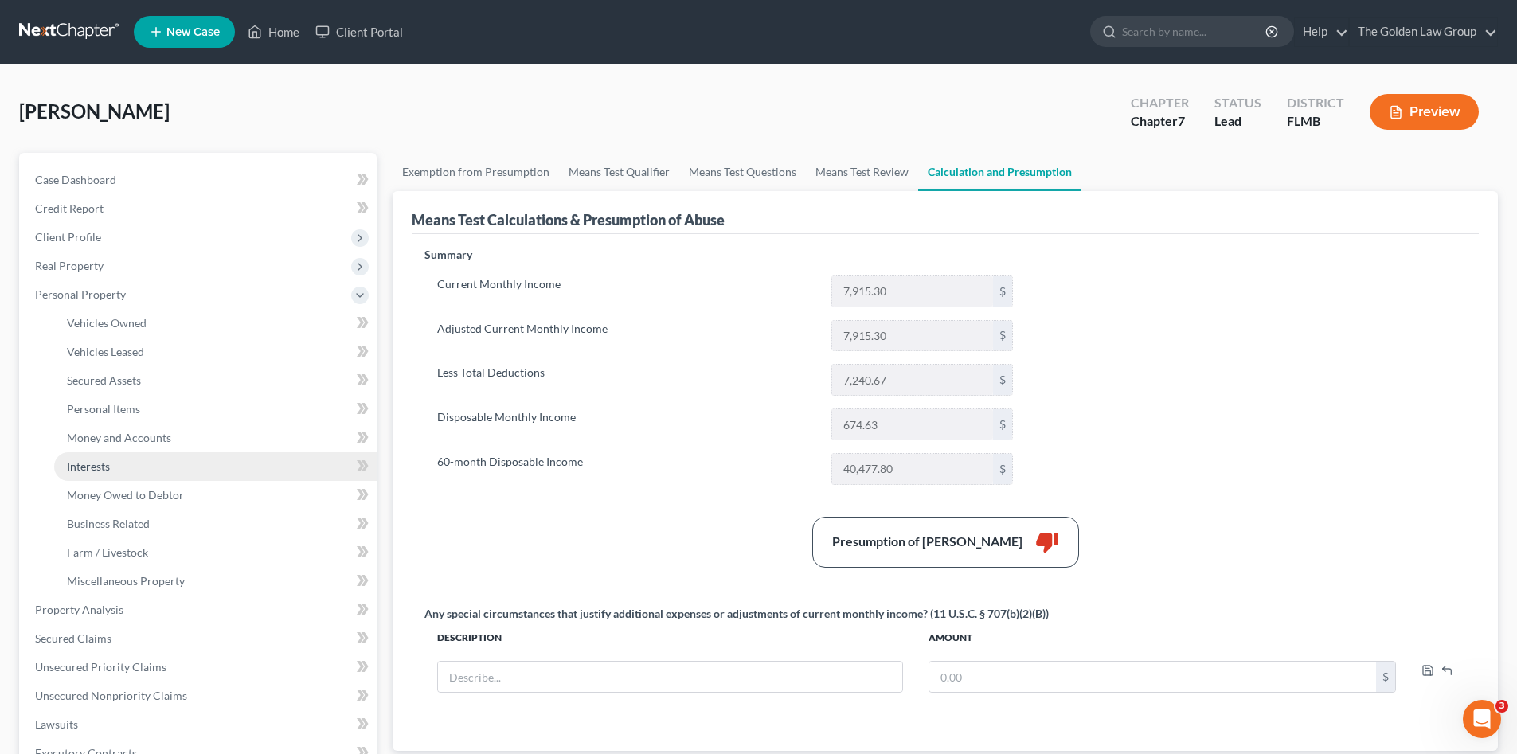
click at [111, 458] on link "Interests" at bounding box center [215, 466] width 322 height 29
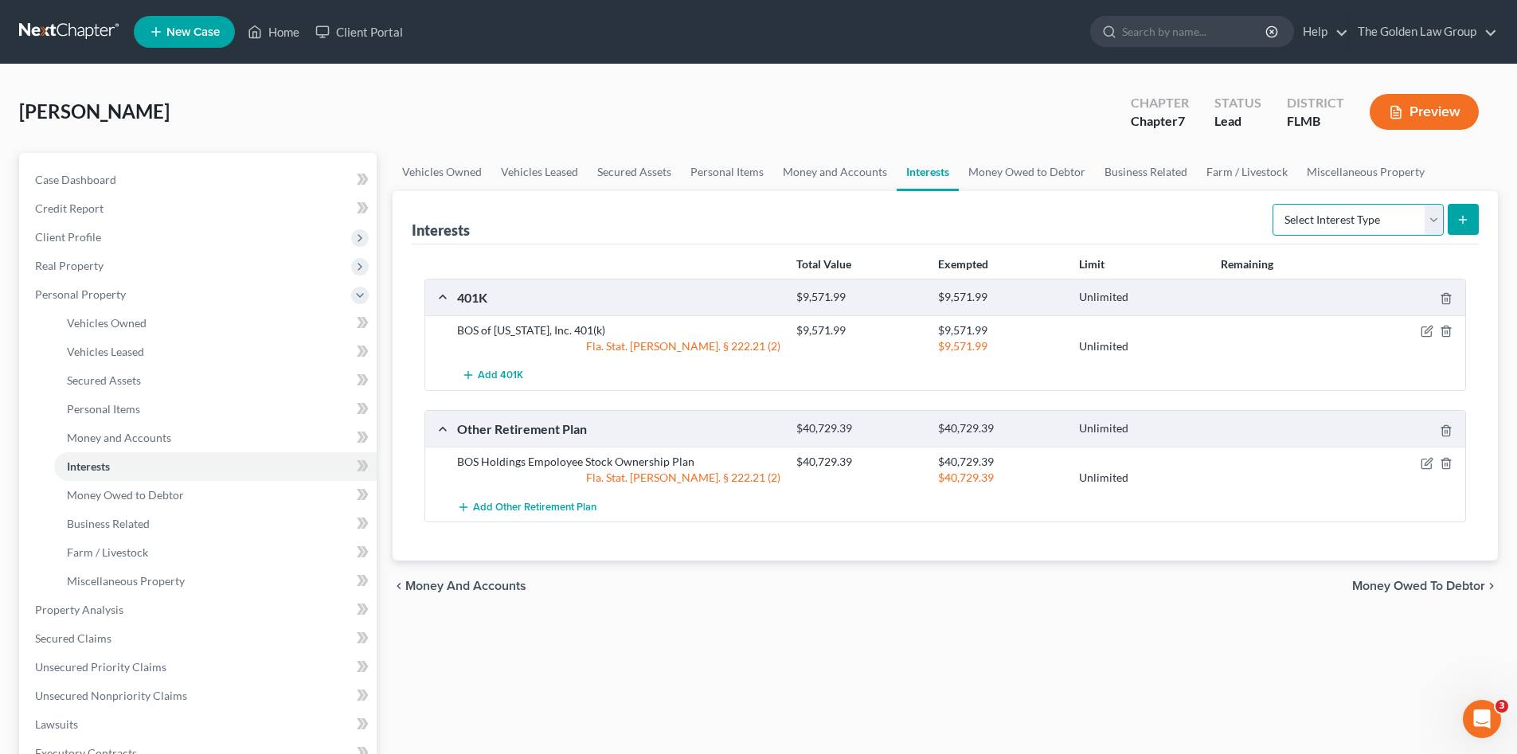
click at [1305, 232] on select "Select Interest Type 401K Annuity Bond Education IRA Government Bond Government…" at bounding box center [1357, 220] width 171 height 32
select select "term_life_insurance"
click at [1274, 204] on select "Select Interest Type 401K Annuity Bond Education IRA Government Bond Government…" at bounding box center [1357, 220] width 171 height 32
click at [1450, 213] on button "submit" at bounding box center [1462, 219] width 31 height 31
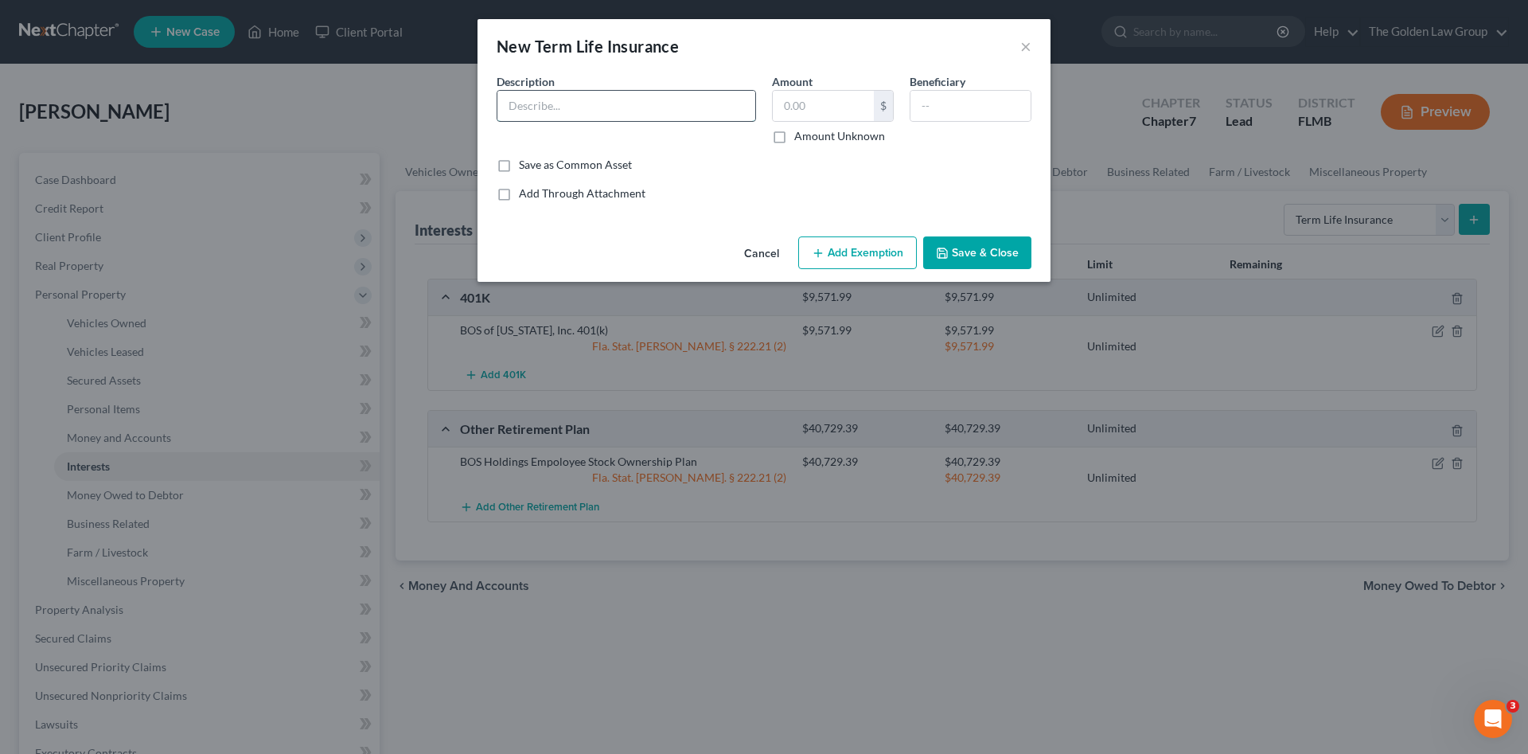
click at [612, 108] on input "text" at bounding box center [627, 106] width 258 height 30
type input "AIG Term Life Insurance"
click at [794, 139] on label "Amount Unknown" at bounding box center [839, 136] width 91 height 16
click at [801, 139] on input "Amount Unknown" at bounding box center [806, 133] width 10 height 10
checkbox input "true"
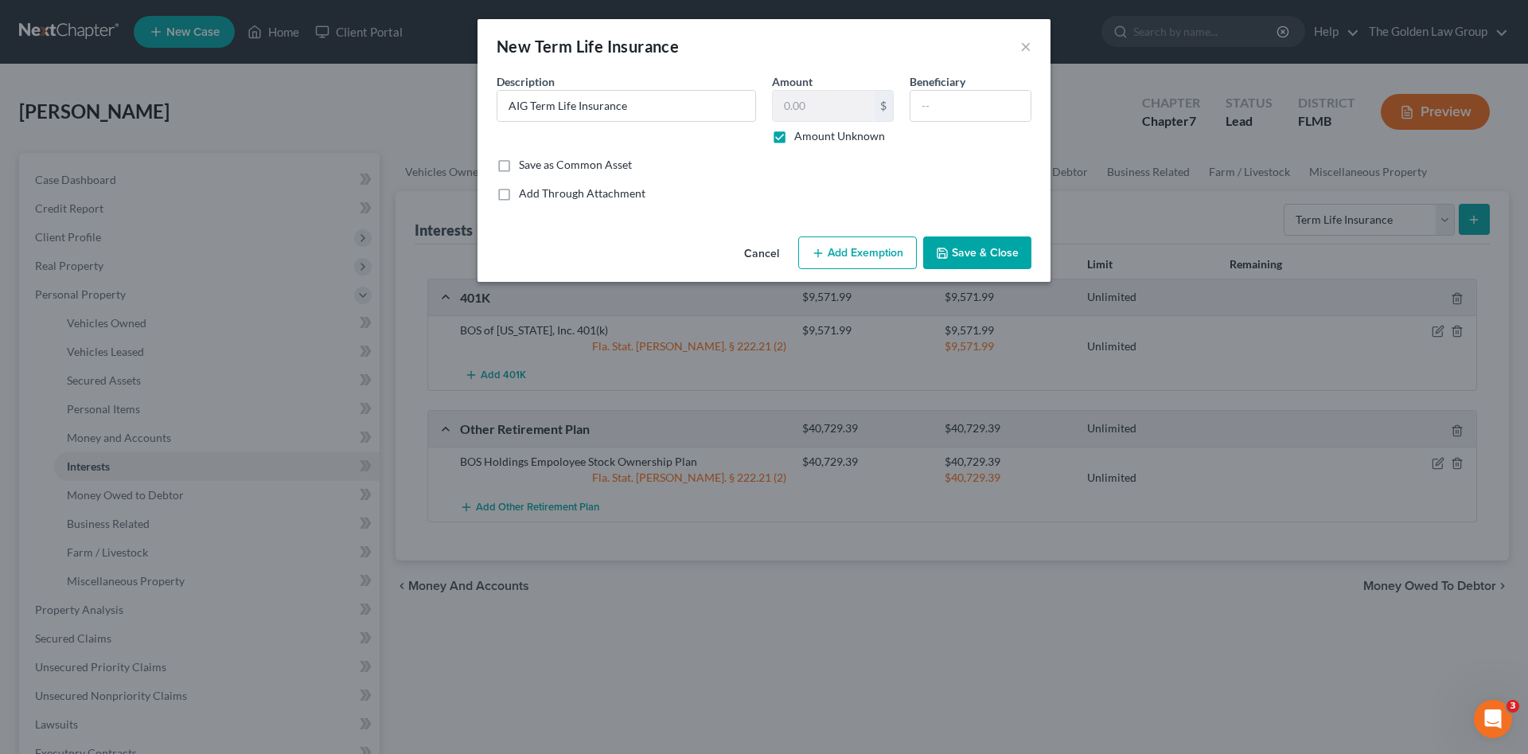
click at [964, 253] on button "Save & Close" at bounding box center [977, 252] width 108 height 33
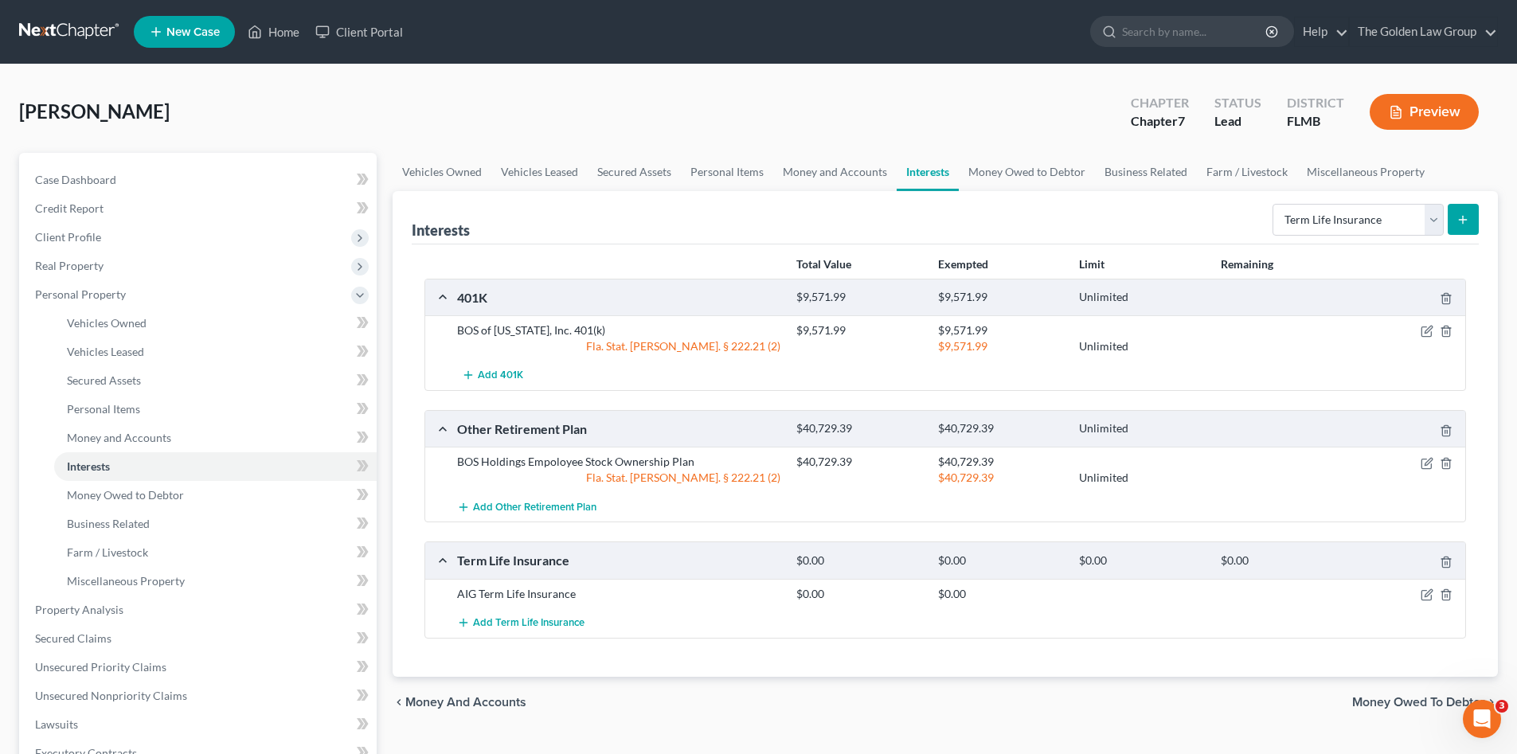
scroll to position [185, 0]
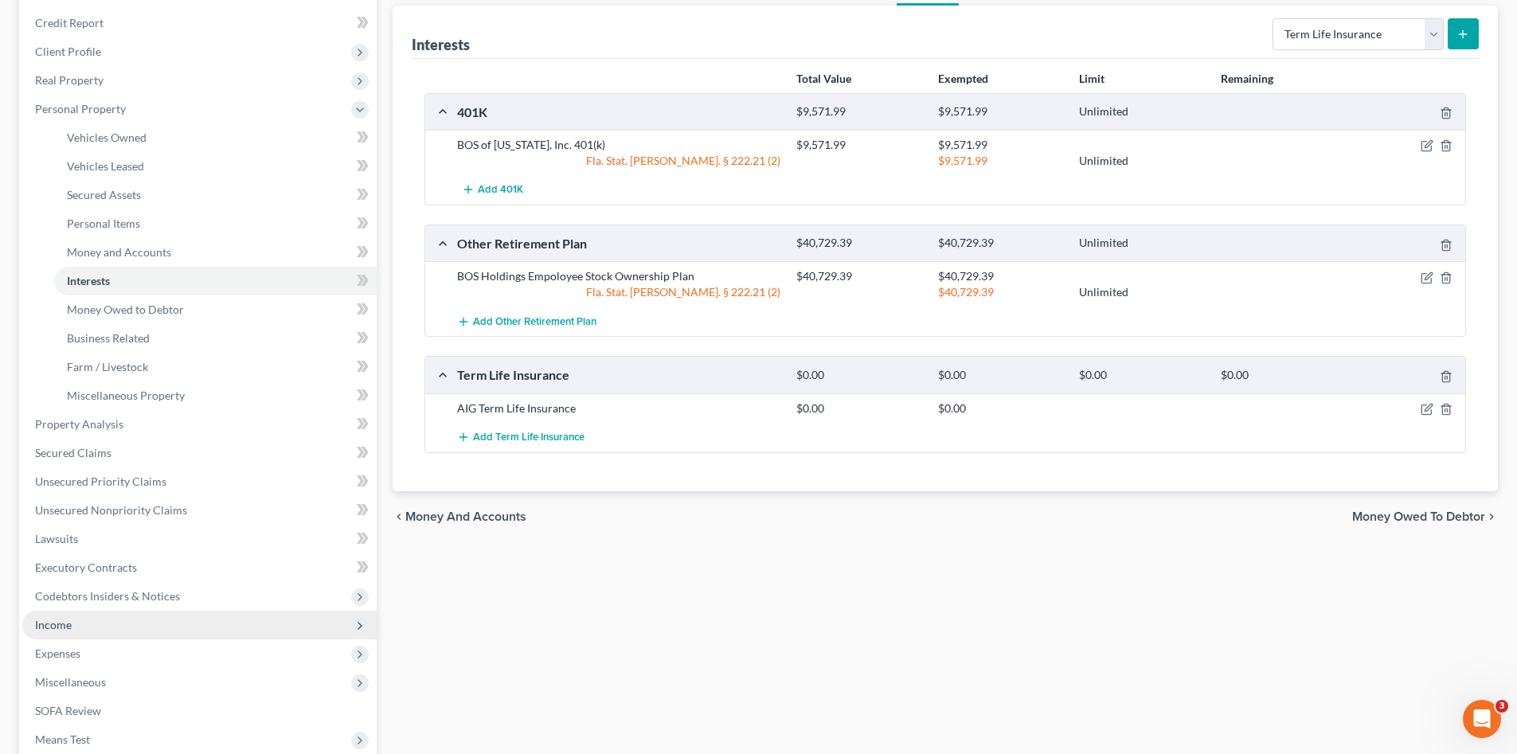
click at [139, 619] on span "Income" at bounding box center [199, 625] width 354 height 29
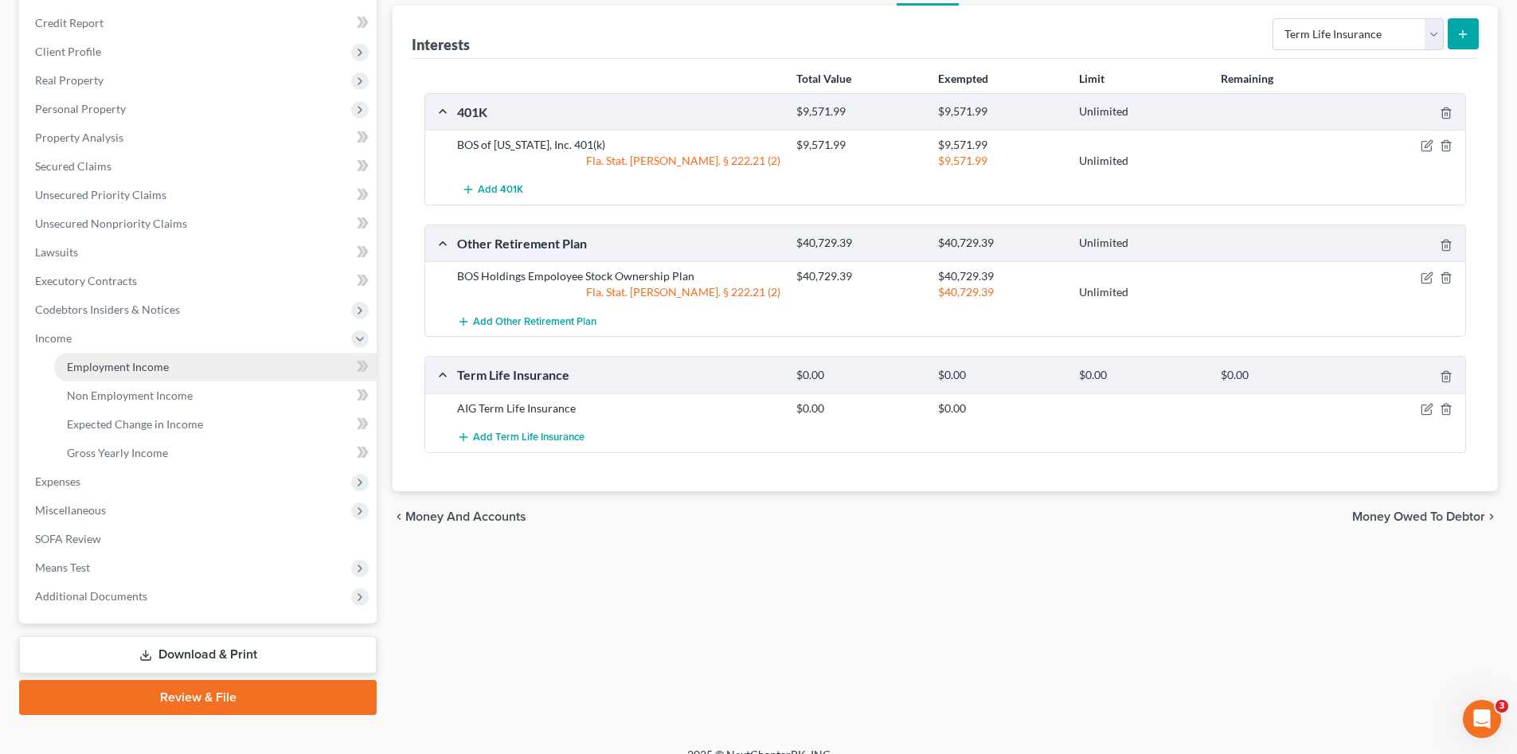
click at [139, 365] on span "Employment Income" at bounding box center [118, 367] width 102 height 14
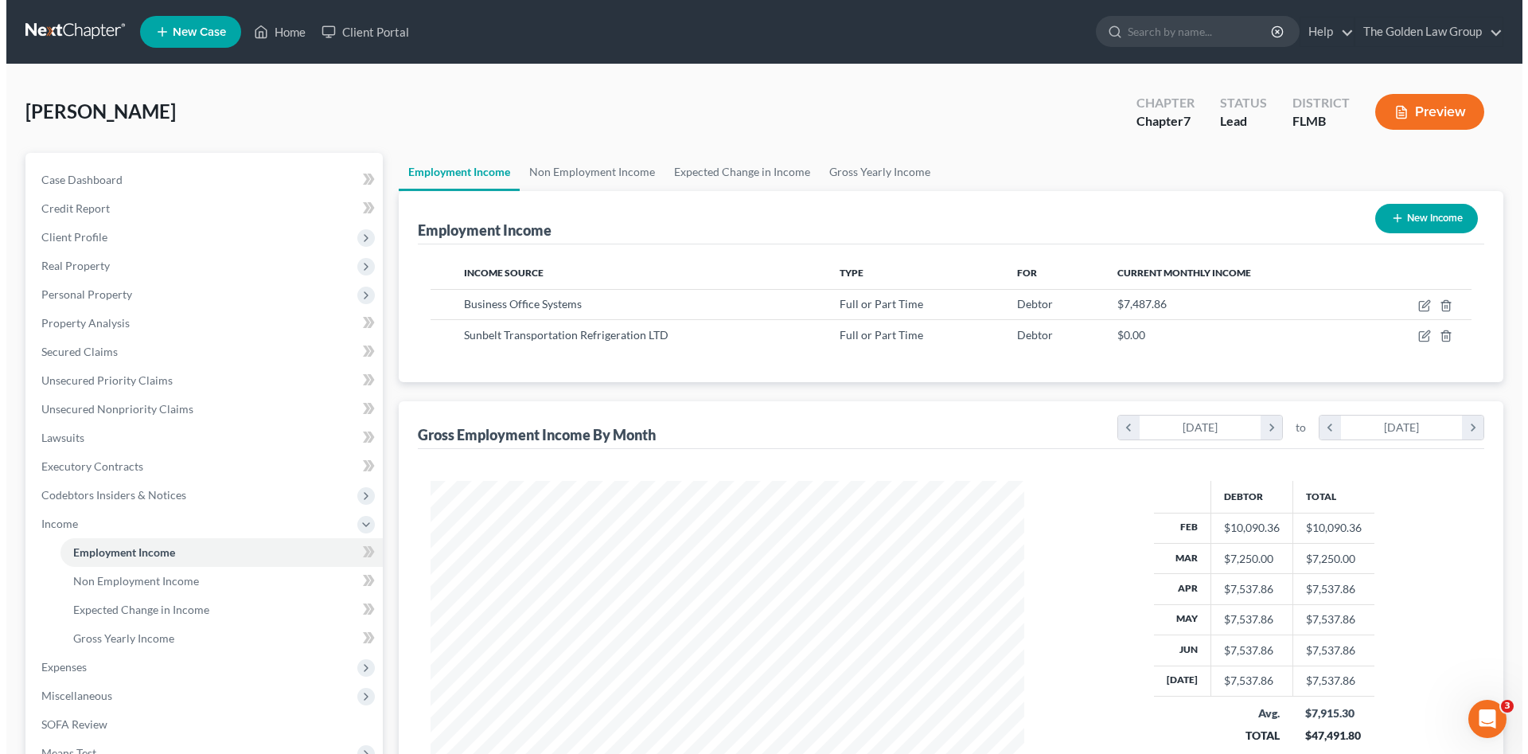
scroll to position [297, 626]
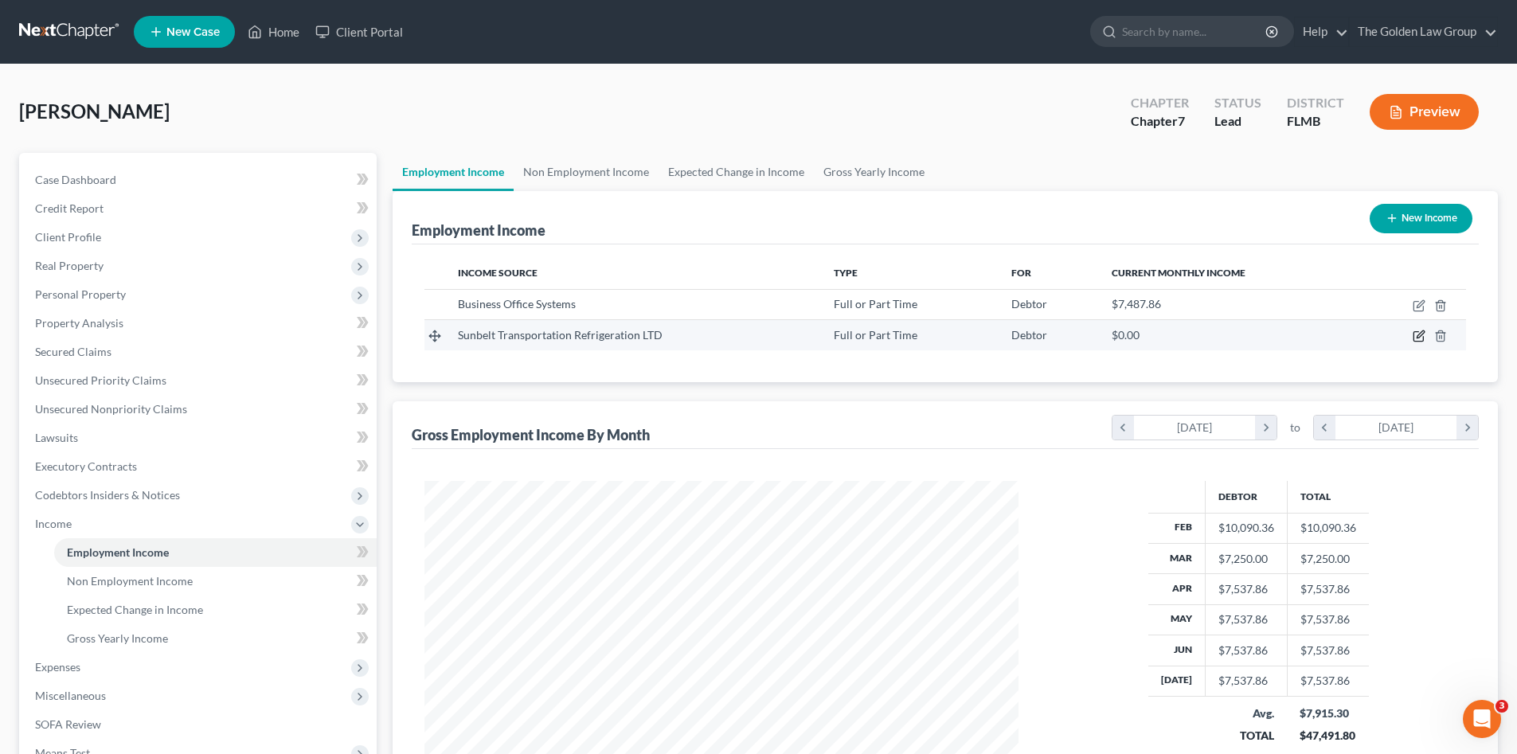
click at [1415, 338] on icon "button" at bounding box center [1418, 336] width 13 height 13
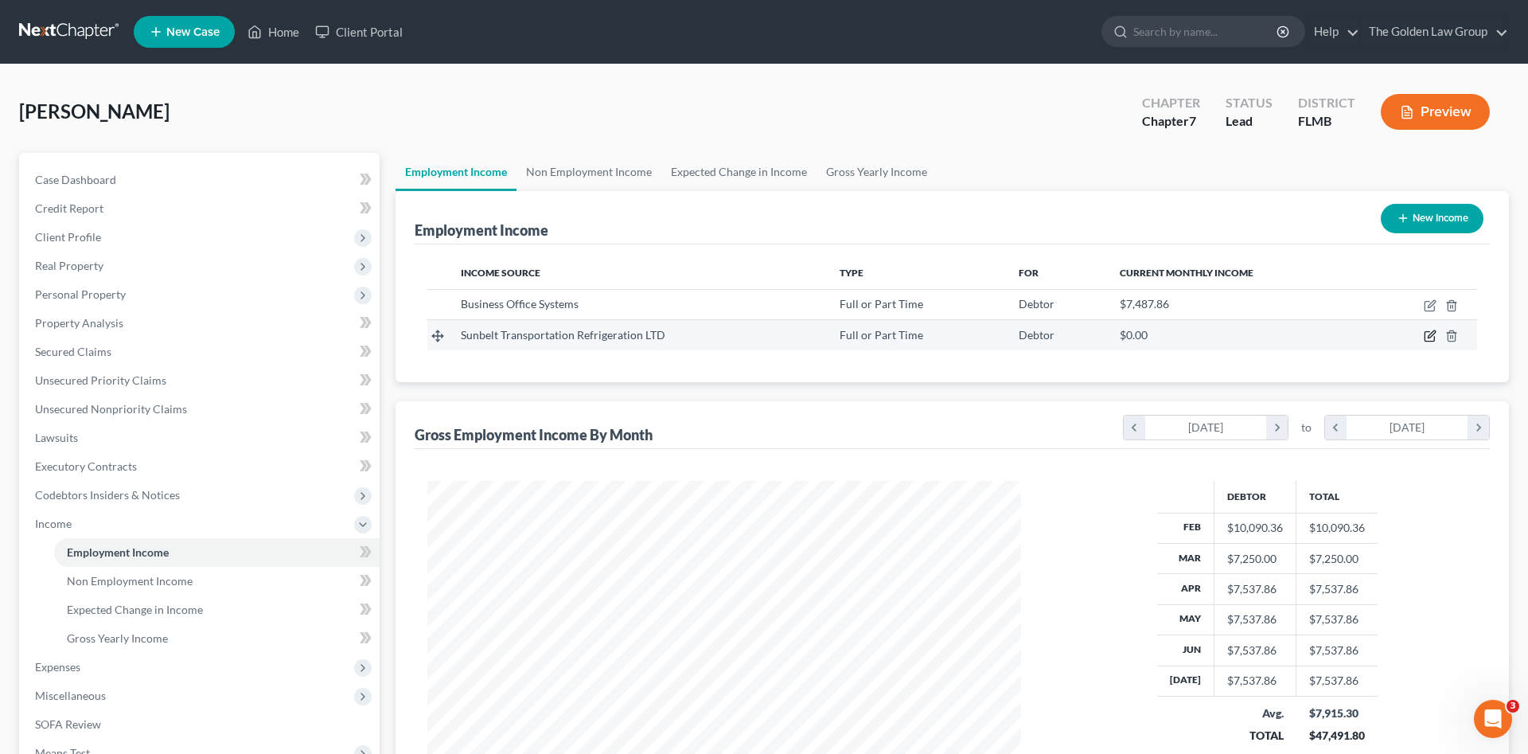
select select "0"
select select "9"
select select "2"
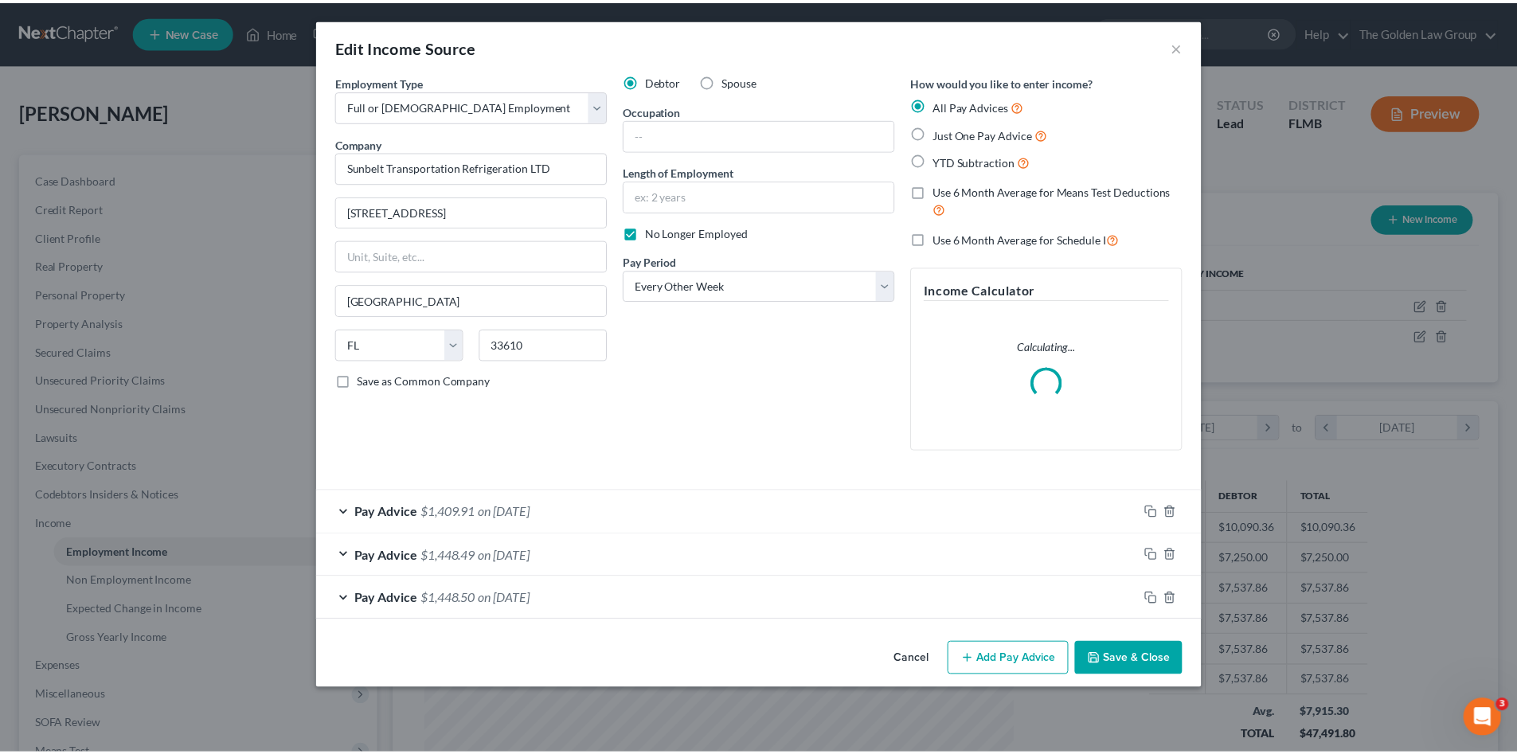
scroll to position [299, 631]
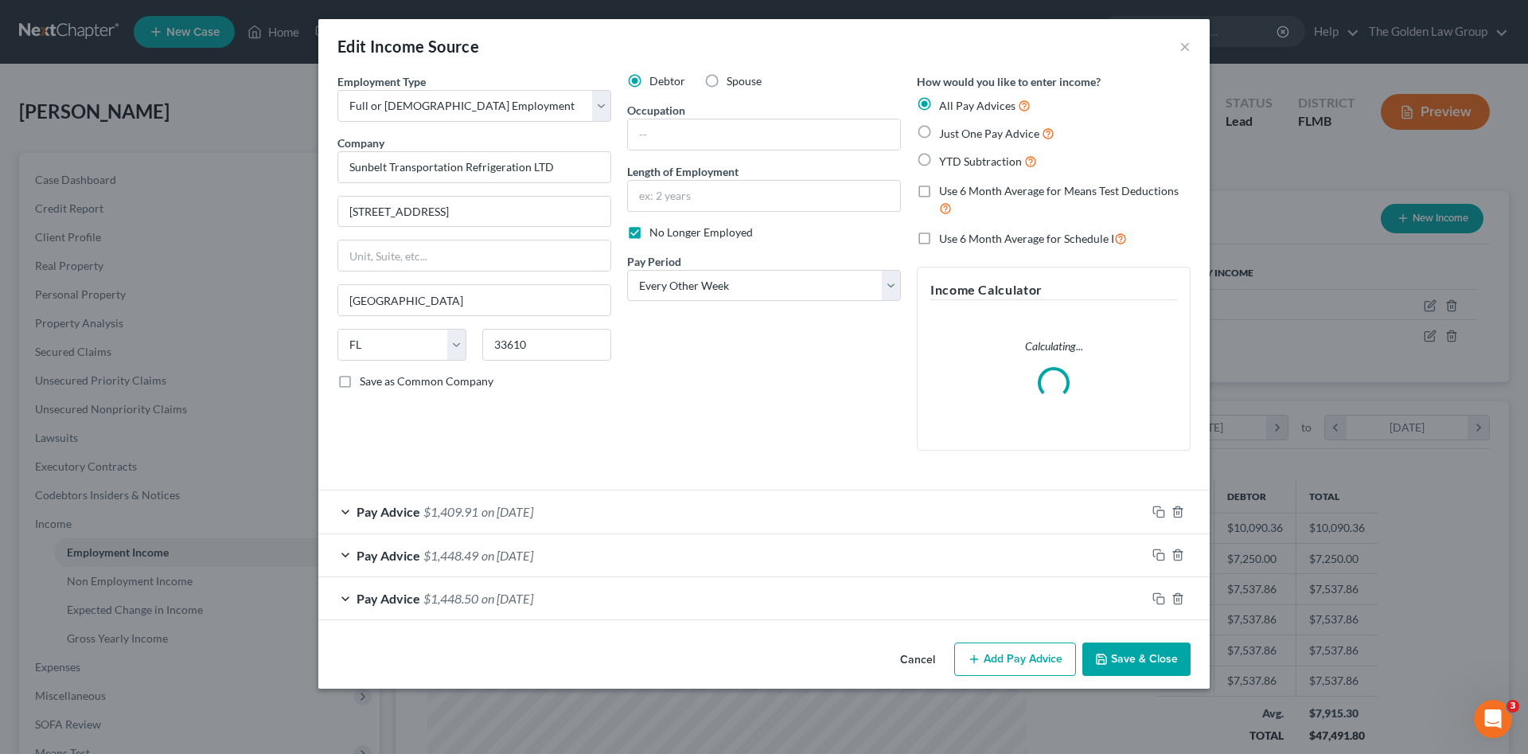
click at [736, 410] on div "Debtor Spouse Occupation Length of Employment No Longer Employed Pay Period * S…" at bounding box center [764, 268] width 290 height 390
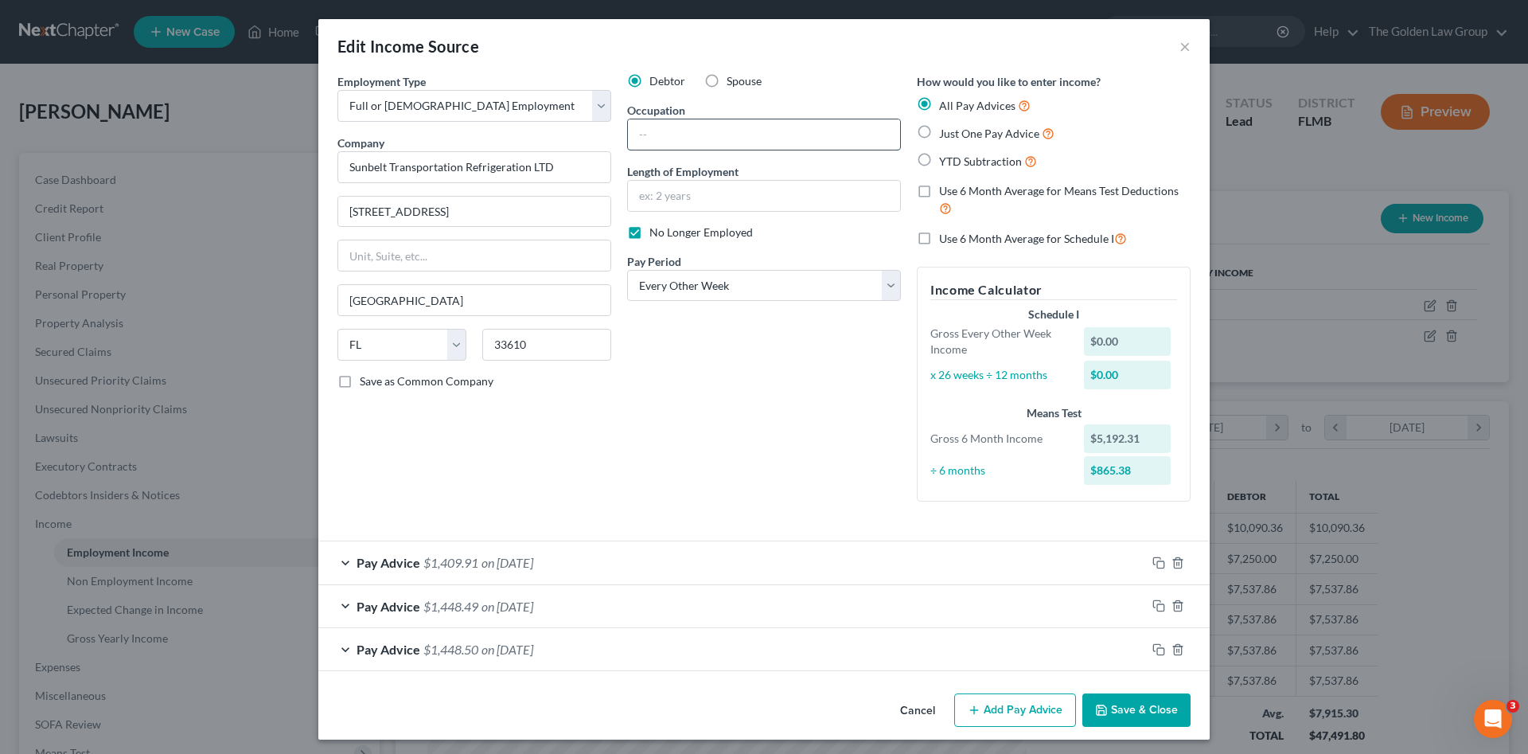
click at [678, 139] on input "text" at bounding box center [764, 134] width 272 height 30
click at [691, 190] on input "text" at bounding box center [764, 196] width 272 height 30
click at [679, 135] on input "text" at bounding box center [764, 134] width 272 height 30
type input "6"
click at [680, 195] on input "text" at bounding box center [764, 196] width 272 height 30
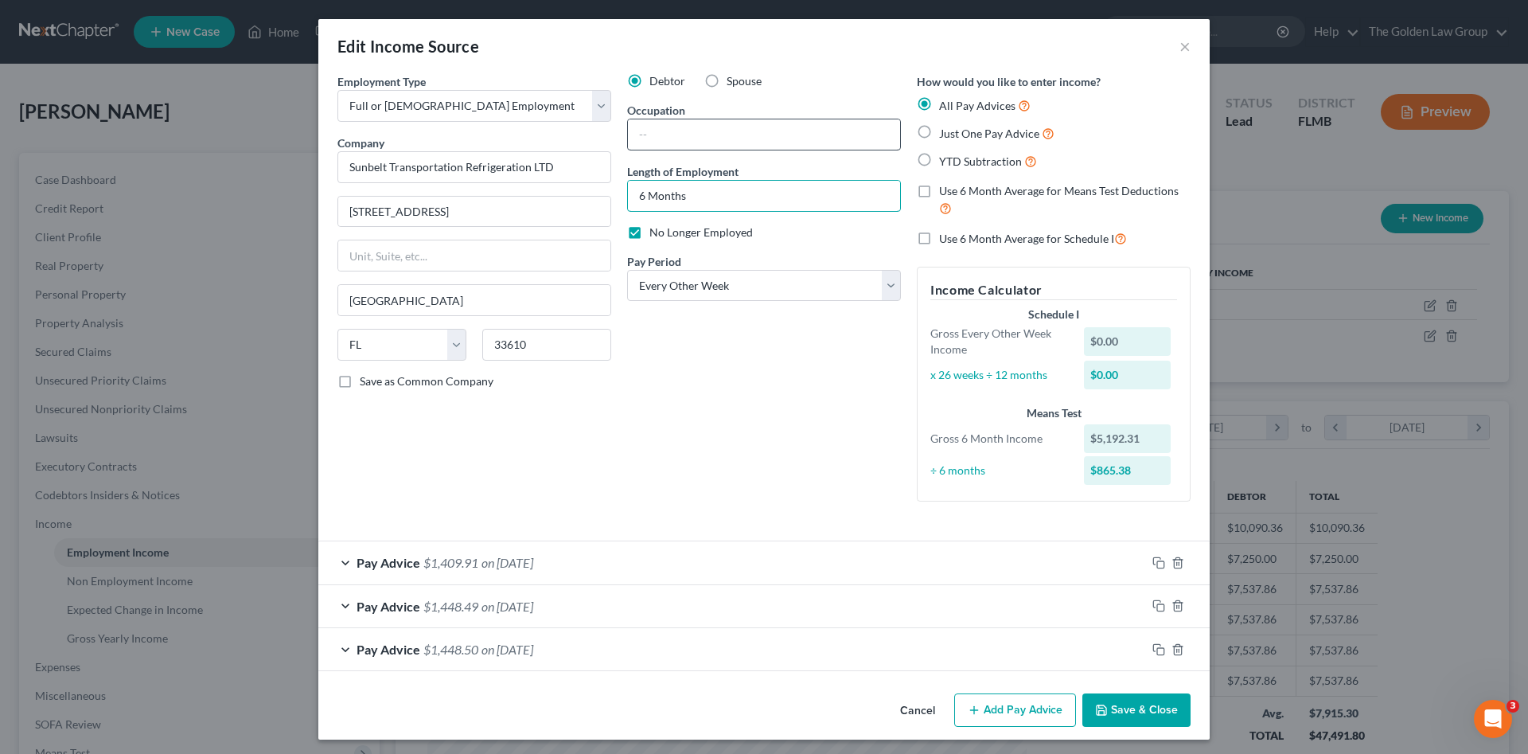
type input "6 Months"
click at [682, 138] on input "text" at bounding box center [764, 134] width 272 height 30
type input "Accountant"
click at [729, 443] on div "Debtor Spouse Occupation Accountant Length of Employment 6 Months No Longer Emp…" at bounding box center [764, 293] width 290 height 441
click at [1157, 712] on button "Save & Close" at bounding box center [1137, 709] width 108 height 33
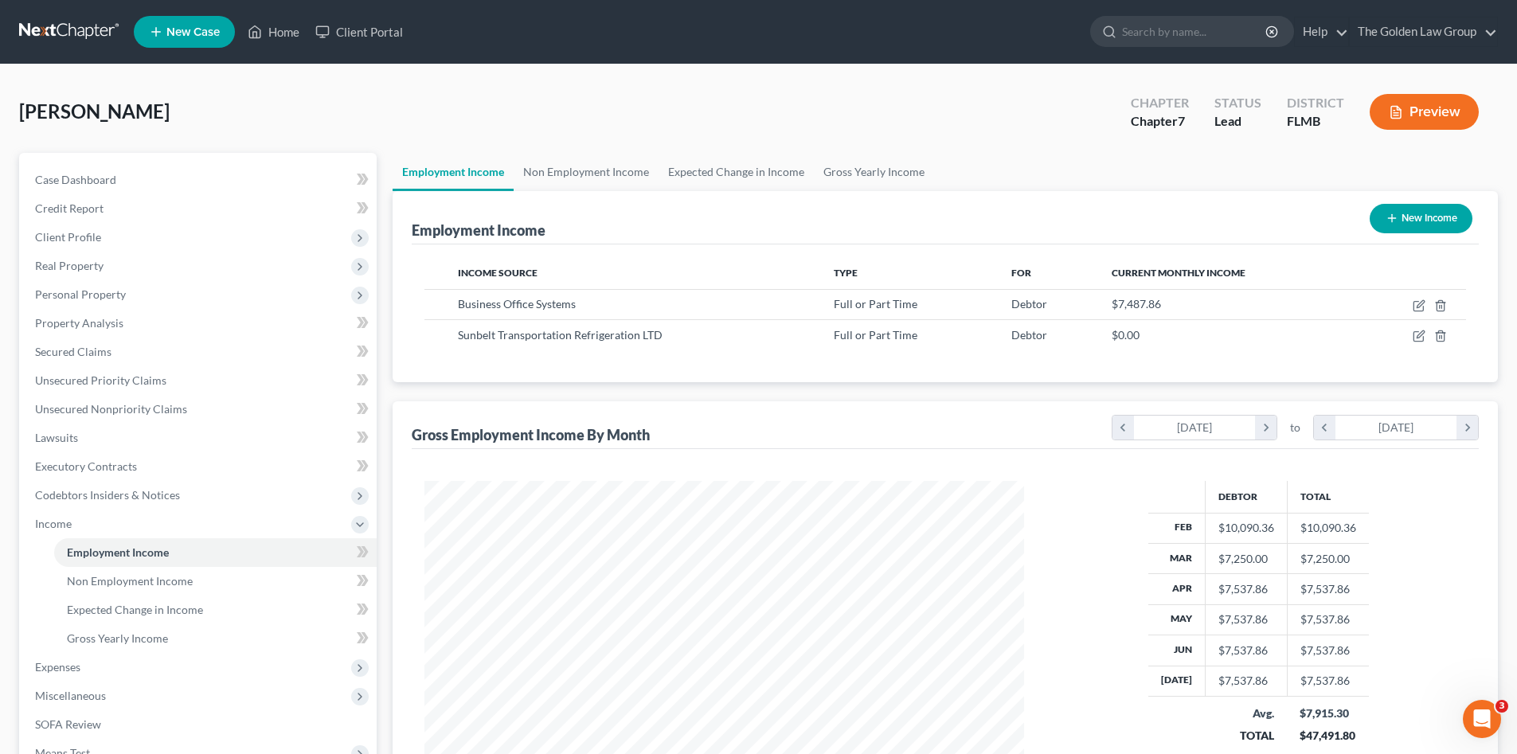
scroll to position [795776, 795447]
click at [142, 638] on span "Gross Yearly Income" at bounding box center [117, 638] width 101 height 14
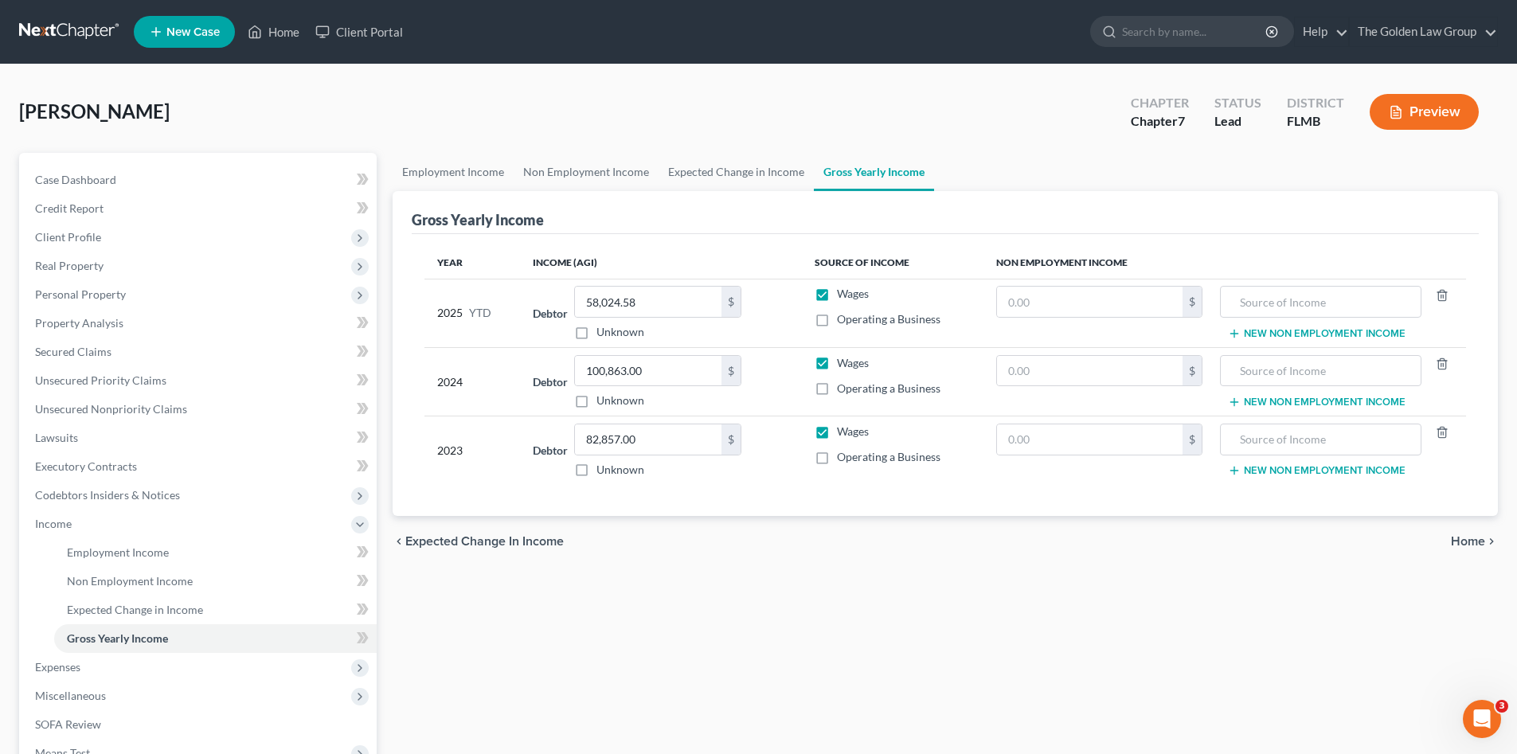
click at [526, 633] on div "Employment Income Non Employment Income Expected Change in Income Gross Yearly …" at bounding box center [945, 527] width 1121 height 748
click at [80, 669] on span "Expenses" at bounding box center [57, 667] width 45 height 14
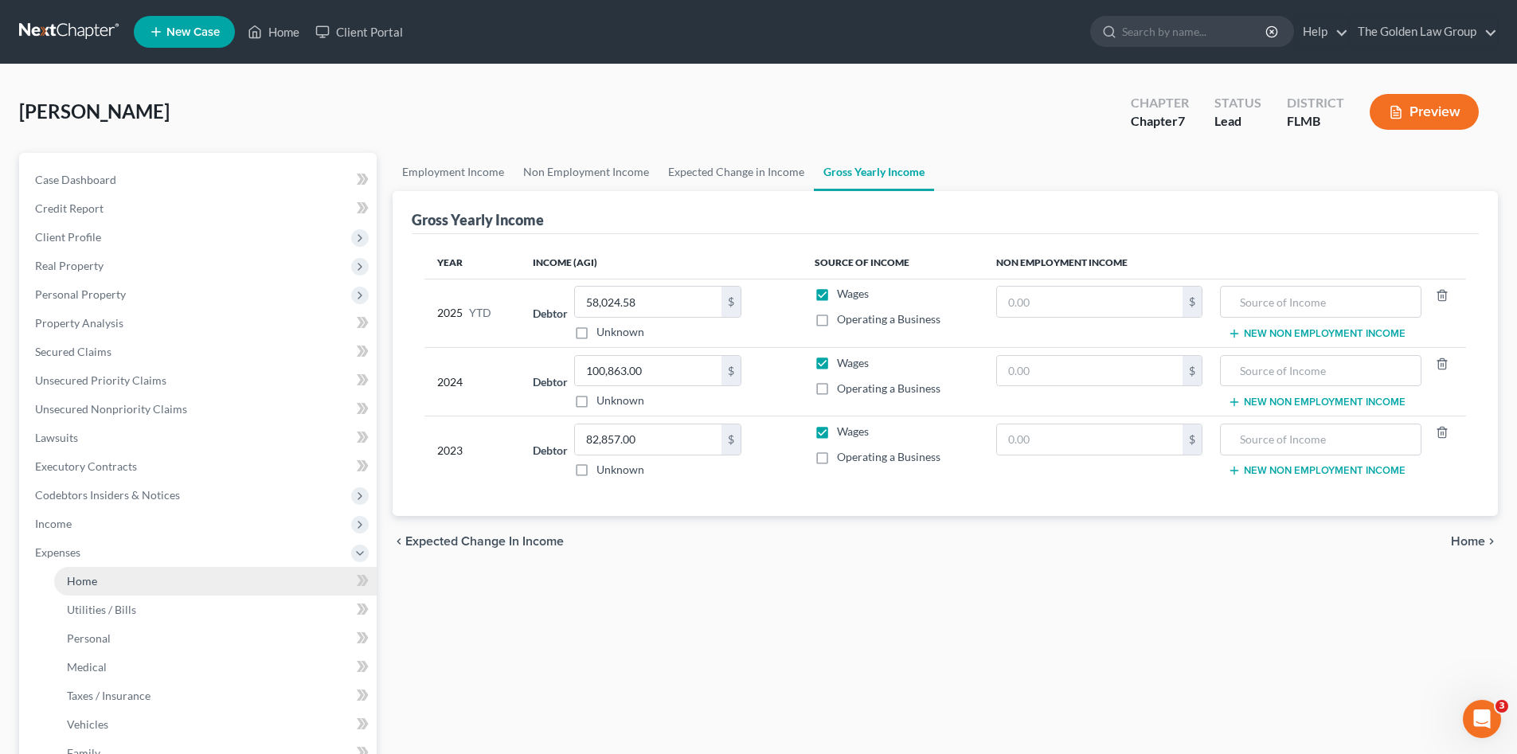
click at [100, 580] on link "Home" at bounding box center [215, 581] width 322 height 29
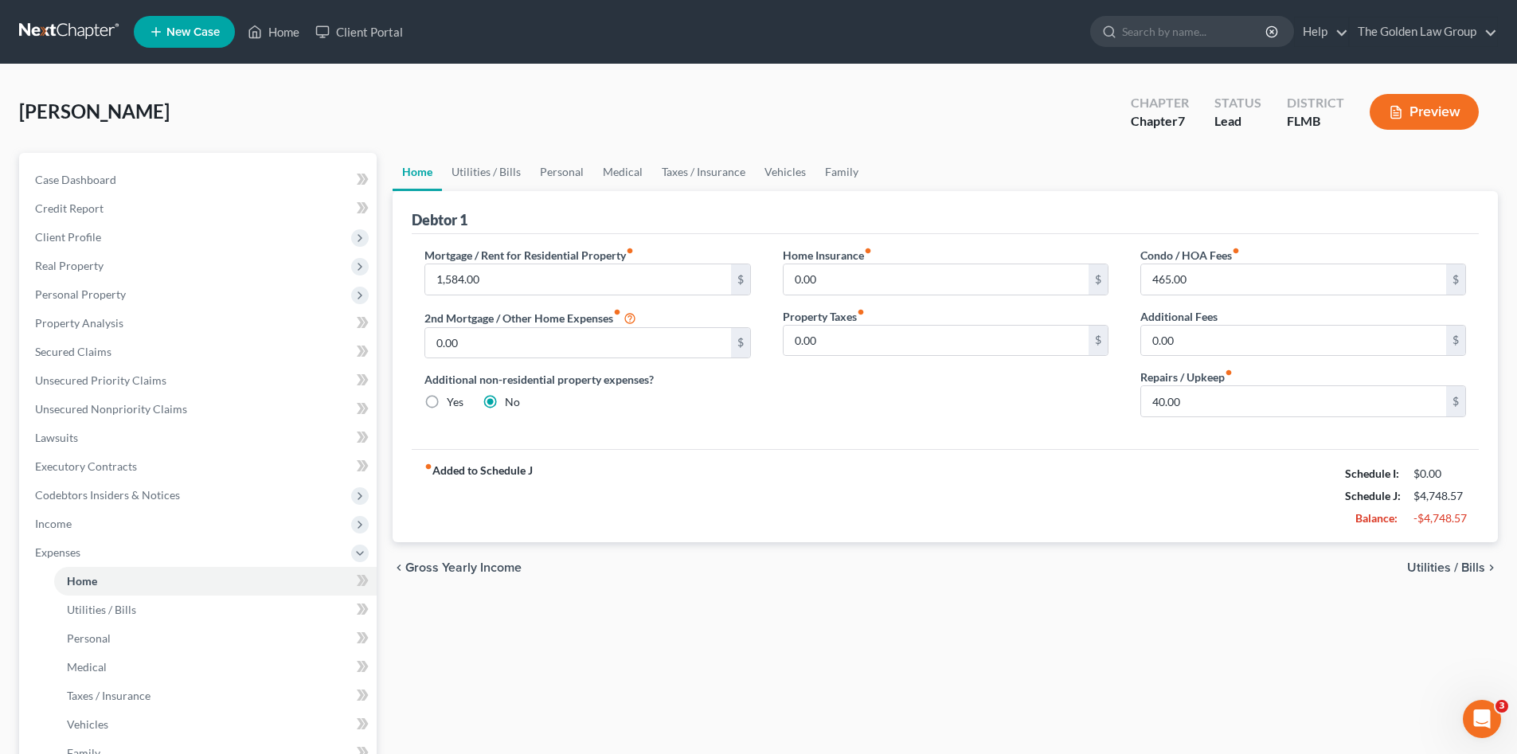
click at [690, 627] on div "Home Utilities / Bills Personal Medical Taxes / Insurance Vehicles Family Debto…" at bounding box center [945, 569] width 1121 height 833
click at [84, 516] on span "Income" at bounding box center [199, 523] width 354 height 29
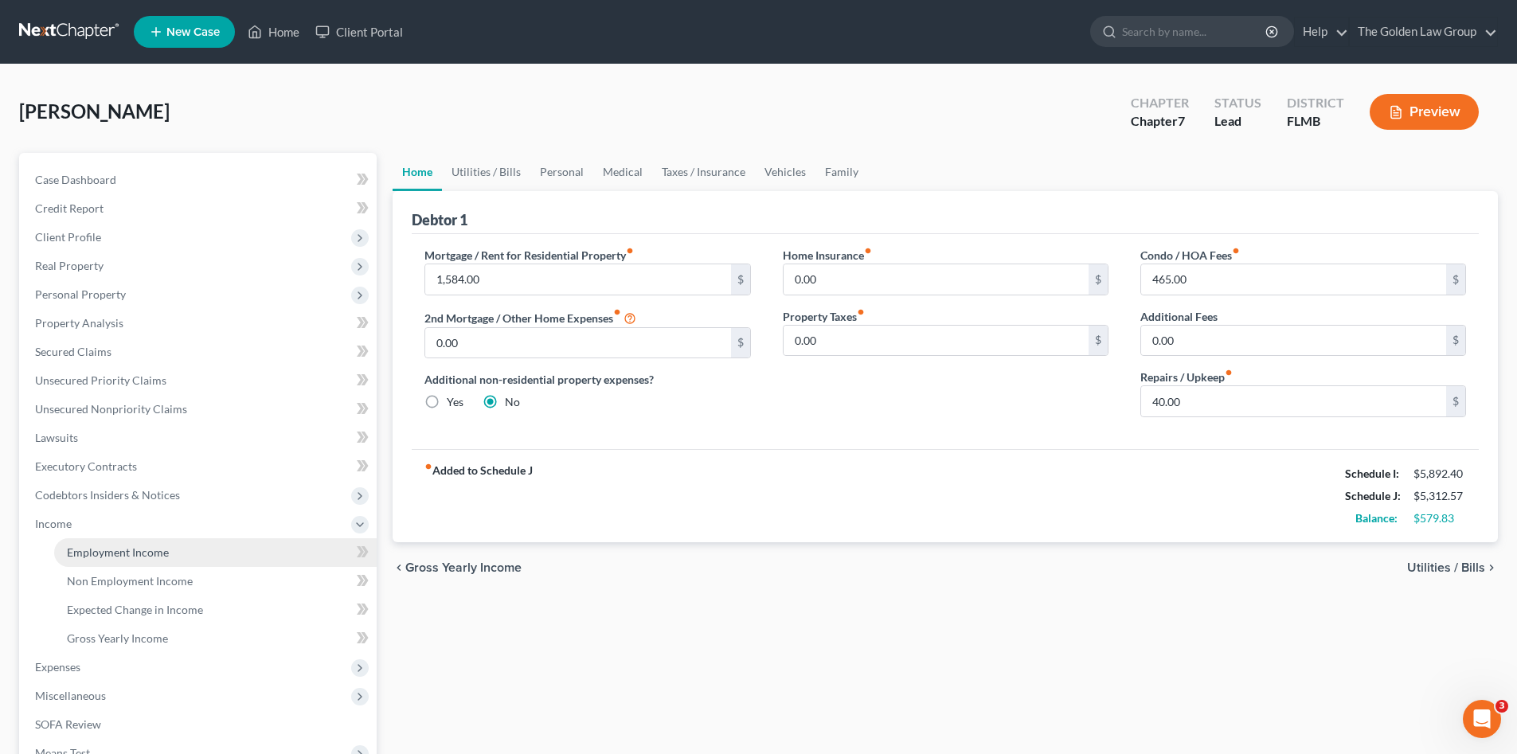
click at [224, 551] on link "Employment Income" at bounding box center [215, 552] width 322 height 29
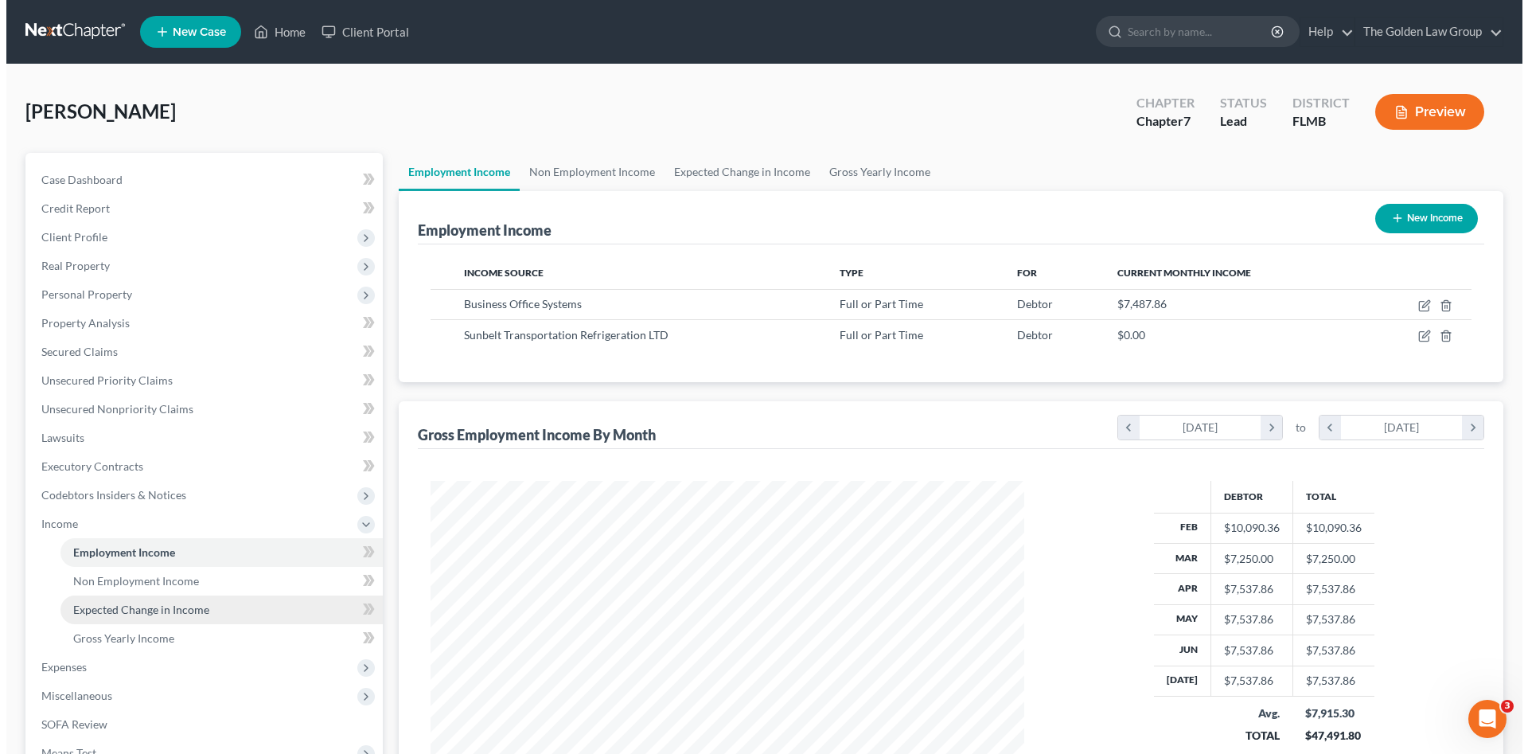
scroll to position [297, 626]
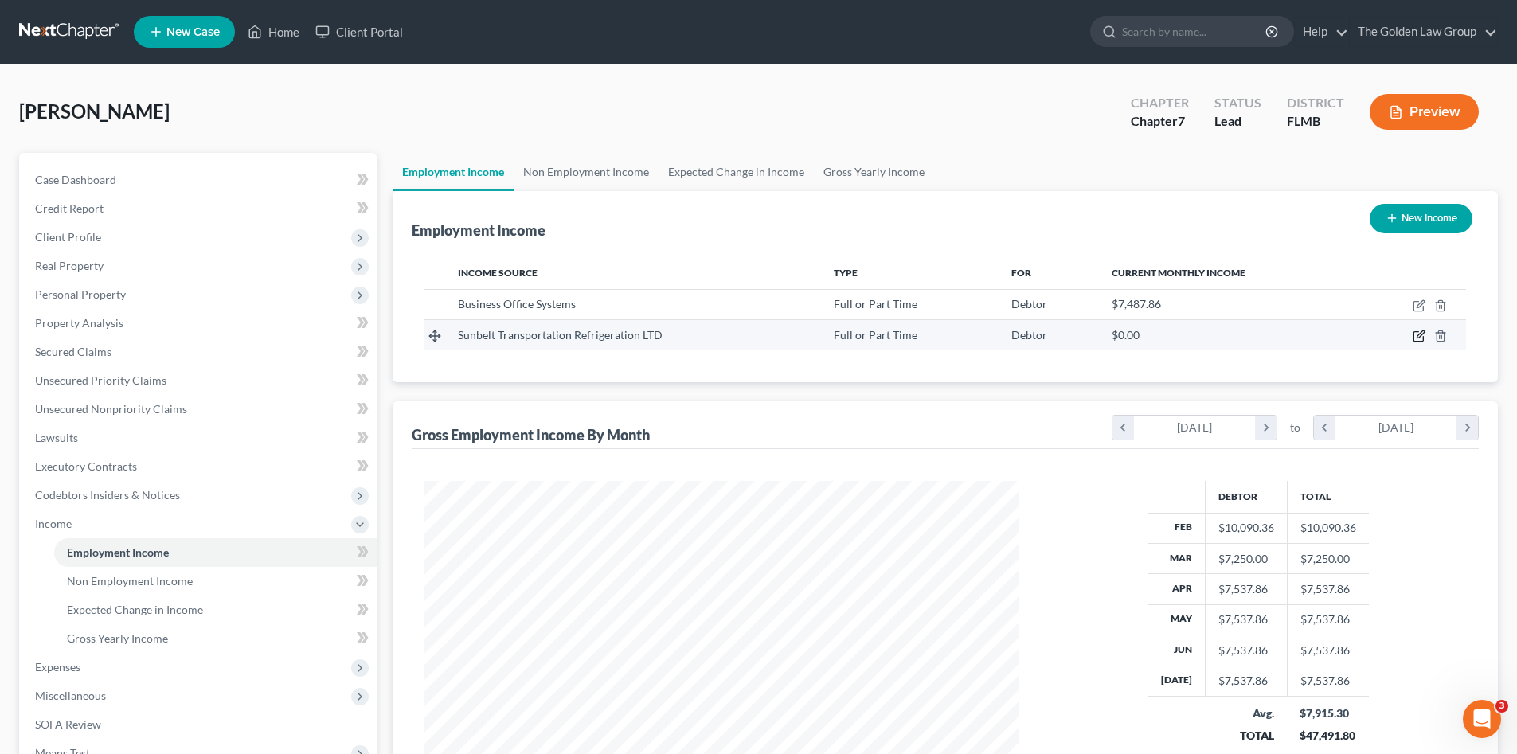
click at [1414, 335] on icon "button" at bounding box center [1418, 337] width 10 height 10
select select "0"
select select "9"
select select "2"
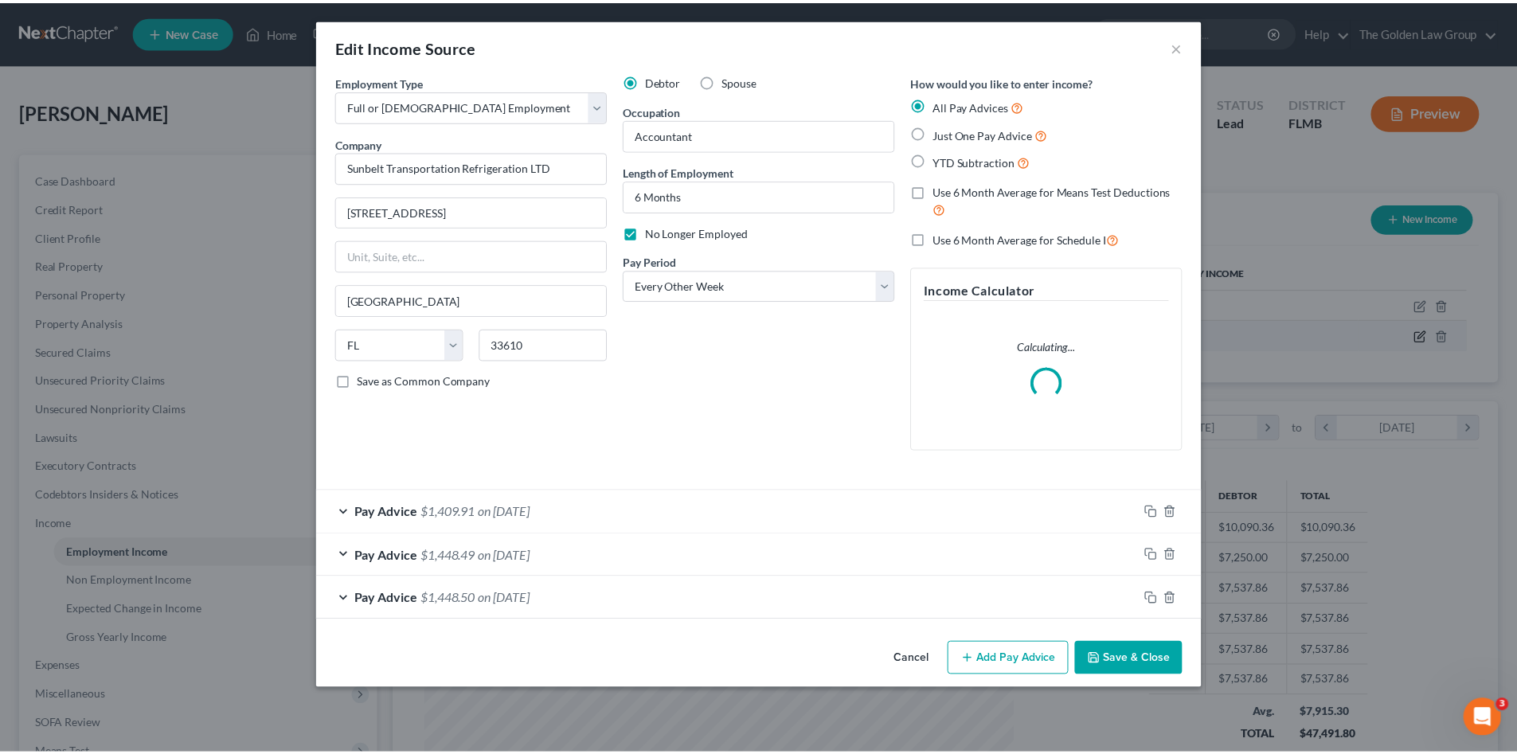
scroll to position [299, 631]
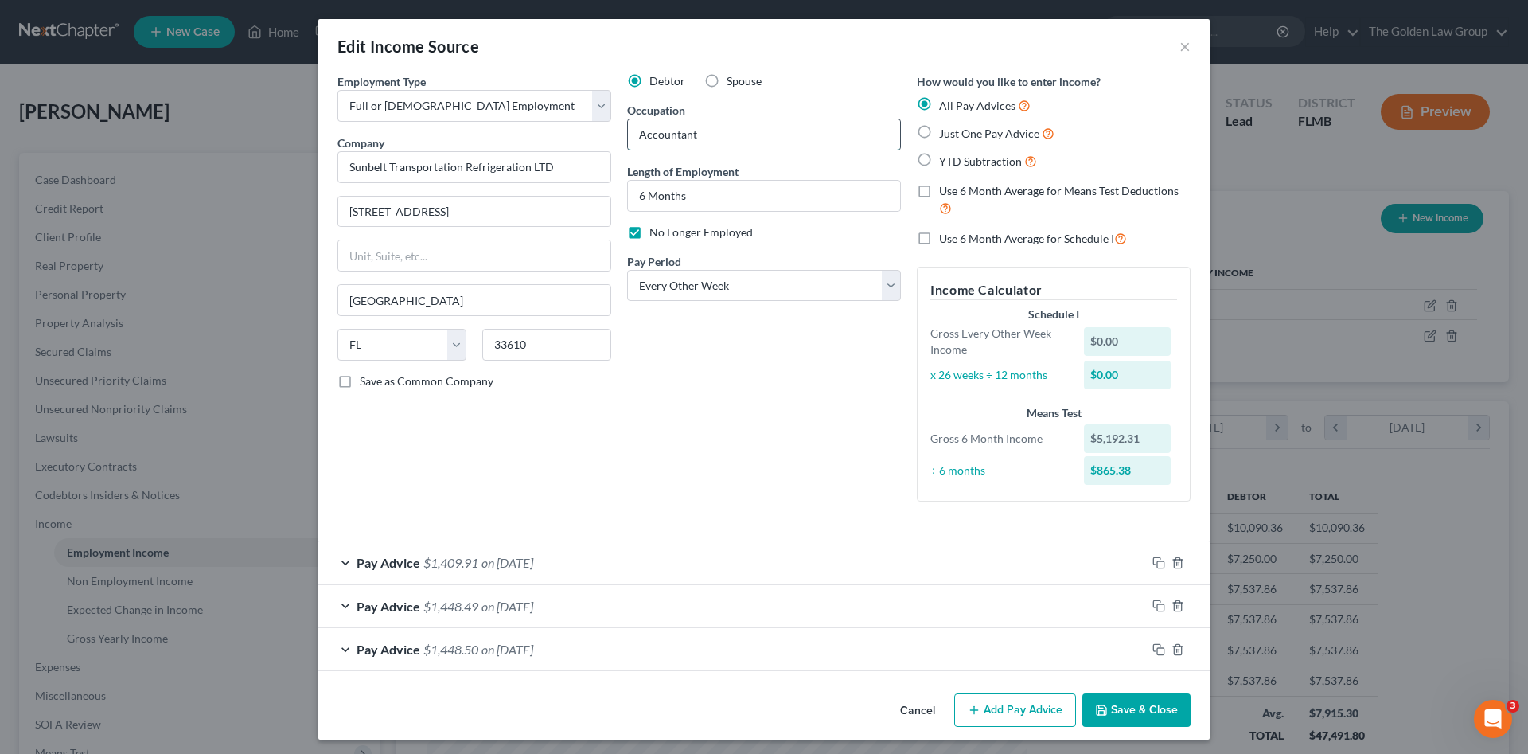
click at [632, 131] on input "Accountant" at bounding box center [764, 134] width 272 height 30
type input "Senior Accountant"
click at [1140, 703] on button "Save & Close" at bounding box center [1137, 709] width 108 height 33
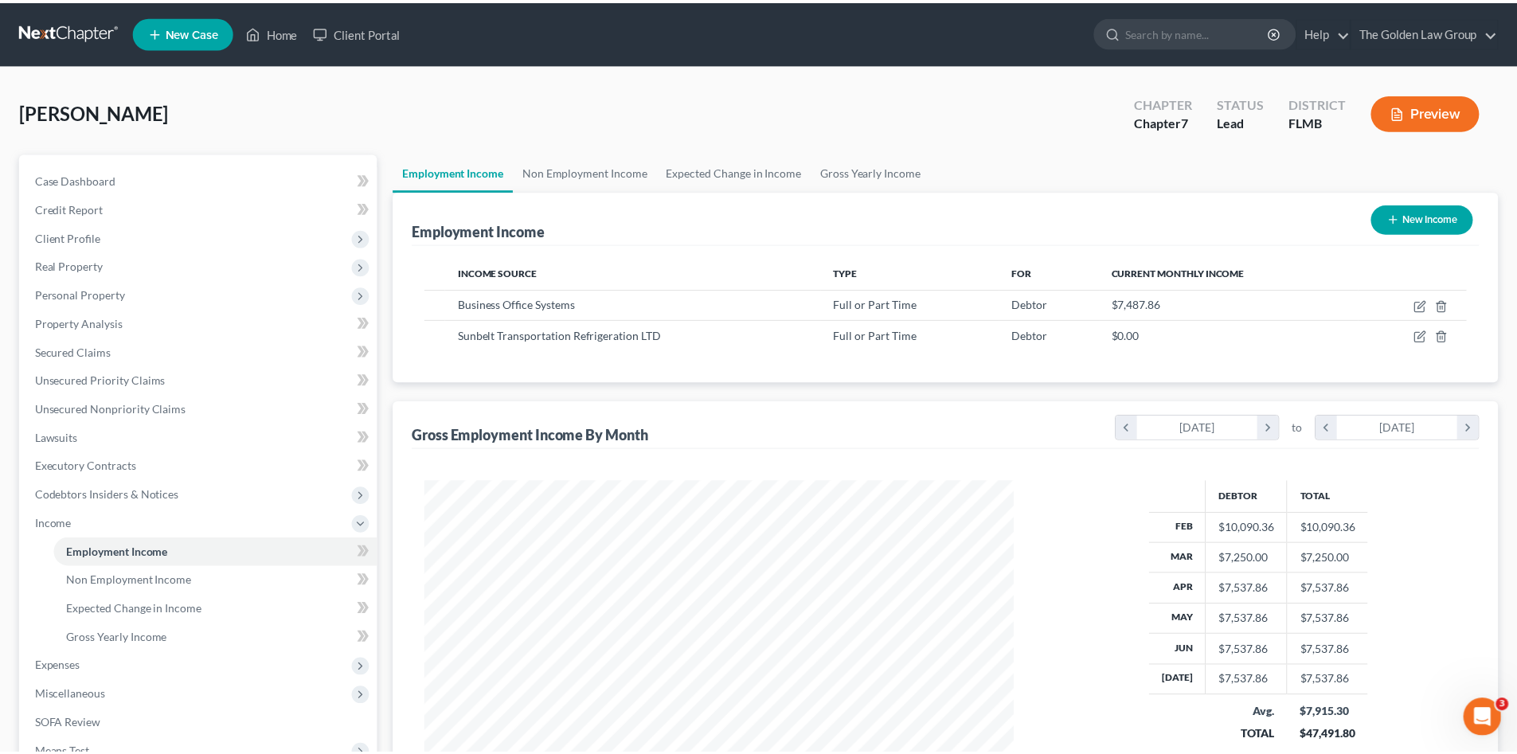
scroll to position [795776, 795447]
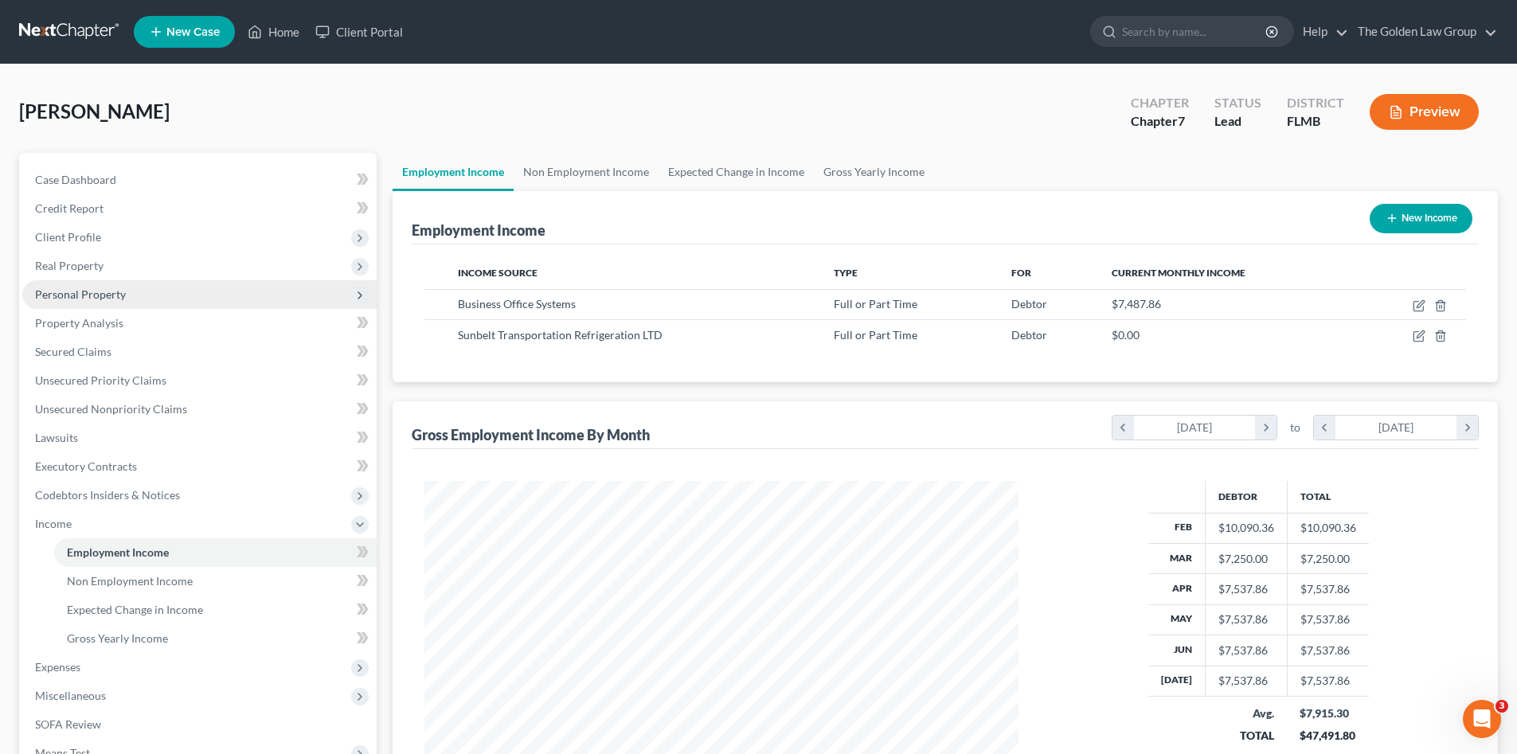
click at [92, 300] on span "Personal Property" at bounding box center [80, 294] width 91 height 14
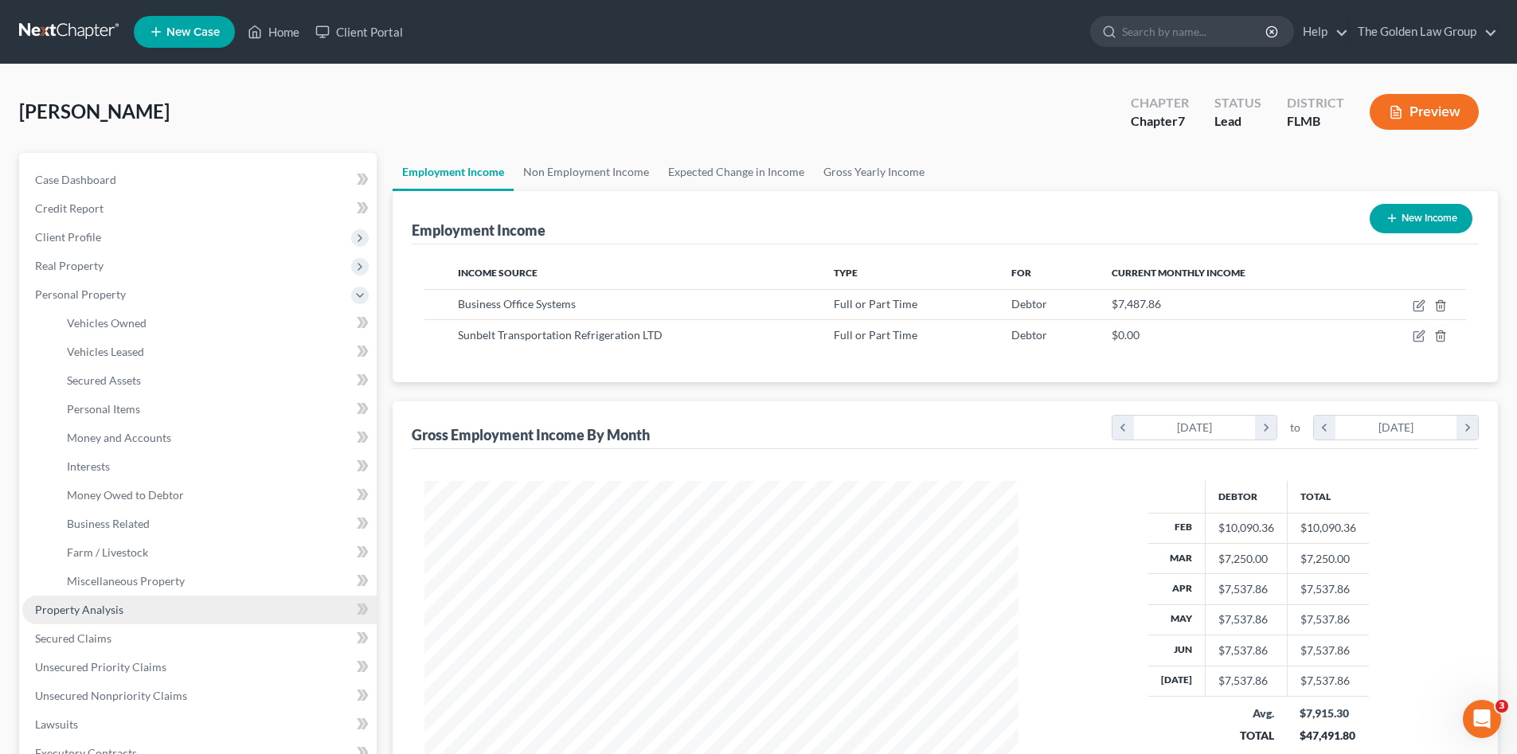
click at [121, 599] on link "Property Analysis" at bounding box center [199, 609] width 354 height 29
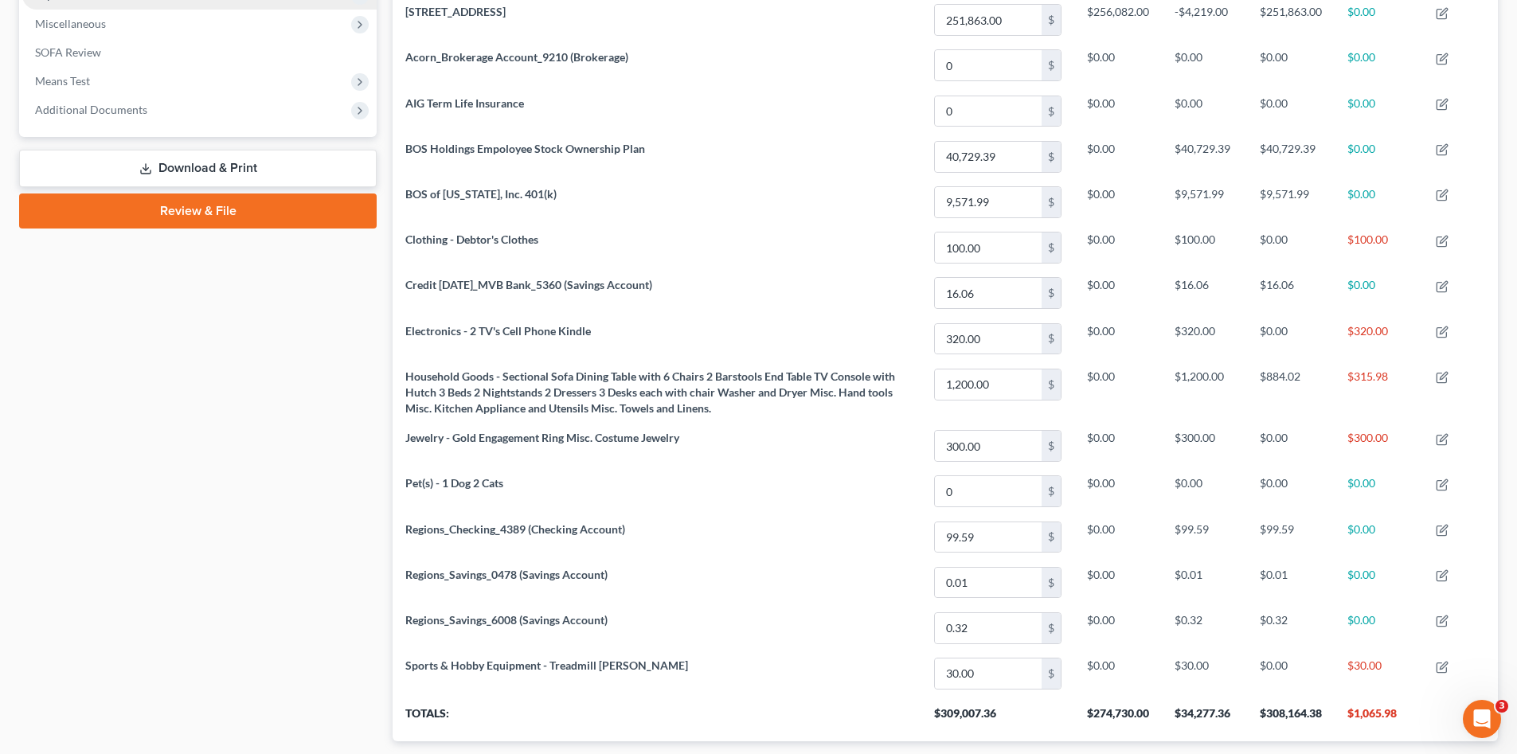
scroll to position [425, 0]
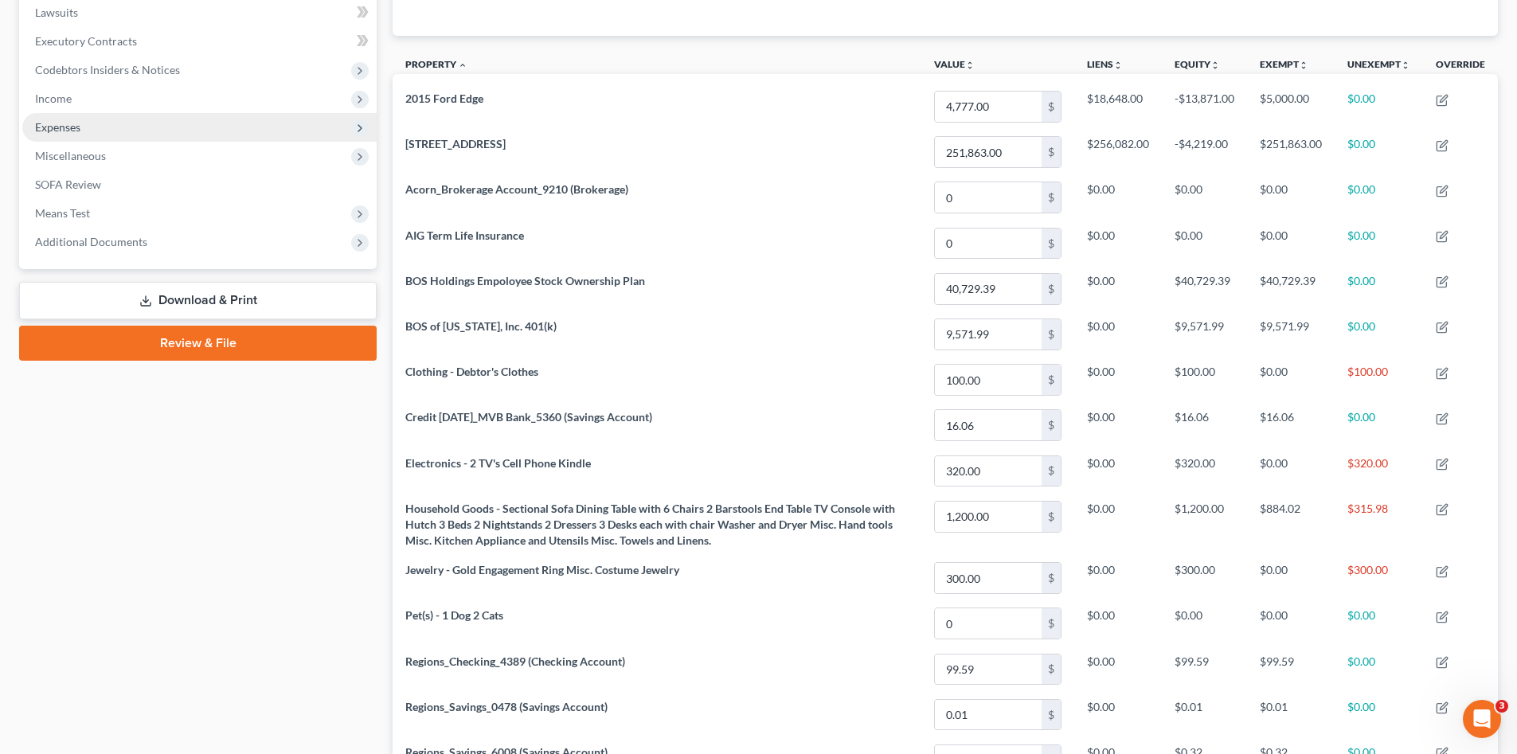
click at [83, 129] on span "Expenses" at bounding box center [199, 127] width 354 height 29
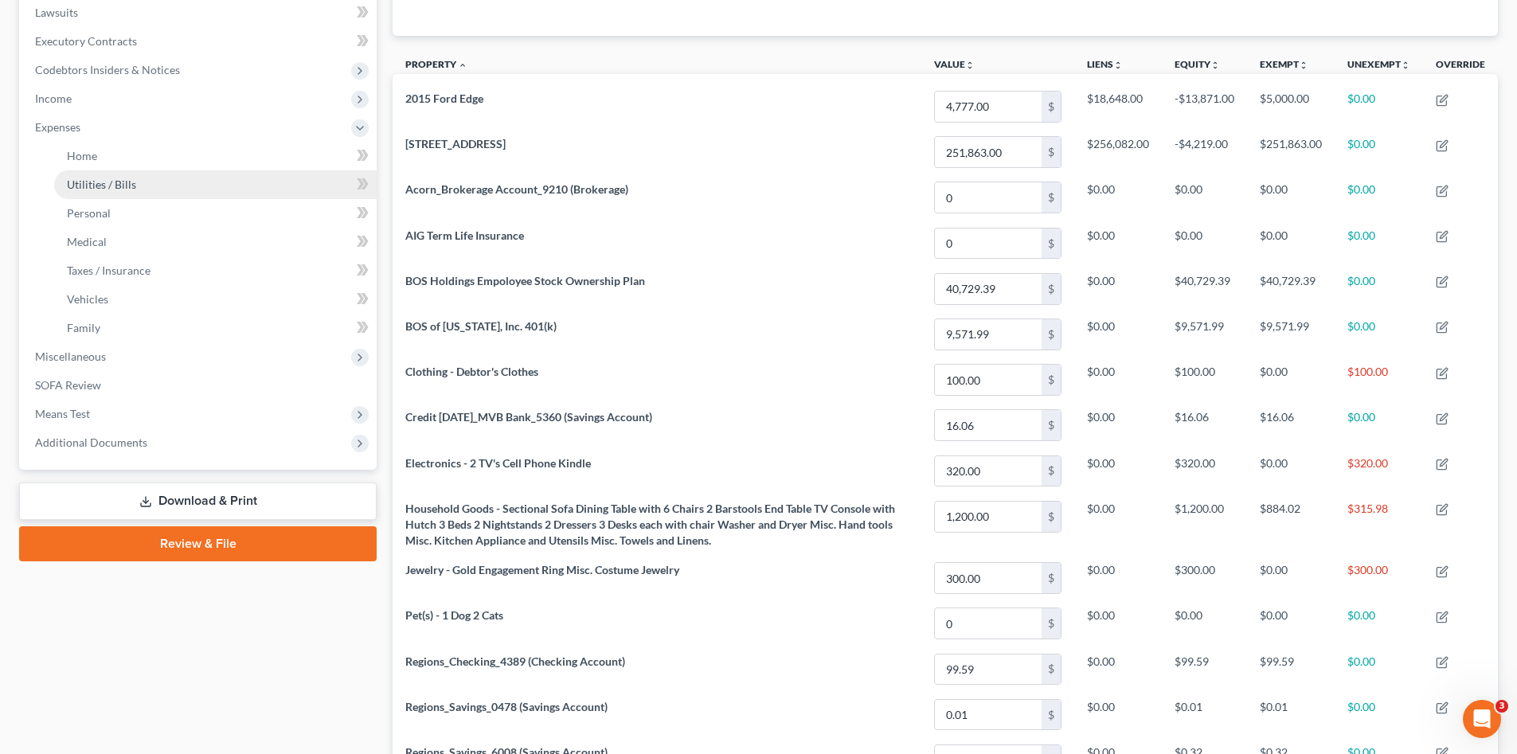
click at [115, 192] on link "Utilities / Bills" at bounding box center [215, 184] width 322 height 29
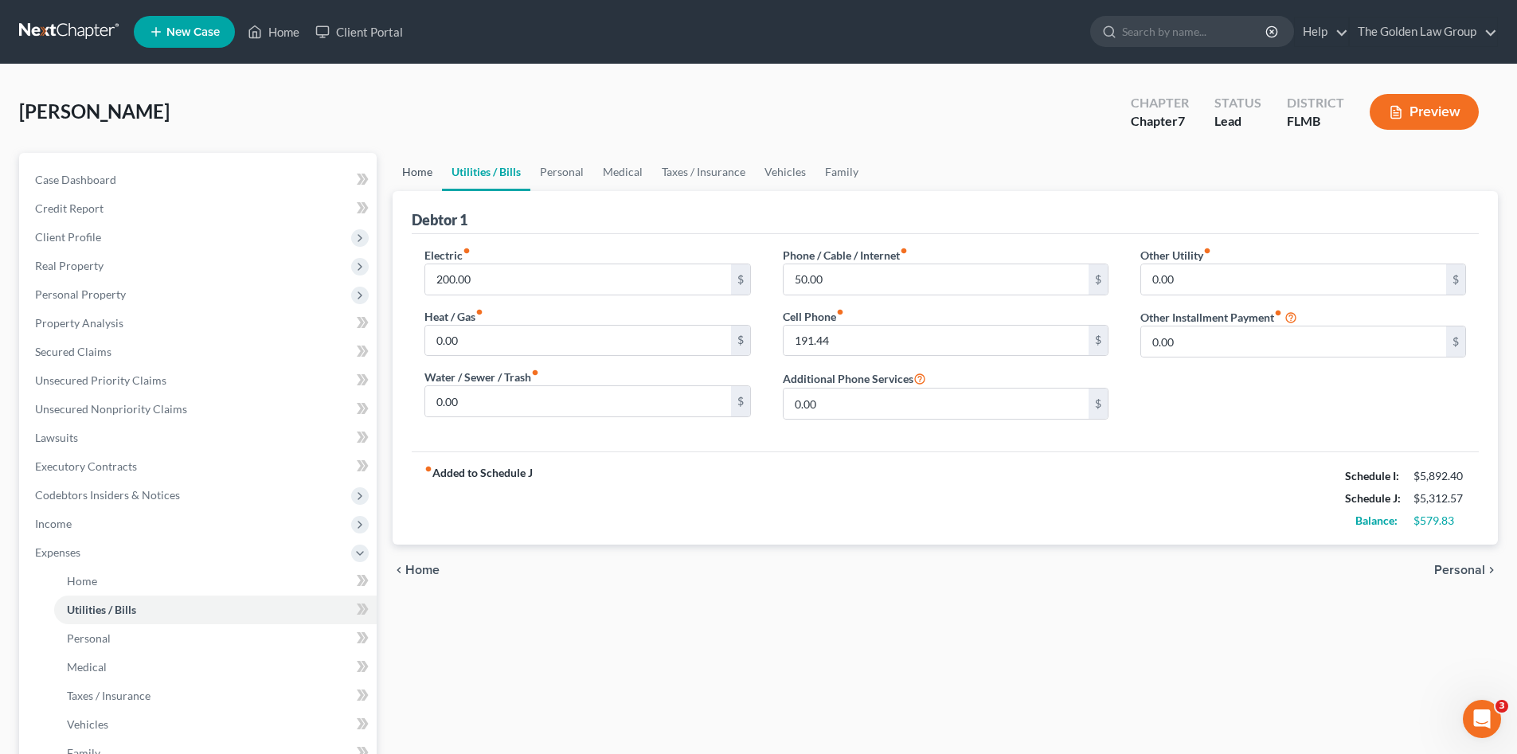
click at [419, 179] on link "Home" at bounding box center [416, 172] width 49 height 38
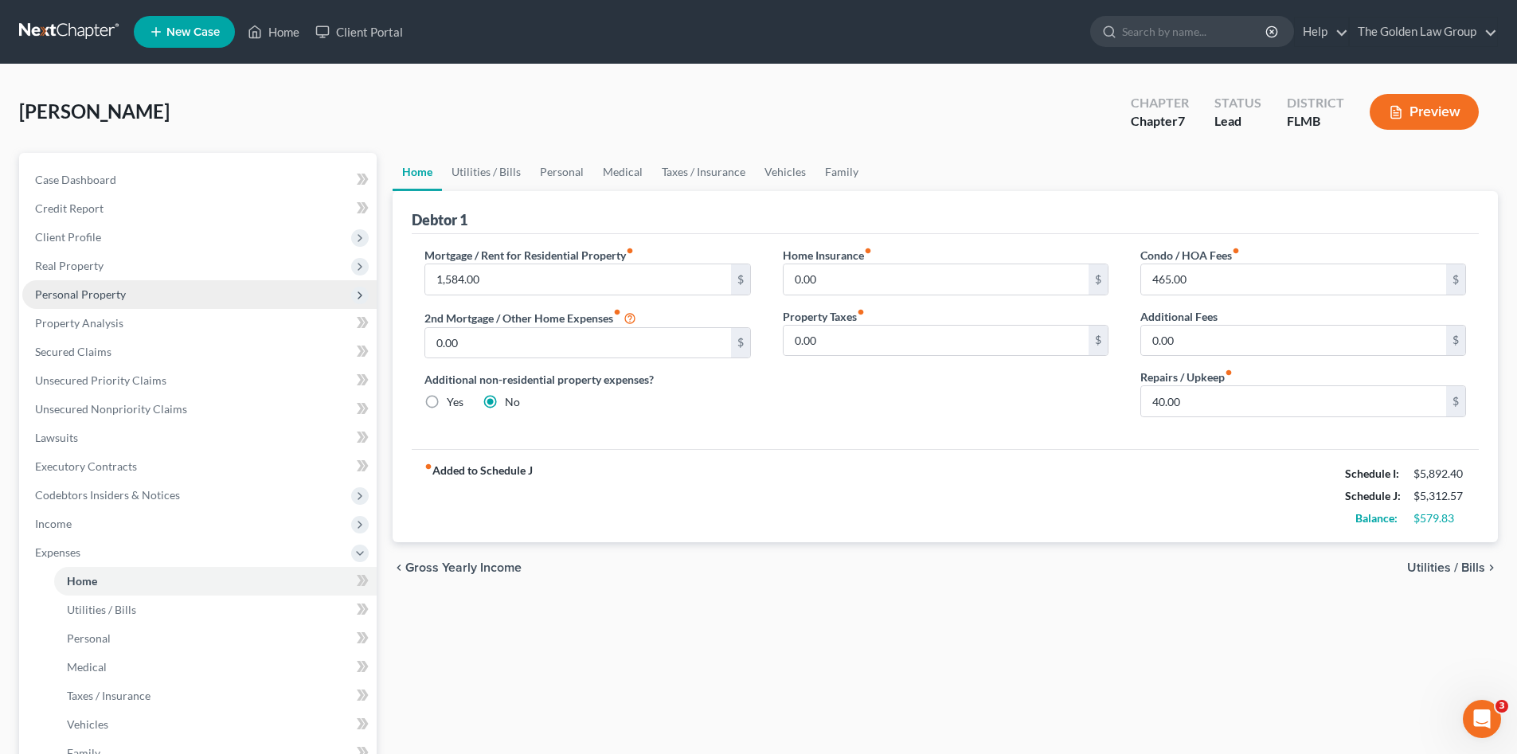
click at [131, 289] on span "Personal Property" at bounding box center [199, 294] width 354 height 29
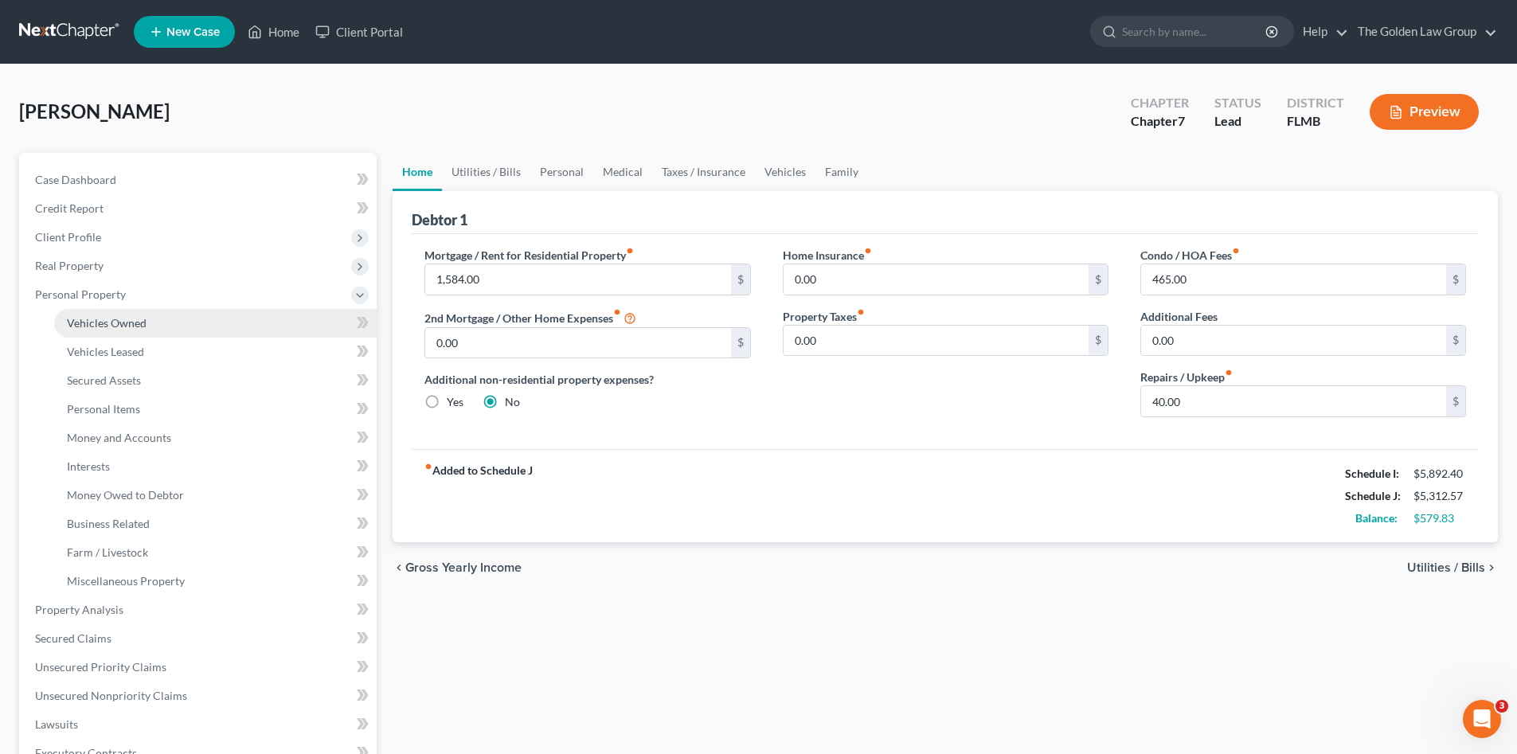
click at [128, 326] on span "Vehicles Owned" at bounding box center [107, 323] width 80 height 14
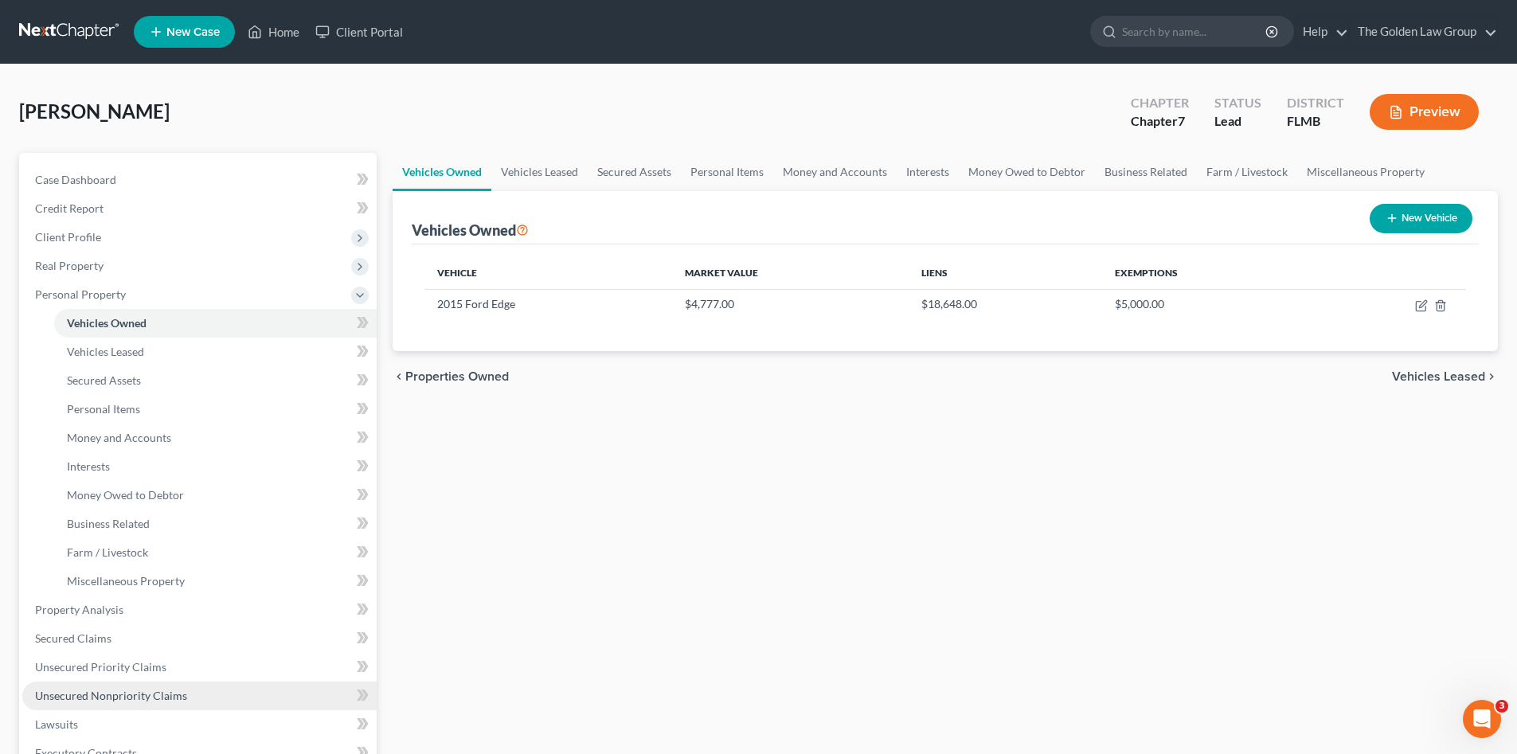
click at [169, 699] on span "Unsecured Nonpriority Claims" at bounding box center [111, 696] width 152 height 14
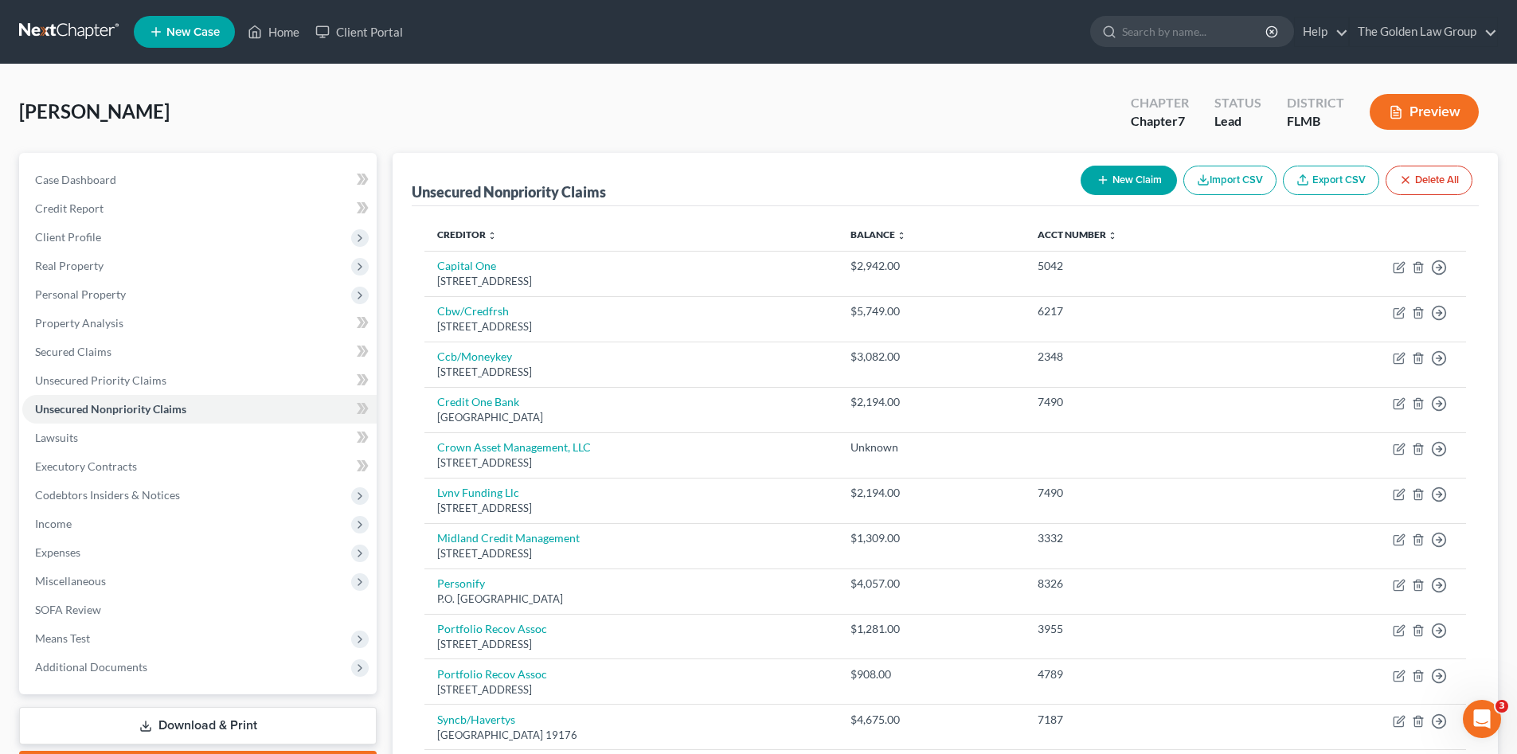
click at [73, 33] on link at bounding box center [70, 32] width 102 height 29
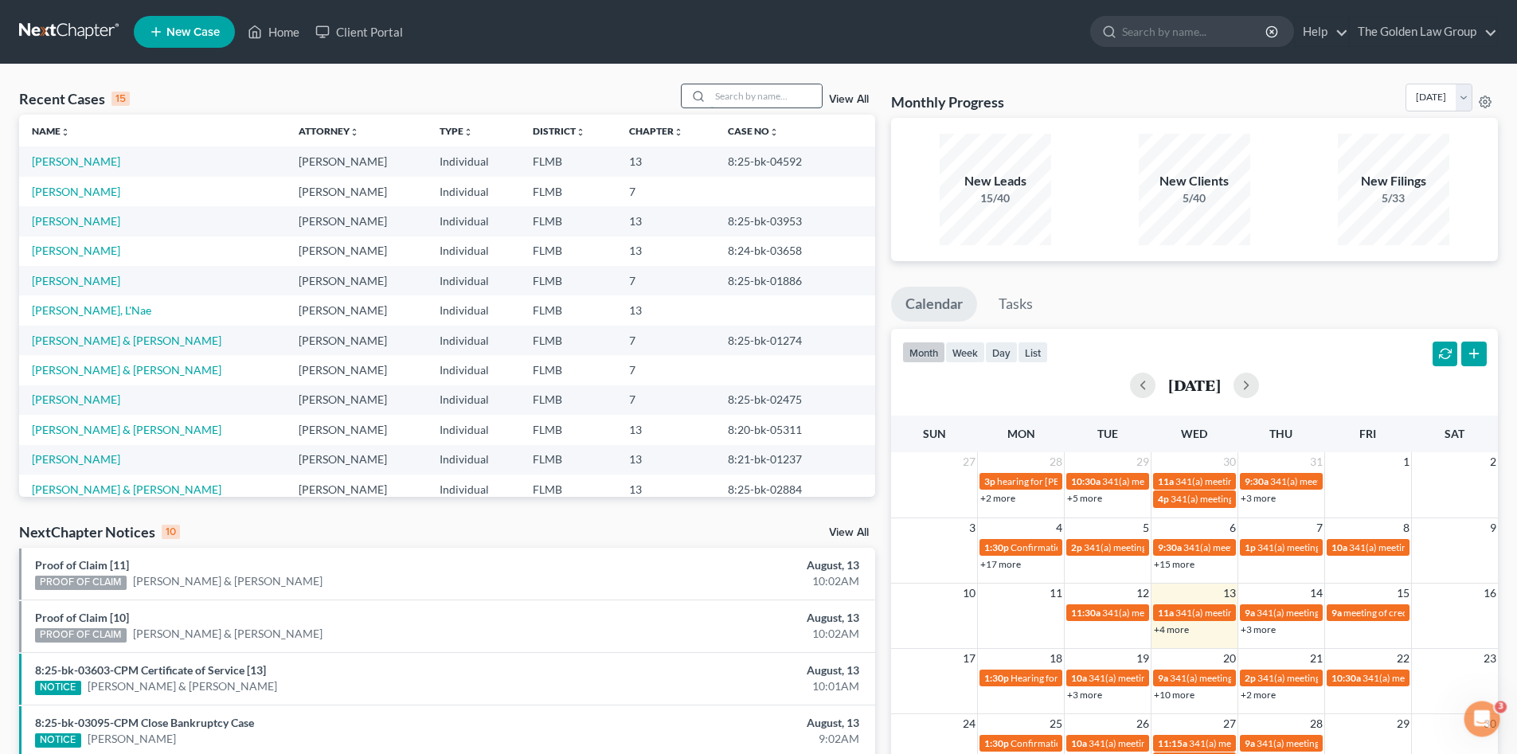
click at [737, 98] on input "search" at bounding box center [765, 95] width 111 height 23
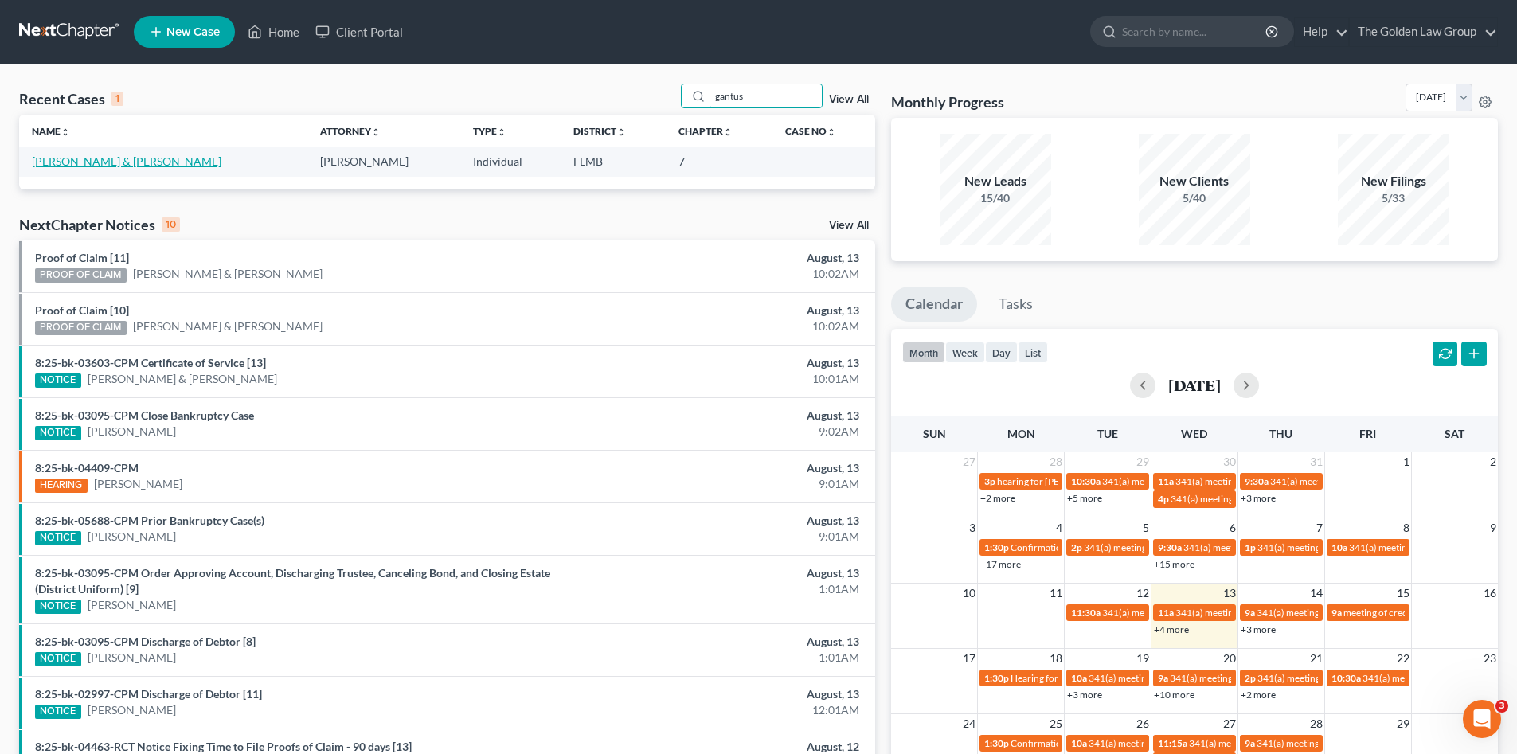
type input "gantus"
click at [68, 159] on link "[PERSON_NAME] & [PERSON_NAME]" at bounding box center [126, 161] width 189 height 14
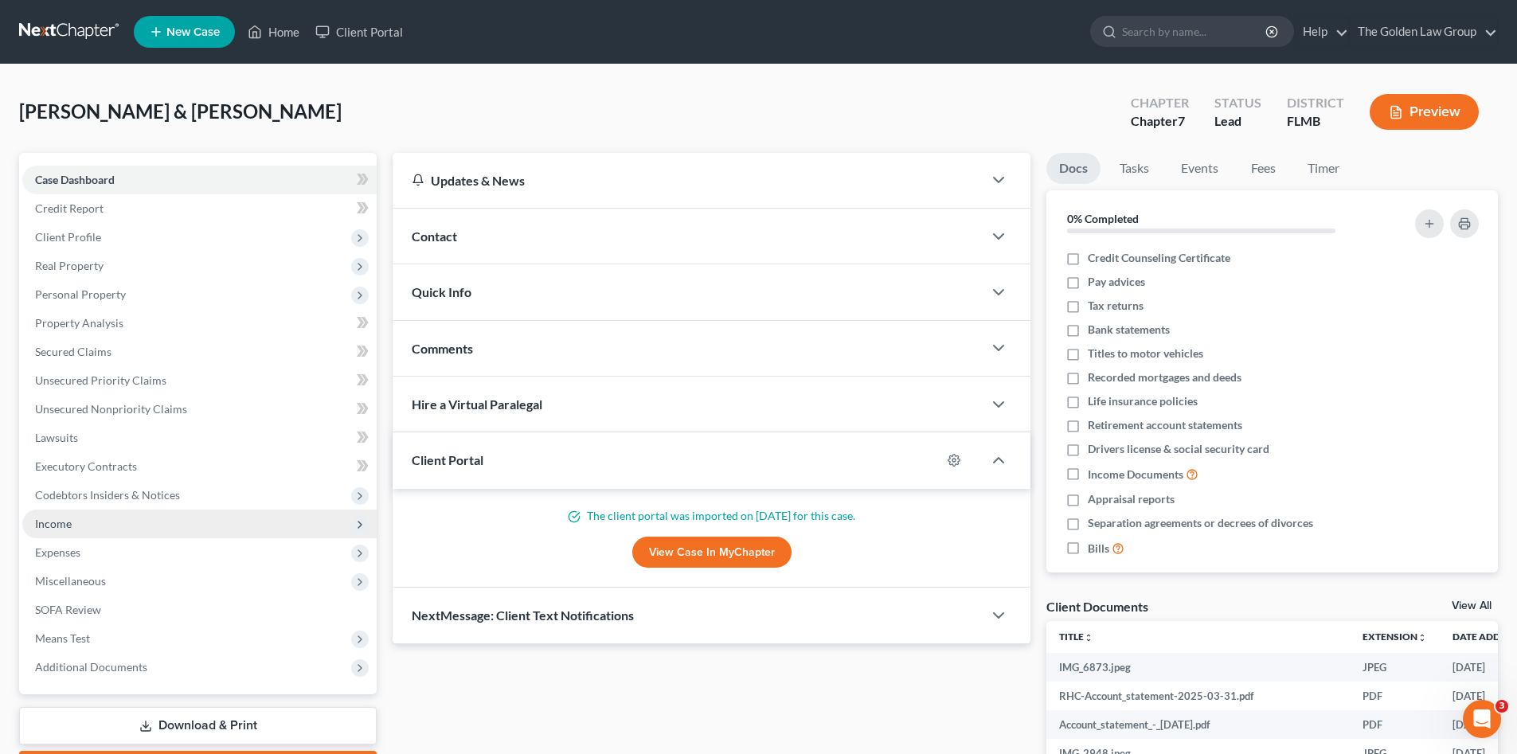
click at [100, 524] on span "Income" at bounding box center [199, 523] width 354 height 29
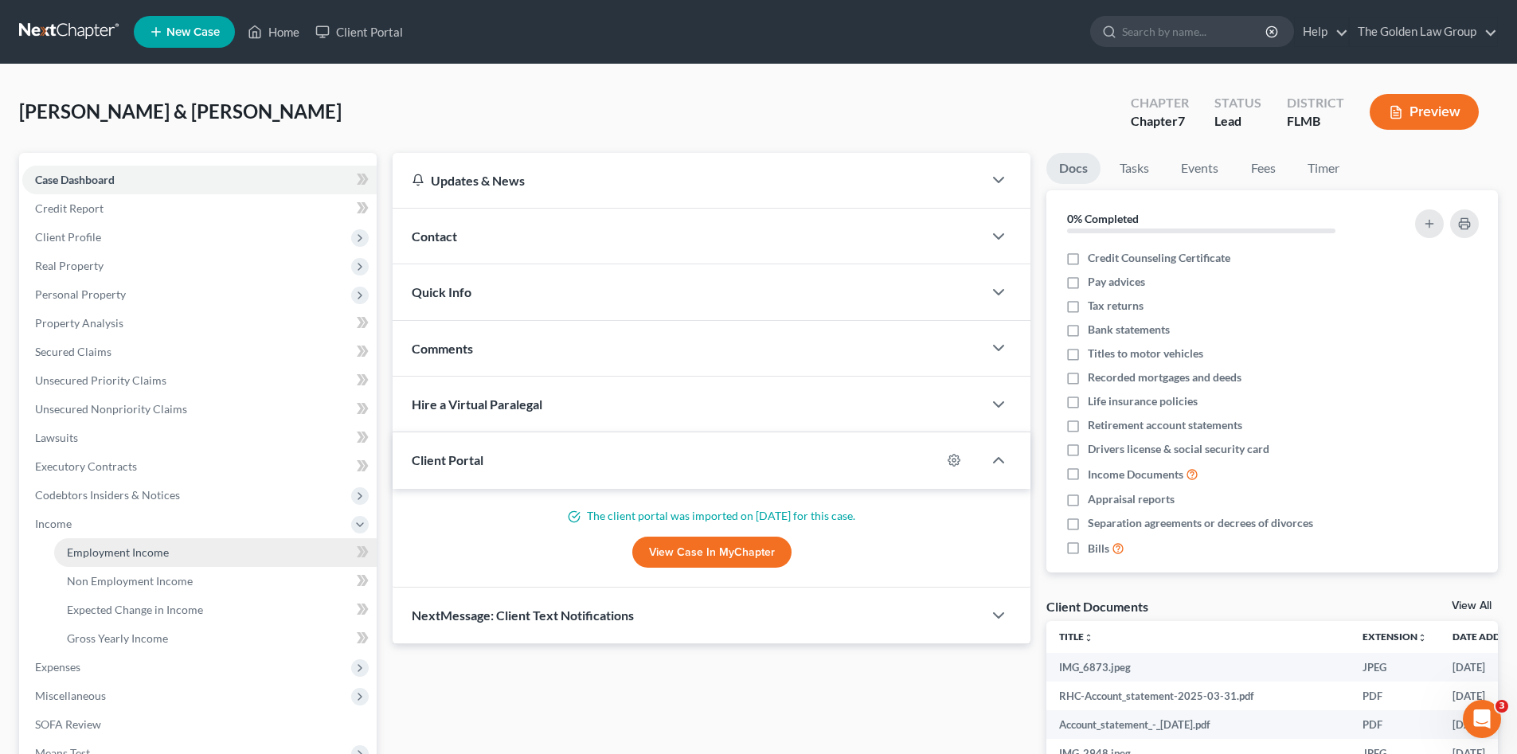
click at [121, 541] on link "Employment Income" at bounding box center [215, 552] width 322 height 29
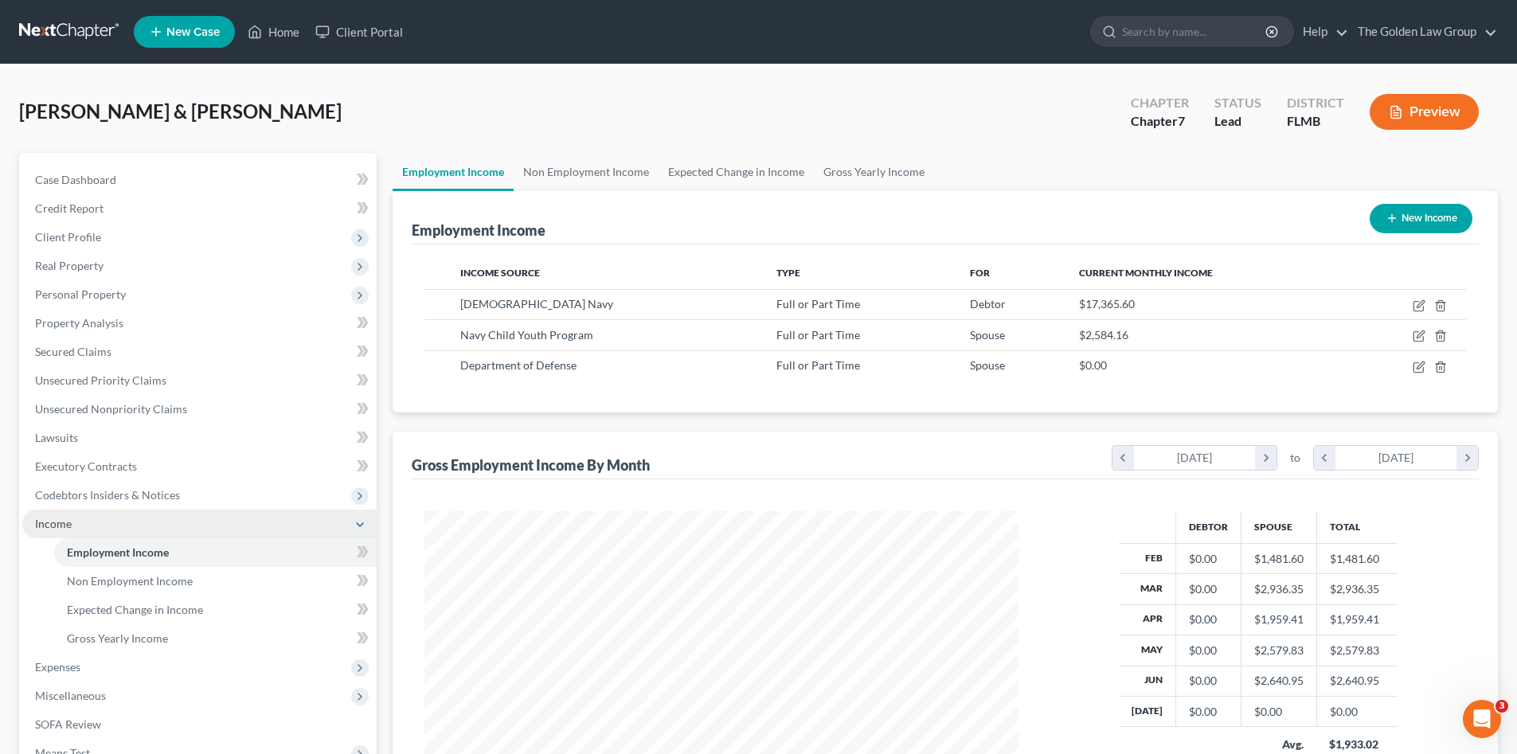
scroll to position [297, 626]
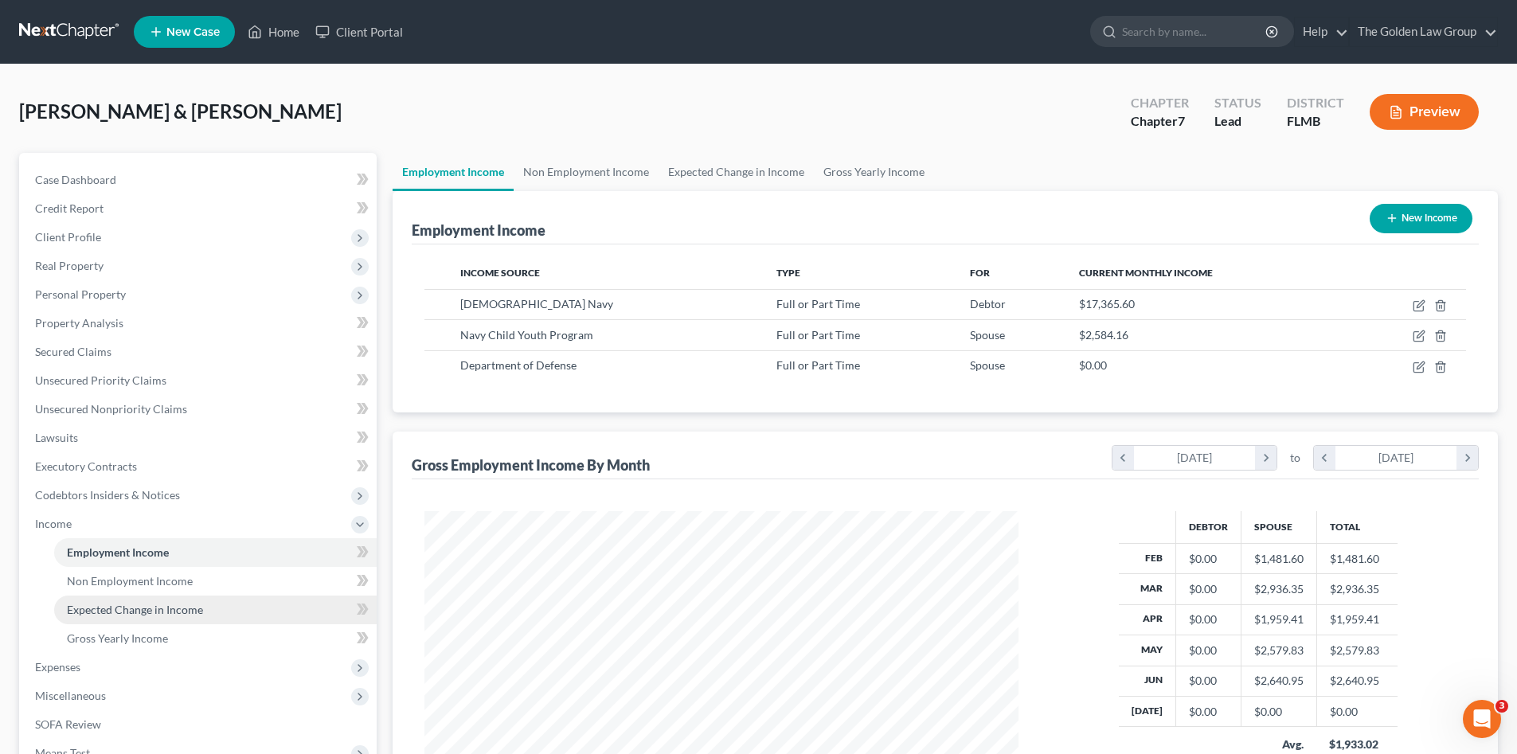
click at [151, 603] on span "Expected Change in Income" at bounding box center [135, 610] width 136 height 14
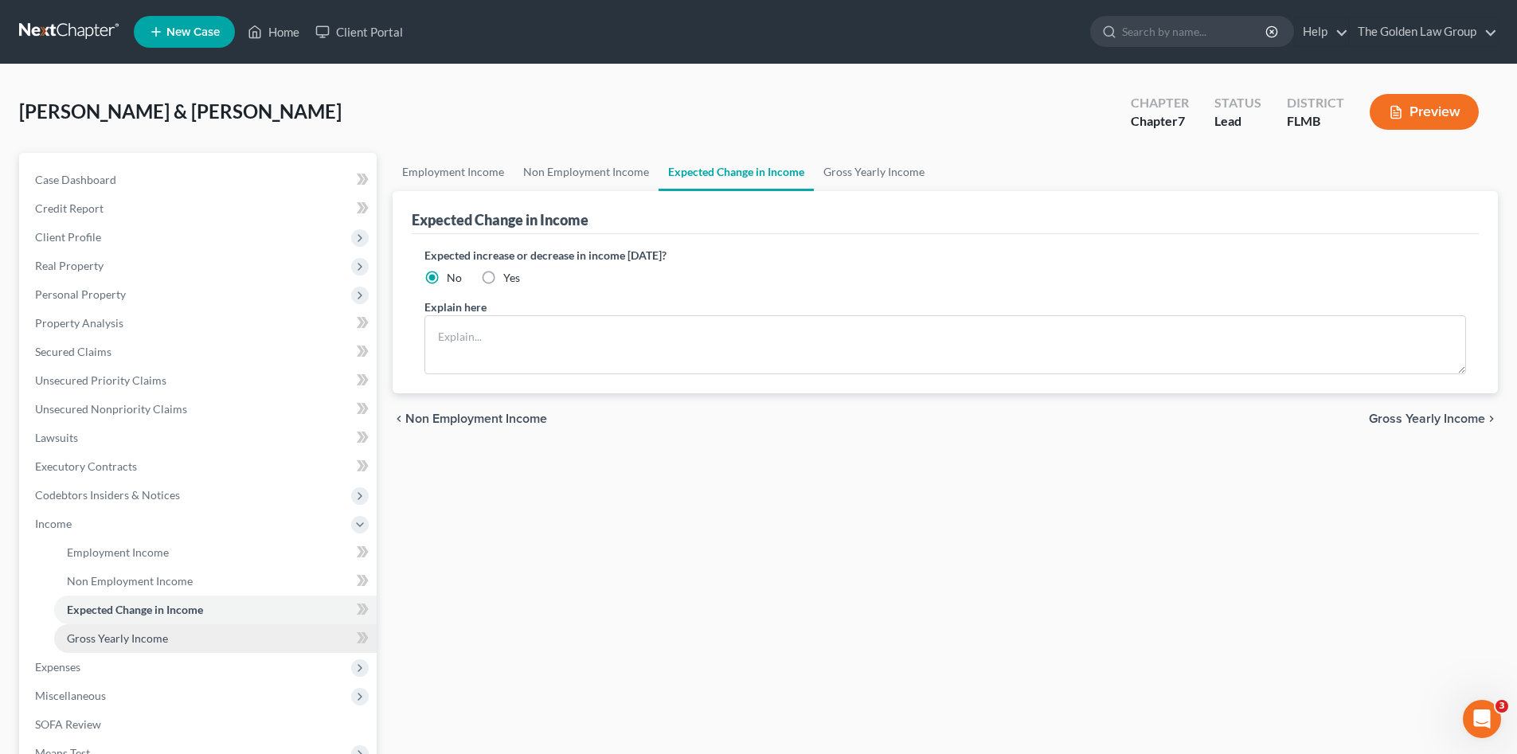
click at [154, 638] on span "Gross Yearly Income" at bounding box center [117, 638] width 101 height 14
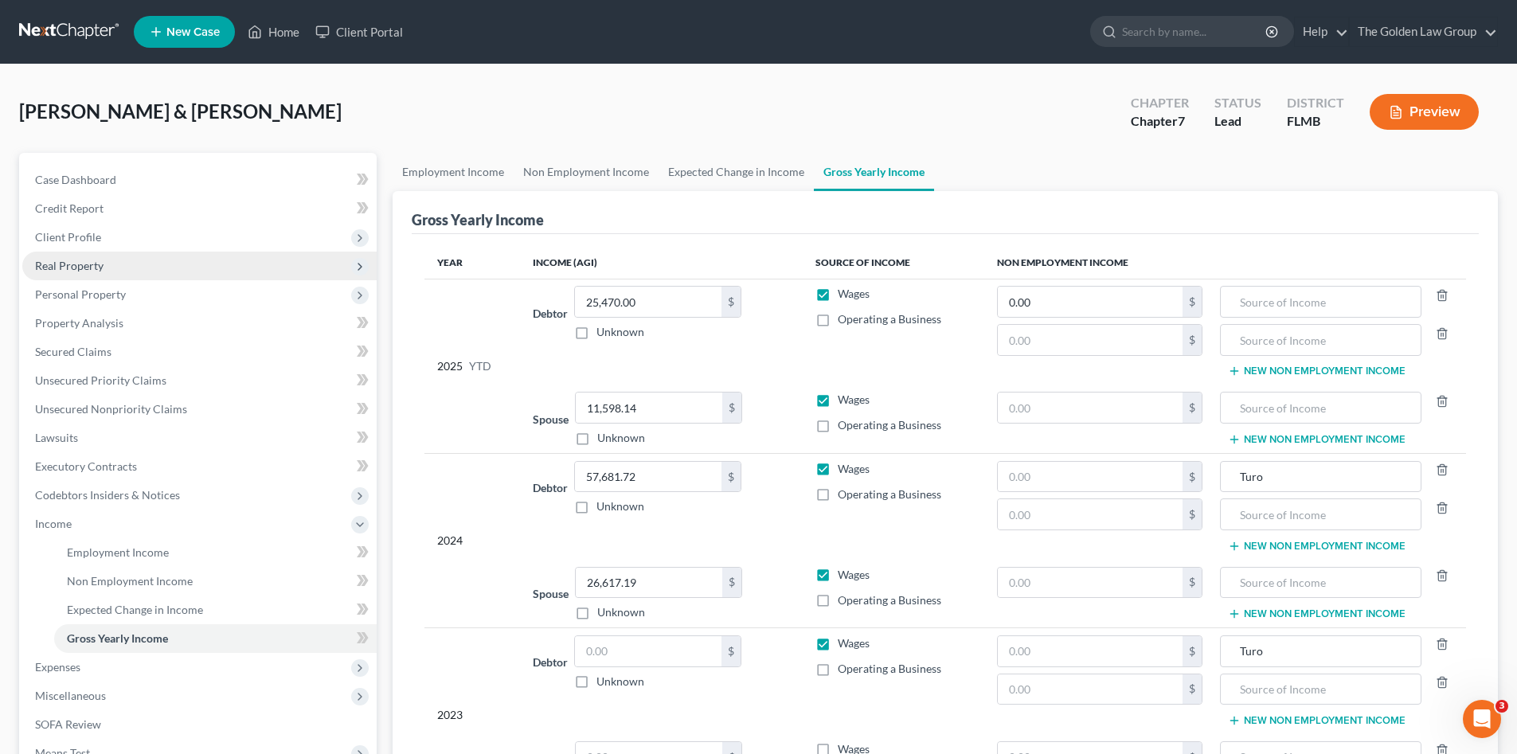
click at [74, 264] on span "Real Property" at bounding box center [69, 266] width 68 height 14
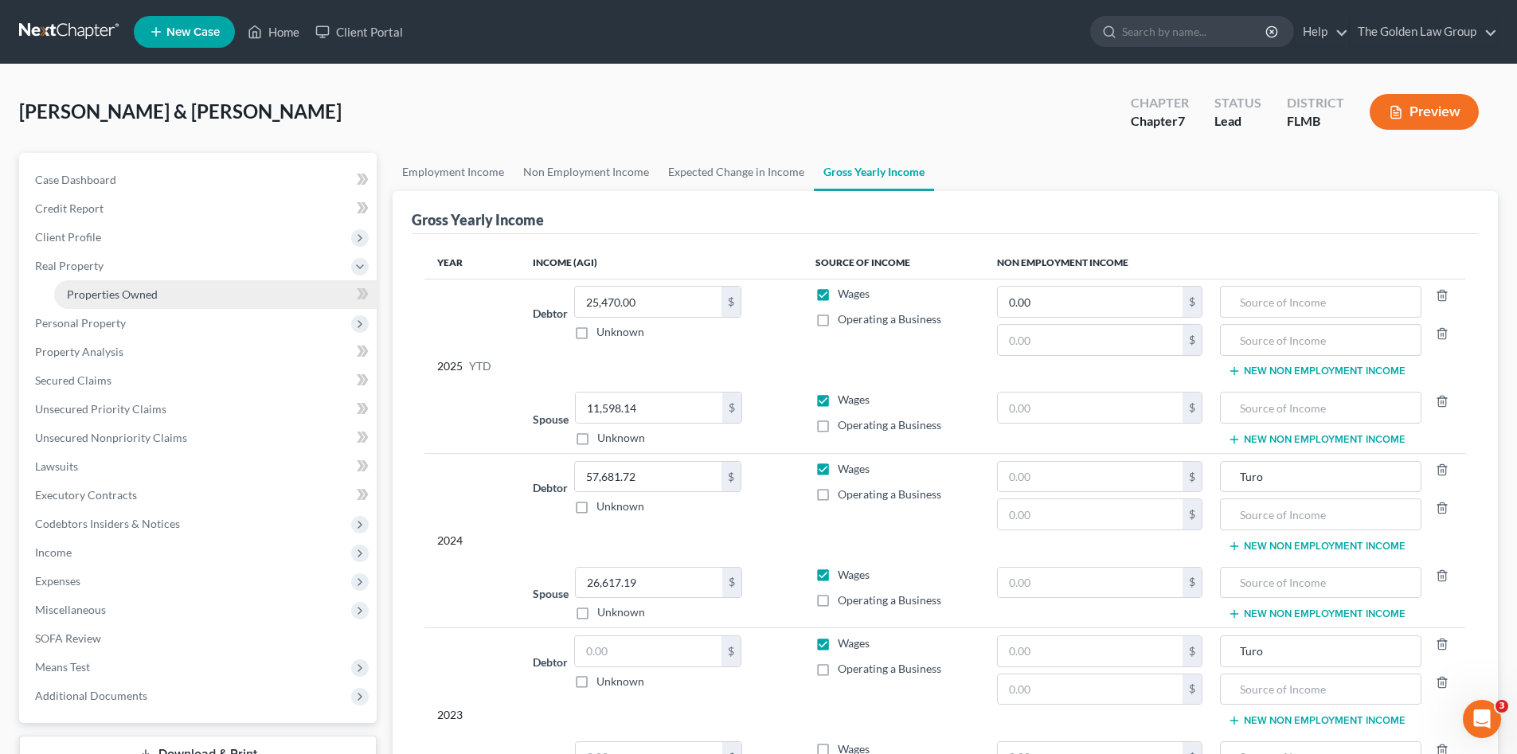
click at [92, 289] on span "Properties Owned" at bounding box center [112, 294] width 91 height 14
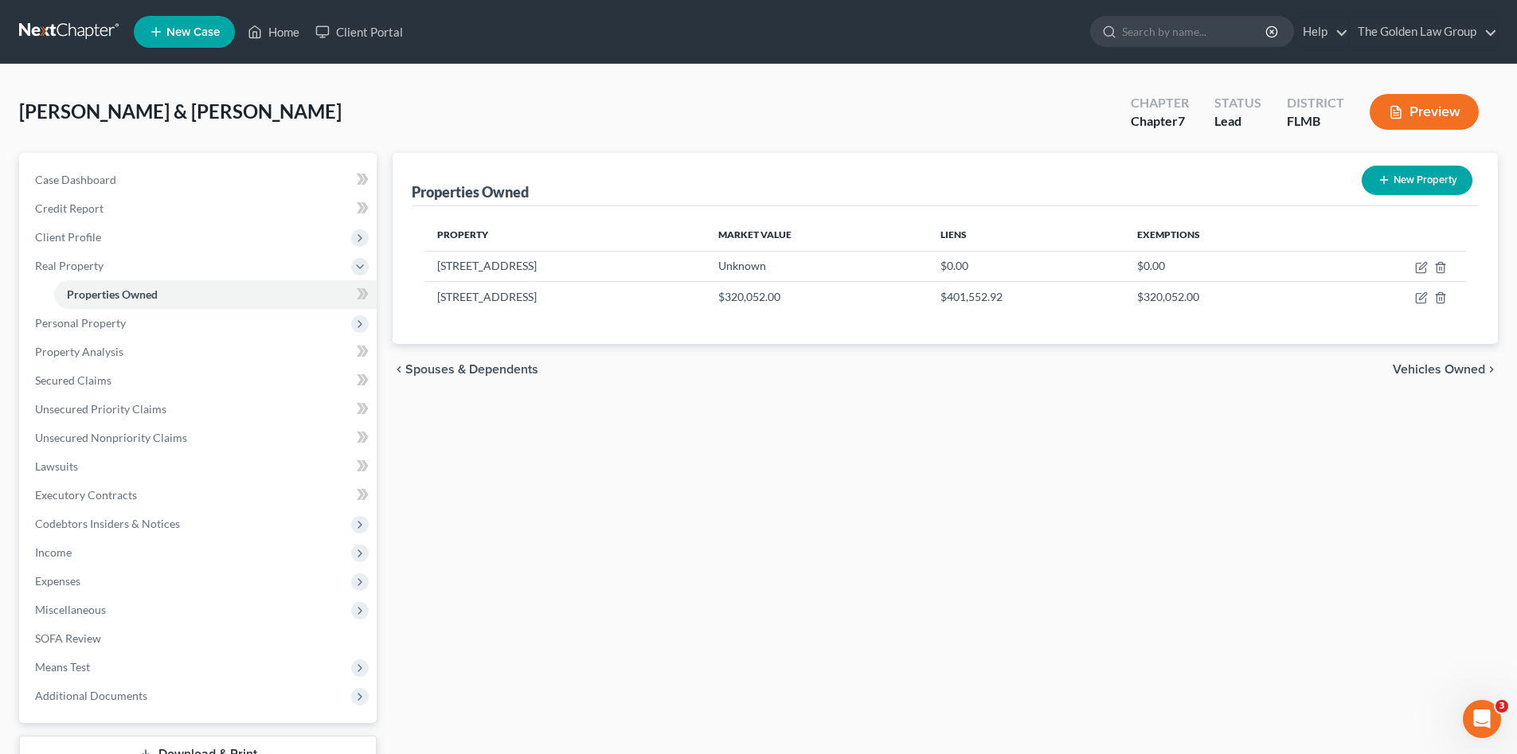
click at [317, 118] on div "[PERSON_NAME] & [PERSON_NAME] Upgraded Chapter Chapter 7 Status Lead District […" at bounding box center [758, 118] width 1478 height 69
click at [338, 111] on div "[PERSON_NAME] & [PERSON_NAME] Upgraded Chapter Chapter 7 Status Lead District […" at bounding box center [758, 118] width 1478 height 69
click at [439, 87] on div "[PERSON_NAME] & [PERSON_NAME] Upgraded Chapter Chapter 7 Status Lead District […" at bounding box center [758, 118] width 1478 height 69
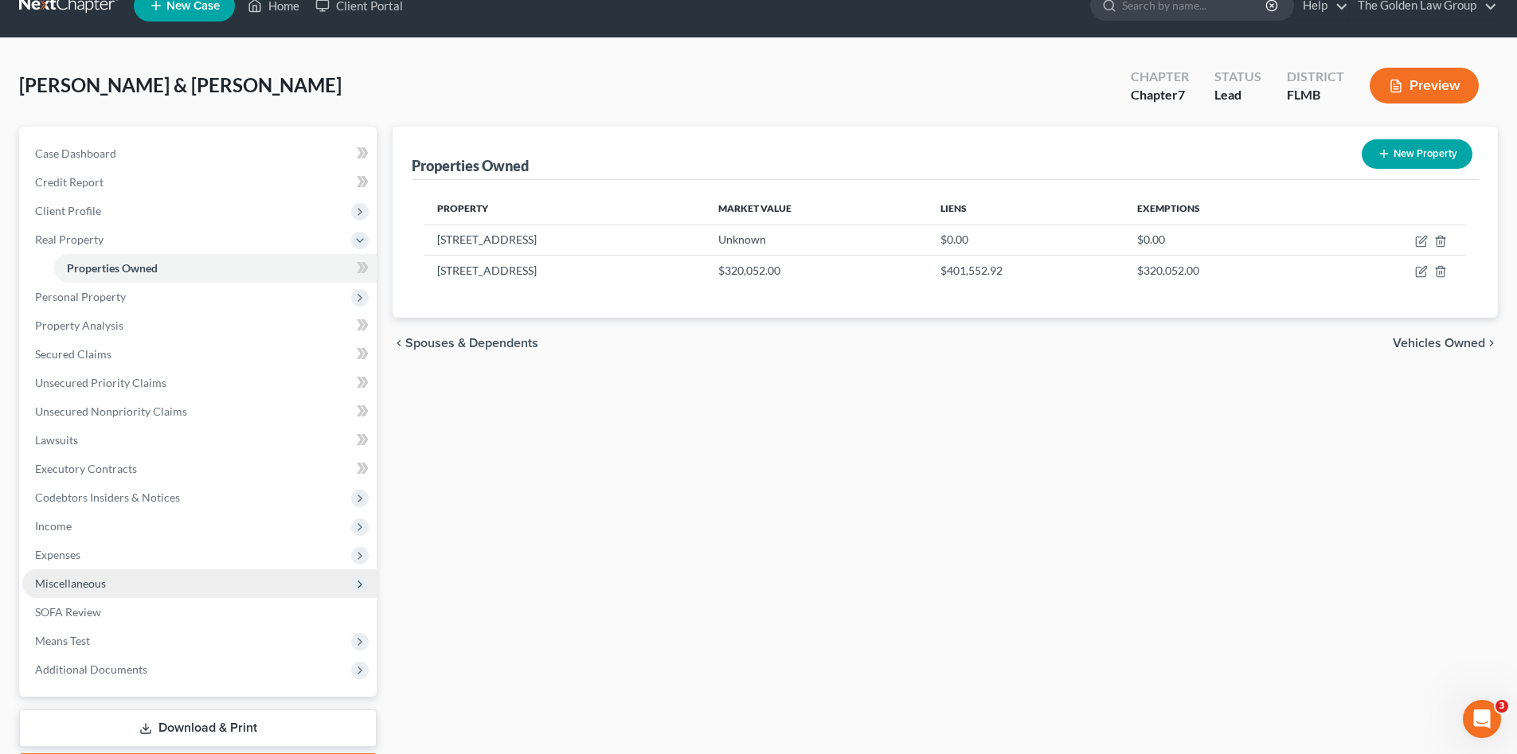
click at [147, 584] on span "Miscellaneous" at bounding box center [199, 583] width 354 height 29
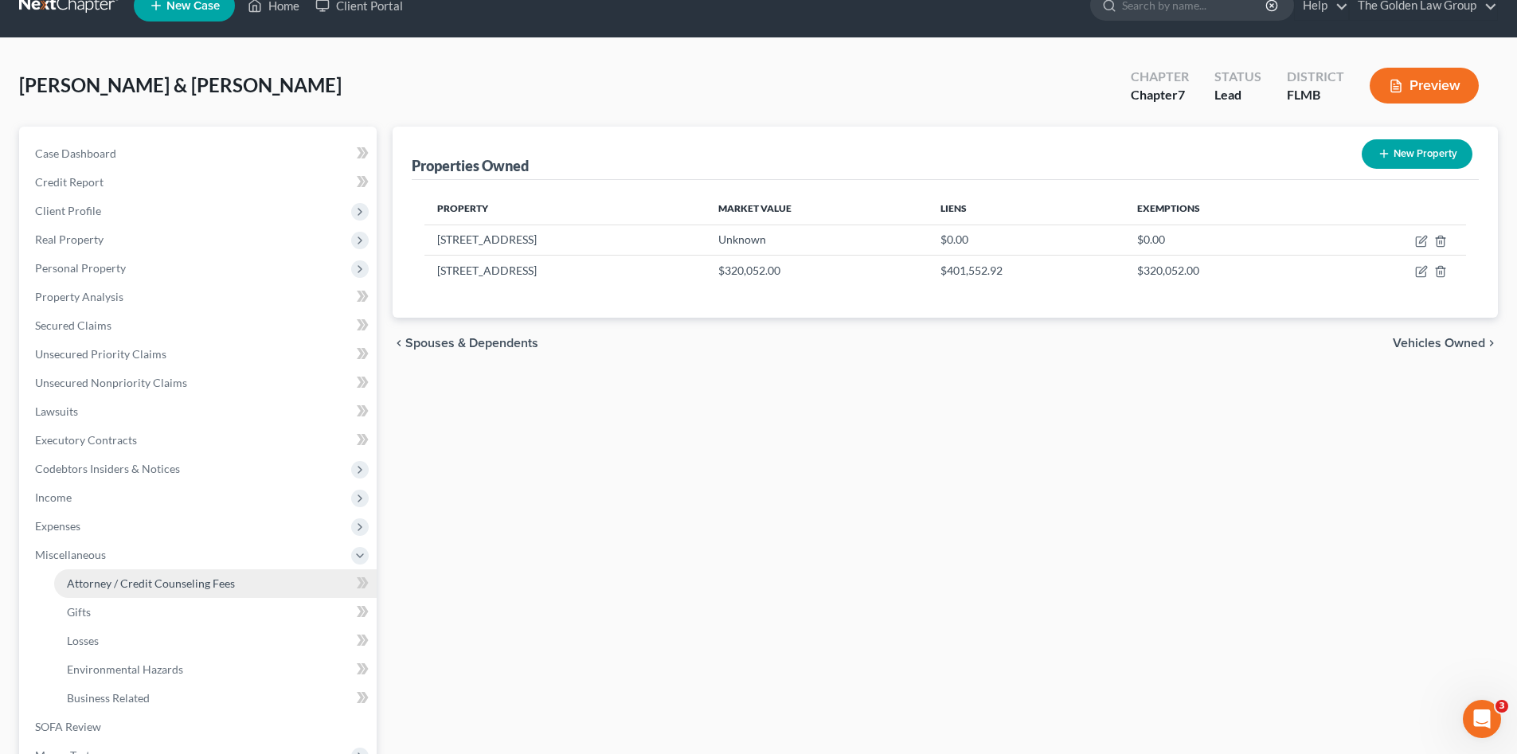
click at [150, 586] on span "Attorney / Credit Counseling Fees" at bounding box center [151, 583] width 168 height 14
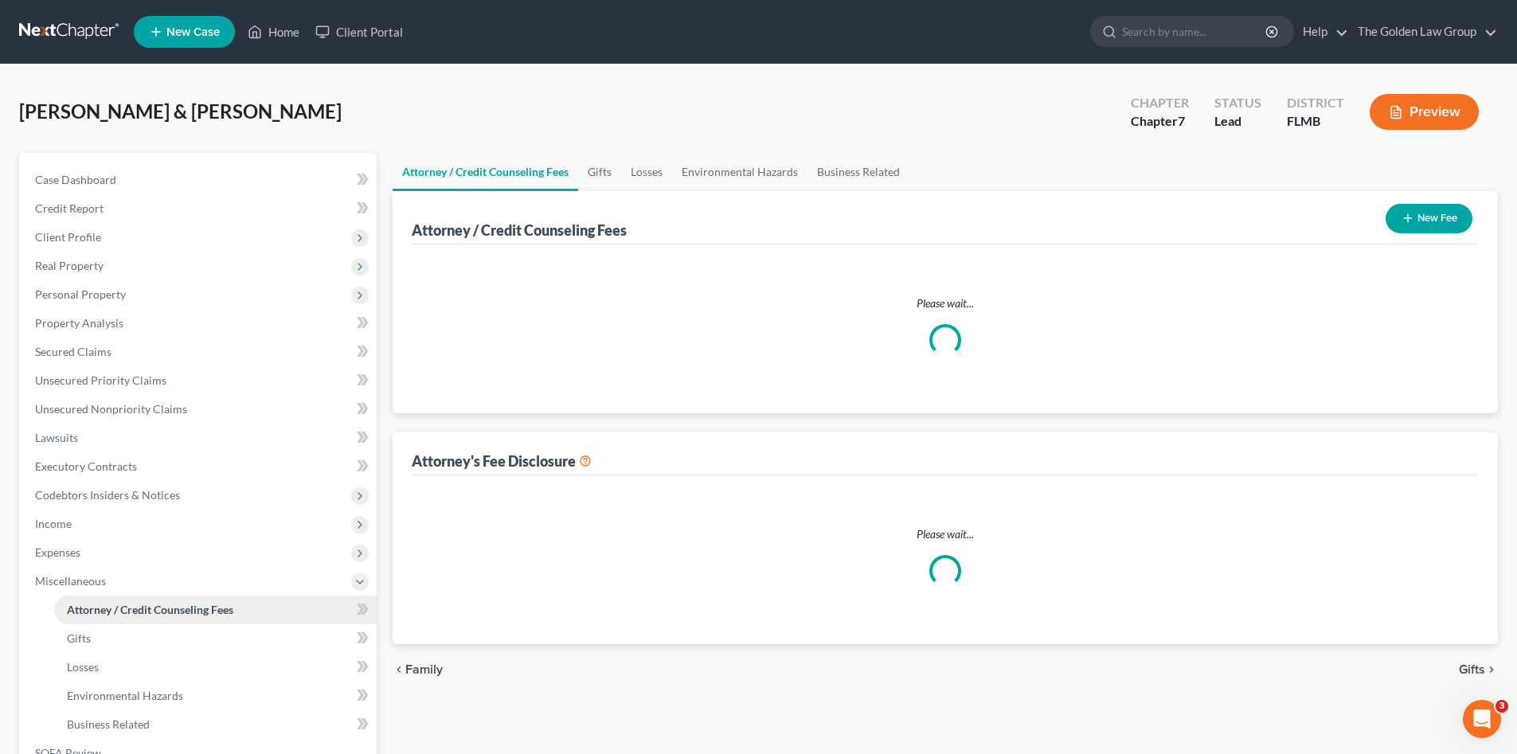
select select "2"
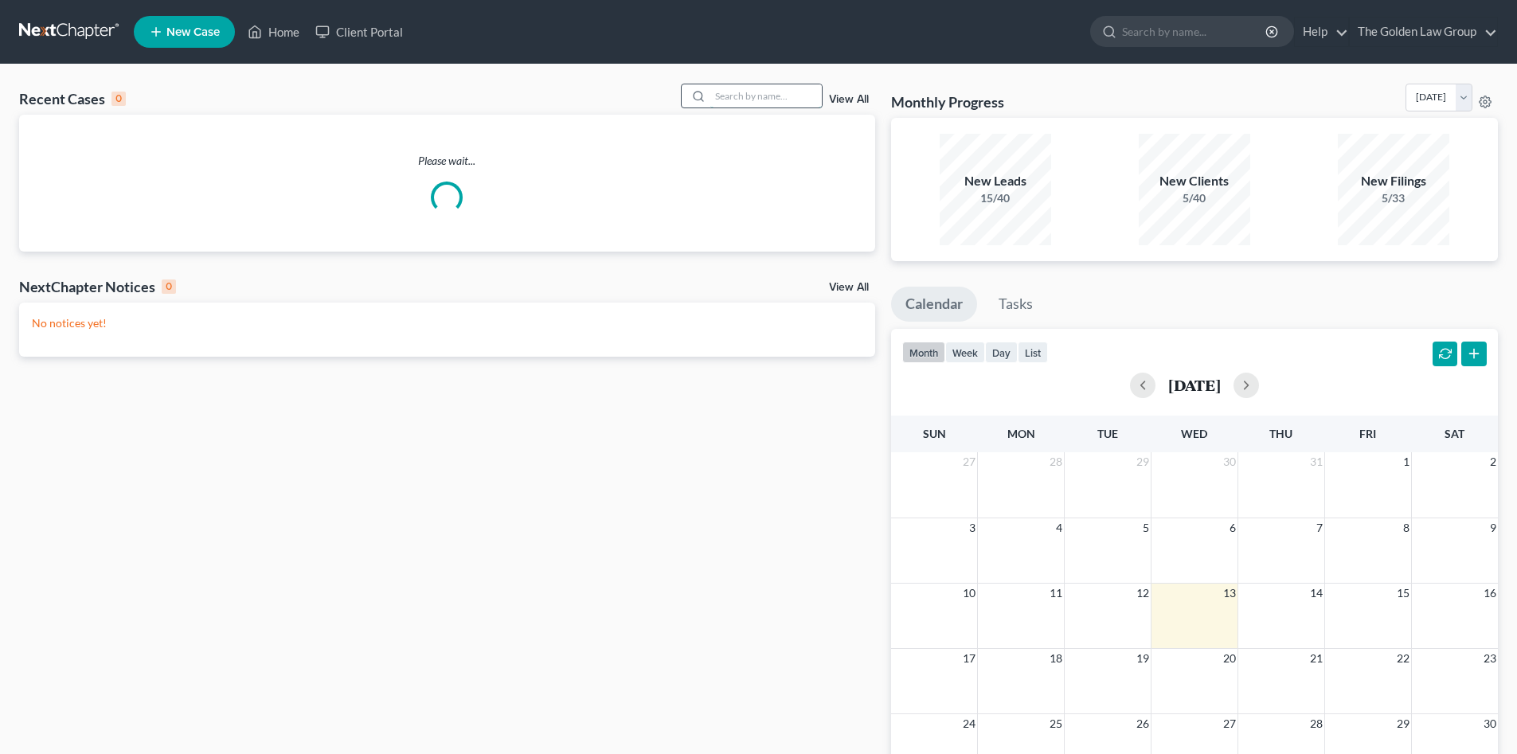
click at [737, 97] on input "search" at bounding box center [765, 95] width 111 height 23
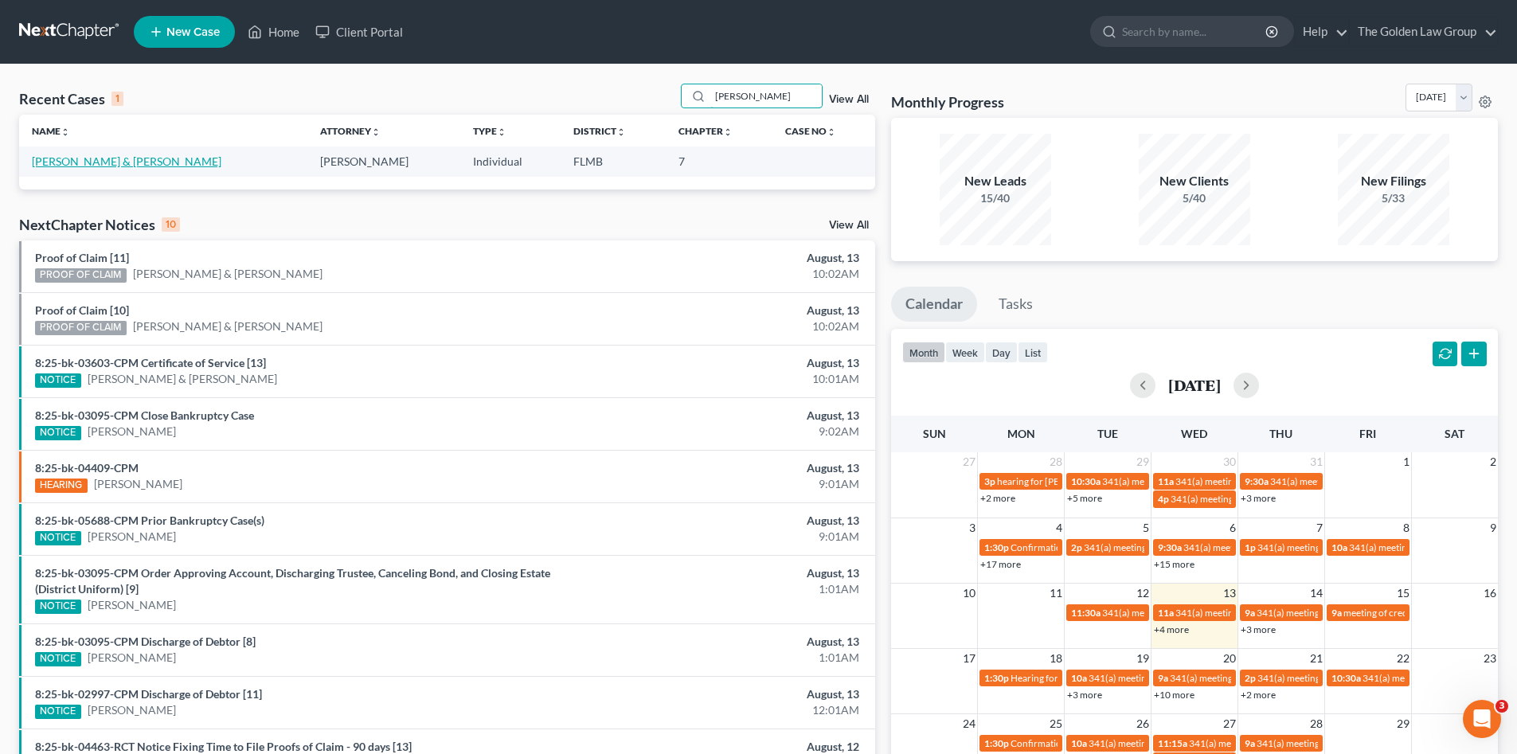
type input "wynhoff"
click at [110, 161] on link "[PERSON_NAME] & [PERSON_NAME]" at bounding box center [126, 161] width 189 height 14
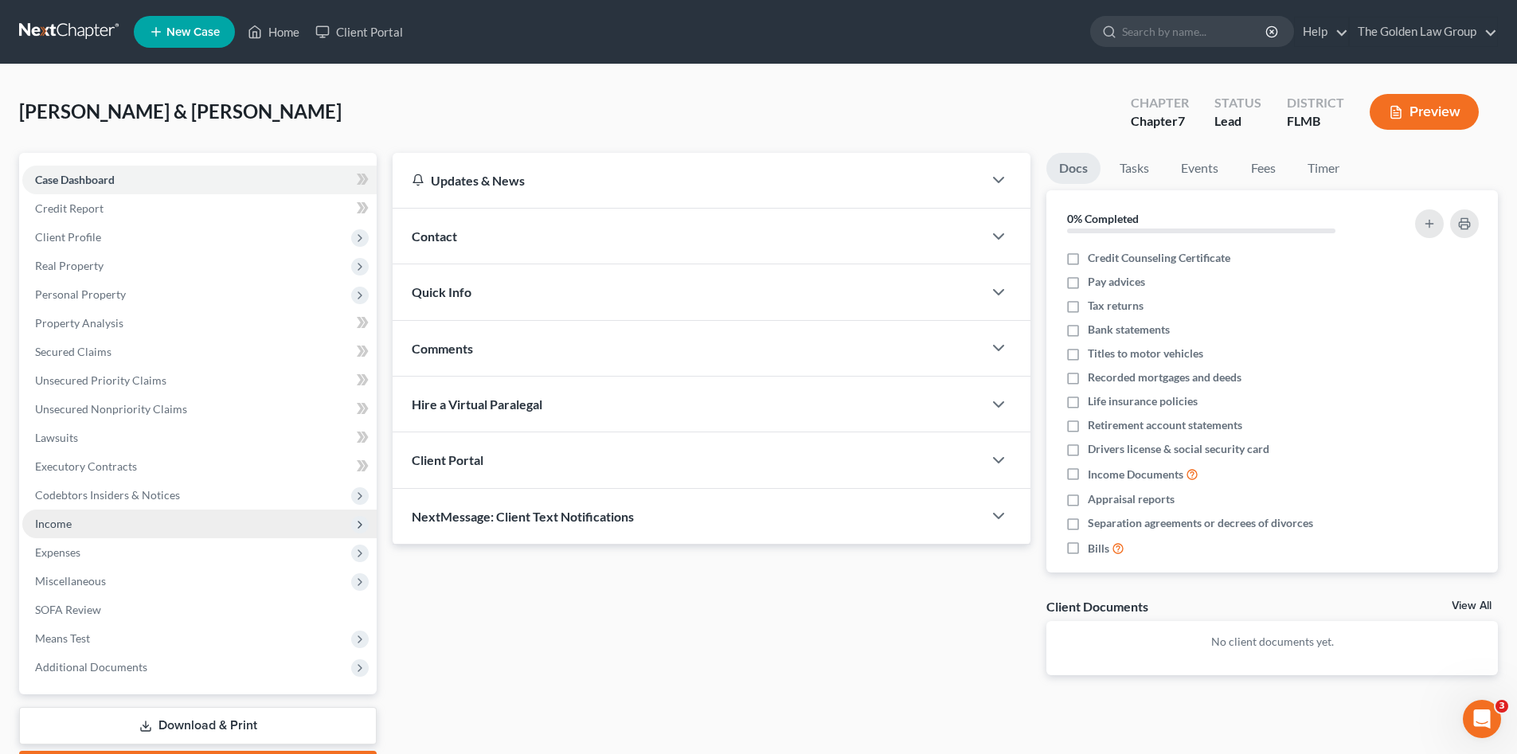
click at [76, 515] on span "Income" at bounding box center [199, 523] width 354 height 29
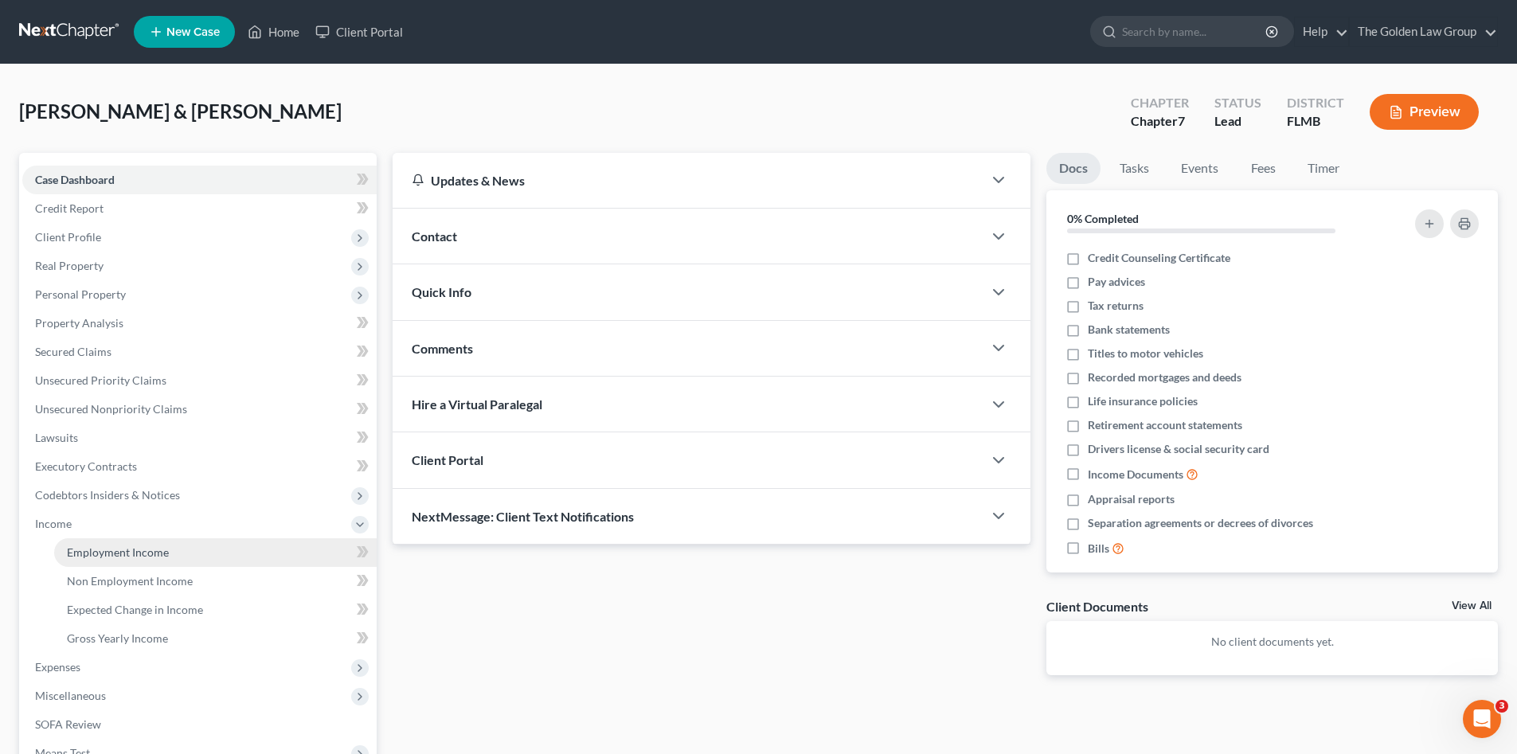
click at [103, 549] on span "Employment Income" at bounding box center [118, 552] width 102 height 14
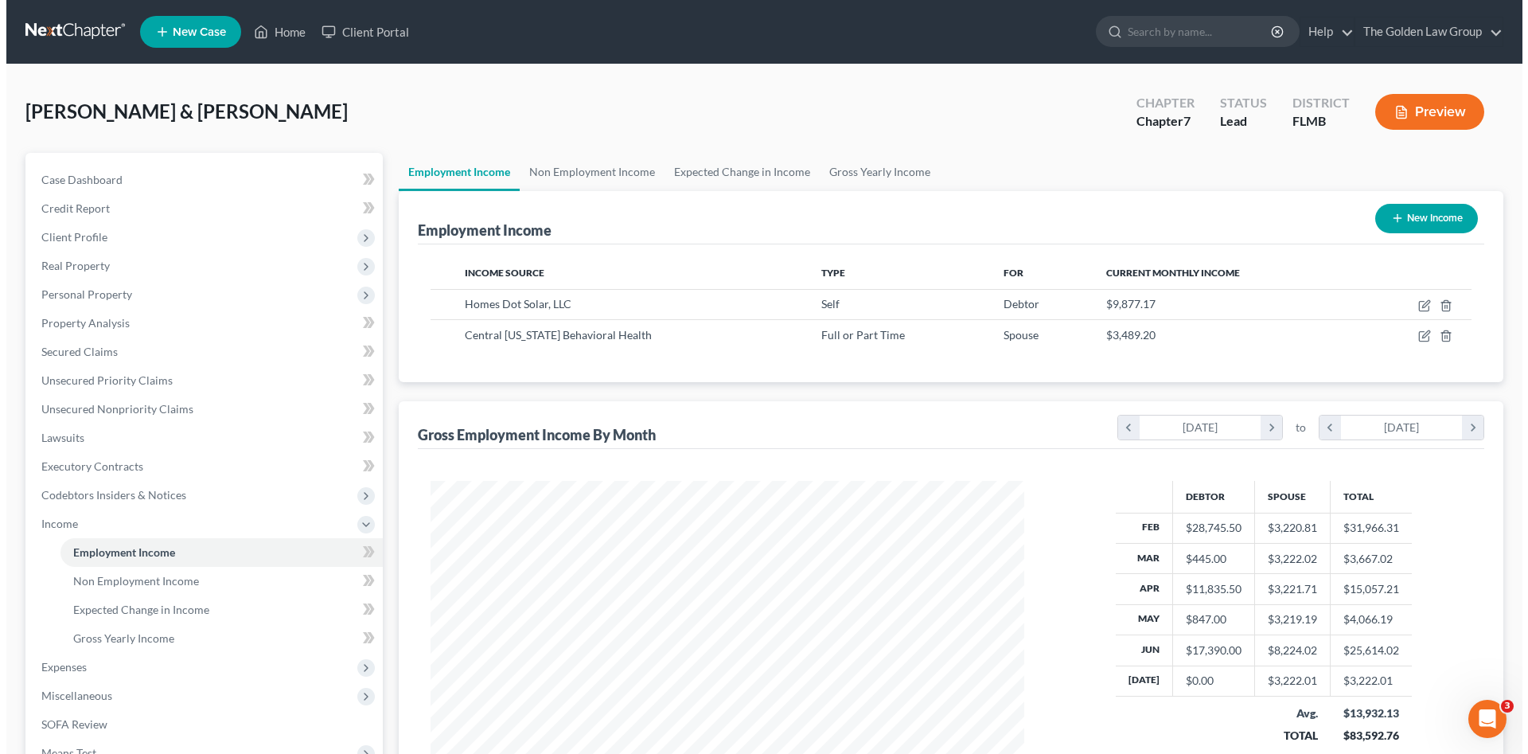
scroll to position [297, 626]
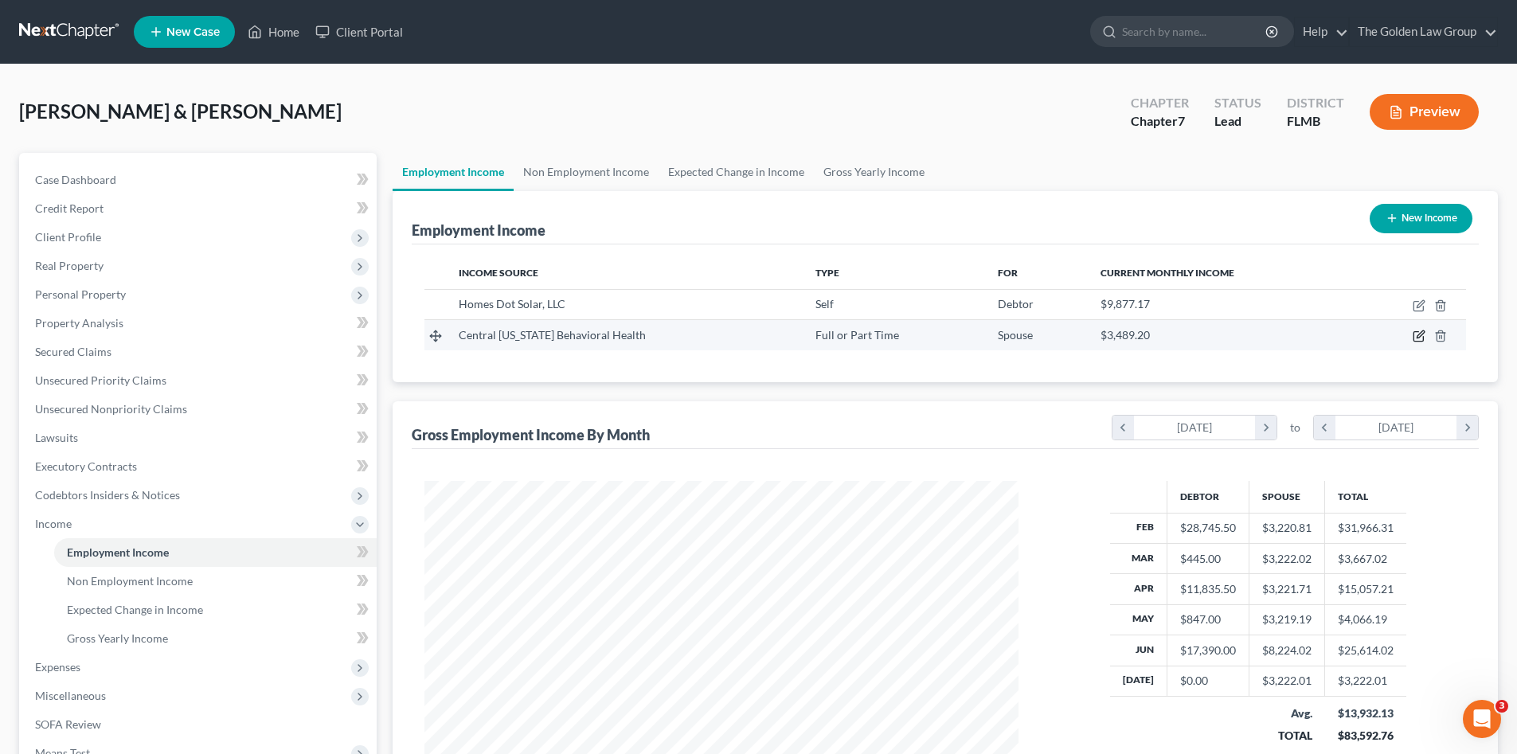
click at [1416, 335] on icon "button" at bounding box center [1418, 336] width 13 height 13
select select "0"
select select "9"
select select "2"
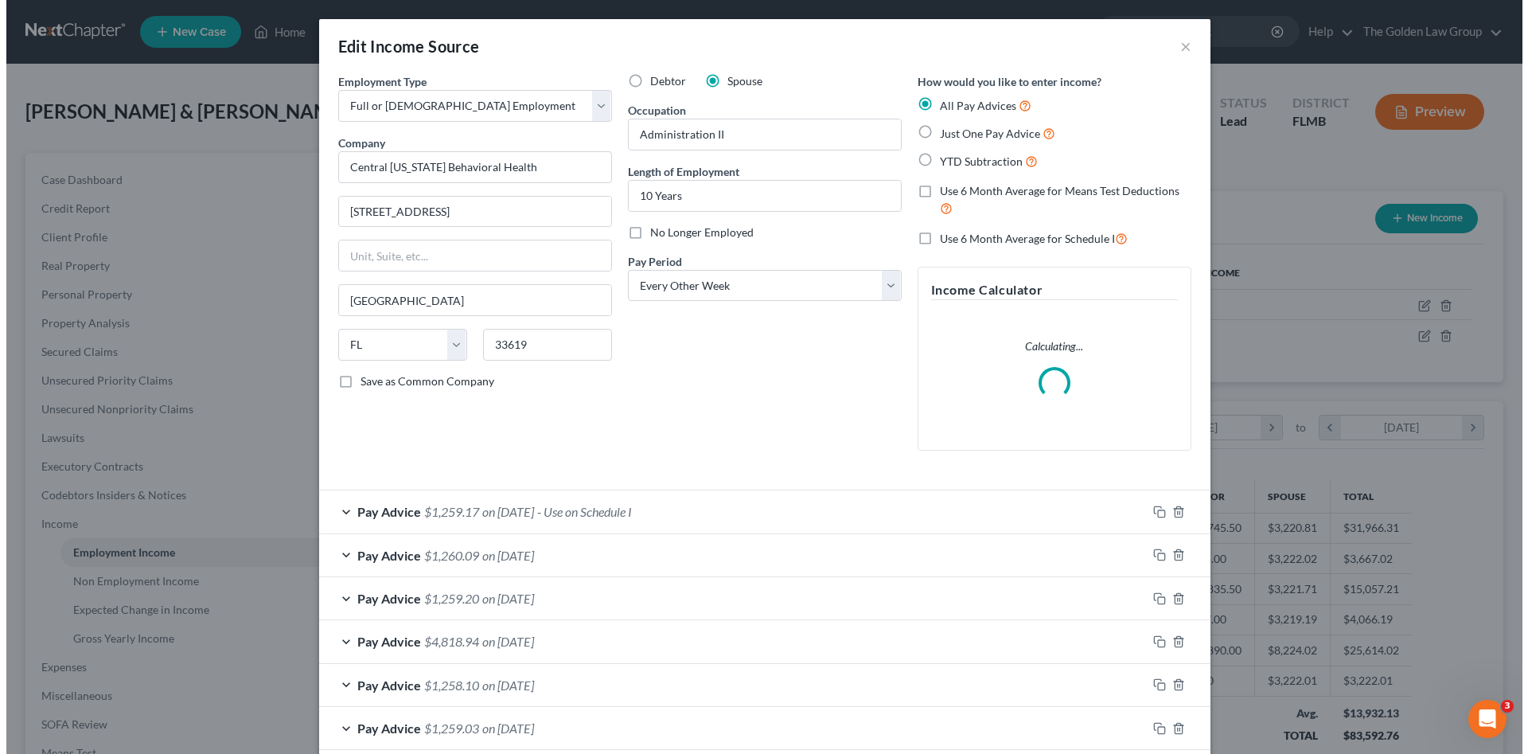
scroll to position [299, 631]
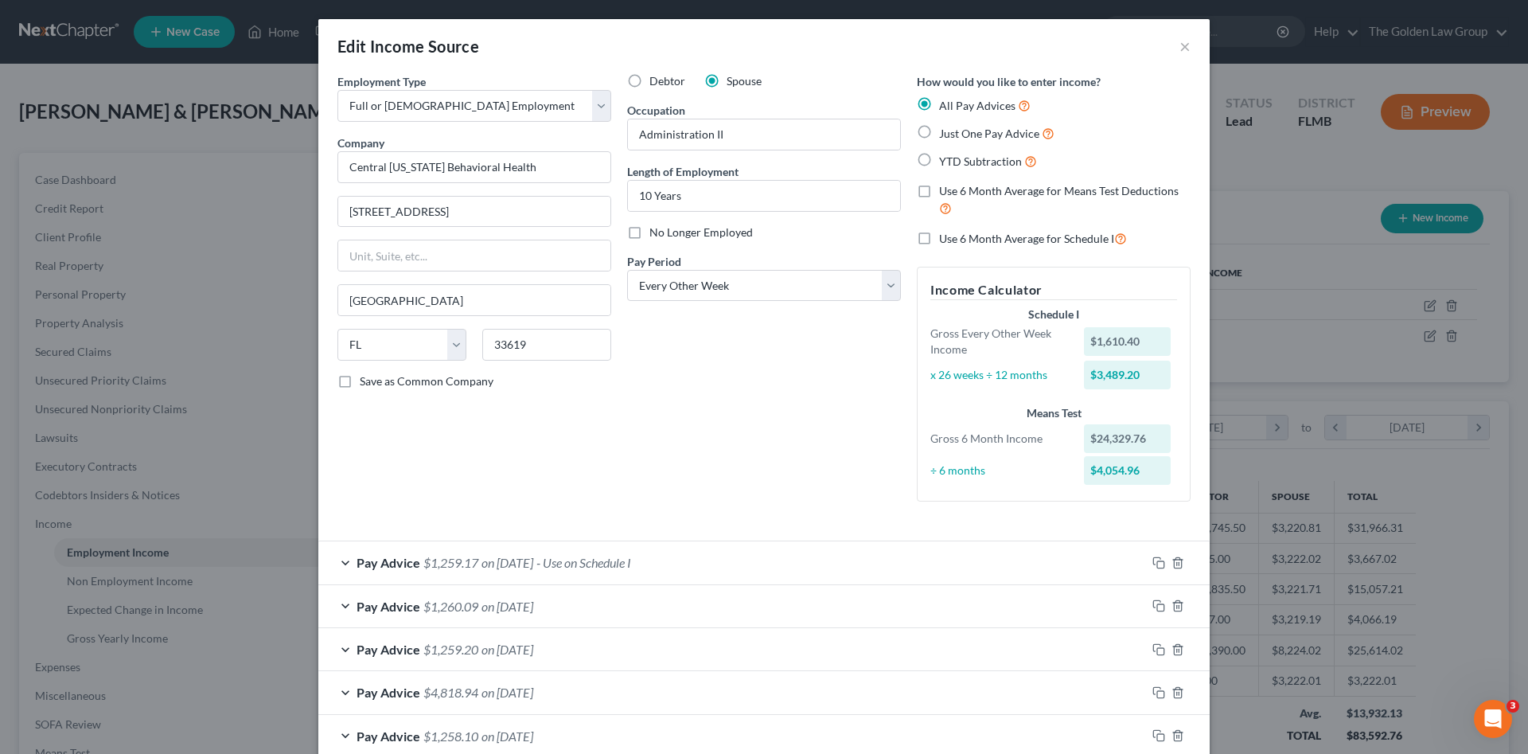
click at [650, 236] on label "No Longer Employed" at bounding box center [701, 232] width 103 height 16
click at [656, 235] on input "No Longer Employed" at bounding box center [661, 229] width 10 height 10
checkbox input "true"
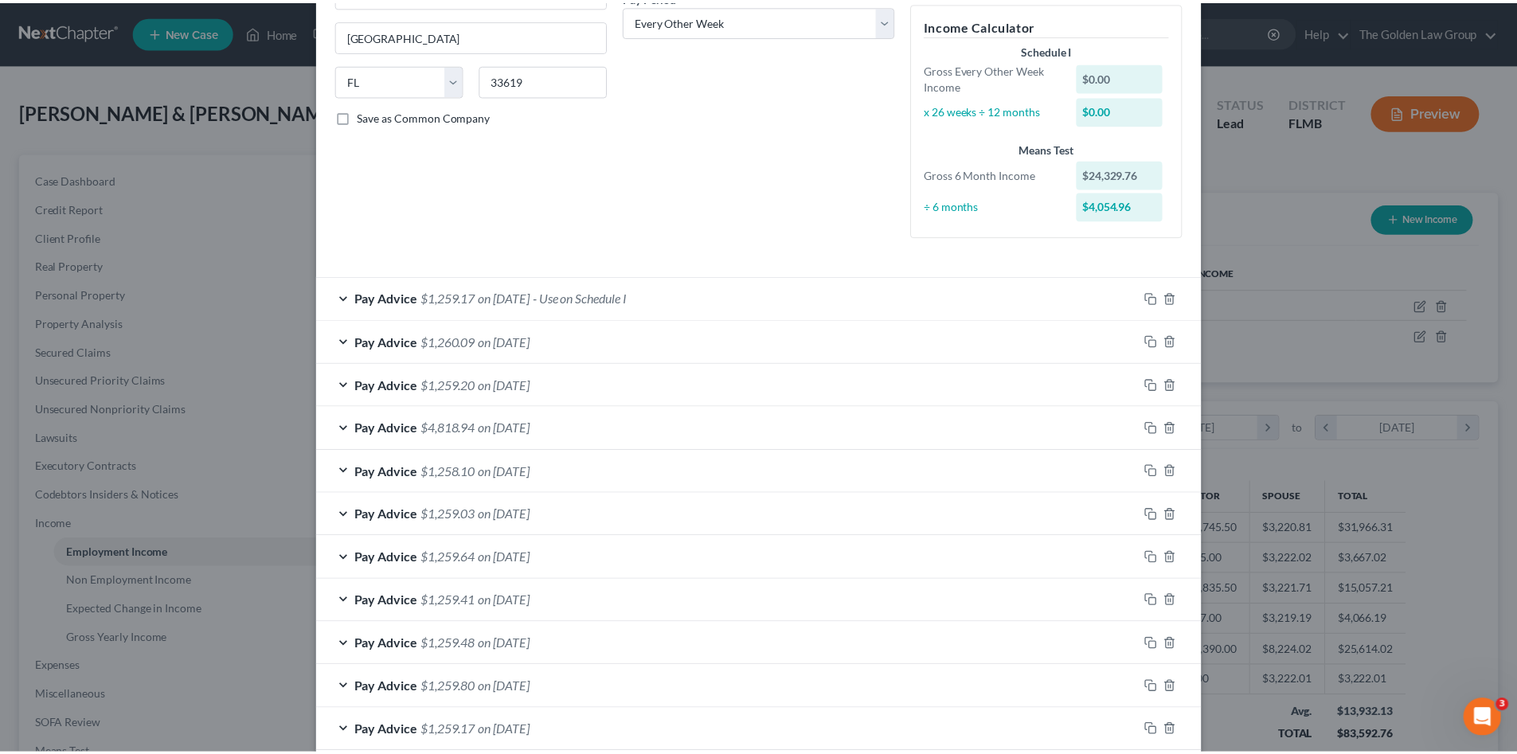
scroll to position [394, 0]
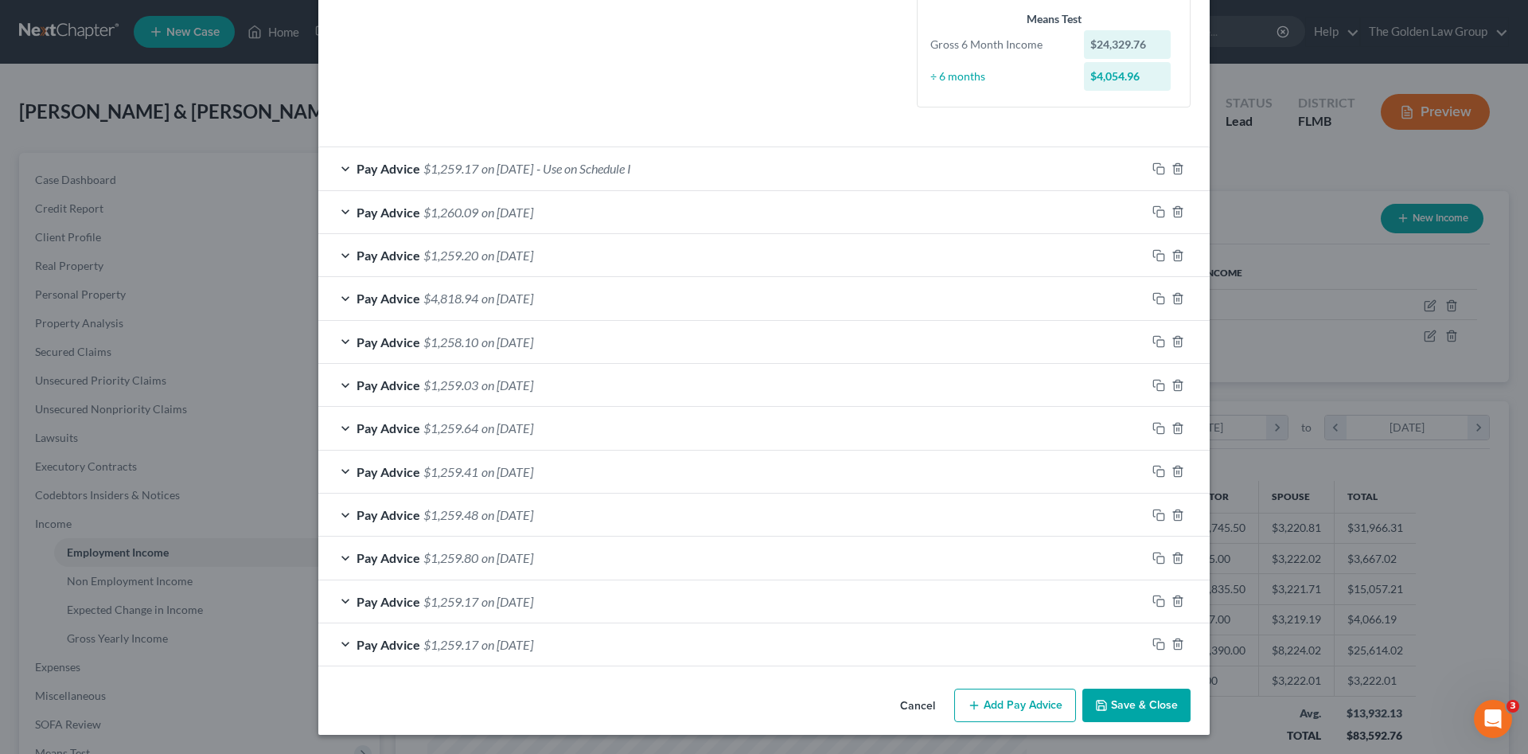
click at [1136, 704] on button "Save & Close" at bounding box center [1137, 705] width 108 height 33
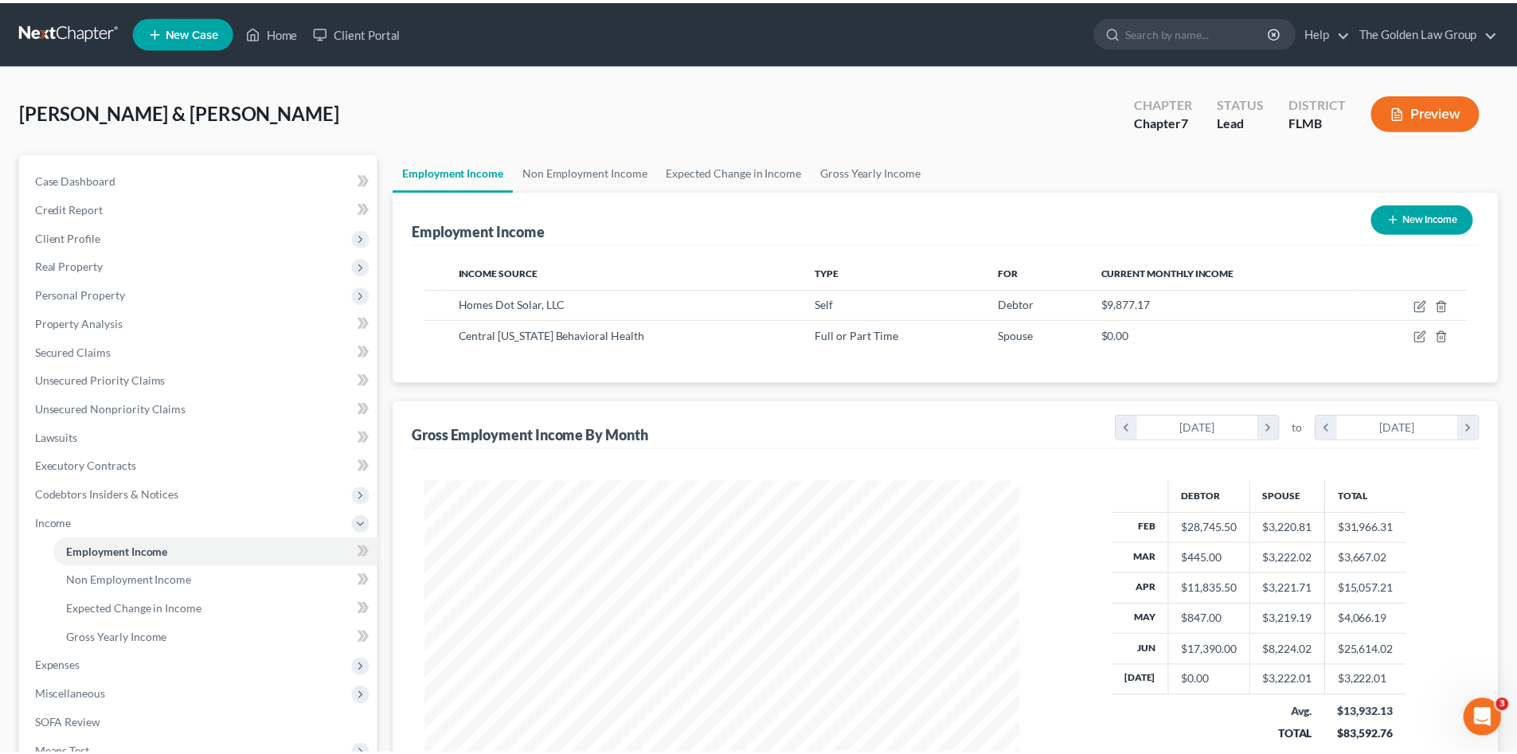
scroll to position [795776, 795447]
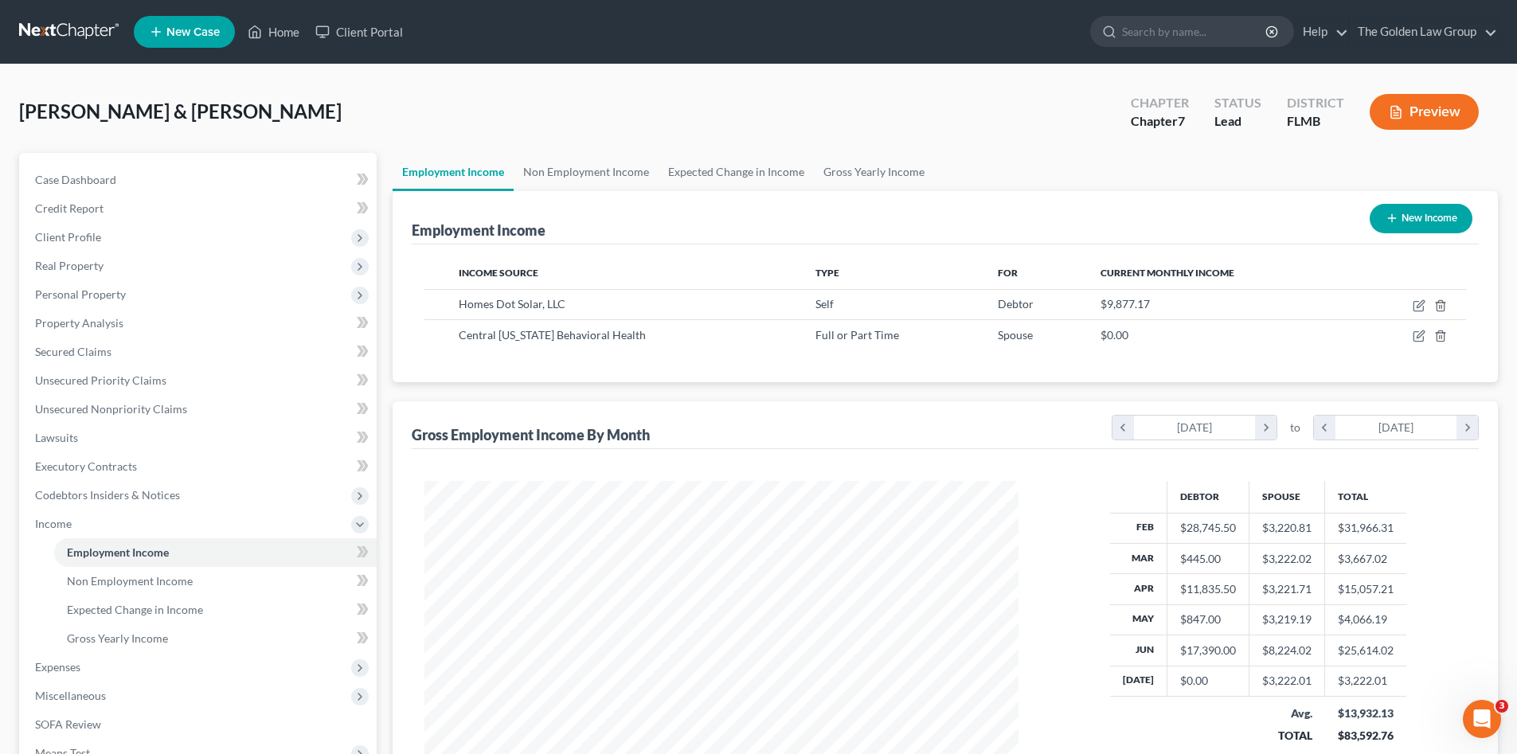
click at [669, 399] on div "Employment Income New Income Income Source Type For Current Monthly Income Home…" at bounding box center [944, 503] width 1105 height 625
click at [485, 392] on div "Employment Income New Income Income Source Type For Current Monthly Income Home…" at bounding box center [944, 503] width 1105 height 625
click at [87, 524] on span "Income" at bounding box center [199, 523] width 354 height 29
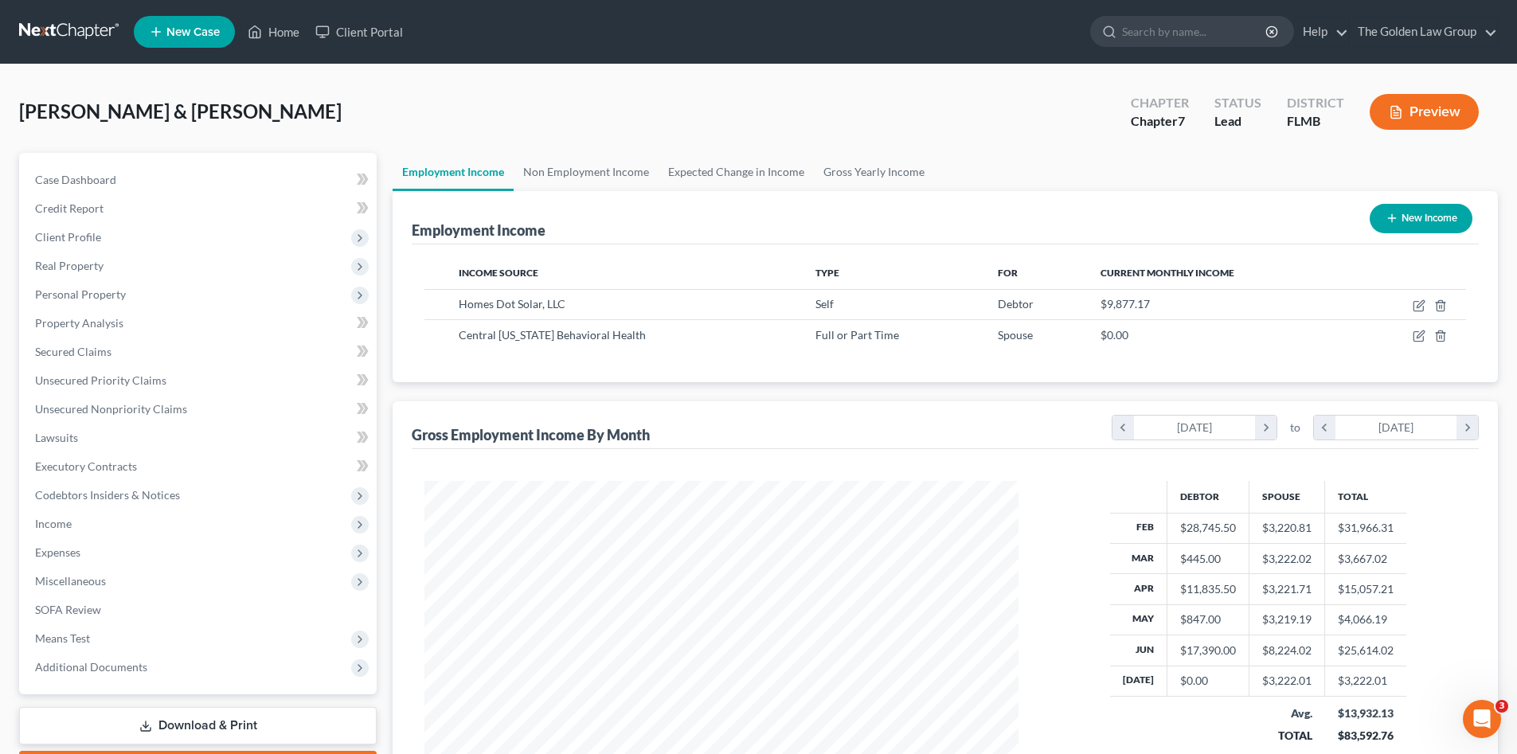
click at [299, 125] on div "Wynhoff, Scott & Mary Upgraded Chapter Chapter 7 Status Lead District FLMB Prev…" at bounding box center [758, 118] width 1478 height 69
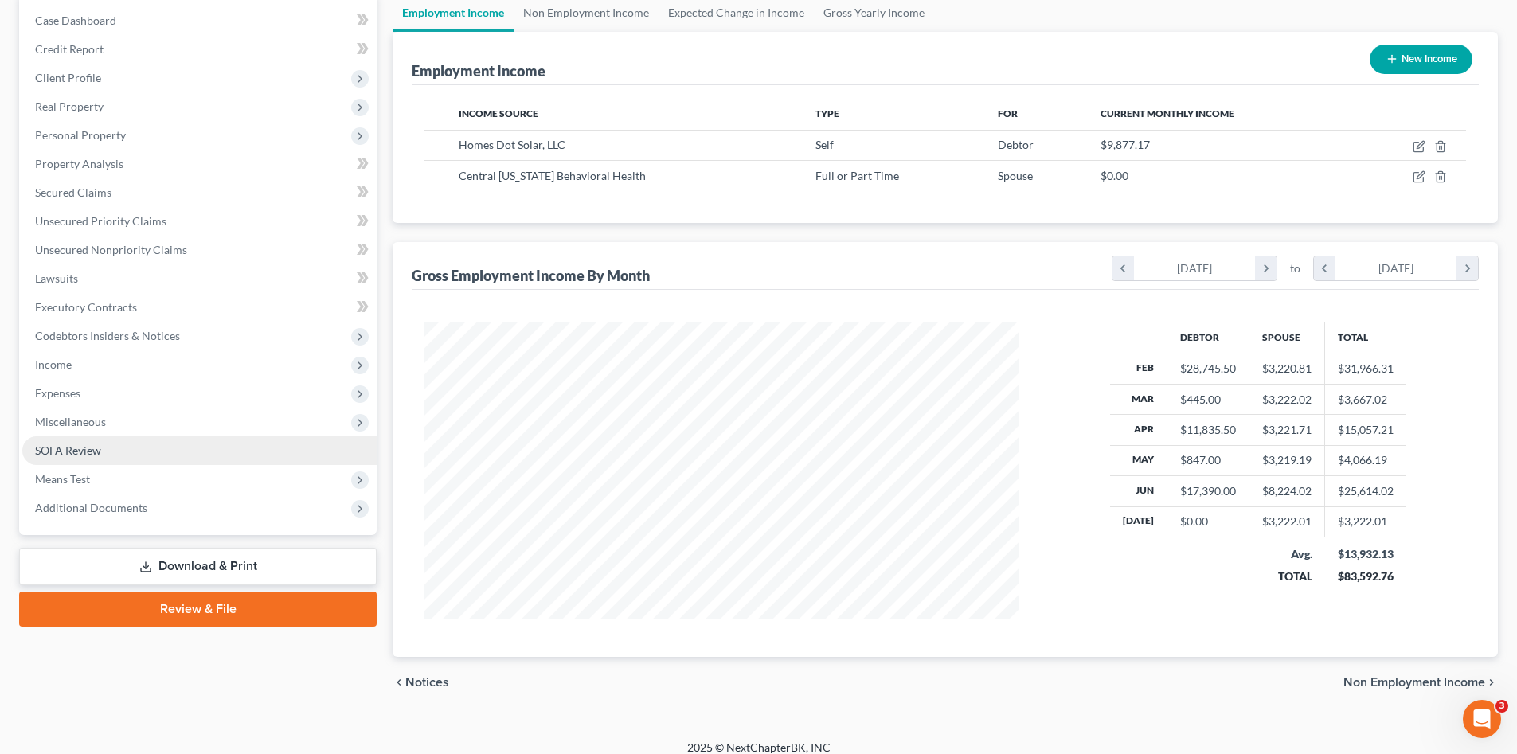
click at [61, 451] on span "SOFA Review" at bounding box center [68, 450] width 66 height 14
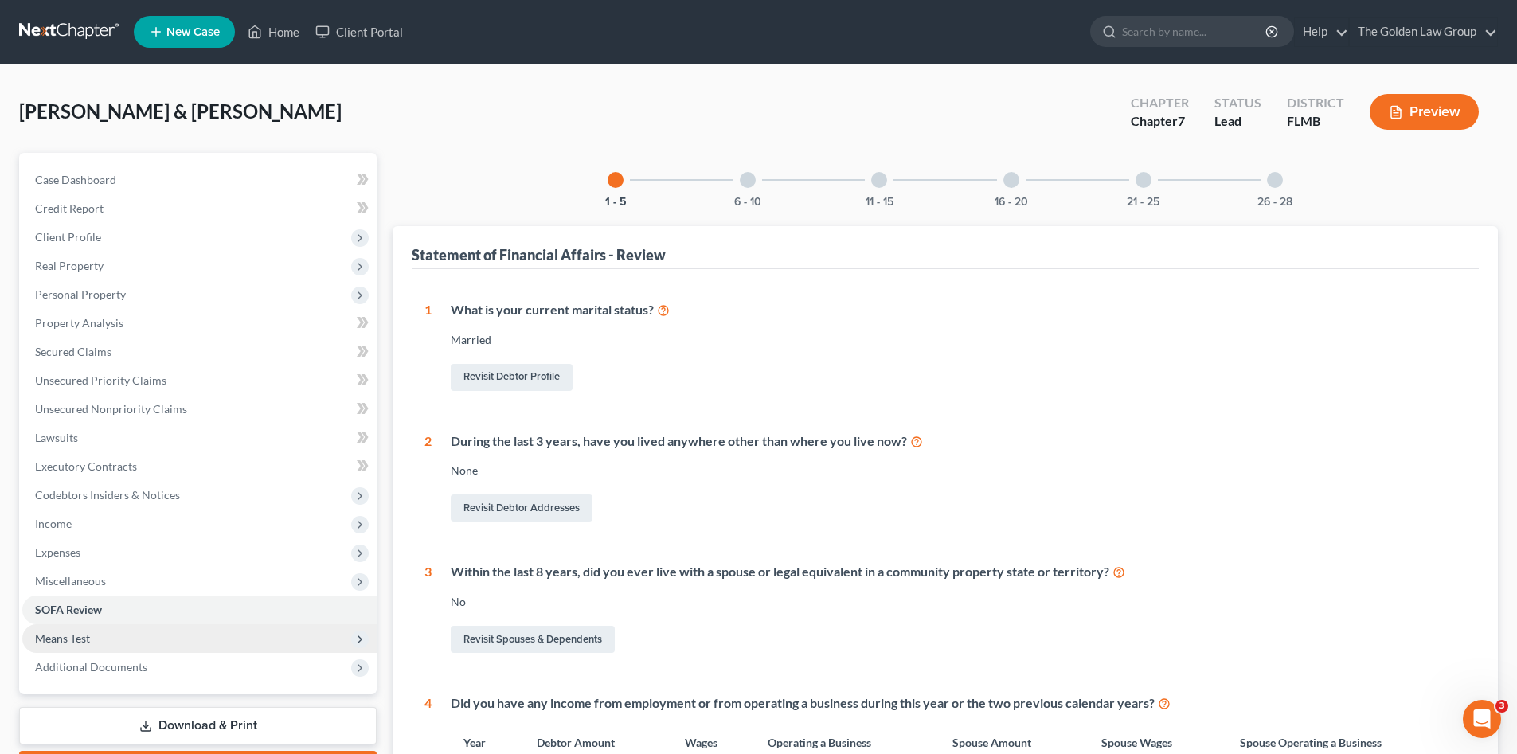
click at [118, 638] on span "Means Test" at bounding box center [199, 638] width 354 height 29
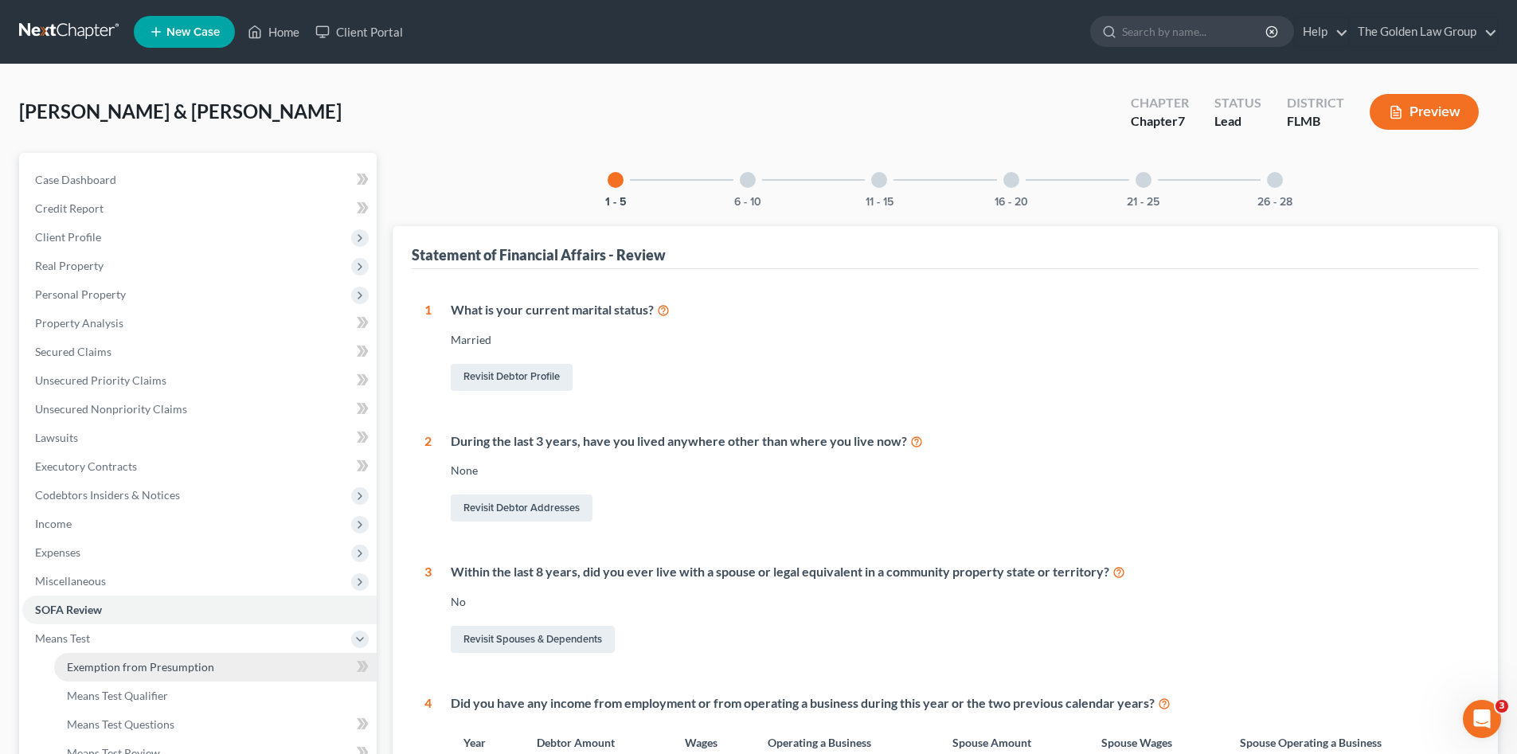
click at [131, 671] on span "Exemption from Presumption" at bounding box center [140, 667] width 147 height 14
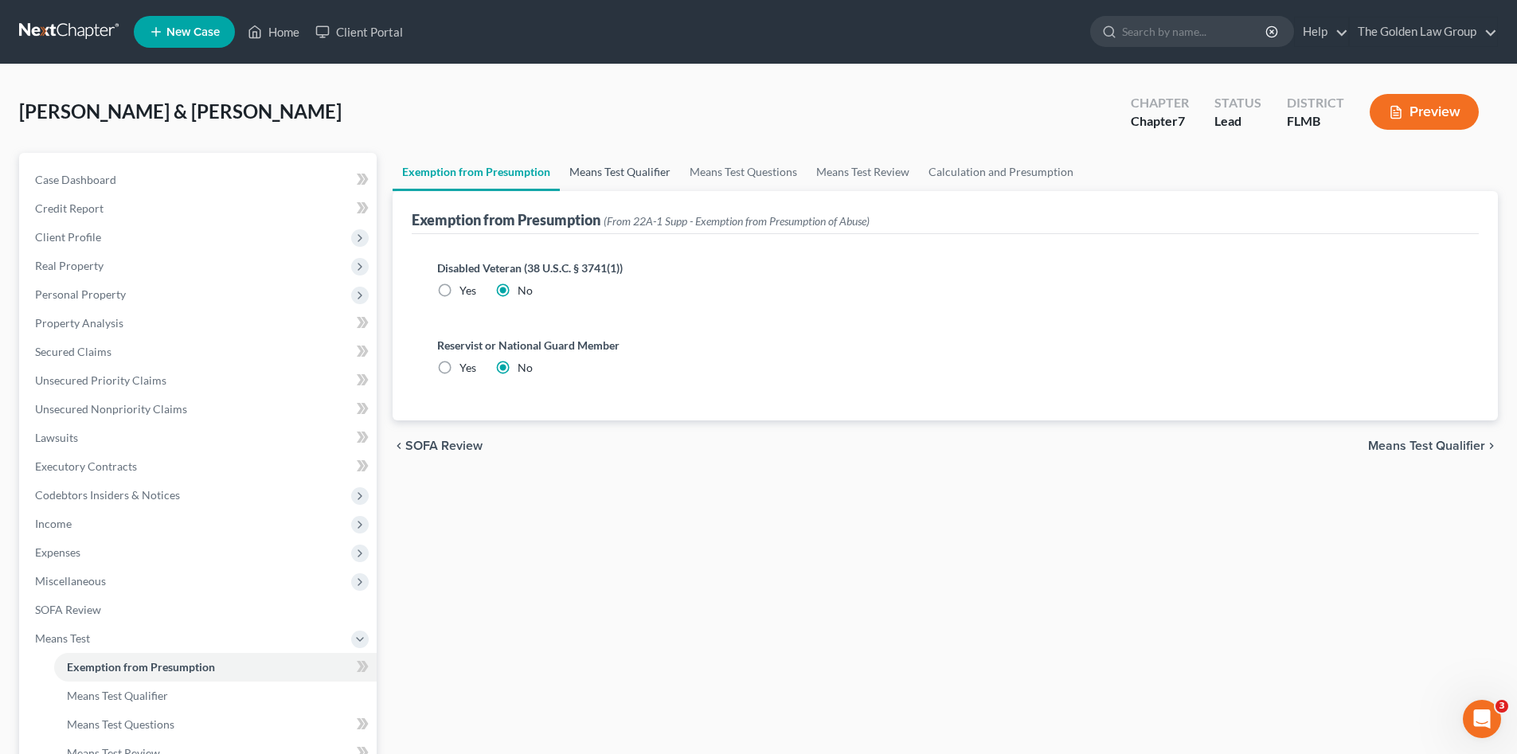
click at [610, 163] on link "Means Test Qualifier" at bounding box center [620, 172] width 120 height 38
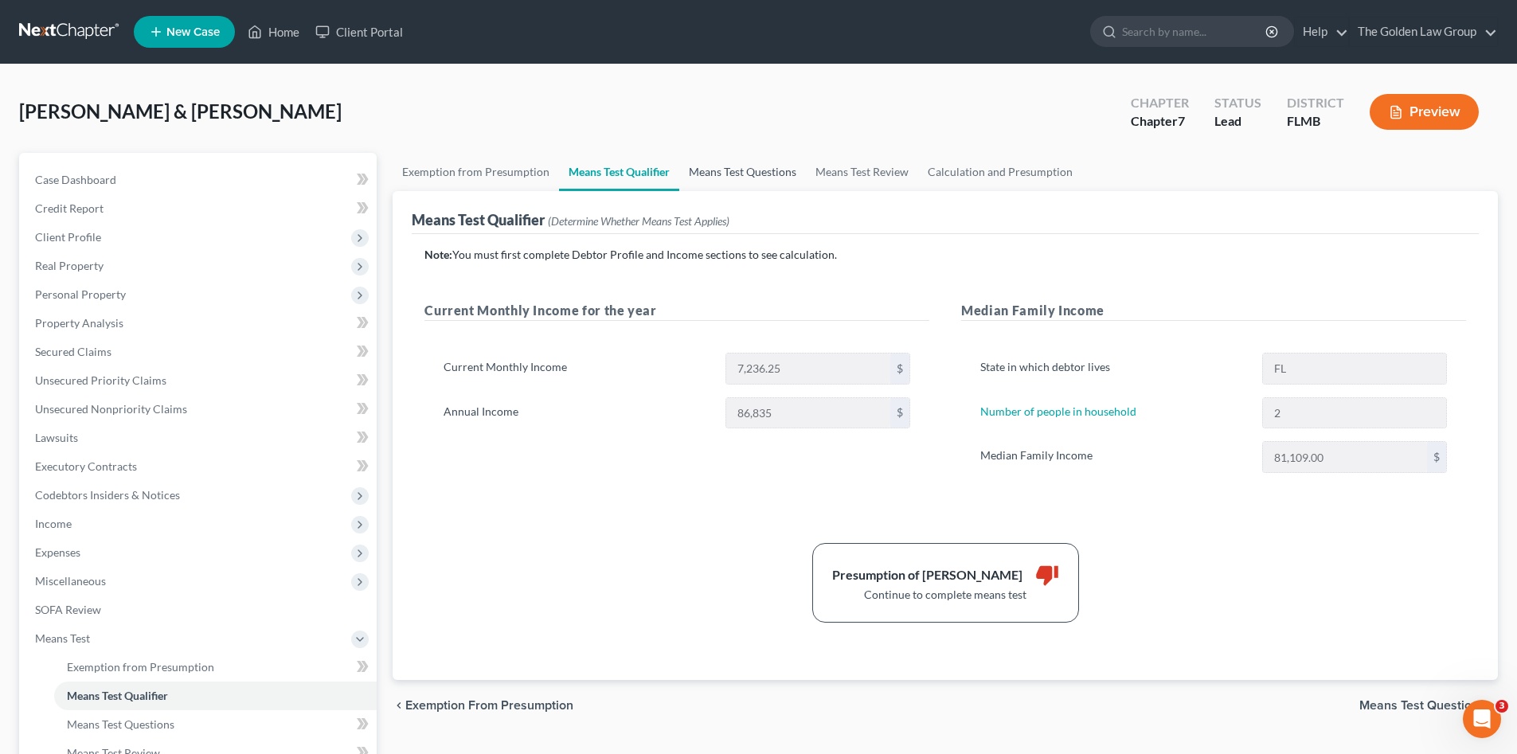
click at [739, 174] on link "Means Test Questions" at bounding box center [742, 172] width 127 height 38
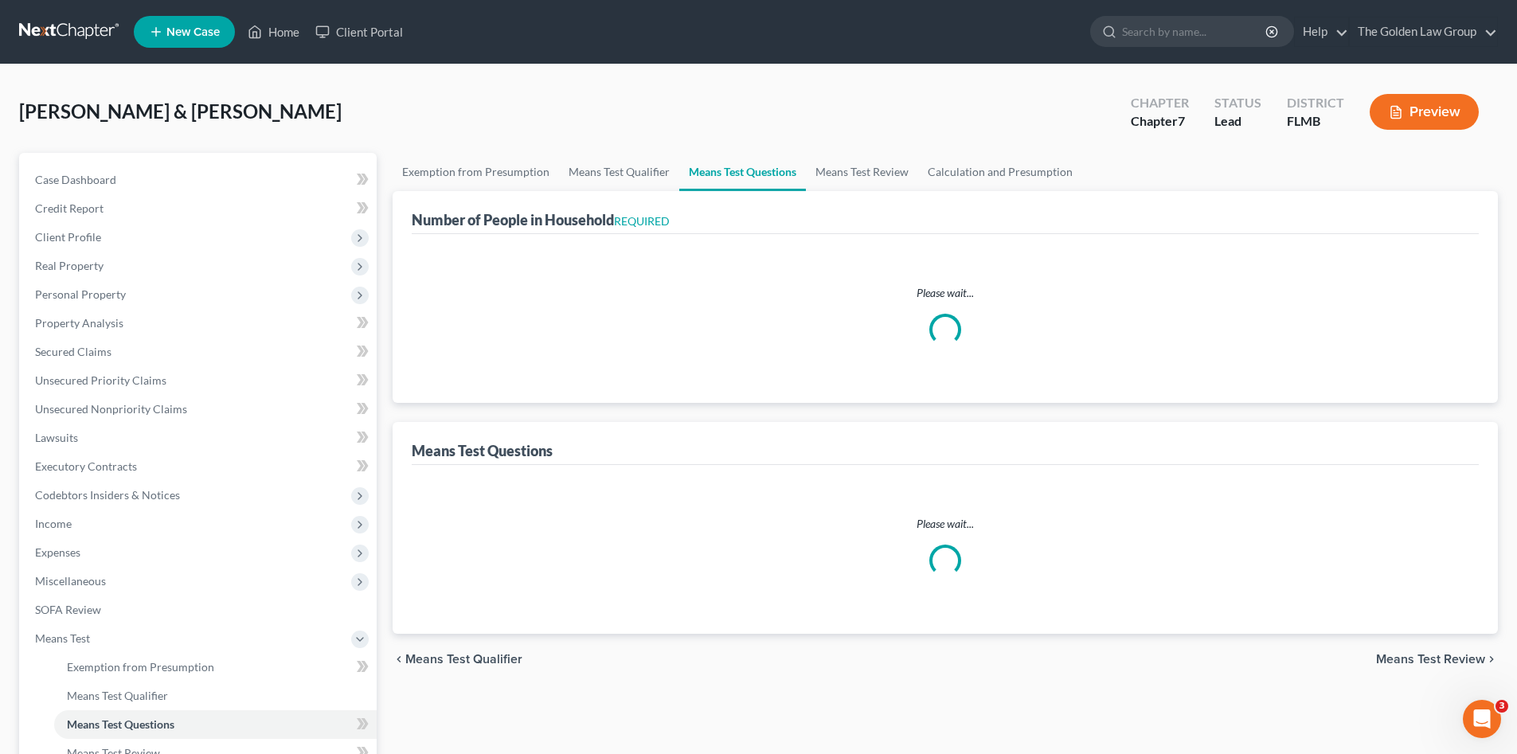
select select "0"
select select "60"
select select "1"
select select "60"
select select "1"
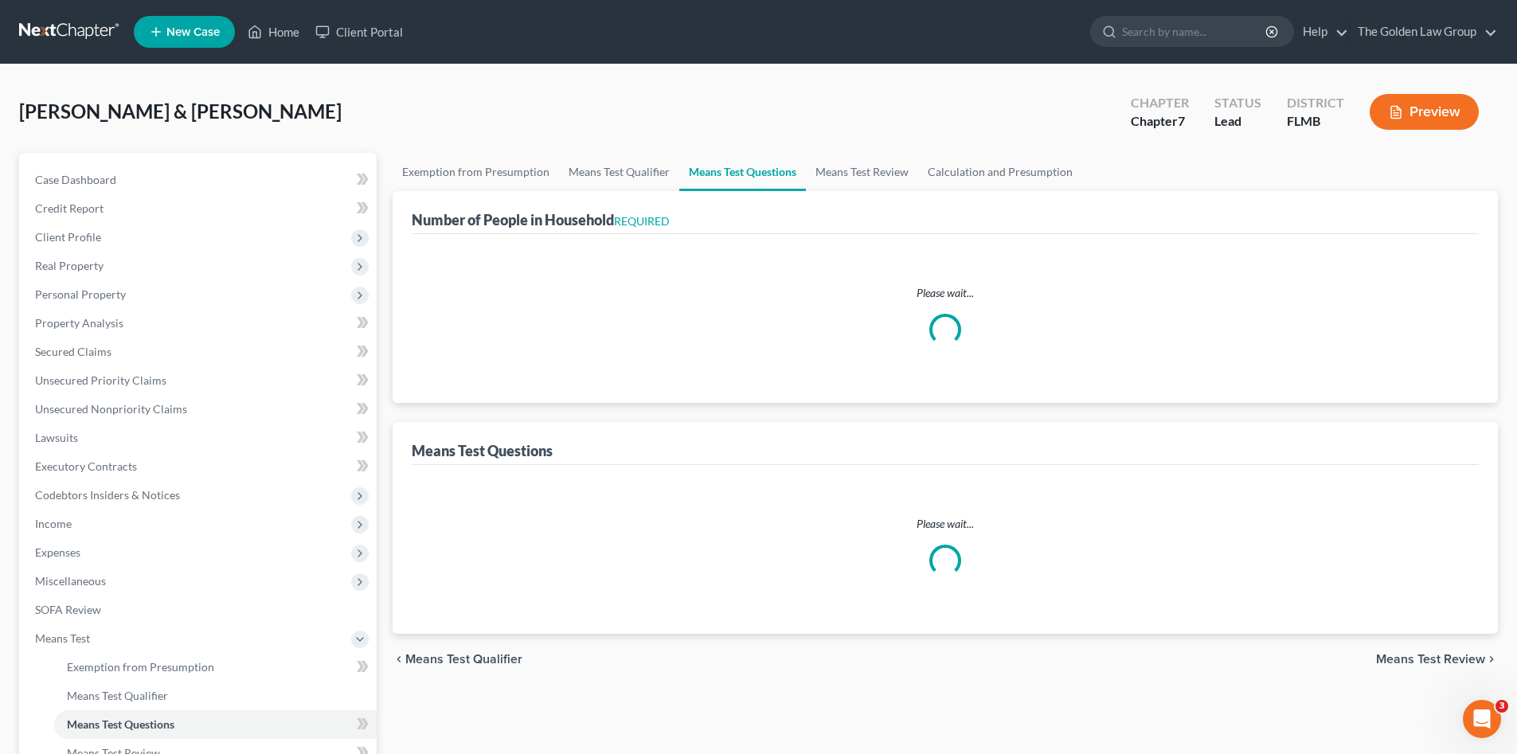
select select "60"
select select "1"
select select "2"
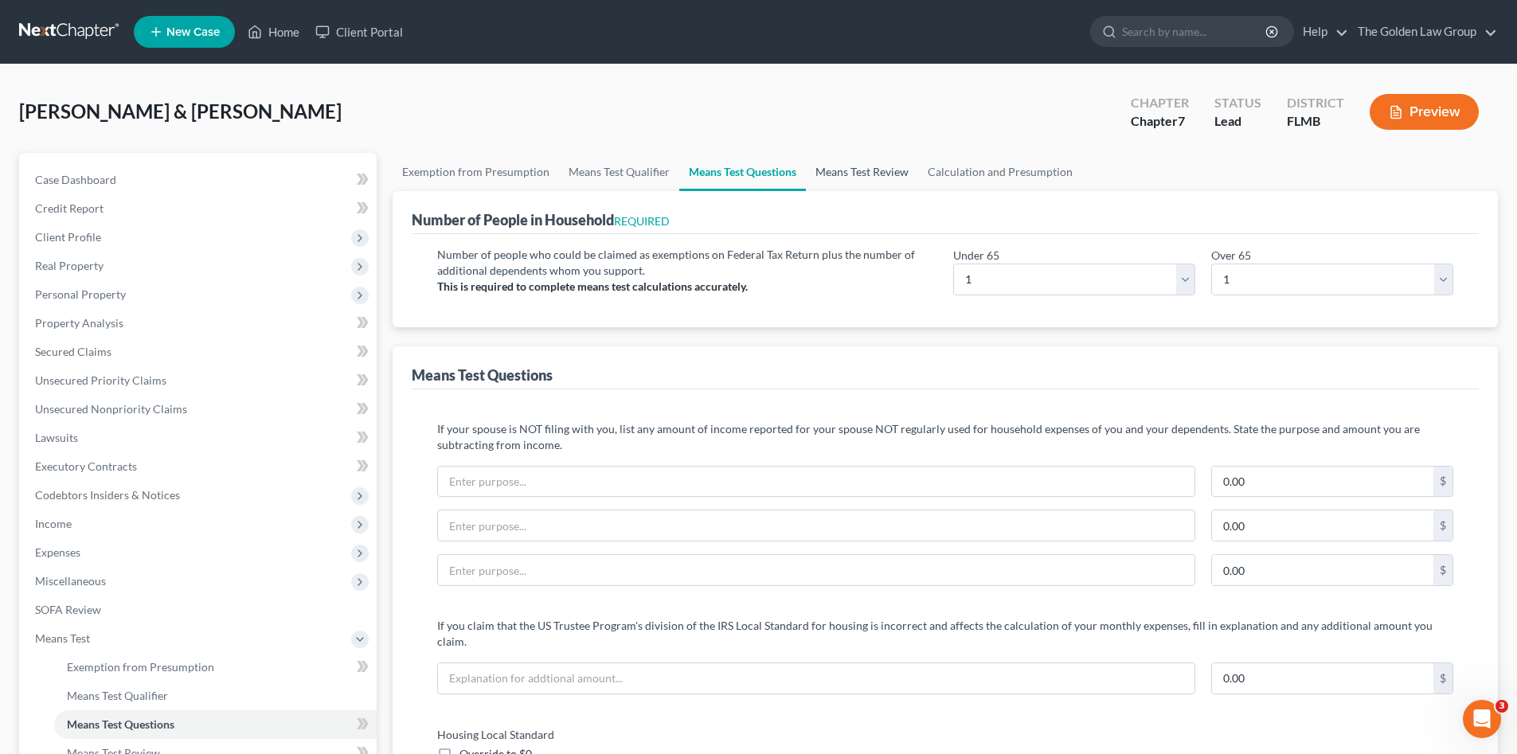
click at [859, 179] on link "Means Test Review" at bounding box center [862, 172] width 112 height 38
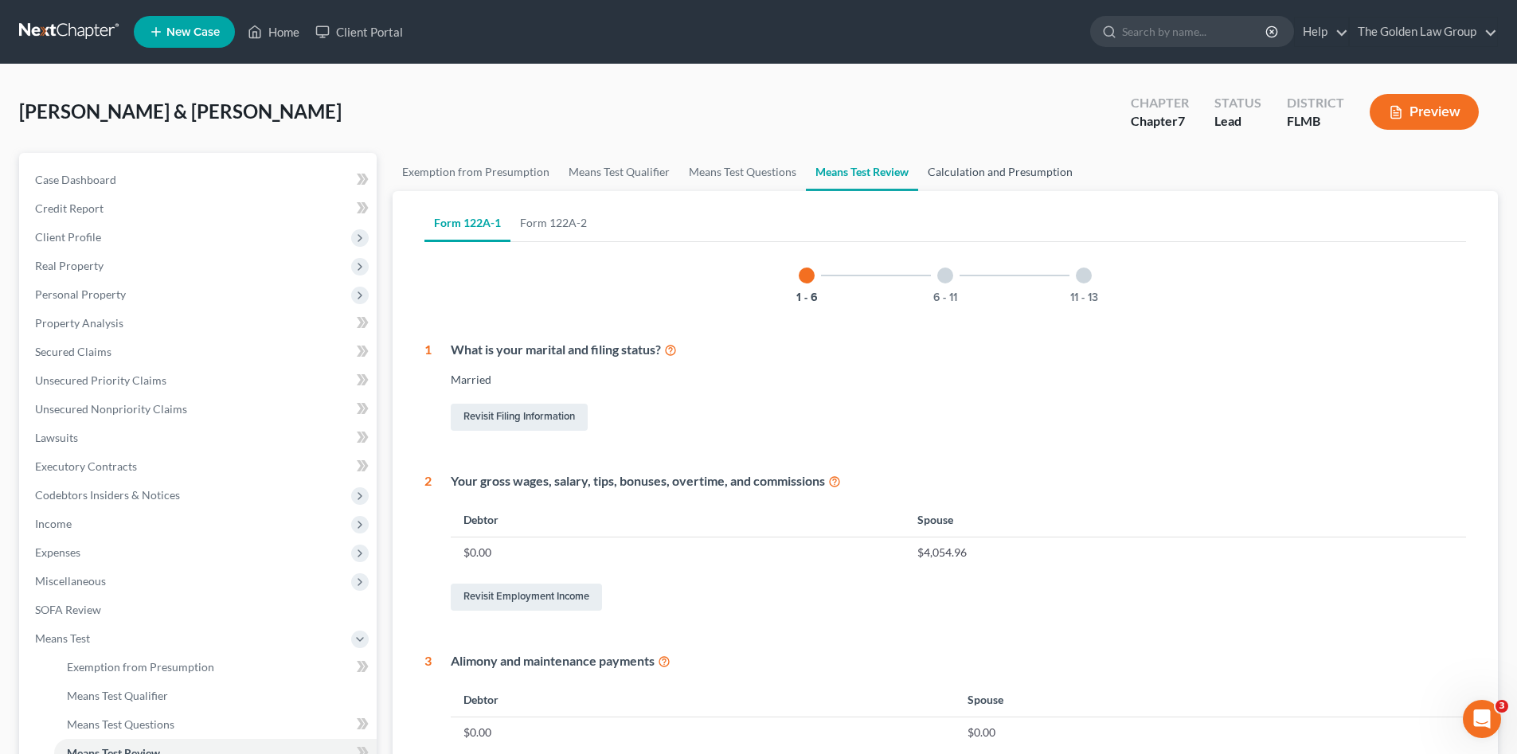
click at [965, 179] on link "Calculation and Presumption" at bounding box center [1000, 172] width 164 height 38
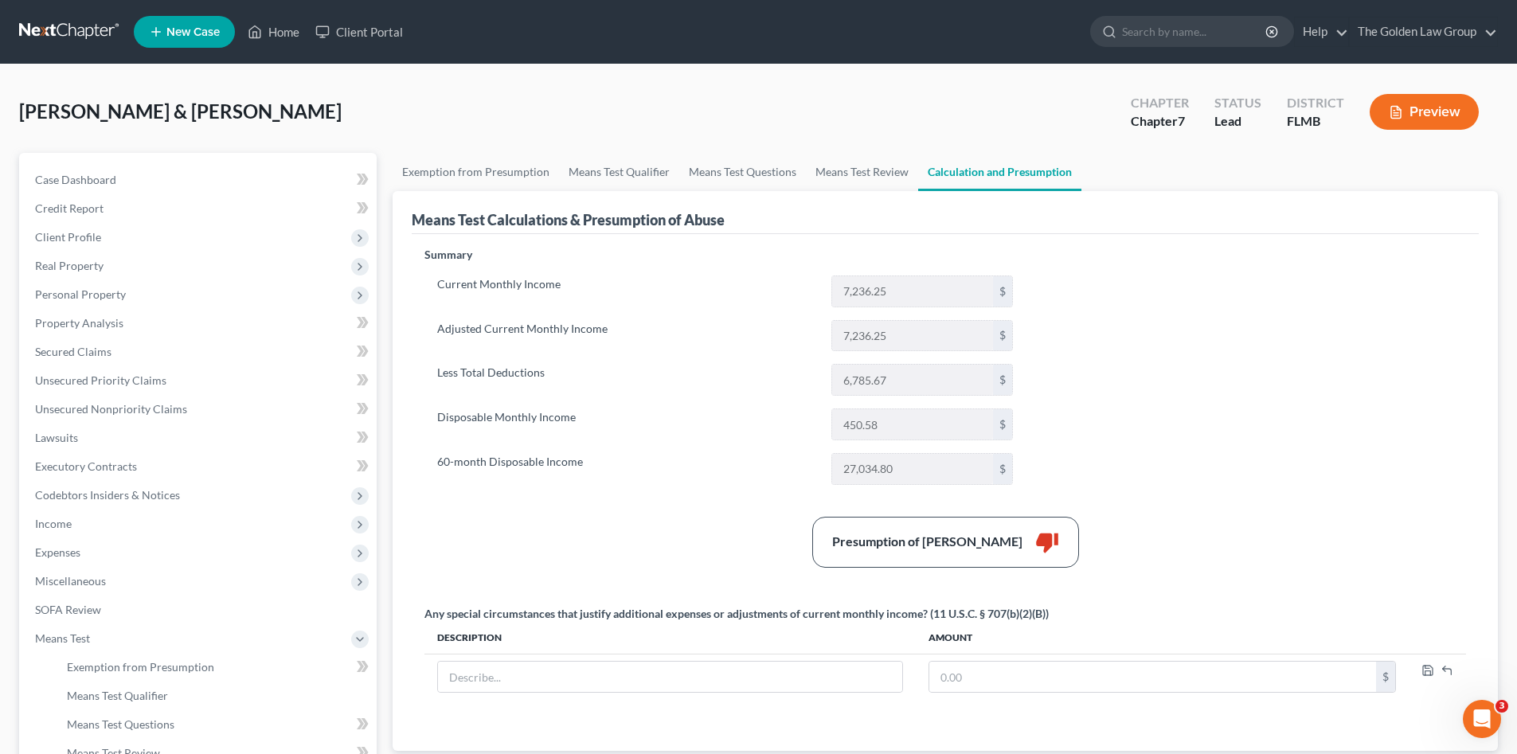
click at [712, 549] on div "Presumption of Abuse Arises thumb_down" at bounding box center [944, 542] width 1057 height 51
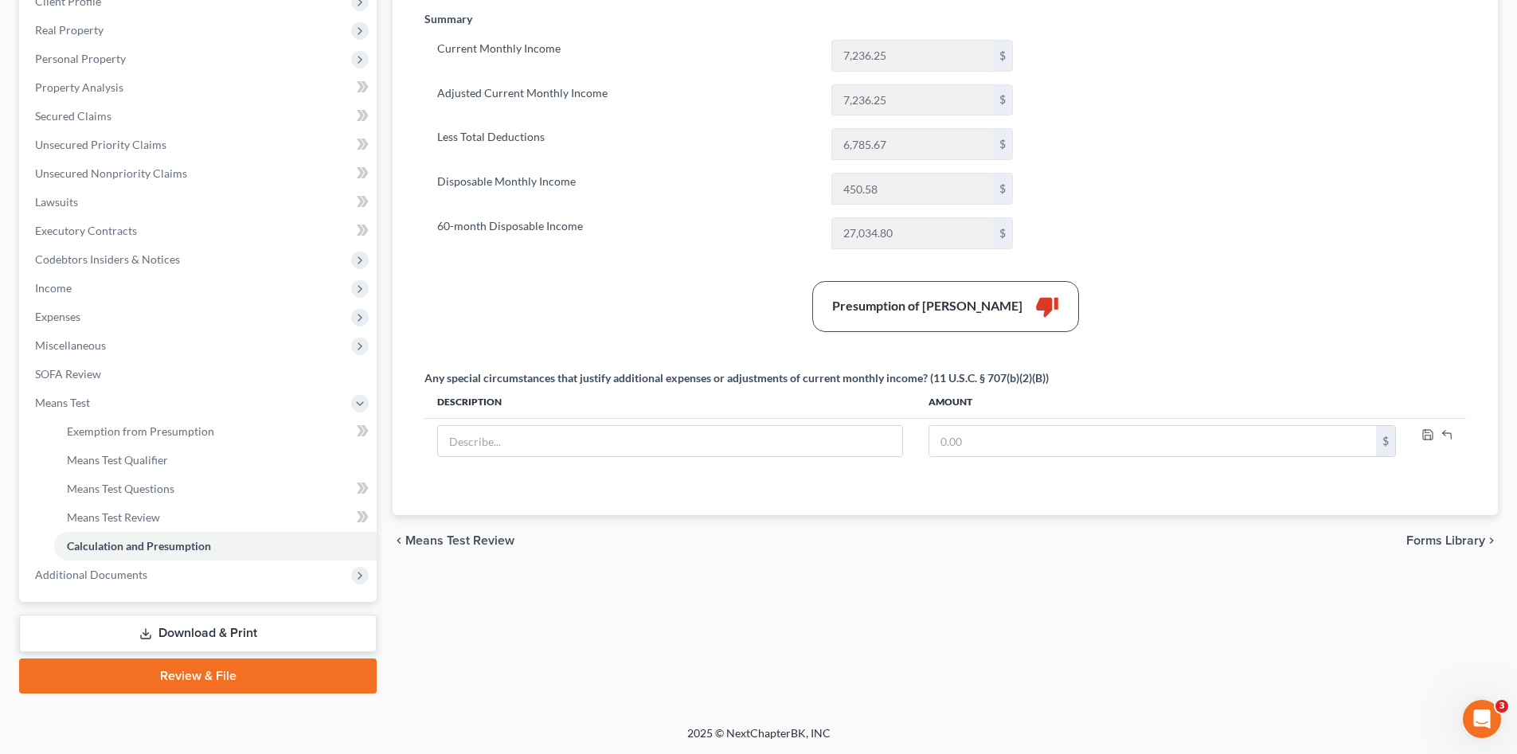
scroll to position [50, 0]
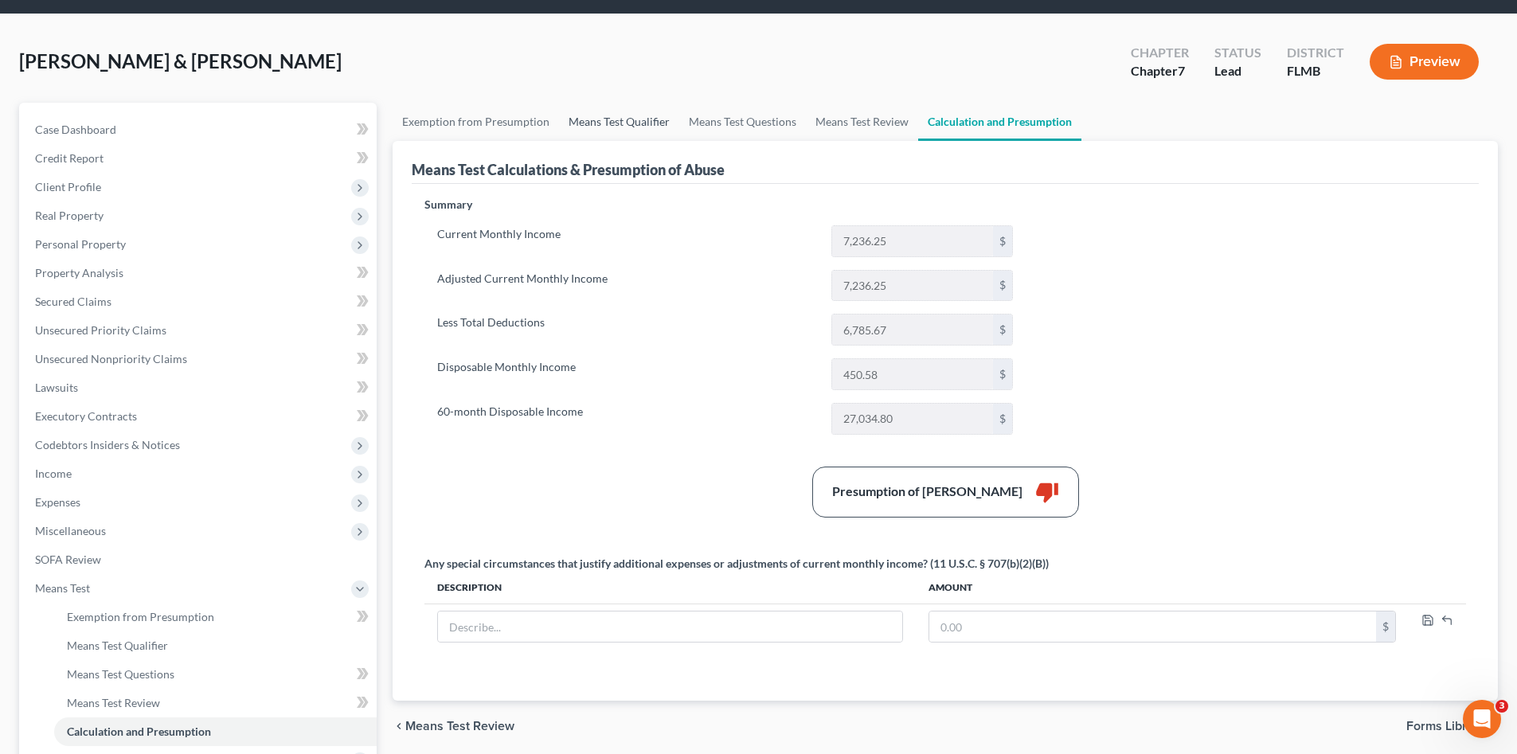
click at [628, 131] on link "Means Test Qualifier" at bounding box center [619, 122] width 120 height 38
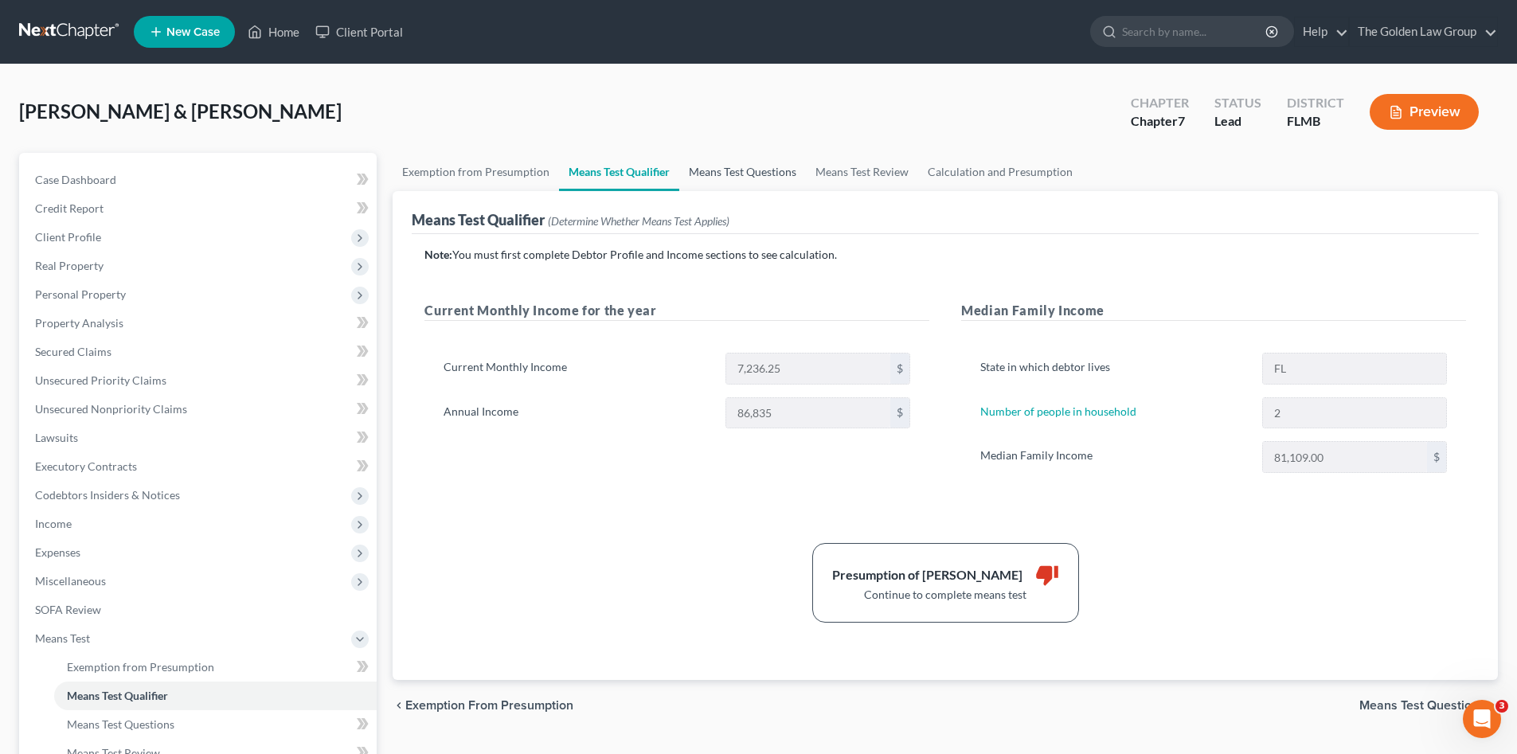
click at [747, 180] on link "Means Test Questions" at bounding box center [742, 172] width 127 height 38
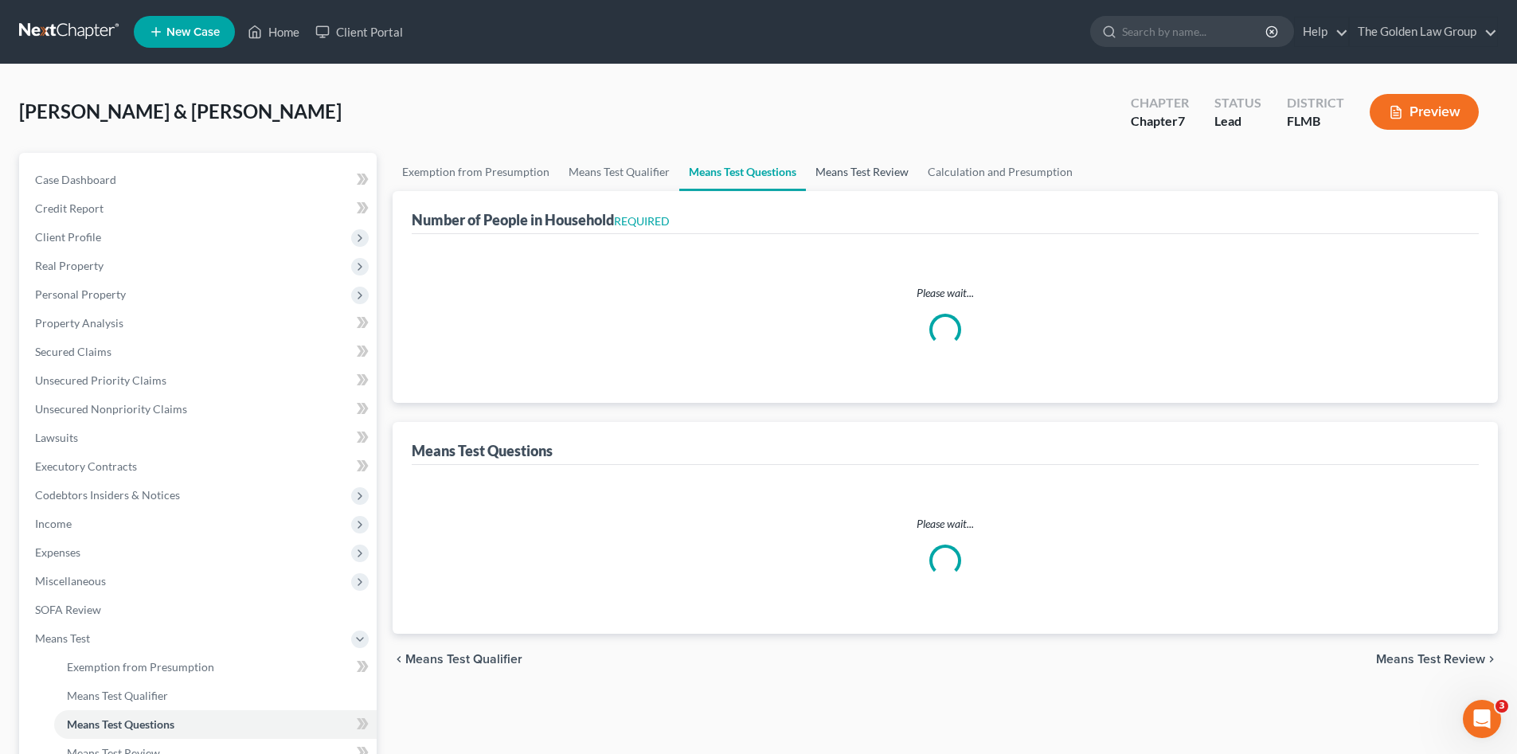
select select "0"
select select "60"
select select "1"
select select "60"
select select "1"
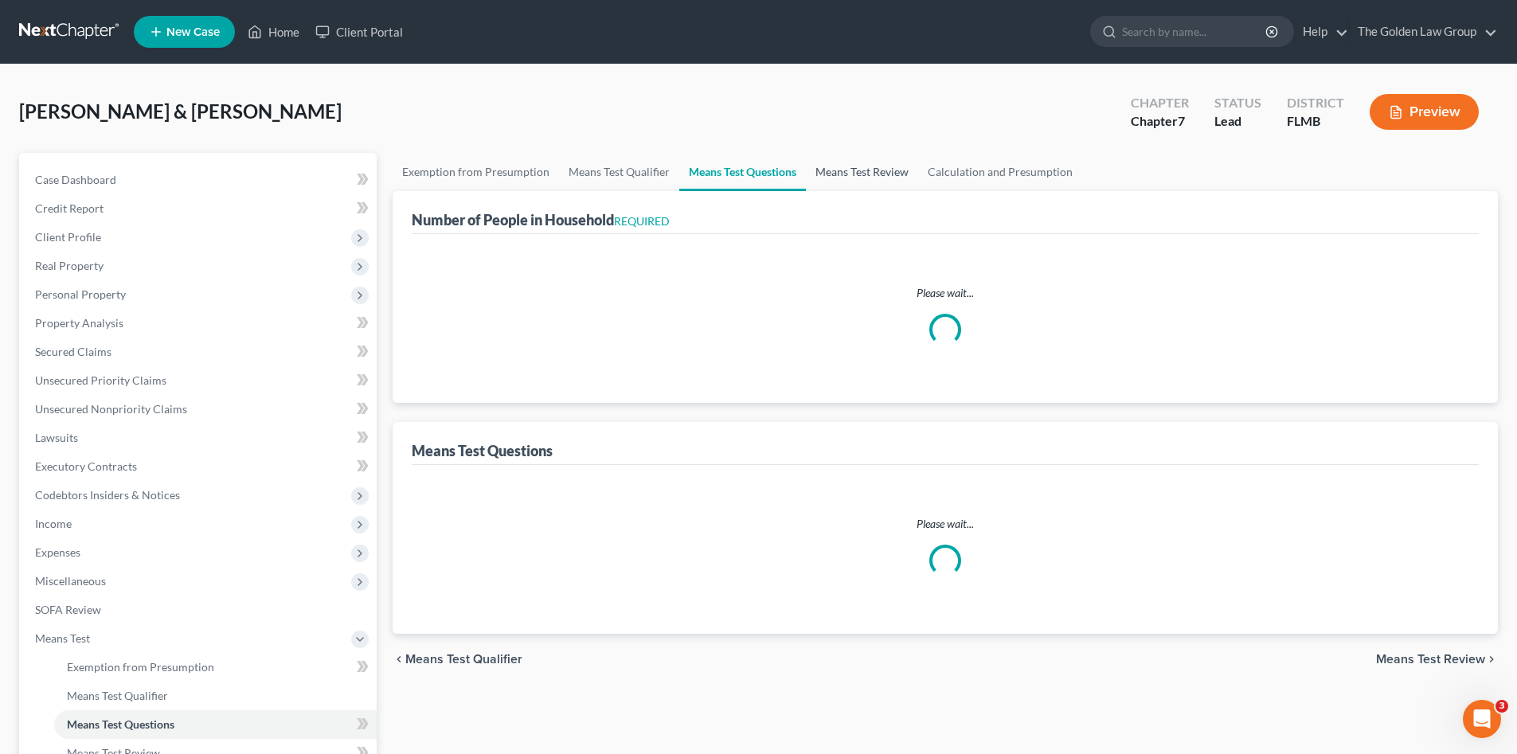
select select "60"
select select "1"
select select "2"
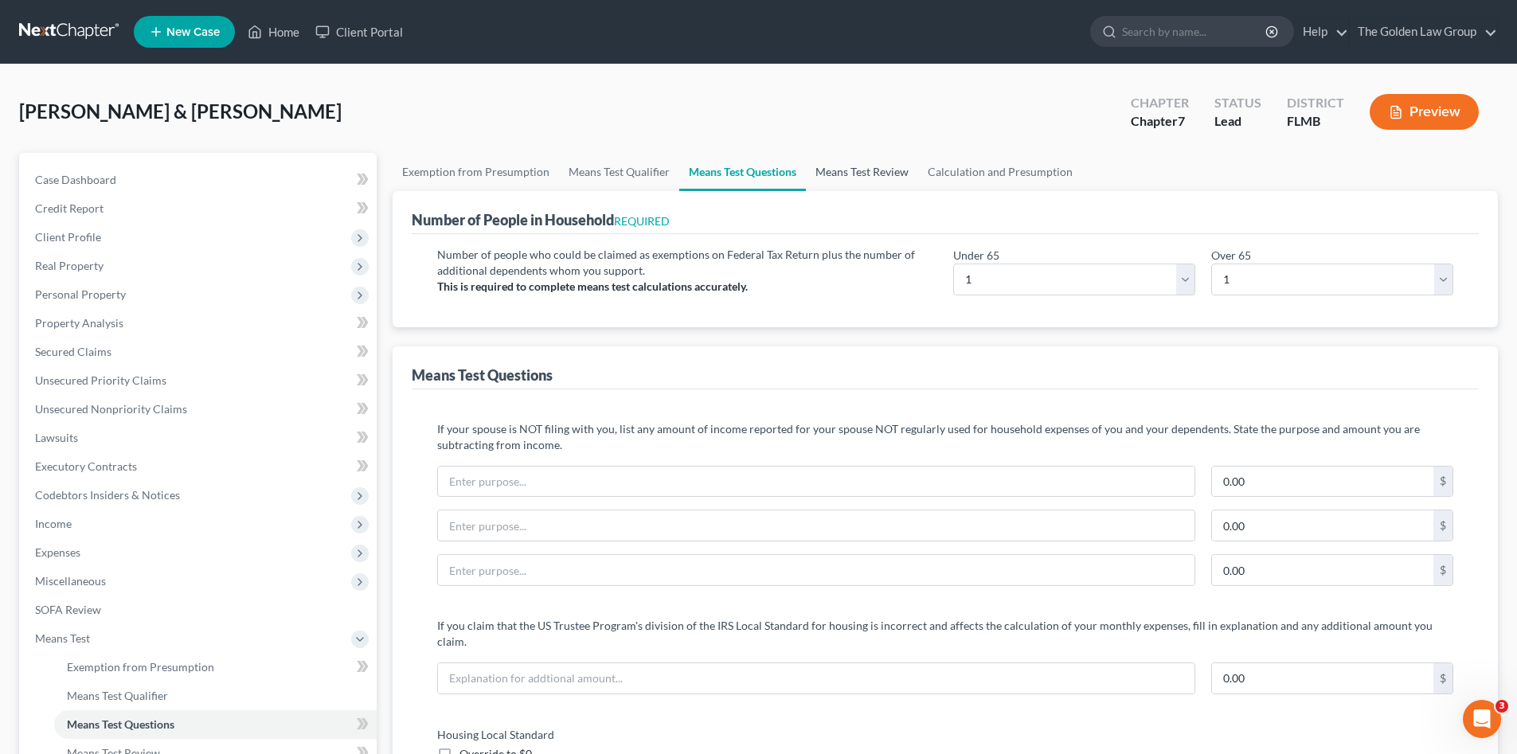
click at [837, 175] on link "Means Test Review" at bounding box center [862, 172] width 112 height 38
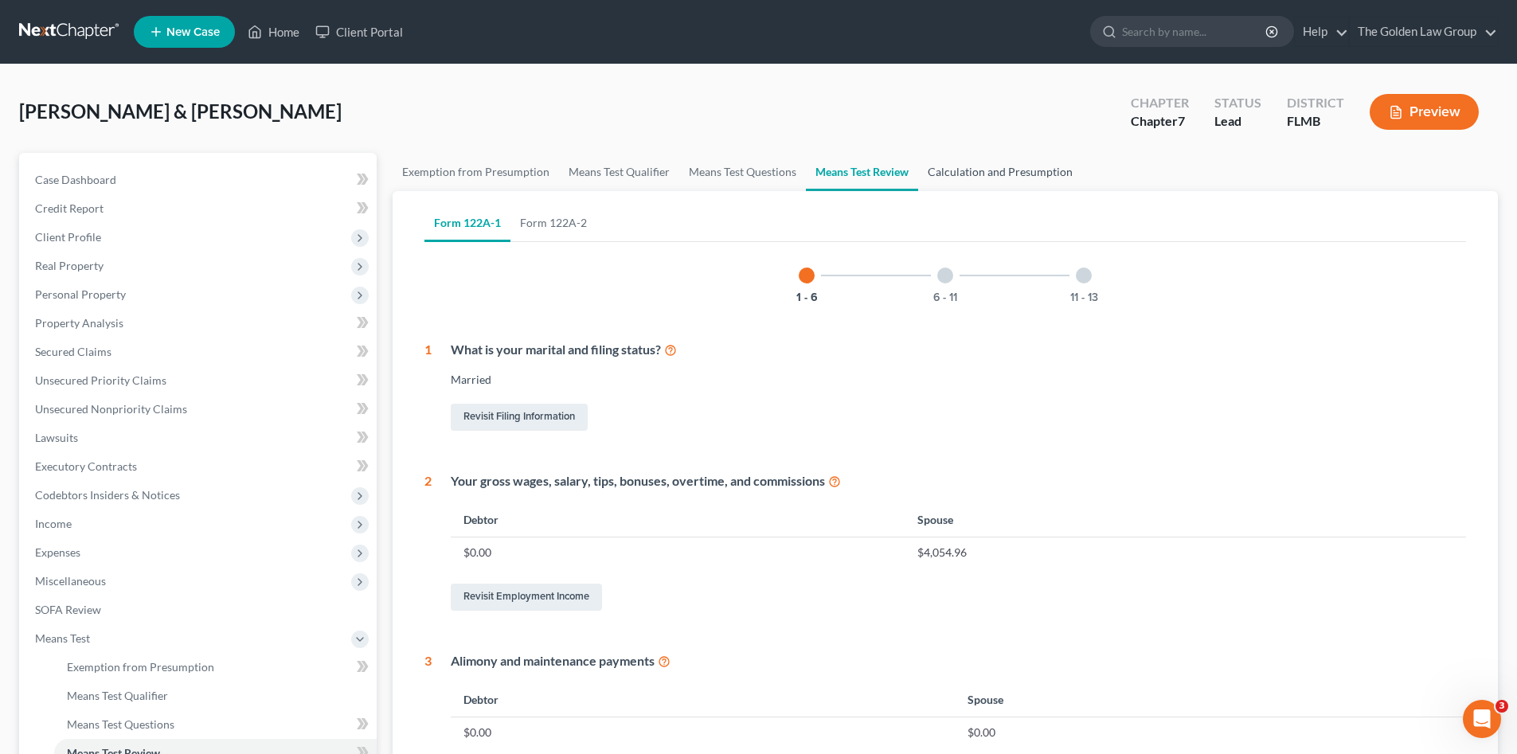
click at [951, 170] on link "Calculation and Presumption" at bounding box center [1000, 172] width 164 height 38
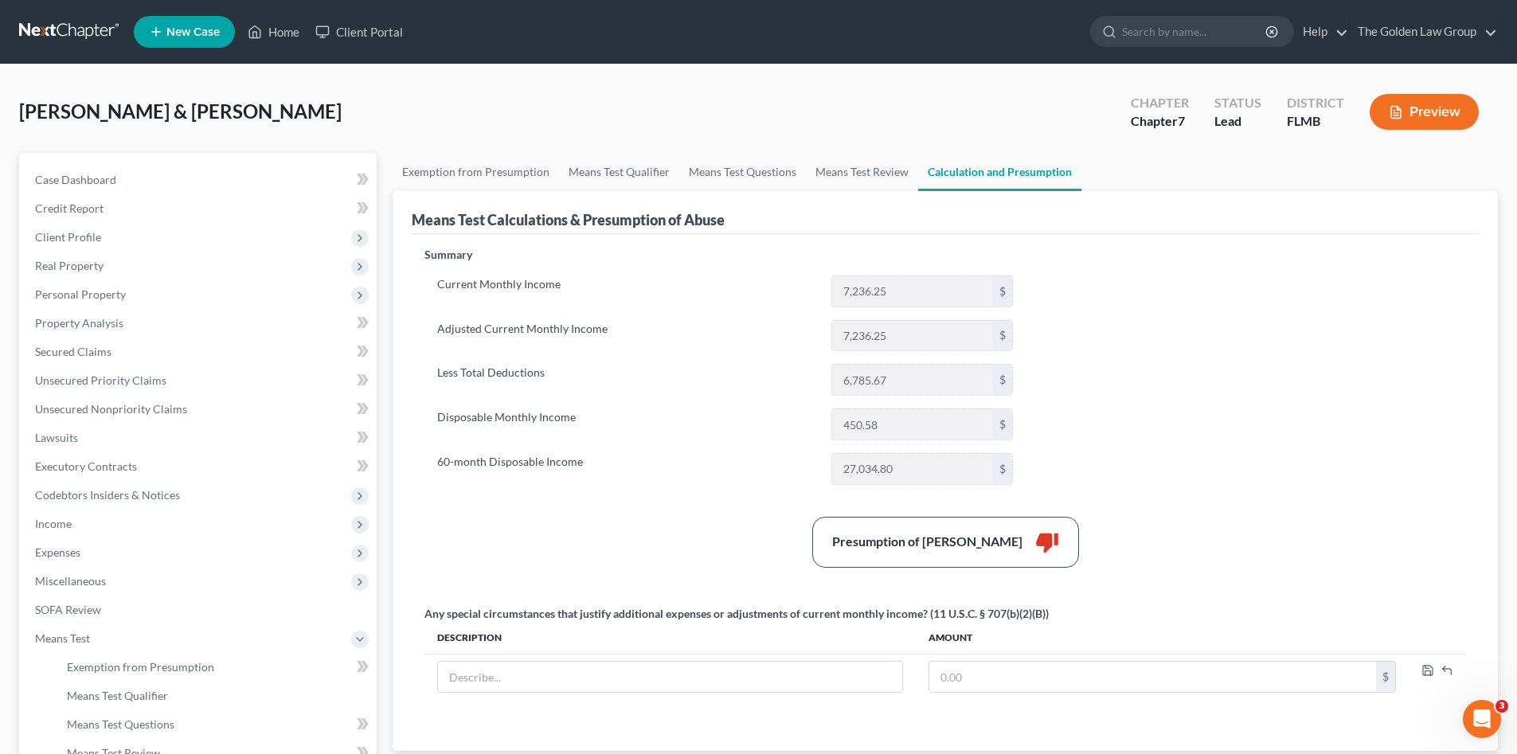
click at [722, 428] on label "Disposable Monthly Income" at bounding box center [626, 424] width 394 height 32
click at [82, 646] on span "Means Test" at bounding box center [199, 638] width 354 height 29
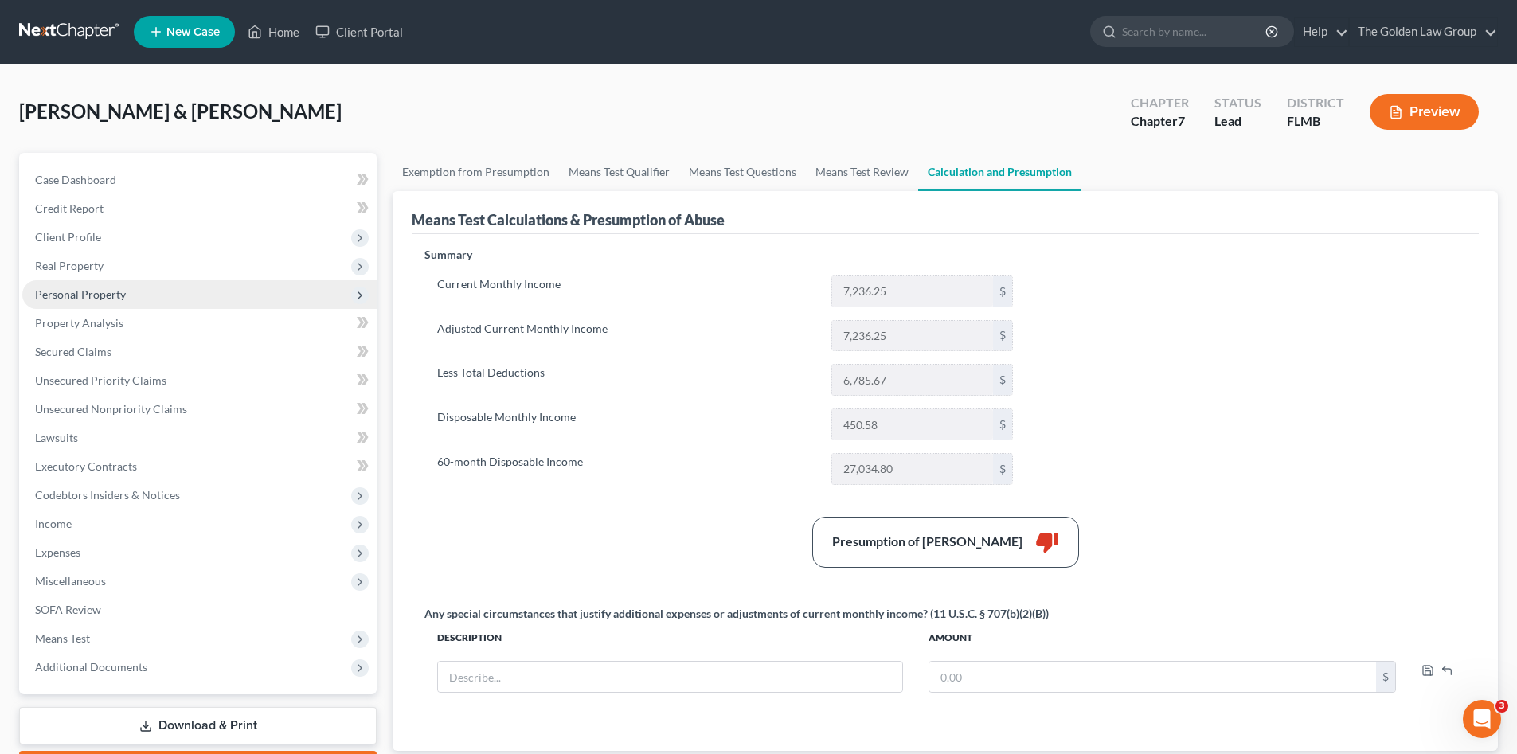
click at [77, 290] on span "Personal Property" at bounding box center [80, 294] width 91 height 14
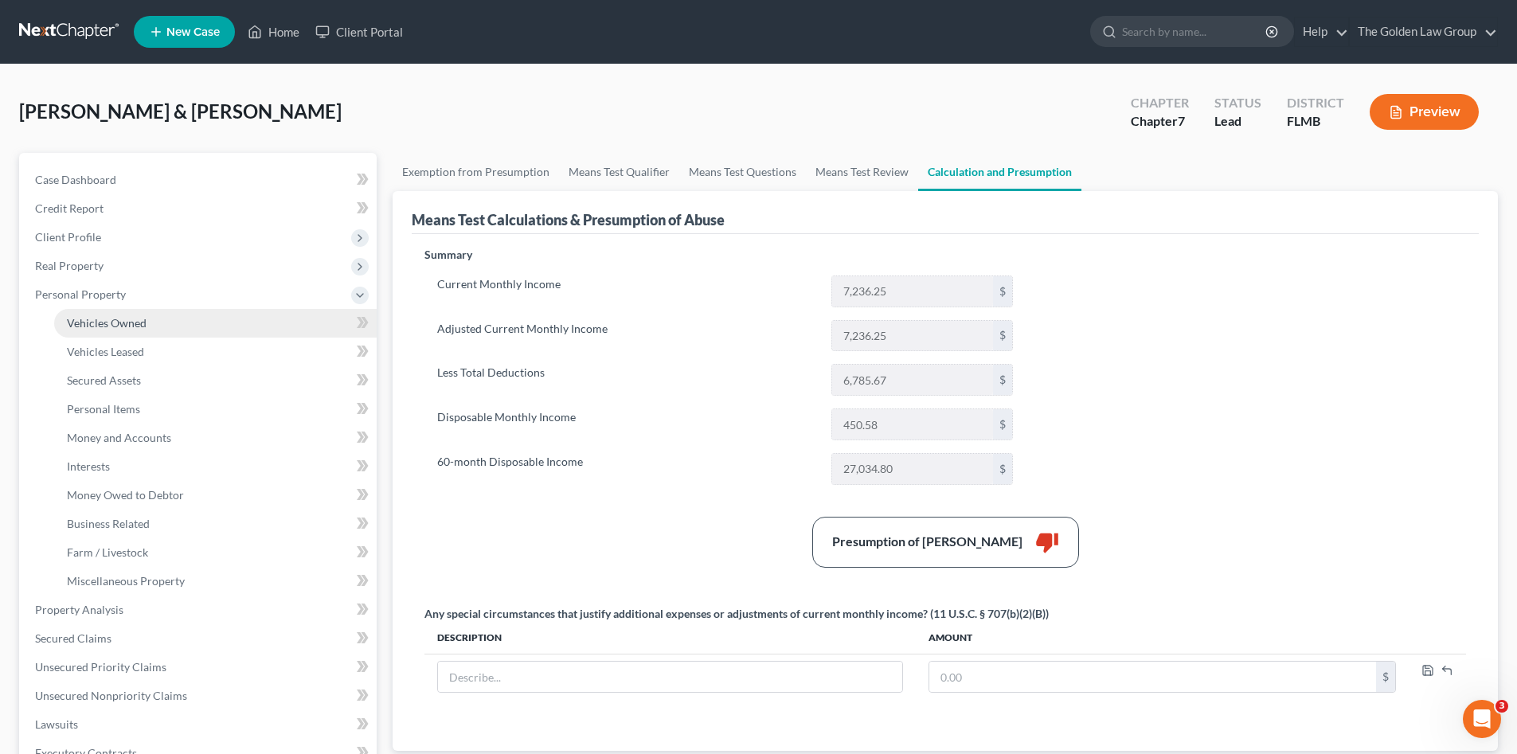
click at [112, 324] on span "Vehicles Owned" at bounding box center [107, 323] width 80 height 14
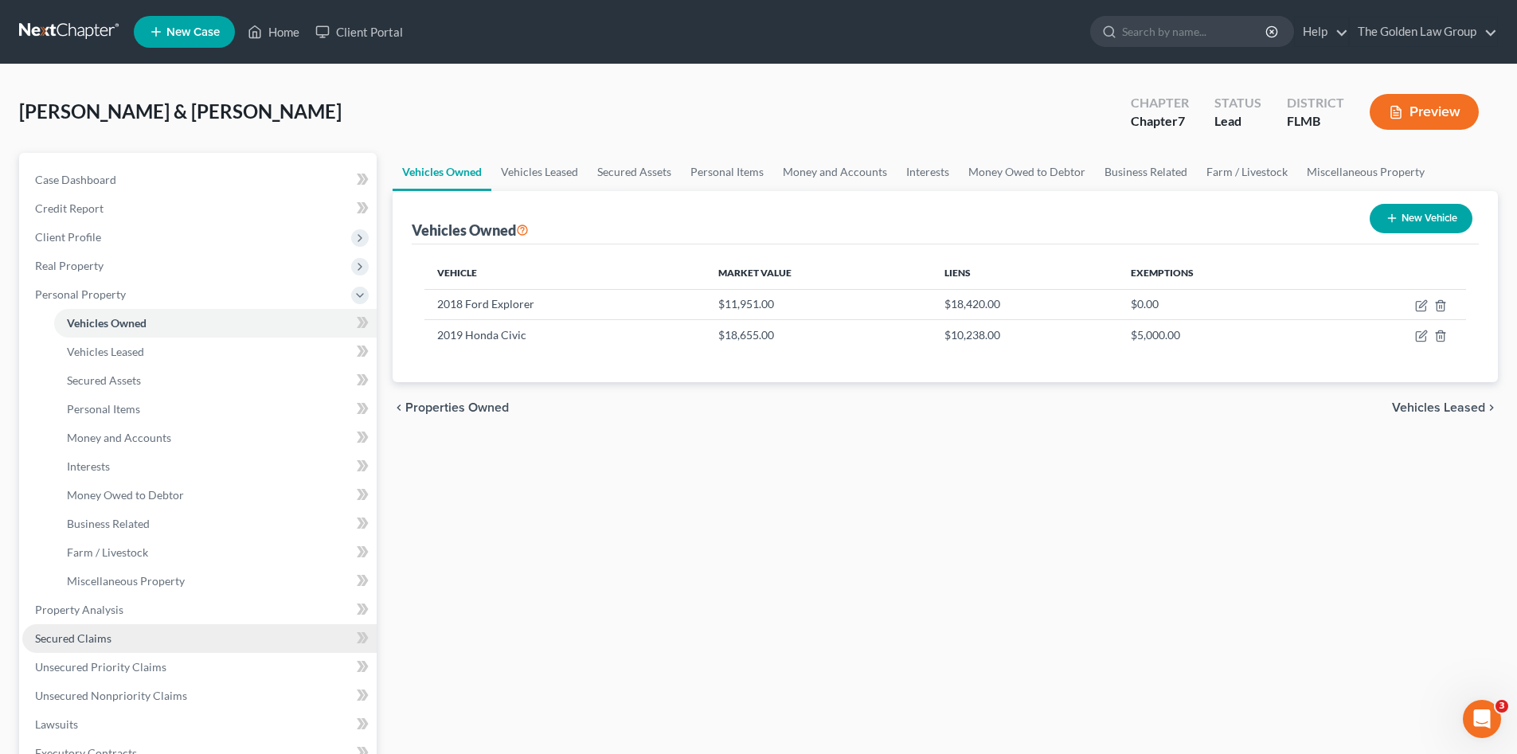
click at [109, 624] on link "Secured Claims" at bounding box center [199, 638] width 354 height 29
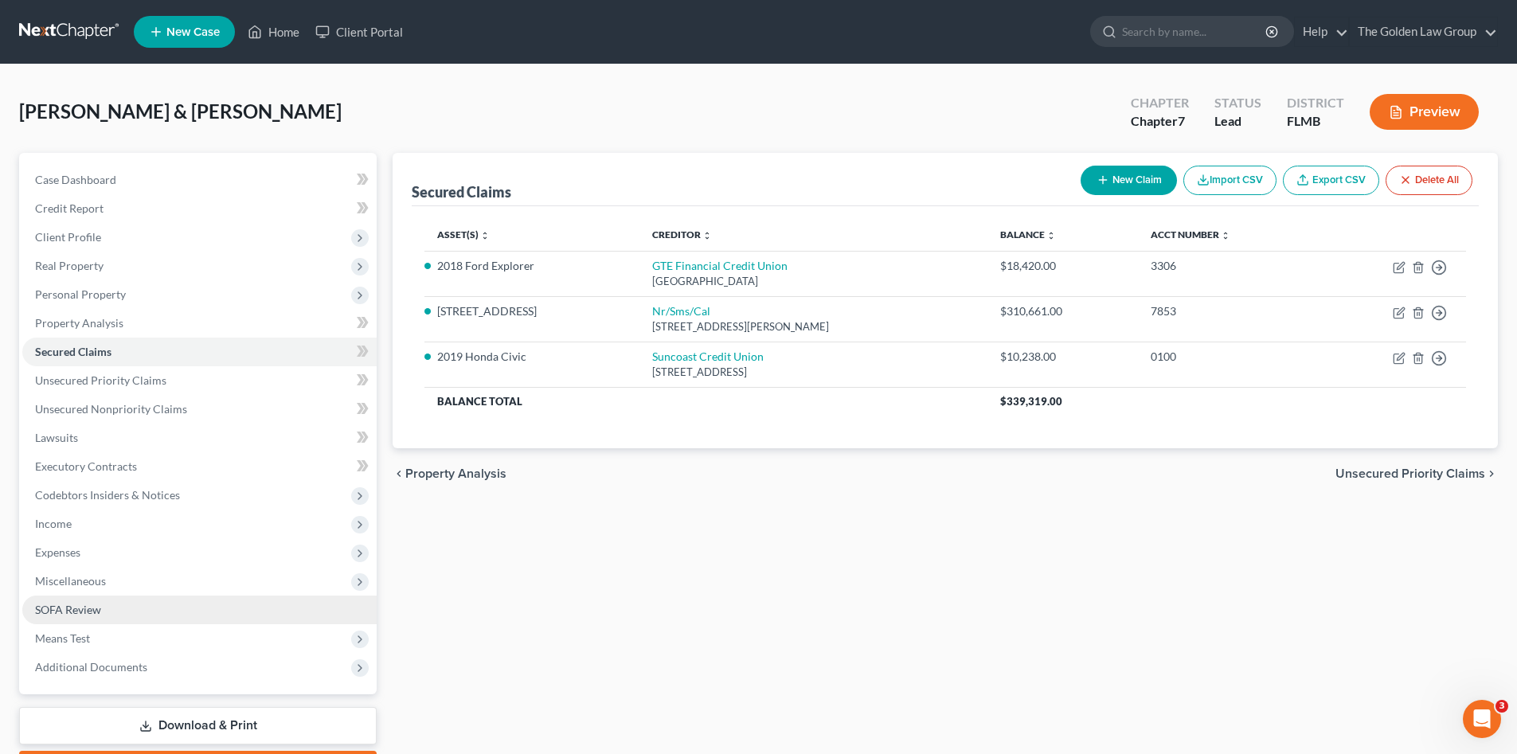
click at [111, 606] on link "SOFA Review" at bounding box center [199, 609] width 354 height 29
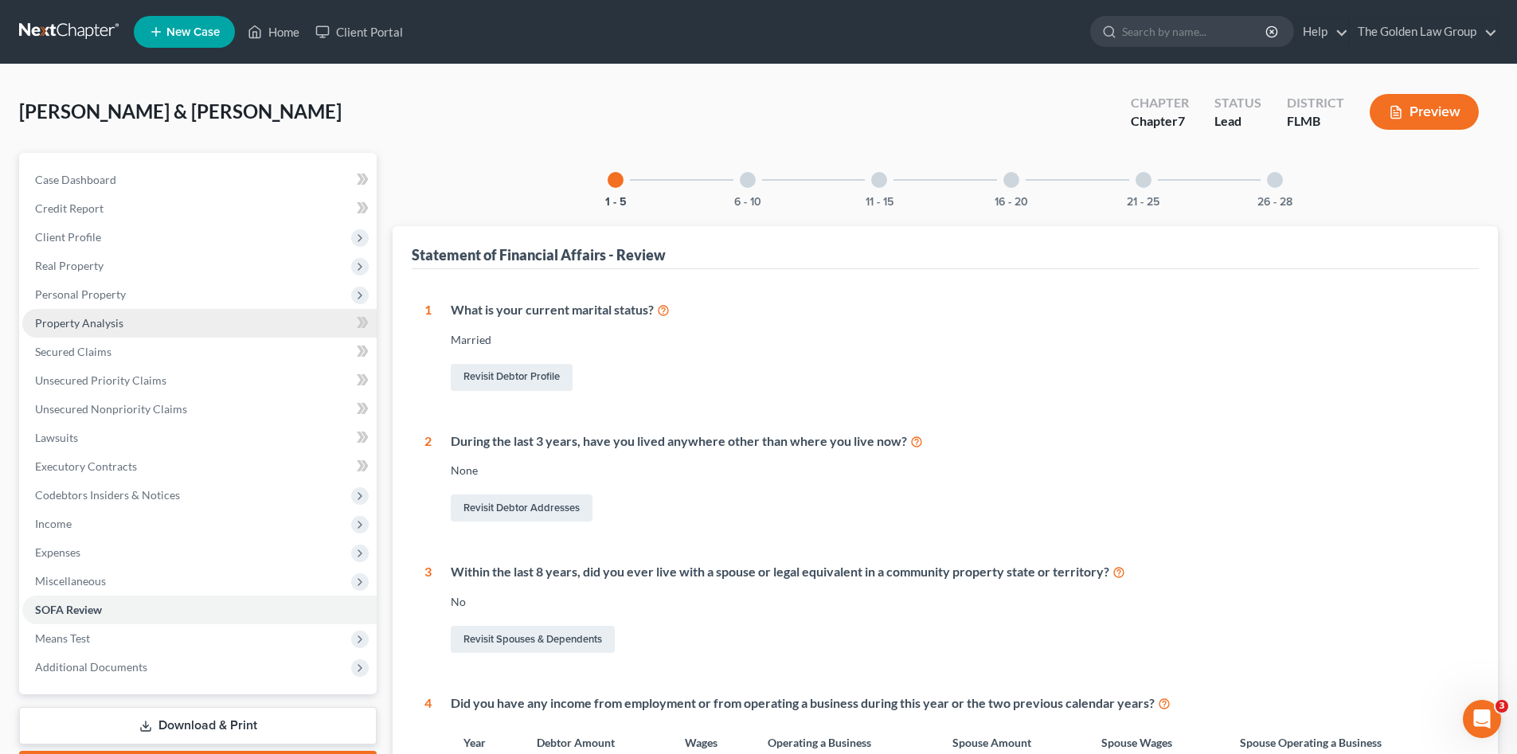
click at [91, 326] on span "Property Analysis" at bounding box center [79, 323] width 88 height 14
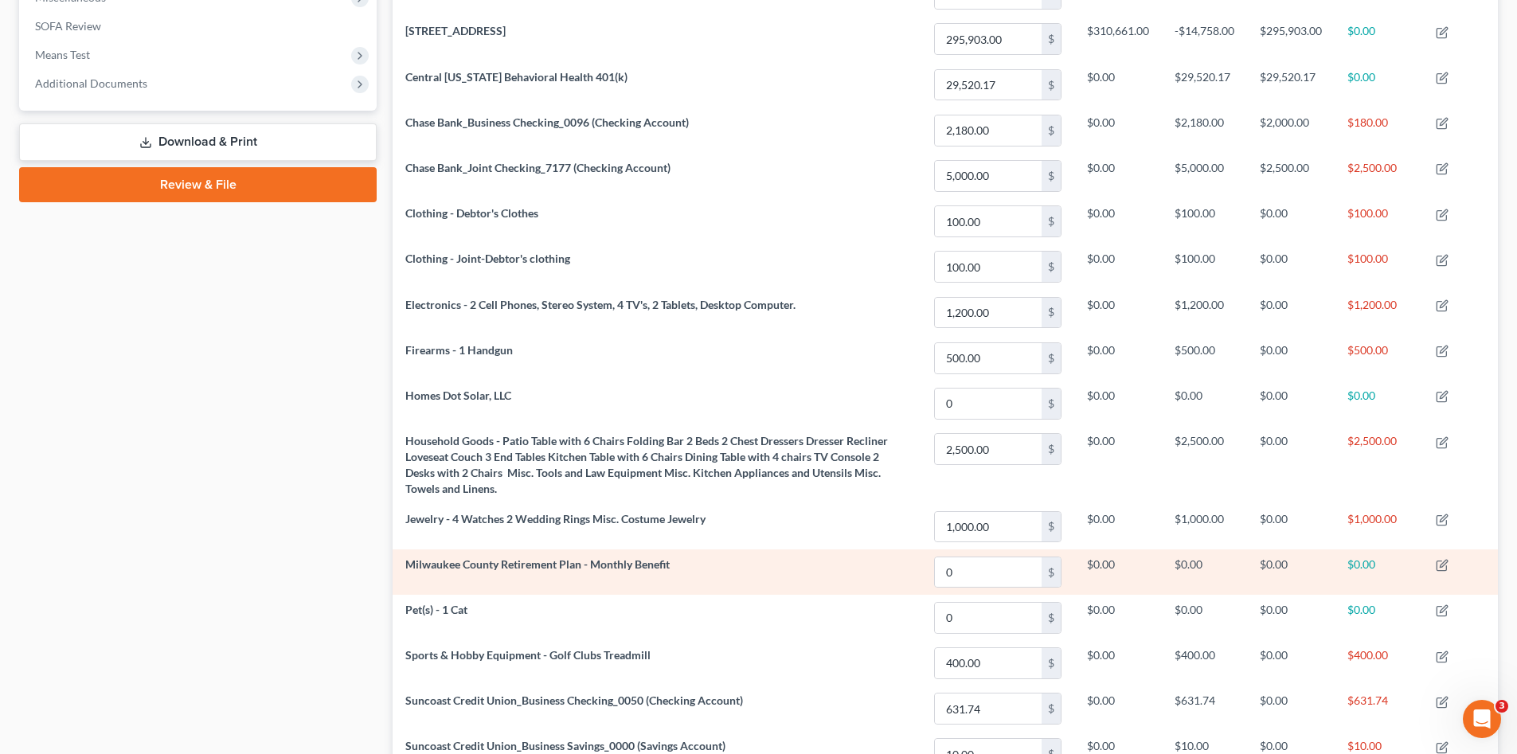
scroll to position [743, 0]
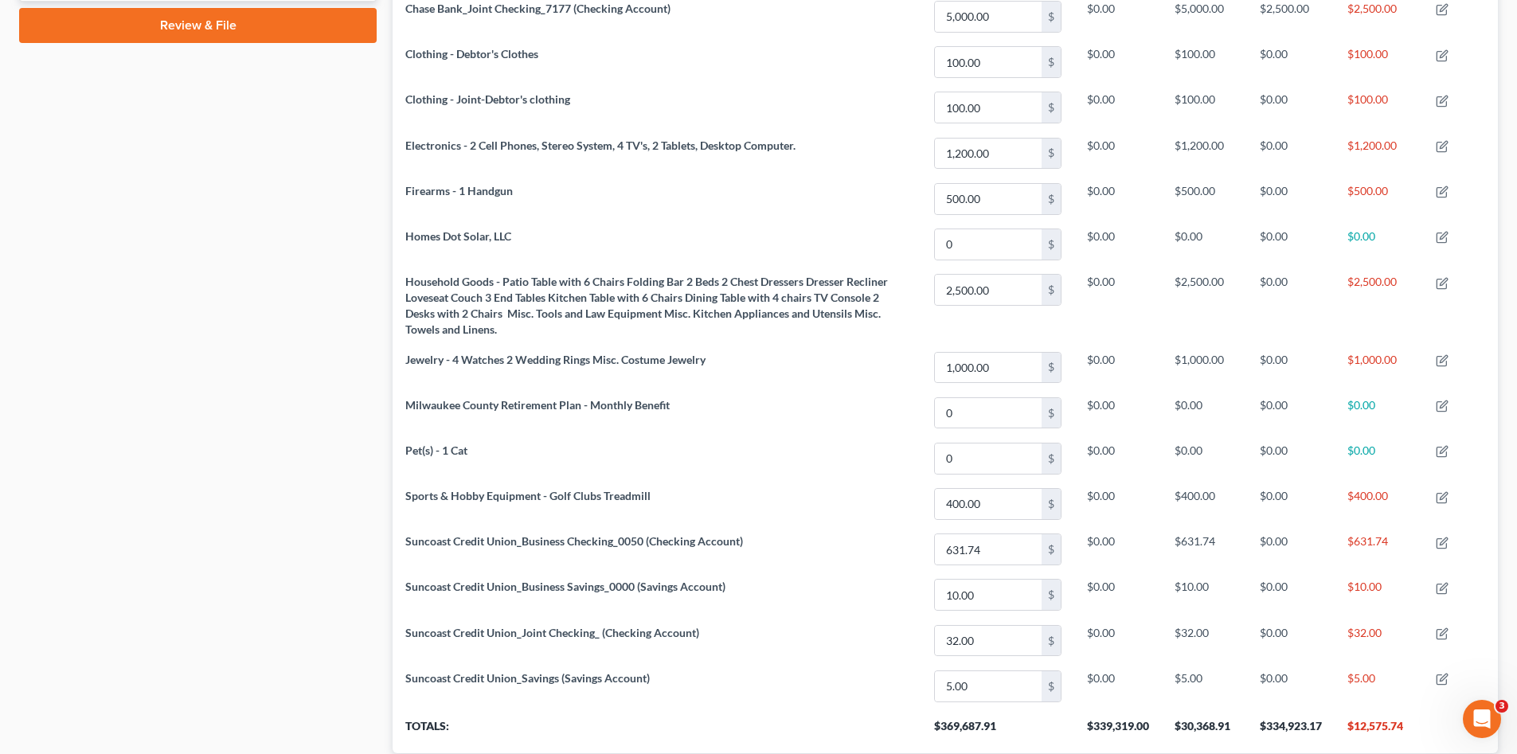
click at [201, 510] on div "Case Dashboard Payments Invoices Payments Payments Credit Report Client Profile" at bounding box center [197, 107] width 373 height 1395
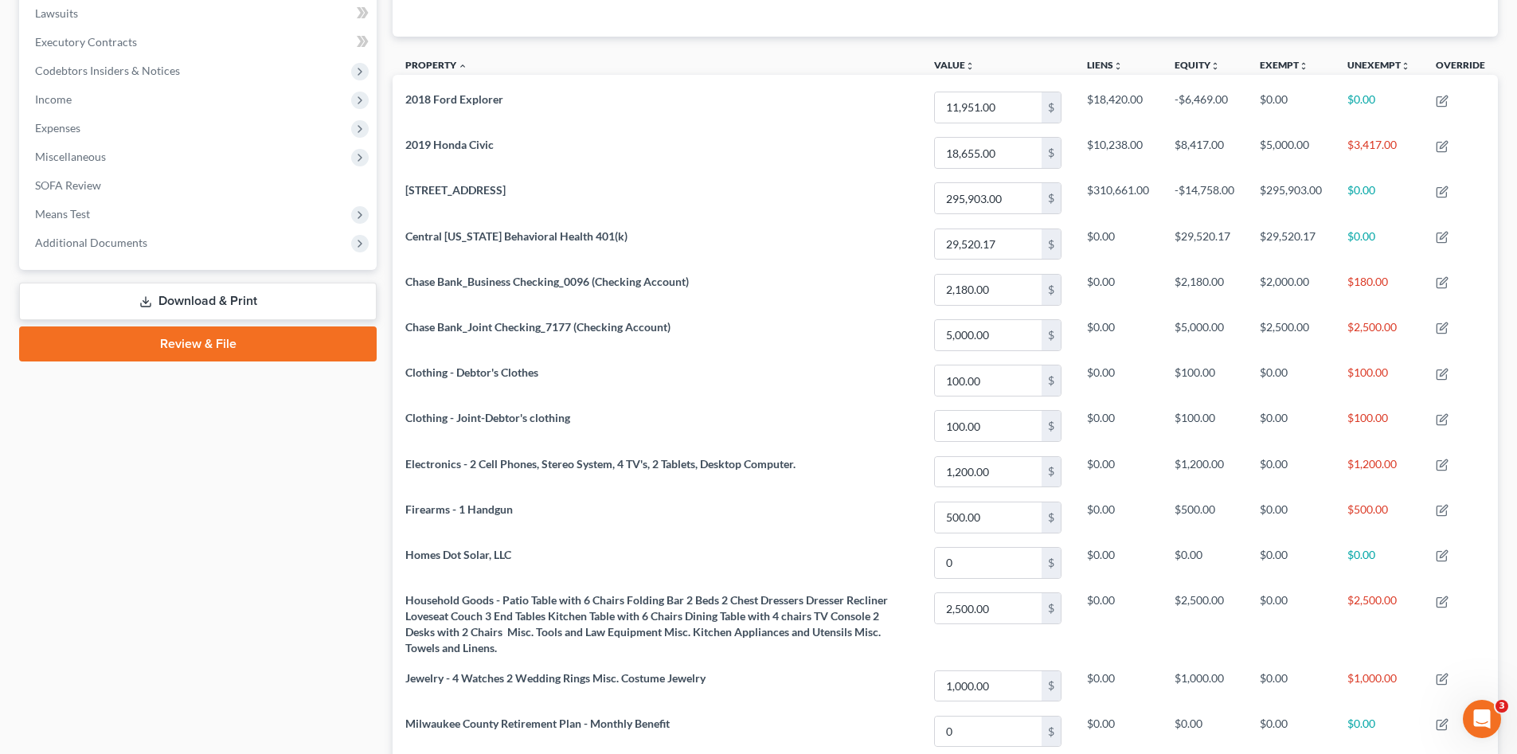
scroll to position [292, 0]
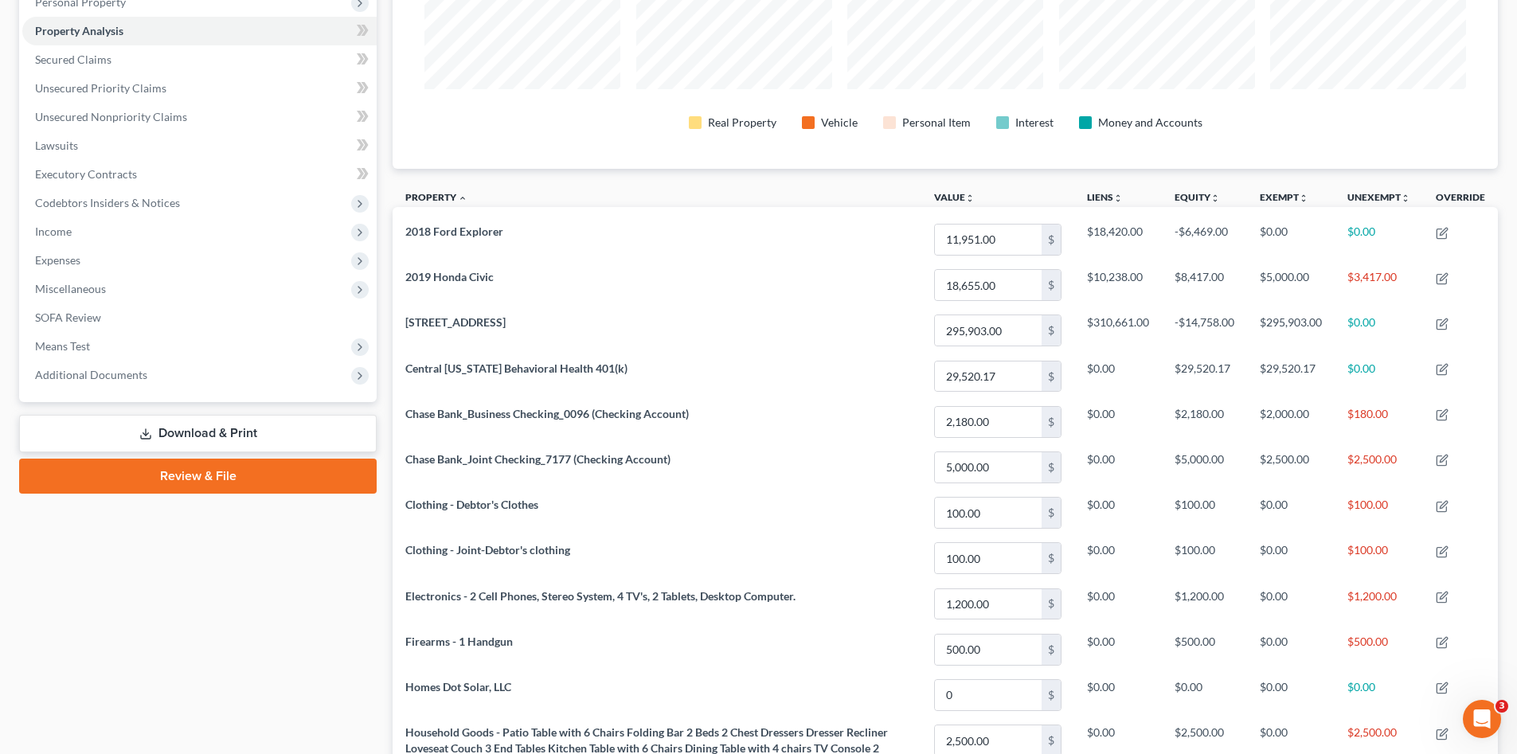
click at [174, 693] on div "Case Dashboard Payments Invoices Payments Payments Credit Report Client Profile" at bounding box center [197, 558] width 373 height 1395
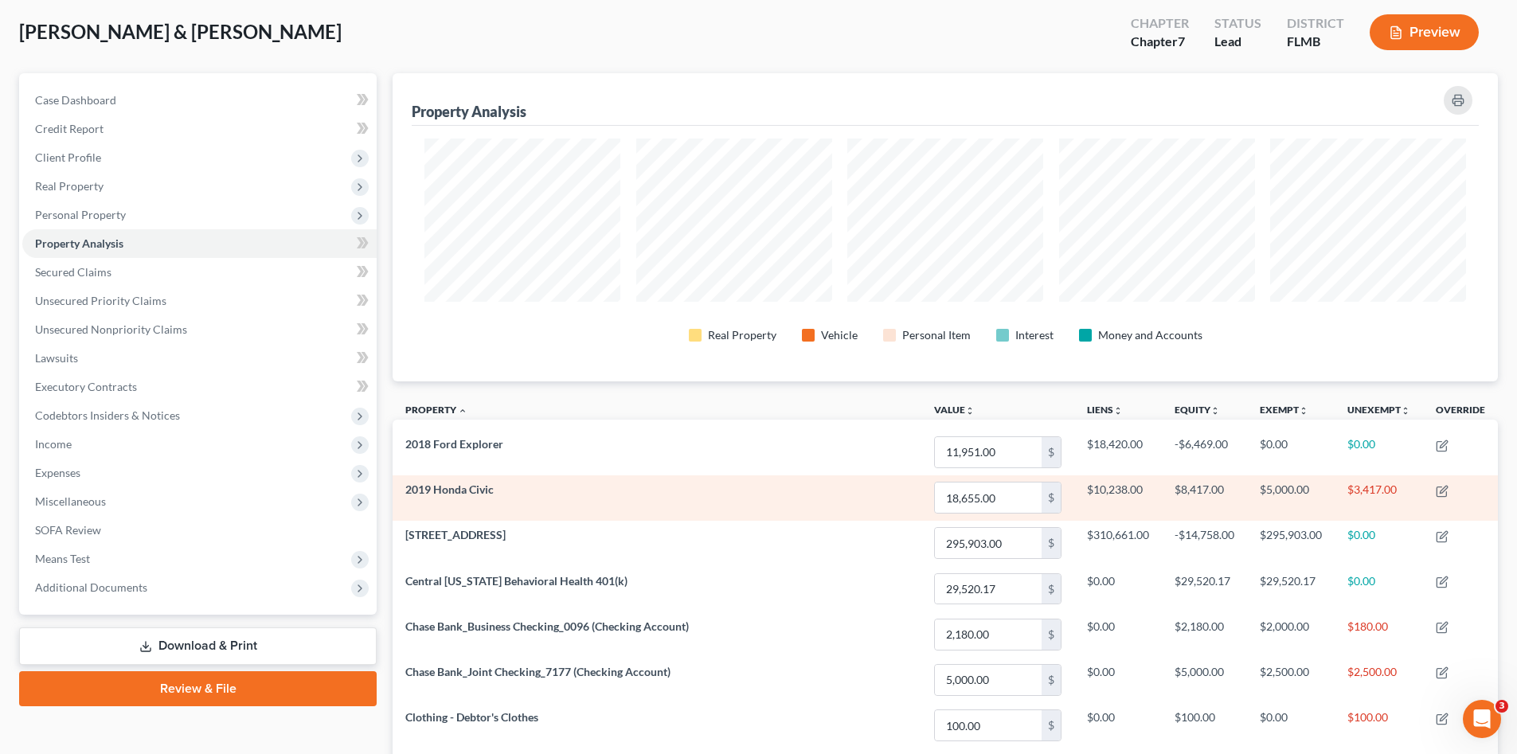
scroll to position [0, 0]
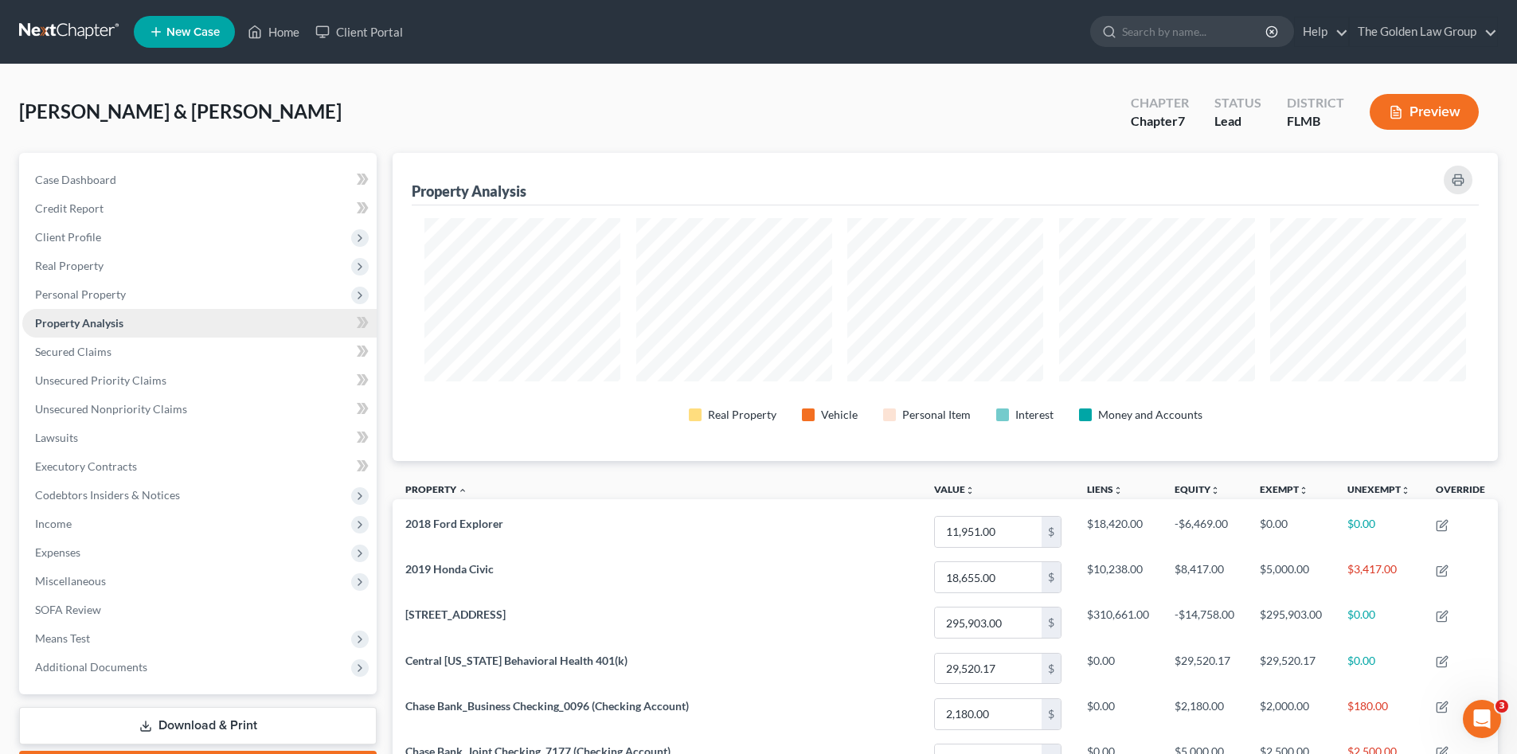
drag, startPoint x: 85, startPoint y: 289, endPoint x: 84, endPoint y: 308, distance: 19.2
click at [85, 289] on span "Personal Property" at bounding box center [80, 294] width 91 height 14
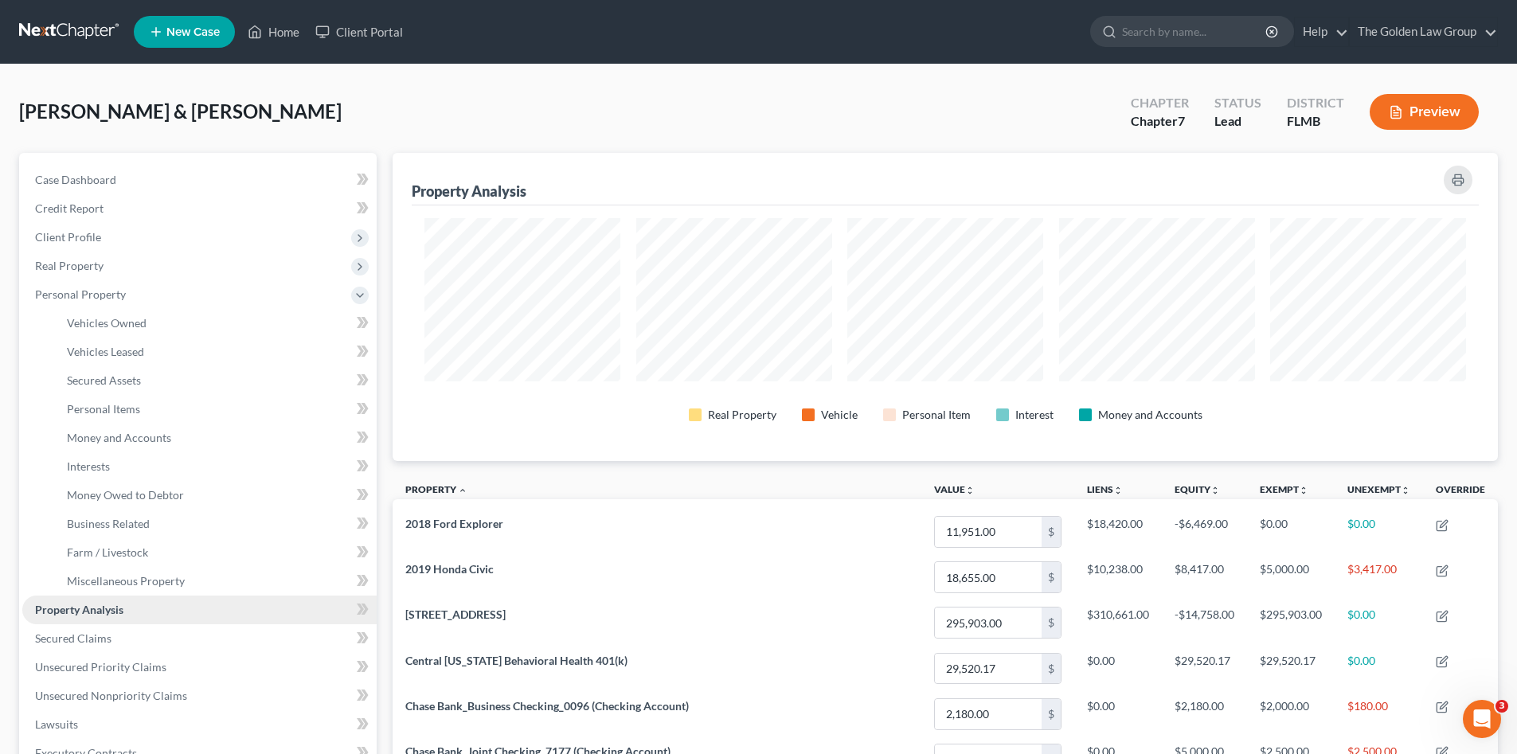
click at [115, 608] on span "Property Analysis" at bounding box center [79, 610] width 88 height 14
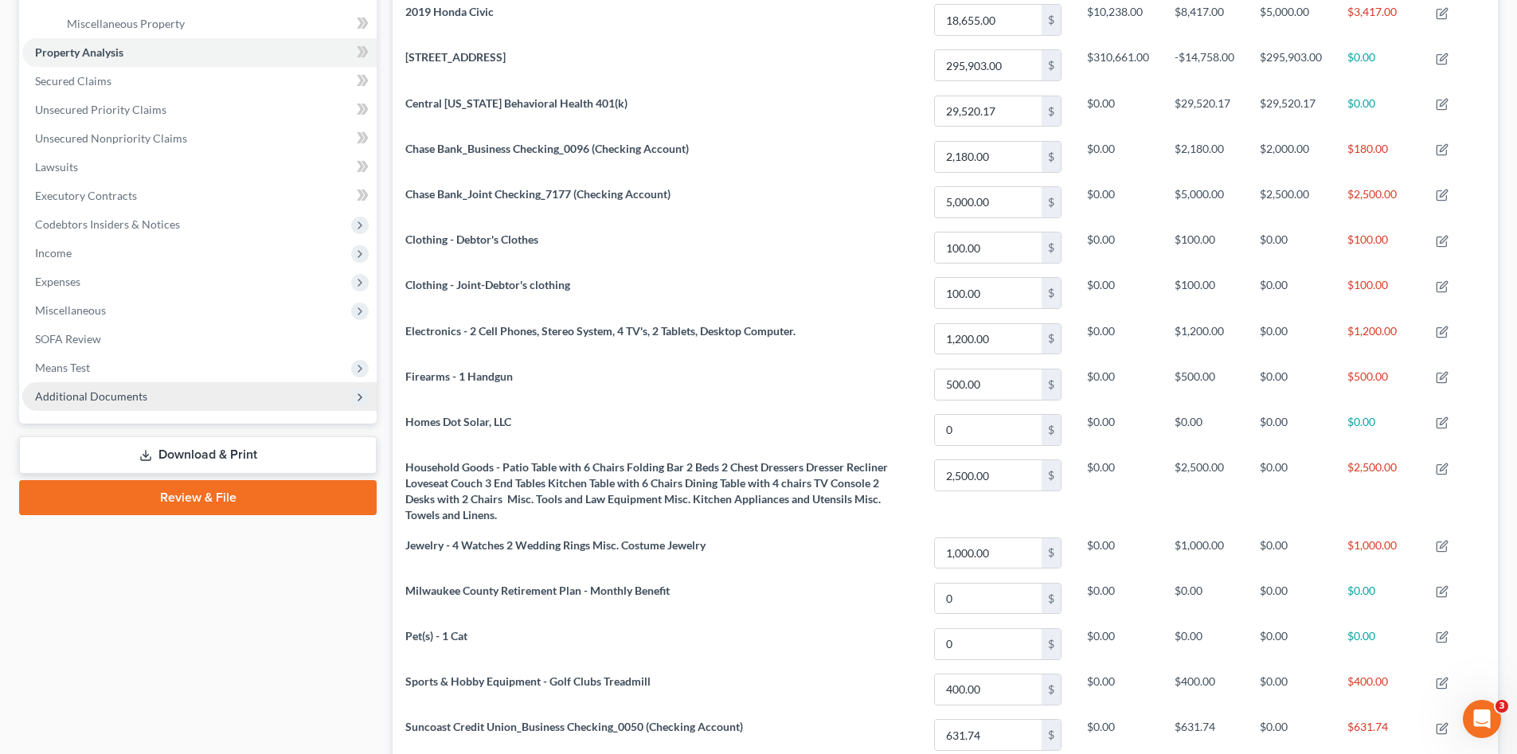
scroll to position [398, 0]
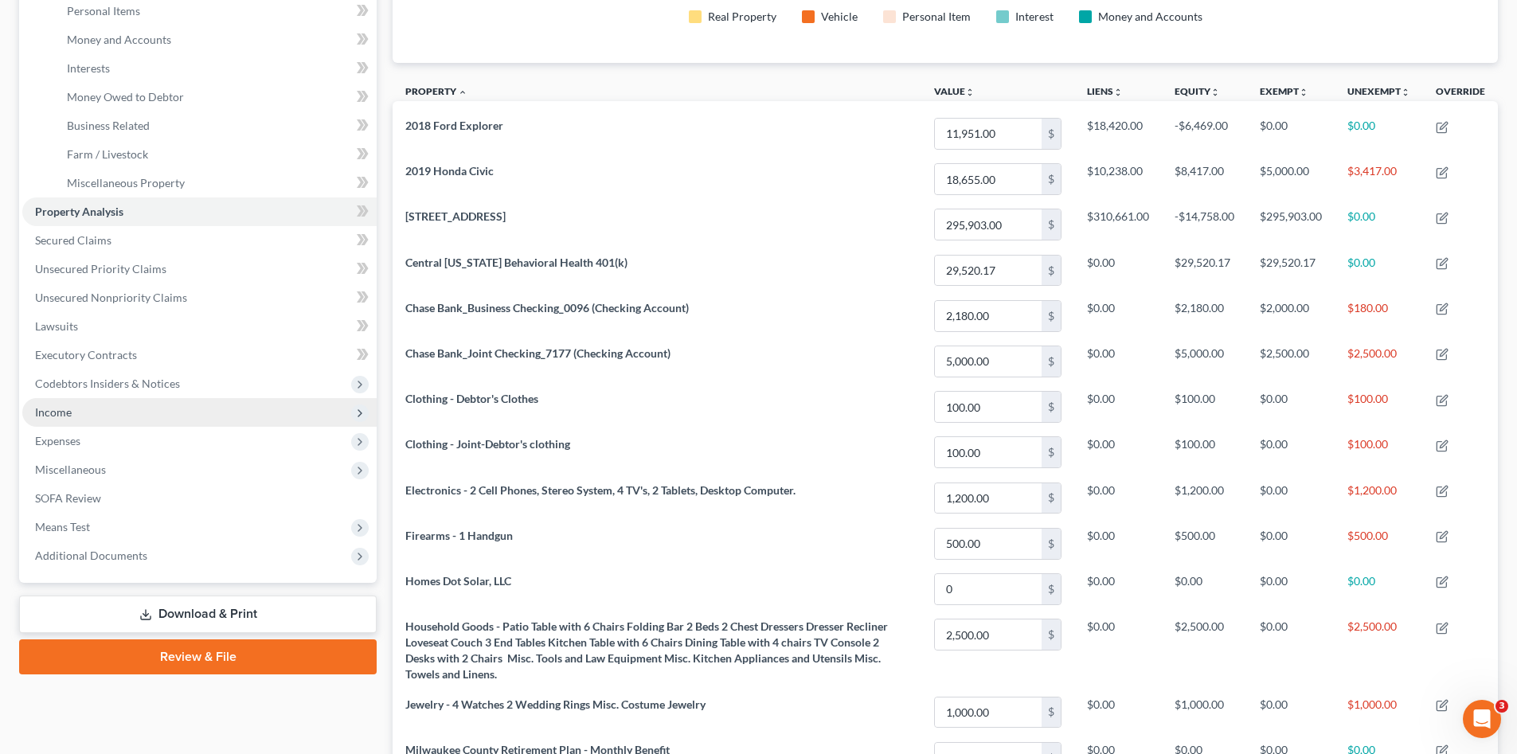
click at [155, 408] on span "Income" at bounding box center [199, 412] width 354 height 29
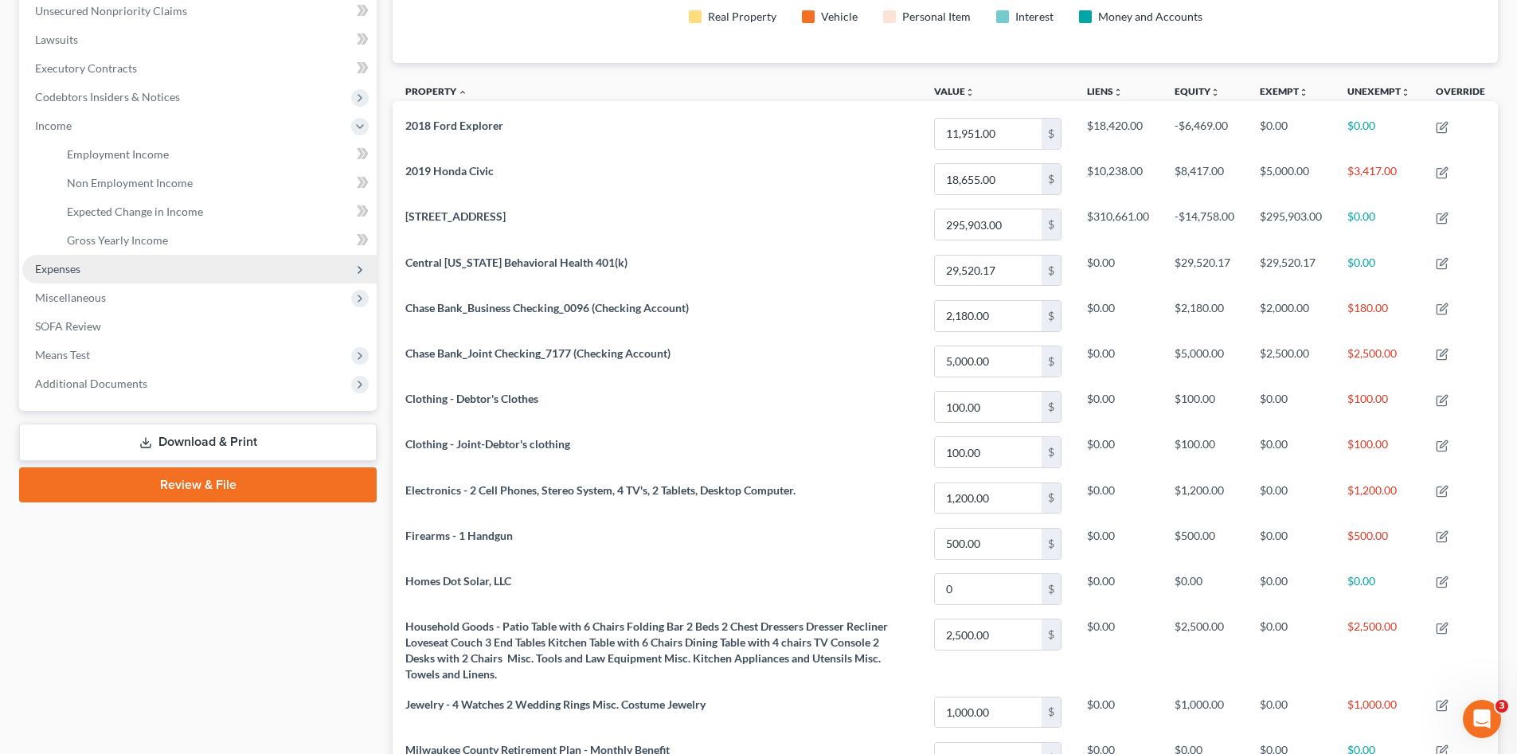
click at [142, 260] on span "Expenses" at bounding box center [199, 269] width 354 height 29
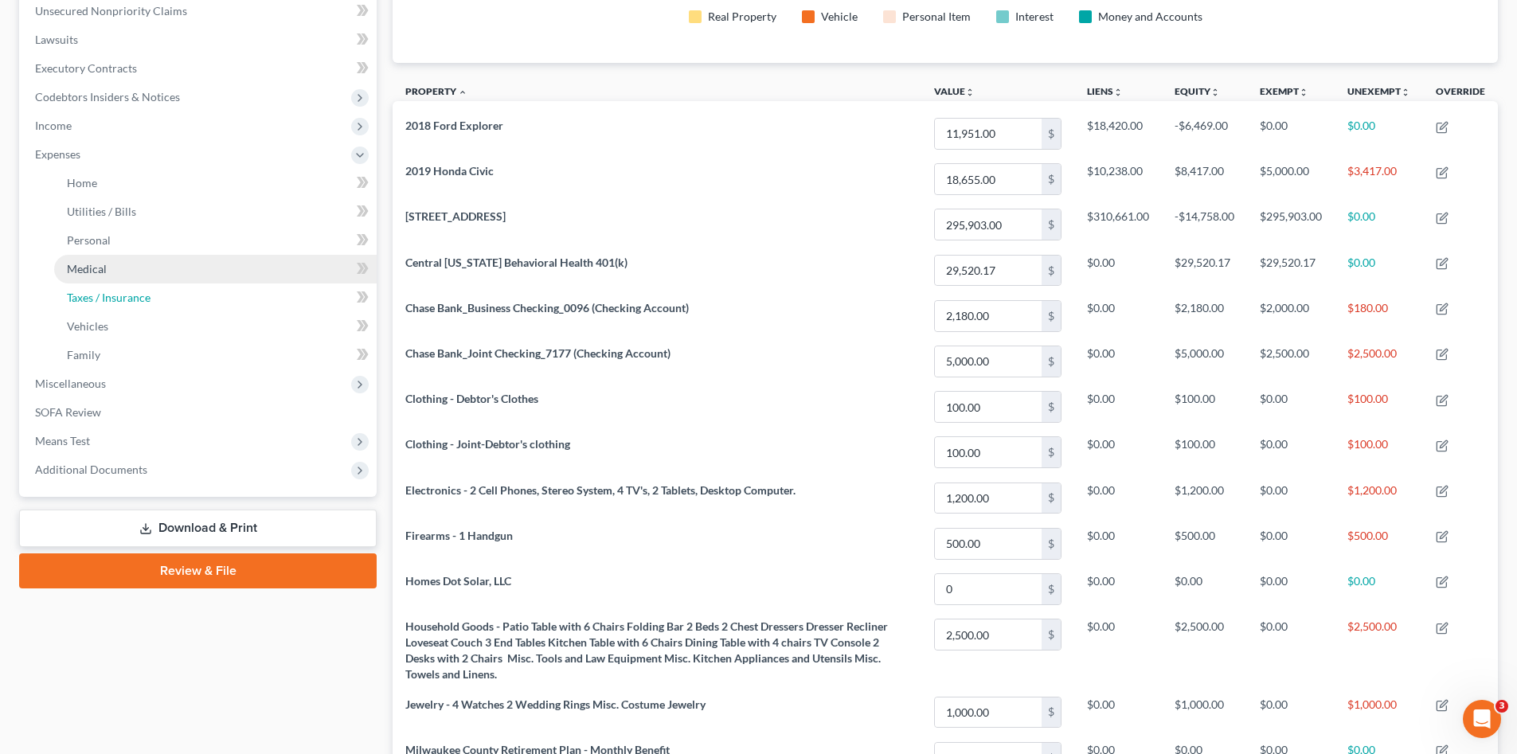
click at [166, 310] on link "Taxes / Insurance" at bounding box center [215, 297] width 322 height 29
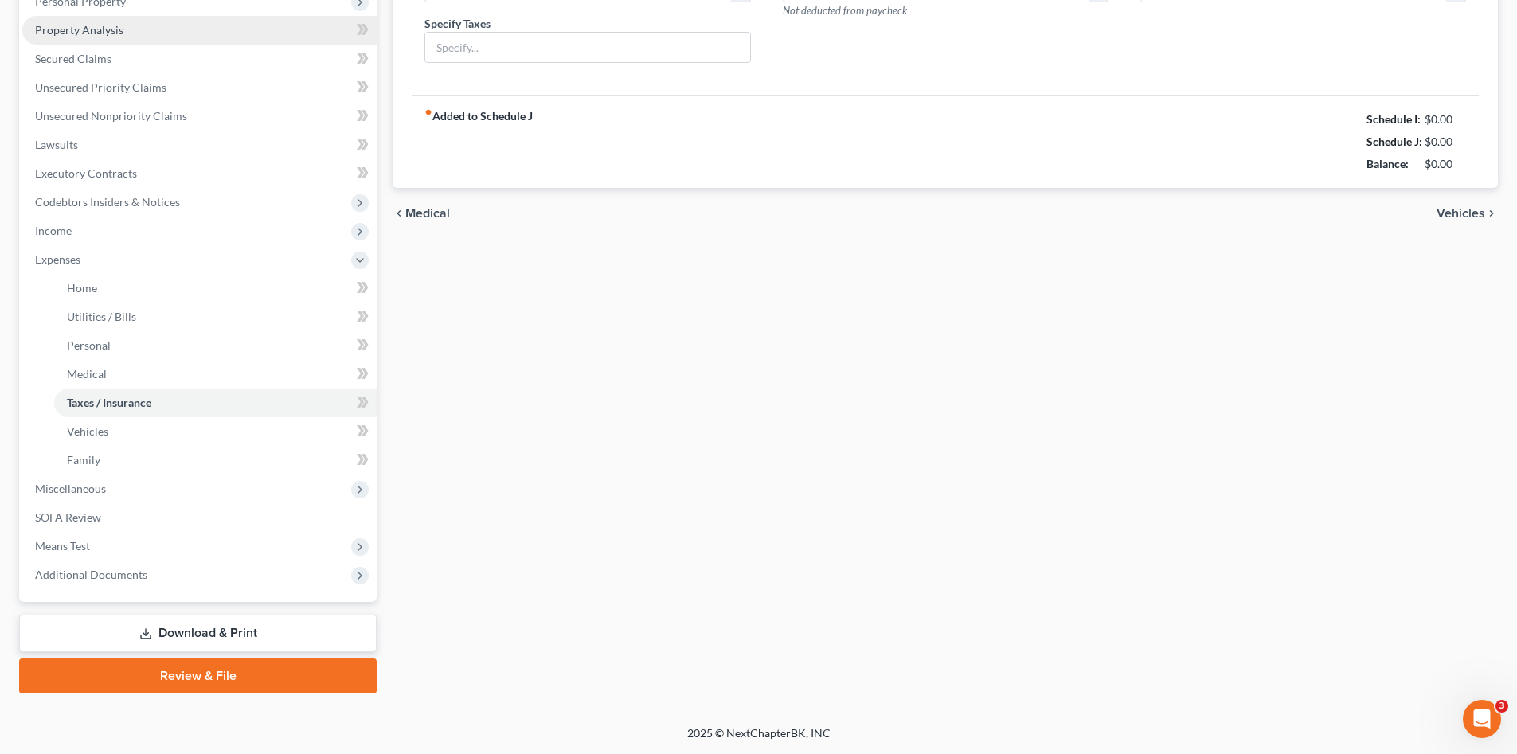
type input "200.00"
type input "IRS Payment"
type input "0.00"
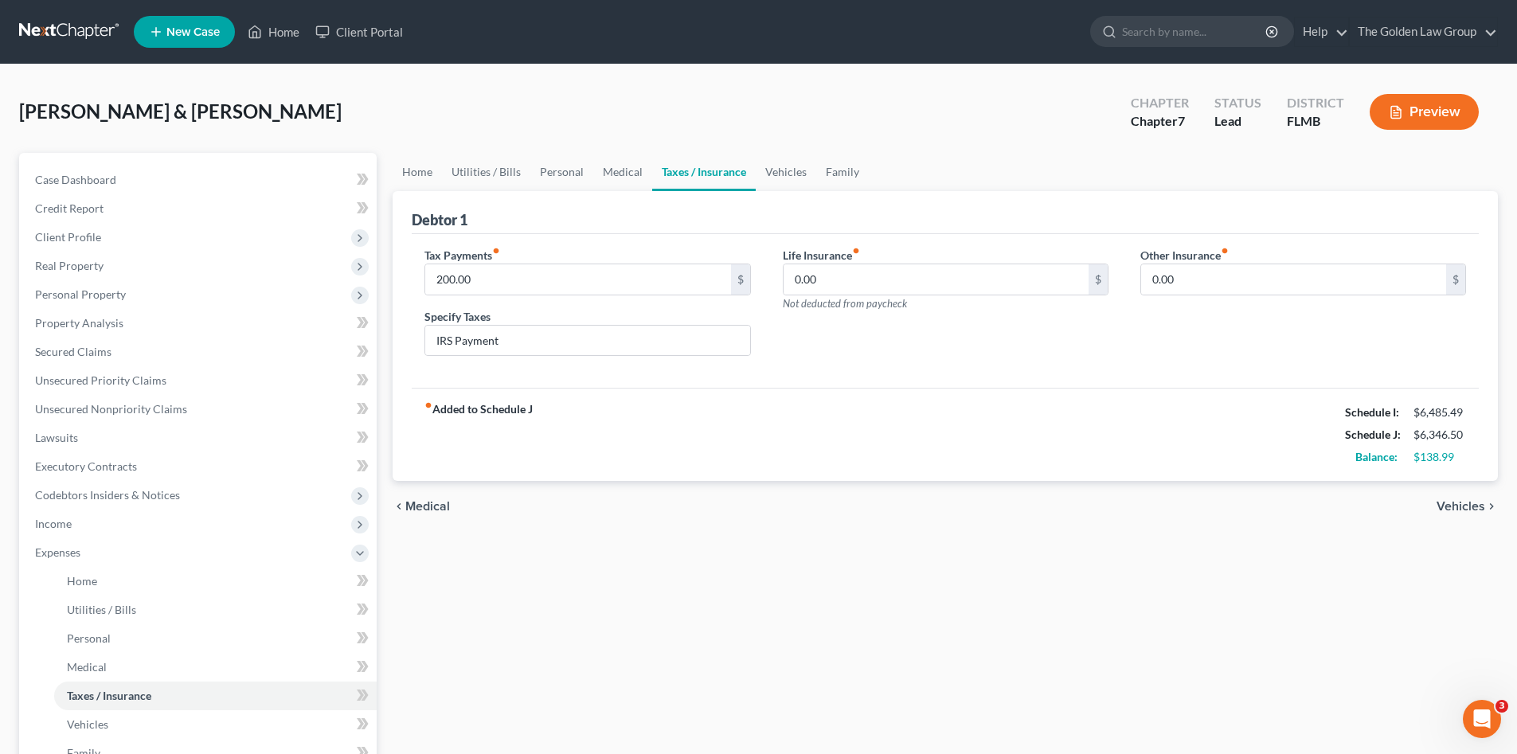
scroll to position [133, 0]
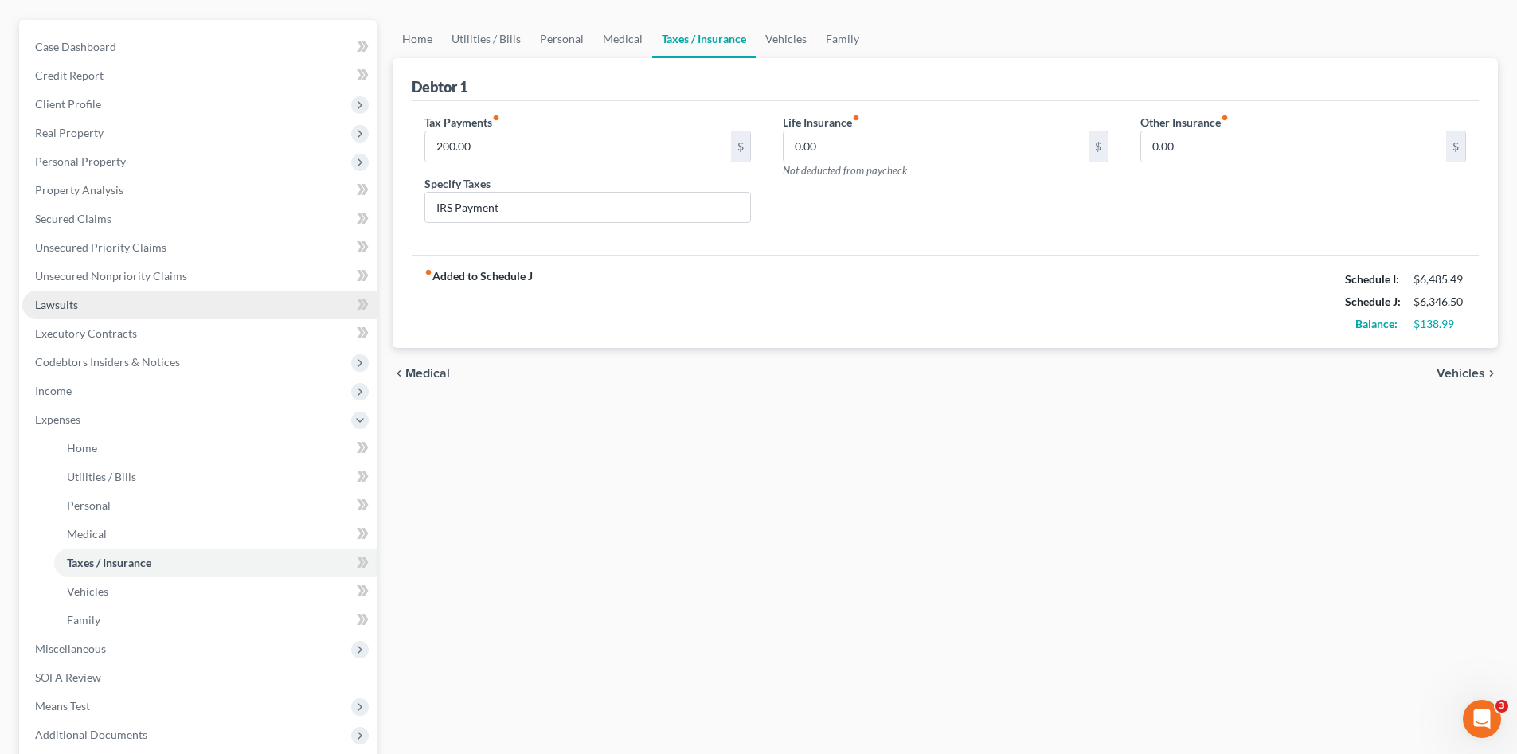
click at [76, 303] on span "Lawsuits" at bounding box center [56, 305] width 43 height 14
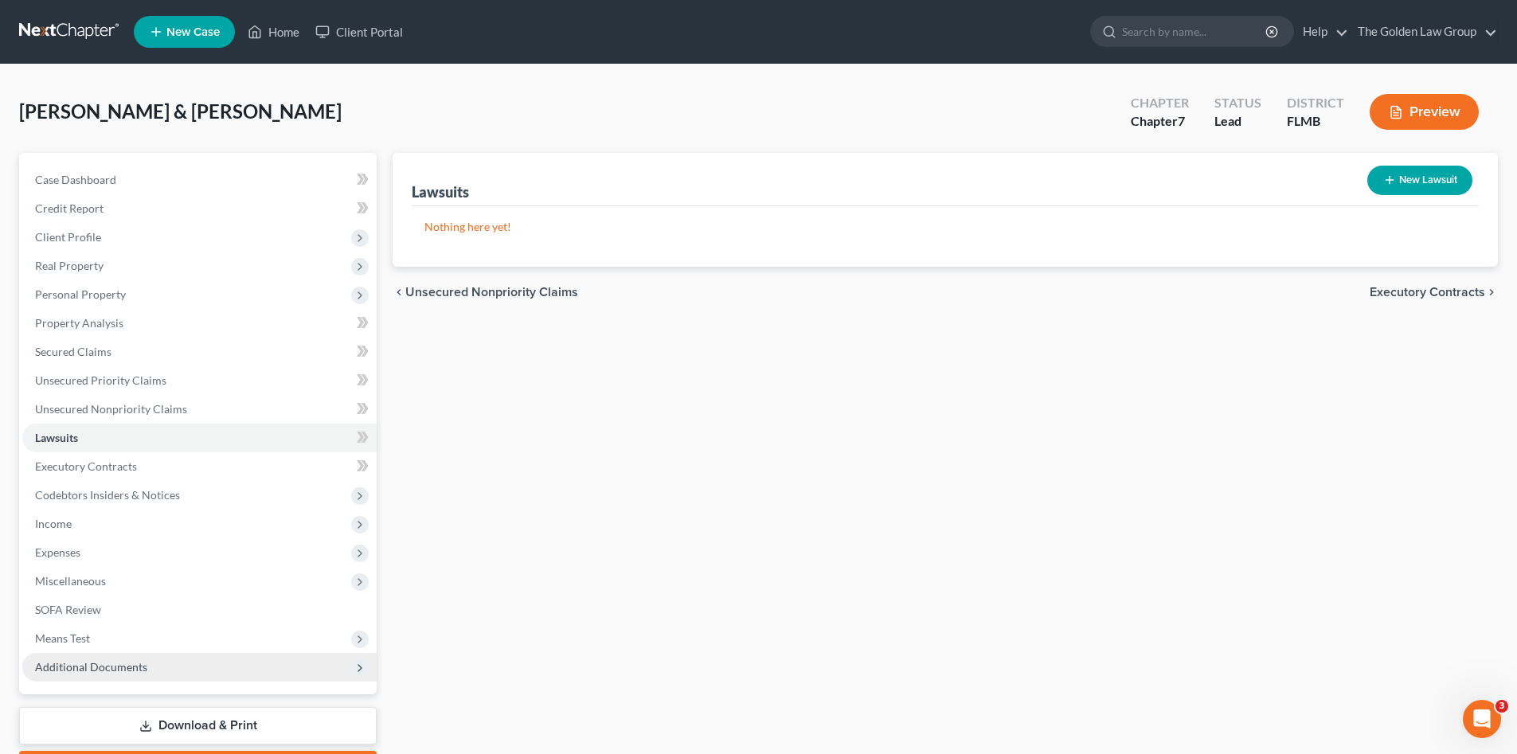
scroll to position [92, 0]
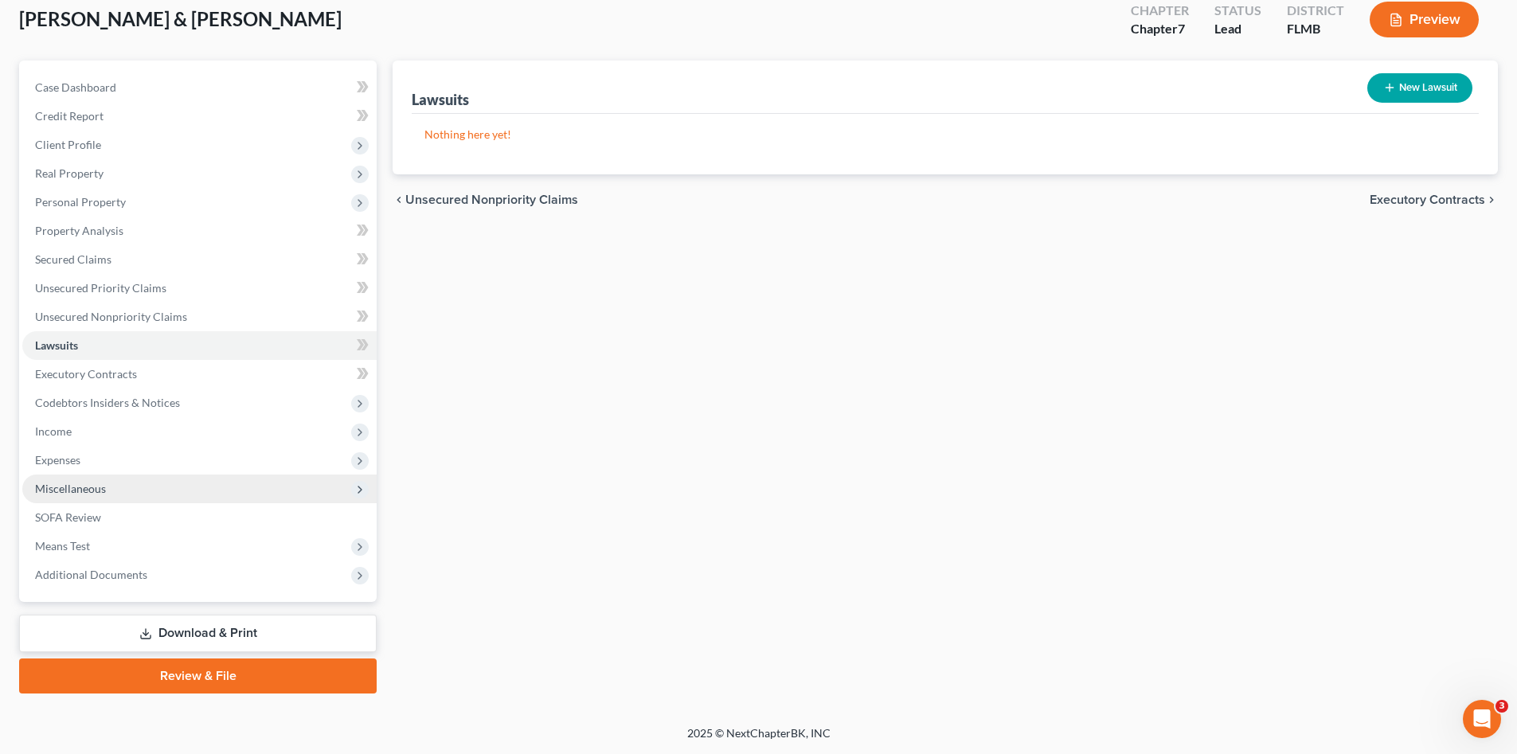
click at [99, 486] on span "Miscellaneous" at bounding box center [70, 489] width 71 height 14
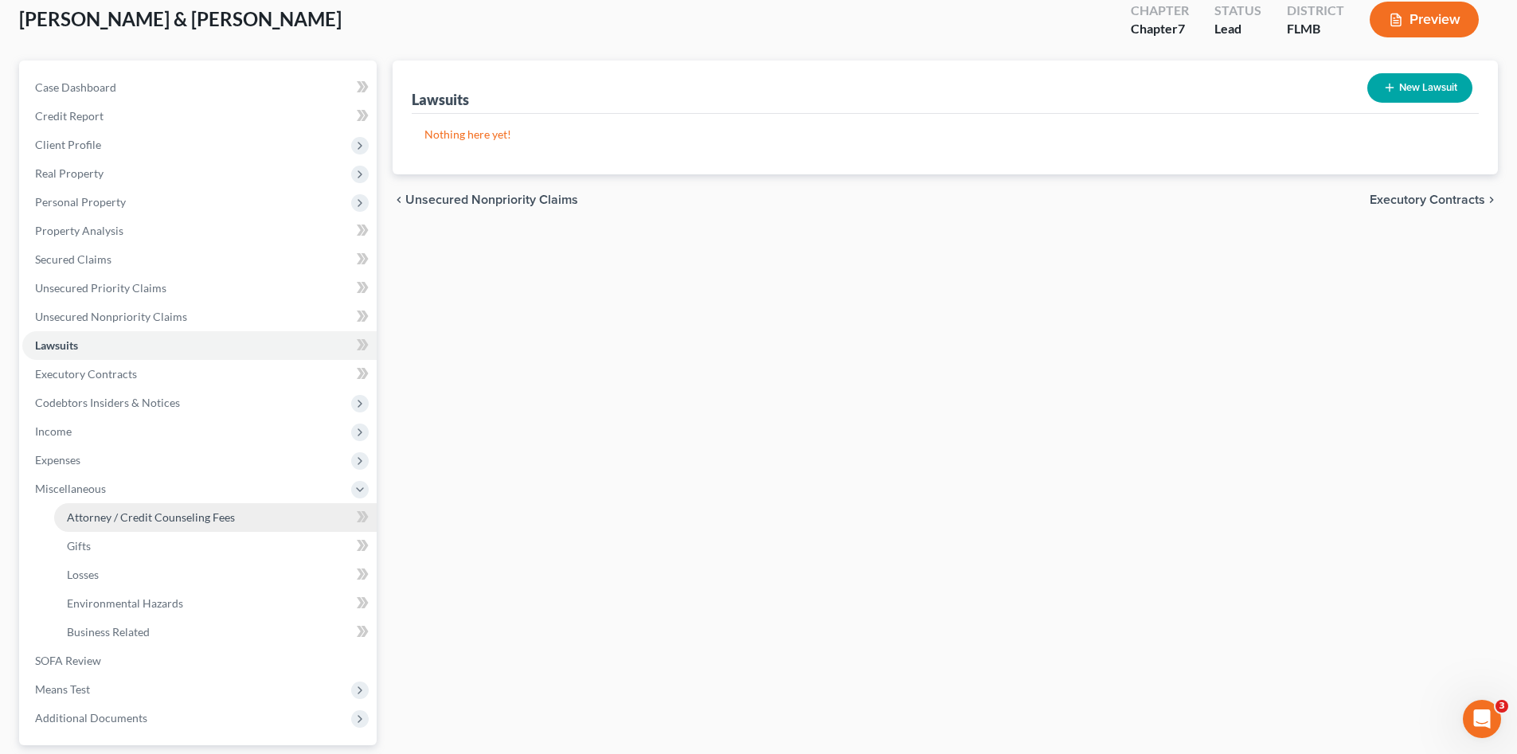
click at [122, 520] on span "Attorney / Credit Counseling Fees" at bounding box center [151, 517] width 168 height 14
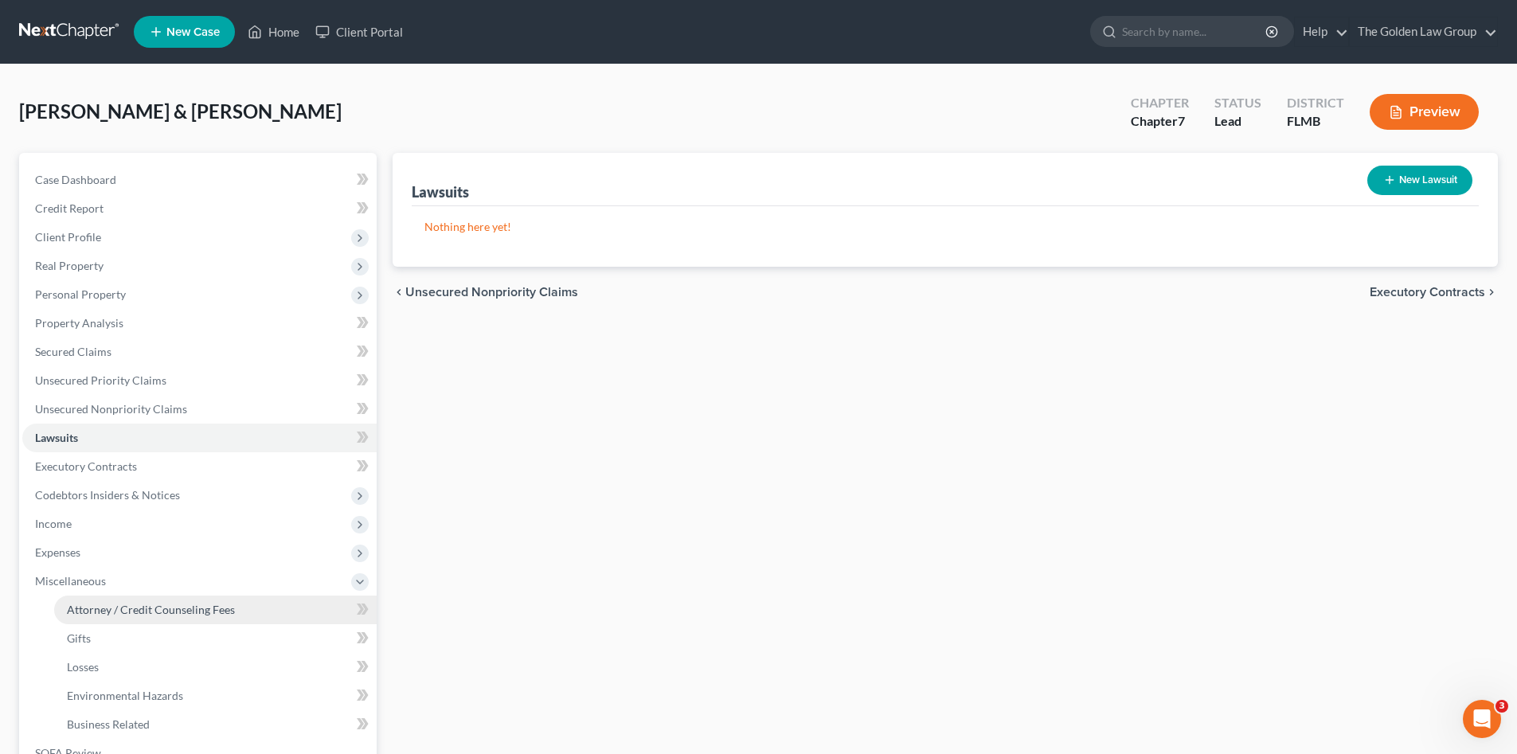
select select "2"
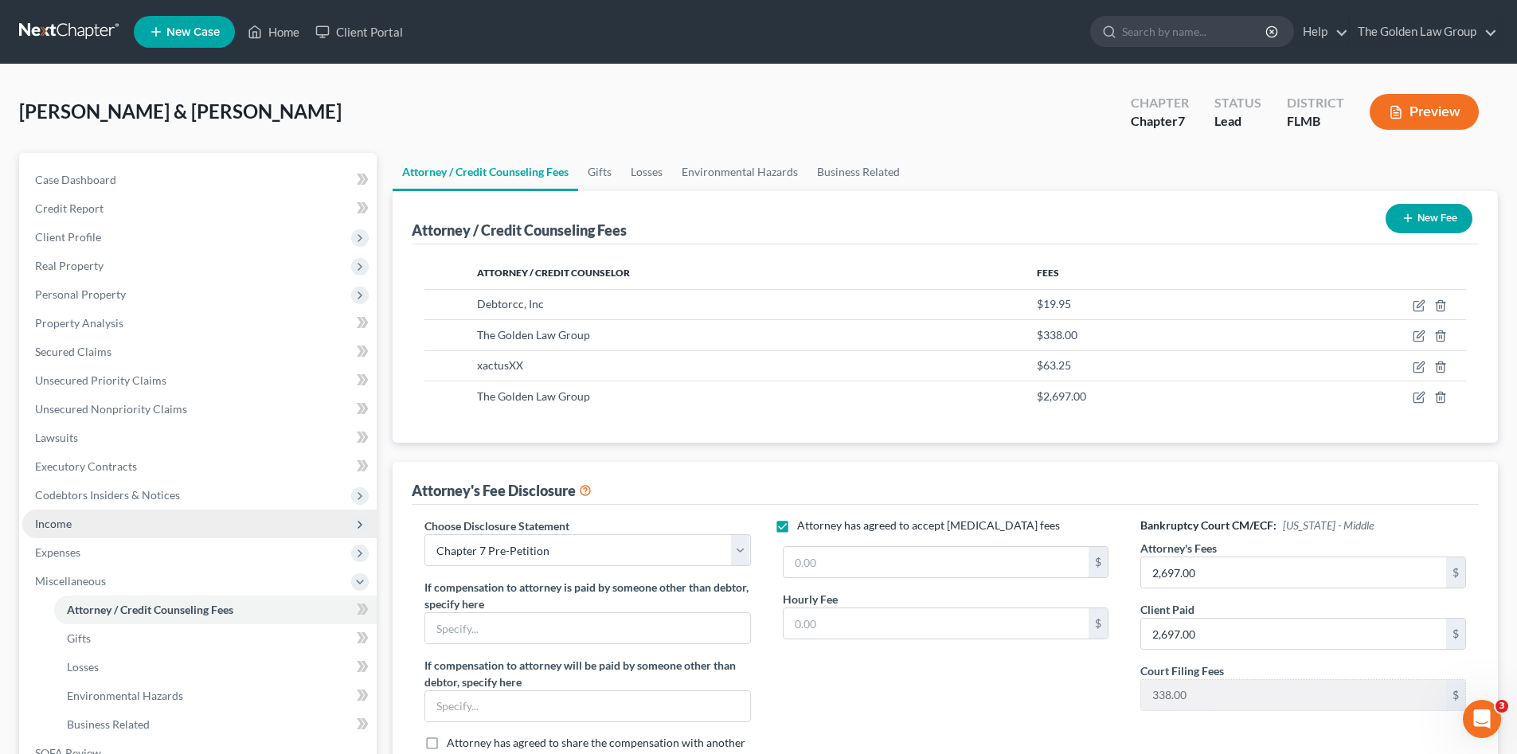
scroll to position [185, 0]
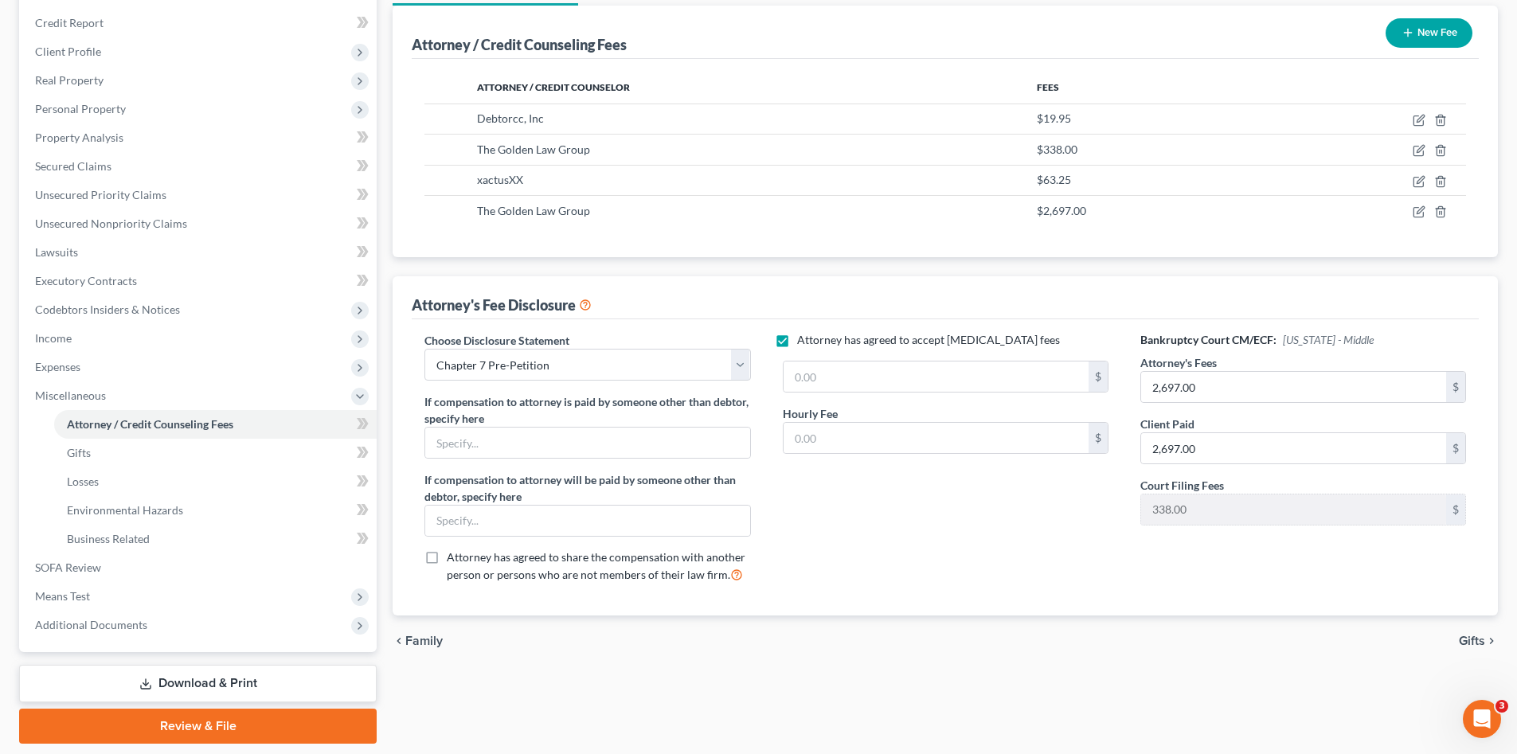
click at [797, 342] on label "Attorney has agreed to accept [MEDICAL_DATA] fees" at bounding box center [928, 340] width 263 height 16
click at [803, 342] on input "Attorney has agreed to accept [MEDICAL_DATA] fees" at bounding box center [808, 337] width 10 height 10
click at [797, 342] on label "Attorney has agreed to accept [MEDICAL_DATA] fees" at bounding box center [928, 340] width 263 height 16
click at [803, 342] on input "Attorney has agreed to accept [MEDICAL_DATA] fees" at bounding box center [808, 337] width 10 height 10
click at [797, 342] on label "Attorney has agreed to accept [MEDICAL_DATA] fees" at bounding box center [928, 340] width 263 height 16
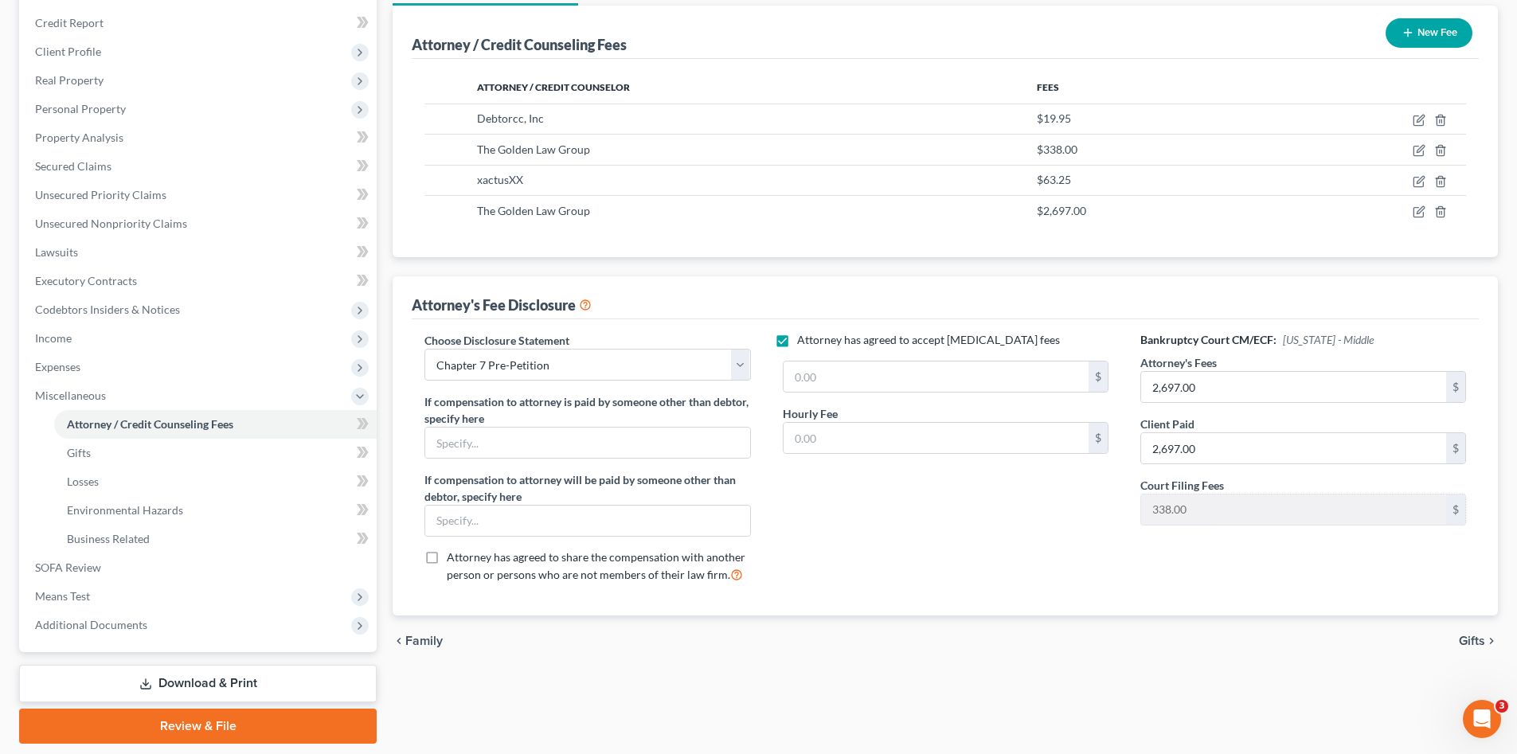
click at [803, 342] on input "Attorney has agreed to accept [MEDICAL_DATA] fees" at bounding box center [808, 337] width 10 height 10
checkbox input "false"
click at [867, 550] on div "Attorney has agreed to accept [MEDICAL_DATA] fees" at bounding box center [945, 464] width 357 height 264
click at [57, 562] on span "SOFA Review" at bounding box center [68, 567] width 66 height 14
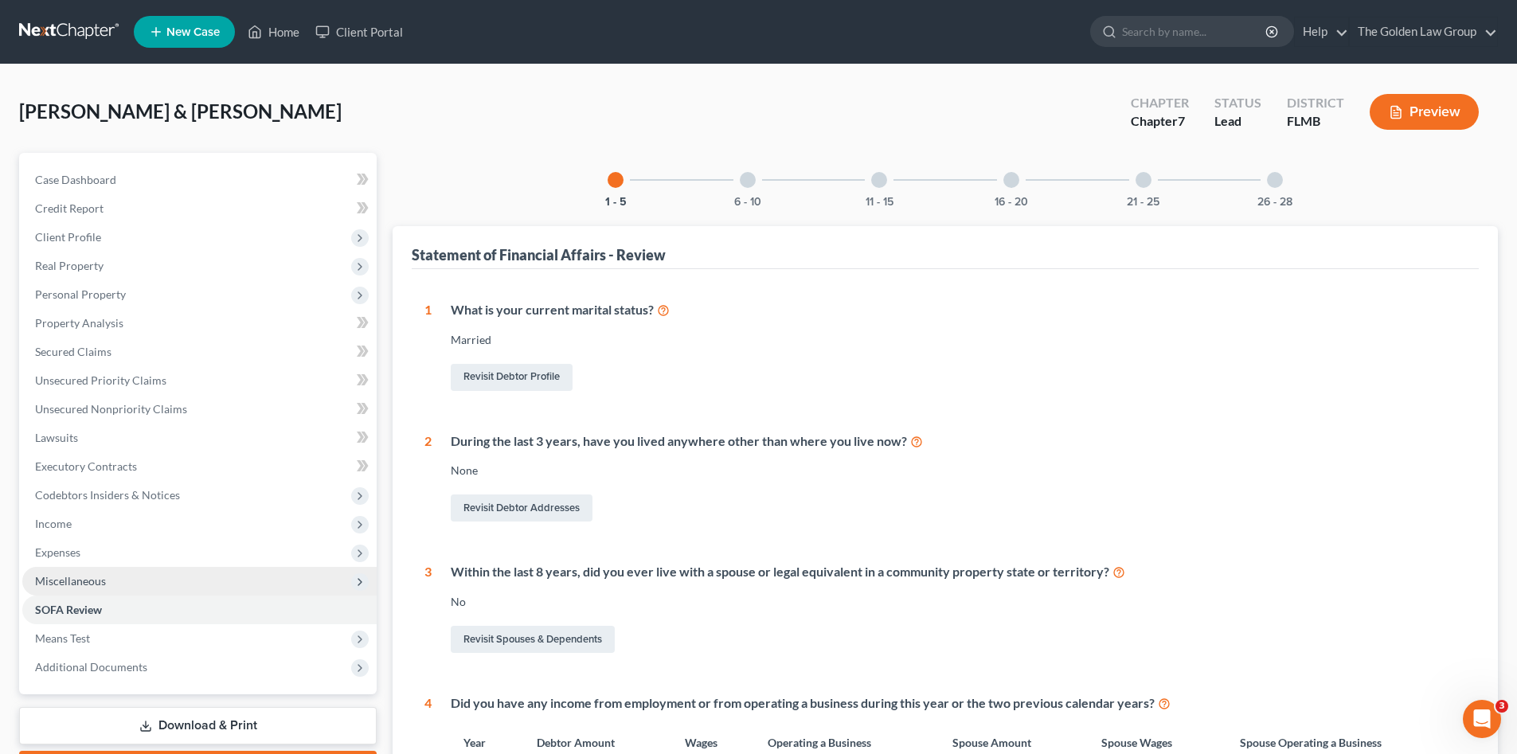
scroll to position [80, 0]
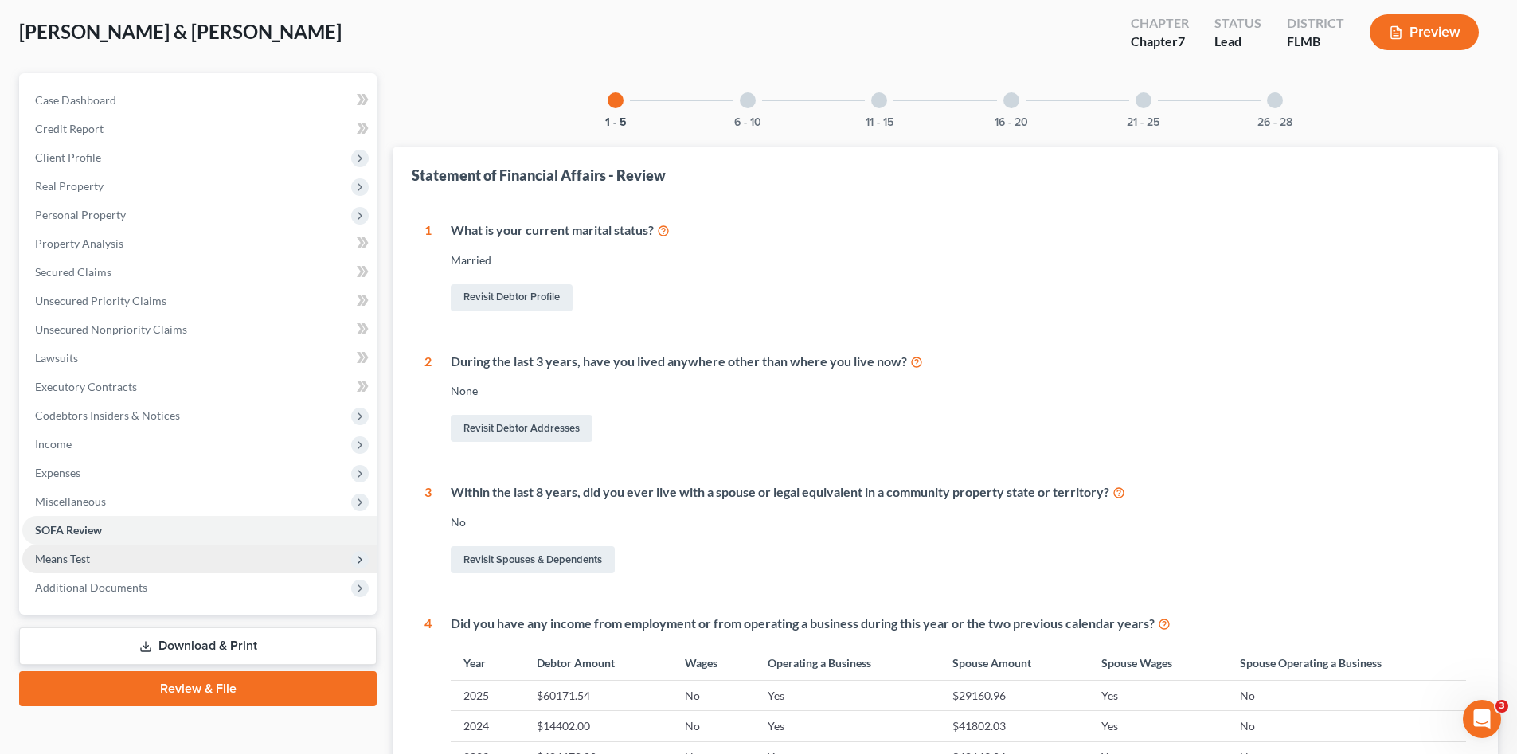
click at [86, 563] on span "Means Test" at bounding box center [62, 559] width 55 height 14
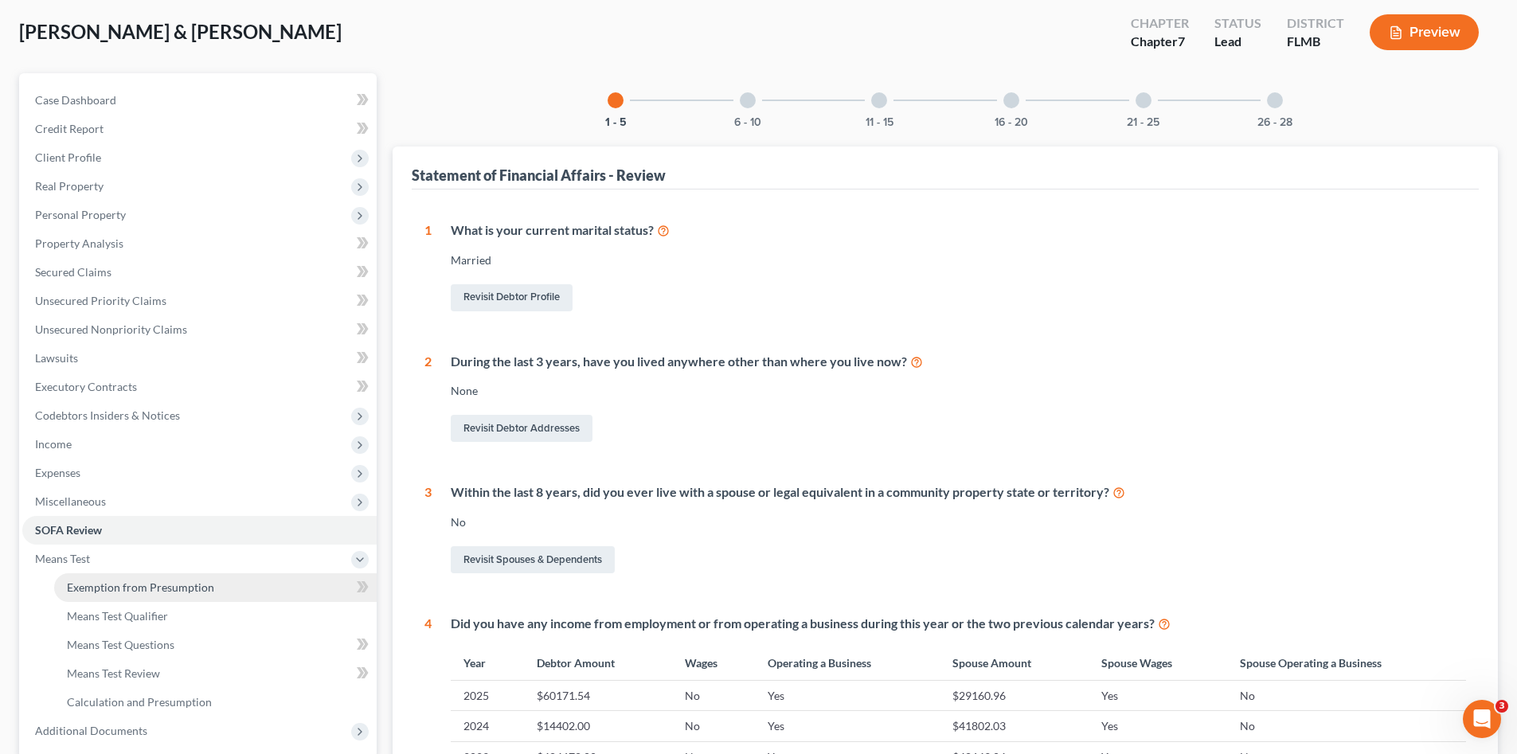
click at [103, 584] on span "Exemption from Presumption" at bounding box center [140, 587] width 147 height 14
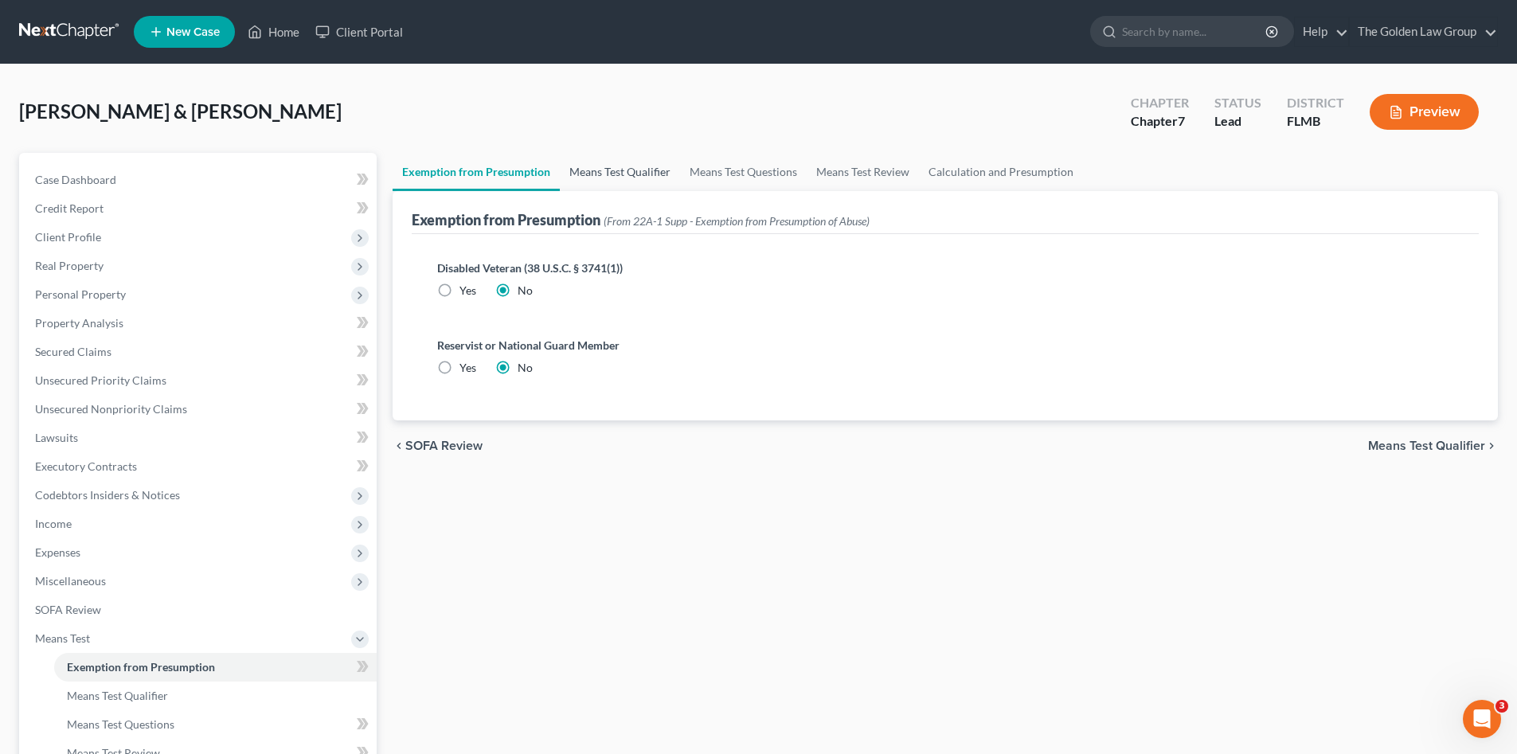
click at [648, 176] on link "Means Test Qualifier" at bounding box center [620, 172] width 120 height 38
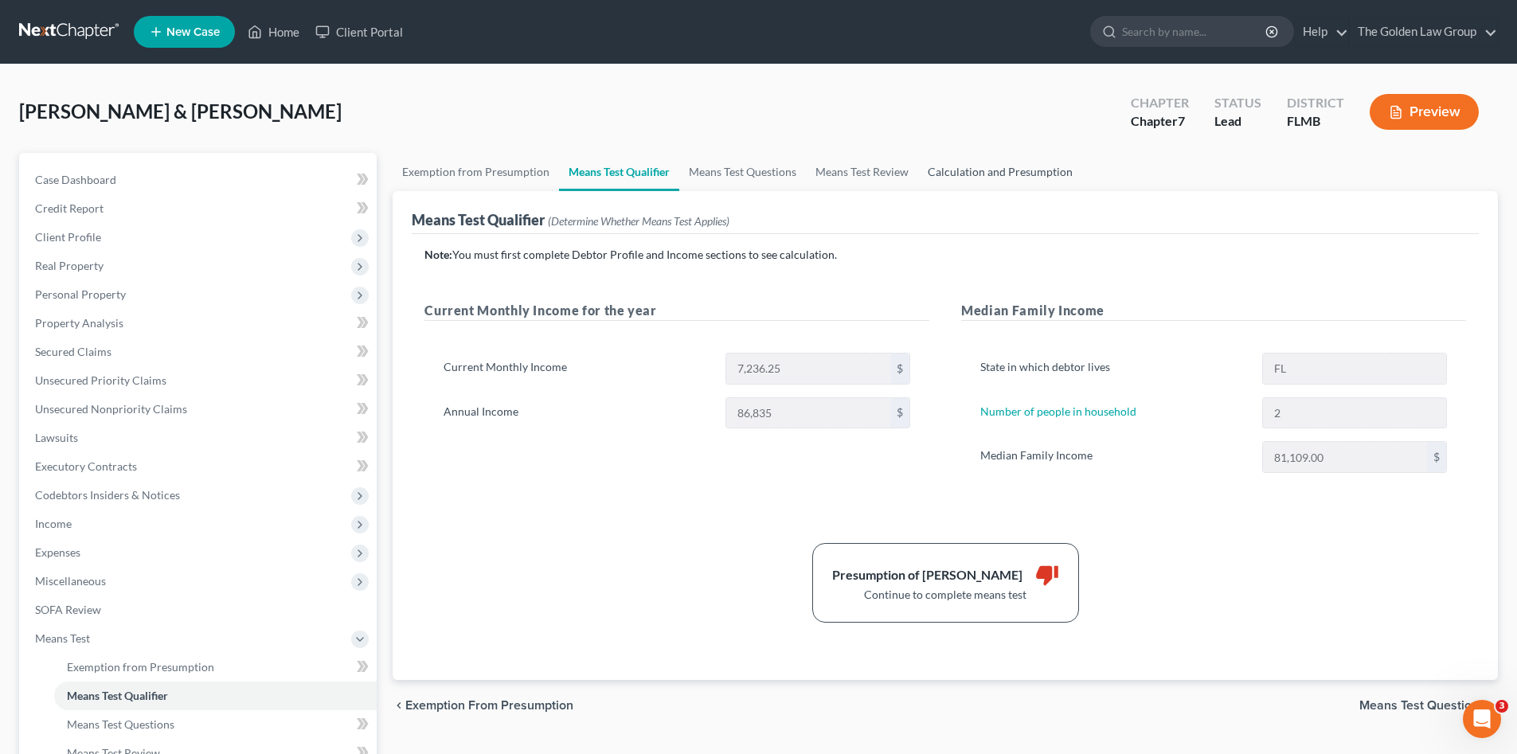
click at [959, 171] on link "Calculation and Presumption" at bounding box center [1000, 172] width 164 height 38
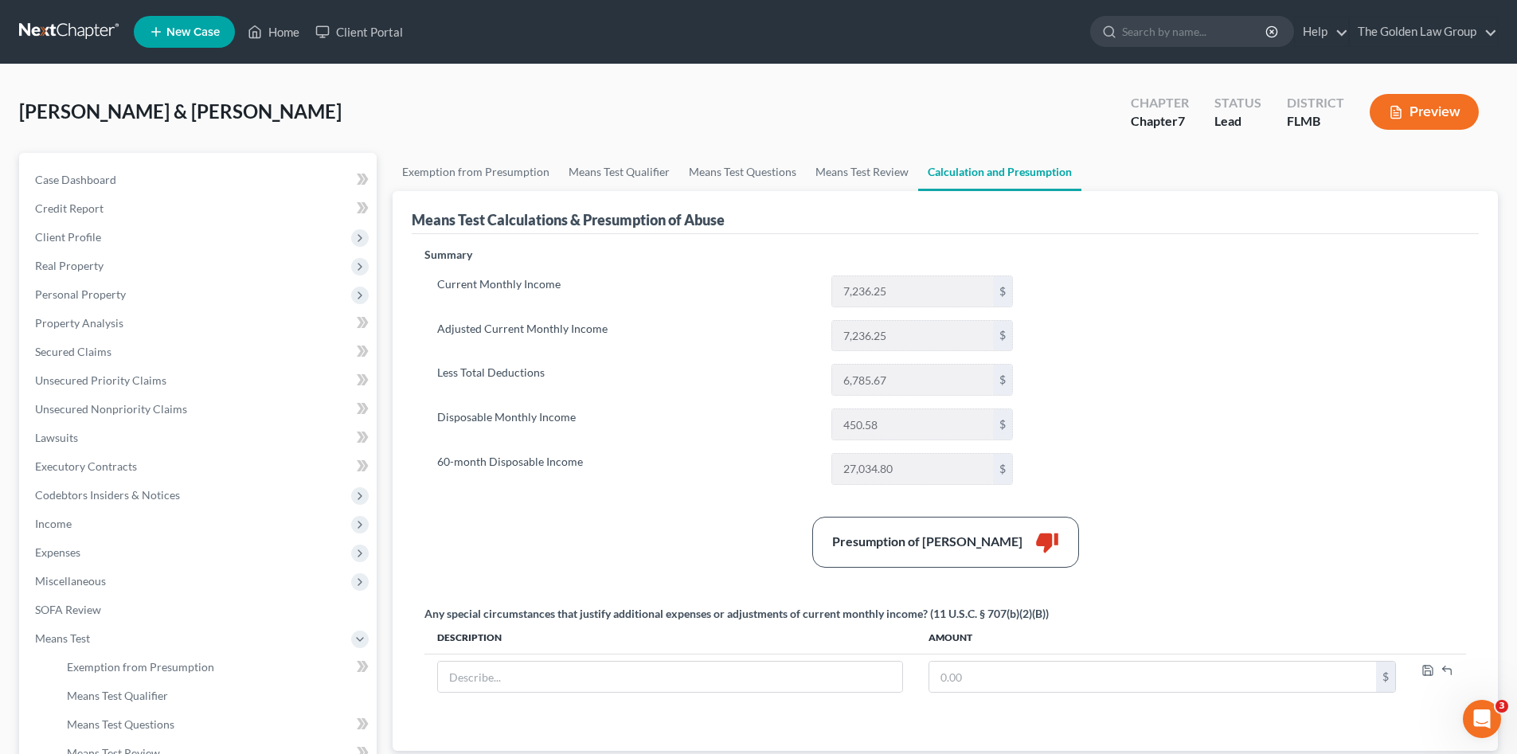
click at [88, 28] on link at bounding box center [70, 32] width 102 height 29
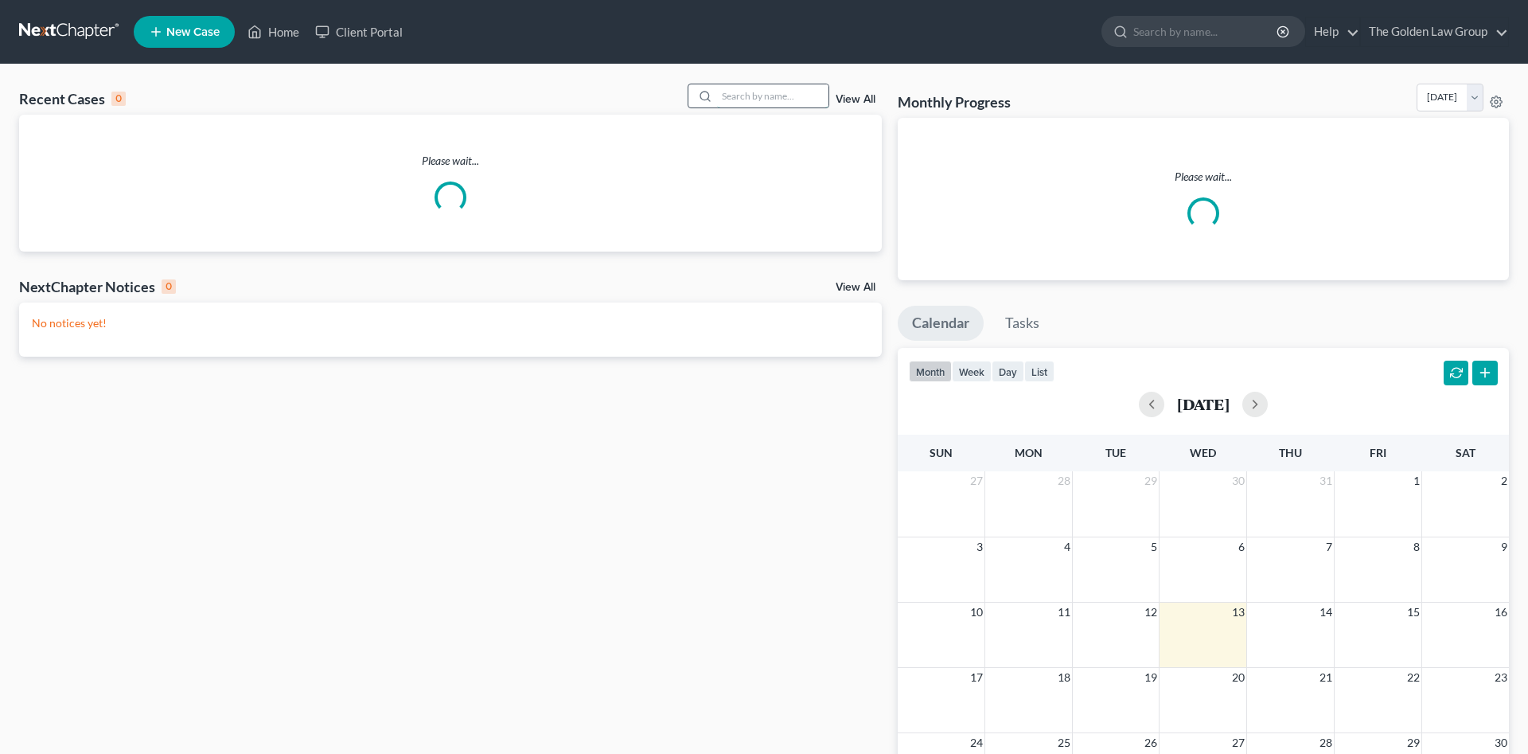
click at [775, 96] on input "search" at bounding box center [772, 95] width 111 height 23
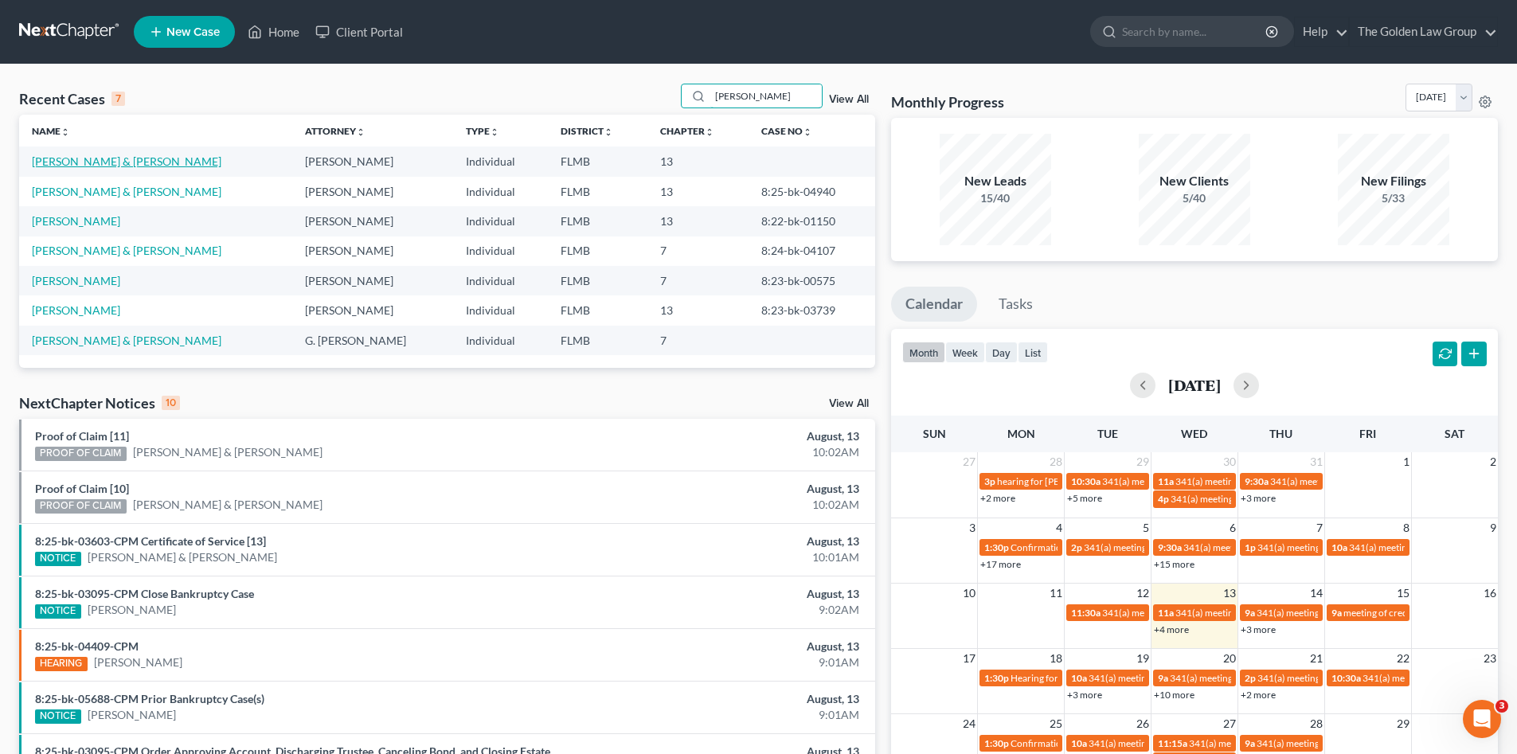
type input "lewis"
click at [133, 161] on link "[PERSON_NAME] & [PERSON_NAME]" at bounding box center [126, 161] width 189 height 14
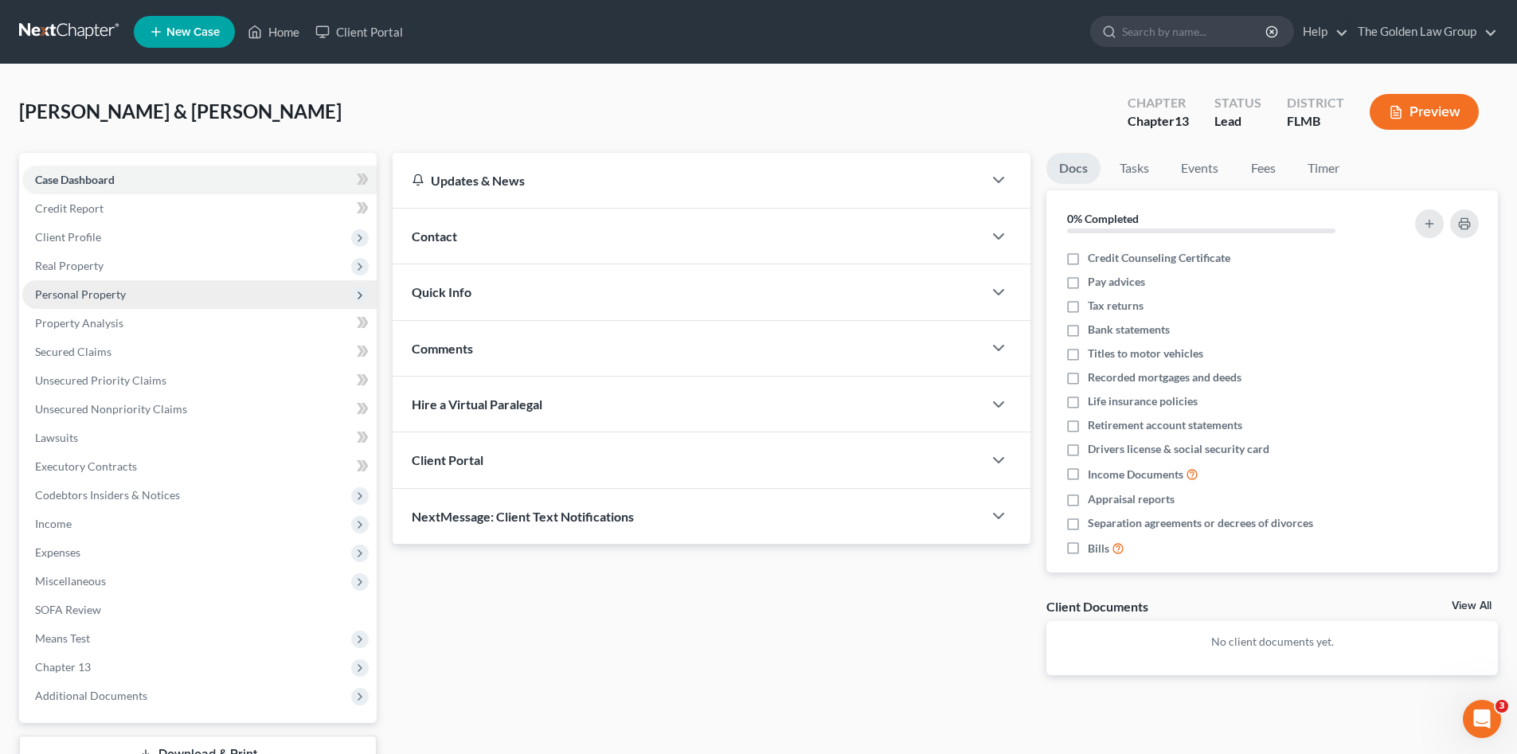
click at [101, 298] on span "Personal Property" at bounding box center [80, 294] width 91 height 14
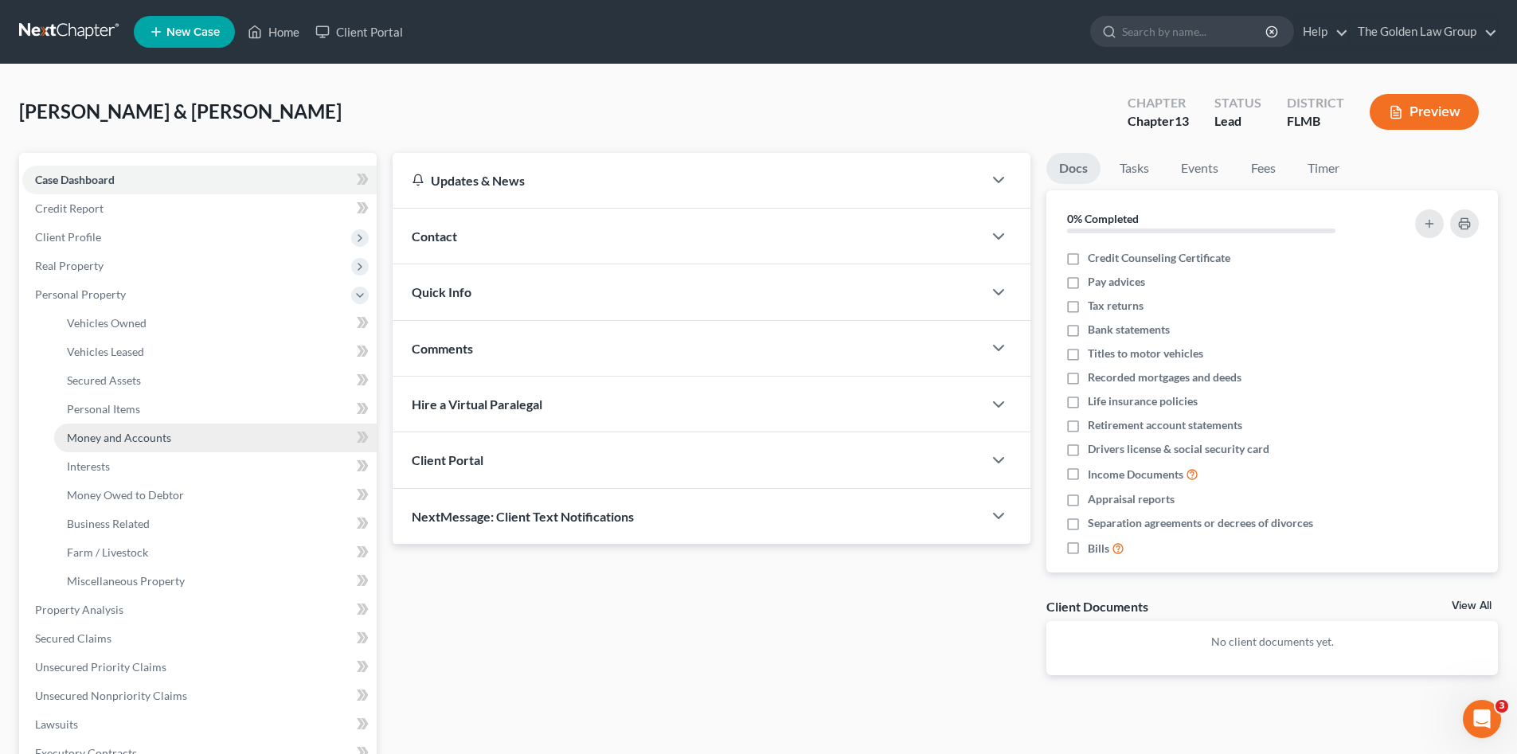
click at [146, 442] on span "Money and Accounts" at bounding box center [119, 438] width 104 height 14
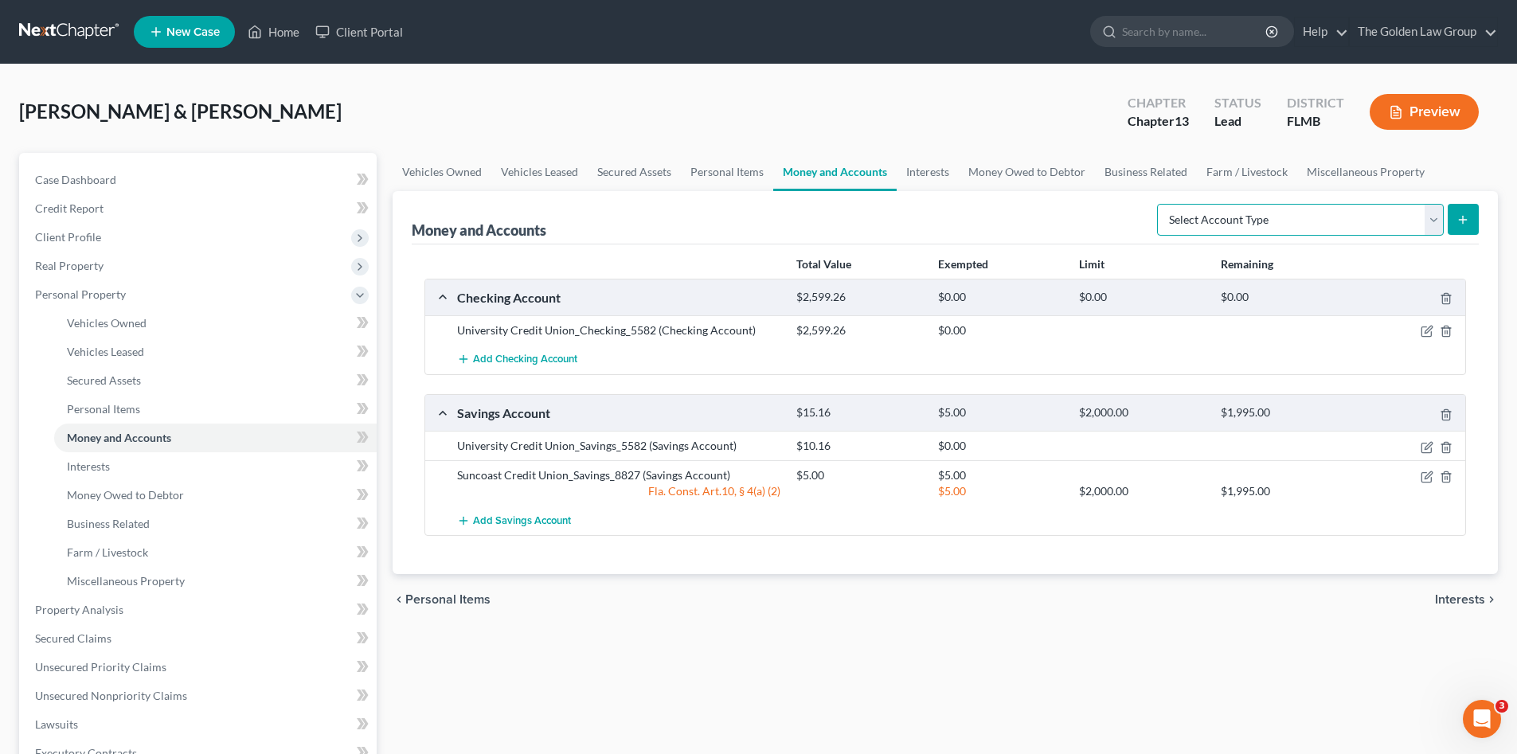
click at [1275, 224] on select "Select Account Type Brokerage Cash on Hand Certificates of Deposit Checking Acc…" at bounding box center [1300, 220] width 287 height 32
select select "checking"
click at [1160, 204] on select "Select Account Type Brokerage Cash on Hand Certificates of Deposit Checking Acc…" at bounding box center [1300, 220] width 287 height 32
click at [1458, 223] on icon "submit" at bounding box center [1462, 219] width 13 height 13
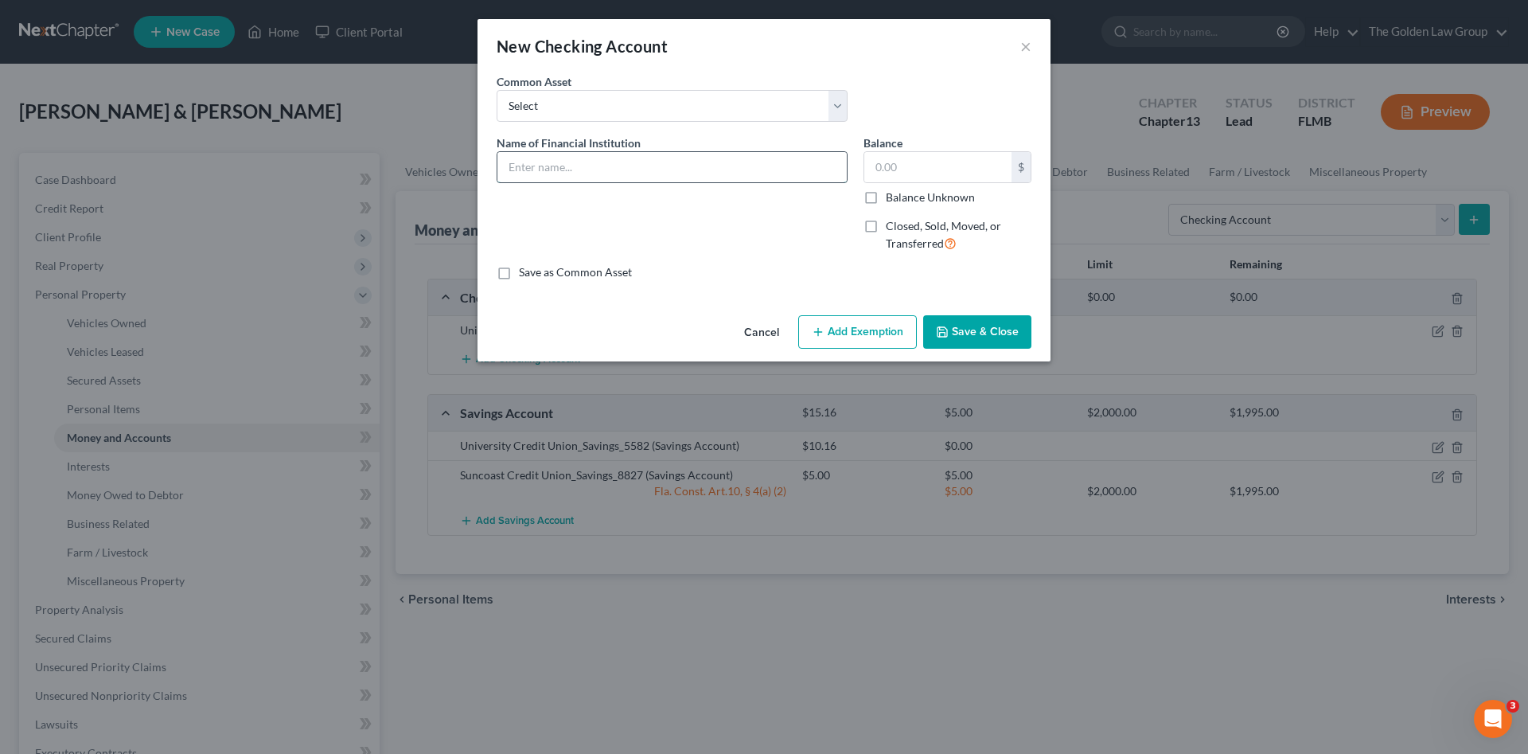
click at [583, 179] on input "text" at bounding box center [672, 167] width 349 height 30
paste input "7075"
type input "Truist_Checking_7075"
click at [971, 326] on button "Save & Close" at bounding box center [977, 331] width 108 height 33
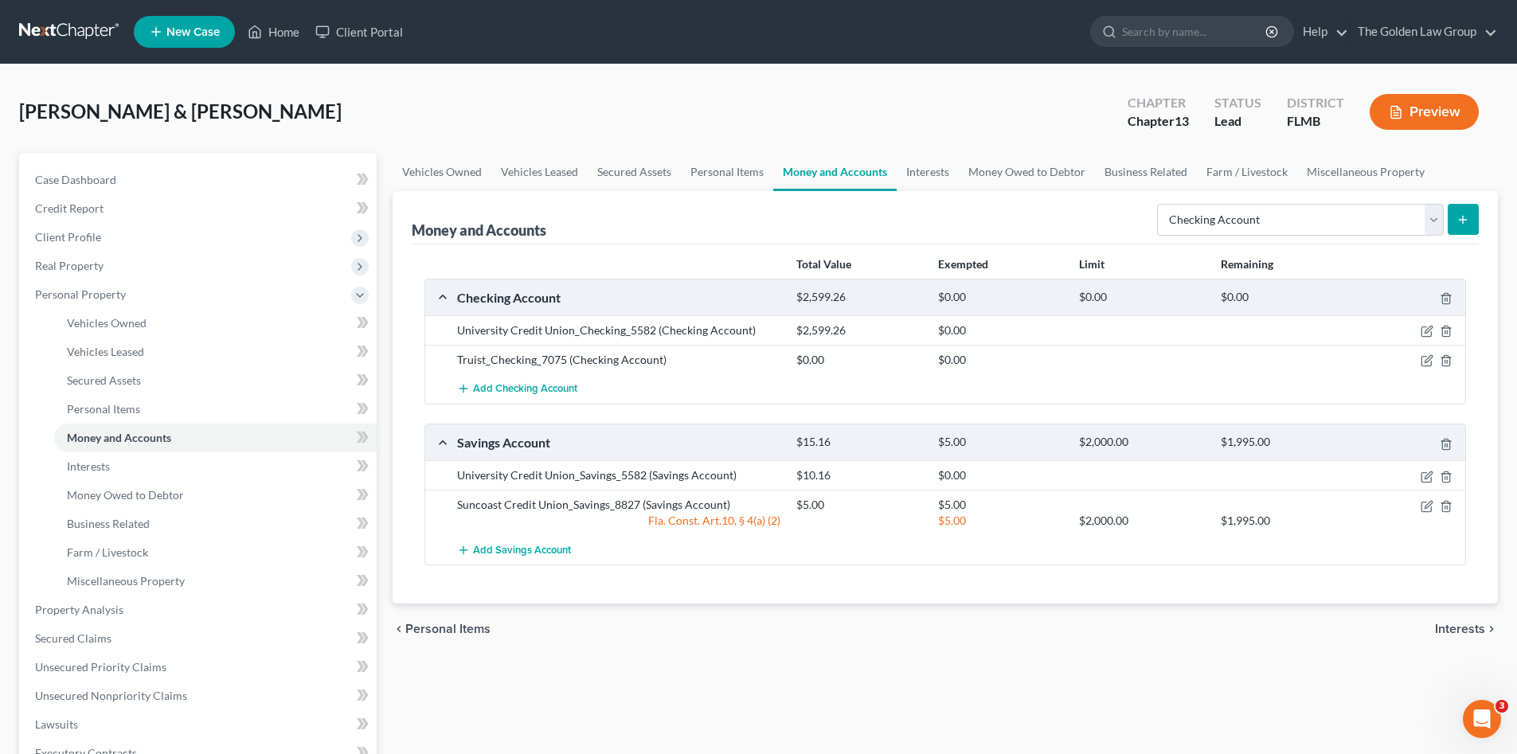
click at [621, 119] on div "Lewis, Aaron & Annemarie Upgraded Chapter Chapter 13 Status Lead District FLMB …" at bounding box center [758, 118] width 1478 height 69
click at [66, 39] on link at bounding box center [70, 32] width 102 height 29
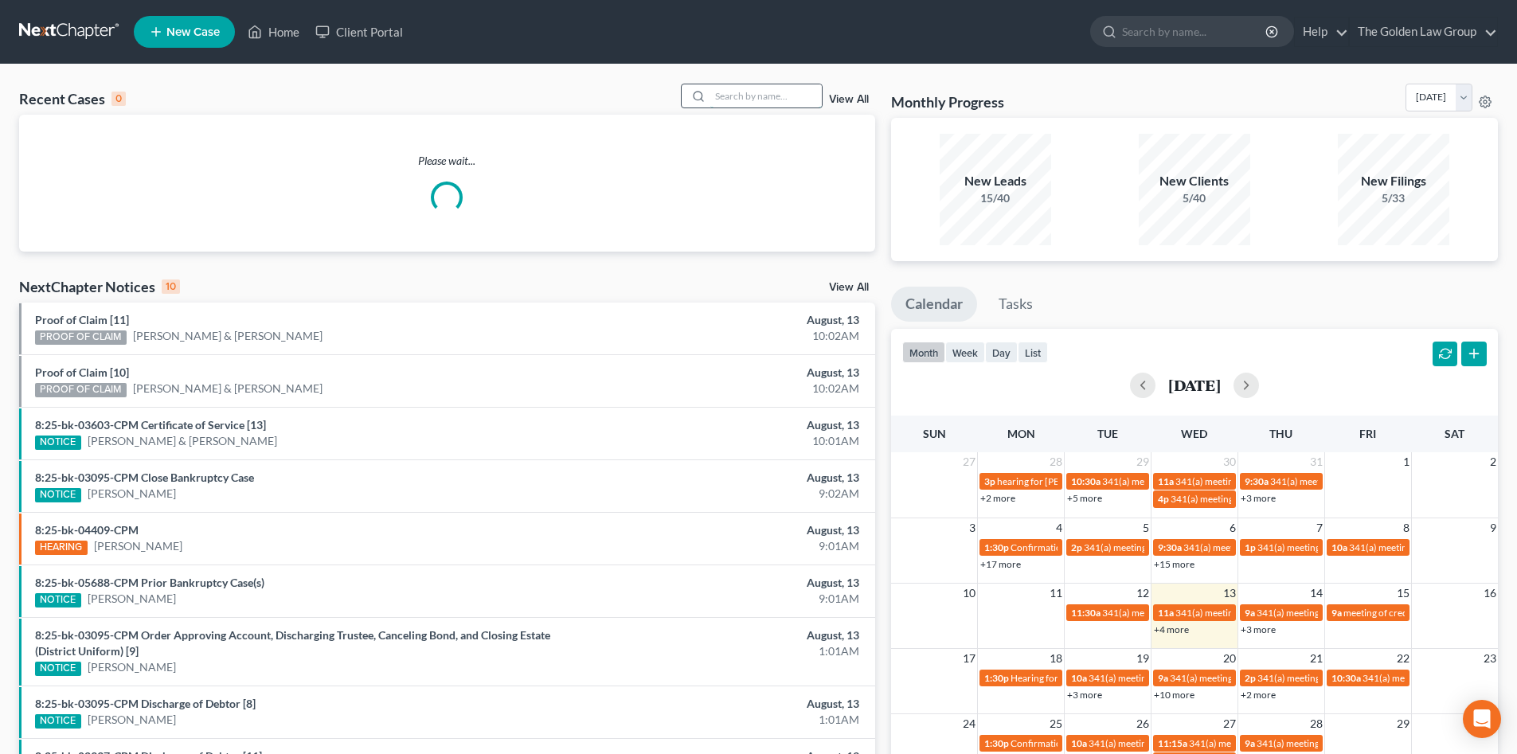
click at [722, 96] on input "search" at bounding box center [765, 95] width 111 height 23
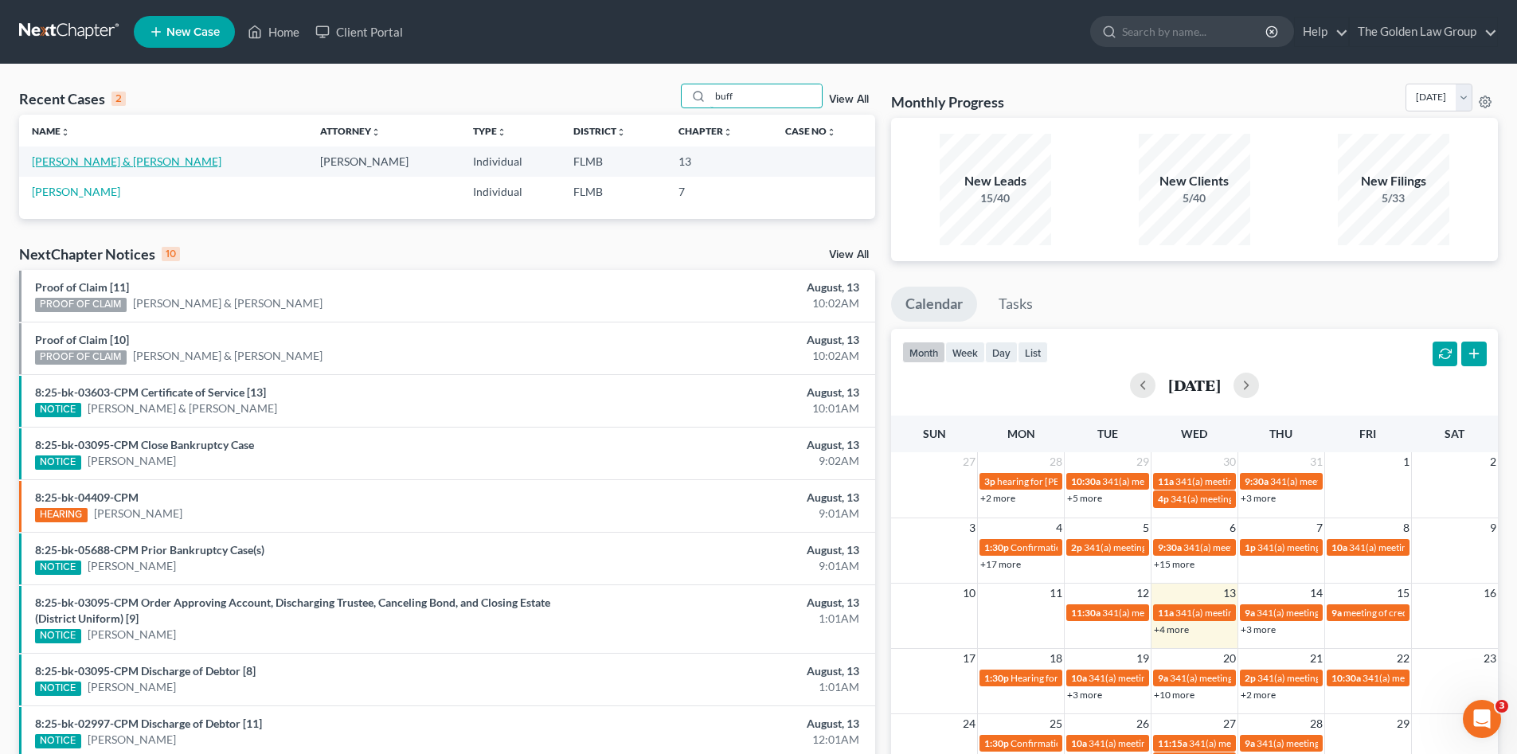
type input "buff"
click at [101, 164] on link "[PERSON_NAME] & [PERSON_NAME]" at bounding box center [126, 161] width 189 height 14
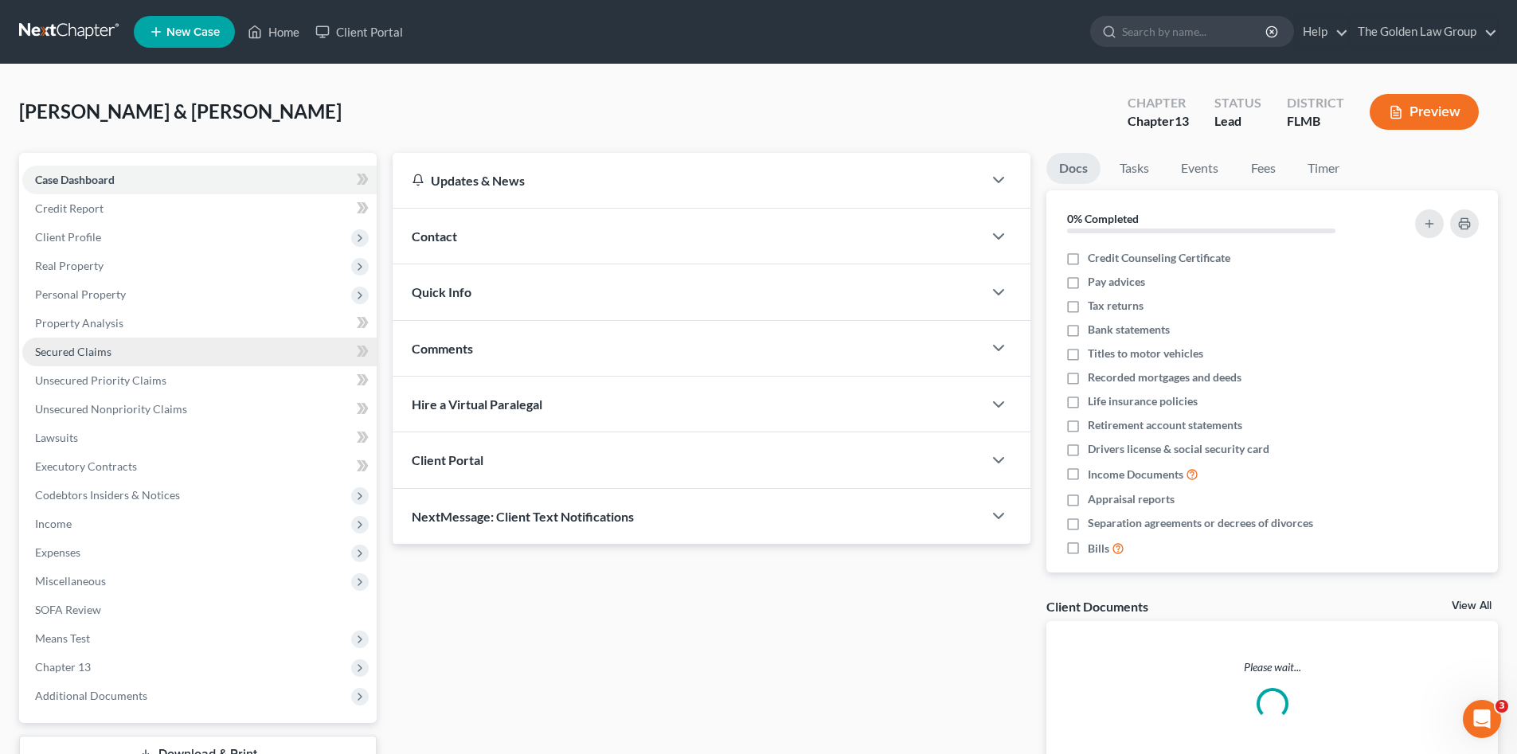
click at [107, 349] on span "Secured Claims" at bounding box center [73, 352] width 76 height 14
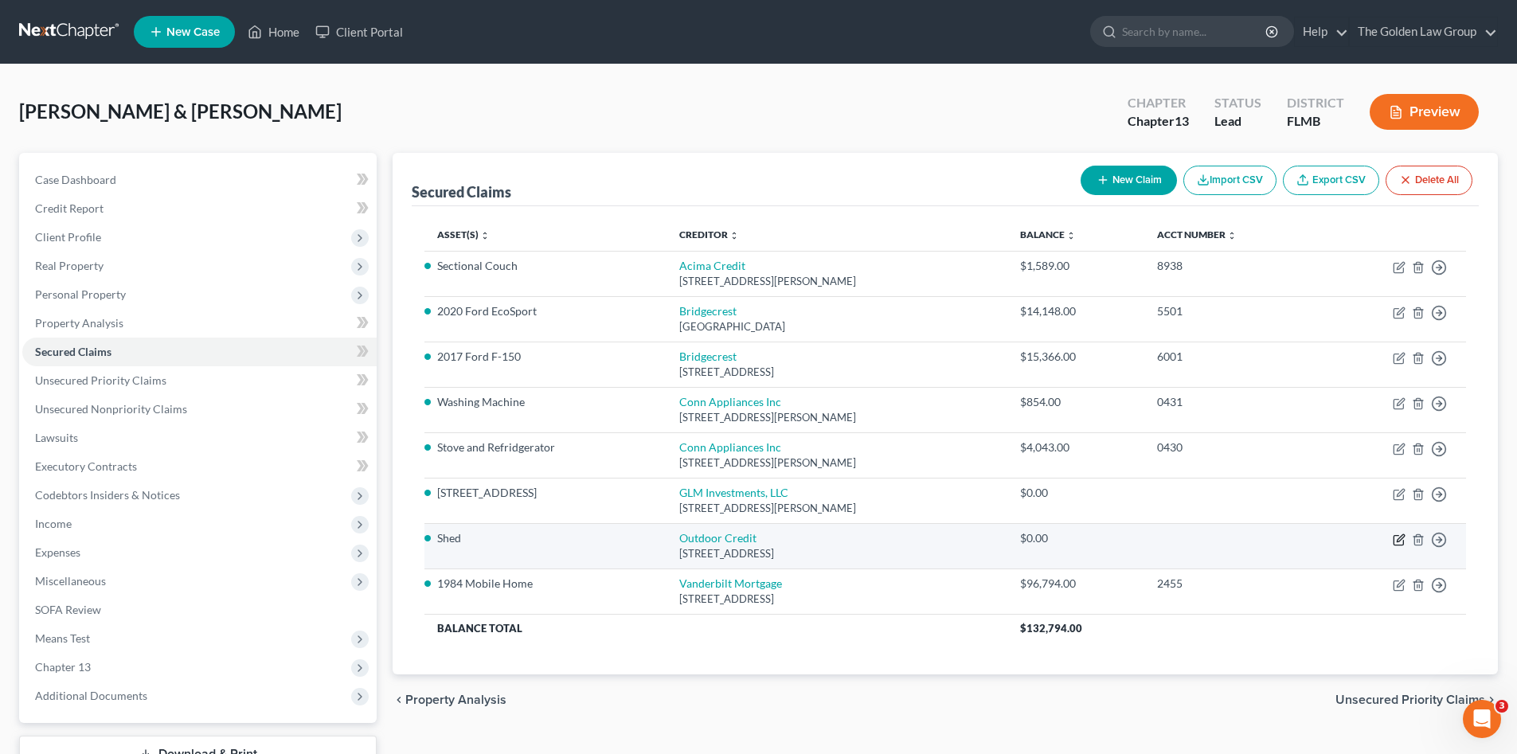
click at [1400, 542] on icon "button" at bounding box center [1398, 539] width 13 height 13
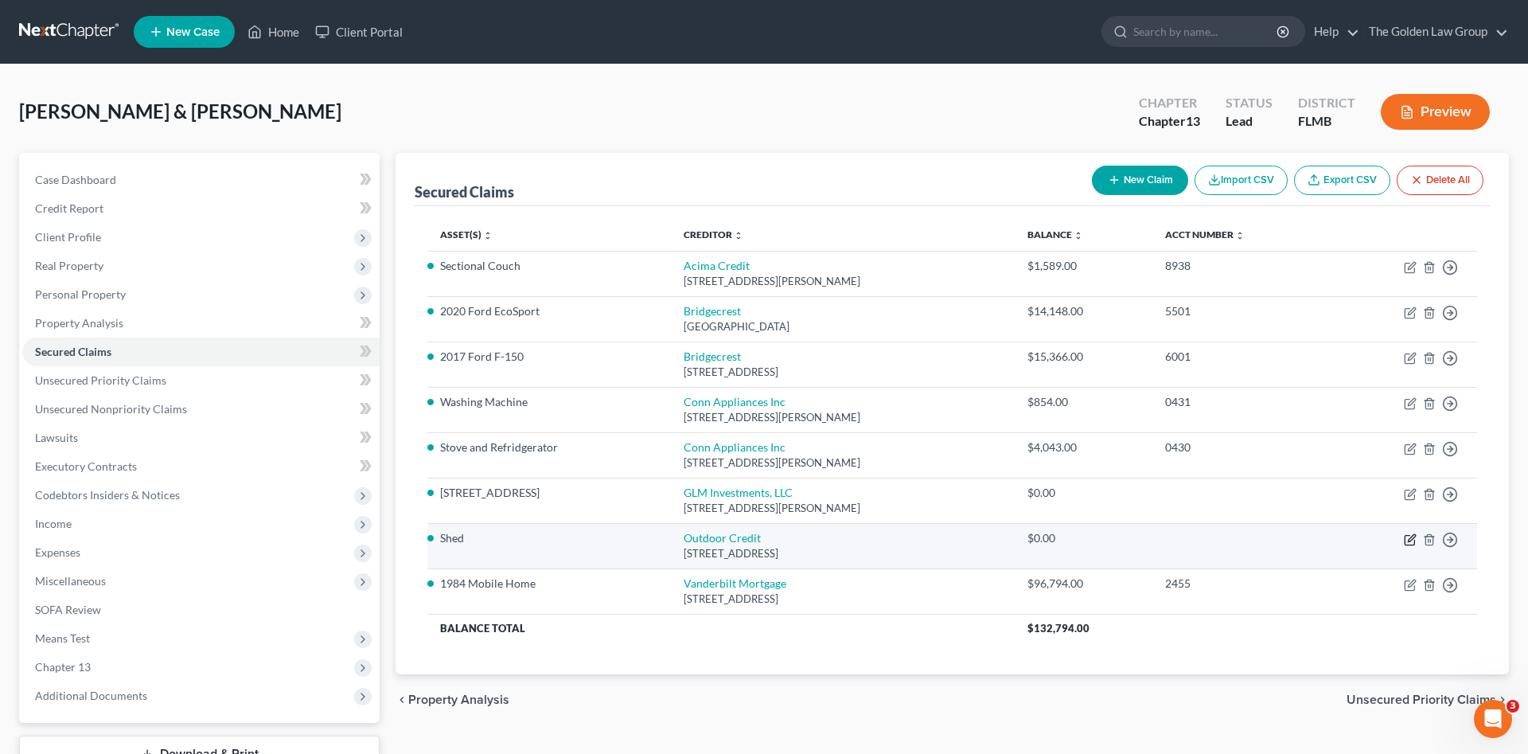
select select "9"
select select "2"
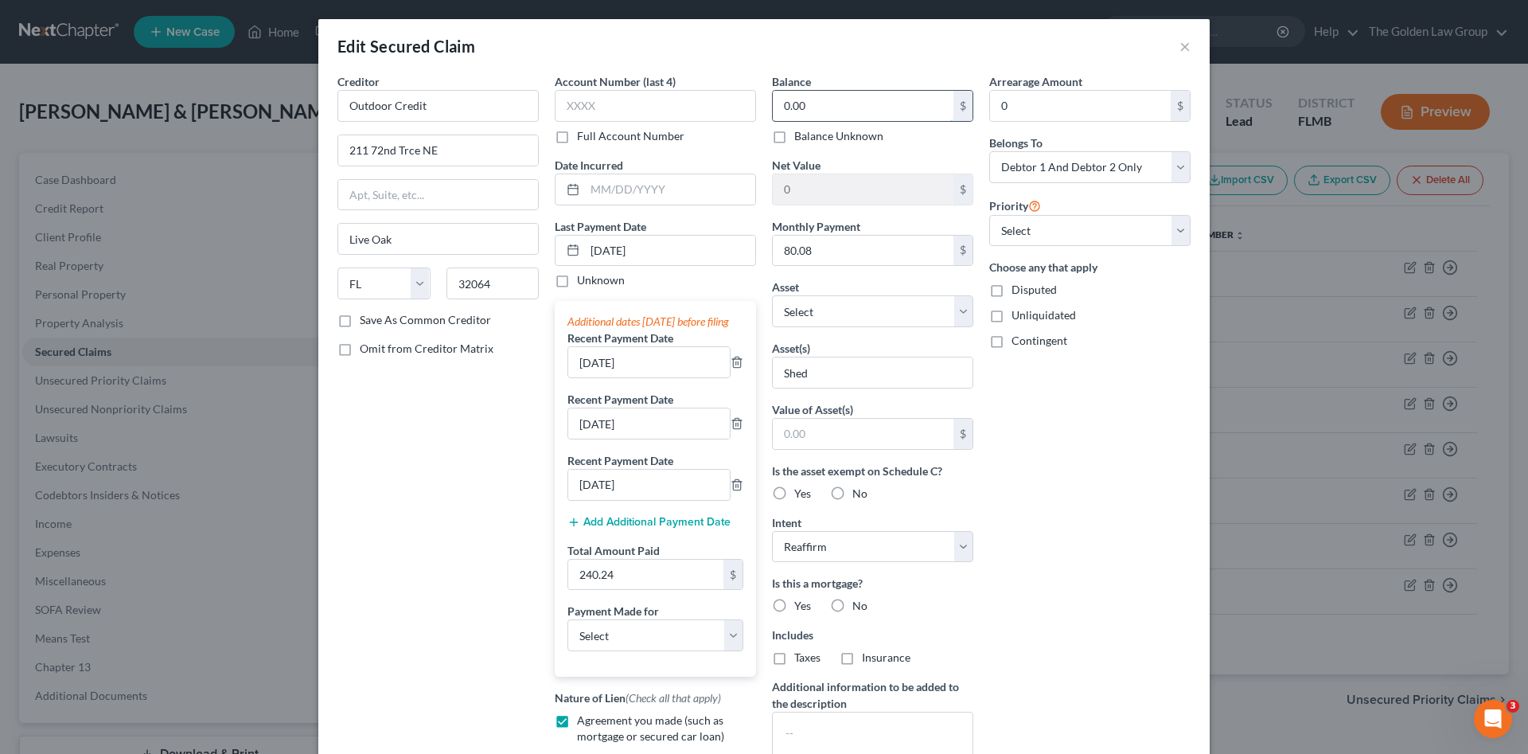
click at [796, 103] on input "0.00" at bounding box center [863, 106] width 181 height 30
paste input "3,956.07"
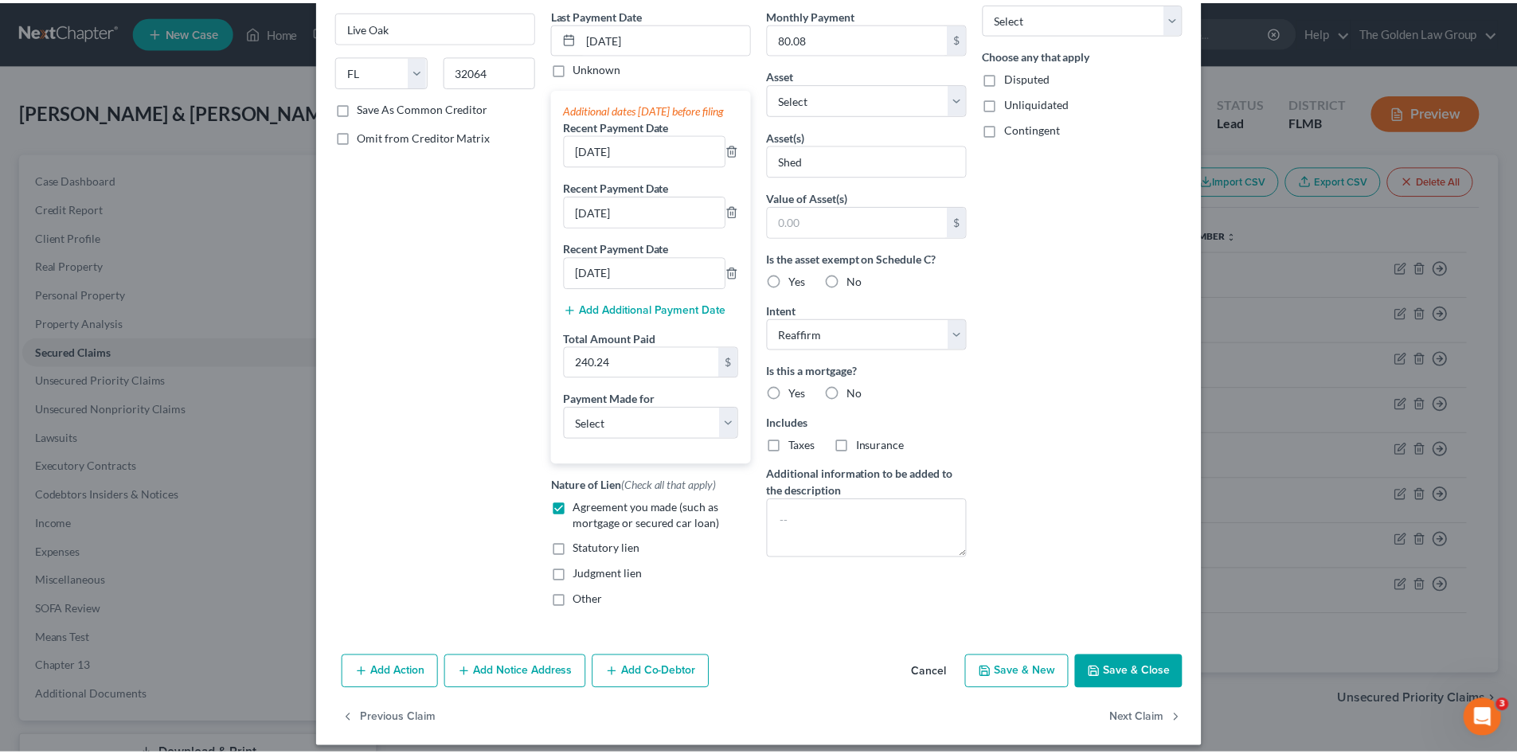
scroll to position [241, 0]
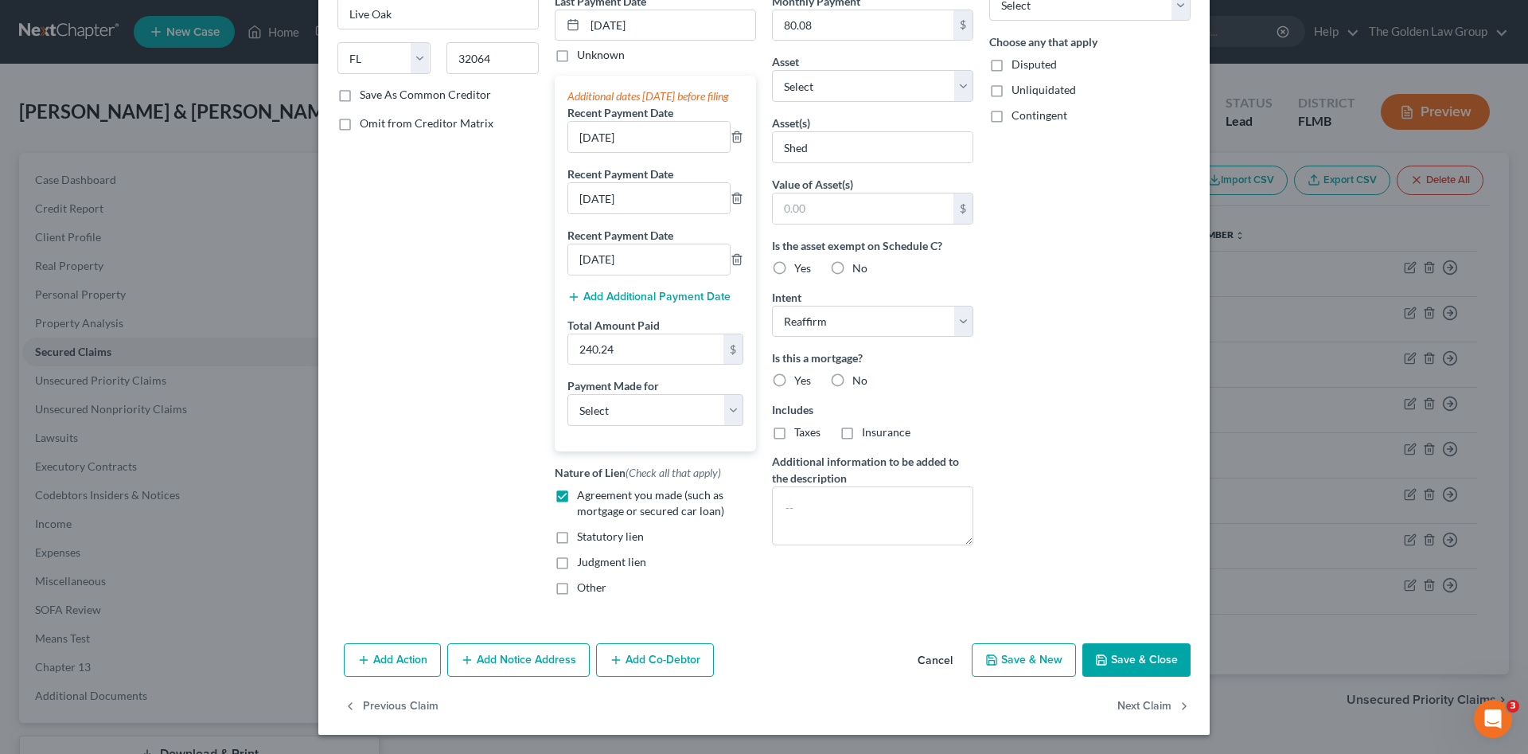
type input "3,956.07"
click at [1135, 660] on button "Save & Close" at bounding box center [1137, 659] width 108 height 33
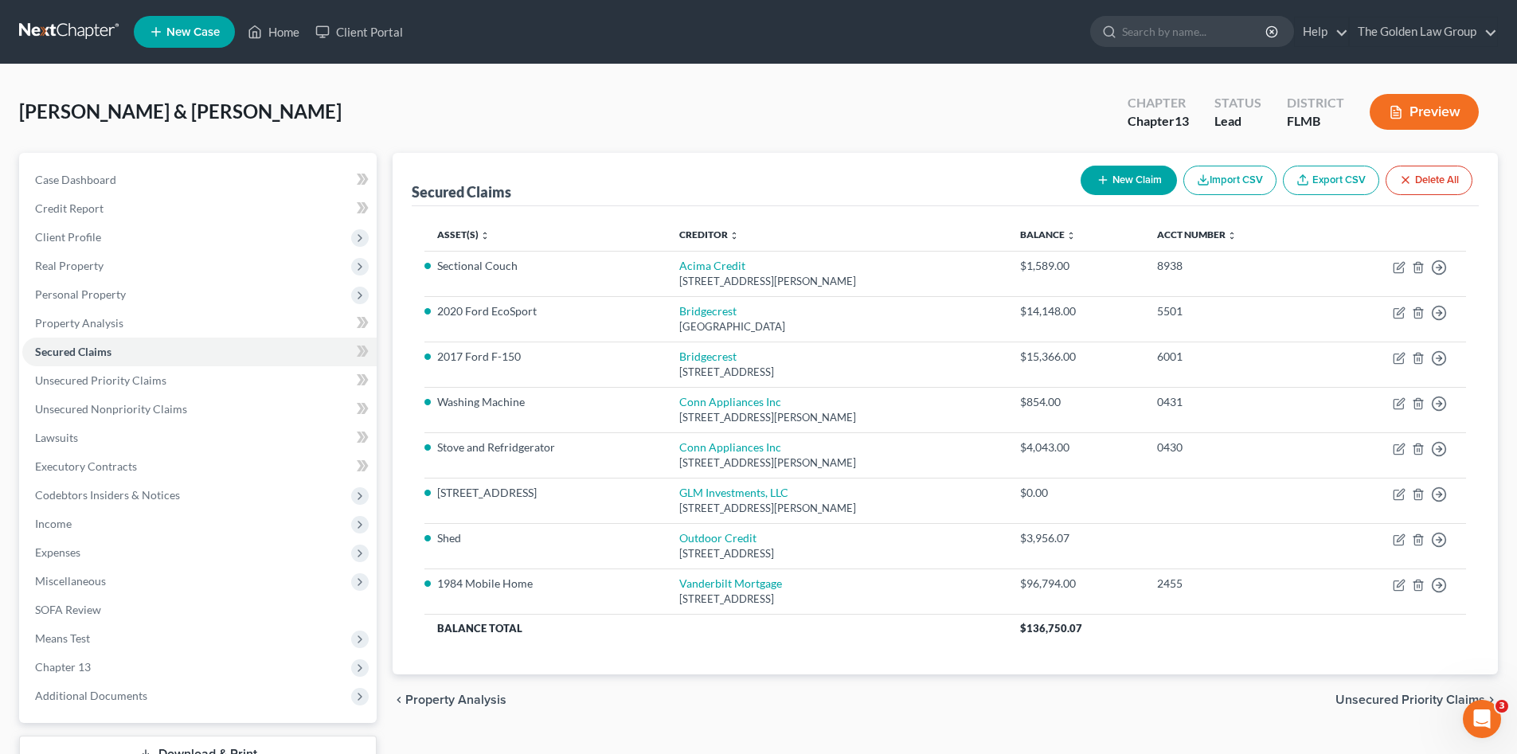
click at [92, 28] on link at bounding box center [70, 32] width 102 height 29
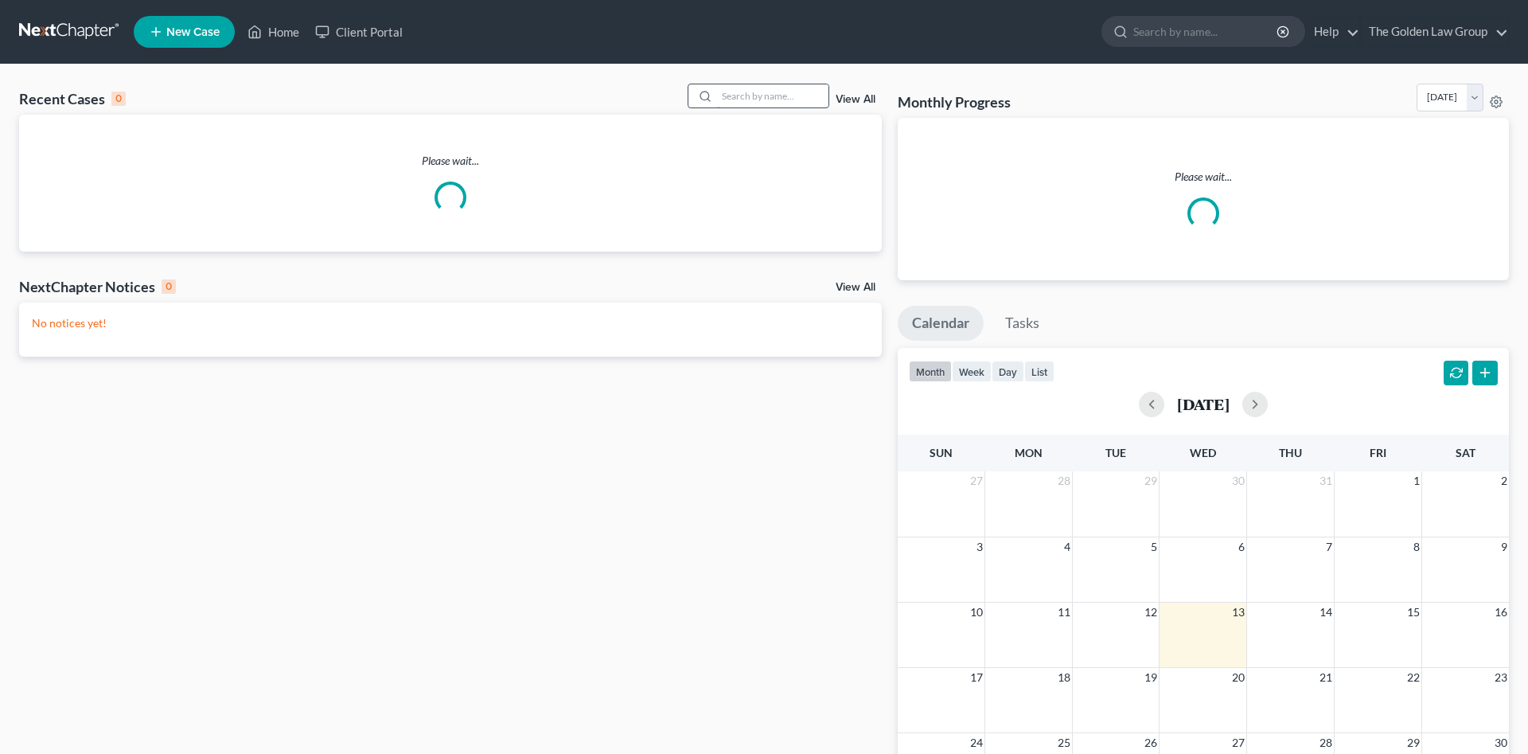
click at [745, 100] on input "search" at bounding box center [772, 95] width 111 height 23
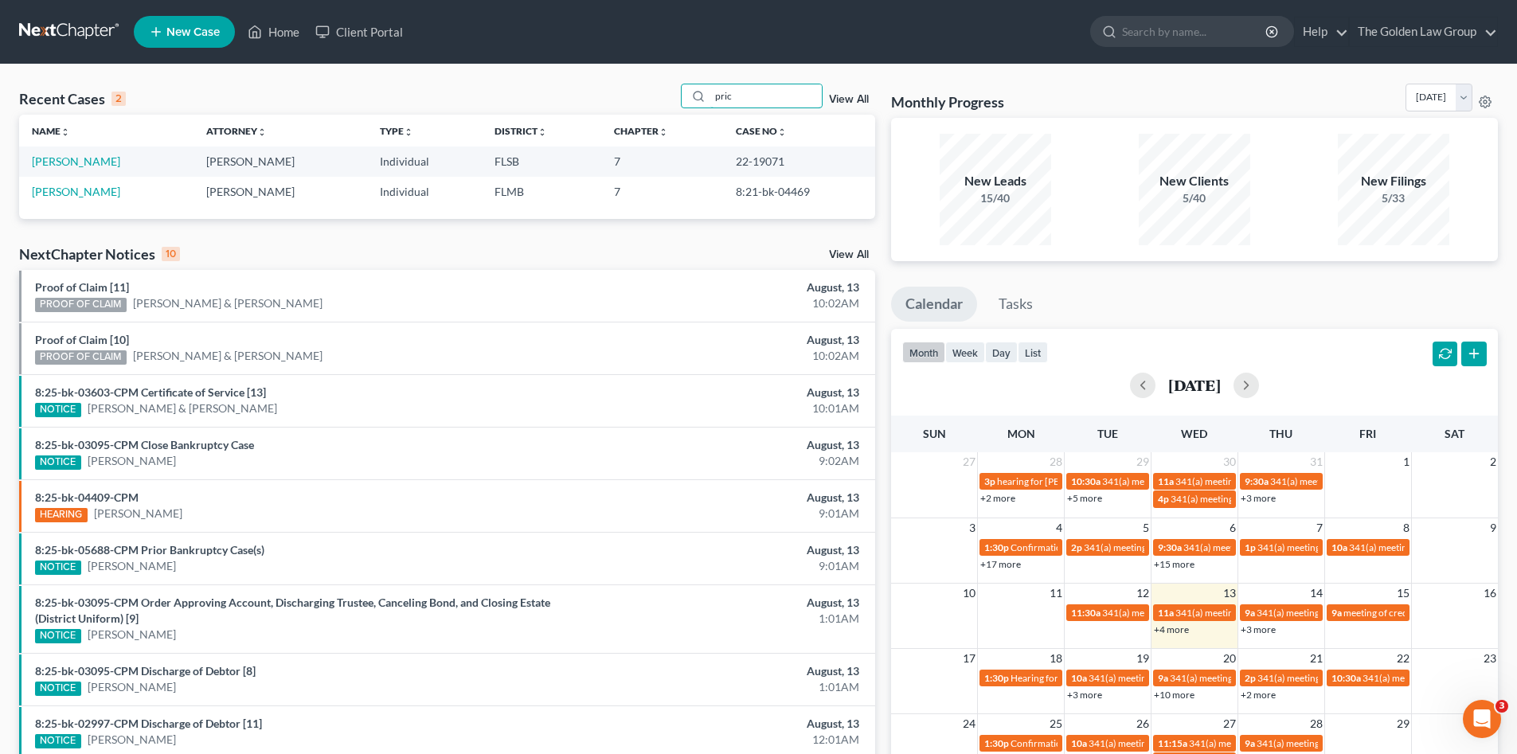
drag, startPoint x: 745, startPoint y: 100, endPoint x: 682, endPoint y: 104, distance: 63.1
click at [682, 104] on div "Recent Cases 2 pric View All" at bounding box center [447, 99] width 856 height 31
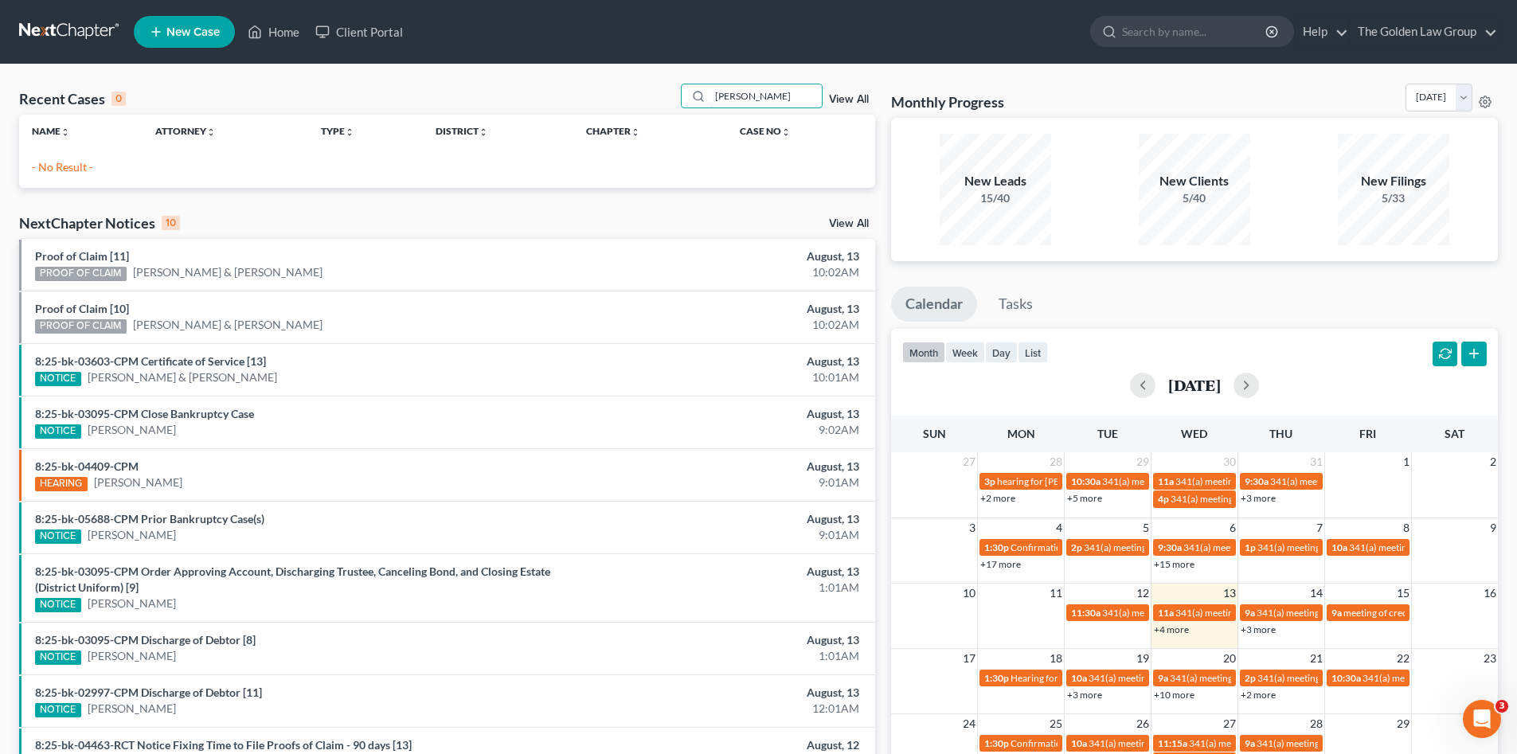
drag, startPoint x: 716, startPoint y: 99, endPoint x: 890, endPoint y: 109, distance: 174.6
click at [691, 99] on div "[PERSON_NAME]" at bounding box center [752, 96] width 142 height 25
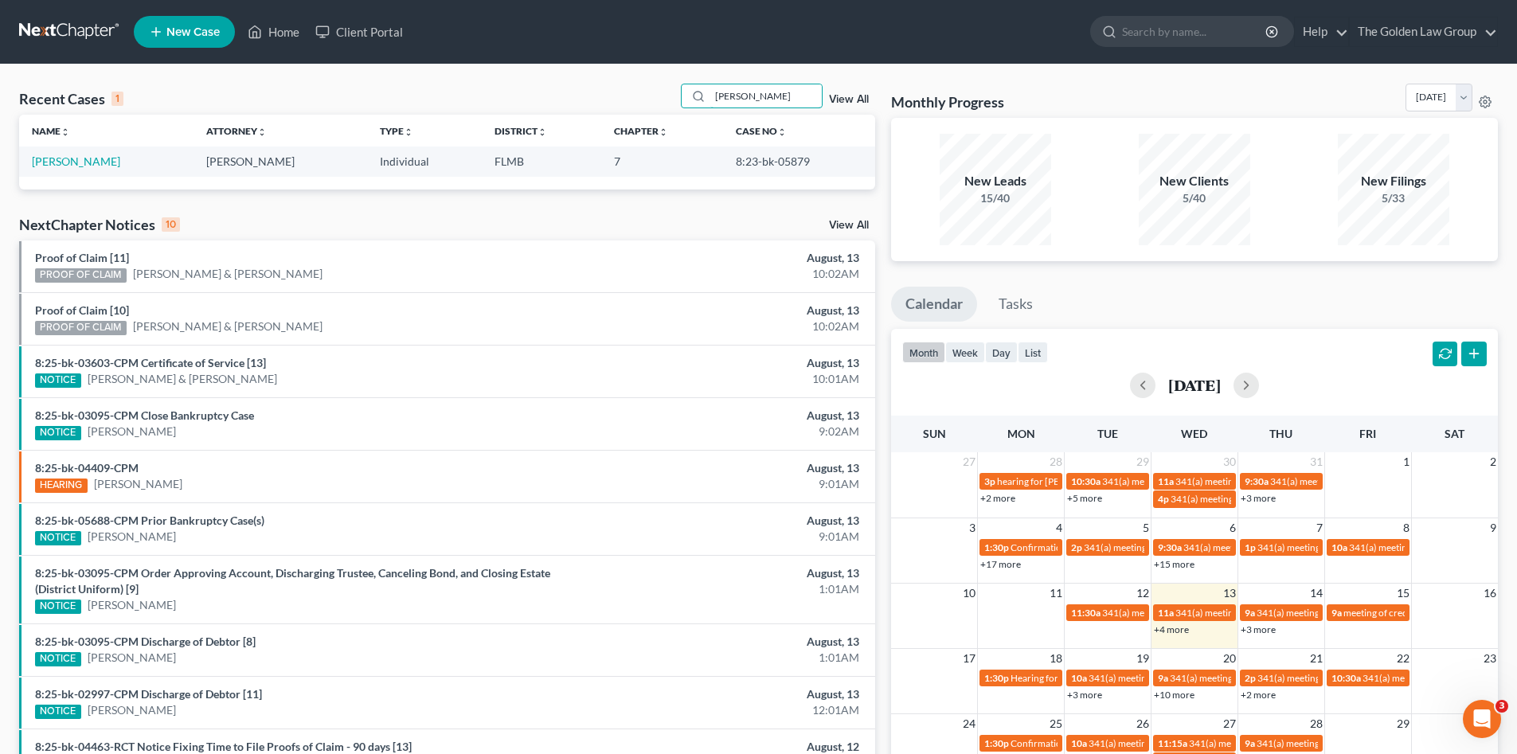
drag, startPoint x: 762, startPoint y: 97, endPoint x: 633, endPoint y: 87, distance: 129.4
click at [633, 87] on div "Recent Cases 1 [PERSON_NAME] View All" at bounding box center [447, 99] width 856 height 31
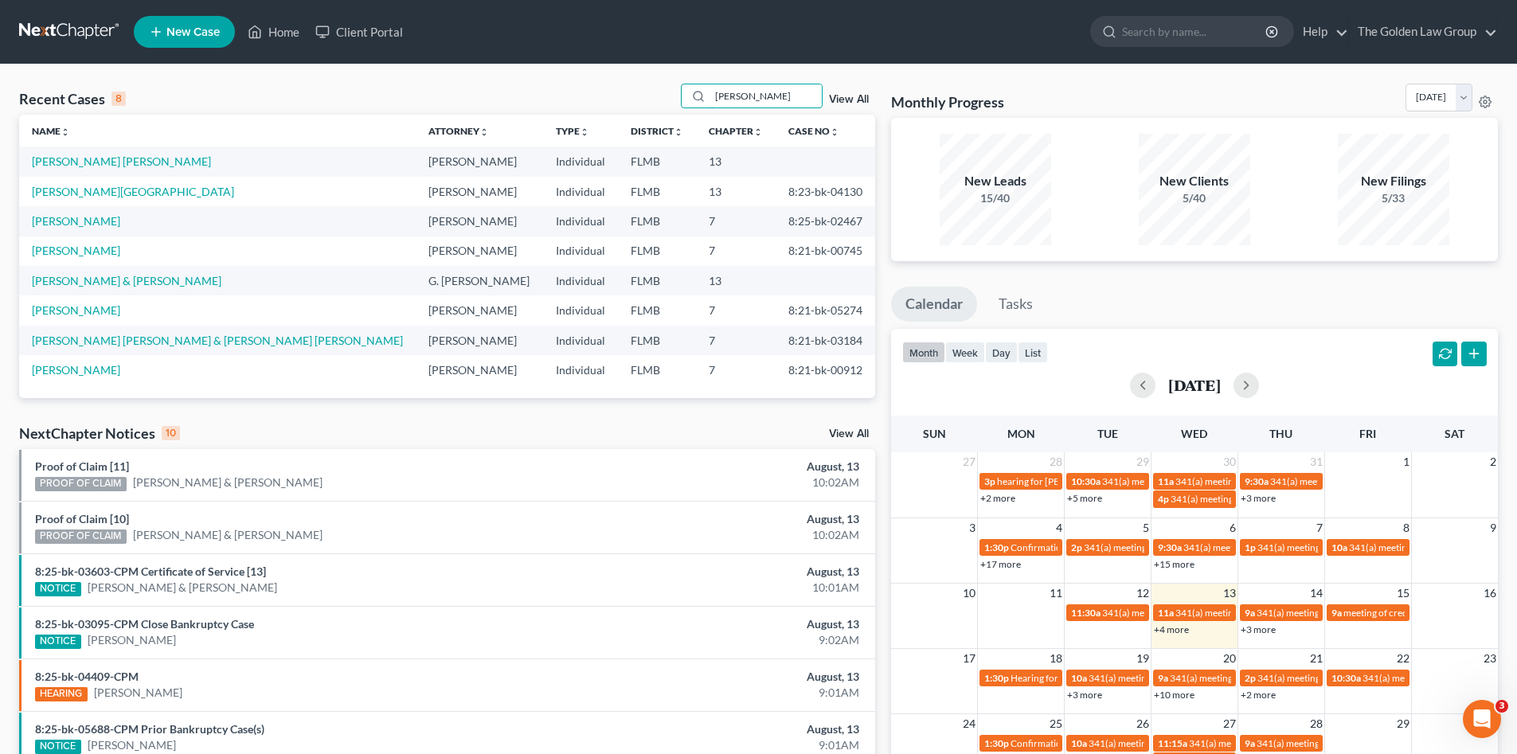
type input "[PERSON_NAME]"
click at [119, 156] on link "[PERSON_NAME] [PERSON_NAME]" at bounding box center [121, 161] width 179 height 14
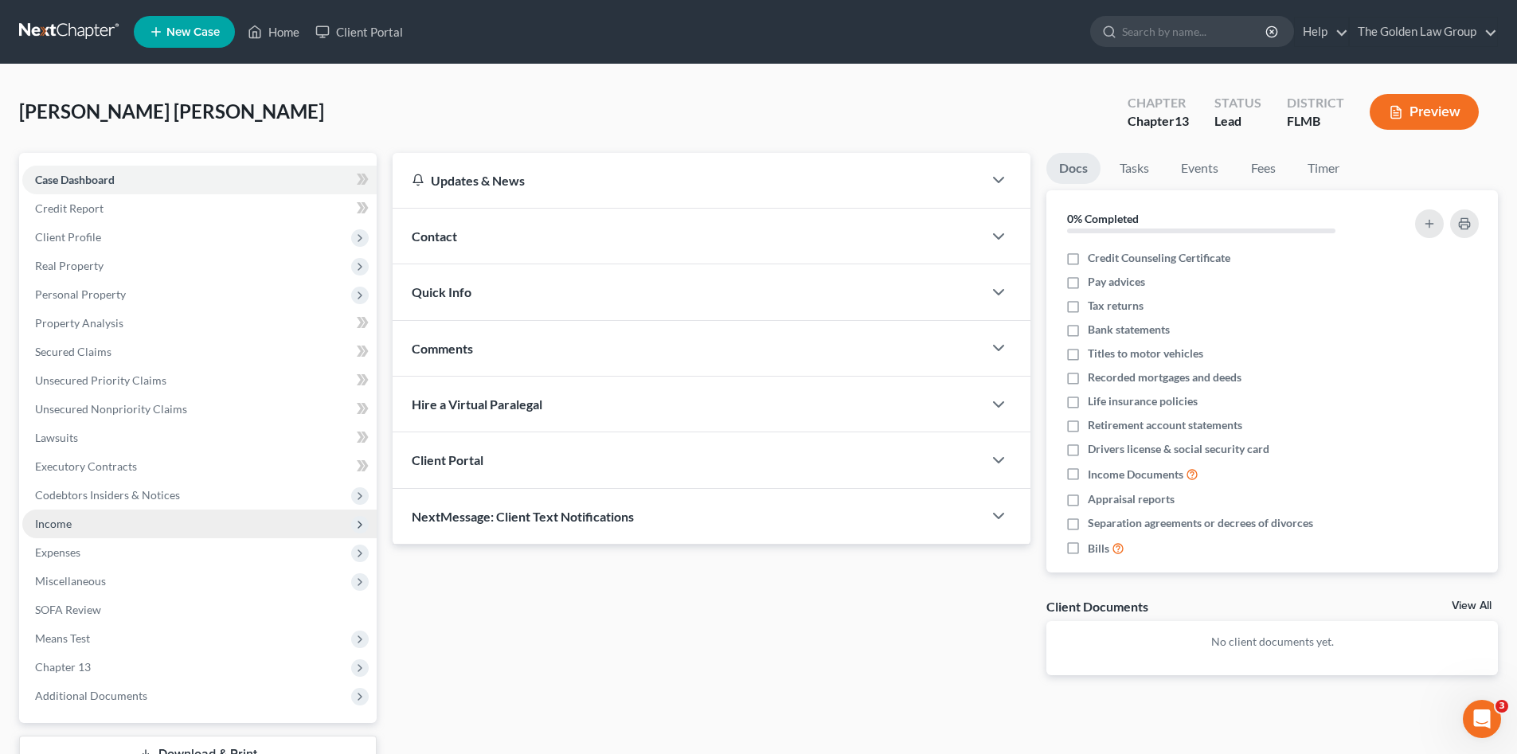
click at [80, 525] on span "Income" at bounding box center [199, 523] width 354 height 29
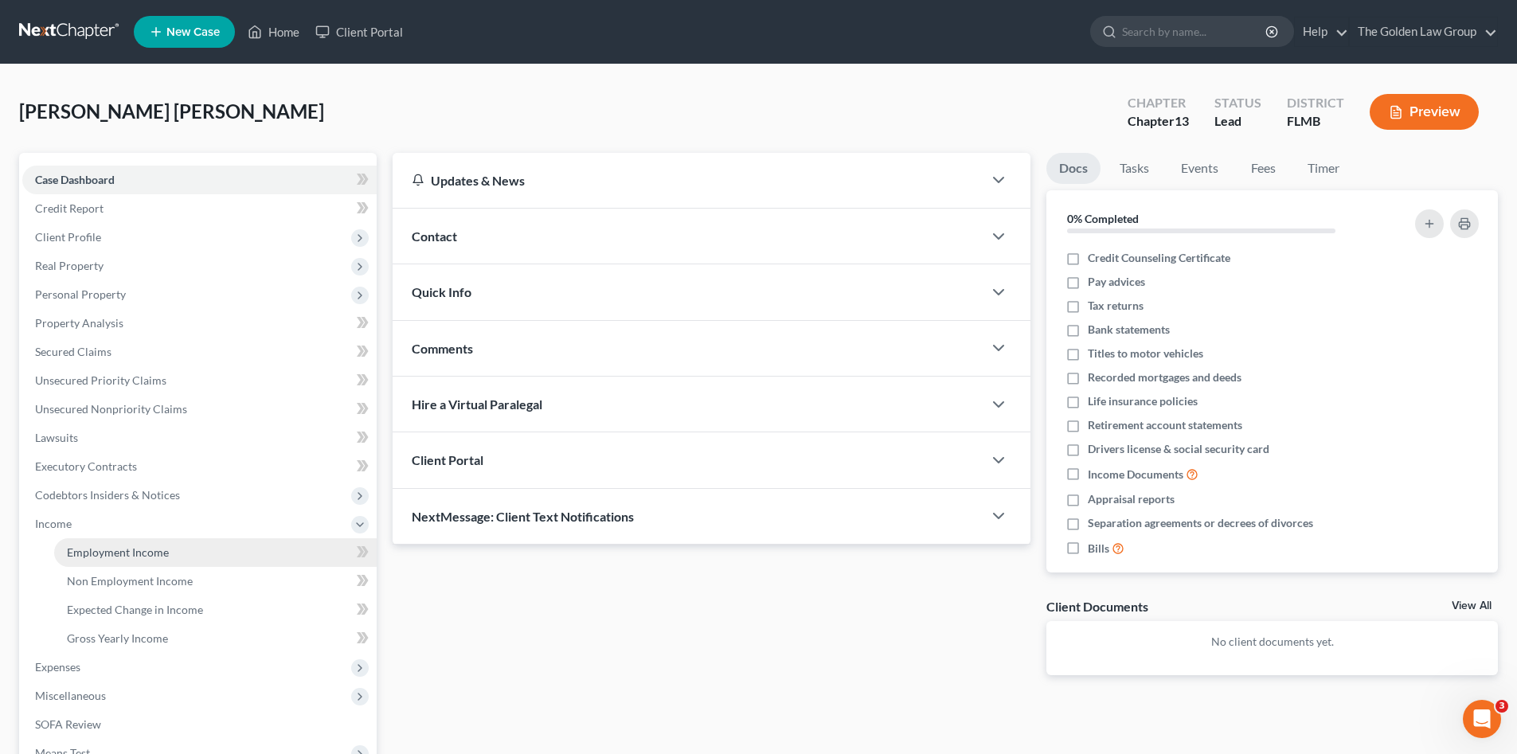
click at [127, 548] on span "Employment Income" at bounding box center [118, 552] width 102 height 14
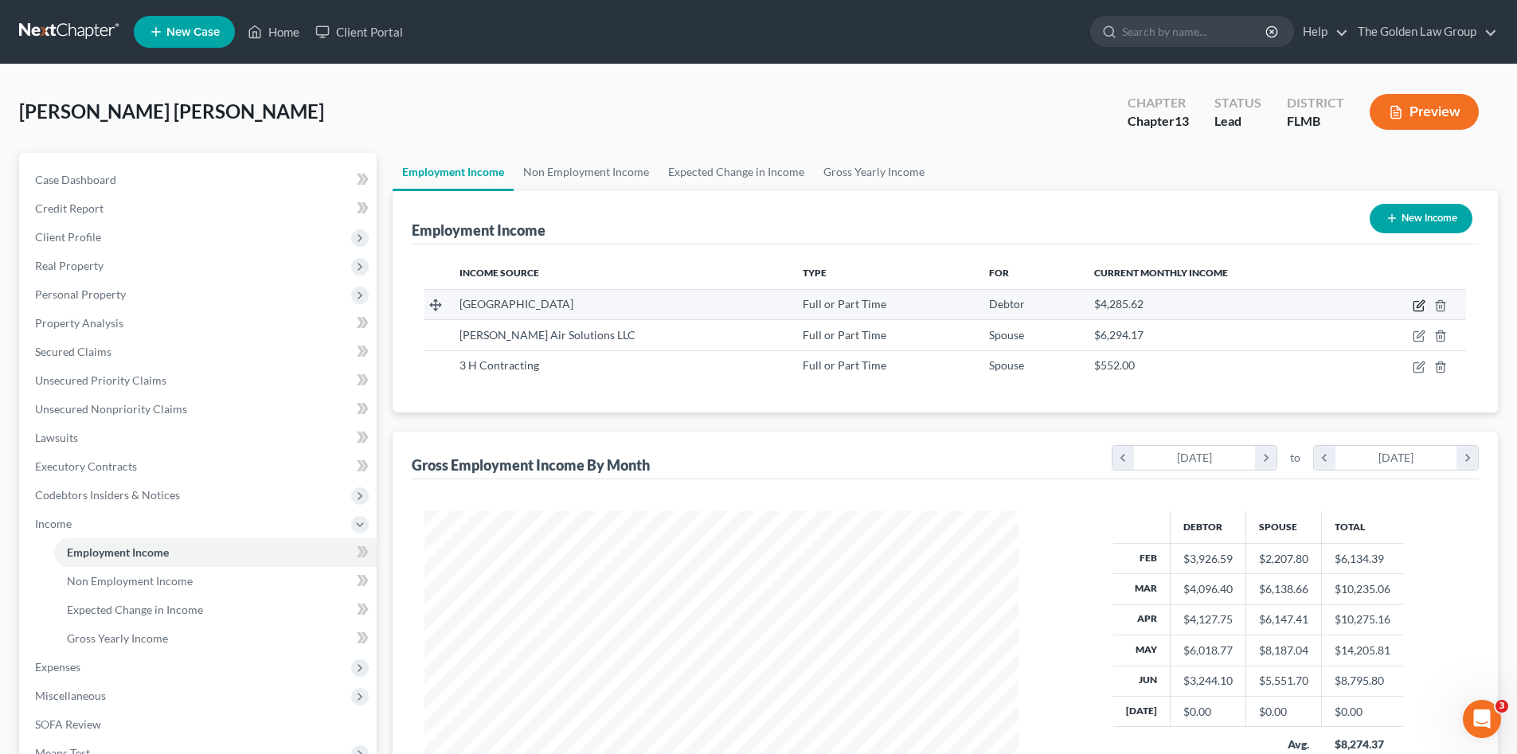
click at [1415, 309] on icon "button" at bounding box center [1418, 305] width 13 height 13
select select "0"
select select "9"
select select "2"
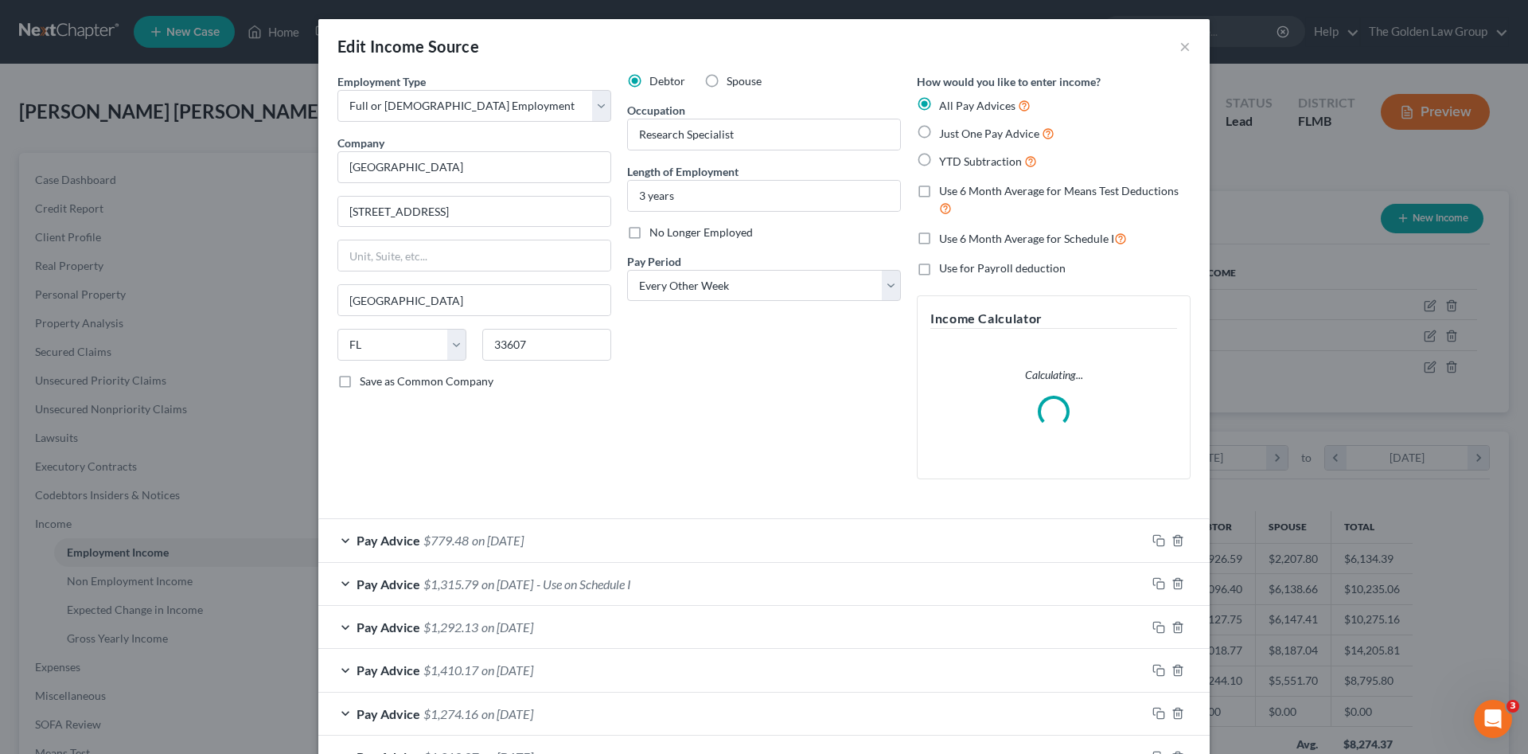
scroll to position [185, 0]
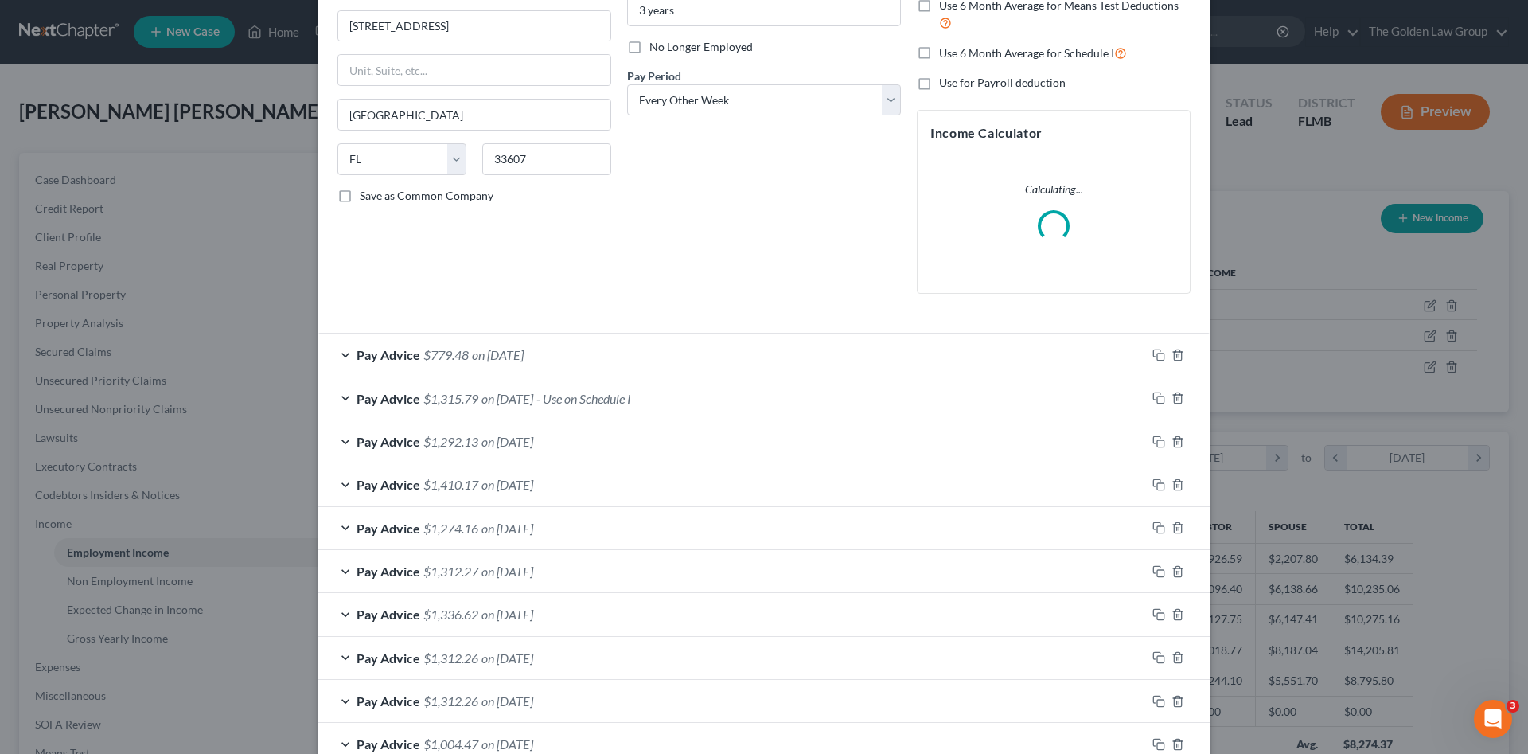
click at [780, 411] on div "Pay Advice $1,315.79 on [DATE] - Use on Schedule I" at bounding box center [732, 398] width 828 height 42
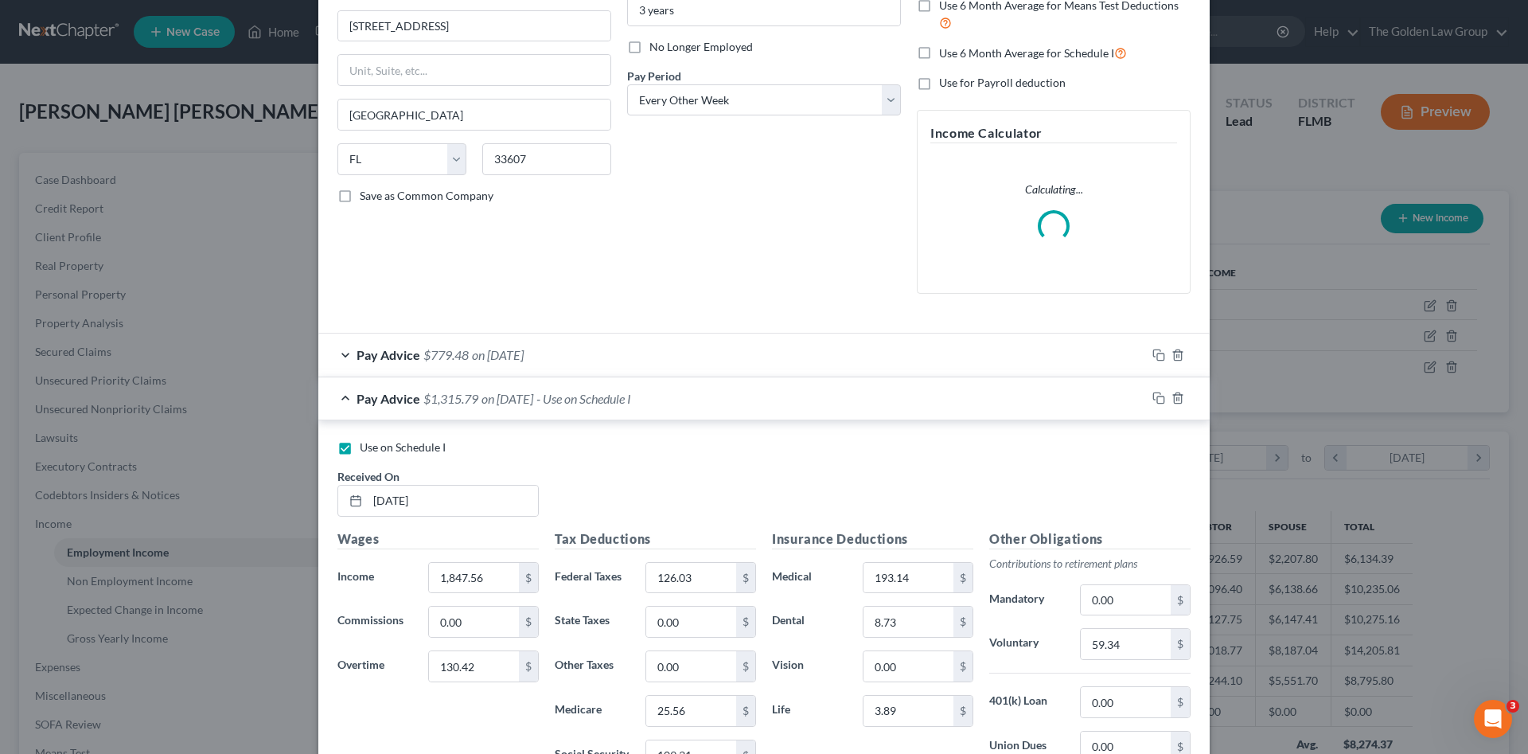
drag, startPoint x: 372, startPoint y: 448, endPoint x: 428, endPoint y: 427, distance: 60.2
click at [372, 447] on span "Use on Schedule I" at bounding box center [403, 447] width 86 height 14
click at [372, 447] on input "Use on Schedule I" at bounding box center [371, 444] width 10 height 10
checkbox input "false"
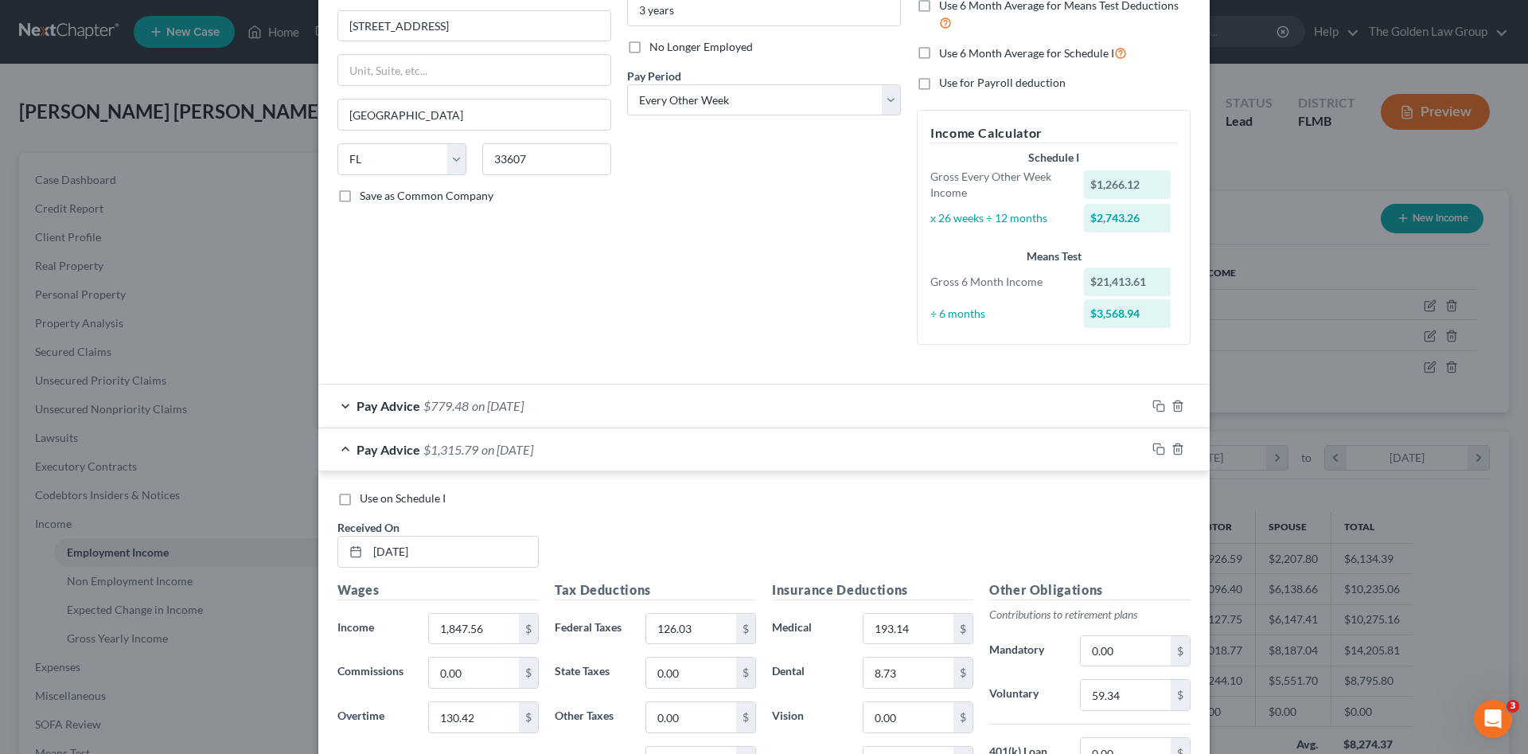
scroll to position [213, 0]
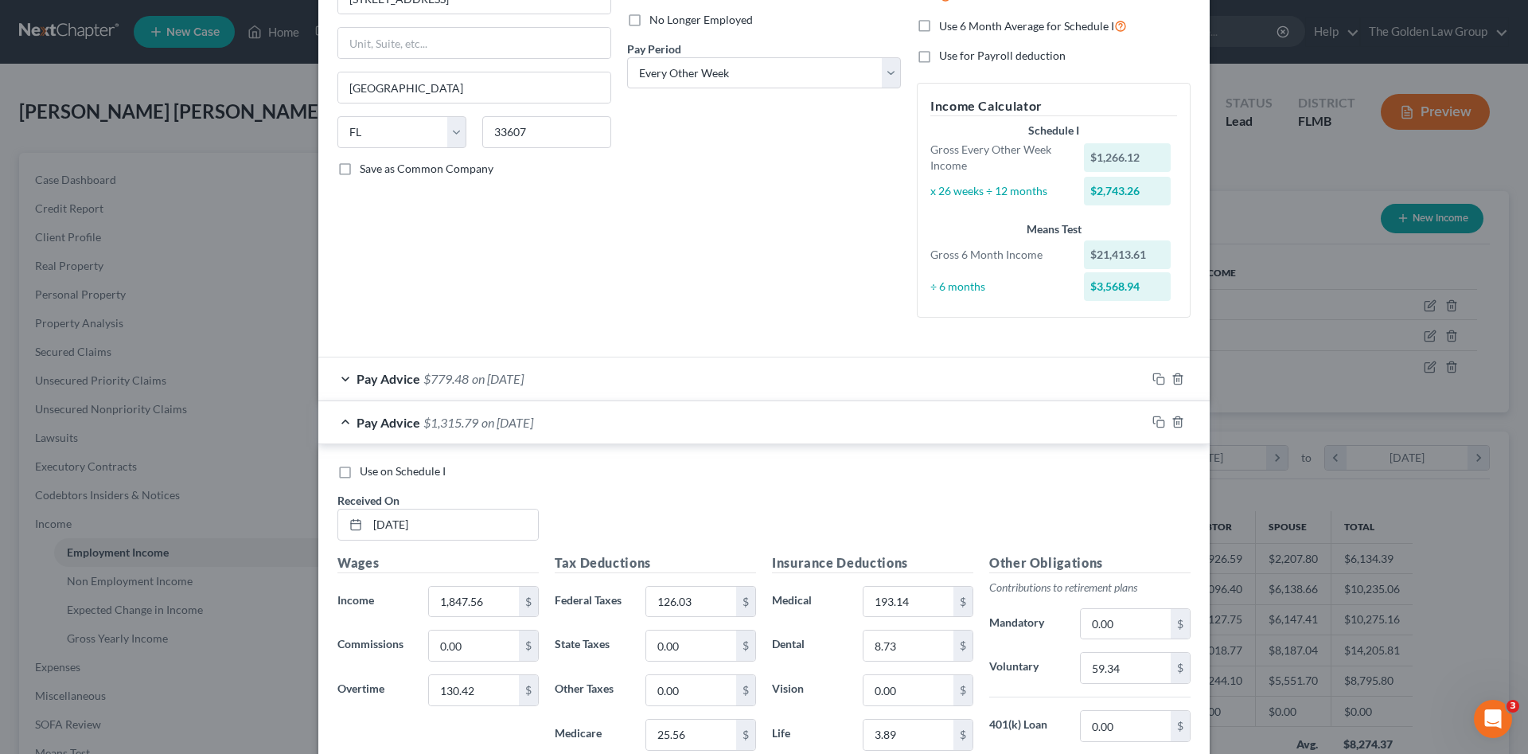
click at [658, 421] on div "Pay Advice $1,315.79 on [DATE]" at bounding box center [732, 422] width 828 height 42
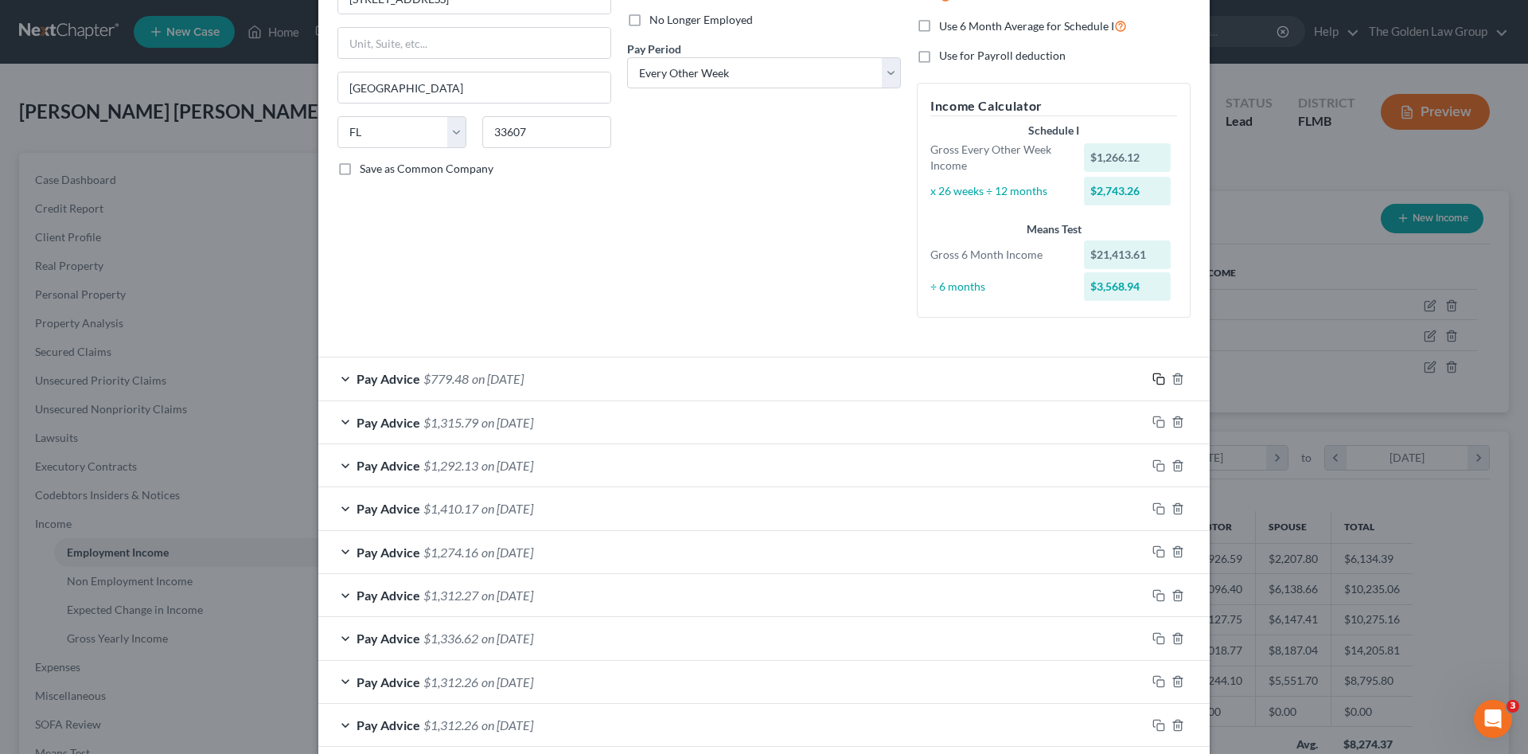
click at [1154, 377] on icon "button" at bounding box center [1159, 379] width 13 height 13
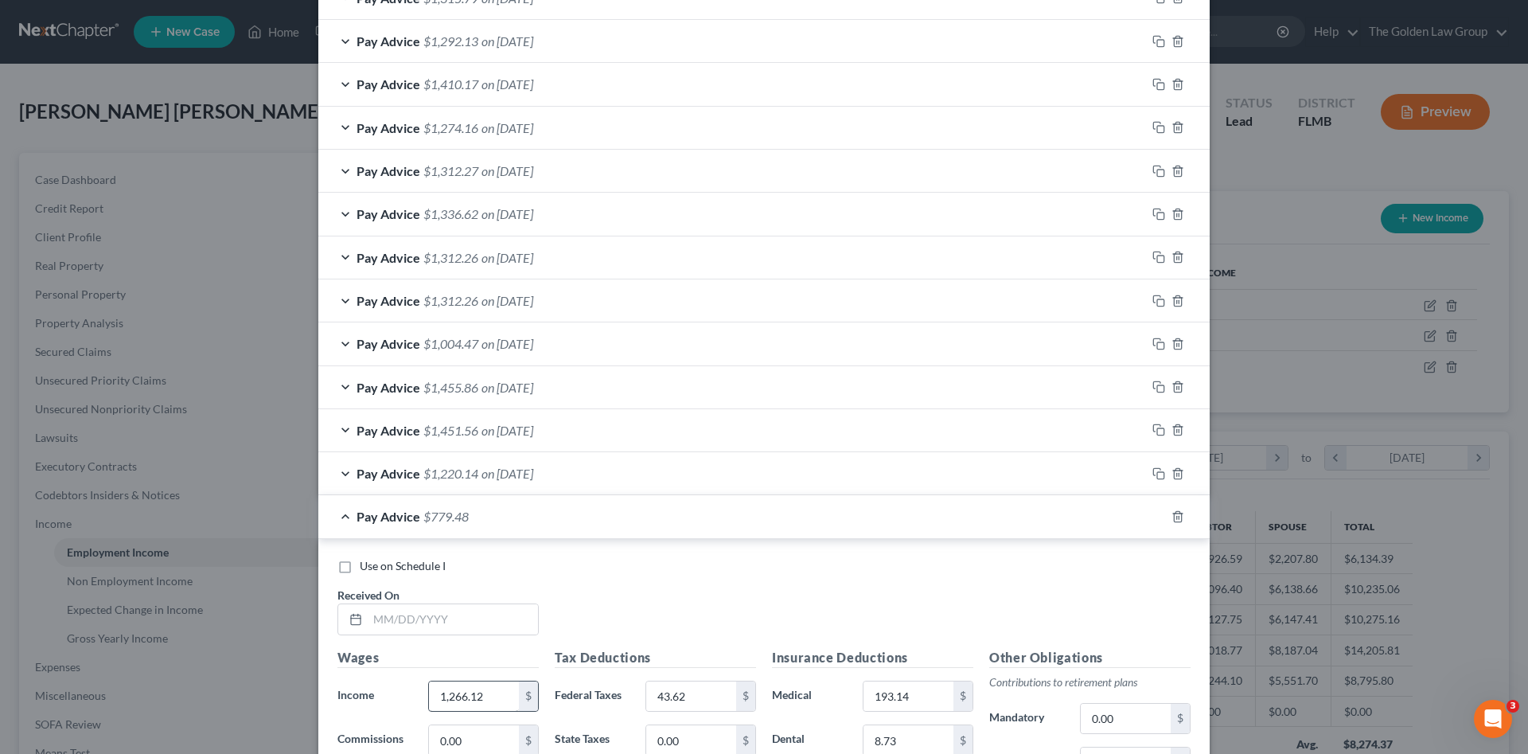
scroll to position [822, 0]
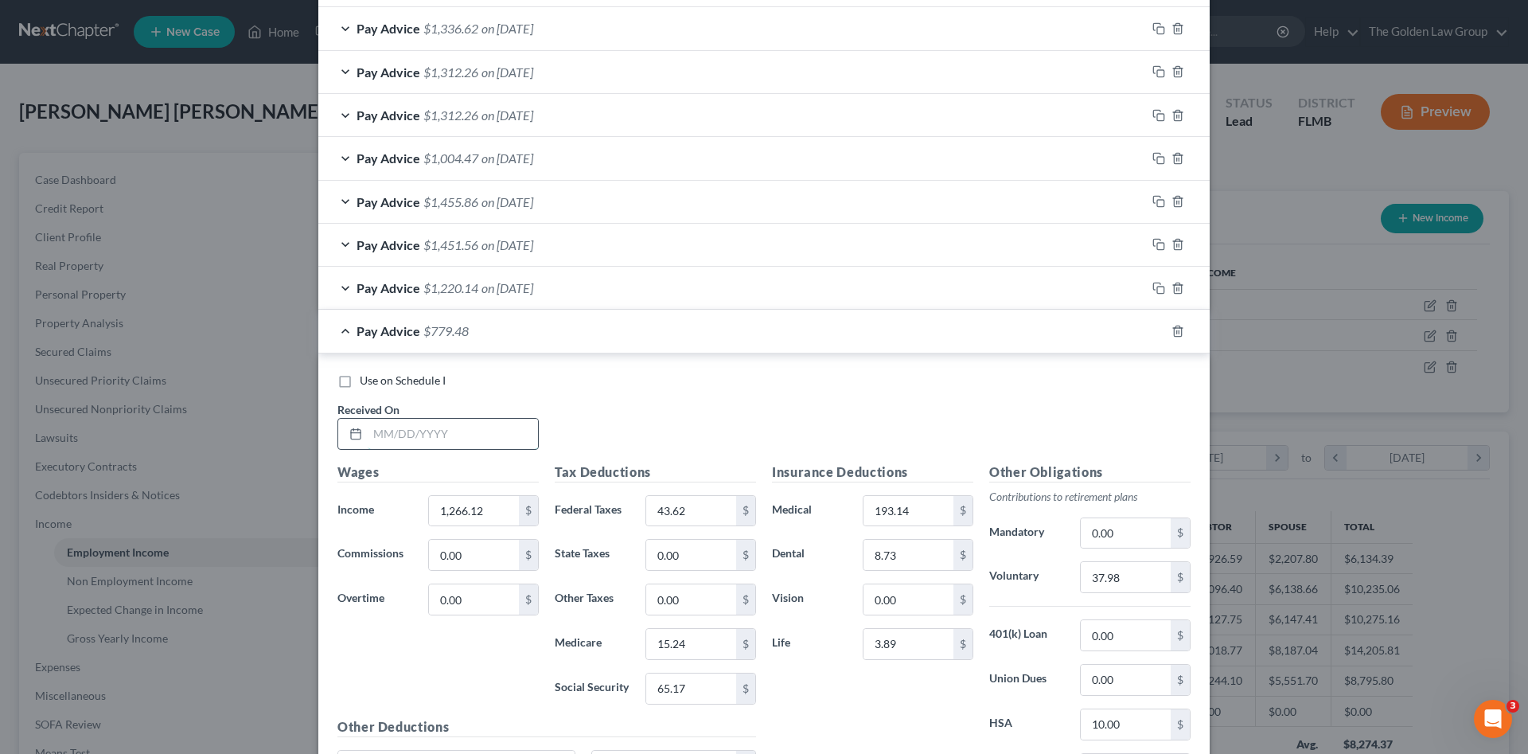
click at [433, 432] on input "text" at bounding box center [453, 434] width 170 height 30
type input "[DATE]"
type input "119.55"
type input "0"
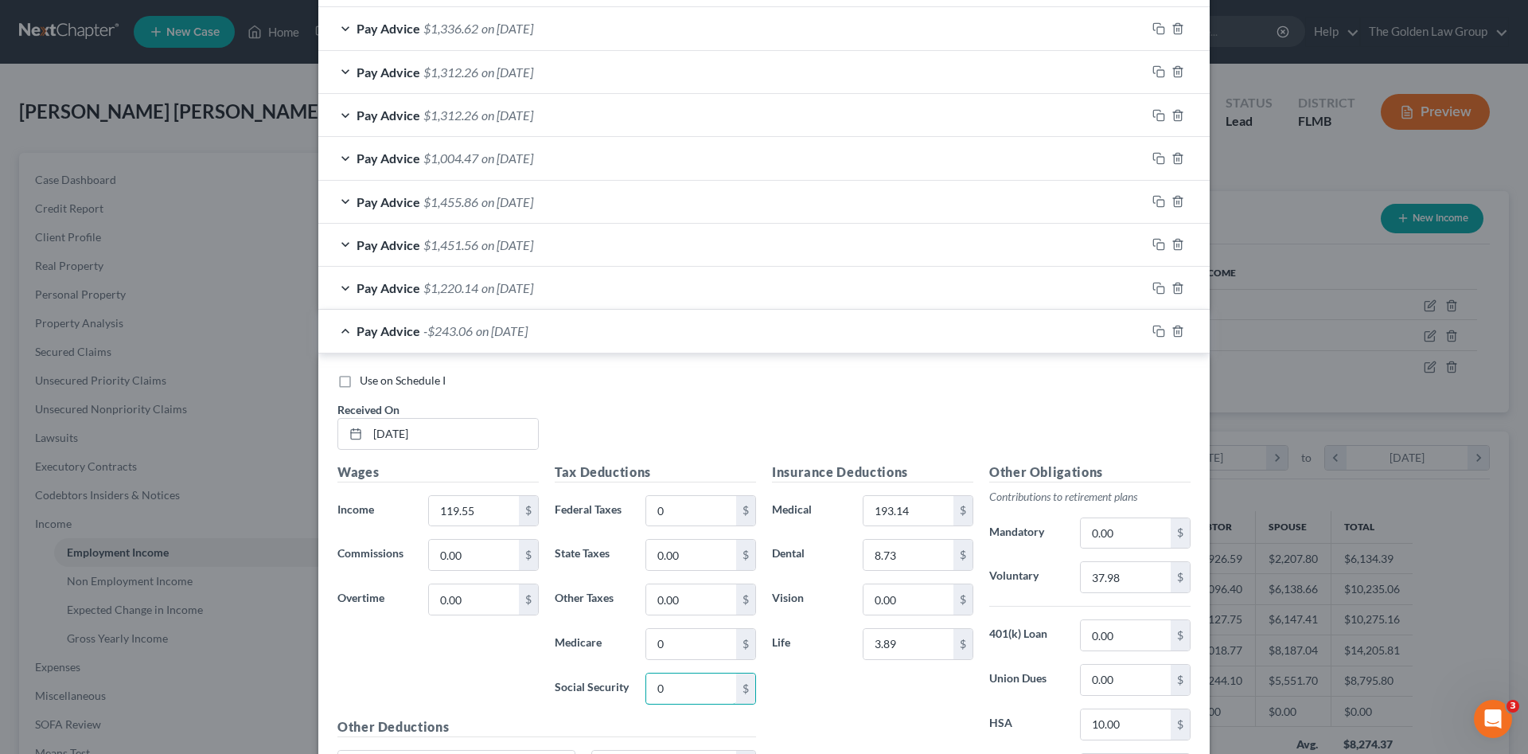
type input "0"
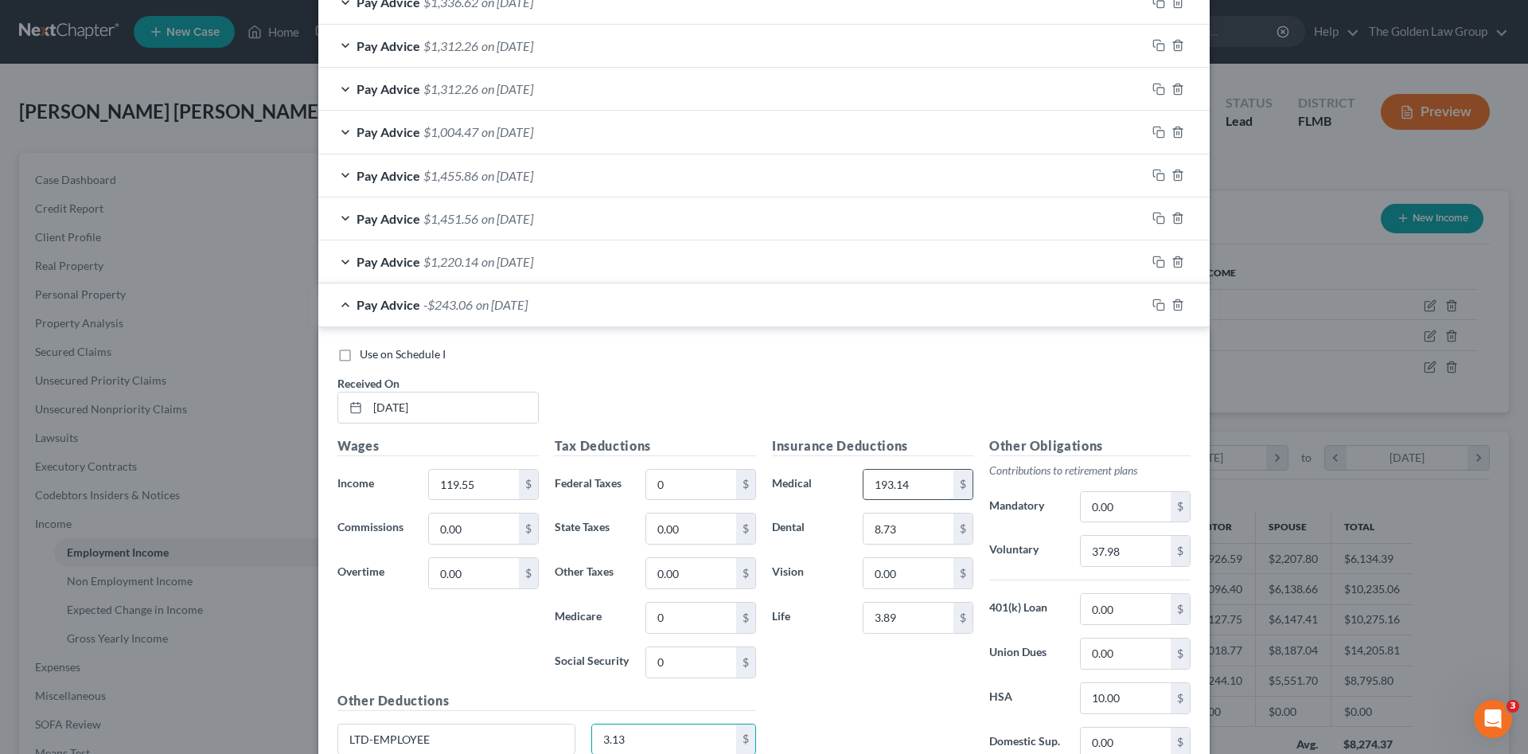
click at [893, 485] on input "193.14" at bounding box center [909, 485] width 90 height 30
type input "100.82"
type input "0"
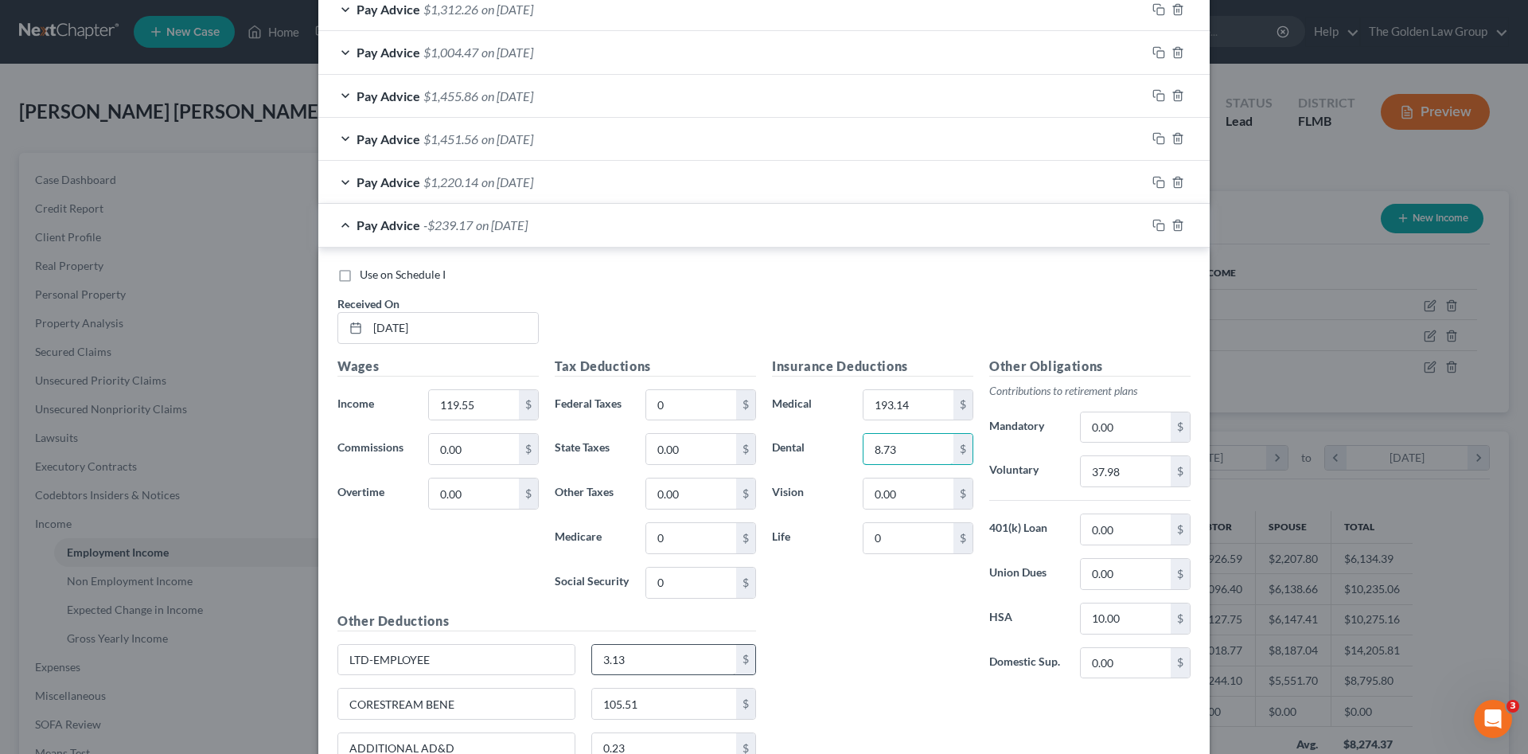
type input "8.73"
click at [669, 658] on input "3.13" at bounding box center [664, 660] width 145 height 30
type input "0"
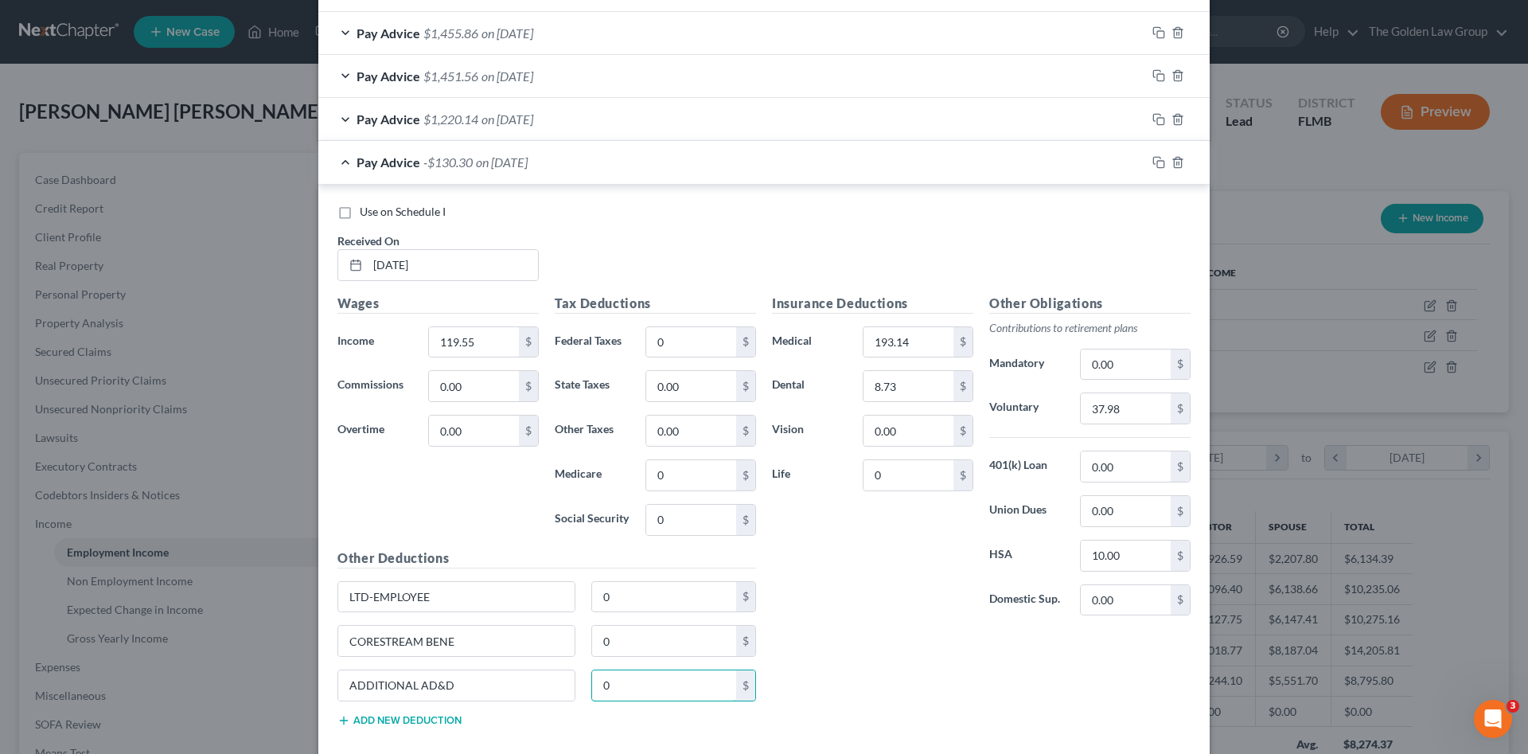
scroll to position [1017, 0]
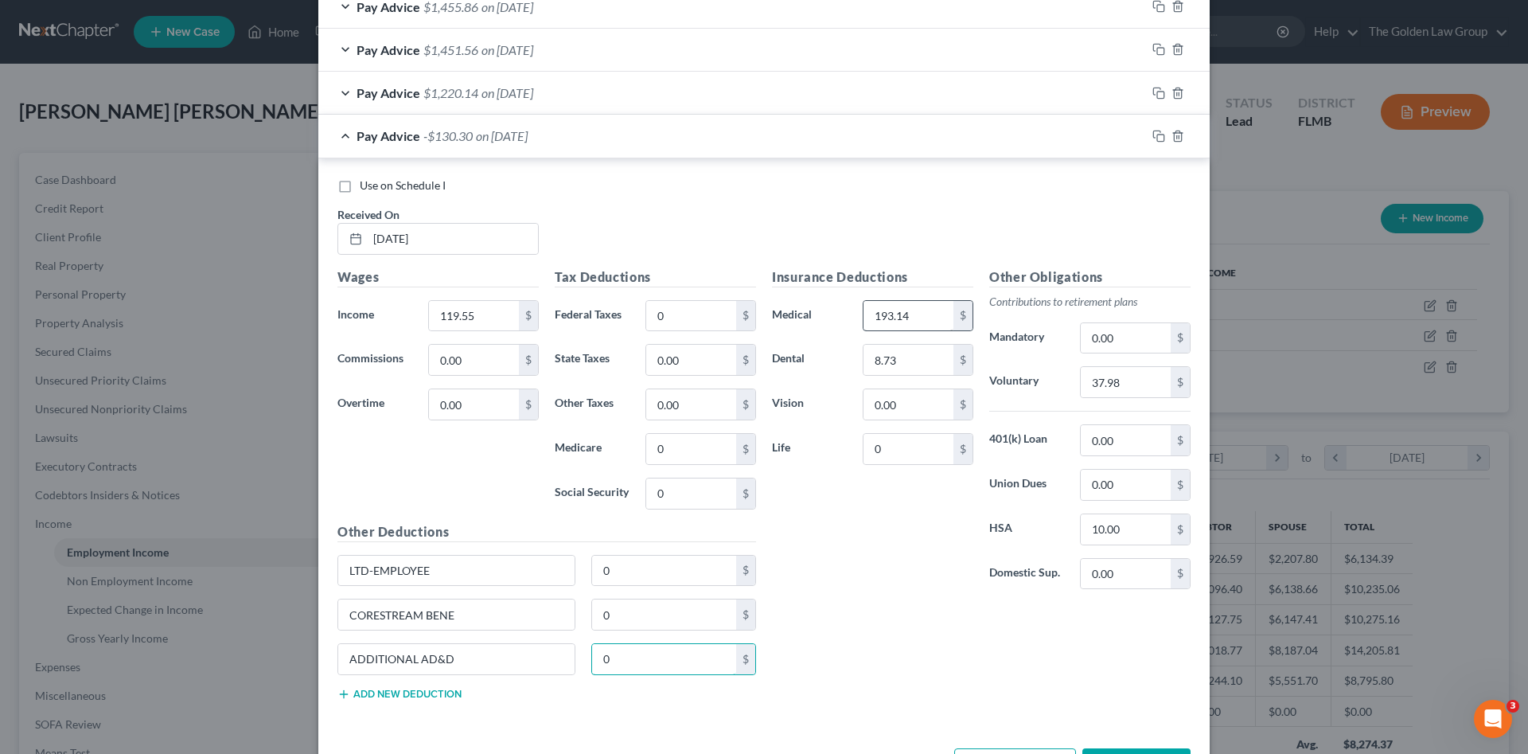
type input "0"
click at [892, 312] on input "193.14" at bounding box center [909, 316] width 90 height 30
type input "100.82"
click at [837, 575] on div "Insurance Deductions Medical 100.82 $ Dental 8.73 $ Vision 0.00 $ Life 0 $" at bounding box center [872, 434] width 217 height 335
click at [1121, 390] on input "37.98" at bounding box center [1126, 382] width 90 height 30
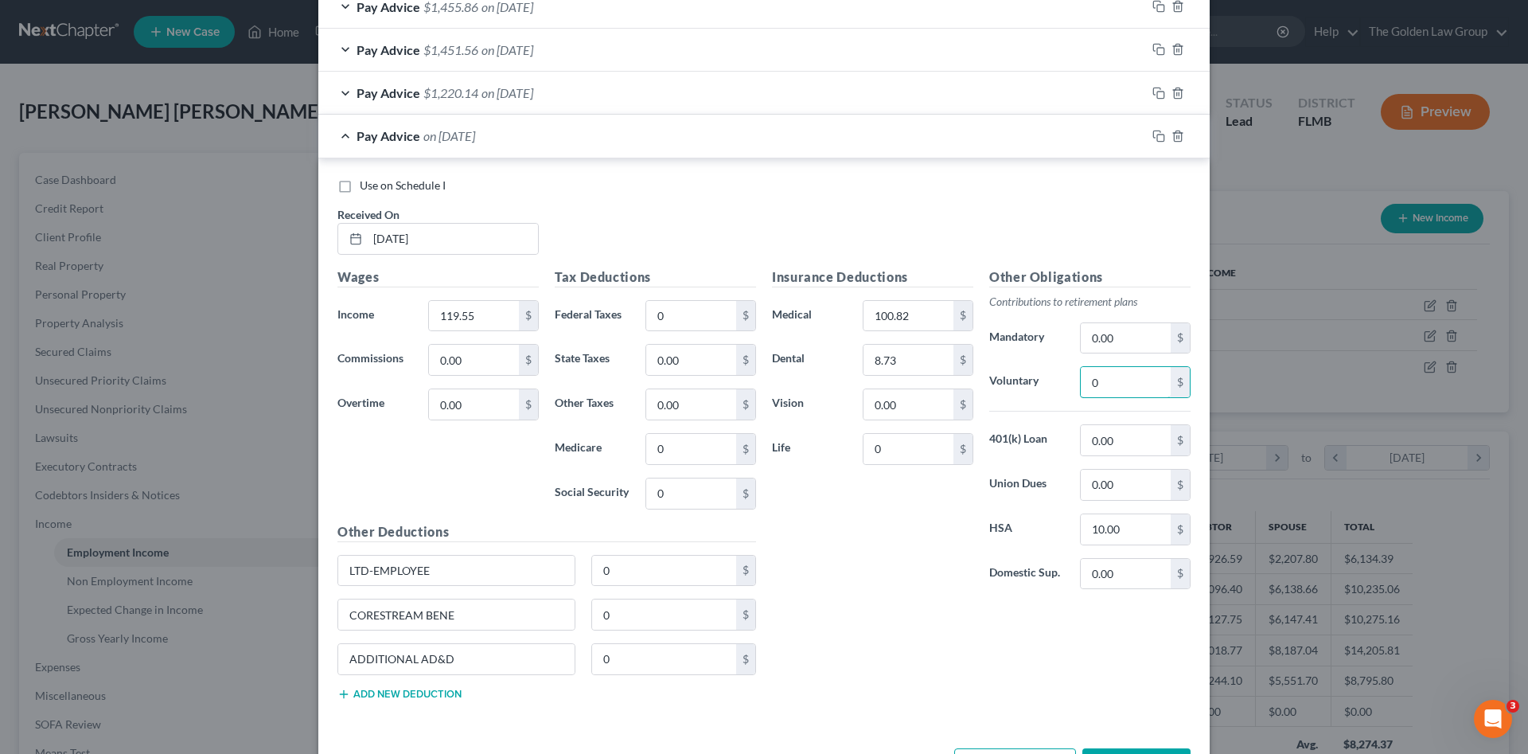
type input "0"
click at [1153, 95] on icon "button" at bounding box center [1159, 93] width 13 height 13
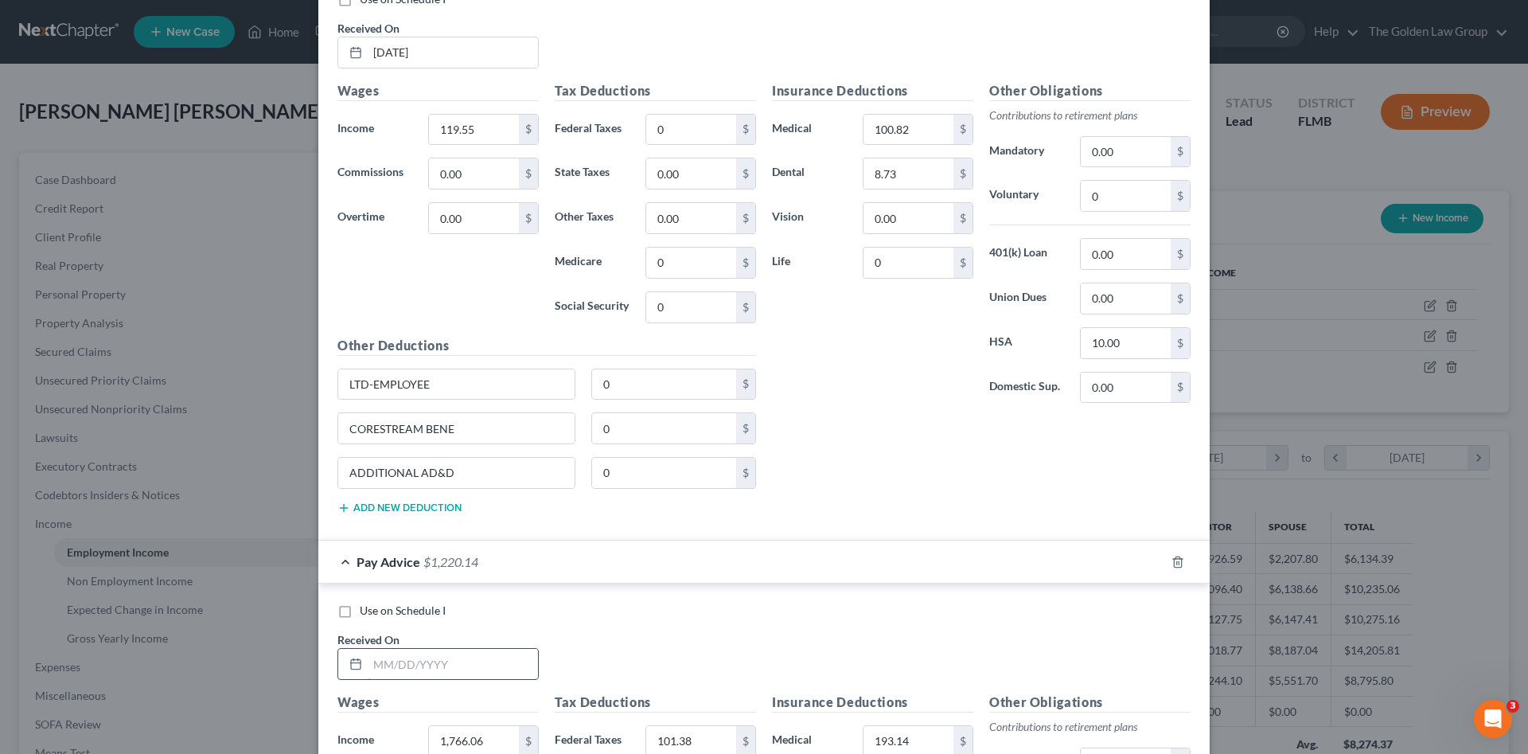
click at [482, 673] on input "text" at bounding box center [453, 664] width 170 height 30
type input "07/24/2025"
type input "1,738.88"
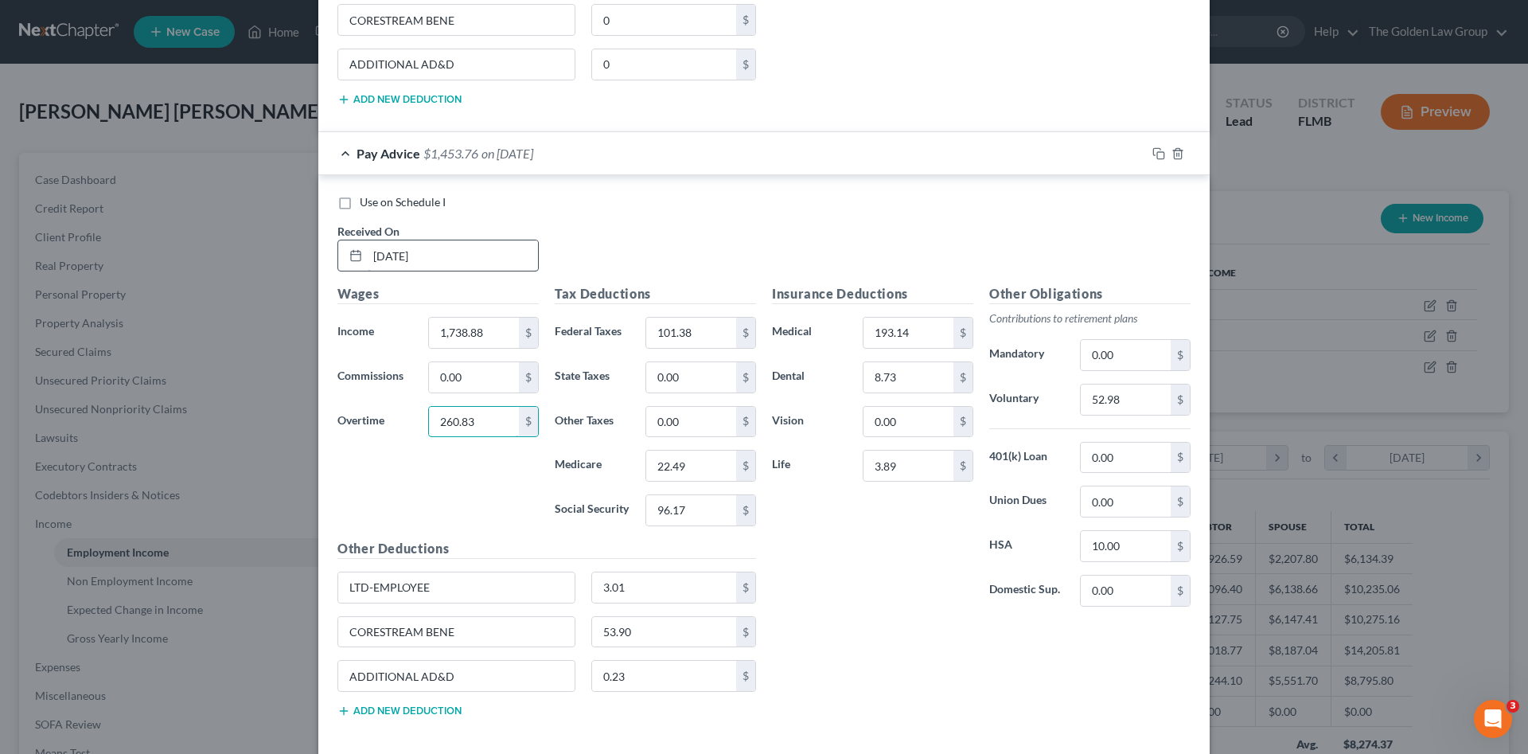
type input "260.83"
type input "117.11"
type input "24.49"
type input "104.73"
click at [502, 423] on input "260.83" at bounding box center [474, 422] width 90 height 30
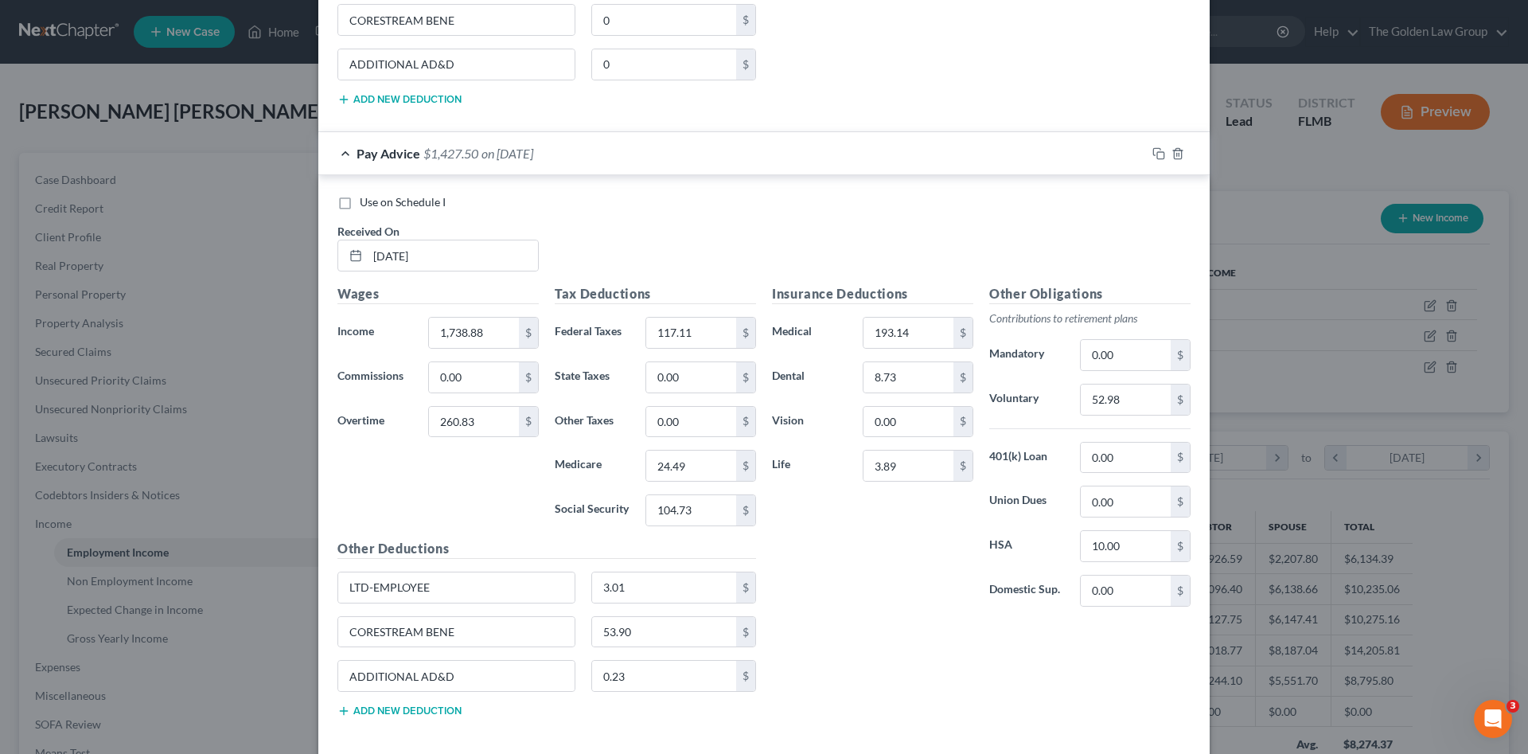
click at [483, 489] on div "Wages Income * 1,738.88 $ Commissions 0.00 $ Overtime 260.83 $" at bounding box center [438, 411] width 217 height 255
click at [936, 335] on input "193.14" at bounding box center [909, 333] width 90 height 30
type input "285.46"
click at [666, 635] on input "53.90" at bounding box center [664, 632] width 145 height 30
type input "122.71"
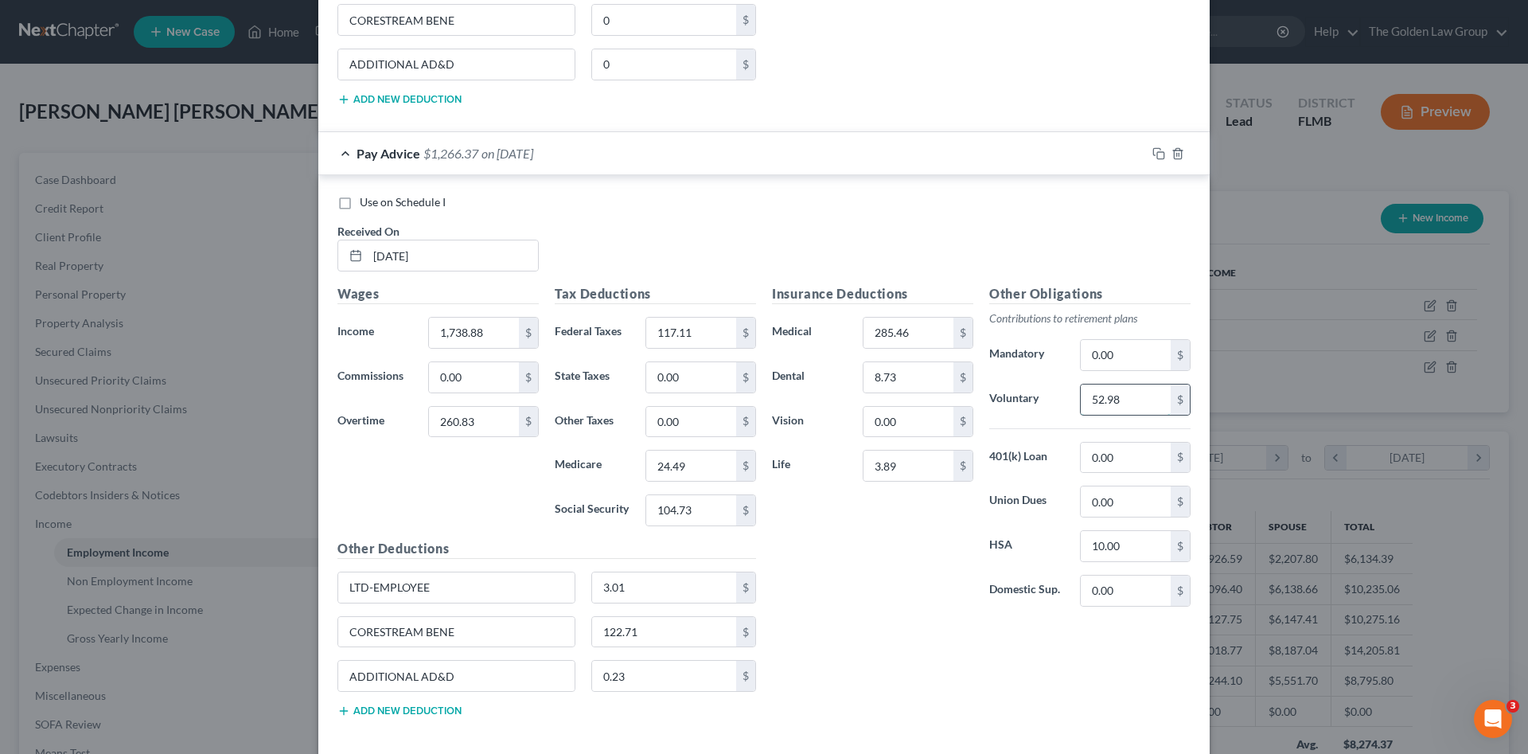
click at [1122, 404] on input "52.98" at bounding box center [1126, 400] width 90 height 30
type input "59.99"
click at [651, 684] on input "0.23" at bounding box center [664, 676] width 145 height 30
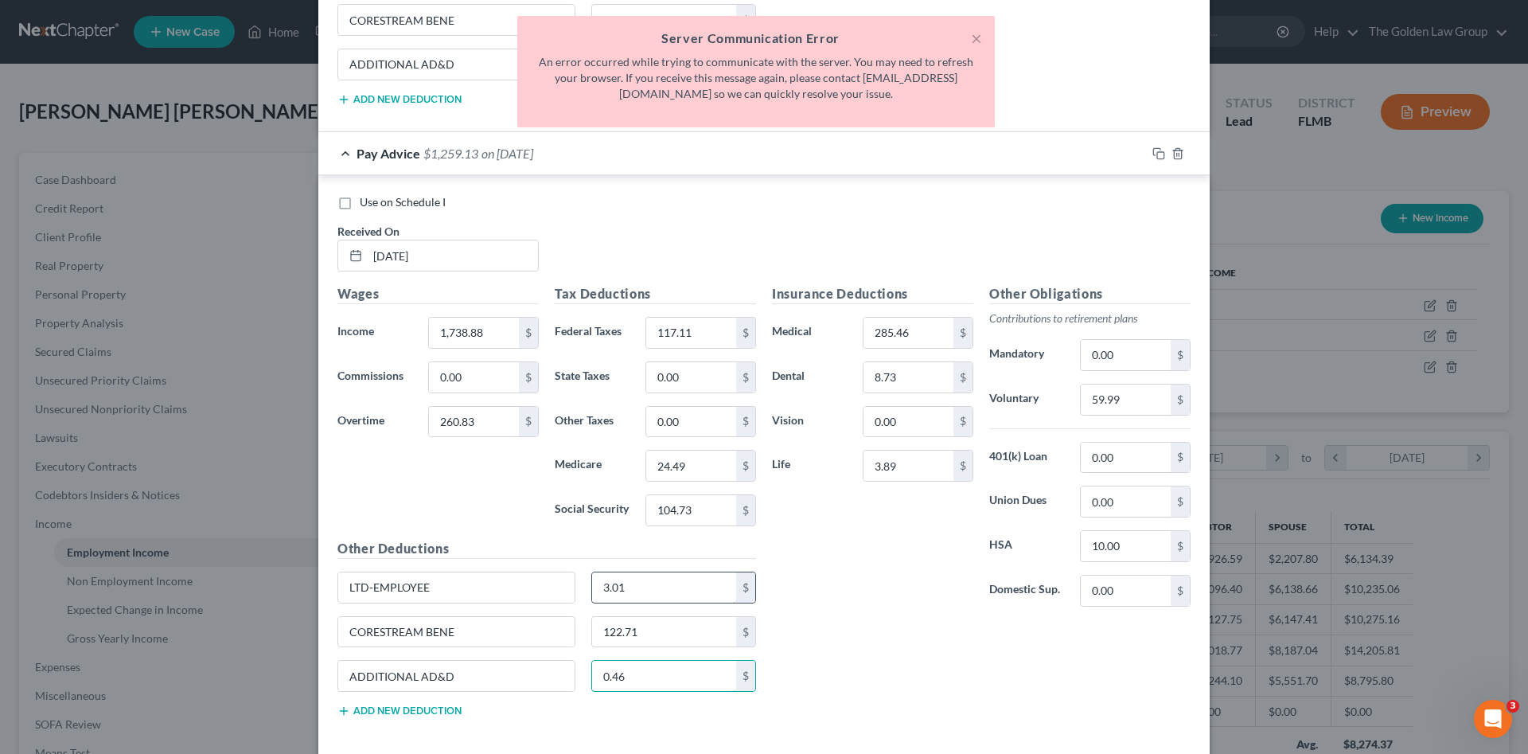
type input "0.46"
click at [673, 588] on input "3.01" at bounding box center [664, 587] width 145 height 30
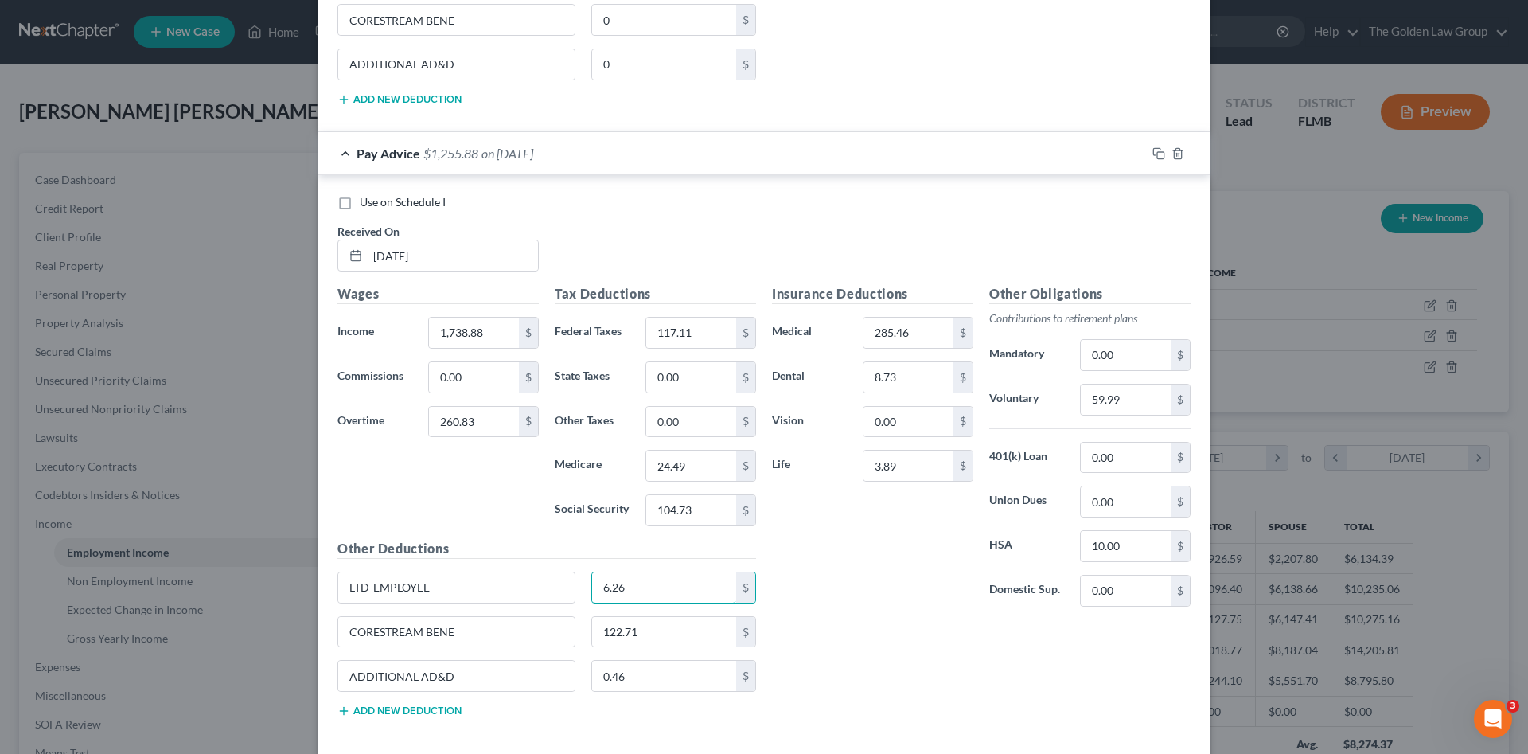
type input "6.26"
click at [923, 472] on input "3.89" at bounding box center [909, 466] width 90 height 30
type input "7.78"
click at [392, 202] on span "Use on Schedule I" at bounding box center [403, 202] width 86 height 14
click at [377, 202] on input "Use on Schedule I" at bounding box center [371, 199] width 10 height 10
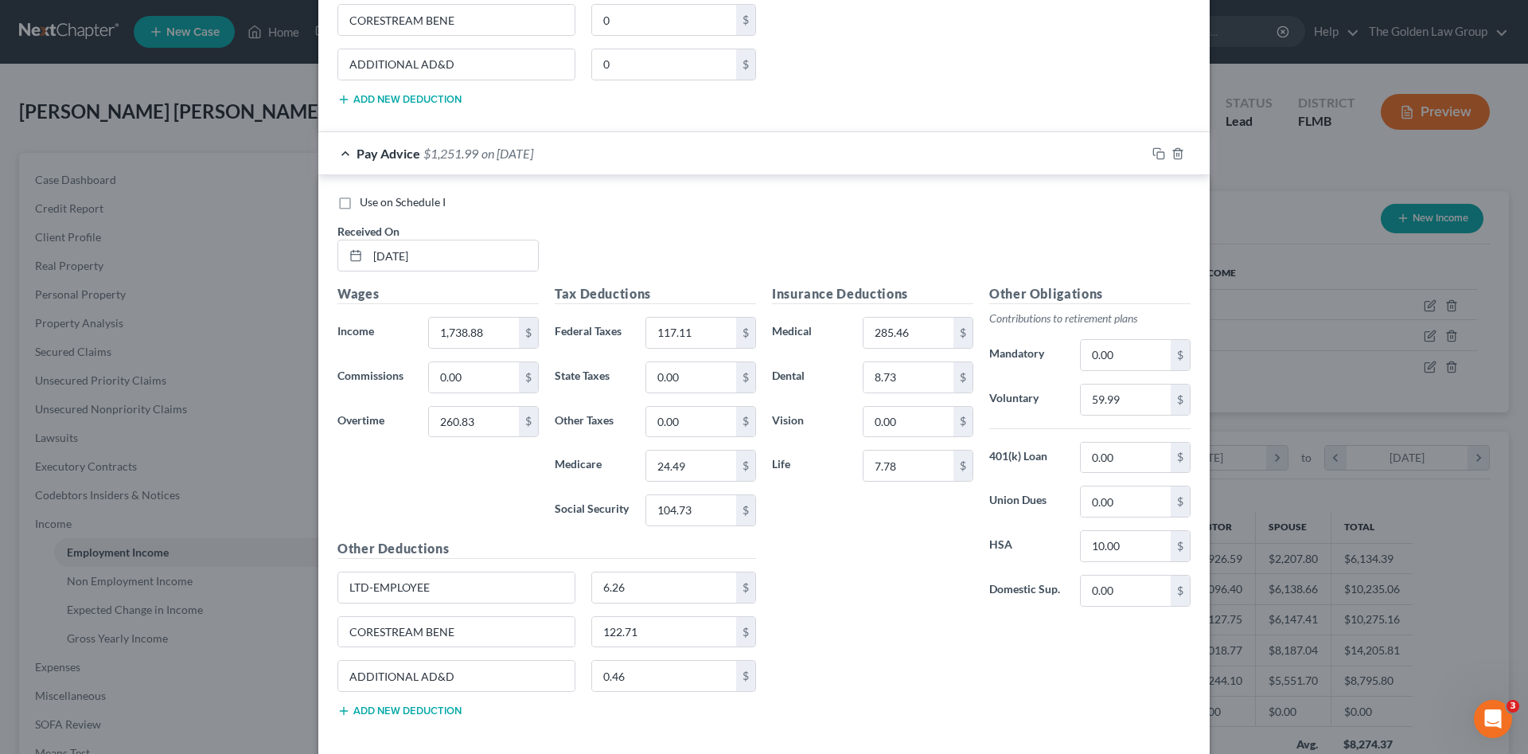
checkbox input "true"
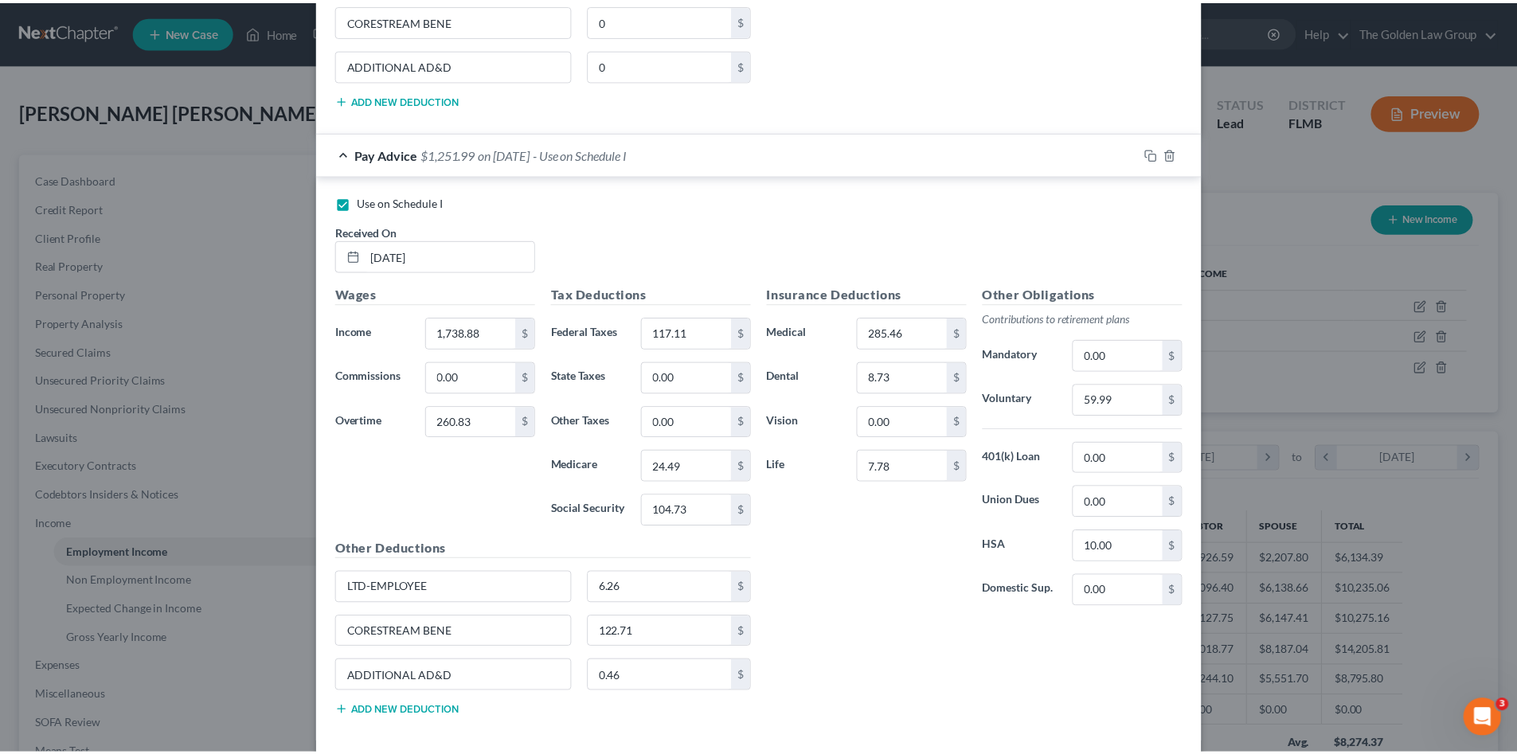
scroll to position [1688, 0]
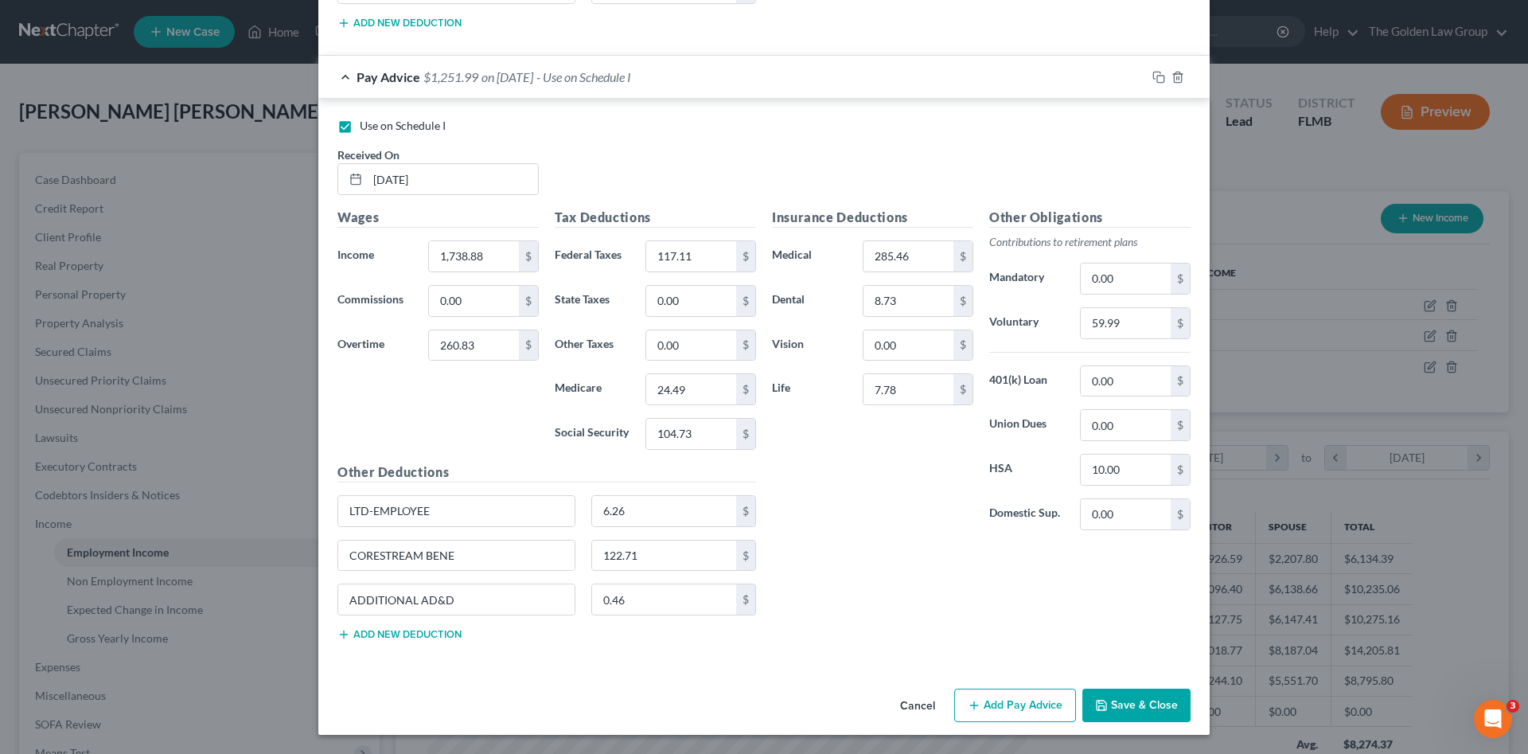
click at [1131, 696] on button "Save & Close" at bounding box center [1137, 705] width 108 height 33
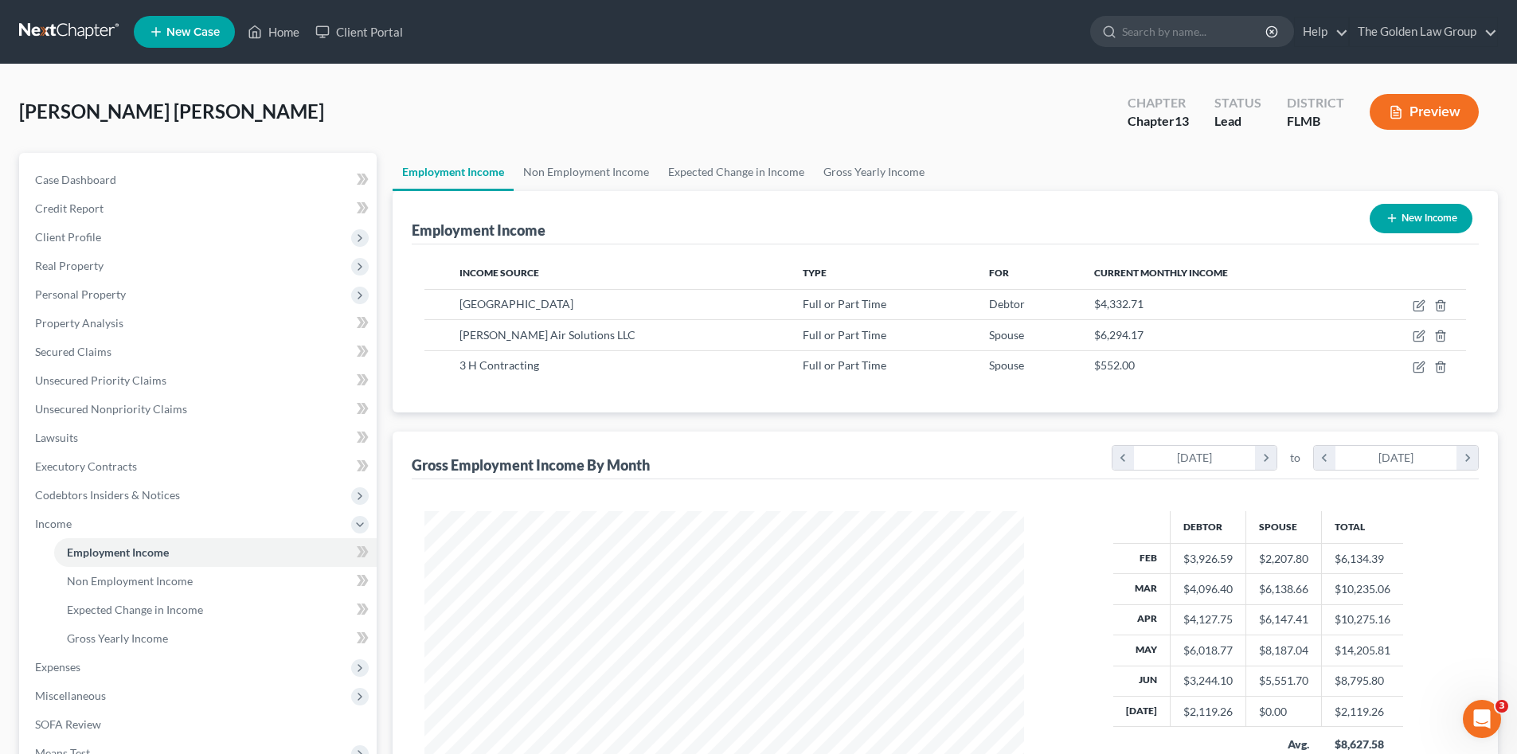
scroll to position [795776, 795447]
click at [106, 638] on span "Gross Yearly Income" at bounding box center [117, 638] width 101 height 14
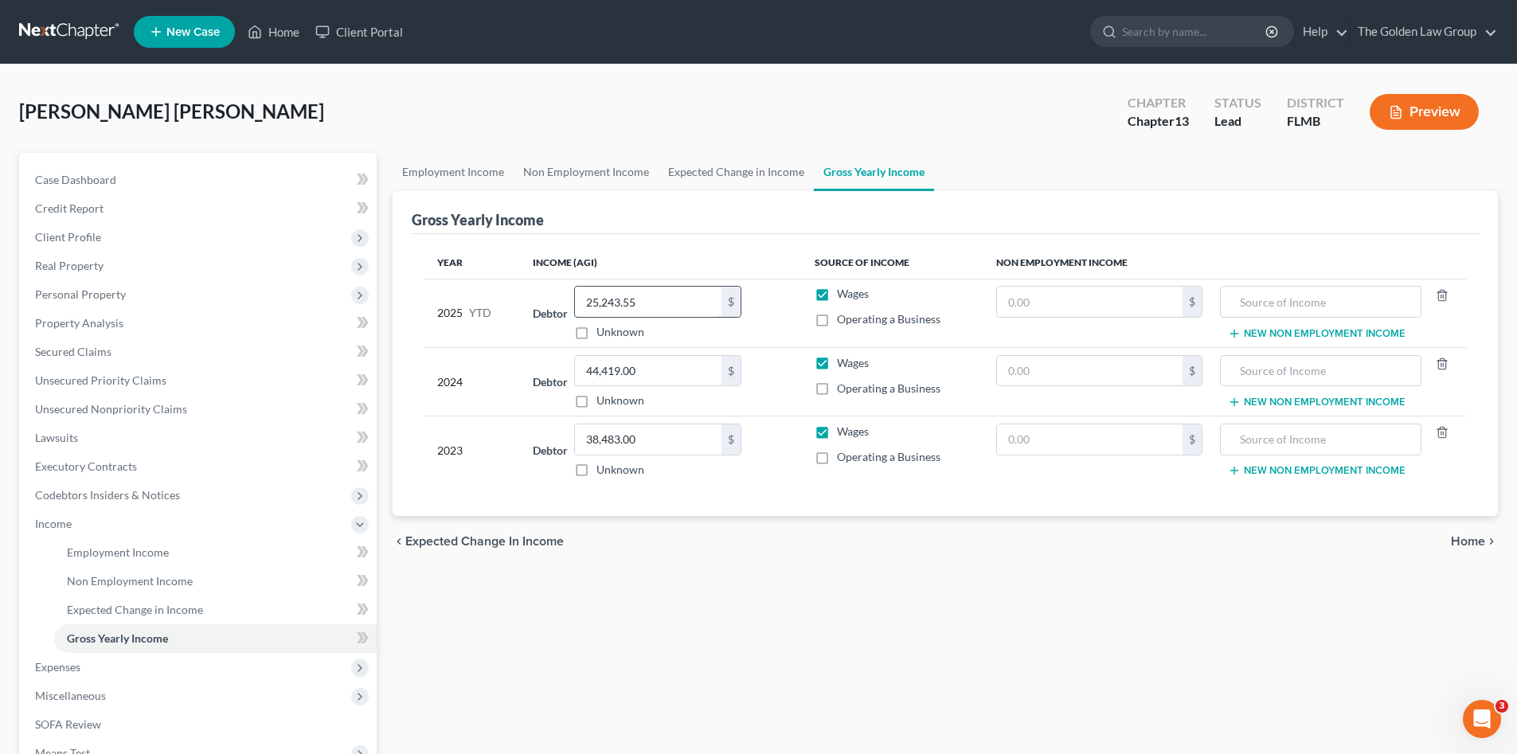
click at [663, 299] on input "25,243.55" at bounding box center [648, 302] width 146 height 30
type input "27,362.81"
drag, startPoint x: 789, startPoint y: 619, endPoint x: 669, endPoint y: 619, distance: 120.2
click at [763, 619] on div "Employment Income Non Employment Income Expected Change in Income Gross Yearly …" at bounding box center [945, 541] width 1121 height 776
click at [72, 528] on span "Income" at bounding box center [199, 523] width 354 height 29
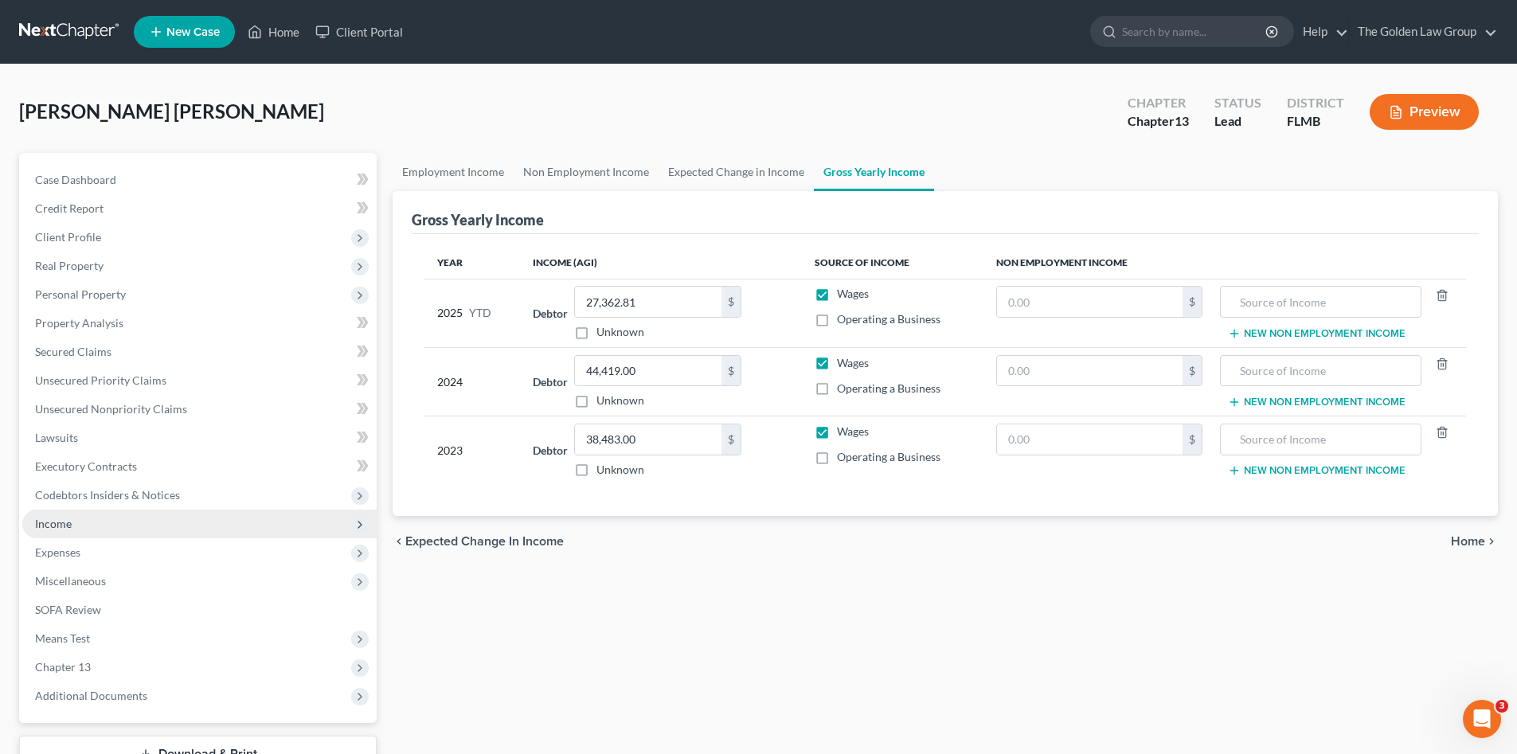
click at [87, 525] on span "Income" at bounding box center [199, 523] width 354 height 29
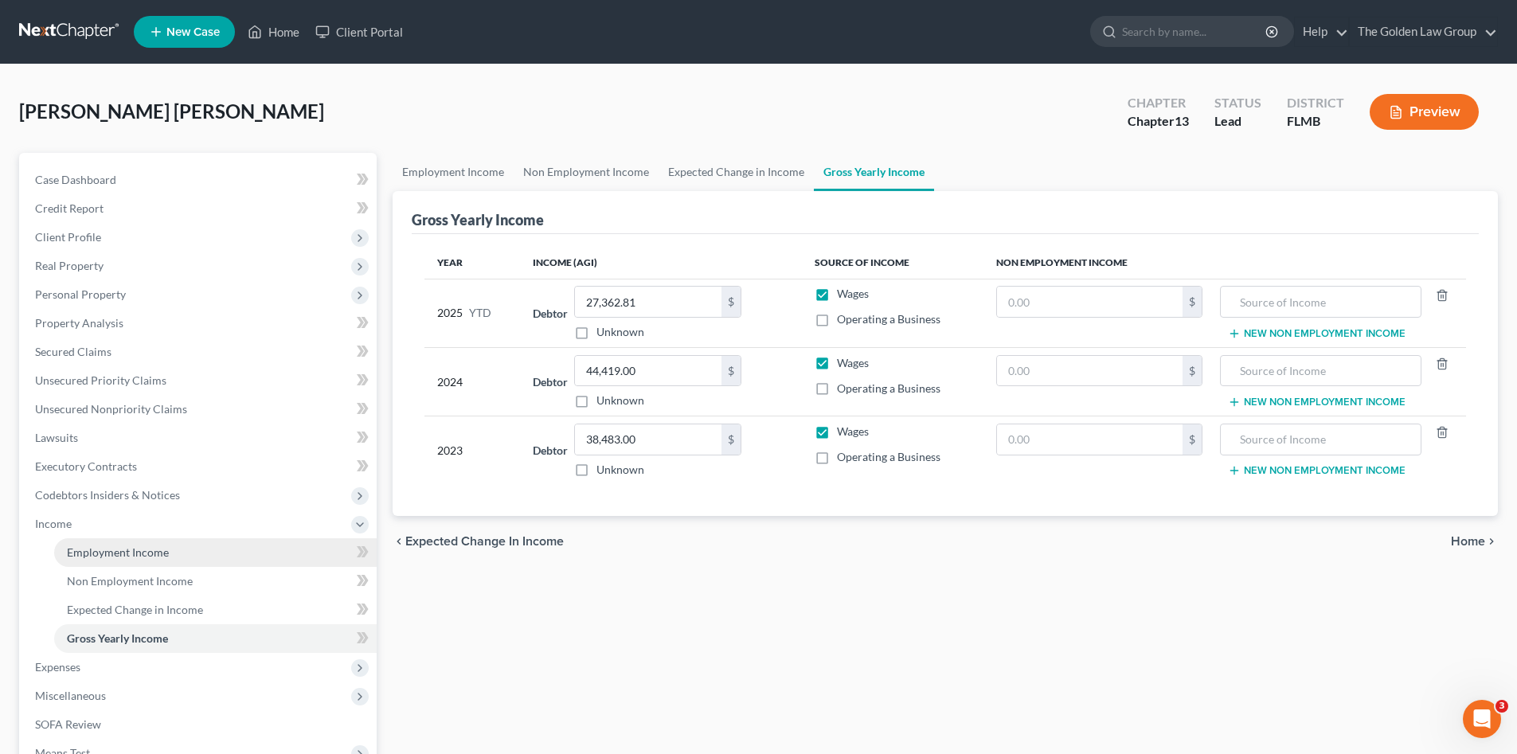
click at [101, 550] on span "Employment Income" at bounding box center [118, 552] width 102 height 14
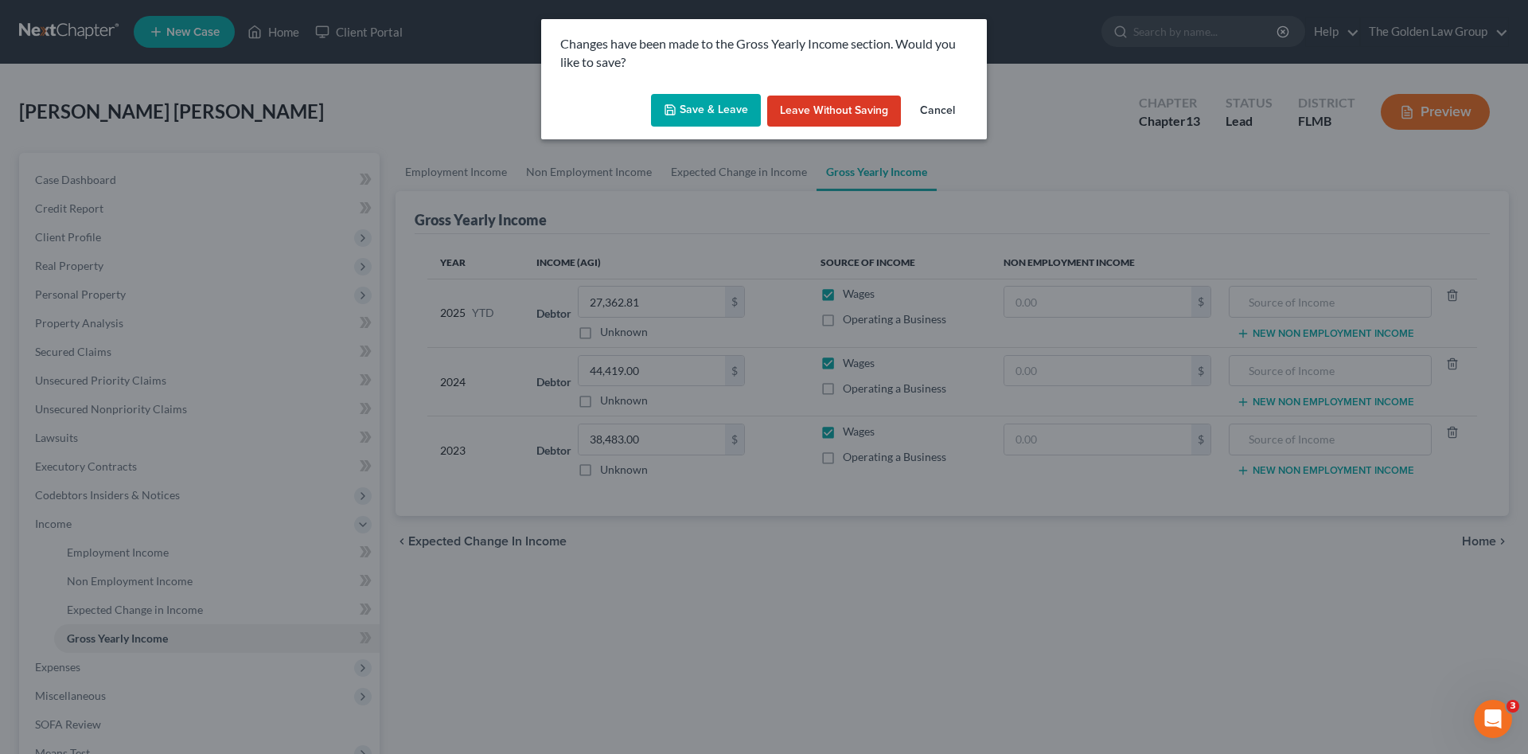
click at [712, 115] on button "Save & Leave" at bounding box center [706, 110] width 110 height 33
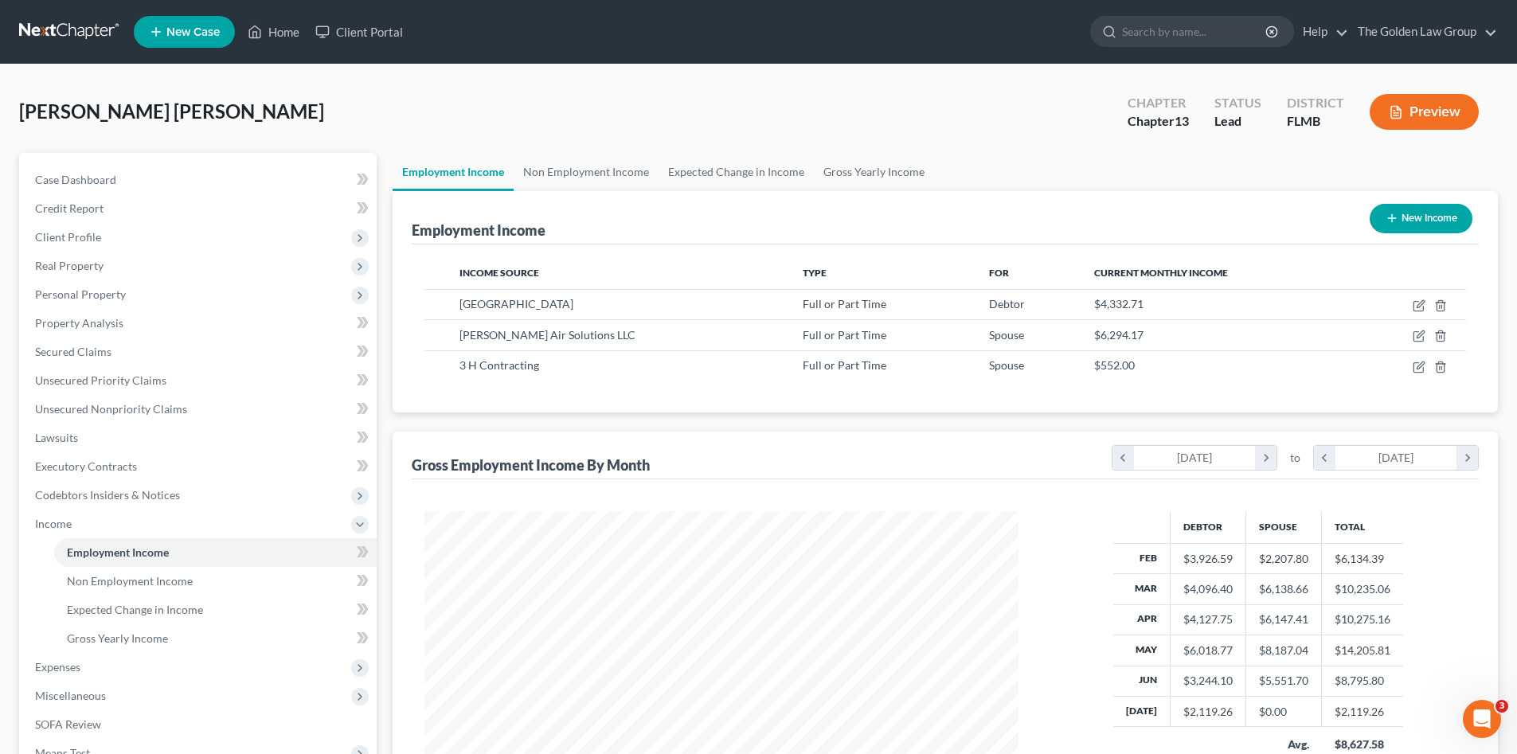
scroll to position [297, 626]
click at [36, 29] on link at bounding box center [70, 32] width 102 height 29
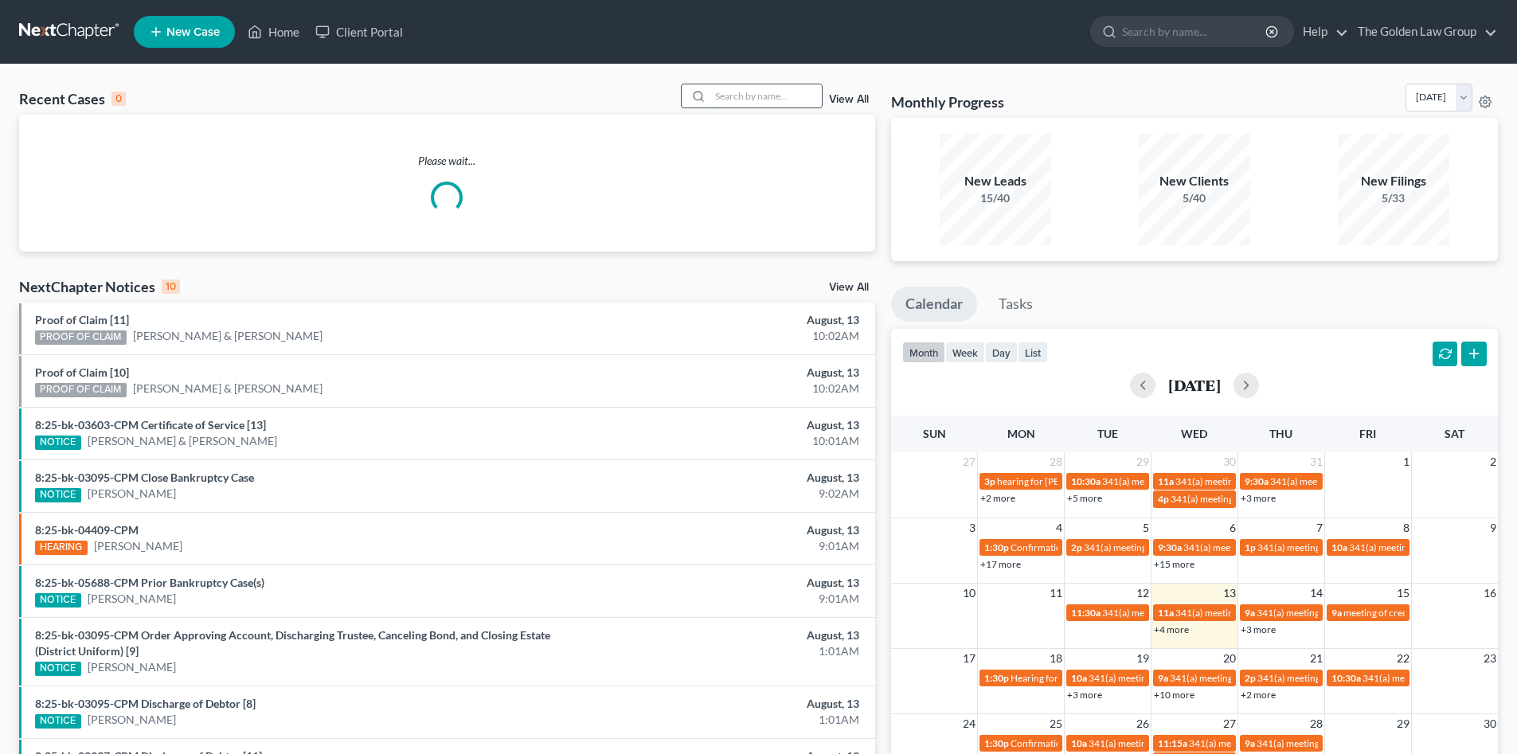
click at [755, 96] on input "search" at bounding box center [765, 95] width 111 height 23
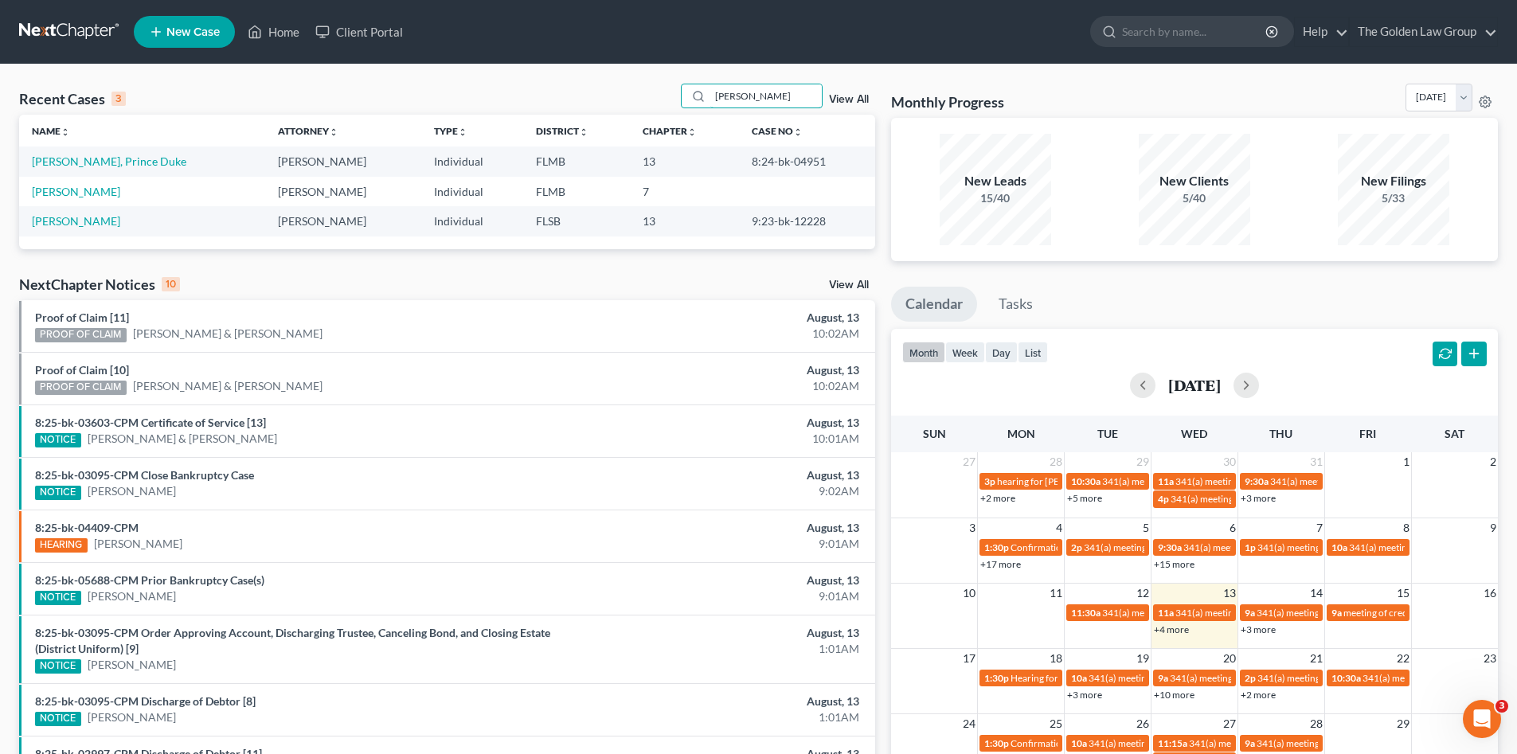
type input "[PERSON_NAME]"
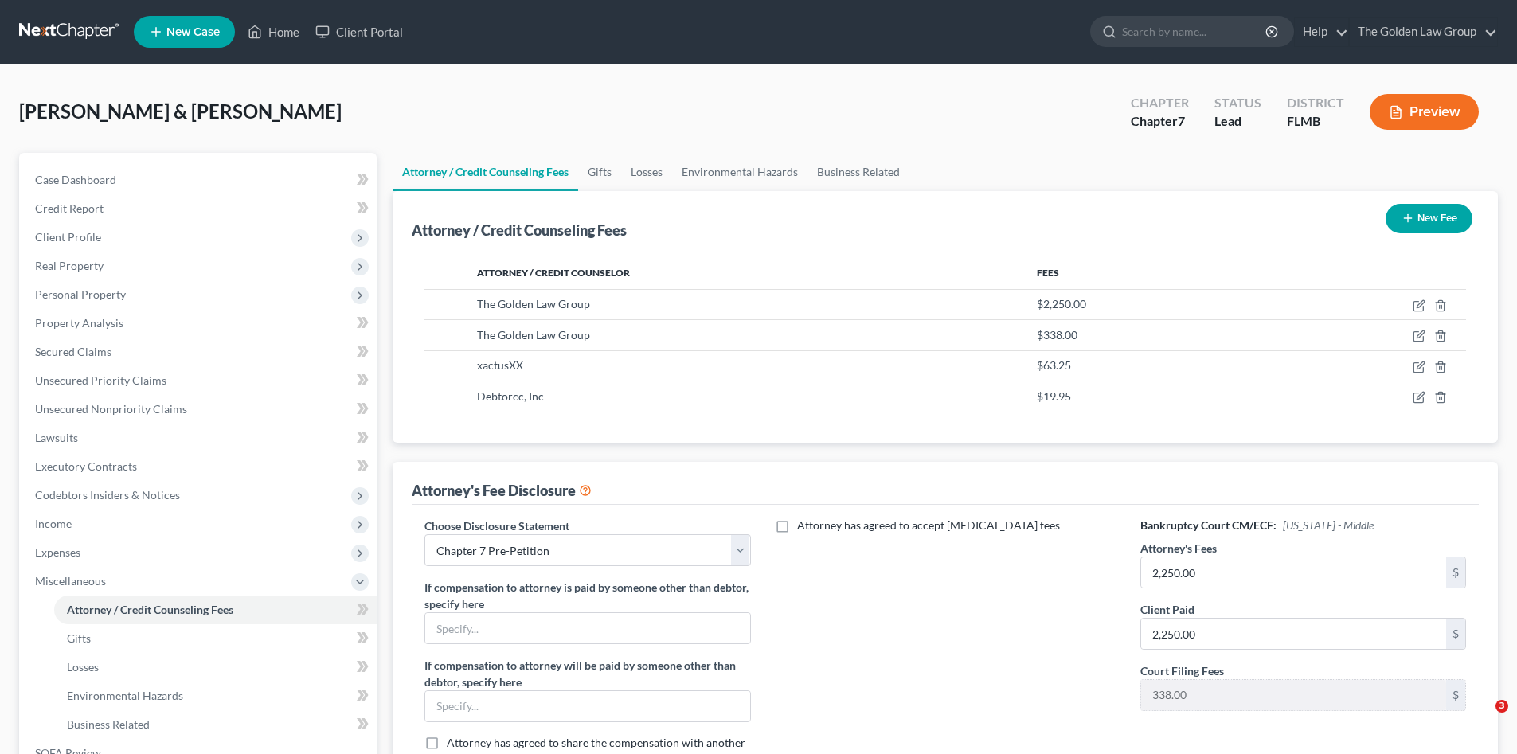
select select "2"
click at [46, 16] on nav "Home New Case Client Portal The Golden Law Group [PERSON_NAME][EMAIL_ADDRESS][D…" at bounding box center [758, 32] width 1517 height 64
click at [50, 33] on link at bounding box center [70, 32] width 102 height 29
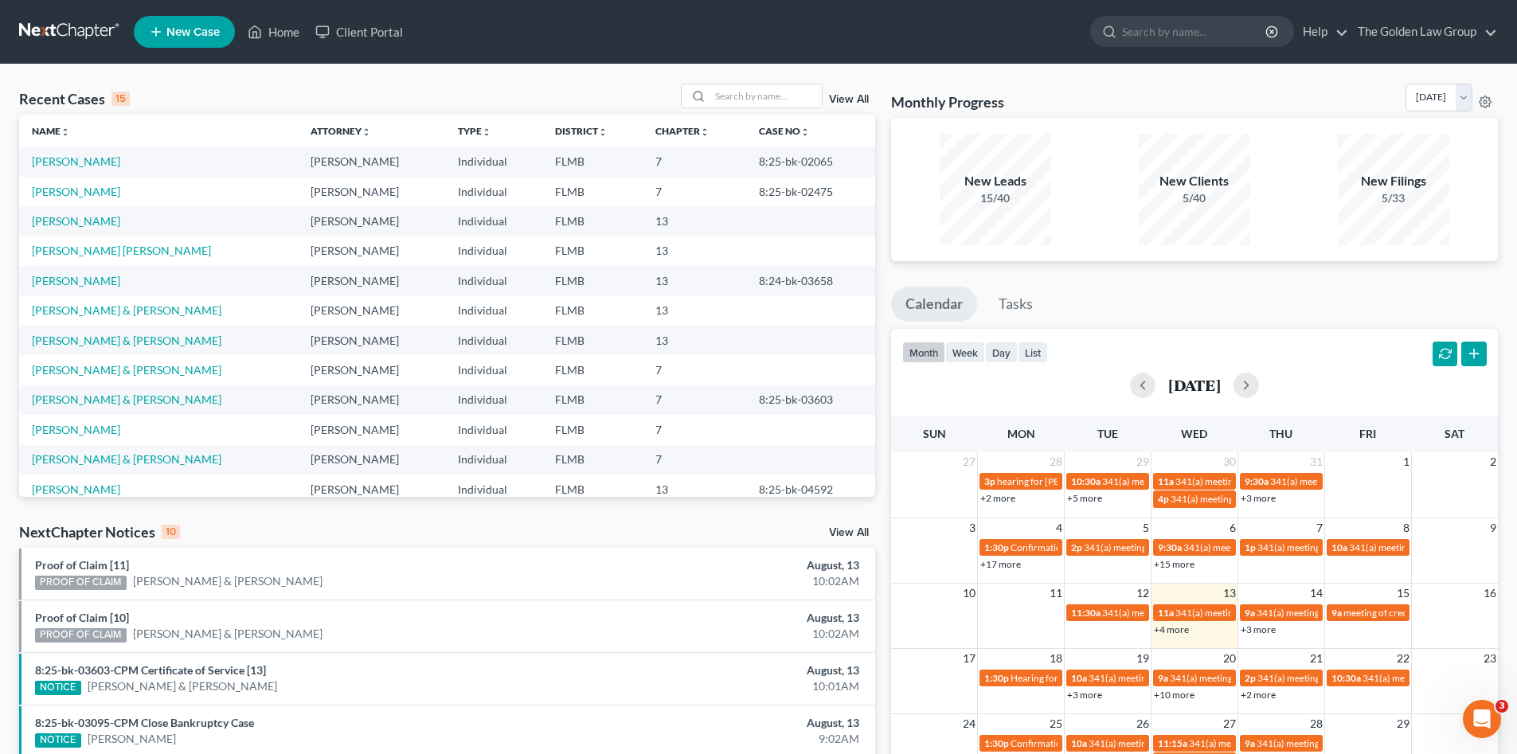
click at [355, 76] on div "Recent Cases 15 View All Name unfold_more expand_more expand_less Attorney unfo…" at bounding box center [758, 598] width 1517 height 1068
click at [490, 96] on div "Recent Cases 15 View All" at bounding box center [447, 99] width 856 height 31
click at [785, 92] on input "search" at bounding box center [765, 95] width 111 height 23
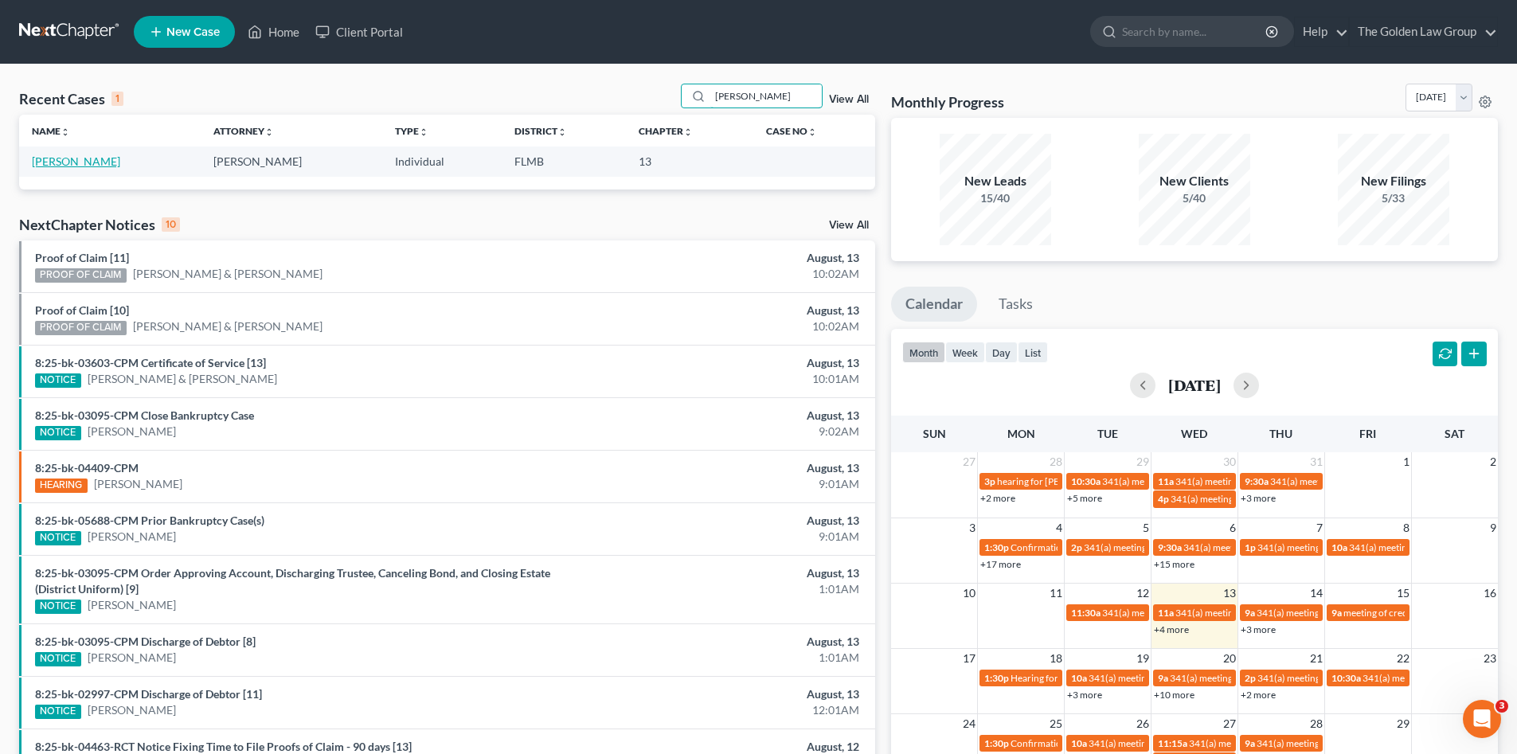
type input "[PERSON_NAME]"
click at [33, 158] on link "[PERSON_NAME]" at bounding box center [76, 161] width 88 height 14
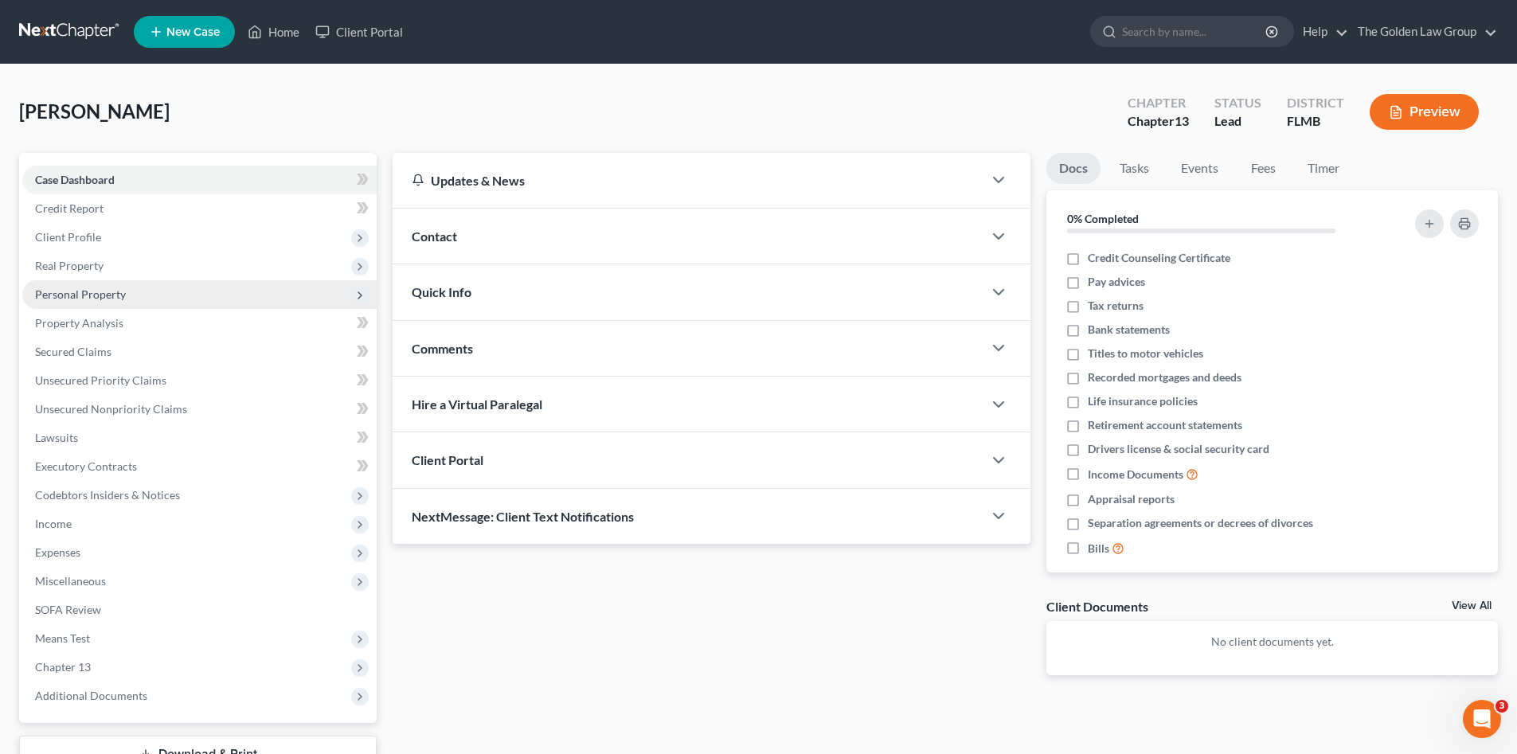
click at [115, 294] on span "Personal Property" at bounding box center [80, 294] width 91 height 14
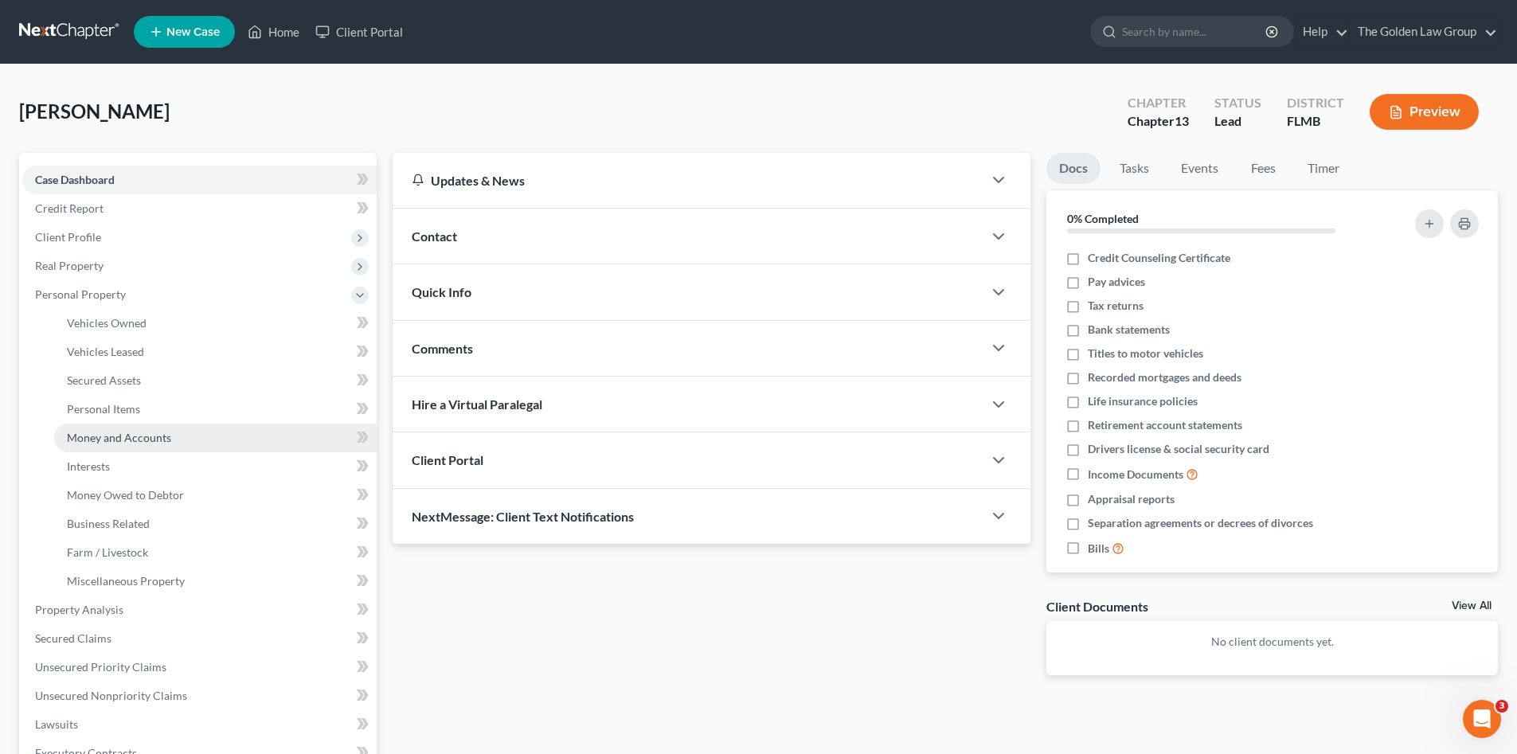
click at [158, 434] on span "Money and Accounts" at bounding box center [119, 438] width 104 height 14
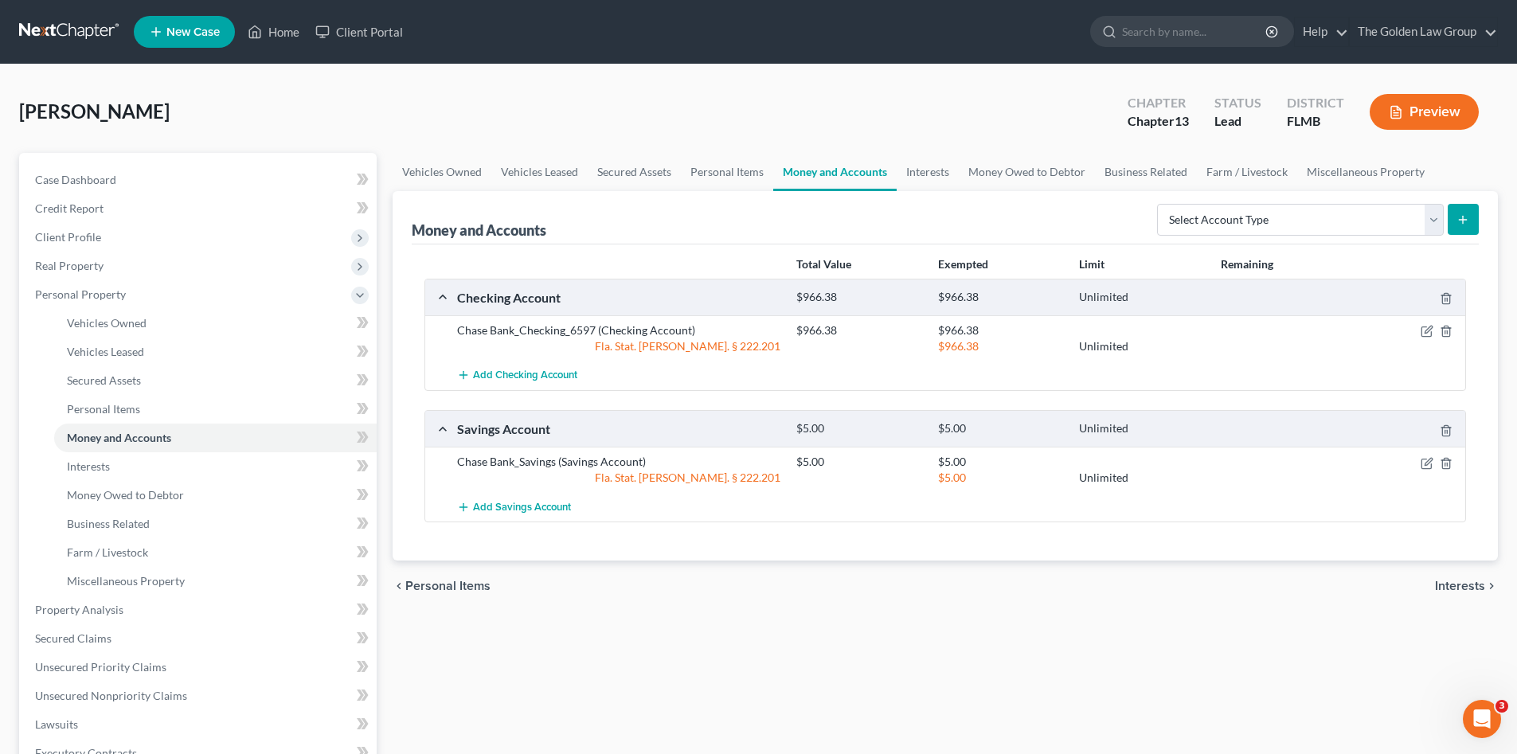
click at [901, 572] on div "chevron_left Personal Items Interests chevron_right" at bounding box center [944, 585] width 1105 height 51
click at [1429, 333] on icon "button" at bounding box center [1426, 331] width 13 height 13
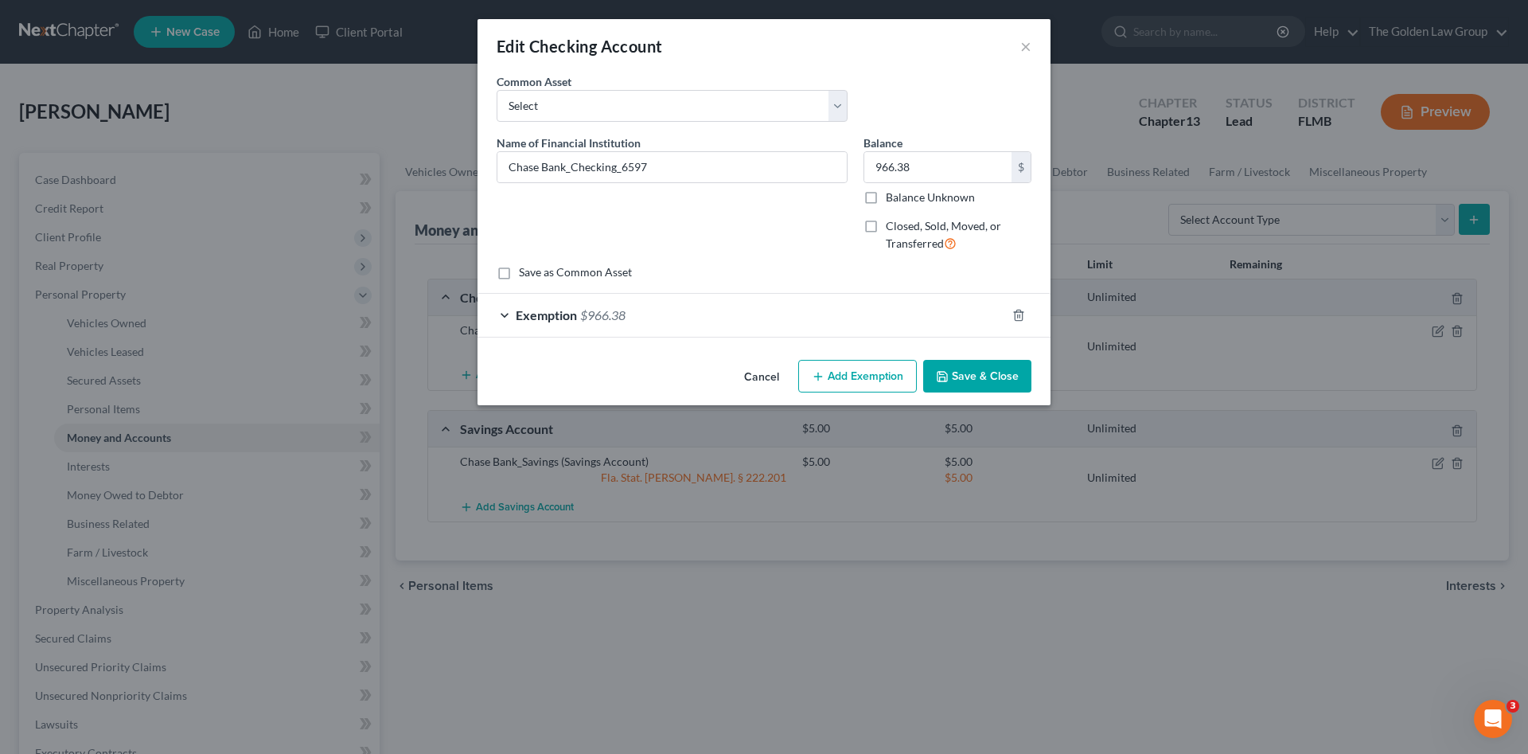
click at [930, 191] on label "Balance Unknown" at bounding box center [930, 197] width 89 height 16
click at [903, 191] on input "Balance Unknown" at bounding box center [897, 194] width 10 height 10
checkbox input "true"
type input "0.00"
click at [886, 193] on label "Balance Unknown" at bounding box center [930, 197] width 89 height 16
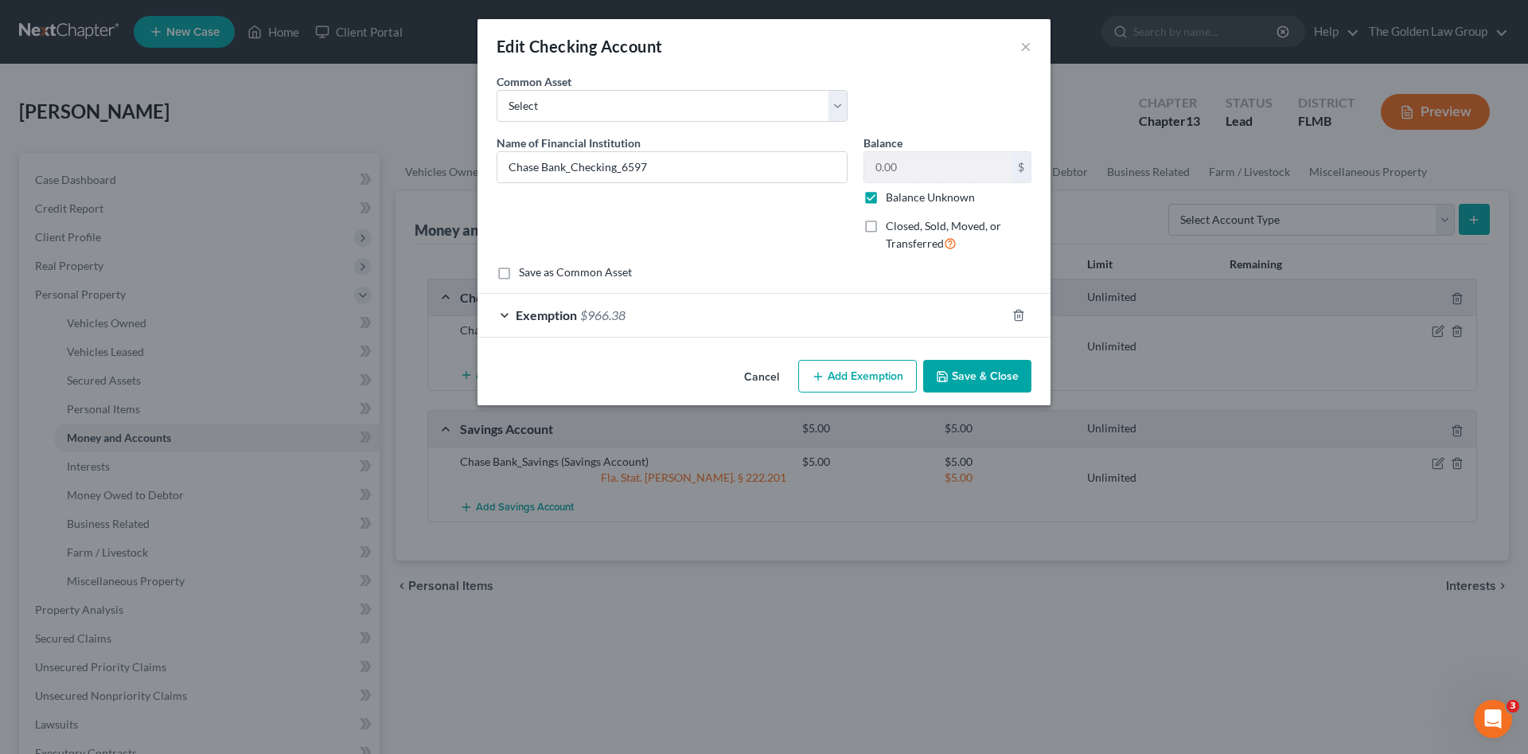
click at [892, 193] on input "Balance Unknown" at bounding box center [897, 194] width 10 height 10
checkbox input "false"
click at [923, 167] on input "0.00" at bounding box center [938, 167] width 147 height 30
click at [775, 216] on div "Name of Financial Institution * Chase Bank_Checking_6597" at bounding box center [672, 200] width 367 height 131
click at [915, 176] on input "0.00" at bounding box center [938, 167] width 147 height 30
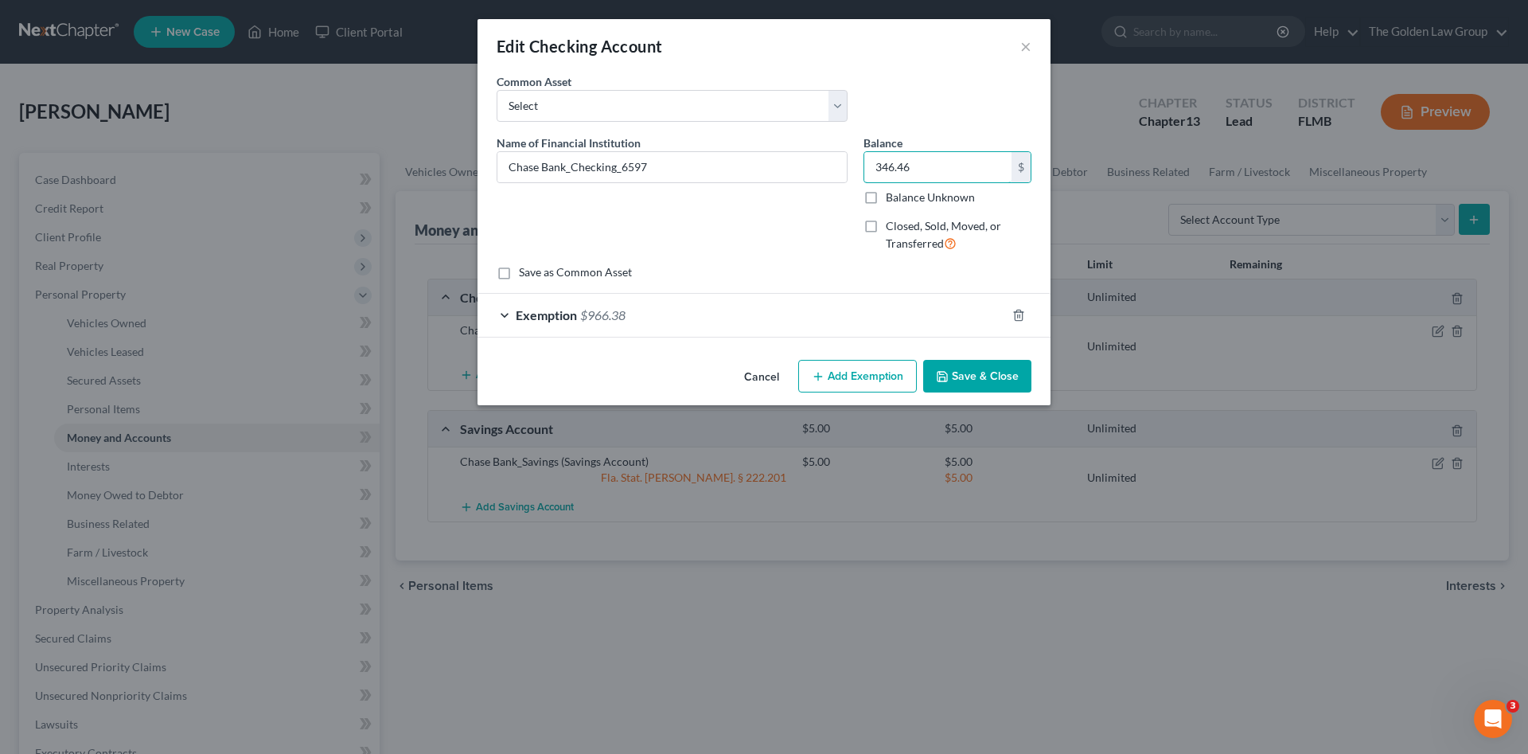
type input "346.46"
click at [826, 310] on div "Exemption $966.38" at bounding box center [742, 315] width 529 height 42
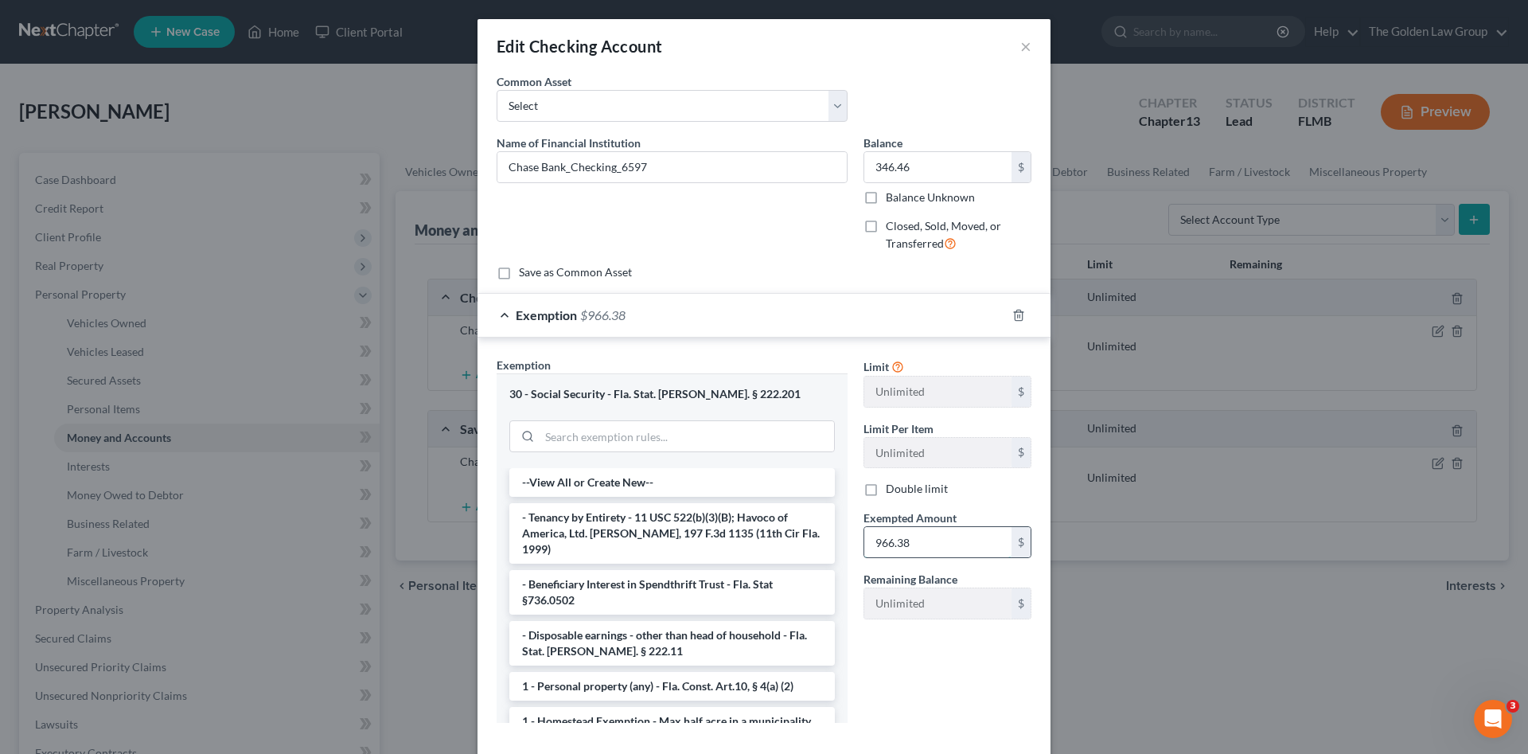
click at [943, 537] on input "966.38" at bounding box center [938, 542] width 147 height 30
type input "2"
type input "346.46"
click at [923, 677] on div "Limit Unlimited $ Limit Per Item Unlimited $ Double limit Exempted Amount * 346…" at bounding box center [948, 546] width 184 height 379
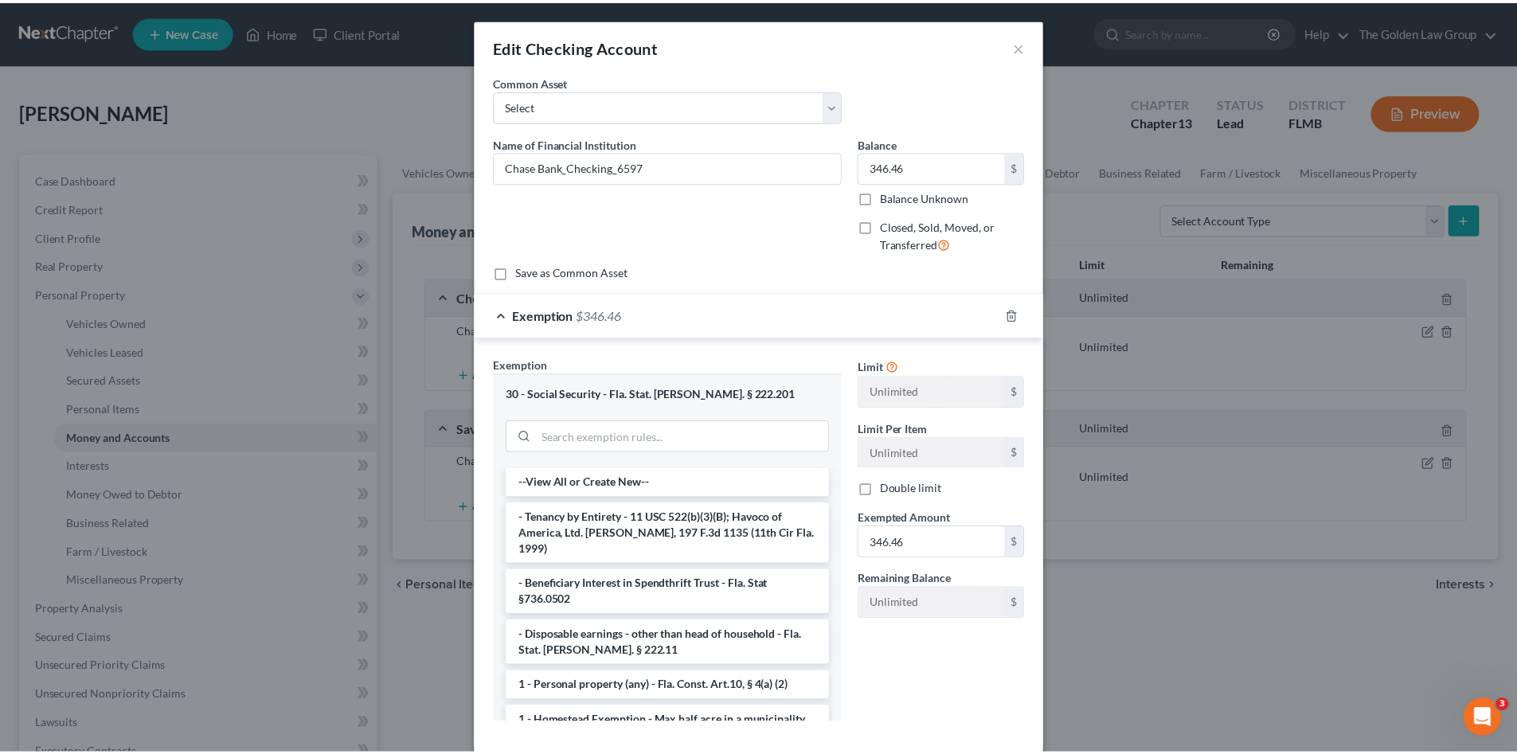
scroll to position [83, 0]
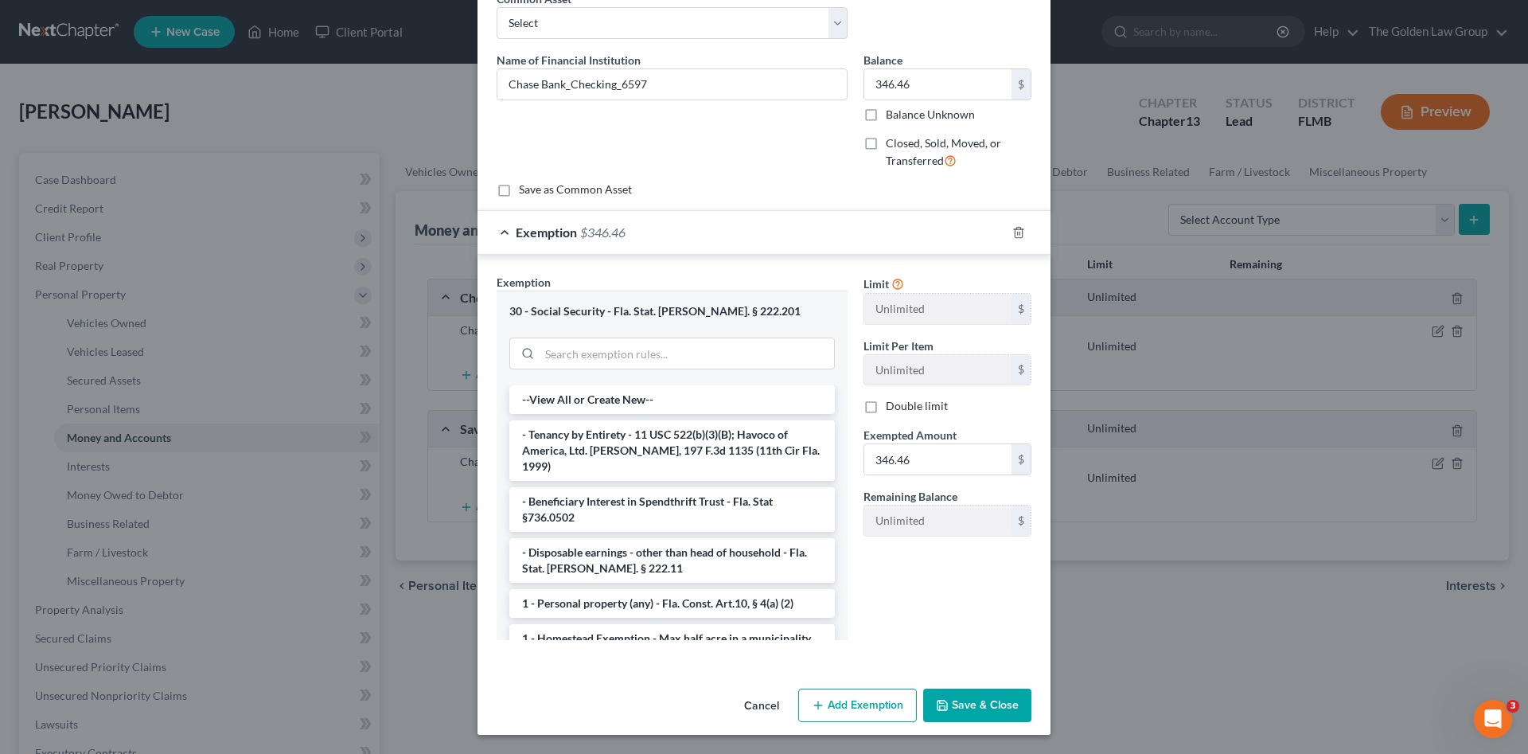
click at [979, 702] on button "Save & Close" at bounding box center [977, 705] width 108 height 33
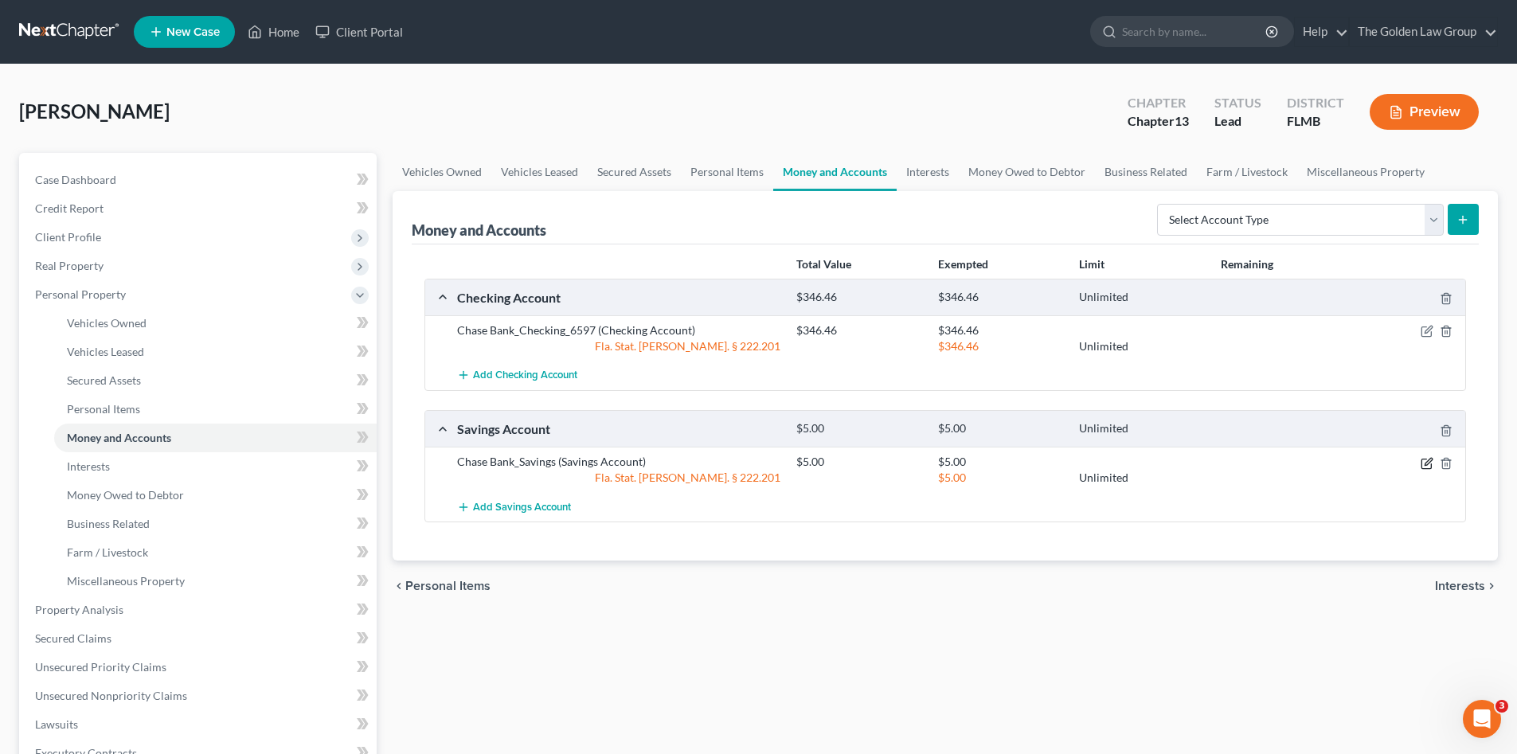
click at [1422, 462] on icon "button" at bounding box center [1426, 463] width 13 height 13
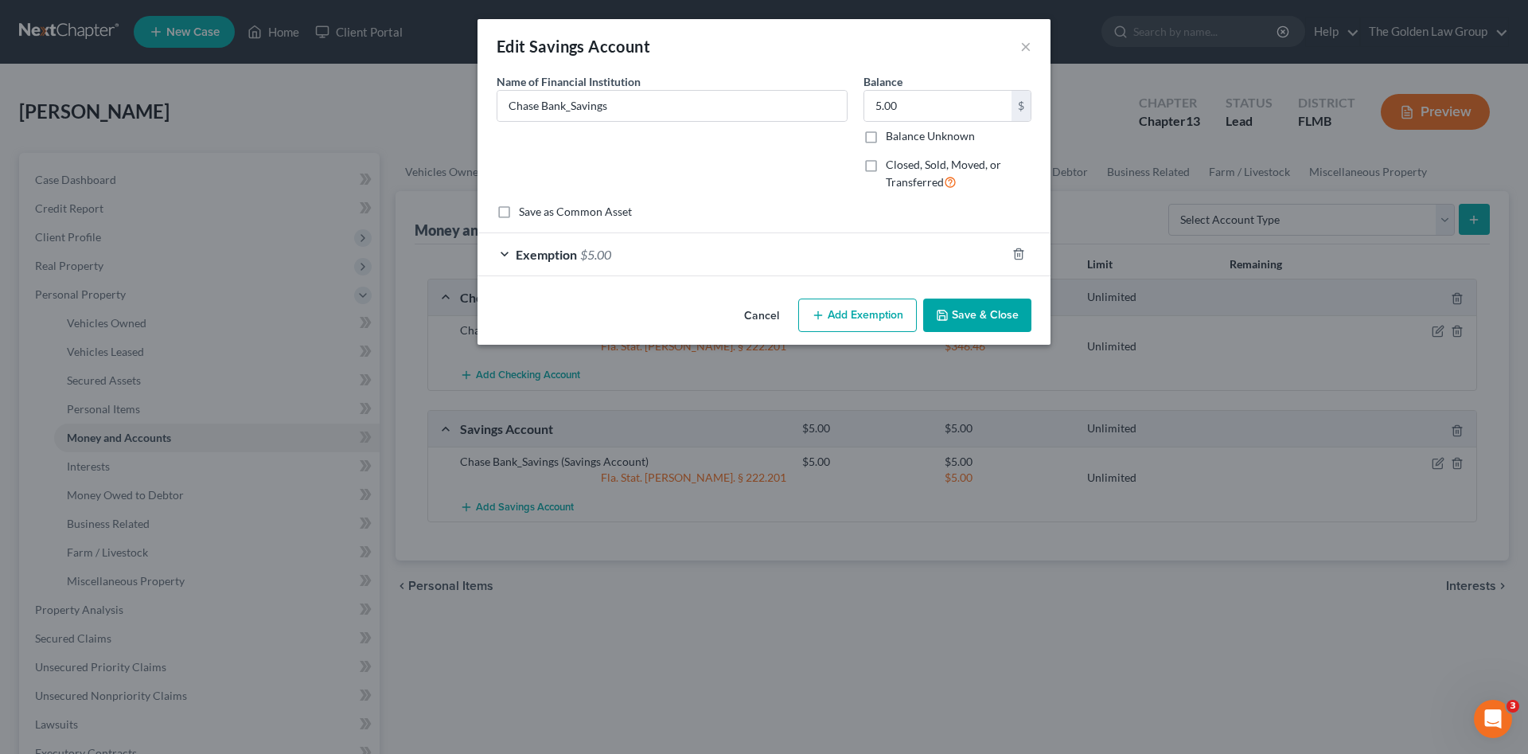
click at [814, 249] on div "Exemption $5.00" at bounding box center [742, 254] width 529 height 42
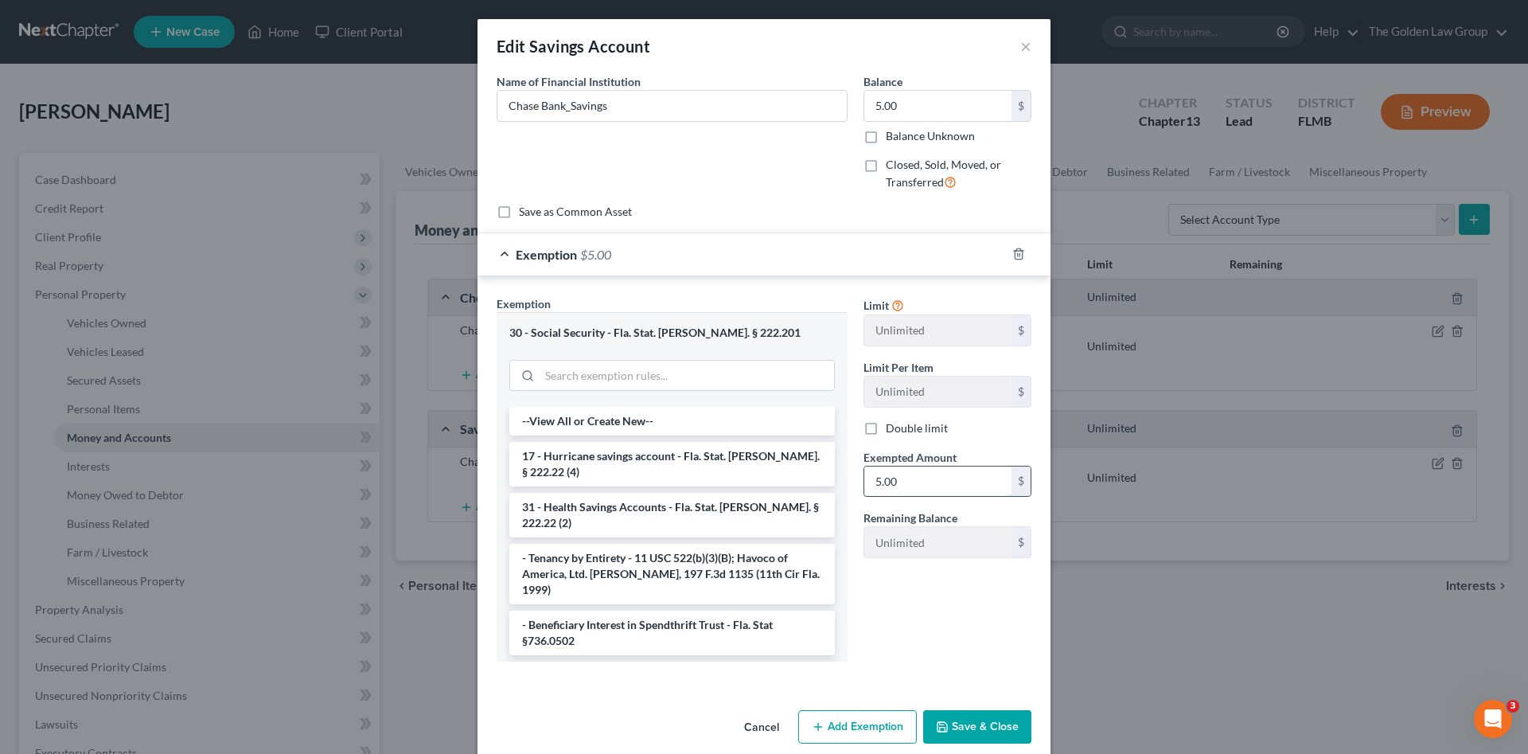
click at [923, 486] on input "5.00" at bounding box center [938, 481] width 147 height 30
type input "5.54"
click at [955, 718] on button "Save & Close" at bounding box center [977, 726] width 108 height 33
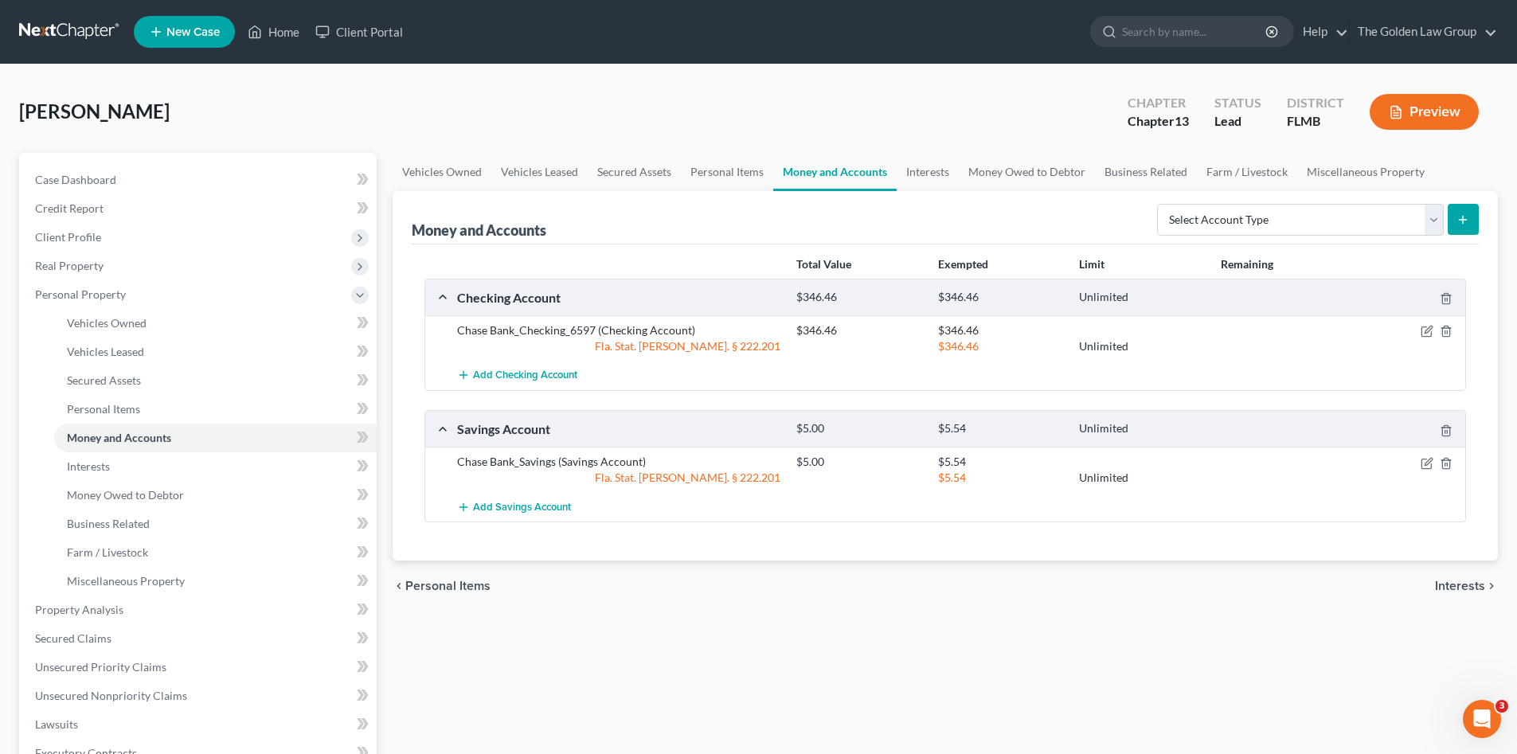
click at [768, 685] on div "Vehicles Owned Vehicles Leased Secured Assets Personal Items Money and Accounts…" at bounding box center [945, 627] width 1121 height 948
click at [1421, 463] on icon "button" at bounding box center [1426, 464] width 10 height 10
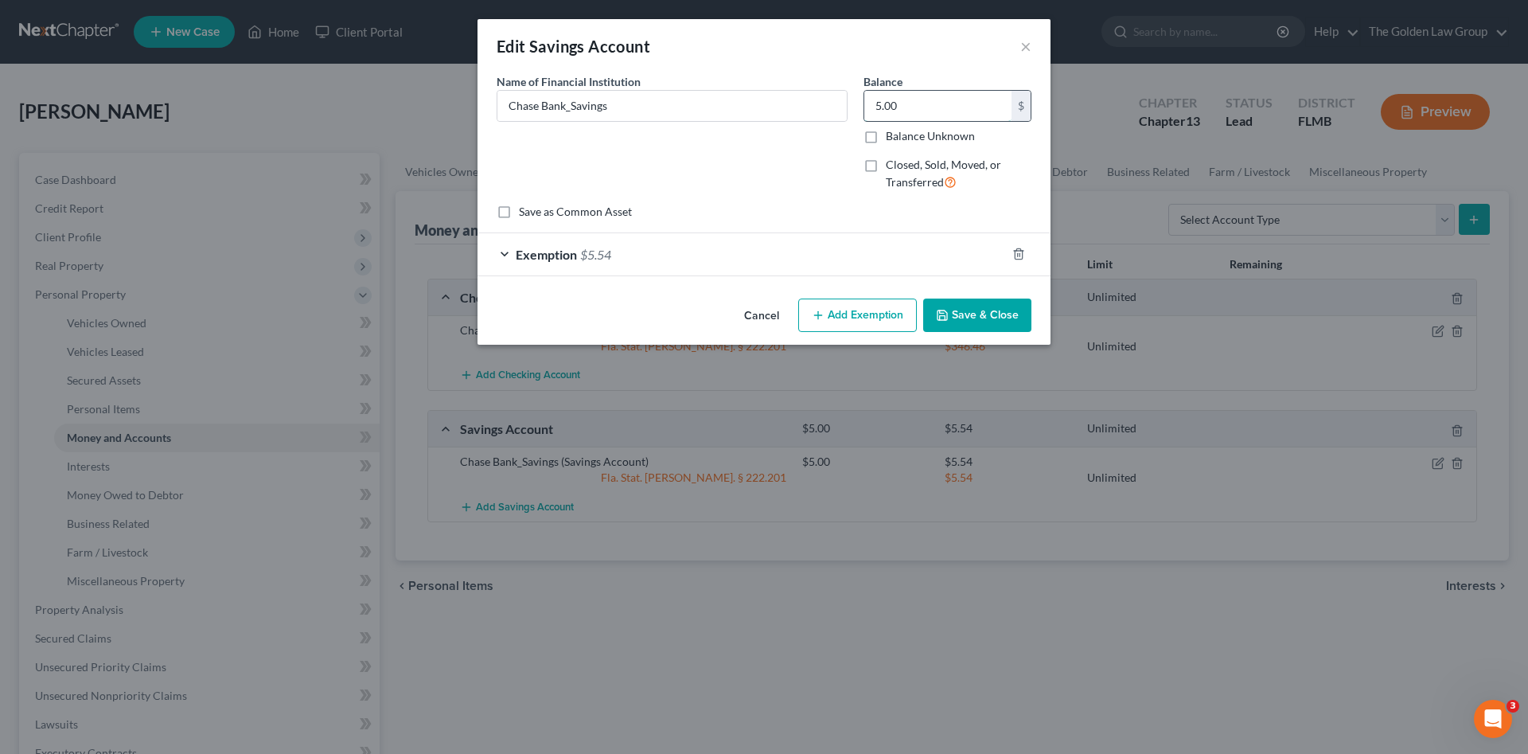
click at [911, 107] on input "5.00" at bounding box center [938, 106] width 147 height 30
type input "5.54"
click at [996, 314] on button "Save & Close" at bounding box center [977, 315] width 108 height 33
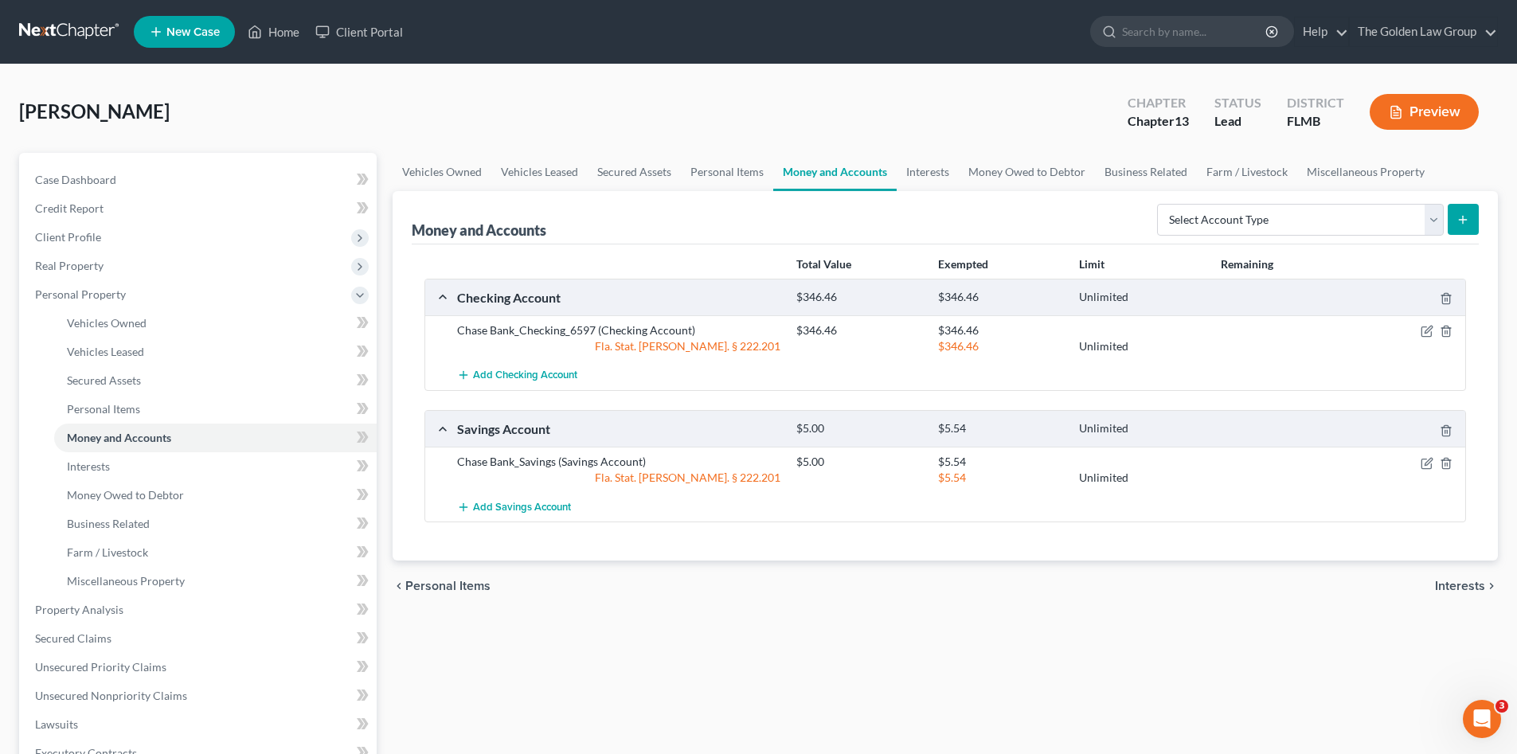
click at [1033, 599] on div "chevron_left Personal Items Interests chevron_right" at bounding box center [944, 585] width 1105 height 51
click at [244, 109] on div "Smith, Georgette Upgraded Chapter Chapter 13 Status Lead District FLMB Preview" at bounding box center [758, 118] width 1478 height 69
click at [85, 25] on link at bounding box center [70, 32] width 102 height 29
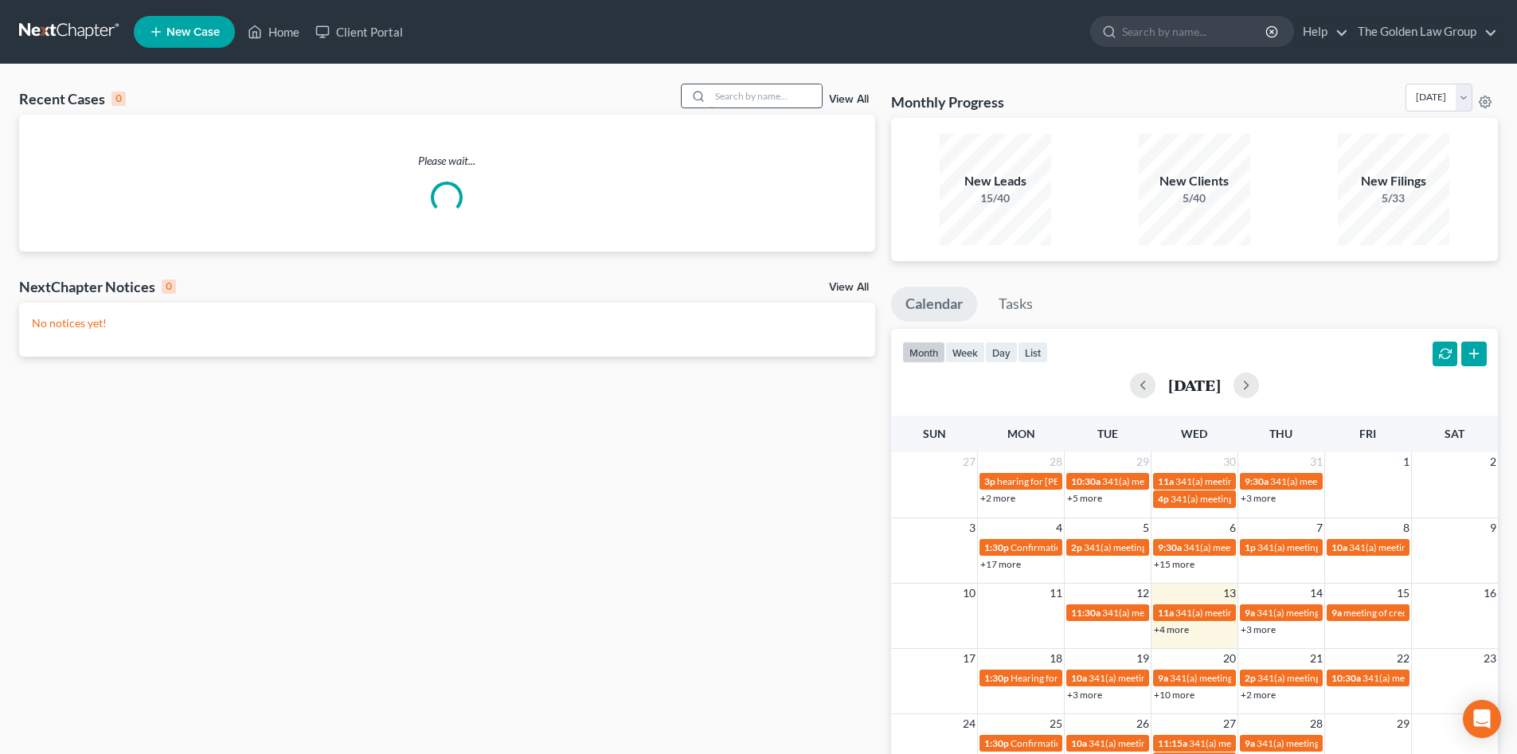
click at [757, 98] on input "search" at bounding box center [765, 95] width 111 height 23
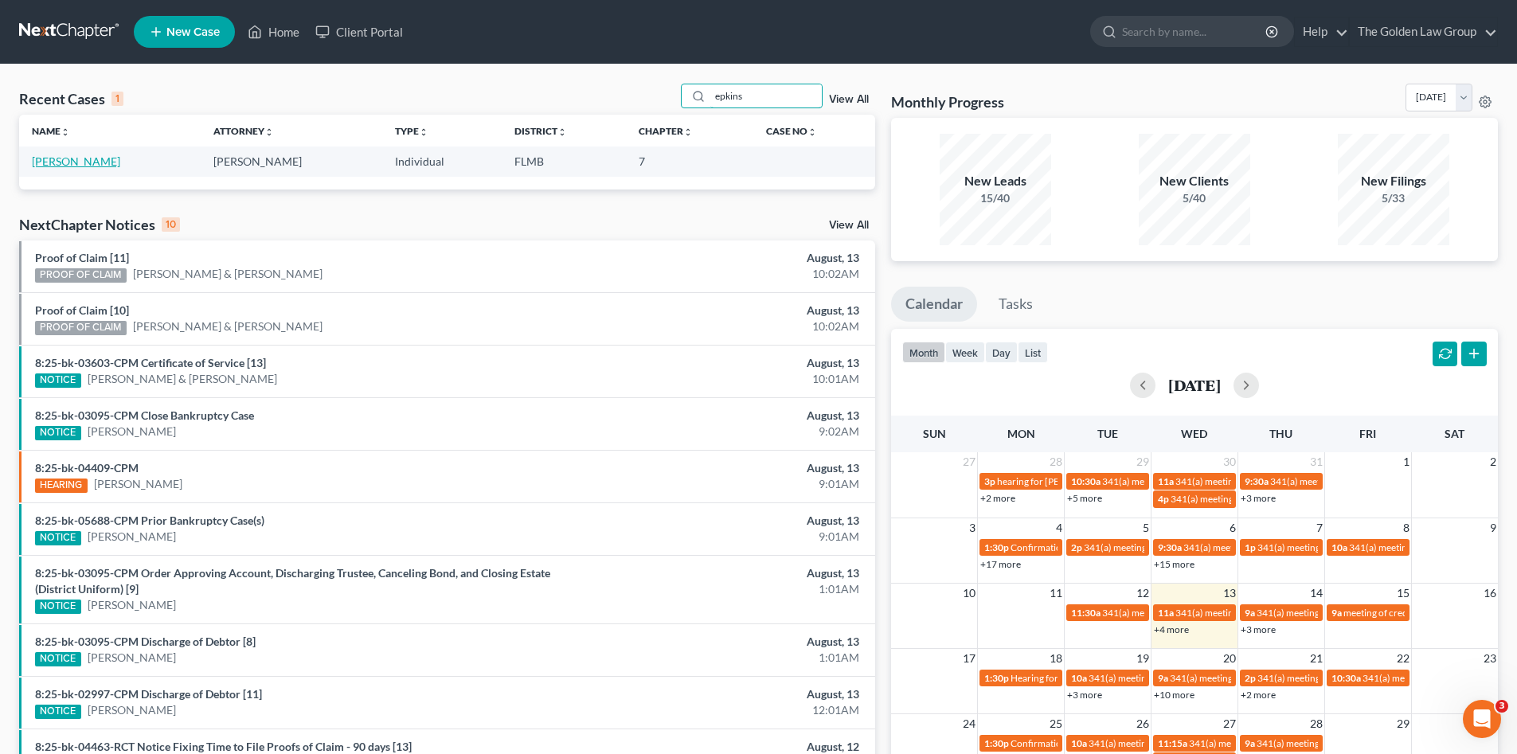
type input "epkins"
click at [78, 159] on link "[PERSON_NAME]" at bounding box center [76, 161] width 88 height 14
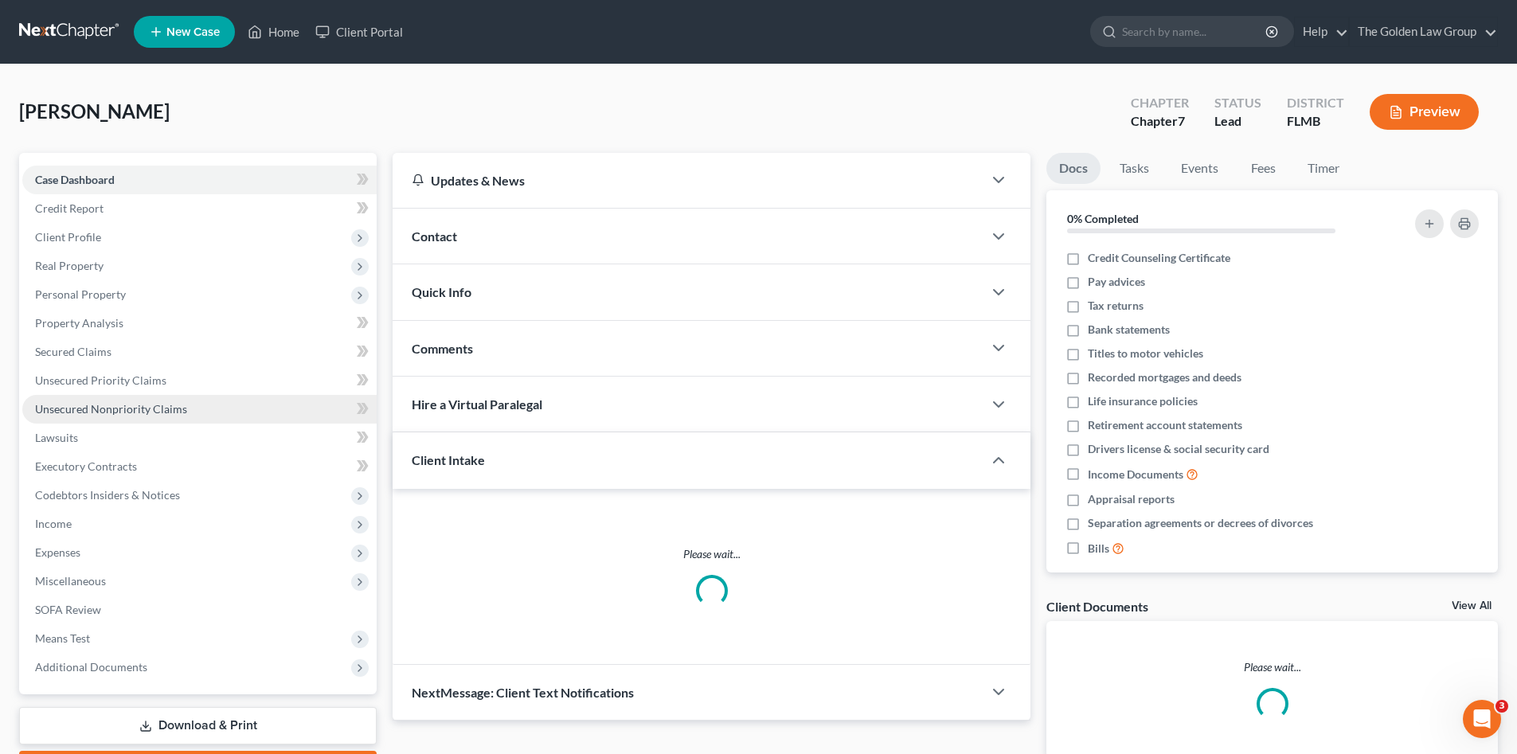
click at [138, 402] on span "Unsecured Nonpriority Claims" at bounding box center [111, 409] width 152 height 14
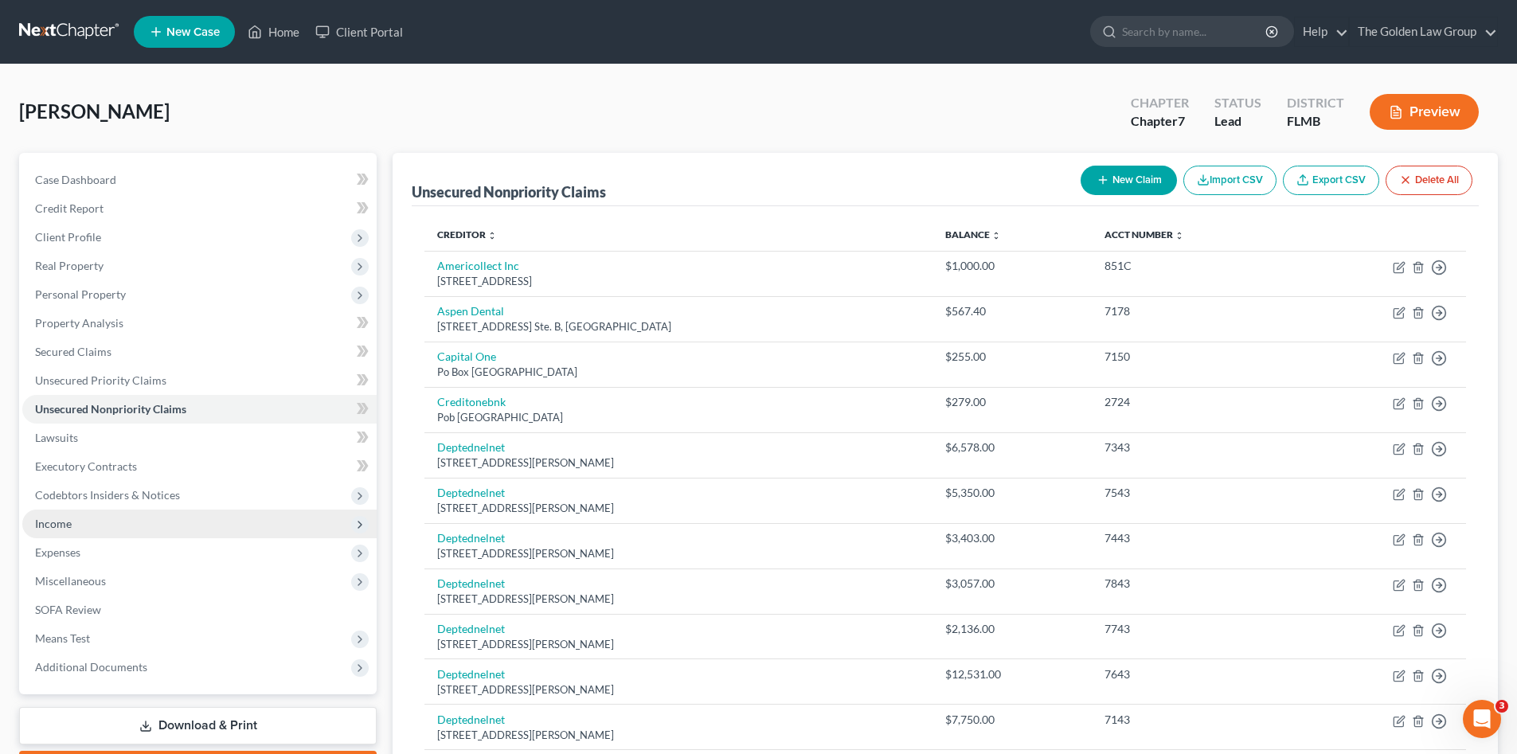
click at [84, 523] on span "Income" at bounding box center [199, 523] width 354 height 29
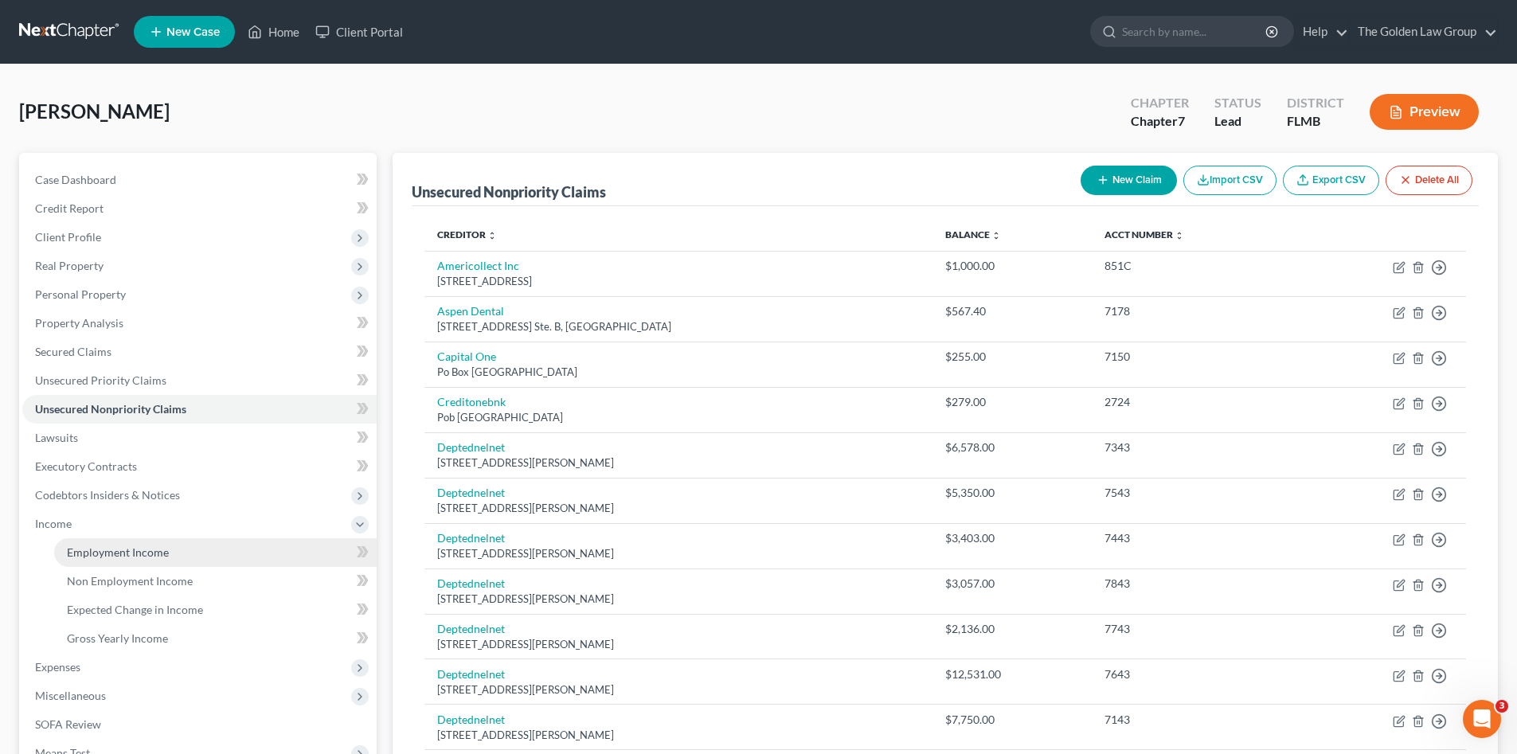
click at [96, 542] on link "Employment Income" at bounding box center [215, 552] width 322 height 29
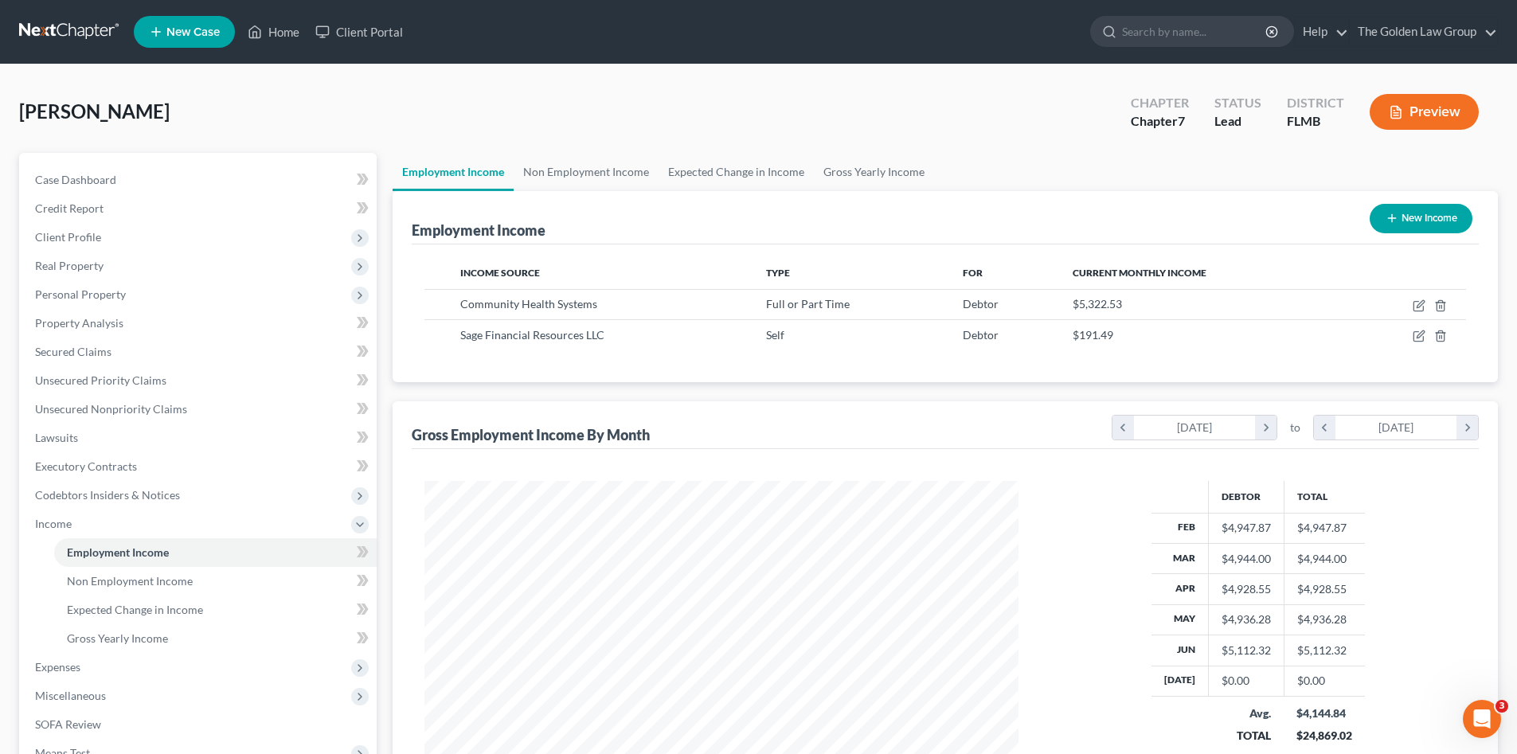
scroll to position [297, 626]
click at [69, 35] on link at bounding box center [70, 32] width 102 height 29
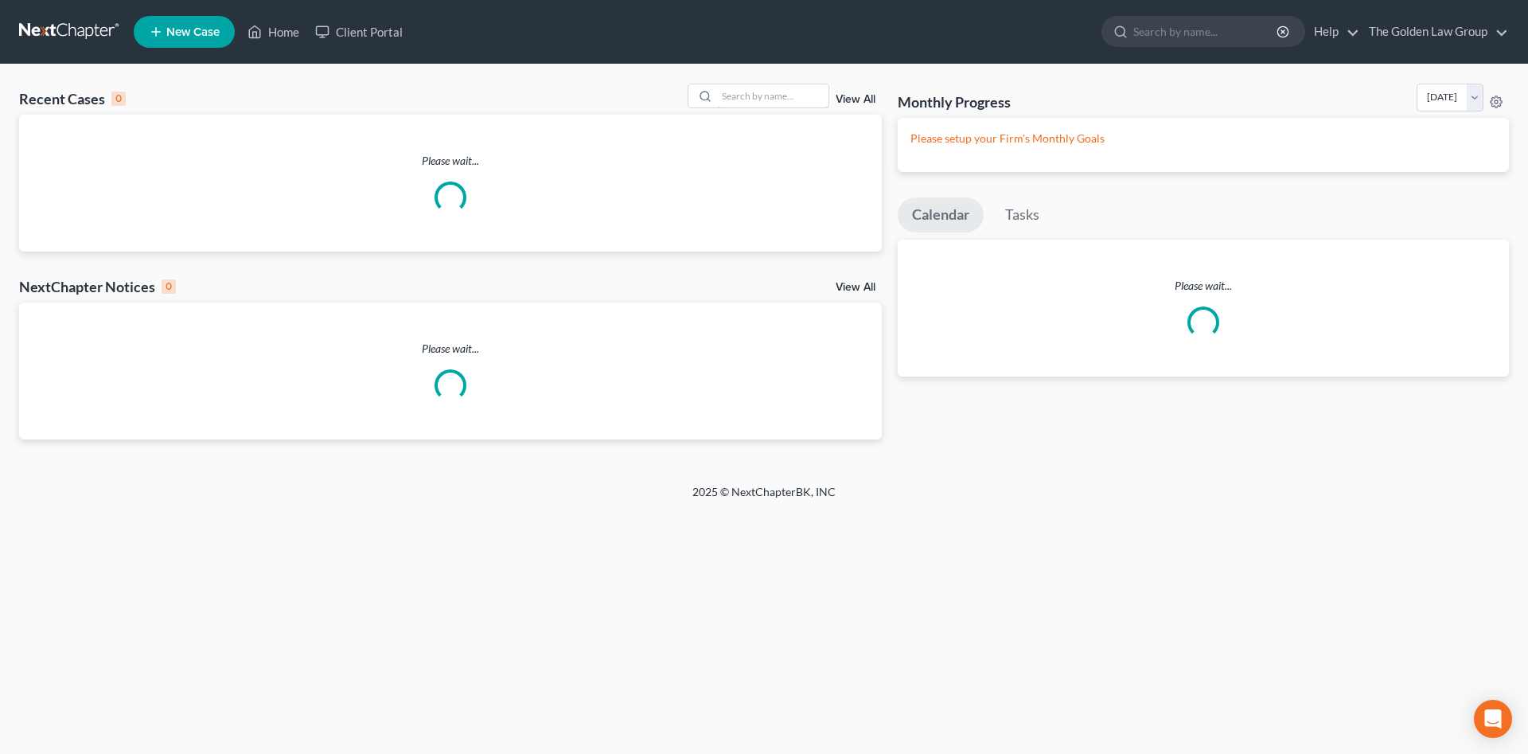
click at [732, 100] on input "search" at bounding box center [772, 95] width 111 height 23
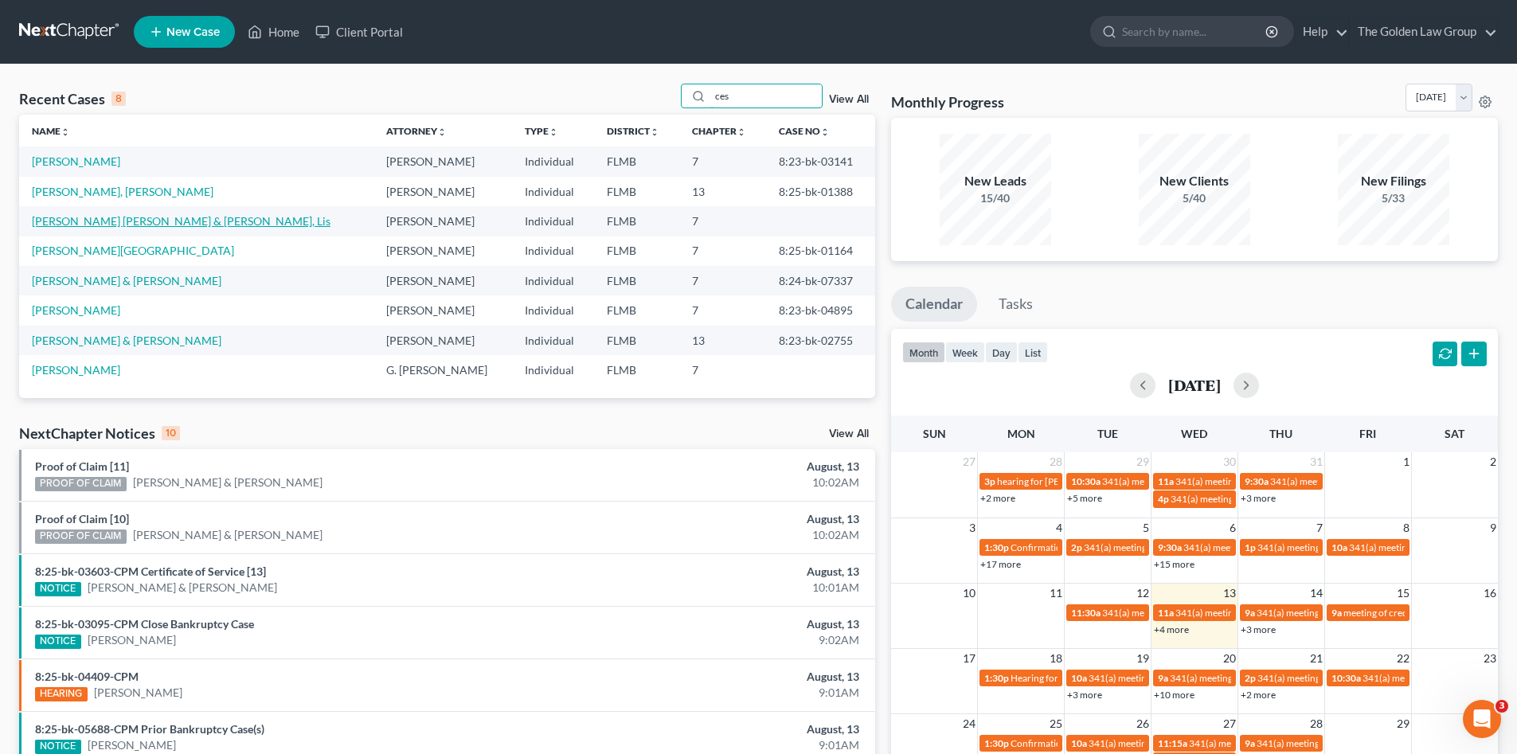
type input "ces"
click at [230, 223] on link "[PERSON_NAME] [PERSON_NAME] & [PERSON_NAME], Lis" at bounding box center [181, 221] width 299 height 14
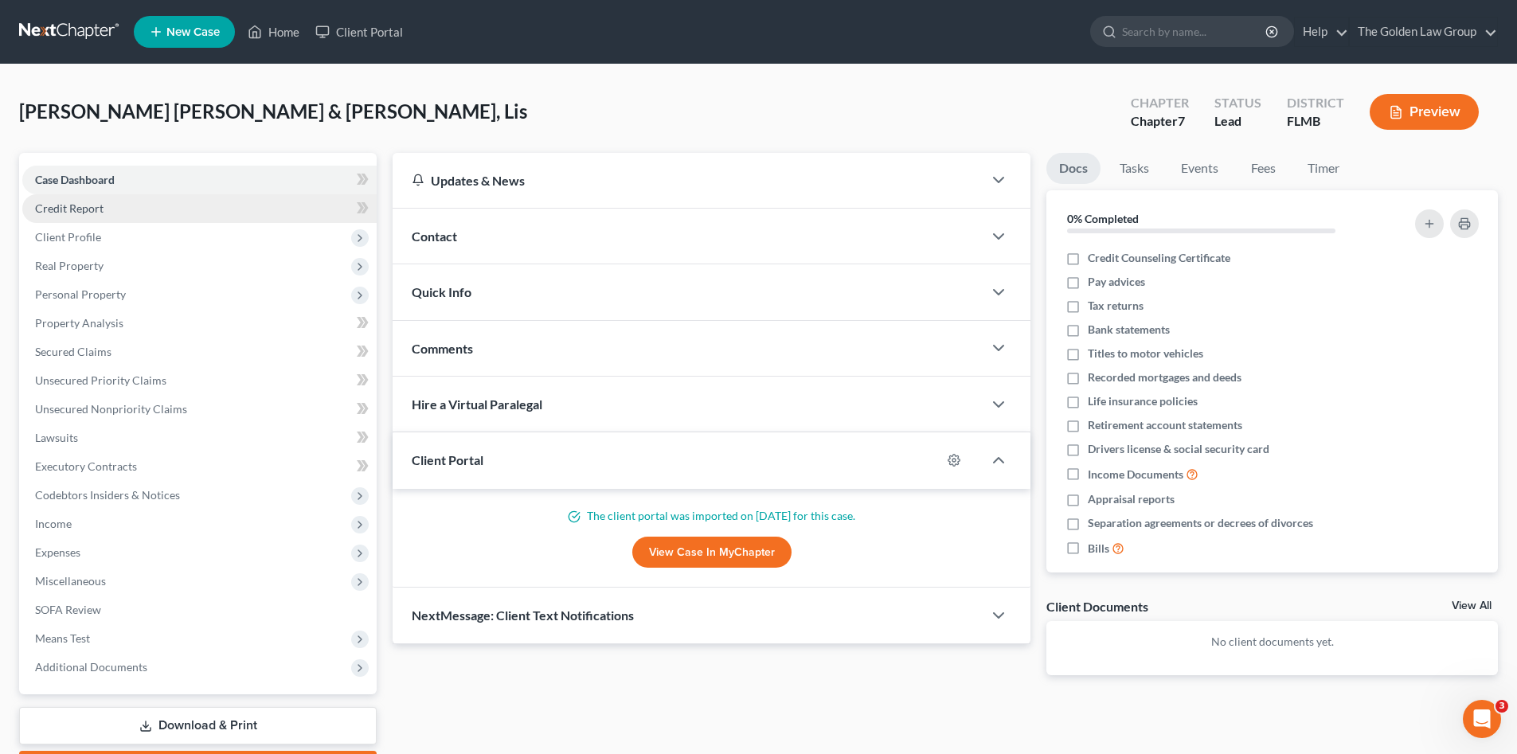
click at [80, 204] on span "Credit Report" at bounding box center [69, 208] width 68 height 14
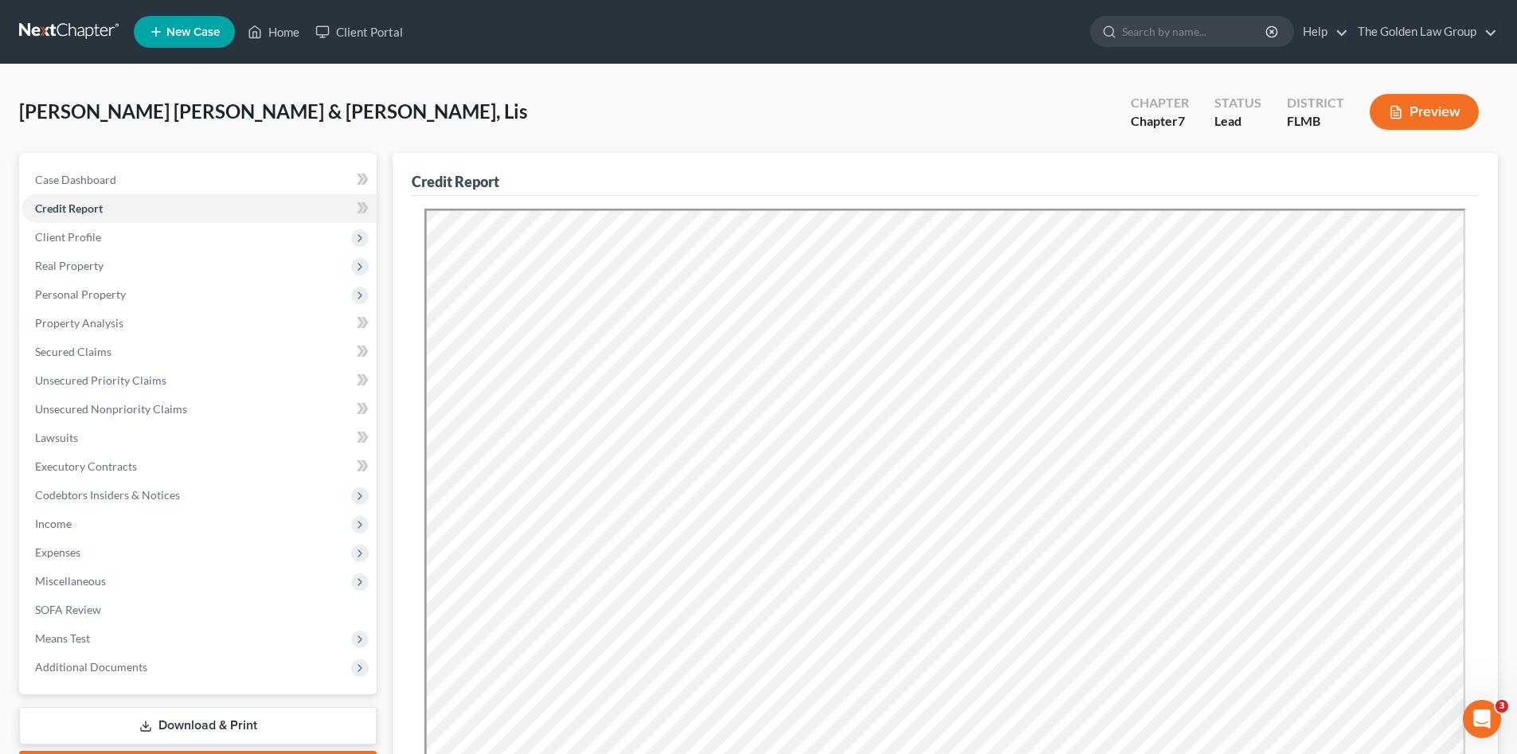
click at [64, 38] on link at bounding box center [70, 32] width 102 height 29
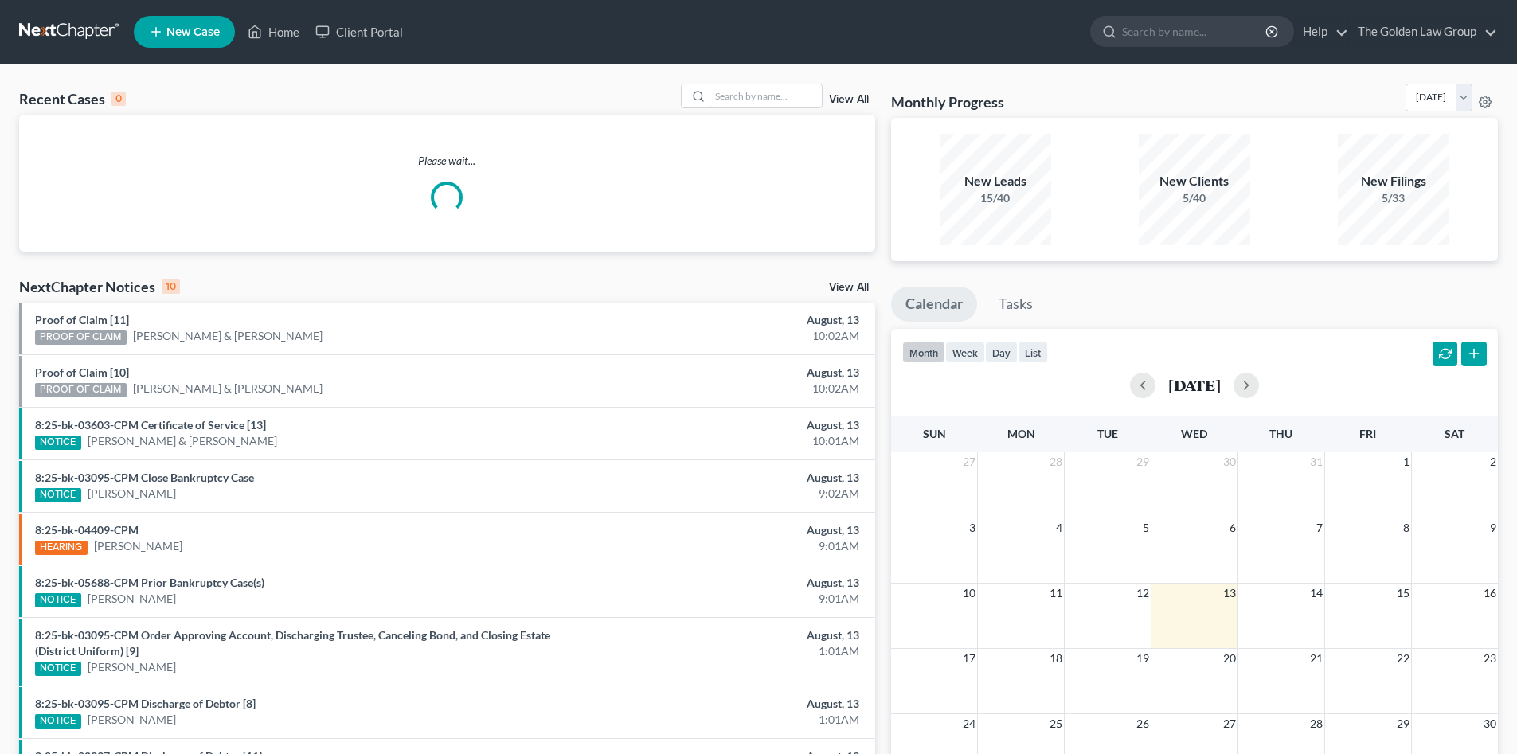
click at [756, 97] on input "search" at bounding box center [765, 95] width 111 height 23
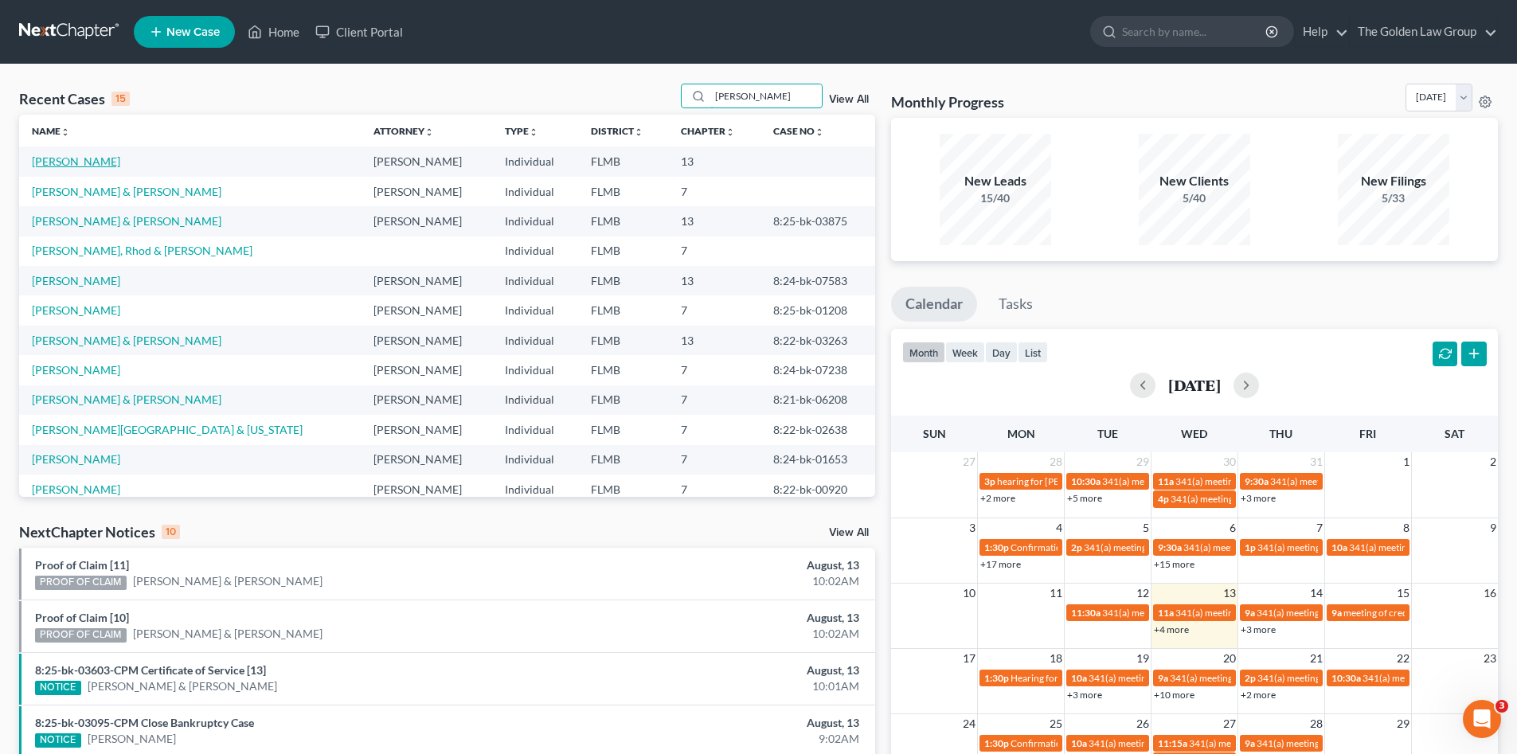
type input "[PERSON_NAME]"
click at [39, 163] on link "[PERSON_NAME]" at bounding box center [76, 161] width 88 height 14
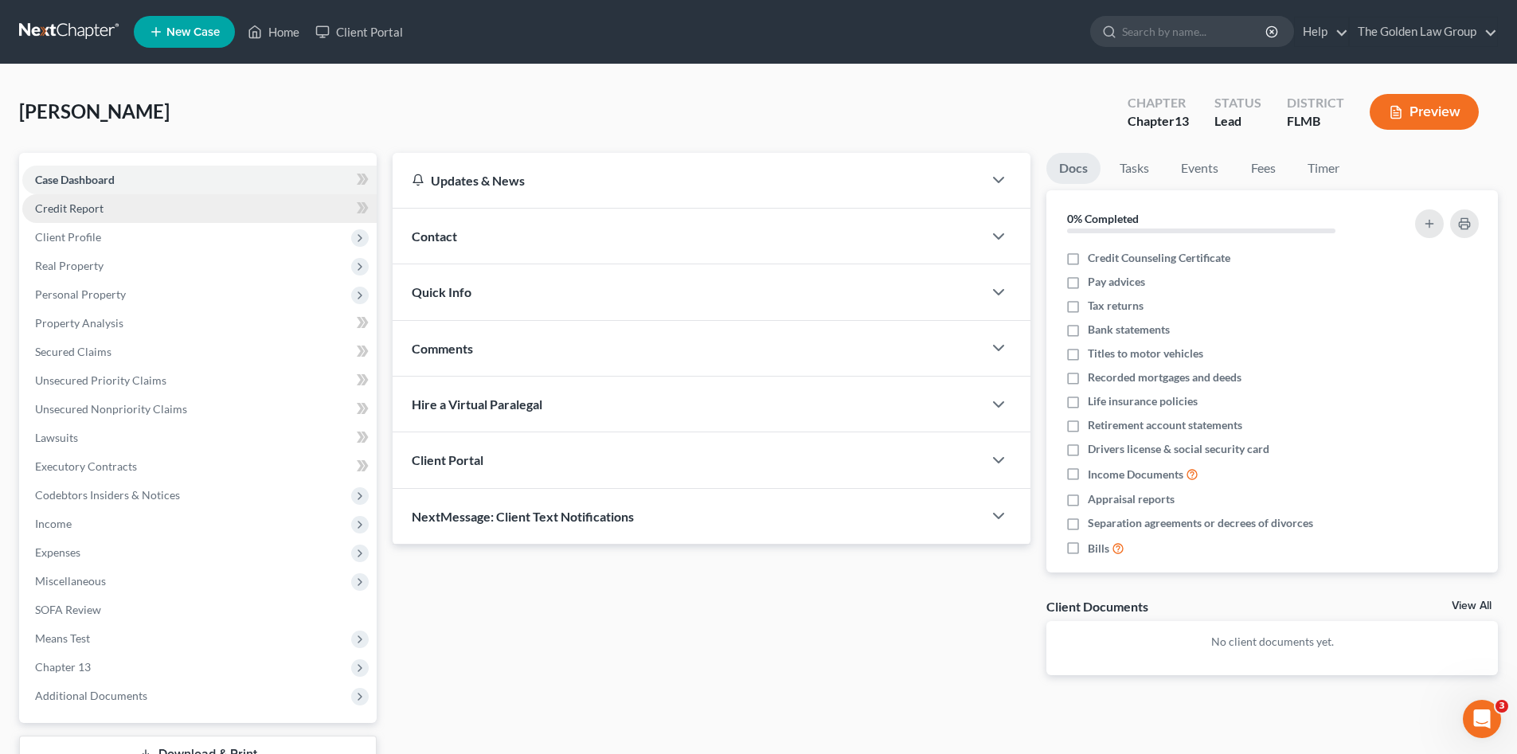
click at [92, 215] on link "Credit Report" at bounding box center [199, 208] width 354 height 29
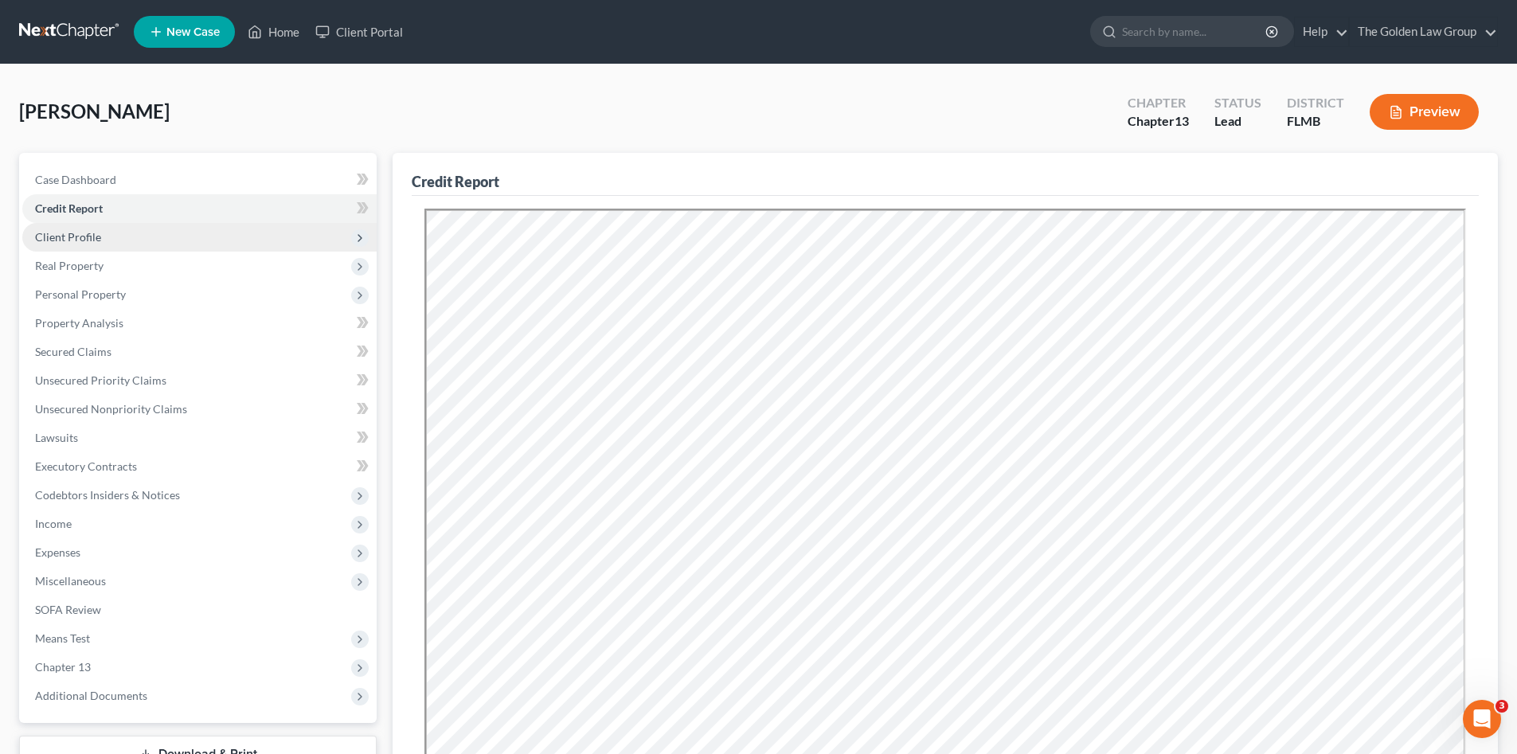
click at [97, 234] on span "Client Profile" at bounding box center [68, 237] width 66 height 14
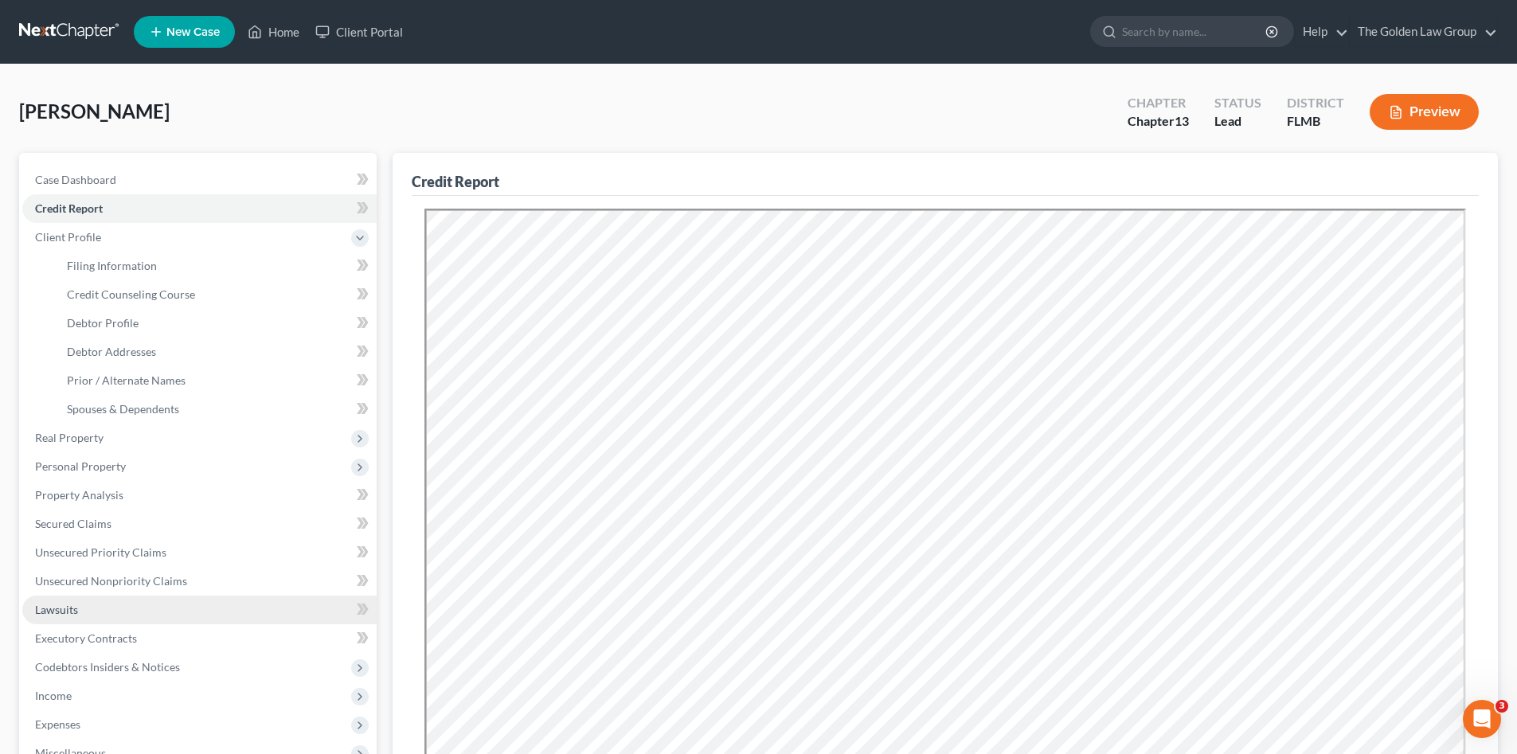
click at [113, 615] on link "Lawsuits" at bounding box center [199, 609] width 354 height 29
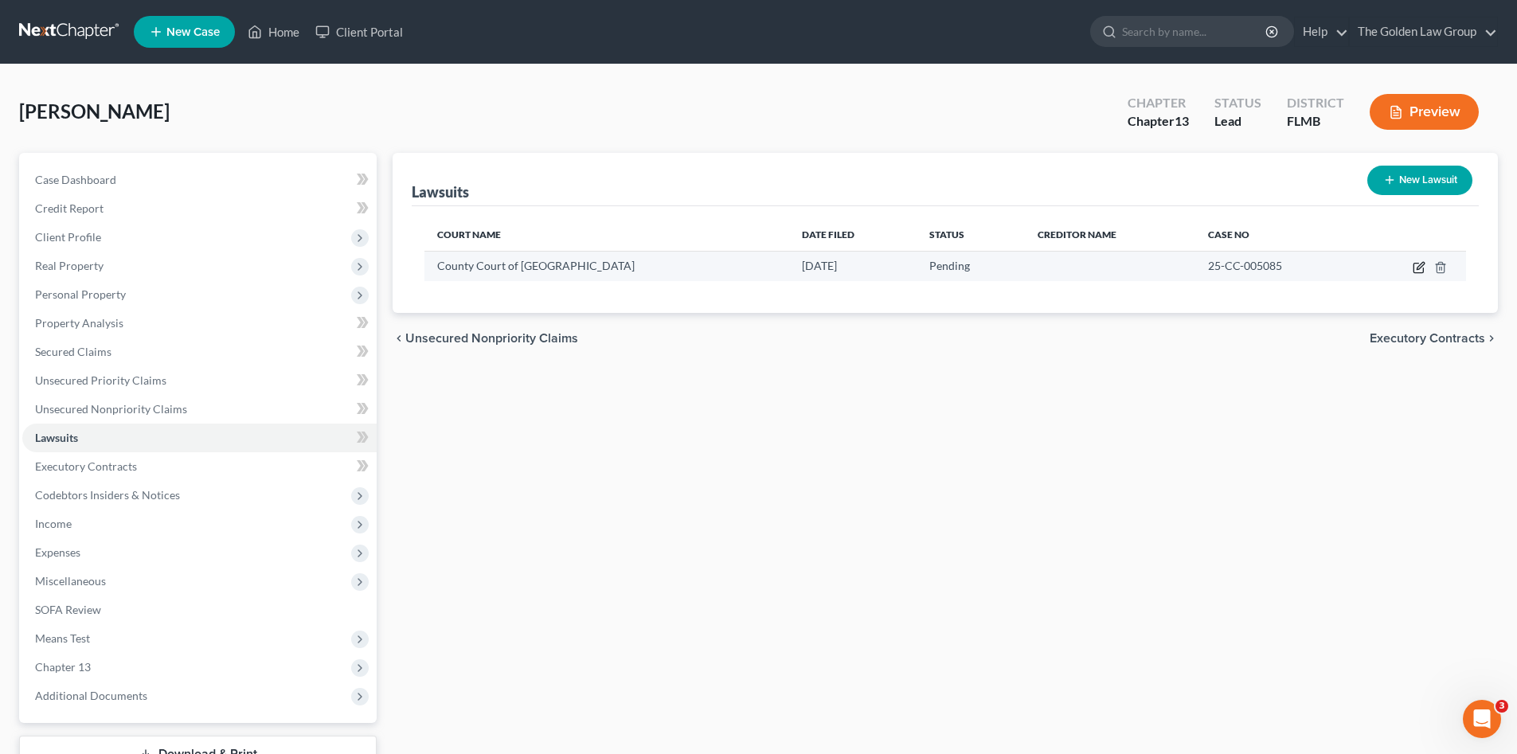
click at [1423, 270] on icon "button" at bounding box center [1418, 269] width 10 height 10
select select "9"
select select "0"
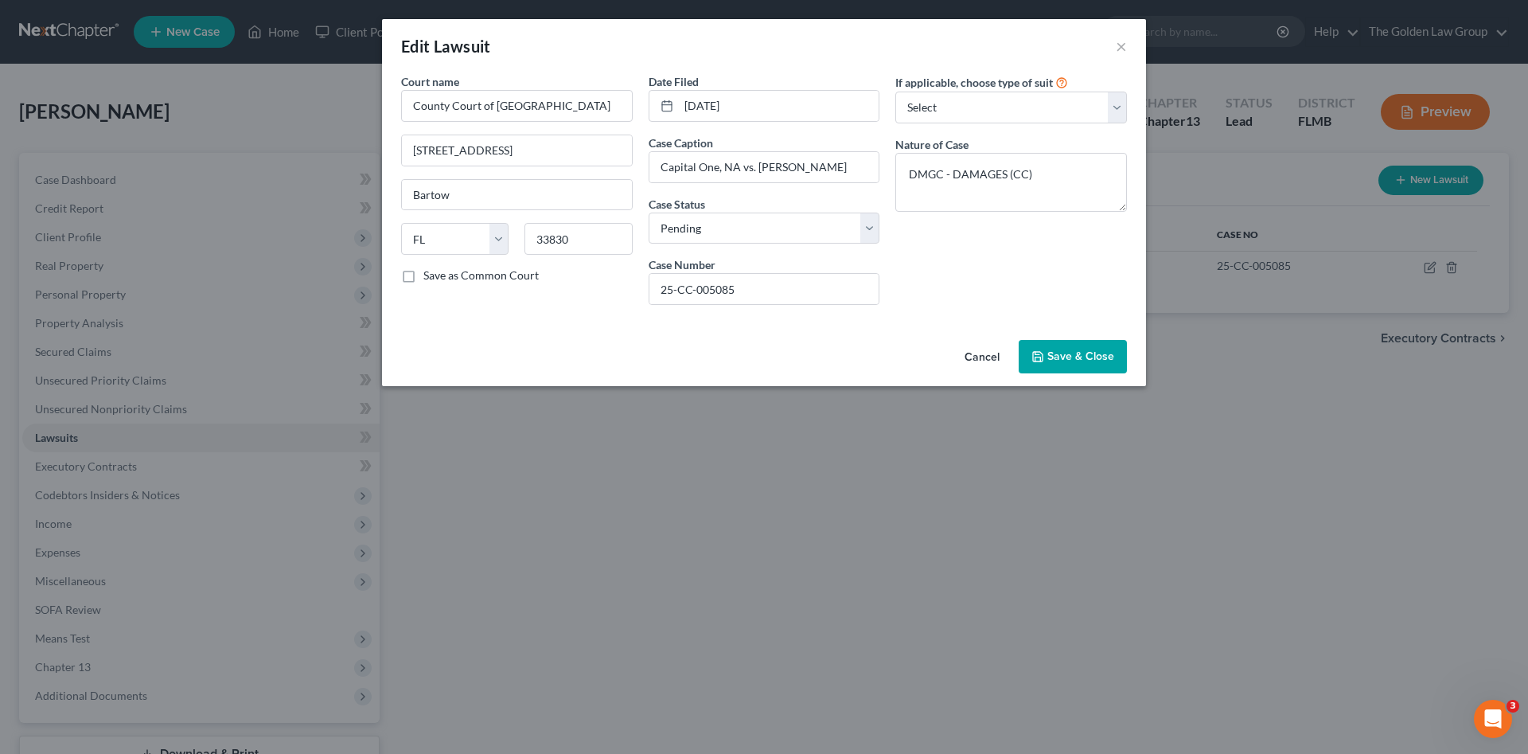
click at [994, 357] on button "Cancel" at bounding box center [982, 358] width 61 height 32
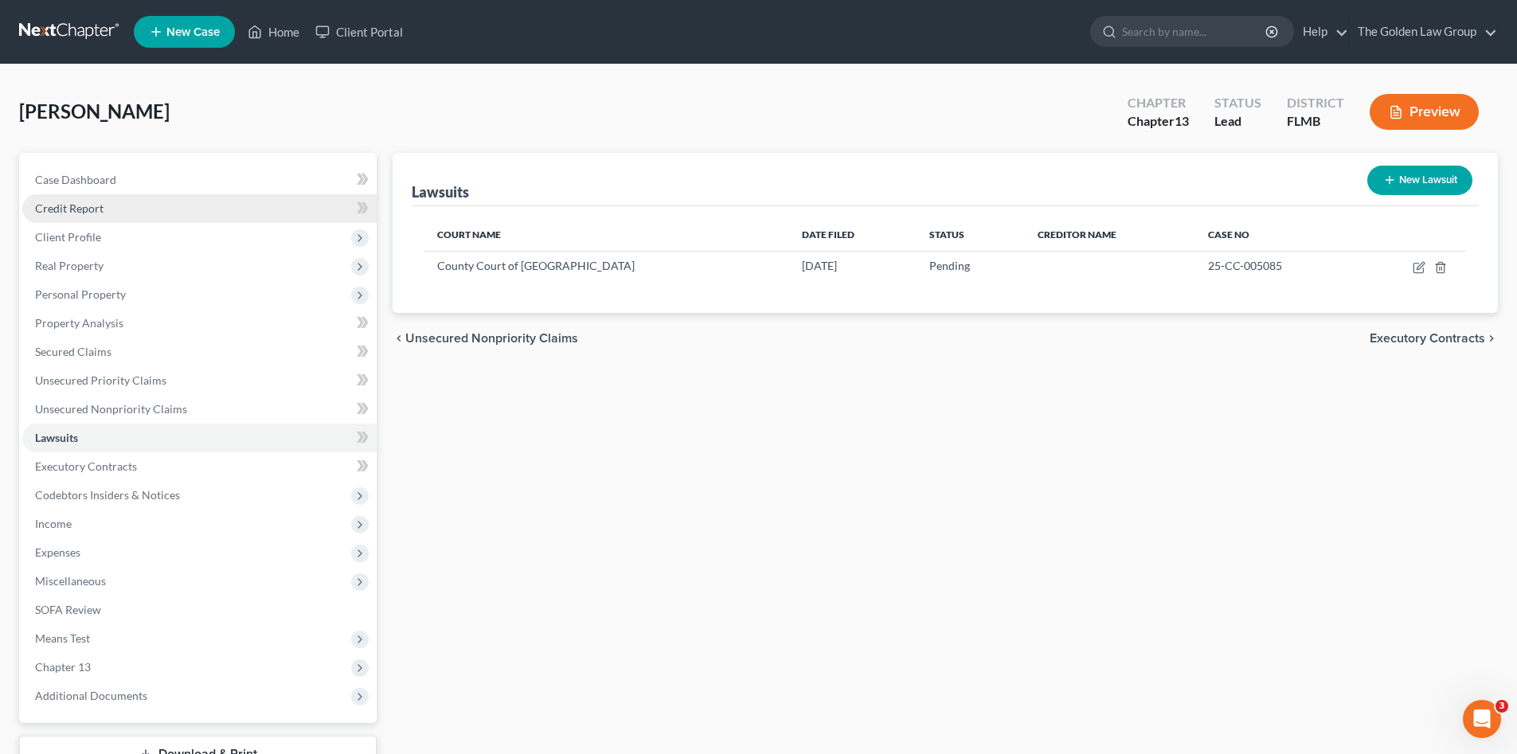
click at [101, 216] on link "Credit Report" at bounding box center [199, 208] width 354 height 29
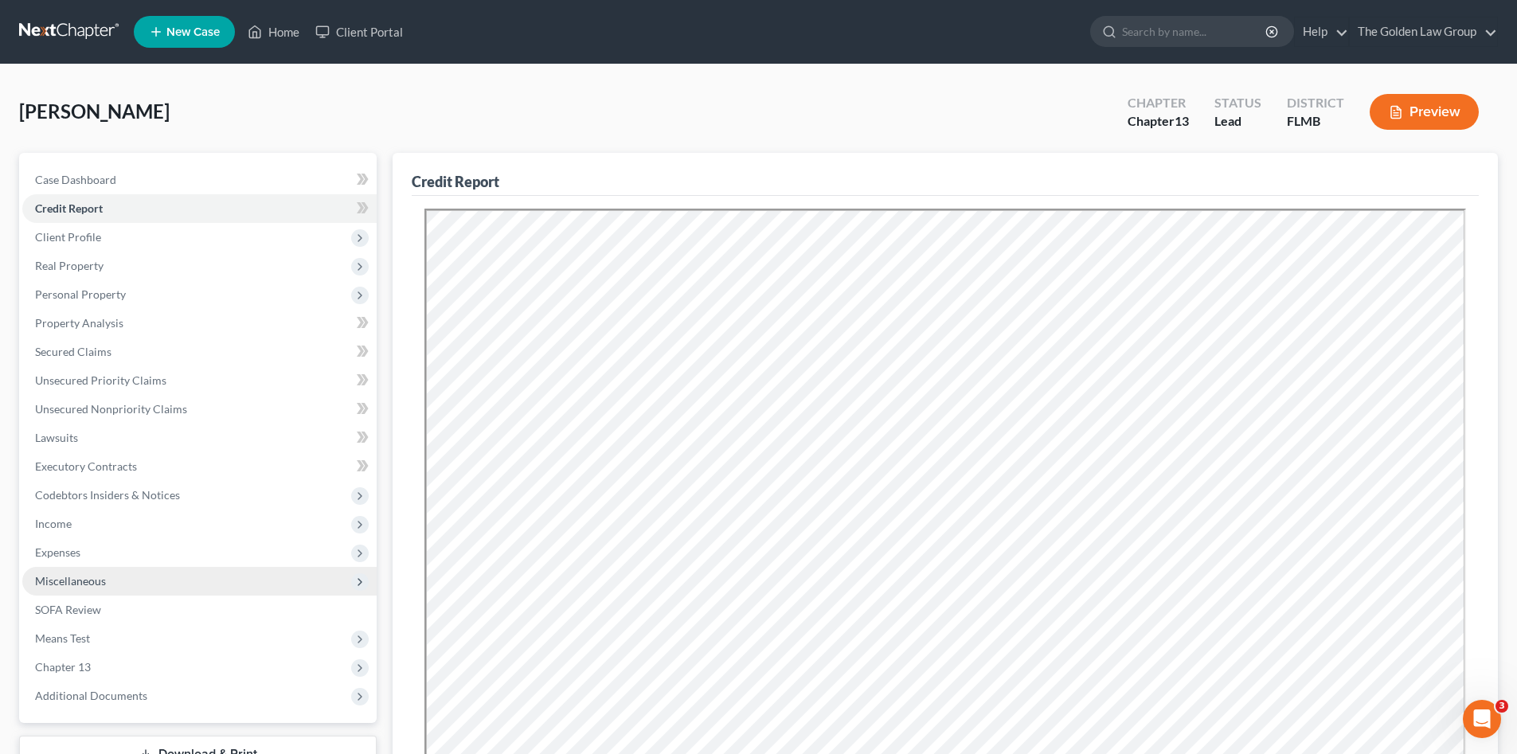
click at [115, 586] on span "Miscellaneous" at bounding box center [199, 581] width 354 height 29
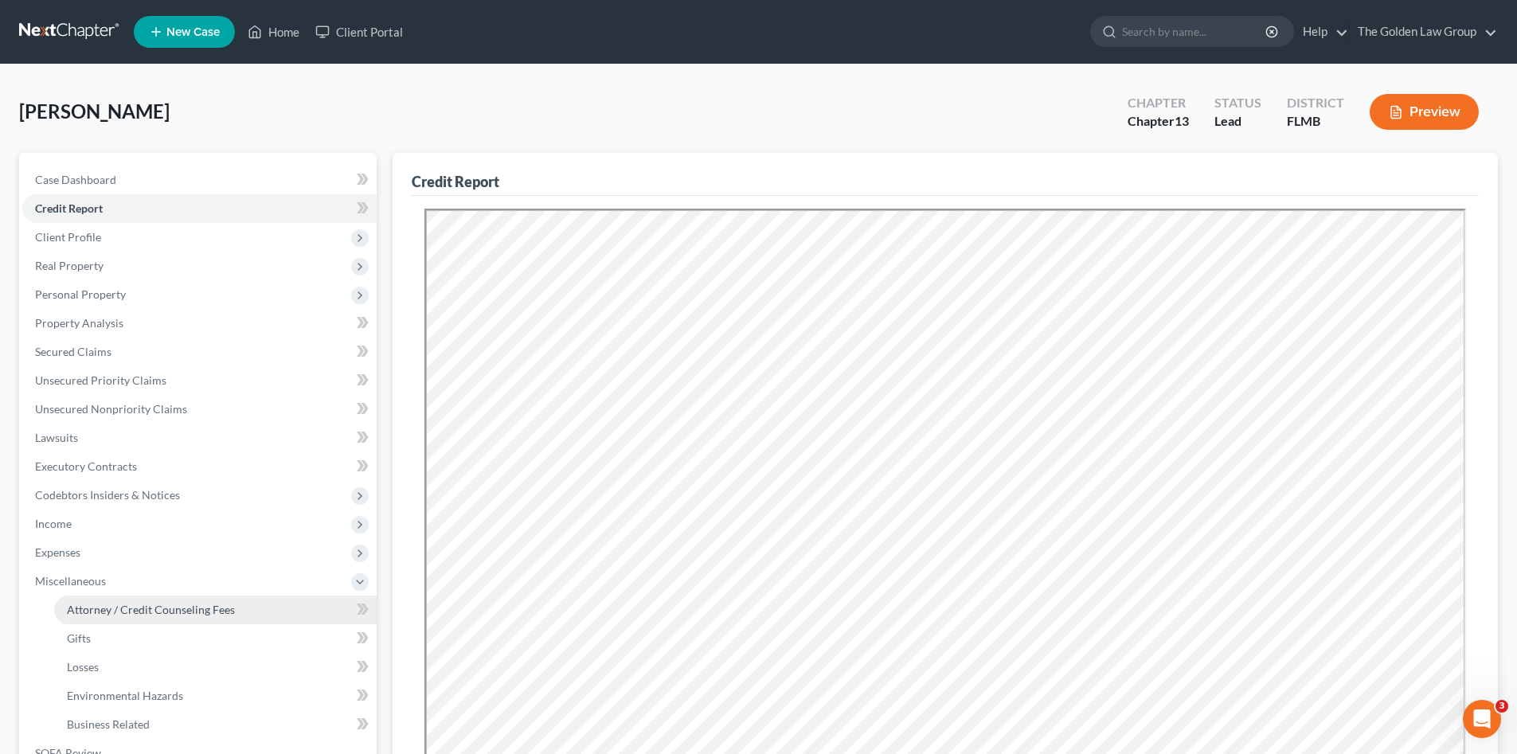
click at [128, 599] on link "Attorney / Credit Counseling Fees" at bounding box center [215, 609] width 322 height 29
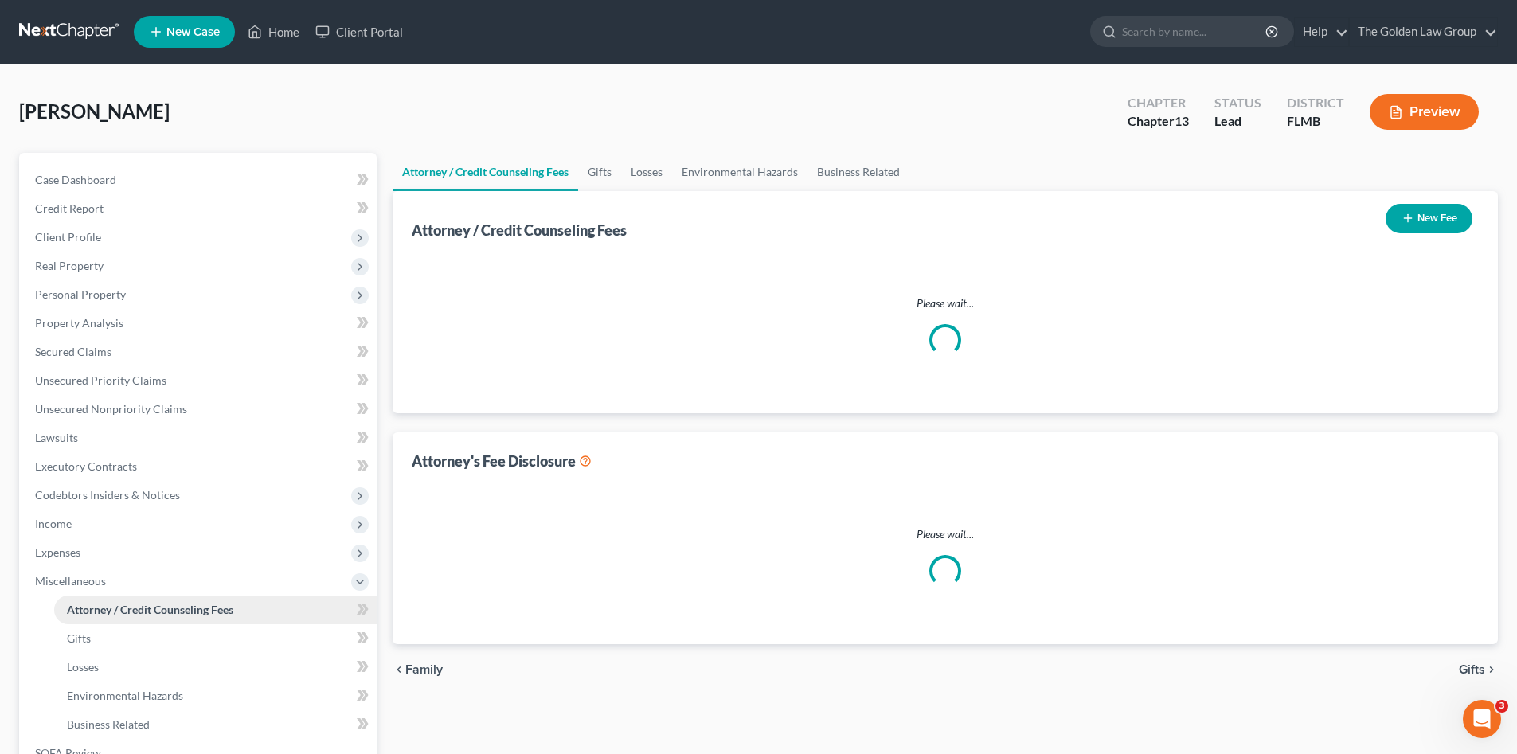
select select "1"
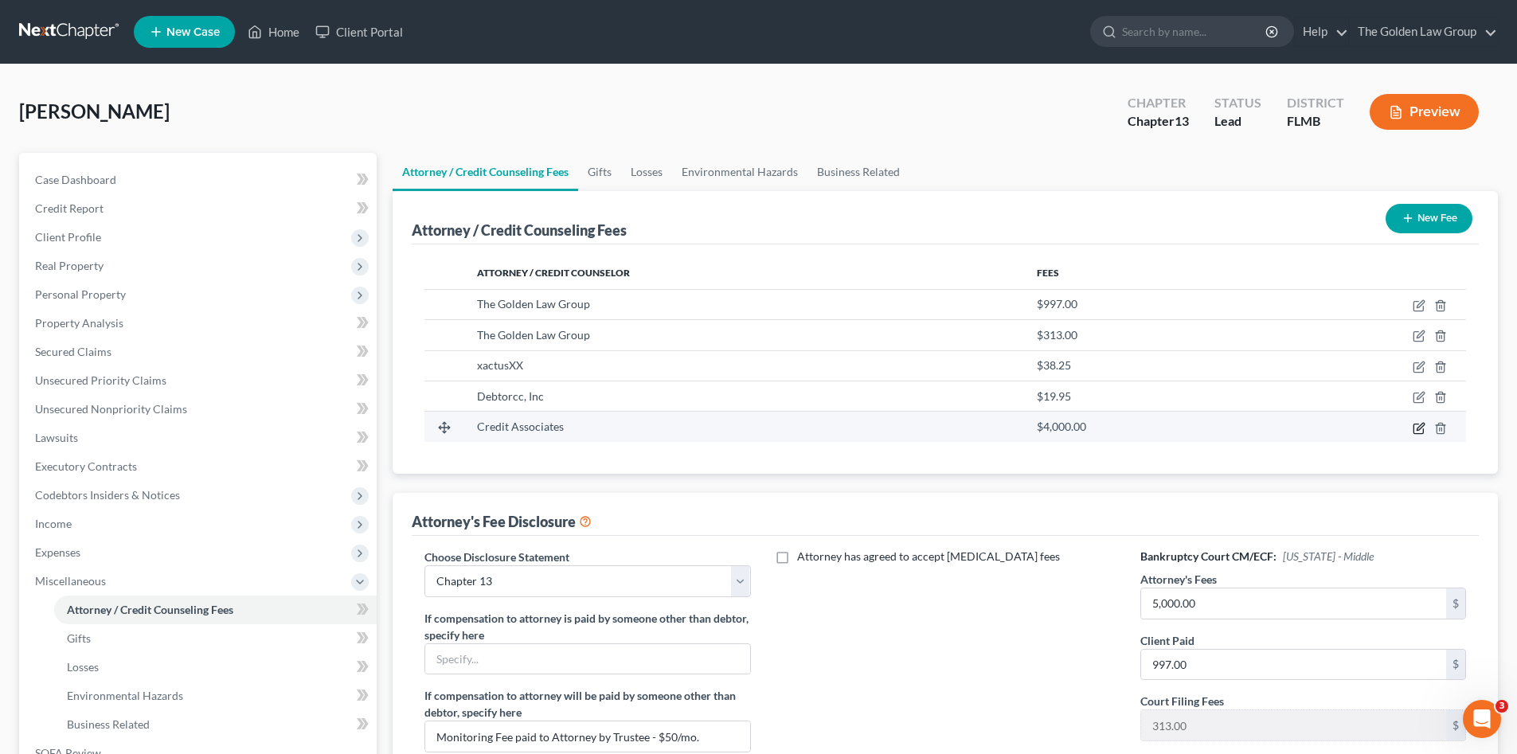
click at [1415, 425] on icon "button" at bounding box center [1418, 428] width 13 height 13
select select "45"
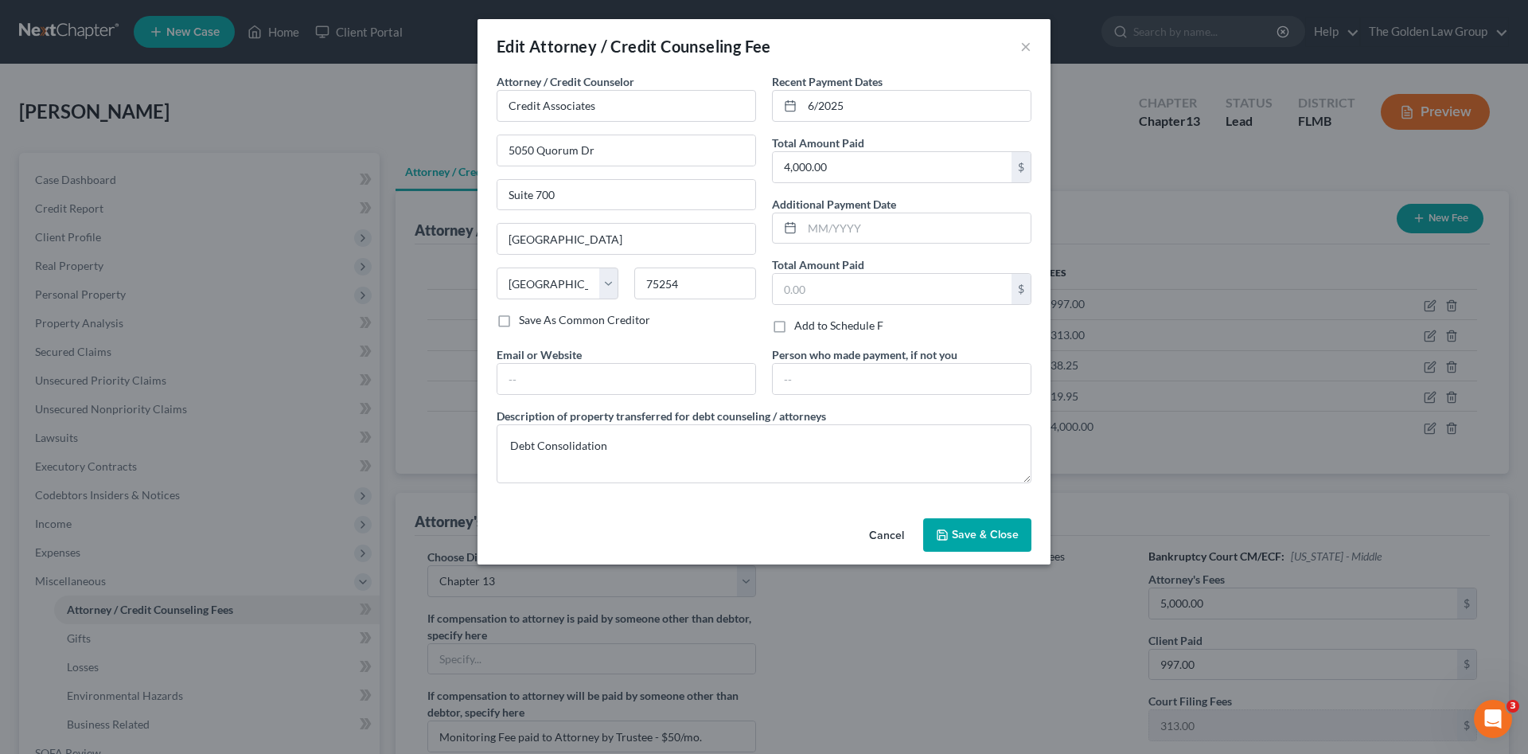
click at [982, 533] on span "Save & Close" at bounding box center [985, 535] width 67 height 14
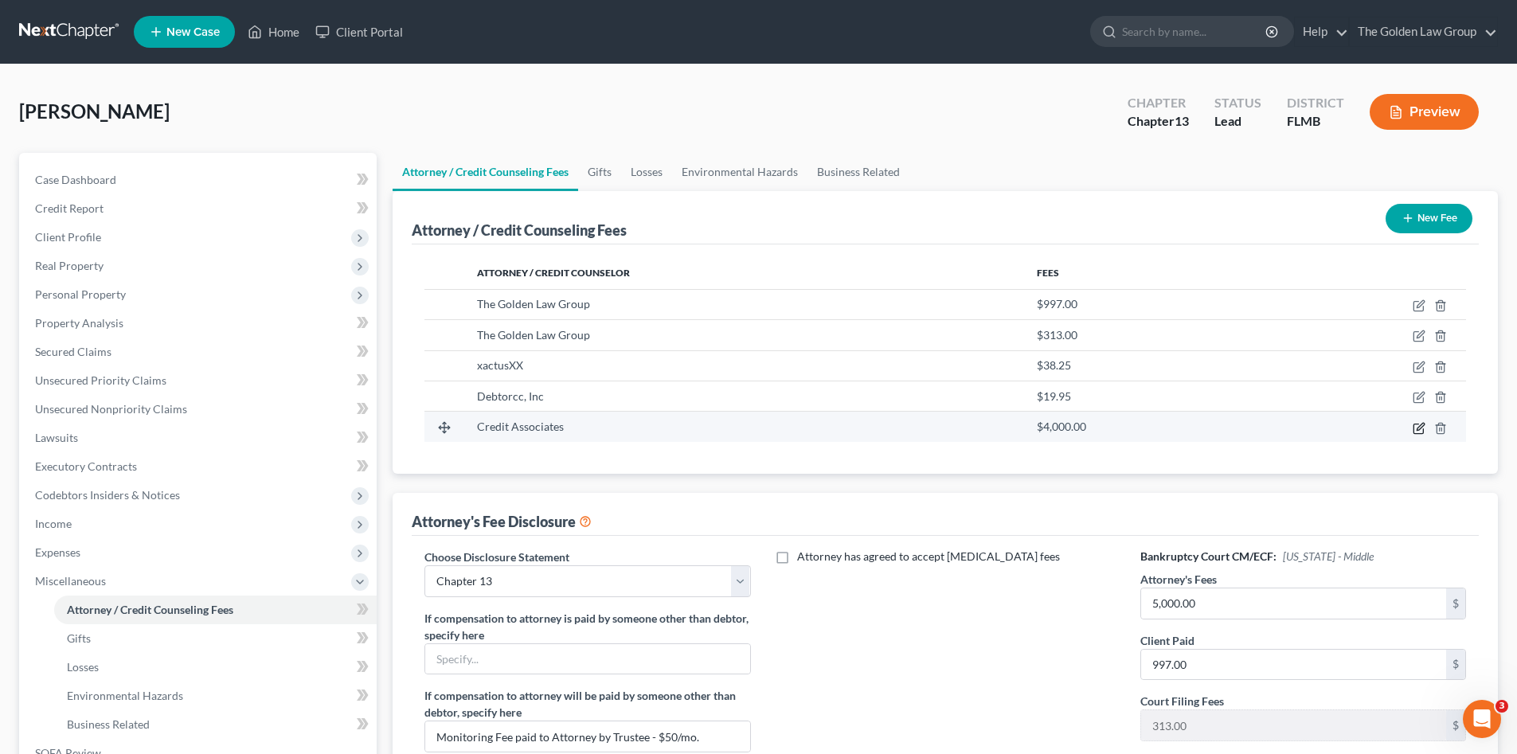
click at [1413, 427] on icon "button" at bounding box center [1418, 429] width 10 height 10
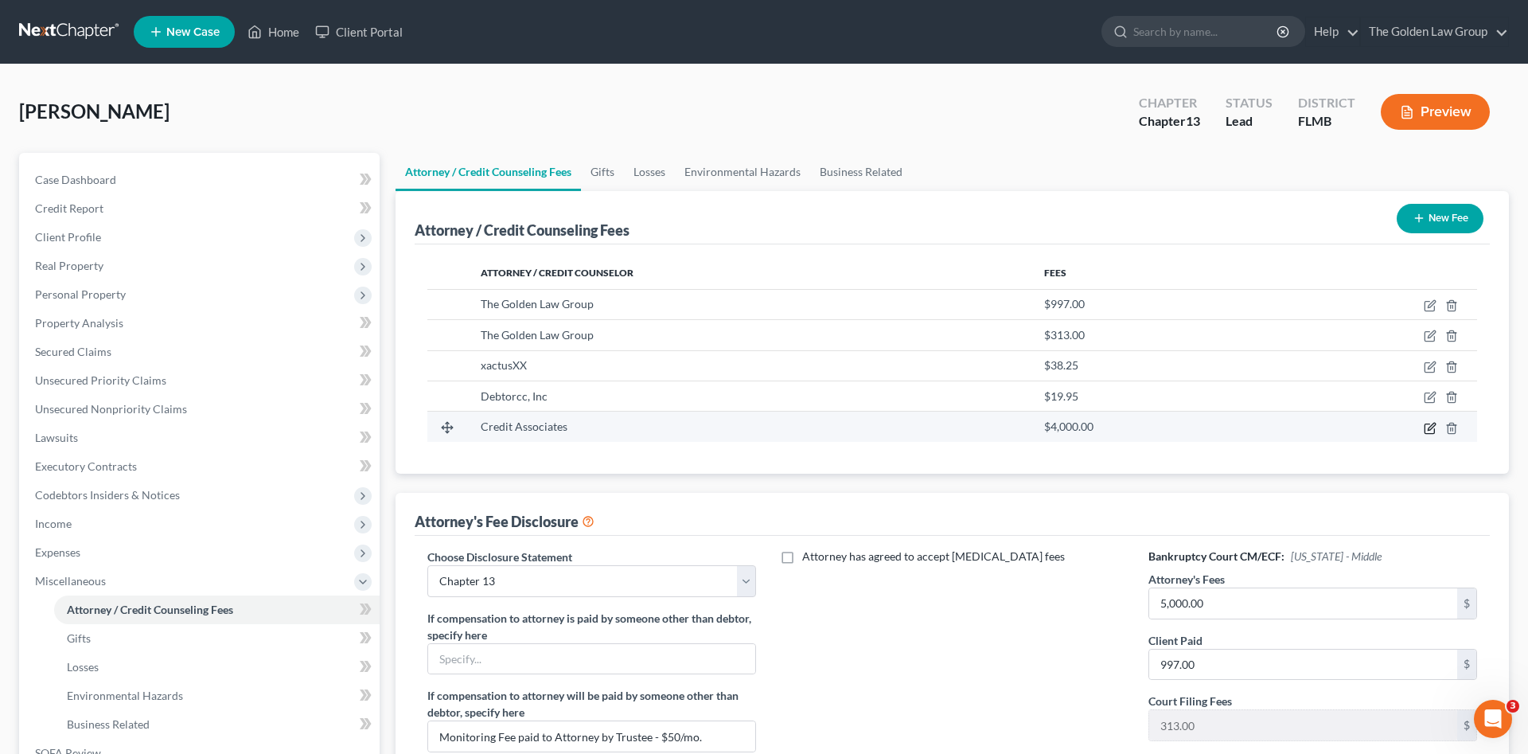
select select "45"
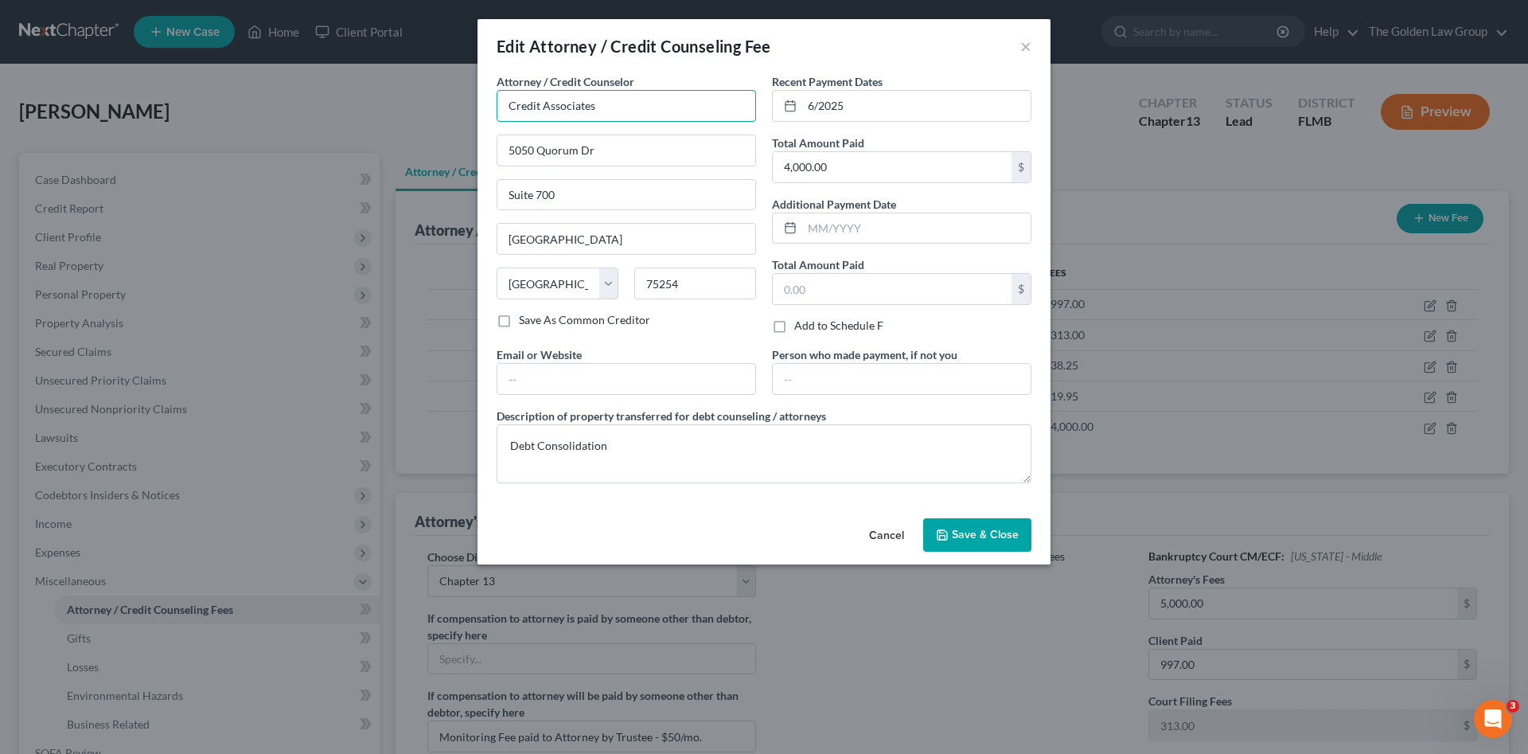
drag, startPoint x: 629, startPoint y: 115, endPoint x: 484, endPoint y: 92, distance: 146.6
click at [484, 92] on div "Attorney / Credit Counselor * Credit Associates 5050 Quorum Dr Suite 700 Dallas…" at bounding box center [764, 292] width 573 height 439
click at [949, 530] on icon "button" at bounding box center [942, 535] width 13 height 13
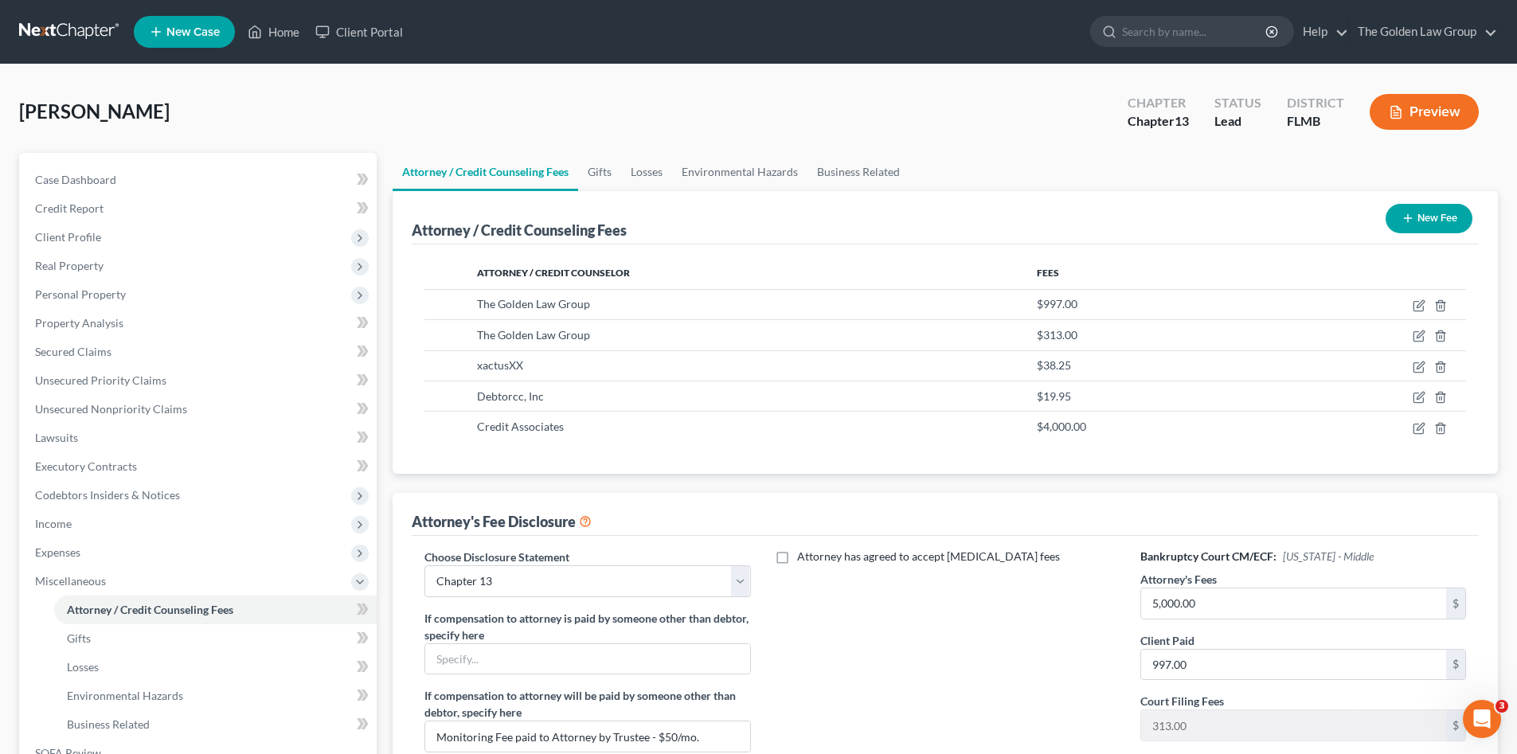
click at [1404, 113] on button "Preview" at bounding box center [1423, 112] width 109 height 36
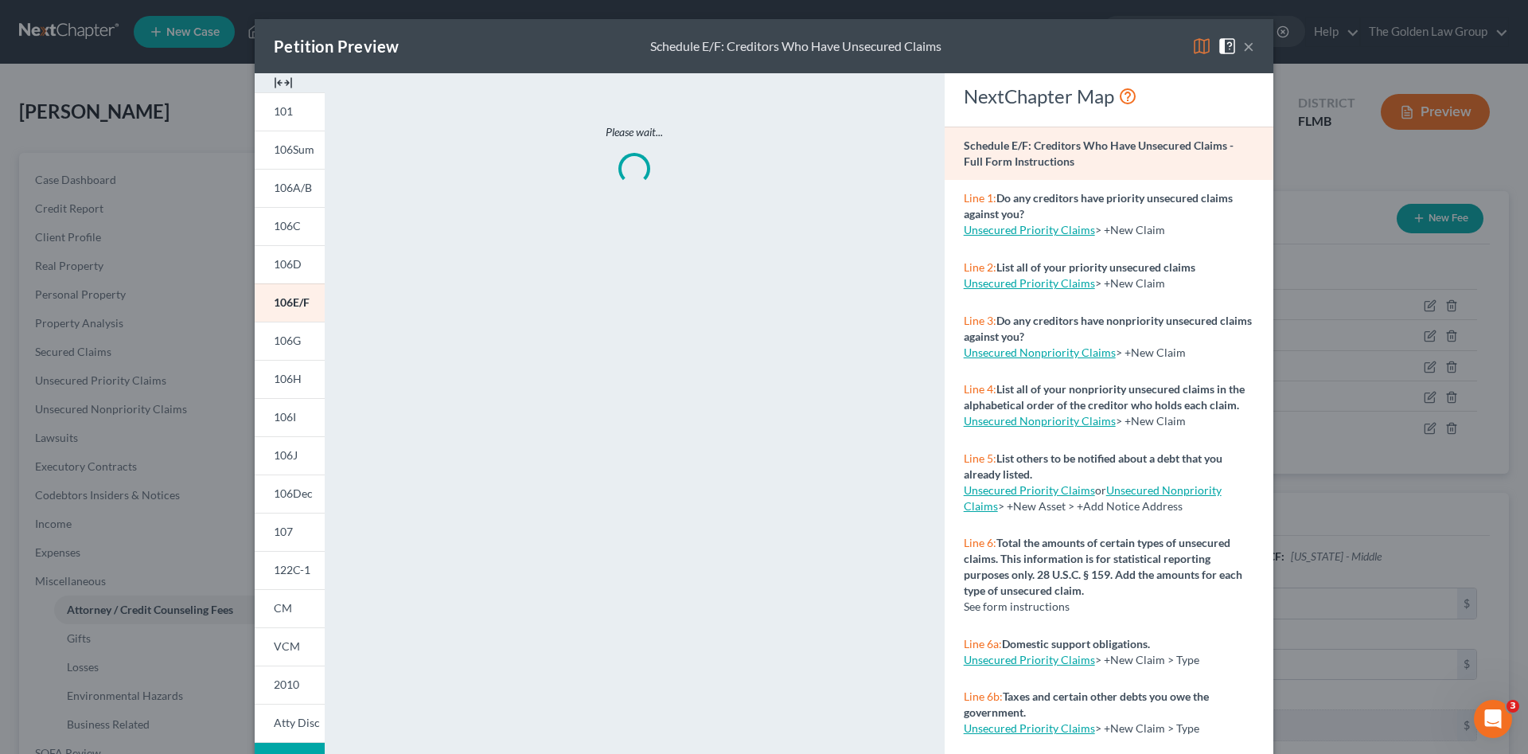
click at [293, 523] on link "107" at bounding box center [290, 532] width 70 height 38
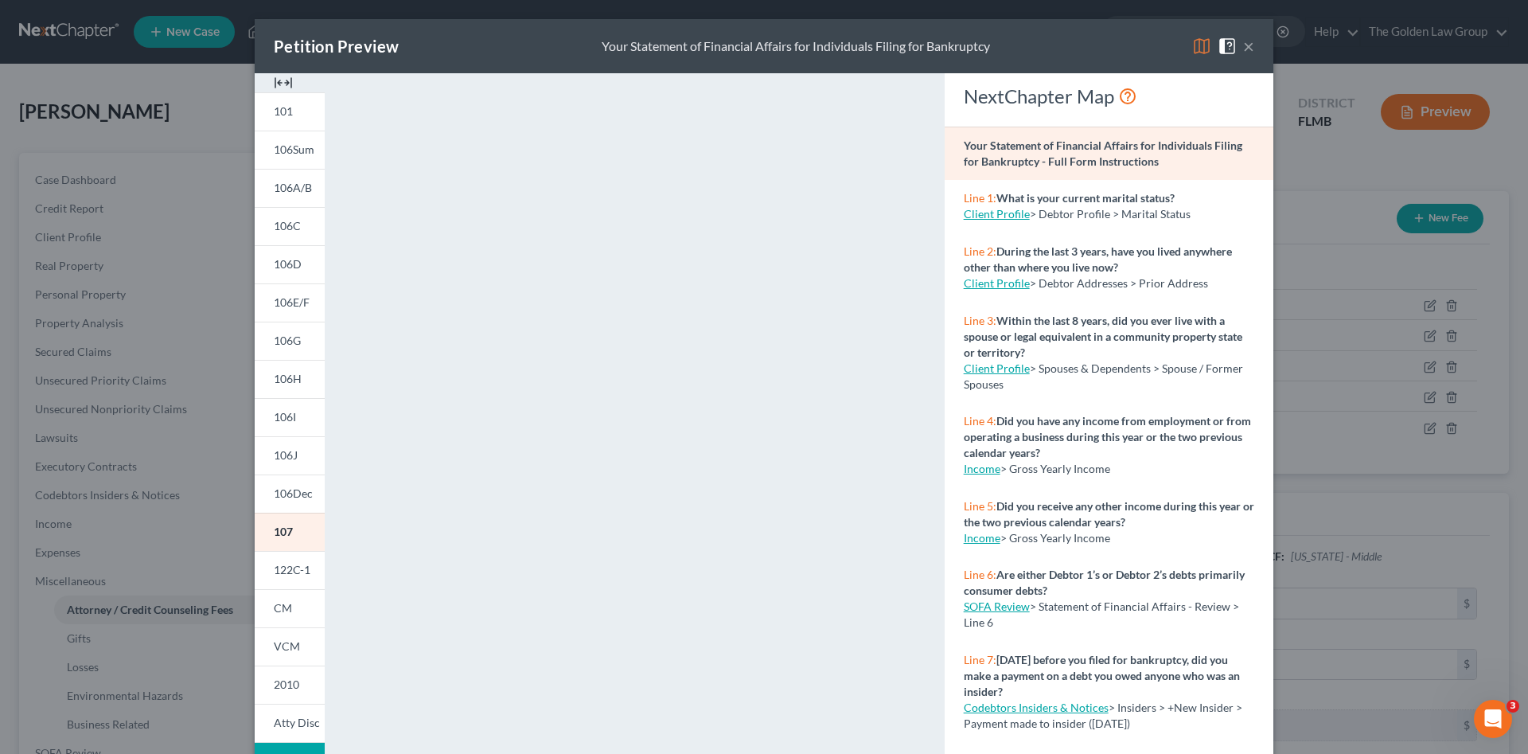
click at [1243, 49] on button "×" at bounding box center [1248, 46] width 11 height 19
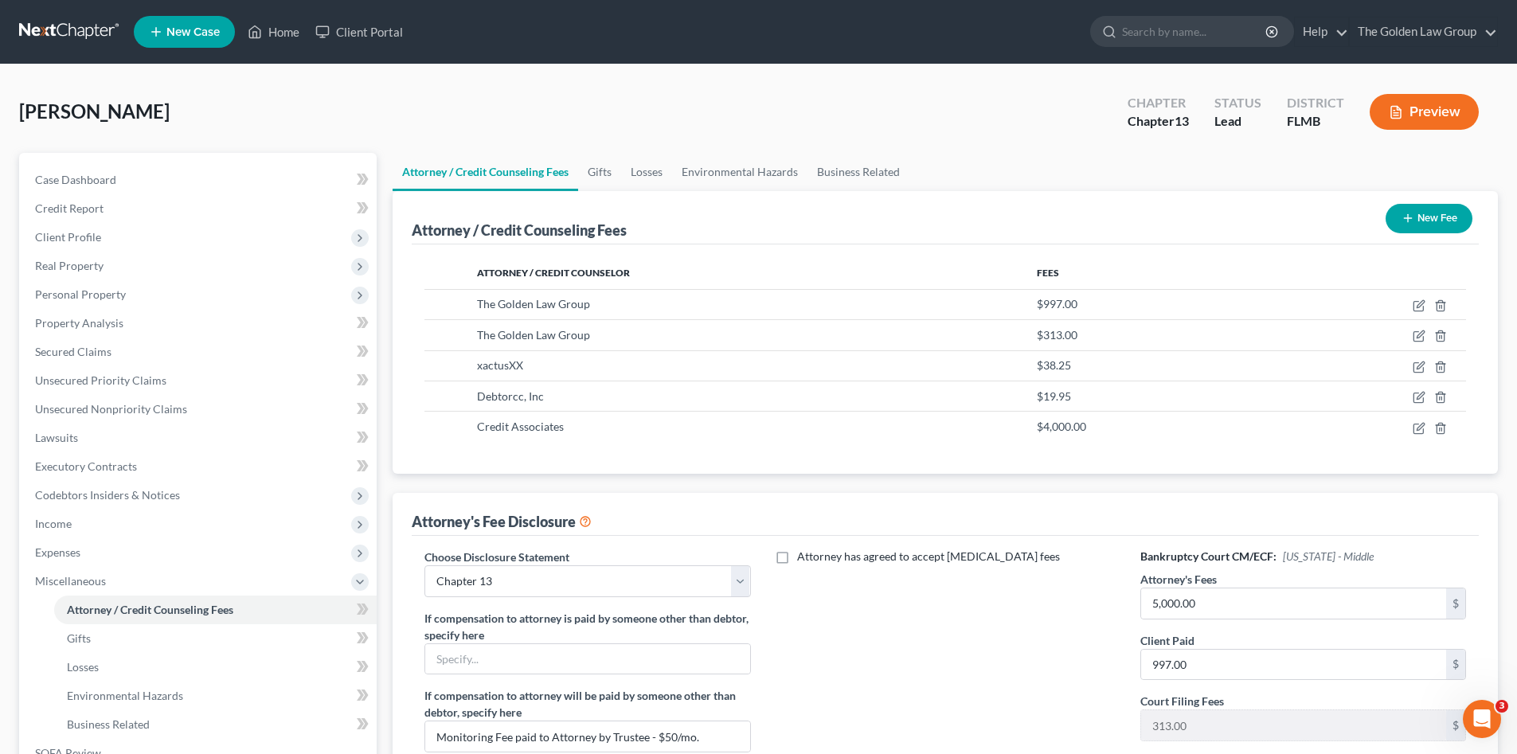
scroll to position [159, 0]
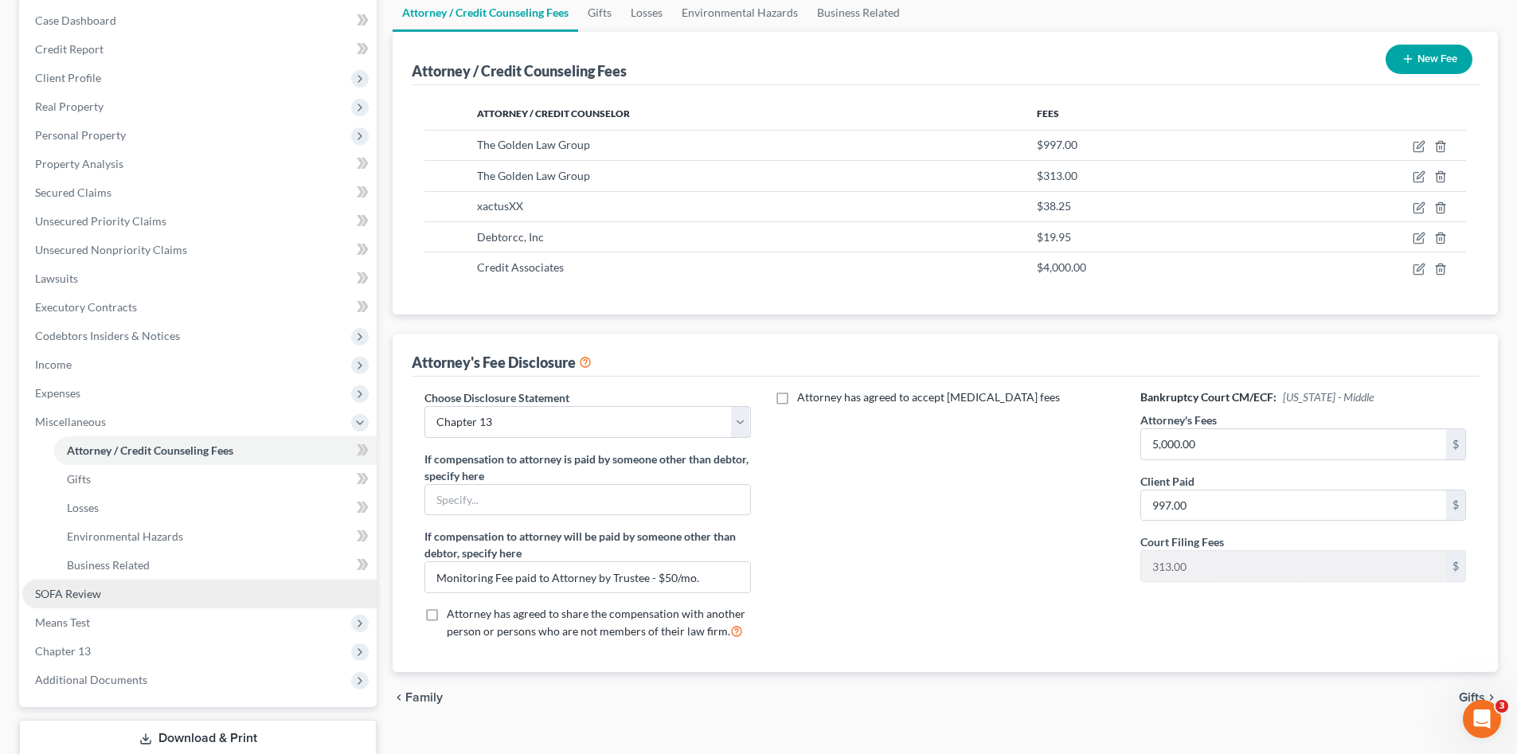
click at [97, 594] on span "SOFA Review" at bounding box center [68, 594] width 66 height 14
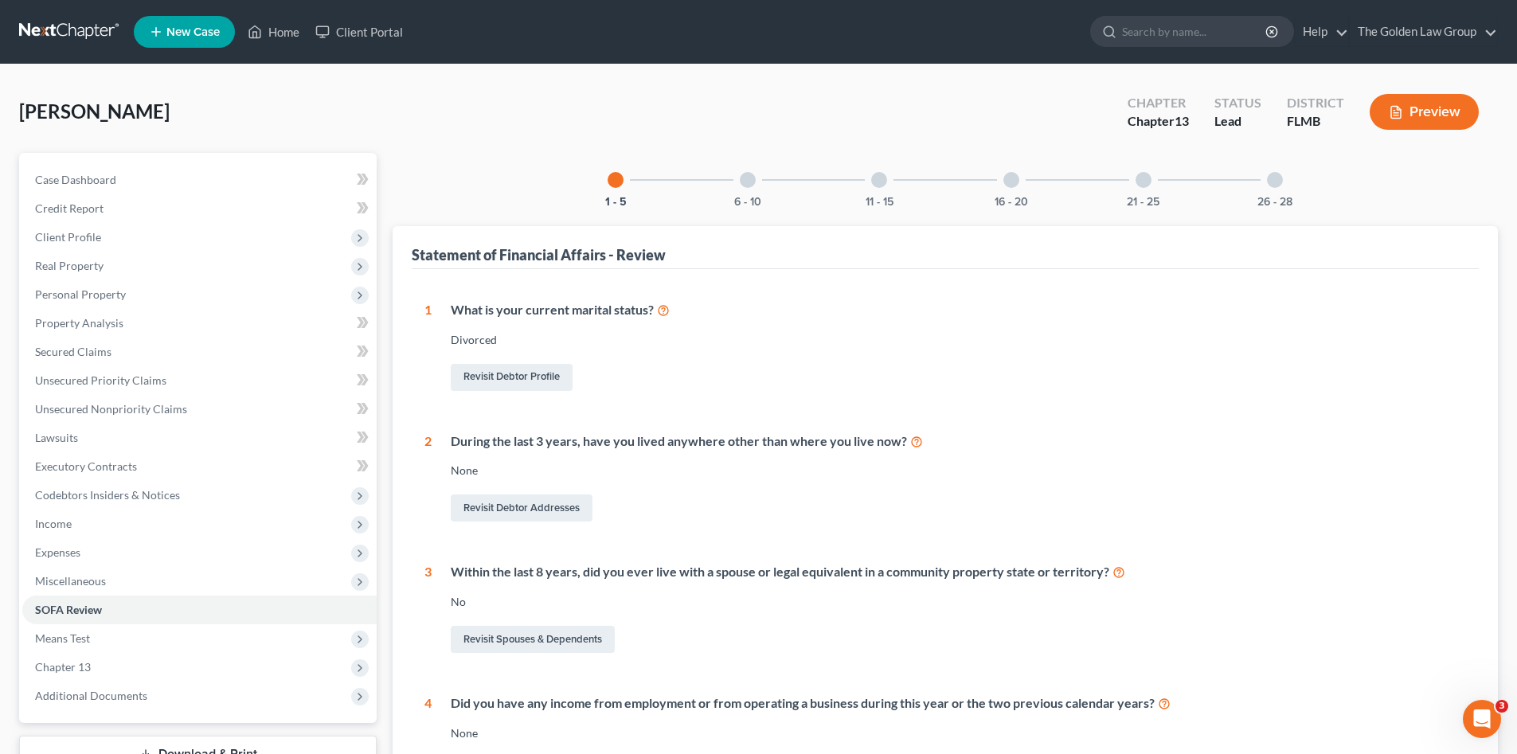
click at [1016, 178] on div at bounding box center [1011, 180] width 16 height 16
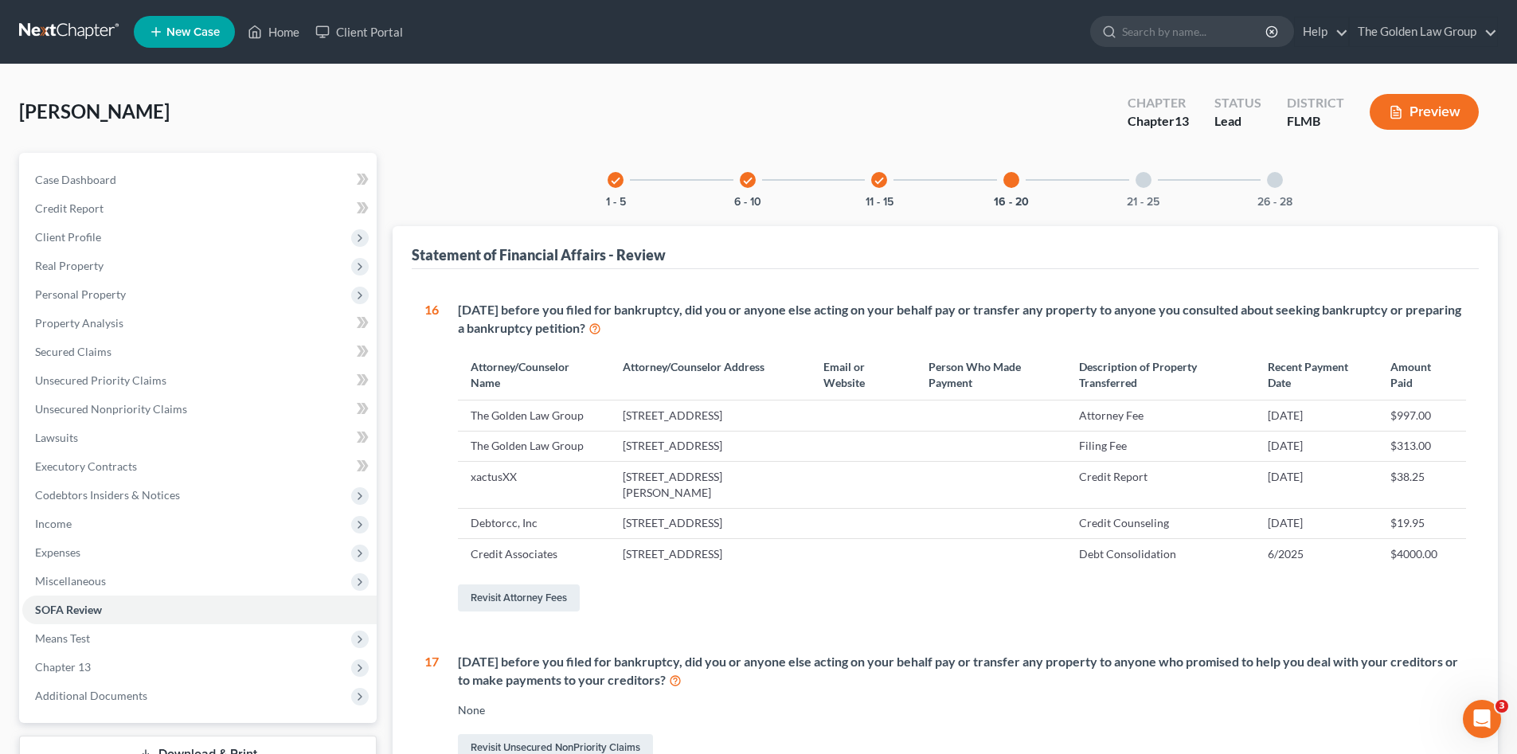
scroll to position [159, 0]
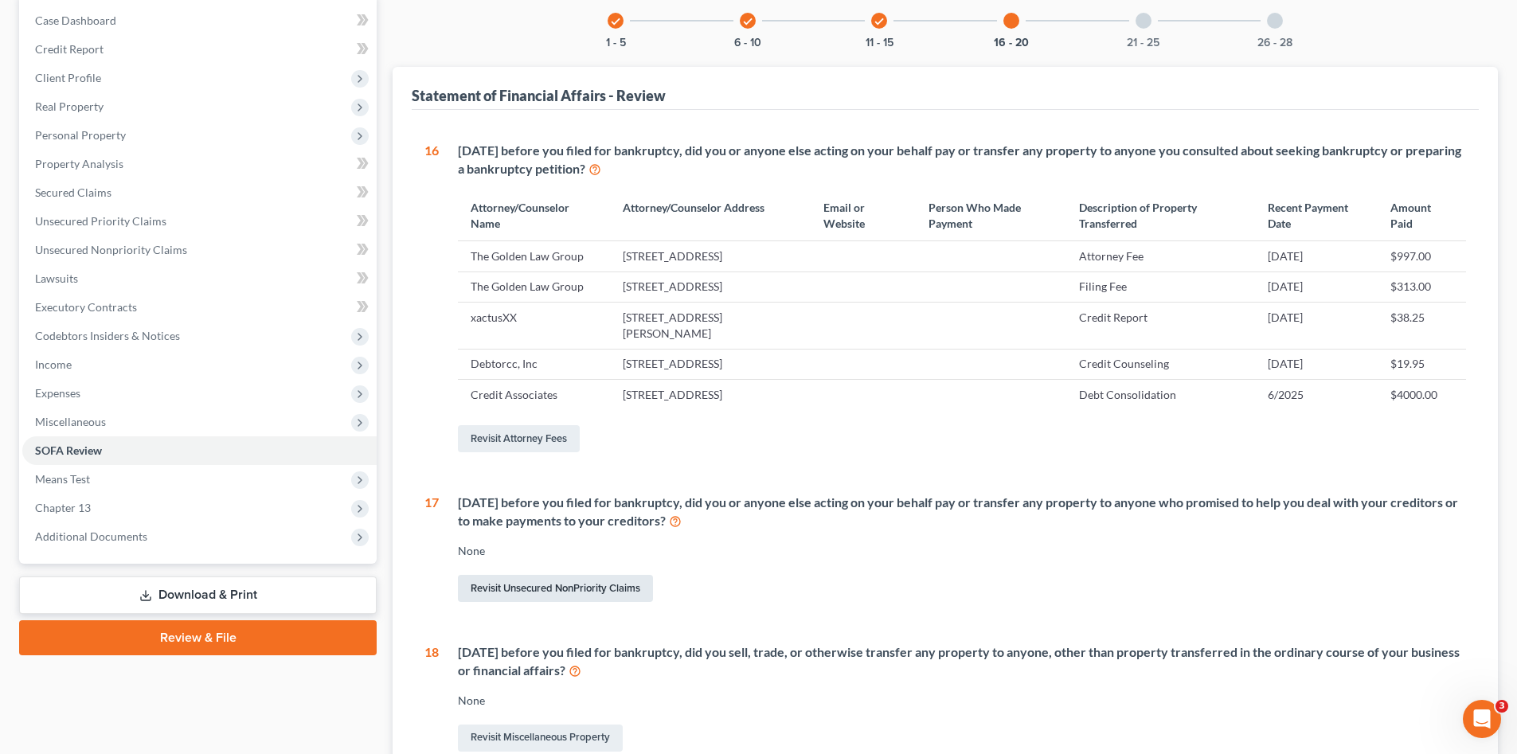
click at [568, 602] on link "Revisit Unsecured NonPriority Claims" at bounding box center [555, 588] width 195 height 27
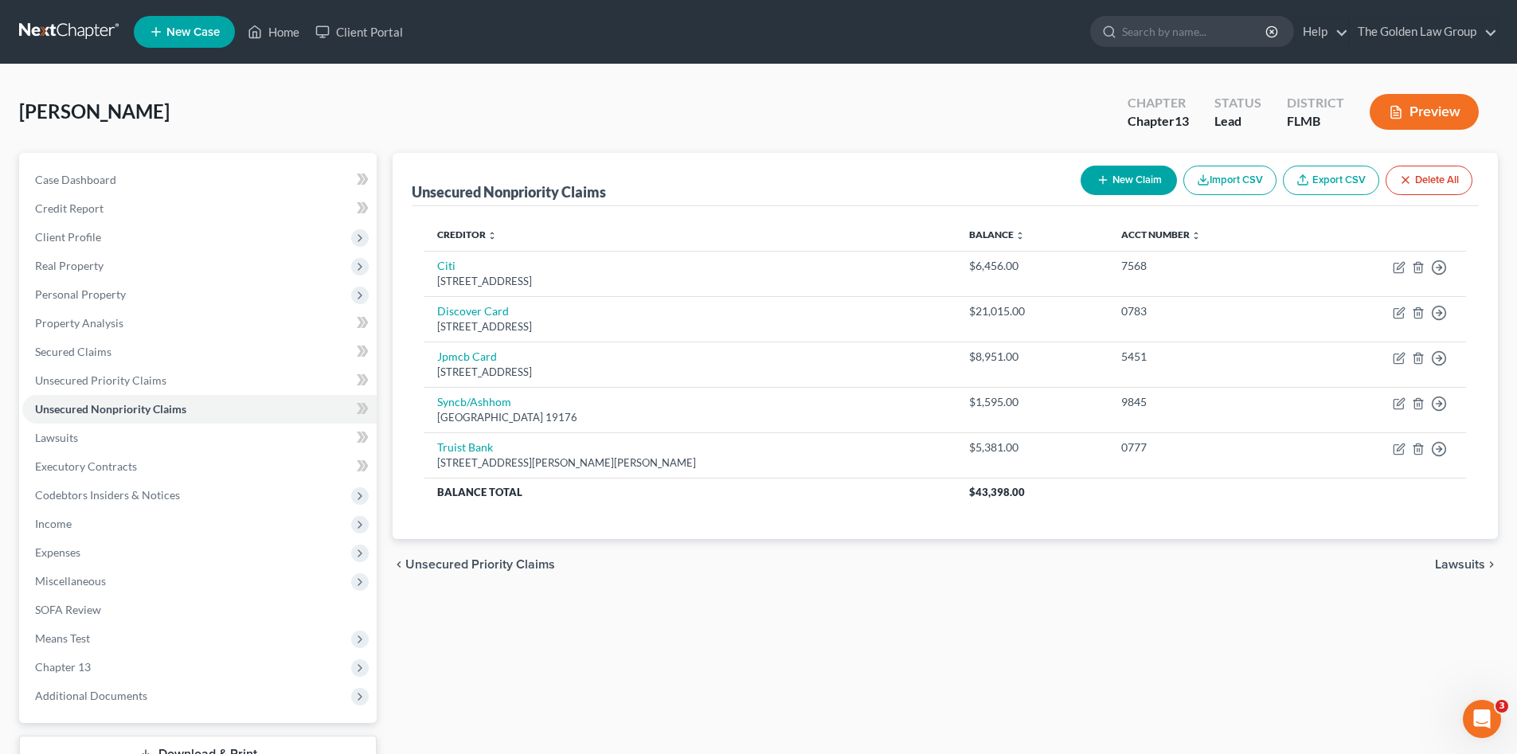
click at [1130, 178] on button "New Claim" at bounding box center [1128, 180] width 96 height 29
select select "0"
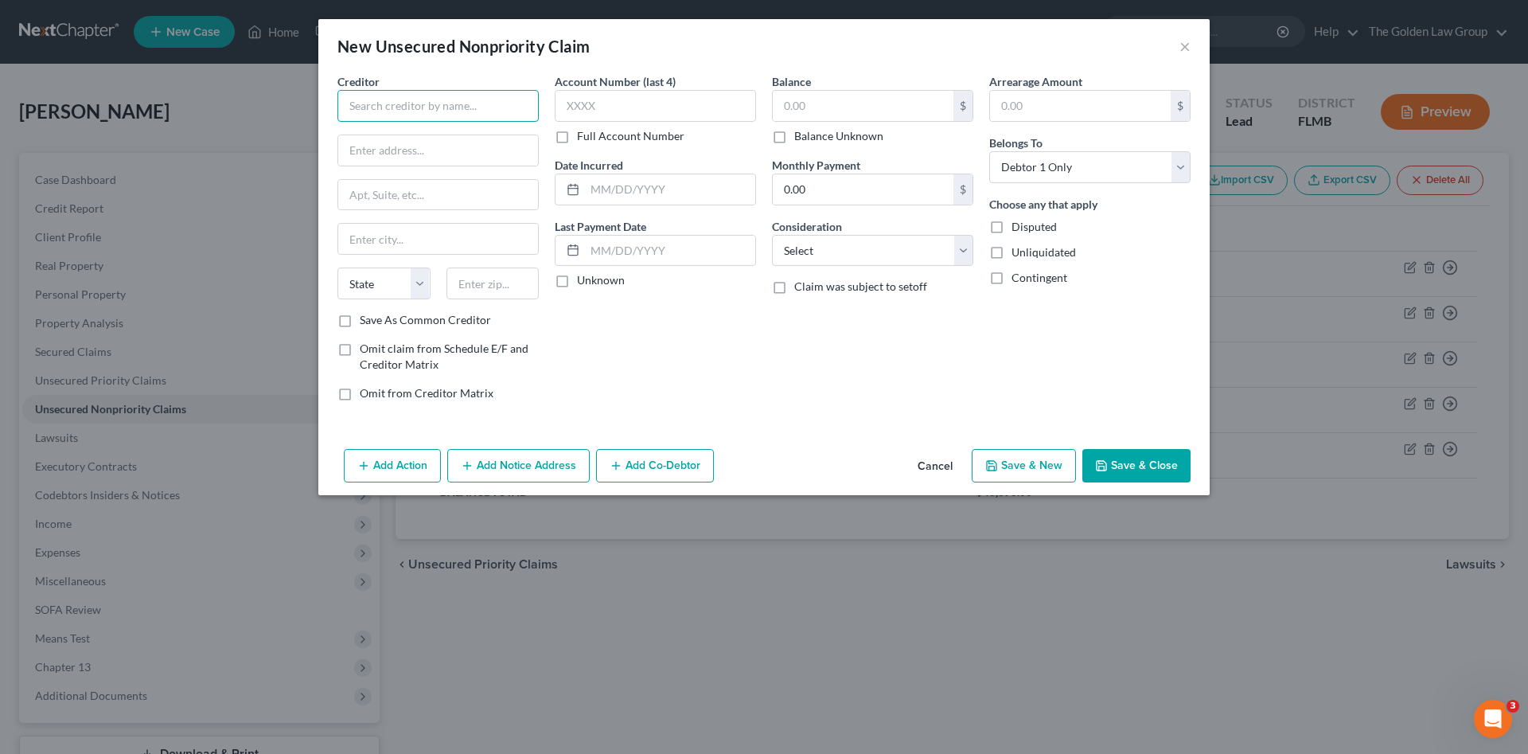
click at [424, 114] on input "text" at bounding box center [438, 106] width 201 height 32
click at [423, 129] on div "Credit Associates" at bounding box center [433, 134] width 166 height 16
type input "Credit Associates"
type input "5050 Quorum Dr"
type input "Suite 700"
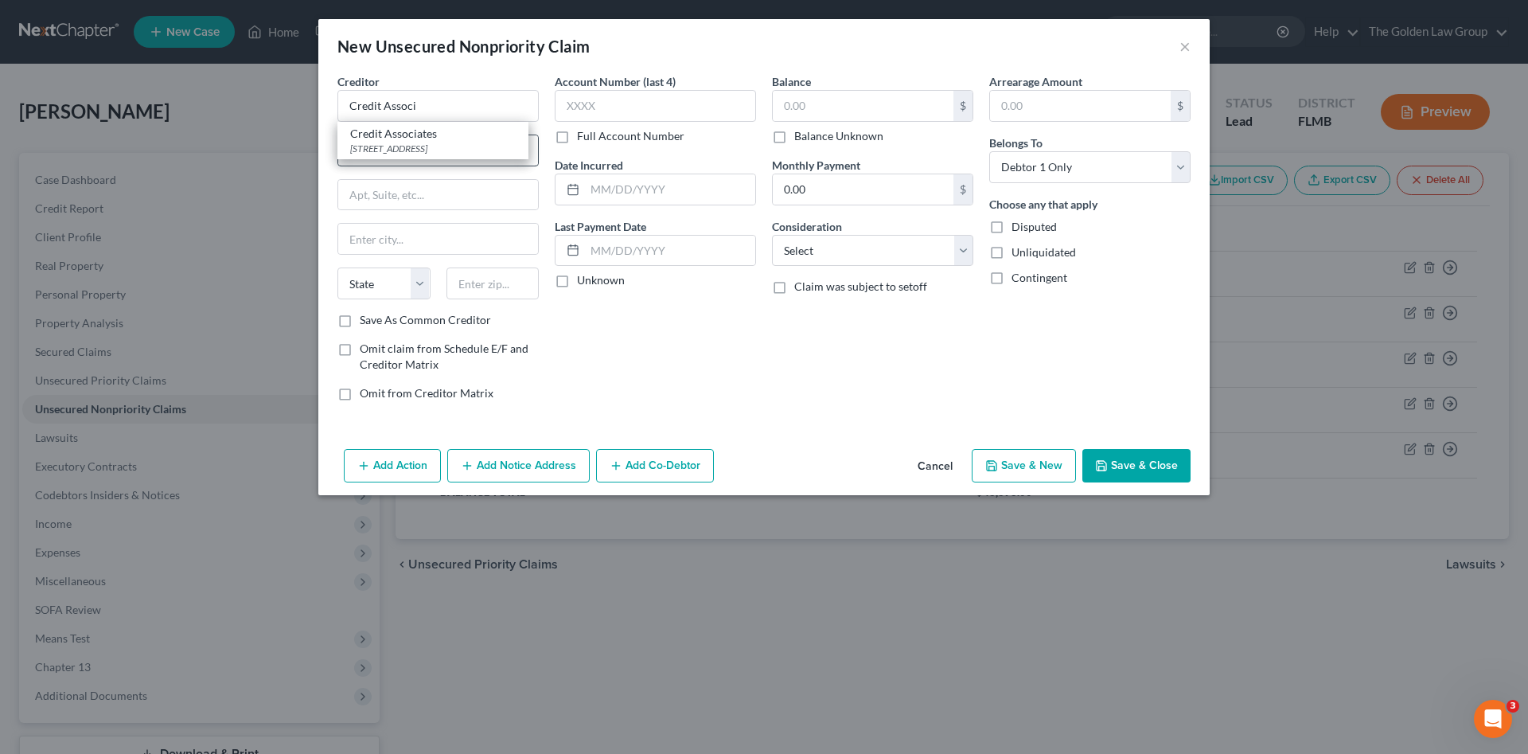
type input "Dallas"
select select "45"
type input "75254"
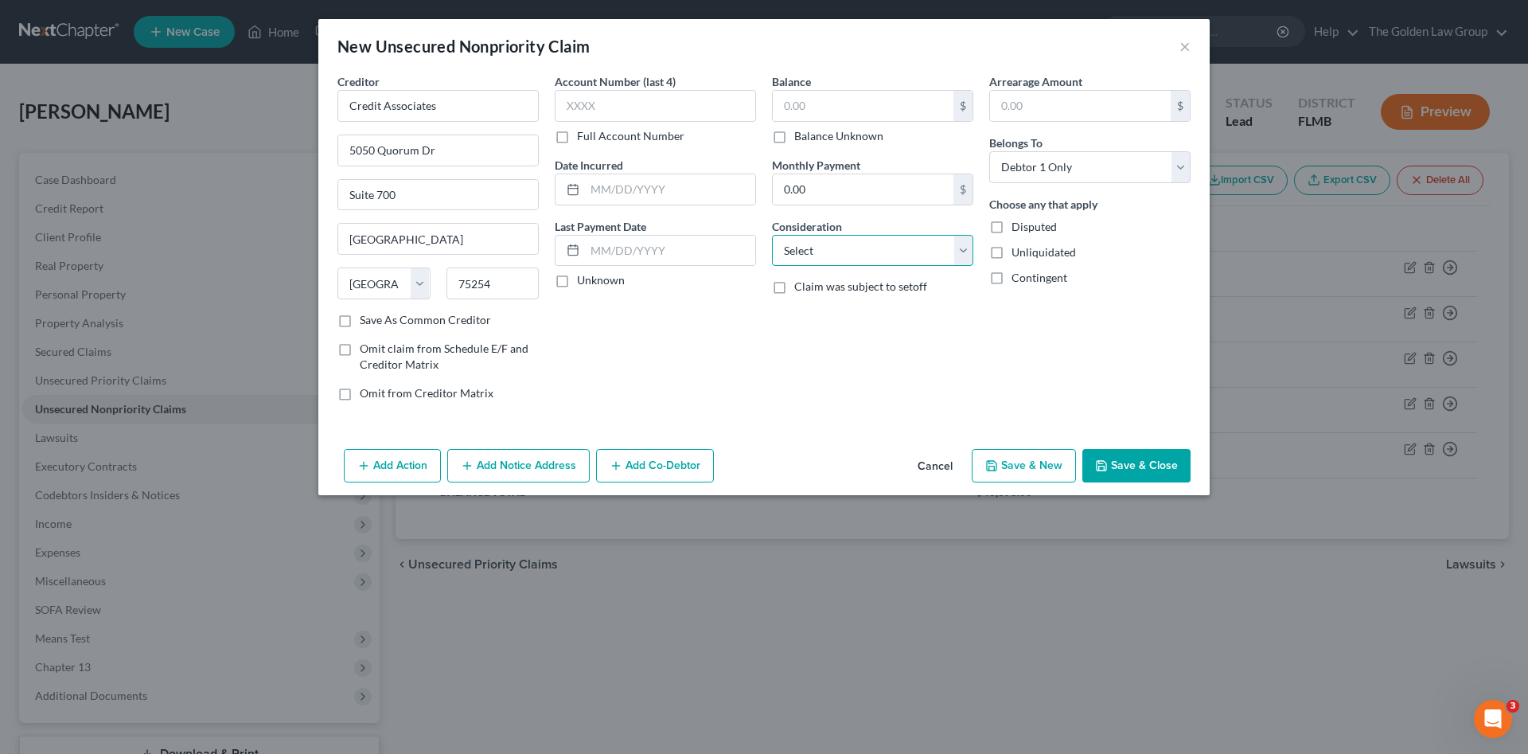
click at [865, 239] on select "Select Cable / Satellite Services Collection Agency Credit Card Debt Debt Couns…" at bounding box center [872, 251] width 201 height 32
select select "3"
click at [772, 235] on select "Select Cable / Satellite Services Collection Agency Credit Card Debt Debt Couns…" at bounding box center [872, 251] width 201 height 32
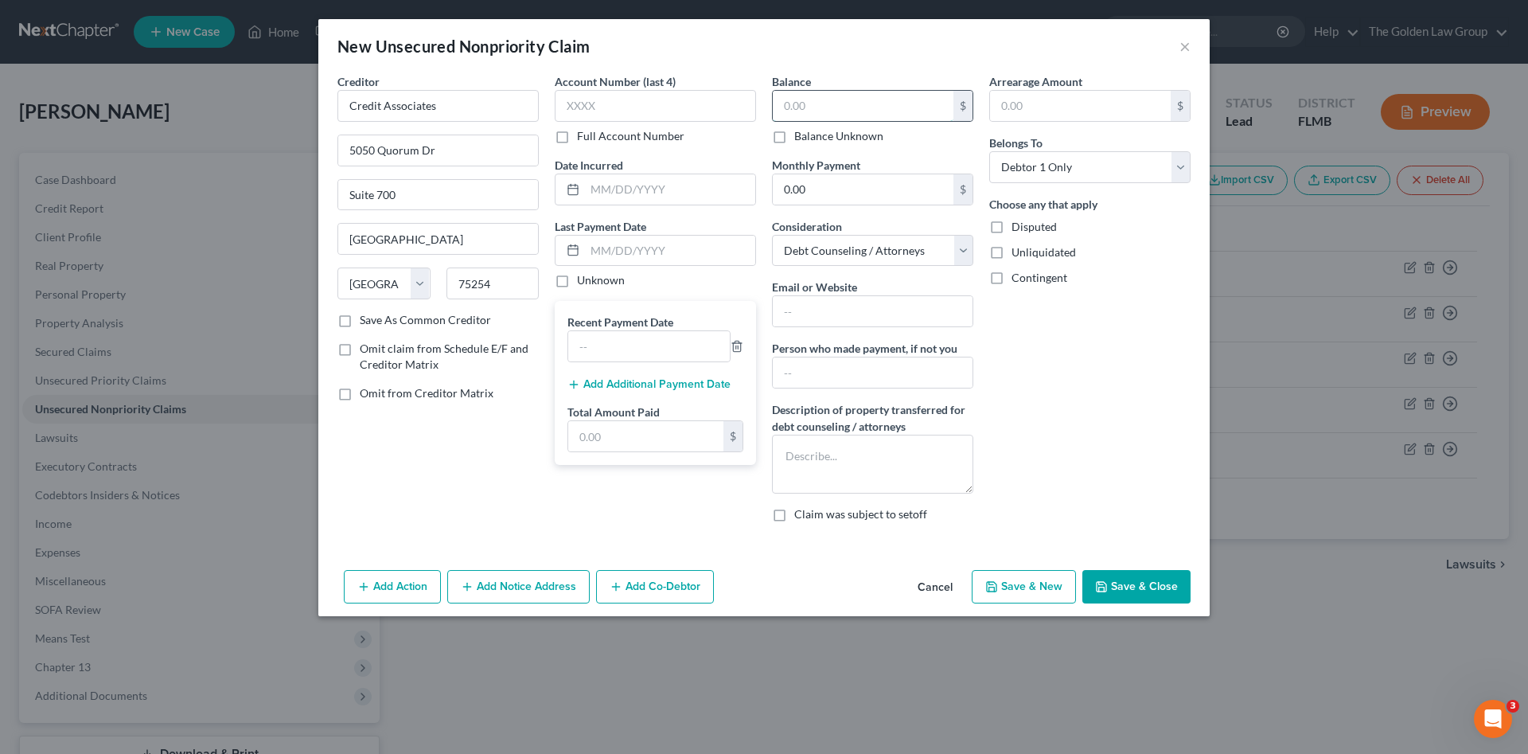
click at [845, 103] on input "text" at bounding box center [863, 106] width 181 height 30
click at [651, 449] on input "text" at bounding box center [645, 436] width 155 height 30
type input "4,400.00"
click at [662, 252] on input "text" at bounding box center [670, 251] width 170 height 30
type input "06/01/2025"
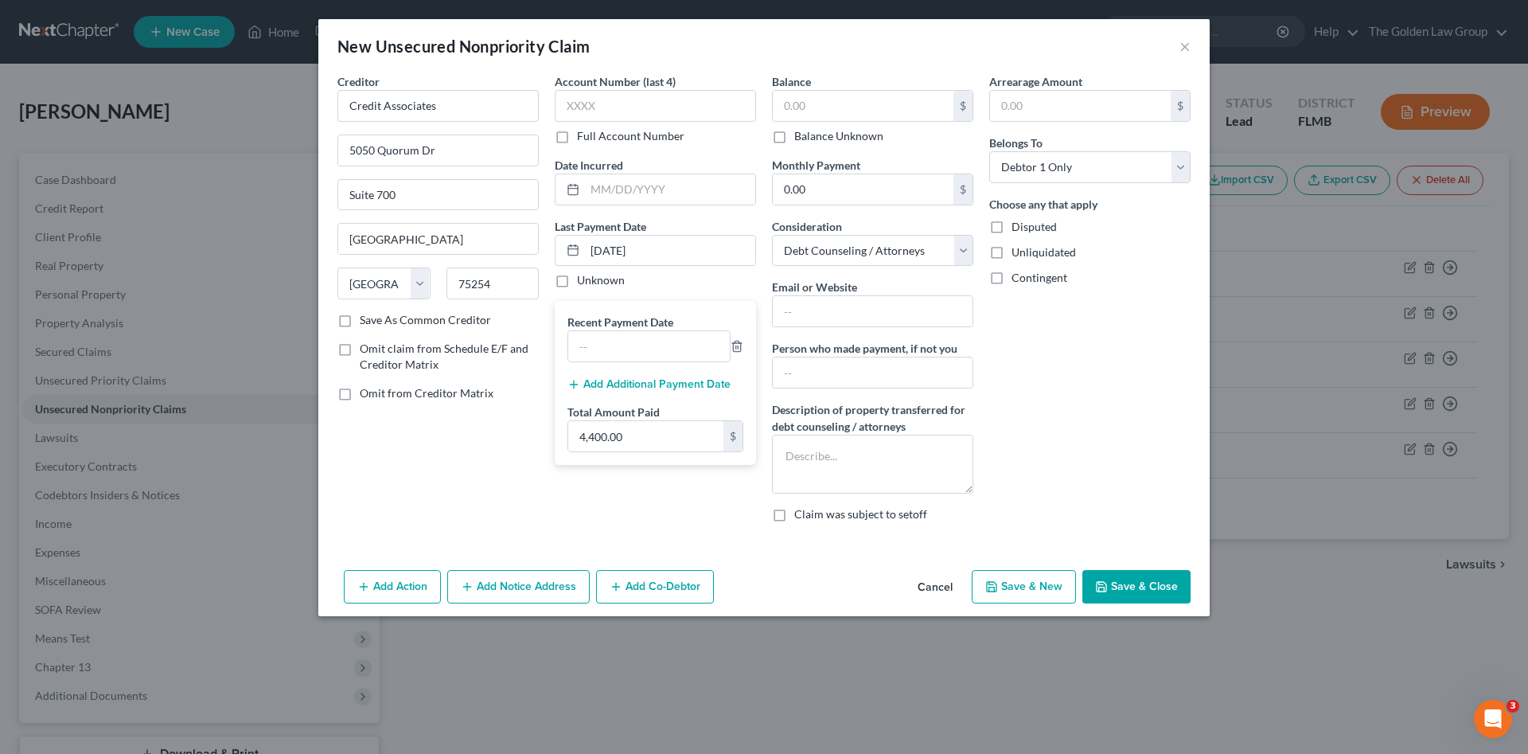
click at [1142, 594] on button "Save & Close" at bounding box center [1137, 586] width 108 height 33
type input "0.00"
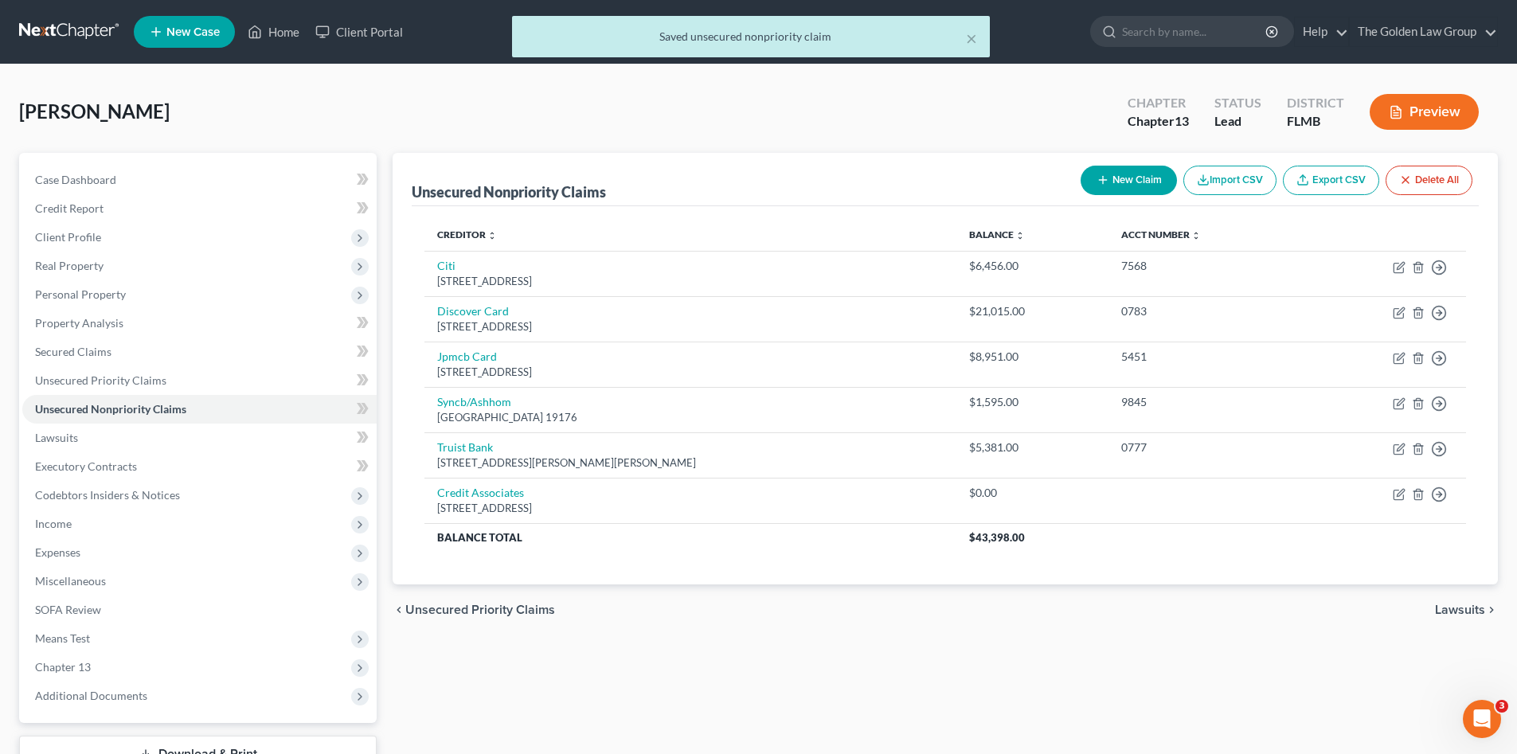
click at [1436, 108] on button "Preview" at bounding box center [1423, 112] width 109 height 36
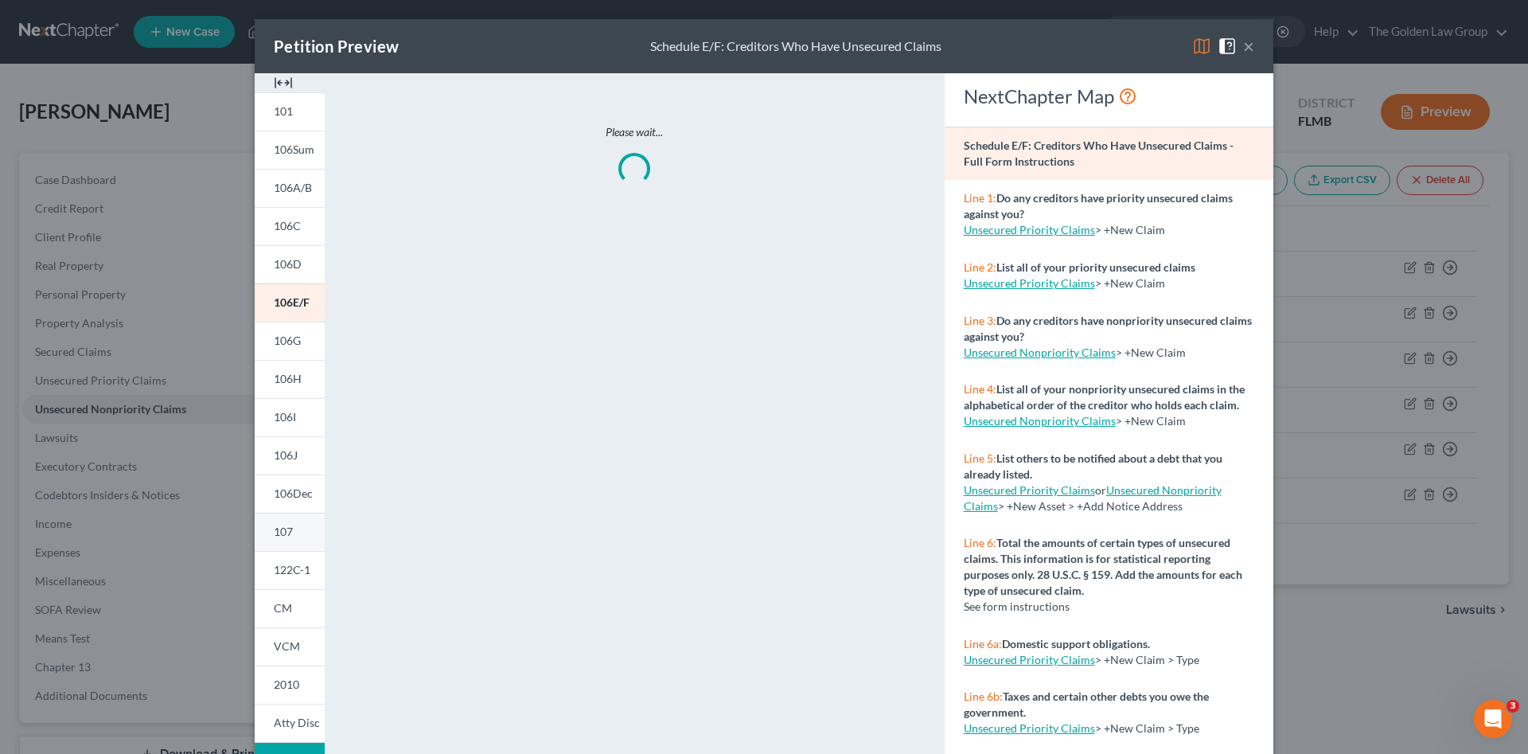
click at [291, 529] on link "107" at bounding box center [290, 532] width 70 height 38
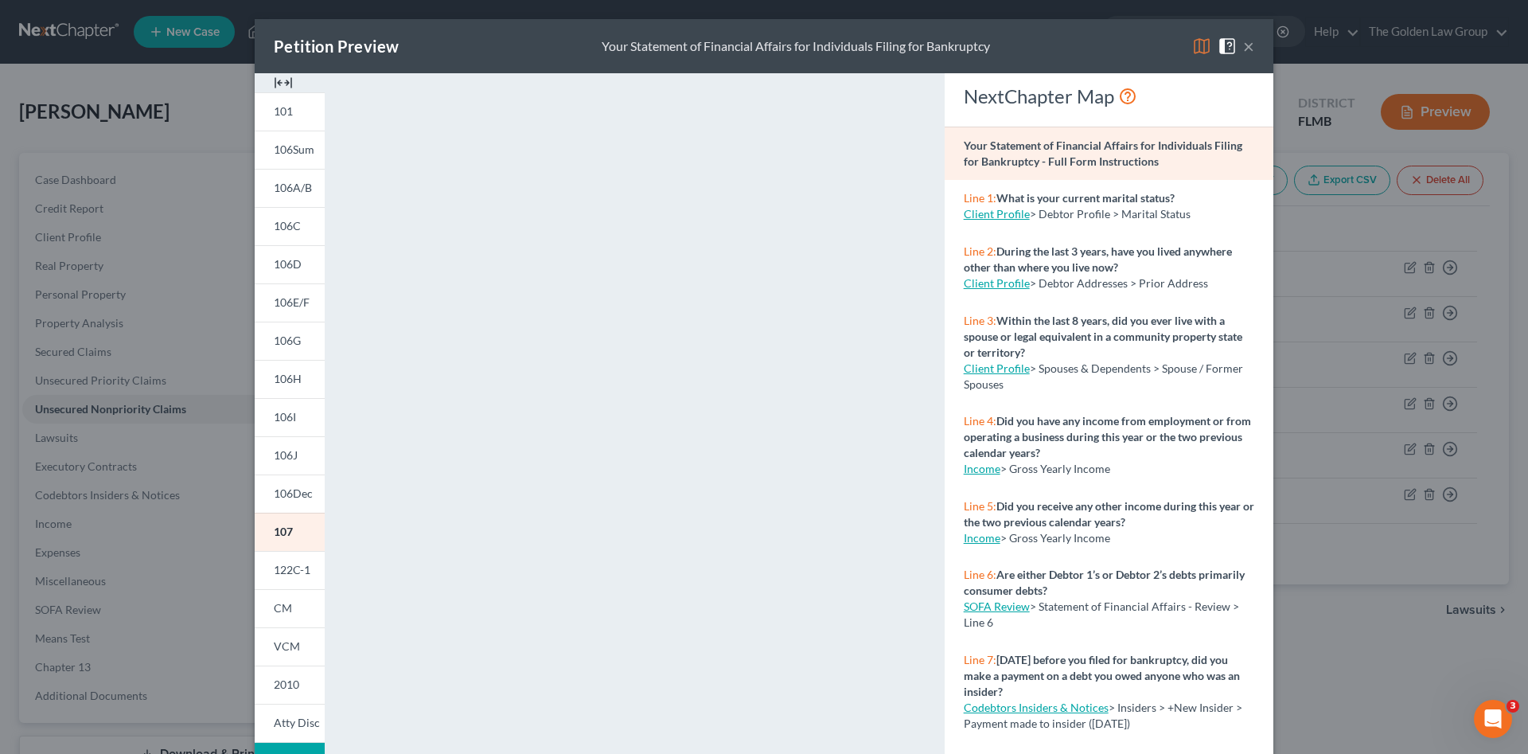
click at [1243, 46] on button "×" at bounding box center [1248, 46] width 11 height 19
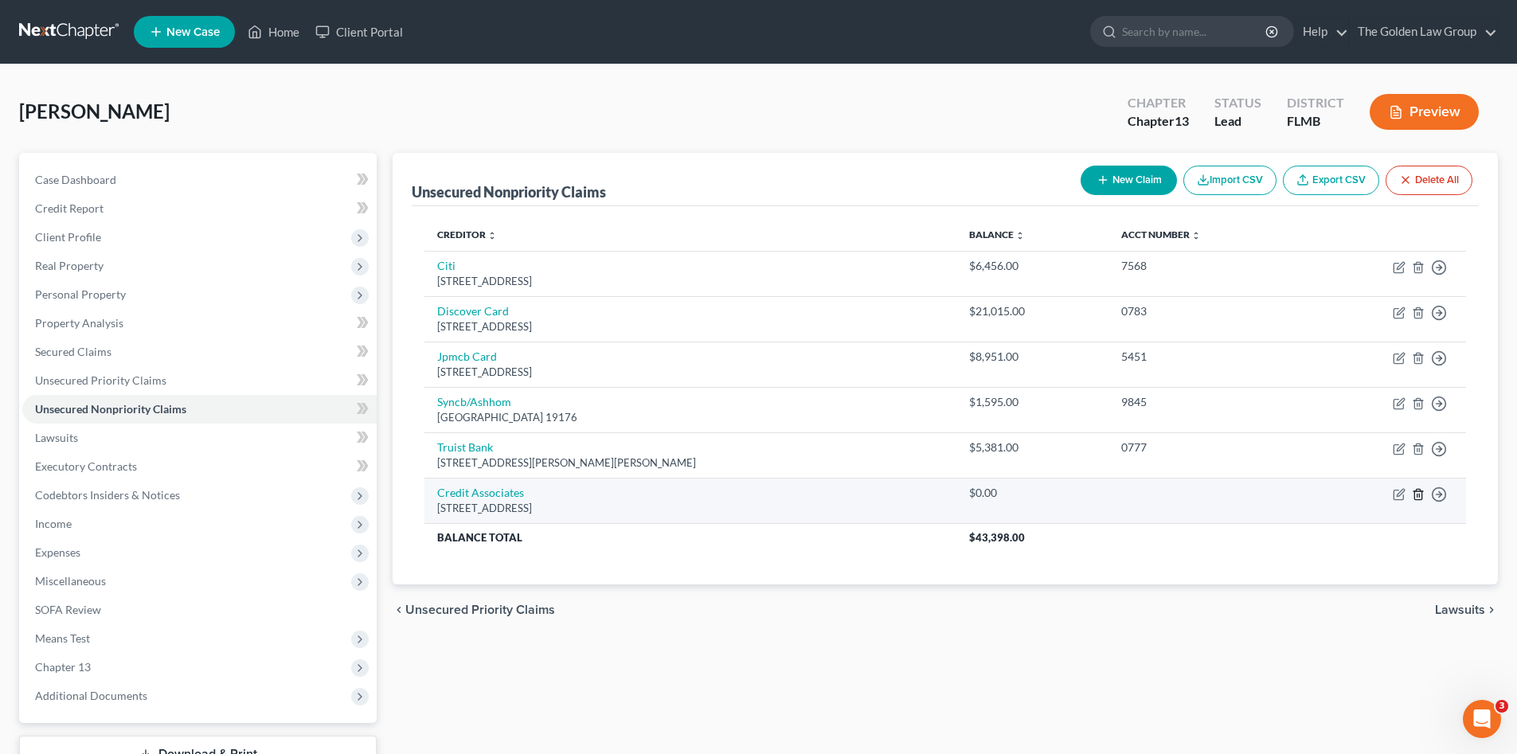
click at [1420, 494] on icon "button" at bounding box center [1417, 494] width 13 height 13
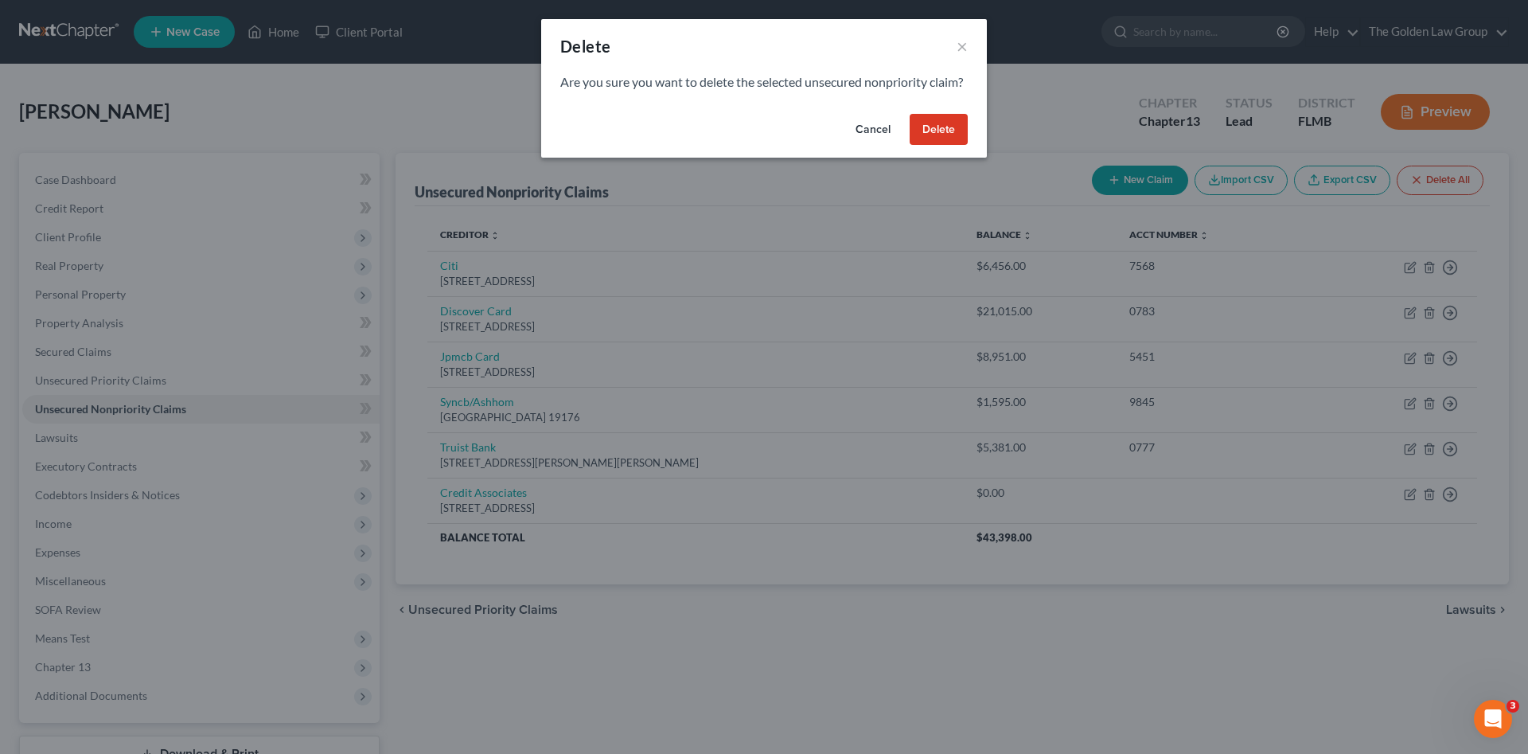
click at [942, 143] on button "Delete" at bounding box center [939, 130] width 58 height 32
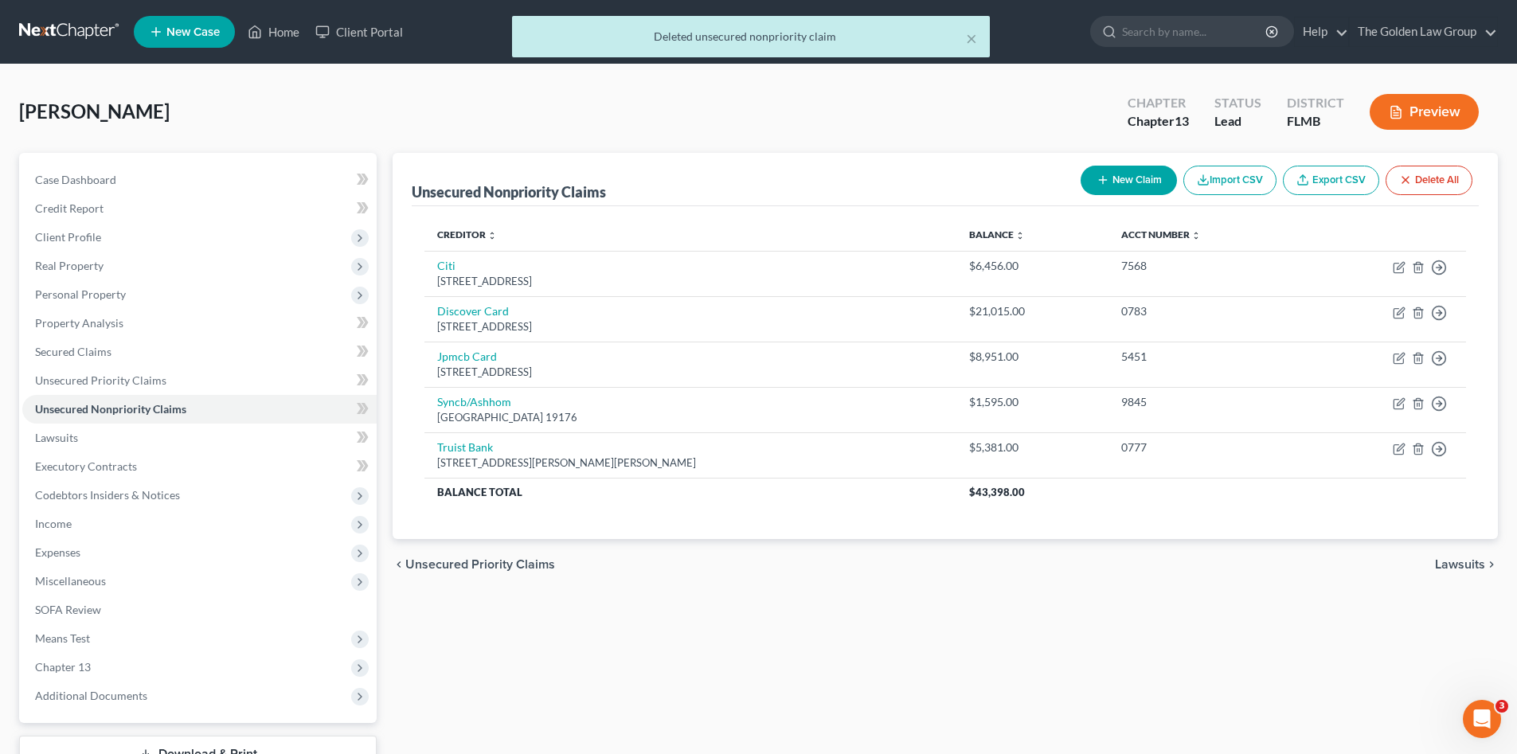
click at [1425, 107] on button "Preview" at bounding box center [1423, 112] width 109 height 36
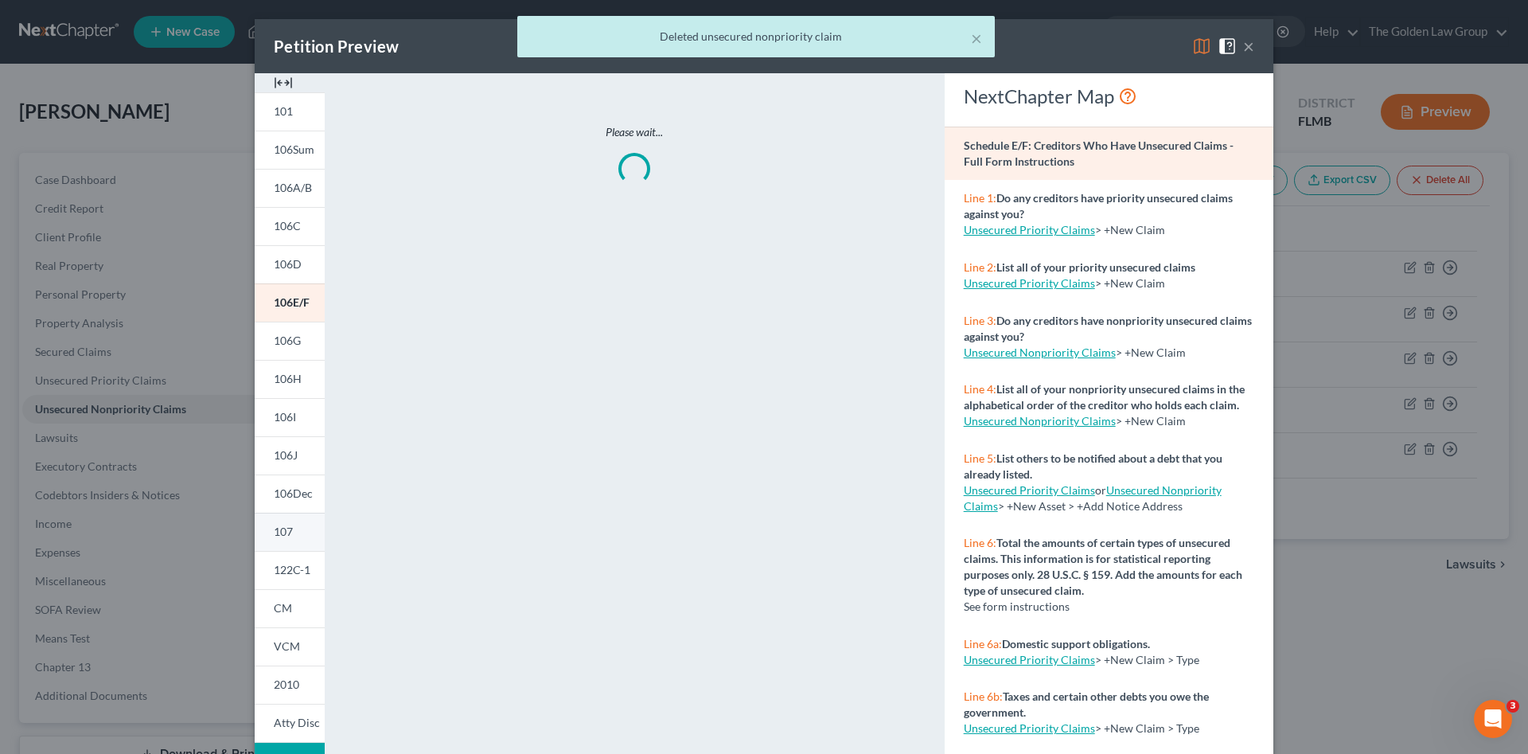
click at [276, 530] on span "107" at bounding box center [283, 532] width 19 height 14
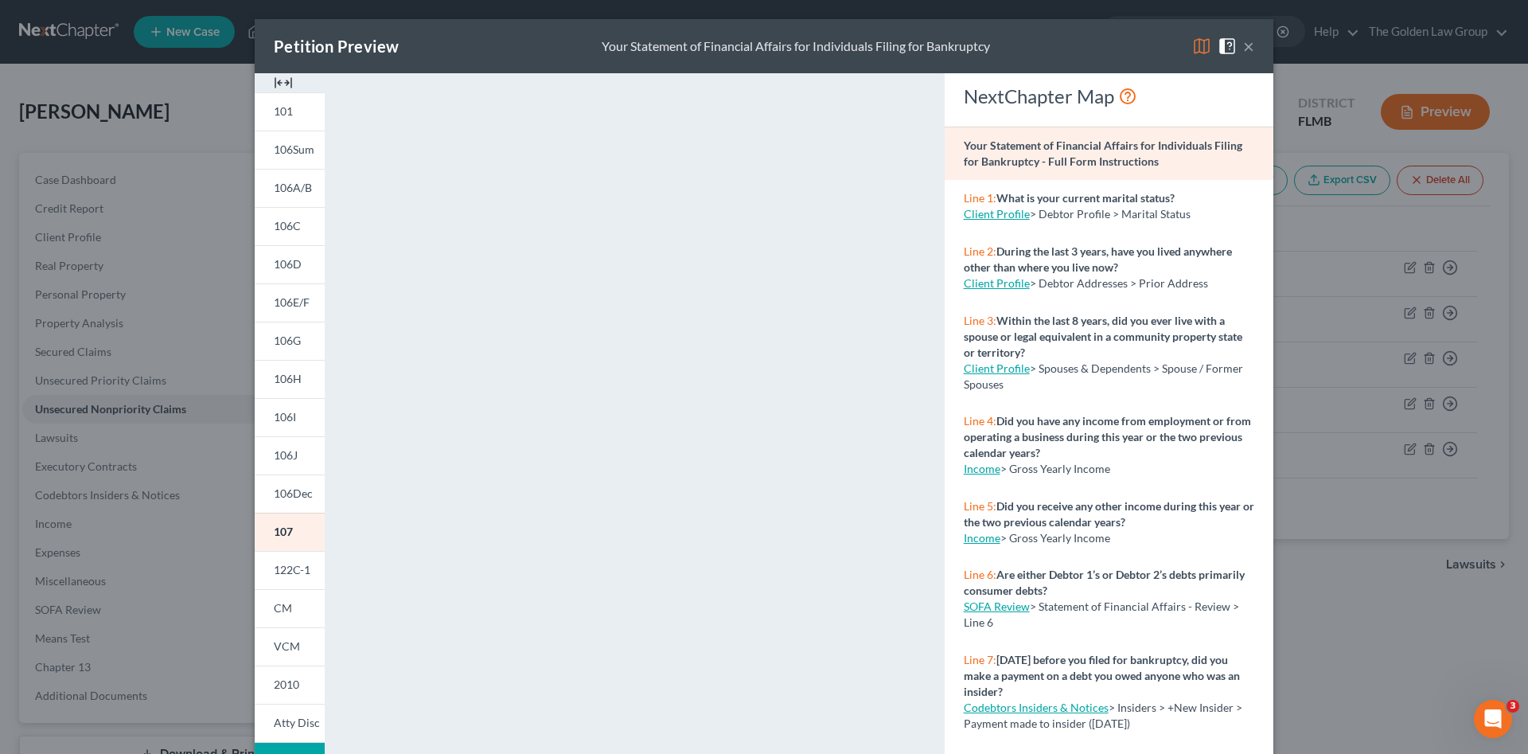
click at [1247, 49] on button "×" at bounding box center [1248, 46] width 11 height 19
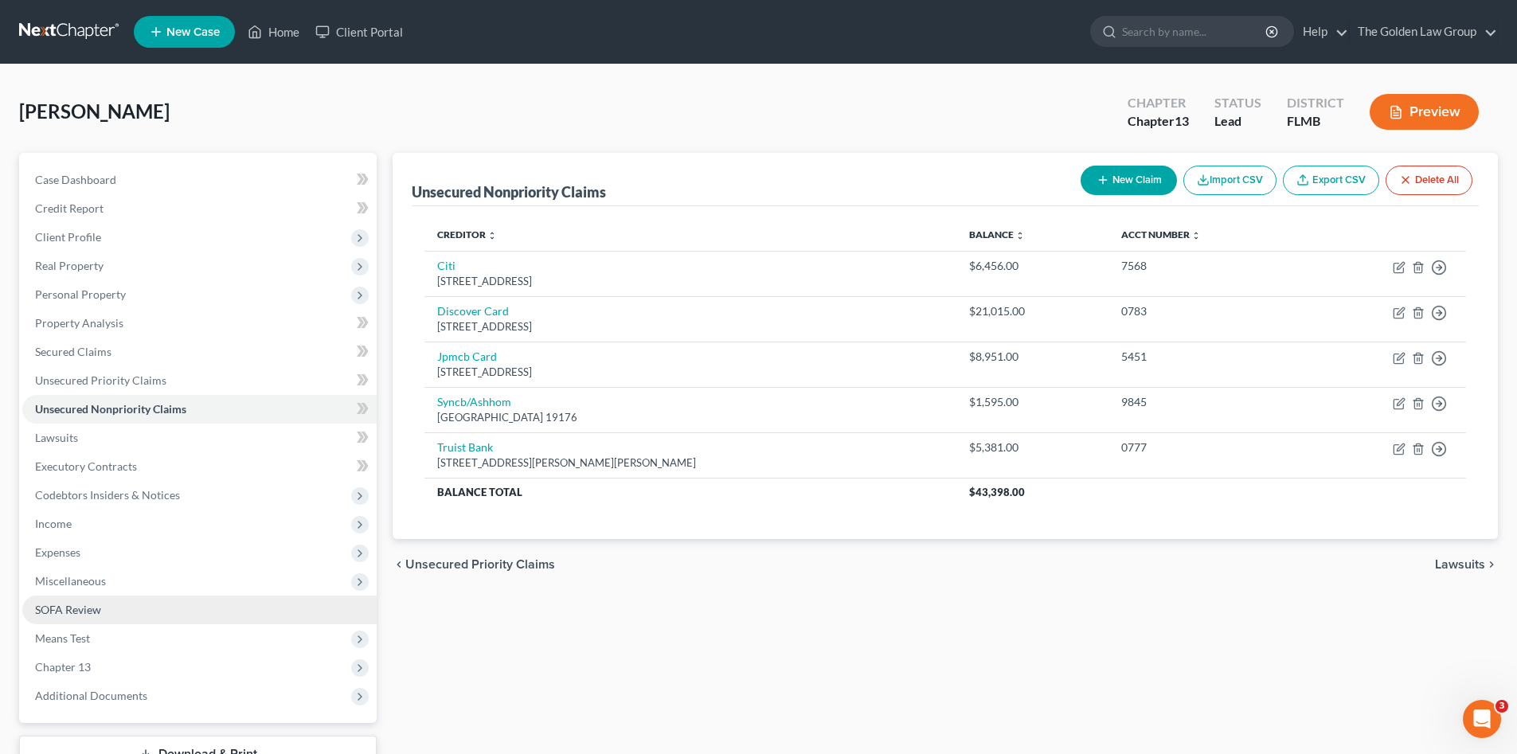
click at [84, 615] on span "SOFA Review" at bounding box center [68, 610] width 66 height 14
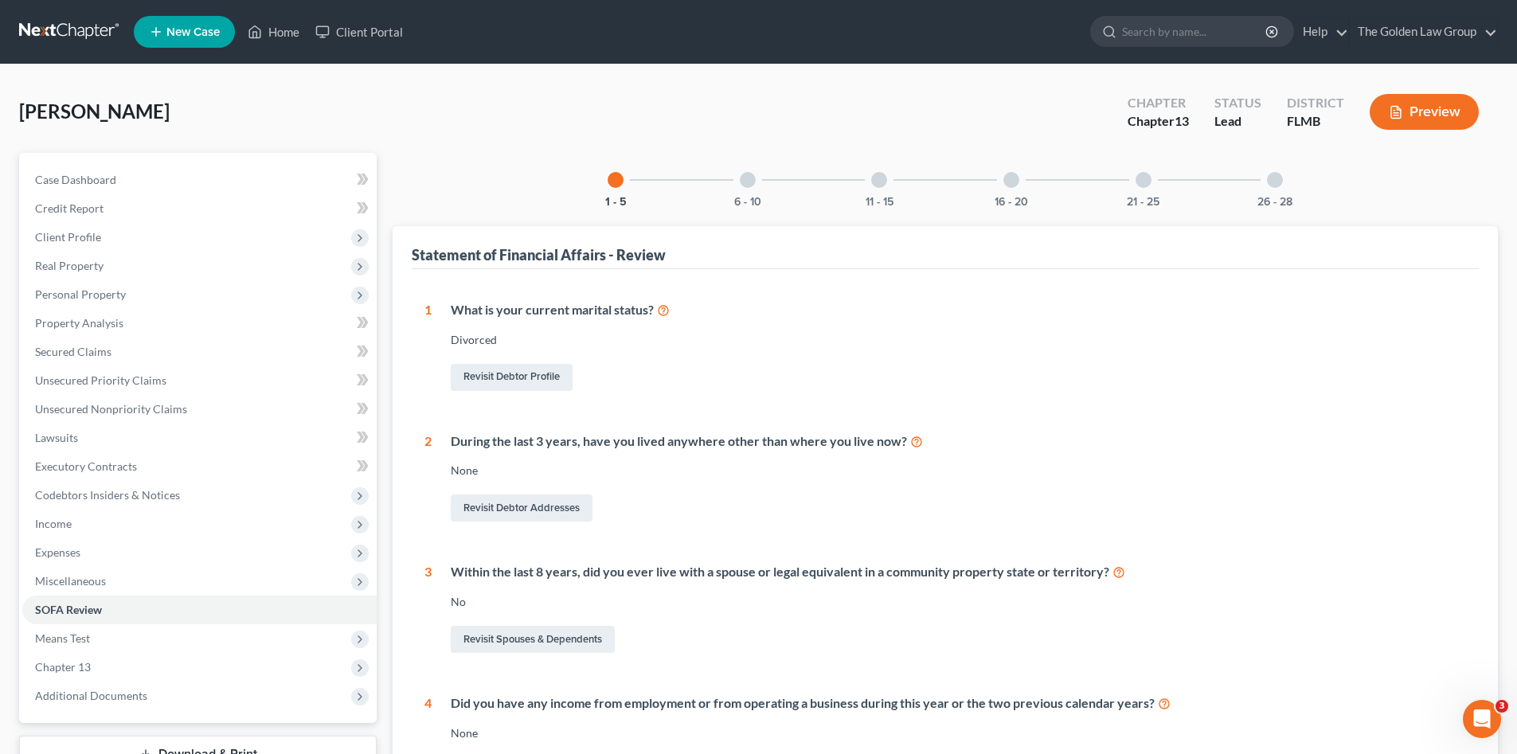
click at [1009, 188] on div "16 - 20" at bounding box center [1011, 180] width 54 height 54
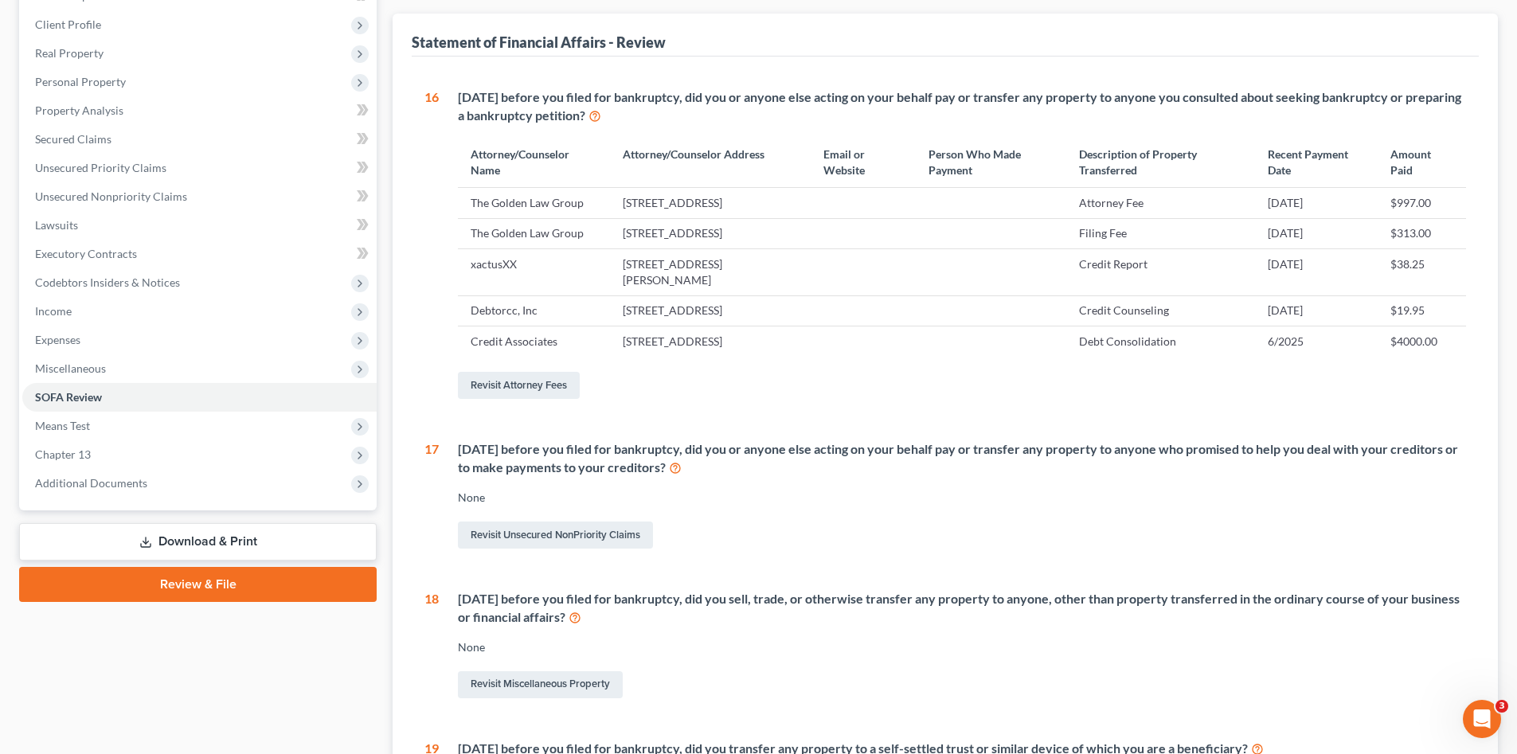
scroll to position [106, 0]
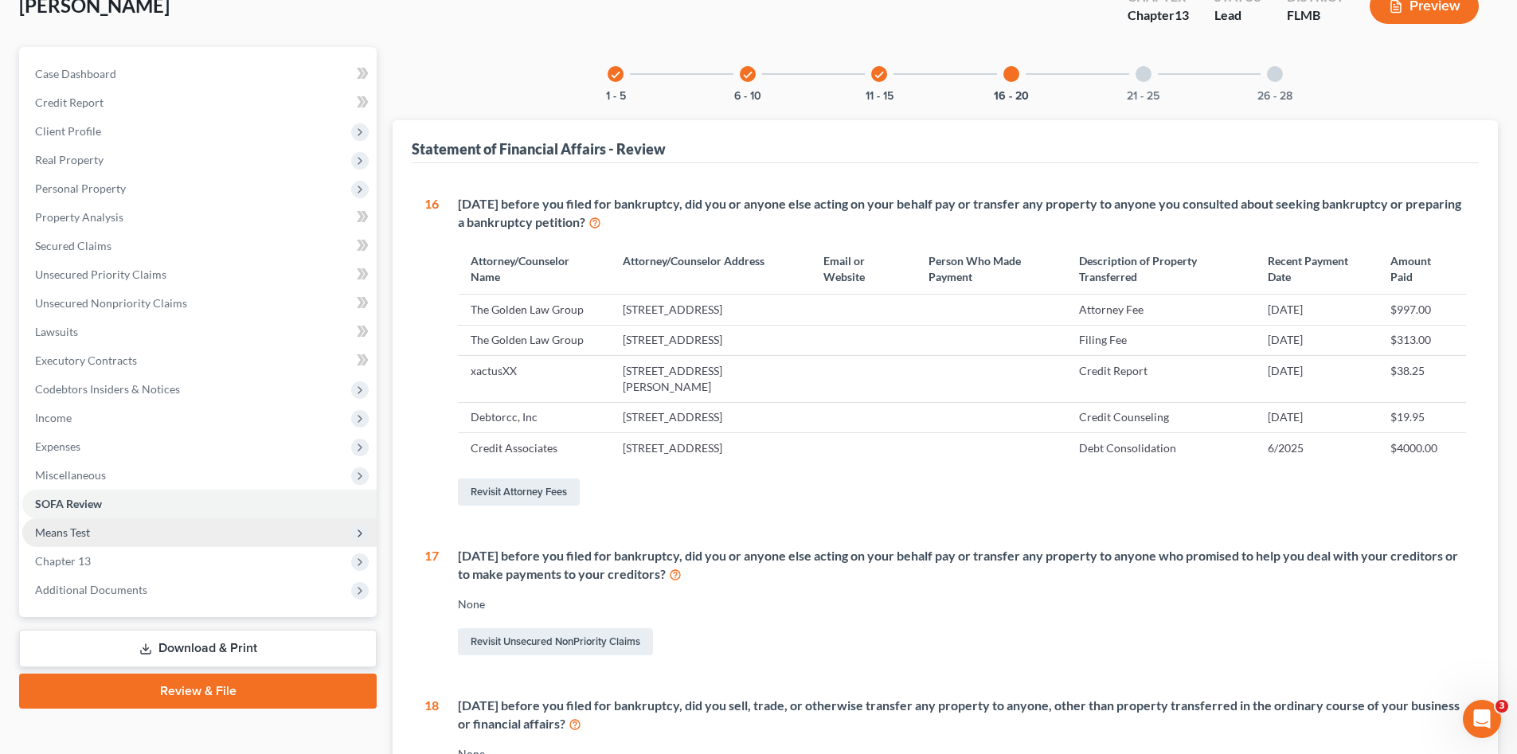
click at [113, 534] on span "Means Test" at bounding box center [199, 532] width 354 height 29
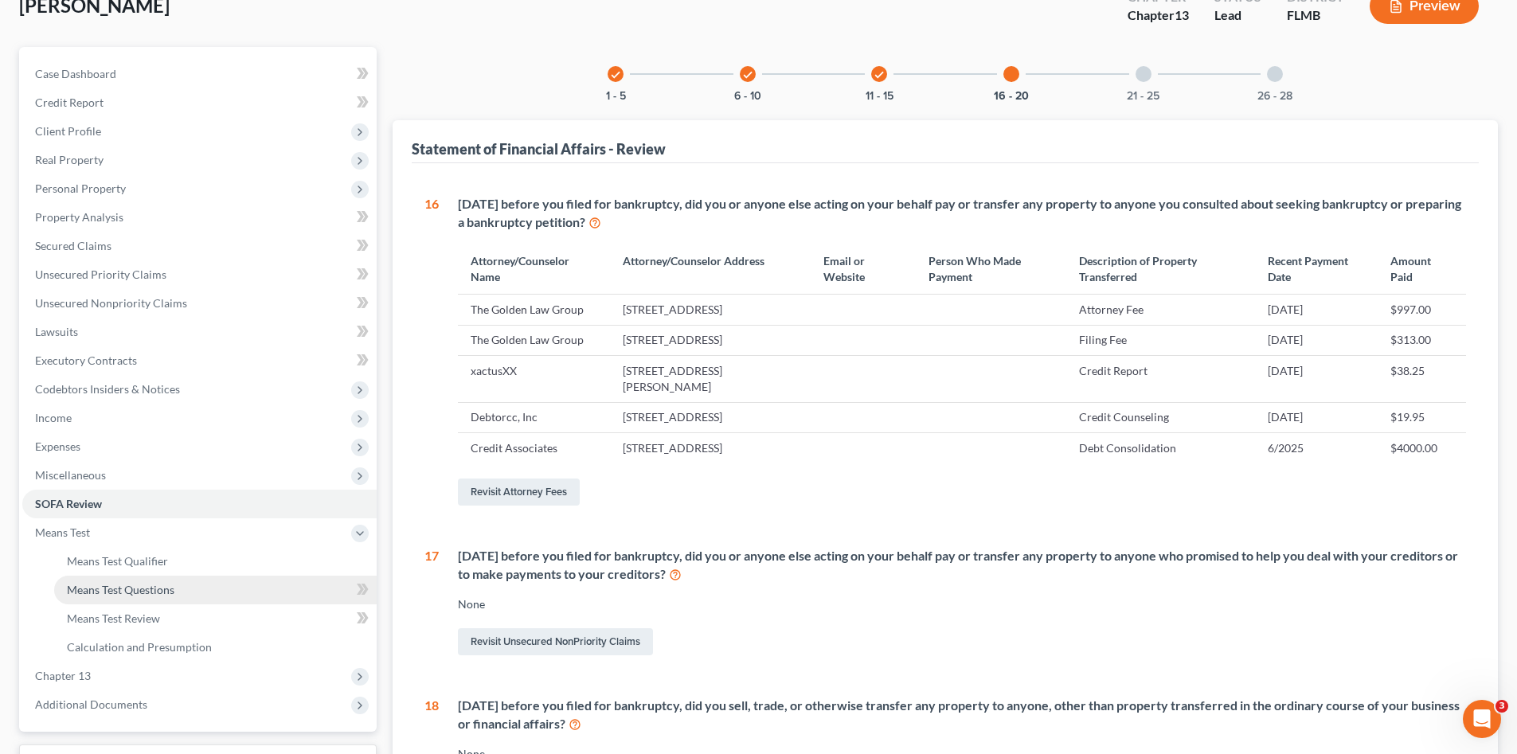
click at [133, 586] on span "Means Test Questions" at bounding box center [120, 590] width 107 height 14
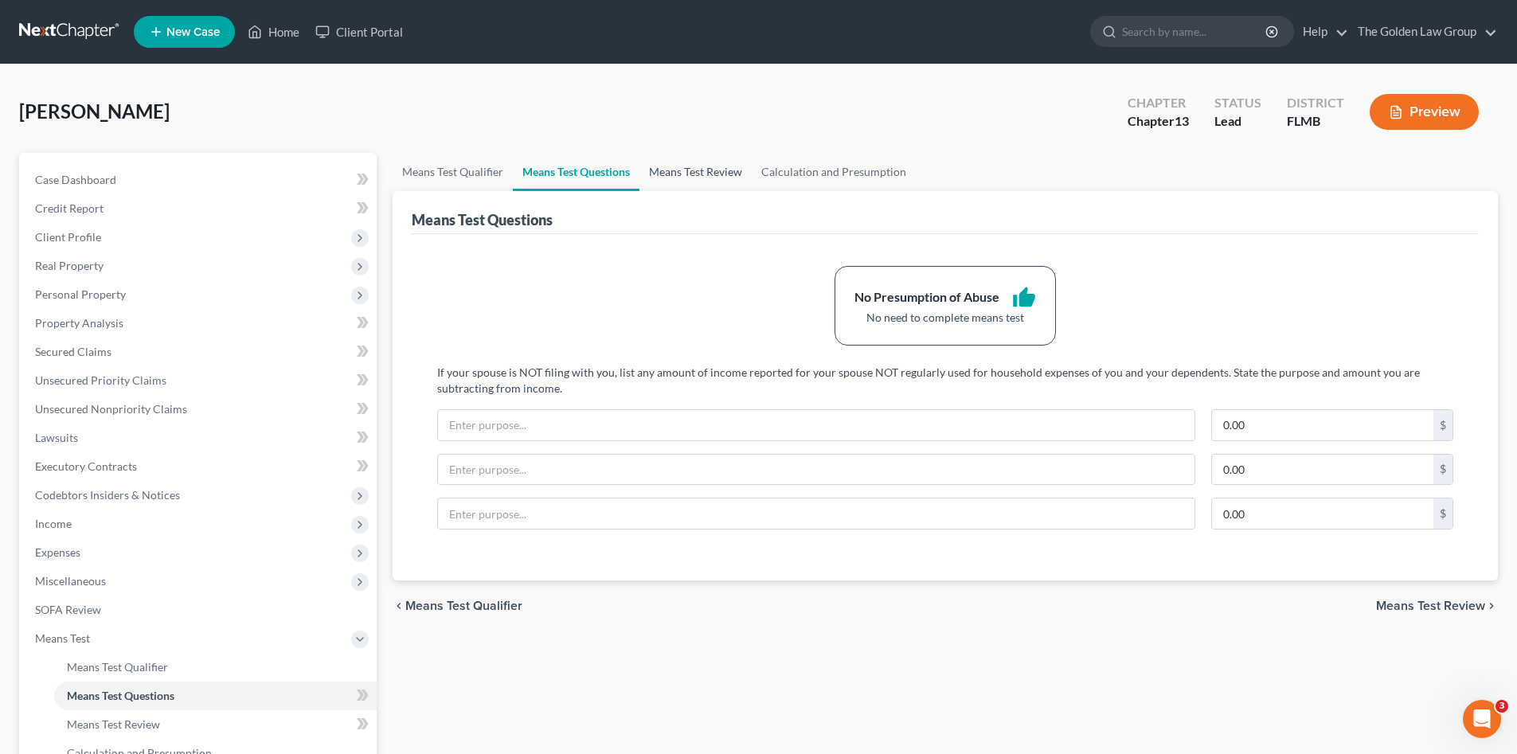
click at [664, 180] on link "Means Test Review" at bounding box center [695, 172] width 112 height 38
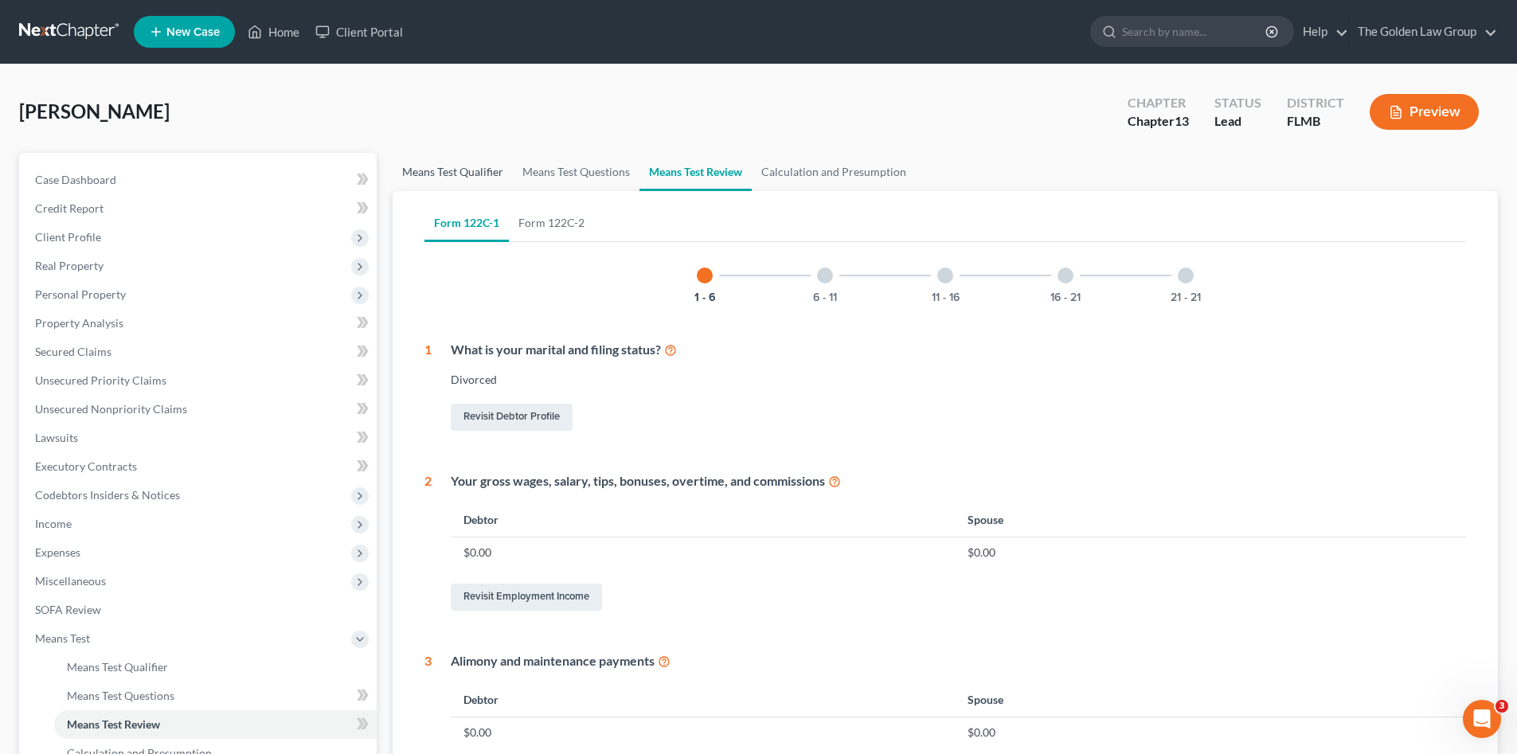
click at [453, 168] on link "Means Test Qualifier" at bounding box center [452, 172] width 120 height 38
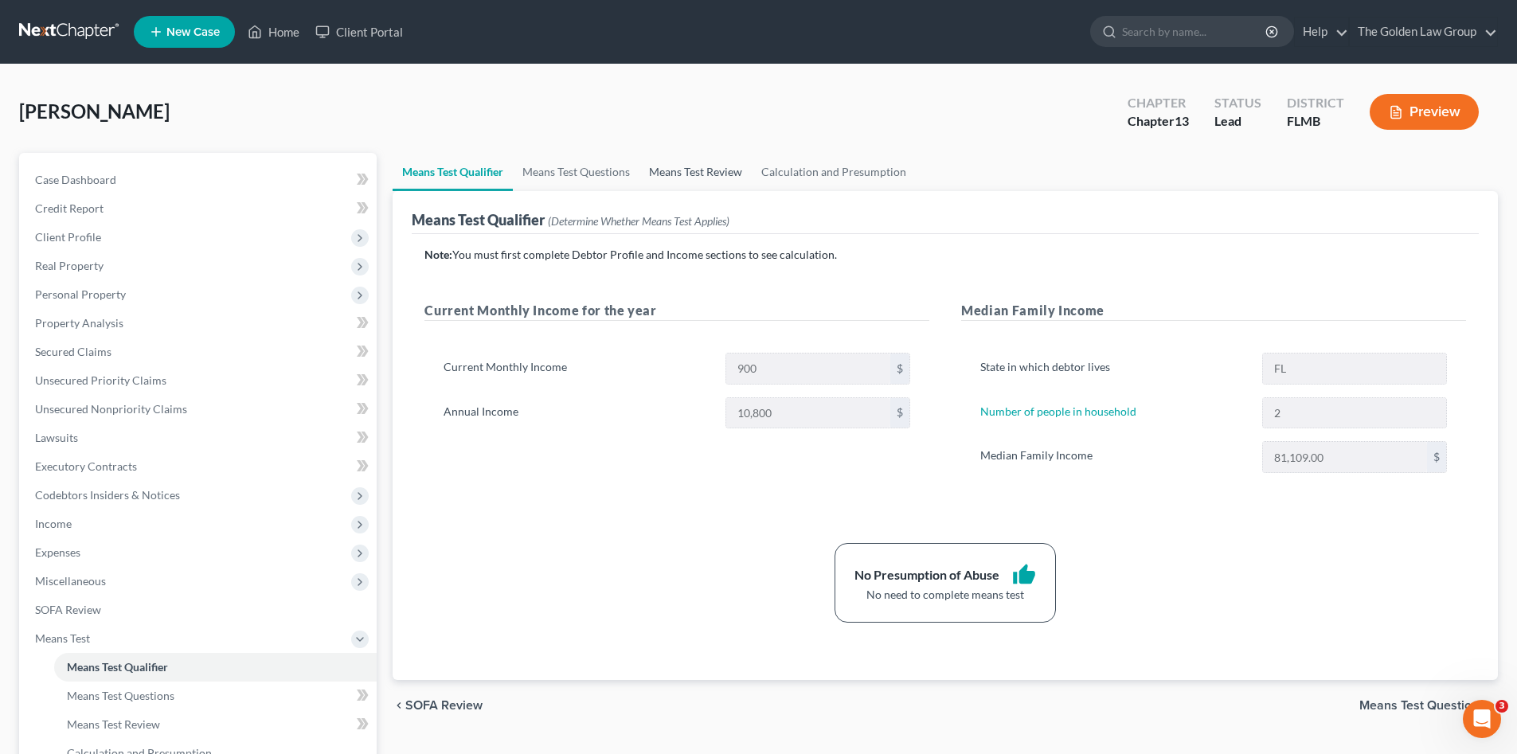
click at [695, 174] on link "Means Test Review" at bounding box center [695, 172] width 112 height 38
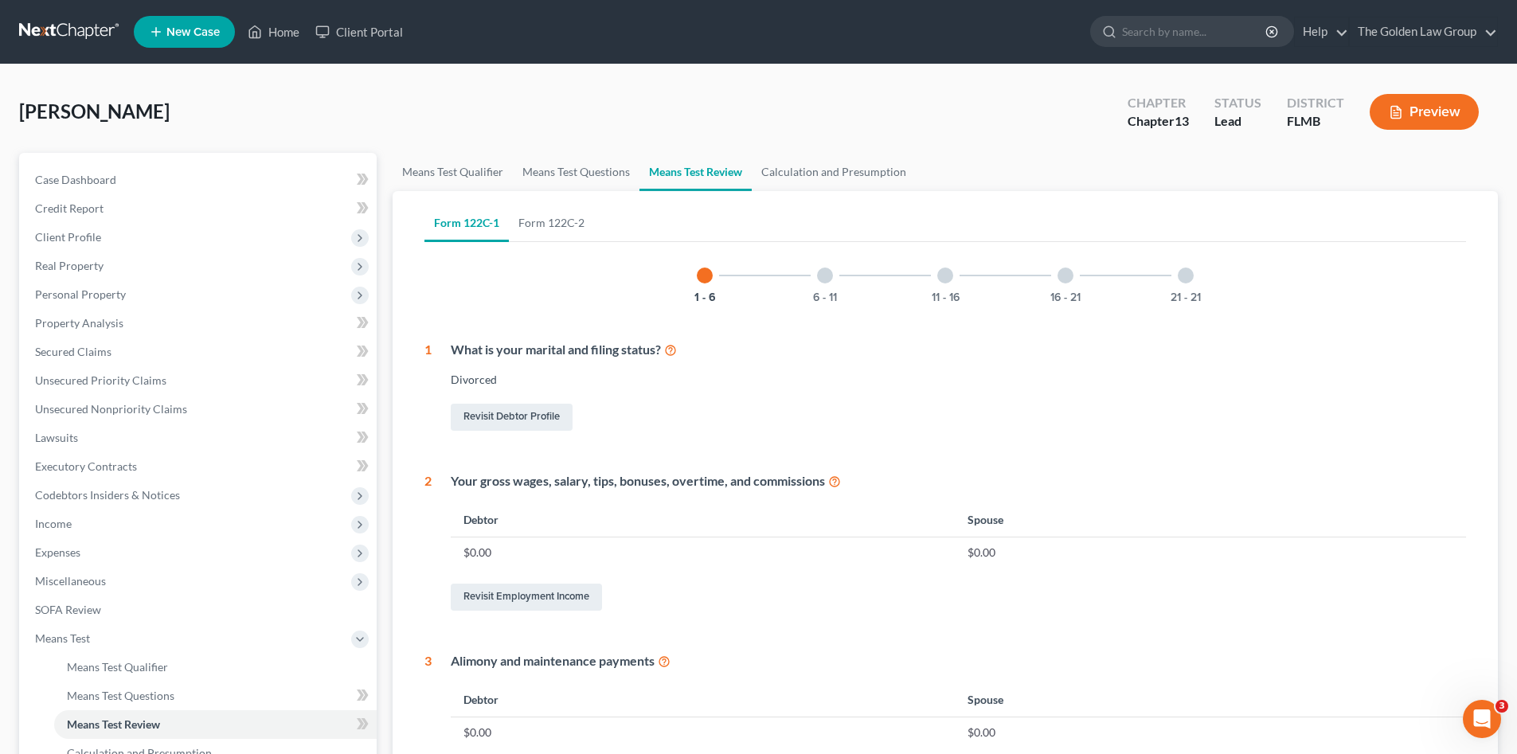
click at [1062, 277] on div at bounding box center [1065, 275] width 16 height 16
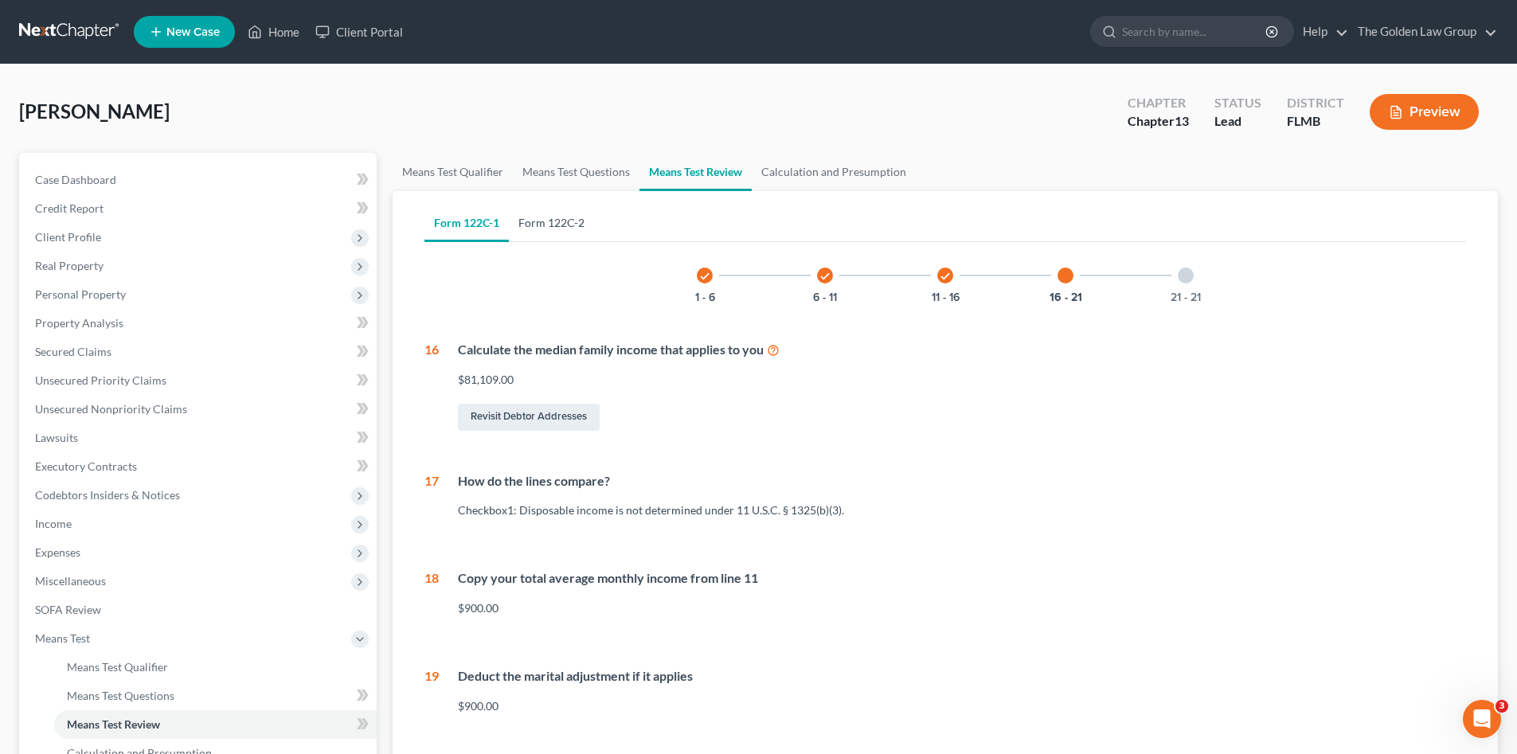
click at [565, 217] on link "Form 122C-2" at bounding box center [551, 223] width 85 height 38
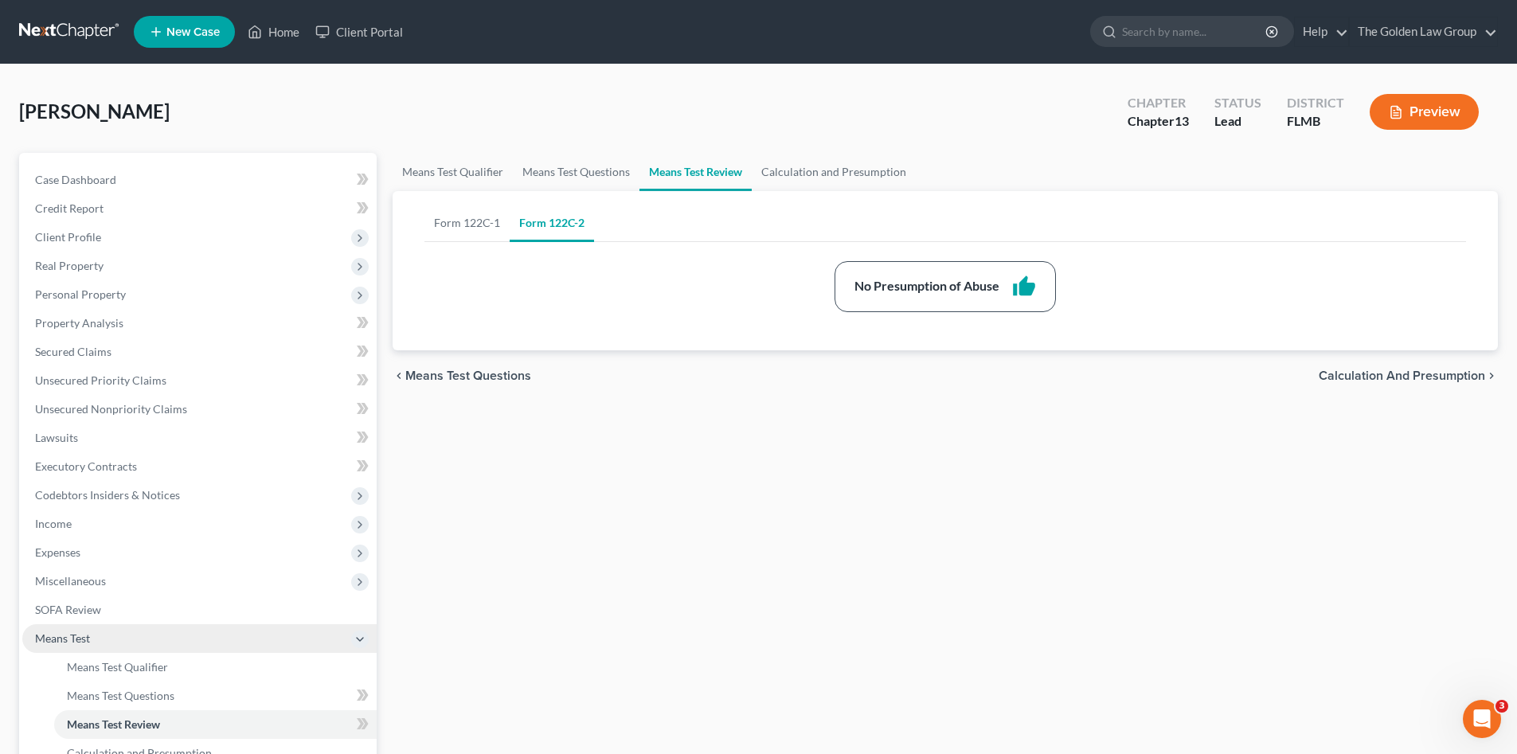
click at [108, 636] on span "Means Test" at bounding box center [199, 638] width 354 height 29
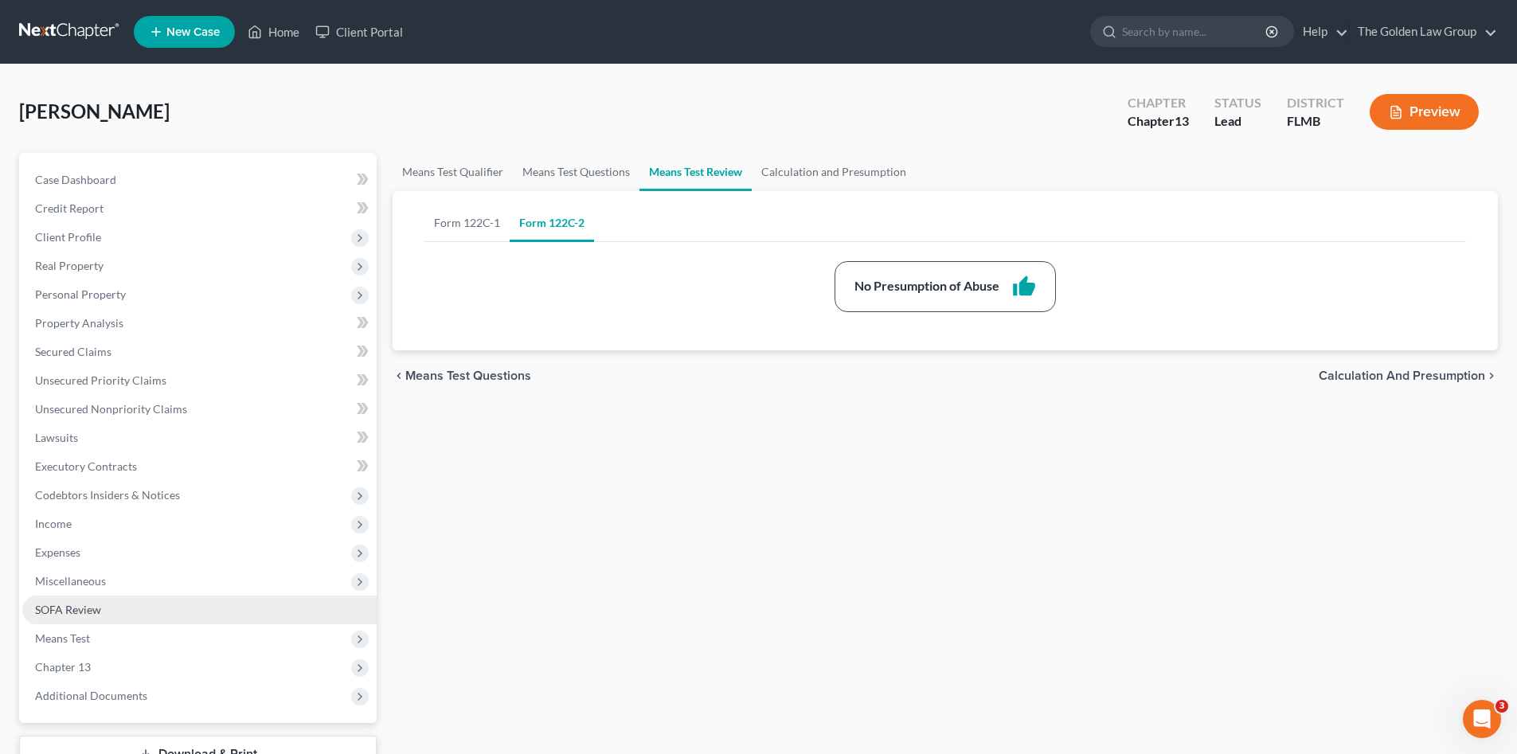
click at [106, 610] on link "SOFA Review" at bounding box center [199, 609] width 354 height 29
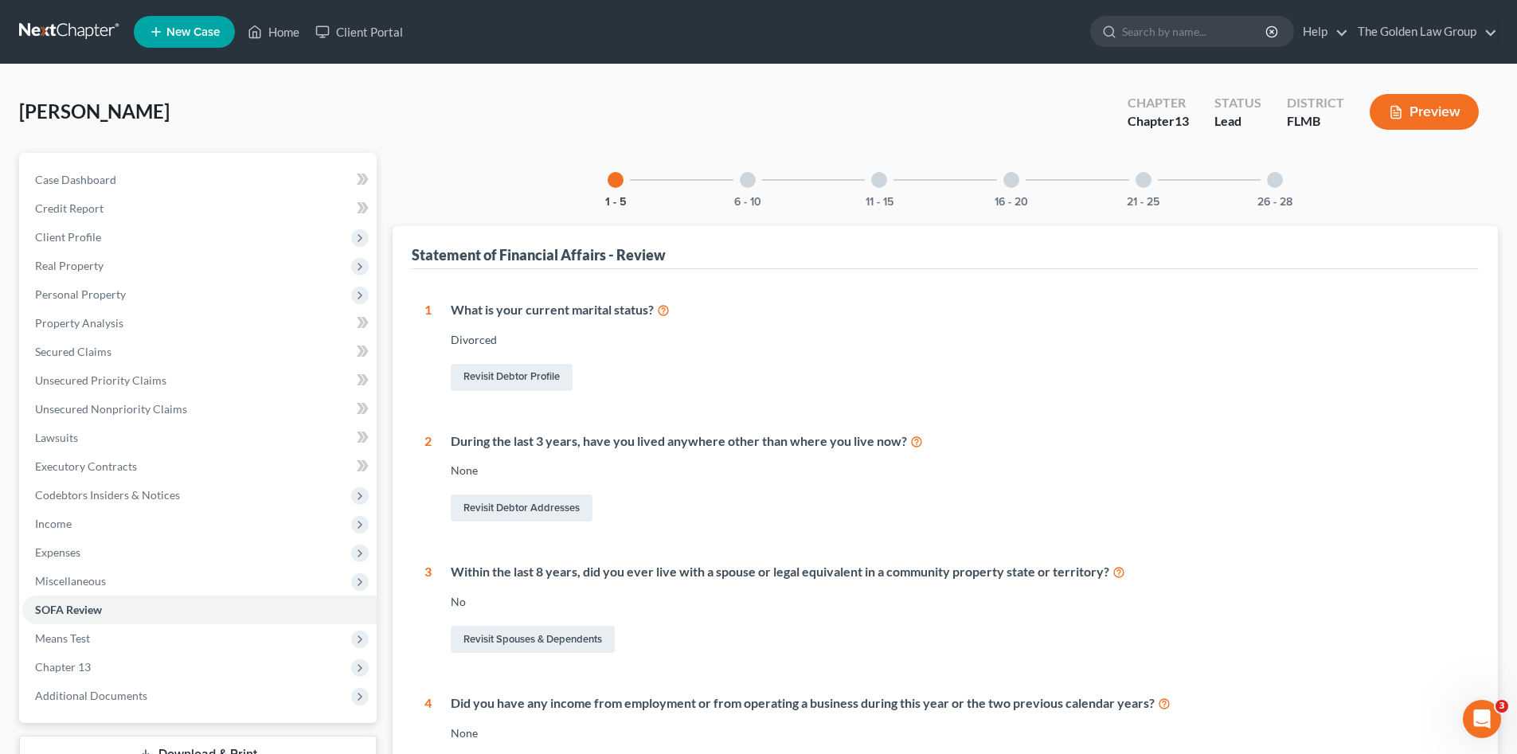
click at [1015, 179] on div at bounding box center [1011, 180] width 16 height 16
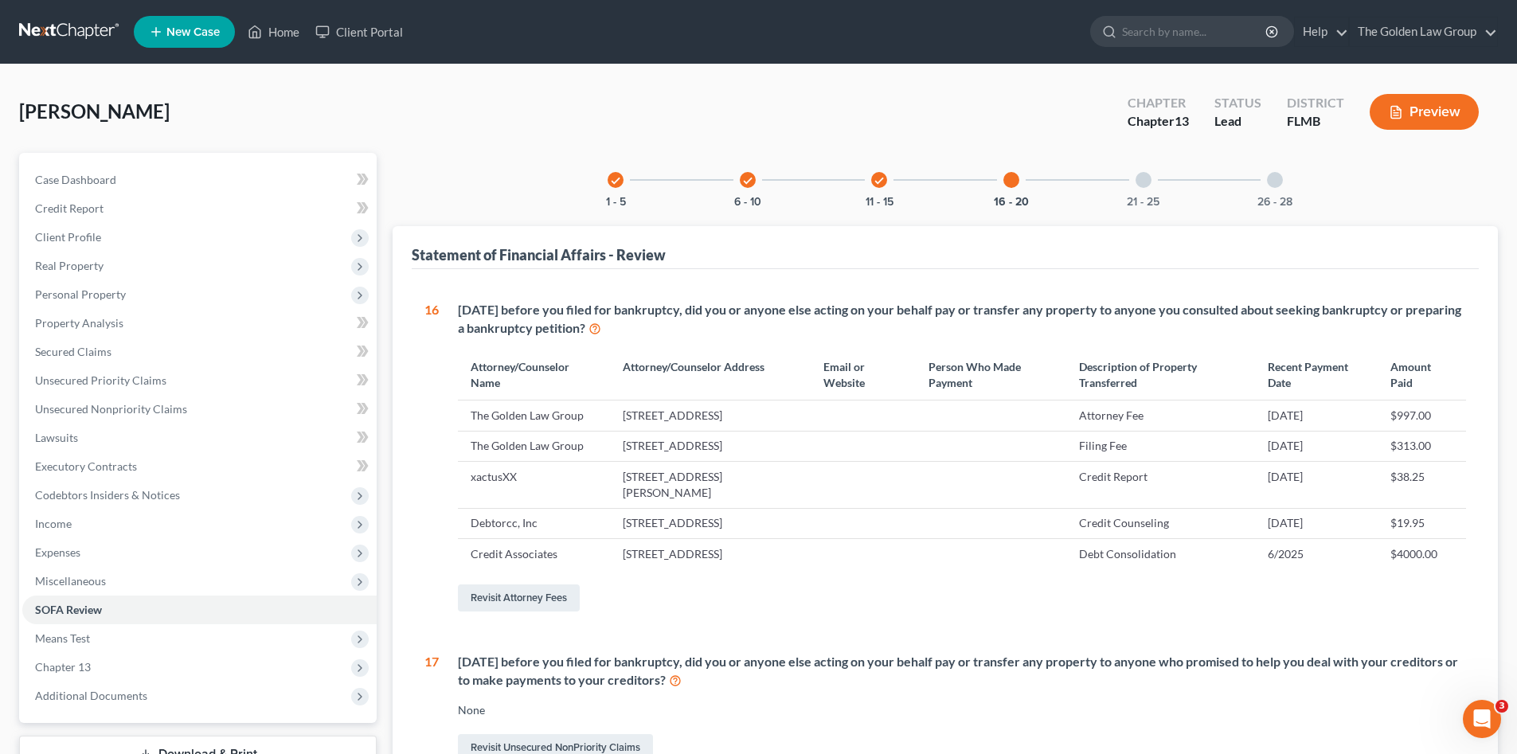
scroll to position [159, 0]
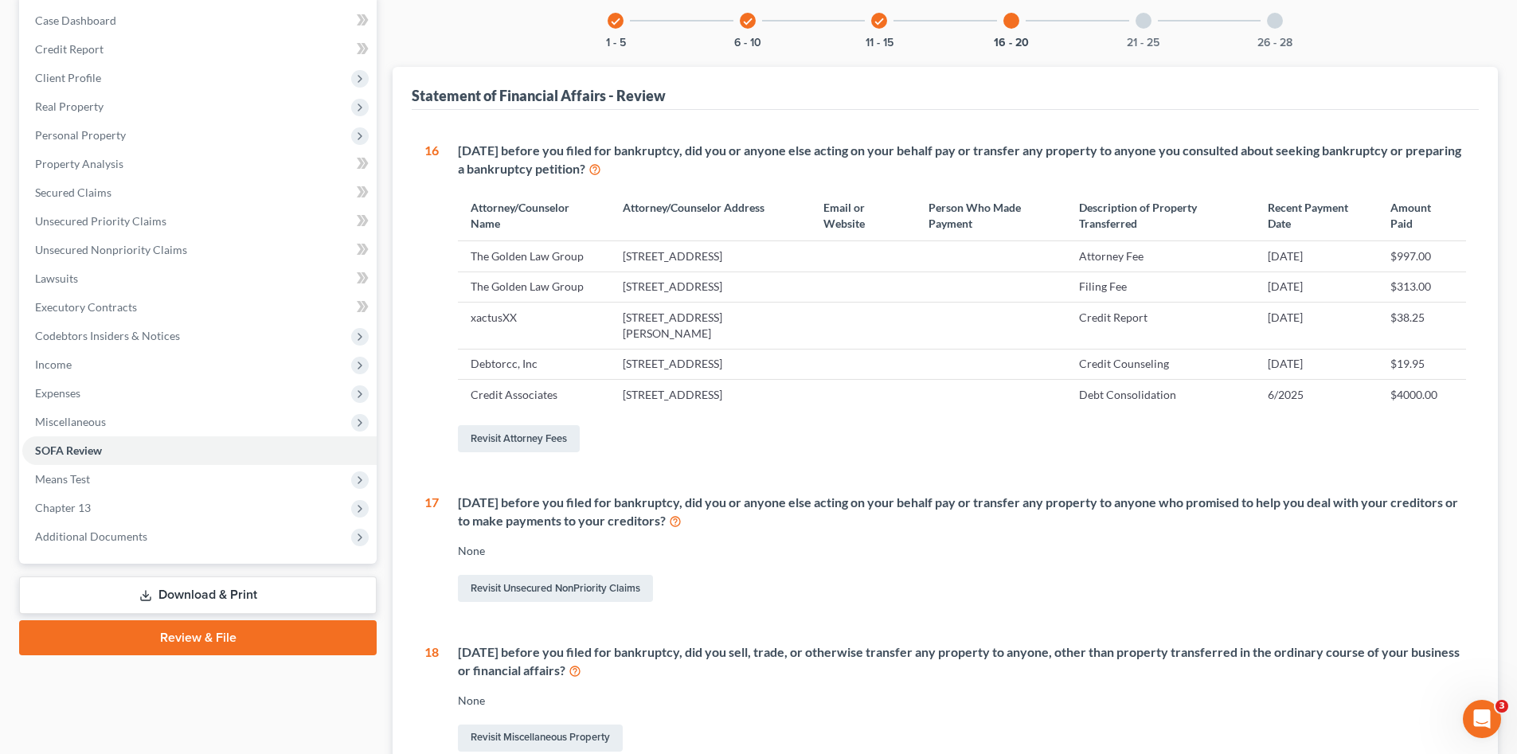
click at [681, 528] on icon at bounding box center [675, 520] width 13 height 15
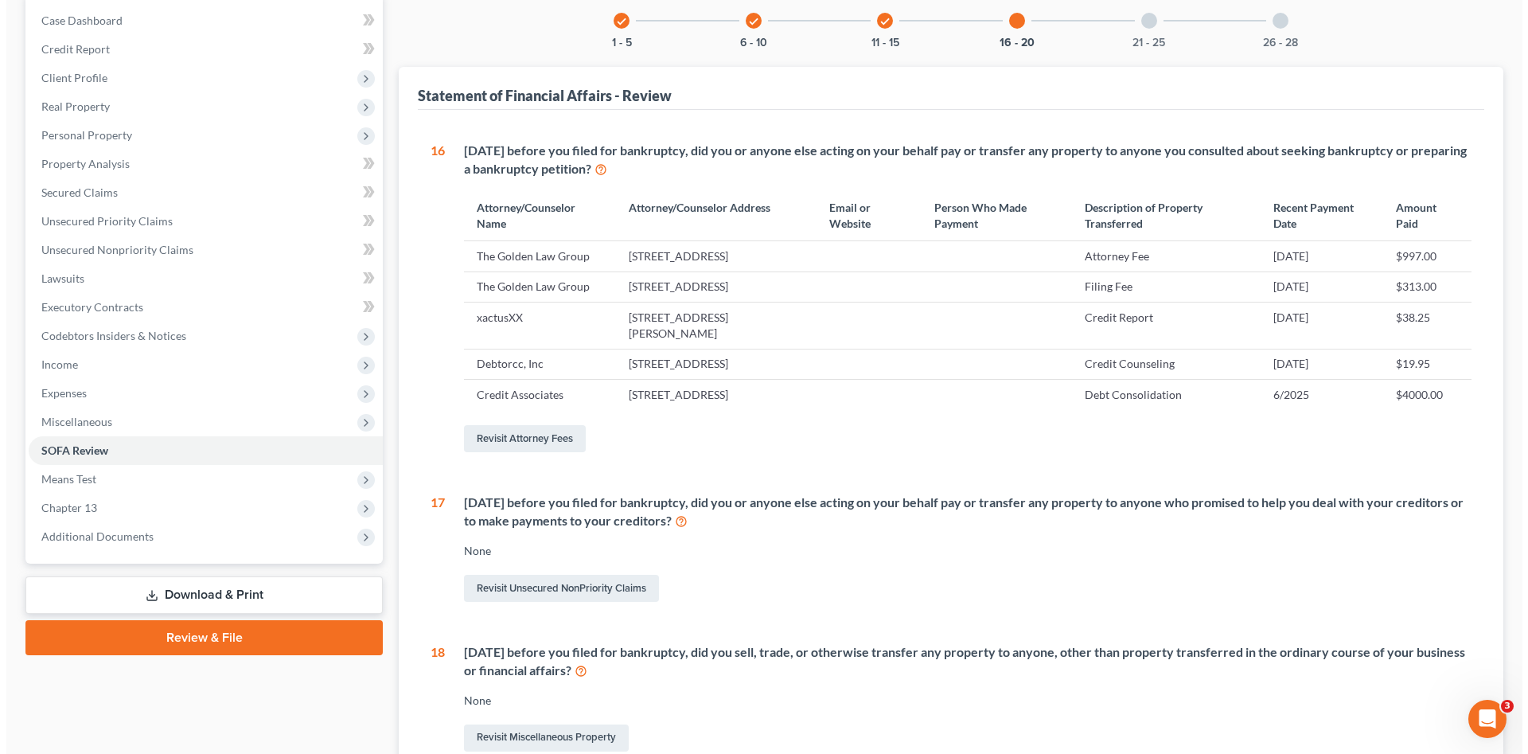
scroll to position [0, 0]
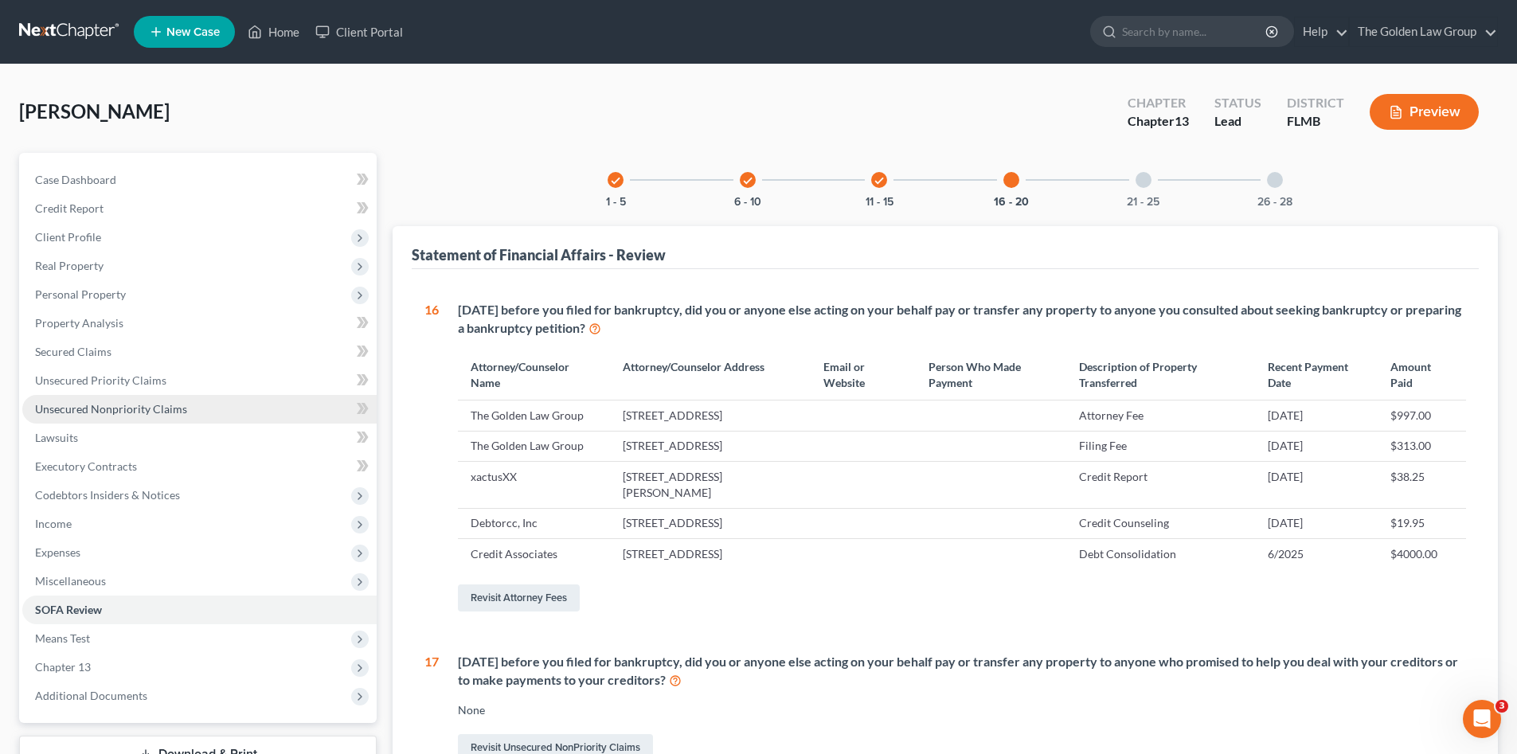
click at [121, 413] on span "Unsecured Nonpriority Claims" at bounding box center [111, 409] width 152 height 14
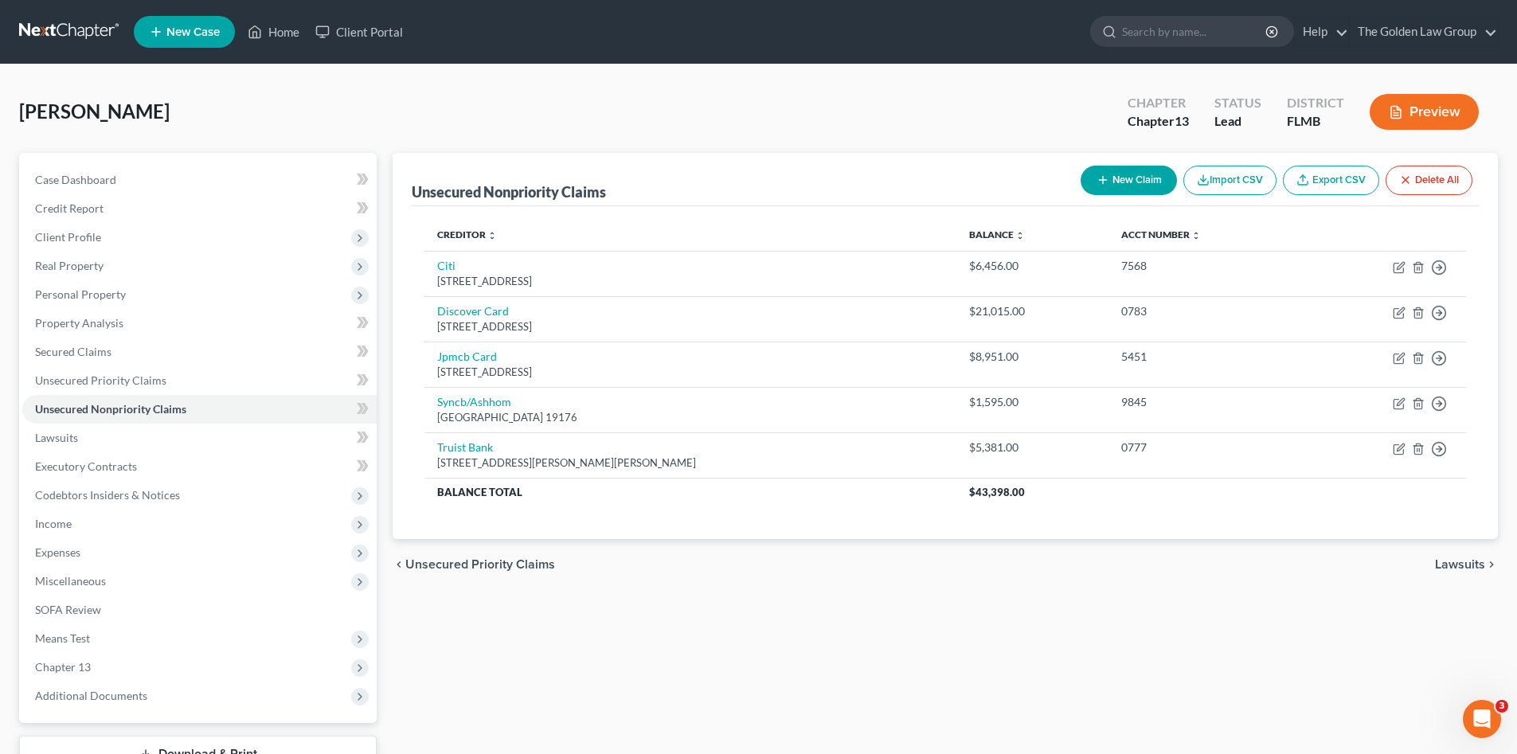
click at [1129, 185] on button "New Claim" at bounding box center [1128, 180] width 96 height 29
select select "0"
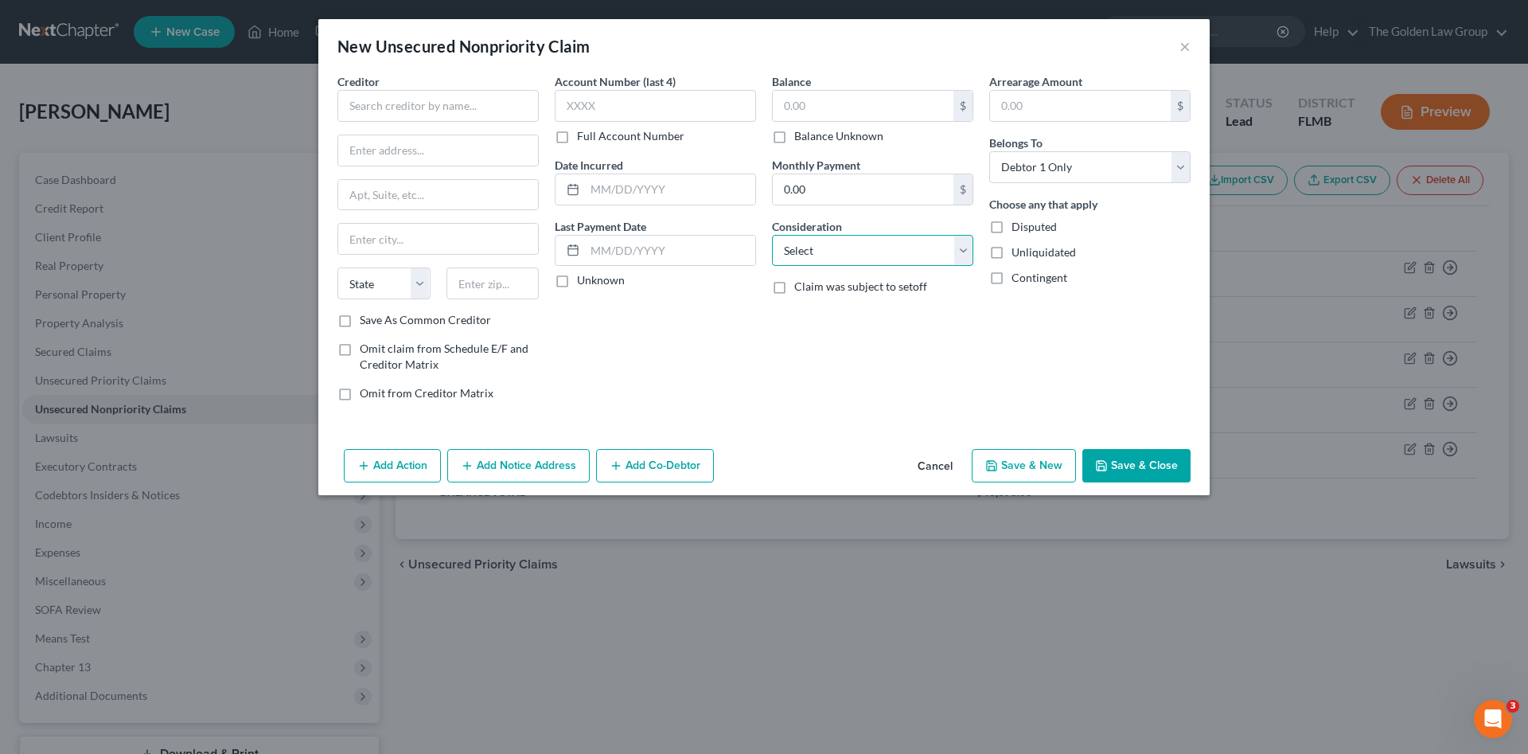
click at [857, 244] on select "Select Cable / Satellite Services Collection Agency Credit Card Debt Debt Couns…" at bounding box center [872, 251] width 201 height 32
select select "16"
click at [772, 235] on select "Select Cable / Satellite Services Collection Agency Credit Card Debt Debt Couns…" at bounding box center [872, 251] width 201 height 32
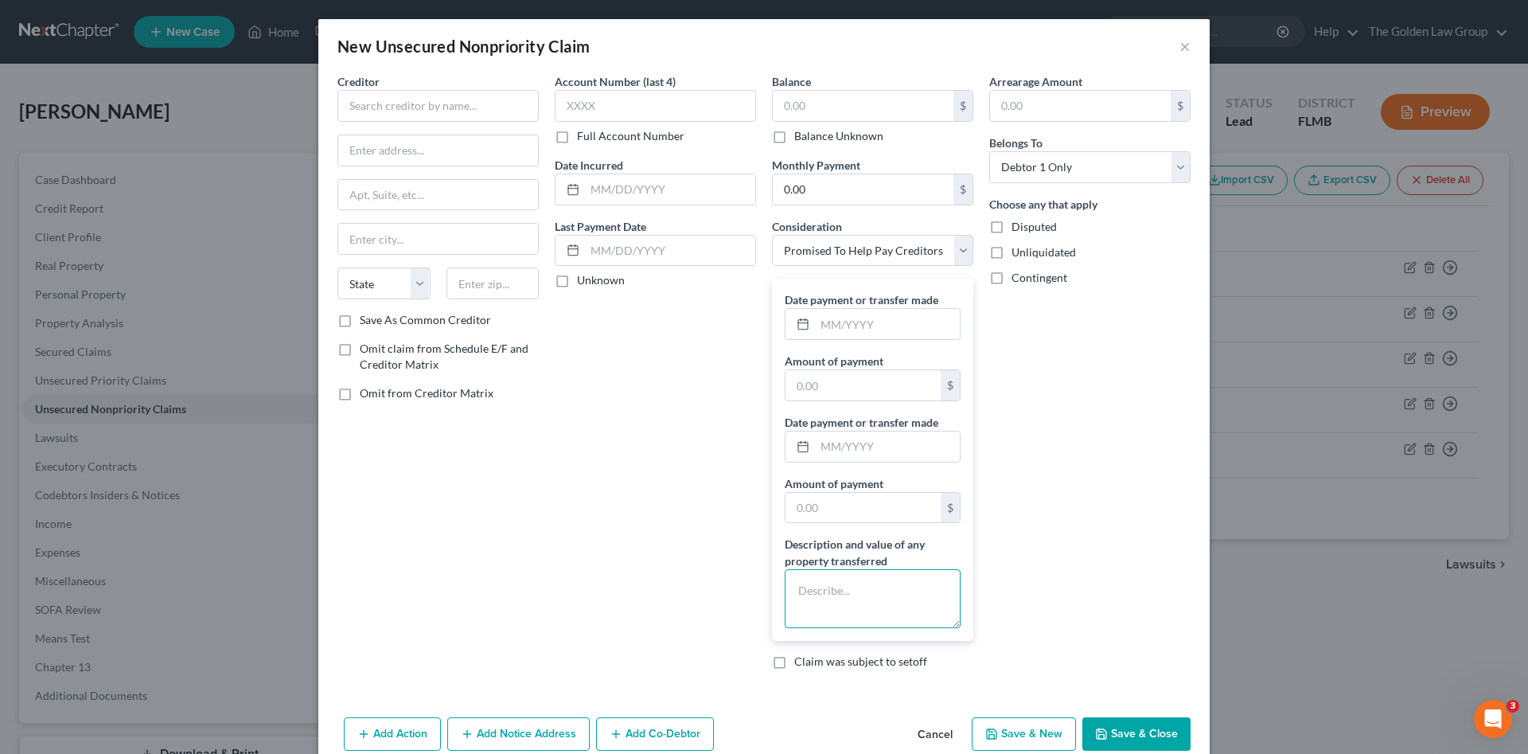
click at [867, 602] on textarea at bounding box center [873, 598] width 176 height 59
type textarea "4400.00"
click at [849, 508] on input "text" at bounding box center [863, 508] width 155 height 30
drag, startPoint x: 839, startPoint y: 591, endPoint x: 767, endPoint y: 598, distance: 72.7
click at [764, 603] on div "Balance $ Balance Unknown Balance Undetermined $ Balance Unknown Monthly Paymen…" at bounding box center [872, 377] width 217 height 609
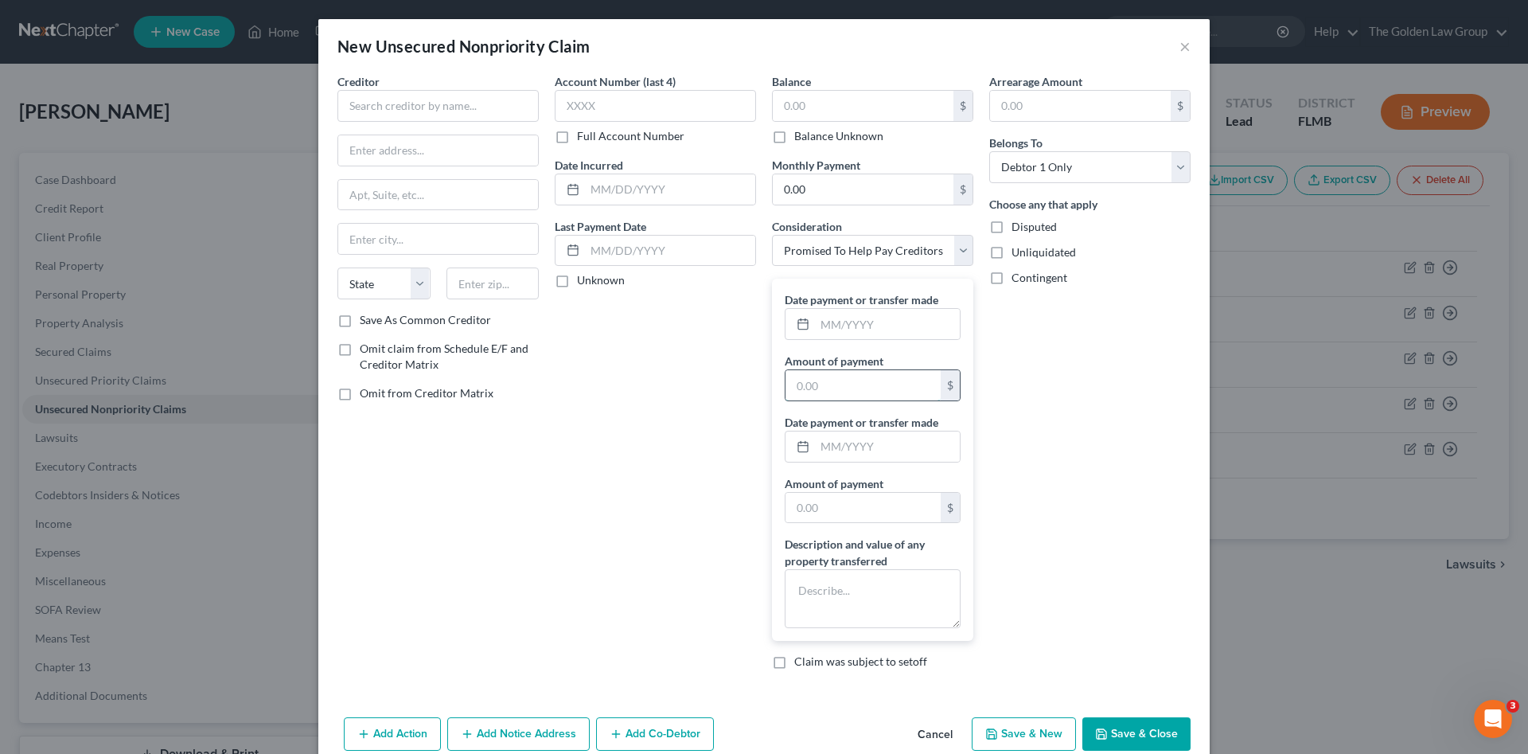
click at [877, 388] on input "text" at bounding box center [863, 385] width 155 height 30
type input "4,400.00"
click at [445, 105] on input "text" at bounding box center [438, 106] width 201 height 32
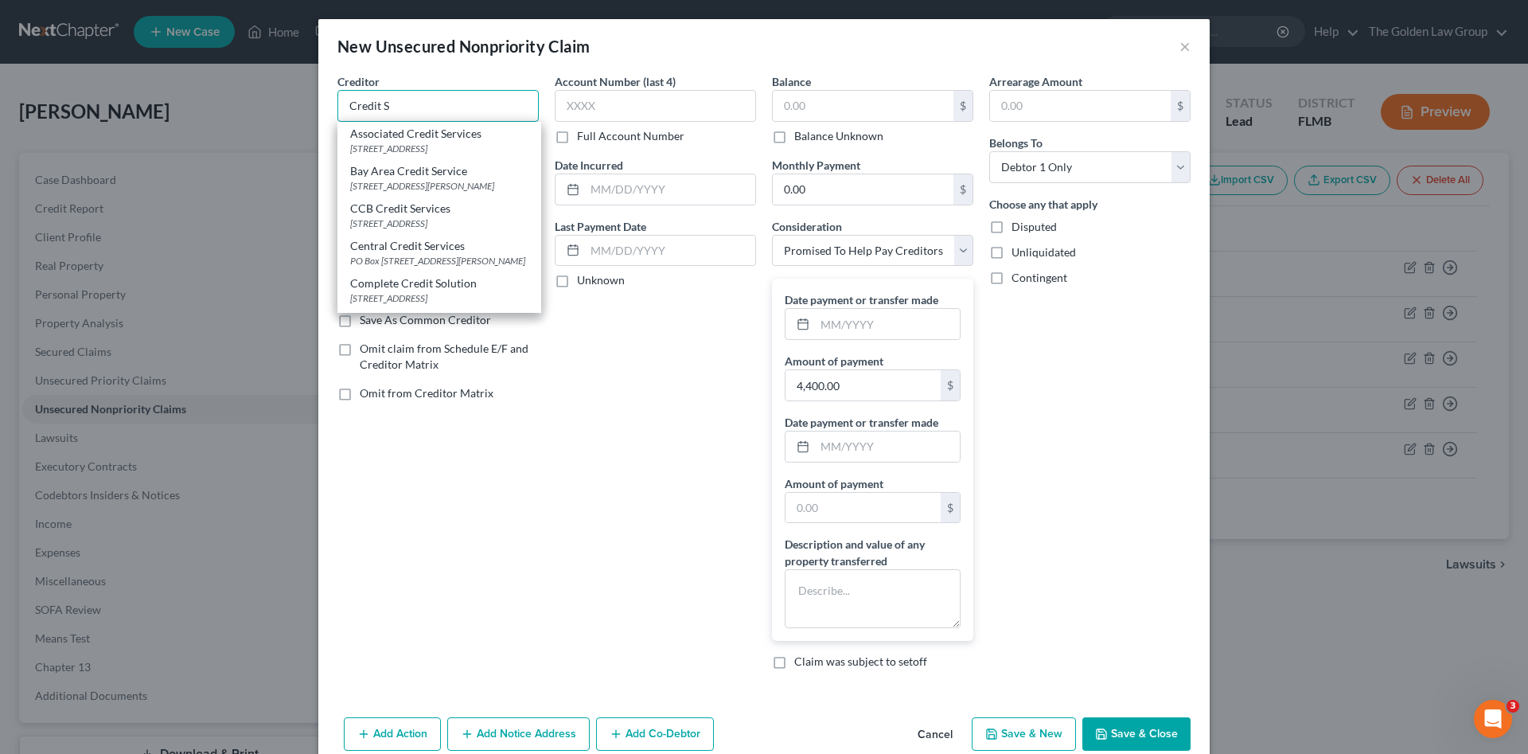
type input "Credit S"
click at [658, 462] on div "Account Number (last 4) Full Account Number Date Incurred Last Payment Date Unk…" at bounding box center [655, 377] width 217 height 609
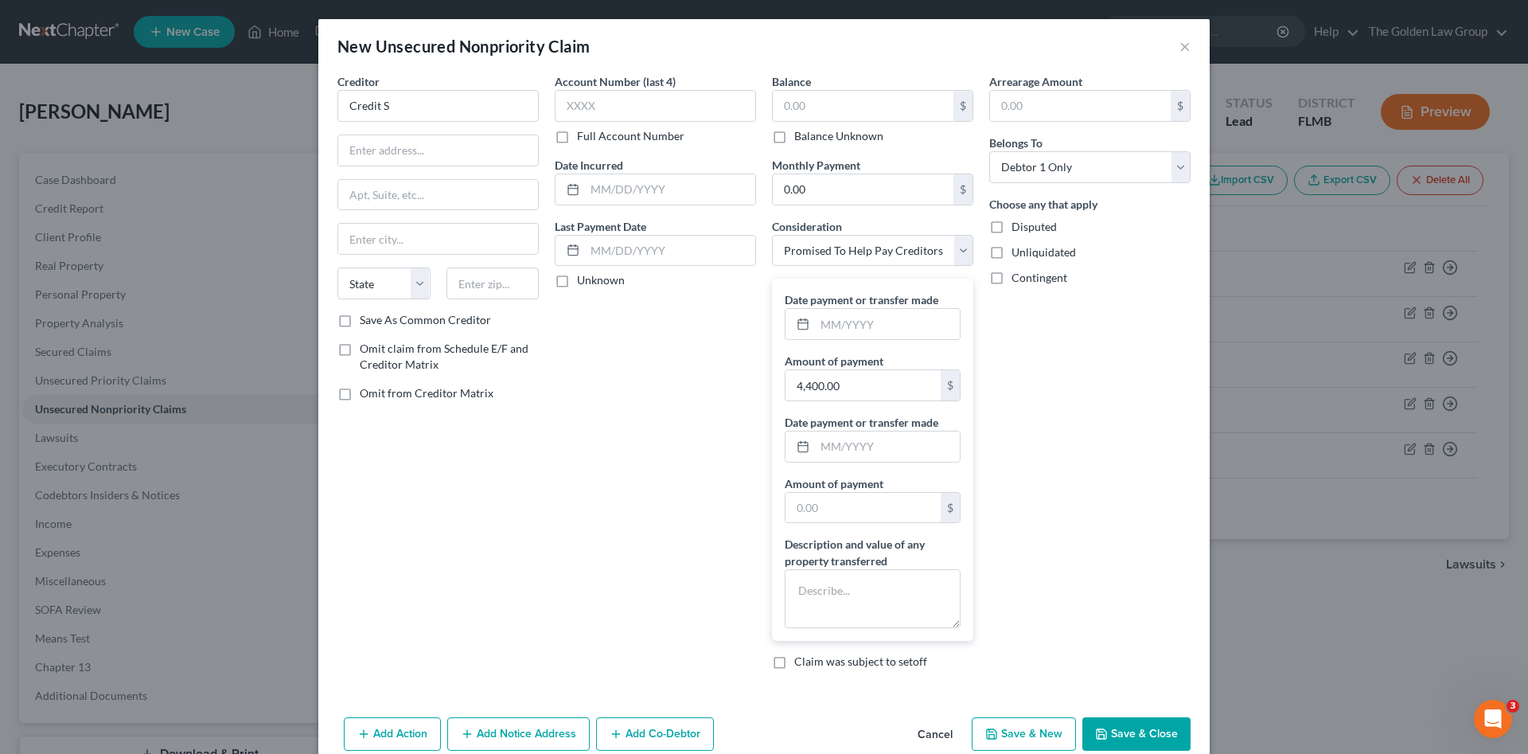
click at [1152, 727] on button "Save & Close" at bounding box center [1137, 733] width 108 height 33
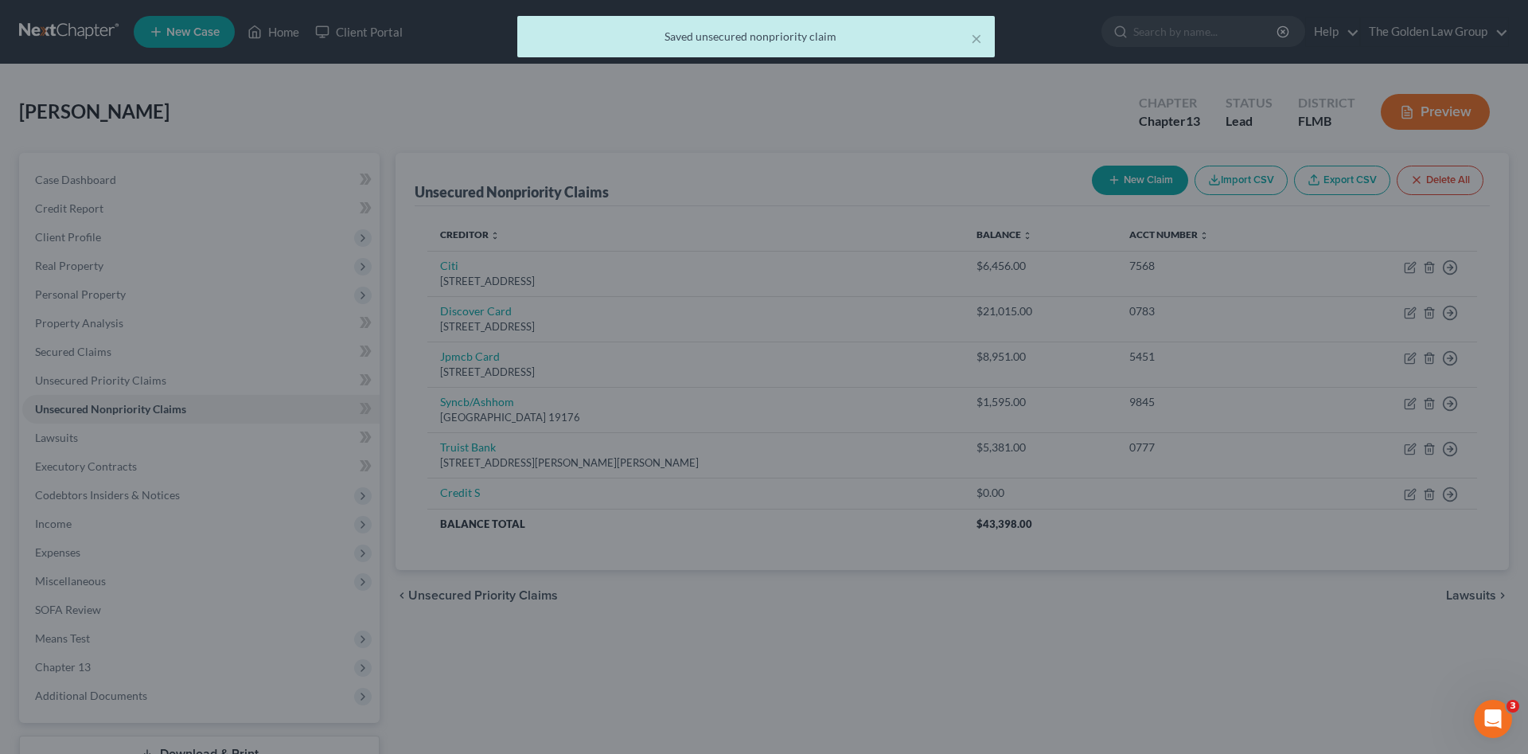
type input "0.00"
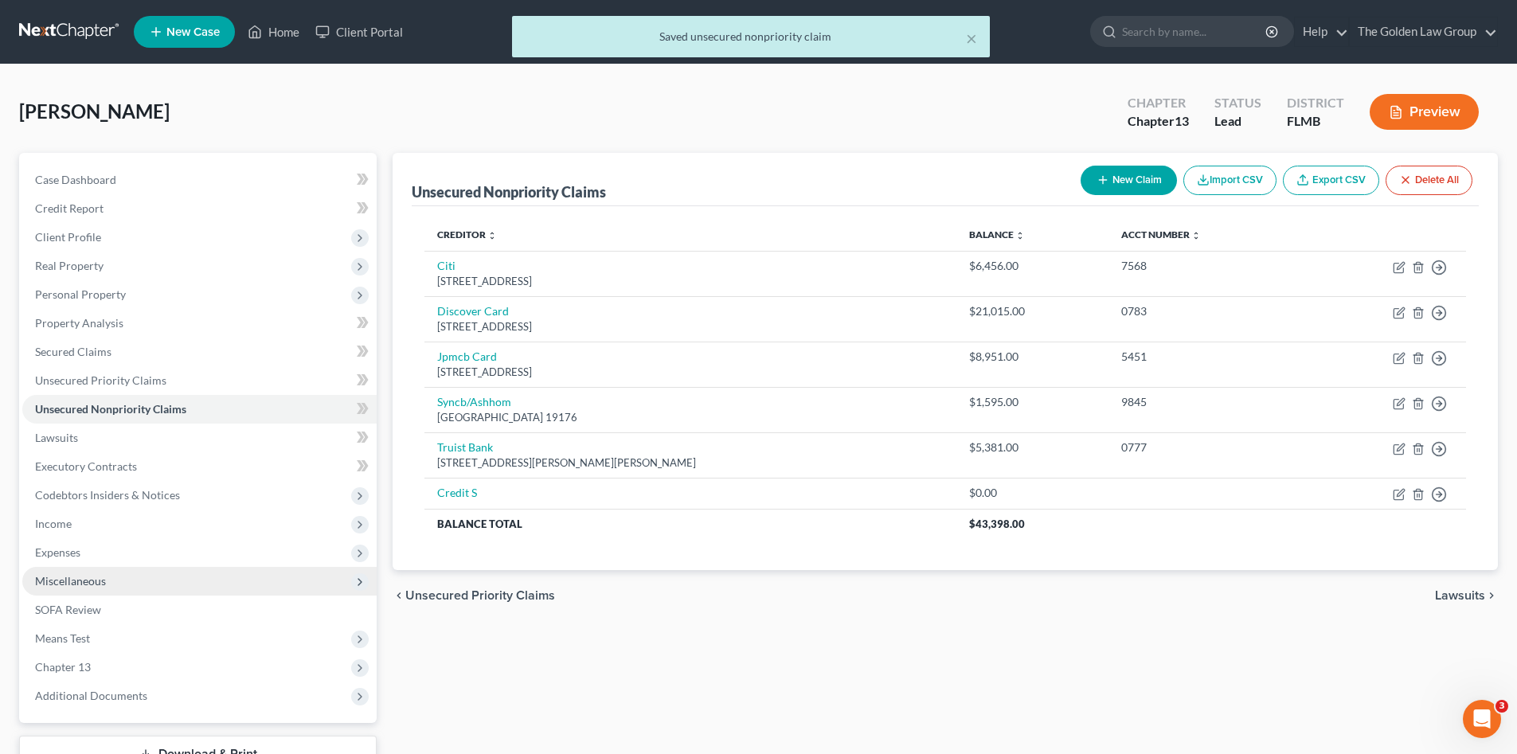
click at [72, 579] on span "Miscellaneous" at bounding box center [70, 581] width 71 height 14
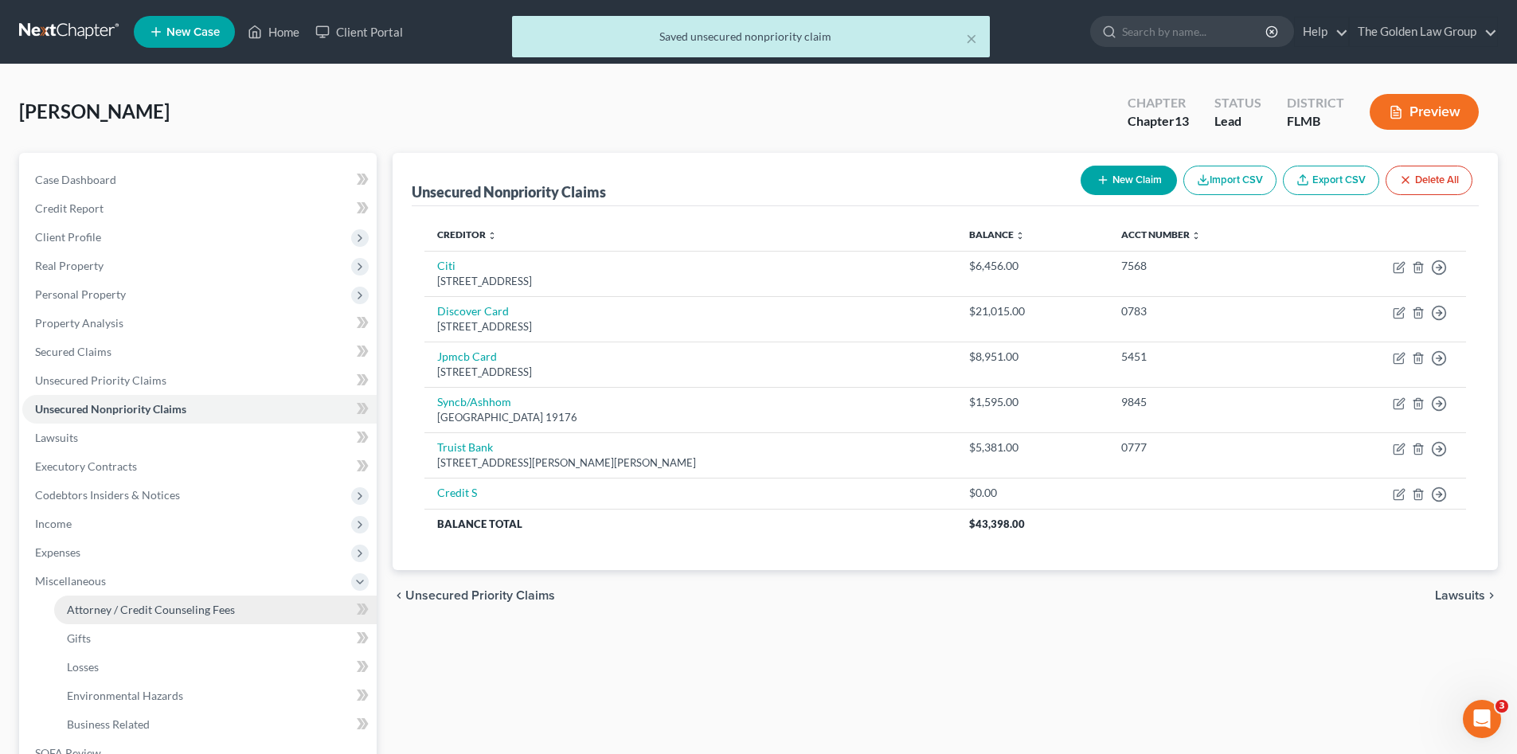
click at [98, 603] on span "Attorney / Credit Counseling Fees" at bounding box center [151, 610] width 168 height 14
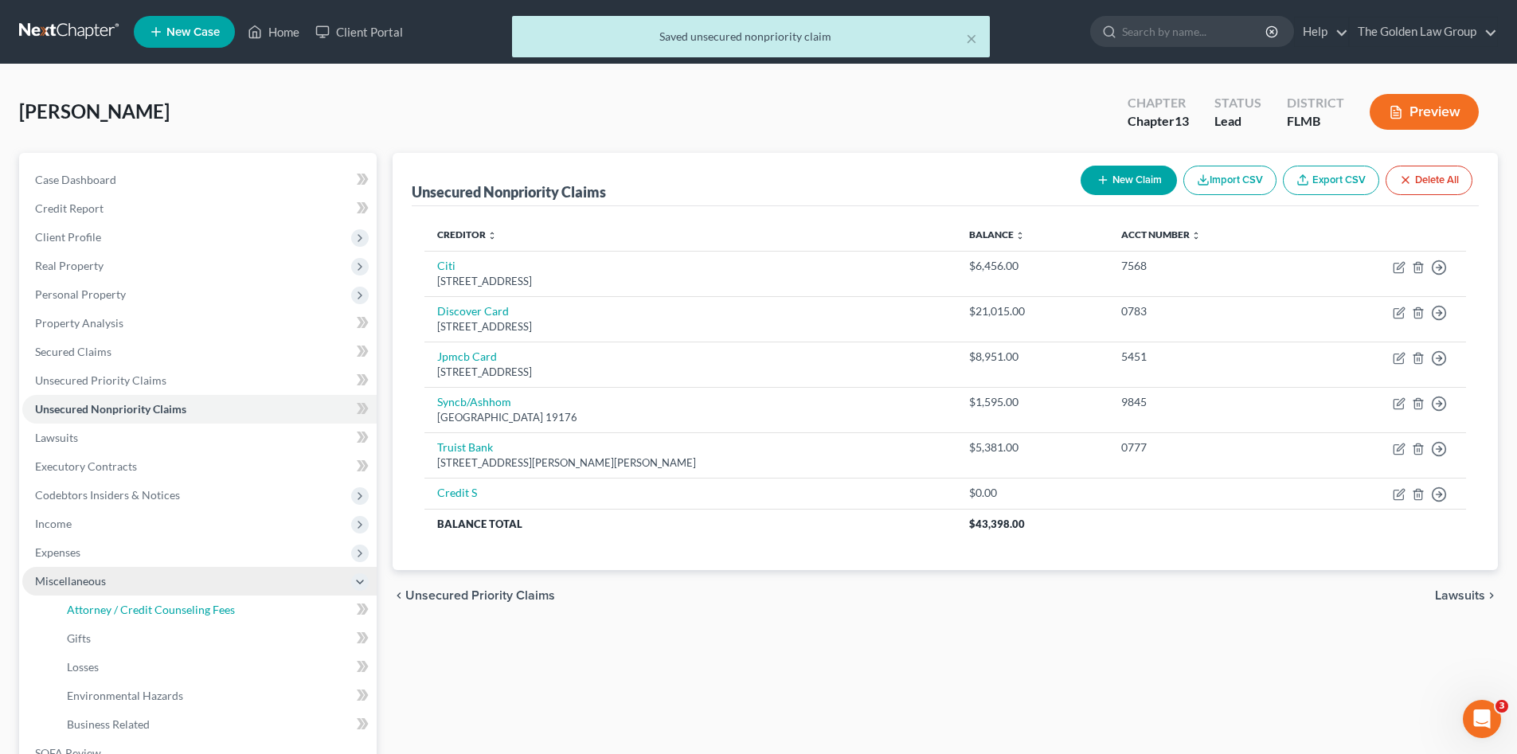
select select "1"
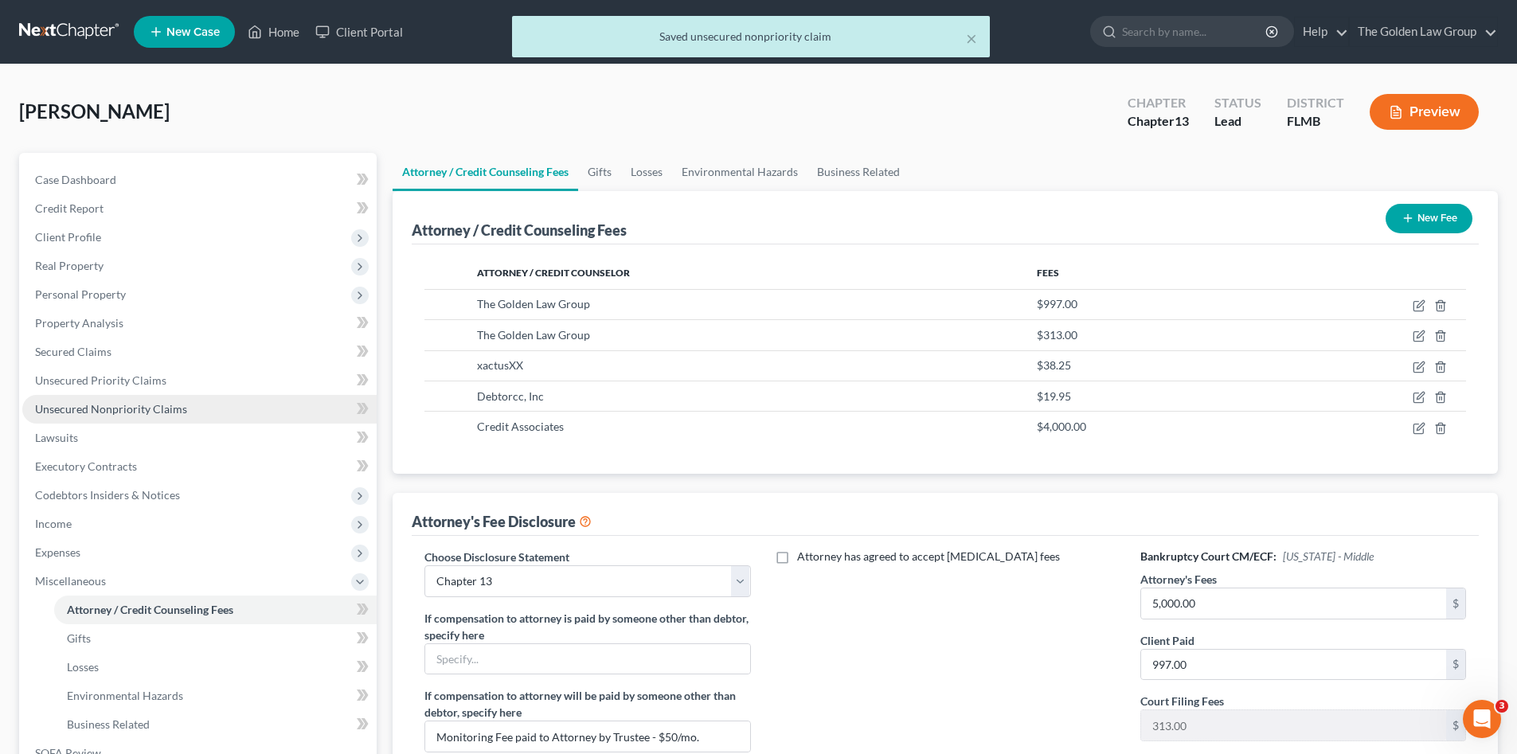
click at [96, 406] on span "Unsecured Nonpriority Claims" at bounding box center [111, 409] width 152 height 14
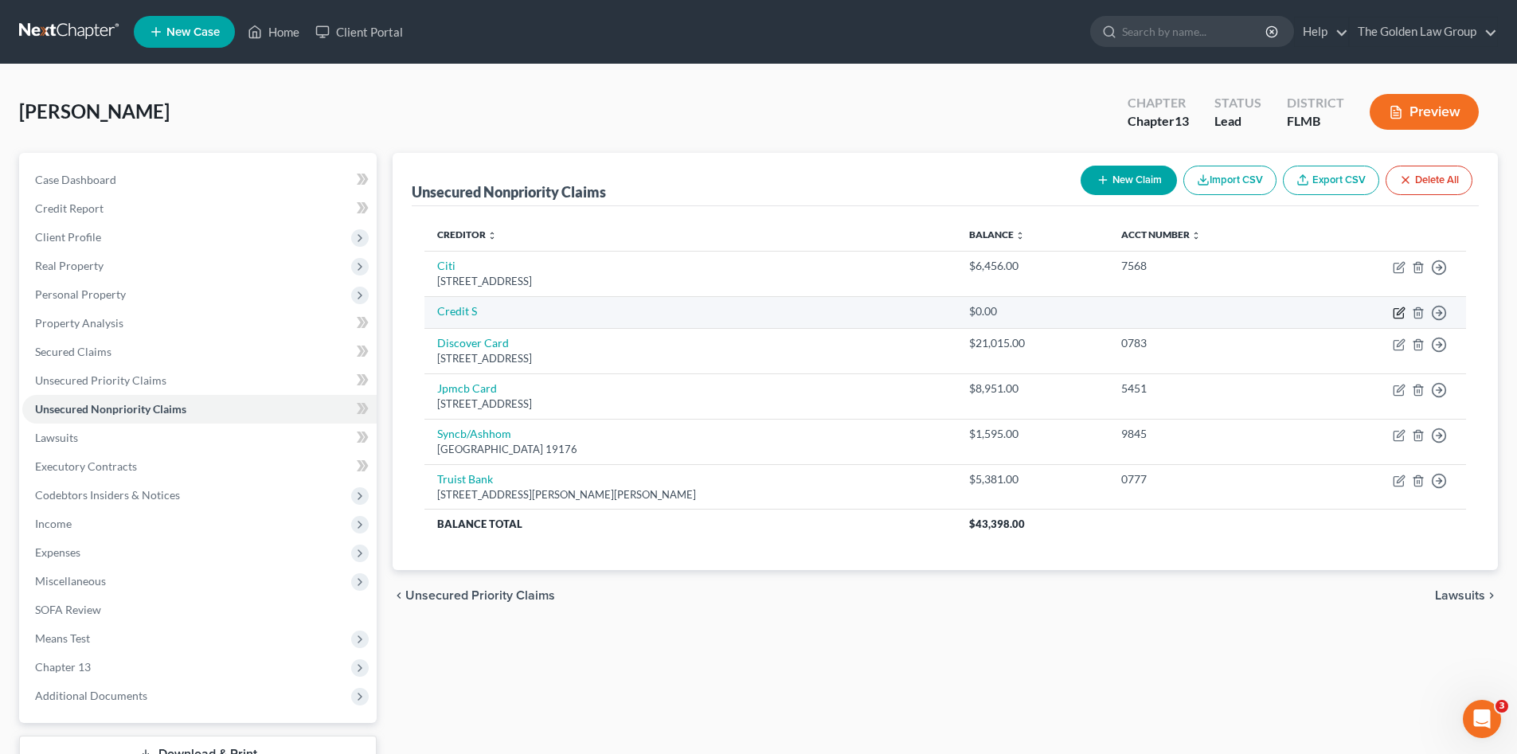
click at [1394, 314] on icon "button" at bounding box center [1398, 314] width 10 height 10
select select "16"
select select "0"
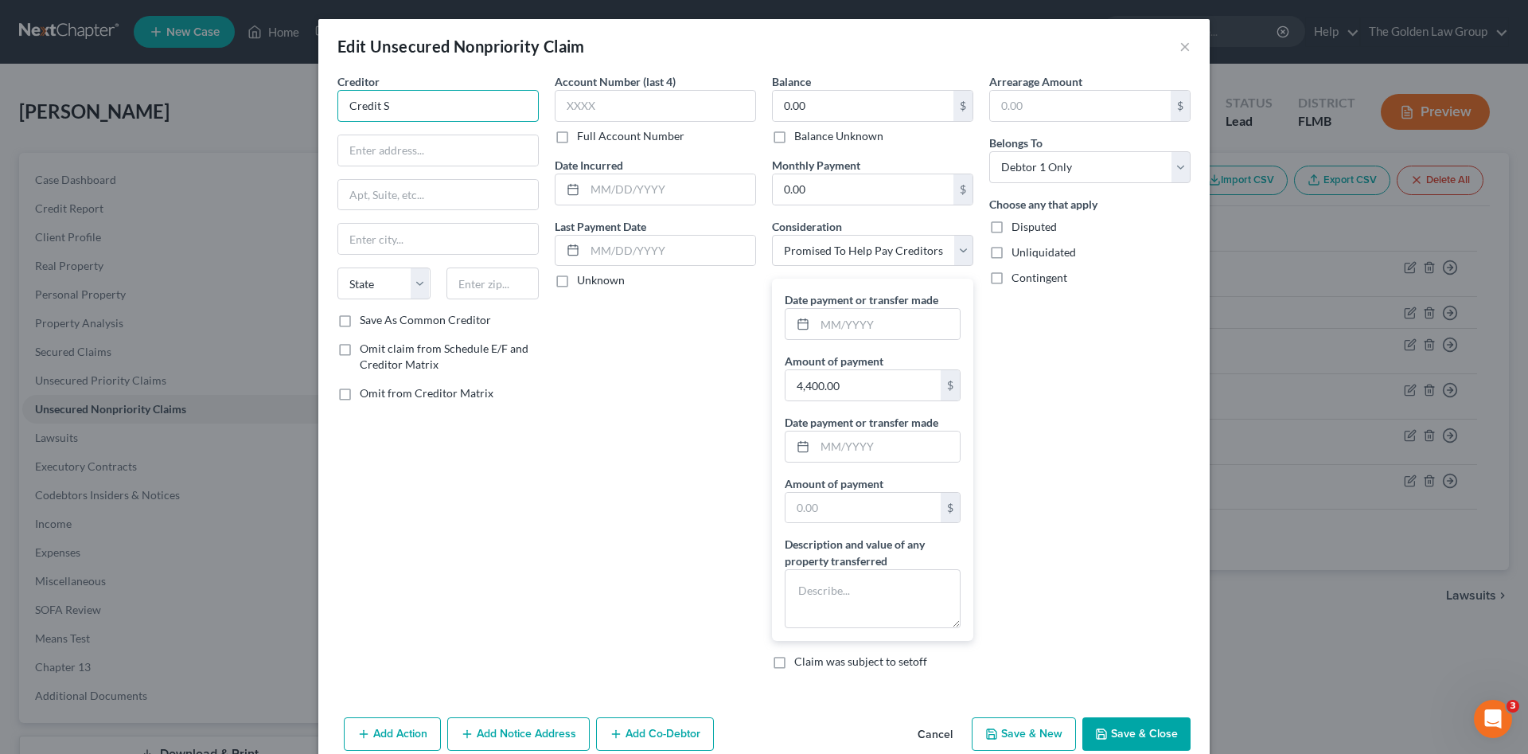
click at [424, 103] on input "Credit S" at bounding box center [438, 106] width 201 height 32
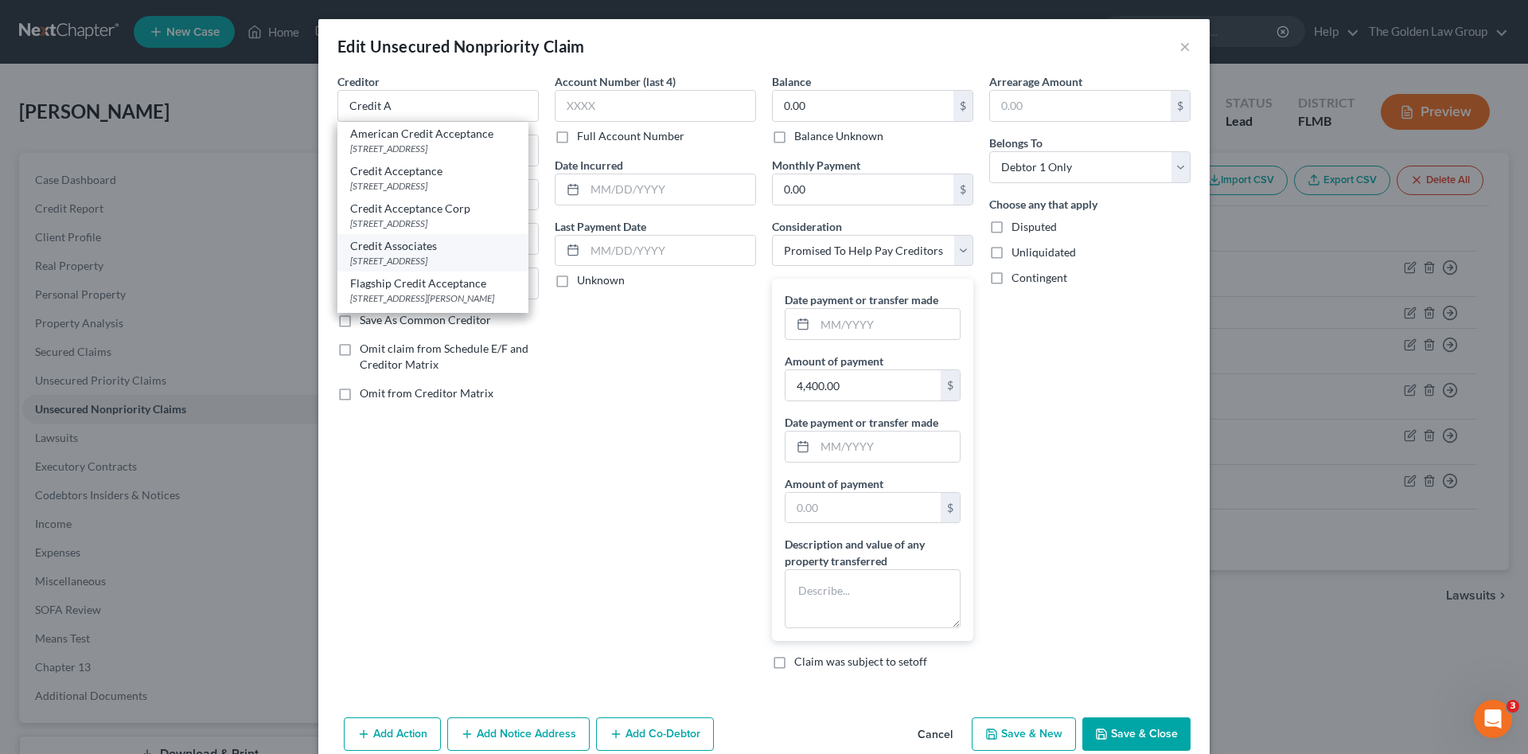
click at [413, 254] on div "Credit Associates" at bounding box center [433, 246] width 166 height 16
type input "Credit Associates"
type input "5050 Quorum Dr"
type input "Suite 700"
type input "Dallas"
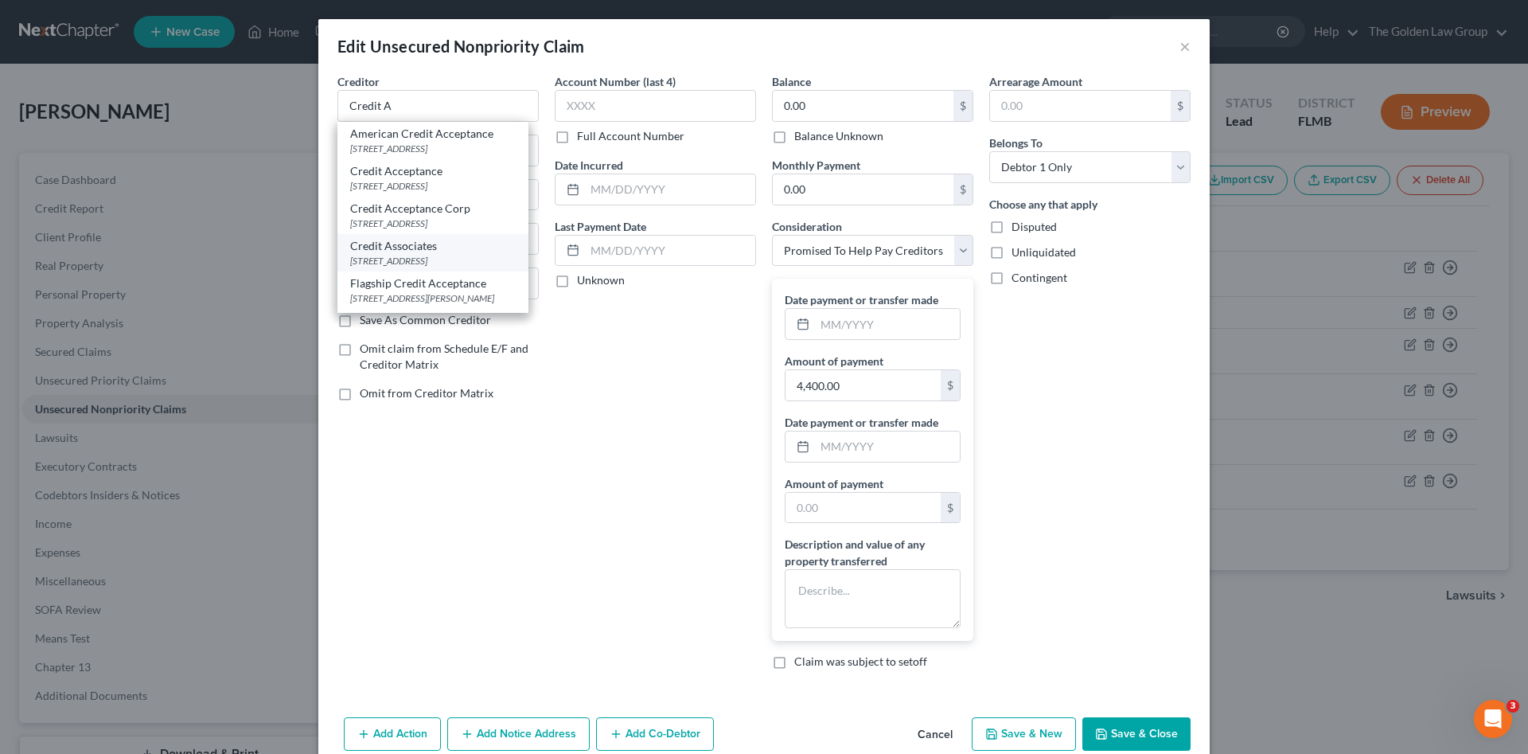
select select "45"
type input "75254"
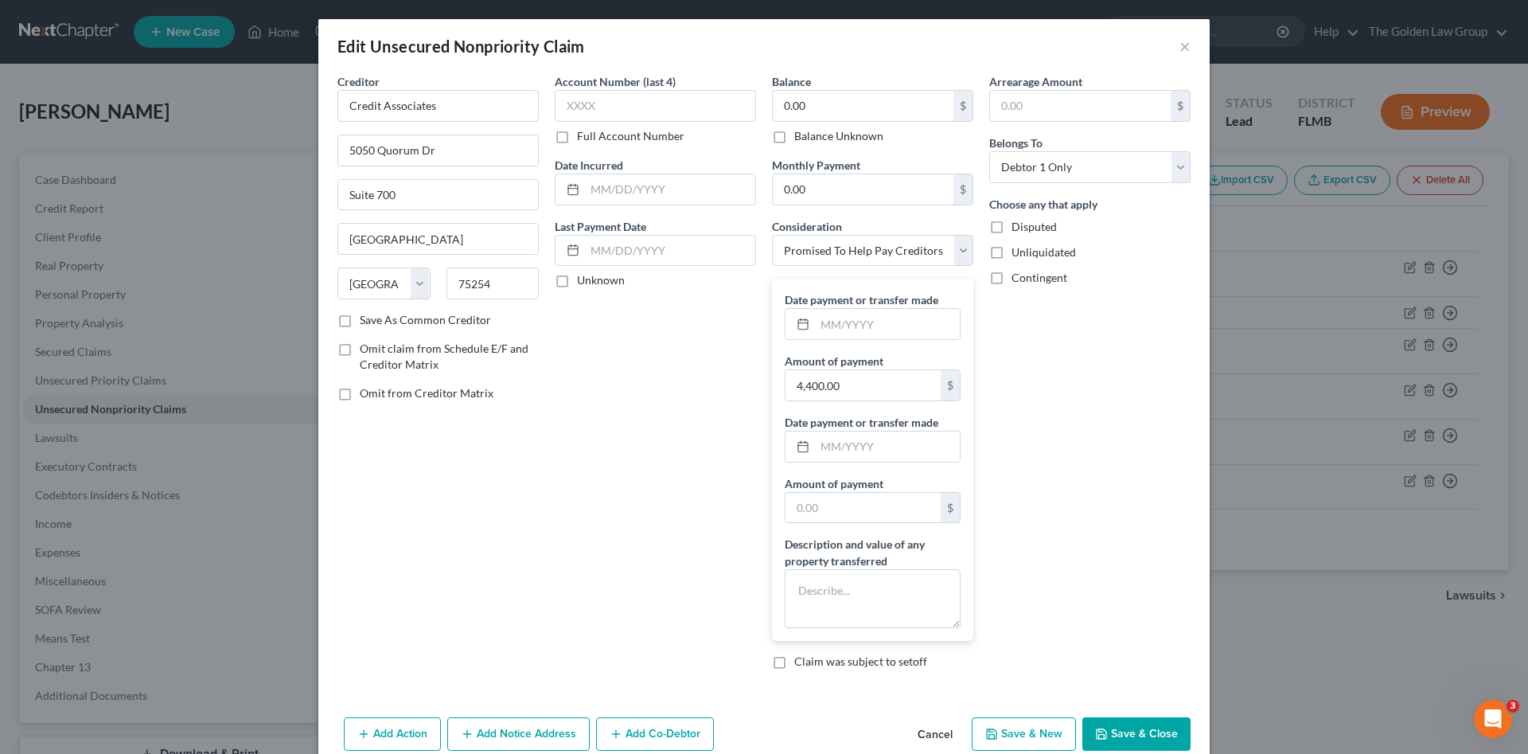
click at [794, 135] on label "Balance Unknown" at bounding box center [838, 136] width 89 height 16
click at [801, 135] on input "Balance Unknown" at bounding box center [806, 133] width 10 height 10
checkbox input "true"
click at [865, 323] on input "text" at bounding box center [887, 324] width 145 height 30
click at [1078, 605] on div "Arrearage Amount $ Belongs To * Select Debtor 1 Only Debtor 2 Only Debtor 1 And…" at bounding box center [1090, 377] width 217 height 609
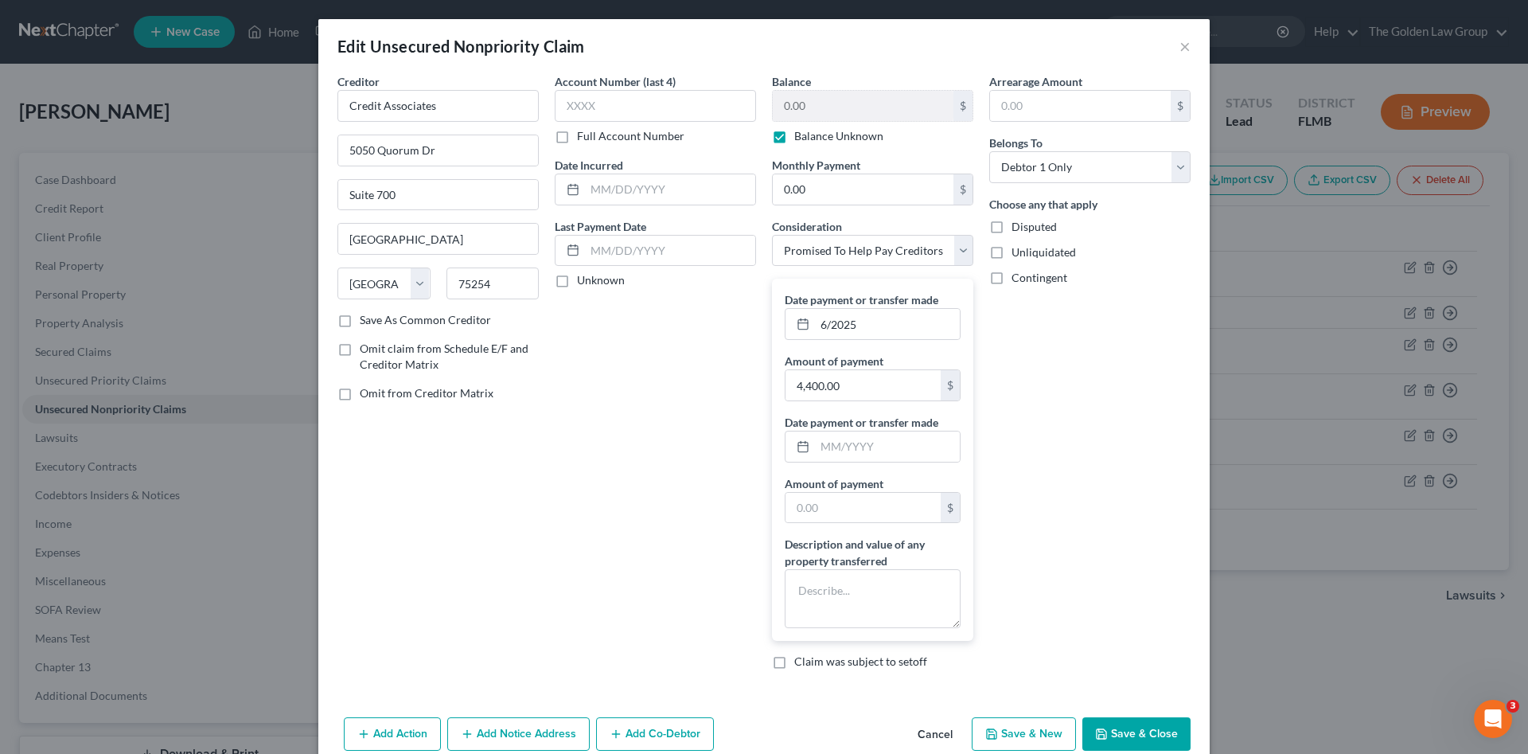
click at [1127, 727] on button "Save & Close" at bounding box center [1137, 733] width 108 height 33
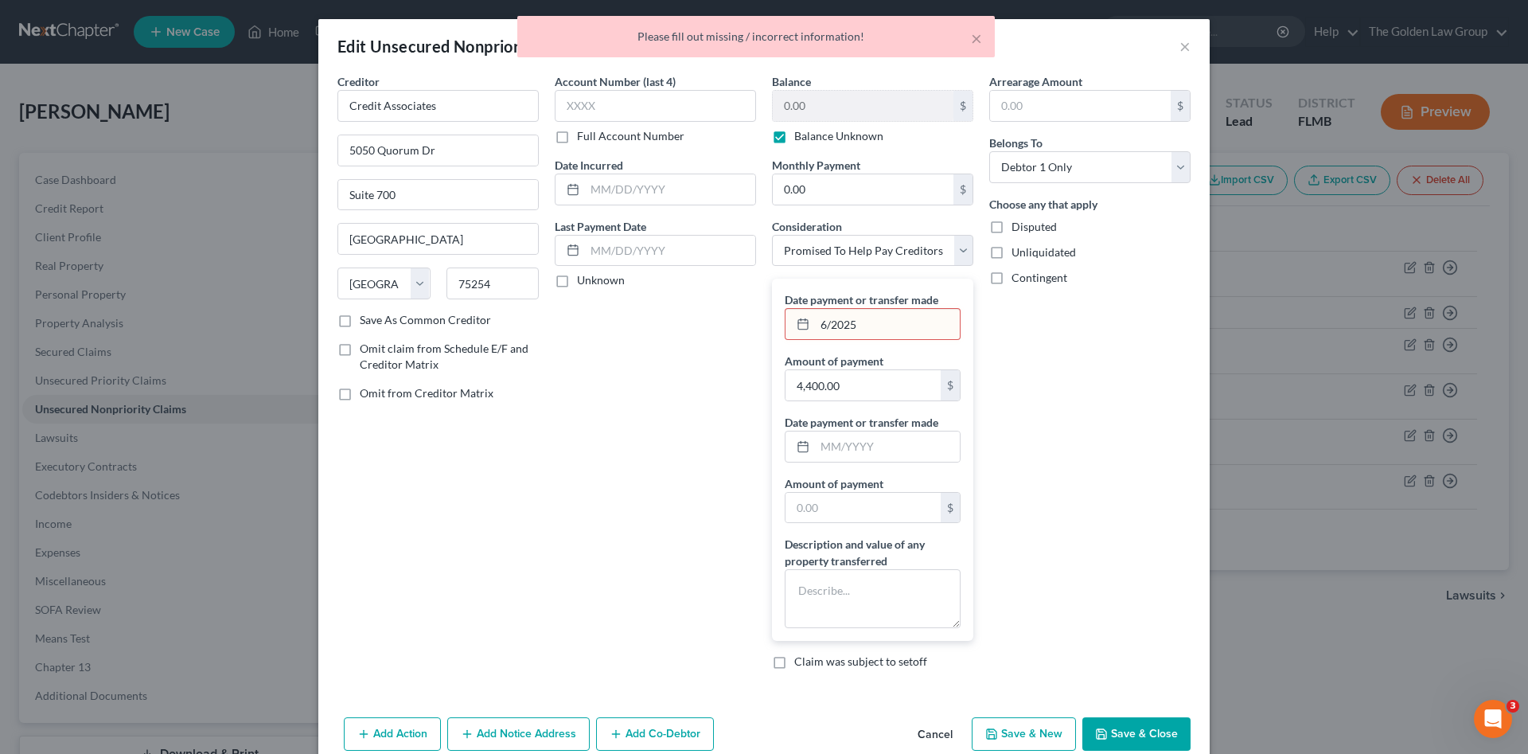
click at [864, 330] on input "6/2025" at bounding box center [887, 324] width 145 height 30
click at [815, 322] on input "6/2025" at bounding box center [887, 324] width 145 height 30
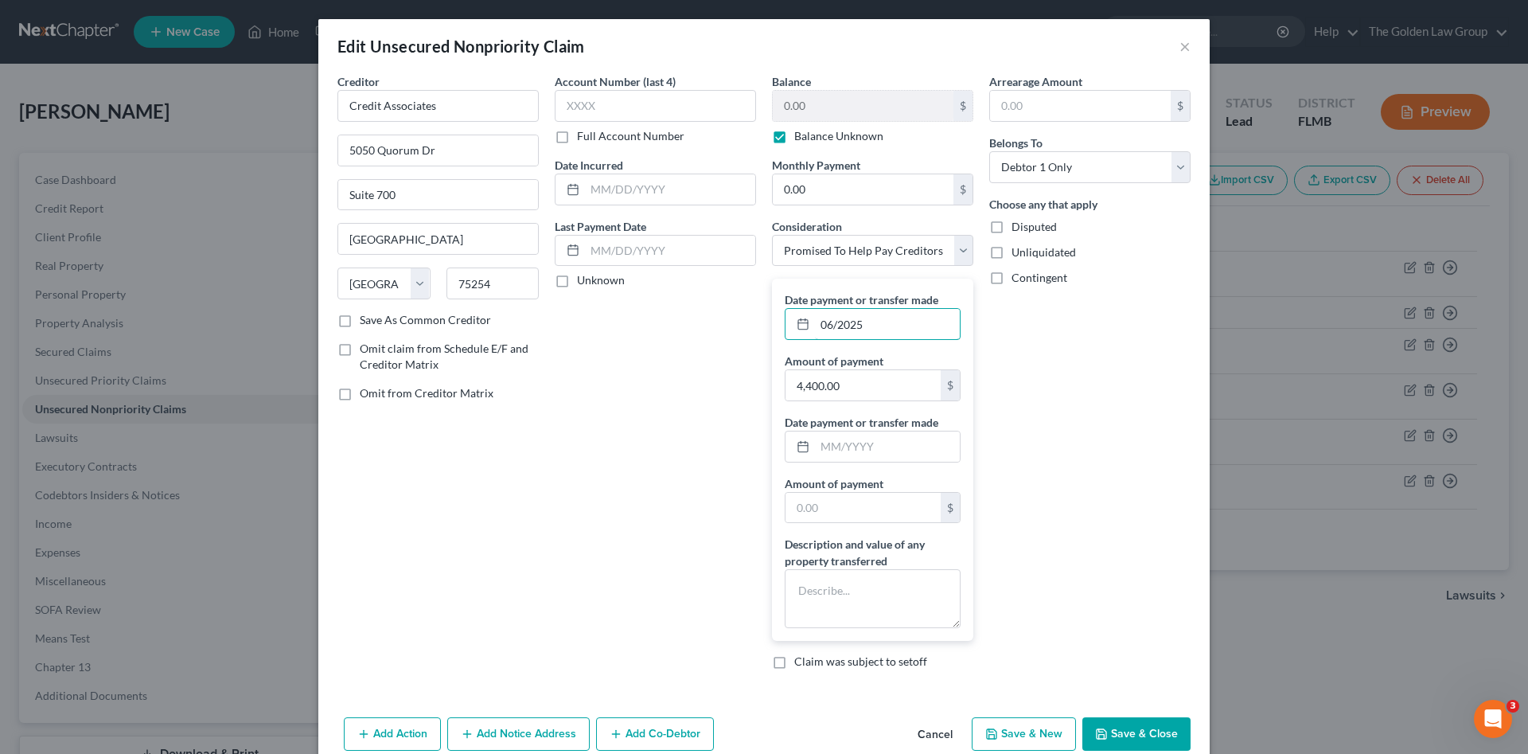
type input "06/2025"
click at [1110, 738] on button "Save & Close" at bounding box center [1137, 733] width 108 height 33
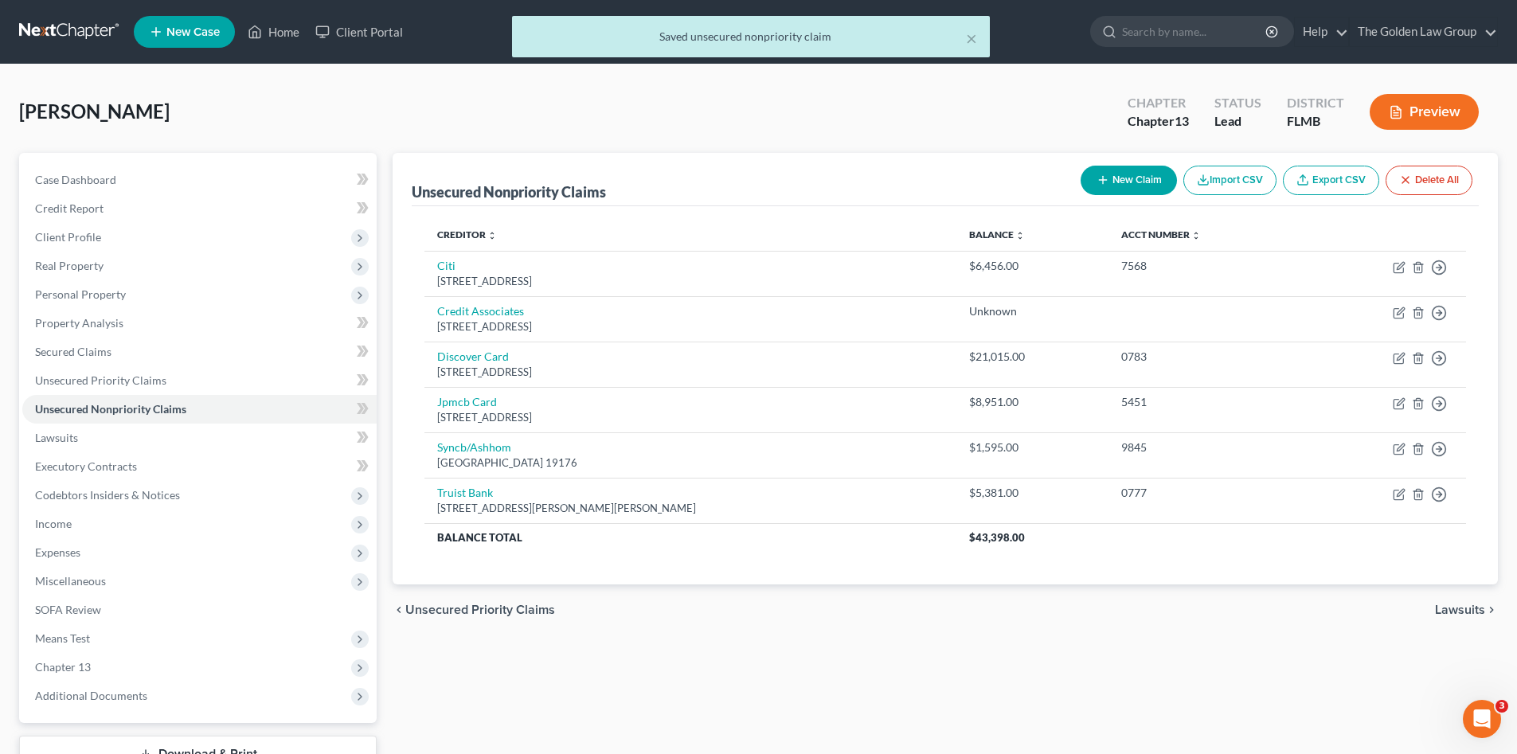
click at [1387, 109] on button "Preview" at bounding box center [1423, 112] width 109 height 36
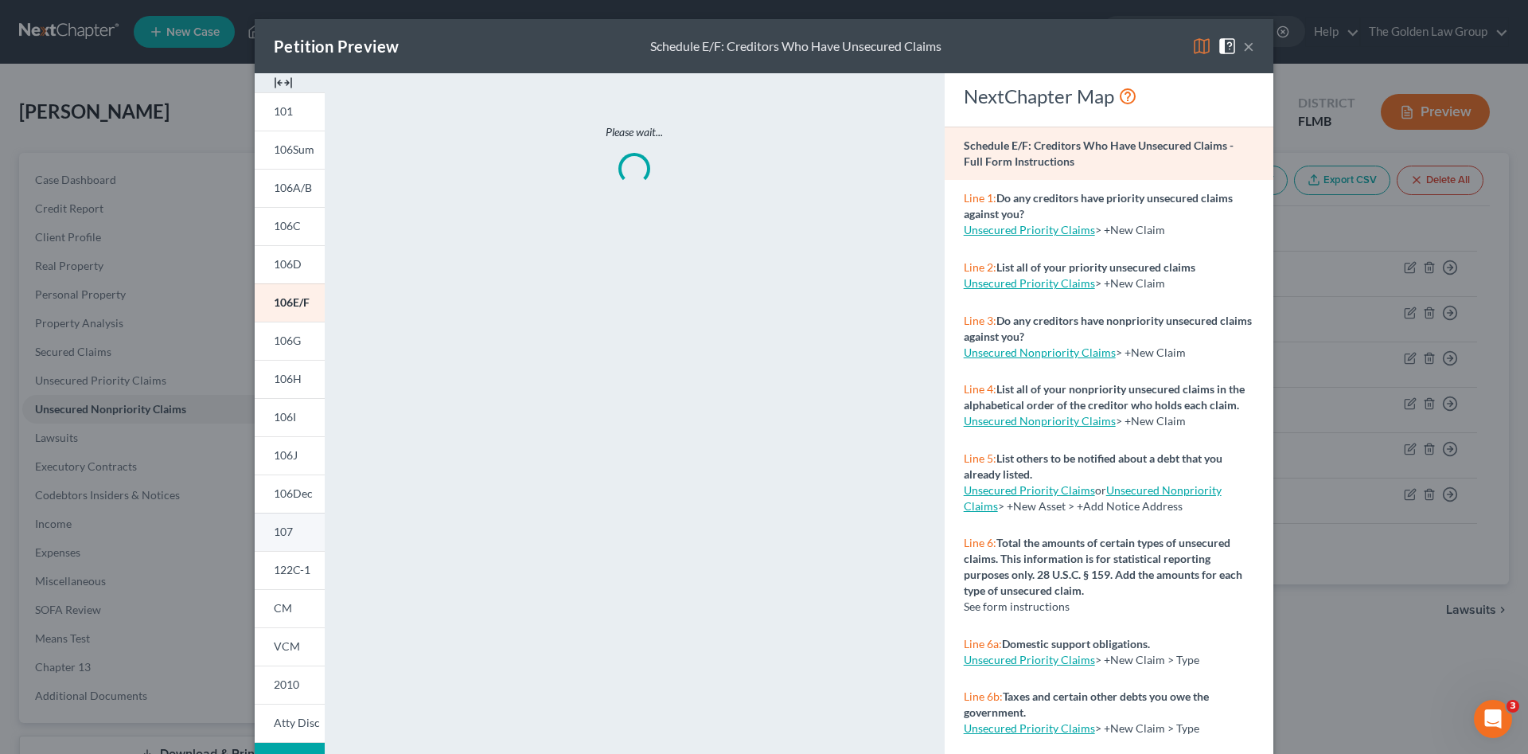
click at [293, 519] on link "107" at bounding box center [290, 532] width 70 height 38
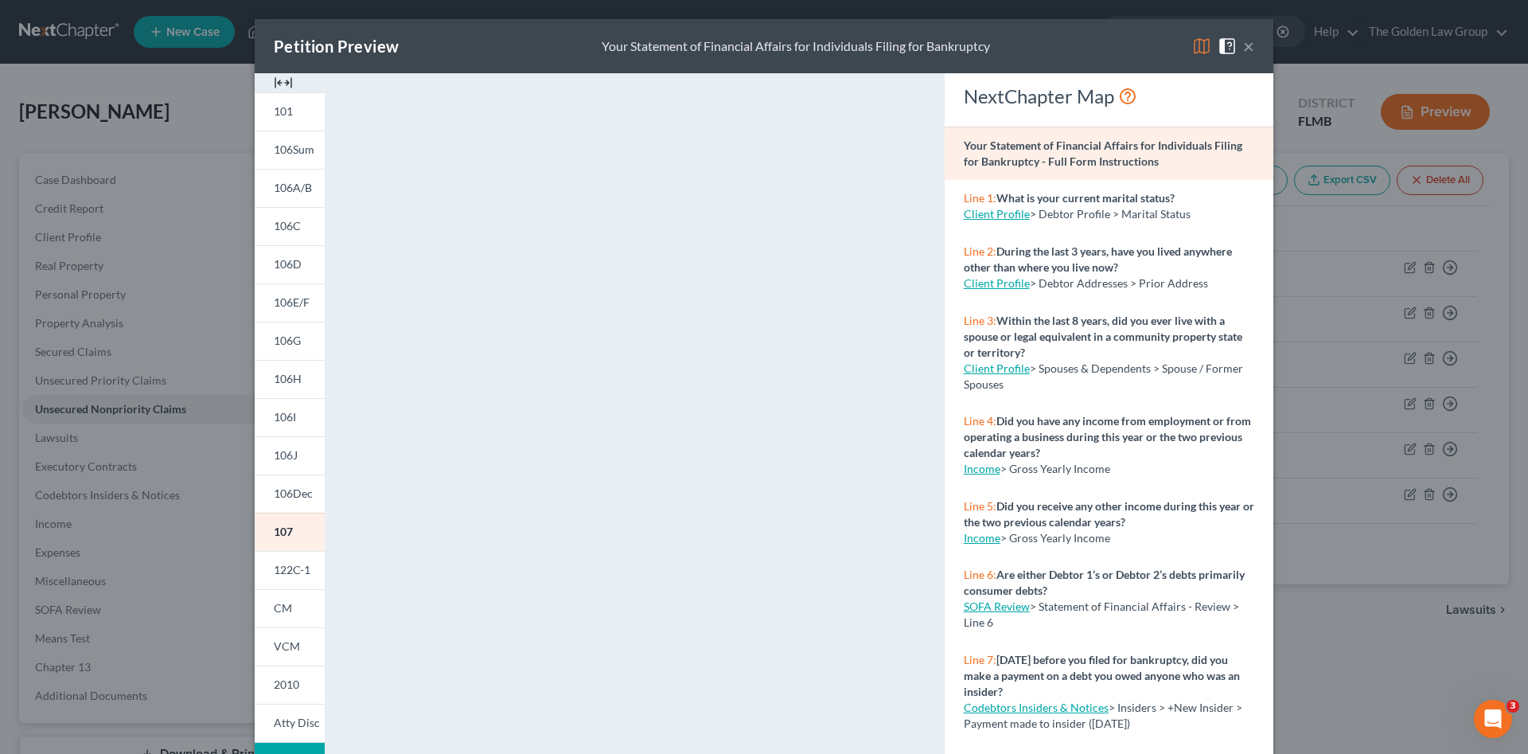
click at [1248, 45] on button "×" at bounding box center [1248, 46] width 11 height 19
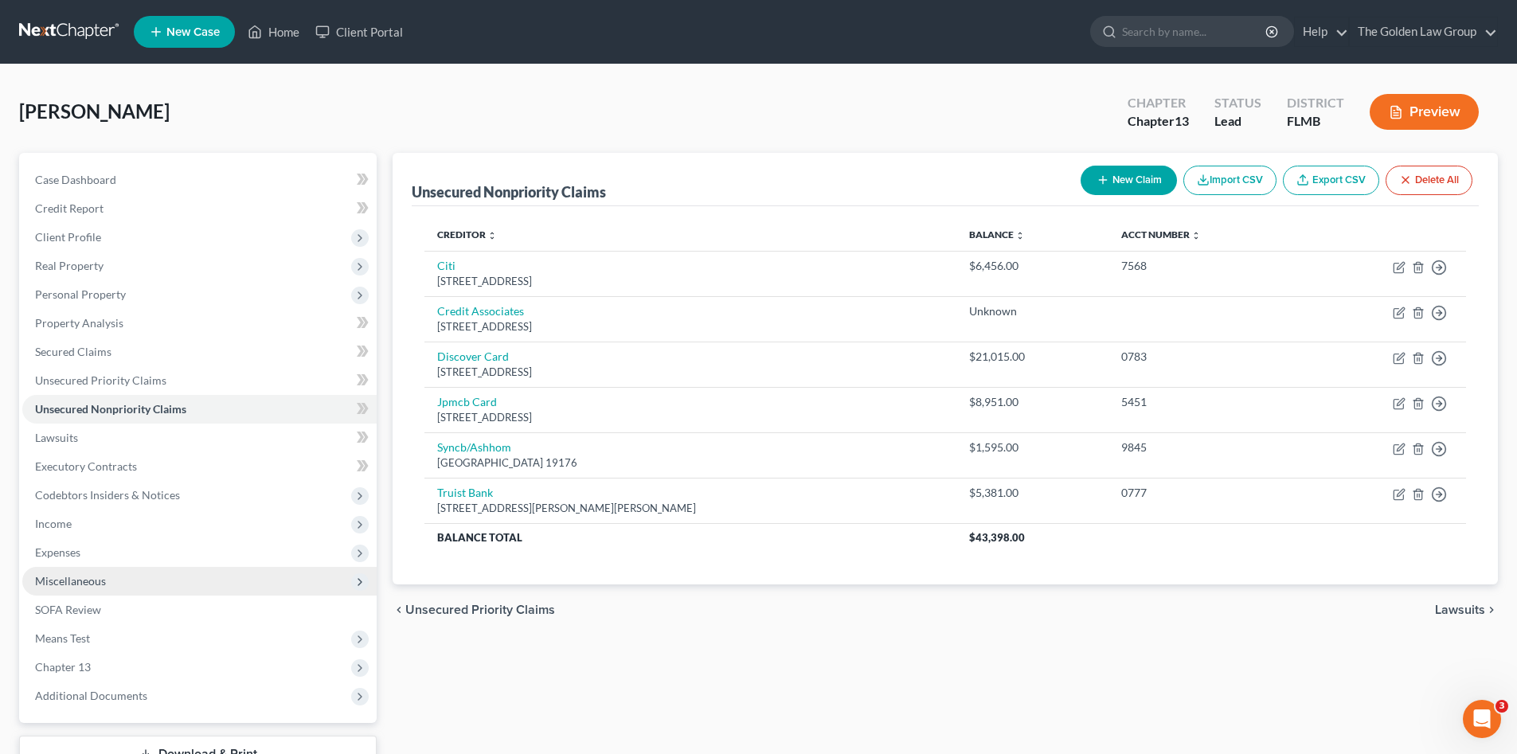
click at [73, 583] on span "Miscellaneous" at bounding box center [70, 581] width 71 height 14
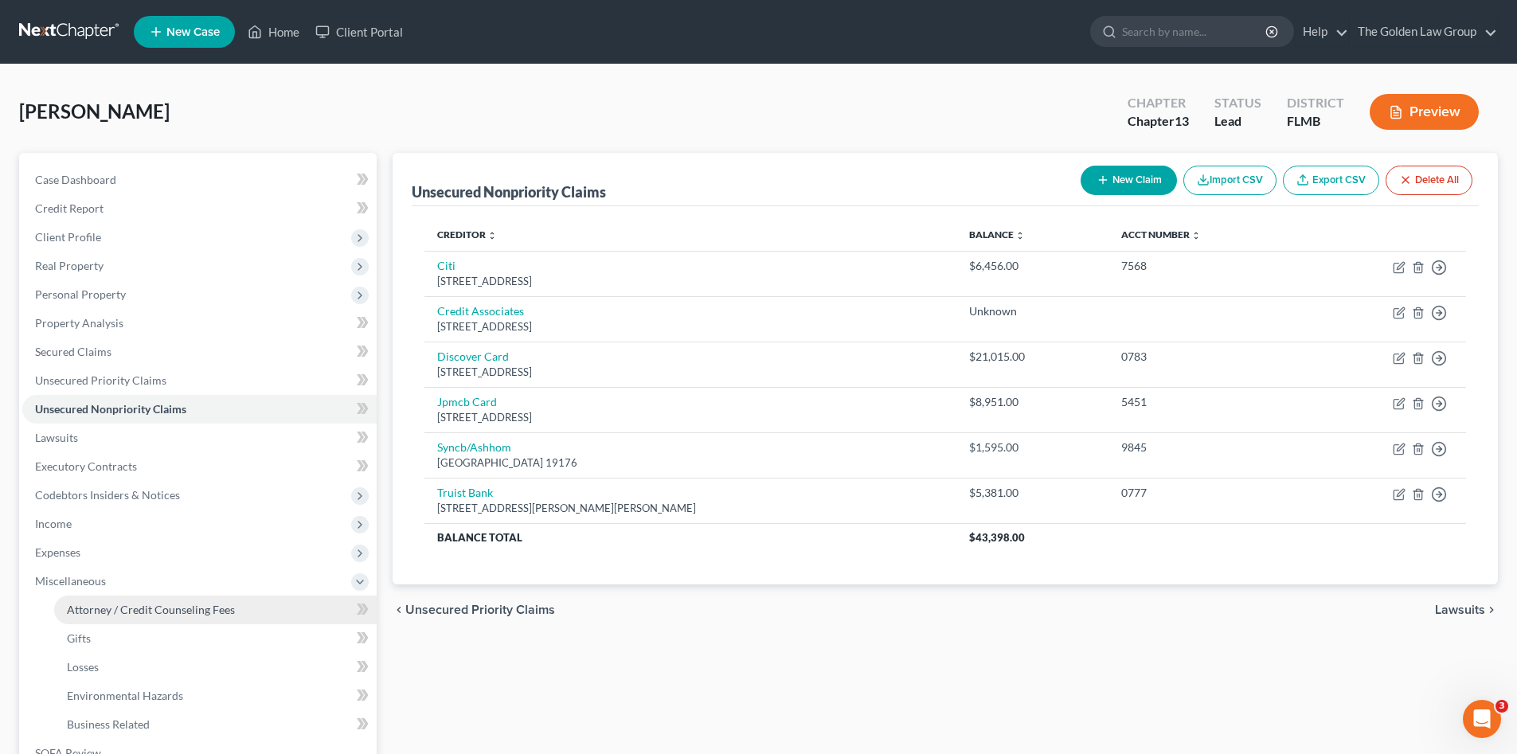
click at [221, 611] on span "Attorney / Credit Counseling Fees" at bounding box center [151, 610] width 168 height 14
select select "1"
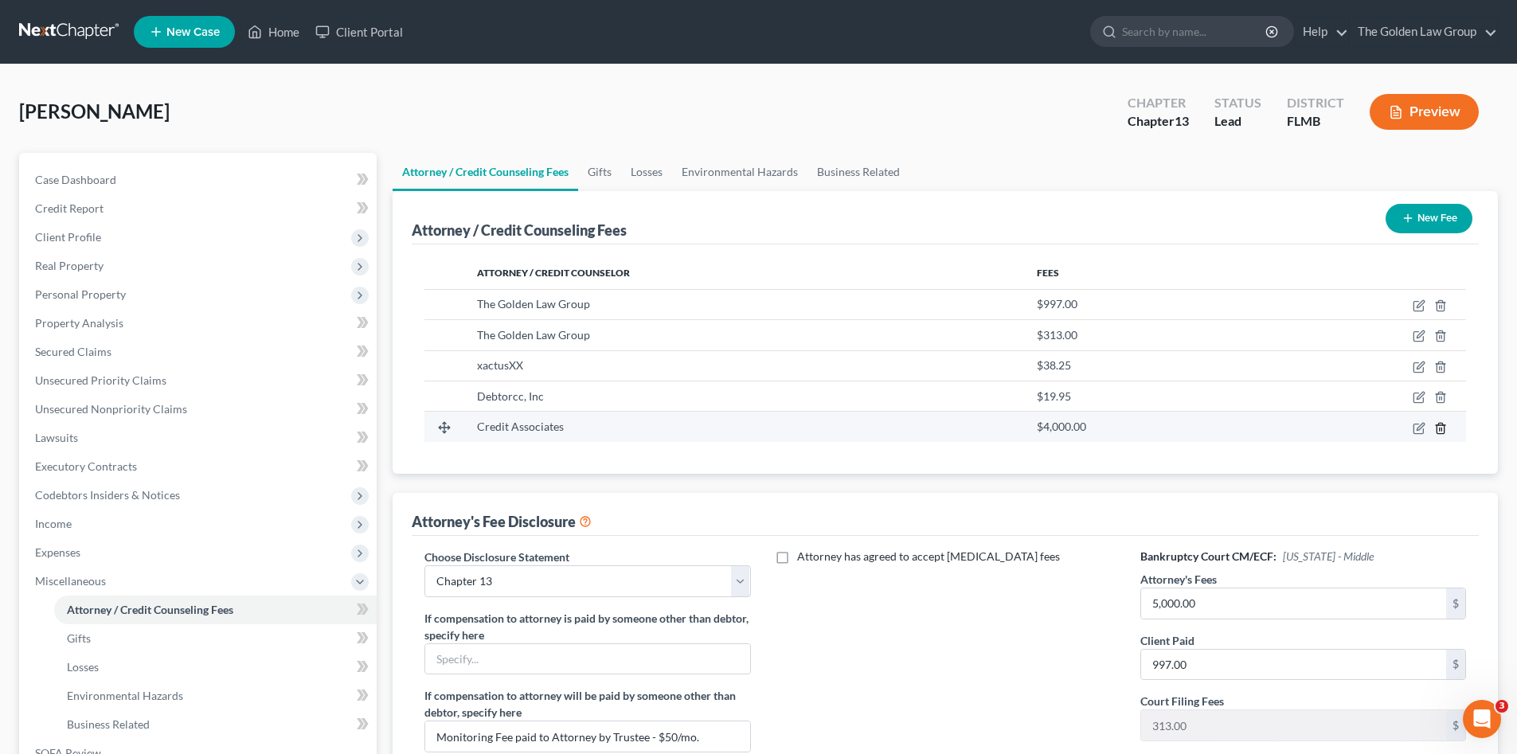
click at [1442, 427] on icon "button" at bounding box center [1440, 428] width 13 height 13
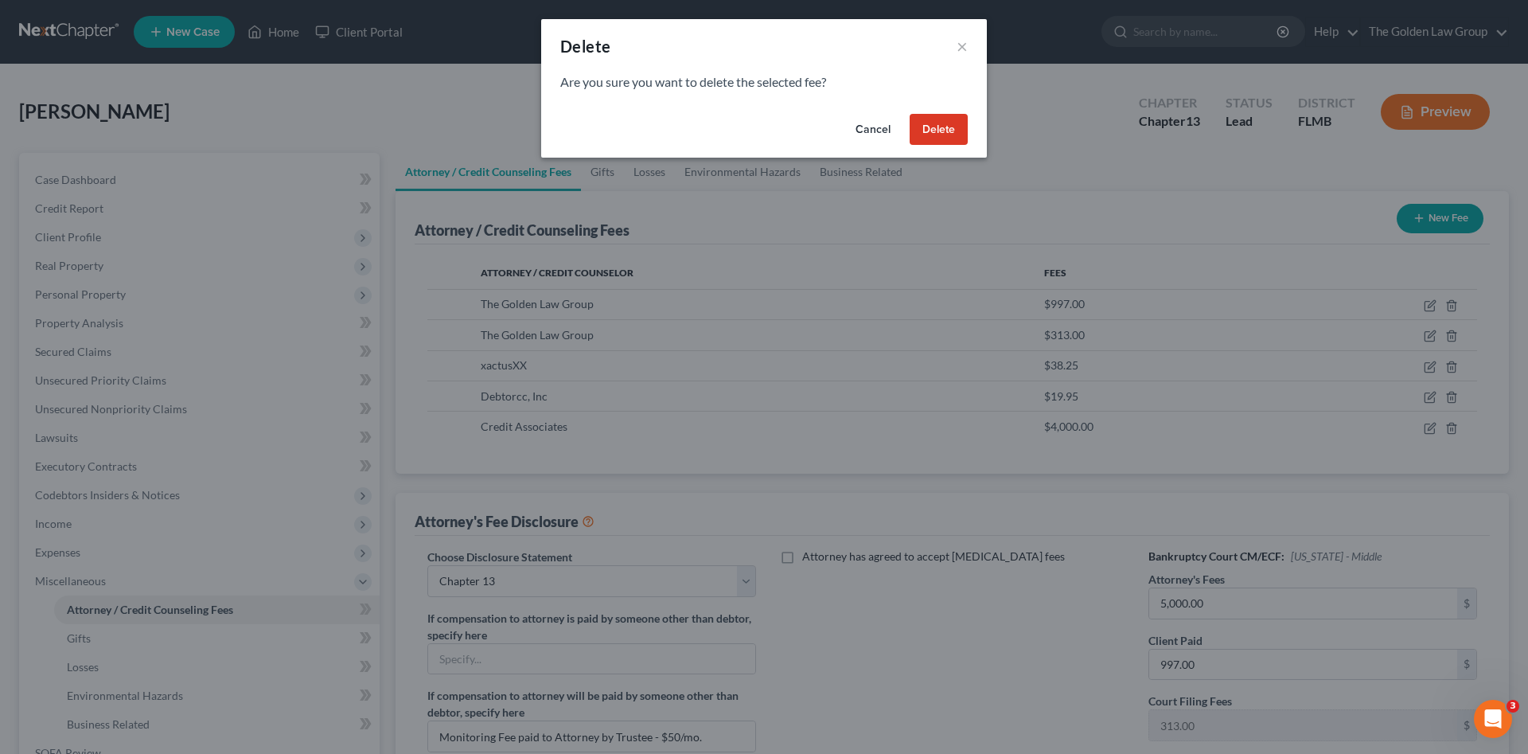
click at [945, 123] on button "Delete" at bounding box center [939, 130] width 58 height 32
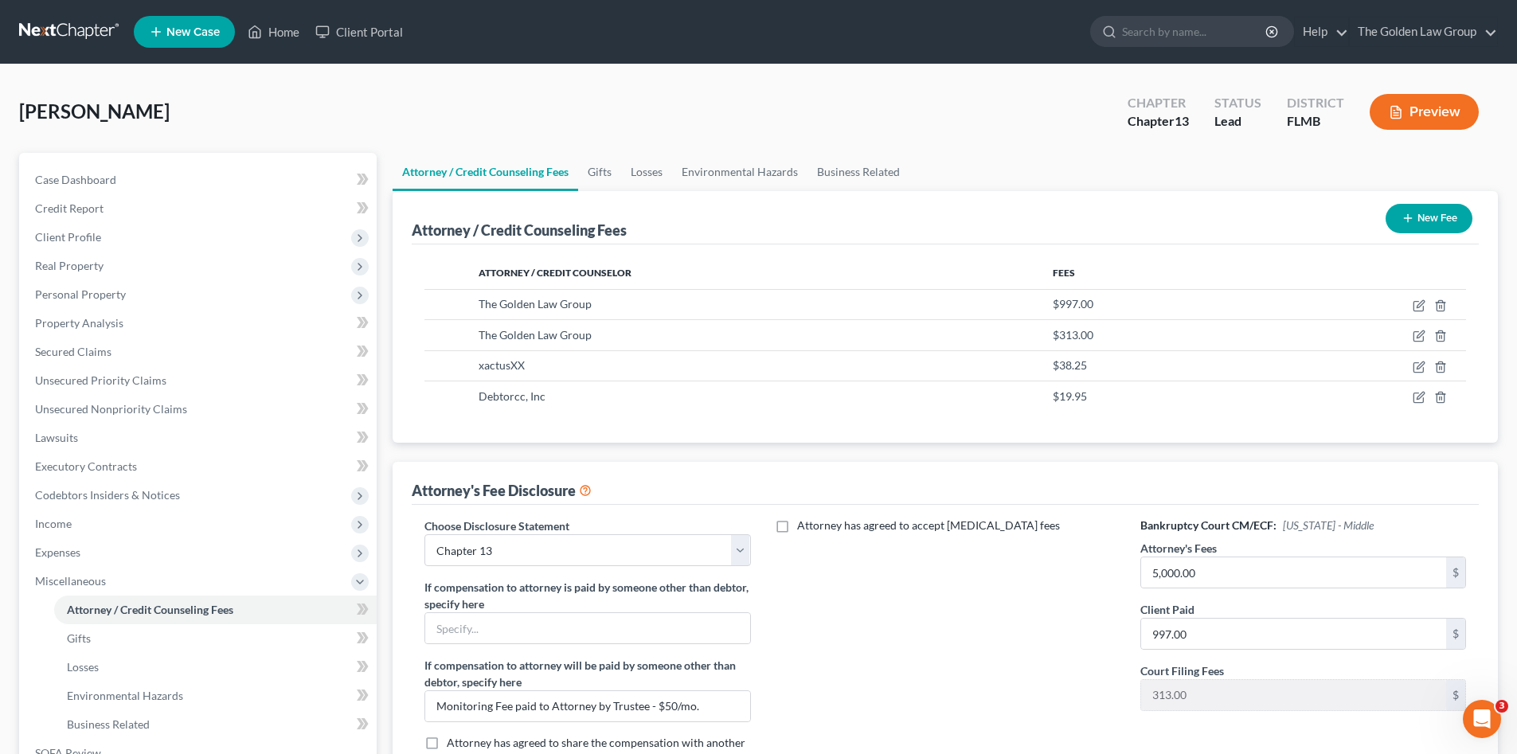
click at [946, 61] on nav "Home New Case Client Portal The Golden Law Group jennifer@brandonlawyer.com My …" at bounding box center [758, 32] width 1517 height 64
click at [915, 627] on div "Attorney has agreed to accept retainer fees" at bounding box center [945, 649] width 357 height 264
click at [72, 576] on span "Miscellaneous" at bounding box center [70, 581] width 71 height 14
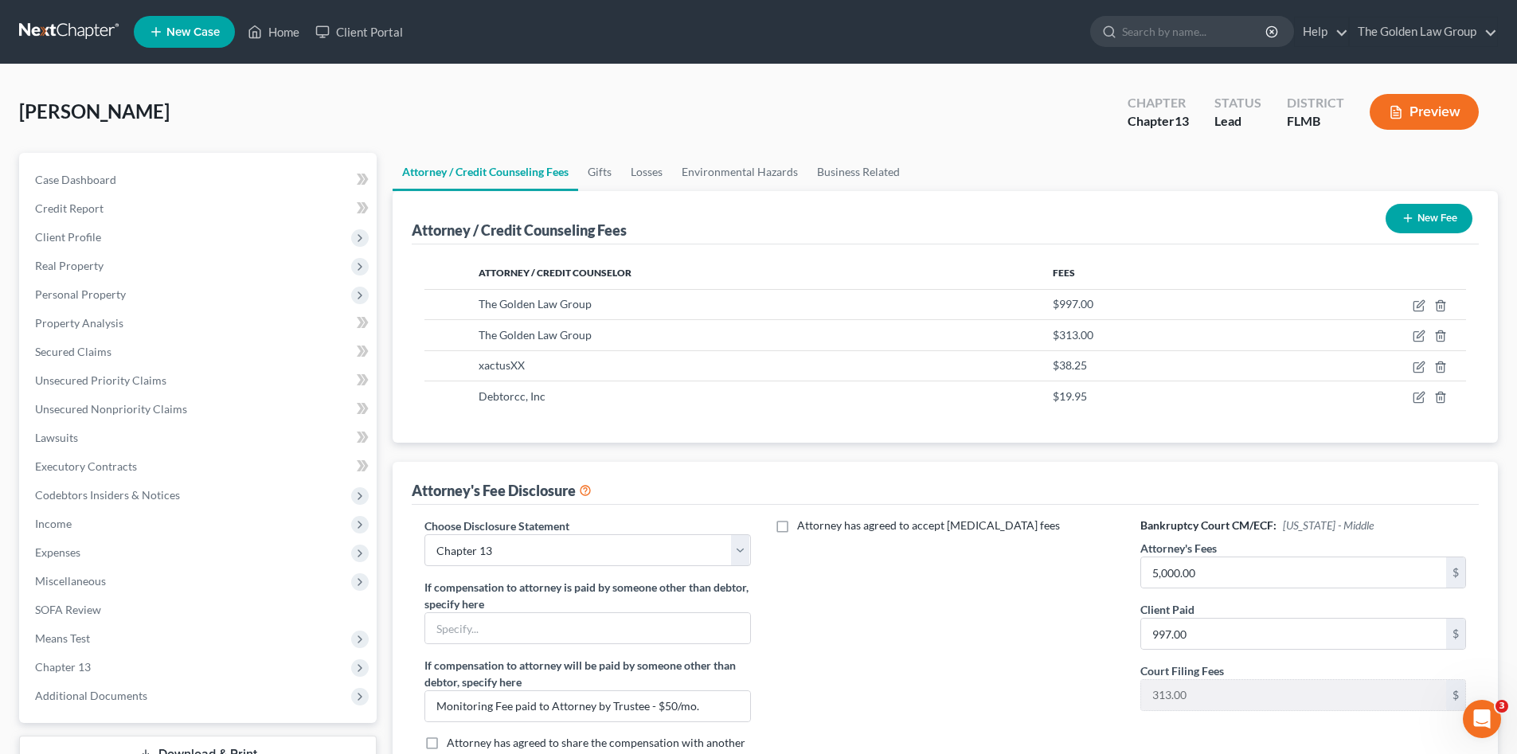
click at [944, 665] on div "Attorney has agreed to accept retainer fees" at bounding box center [945, 649] width 357 height 264
click at [893, 644] on div "Attorney has agreed to accept retainer fees" at bounding box center [945, 649] width 357 height 264
click at [308, 139] on div "Smith, Georgette Upgraded Chapter Chapter 13 Status Lead District FLMB Preview" at bounding box center [758, 118] width 1478 height 69
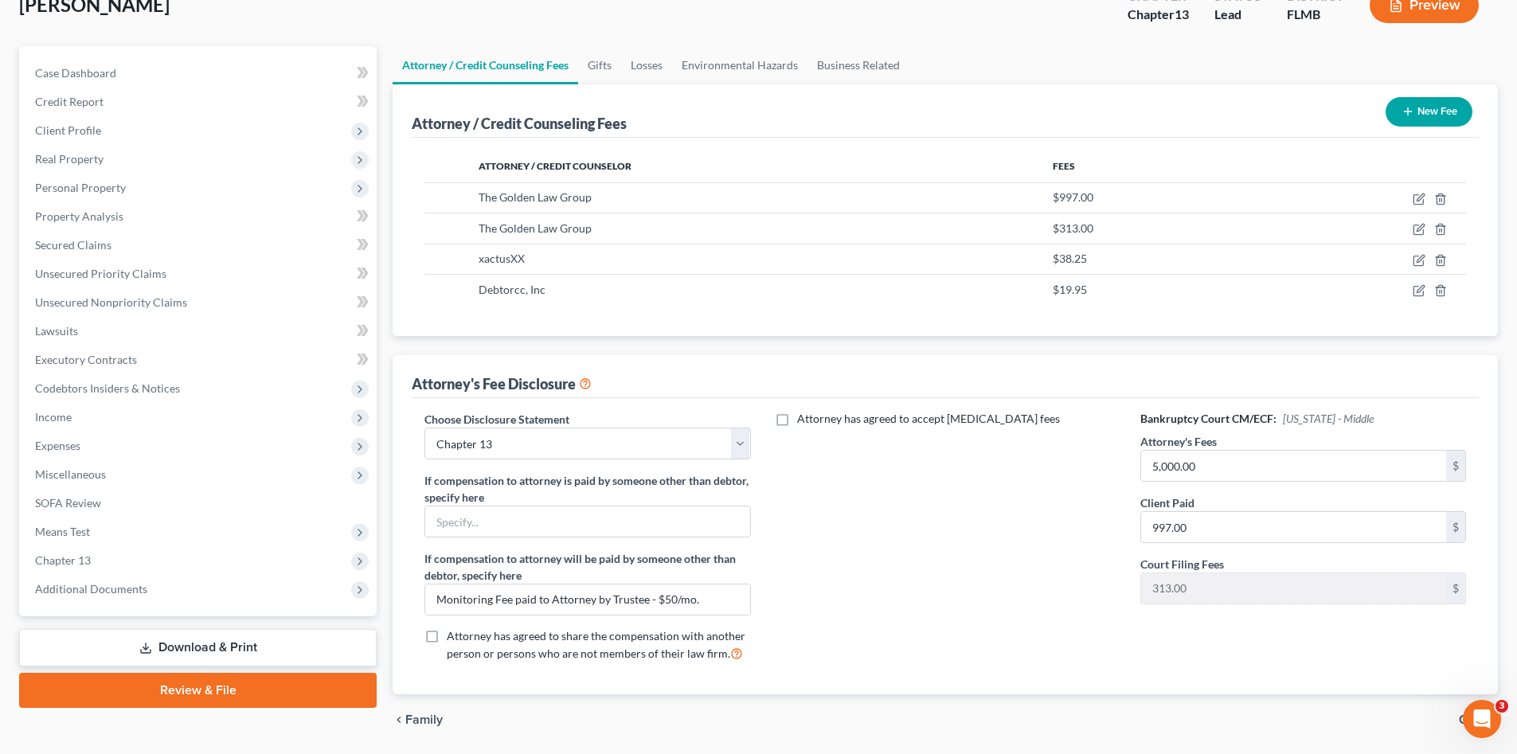
drag, startPoint x: 197, startPoint y: 640, endPoint x: 4, endPoint y: 439, distance: 279.3
click at [197, 640] on link "Download & Print" at bounding box center [197, 647] width 357 height 37
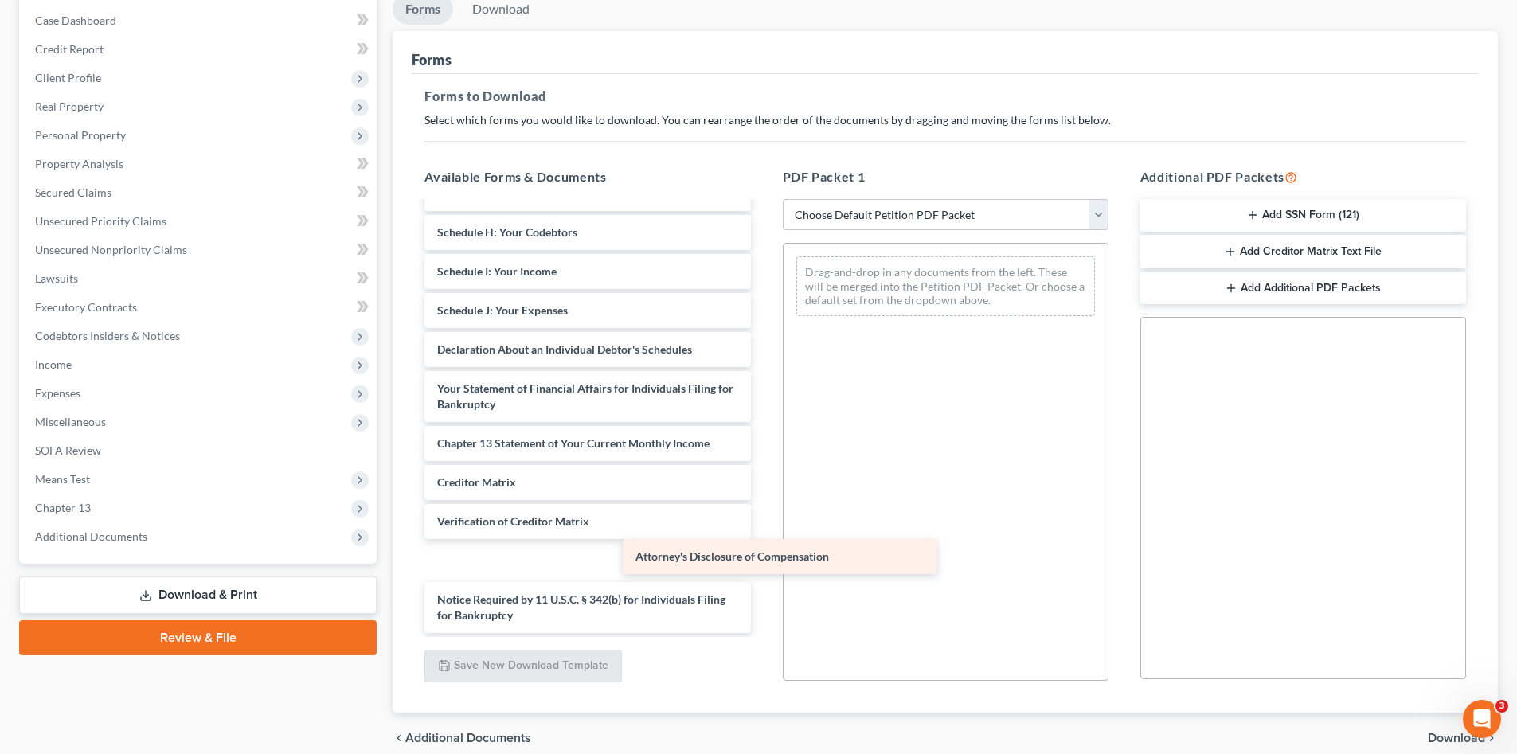
scroll to position [238, 0]
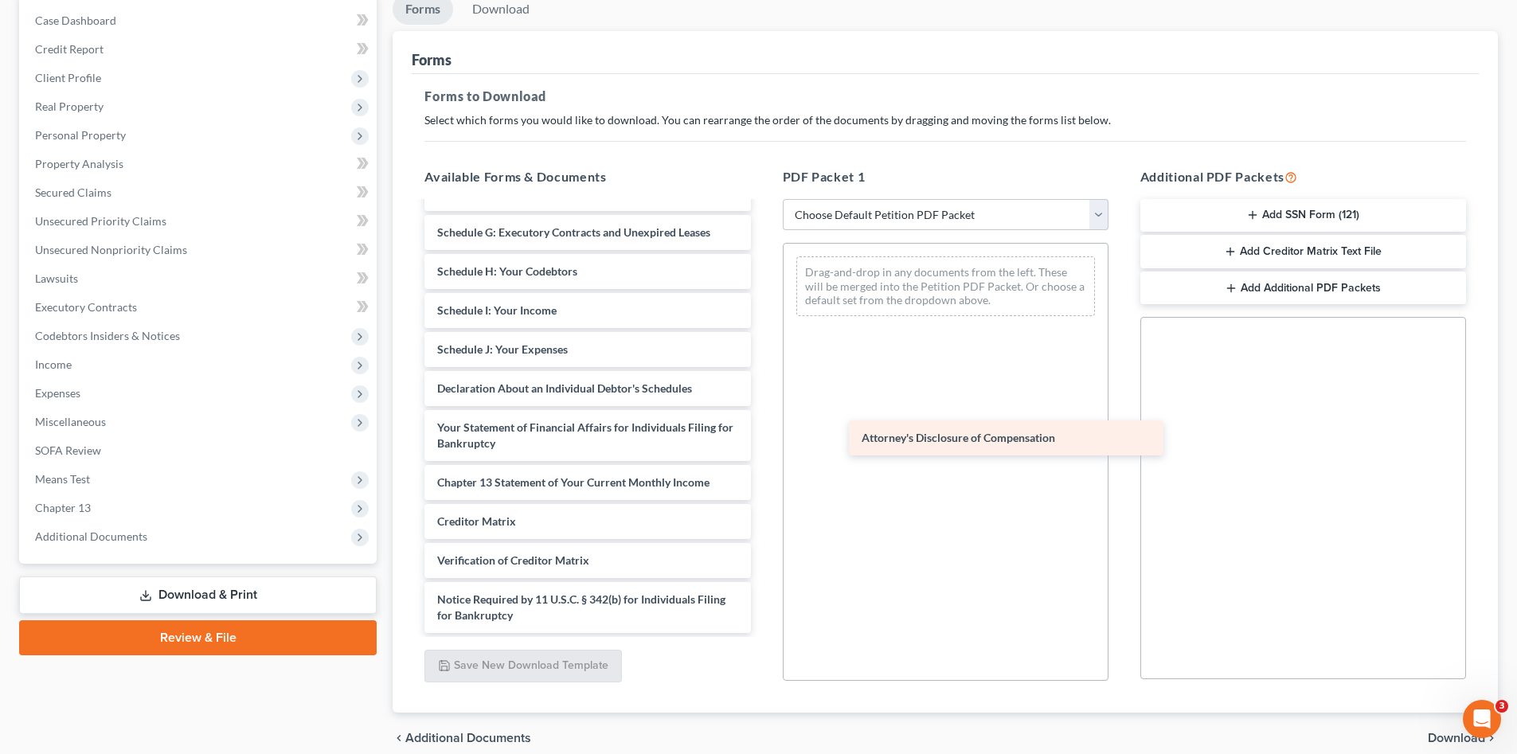
drag, startPoint x: 541, startPoint y: 608, endPoint x: 965, endPoint y: 431, distance: 459.9
click at [763, 431] on div "Attorney's Disclosure of Compensation Voluntary Petition for Individuals Filing…" at bounding box center [587, 299] width 351 height 668
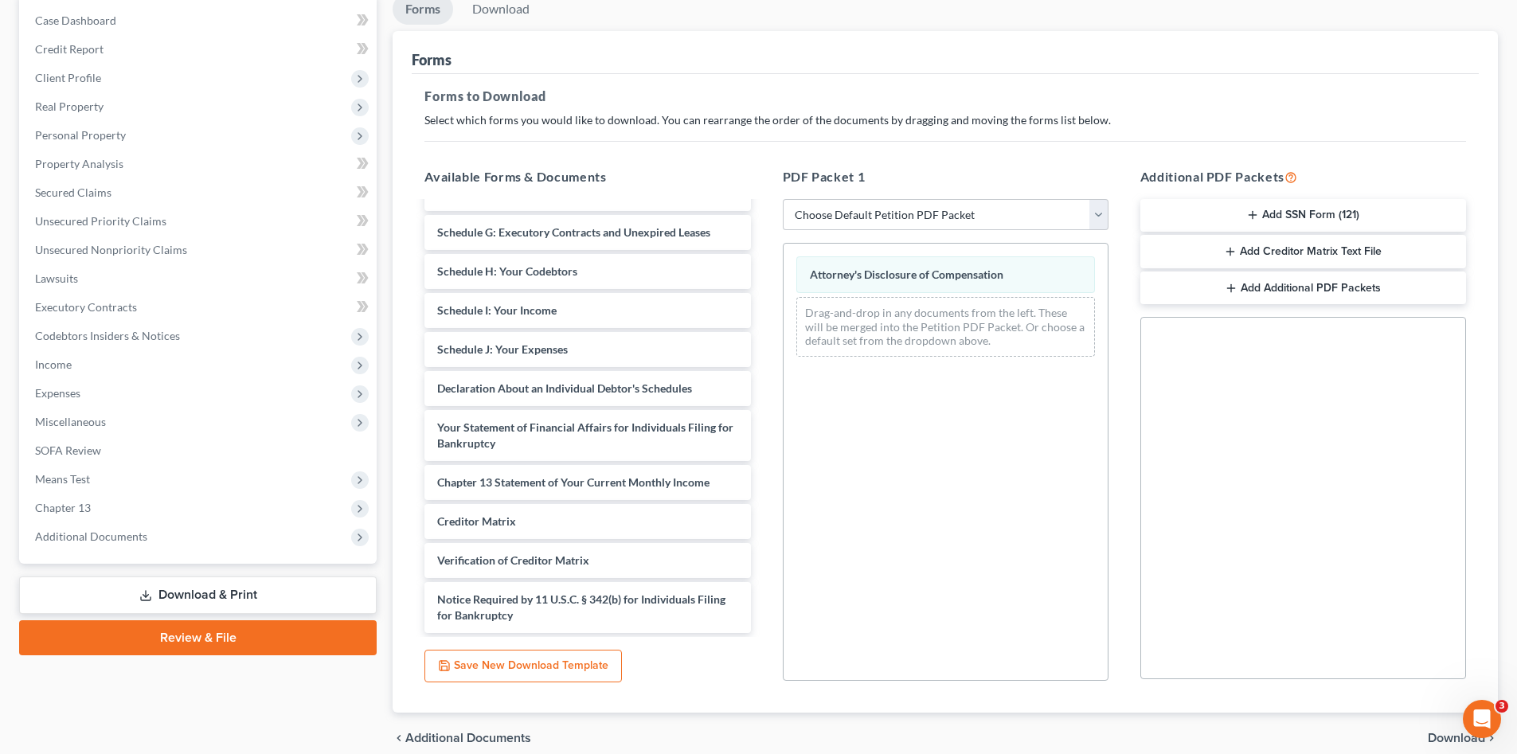
click at [1266, 224] on button "Add SSN Form (121)" at bounding box center [1303, 215] width 326 height 33
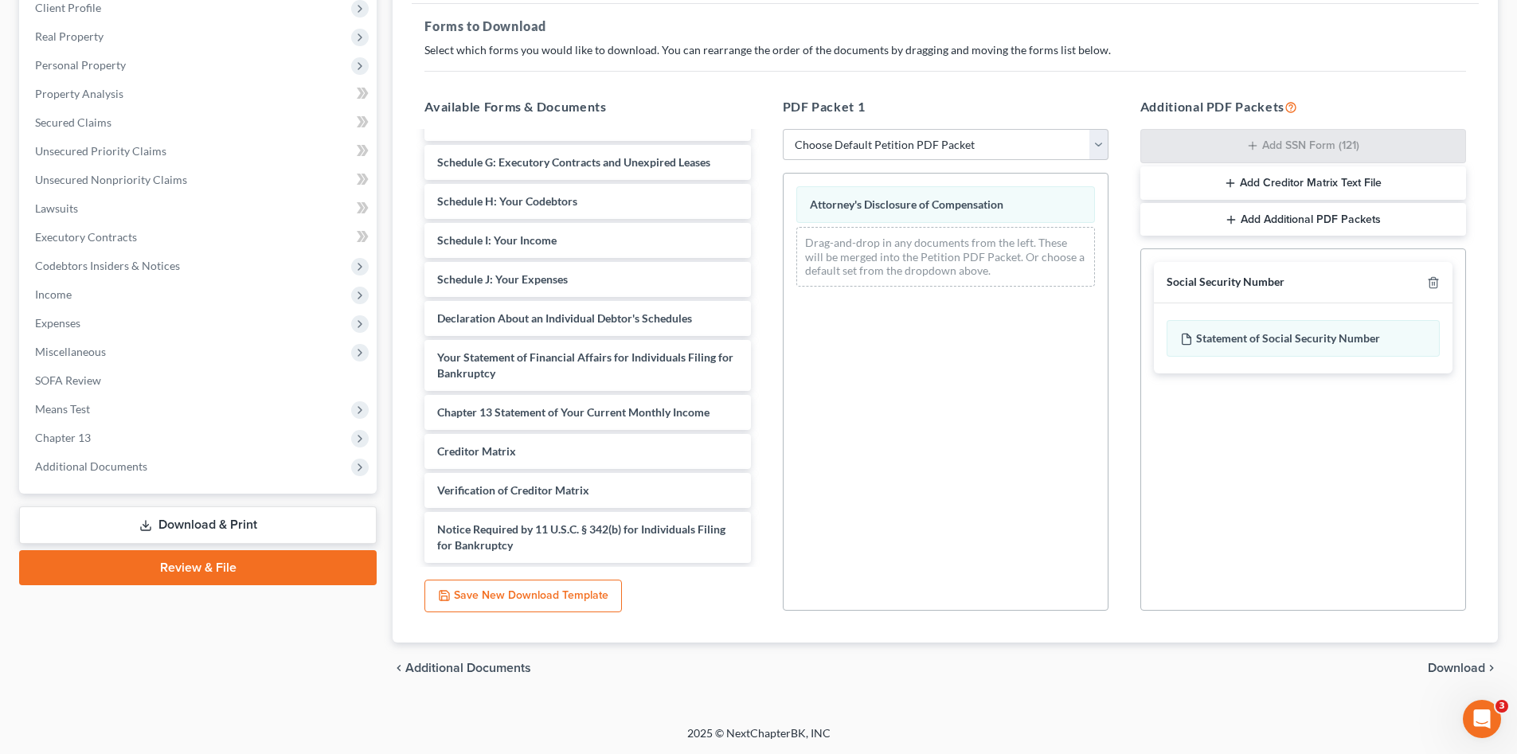
click at [1444, 662] on span "Download" at bounding box center [1455, 668] width 57 height 13
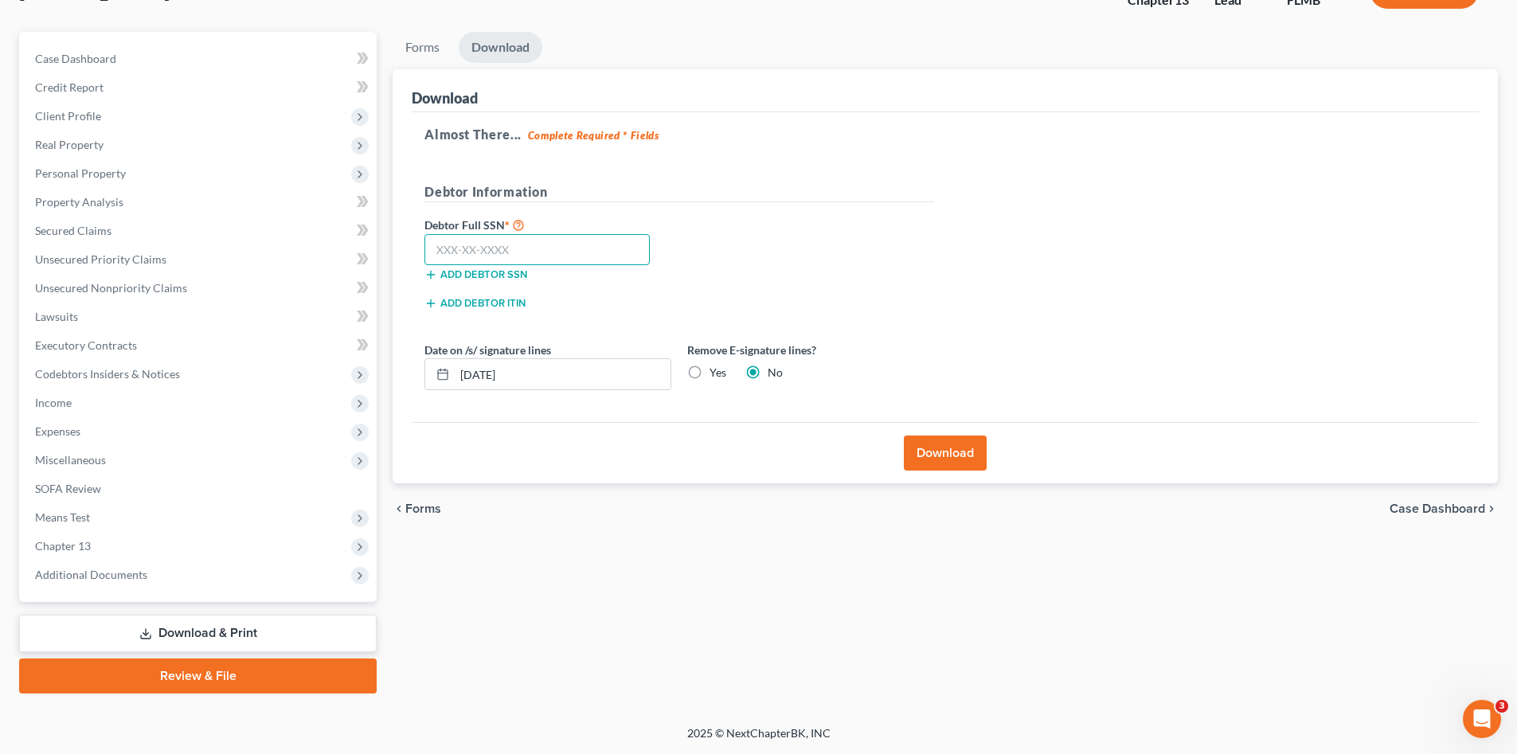
click at [520, 257] on input "text" at bounding box center [536, 250] width 225 height 32
click at [572, 240] on input "text" at bounding box center [536, 250] width 225 height 32
type input "580-23-0767"
click at [923, 463] on button "Download" at bounding box center [945, 452] width 83 height 35
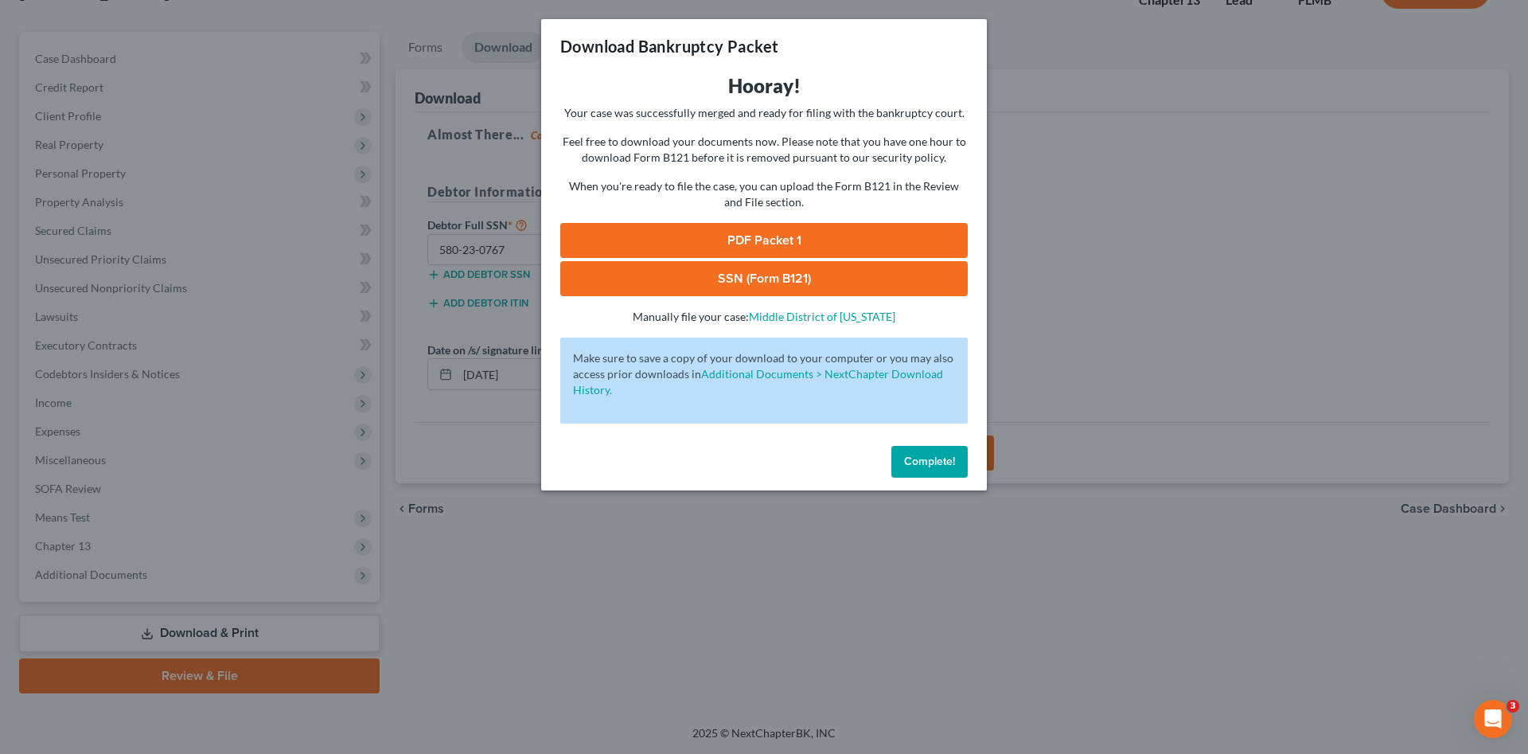
click at [751, 244] on link "PDF Packet 1" at bounding box center [764, 240] width 408 height 35
click at [909, 277] on link "SSN (Form B121)" at bounding box center [764, 278] width 408 height 35
click at [939, 463] on span "Complete!" at bounding box center [929, 462] width 51 height 14
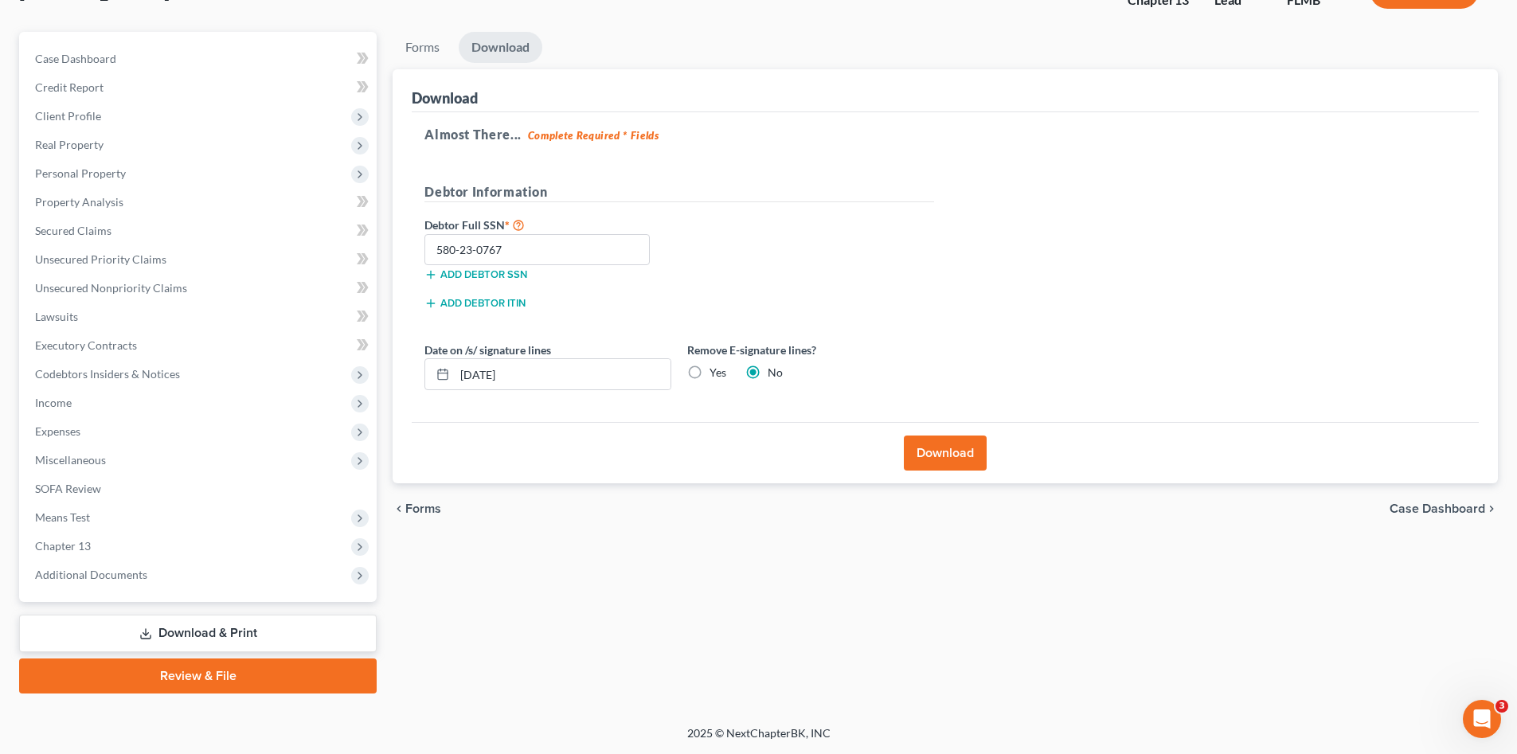
drag, startPoint x: 876, startPoint y: 267, endPoint x: 845, endPoint y: 281, distance: 34.9
click at [876, 267] on div "Debtor Full SSN * 580-23-0767 Add debtor SSN" at bounding box center [678, 255] width 525 height 80
drag, startPoint x: 537, startPoint y: 252, endPoint x: 424, endPoint y: 240, distance: 112.9
click at [424, 240] on input "580-23-0767" at bounding box center [536, 250] width 225 height 32
click at [1017, 262] on div "Almost There... Complete Required * Fields Debtor Information Debtor Full SSN *…" at bounding box center [945, 267] width 1067 height 310
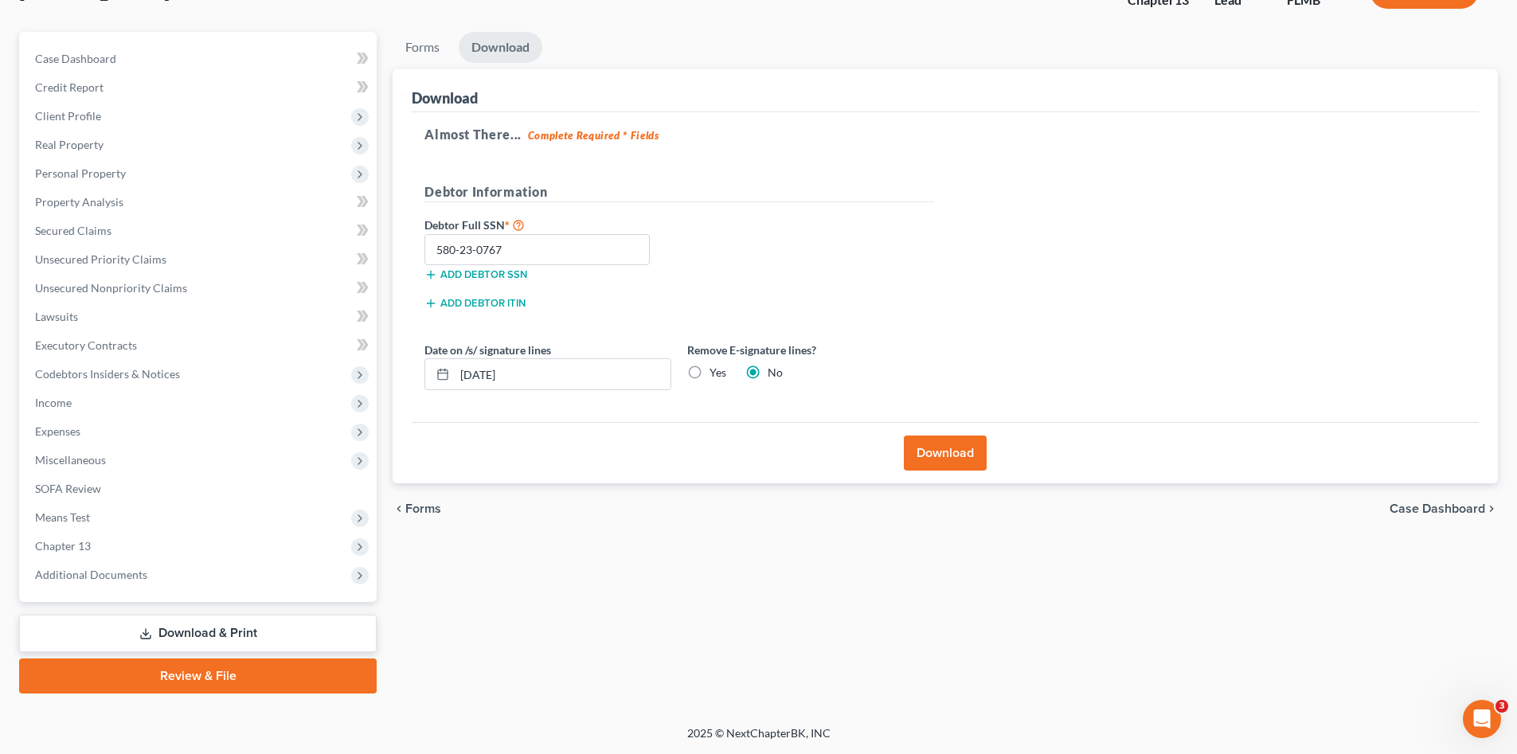
click at [223, 671] on link "Review & File" at bounding box center [197, 675] width 357 height 35
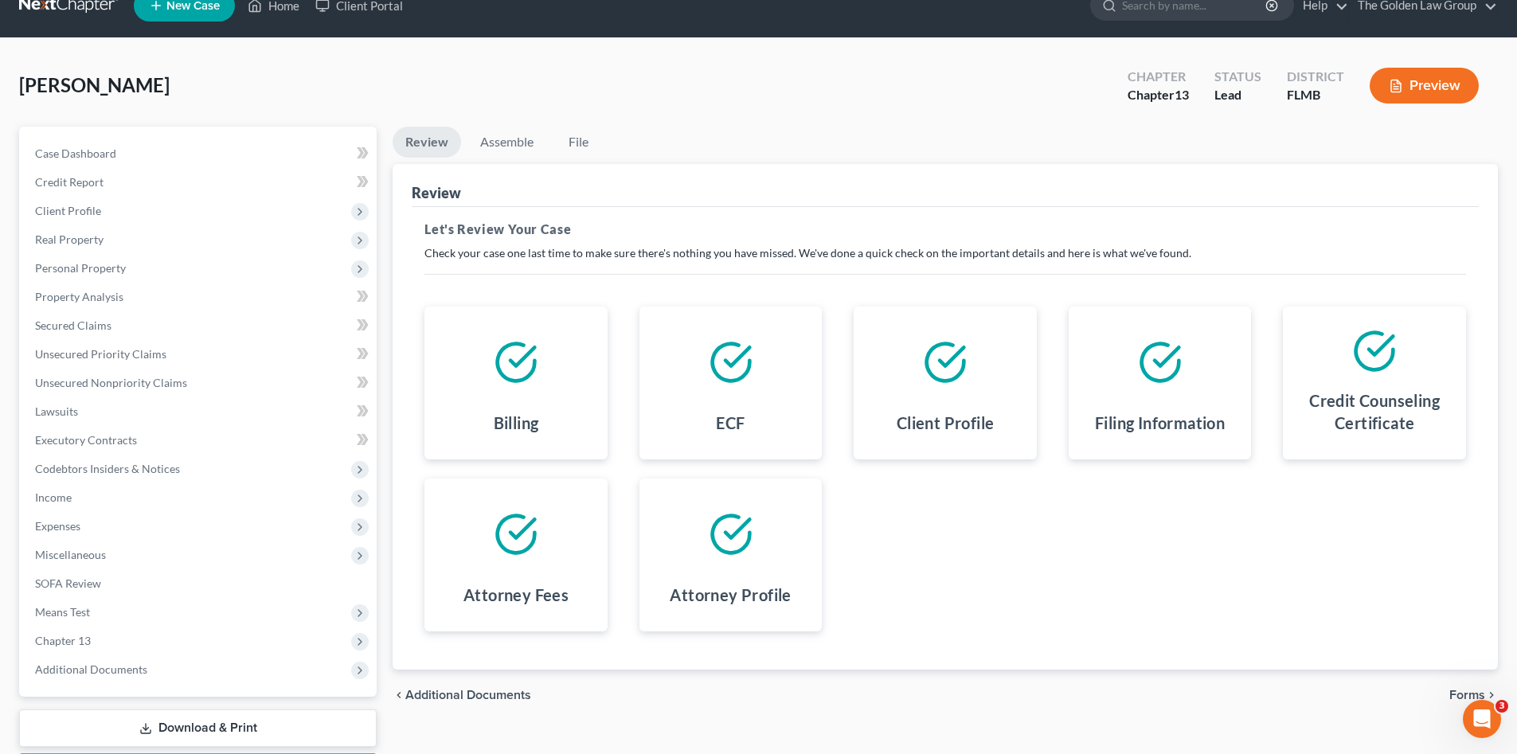
scroll to position [121, 0]
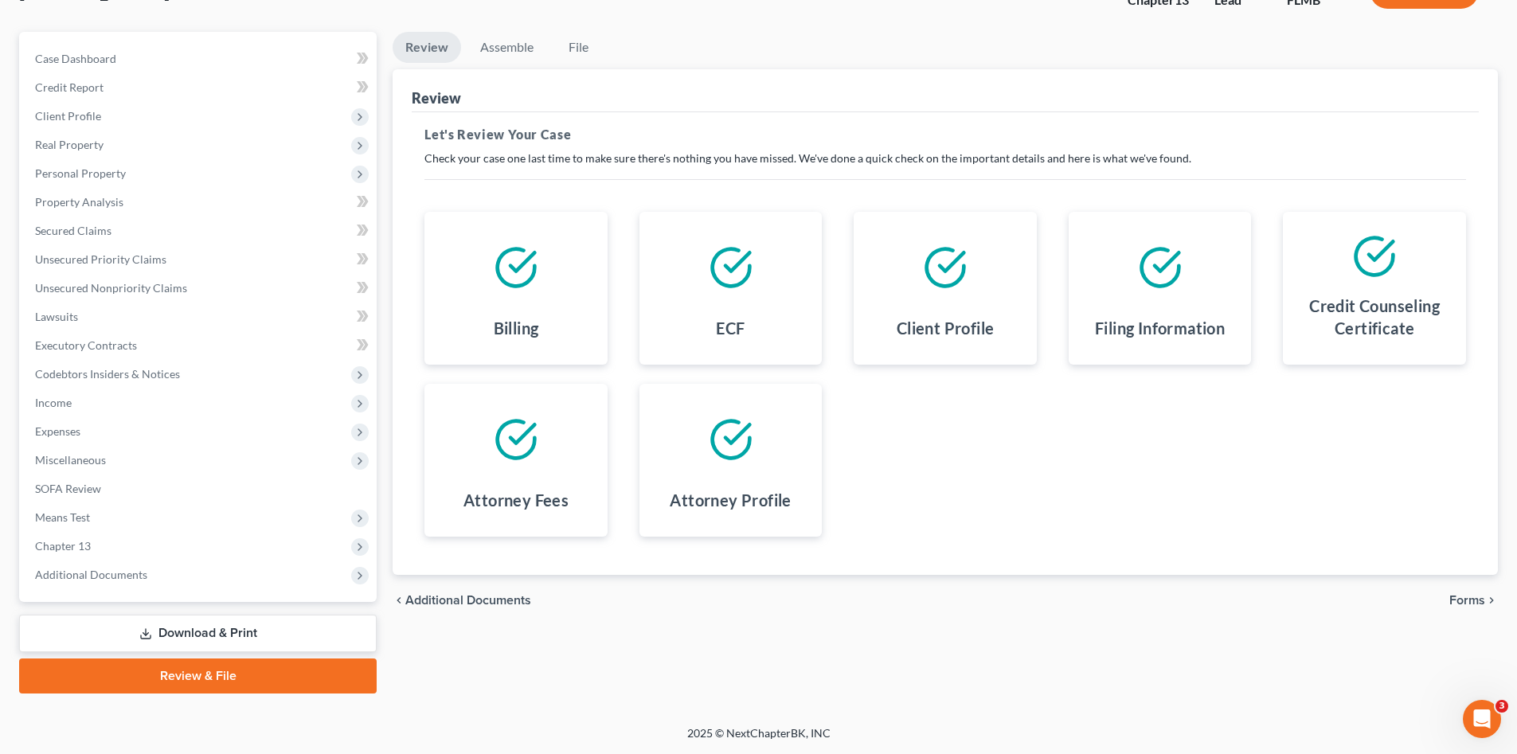
click at [1466, 595] on span "Forms" at bounding box center [1467, 600] width 36 height 13
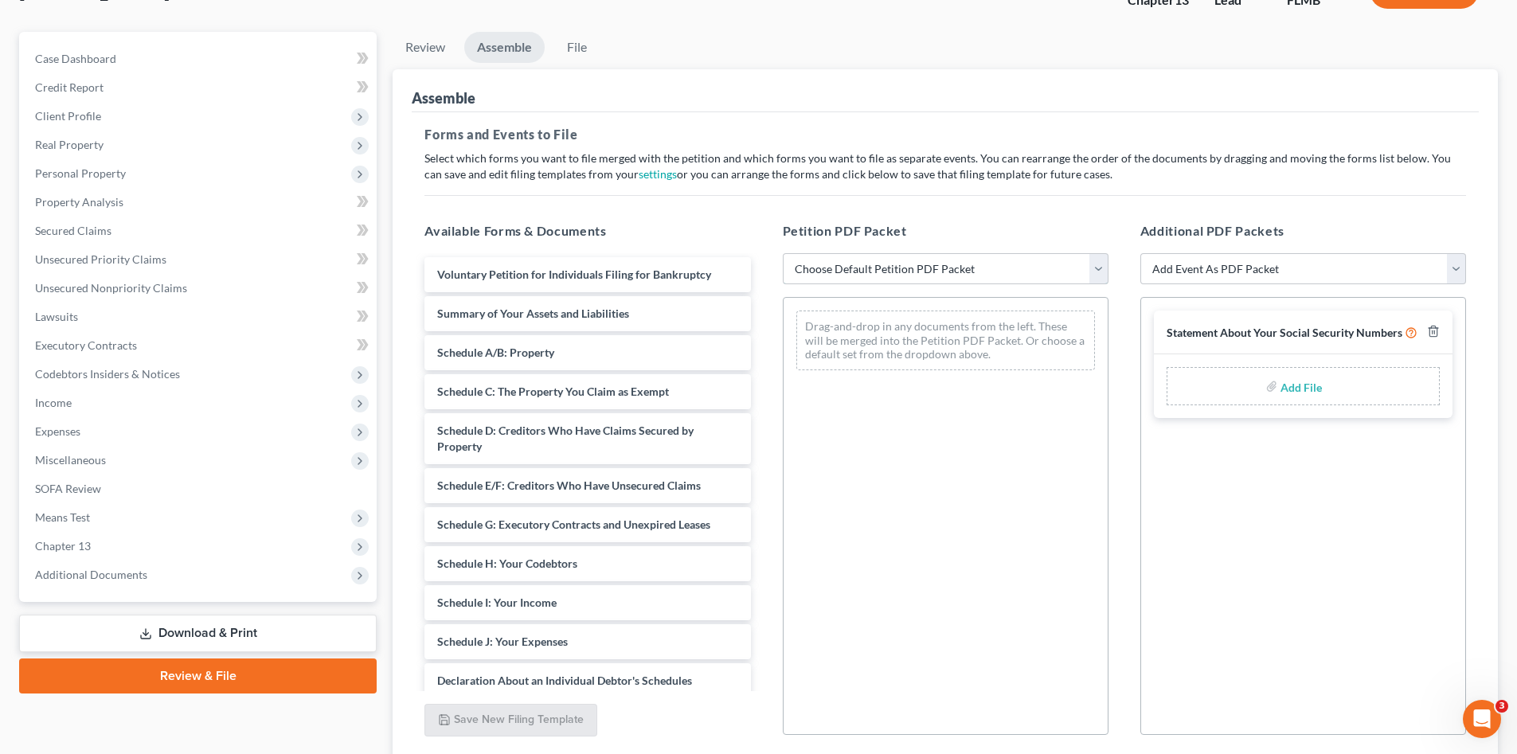
click at [836, 273] on select "Choose Default Petition PDF Packet Complete Bankruptcy Petition (all forms and …" at bounding box center [946, 269] width 326 height 32
select select "0"
click at [783, 253] on select "Choose Default Petition PDF Packet Complete Bankruptcy Petition (all forms and …" at bounding box center [946, 269] width 326 height 32
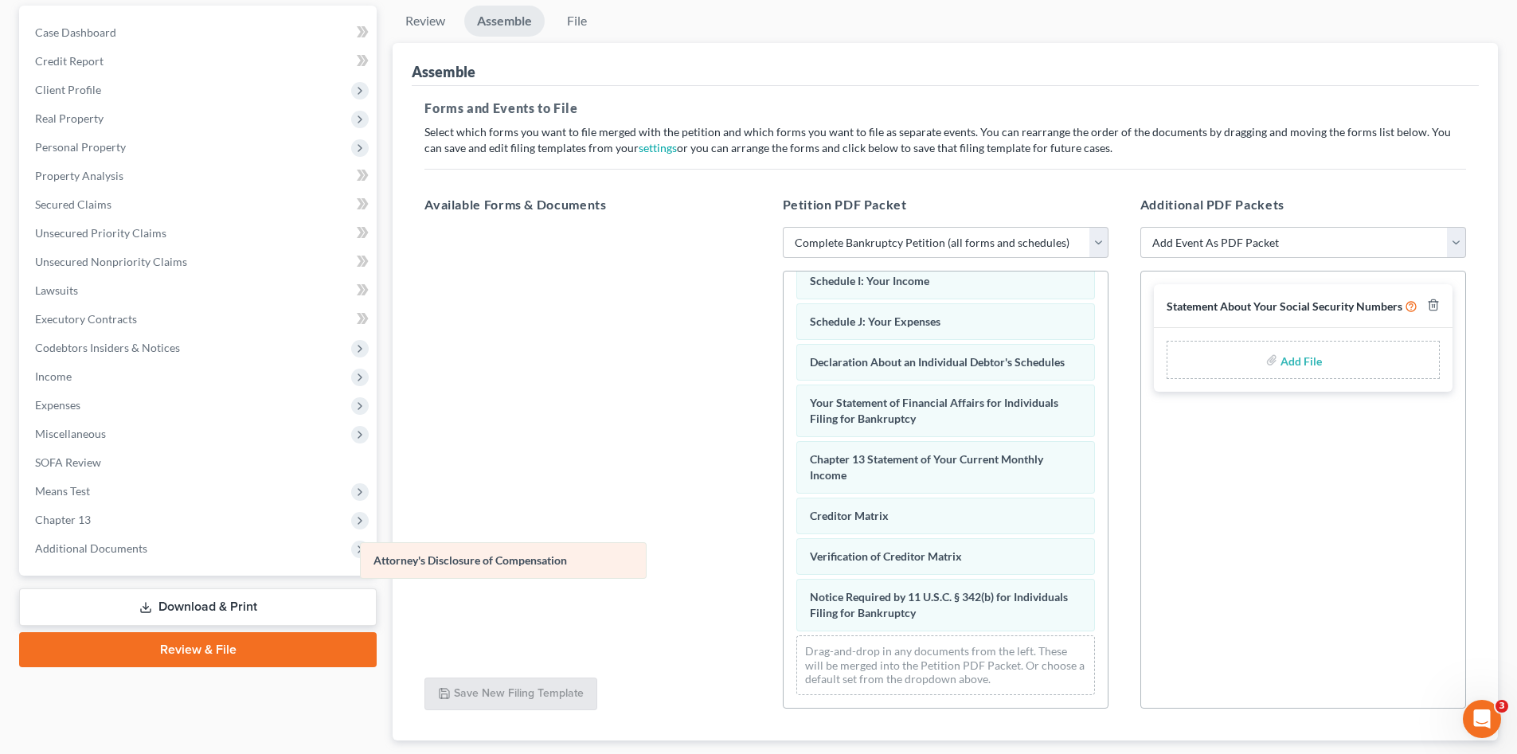
scroll to position [410, 0]
drag, startPoint x: 952, startPoint y: 615, endPoint x: 516, endPoint y: 562, distance: 439.4
click at [783, 562] on div "Attorney's Disclosure of Compensation Voluntary Petition for Individuals Filing…" at bounding box center [945, 292] width 324 height 830
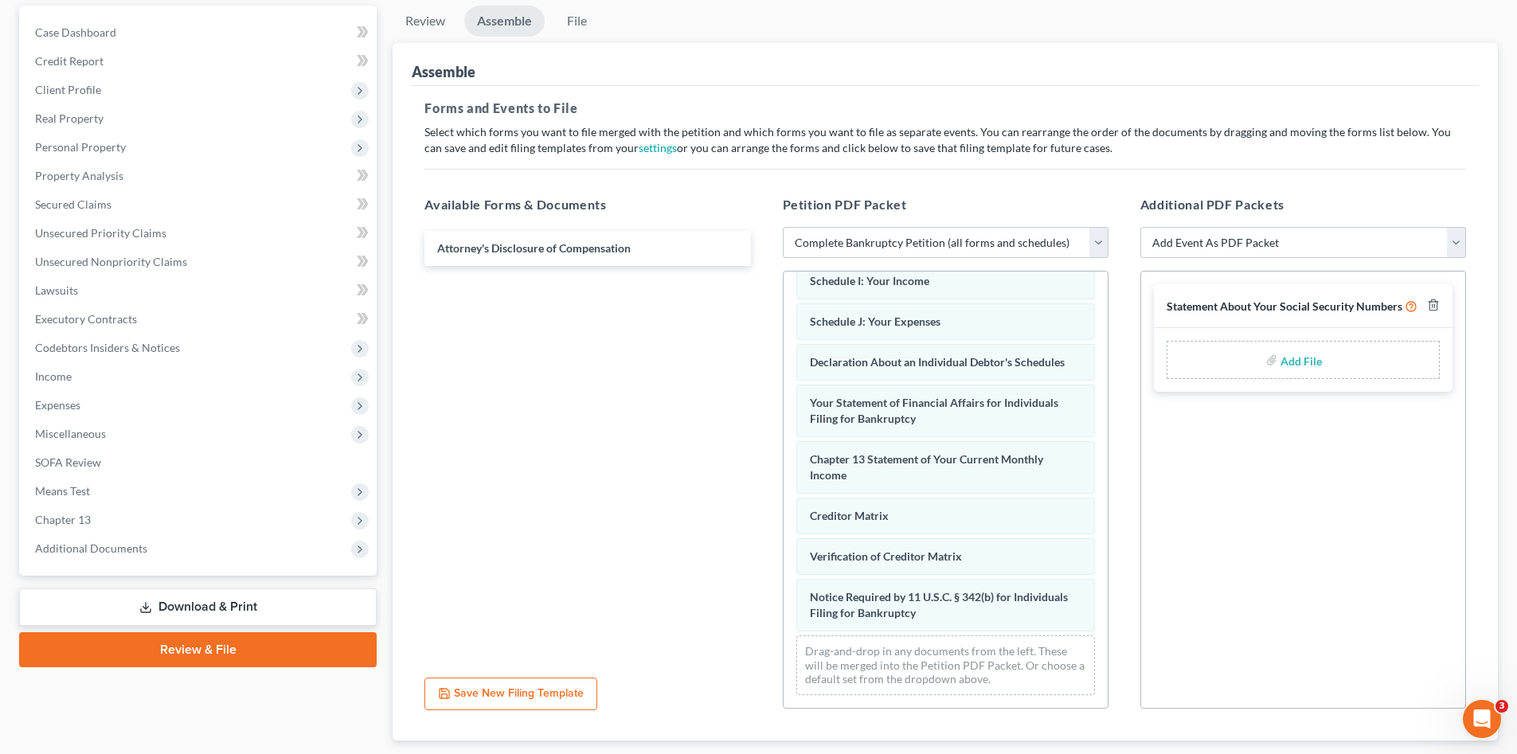
scroll to position [245, 0]
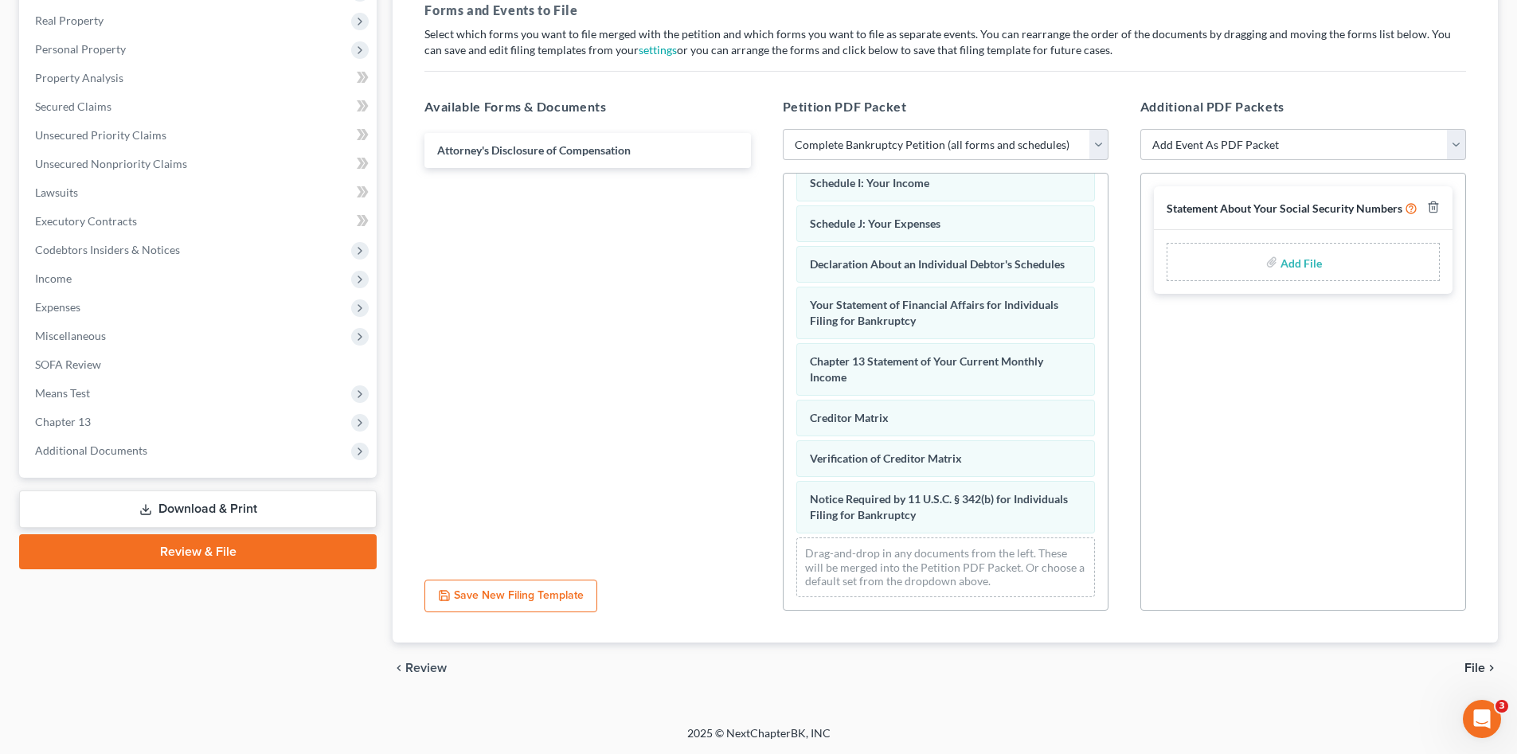
click at [1486, 669] on icon "chevron_right" at bounding box center [1491, 668] width 13 height 13
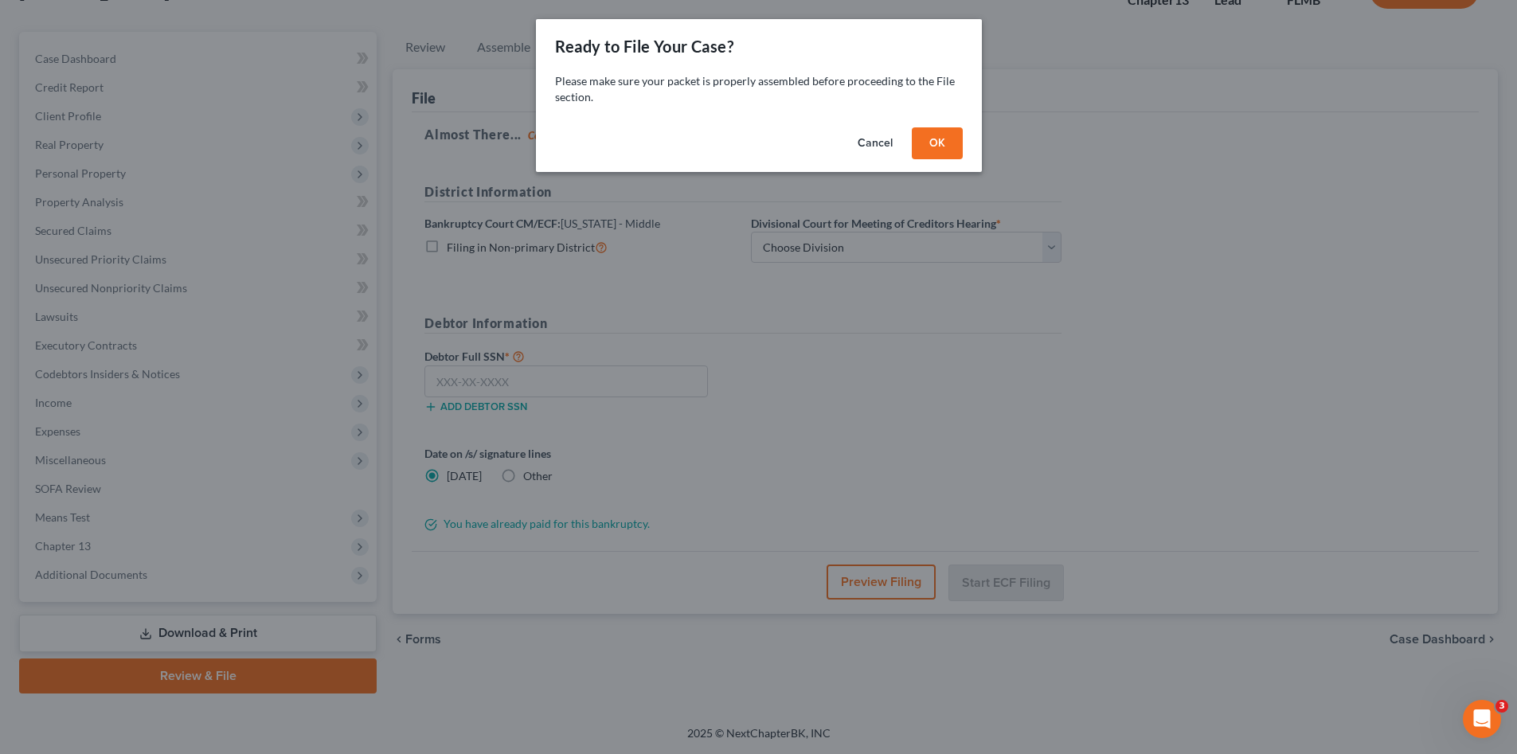
scroll to position [121, 0]
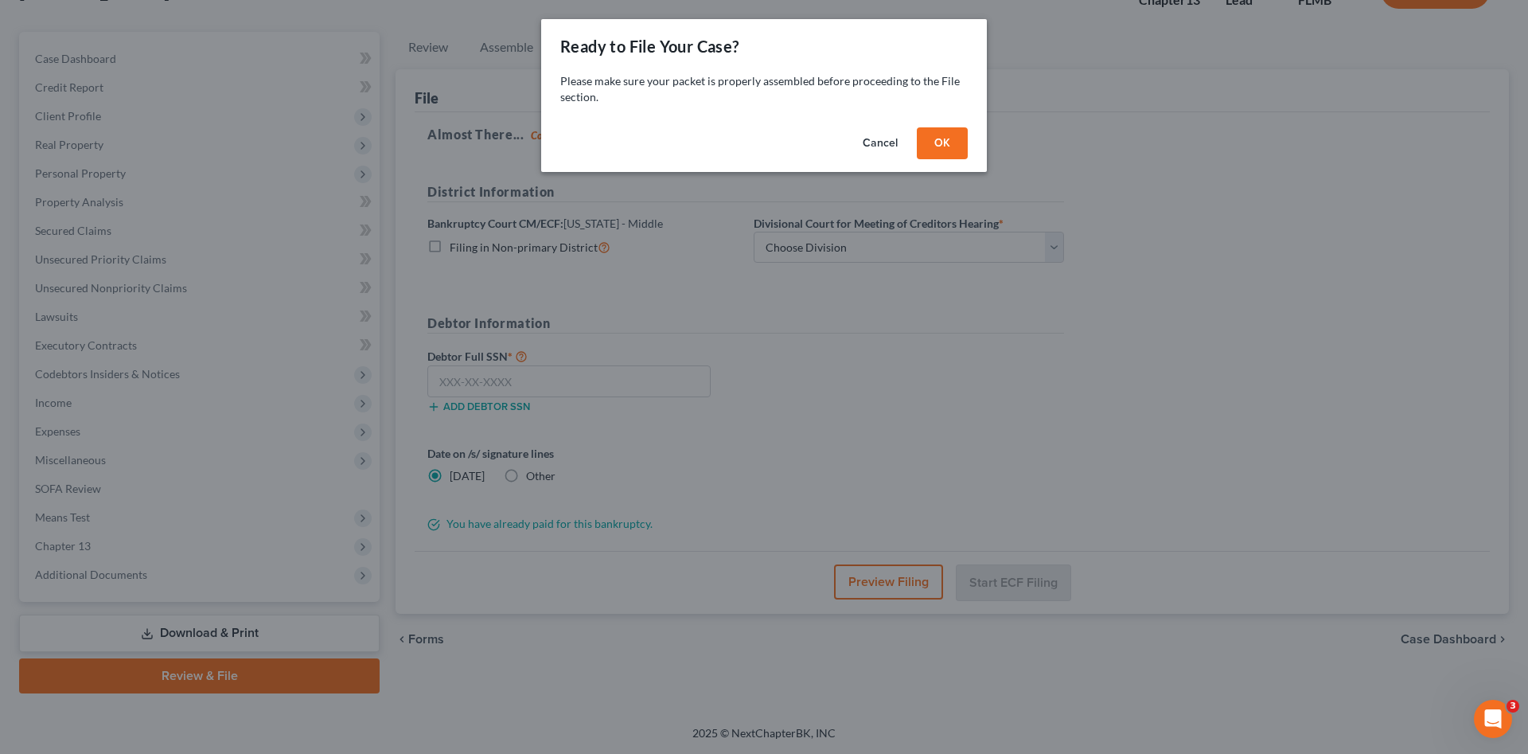
click at [924, 146] on button "OK" at bounding box center [942, 143] width 51 height 32
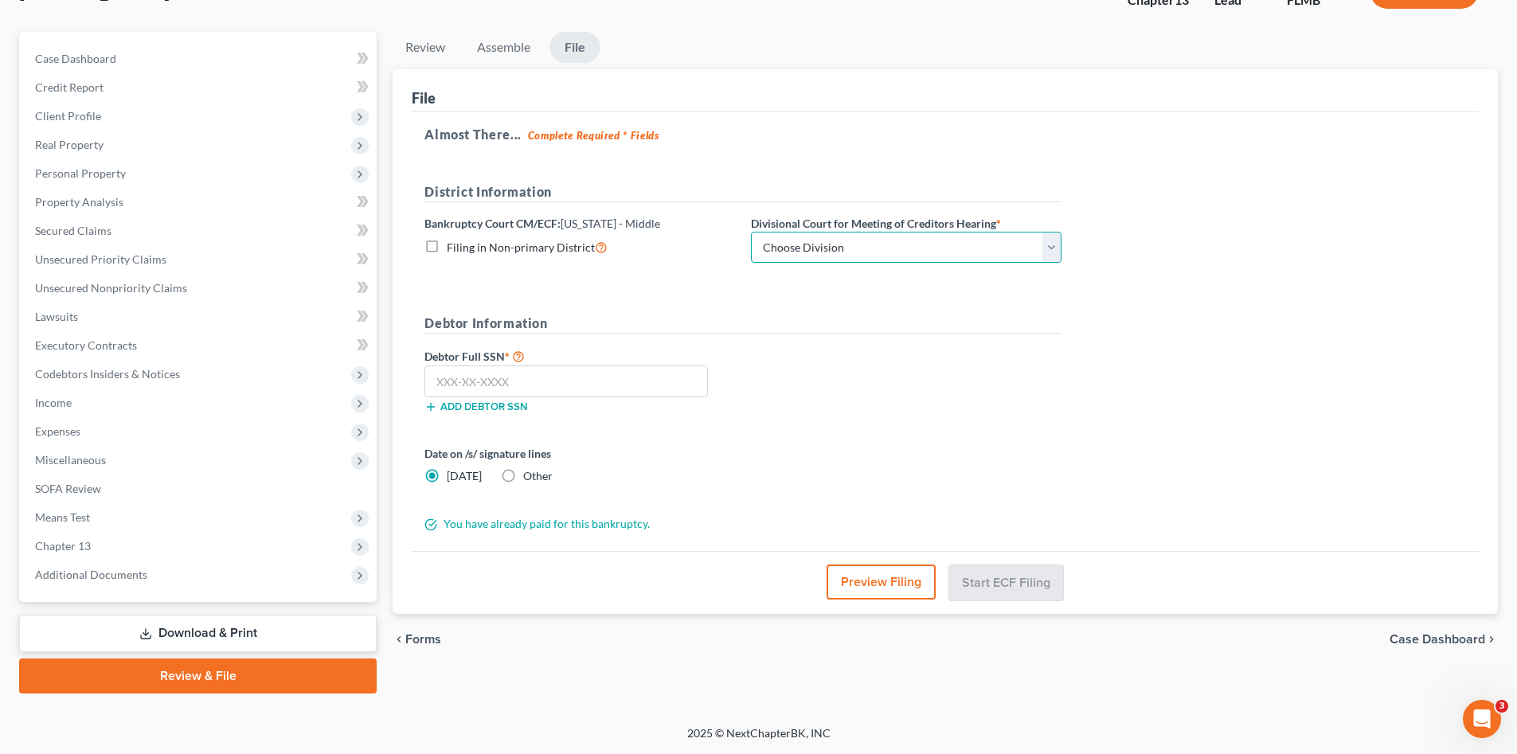
drag, startPoint x: 928, startPoint y: 244, endPoint x: 924, endPoint y: 262, distance: 18.0
click at [928, 244] on select "Choose Division Fort Myers Jacksonville Orlando Tampa" at bounding box center [906, 248] width 310 height 32
select select "3"
click at [751, 232] on select "Choose Division Fort Myers Jacksonville Orlando Tampa" at bounding box center [906, 248] width 310 height 32
click at [611, 377] on input "text" at bounding box center [565, 381] width 283 height 32
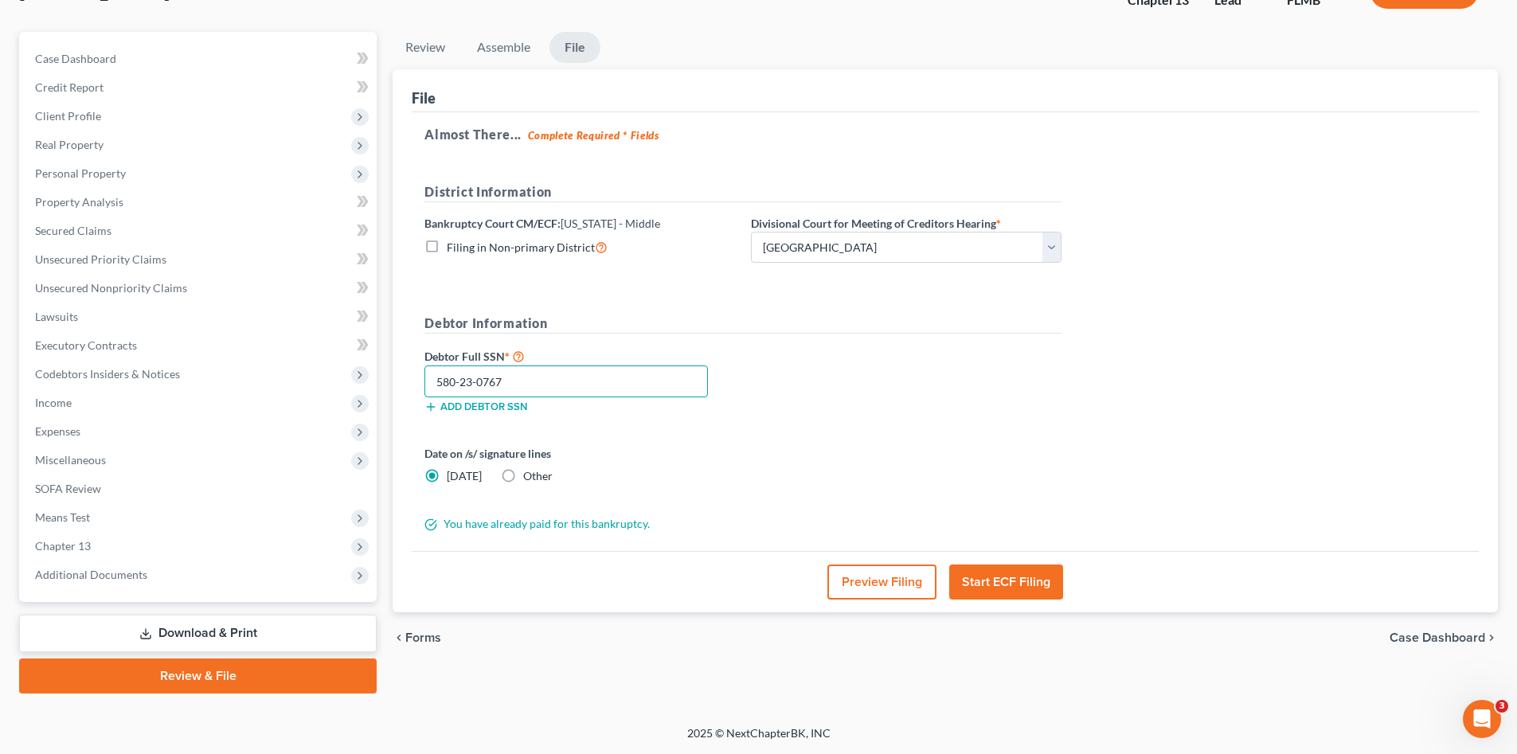
type input "580-23-0767"
click at [988, 578] on button "Start ECF Filing" at bounding box center [1006, 581] width 114 height 35
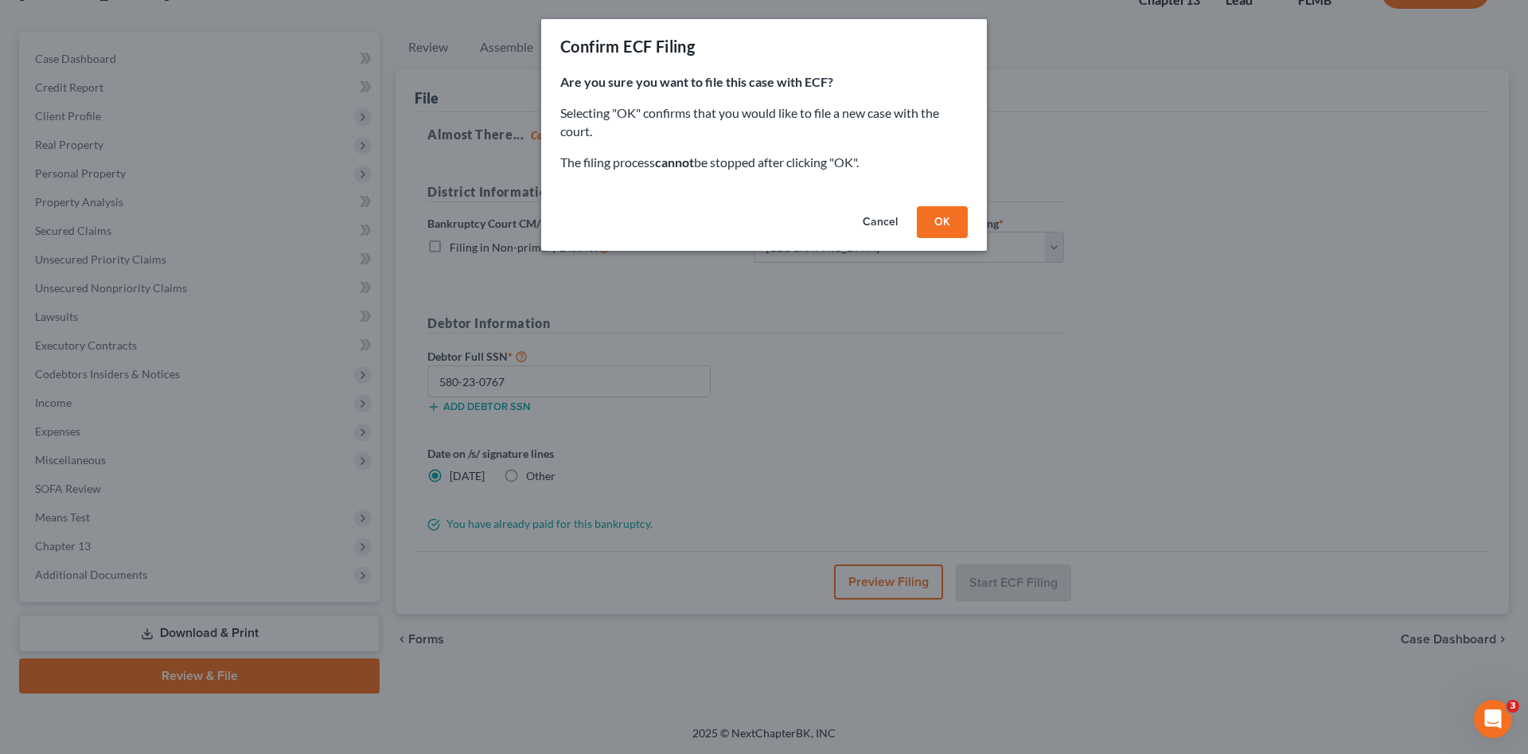
click at [915, 238] on div "Cancel OK" at bounding box center [764, 225] width 446 height 51
click at [930, 228] on button "OK" at bounding box center [942, 222] width 51 height 32
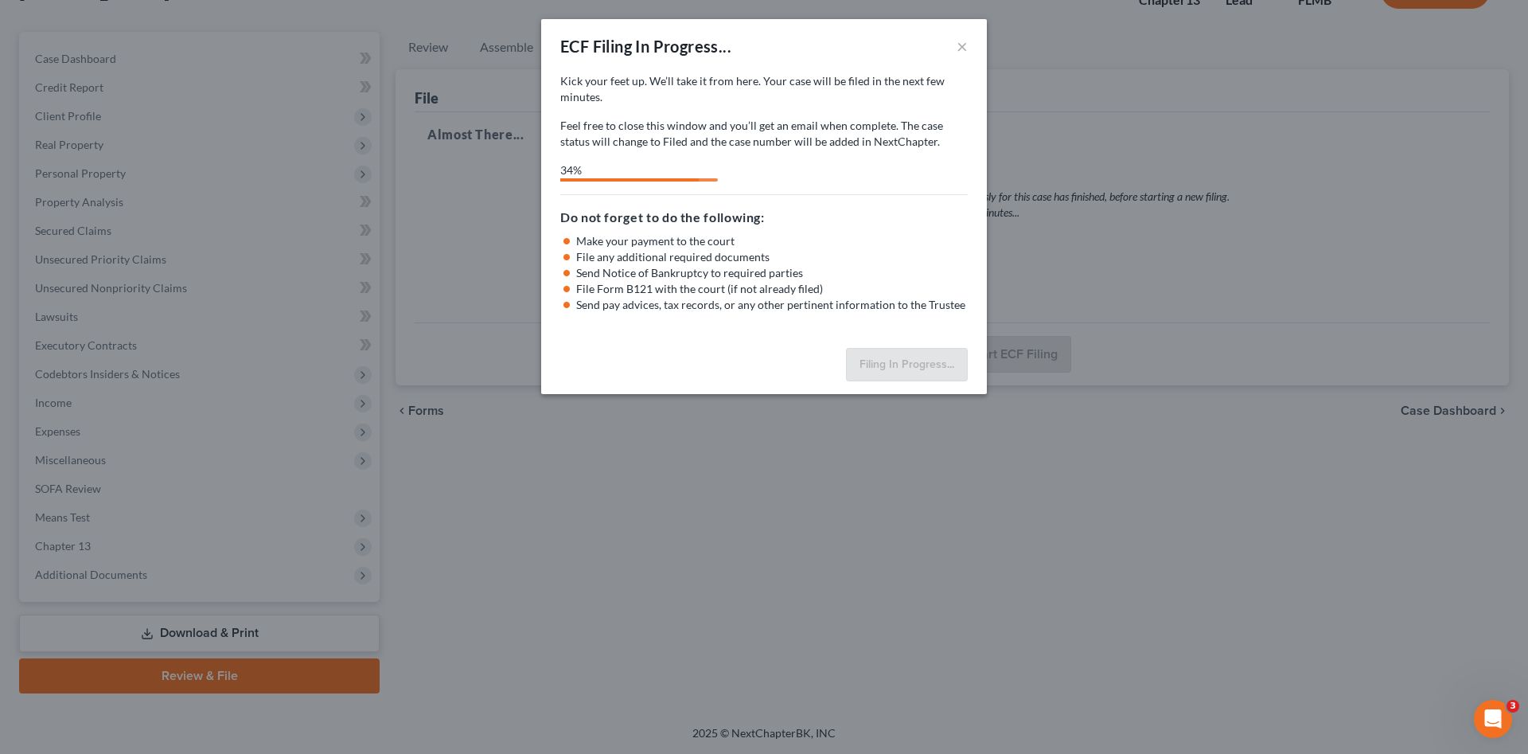
select select "3"
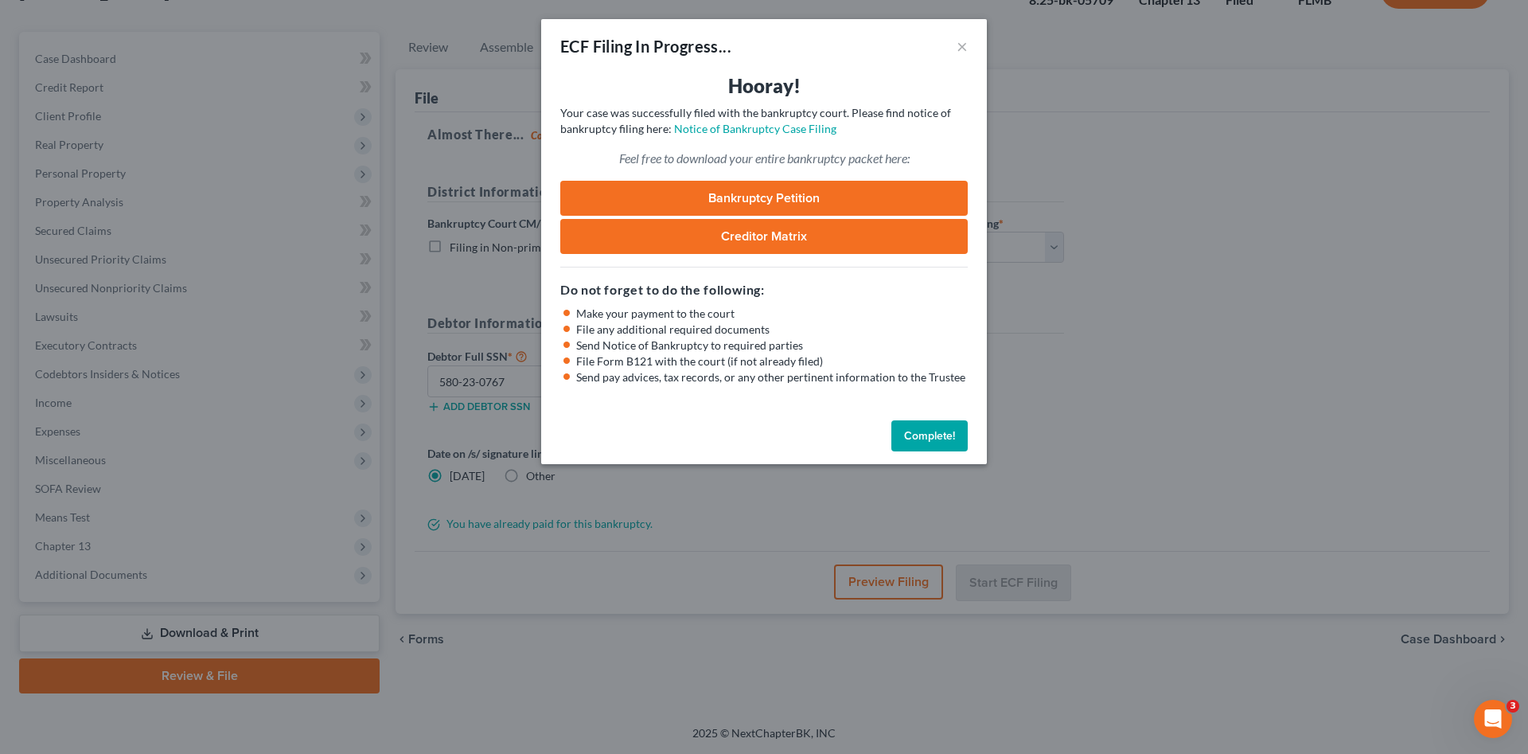
click at [851, 201] on link "Bankruptcy Petition" at bounding box center [764, 198] width 408 height 35
click at [923, 430] on button "Complete!" at bounding box center [930, 436] width 76 height 32
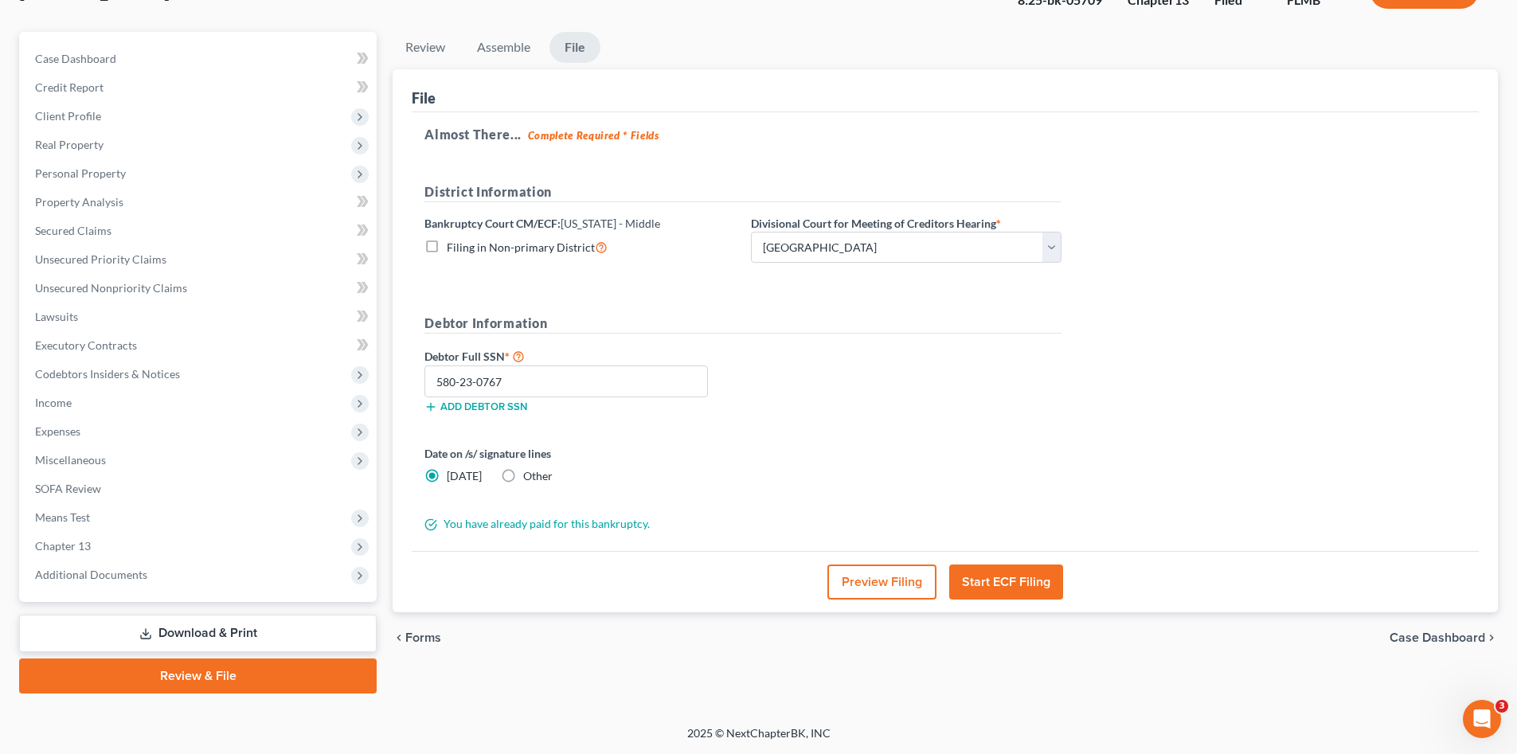
scroll to position [0, 0]
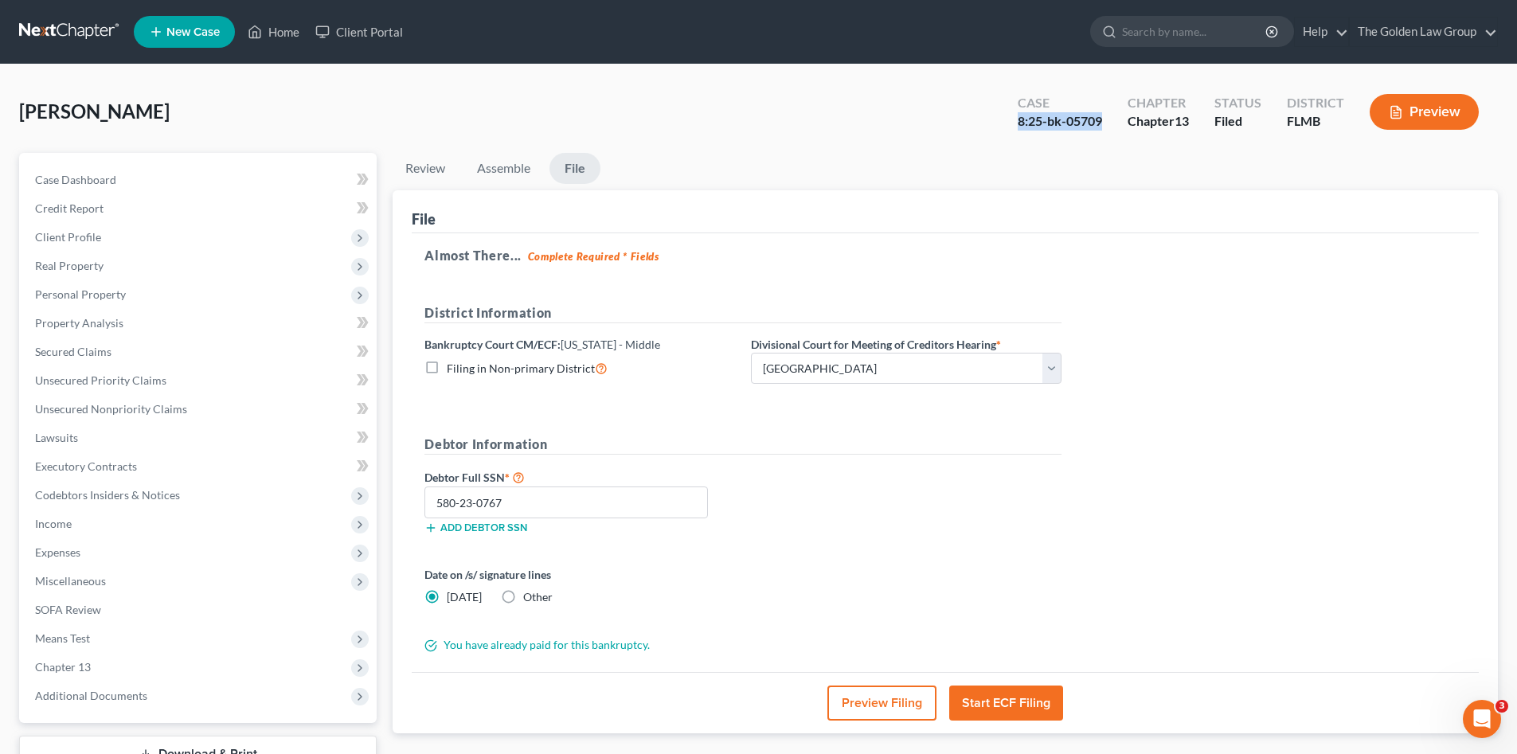
drag, startPoint x: 1104, startPoint y: 122, endPoint x: 997, endPoint y: 116, distance: 106.8
click at [998, 116] on div "Case 8:25-bk-05709 Chapter Chapter 13 Status Filed District FLMB Preview" at bounding box center [1247, 112] width 499 height 57
copy div "8:25-bk-05709"
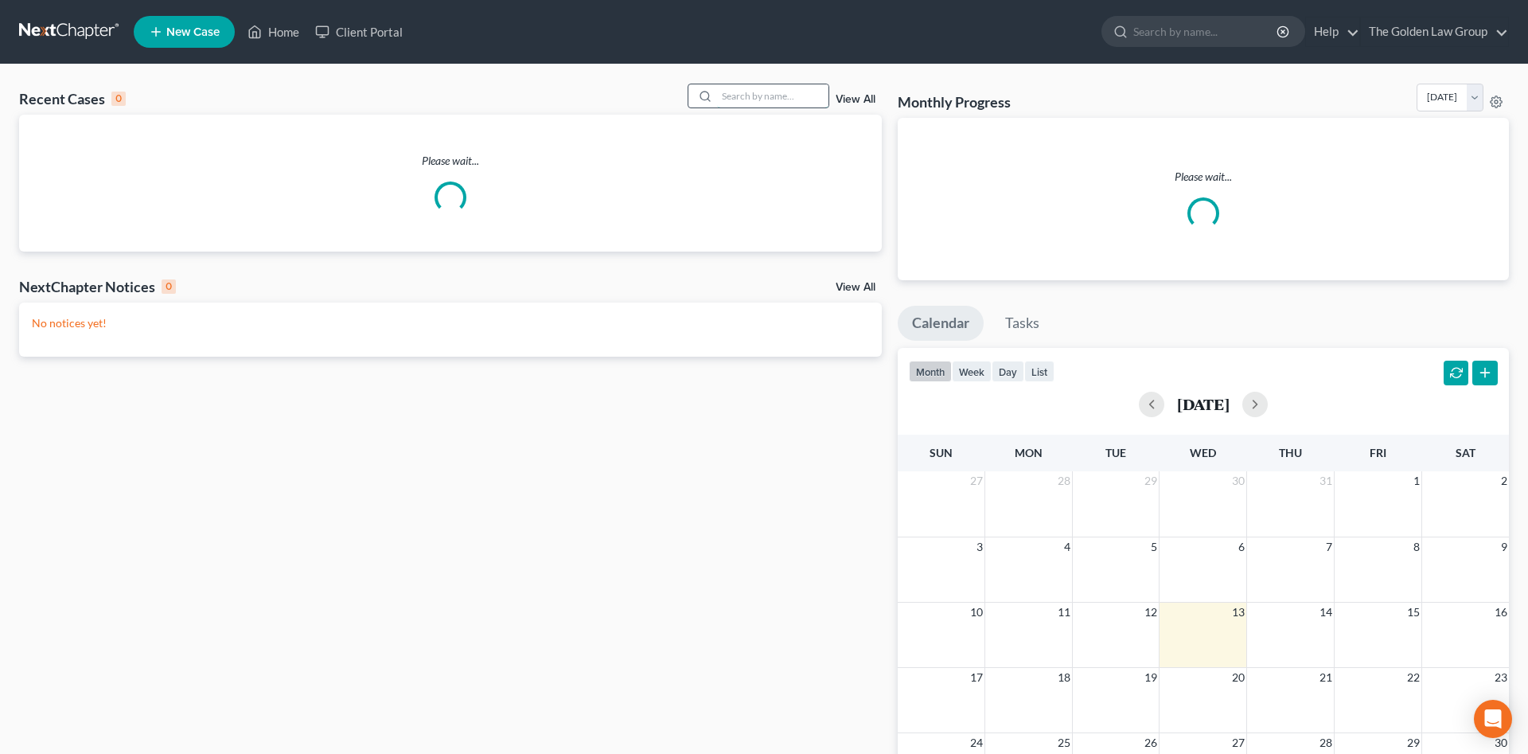
click at [771, 97] on input "search" at bounding box center [772, 95] width 111 height 23
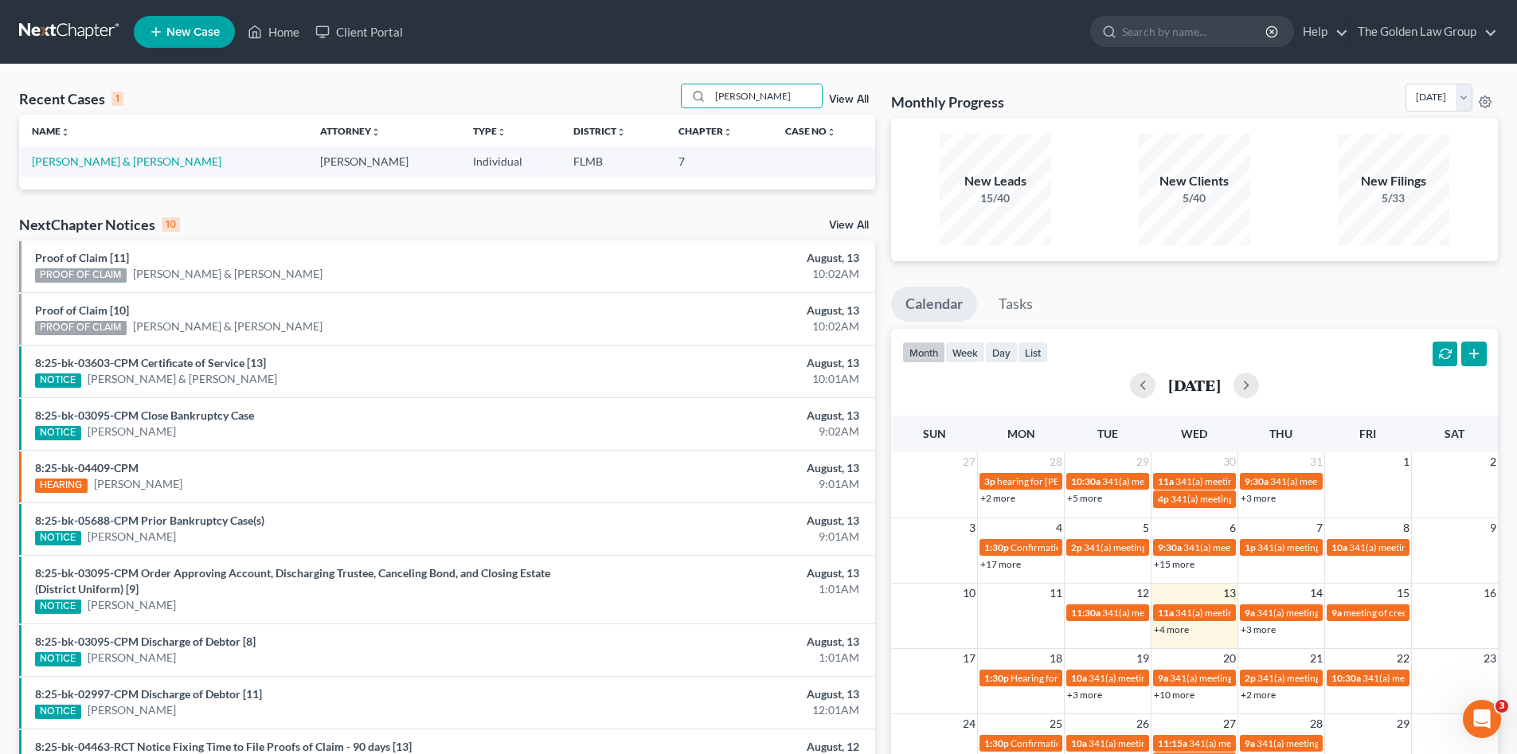
type input "[PERSON_NAME]"
click at [92, 161] on link "[PERSON_NAME] & [PERSON_NAME]" at bounding box center [126, 161] width 189 height 14
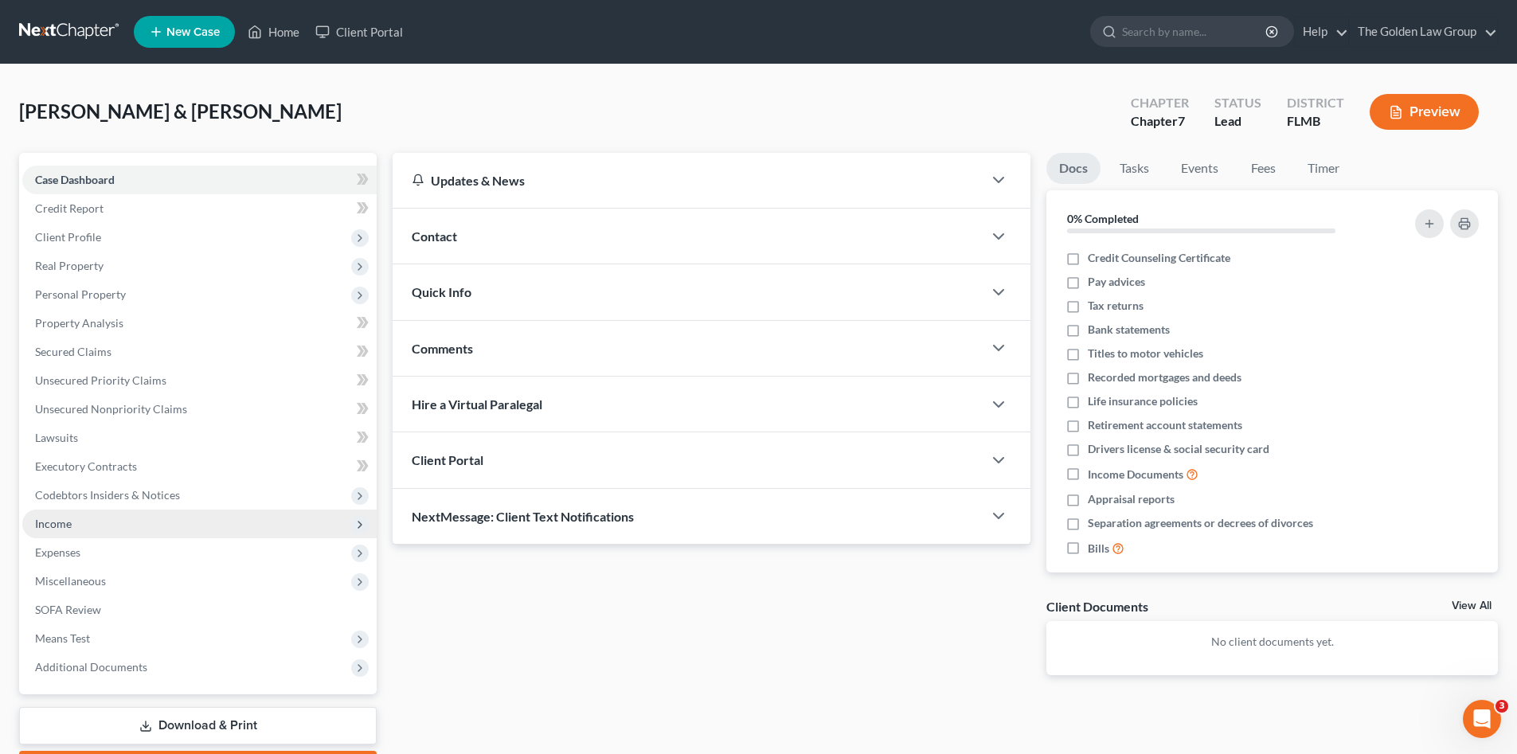
click at [62, 517] on span "Income" at bounding box center [53, 524] width 37 height 14
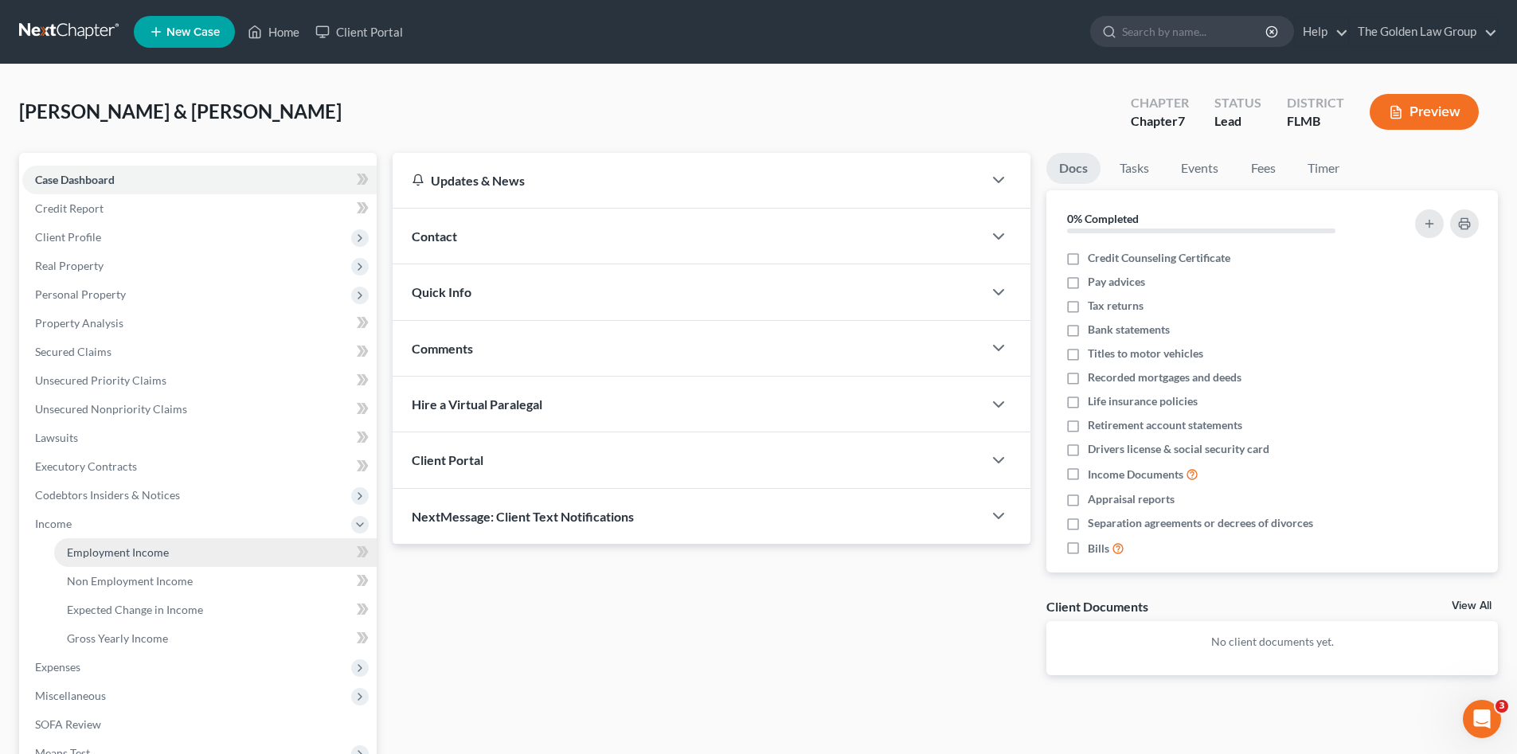
click at [125, 556] on span "Employment Income" at bounding box center [118, 552] width 102 height 14
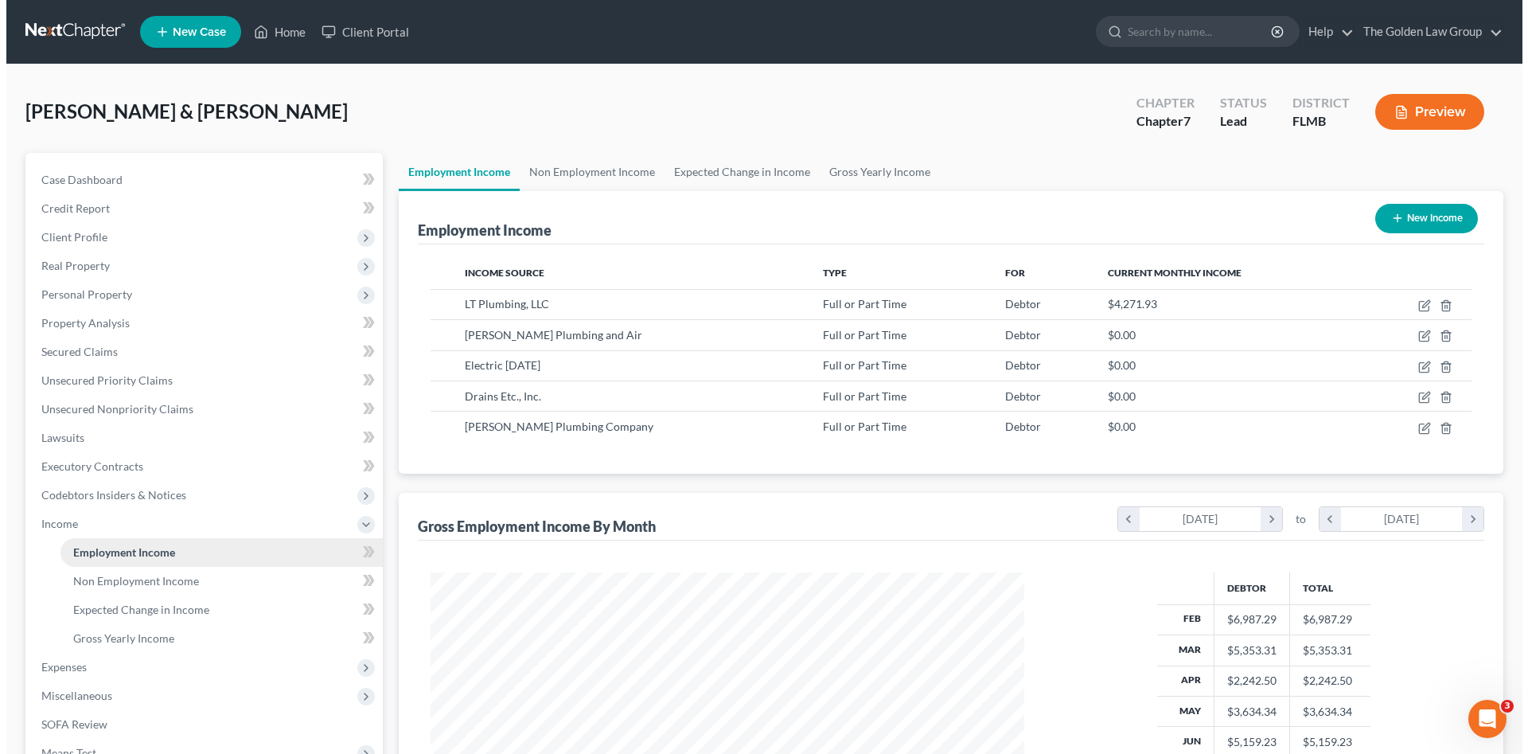
scroll to position [297, 626]
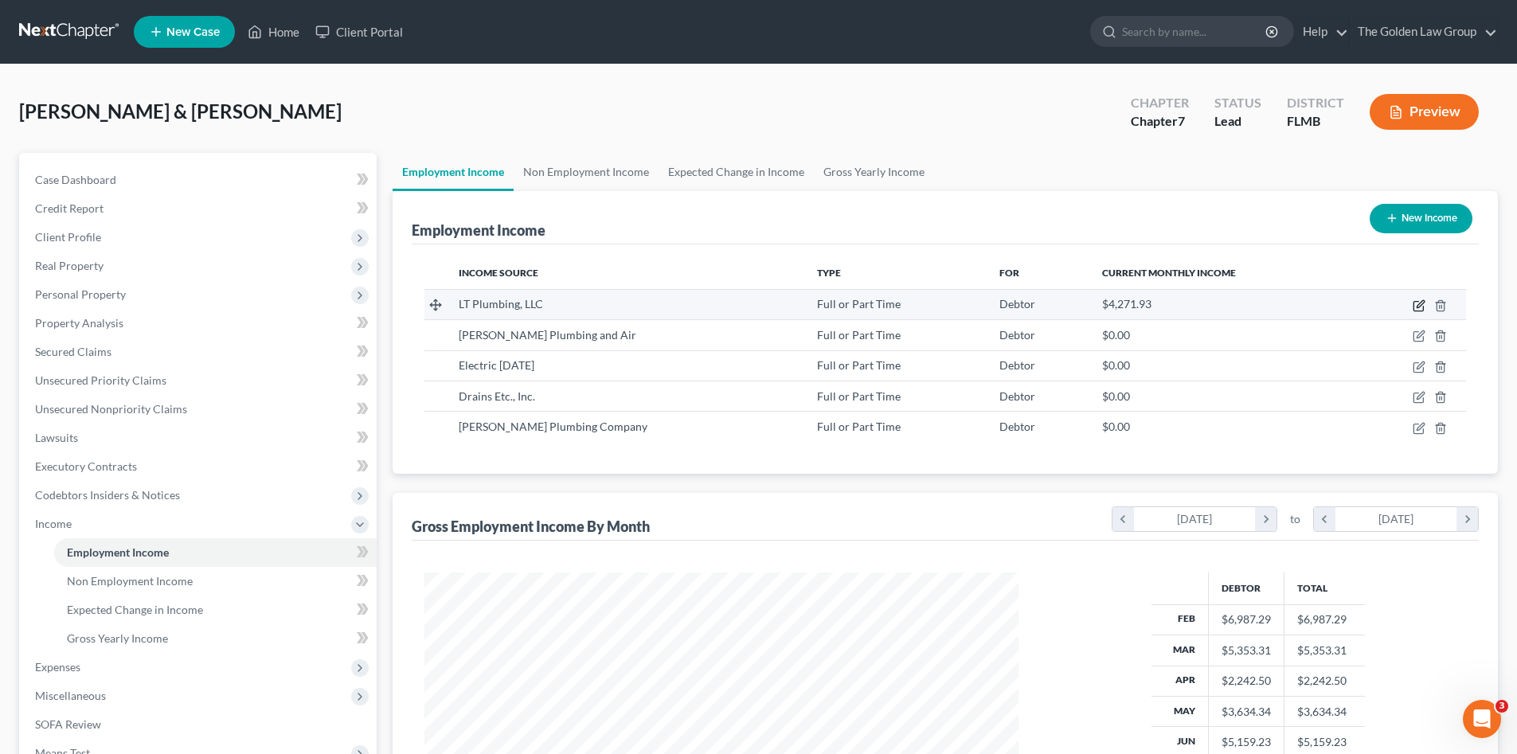
click at [1419, 303] on icon "button" at bounding box center [1418, 305] width 13 height 13
select select "0"
select select "9"
select select "3"
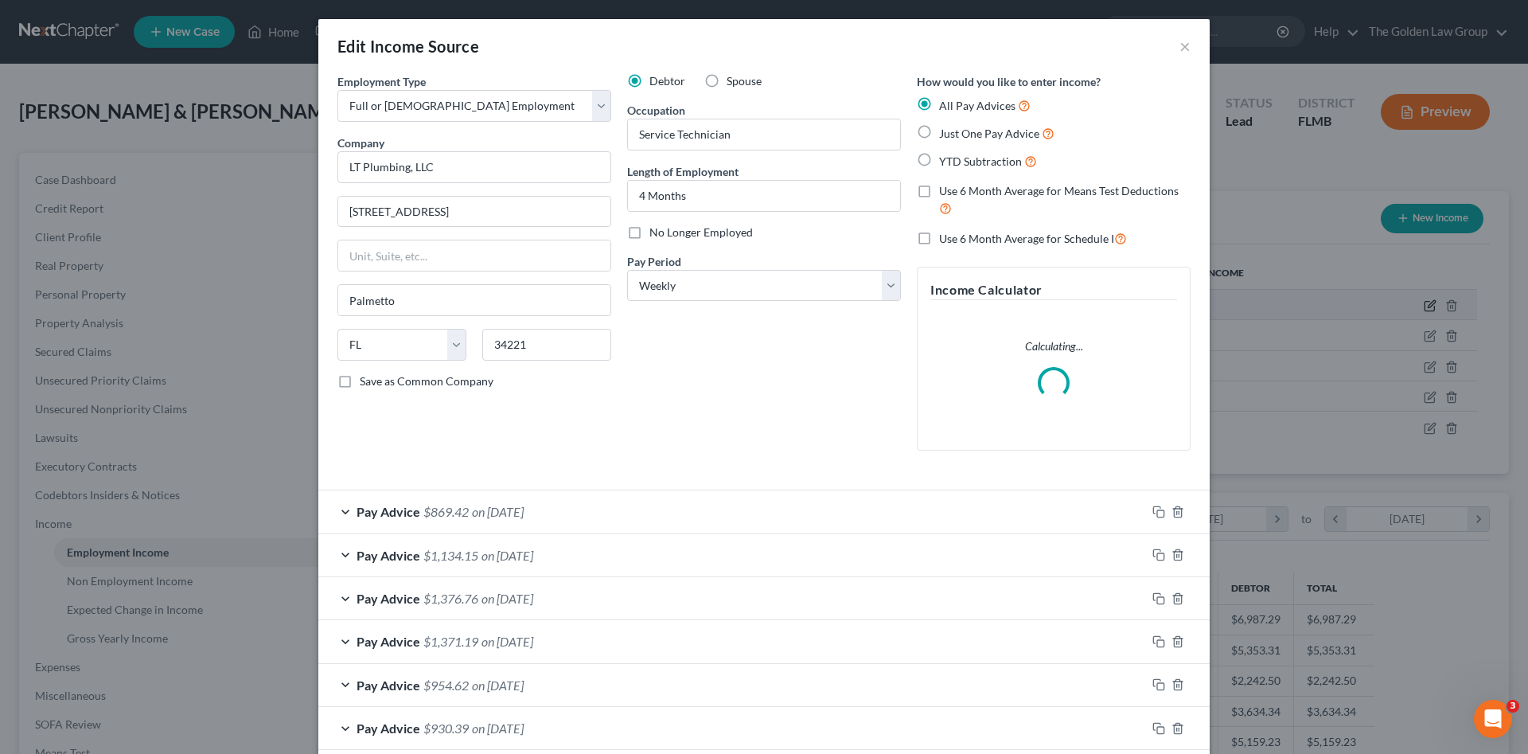
scroll to position [299, 631]
click at [1153, 597] on icon "button" at bounding box center [1159, 598] width 13 height 13
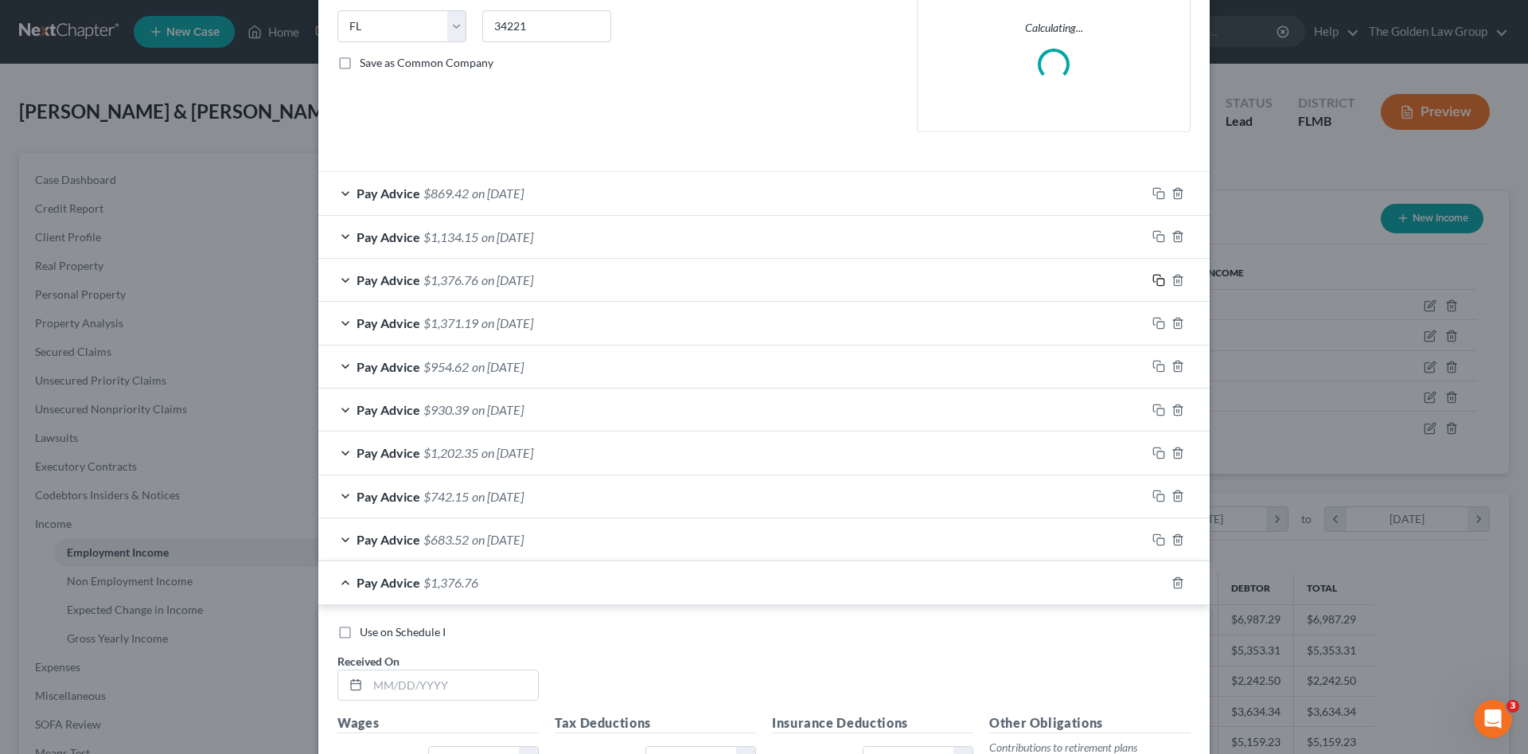
scroll to position [478, 0]
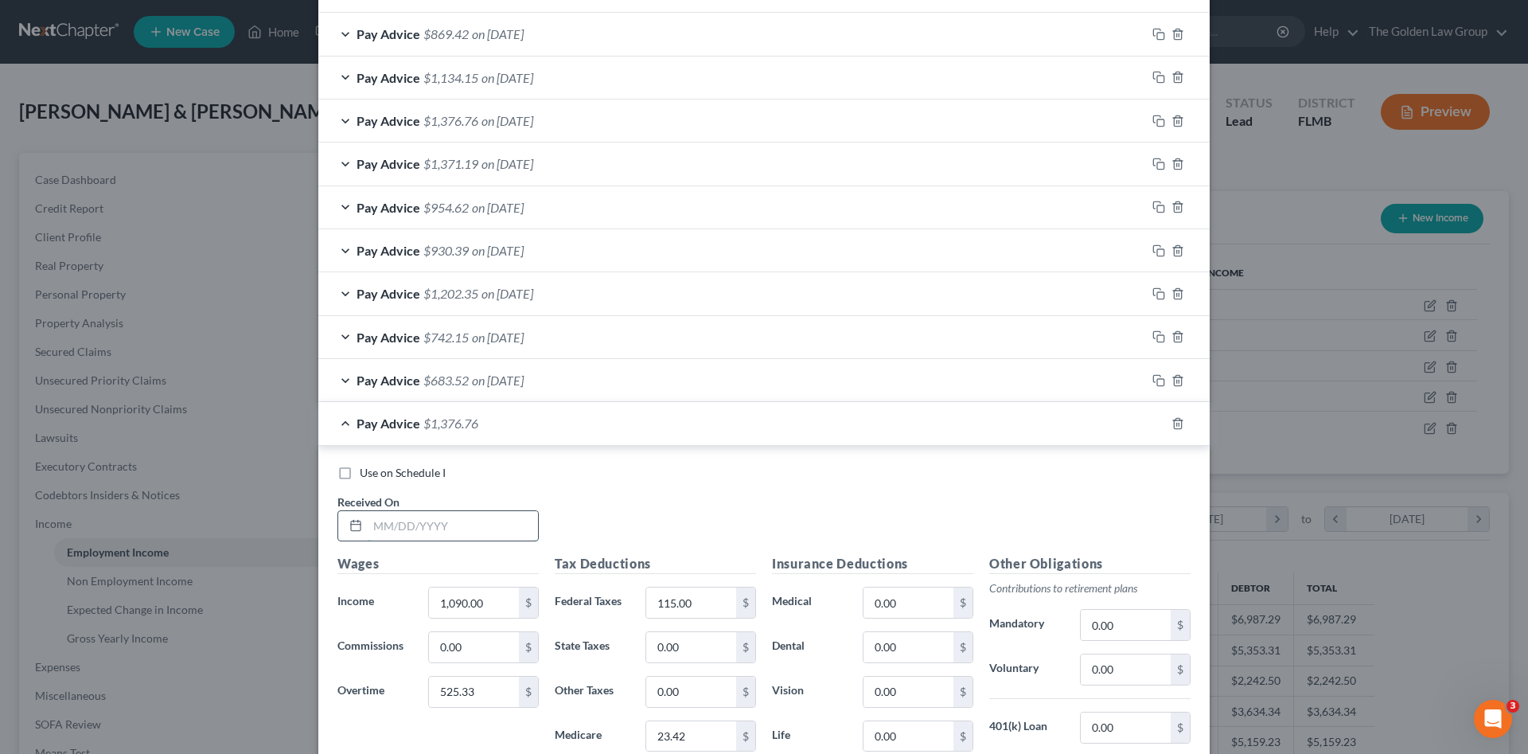
click at [488, 525] on input "text" at bounding box center [453, 526] width 170 height 30
type input "[DATE]"
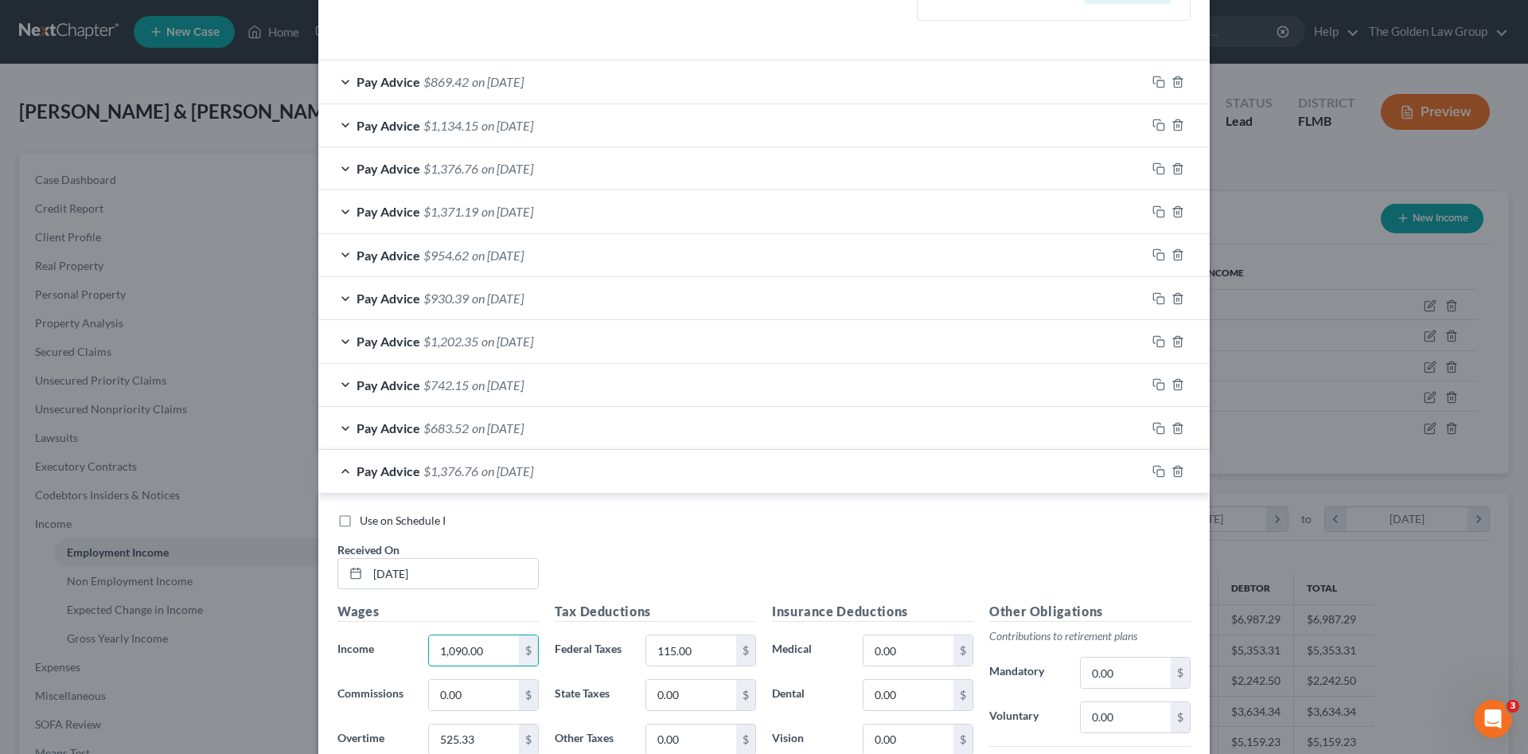
scroll to position [525, 0]
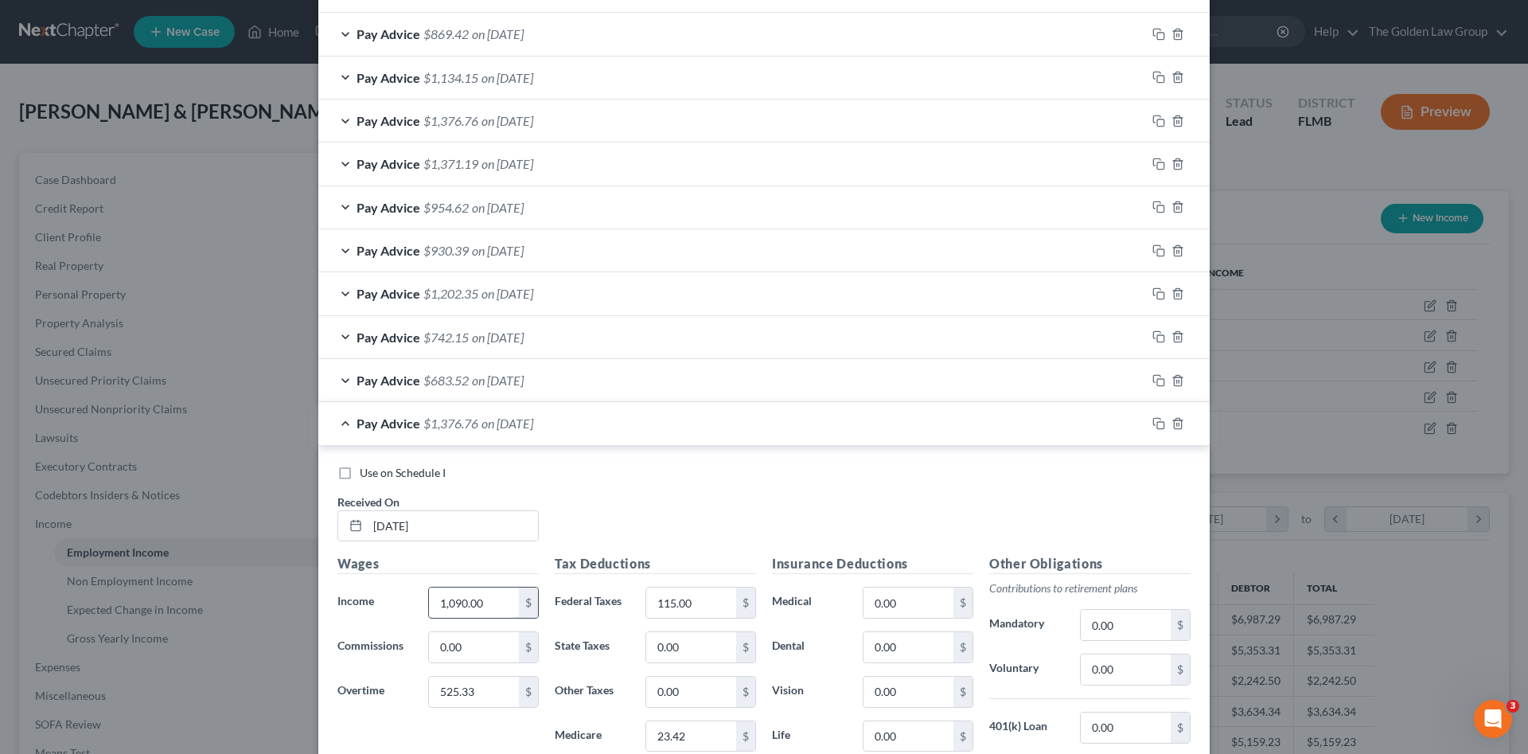
click at [492, 596] on input "1,090.00" at bounding box center [474, 603] width 90 height 30
drag, startPoint x: 492, startPoint y: 596, endPoint x: 451, endPoint y: 599, distance: 40.7
click at [420, 597] on div "1,090.00 $" at bounding box center [483, 603] width 127 height 32
type input "1,194.87"
type input "146.25"
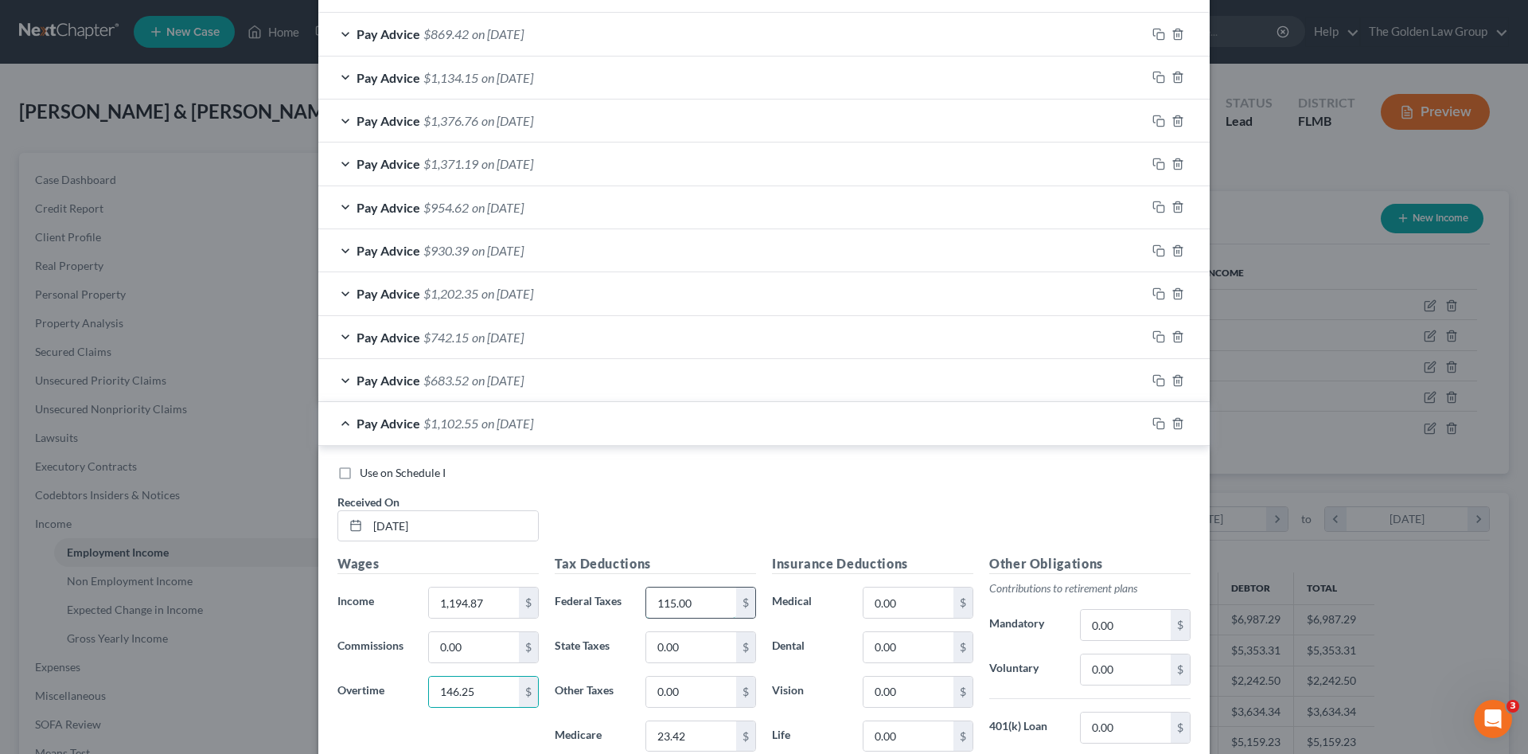
click at [683, 606] on input "115.00" at bounding box center [691, 603] width 90 height 30
type input "83.00"
type input "19.45"
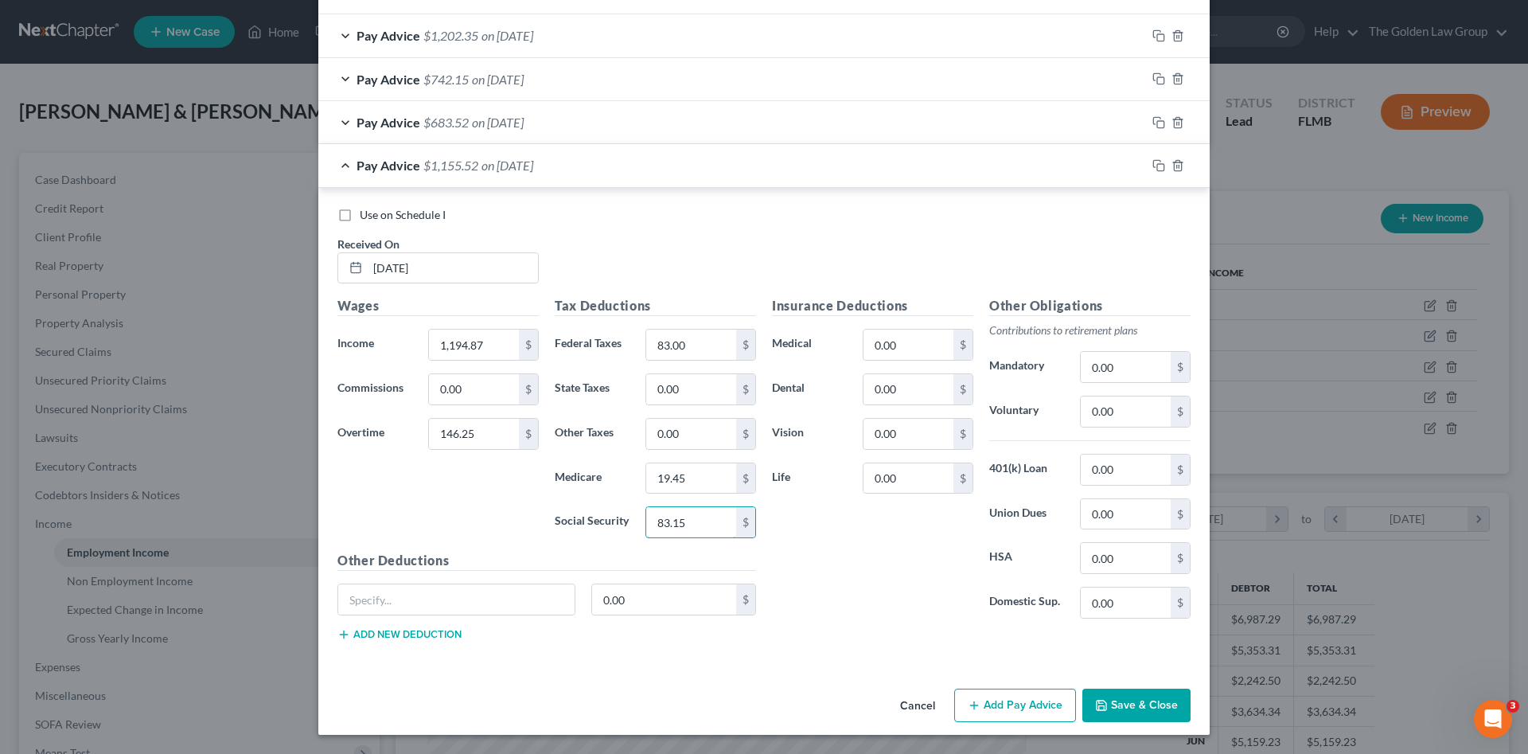
type input "83.15"
click at [412, 505] on div "Wages Income * 1,194.87 $ Commissions 0.00 $ Overtime 146.25 $" at bounding box center [438, 423] width 217 height 255
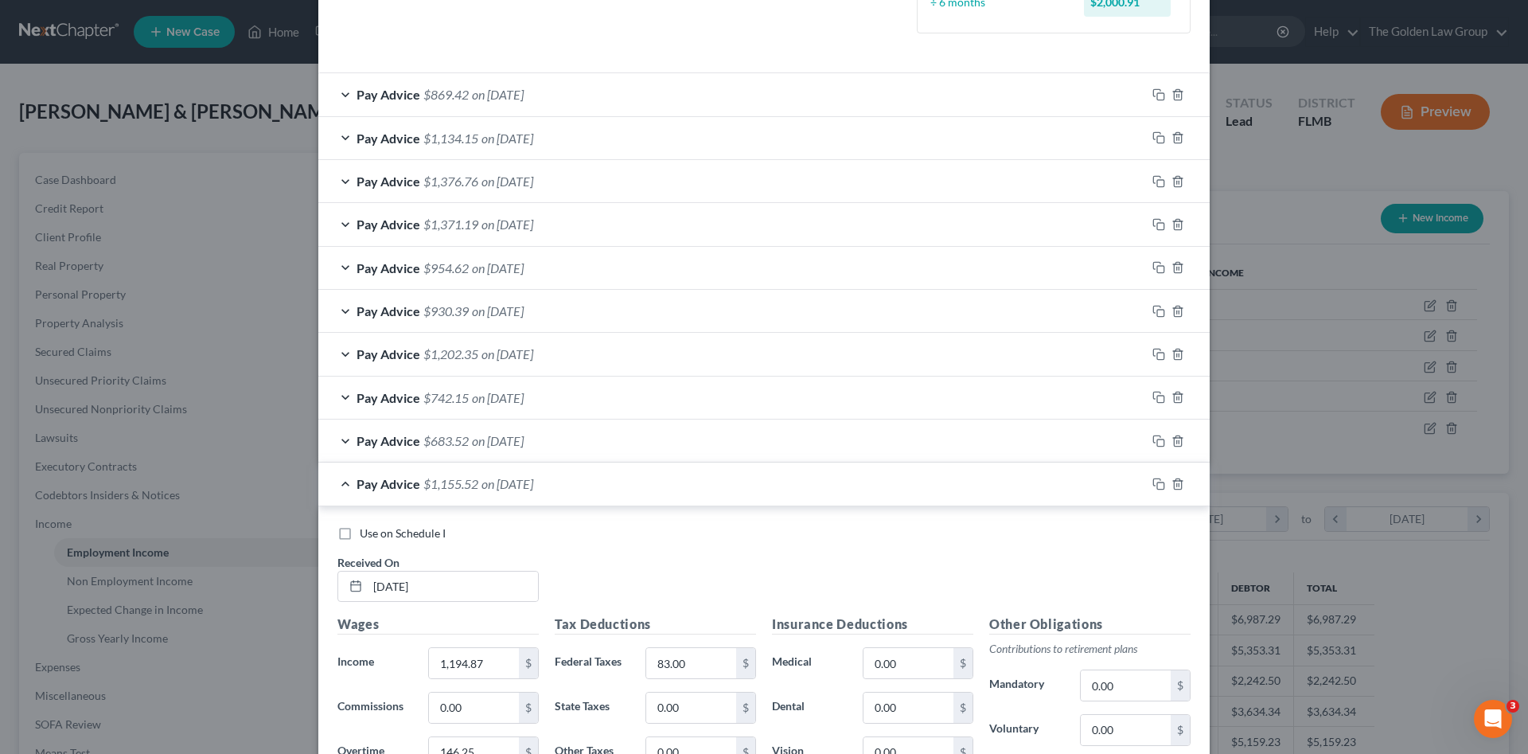
scroll to position [279, 0]
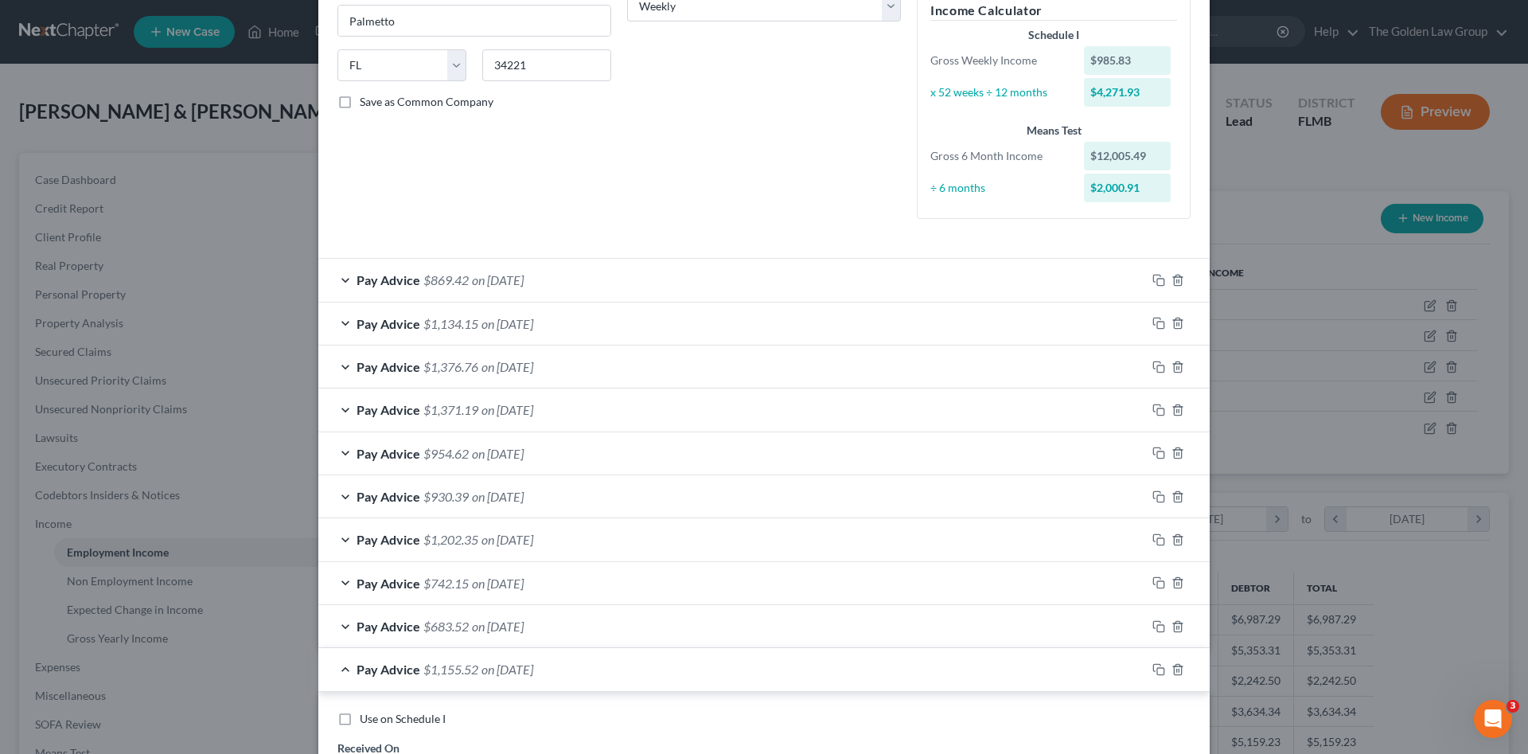
click at [635, 322] on div "Pay Advice $1,134.15 on [DATE]" at bounding box center [732, 324] width 828 height 42
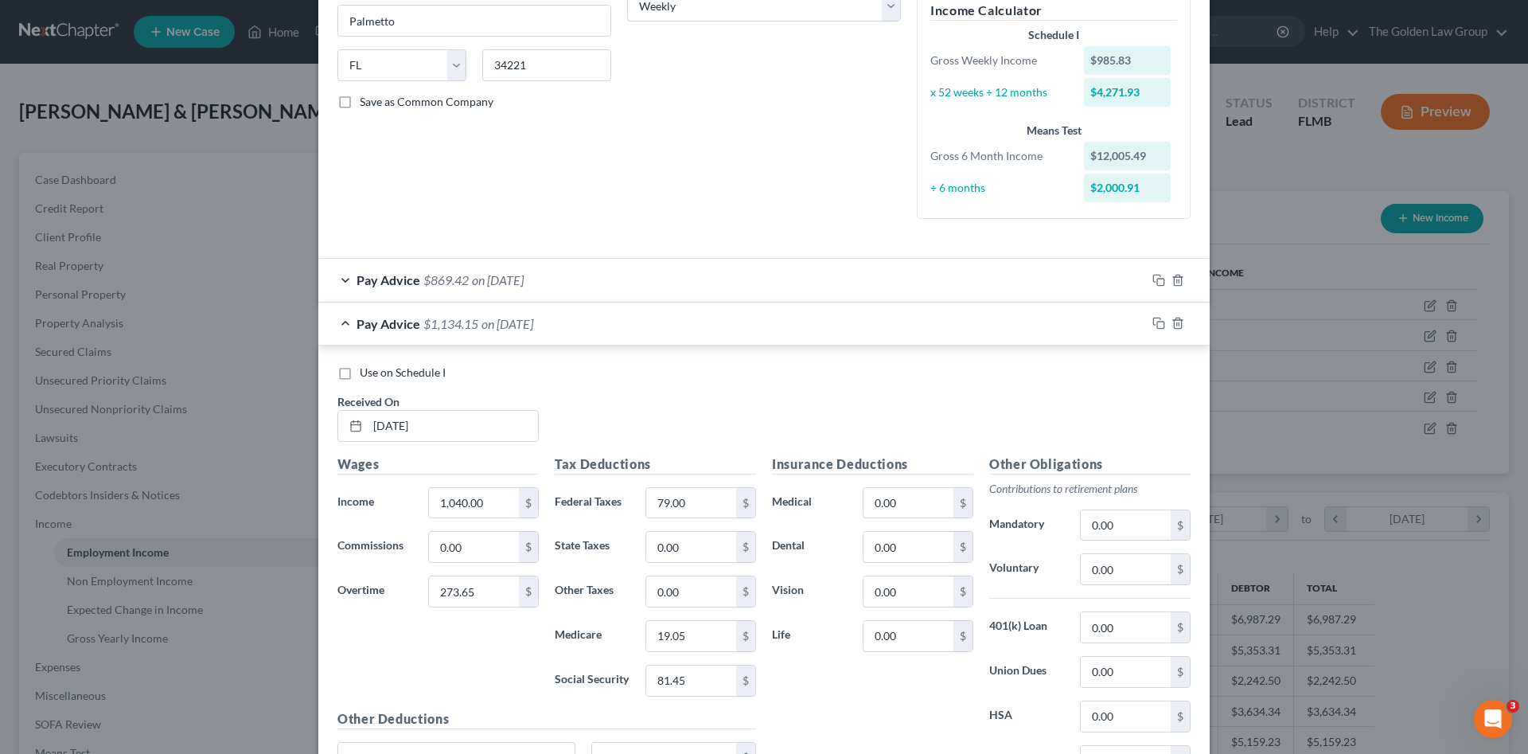
click at [431, 370] on span "Use on Schedule I" at bounding box center [403, 372] width 86 height 14
click at [377, 370] on input "Use on Schedule I" at bounding box center [371, 370] width 10 height 10
checkbox input "true"
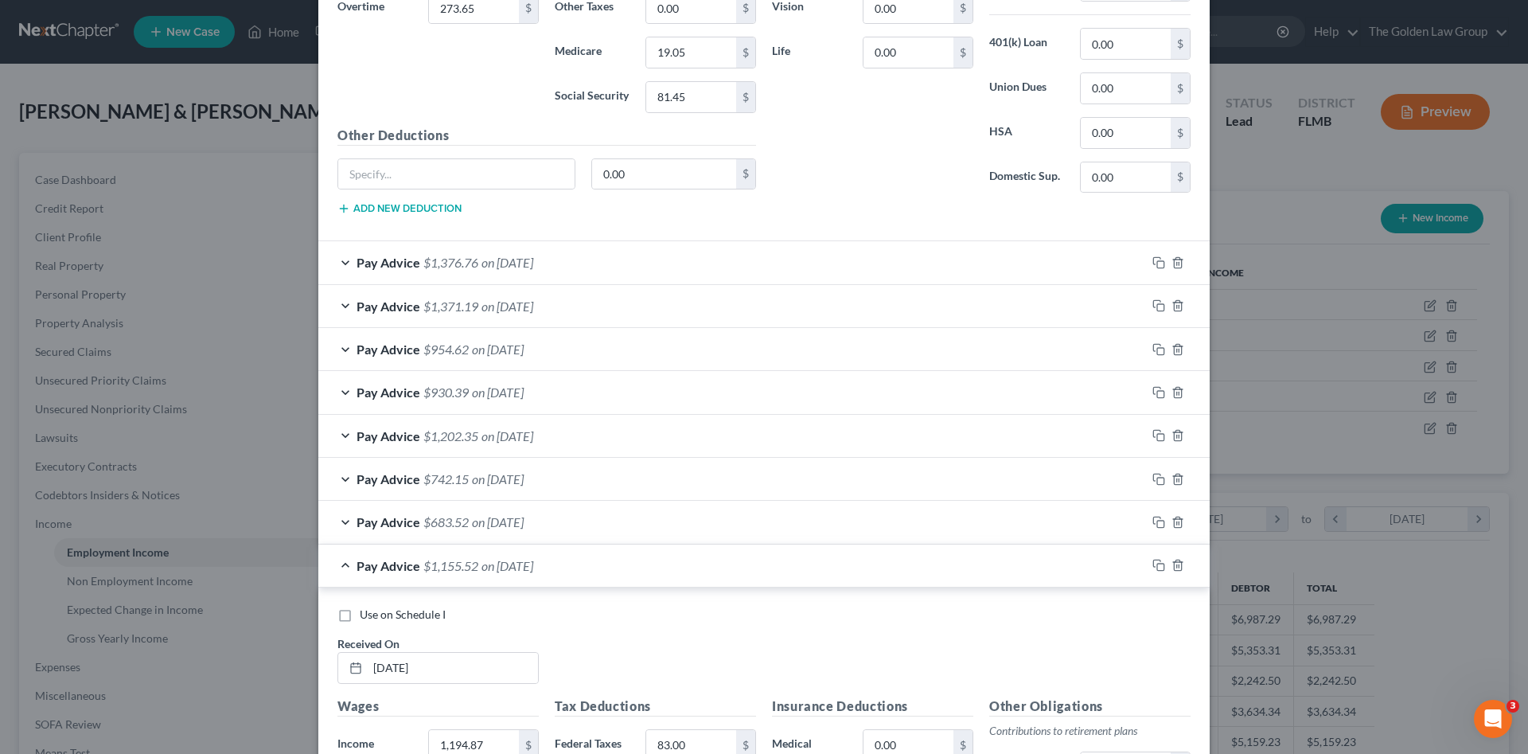
scroll to position [1022, 0]
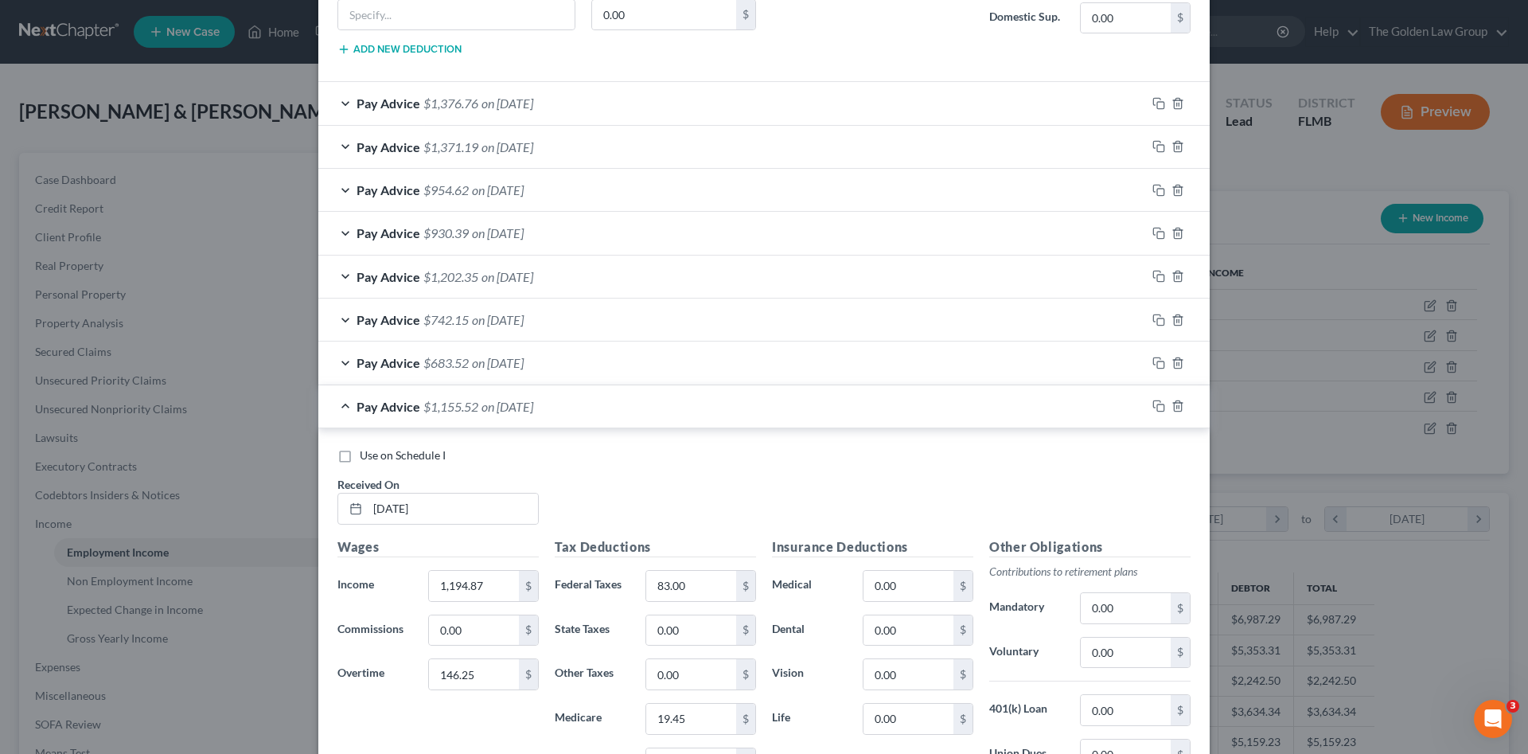
click at [586, 413] on div "Pay Advice $1,155.52 on [DATE]" at bounding box center [732, 406] width 828 height 42
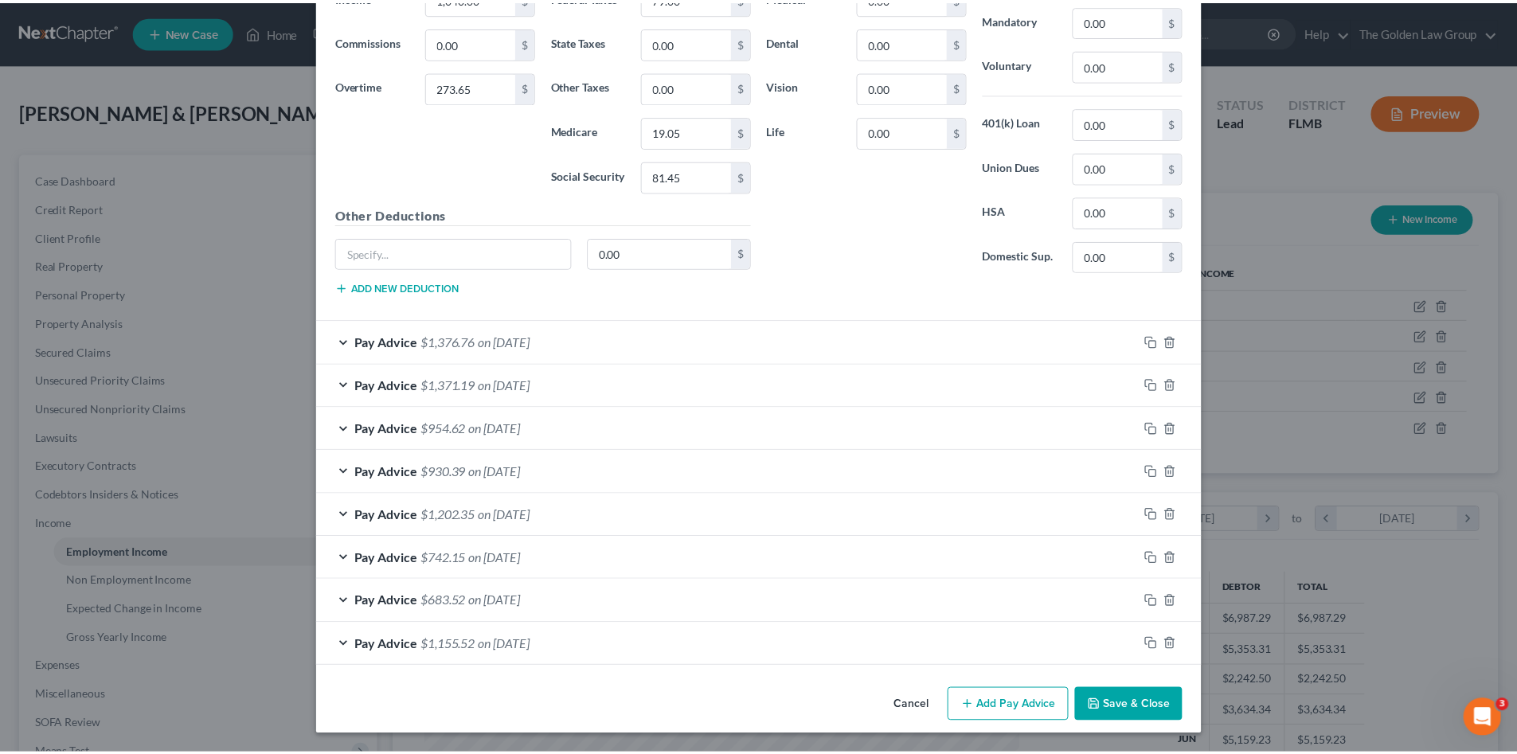
scroll to position [784, 0]
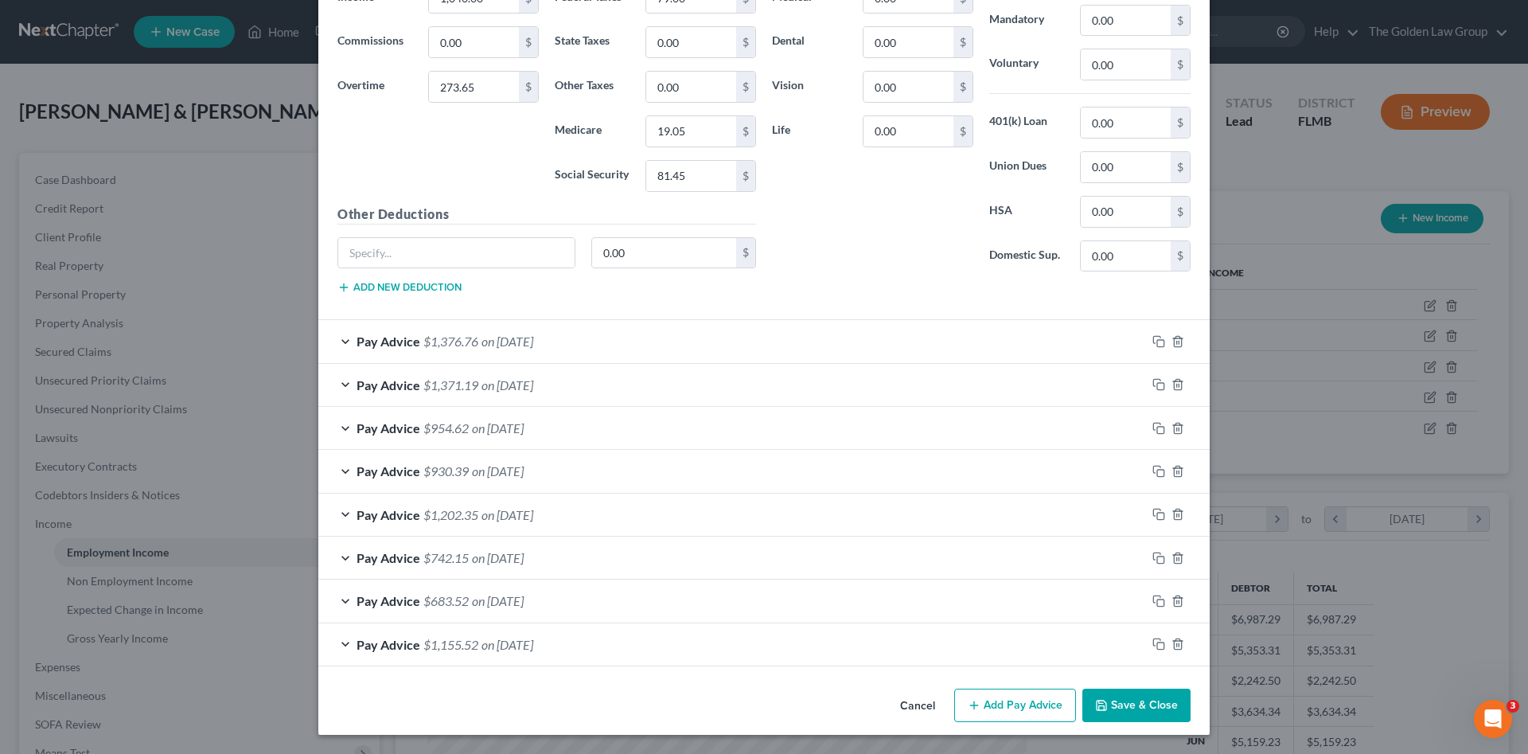
click at [1105, 700] on button "Save & Close" at bounding box center [1137, 705] width 108 height 33
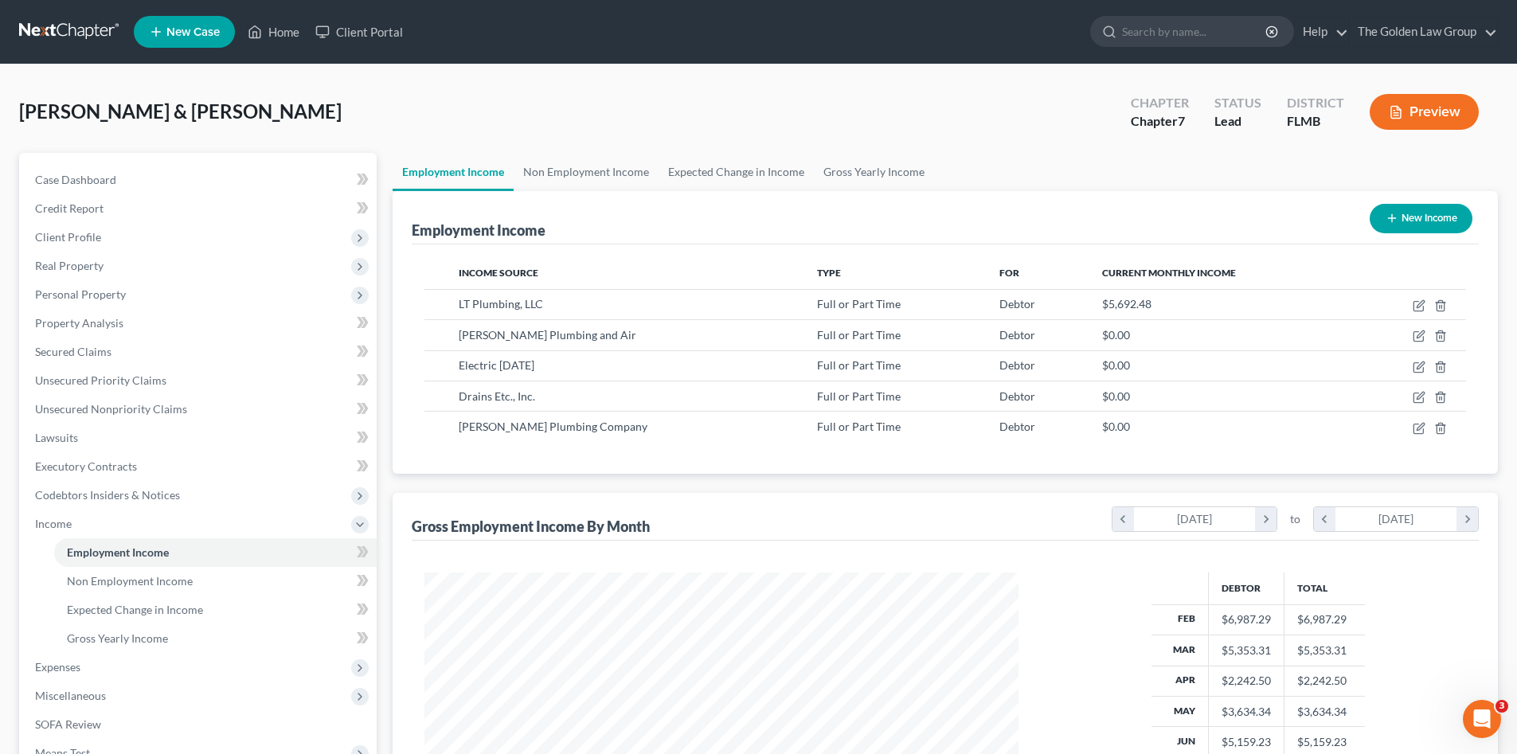
scroll to position [106, 0]
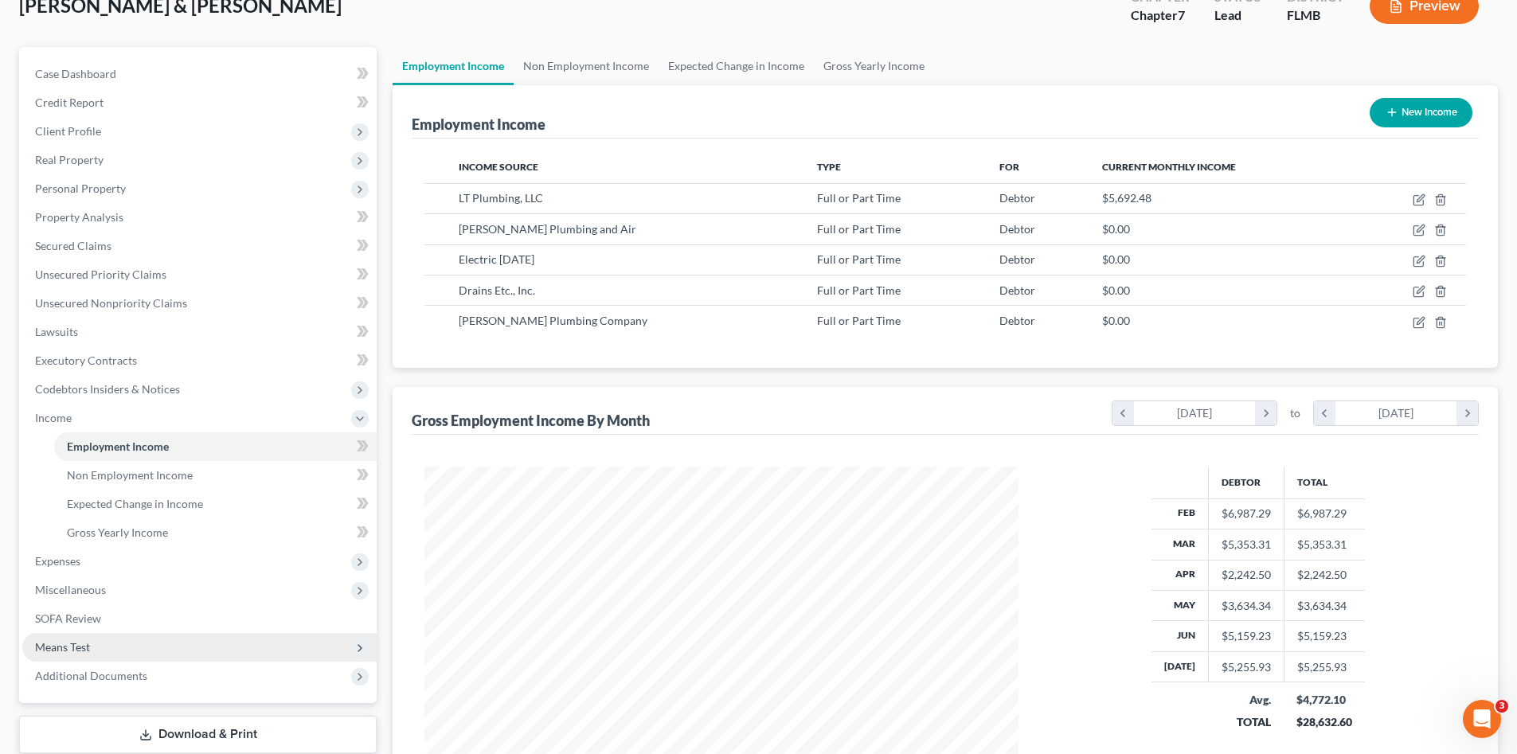
click at [84, 640] on span "Means Test" at bounding box center [62, 647] width 55 height 14
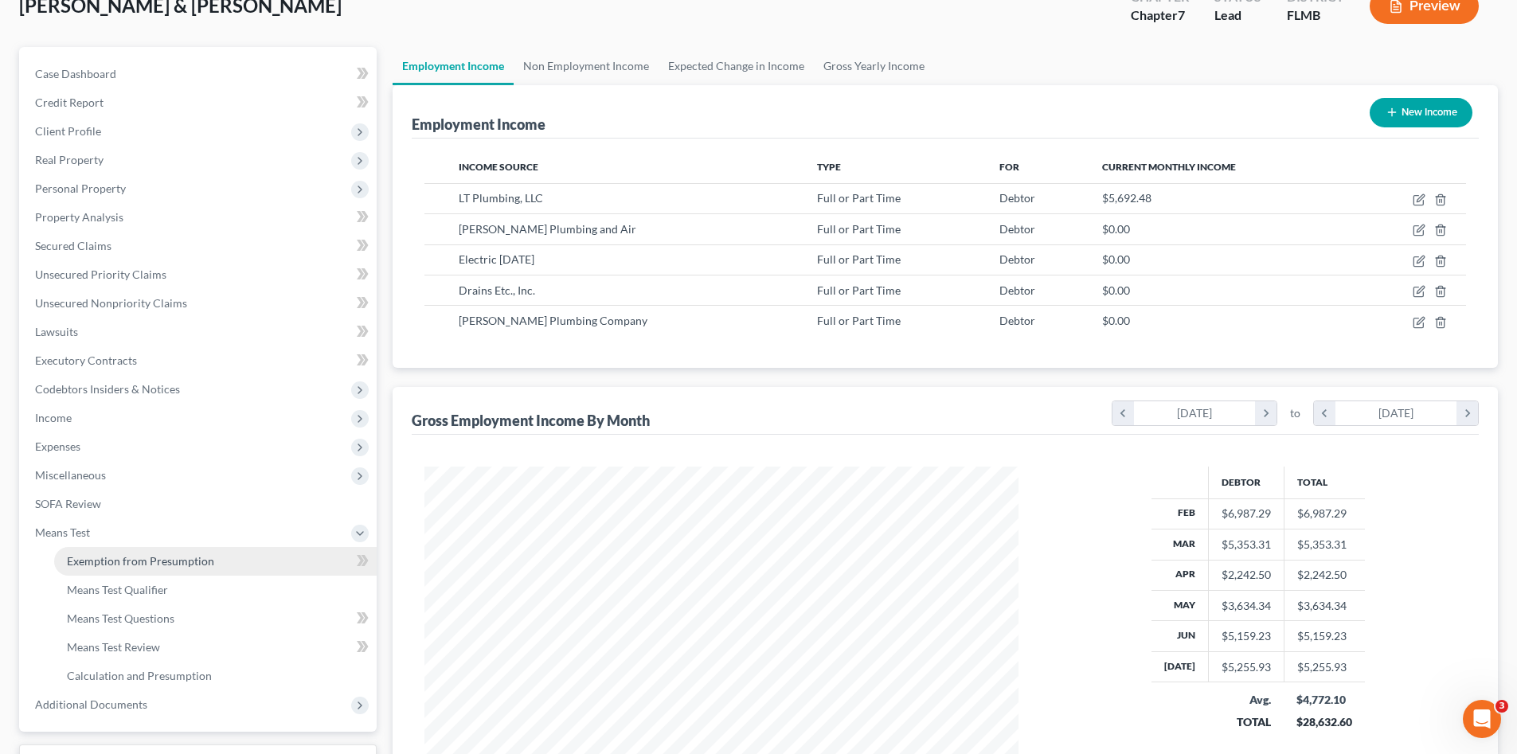
click at [148, 562] on span "Exemption from Presumption" at bounding box center [140, 561] width 147 height 14
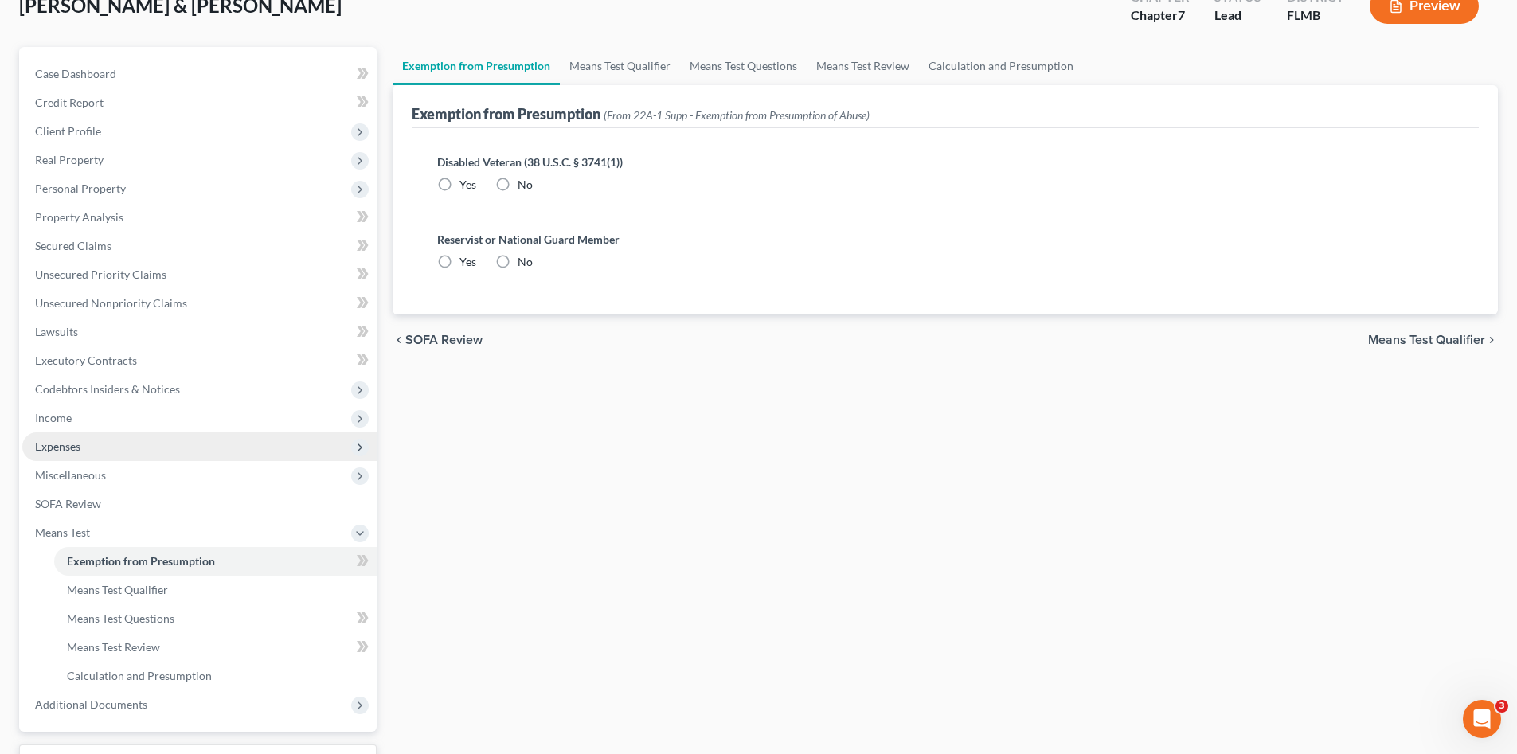
radio input "true"
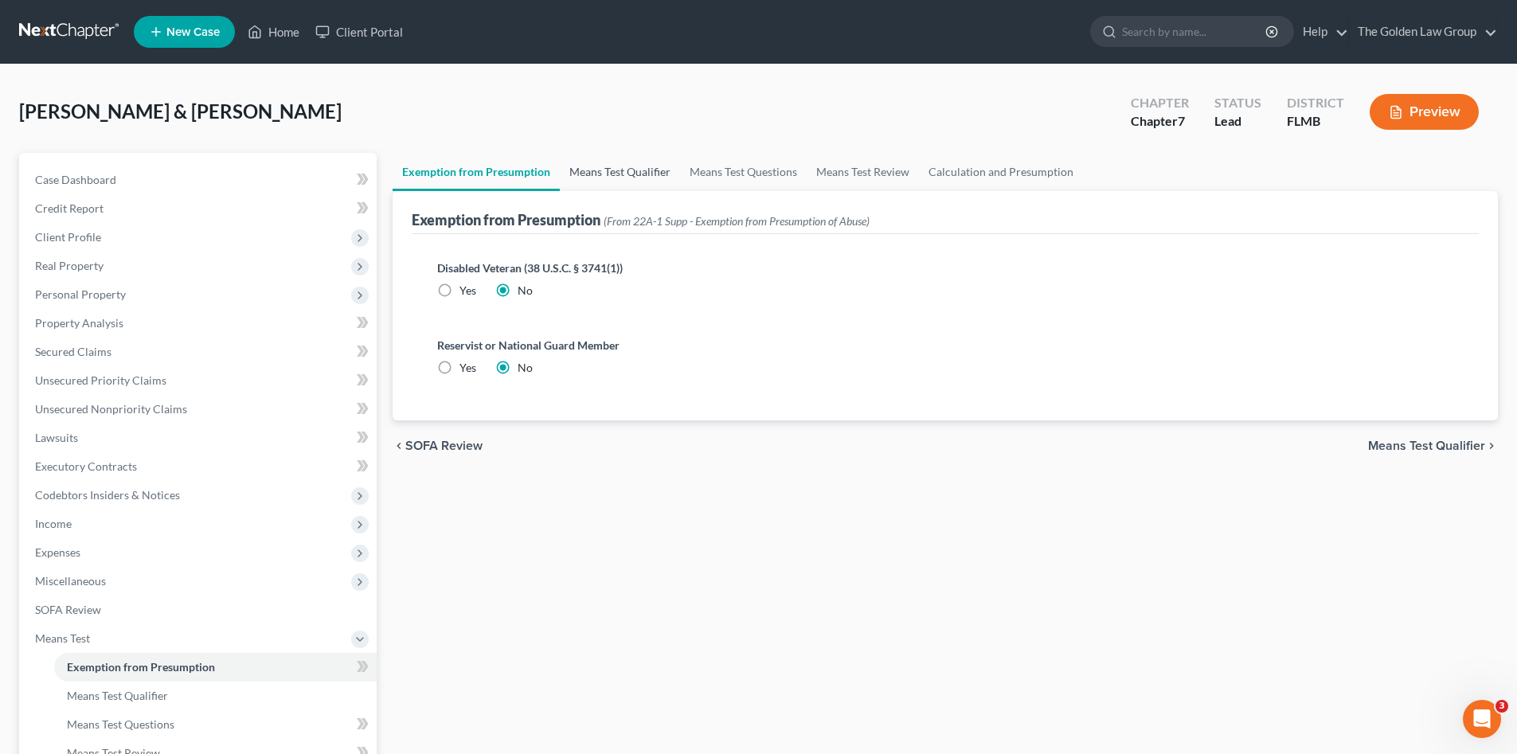
click at [594, 168] on link "Means Test Qualifier" at bounding box center [620, 172] width 120 height 38
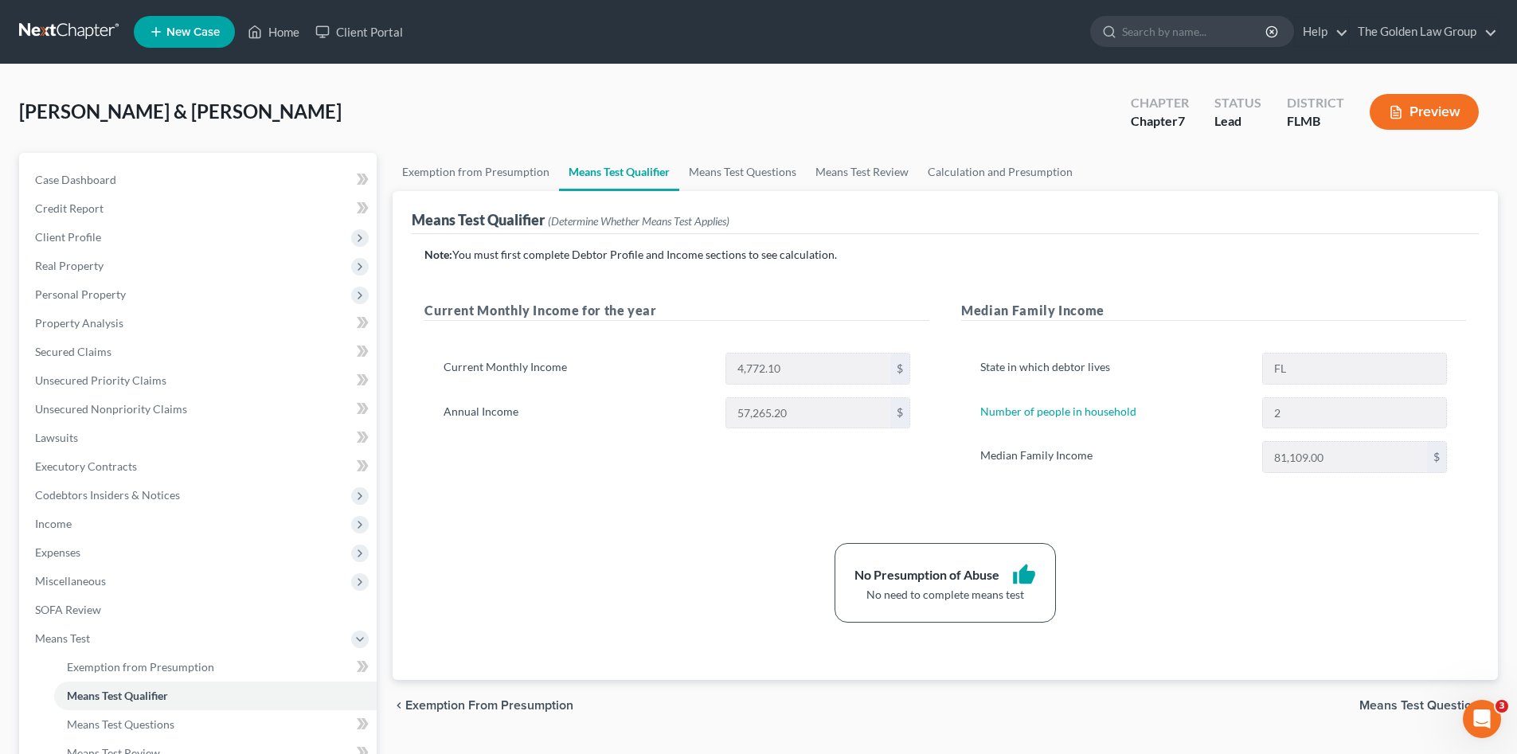
click at [515, 568] on div "No Presumption of Abuse thumb_up No need to complete means test" at bounding box center [944, 583] width 1057 height 80
click at [46, 642] on span "Means Test" at bounding box center [62, 638] width 55 height 14
click at [627, 557] on div "No Presumption of Abuse thumb_up No need to complete means test" at bounding box center [944, 583] width 1057 height 80
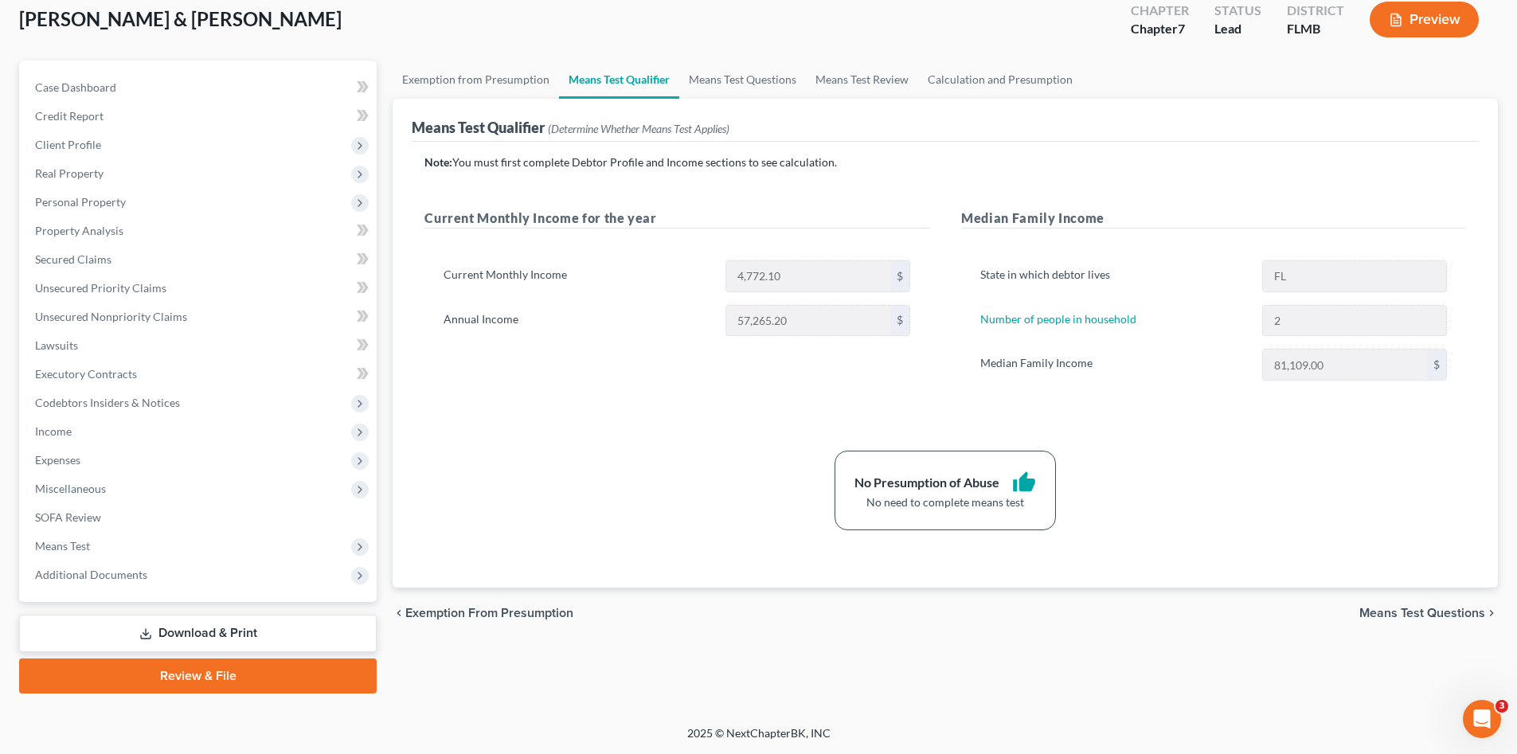
click at [242, 637] on link "Download & Print" at bounding box center [197, 633] width 357 height 37
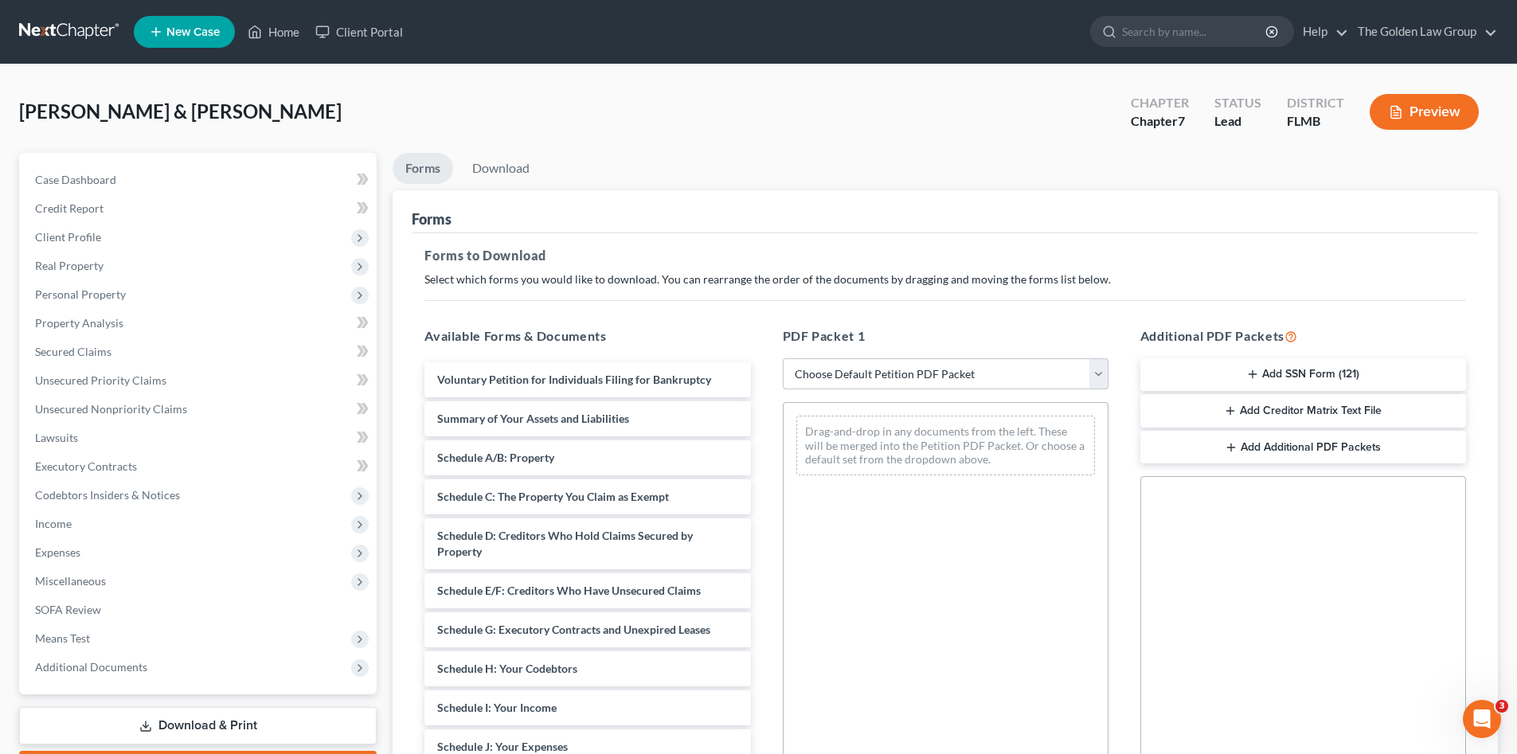
click at [890, 366] on select "Choose Default Petition PDF Packet Complete Bankruptcy Petition (all forms and …" at bounding box center [946, 374] width 326 height 32
select select "0"
click at [783, 358] on select "Choose Default Petition PDF Packet Complete Bankruptcy Petition (all forms and …" at bounding box center [946, 374] width 326 height 32
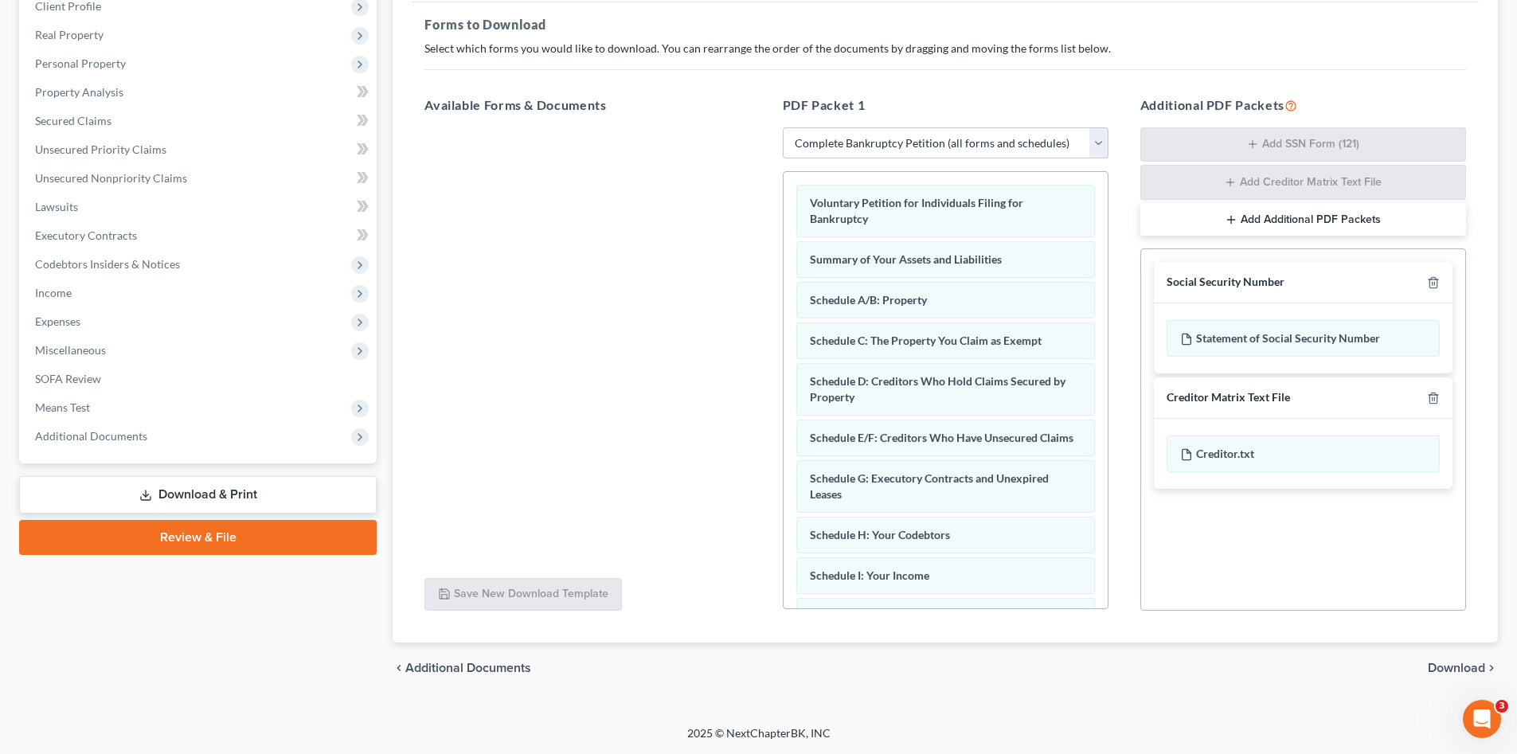
click at [1434, 666] on span "Download" at bounding box center [1455, 668] width 57 height 13
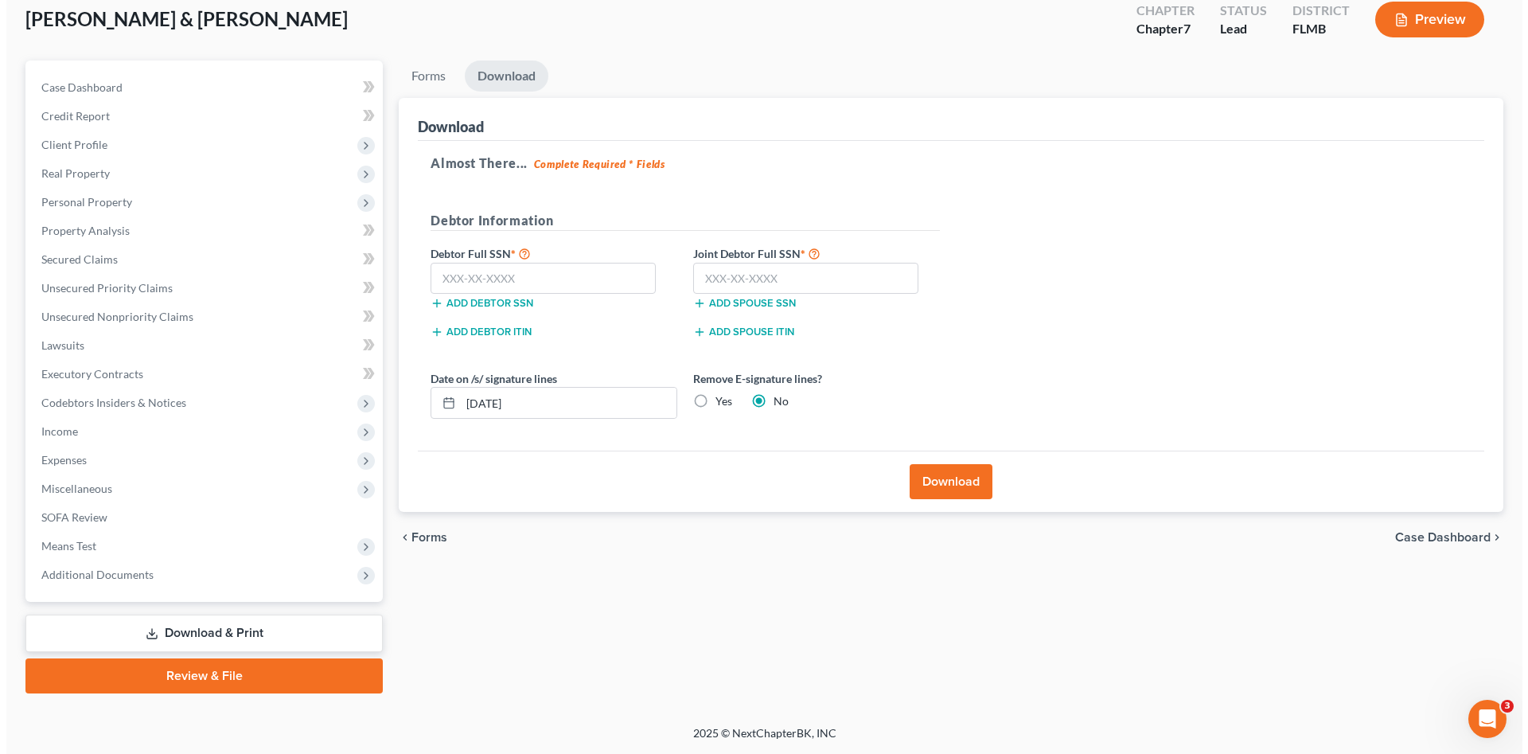
scroll to position [92, 0]
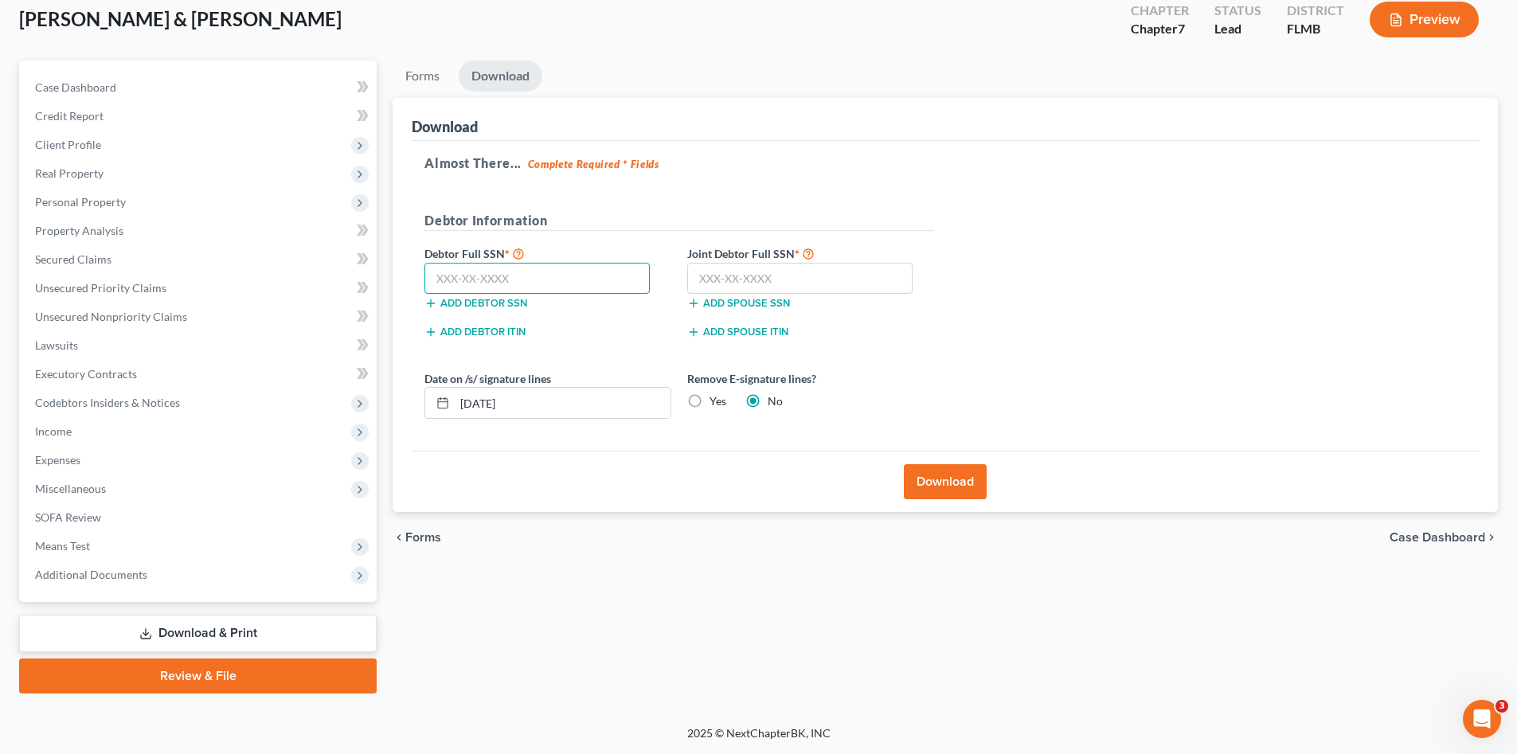
click at [533, 293] on input "text" at bounding box center [536, 279] width 225 height 32
click at [529, 280] on input "text" at bounding box center [536, 279] width 225 height 32
type input "592-58-4597"
click at [721, 277] on input "text" at bounding box center [799, 279] width 225 height 32
click at [839, 282] on input "text" at bounding box center [799, 279] width 225 height 32
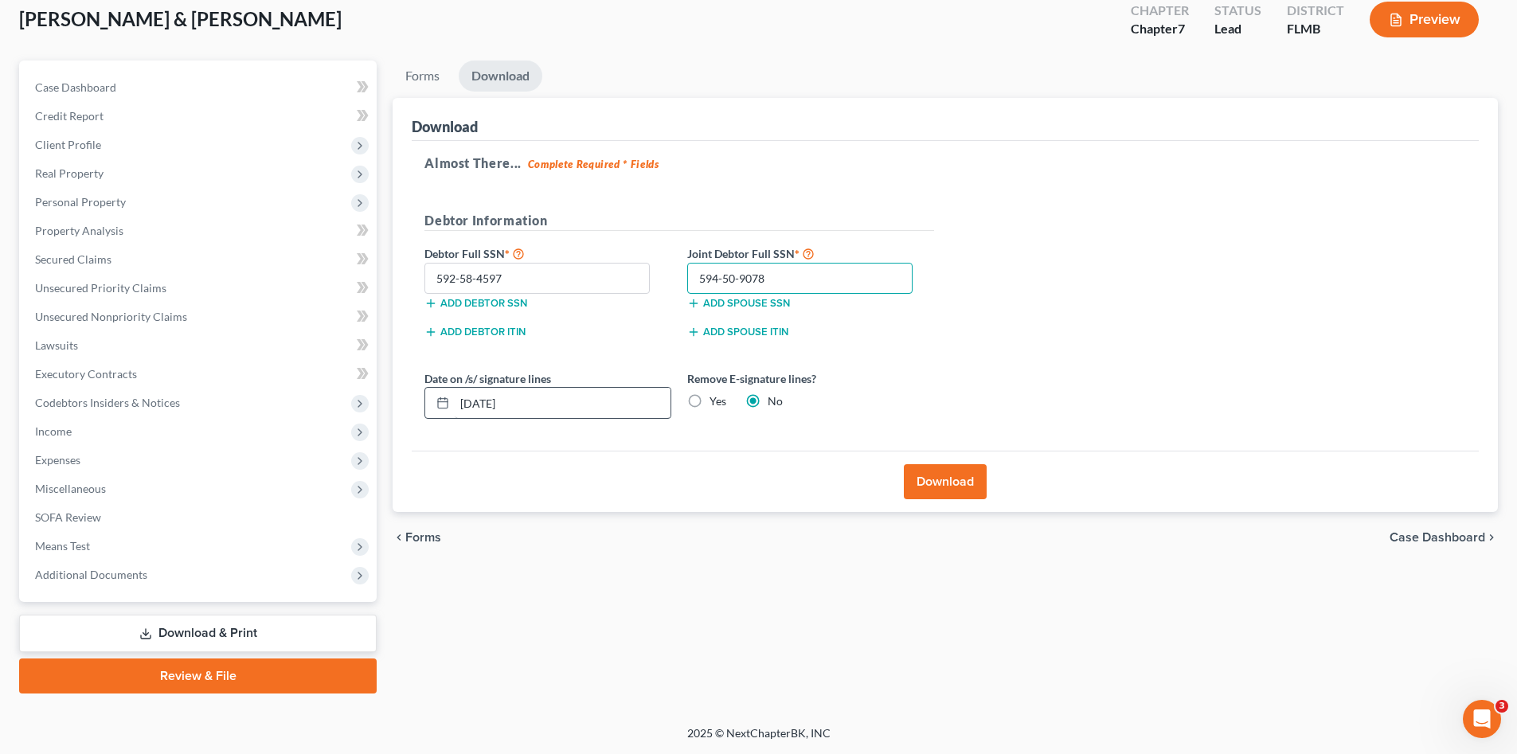
type input "594-50-9078"
drag, startPoint x: 532, startPoint y: 410, endPoint x: 450, endPoint y: 419, distance: 82.5
click at [450, 419] on div "[DATE]" at bounding box center [547, 403] width 247 height 32
click at [934, 482] on button "Download" at bounding box center [945, 481] width 83 height 35
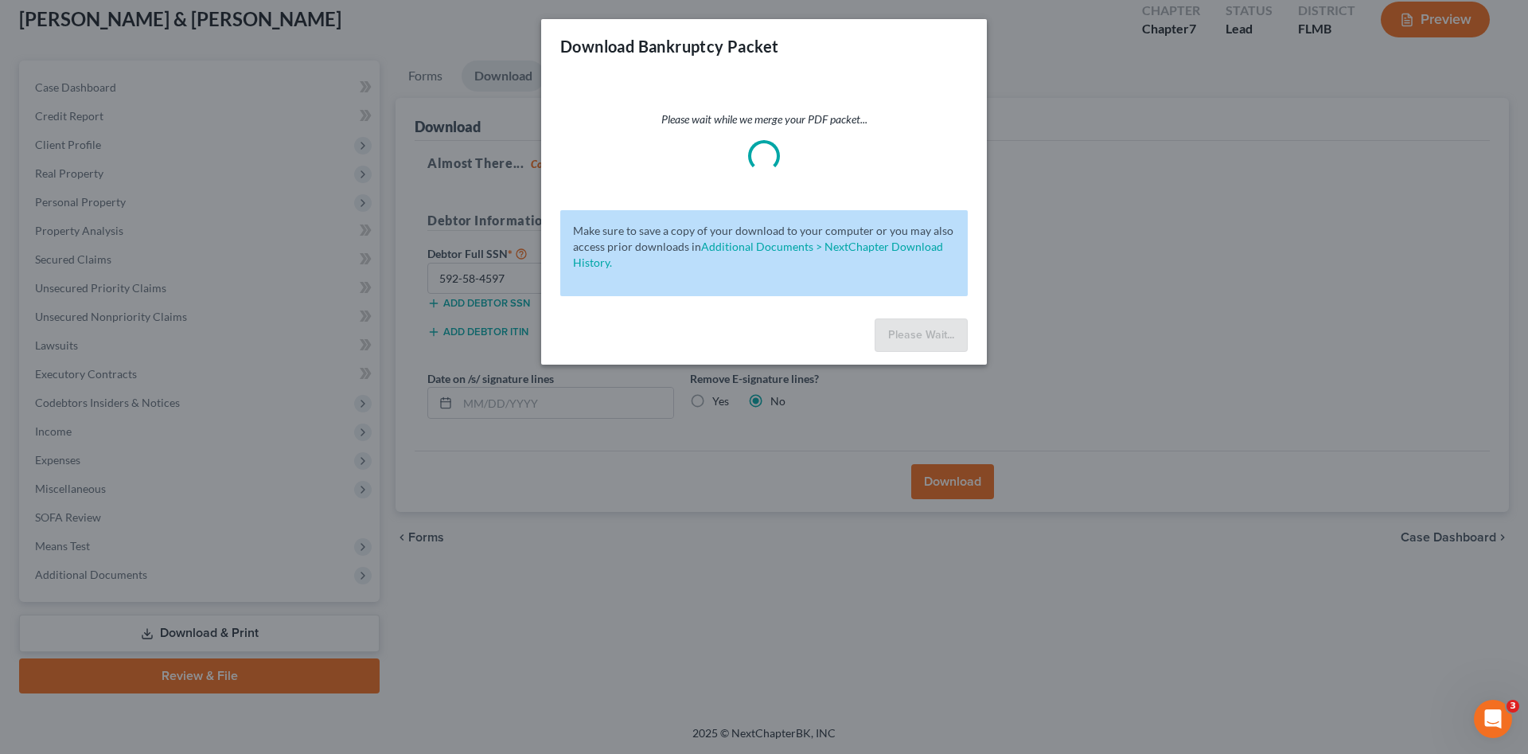
drag, startPoint x: 934, startPoint y: 482, endPoint x: 738, endPoint y: 651, distance: 259.0
click at [738, 651] on body "Home New Case Client Portal The Golden Law Group [PERSON_NAME][EMAIL_ADDRESS][D…" at bounding box center [764, 331] width 1528 height 846
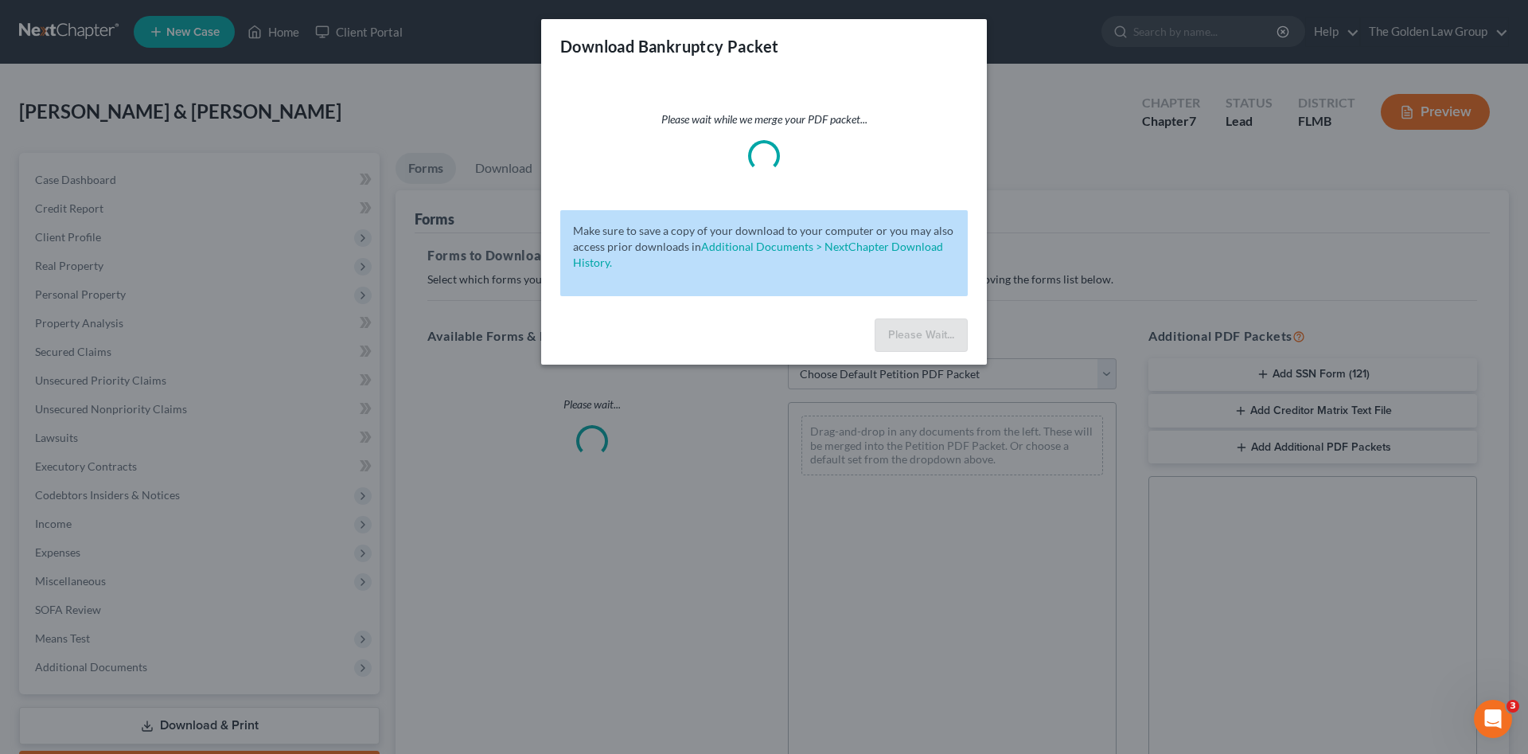
scroll to position [92, 0]
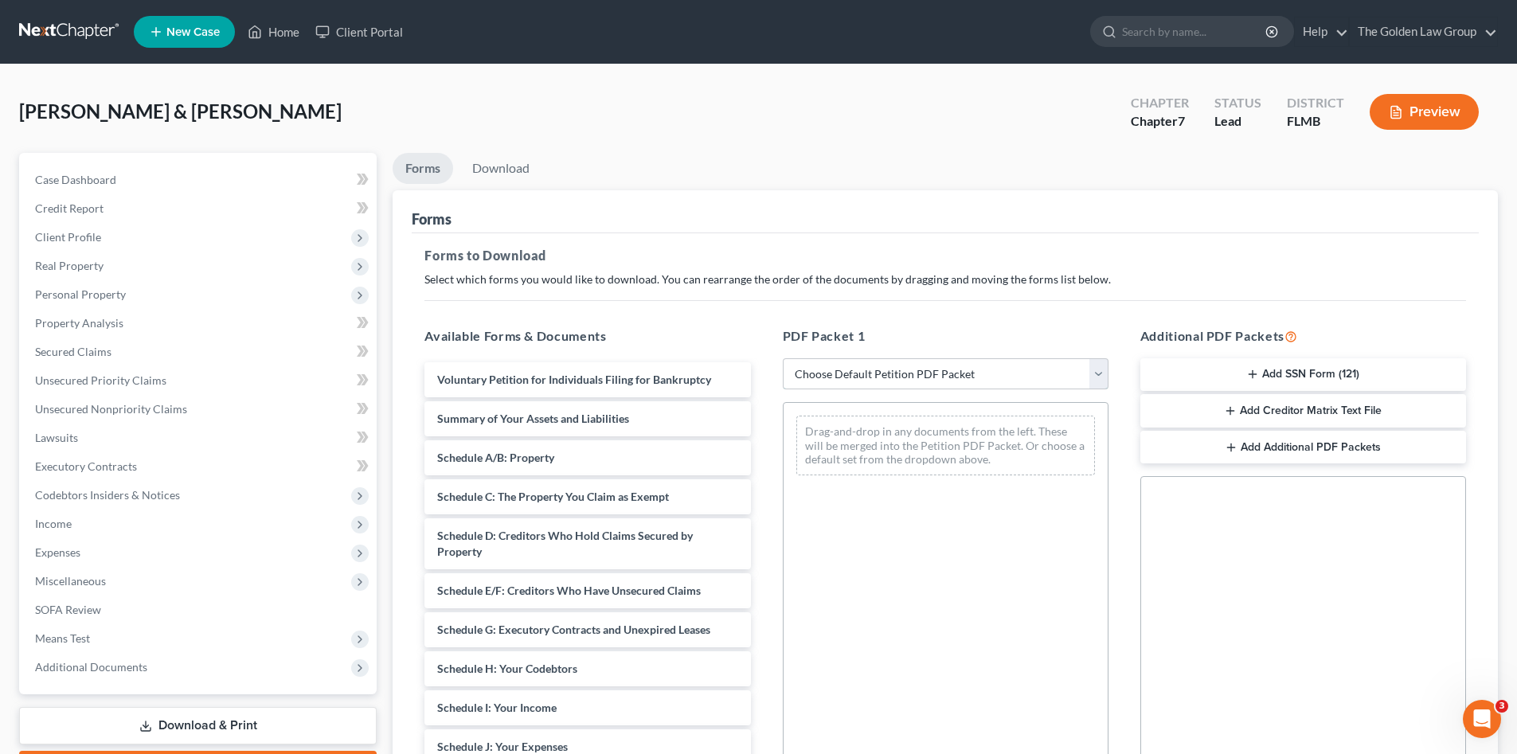
click at [832, 372] on select "Choose Default Petition PDF Packet Complete Bankruptcy Petition (all forms and …" at bounding box center [946, 374] width 326 height 32
select select "0"
click at [783, 358] on select "Choose Default Petition PDF Packet Complete Bankruptcy Petition (all forms and …" at bounding box center [946, 374] width 326 height 32
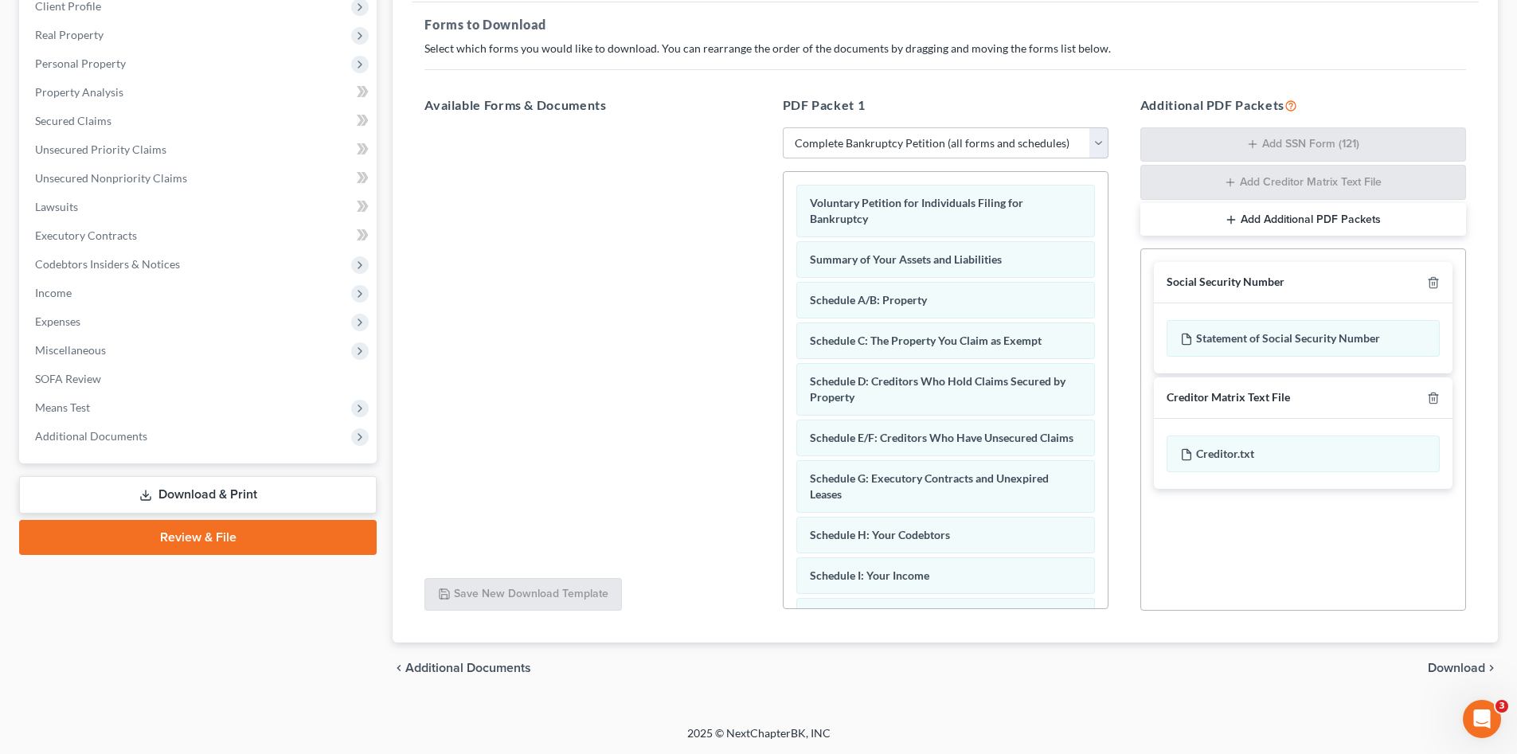
click at [1438, 663] on span "Download" at bounding box center [1455, 668] width 57 height 13
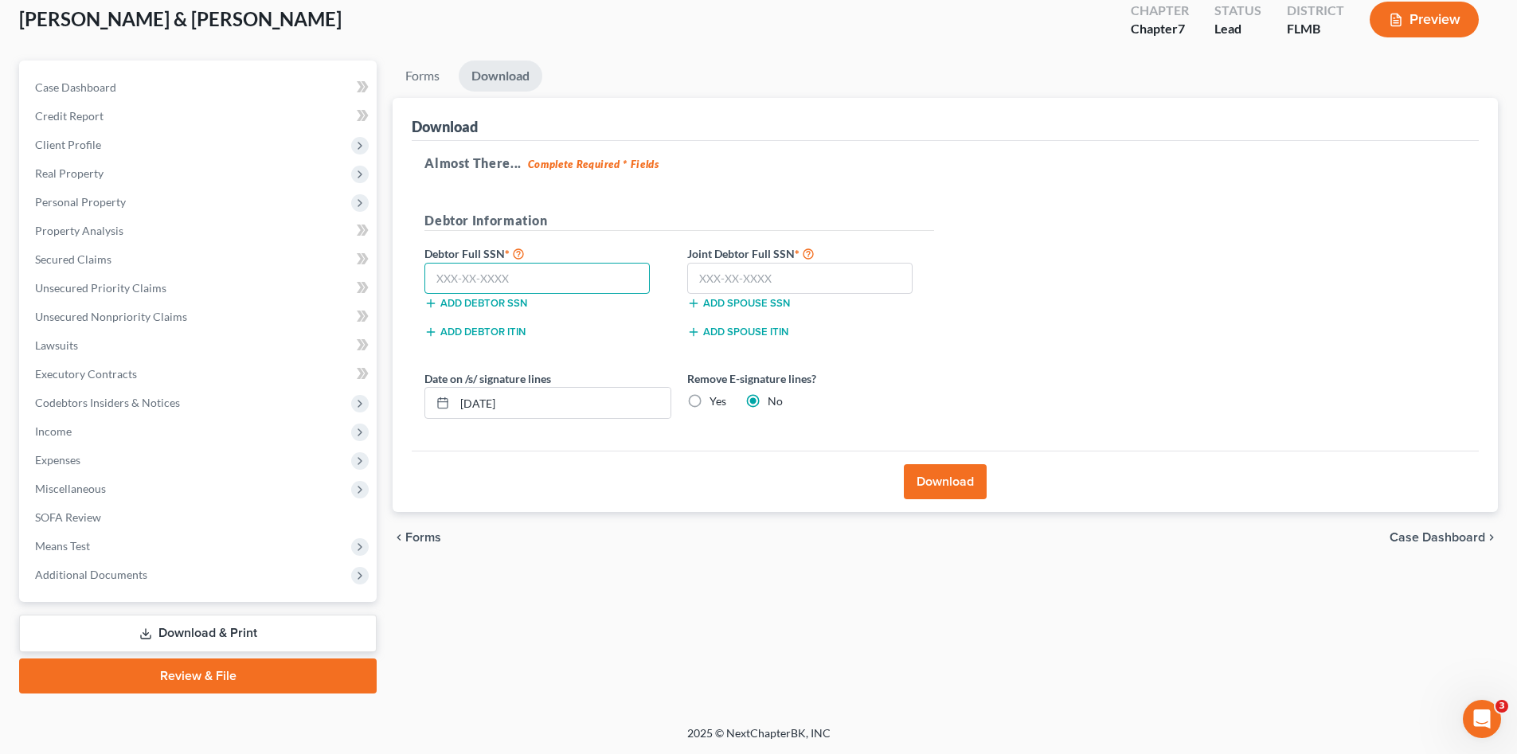
click at [561, 280] on input "text" at bounding box center [536, 279] width 225 height 32
click at [723, 276] on input "text" at bounding box center [799, 279] width 225 height 32
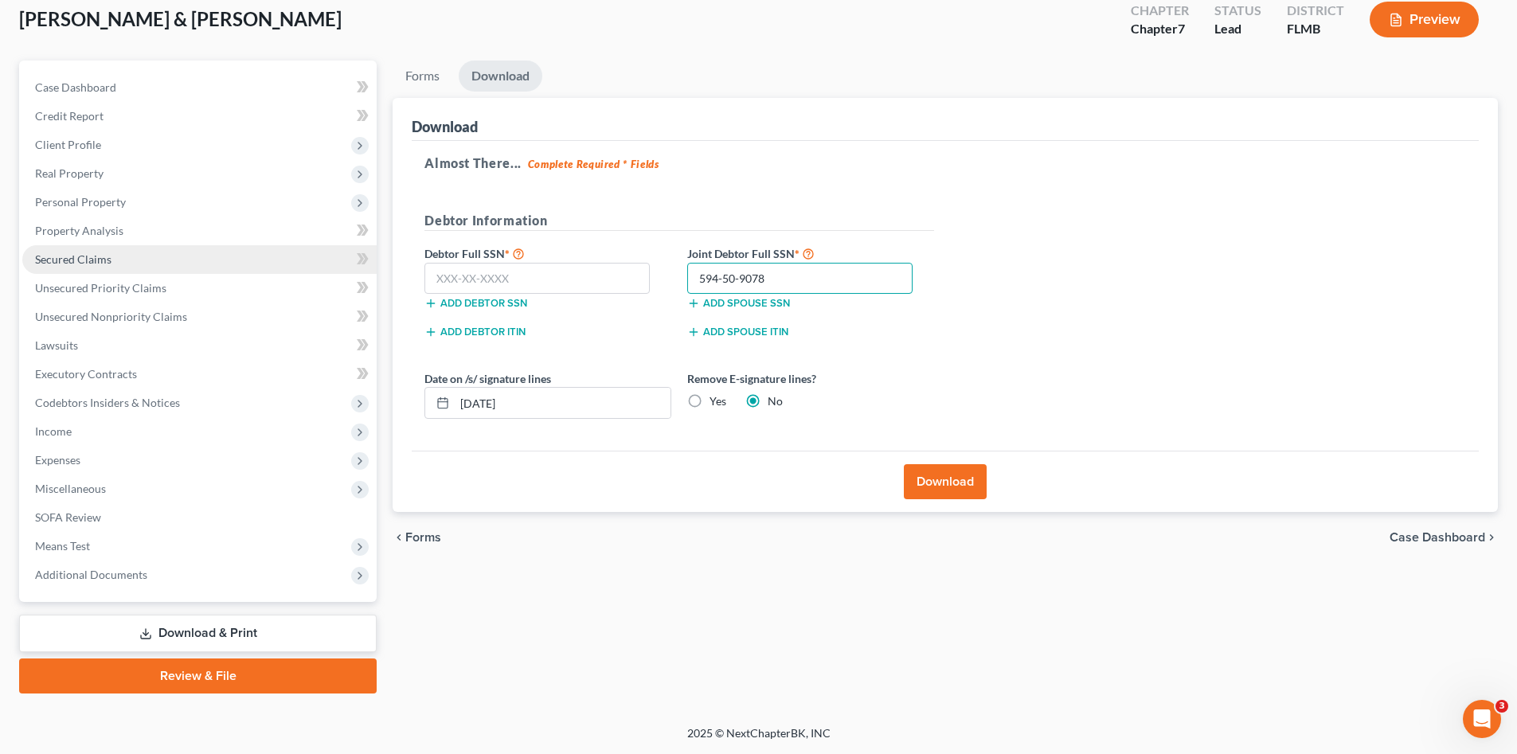
type input "594-50-9078"
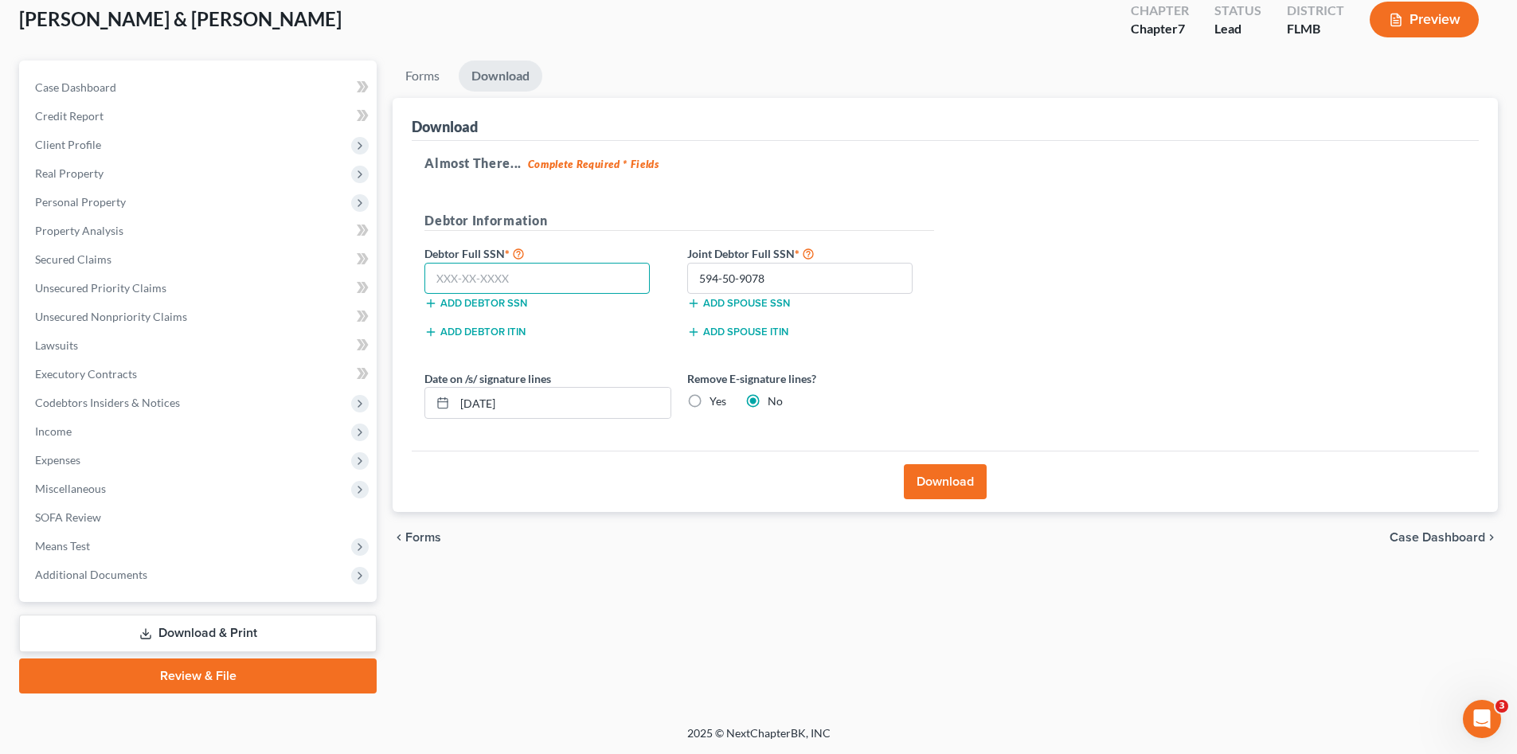
click at [473, 280] on input "text" at bounding box center [536, 279] width 225 height 32
click at [529, 277] on input "592" at bounding box center [536, 279] width 225 height 32
type input "592-58-4597"
drag, startPoint x: 537, startPoint y: 401, endPoint x: 558, endPoint y: 464, distance: 66.2
click at [457, 417] on input "[DATE]" at bounding box center [563, 403] width 216 height 30
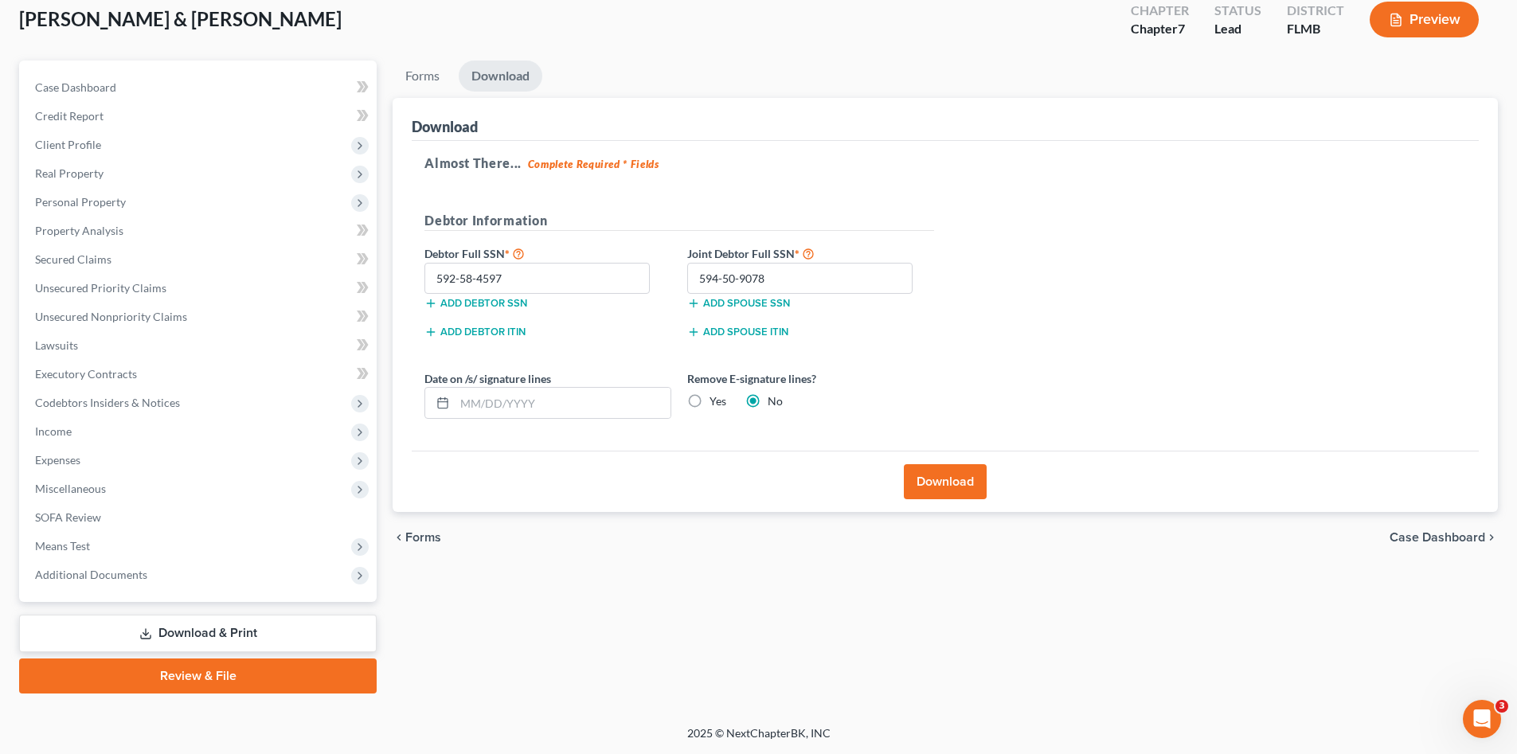
click at [712, 393] on label "Yes" at bounding box center [717, 401] width 17 height 16
click at [716, 393] on input "Yes" at bounding box center [721, 398] width 10 height 10
radio input "true"
radio input "false"
click at [912, 471] on button "Download" at bounding box center [945, 481] width 83 height 35
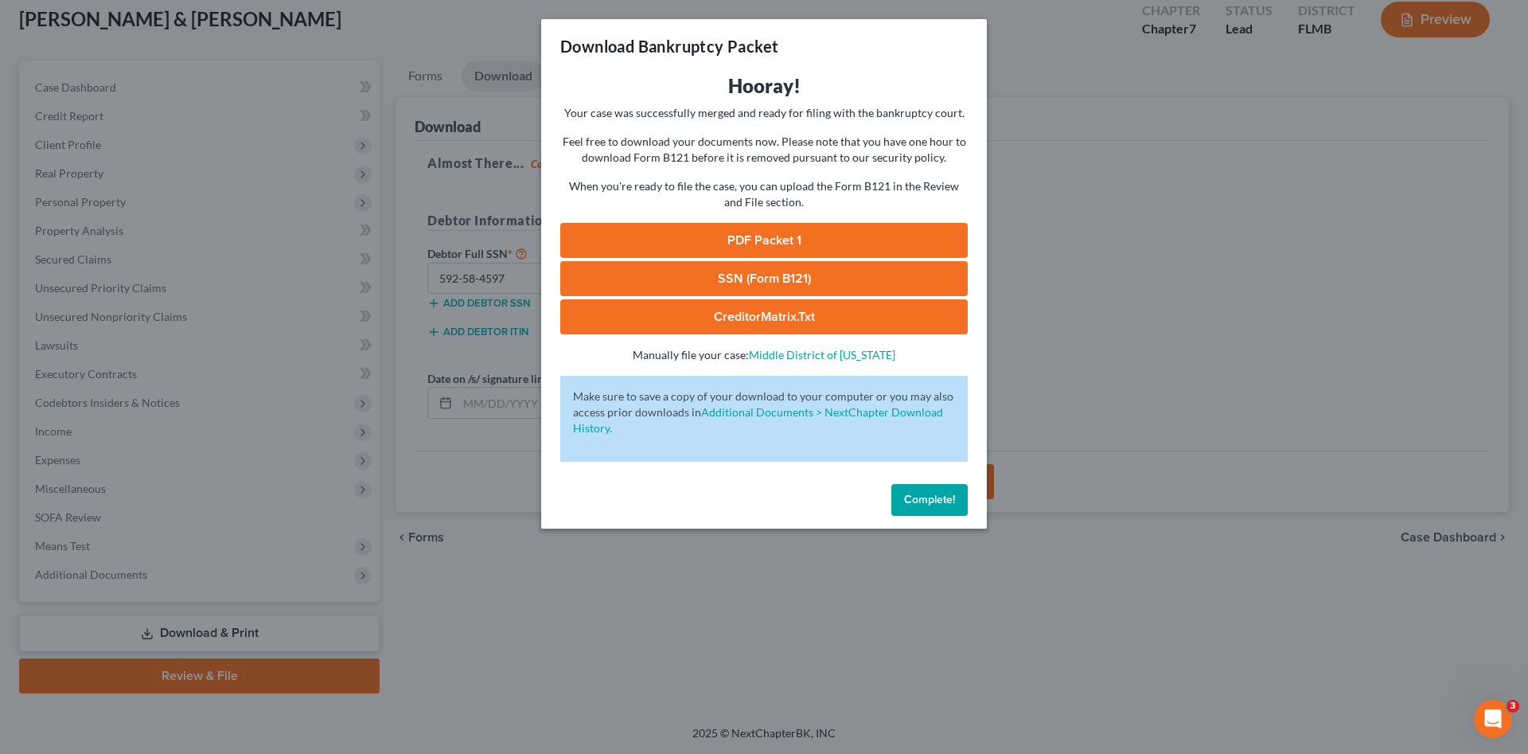
click at [815, 237] on link "PDF Packet 1" at bounding box center [764, 240] width 408 height 35
drag, startPoint x: 923, startPoint y: 498, endPoint x: 869, endPoint y: 458, distance: 66.6
click at [922, 498] on span "Complete!" at bounding box center [929, 500] width 51 height 14
